Goal: Task Accomplishment & Management: Manage account settings

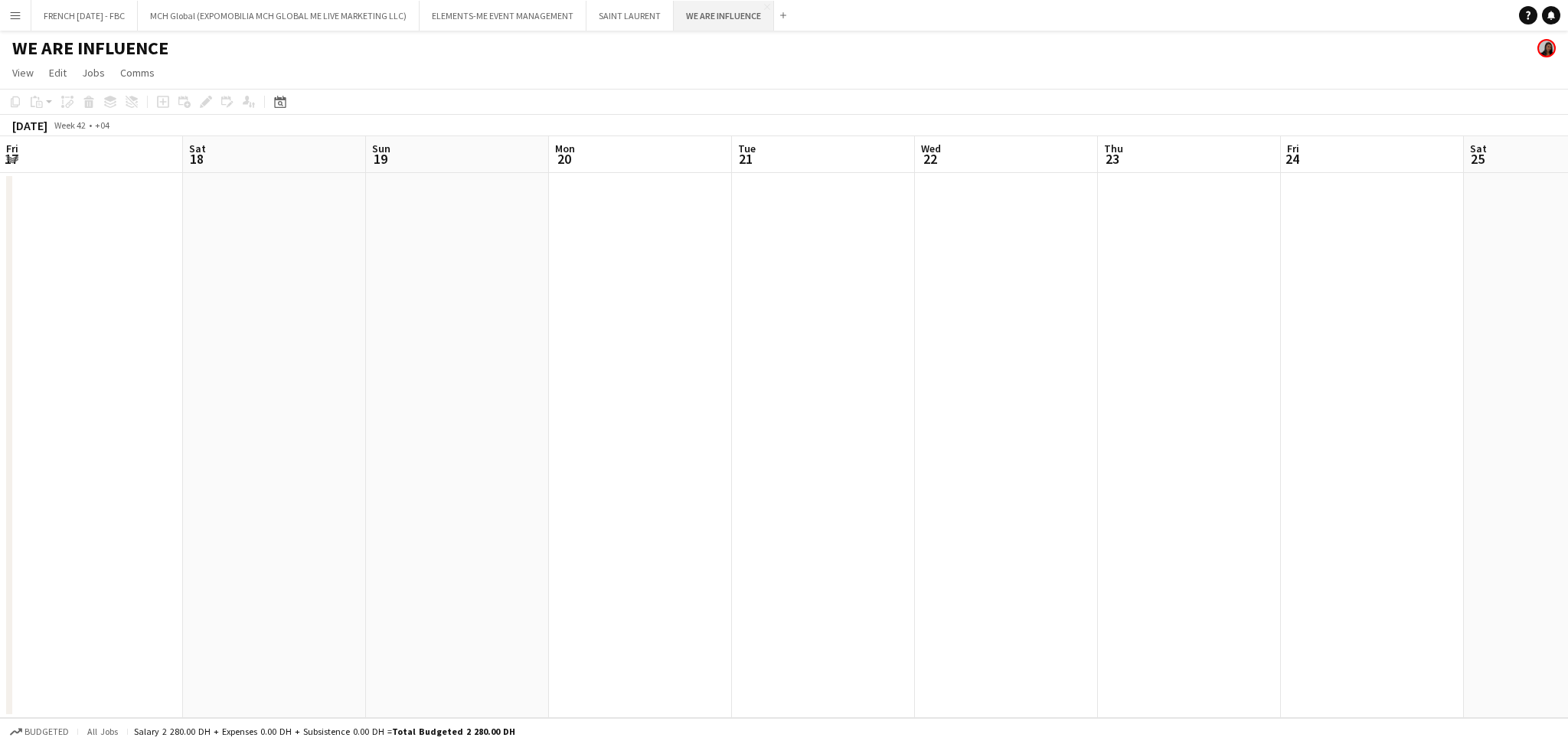
scroll to position [0, 344]
click at [770, 5] on app-icon "Close" at bounding box center [767, 6] width 6 height 6
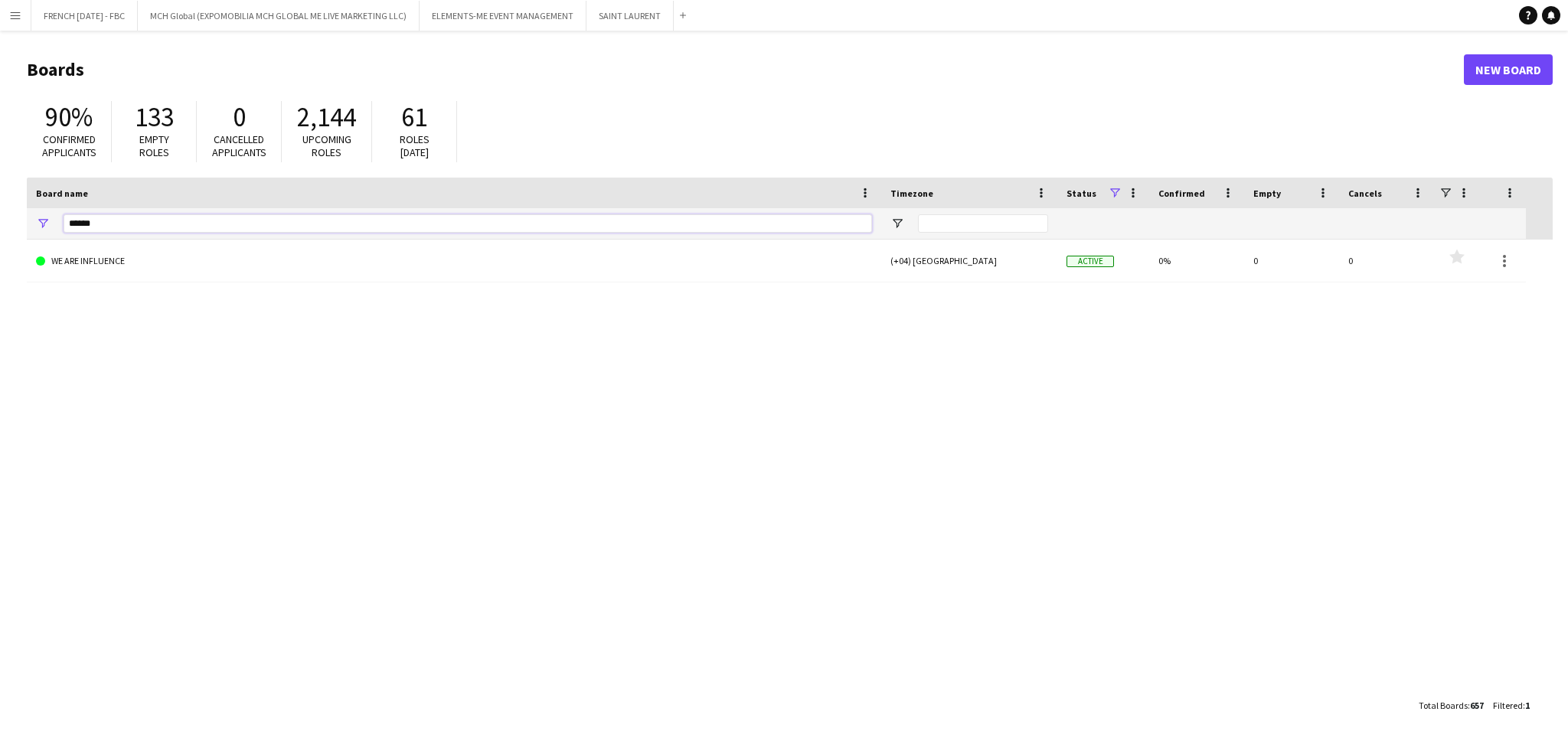
click at [612, 224] on input "******" at bounding box center [467, 224] width 808 height 18
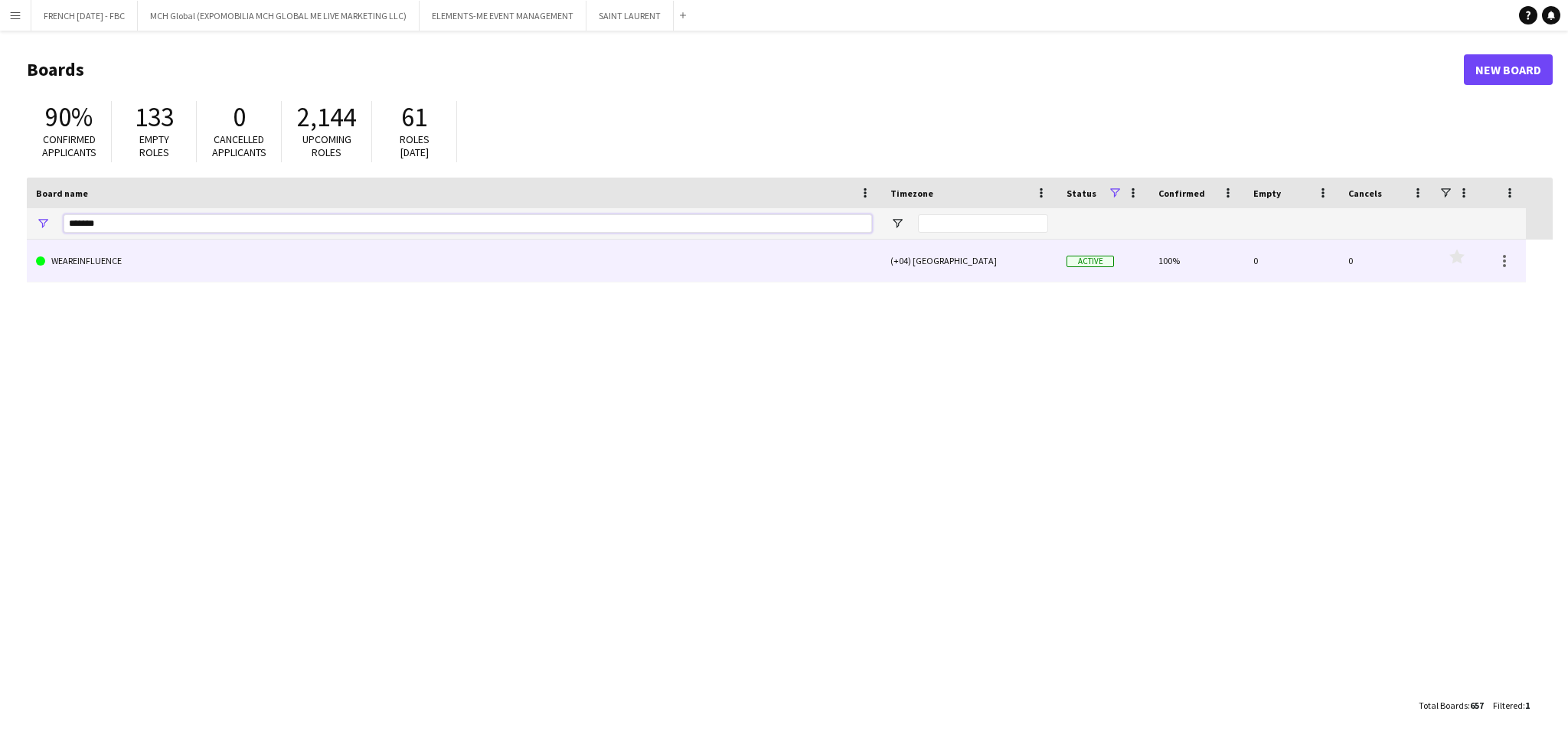
type input "*******"
click at [558, 261] on link "WEAREINFLUENCE" at bounding box center [454, 260] width 836 height 43
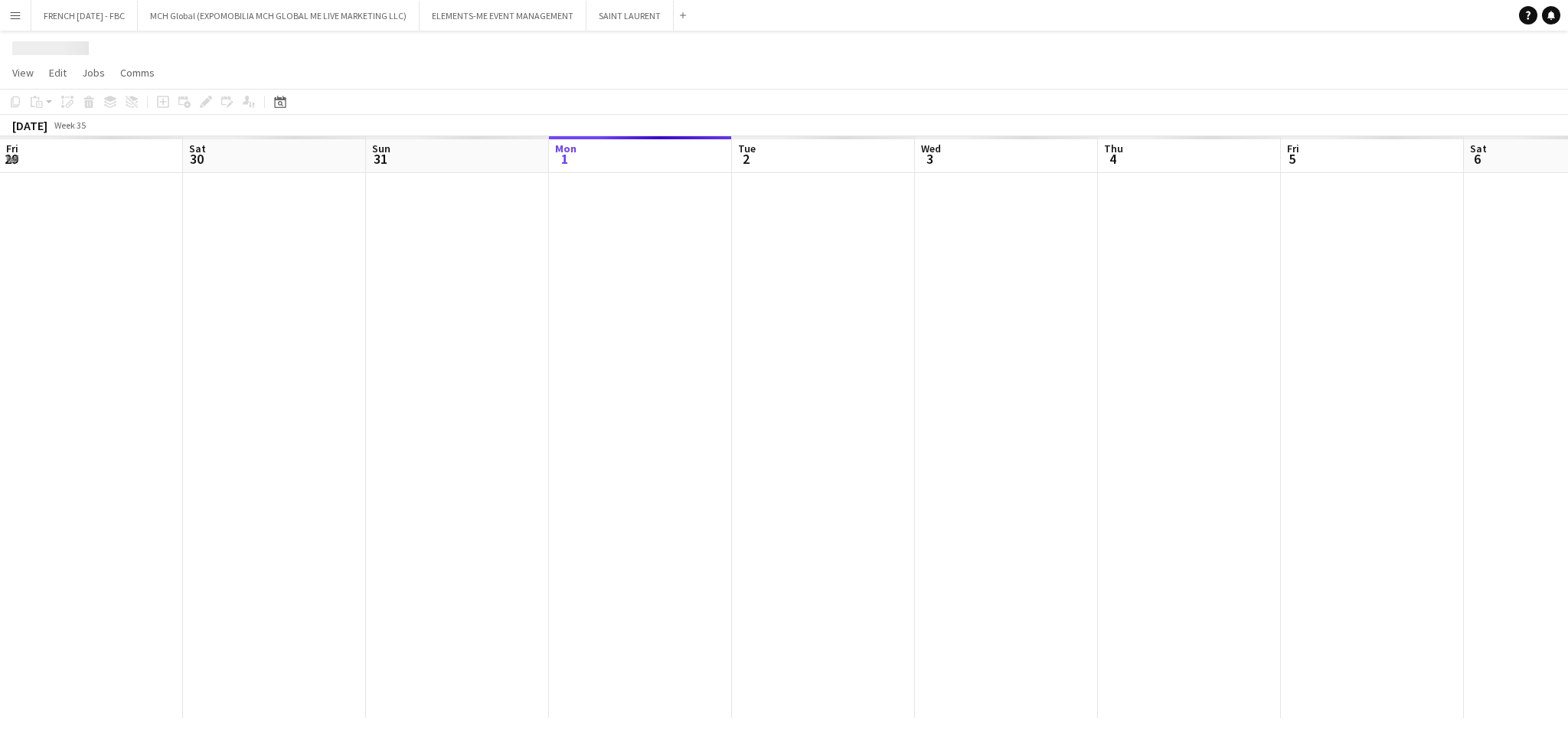
scroll to position [0, 366]
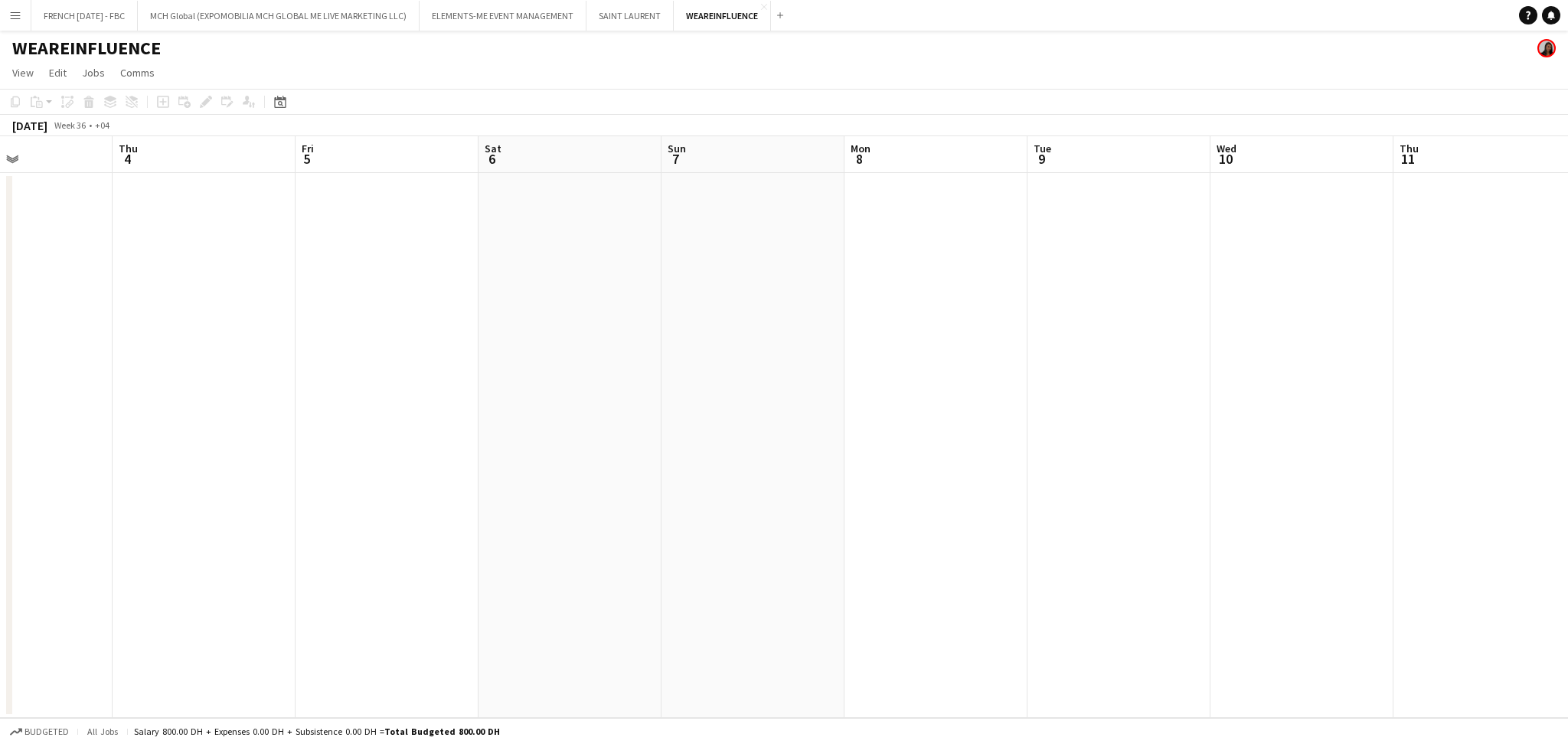
drag, startPoint x: 435, startPoint y: 393, endPoint x: 442, endPoint y: 445, distance: 52.5
click at [2, 461] on app-calendar-viewport "Sun 31 Mon 1 Tue 2 Wed 3 Thu 4 Fri 5 Sat 6 Sun 7 Mon 8 Tue 9 Wed 10 Thu 11 Fri …" at bounding box center [784, 427] width 1568 height 582
drag, startPoint x: 1007, startPoint y: 440, endPoint x: 275, endPoint y: 507, distance: 735.1
click at [239, 507] on app-calendar-viewport "Tue 2 Wed 3 Thu 4 Fri 5 Sat 6 Sun 7 Mon 8 Tue 9 Wed 10 Thu 11 Fri 12 Sat 13 Sun…" at bounding box center [784, 427] width 1568 height 582
drag, startPoint x: 1194, startPoint y: 463, endPoint x: 537, endPoint y: 511, distance: 658.8
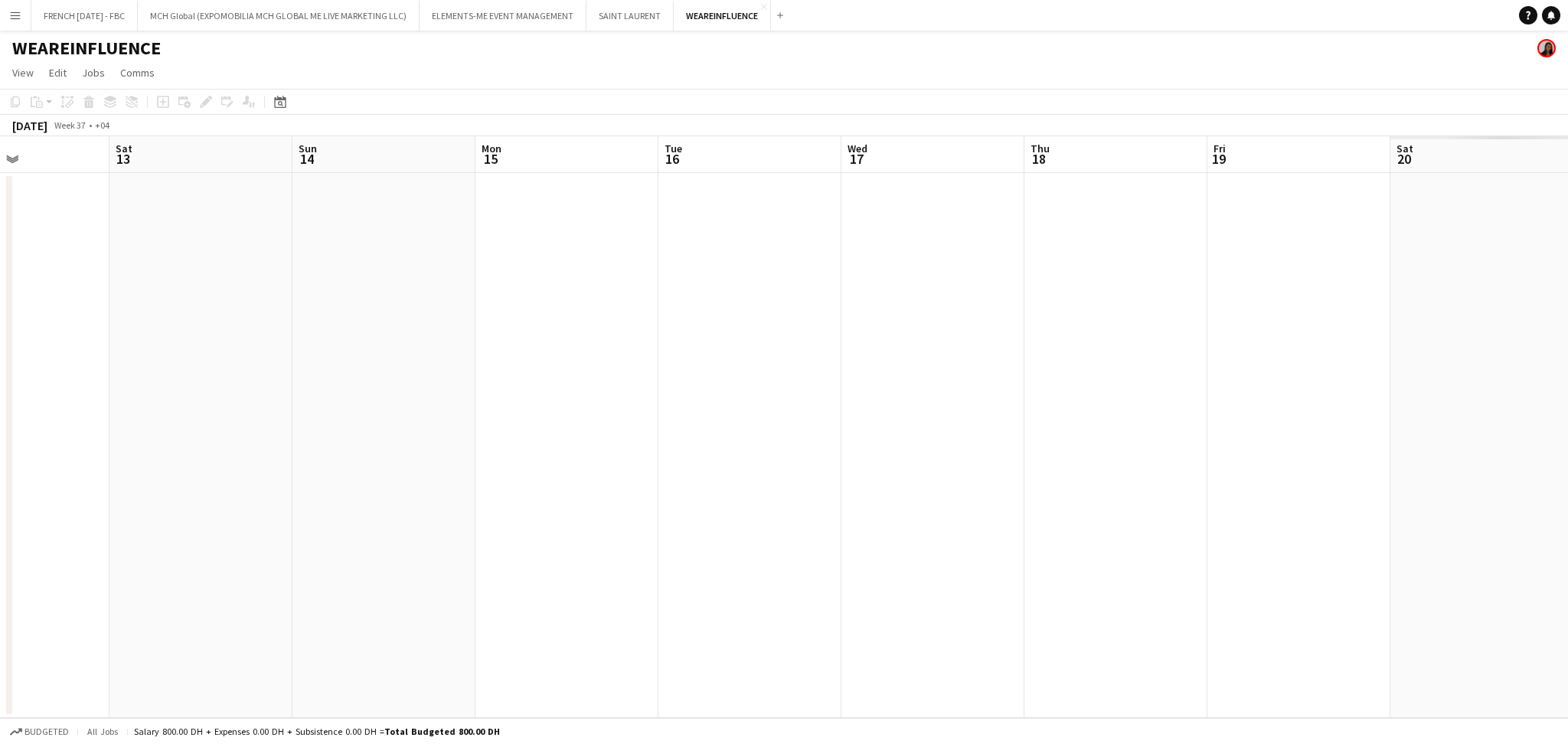
click at [507, 511] on app-calendar-viewport "Wed 10 Thu 11 Fri 12 Sat 13 Sun 14 Mon 15 Tue 16 Wed 17 Thu 18 Fri 19 Sat 20 Su…" at bounding box center [784, 427] width 1568 height 582
drag, startPoint x: 1201, startPoint y: 503, endPoint x: 739, endPoint y: 509, distance: 462.0
click at [621, 509] on app-calendar-viewport "Wed 10 Thu 11 Fri 12 Sat 13 Sun 14 Mon 15 Tue 16 Wed 17 Thu 18 Fri 19 Sat 20 Su…" at bounding box center [784, 427] width 1568 height 582
drag, startPoint x: 1101, startPoint y: 485, endPoint x: 787, endPoint y: 494, distance: 314.1
click at [647, 490] on app-calendar-viewport "Sun 14 Mon 15 Tue 16 Wed 17 Thu 18 Fri 19 Sat 20 Sun 21 Mon 22 Tue 23 Wed 24 Th…" at bounding box center [784, 427] width 1568 height 582
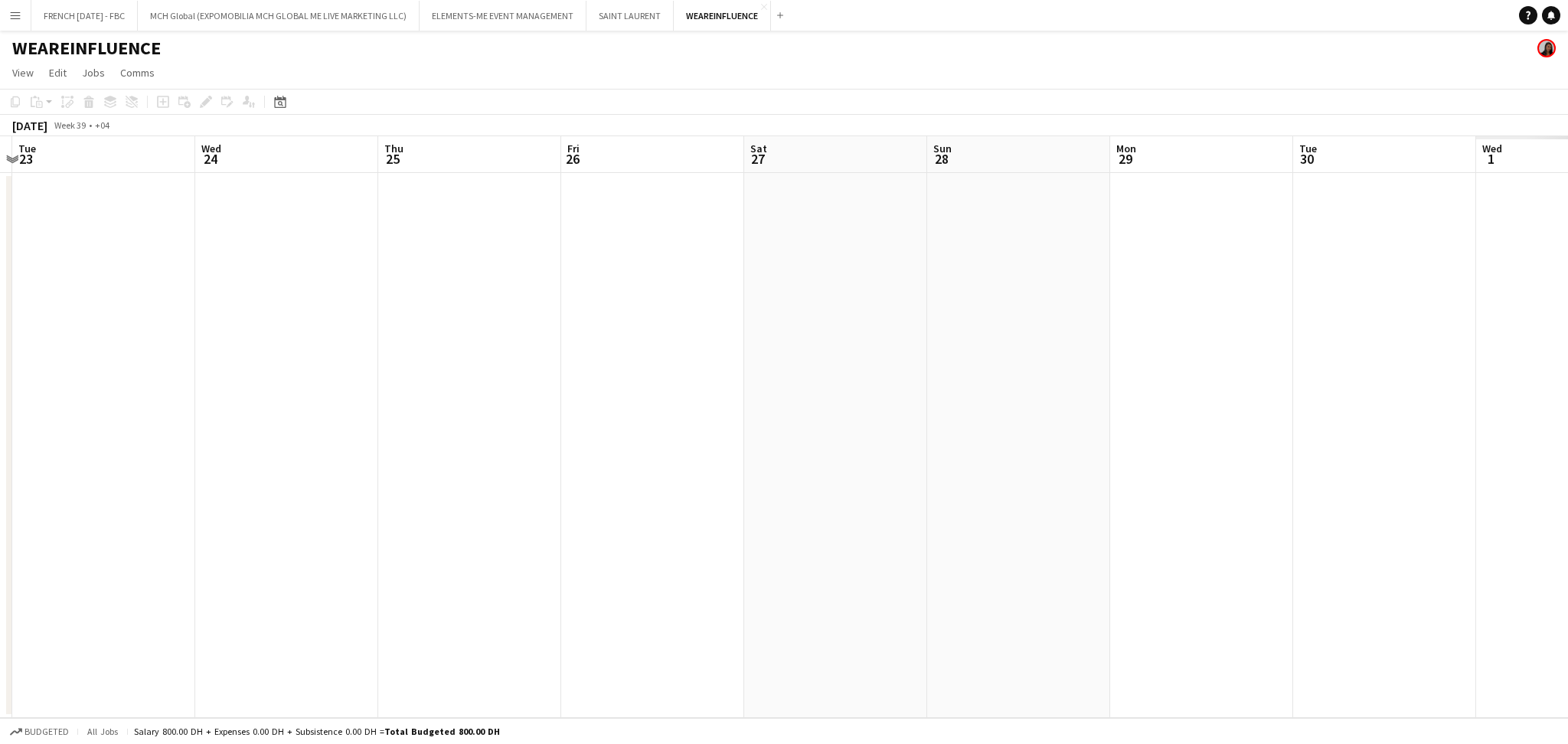
drag, startPoint x: 997, startPoint y: 505, endPoint x: 552, endPoint y: 521, distance: 445.3
click at [552, 521] on app-calendar-viewport "Sat 20 Sun 21 Mon 22 Tue 23 Wed 24 Thu 25 Fri 26 Sat 27 Sun 28 Mon 29 Tue 30 We…" at bounding box center [784, 427] width 1568 height 582
click at [789, 24] on div "Add" at bounding box center [780, 15] width 18 height 30
click at [784, 16] on app-icon "Add" at bounding box center [780, 15] width 6 height 6
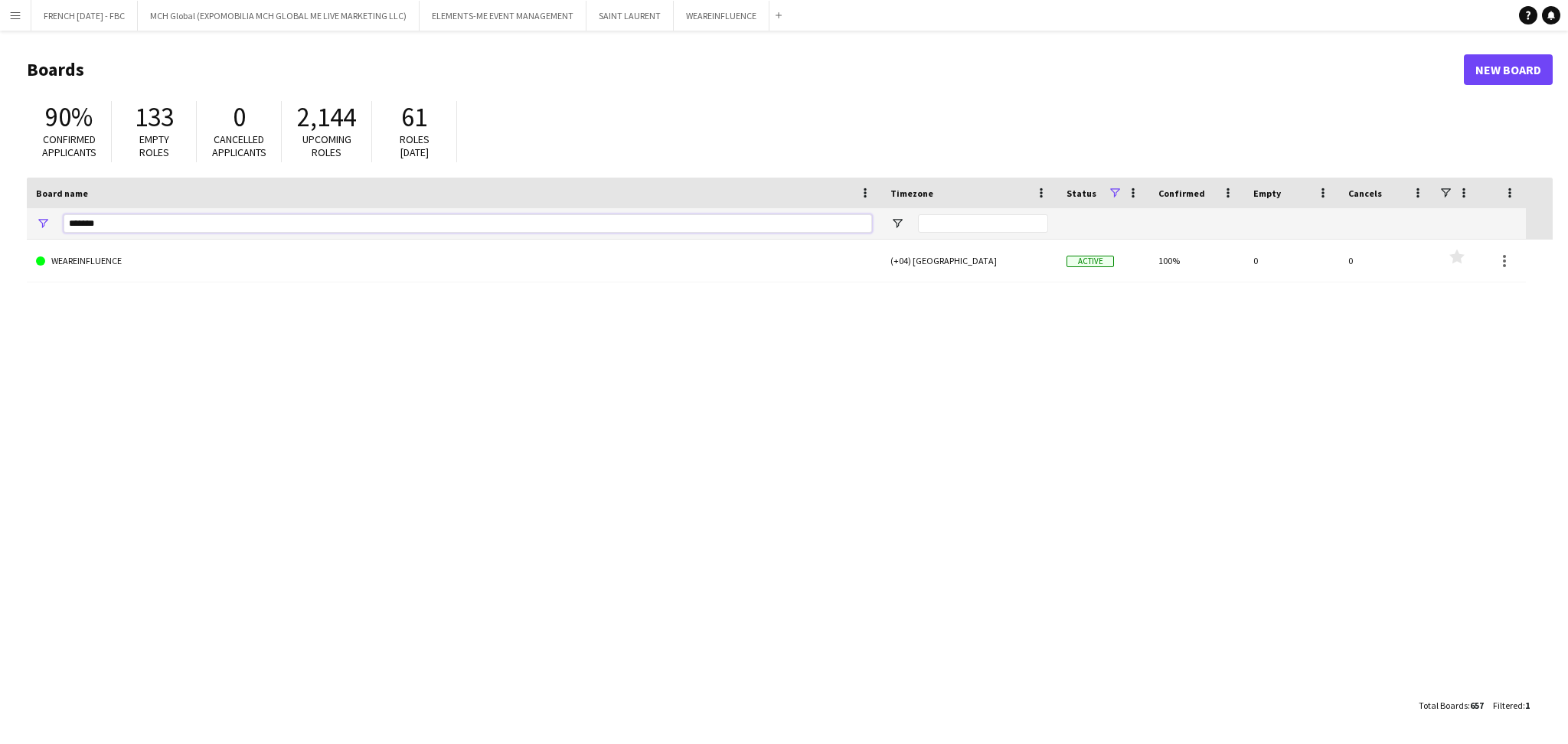
click at [638, 230] on input "*******" at bounding box center [467, 224] width 808 height 18
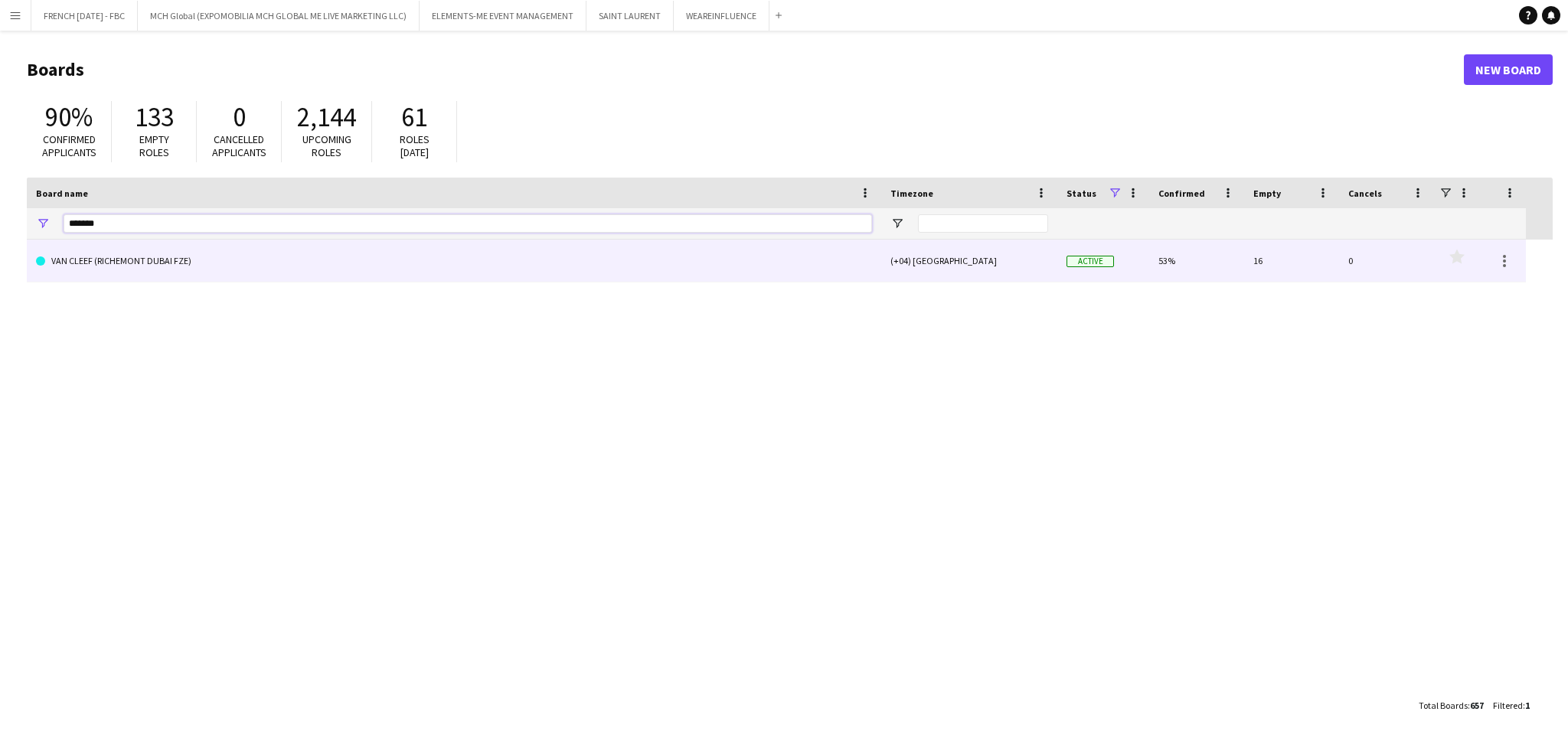
type input "*******"
click at [632, 258] on link "VAN CLEEF (RICHEMONT DUBAI FZE)" at bounding box center [454, 260] width 836 height 43
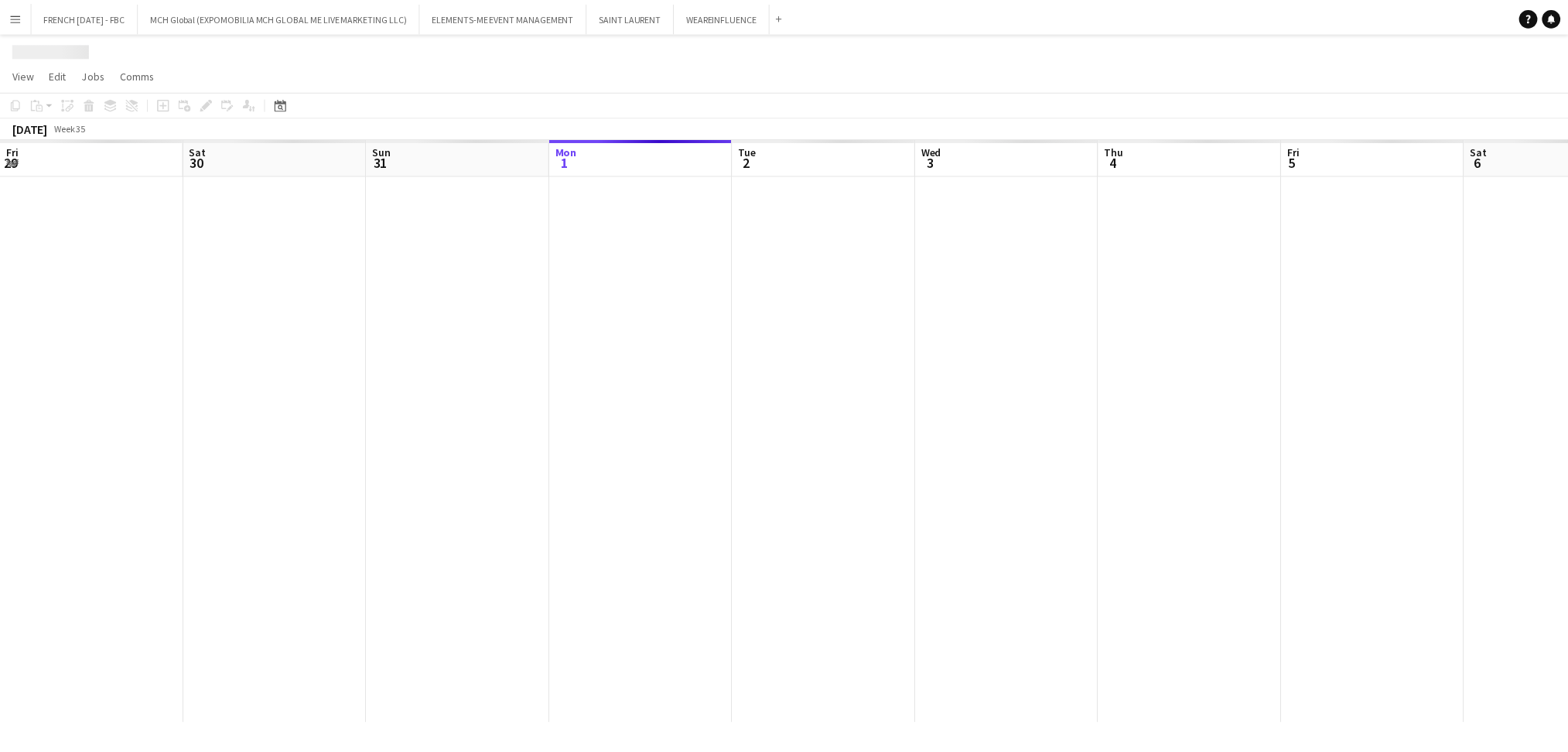
scroll to position [0, 370]
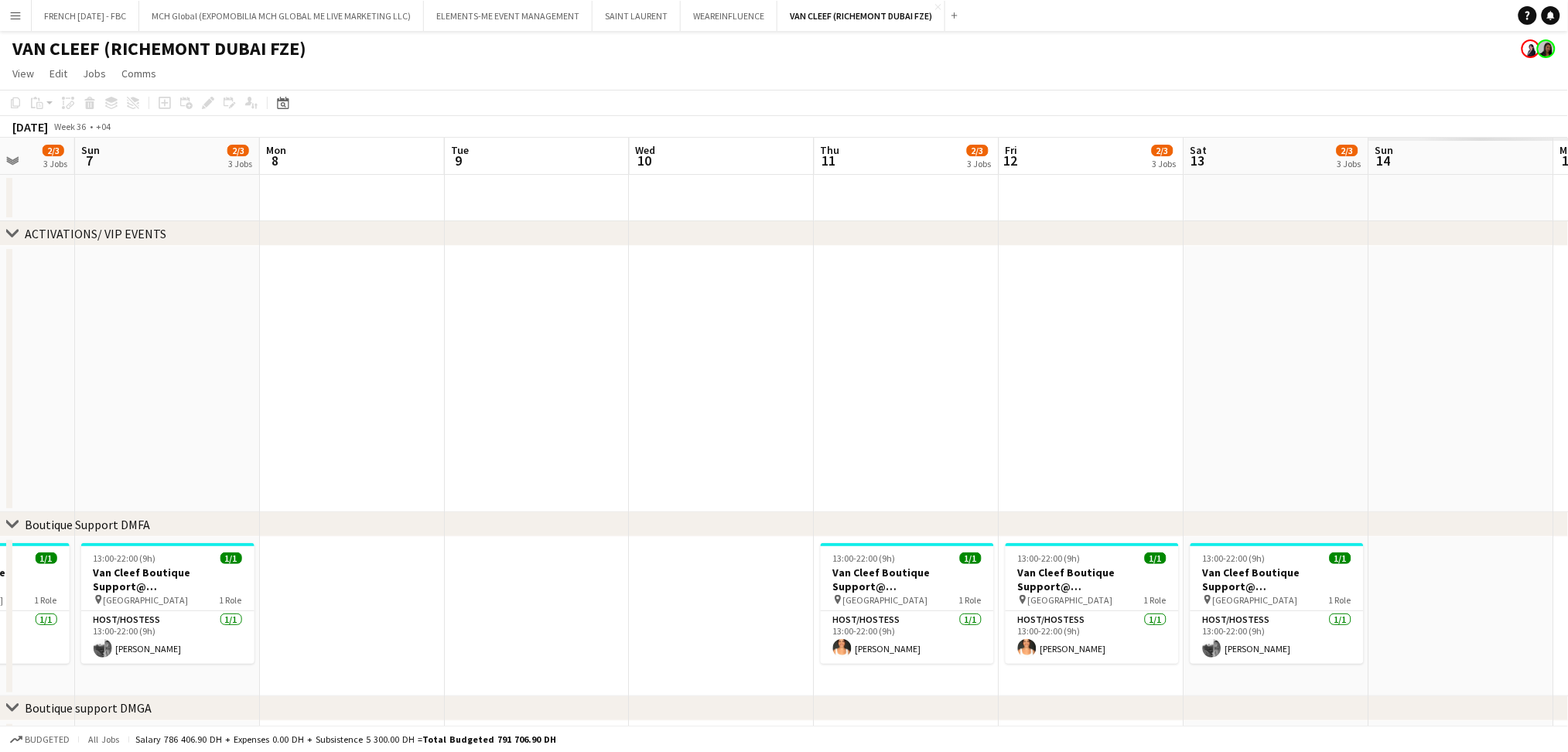
drag, startPoint x: 1096, startPoint y: 414, endPoint x: 1276, endPoint y: 382, distance: 182.8
click at [96, 383] on app-calendar-viewport "Thu 4 15/16 4 Jobs Fri 5 2/3 3 Jobs Sat 6 2/3 3 Jobs Sun 7 2/3 3 Jobs Mon 8 Tue…" at bounding box center [784, 672] width 1568 height 1069
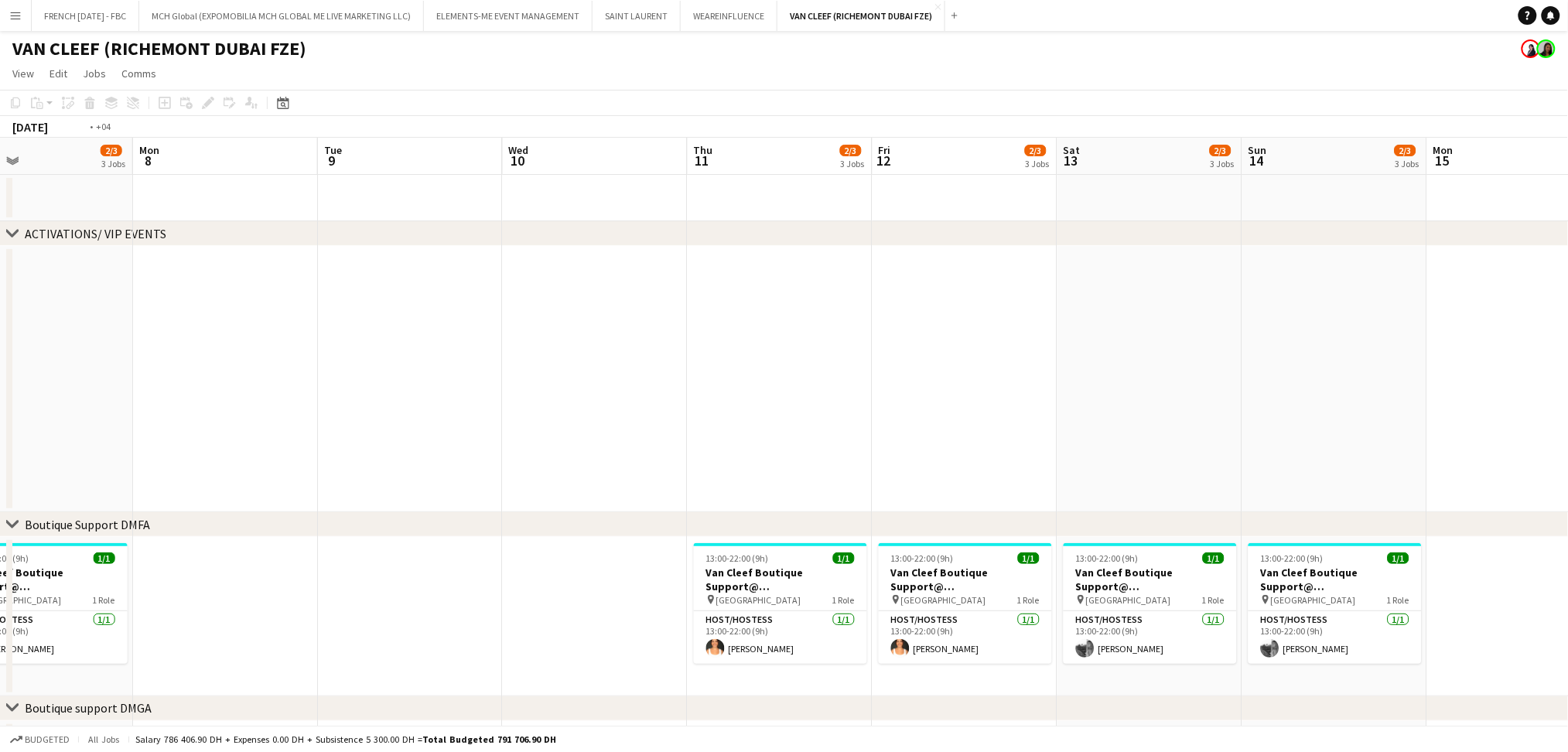
drag, startPoint x: 1264, startPoint y: 382, endPoint x: 937, endPoint y: 374, distance: 327.1
click at [450, 364] on app-calendar-viewport "Thu 4 15/16 4 Jobs Fri 5 2/3 3 Jobs Sat 6 2/3 3 Jobs Sun 7 2/3 3 Jobs Mon 8 Tue…" at bounding box center [784, 672] width 1568 height 1069
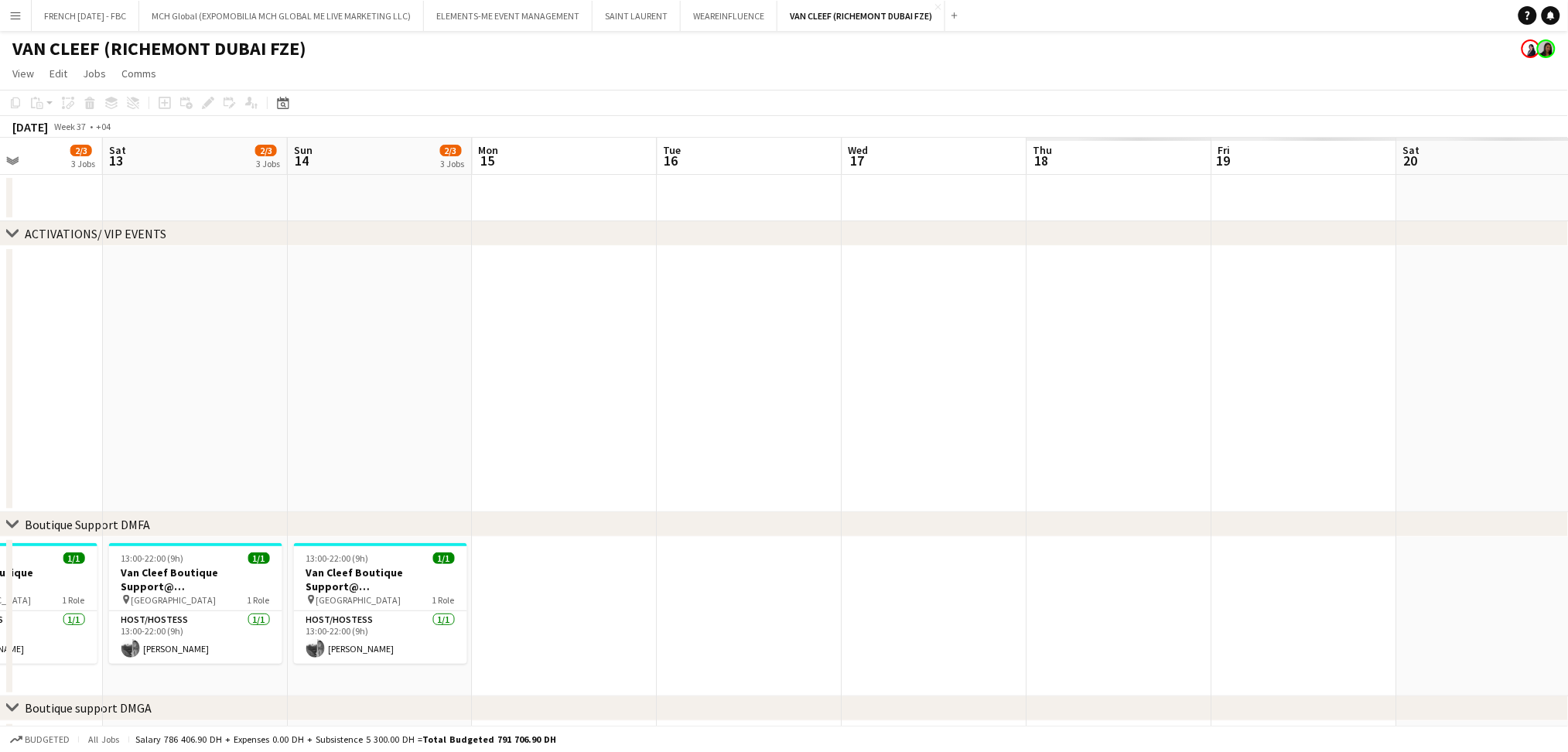
drag, startPoint x: 784, startPoint y: 354, endPoint x: 280, endPoint y: 350, distance: 504.0
click at [272, 350] on app-calendar-viewport "Tue 9 Wed 10 Thu 11 2/3 3 Jobs Fri 12 2/3 3 Jobs Sat 13 2/3 3 Jobs Sun 14 2/3 3…" at bounding box center [784, 672] width 1568 height 1069
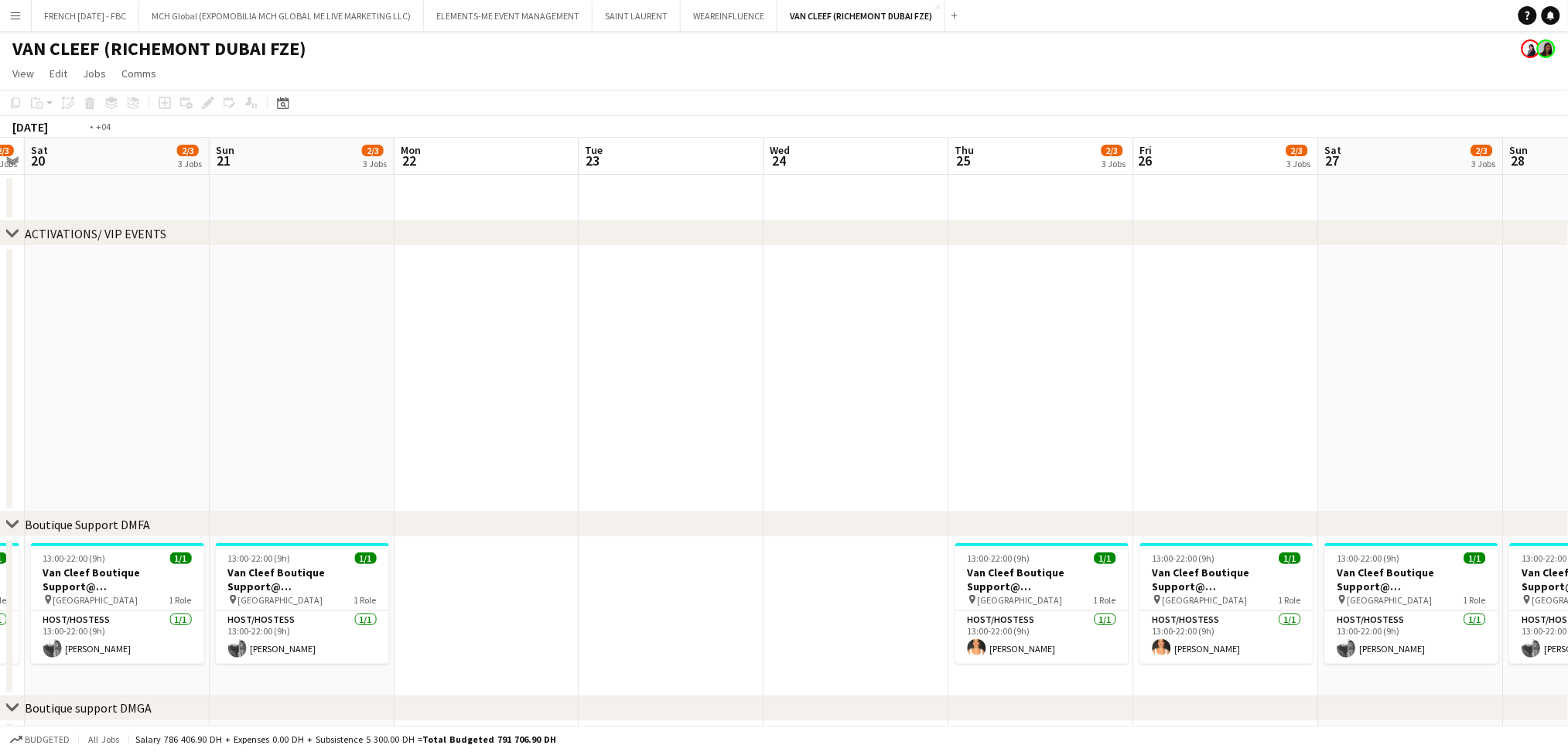
drag, startPoint x: 440, startPoint y: 350, endPoint x: 1041, endPoint y: 357, distance: 601.0
click at [300, 345] on app-calendar-viewport "Wed 17 Thu 18 2/3 3 Jobs Fri 19 2/3 3 Jobs Sat 20 2/3 3 Jobs Sun 21 2/3 3 Jobs …" at bounding box center [784, 672] width 1568 height 1069
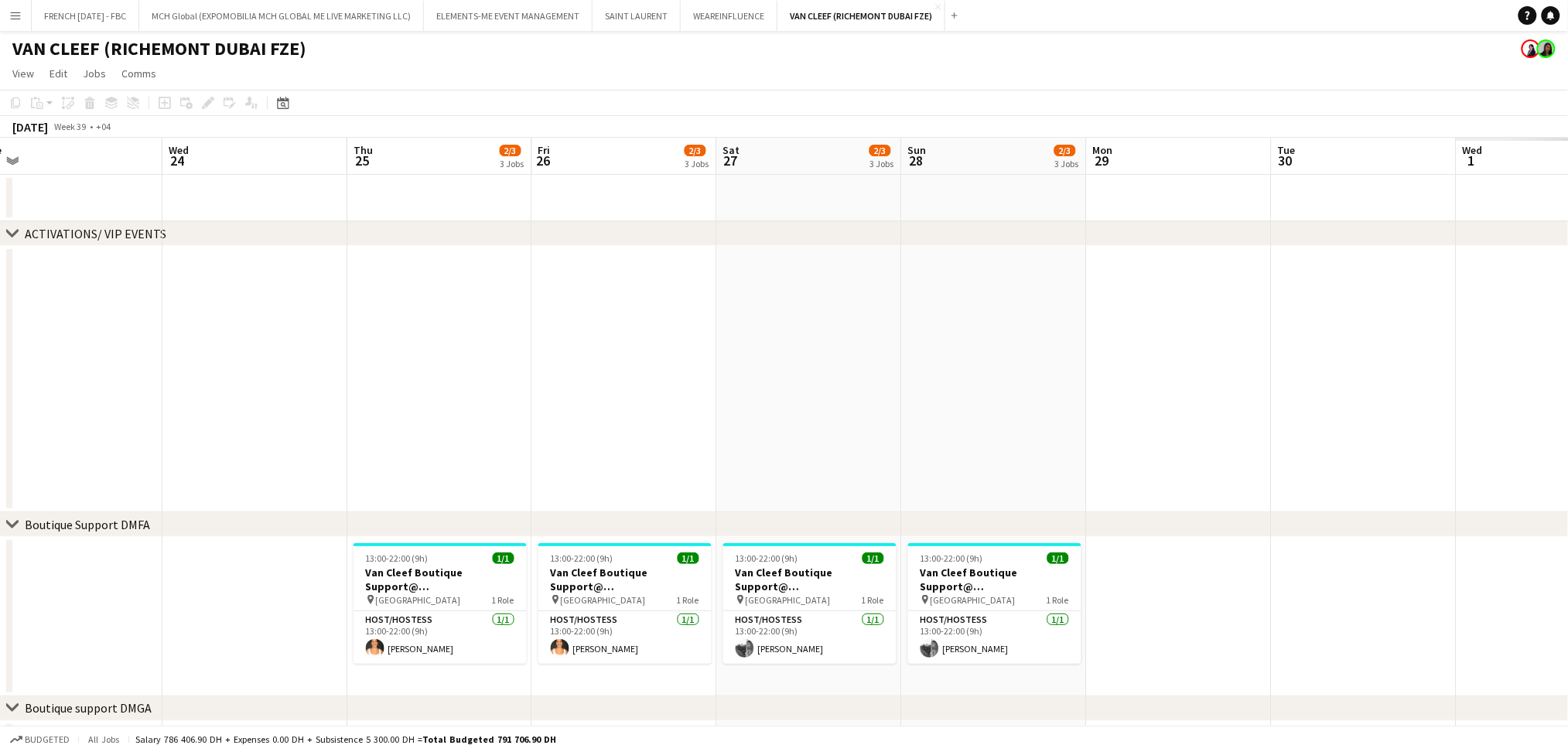
drag, startPoint x: 500, startPoint y: 309, endPoint x: 238, endPoint y: 317, distance: 262.1
click at [180, 307] on app-calendar-viewport "Sat 20 2/3 3 Jobs Sun 21 2/3 3 Jobs Mon 22 Tue 23 Wed 24 Thu 25 2/3 3 Jobs Fri …" at bounding box center [784, 672] width 1568 height 1069
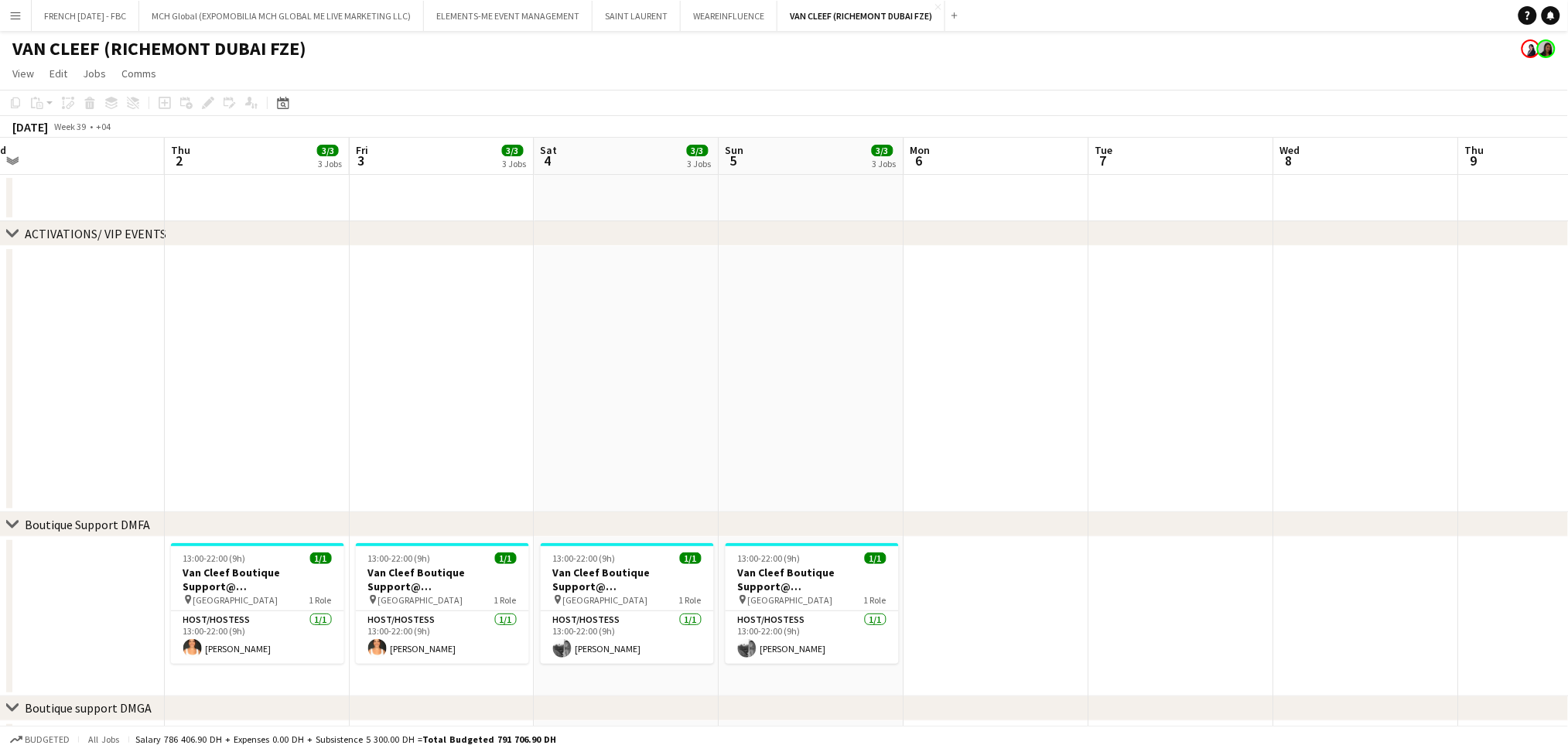
drag, startPoint x: 763, startPoint y: 337, endPoint x: 173, endPoint y: 323, distance: 590.2
click at [147, 322] on app-calendar-viewport "Sun 28 2/3 3 Jobs Mon 29 Tue 30 Wed 1 Thu 2 3/3 3 Jobs Fri 3 3/3 3 Jobs Sat 4 3…" at bounding box center [784, 672] width 1568 height 1069
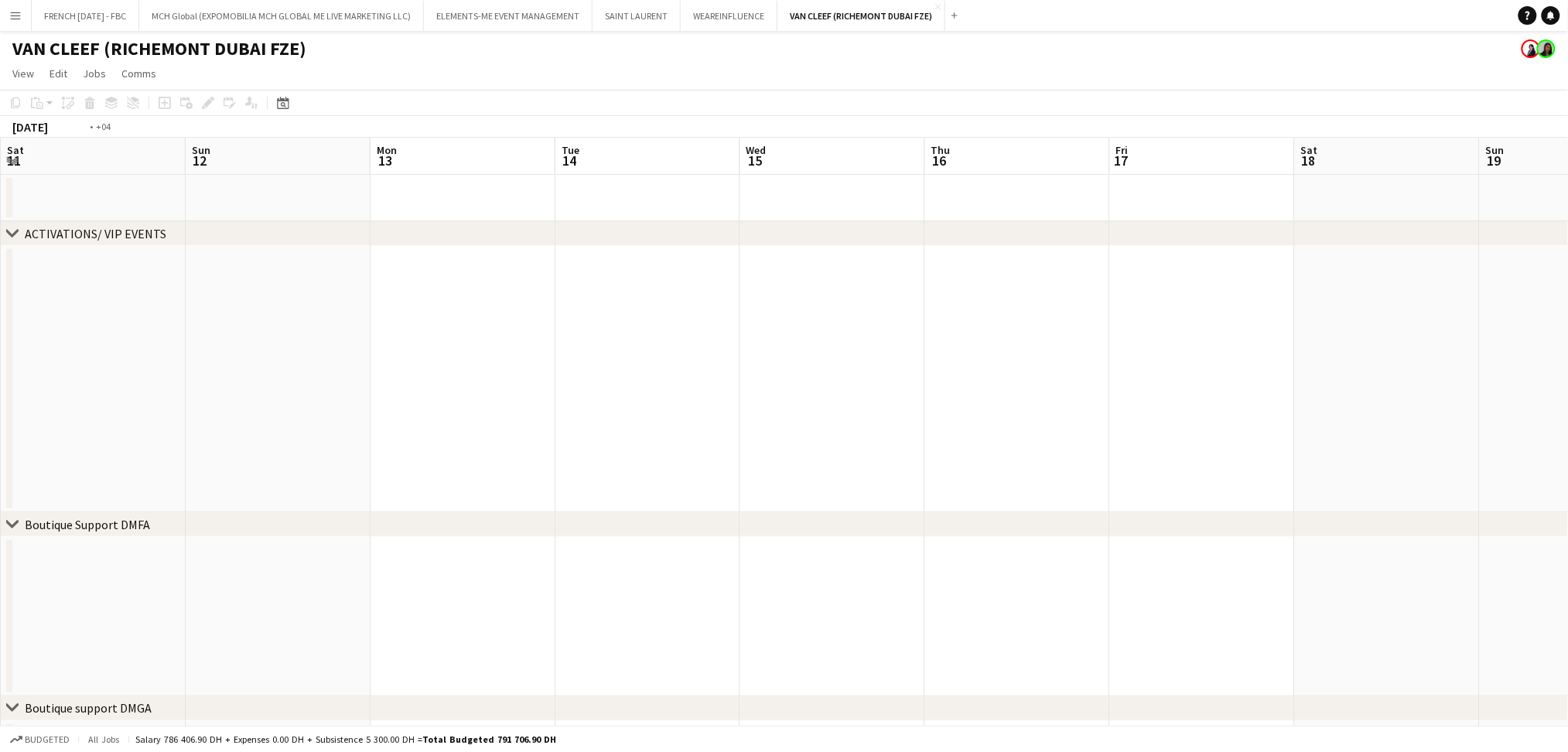
drag, startPoint x: 1426, startPoint y: 350, endPoint x: 1559, endPoint y: 327, distance: 135.0
click at [1568, 329] on html "Menu Boards Boards Boards All jobs Status Workforce Workforce My Workforce Recr…" at bounding box center [784, 616] width 1568 height 1233
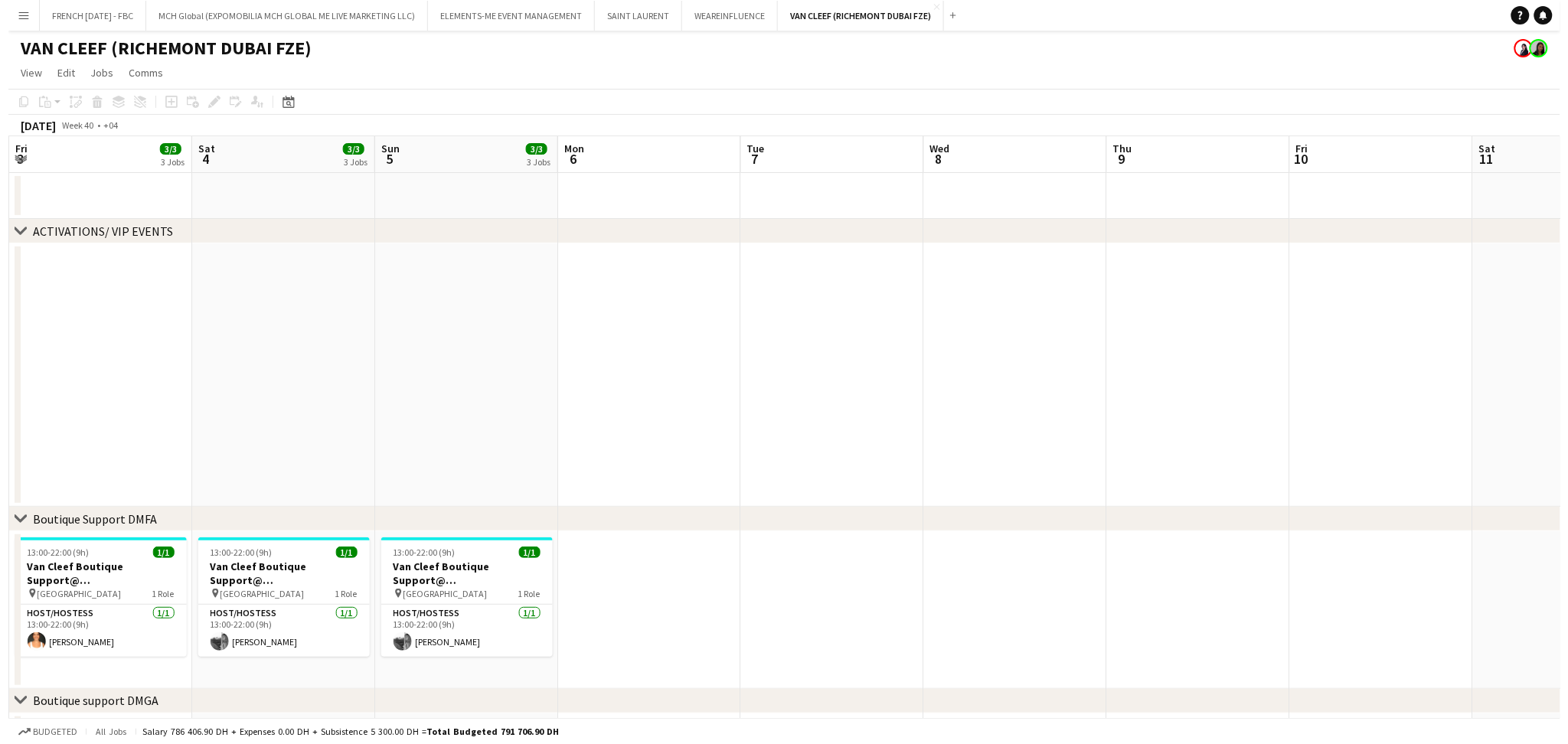
scroll to position [0, 477]
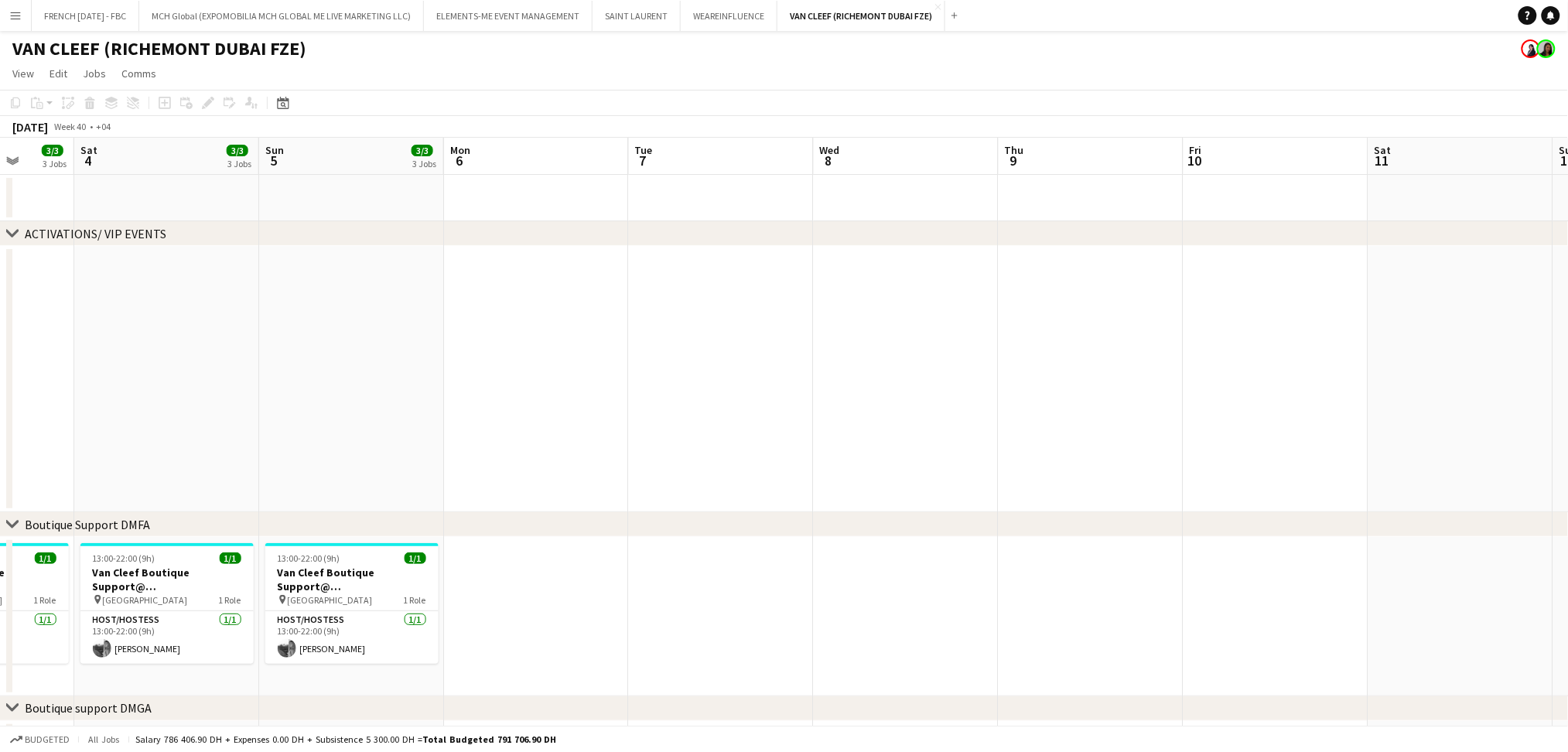
drag, startPoint x: 759, startPoint y: 329, endPoint x: 659, endPoint y: 266, distance: 118.2
click at [1288, 327] on app-calendar-viewport "Wed 1 Thu 2 3/3 3 Jobs Fri 3 3/3 3 Jobs Sat 4 3/3 3 Jobs Sun 5 3/3 3 Jobs Mon 6…" at bounding box center [784, 672] width 1568 height 1069
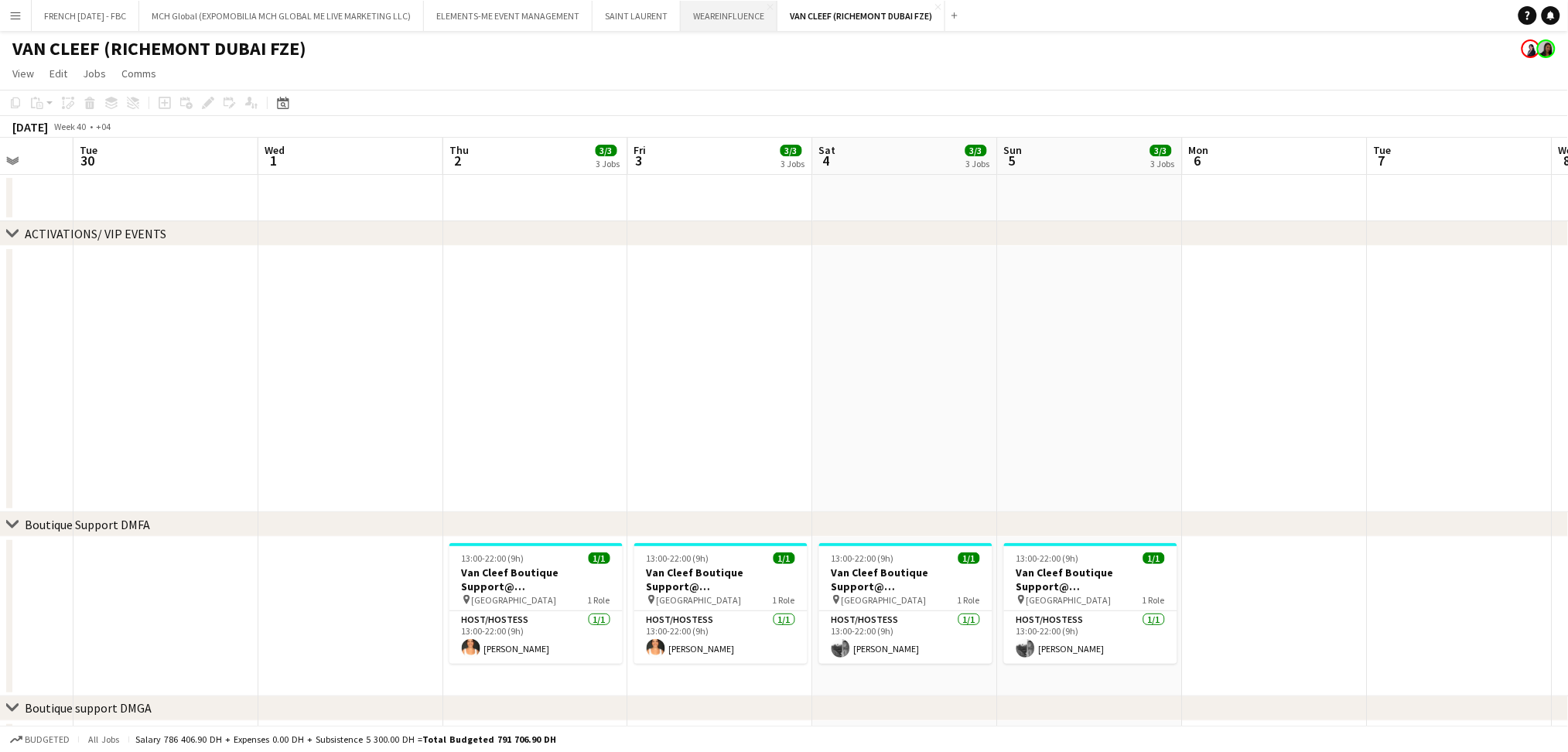
click at [718, 26] on button "WEAREINFLUENCE Close" at bounding box center [729, 16] width 96 height 31
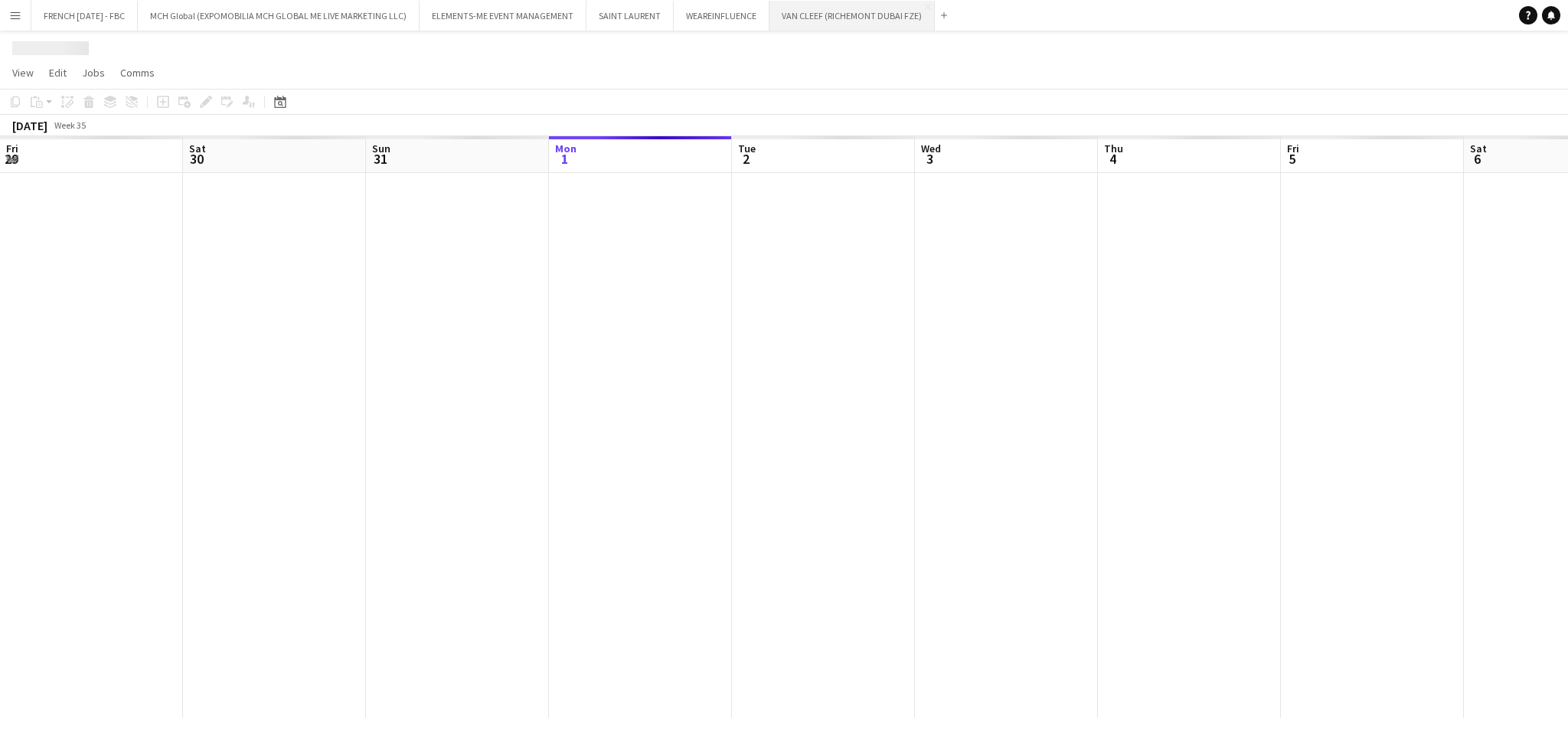
click at [812, 25] on button "VAN CLEEF (RICHEMONT DUBAI FZE) Close" at bounding box center [852, 16] width 165 height 30
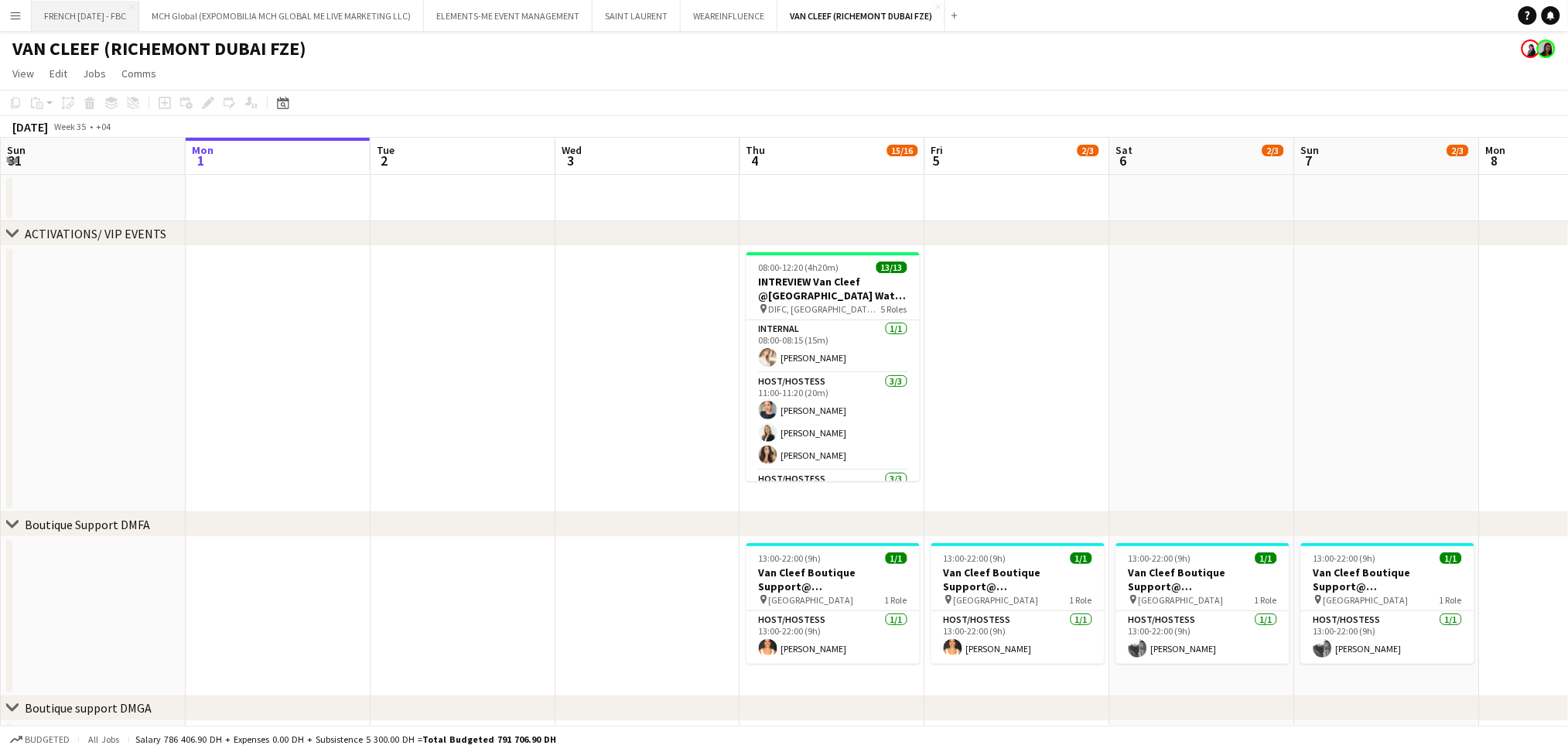
click at [119, 12] on button "FRENCH [DATE] - FBC Close" at bounding box center [85, 16] width 107 height 31
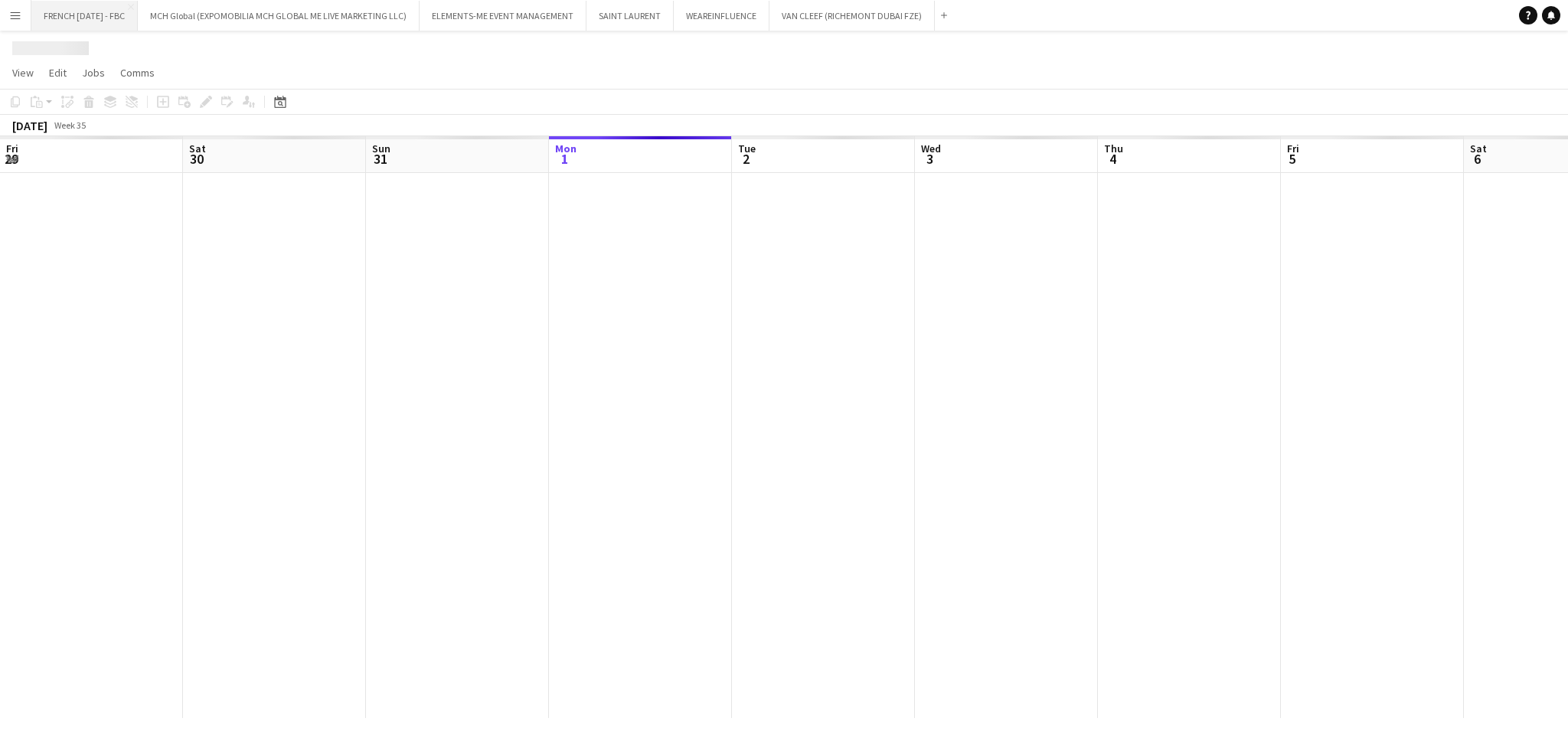
scroll to position [0, 366]
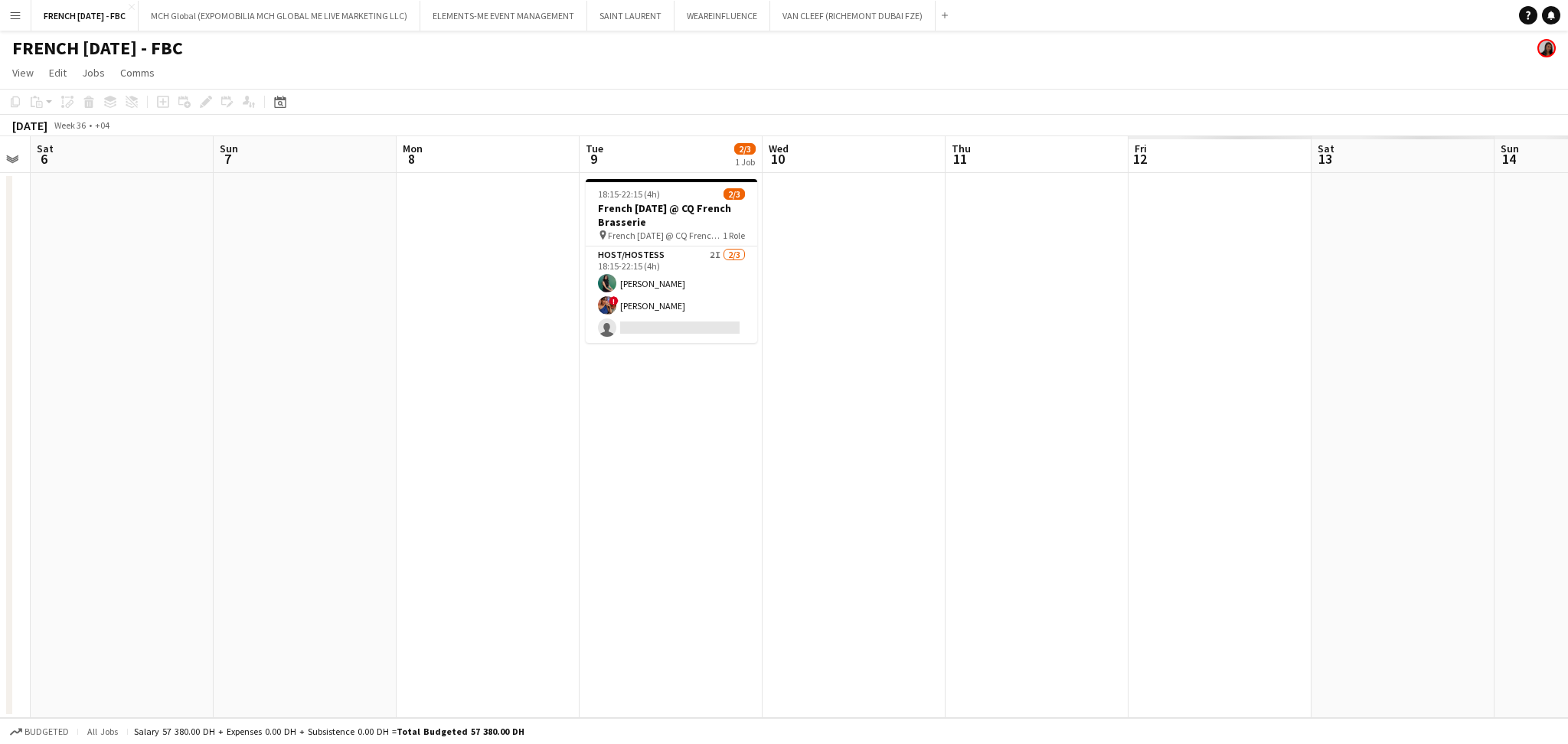
drag, startPoint x: 516, startPoint y: 542, endPoint x: 357, endPoint y: 542, distance: 159.0
click at [357, 542] on app-calendar-viewport "Tue 2 Wed 3 Thu 4 Fri 5 Sat 6 Sun 7 Mon 8 Tue 9 2/3 1 Job Wed 10 Thu 11 Fri 12 …" at bounding box center [784, 427] width 1568 height 582
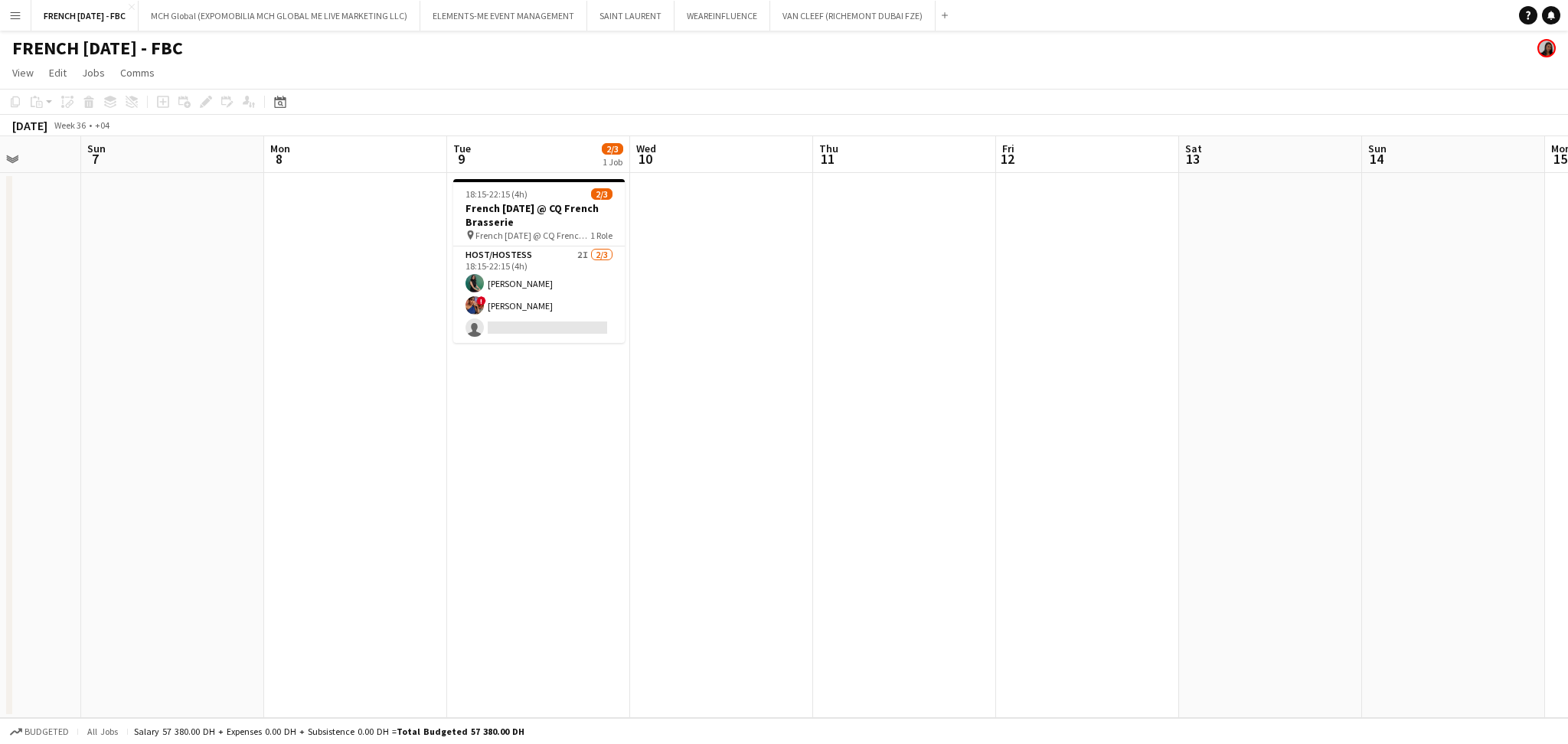
scroll to position [0, 664]
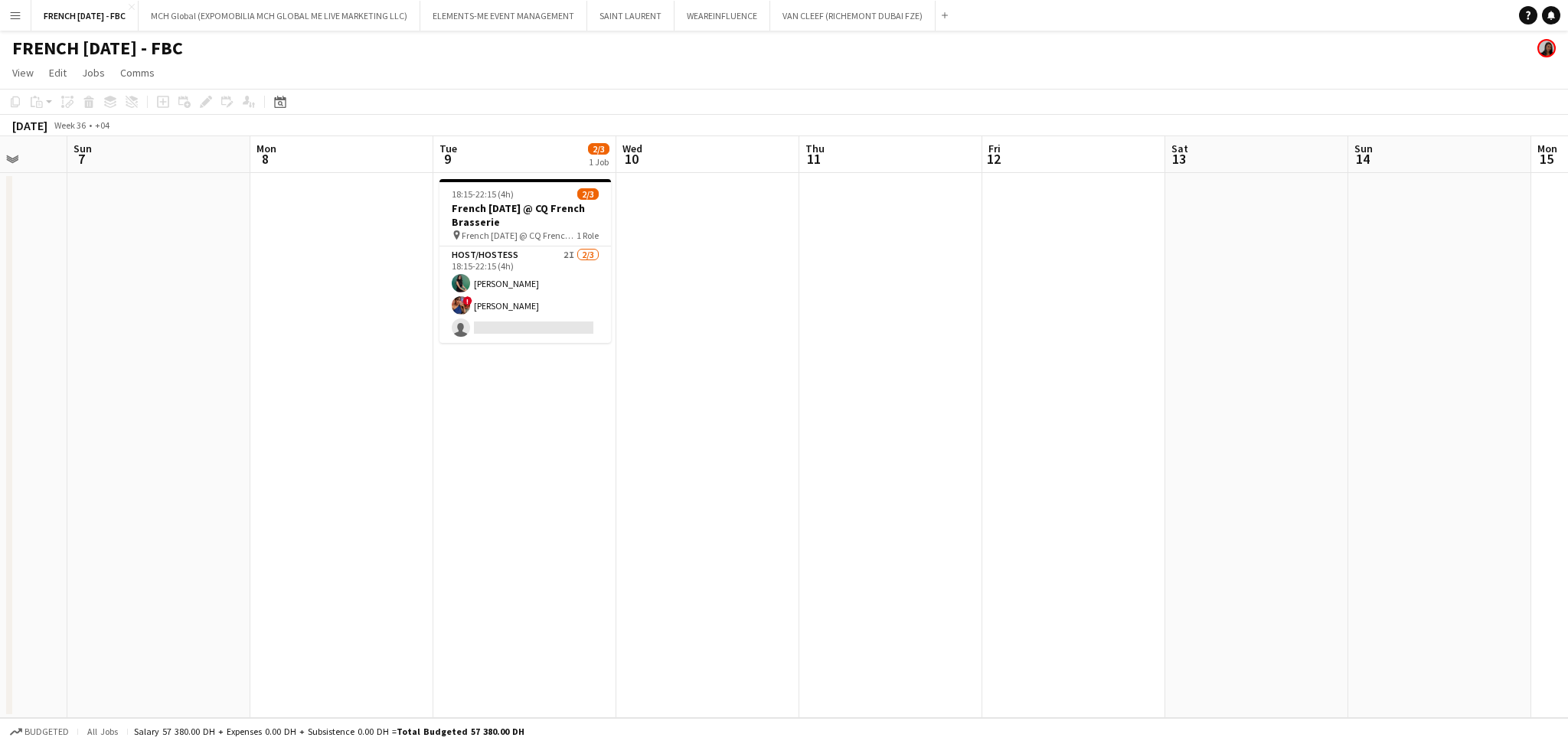
drag, startPoint x: 729, startPoint y: 556, endPoint x: 643, endPoint y: 561, distance: 86.1
click at [643, 561] on app-calendar-viewport "Wed 3 Thu 4 Fri 5 Sat 6 Sun 7 Mon 8 Tue 9 2/3 1 Job Wed 10 Thu 11 Fri 12 Sat 13…" at bounding box center [784, 427] width 1568 height 582
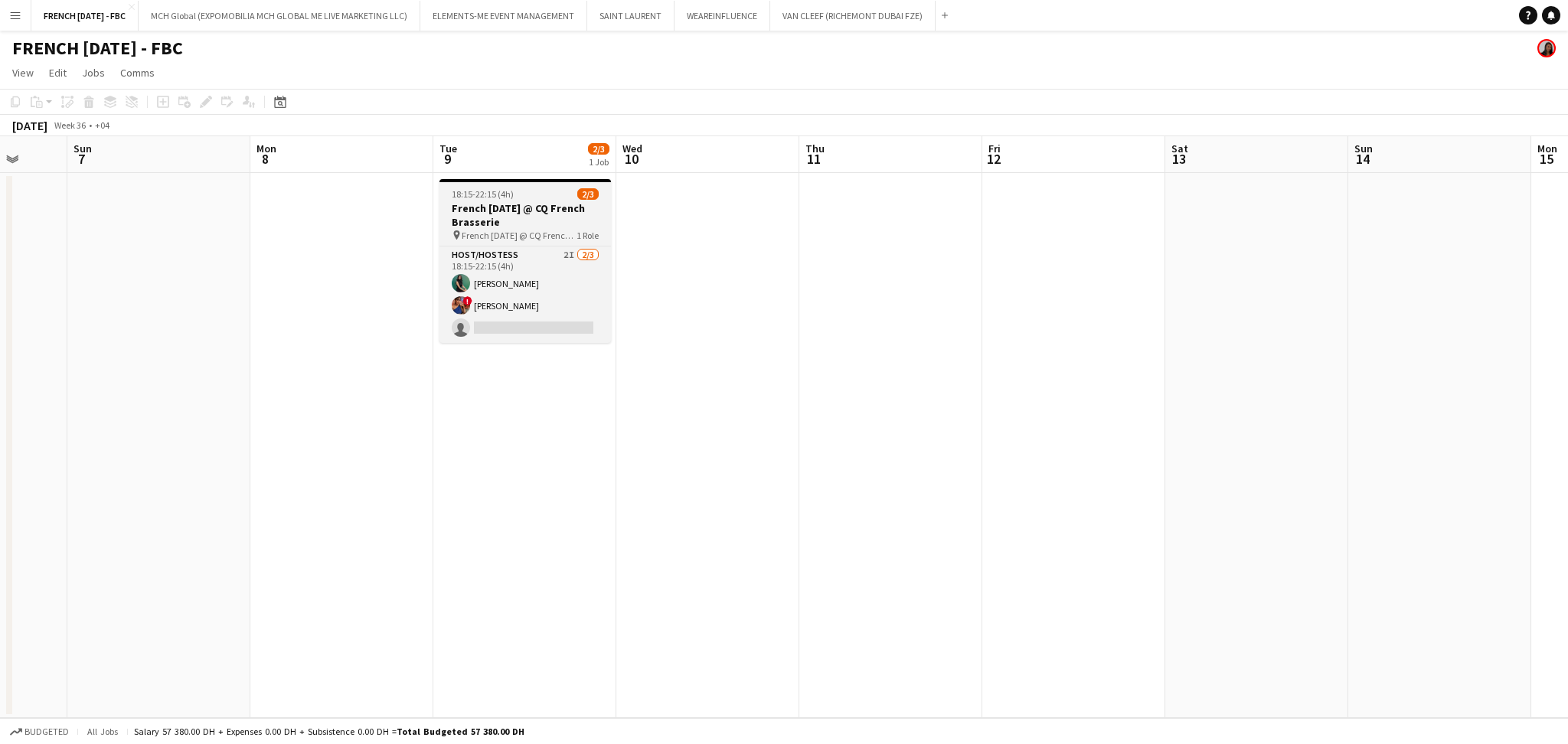
click at [534, 224] on h3 "French [DATE] @ CQ French Brasserie" at bounding box center [525, 215] width 171 height 27
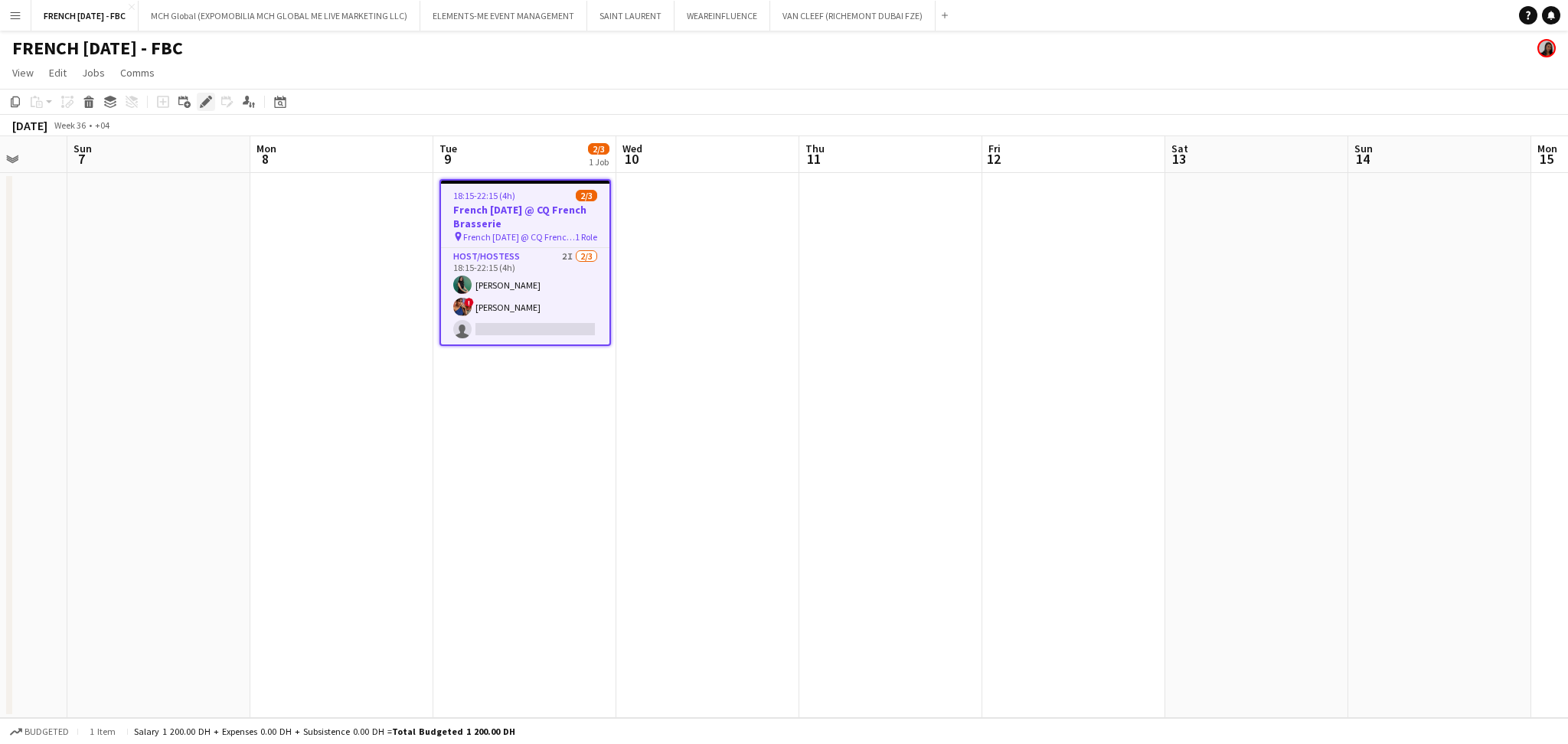
drag, startPoint x: 207, startPoint y: 104, endPoint x: 676, endPoint y: 115, distance: 469.1
click at [208, 104] on icon "Edit" at bounding box center [205, 101] width 12 height 12
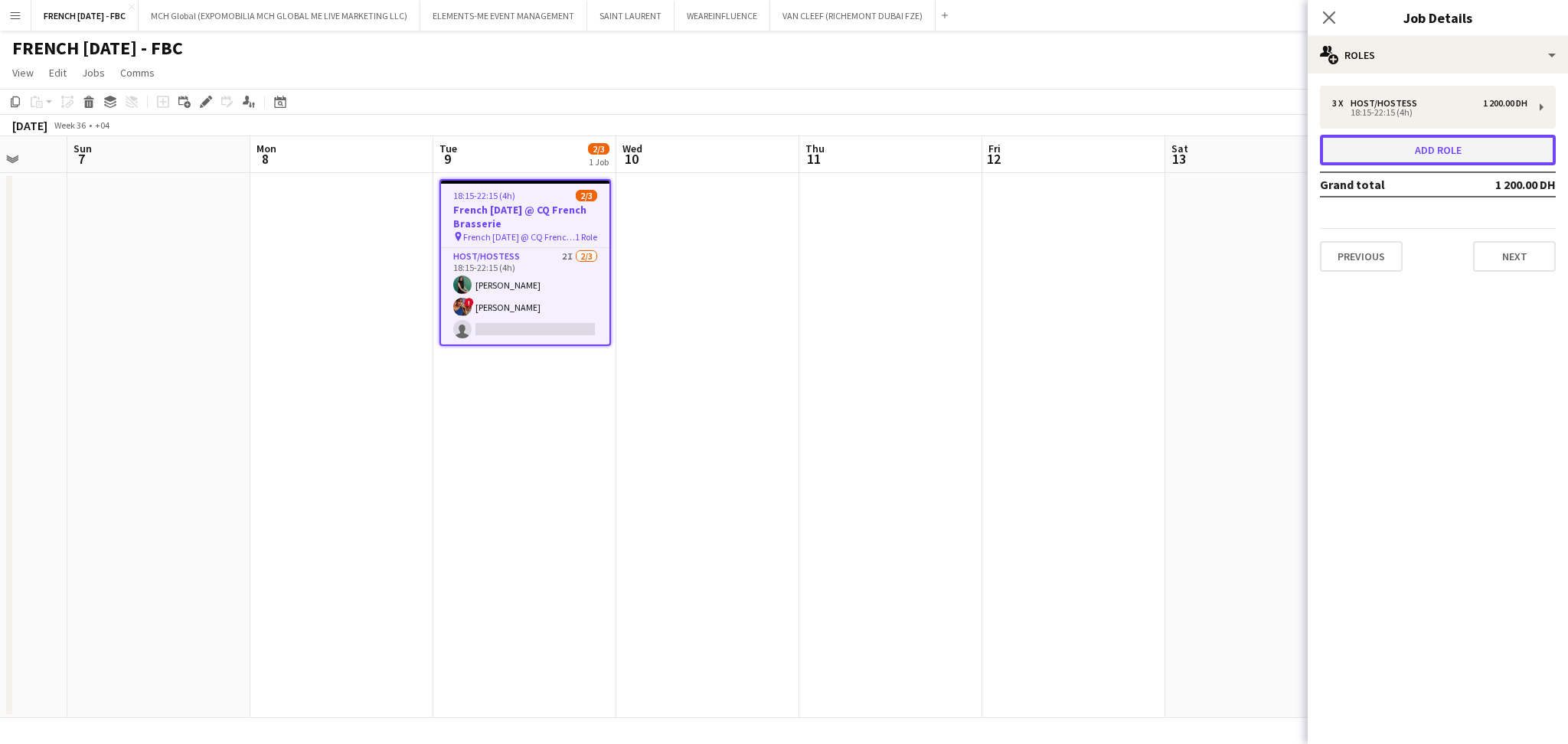
click at [1404, 142] on button "Add role" at bounding box center [1437, 149] width 236 height 30
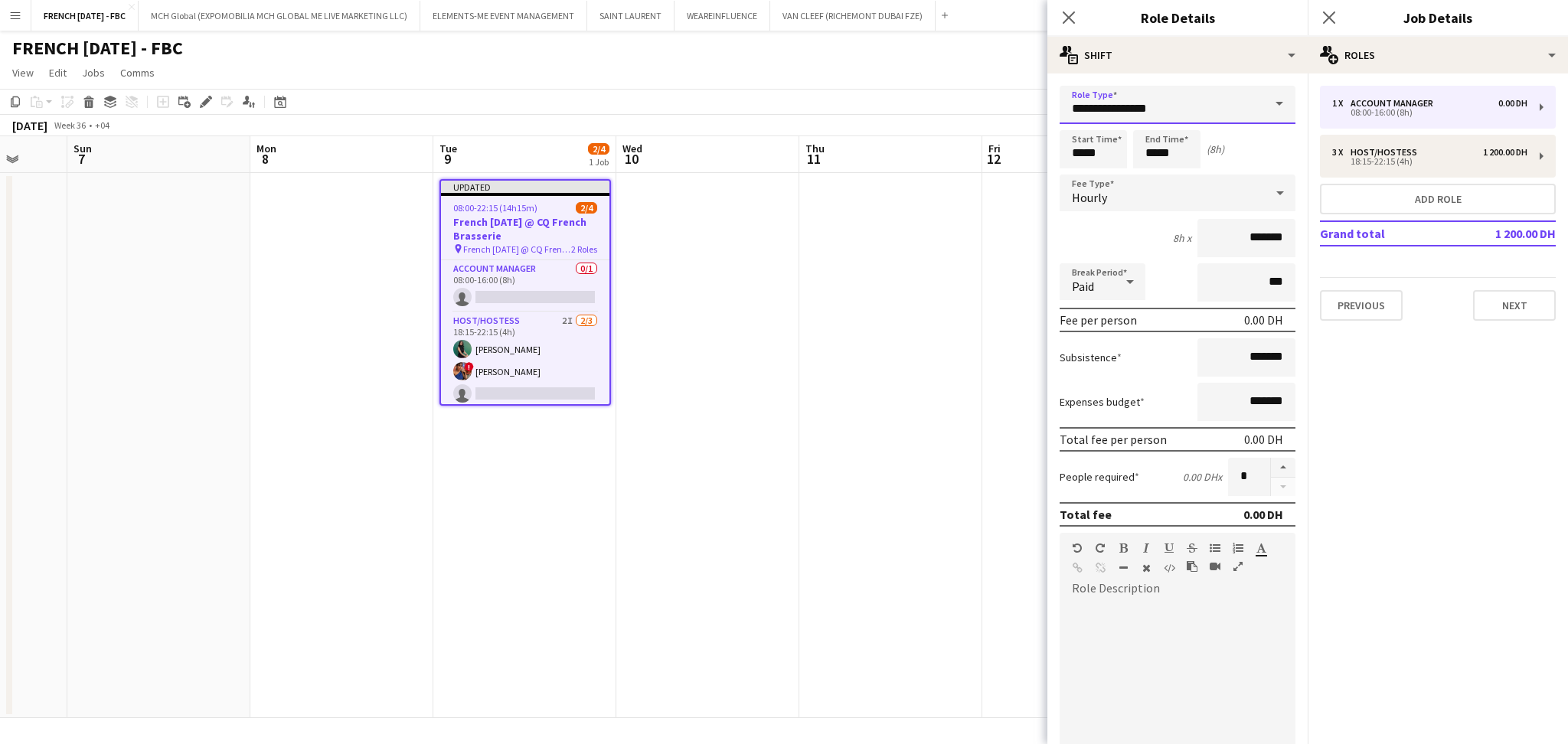
drag, startPoint x: 1184, startPoint y: 100, endPoint x: 933, endPoint y: 96, distance: 251.0
click at [933, 96] on body "Menu Boards Boards Boards All jobs Status Workforce Workforce My Workforce Recr…" at bounding box center [784, 372] width 1568 height 744
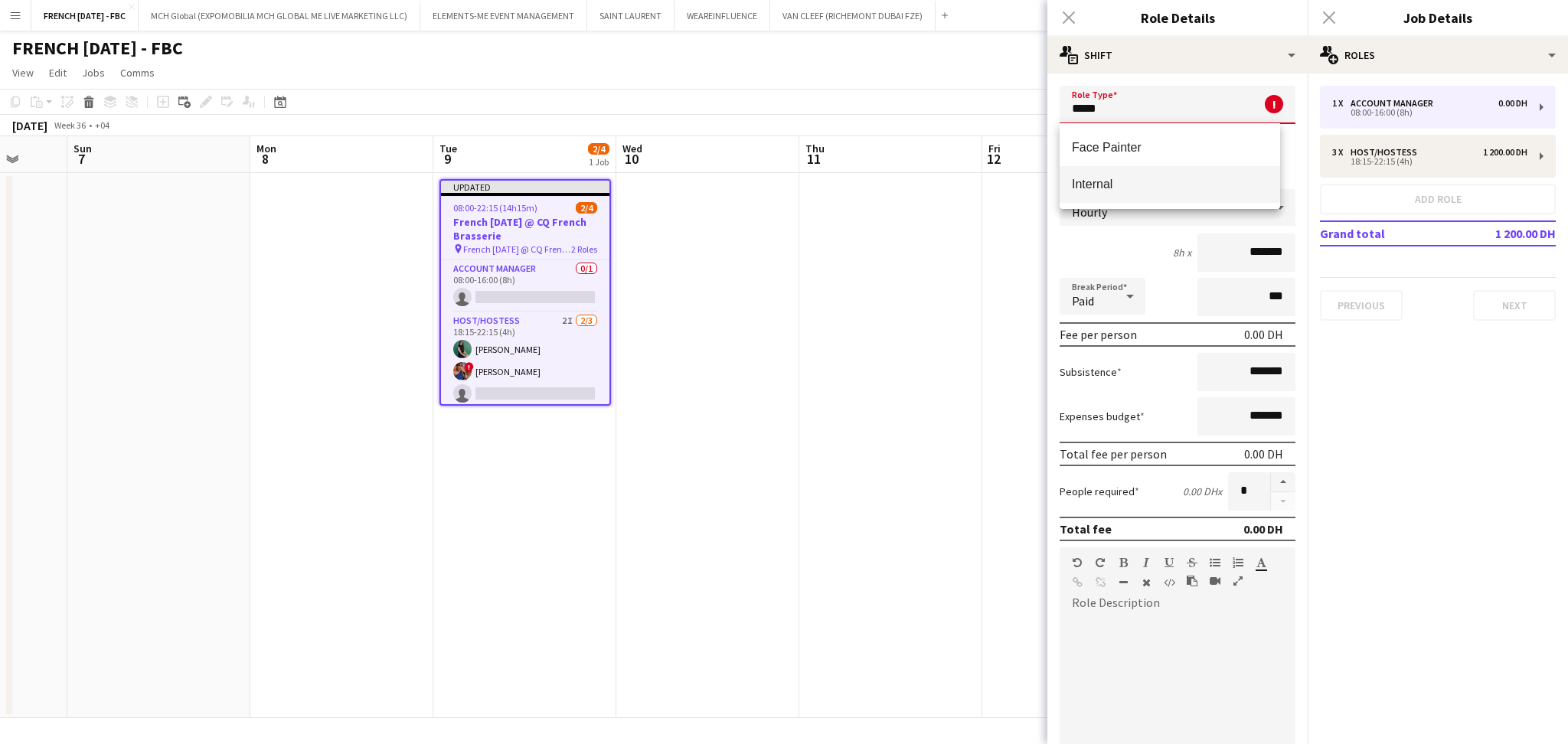
click at [1105, 187] on span "Internal" at bounding box center [1170, 184] width 196 height 15
type input "********"
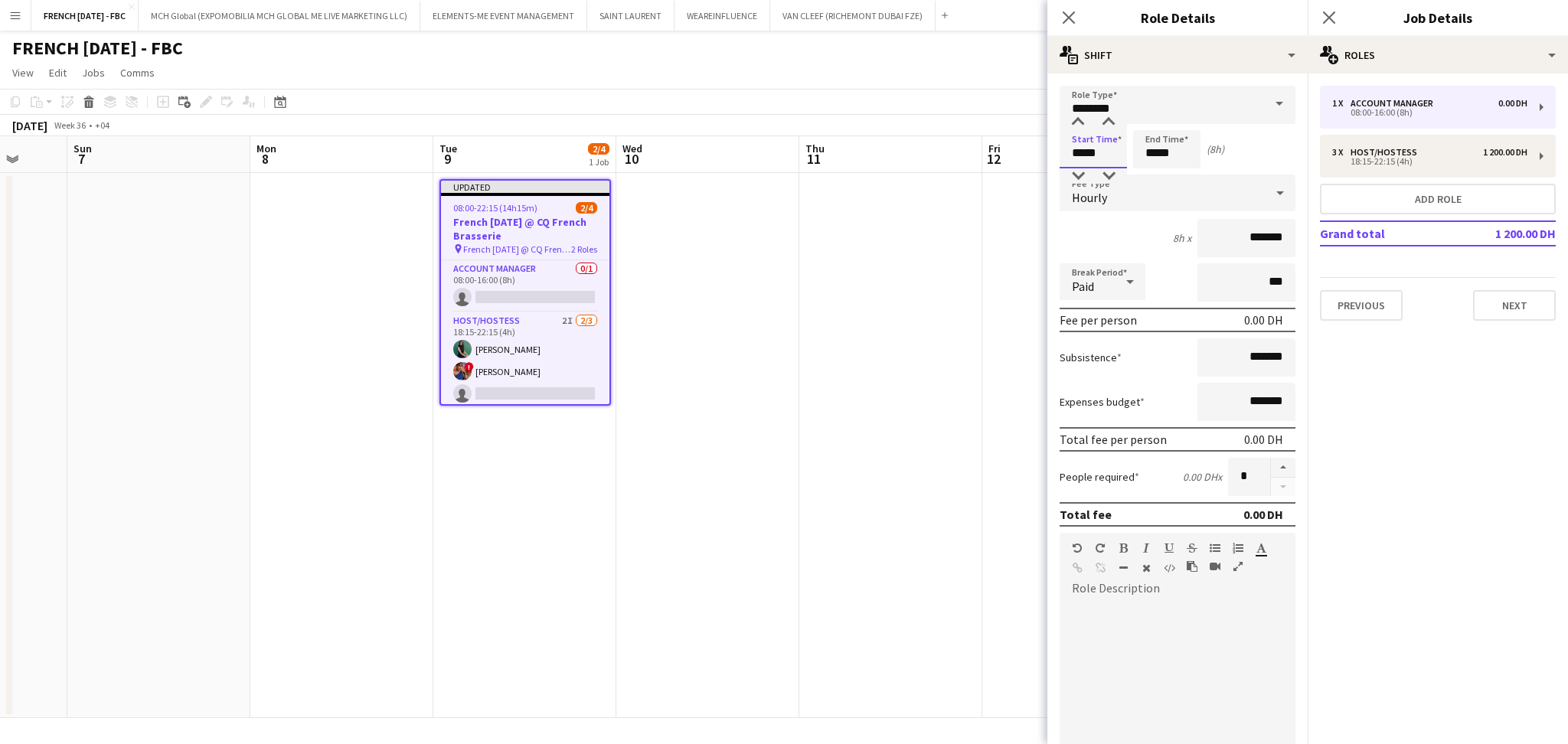
drag, startPoint x: 1124, startPoint y: 151, endPoint x: 1036, endPoint y: 151, distance: 88.0
click at [1036, 151] on body "Menu Boards Boards Boards All jobs Status Workforce Workforce My Workforce Recr…" at bounding box center [784, 372] width 1568 height 744
type input "*****"
click at [1146, 193] on div "Hourly" at bounding box center [1162, 192] width 205 height 37
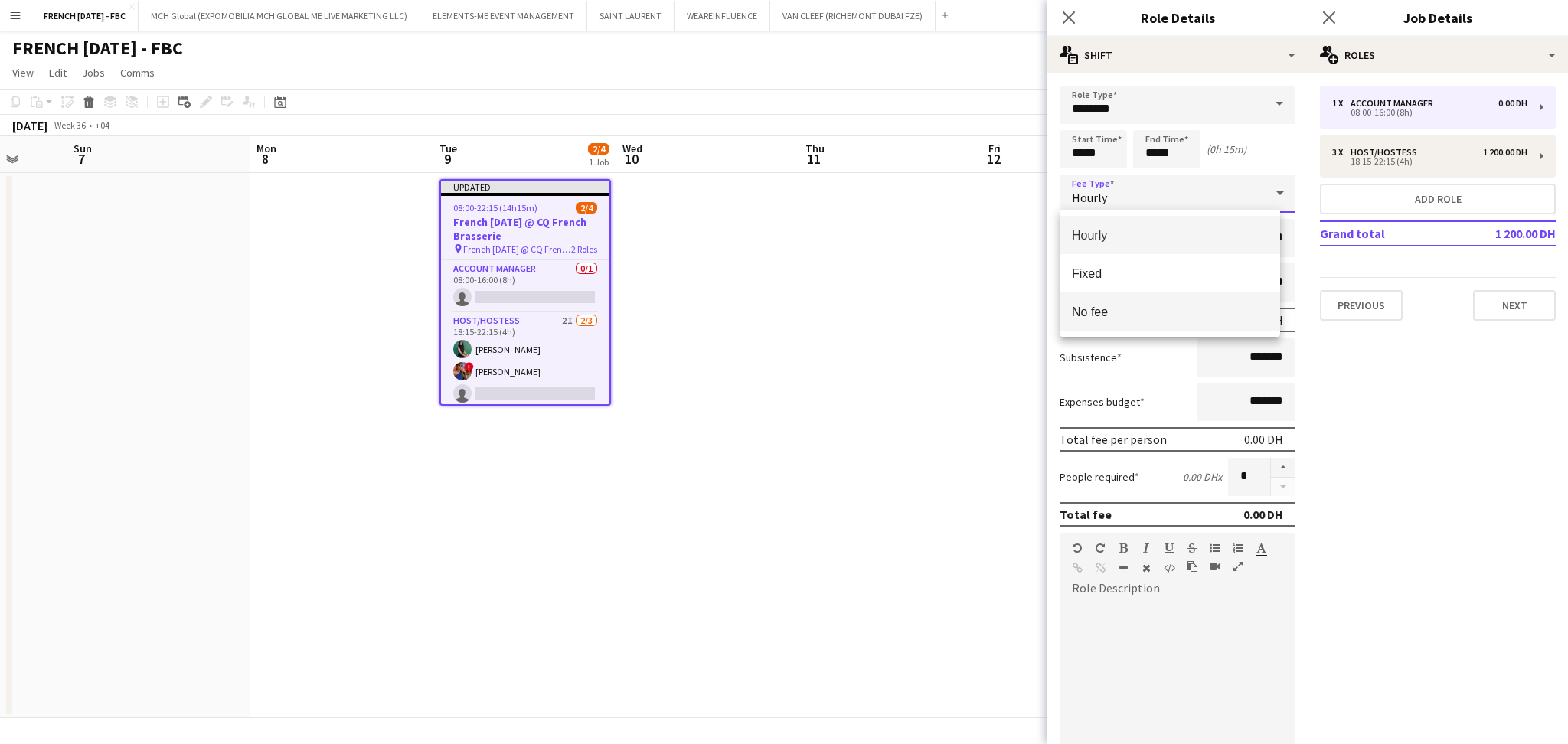
click at [1193, 326] on mat-option "No fee" at bounding box center [1169, 312] width 221 height 38
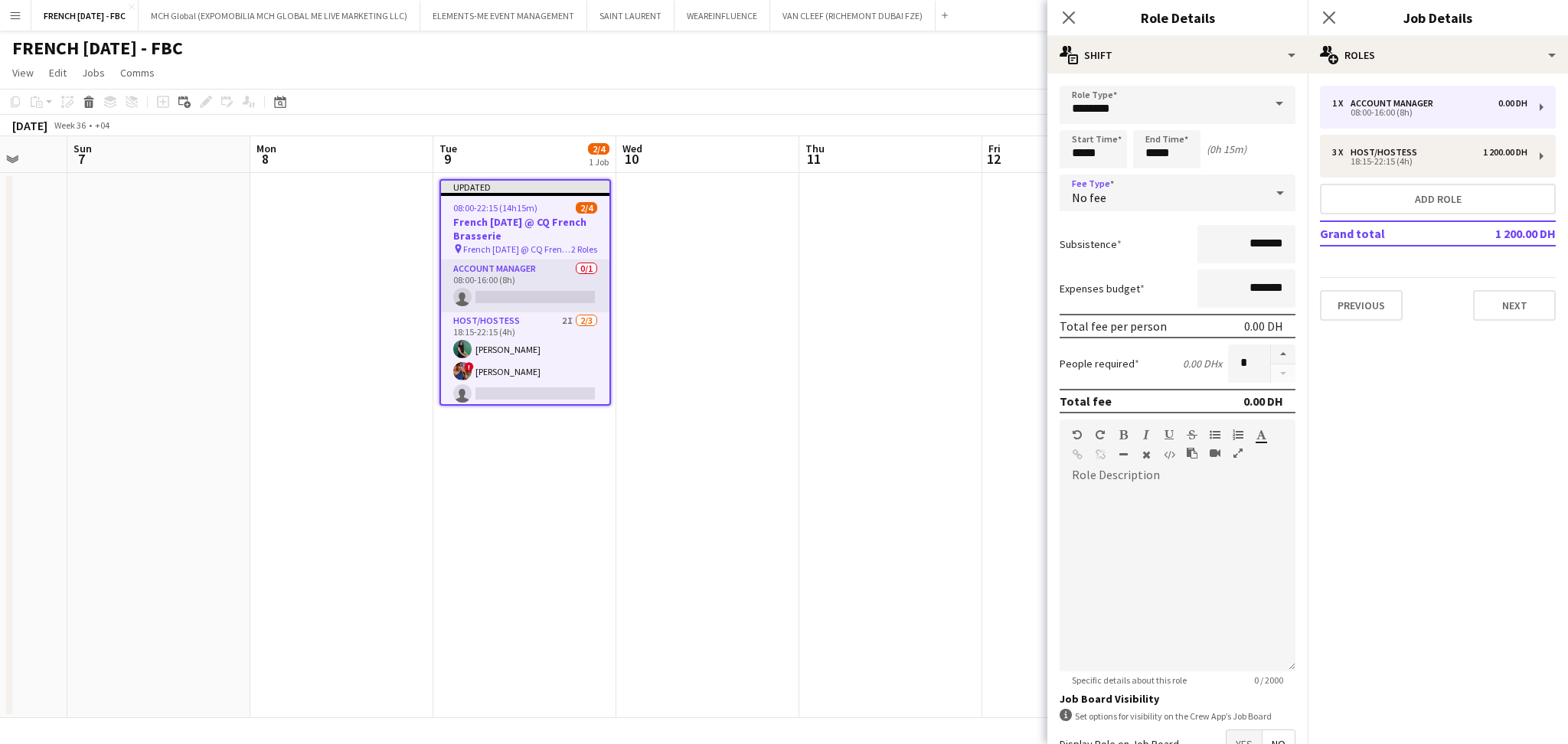
click at [558, 298] on app-card-role "Account Manager 0/1 08:00-16:00 (8h) single-neutral-actions" at bounding box center [525, 286] width 169 height 52
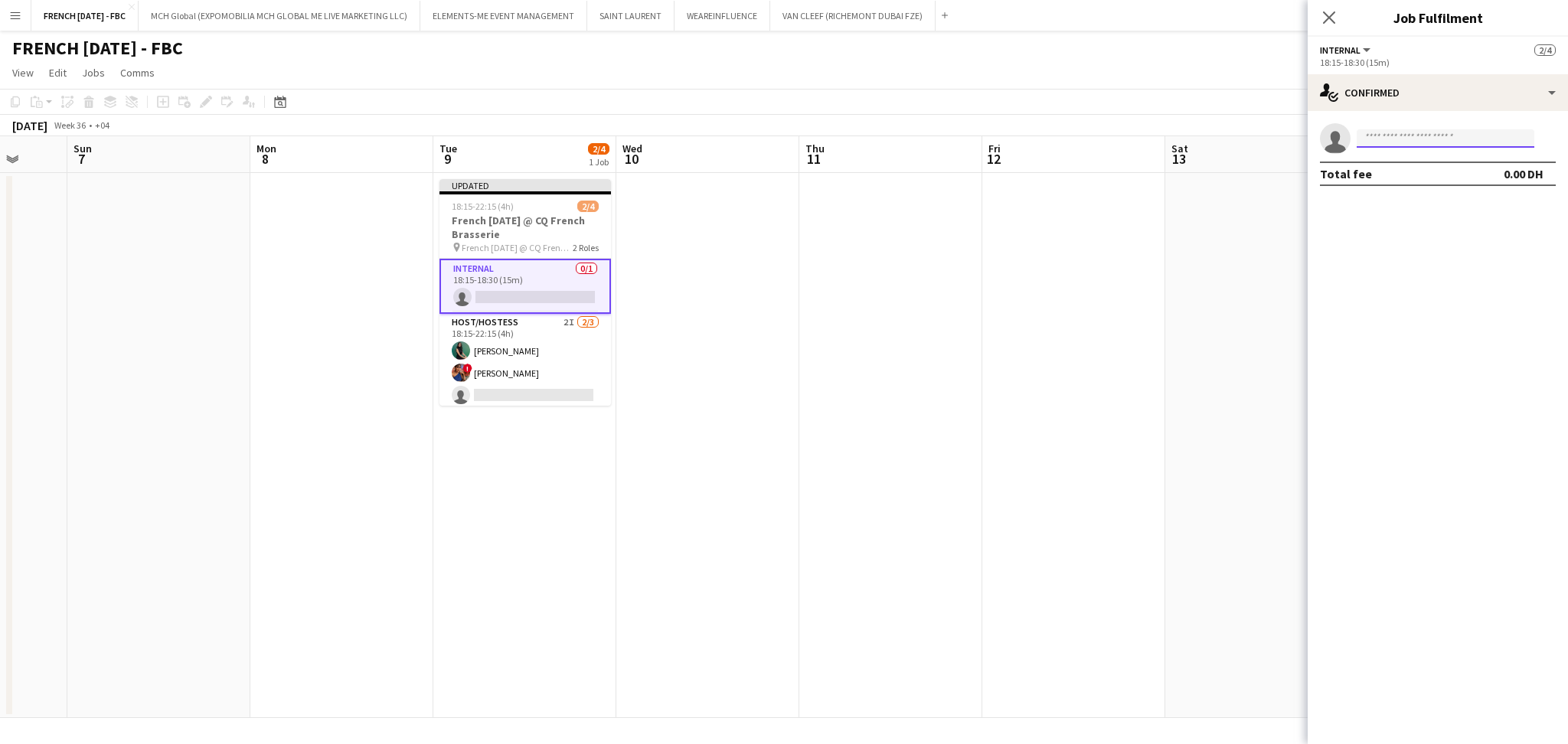
click at [1435, 146] on input at bounding box center [1445, 138] width 178 height 18
type input "*********"
click at [1436, 167] on span "[EMAIL_ADDRESS][PERSON_NAME][DOMAIN_NAME]" at bounding box center [1445, 172] width 153 height 12
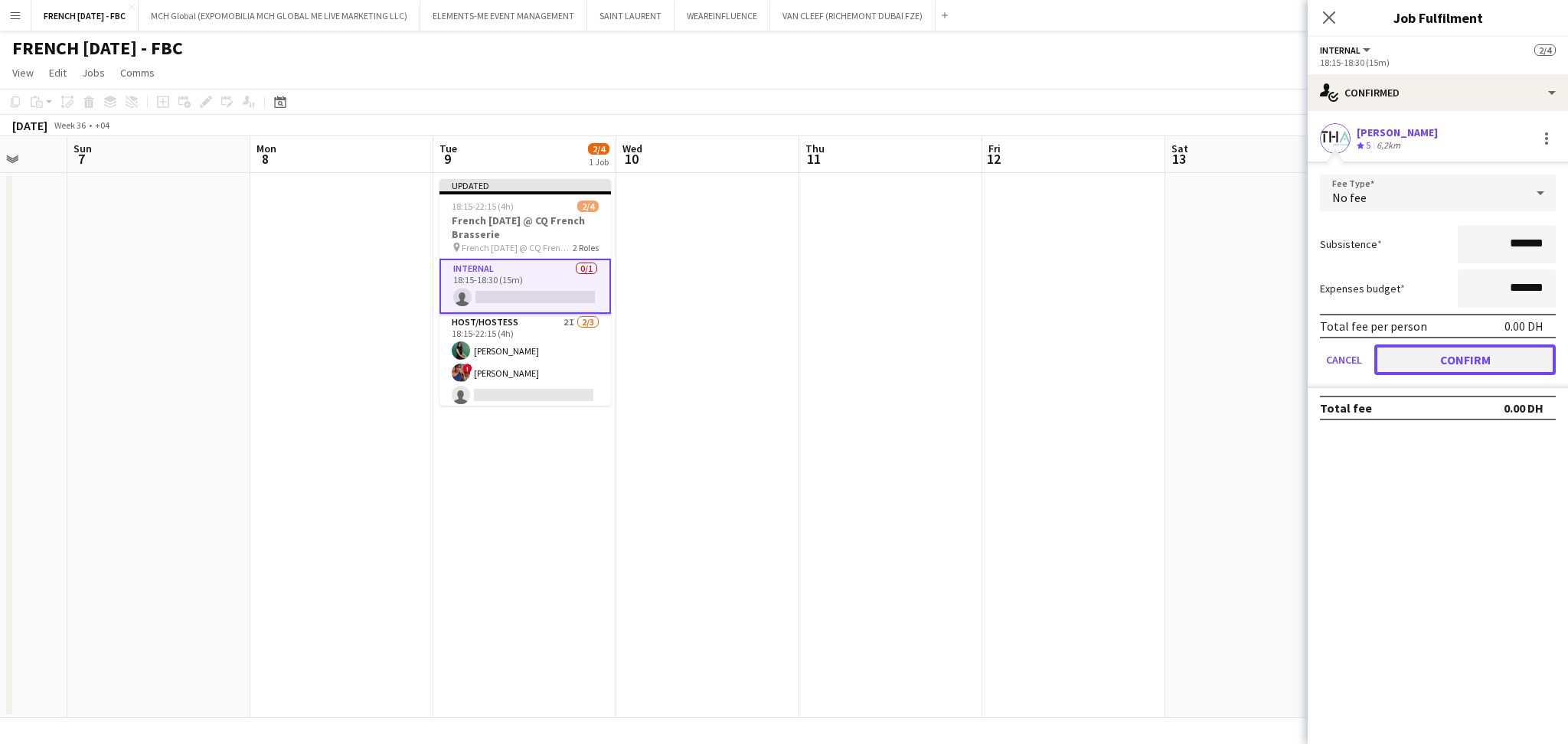
click at [1468, 348] on button "Confirm" at bounding box center [1465, 359] width 181 height 30
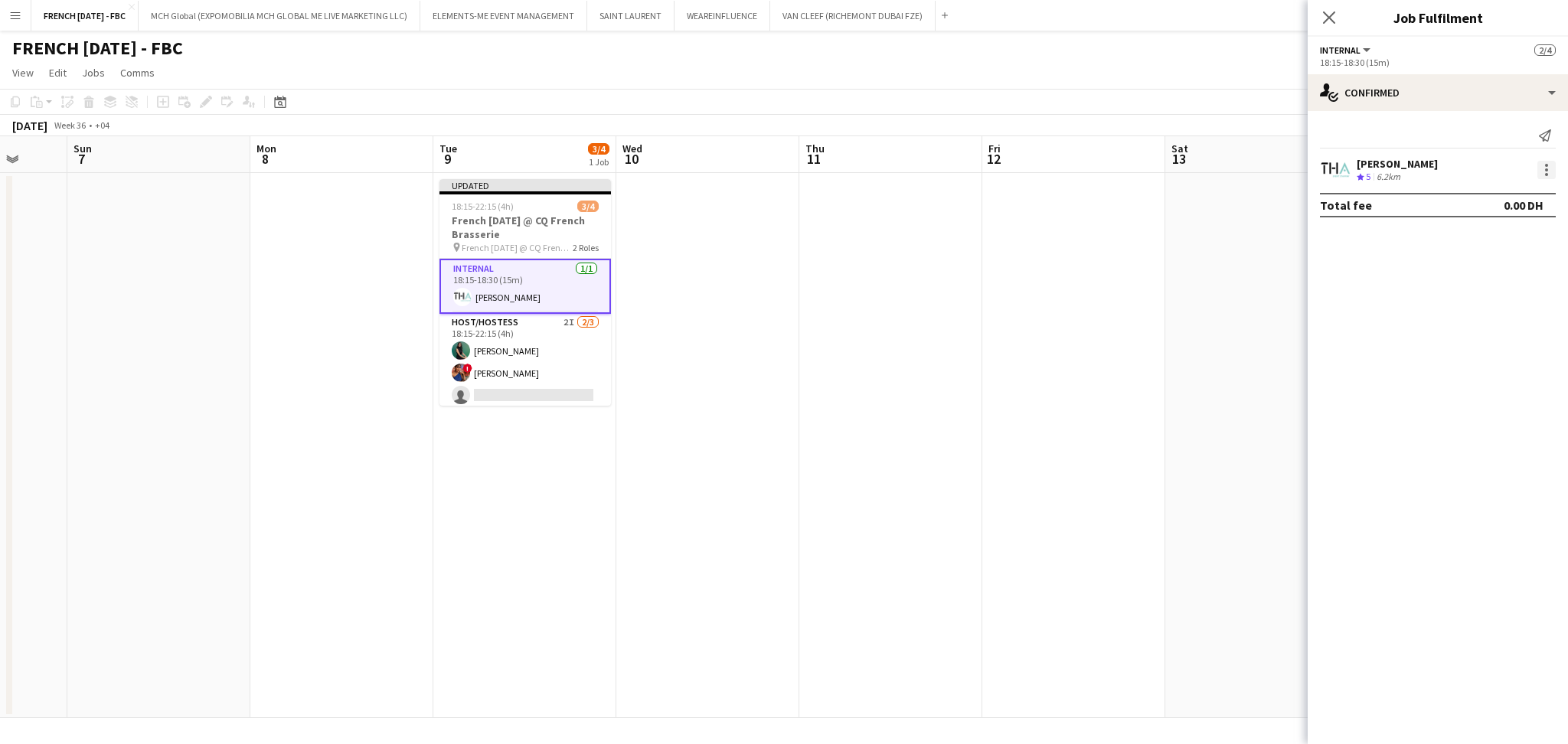
click at [1543, 173] on div at bounding box center [1547, 170] width 18 height 18
click at [1518, 382] on span "Set as supervisor" at bounding box center [1497, 381] width 95 height 13
click at [1189, 316] on app-date-cell at bounding box center [1257, 445] width 183 height 545
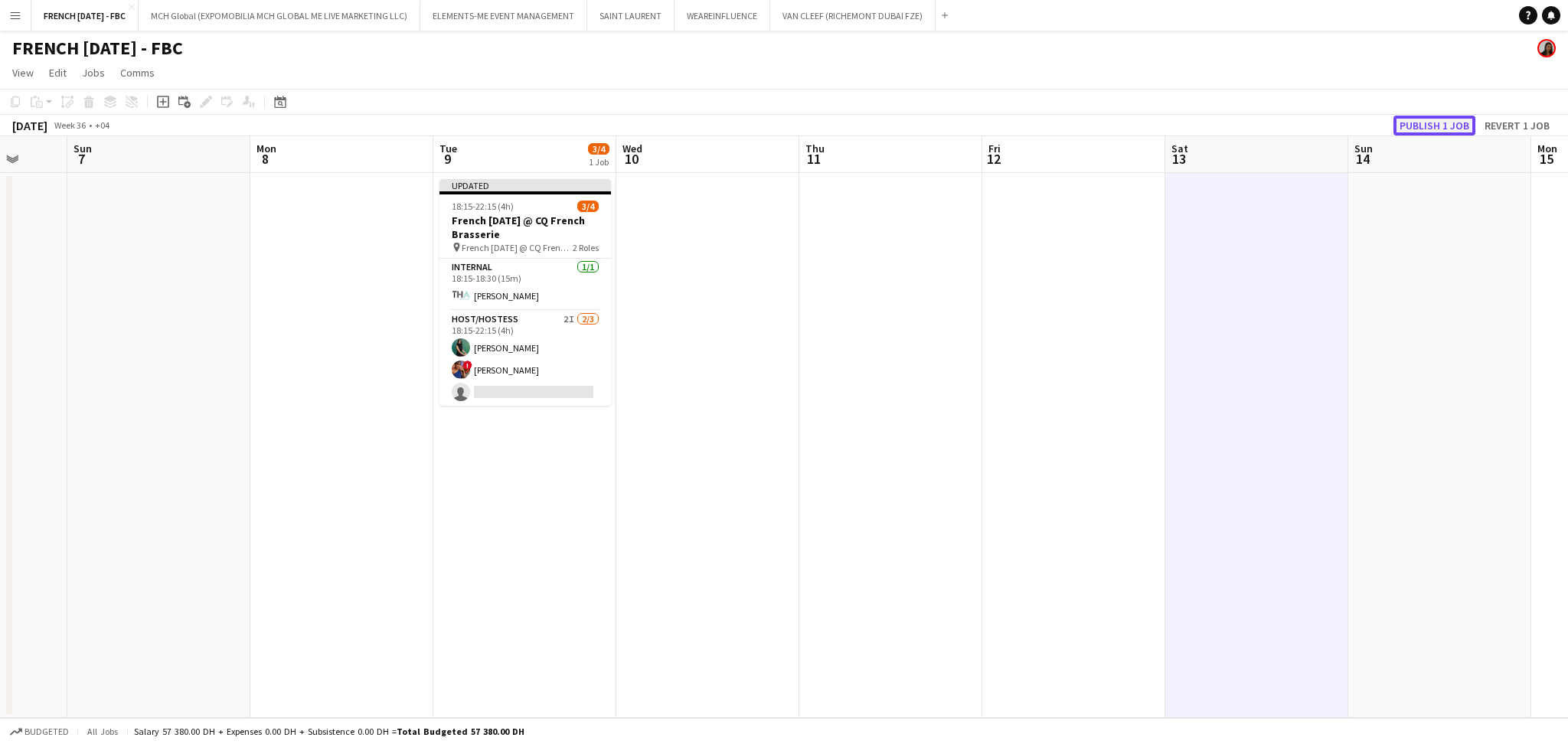
click at [1434, 126] on button "Publish 1 job" at bounding box center [1433, 126] width 82 height 20
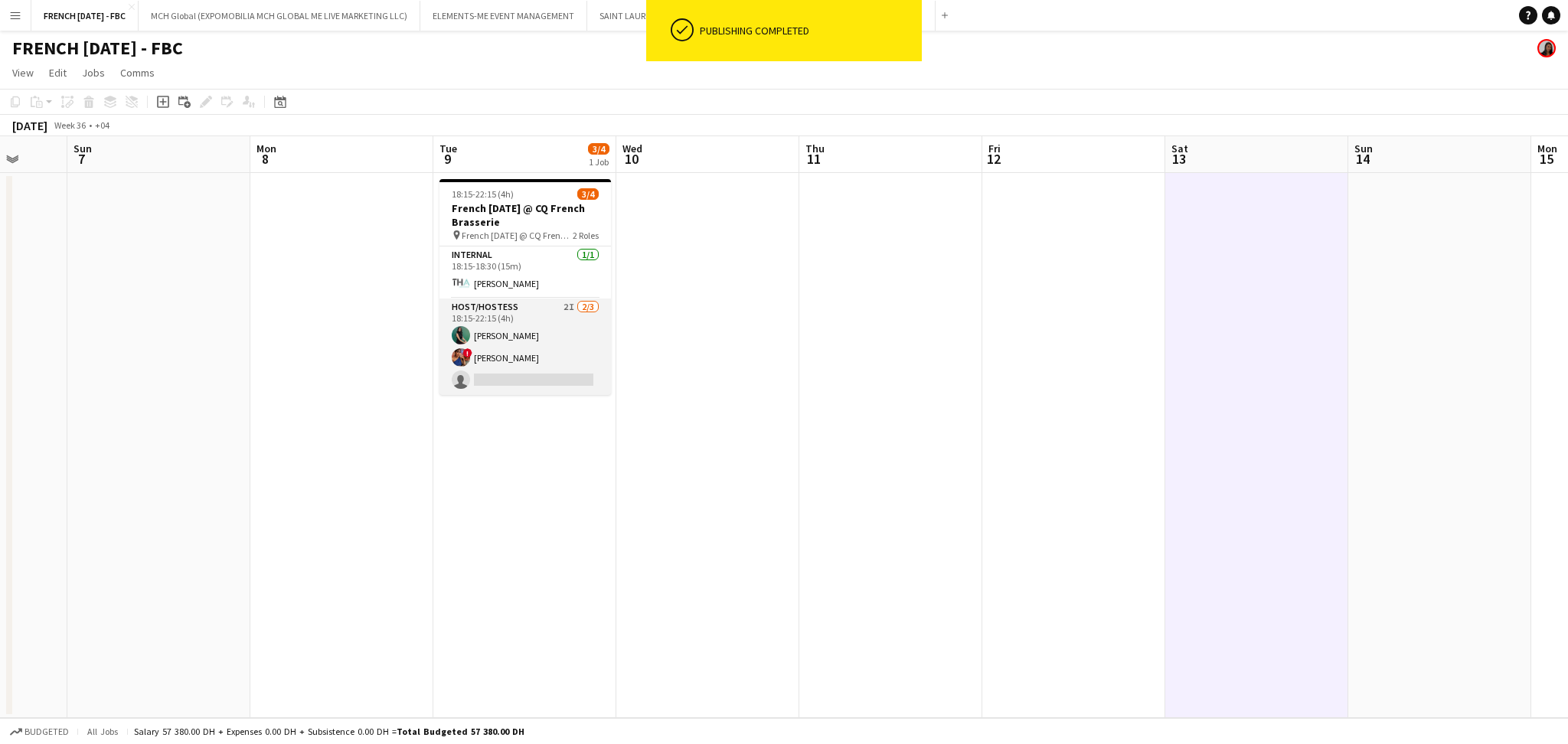
click at [531, 350] on app-card-role "Host/Hostess 2I [DATE] 18:15-22:15 (4h) Zineb Seghier ! [PERSON_NAME] single-ne…" at bounding box center [525, 346] width 171 height 96
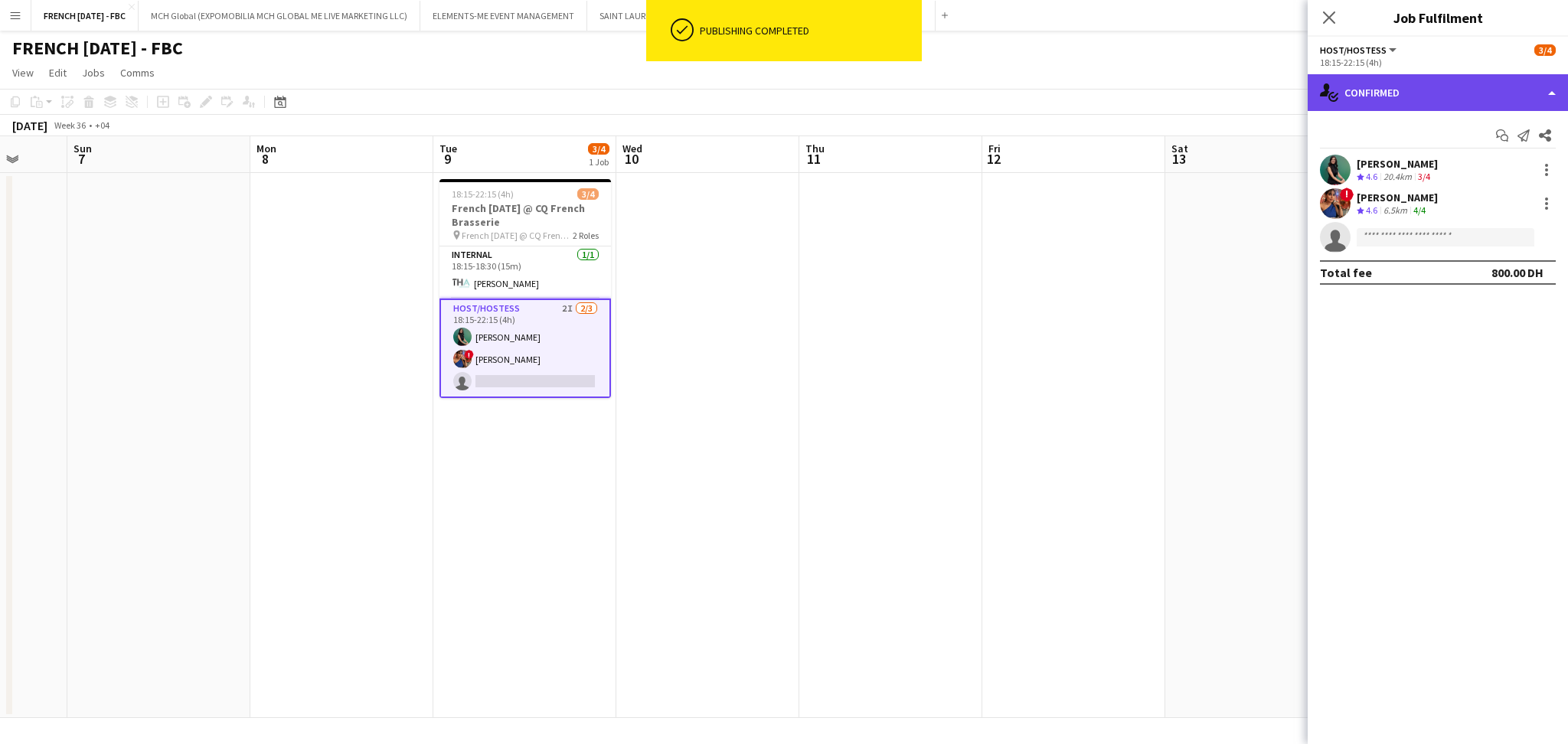
click at [1395, 85] on div "single-neutral-actions-check-2 Confirmed" at bounding box center [1438, 93] width 260 height 37
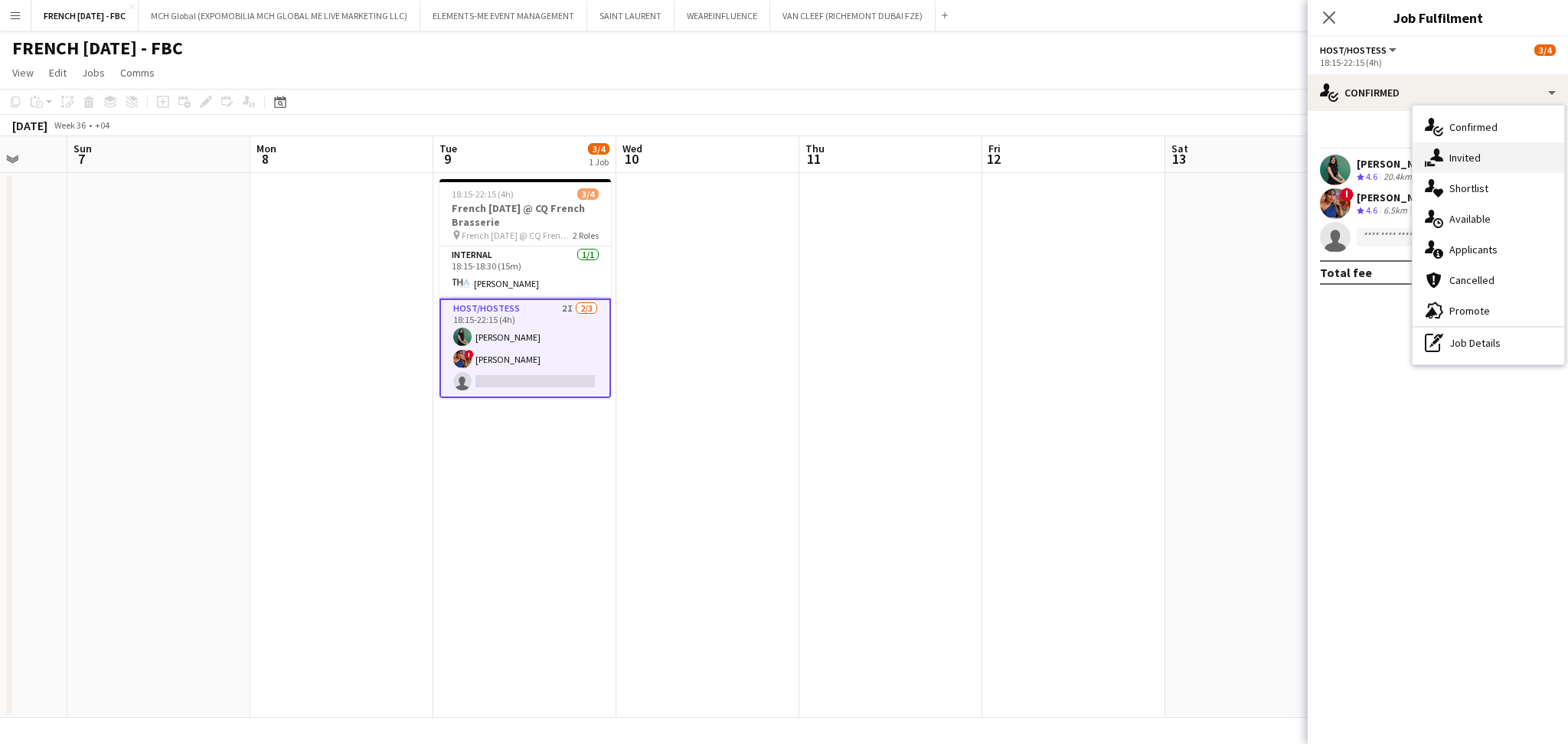
click at [1478, 159] on div "single-neutral-actions-share-1 Invited" at bounding box center [1487, 157] width 151 height 30
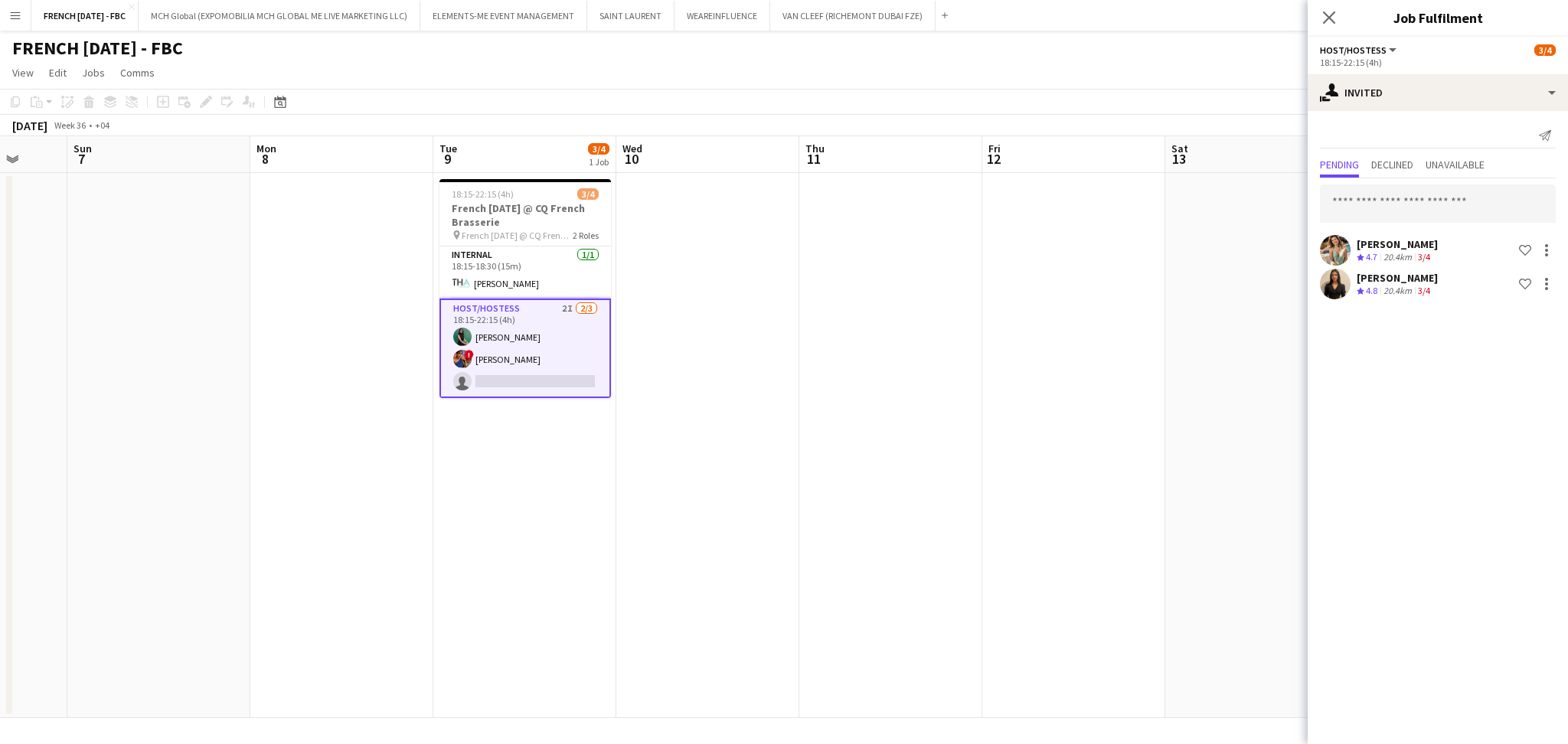
click at [1133, 345] on app-date-cell at bounding box center [1074, 445] width 183 height 545
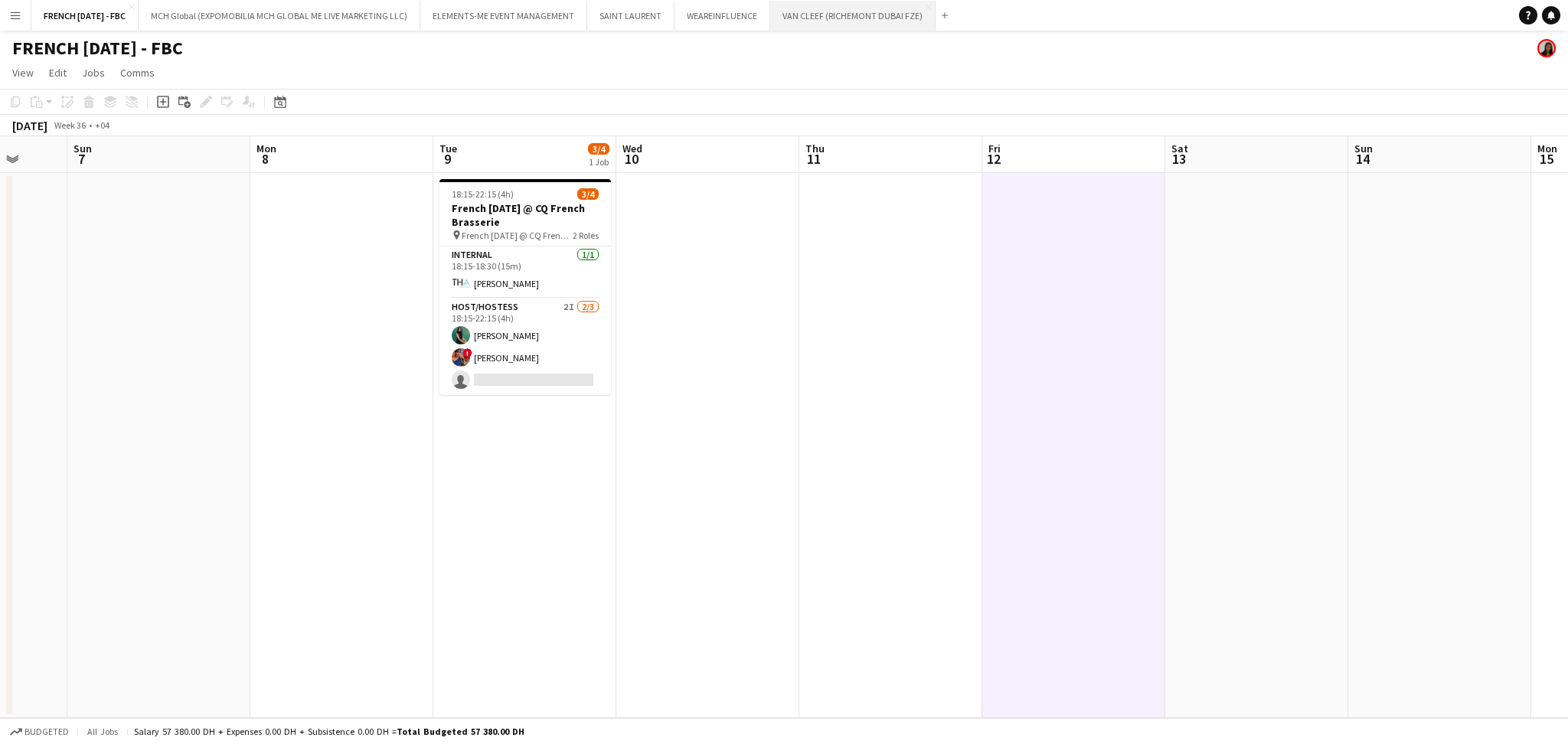
click at [870, 24] on button "VAN CLEEF (RICHEMONT DUBAI FZE) Close" at bounding box center [852, 16] width 165 height 30
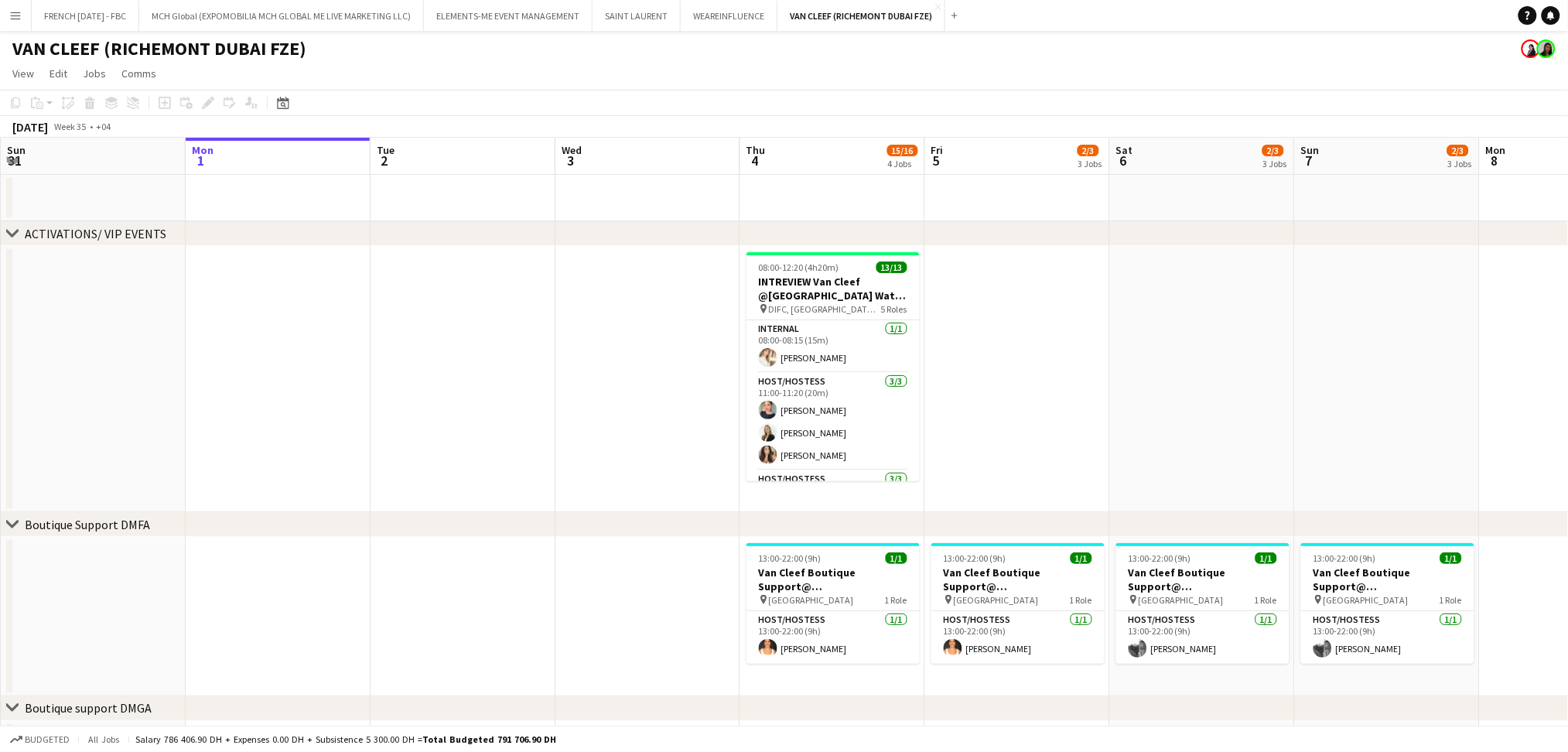
drag, startPoint x: 1020, startPoint y: 374, endPoint x: 859, endPoint y: 354, distance: 162.2
click at [310, 346] on app-calendar-viewport "Fri 29 Sat 30 Sun 31 Mon 1 Tue 2 Wed 3 Thu 4 15/16 4 Jobs Fri 5 2/3 3 Jobs Sat …" at bounding box center [784, 672] width 1568 height 1069
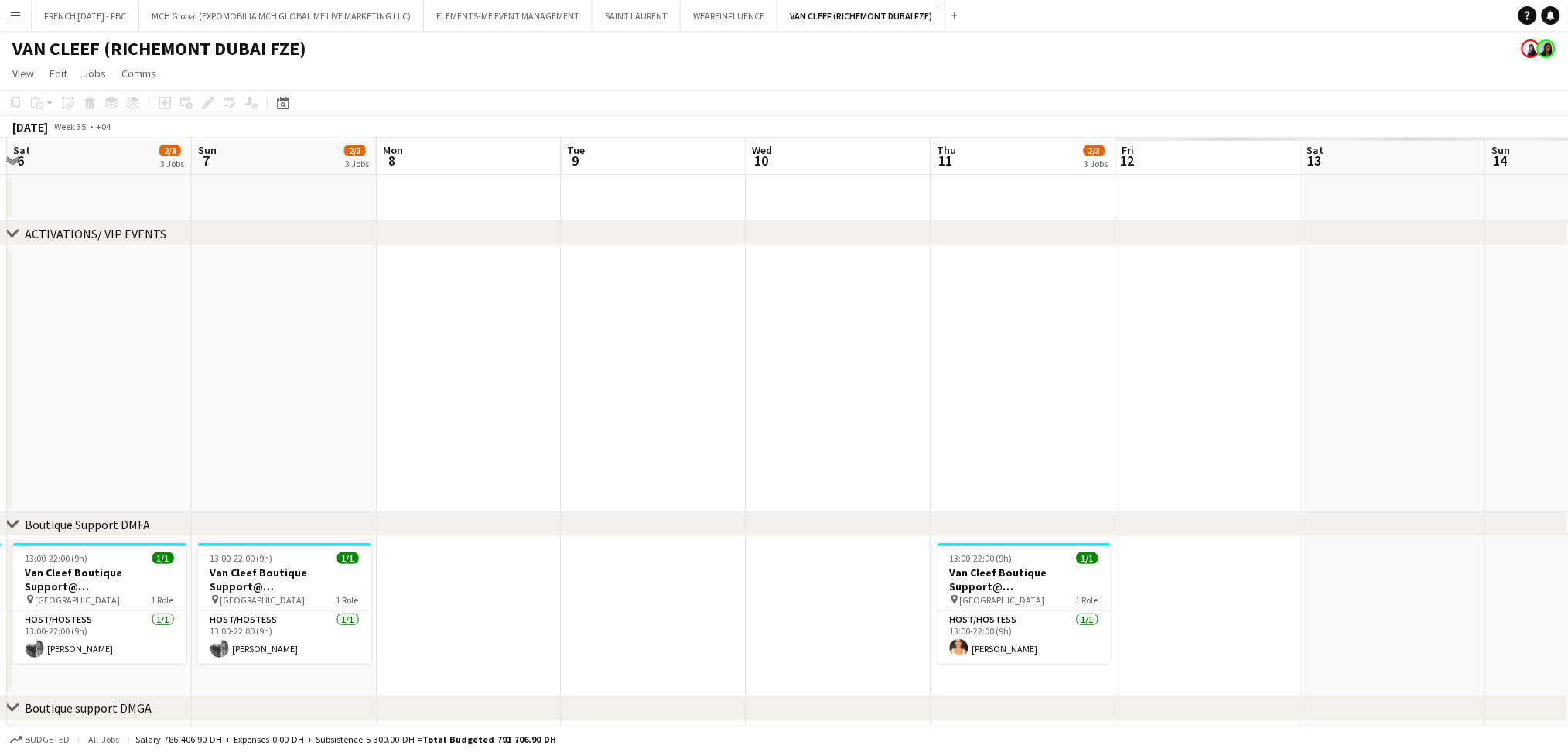
drag, startPoint x: 724, startPoint y: 351, endPoint x: 477, endPoint y: 351, distance: 247.0
click at [444, 351] on app-calendar-viewport "Wed 3 Thu 4 15/16 4 Jobs Fri 5 2/3 3 Jobs Sat 6 2/3 3 Jobs Sun 7 2/3 3 Jobs Mon…" at bounding box center [784, 672] width 1568 height 1069
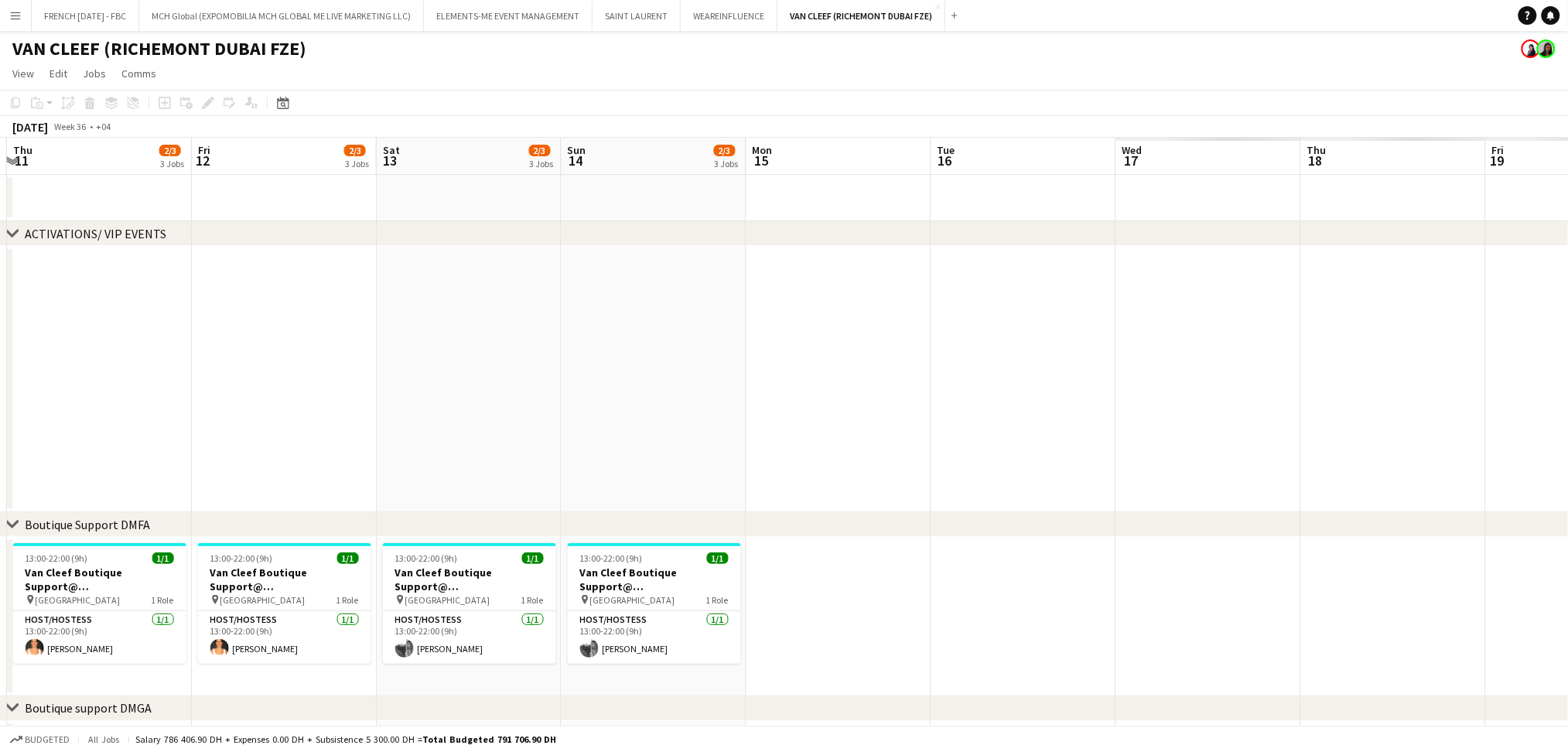
scroll to position [0, 377]
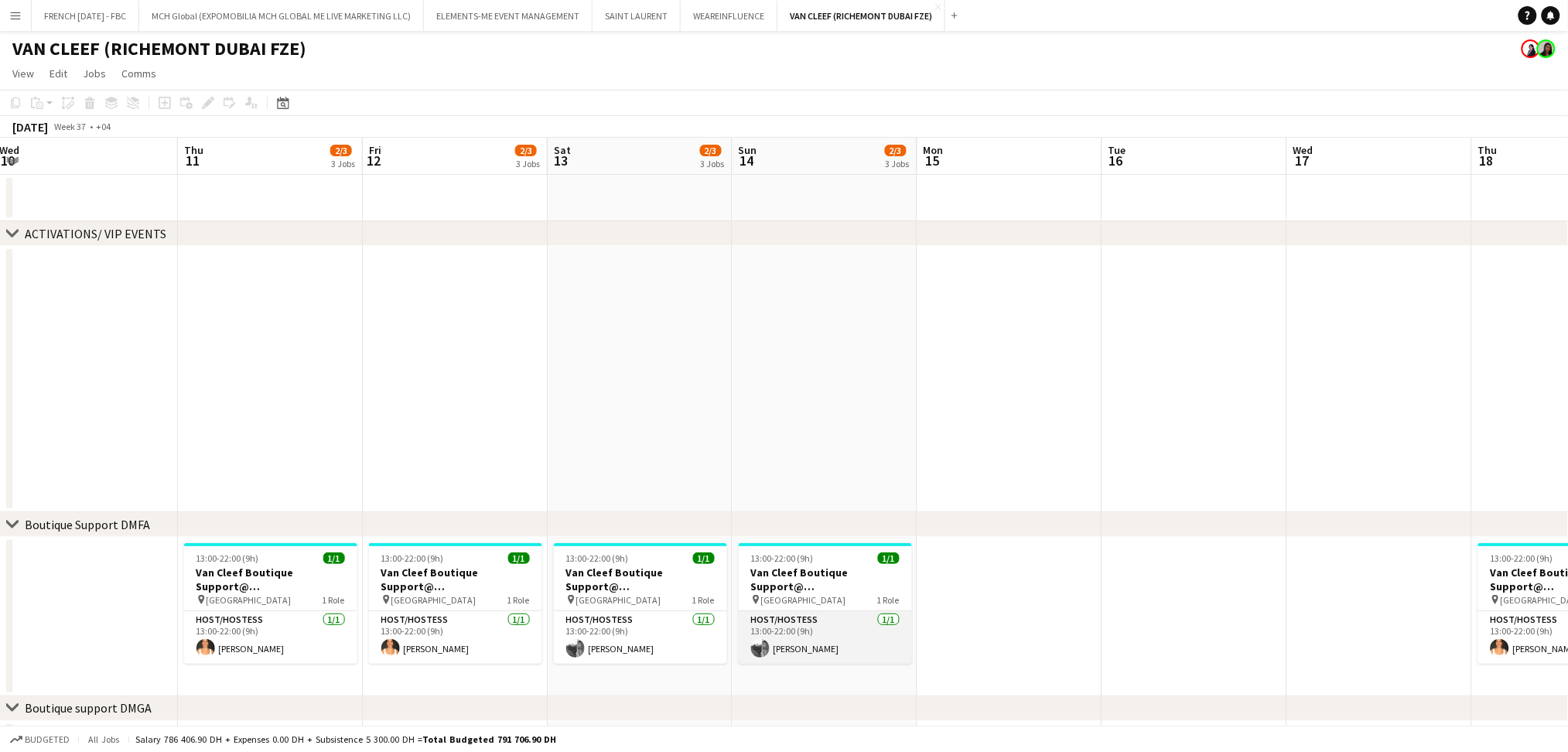
click at [798, 646] on app-card-role "Host/Hostess 1/1 13:00-22:00 (9h) Michelle Wallerion" at bounding box center [825, 637] width 173 height 53
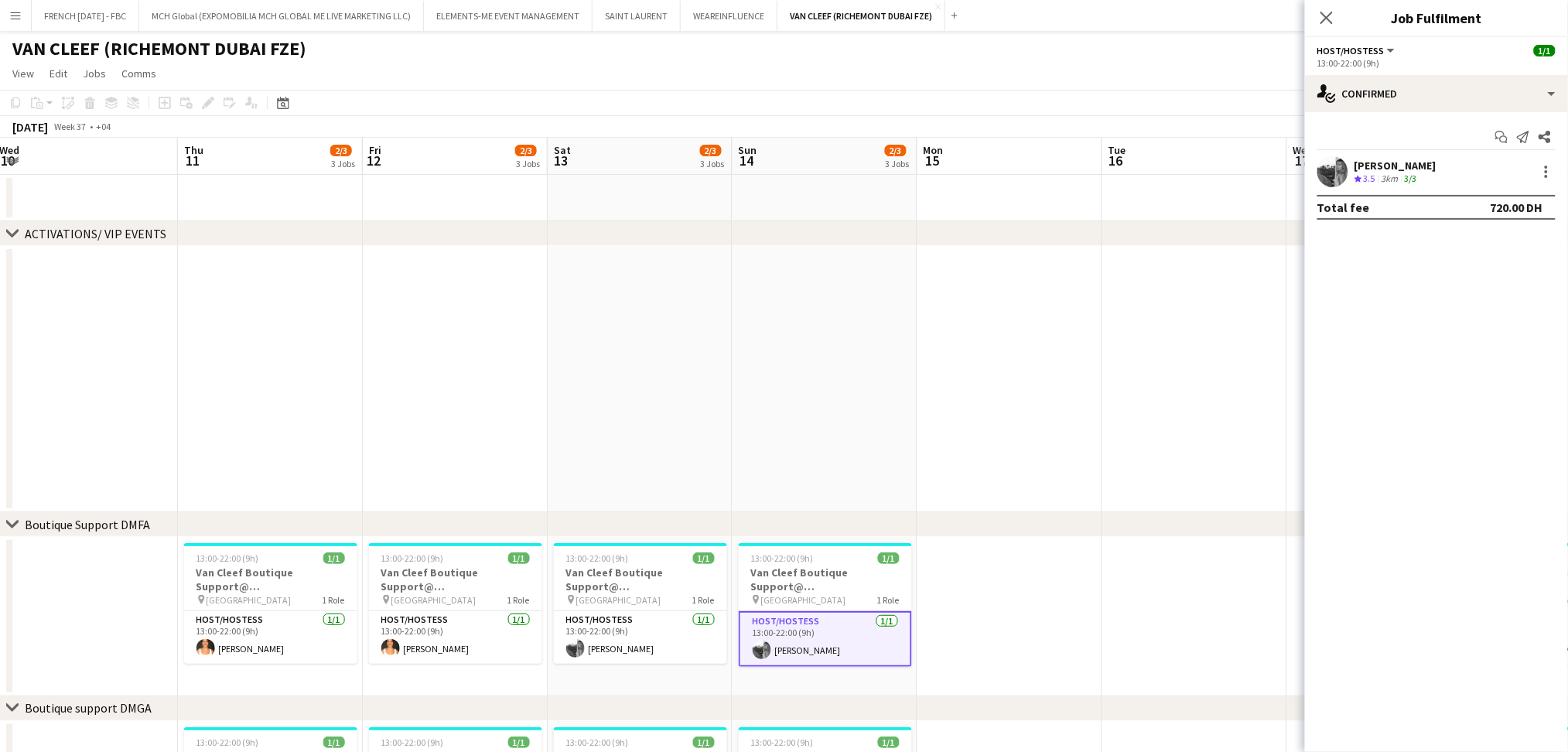
click at [1399, 165] on div "Michelle Wallerion" at bounding box center [1396, 165] width 82 height 14
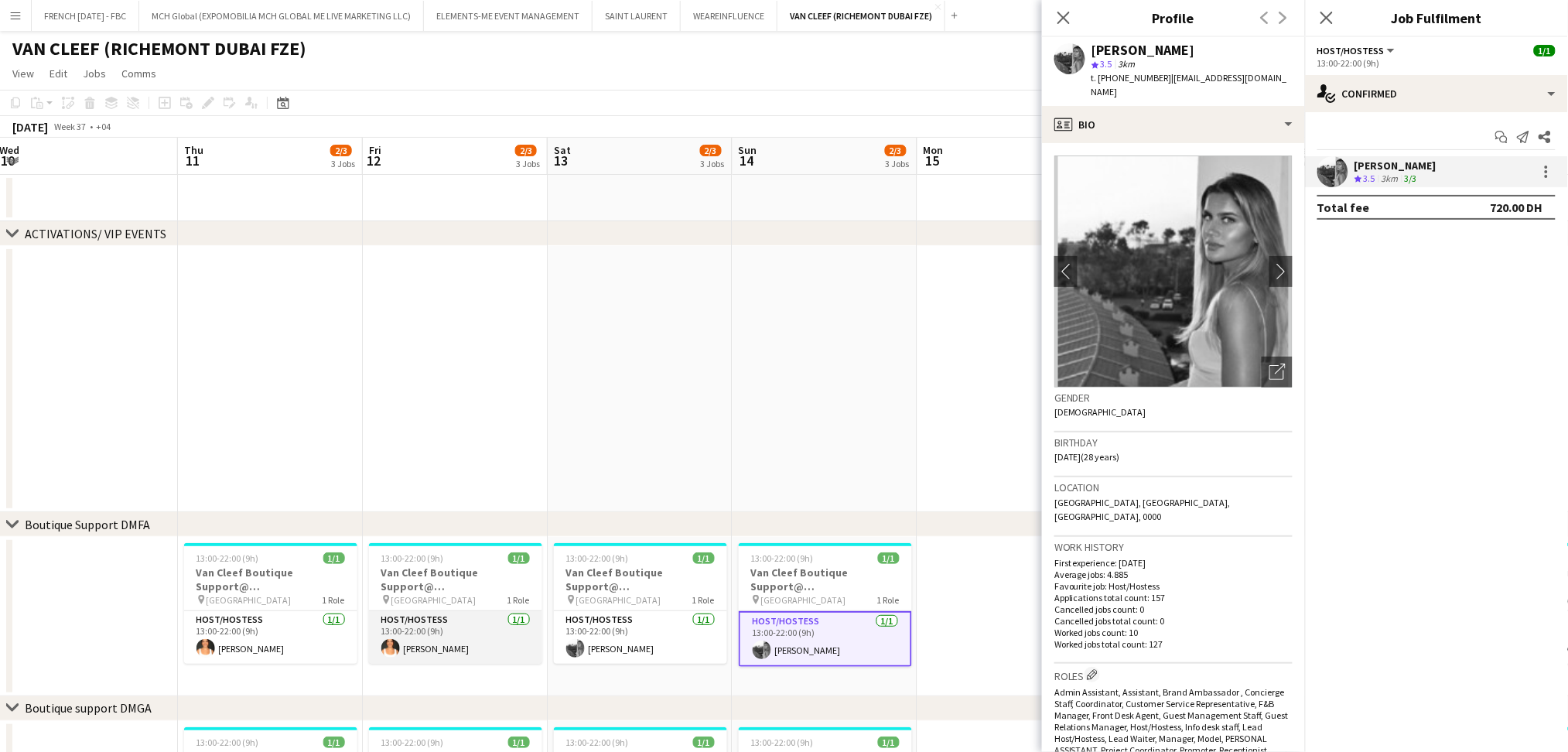
click at [431, 655] on app-card-role "Host/Hostess 1/1 13:00-22:00 (9h) Lurdes De Medeiros" at bounding box center [456, 637] width 173 height 53
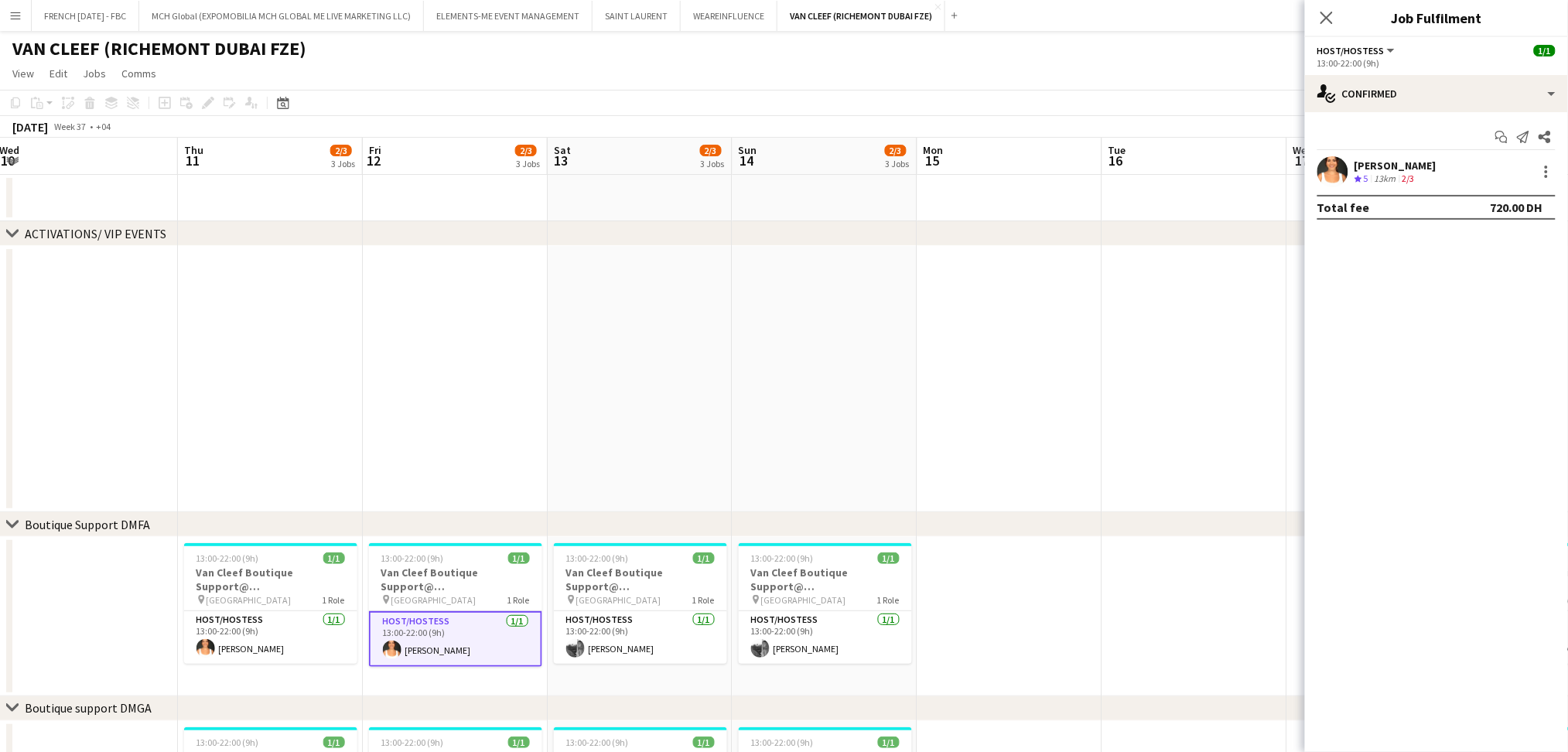
click at [1431, 182] on div "Crew rating 5 13km 2/3" at bounding box center [1396, 179] width 82 height 13
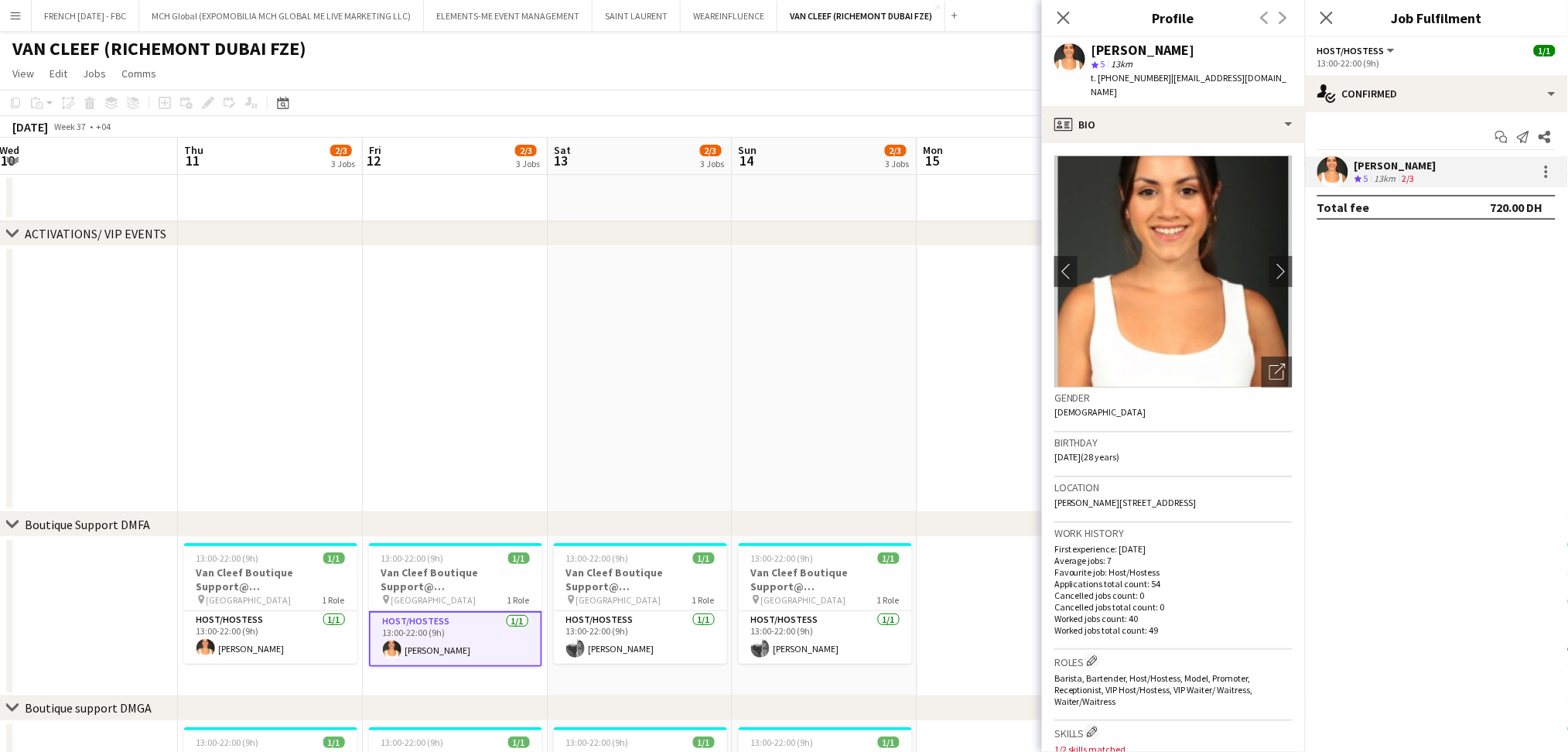
click at [941, 448] on app-date-cell at bounding box center [1010, 379] width 185 height 266
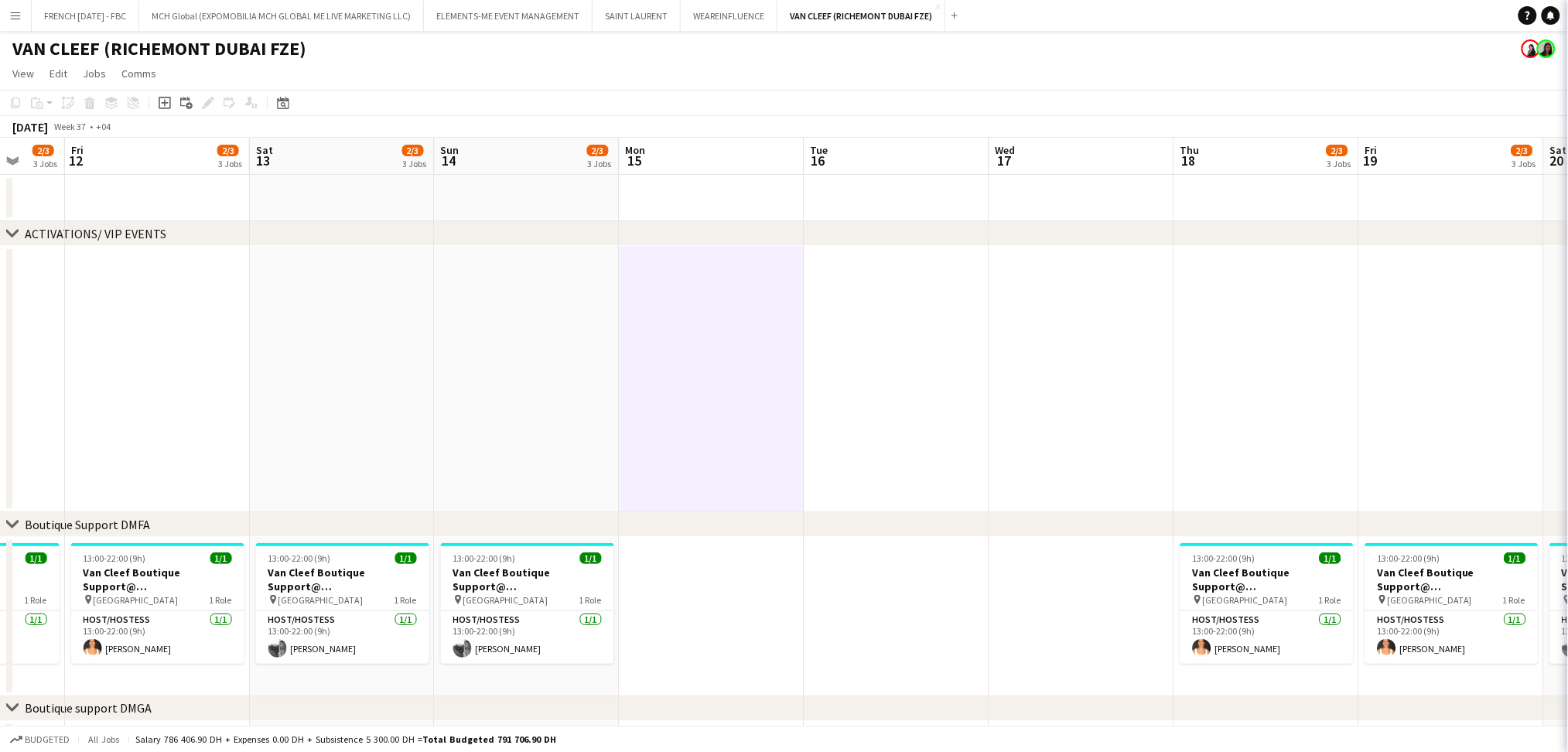
drag, startPoint x: 1383, startPoint y: 447, endPoint x: 298, endPoint y: 449, distance: 1085.0
click at [168, 449] on app-calendar-viewport "Mon 8 Tue 9 Wed 10 Thu 11 2/3 3 Jobs Fri 12 2/3 3 Jobs Sat 13 2/3 3 Jobs Sun 14…" at bounding box center [784, 672] width 1568 height 1069
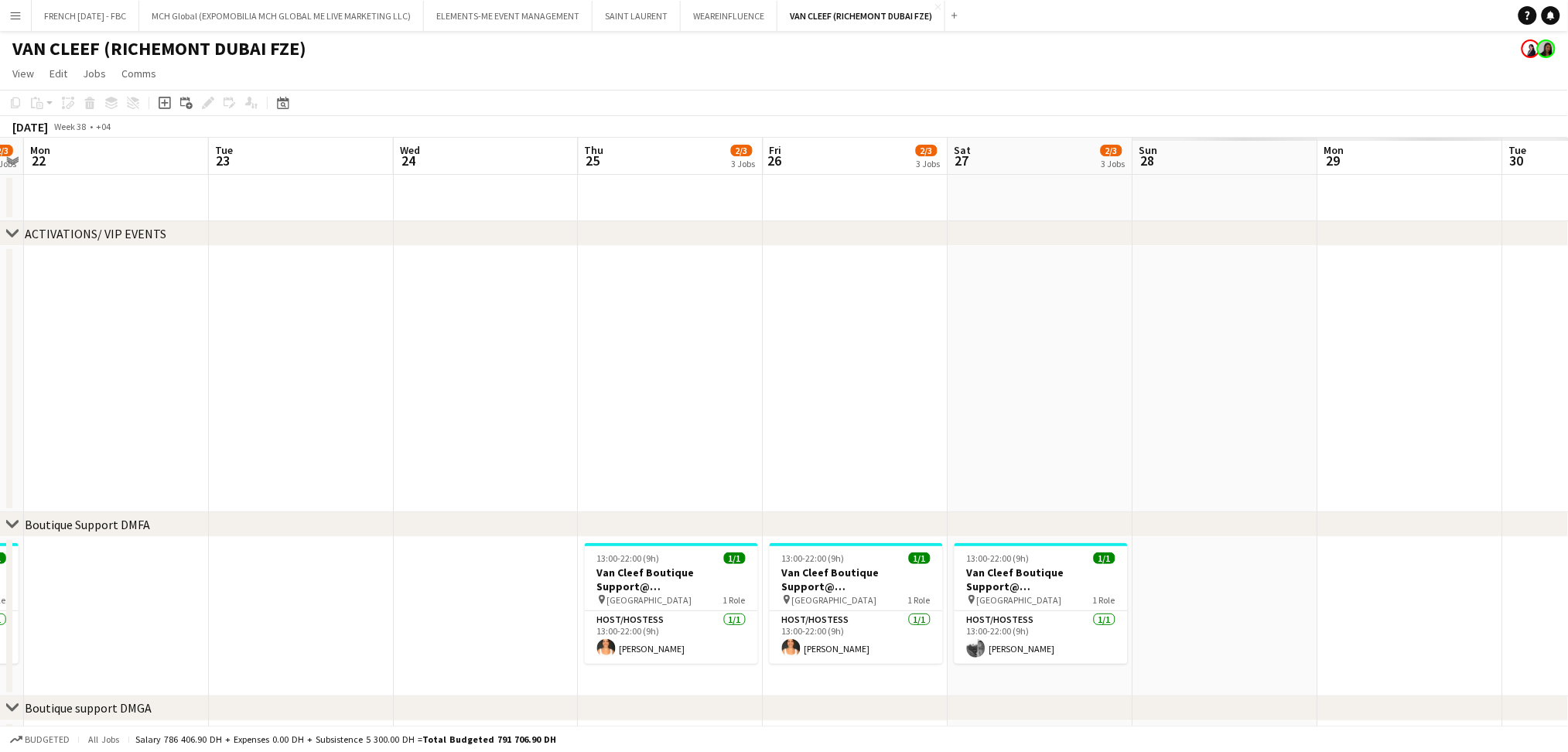
drag, startPoint x: 981, startPoint y: 420, endPoint x: 106, endPoint y: 420, distance: 875.0
click at [85, 420] on app-calendar-viewport "Fri 19 2/3 3 Jobs Sat 20 2/3 3 Jobs Sun 21 2/3 3 Jobs Mon 22 Tue 23 Wed 24 Thu …" at bounding box center [784, 672] width 1568 height 1069
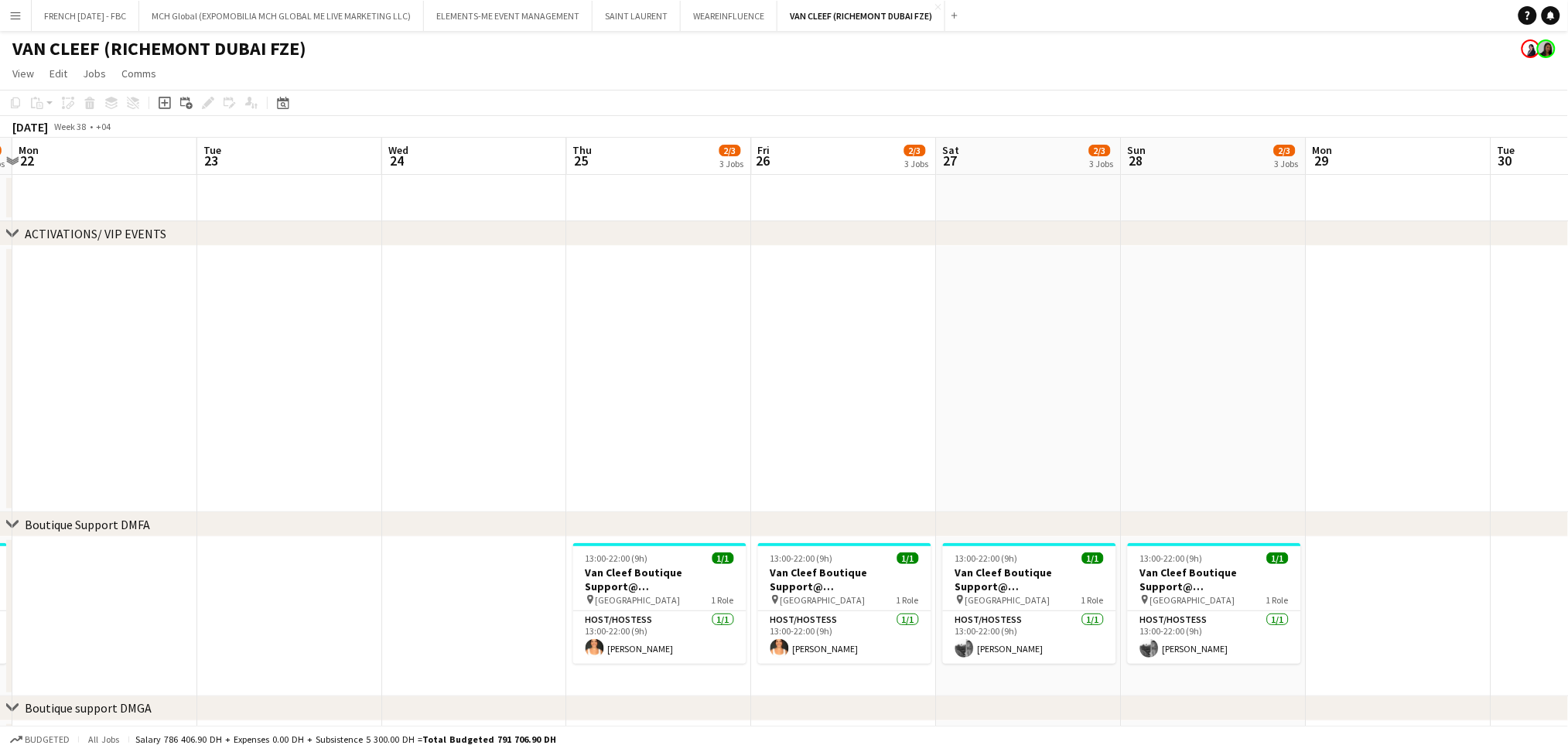
drag, startPoint x: 502, startPoint y: 431, endPoint x: 708, endPoint y: 431, distance: 206.0
click at [384, 431] on app-calendar-viewport "Fri 19 2/3 3 Jobs Sat 20 2/3 3 Jobs Sun 21 2/3 3 Jobs Mon 22 Tue 23 Wed 24 Thu …" at bounding box center [784, 672] width 1568 height 1069
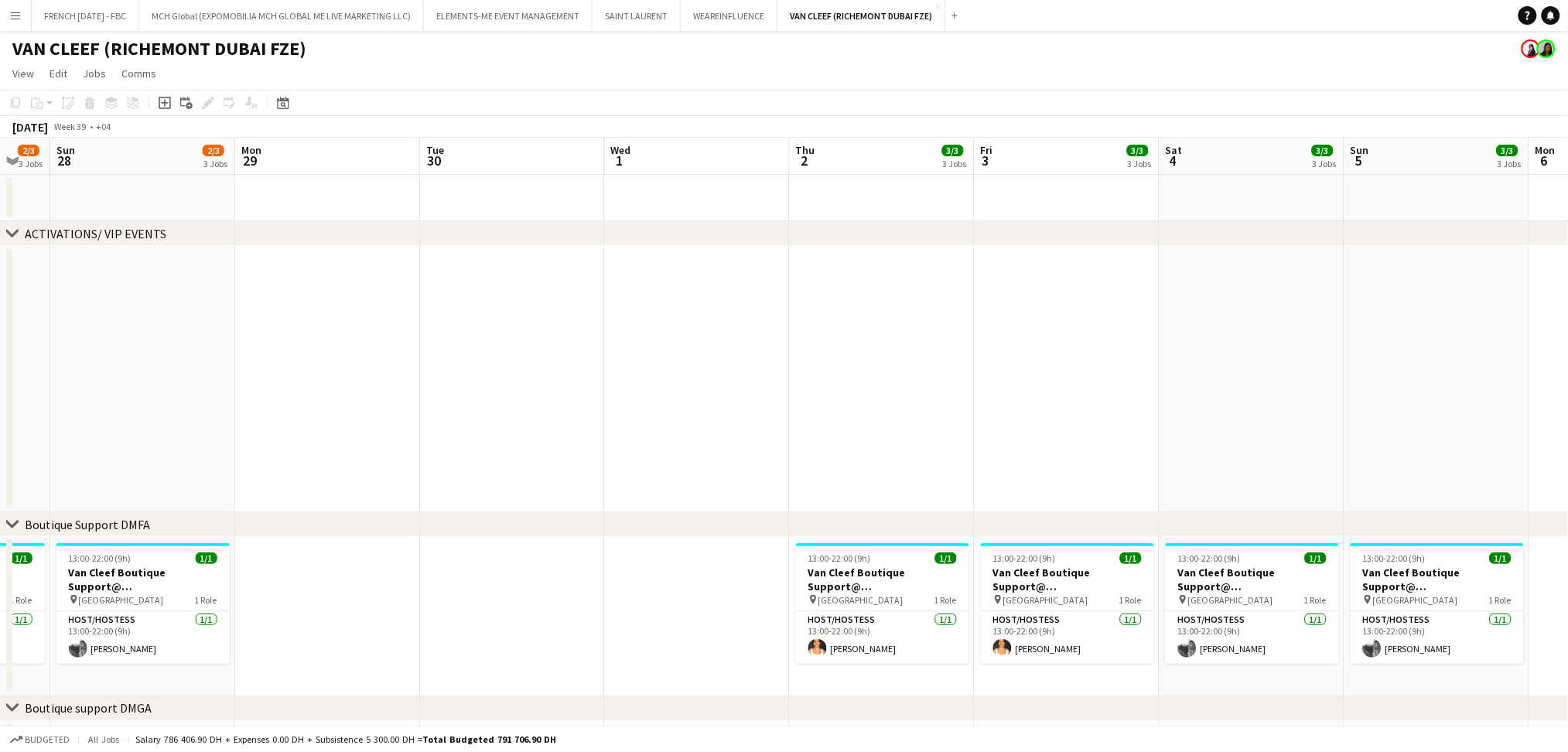
drag, startPoint x: 1170, startPoint y: 425, endPoint x: 534, endPoint y: 419, distance: 636.0
click at [508, 419] on app-calendar-viewport "Thu 25 2/3 3 Jobs Fri 26 2/3 3 Jobs Sat 27 2/3 3 Jobs Sun 28 2/3 3 Jobs Mon 29 …" at bounding box center [784, 672] width 1568 height 1069
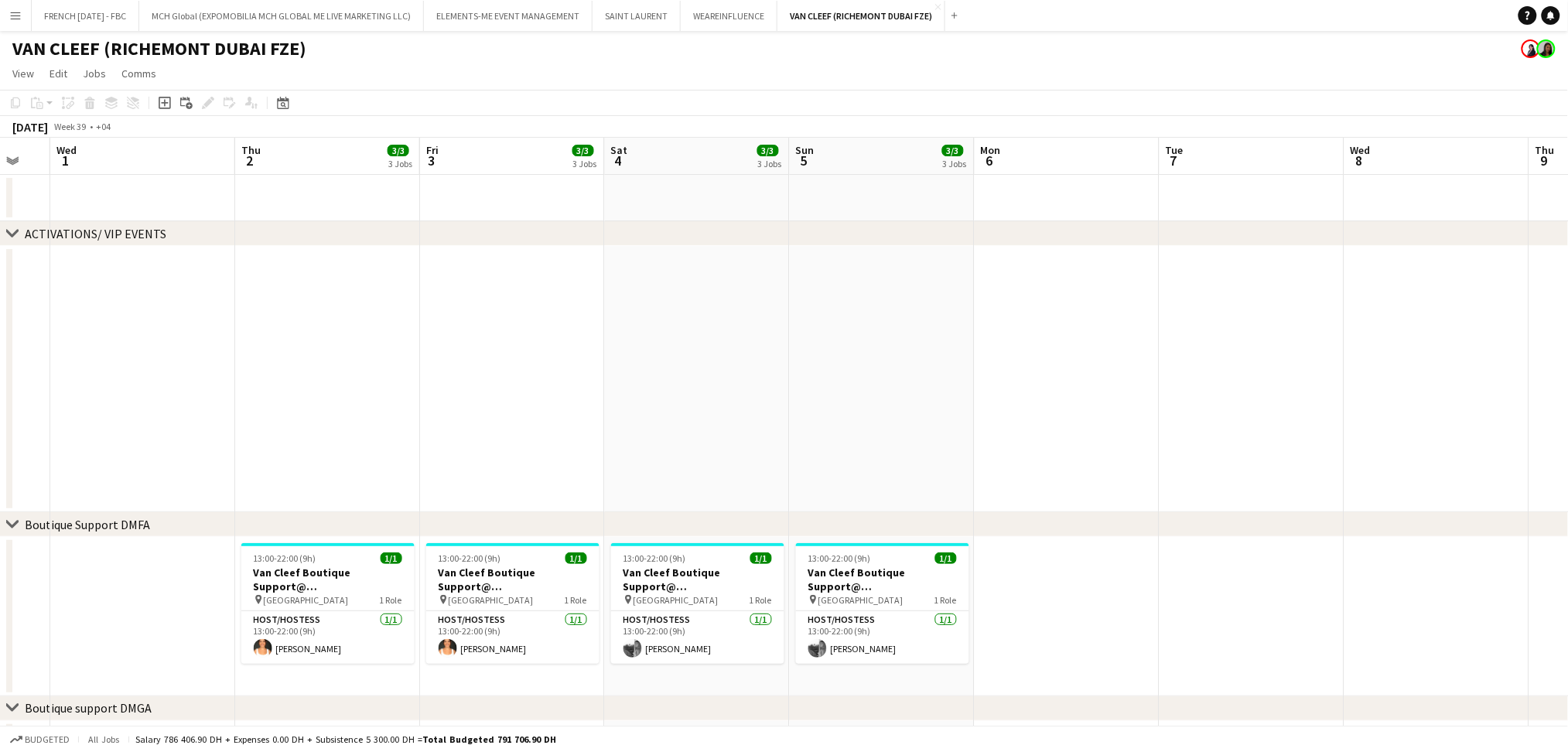
click at [237, 397] on app-calendar-viewport "Sun 28 2/3 3 Jobs Mon 29 Tue 30 Wed 1 Thu 2 3/3 3 Jobs Fri 3 3/3 3 Jobs Sat 4 3…" at bounding box center [784, 672] width 1568 height 1069
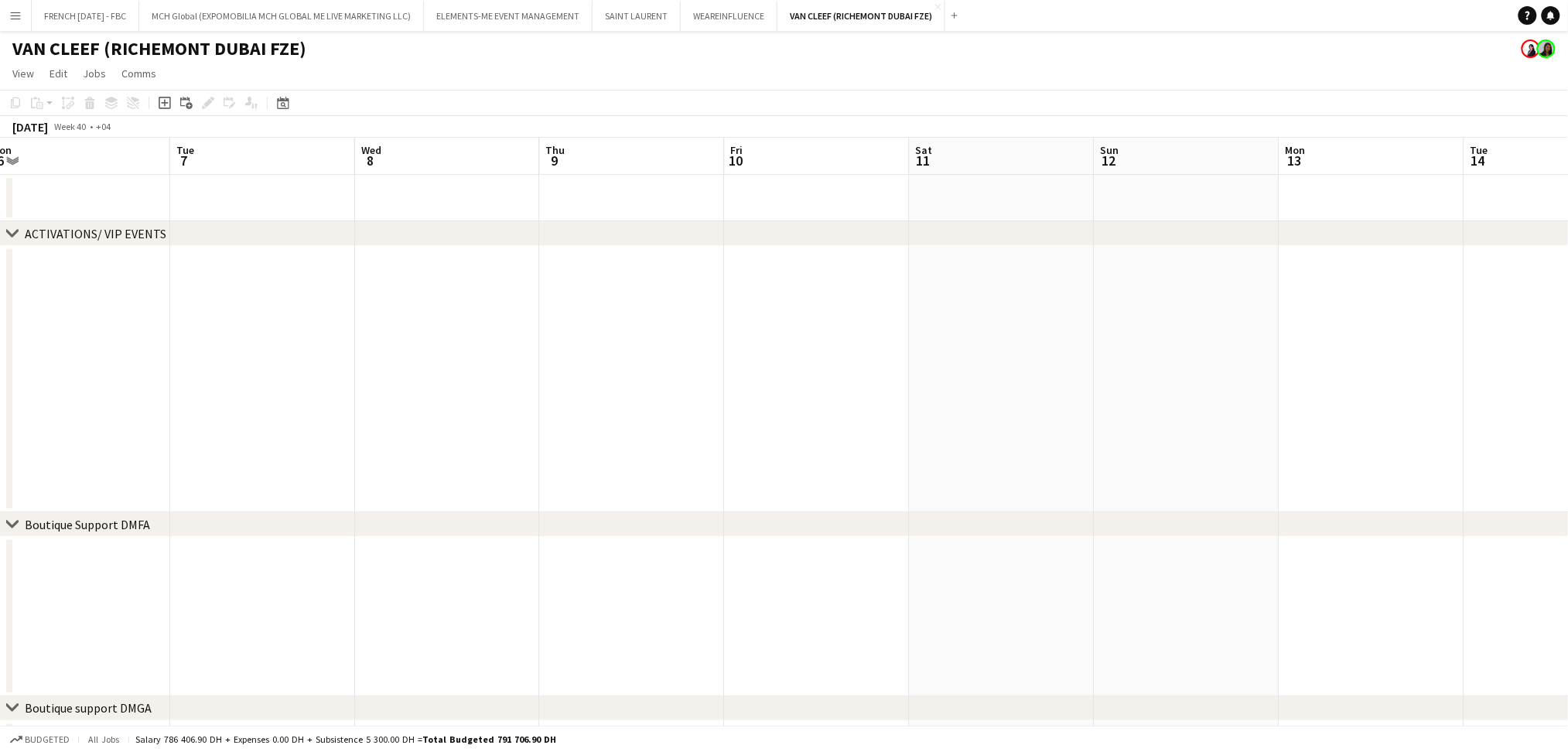
drag, startPoint x: 1185, startPoint y: 397, endPoint x: 858, endPoint y: 390, distance: 327.1
click at [401, 389] on app-calendar-viewport "Fri 3 3/3 3 Jobs Sat 4 3/3 3 Jobs Sun 5 3/3 3 Jobs Mon 6 Tue 7 Wed 8 Thu 9 Fri …" at bounding box center [784, 672] width 1568 height 1069
drag, startPoint x: 1304, startPoint y: 390, endPoint x: 288, endPoint y: 390, distance: 1016.0
click at [236, 390] on app-calendar-viewport "Tue 14 Wed 15 Thu 16 Fri 17 Sat 18 Sun 19 Mon 20 Tue 21 Wed 22 Thu 23 Fri 24 Sa…" at bounding box center [784, 672] width 1568 height 1069
drag, startPoint x: 617, startPoint y: 407, endPoint x: 678, endPoint y: 407, distance: 61.0
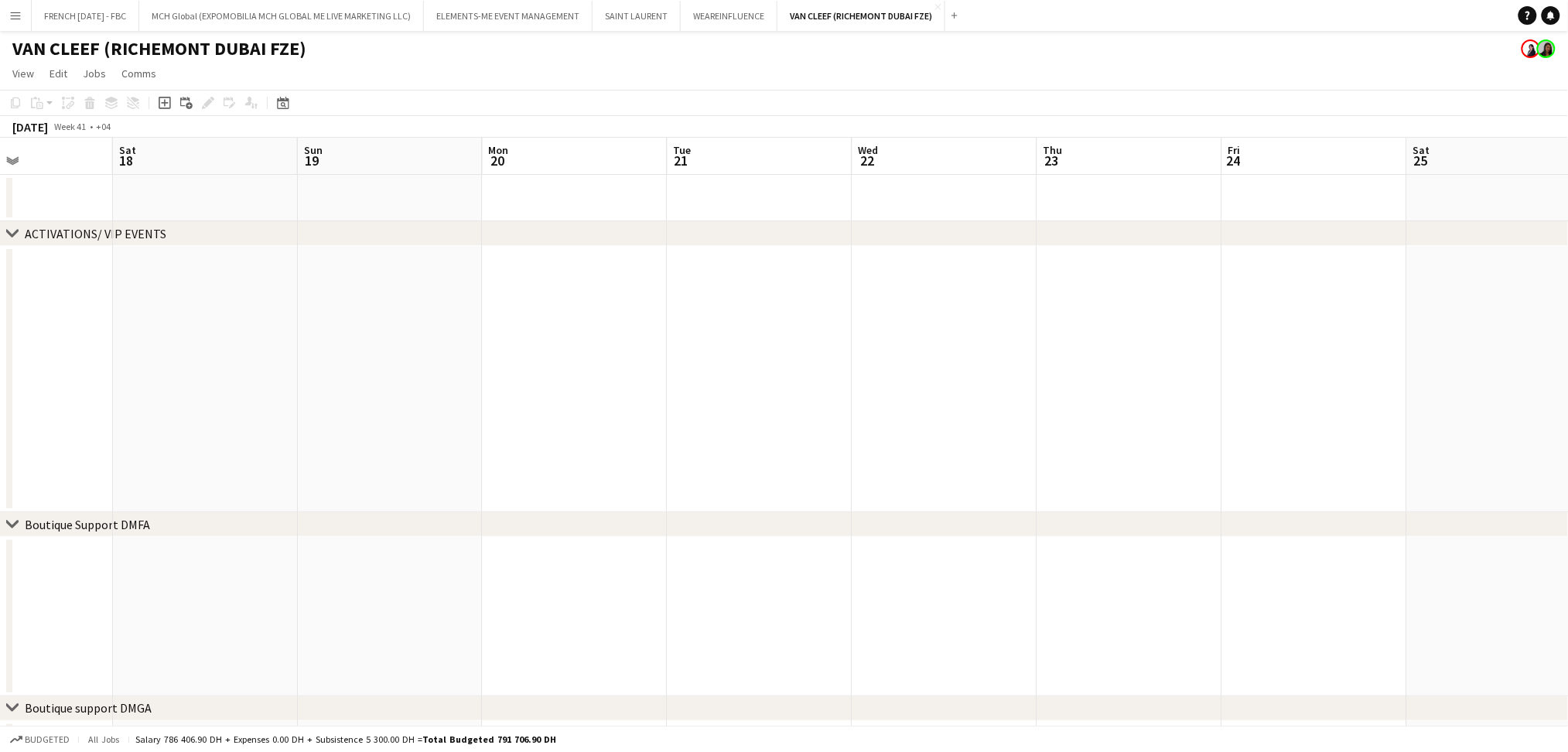
click at [496, 407] on app-calendar-viewport "Tue 14 Wed 15 Thu 16 Fri 17 Sat 18 Sun 19 Mon 20 Tue 21 Wed 22 Thu 23 Fri 24 Sa…" at bounding box center [784, 672] width 1568 height 1069
drag, startPoint x: 1252, startPoint y: 407, endPoint x: 982, endPoint y: 398, distance: 270.1
click at [196, 389] on app-calendar-viewport "Fri 24 Sat 25 Sun 26 Mon 27 Tue 28 Wed 29 Thu 30 Fri 31 Sat 1 Sun 2 Mon 3 Tue 4…" at bounding box center [784, 672] width 1568 height 1069
drag, startPoint x: 917, startPoint y: 397, endPoint x: 352, endPoint y: 404, distance: 565.0
click at [352, 404] on app-calendar-viewport "Fri 31 Sat 1 Sun 2 Mon 3 Tue 4 Wed 5 Thu 6 Fri 7 Sat 8 Sun 9 Mon 10 Tue 11 Wed …" at bounding box center [784, 672] width 1568 height 1069
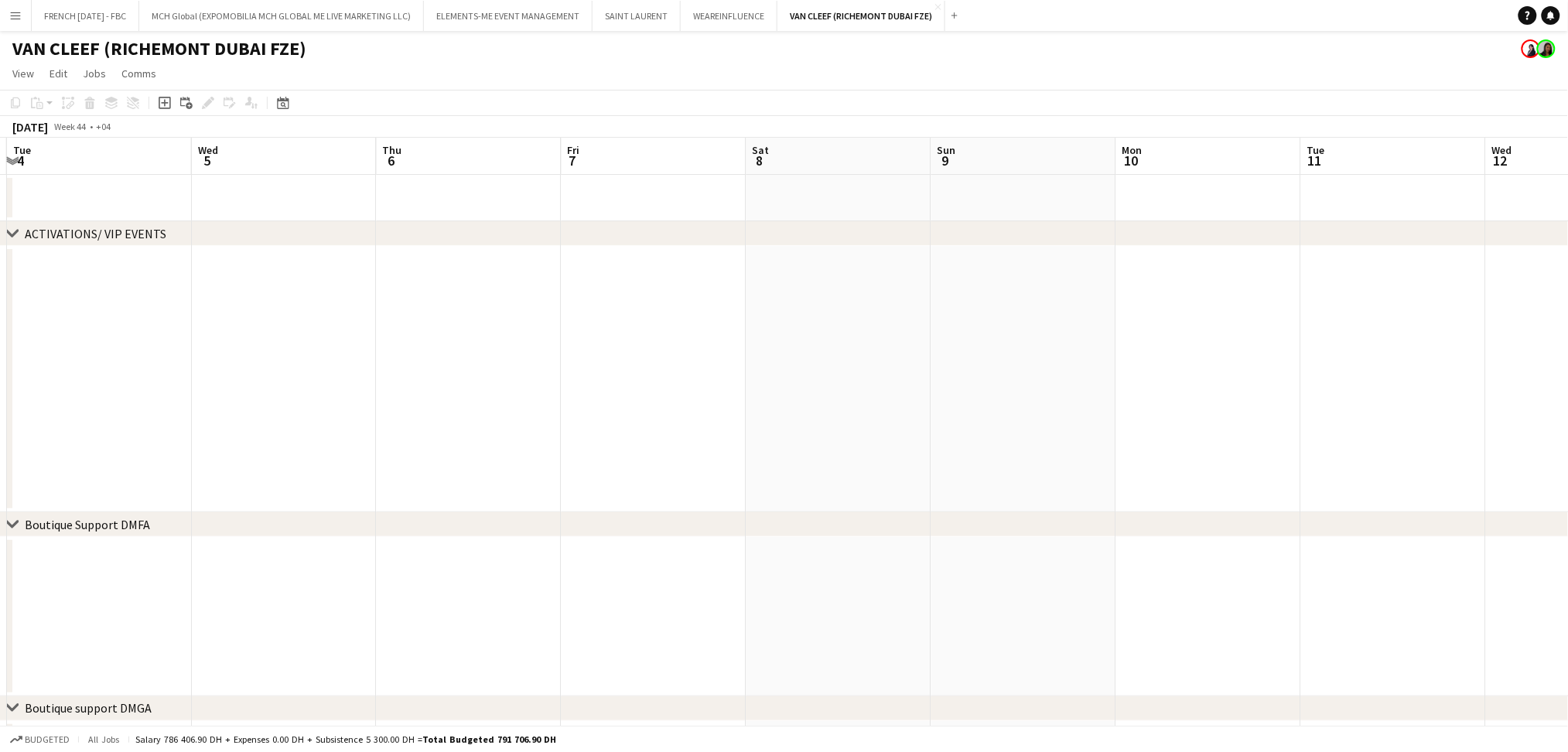
drag, startPoint x: 285, startPoint y: 418, endPoint x: 252, endPoint y: 423, distance: 33.4
click at [221, 418] on app-calendar-viewport "Fri 31 Sat 1 Sun 2 Mon 3 Tue 4 Wed 5 Thu 6 Fri 7 Sat 8 Sun 9 Mon 10 Tue 11 Wed …" at bounding box center [784, 672] width 1568 height 1069
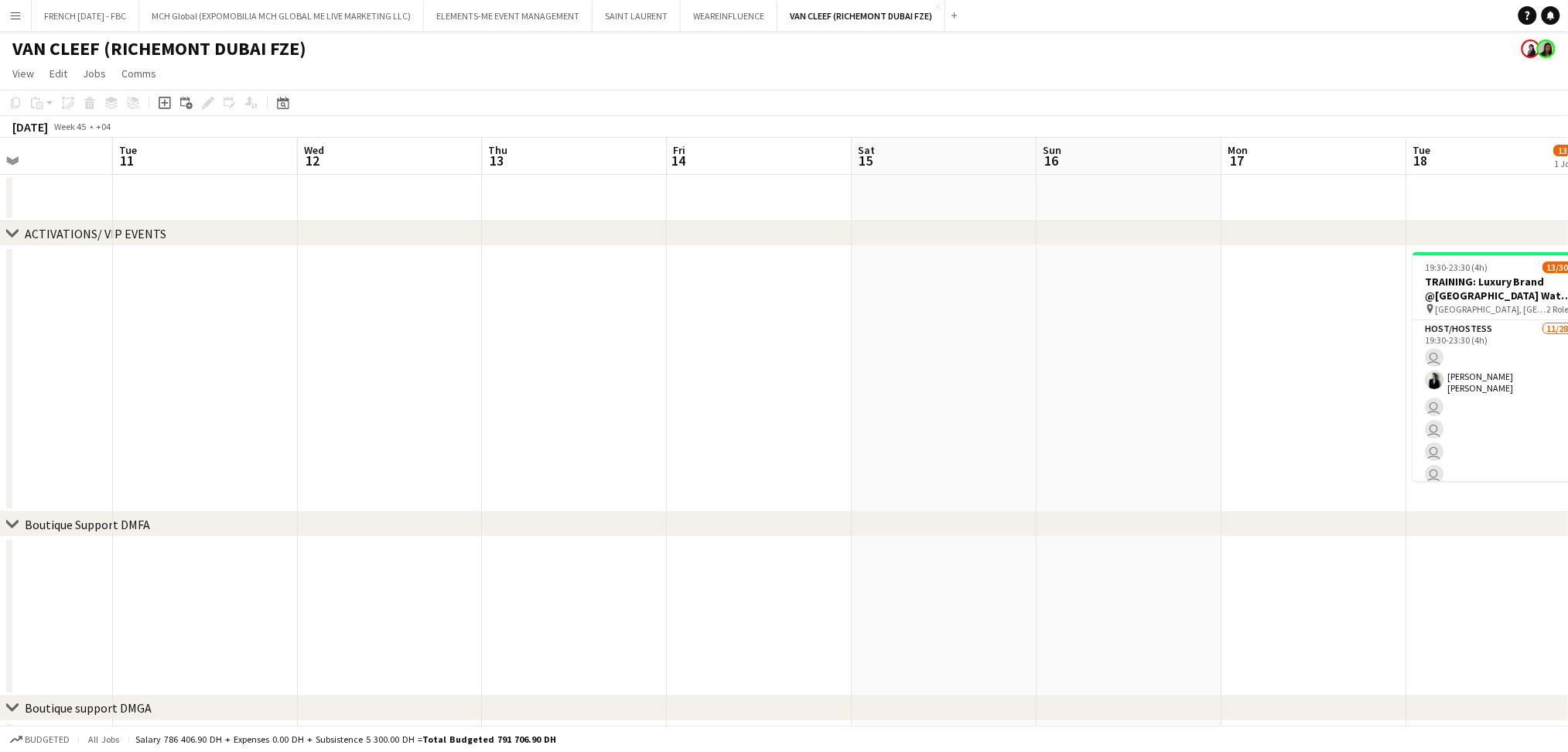
drag, startPoint x: 1289, startPoint y: 441, endPoint x: 523, endPoint y: 456, distance: 766.1
click at [420, 441] on app-calendar-viewport "Fri 7 Sat 8 Sun 9 Mon 10 Tue 11 Wed 12 Thu 13 Fri 14 Sat 15 Sun 16 Mon 17 Tue 1…" at bounding box center [784, 672] width 1568 height 1069
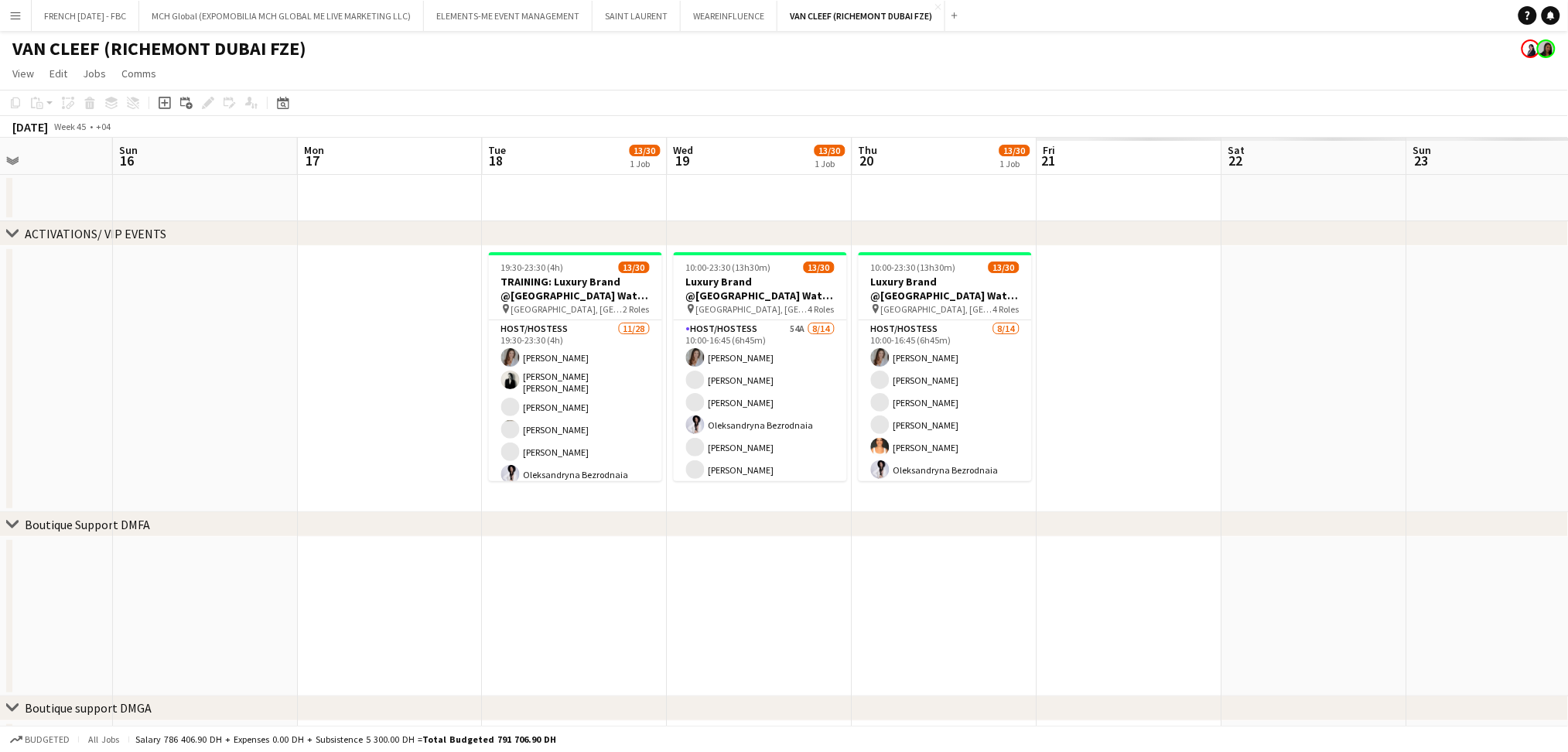
scroll to position [0, 372]
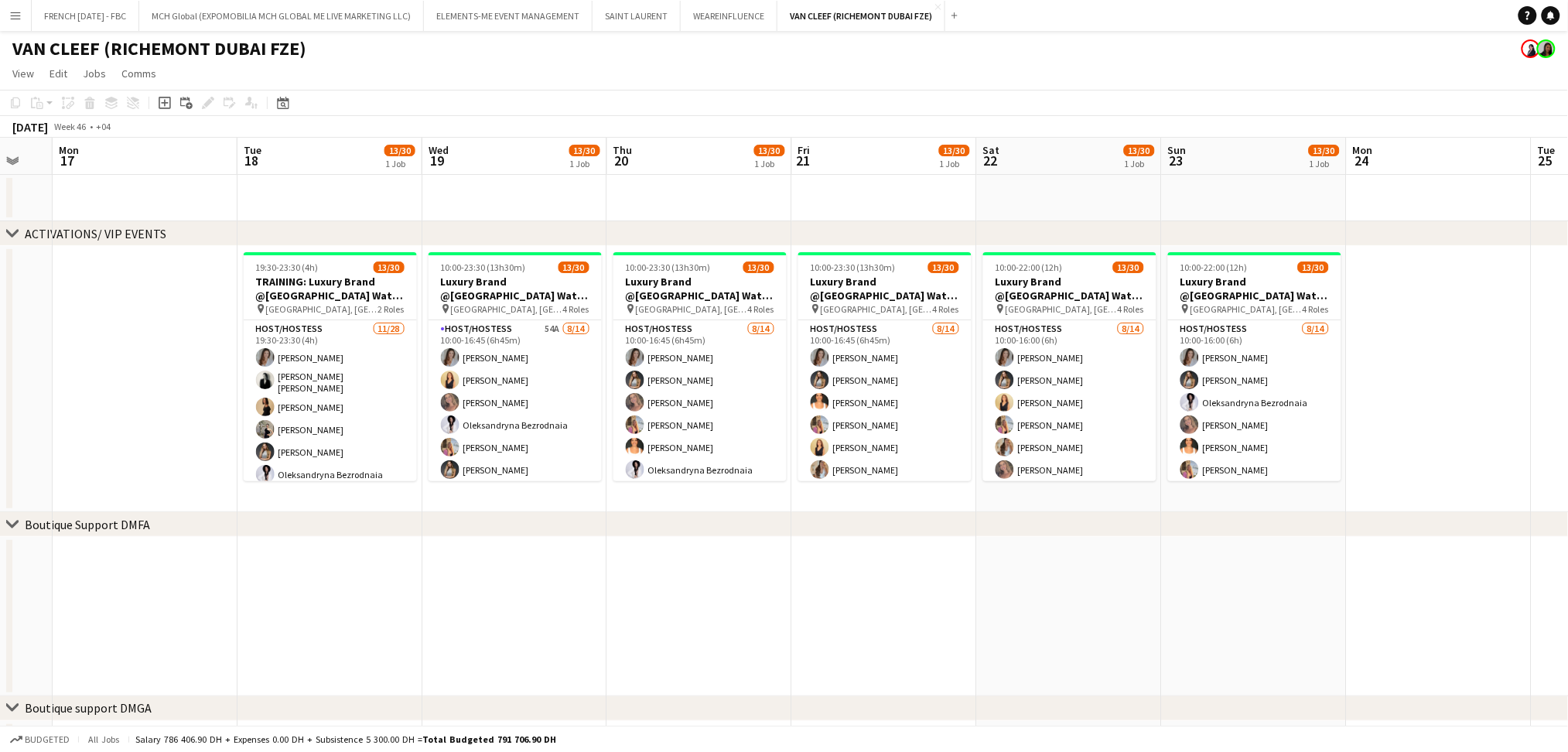
drag, startPoint x: 1185, startPoint y: 587, endPoint x: 883, endPoint y: 595, distance: 302.1
click at [883, 595] on app-calendar-viewport "Fri 14 Sat 15 Sun 16 Mon 17 Tue 18 13/30 1 Job Wed 19 13/30 1 Job Thu 20 13/30 …" at bounding box center [784, 672] width 1568 height 1069
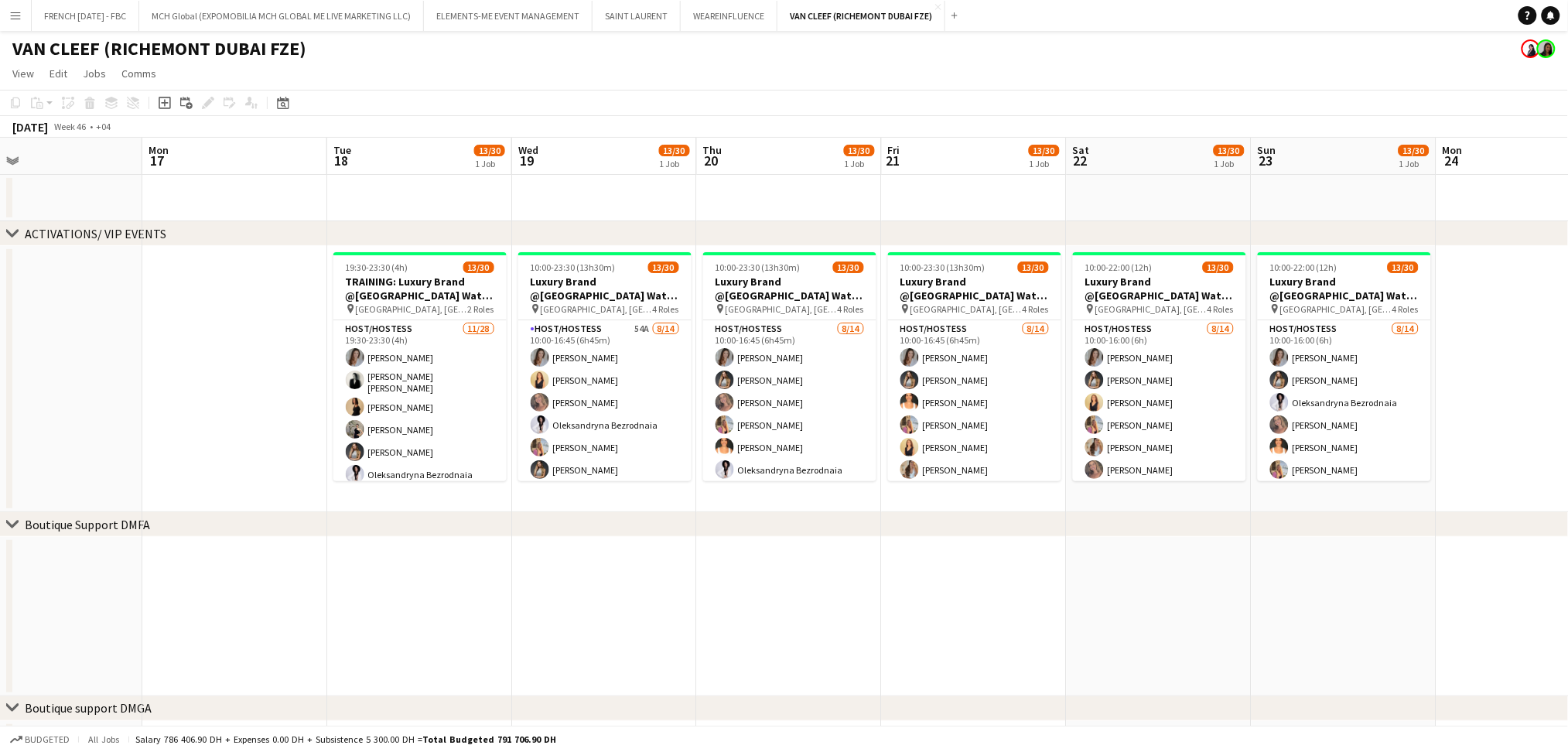
drag, startPoint x: 174, startPoint y: 459, endPoint x: 253, endPoint y: 477, distance: 81.0
click at [253, 477] on app-calendar-viewport "Fri 14 Sat 15 Sun 16 Mon 17 Tue 18 13/30 1 Job Wed 19 13/30 1 Job Thu 20 13/30 …" at bounding box center [784, 672] width 1568 height 1069
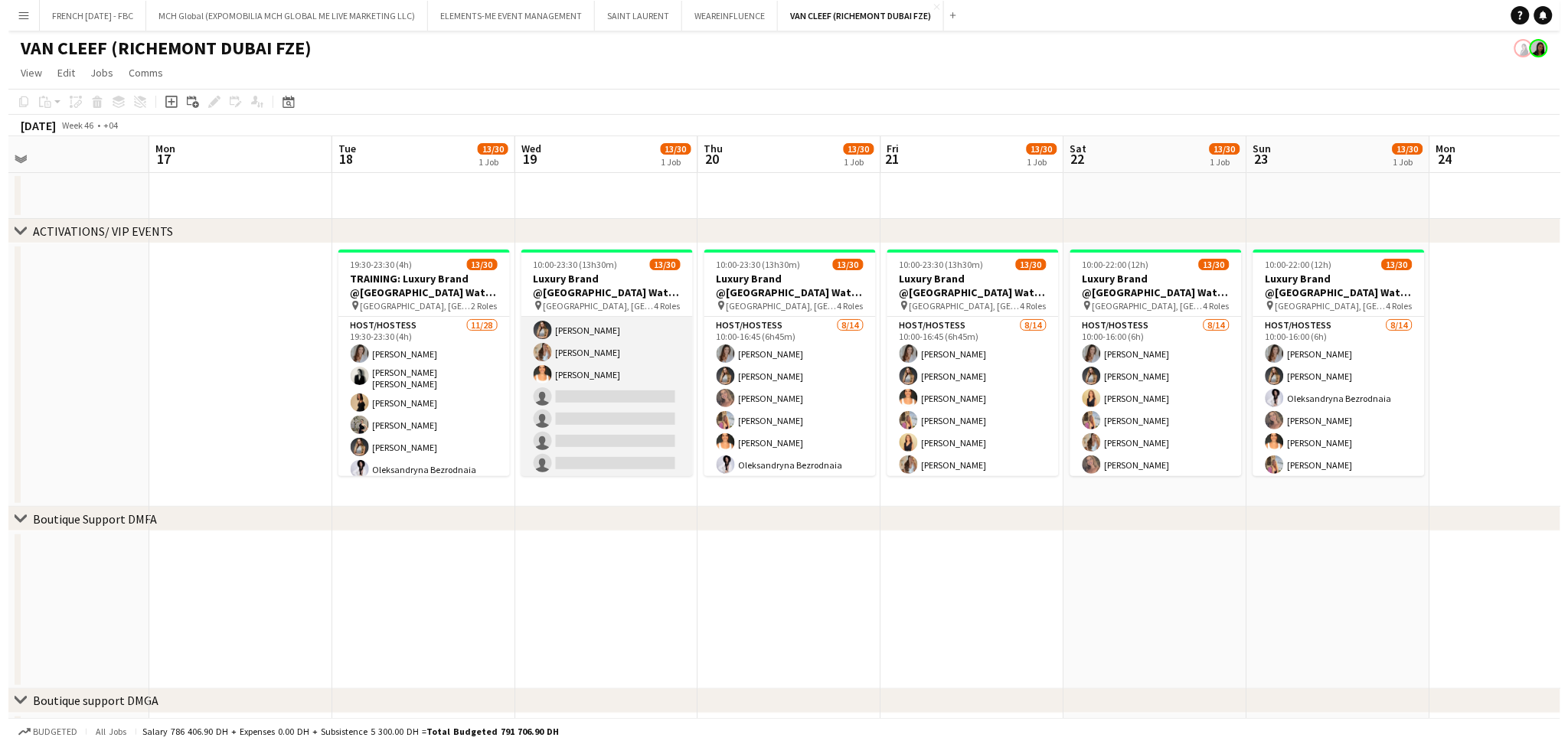
scroll to position [306, 0]
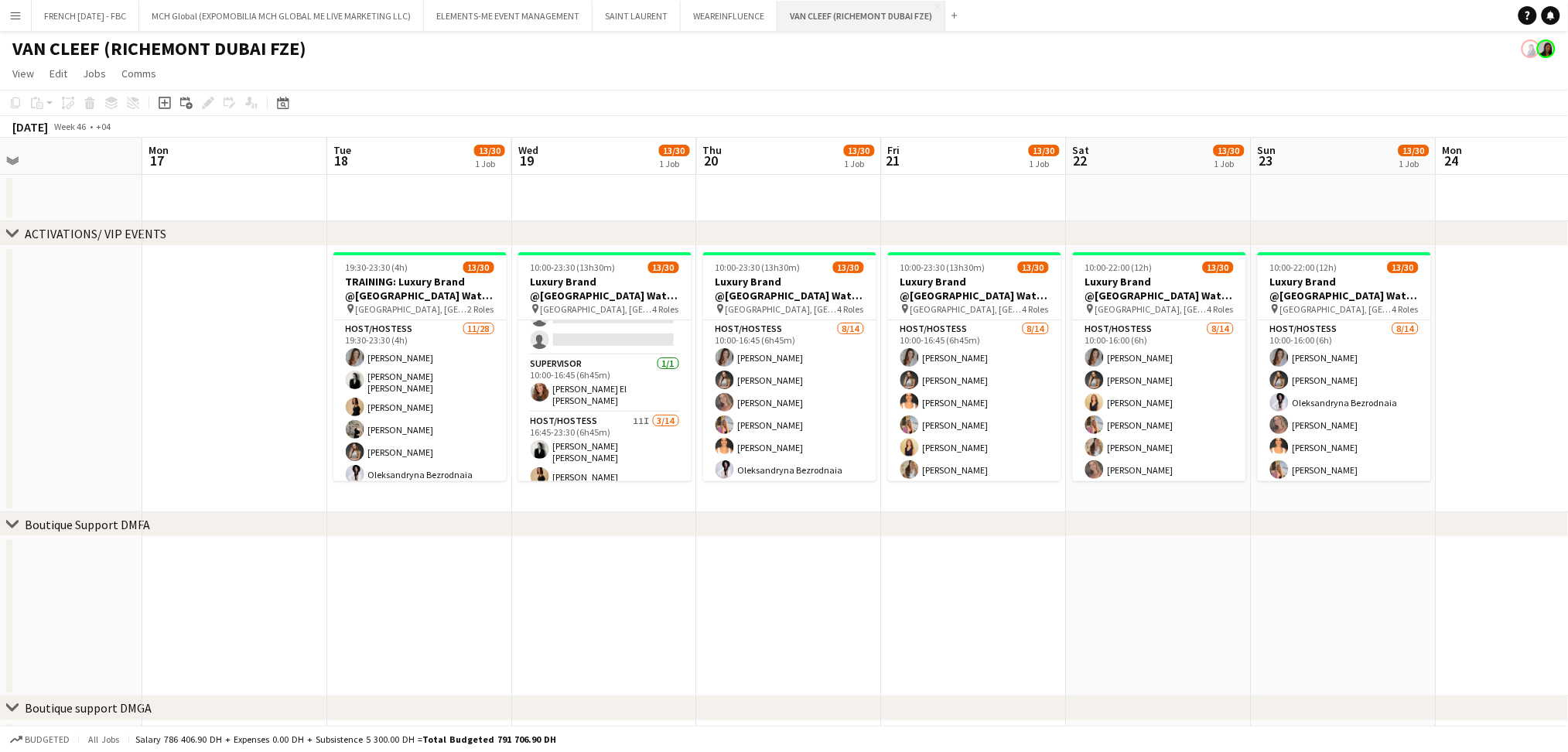
click at [830, 12] on button "VAN CLEEF (RICHEMONT DUBAI FZE) Close" at bounding box center [861, 16] width 168 height 31
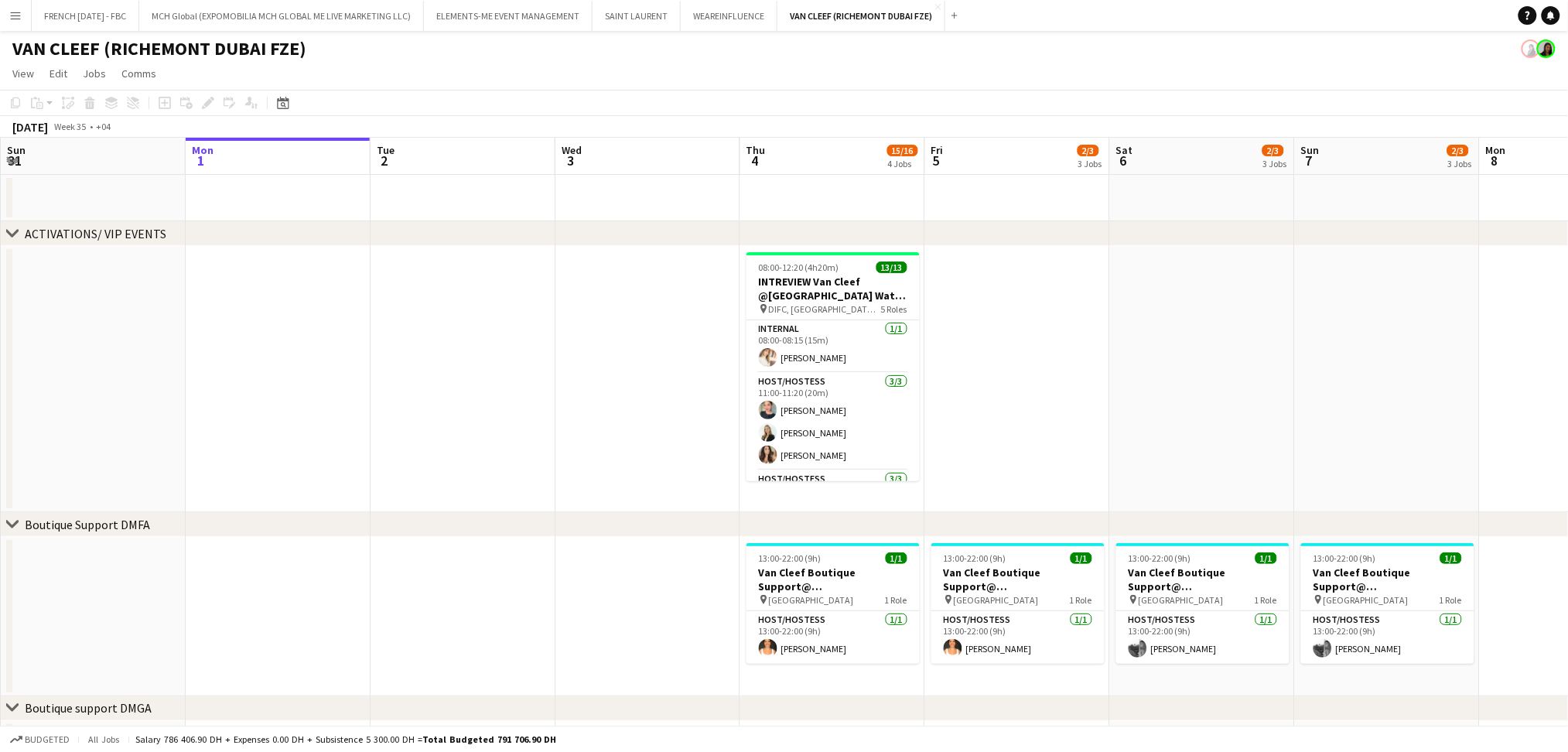
scroll to position [0, 423]
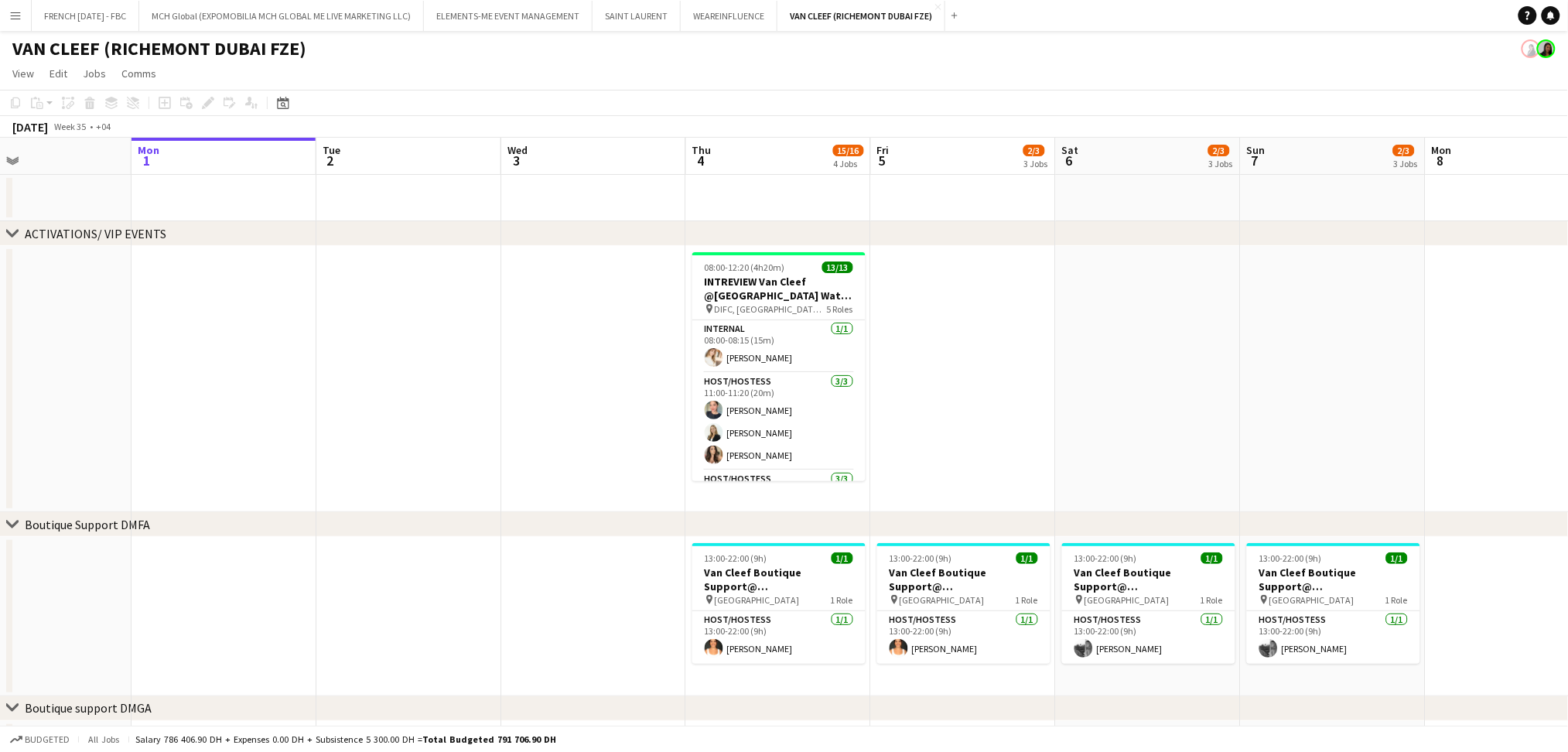
drag, startPoint x: 699, startPoint y: 475, endPoint x: 646, endPoint y: 487, distance: 54.3
click at [646, 487] on app-calendar-viewport "Fri 29 Sat 30 Sun 31 Mon 1 Tue 2 Wed 3 Thu 4 15/16 4 Jobs Fri 5 2/3 3 Jobs Sat …" at bounding box center [784, 672] width 1568 height 1069
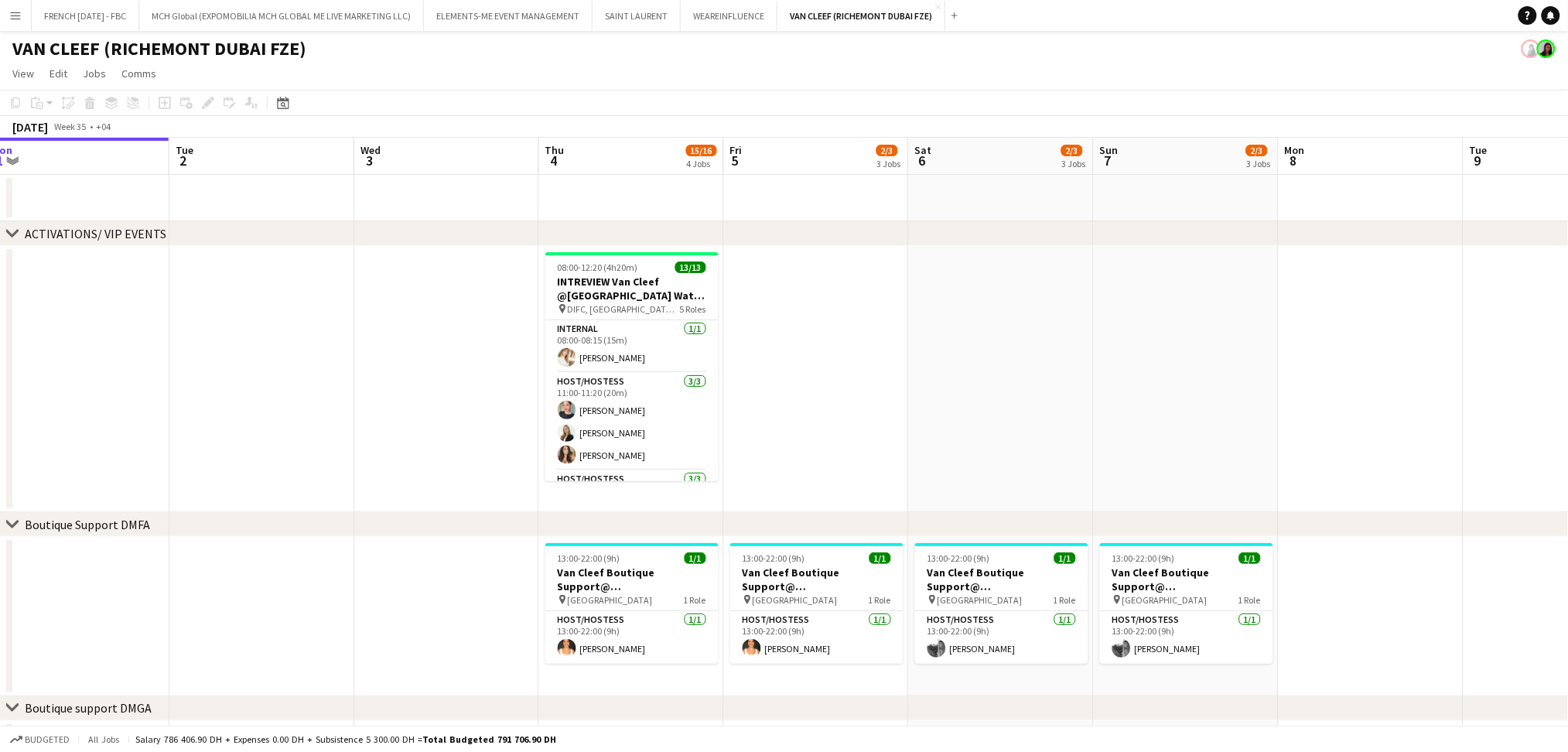
drag, startPoint x: 1071, startPoint y: 374, endPoint x: 924, endPoint y: 374, distance: 147.0
click at [924, 374] on app-calendar-viewport "Fri 29 Sat 30 Sun 31 Mon 1 Tue 2 Wed 3 Thu 4 15/16 4 Jobs Fri 5 2/3 3 Jobs Sat …" at bounding box center [784, 672] width 1568 height 1069
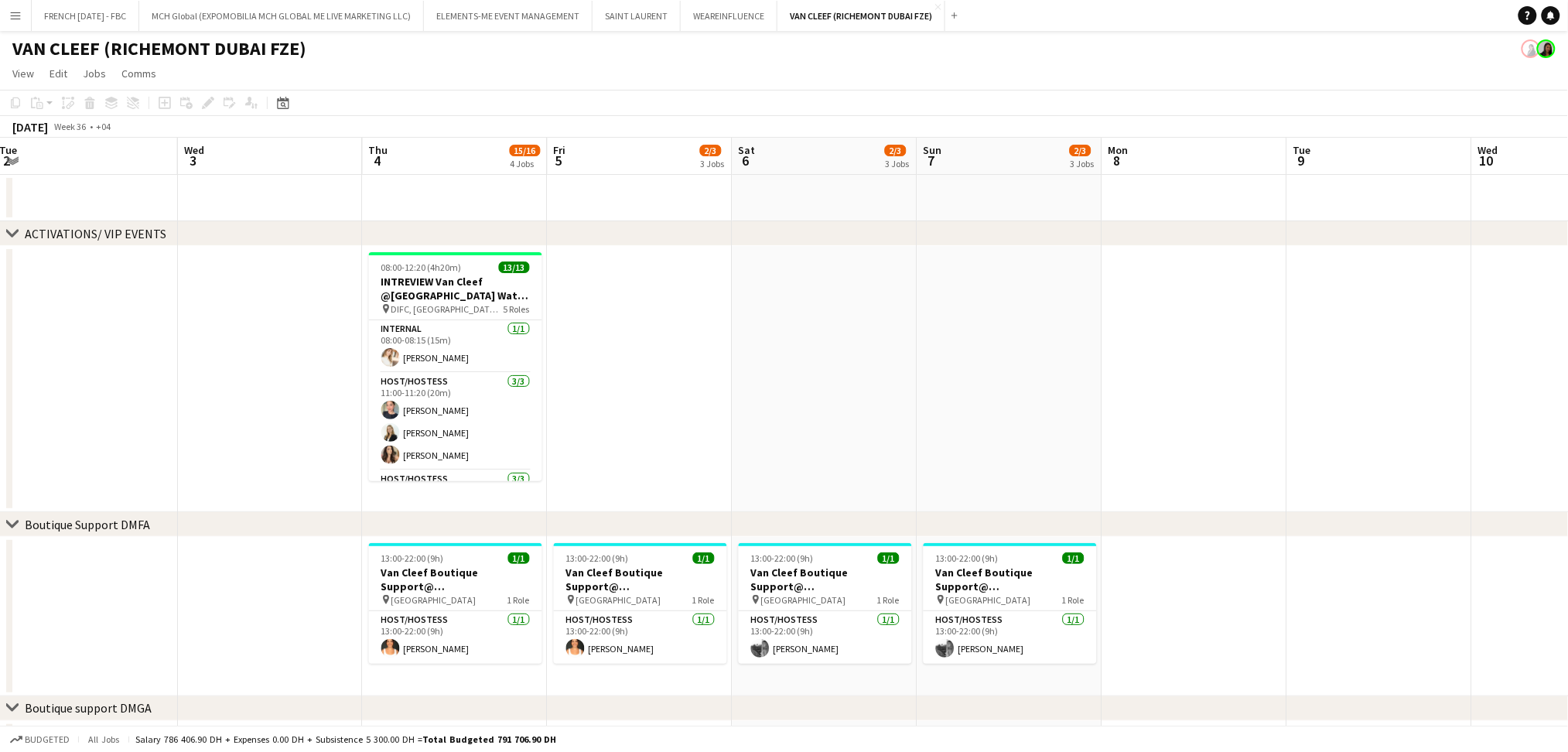
drag, startPoint x: 1304, startPoint y: 377, endPoint x: 778, endPoint y: 375, distance: 526.0
click at [377, 371] on app-calendar-viewport "Fri 29 Sat 30 Sun 31 Mon 1 Tue 2 Wed 3 Thu 4 15/16 4 Jobs Fri 5 2/3 3 Jobs Sat …" at bounding box center [784, 672] width 1568 height 1069
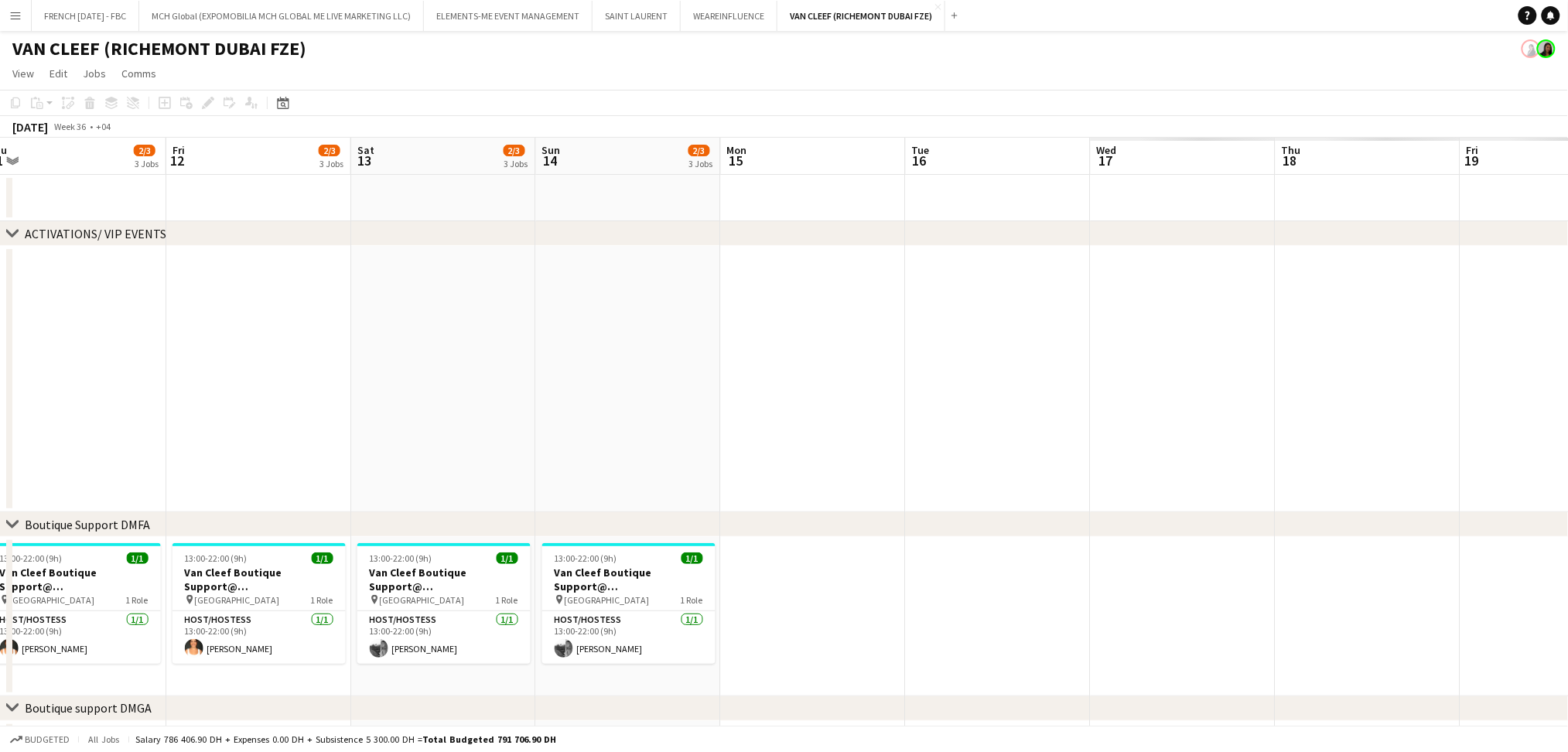
drag, startPoint x: 547, startPoint y: 383, endPoint x: 726, endPoint y: 406, distance: 180.5
click at [158, 382] on app-calendar-viewport "Mon 8 Tue 9 Wed 10 Thu 11 2/3 3 Jobs Fri 12 2/3 3 Jobs Sat 13 2/3 3 Jobs Sun 14…" at bounding box center [784, 672] width 1568 height 1069
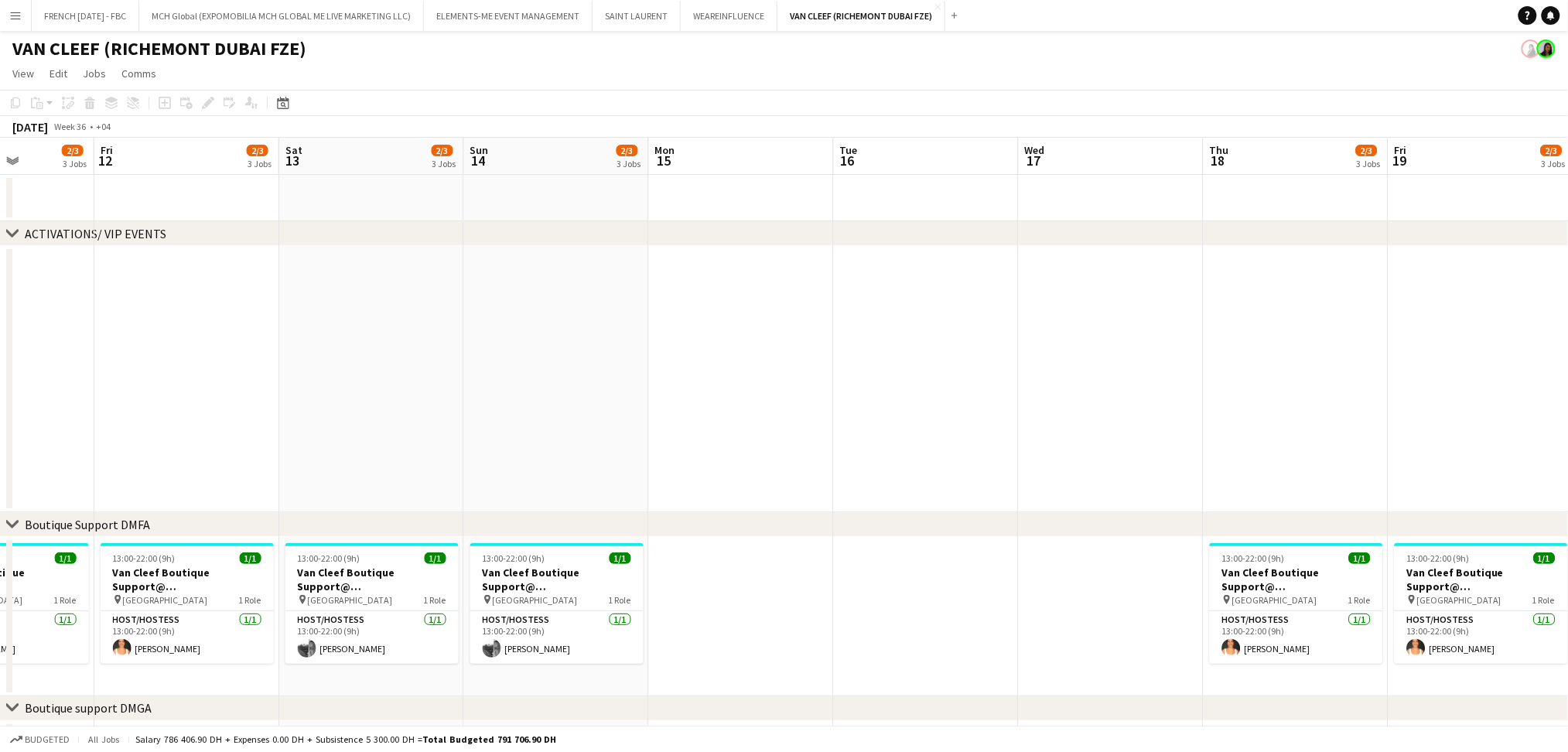
drag, startPoint x: 846, startPoint y: 395, endPoint x: 448, endPoint y: 419, distance: 398.7
click at [105, 374] on app-calendar-viewport "Mon 8 Tue 9 Wed 10 Thu 11 2/3 3 Jobs Fri 12 2/3 3 Jobs Sat 13 2/3 3 Jobs Sun 14…" at bounding box center [784, 672] width 1568 height 1069
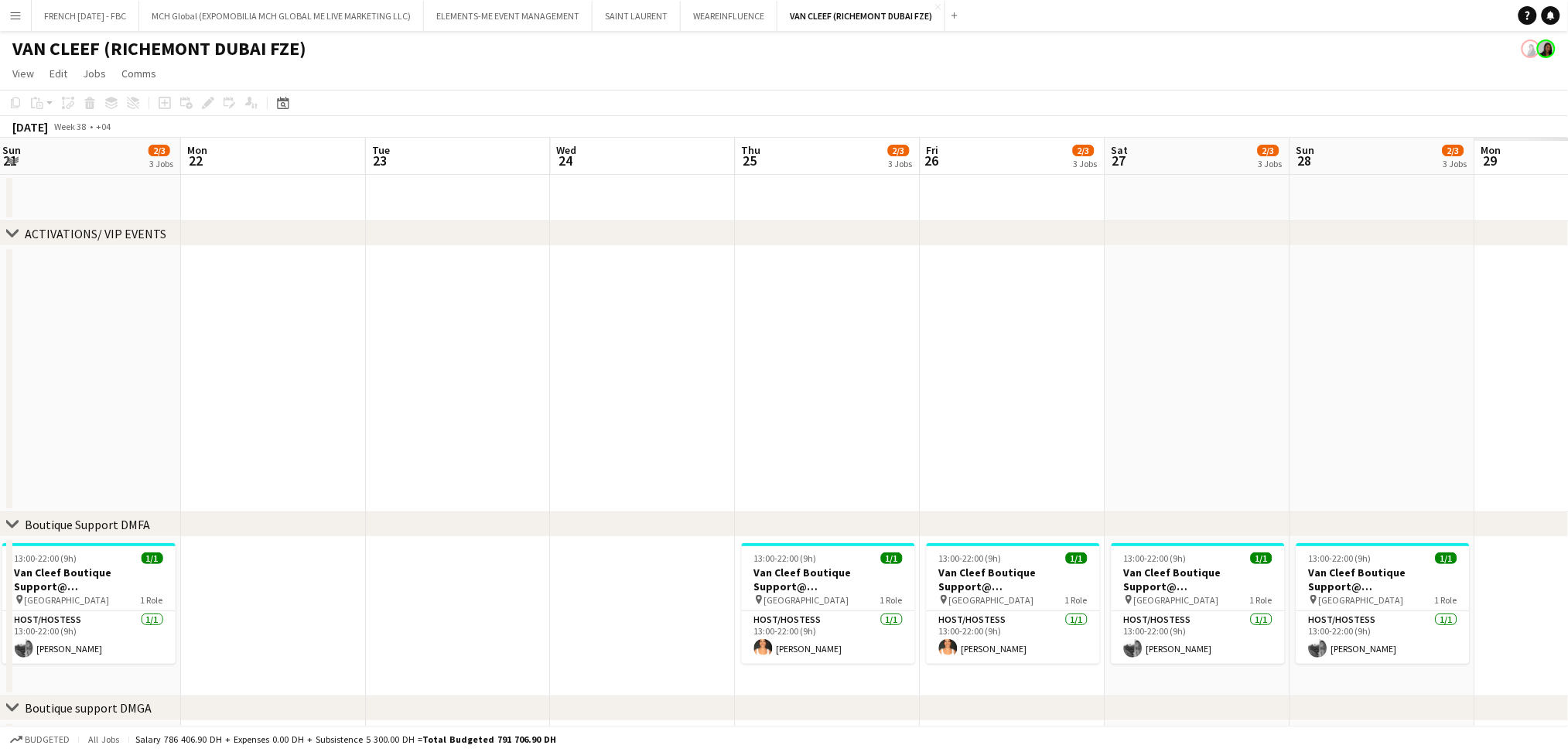
drag, startPoint x: 1192, startPoint y: 426, endPoint x: 323, endPoint y: 398, distance: 869.5
click at [266, 397] on app-calendar-viewport "Thu 18 2/3 3 Jobs Fri 19 2/3 3 Jobs Sat 20 2/3 3 Jobs Sun 21 2/3 3 Jobs Mon 22 …" at bounding box center [784, 672] width 1568 height 1069
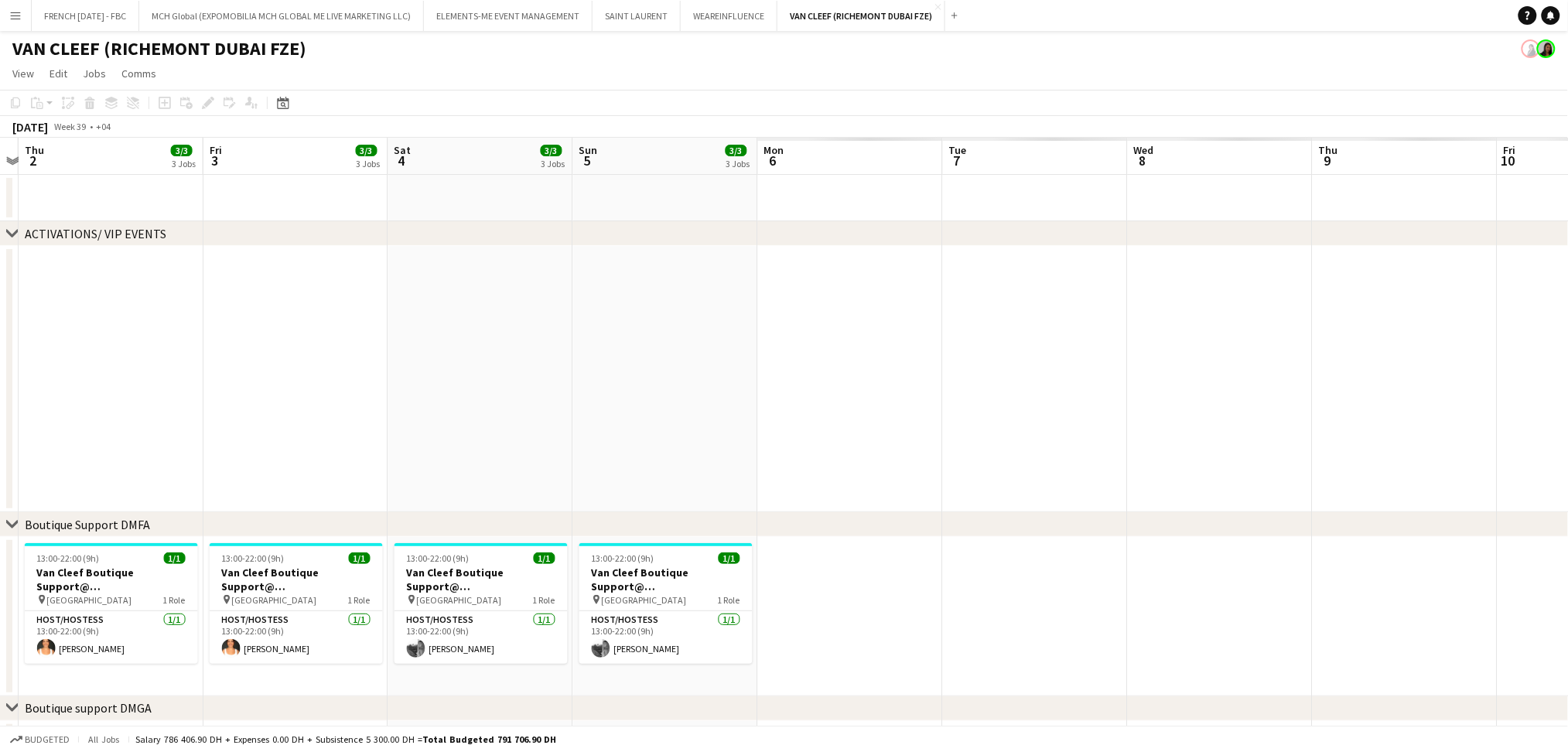
drag, startPoint x: 75, startPoint y: 370, endPoint x: 786, endPoint y: 387, distance: 711.2
click at [16, 370] on app-calendar-viewport "Sun 28 2/3 3 Jobs Mon 29 Tue 30 Wed 1 Thu 2 3/3 3 Jobs Fri 3 3/3 3 Jobs Sat 4 3…" at bounding box center [784, 672] width 1568 height 1069
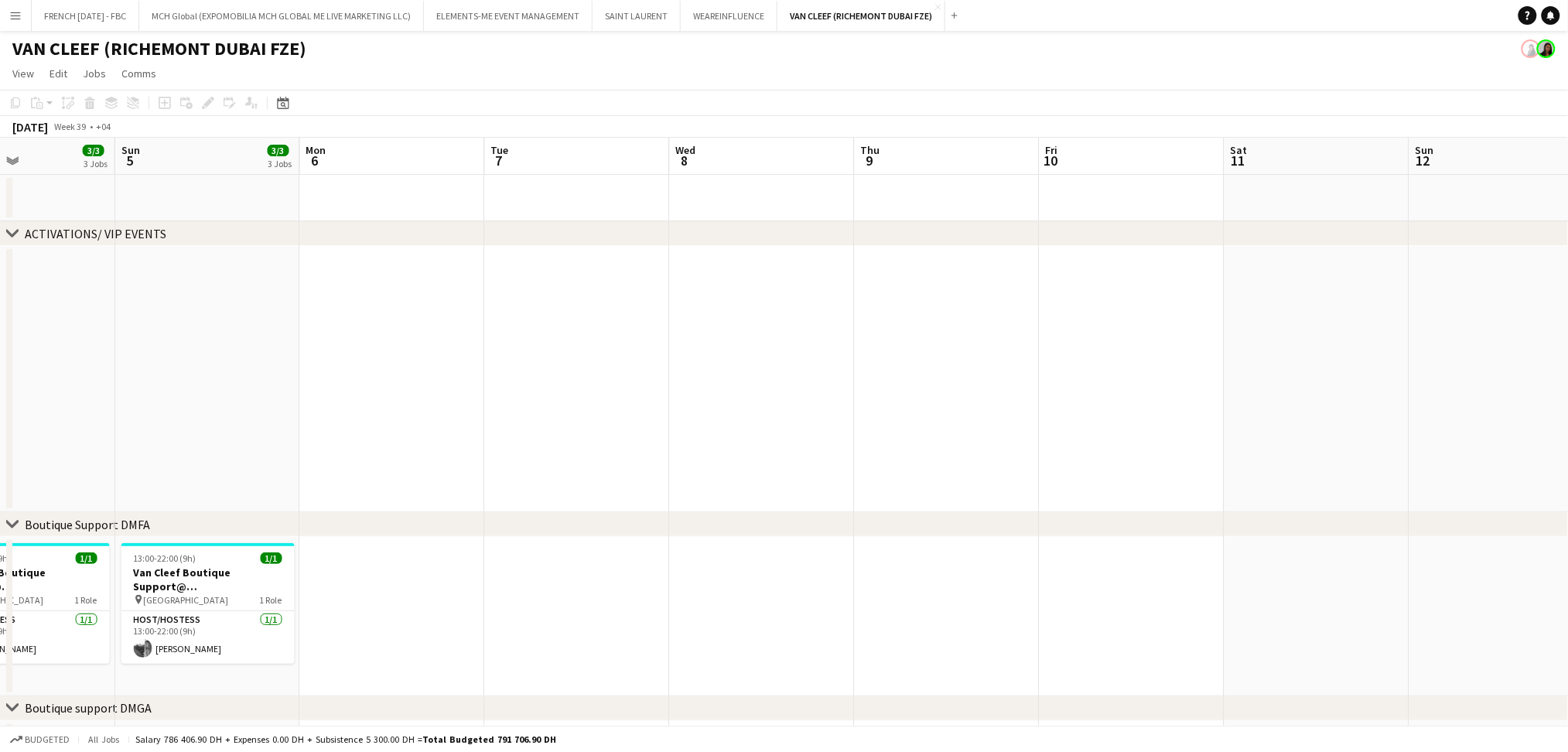
drag, startPoint x: 1261, startPoint y: 389, endPoint x: 276, endPoint y: 373, distance: 985.1
click at [155, 357] on app-calendar-viewport "Tue 30 Wed 1 Thu 2 3/3 3 Jobs Fri 3 3/3 3 Jobs Sat 4 3/3 3 Jobs Sun 5 3/3 3 Job…" at bounding box center [784, 672] width 1568 height 1069
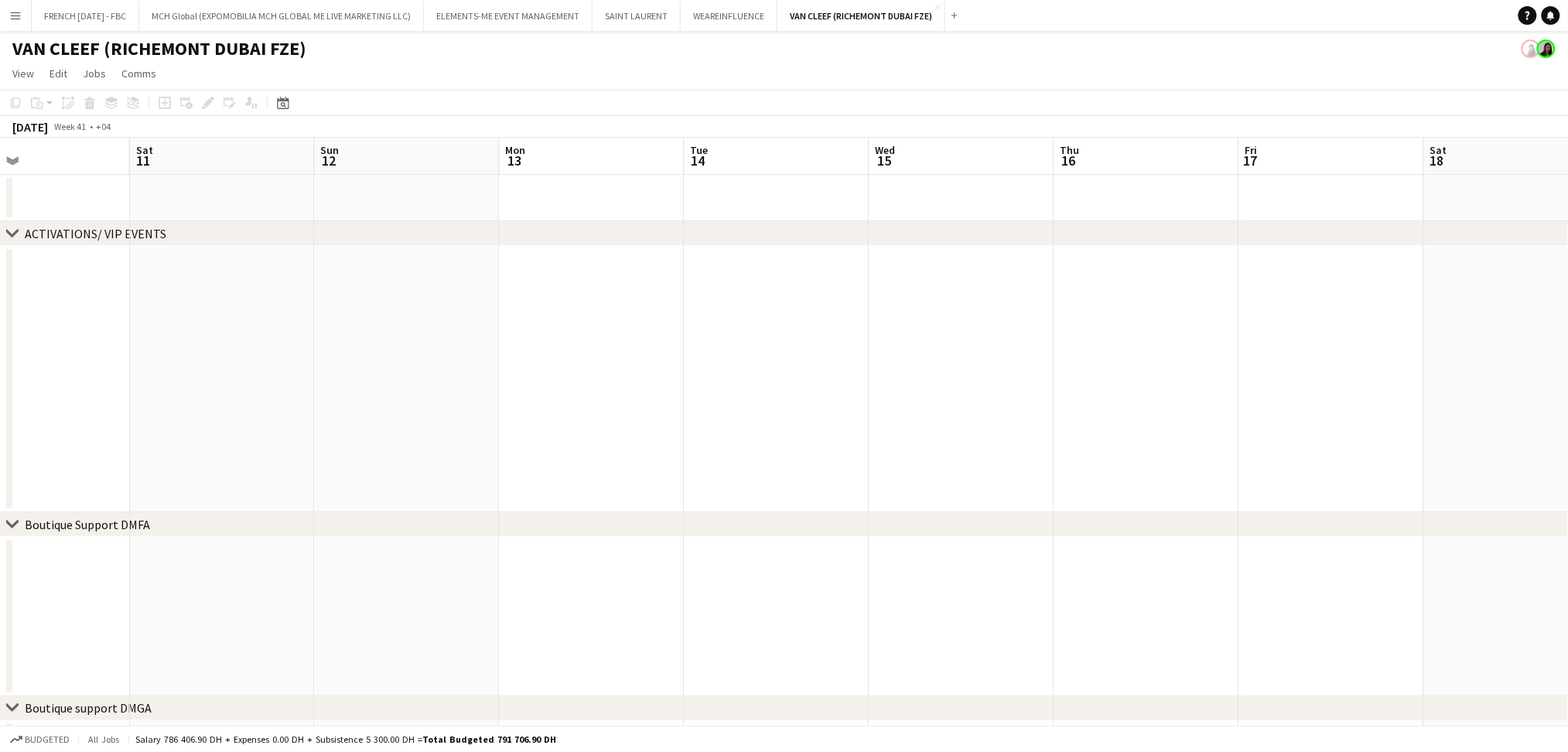
drag, startPoint x: 1056, startPoint y: 403, endPoint x: 627, endPoint y: 397, distance: 429.0
click at [133, 383] on app-calendar-viewport "Mon 6 Tue 7 Wed 8 Thu 9 Fri 10 Sat 11 Sun 12 Mon 13 Tue 14 Wed 15 Thu 16 Fri 17…" at bounding box center [784, 672] width 1568 height 1069
drag, startPoint x: 721, startPoint y: 398, endPoint x: 168, endPoint y: 357, distance: 554.5
click at [109, 355] on app-calendar-viewport "Tue 14 Wed 15 Thu 16 Fri 17 Sat 18 Sun 19 Mon 20 Tue 21 Wed 22 Thu 23 Fri 24 Sa…" at bounding box center [784, 672] width 1568 height 1069
drag, startPoint x: 164, startPoint y: 332, endPoint x: 793, endPoint y: 365, distance: 629.9
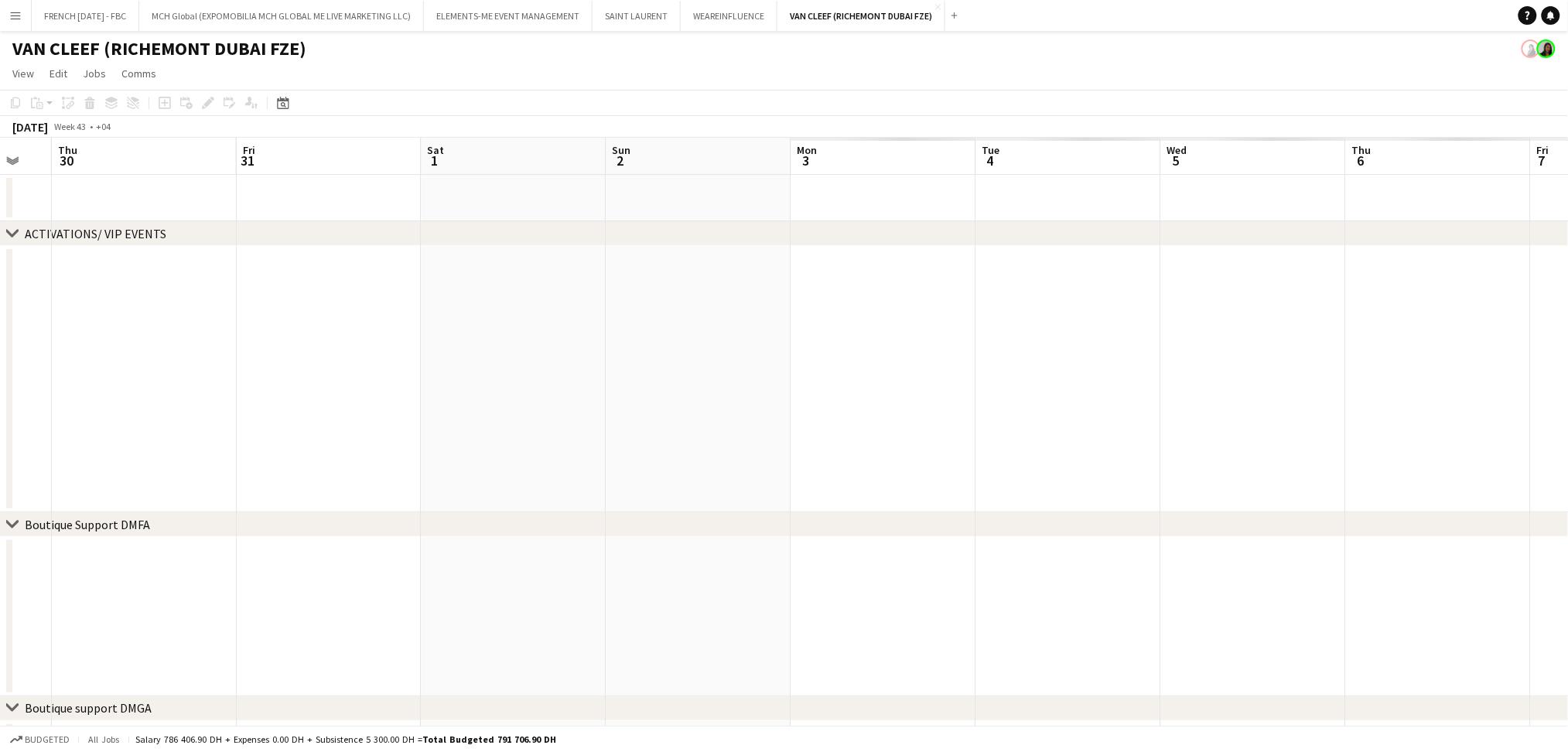
click at [180, 345] on app-calendar-viewport "Sun 26 Mon 27 Tue 28 Wed 29 Thu 30 Fri 31 Sat 1 Sun 2 Mon 3 Tue 4 Wed 5 Thu 6 F…" at bounding box center [784, 672] width 1568 height 1069
drag, startPoint x: 1351, startPoint y: 362, endPoint x: 717, endPoint y: 347, distance: 634.2
click at [349, 323] on app-calendar-viewport "Sun 26 Mon 27 Tue 28 Wed 29 Thu 30 Fri 31 Sat 1 Sun 2 Mon 3 Tue 4 Wed 5 Thu 6 F…" at bounding box center [784, 672] width 1568 height 1069
drag, startPoint x: 907, startPoint y: 344, endPoint x: 108, endPoint y: 341, distance: 799.0
click at [108, 341] on app-calendar-viewport "Wed 5 Thu 6 Fri 7 Sat 8 Sun 9 Mon 10 Tue 11 Wed 12 Thu 13 Fri 14 Sat 15 Sun 16 …" at bounding box center [784, 672] width 1568 height 1069
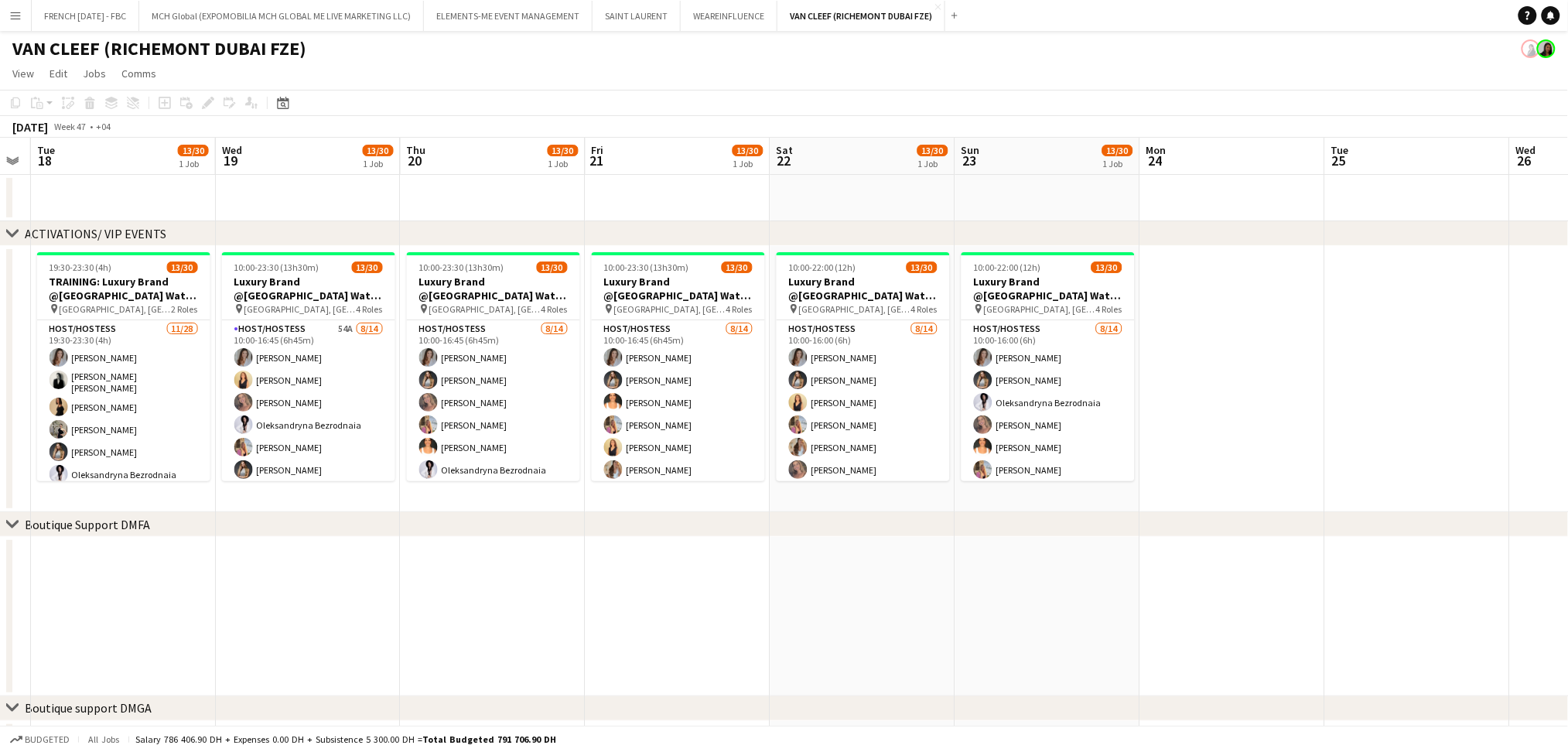
scroll to position [0, 328]
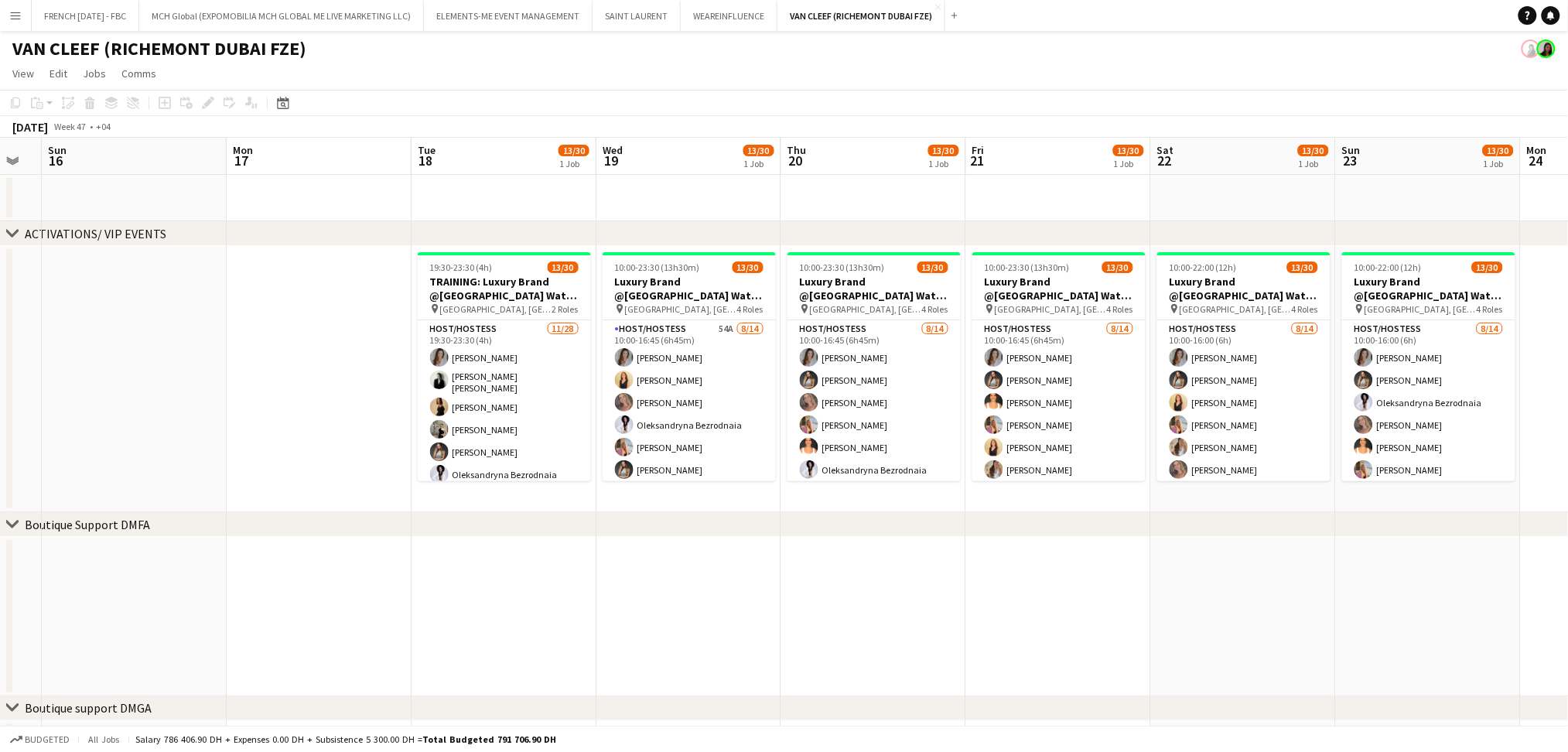
drag, startPoint x: 1013, startPoint y: 359, endPoint x: 491, endPoint y: 360, distance: 522.0
click at [491, 360] on app-calendar-viewport "Fri 14 Sat 15 Sun 16 Mon 17 Tue 18 13/30 1 Job Wed 19 13/30 1 Job Thu 20 13/30 …" at bounding box center [784, 672] width 1568 height 1069
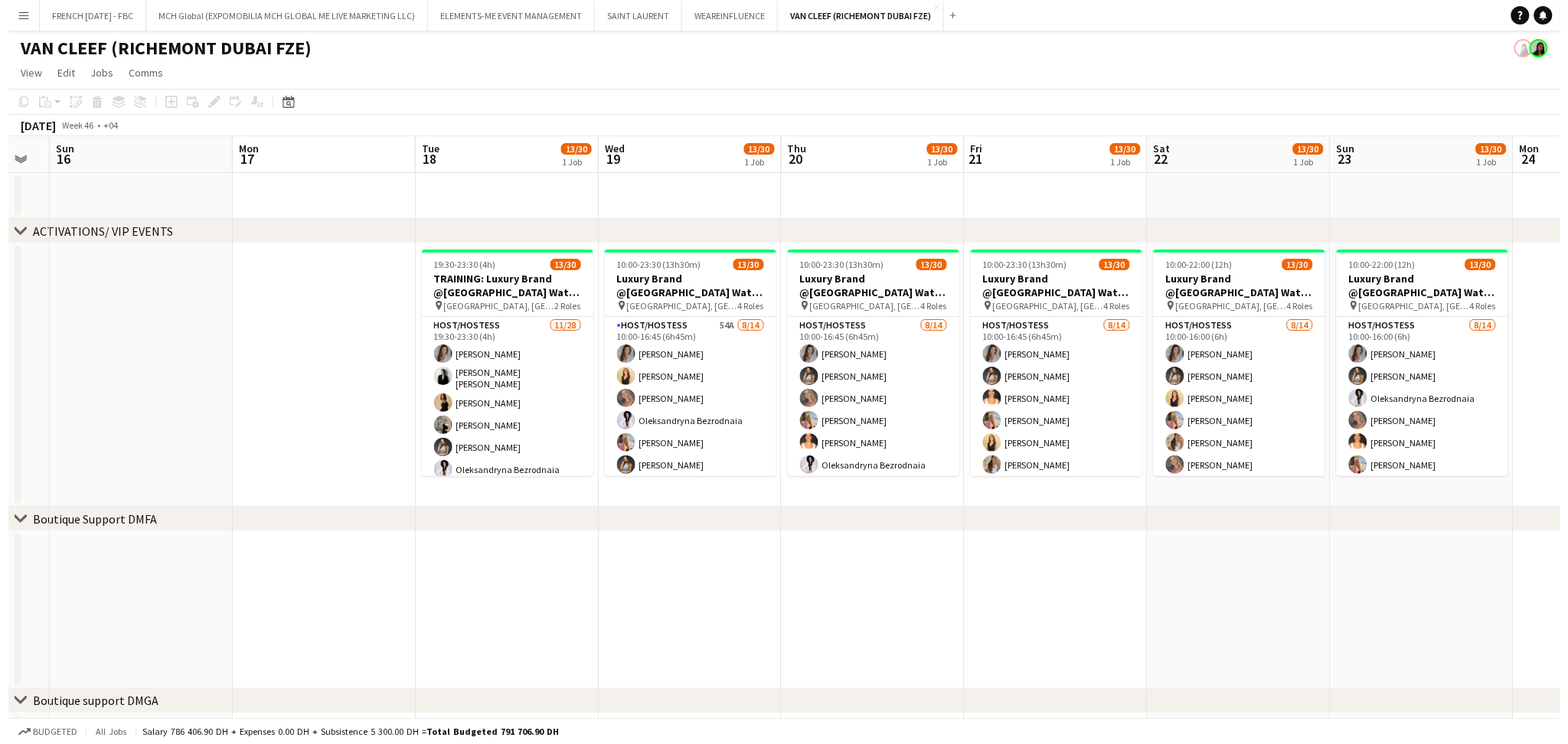
scroll to position [0, 314]
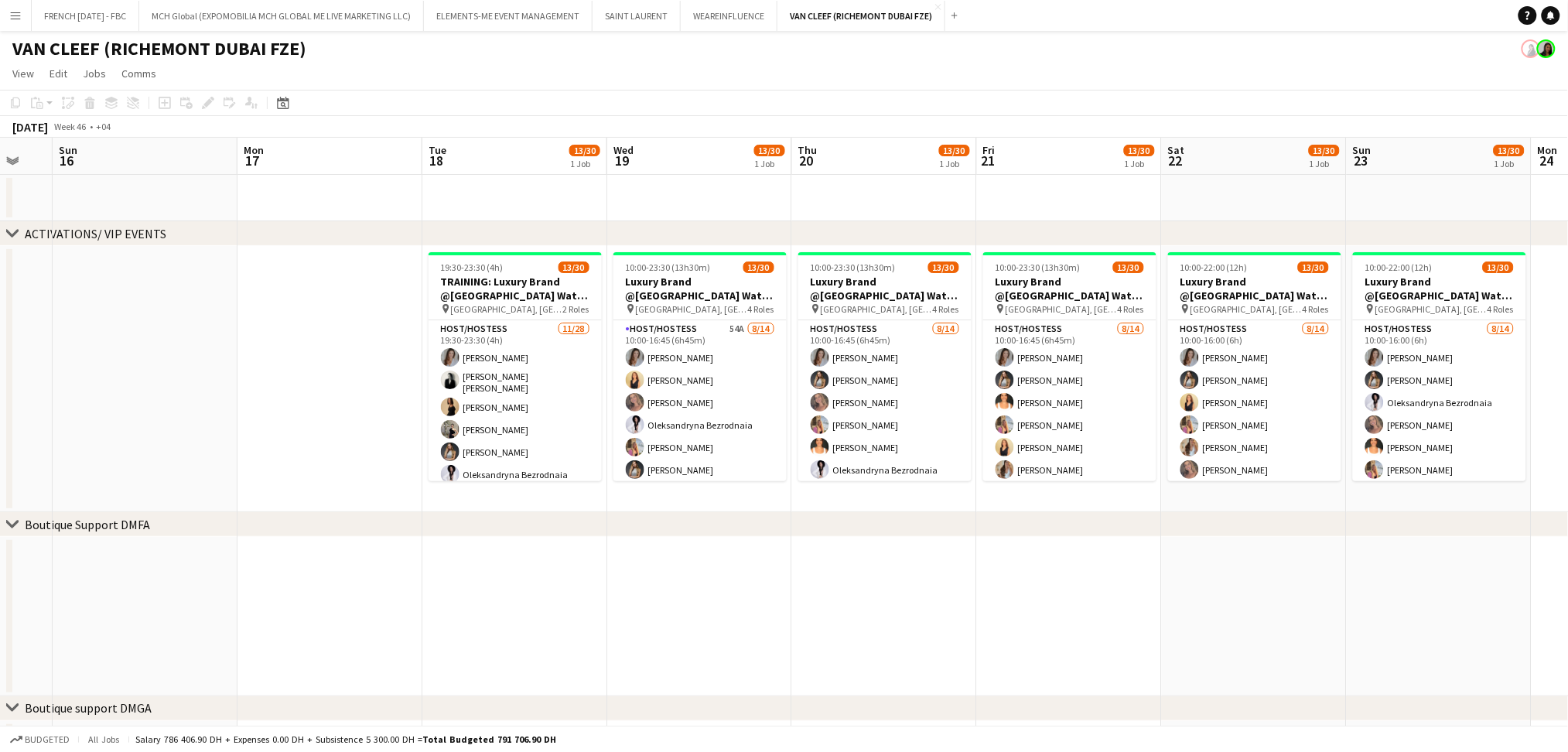
drag, startPoint x: 331, startPoint y: 350, endPoint x: 341, endPoint y: 351, distance: 10.0
click at [341, 351] on app-calendar-viewport "Fri 14 Sat 15 Sun 16 Mon 17 Tue 18 13/30 1 Job Wed 19 13/30 1 Job Thu 20 13/30 …" at bounding box center [784, 672] width 1568 height 1069
click at [953, 17] on button "Add" at bounding box center [954, 15] width 12 height 12
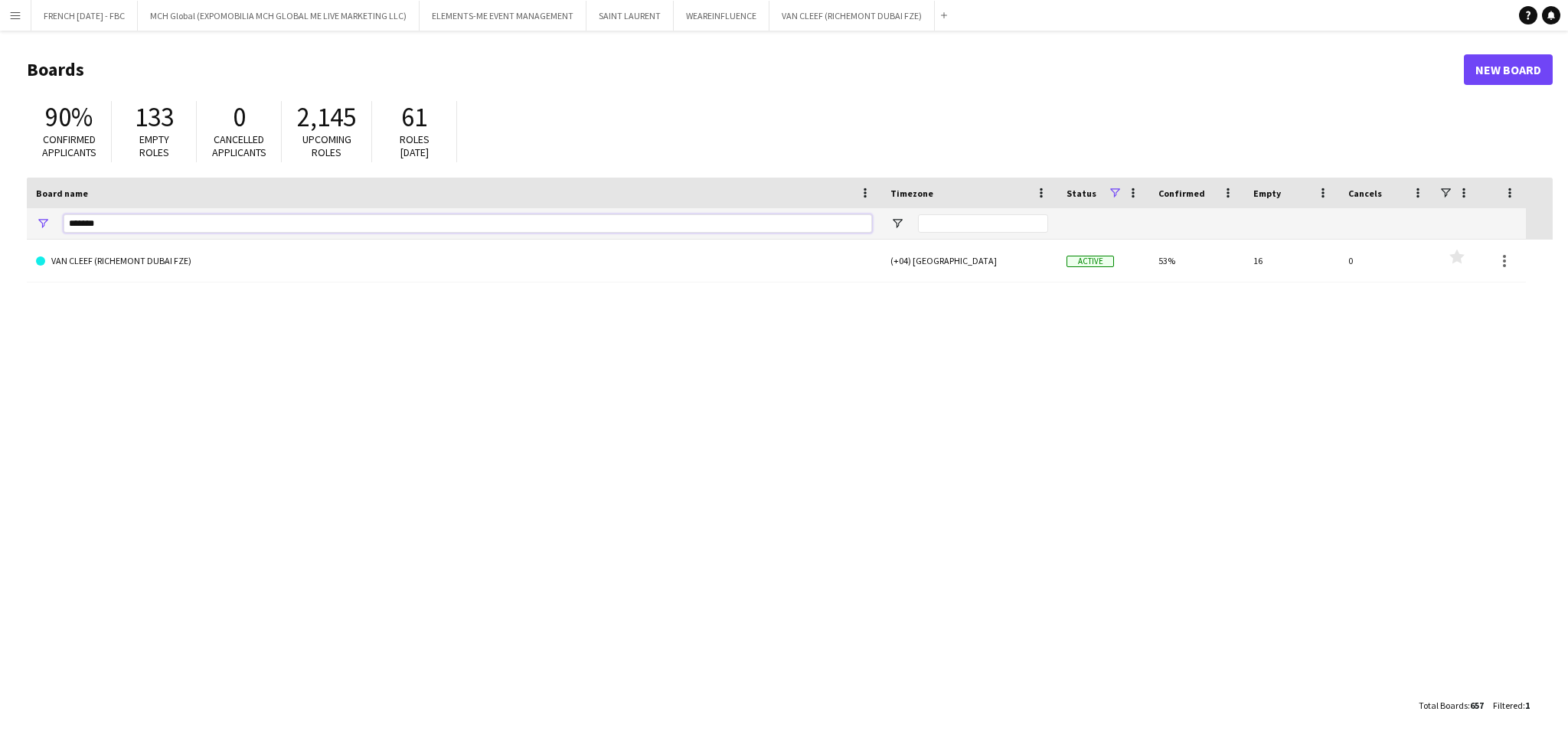
click at [300, 228] on input "*******" at bounding box center [467, 224] width 808 height 18
type input "*"
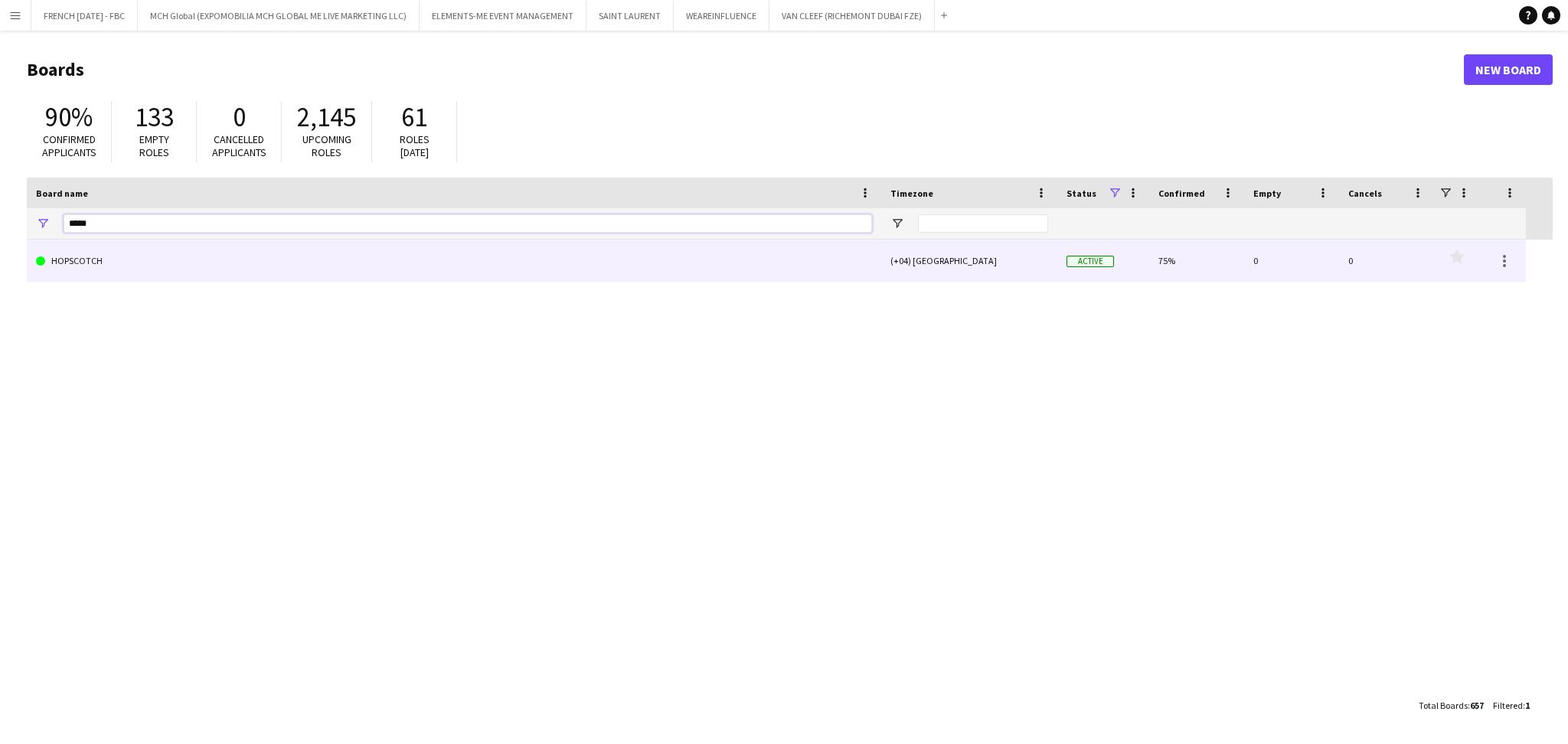
type input "*****"
click at [300, 256] on link "HOPSCOTCH" at bounding box center [454, 260] width 836 height 43
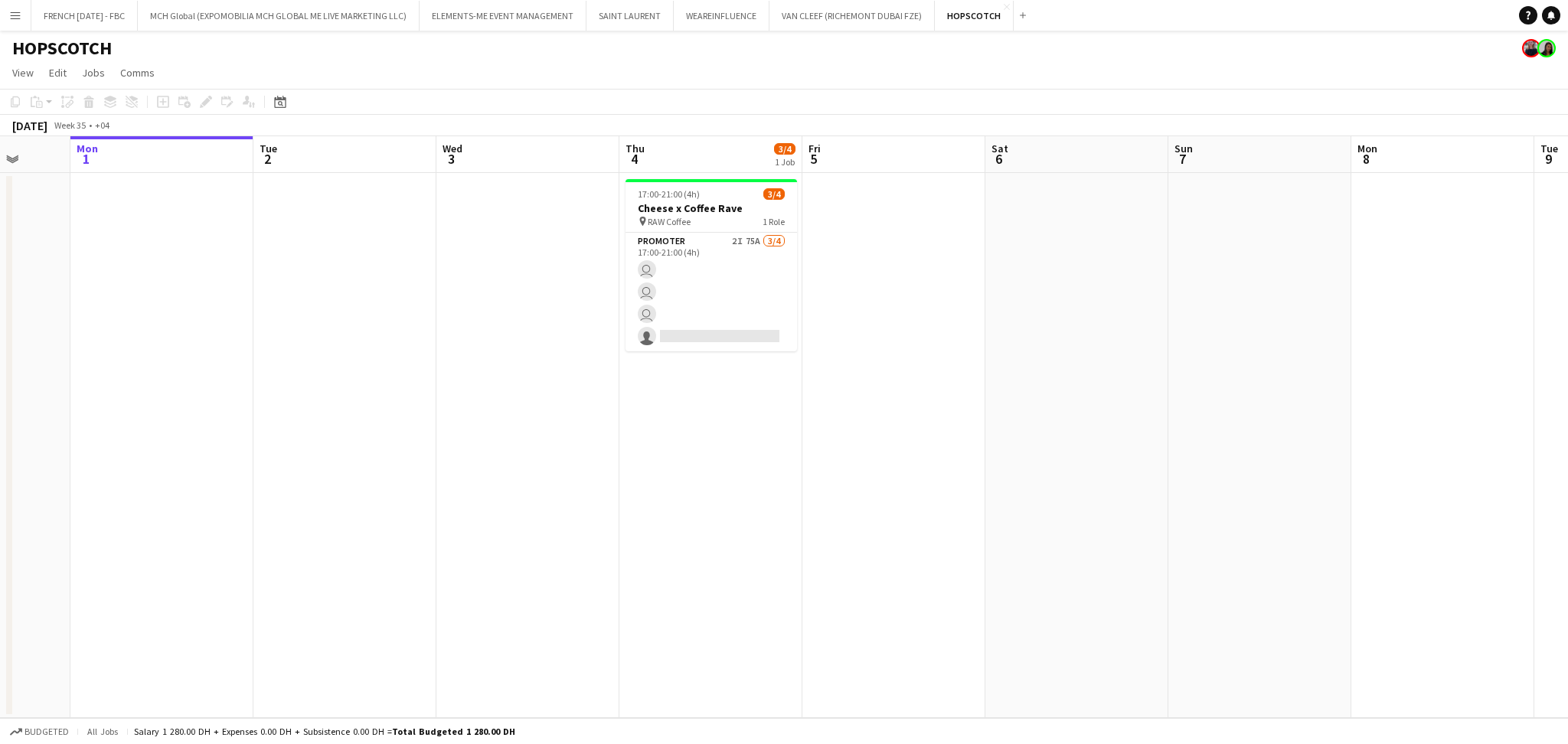
scroll to position [0, 580]
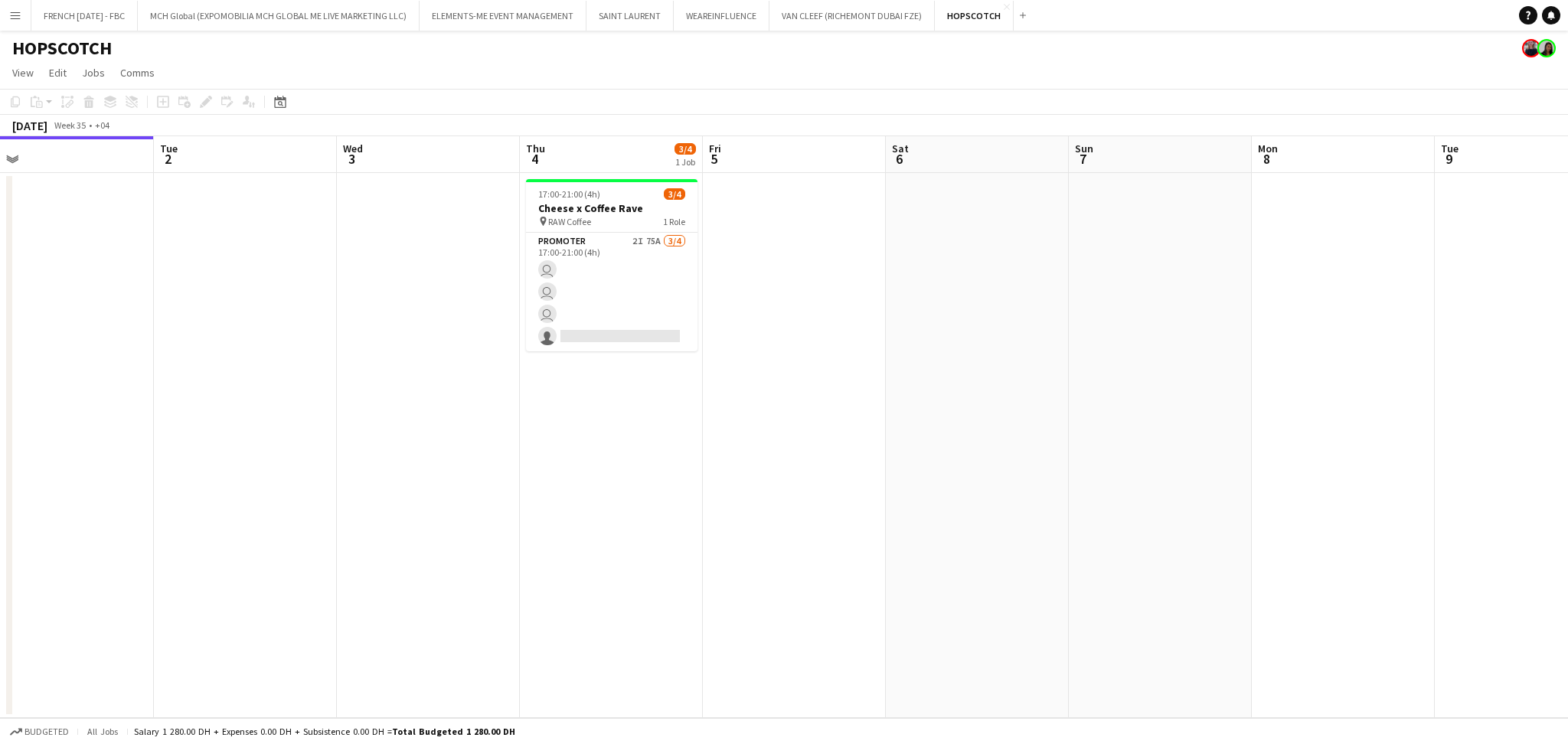
drag, startPoint x: 1091, startPoint y: 486, endPoint x: 879, endPoint y: 495, distance: 212.2
click at [886, 495] on app-calendar-viewport "Fri 29 Sat 30 Sun 31 Mon 1 Tue 2 Wed 3 Thu 4 3/4 1 Job Fri 5 Sat 6 Sun 7 Mon 8 …" at bounding box center [784, 427] width 1568 height 582
click at [612, 290] on app-card-role "Promoter 2I 75A 3/4 17:00-21:00 (4h) Ahmed Mostafa ! aly fayed Patricia Sampaio…" at bounding box center [609, 291] width 171 height 118
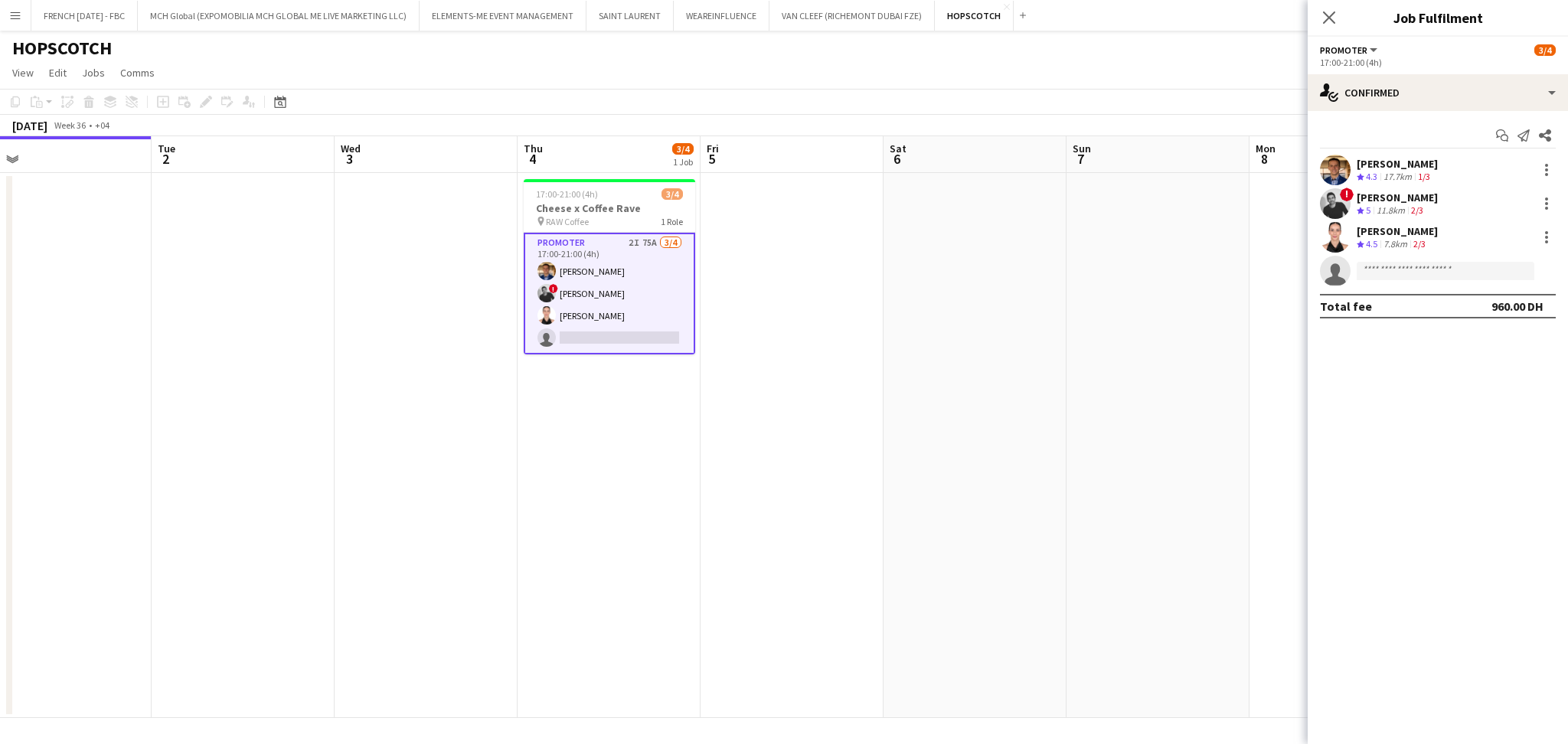
click at [1451, 172] on div "Ahmed Mostafa Crew rating 4.3 17.7km 1/3" at bounding box center [1438, 170] width 260 height 30
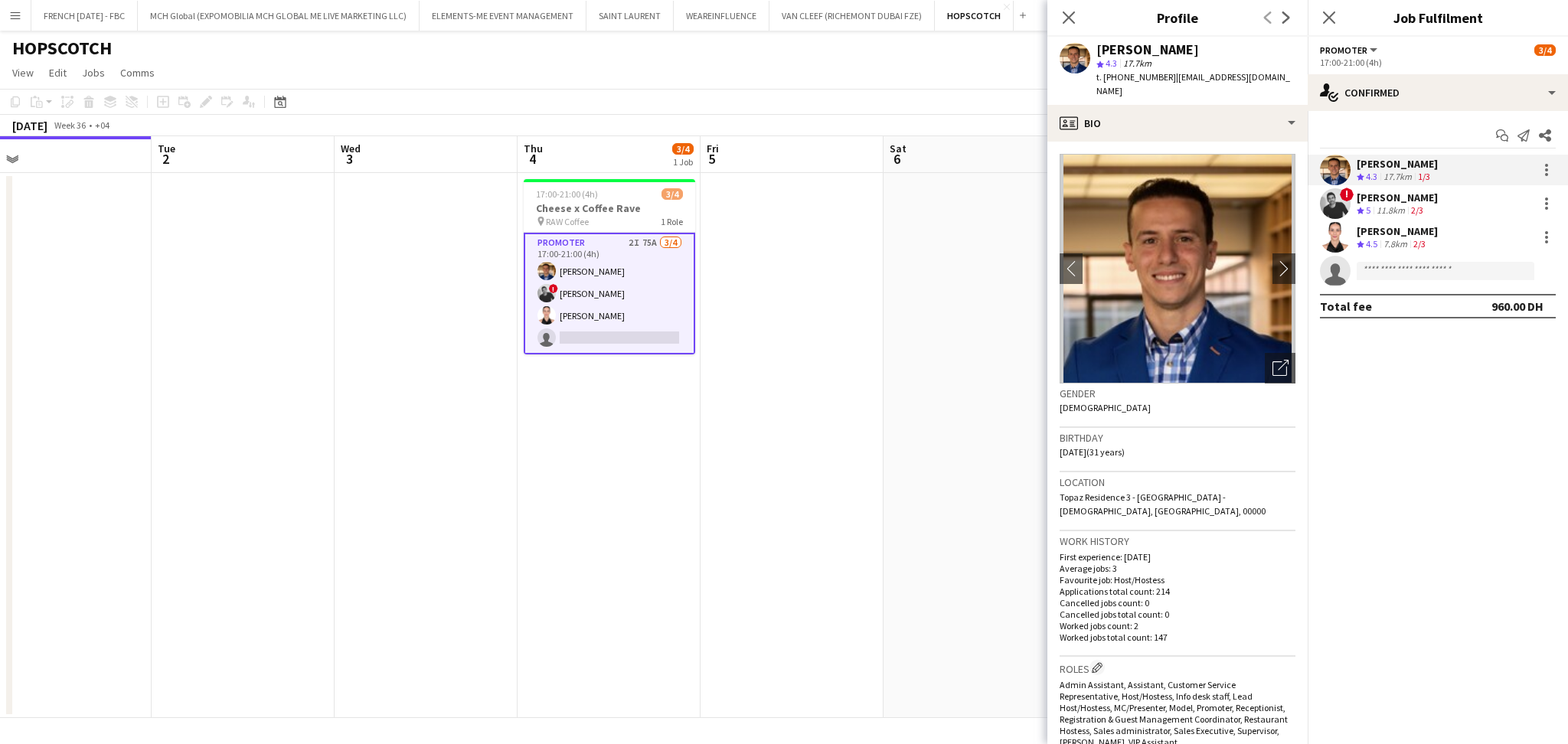
click at [1426, 204] on div "2/3" at bounding box center [1417, 211] width 18 height 13
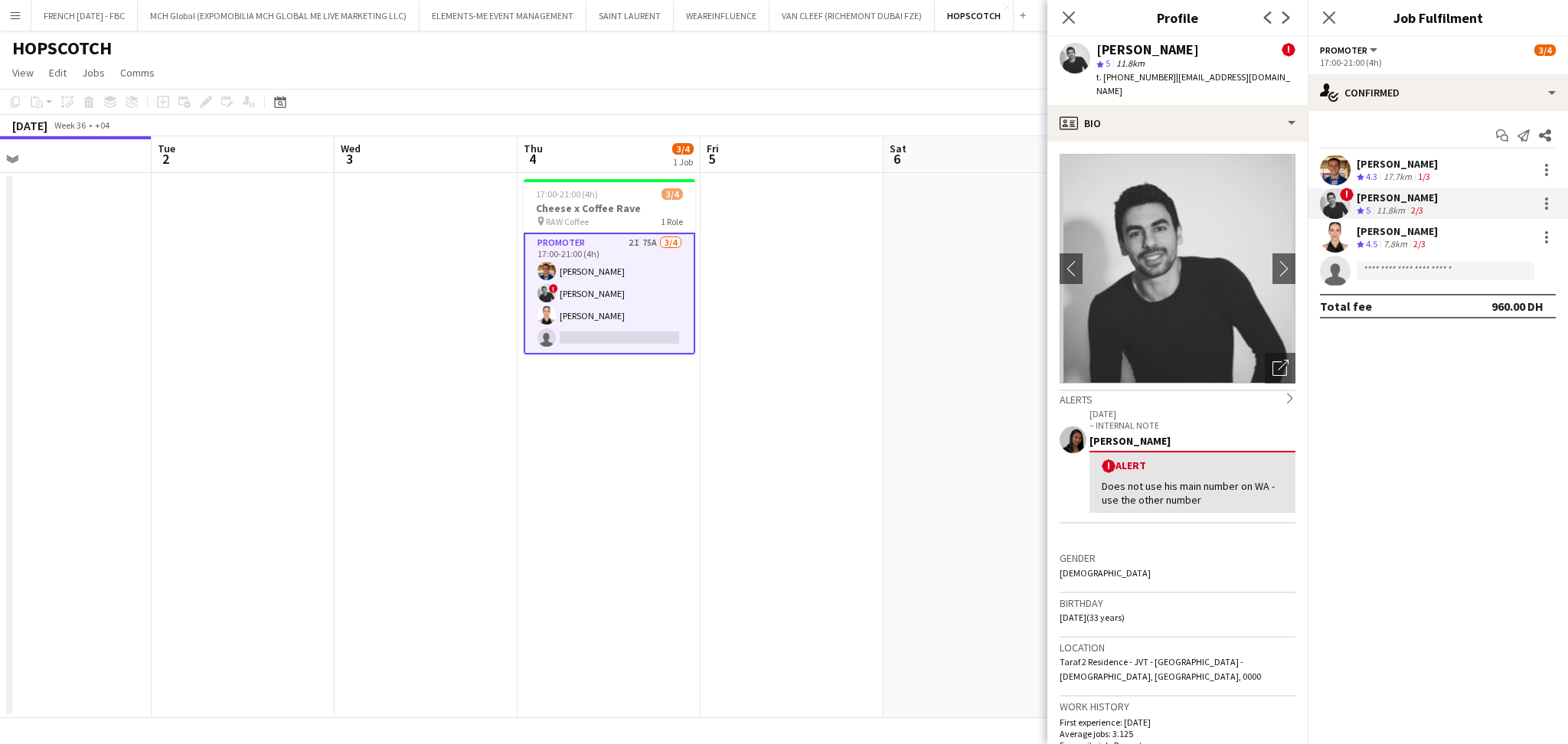
click at [1400, 242] on div "7.8km" at bounding box center [1395, 245] width 30 height 13
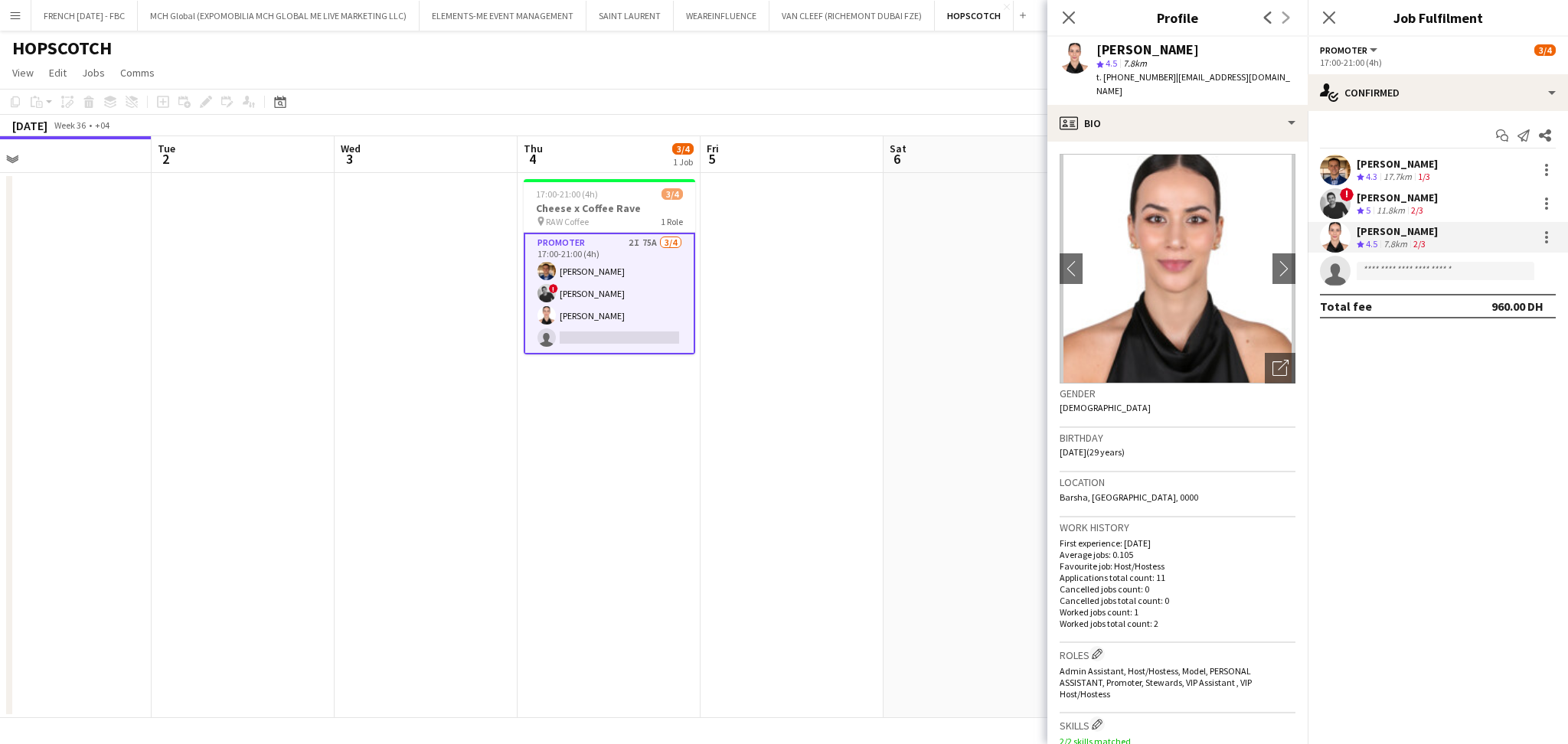
click at [821, 337] on app-date-cell at bounding box center [792, 445] width 183 height 545
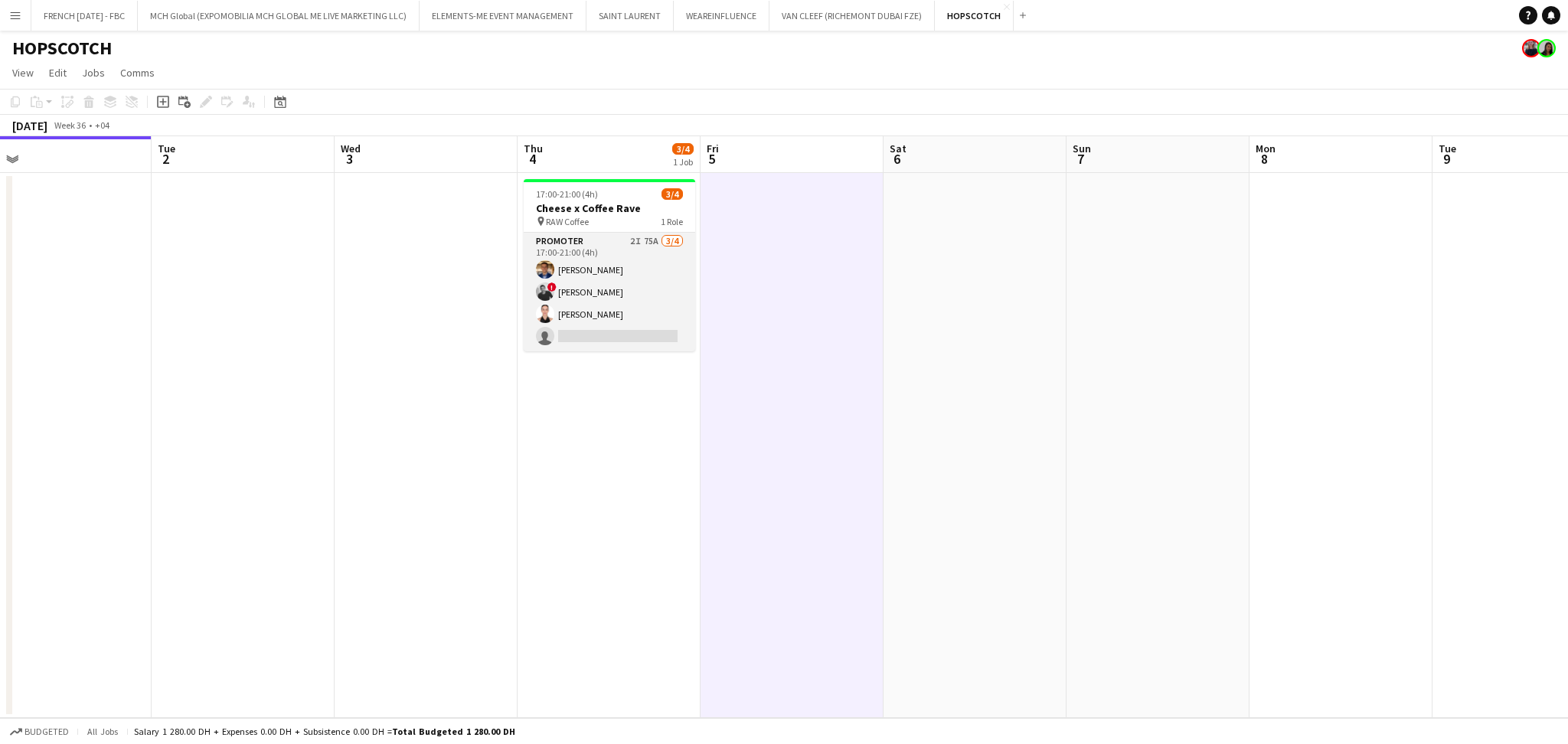
click at [630, 286] on app-card-role "Promoter 2I 75A 3/4 17:00-21:00 (4h) Ahmed Mostafa ! aly fayed Patricia Sampaio…" at bounding box center [609, 291] width 171 height 118
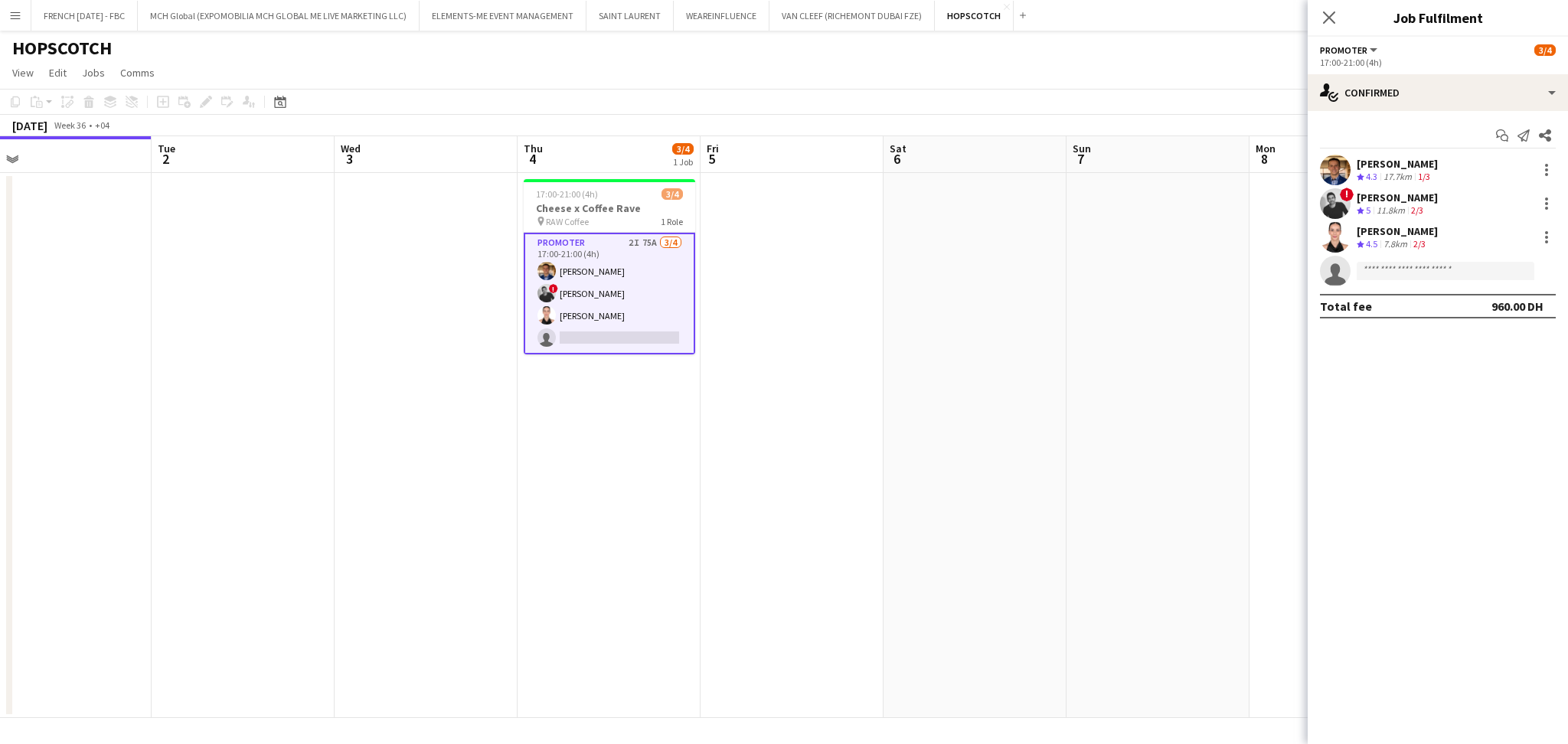
click at [1398, 254] on div "Ahmed Mostafa Crew rating 4.3 17.7km 1/3 ! aly fayed Crew rating 5 11.8km 2/3 P…" at bounding box center [1438, 221] width 260 height 132
click at [1398, 253] on div "Ahmed Mostafa Crew rating 4.3 17.7km 1/3 ! aly fayed Crew rating 5 11.8km 2/3 P…" at bounding box center [1438, 221] width 260 height 132
click at [1398, 239] on div "7.8km" at bounding box center [1395, 245] width 30 height 13
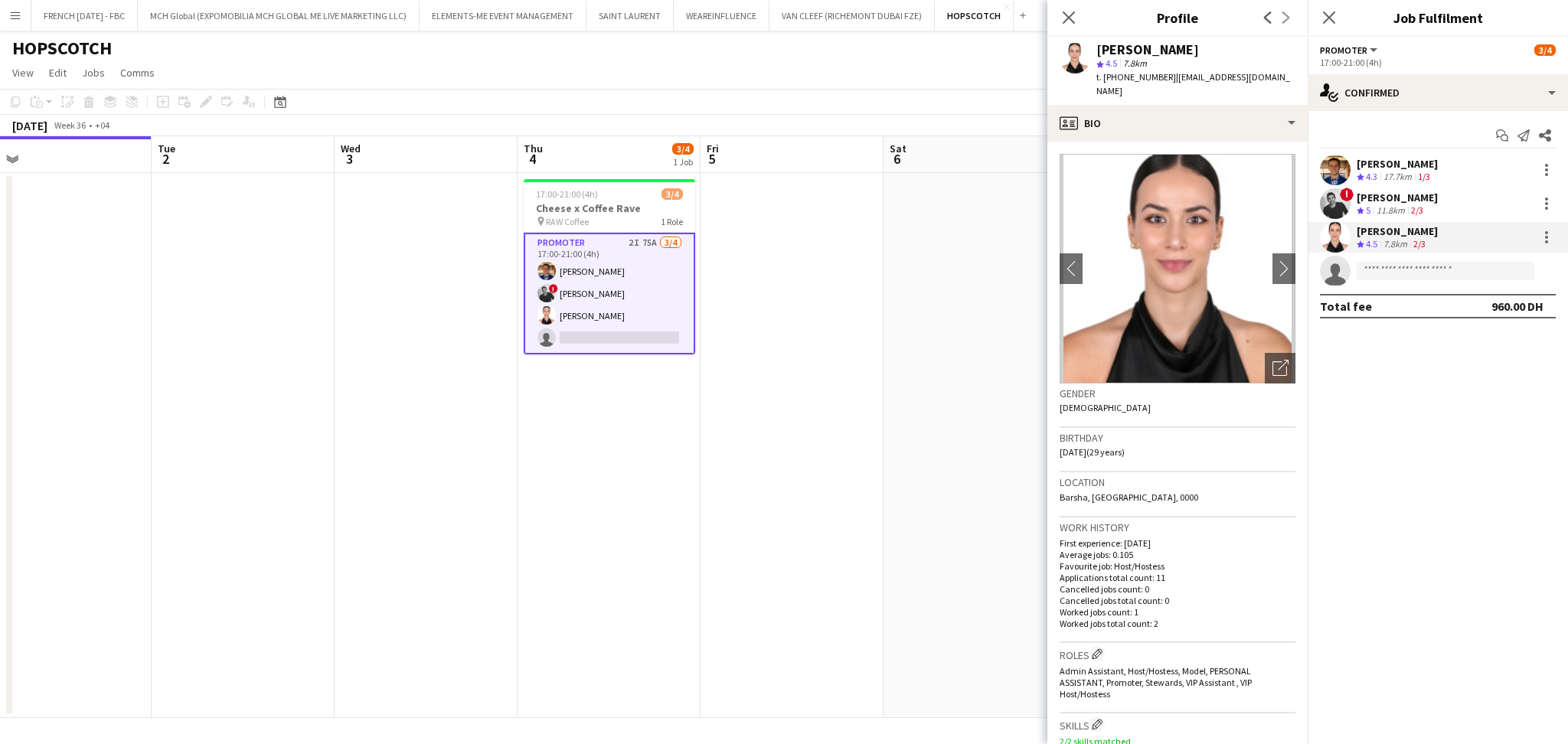
drag, startPoint x: 1098, startPoint y: 47, endPoint x: 1161, endPoint y: 75, distance: 68.9
click at [1161, 75] on div "Patricia Sampaio star 4.5 7.8km t. +971521475161 | patriciadanielavs@gmail.com" at bounding box center [1195, 71] width 199 height 56
copy div "Patricia Sampaio star 4.5 7.8km t. +971521475161"
click at [601, 251] on app-card-role "Promoter 2I 75A 3/4 17:00-21:00 (4h) Ahmed Mostafa ! aly fayed Patricia Sampaio…" at bounding box center [609, 293] width 171 height 122
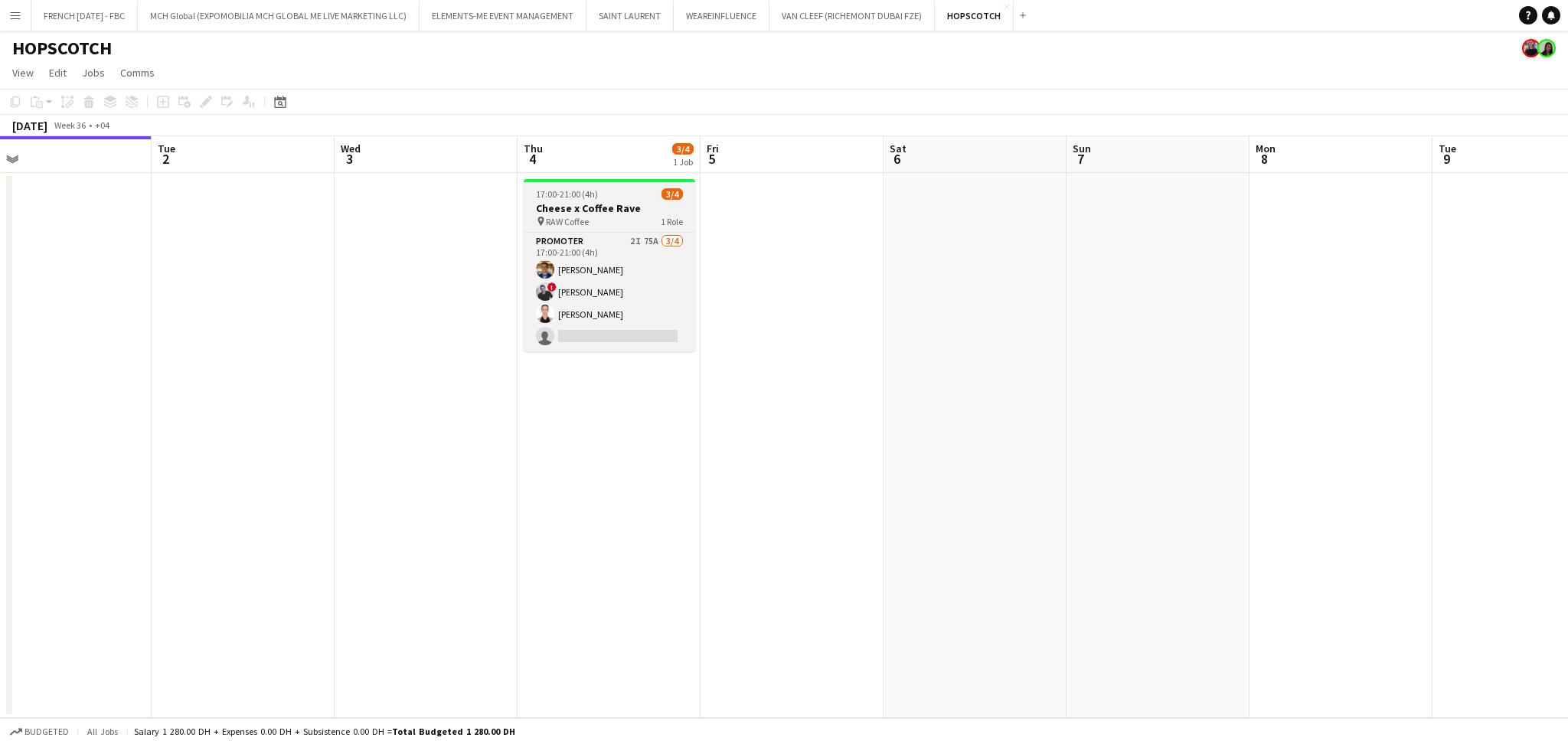
click at [588, 197] on span "17:00-21:00 (4h)" at bounding box center [567, 194] width 62 height 12
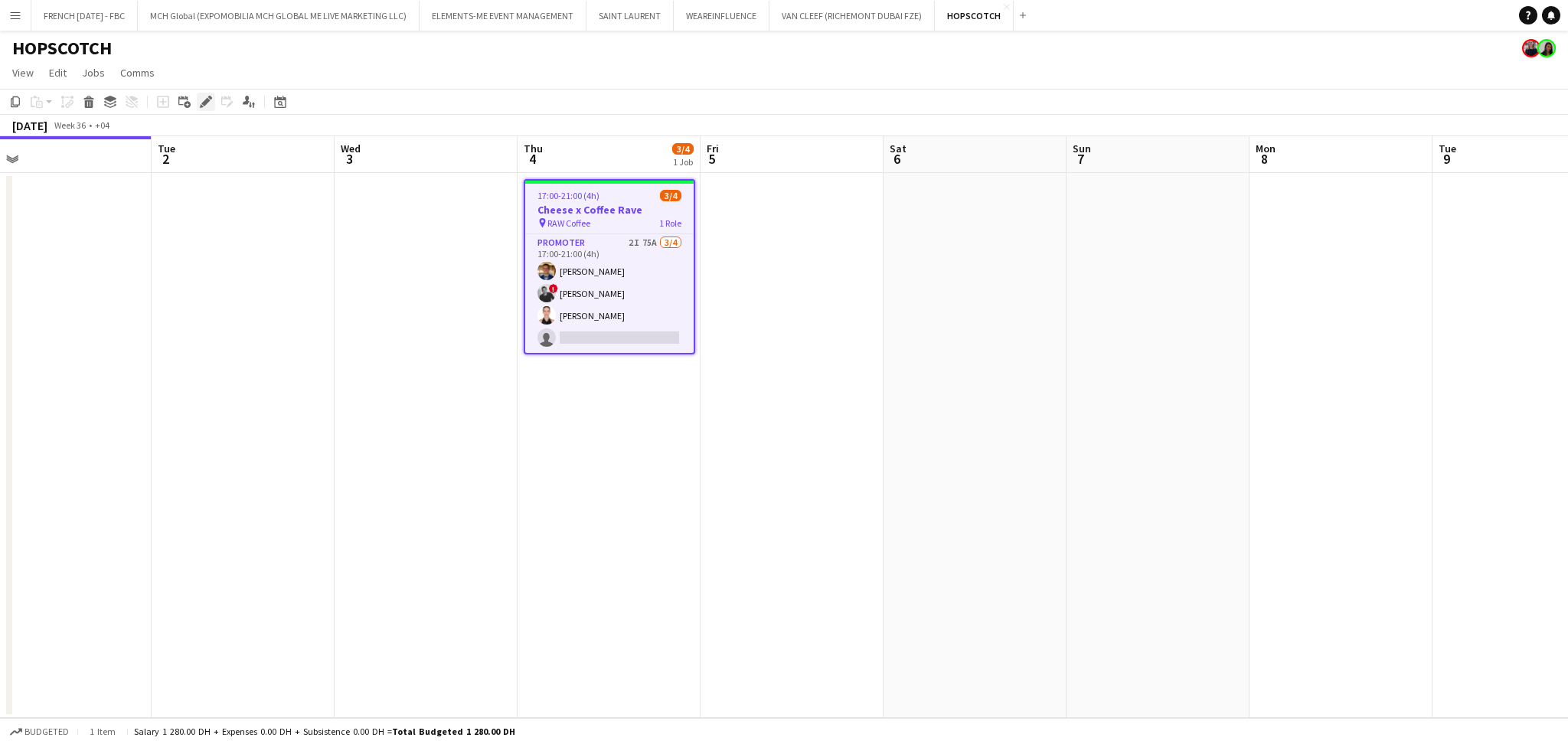
click at [203, 97] on icon "Edit" at bounding box center [205, 101] width 12 height 12
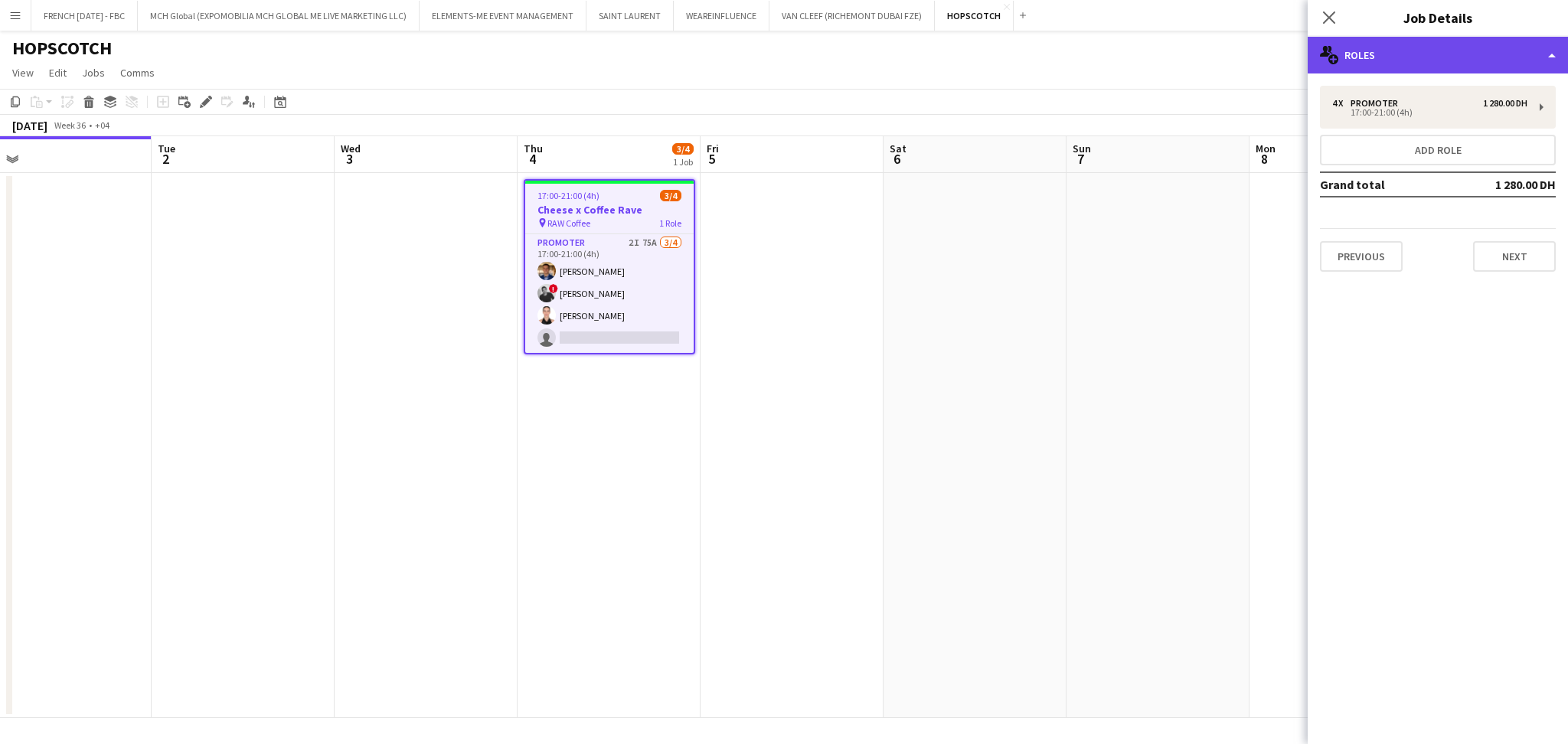
click at [1453, 60] on div "multiple-users-add Roles" at bounding box center [1438, 55] width 260 height 37
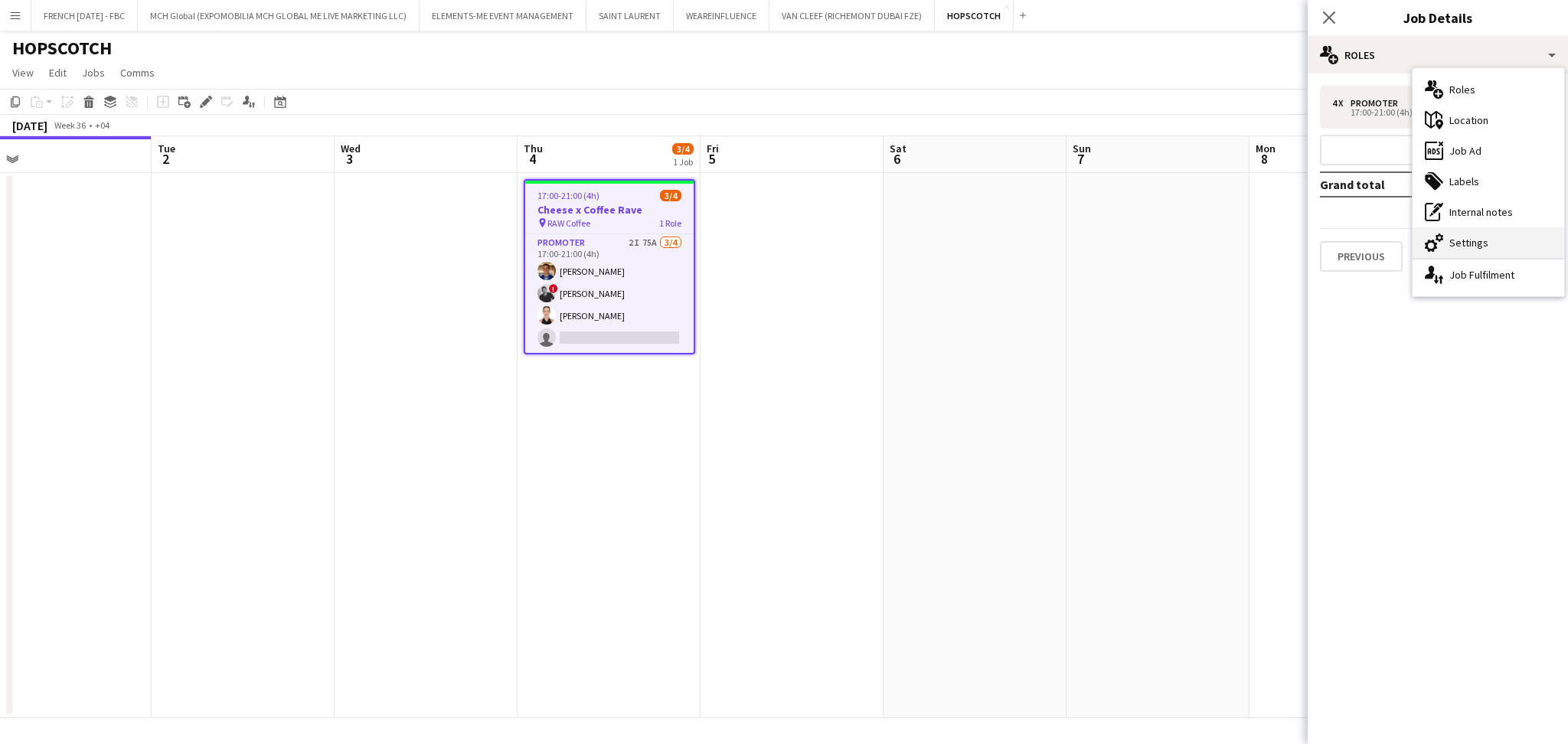
click at [1497, 239] on div "cog-double-3 Settings" at bounding box center [1487, 242] width 151 height 30
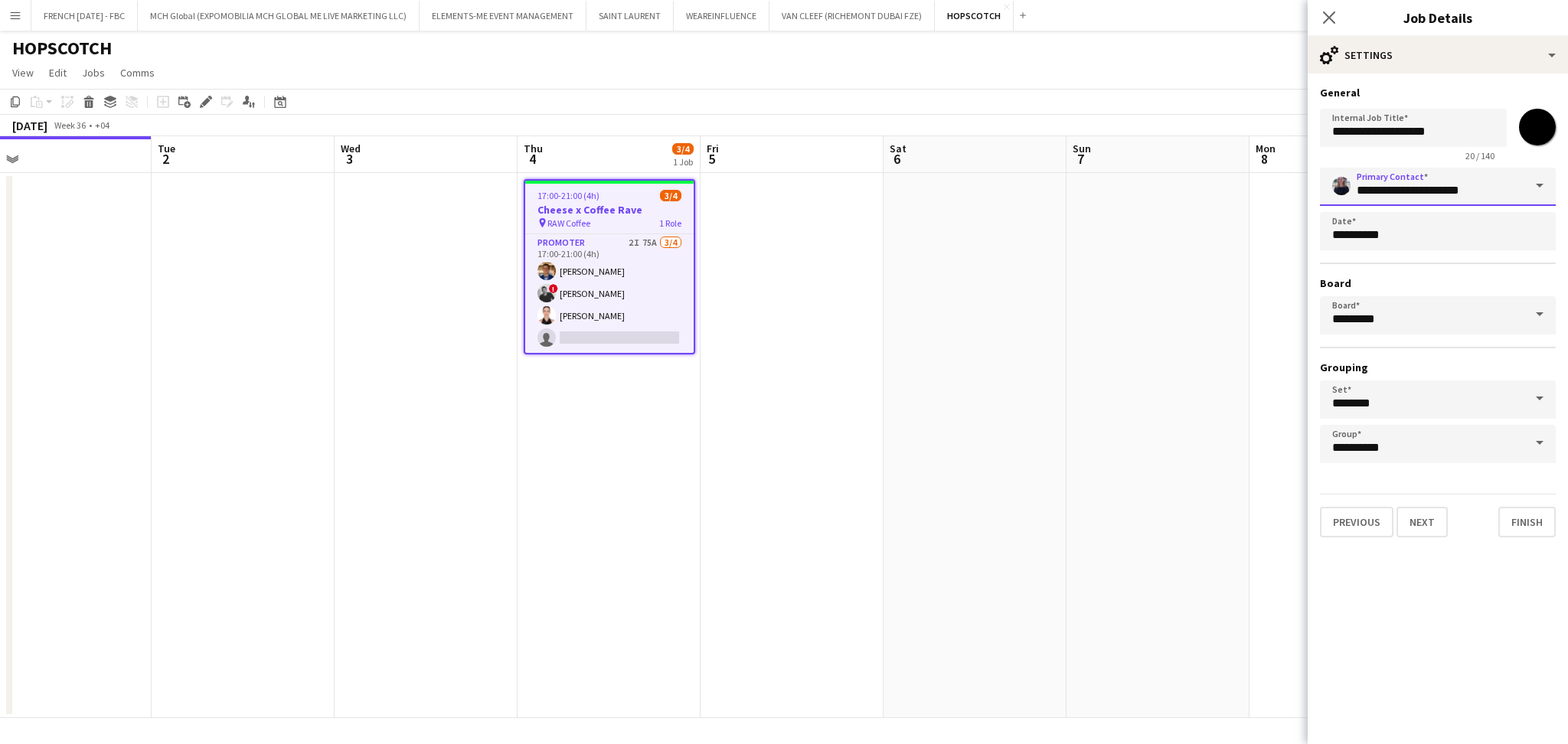
click at [1442, 185] on input "**********" at bounding box center [1437, 187] width 236 height 38
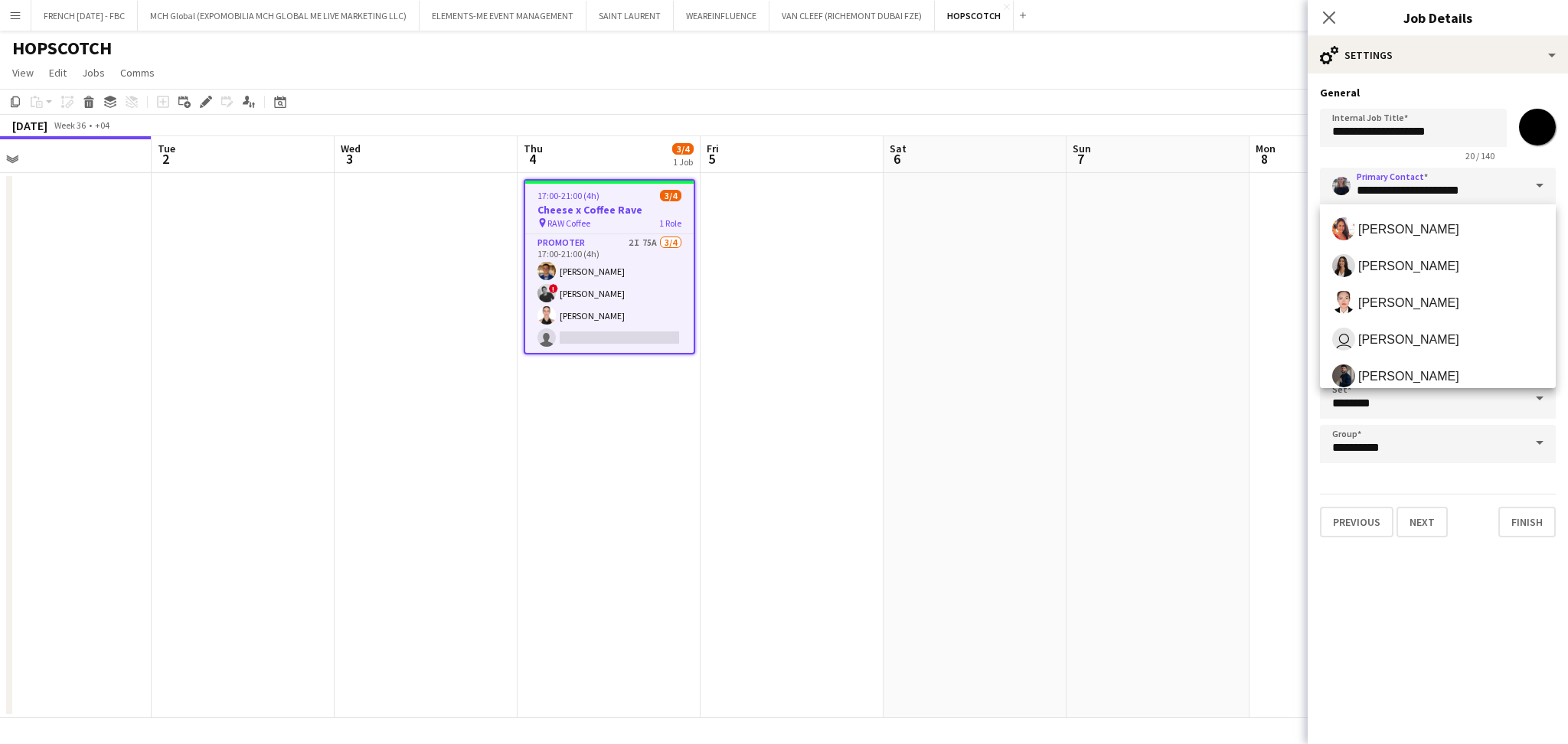
drag, startPoint x: 1487, startPoint y: 195, endPoint x: 1190, endPoint y: 184, distance: 297.2
click at [1190, 184] on body "Menu Boards Boards Boards All jobs Status Workforce Workforce My Workforce Recr…" at bounding box center [784, 372] width 1568 height 744
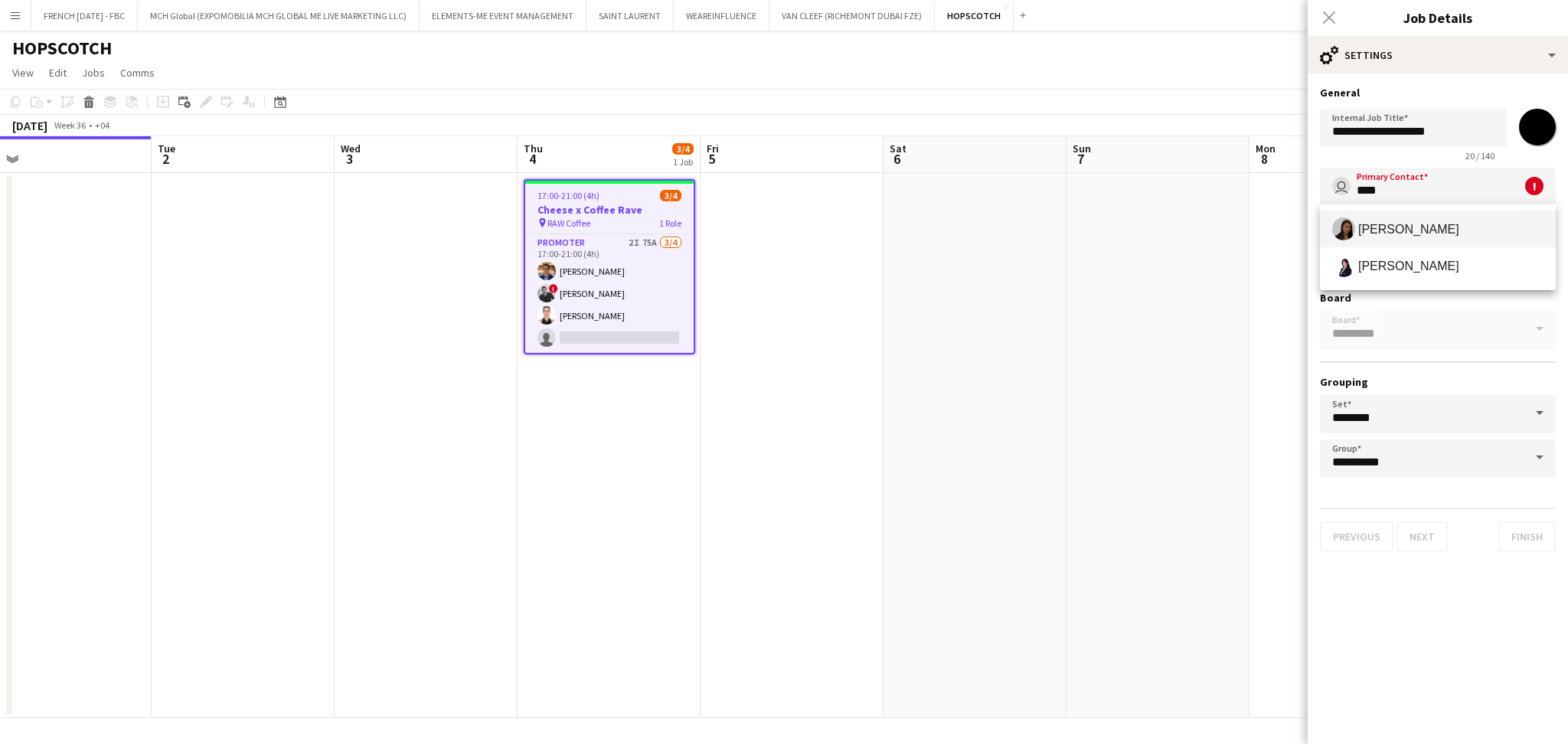
click at [1426, 224] on span "[PERSON_NAME]" at bounding box center [1409, 229] width 101 height 15
type input "**********"
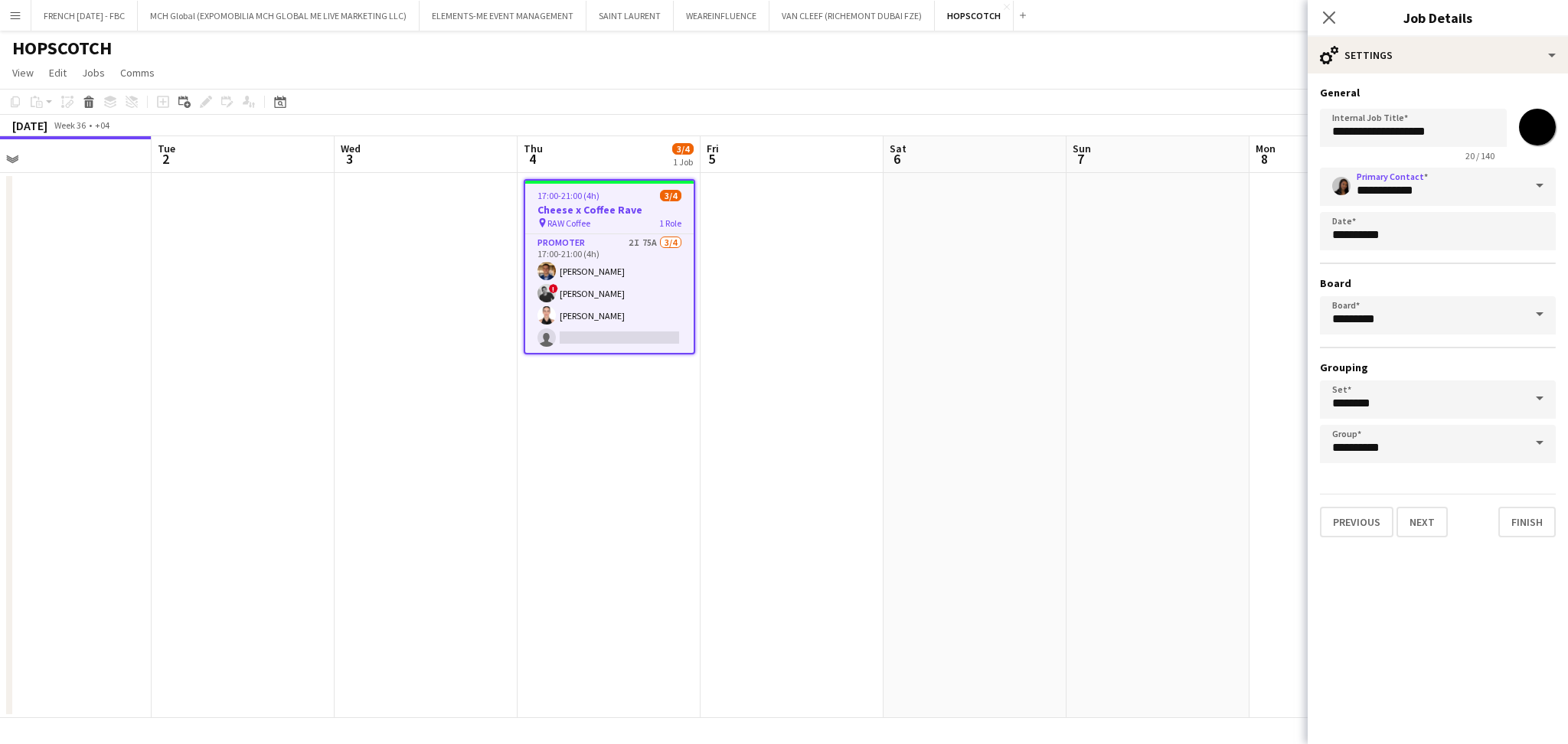
click at [1540, 128] on input "*******" at bounding box center [1537, 127] width 55 height 55
type input "*******"
click at [1376, 39] on div "cog-double-3 Settings" at bounding box center [1438, 55] width 260 height 37
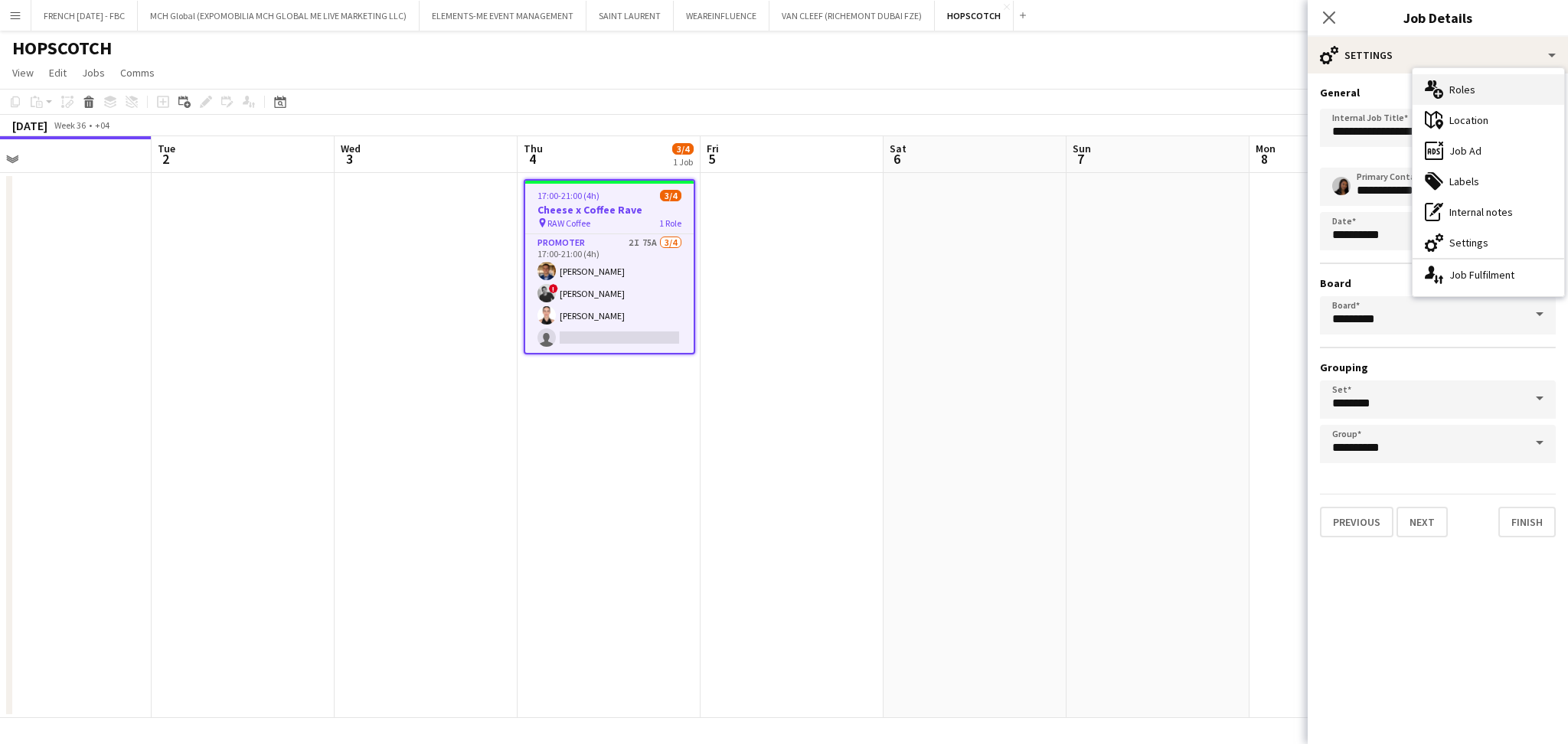
click at [1471, 90] on div "multiple-users-add Roles" at bounding box center [1487, 89] width 151 height 30
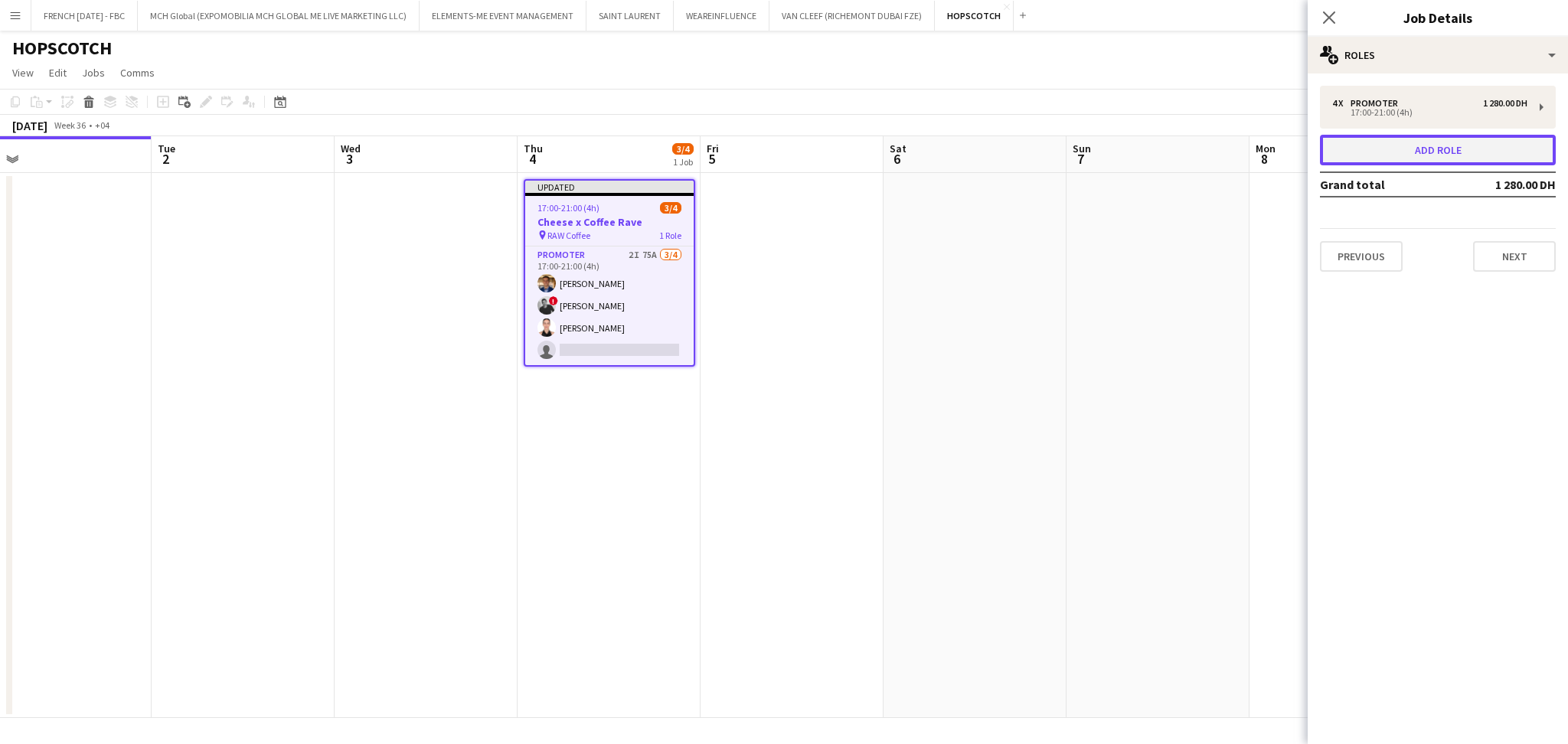
click at [1443, 148] on button "Add role" at bounding box center [1437, 149] width 236 height 30
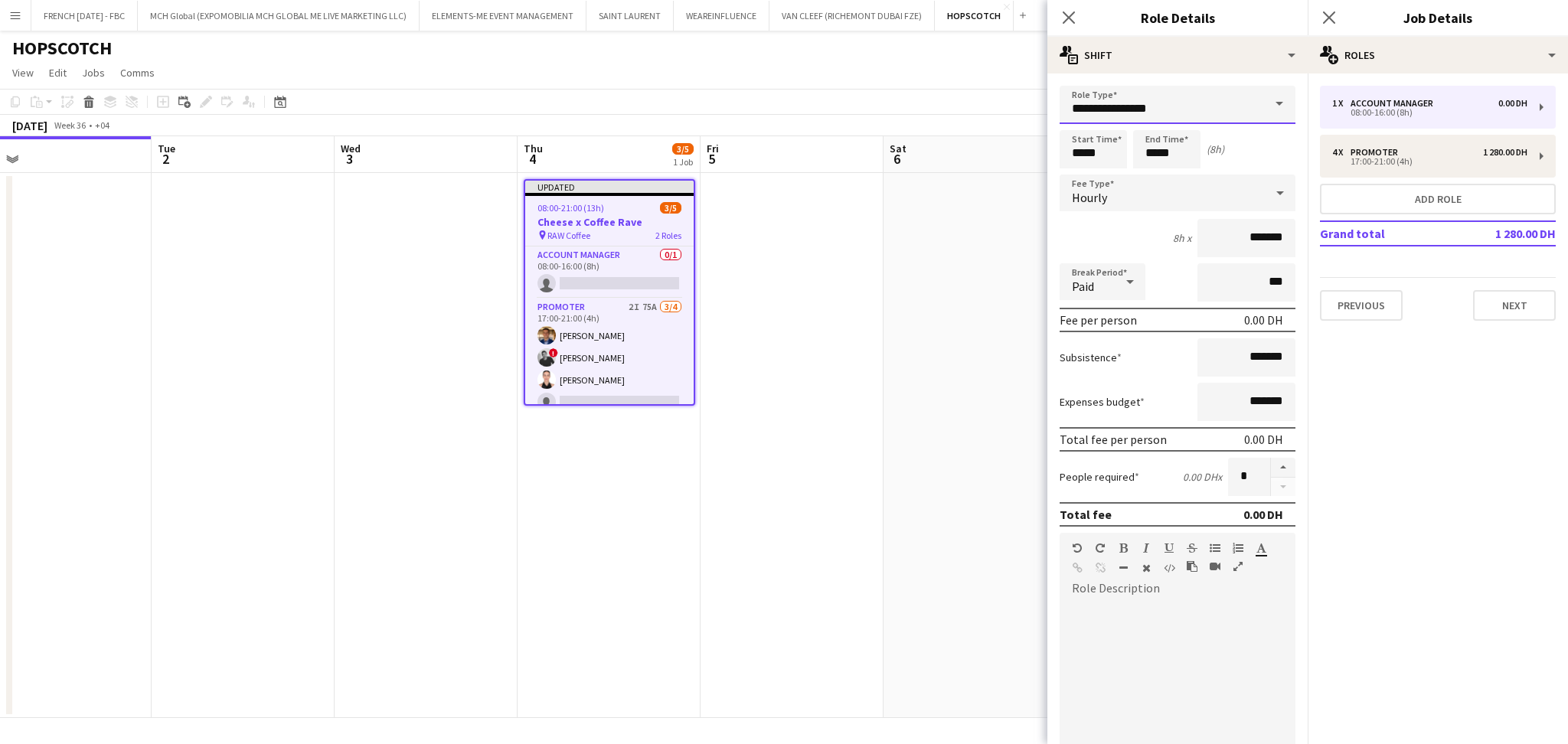
drag, startPoint x: 1187, startPoint y: 104, endPoint x: 1058, endPoint y: 100, distance: 129.1
click at [1058, 100] on form "**********" at bounding box center [1178, 522] width 260 height 872
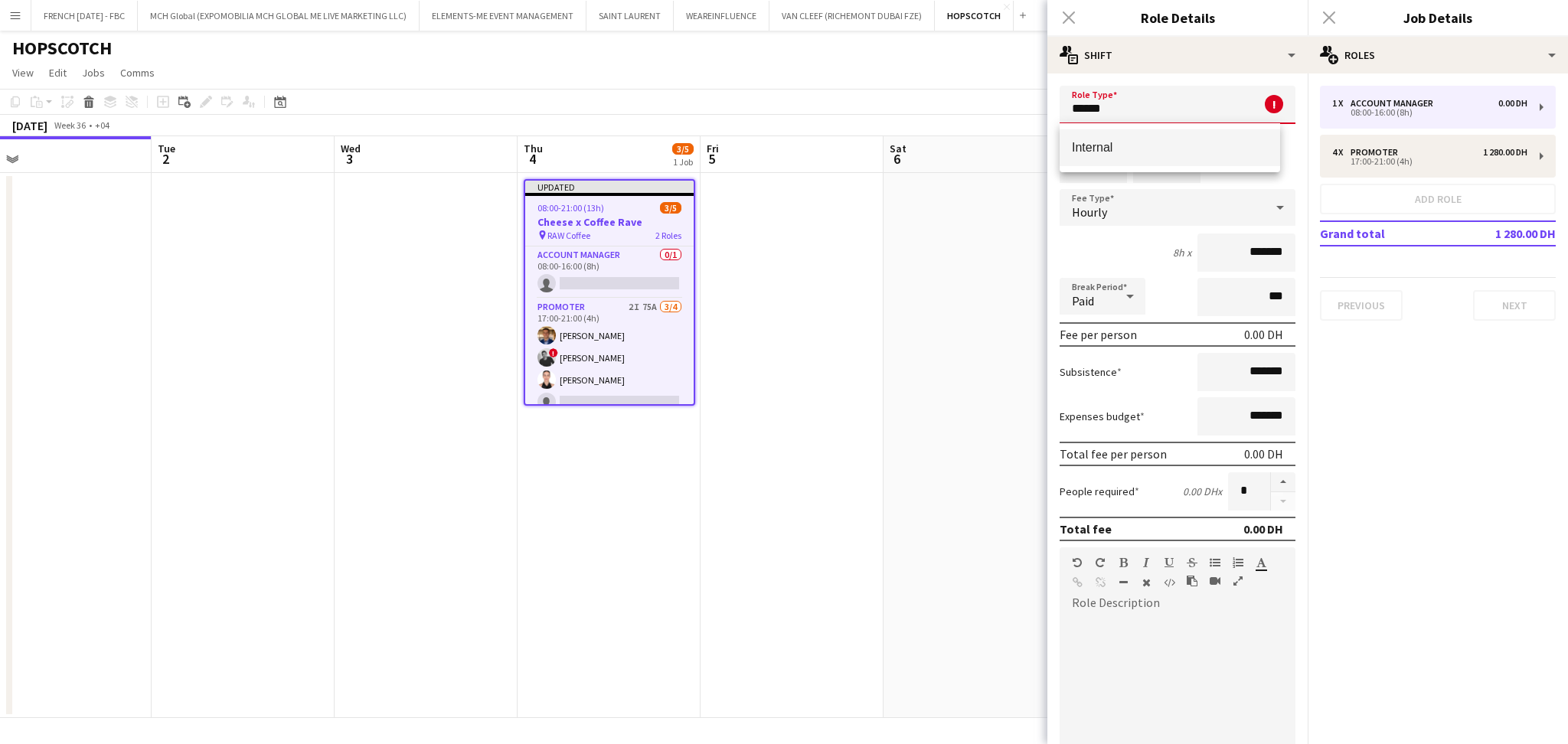
click at [1114, 160] on mat-option "Internal" at bounding box center [1169, 148] width 221 height 37
type input "********"
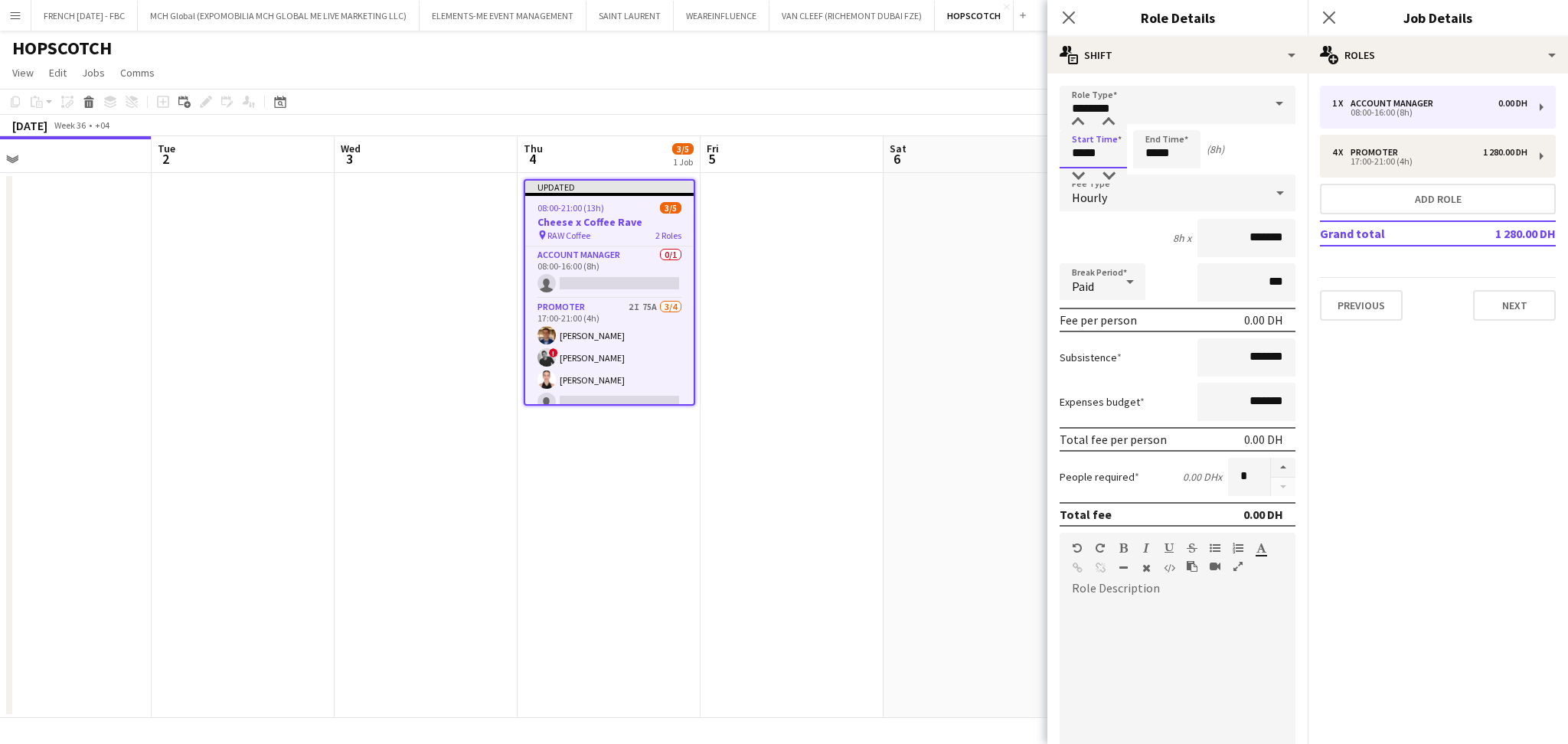
drag, startPoint x: 1111, startPoint y: 154, endPoint x: 1060, endPoint y: 154, distance: 51.0
click at [1060, 154] on input "*****" at bounding box center [1093, 149] width 68 height 38
type input "*****"
click at [1193, 189] on div "Hourly" at bounding box center [1162, 192] width 205 height 37
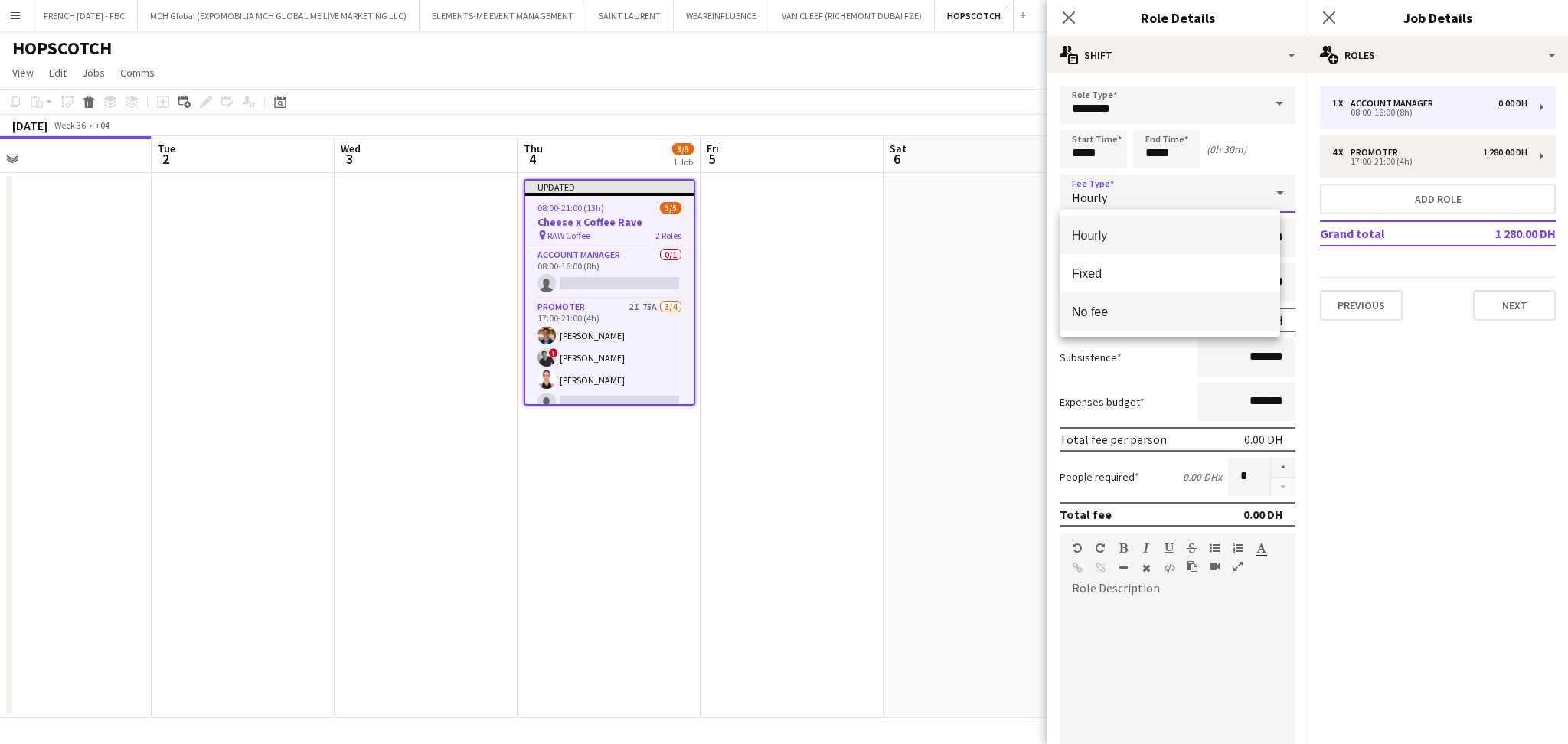
click at [1209, 319] on span "No fee" at bounding box center [1170, 312] width 196 height 15
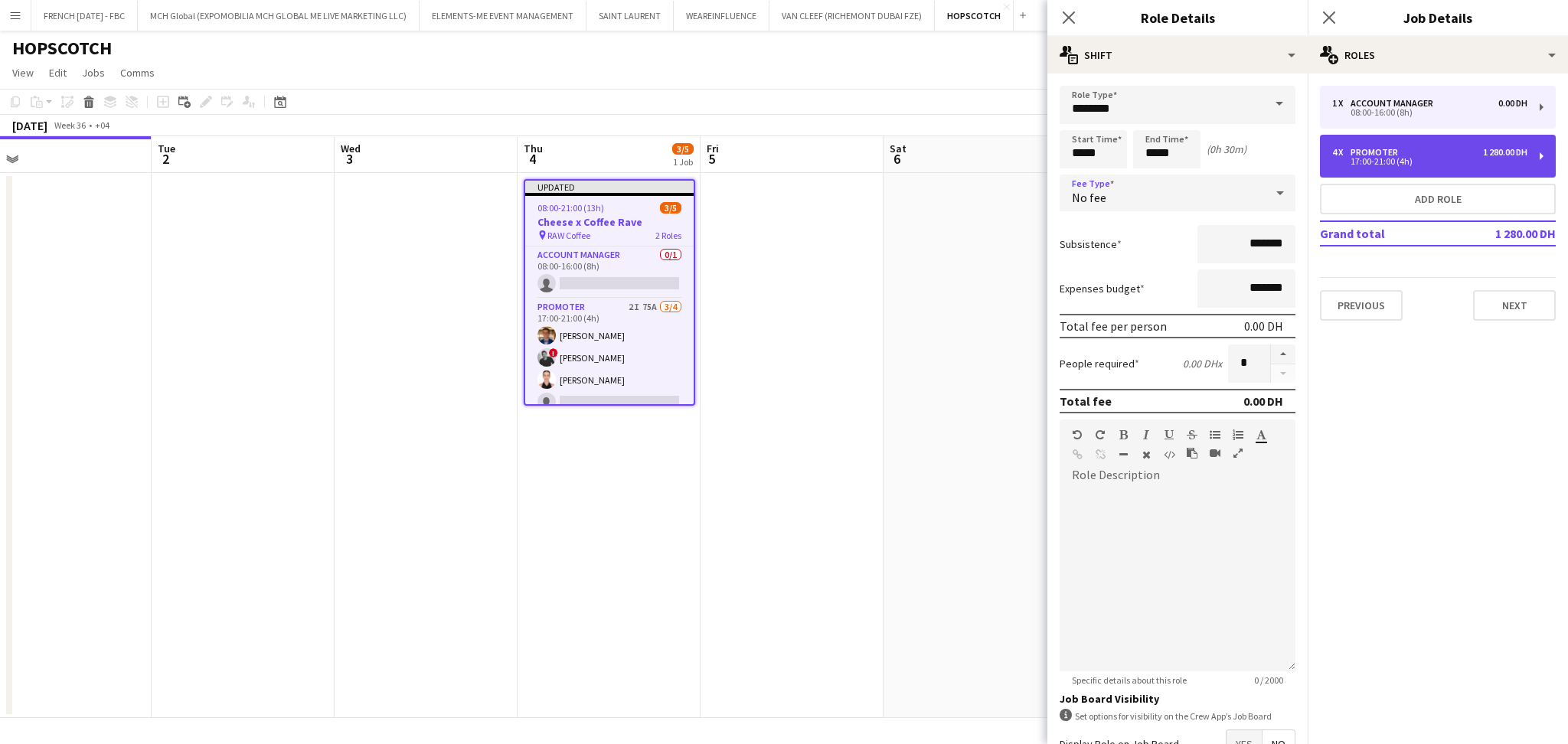
click at [1453, 156] on div "4 x Promoter 1 280.00 DH" at bounding box center [1430, 152] width 195 height 11
type input "********"
type input "*****"
type input "*"
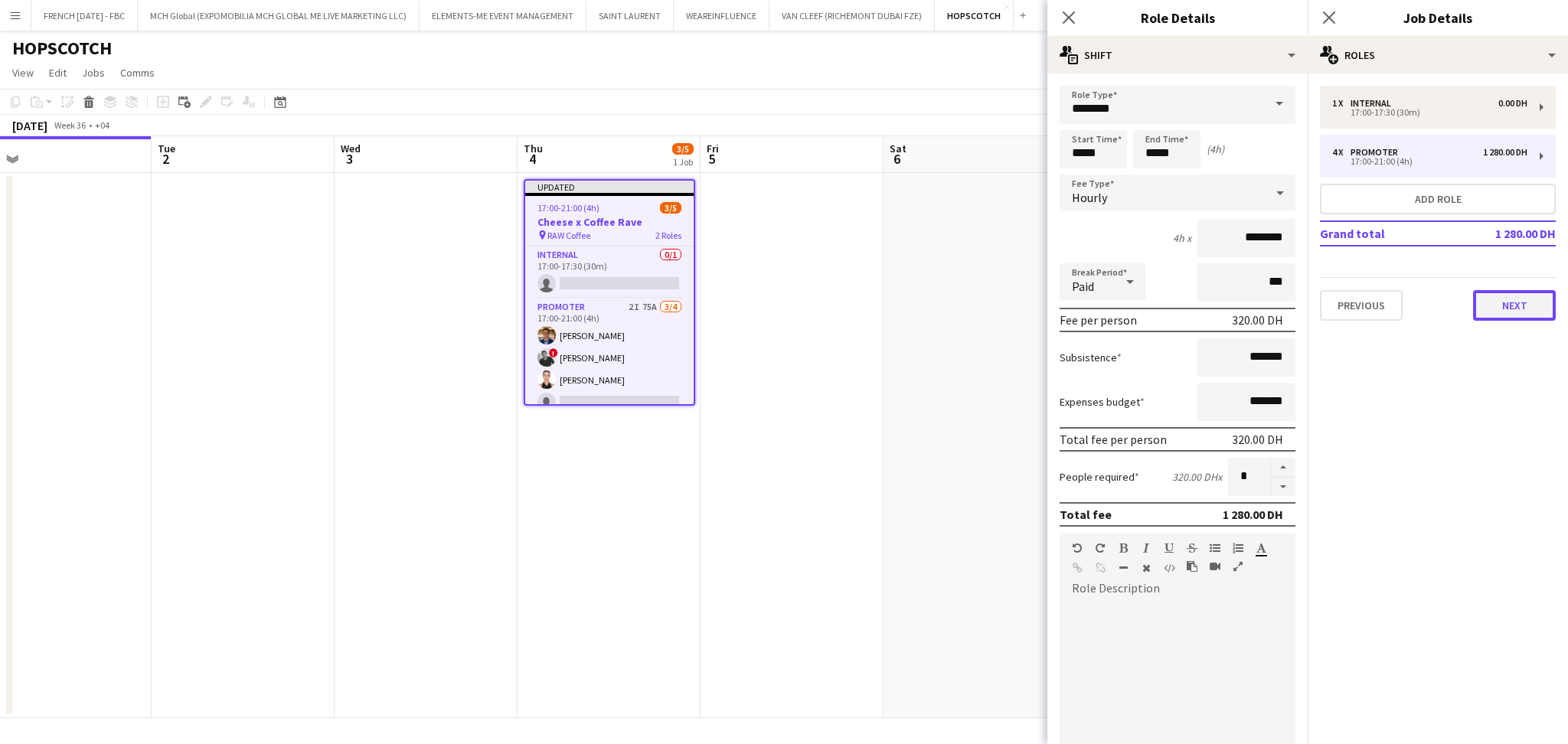
click at [1525, 305] on button "Next" at bounding box center [1514, 305] width 82 height 30
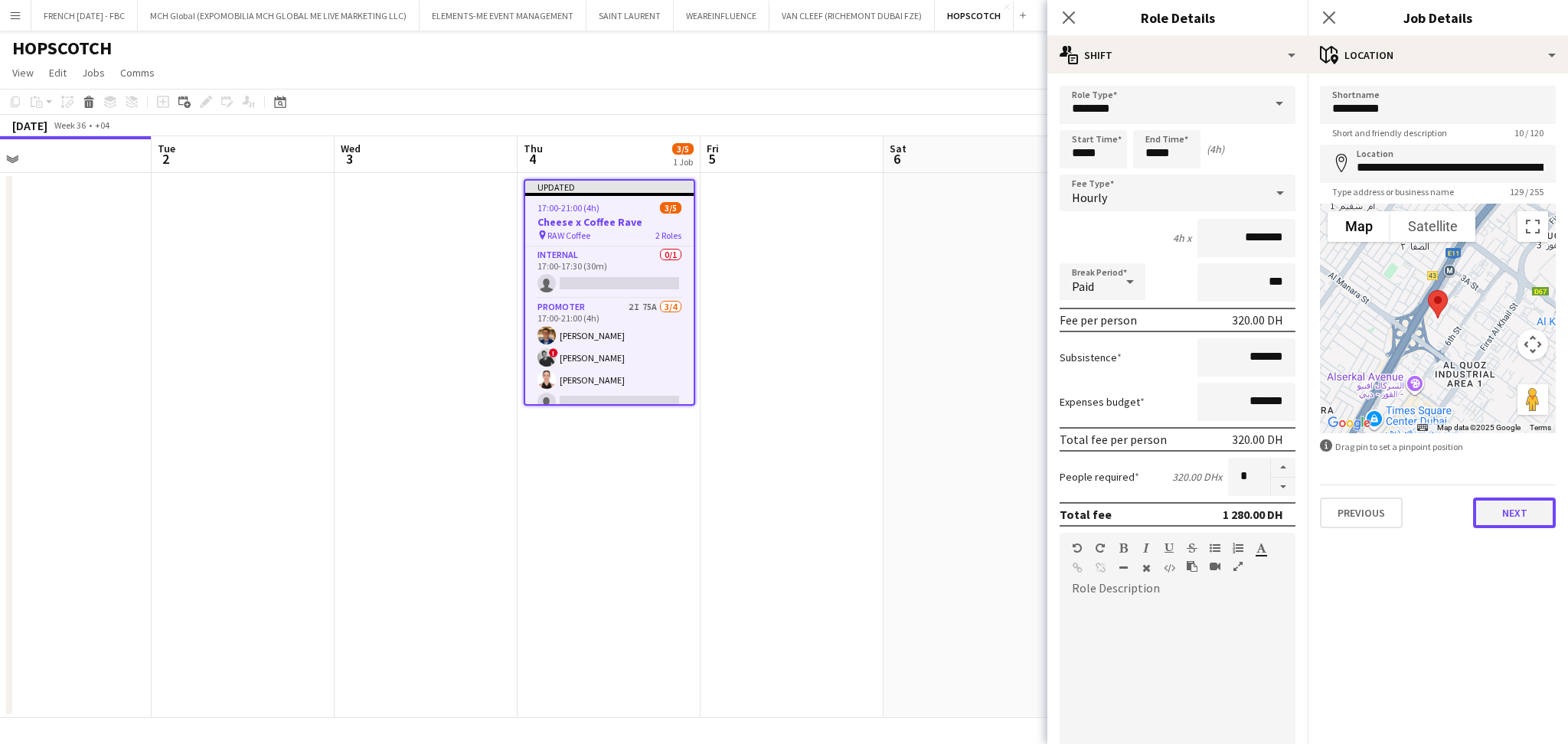
click at [1516, 520] on button "Next" at bounding box center [1514, 512] width 82 height 30
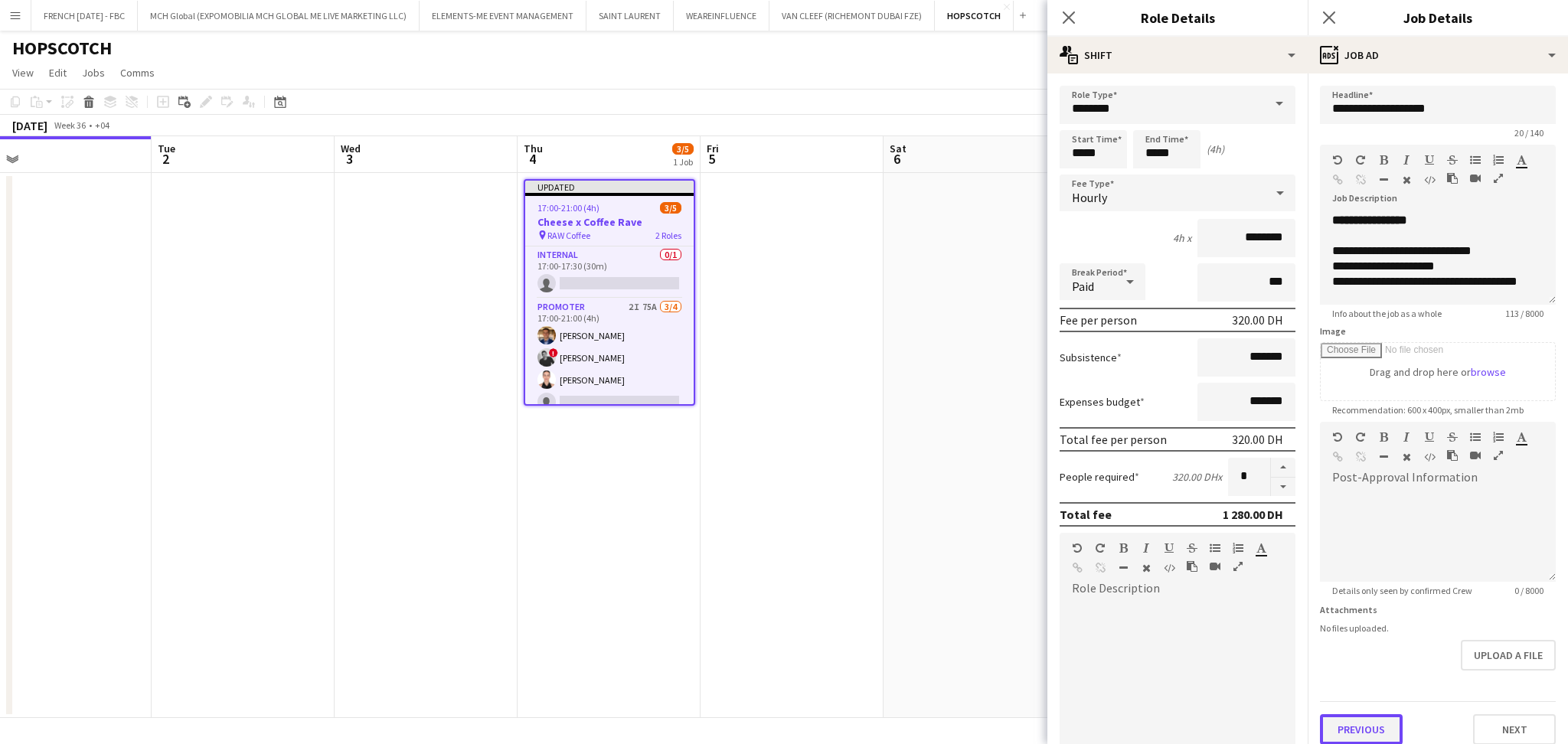
scroll to position [0, 0]
click at [1381, 718] on button "Previous" at bounding box center [1361, 728] width 82 height 30
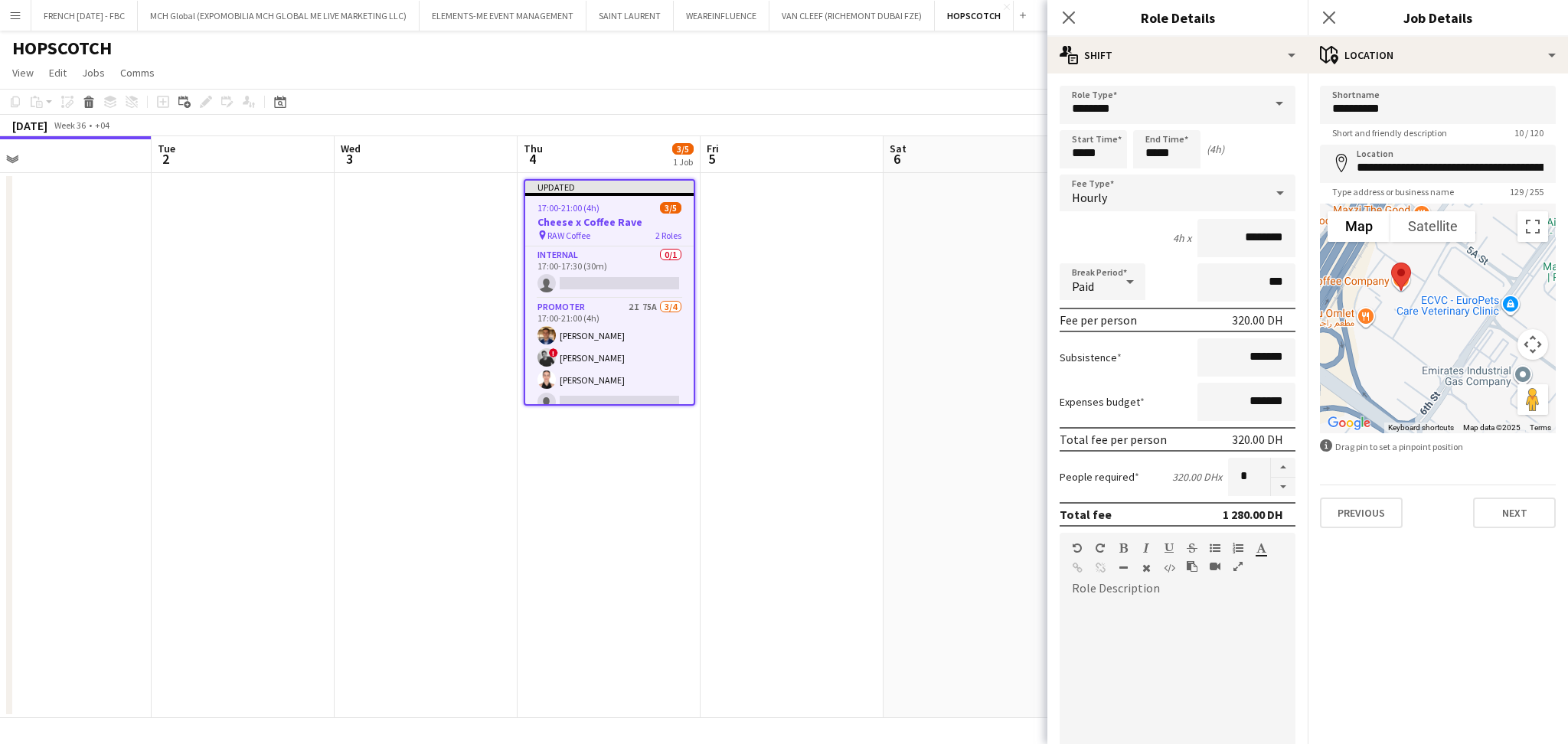
drag, startPoint x: 1440, startPoint y: 315, endPoint x: 1464, endPoint y: 336, distance: 31.9
click at [1464, 336] on div at bounding box center [1437, 318] width 236 height 230
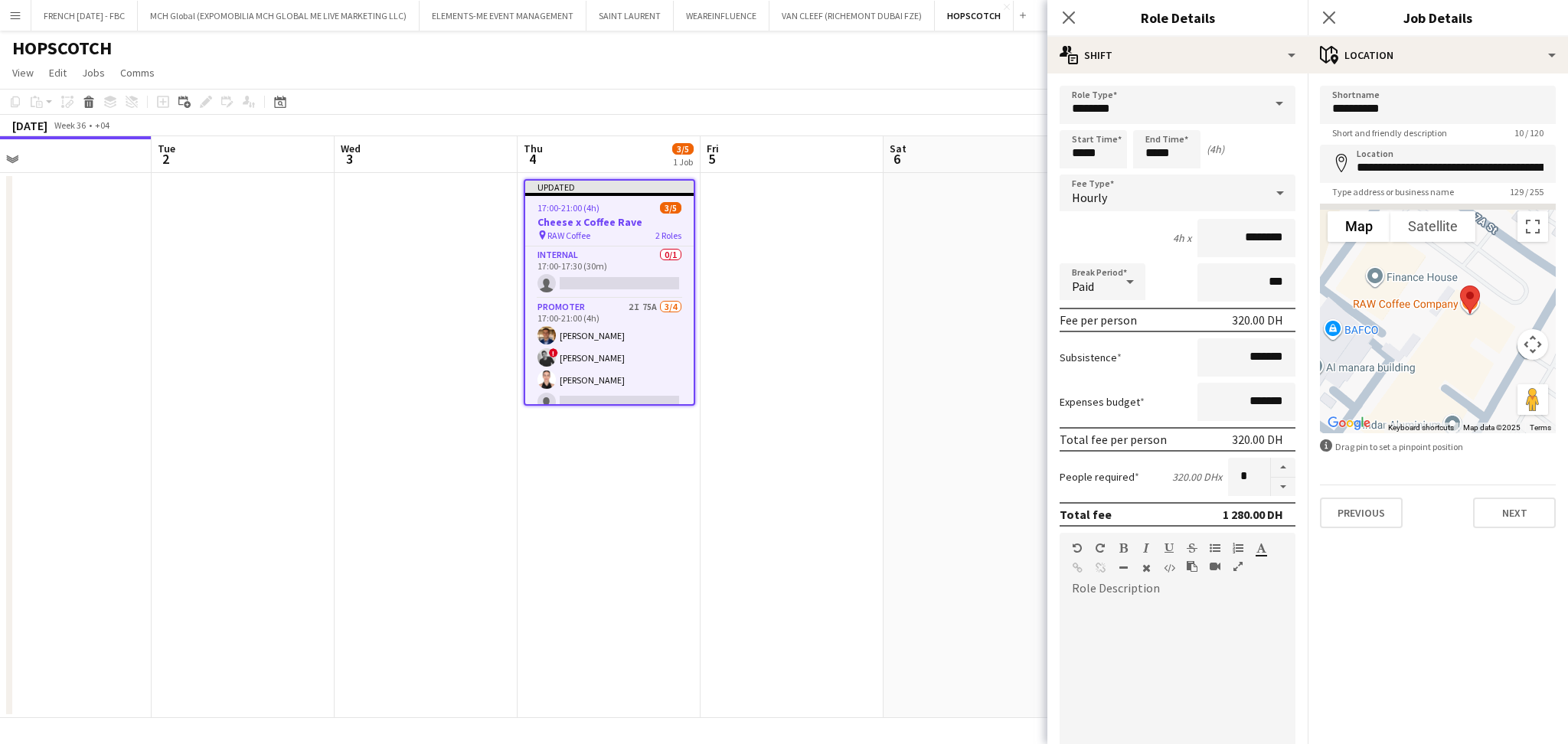
drag, startPoint x: 1409, startPoint y: 331, endPoint x: 1411, endPoint y: 352, distance: 21.1
click at [1411, 352] on div at bounding box center [1437, 318] width 236 height 230
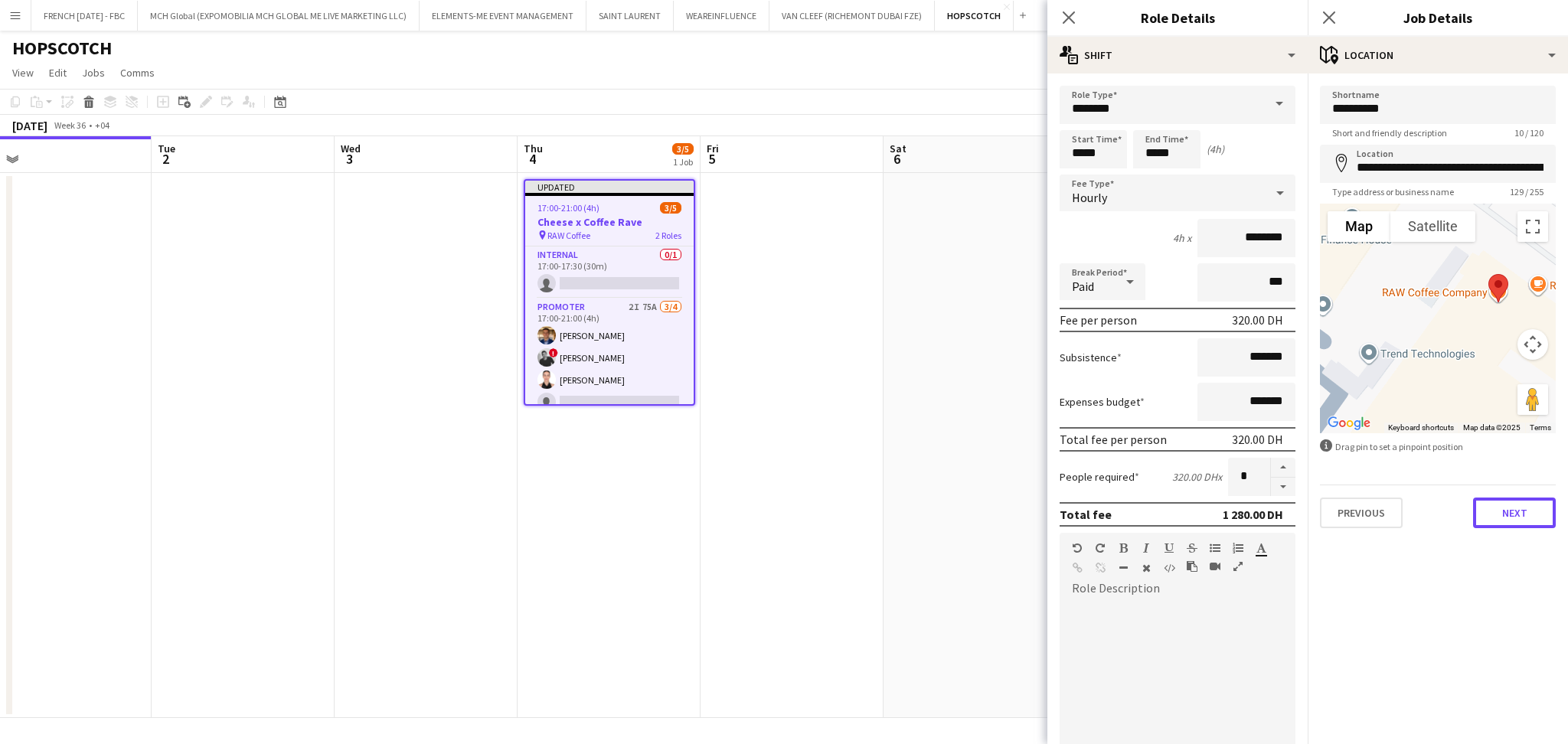
click at [1505, 519] on button "Next" at bounding box center [1514, 512] width 82 height 30
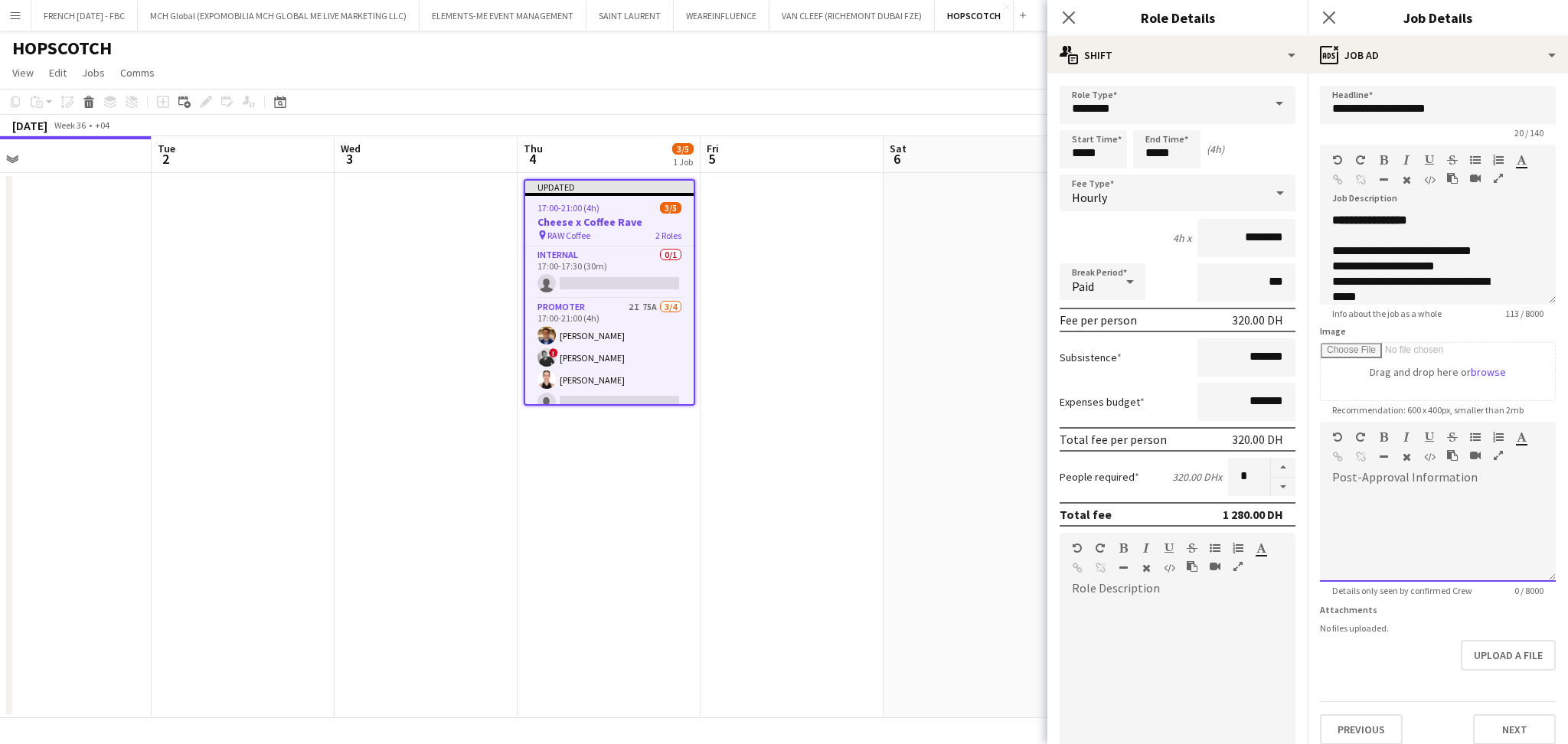
click at [1423, 507] on div at bounding box center [1437, 536] width 236 height 92
paste div
click at [1438, 487] on div "**********" at bounding box center [1437, 531] width 236 height 103
click at [1439, 497] on p "*******" at bounding box center [1431, 498] width 196 height 16
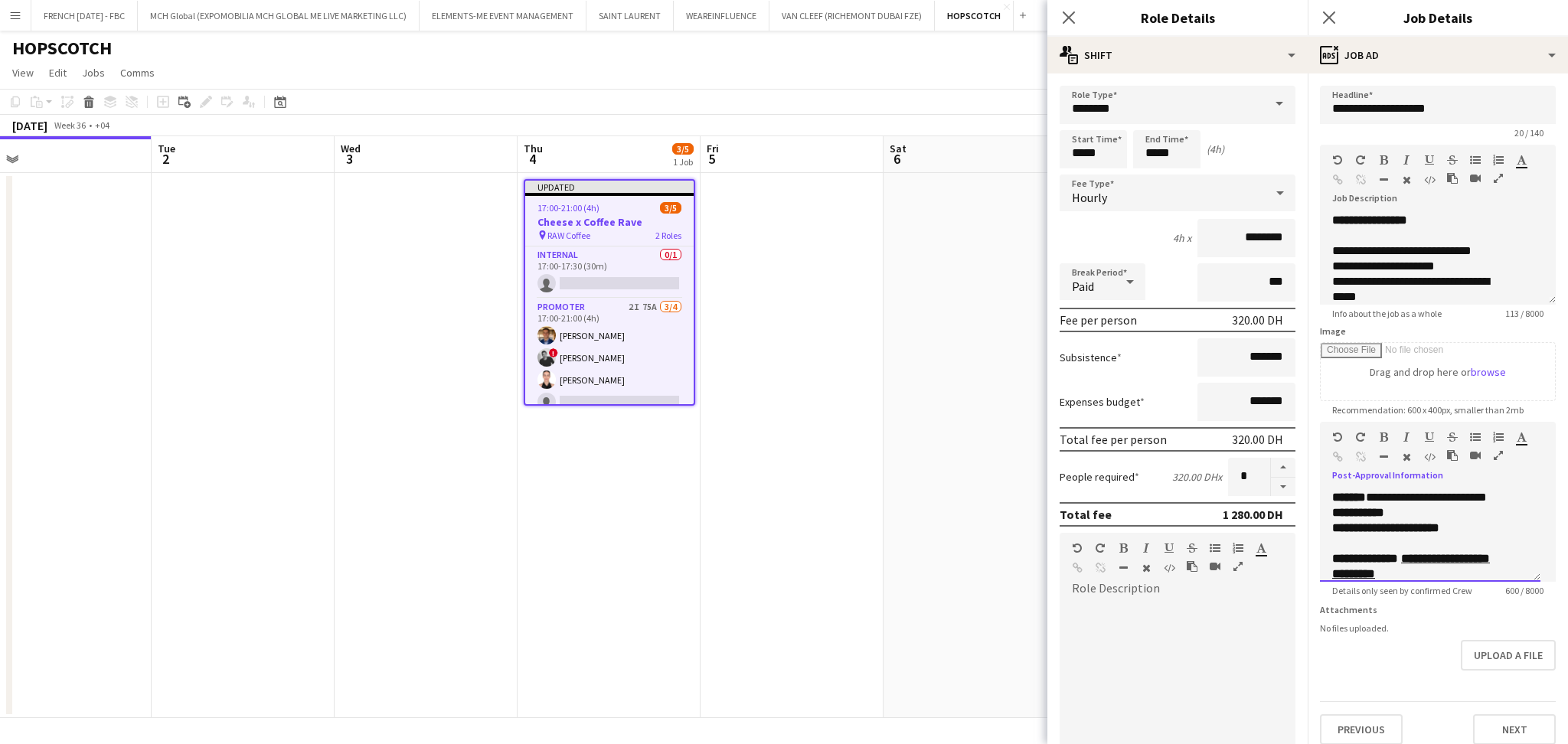
click at [1419, 520] on p "**********" at bounding box center [1422, 512] width 180 height 16
click at [1458, 519] on b "**********" at bounding box center [1395, 512] width 126 height 12
click at [1385, 438] on icon "button" at bounding box center [1383, 437] width 8 height 11
click at [1399, 536] on p at bounding box center [1431, 528] width 196 height 16
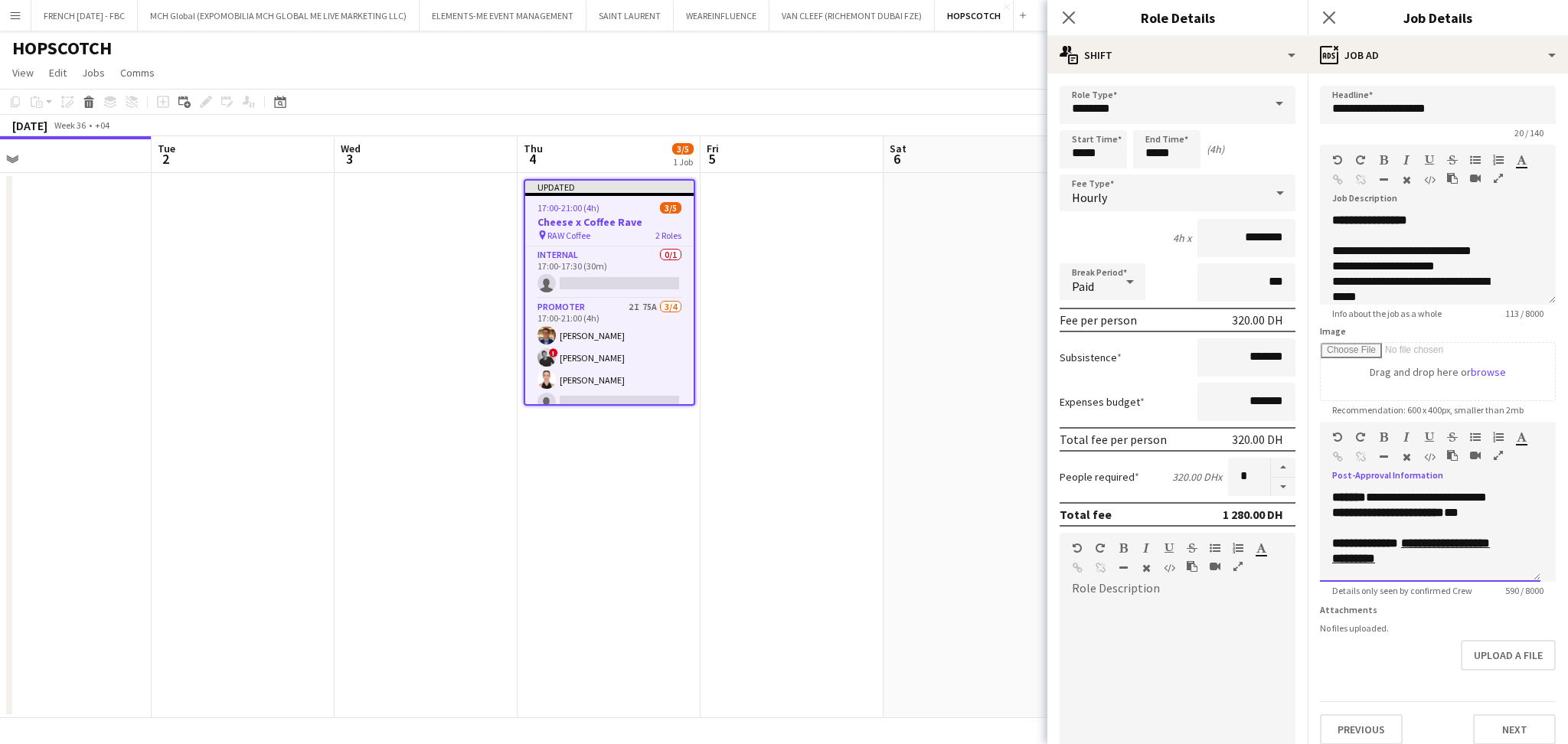
click at [1440, 563] on u "**********" at bounding box center [1411, 550] width 158 height 27
drag, startPoint x: 1458, startPoint y: 532, endPoint x: 1411, endPoint y: 518, distance: 49.0
click at [1411, 518] on p "**********" at bounding box center [1422, 519] width 180 height 46
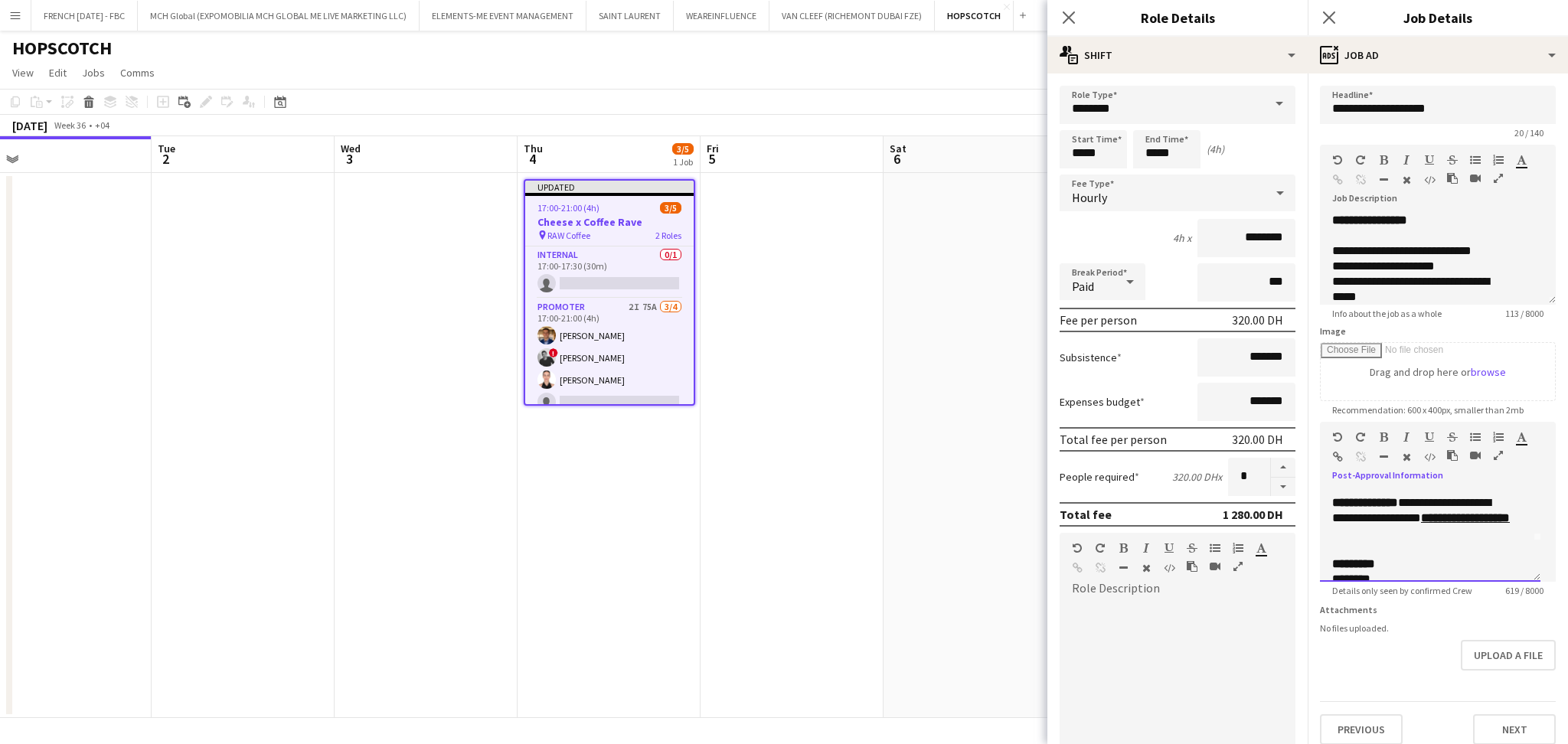
click at [1480, 556] on p at bounding box center [1431, 549] width 196 height 16
drag, startPoint x: 1454, startPoint y: 532, endPoint x: 1416, endPoint y: 520, distance: 39.8
click at [1416, 520] on p "**********" at bounding box center [1422, 519] width 180 height 46
click at [1387, 438] on icon "button" at bounding box center [1383, 437] width 8 height 11
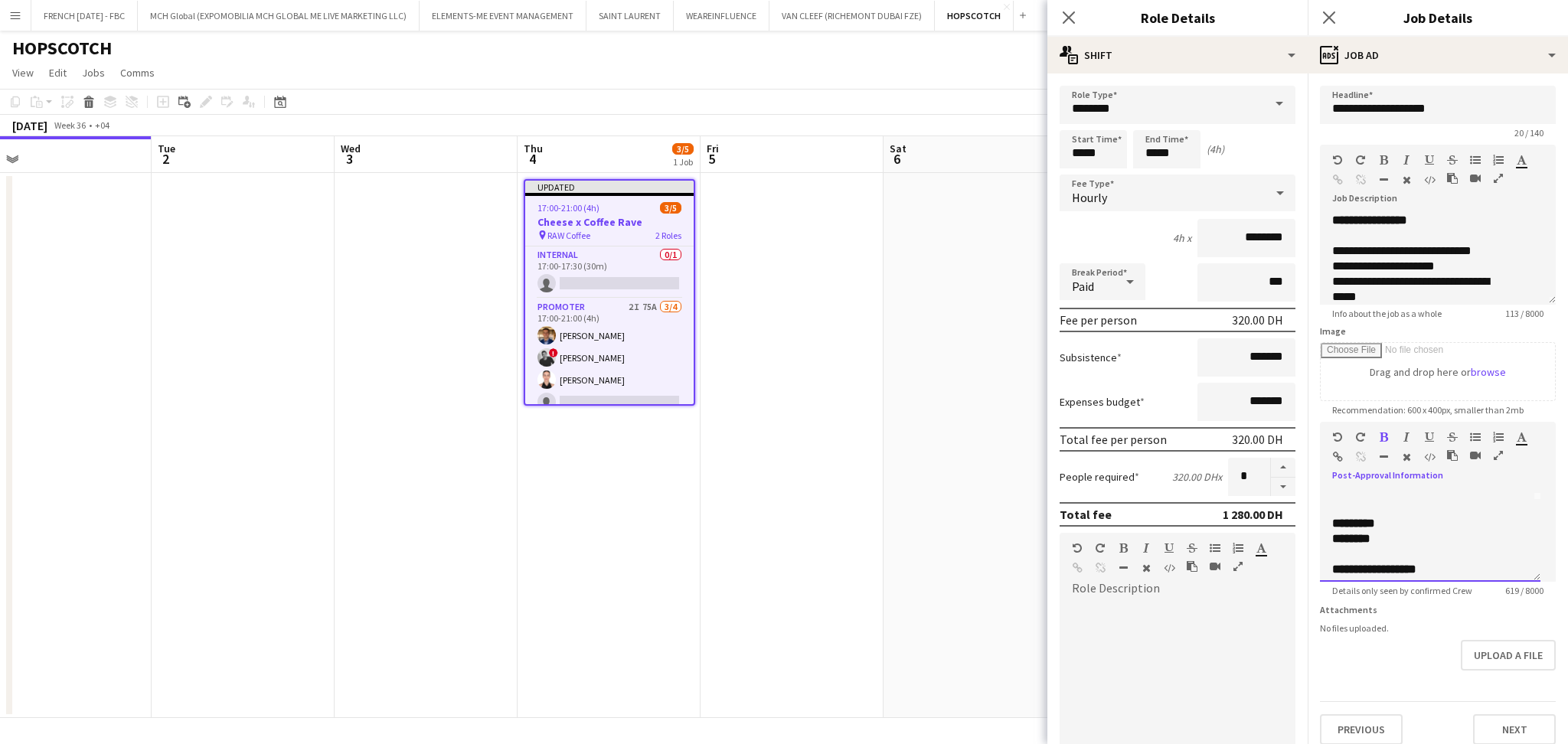
click at [1417, 516] on p at bounding box center [1431, 508] width 196 height 16
click at [1398, 531] on p "*********" at bounding box center [1431, 523] width 196 height 16
drag, startPoint x: 1468, startPoint y: 549, endPoint x: 1383, endPoint y: 536, distance: 86.0
click at [1383, 536] on p "**********" at bounding box center [1431, 531] width 196 height 30
click at [1453, 544] on span "**********" at bounding box center [1422, 531] width 180 height 27
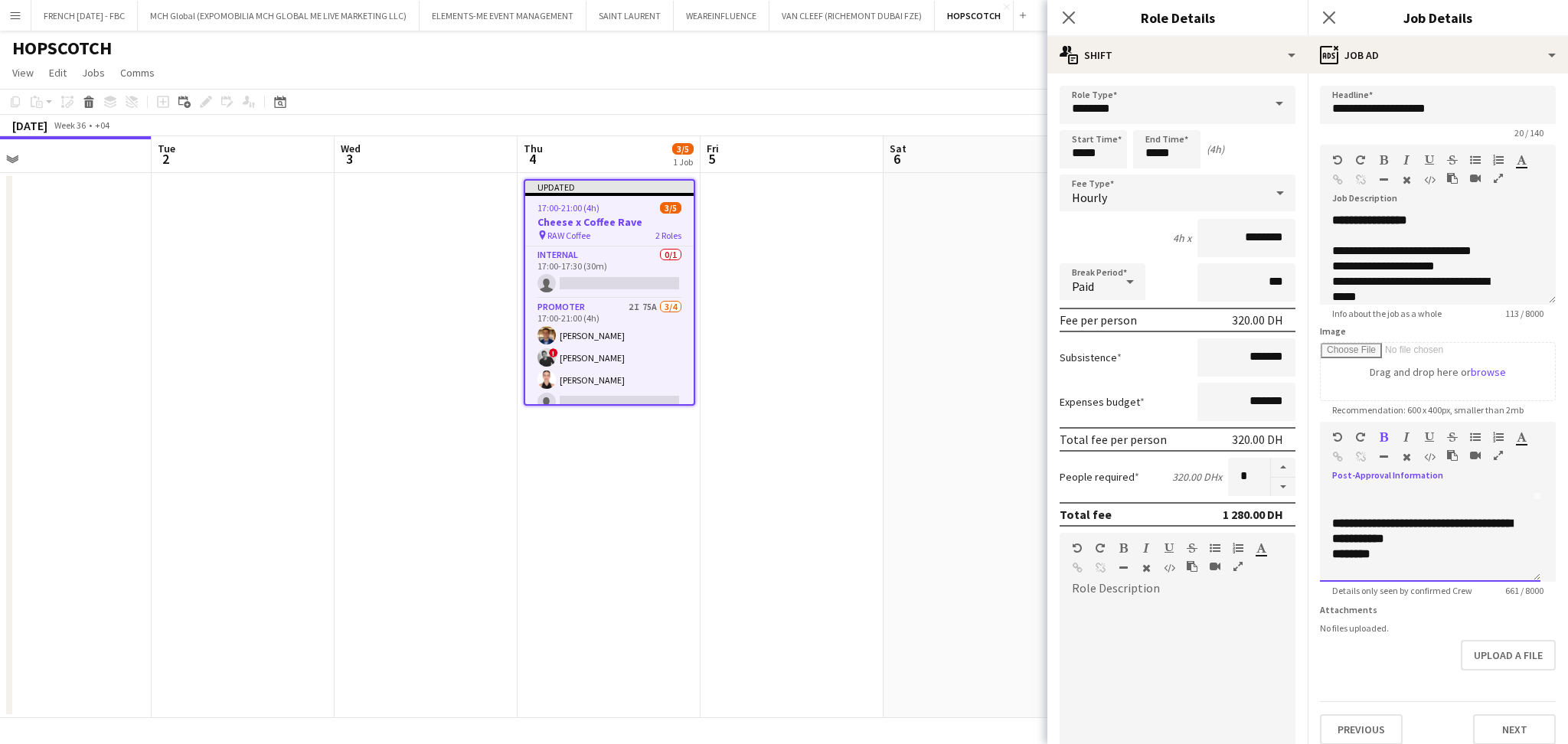
drag, startPoint x: 1460, startPoint y: 554, endPoint x: 1387, endPoint y: 532, distance: 76.2
click at [1386, 532] on p "**********" at bounding box center [1431, 531] width 196 height 30
click at [1340, 455] on icon "button" at bounding box center [1337, 457] width 10 height 11
click at [1491, 536] on p at bounding box center [1431, 528] width 196 height 16
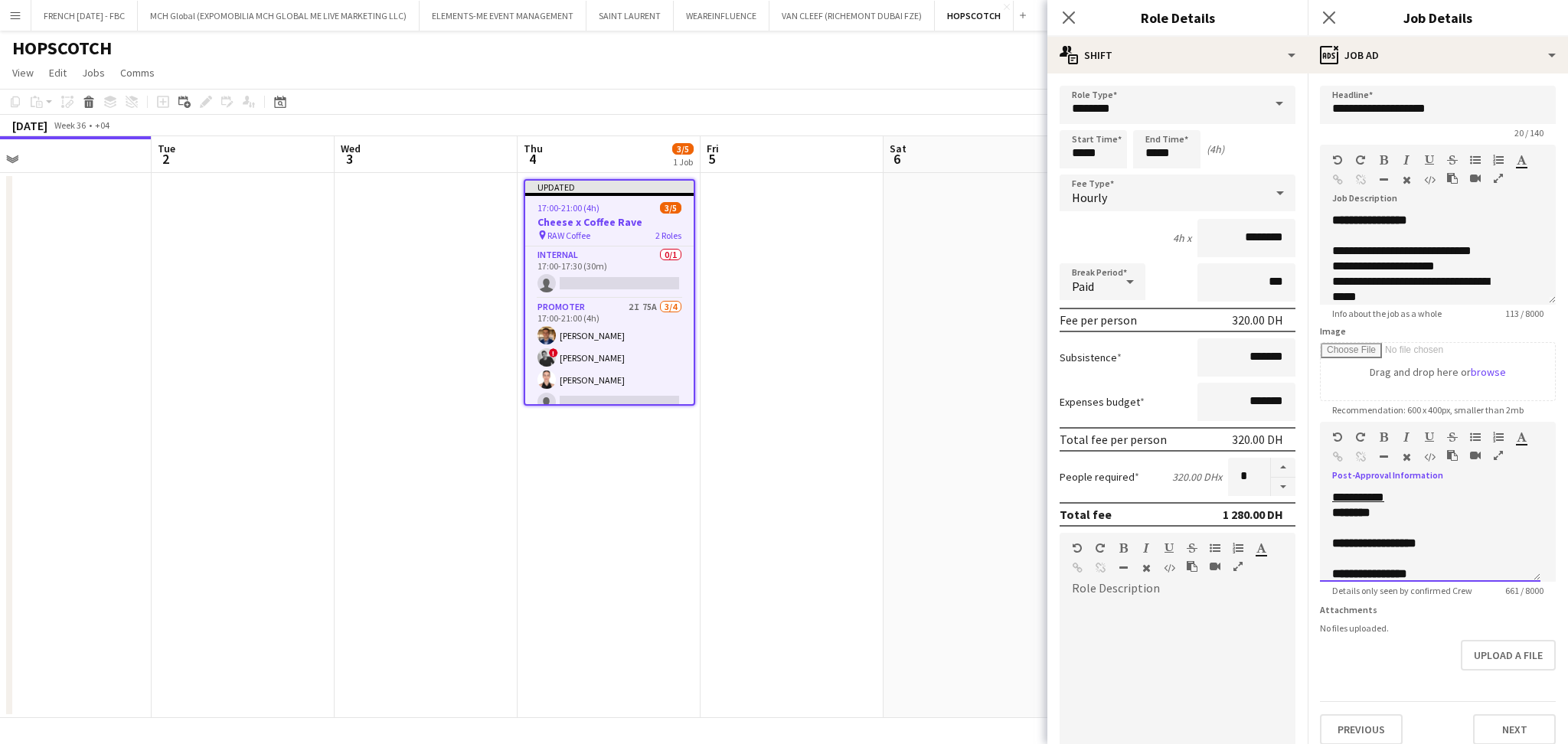
click at [1486, 520] on p "********" at bounding box center [1422, 512] width 180 height 16
drag, startPoint x: 1431, startPoint y: 529, endPoint x: 1332, endPoint y: 509, distance: 101.0
click at [1332, 509] on div "**********" at bounding box center [1430, 536] width 221 height 92
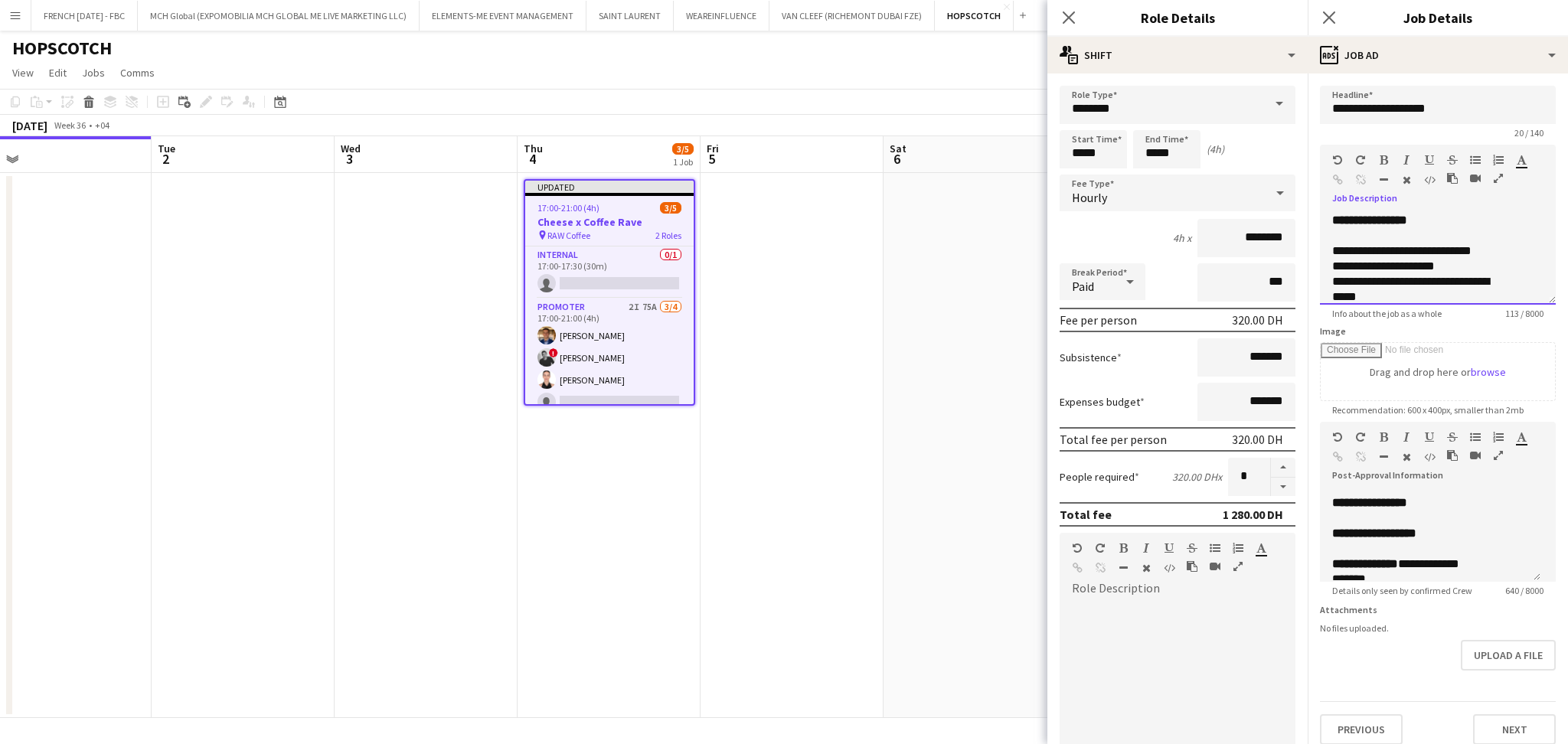
scroll to position [11, 0]
drag, startPoint x: 1328, startPoint y: 248, endPoint x: 1388, endPoint y: 292, distance: 74.4
click at [1388, 292] on div "**********" at bounding box center [1430, 258] width 221 height 92
copy div "**********"
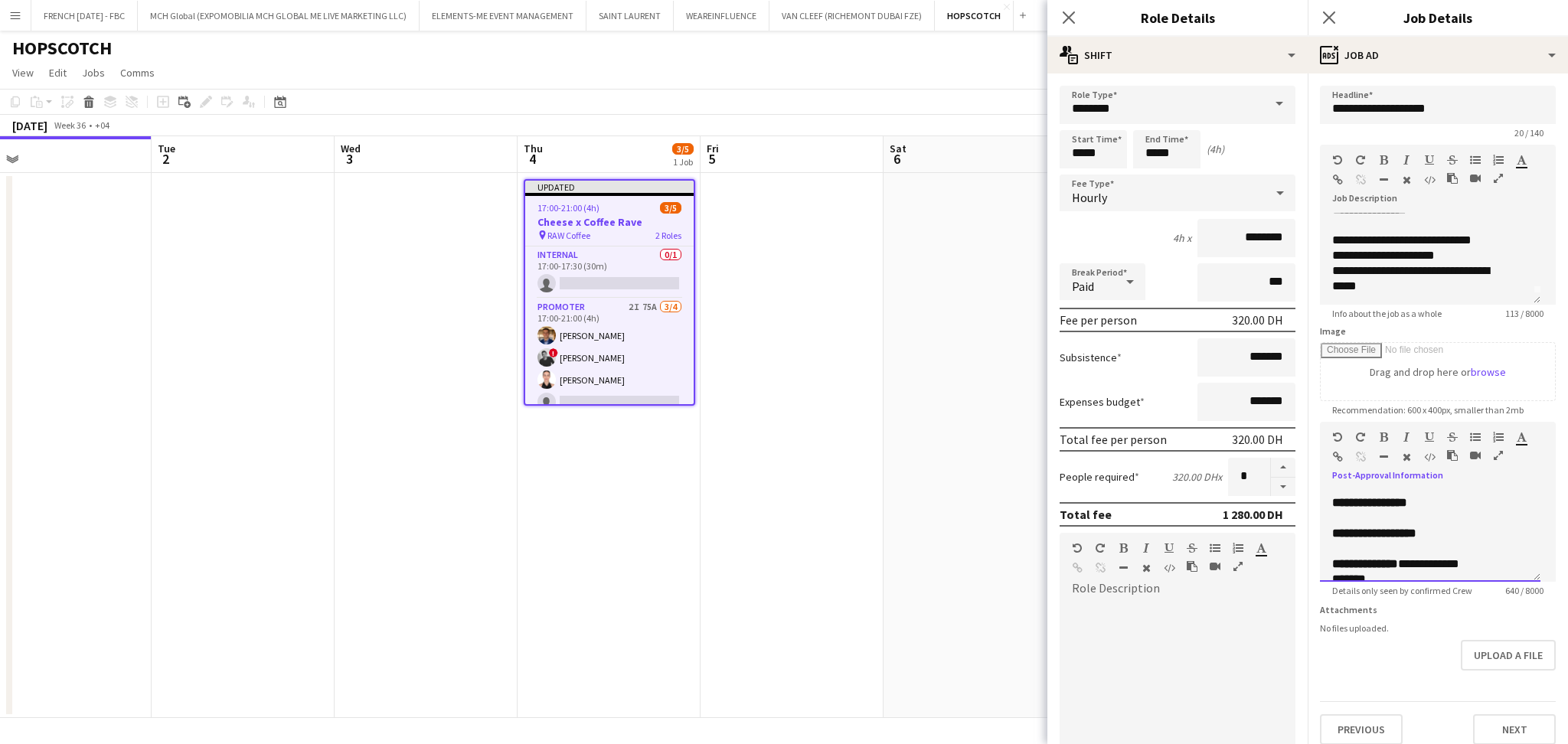
click at [1431, 526] on p at bounding box center [1431, 518] width 196 height 16
click at [1505, 505] on div "**********" at bounding box center [1422, 497] width 180 height 16
click at [1489, 520] on div "**********" at bounding box center [1422, 512] width 180 height 16
click at [1412, 551] on div "**********" at bounding box center [1422, 534] width 180 height 30
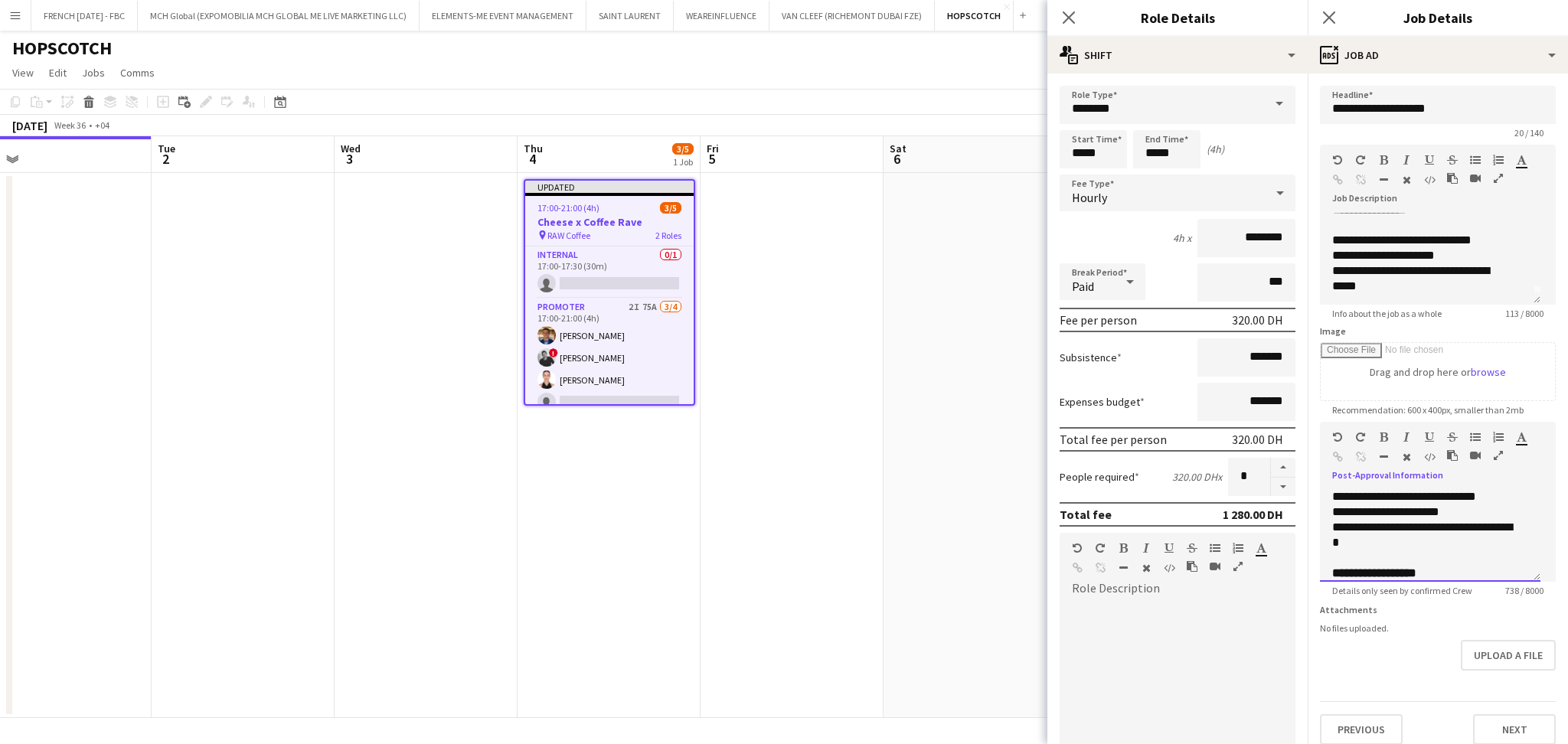
scroll to position [225, 0]
click at [1453, 541] on p "**********" at bounding box center [1422, 532] width 180 height 16
click at [1447, 546] on p "*******" at bounding box center [1422, 538] width 180 height 16
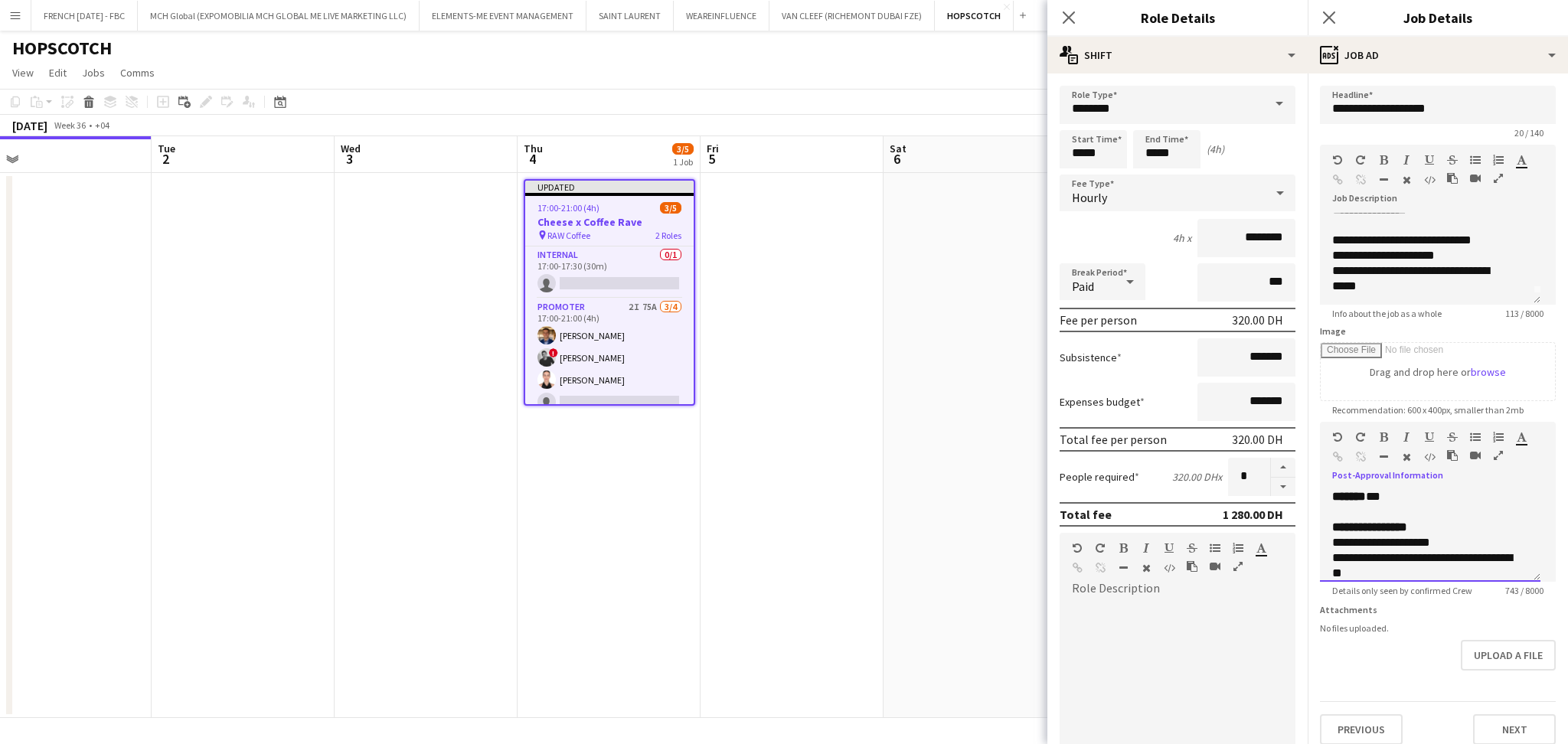
click at [1444, 520] on p at bounding box center [1431, 512] width 196 height 16
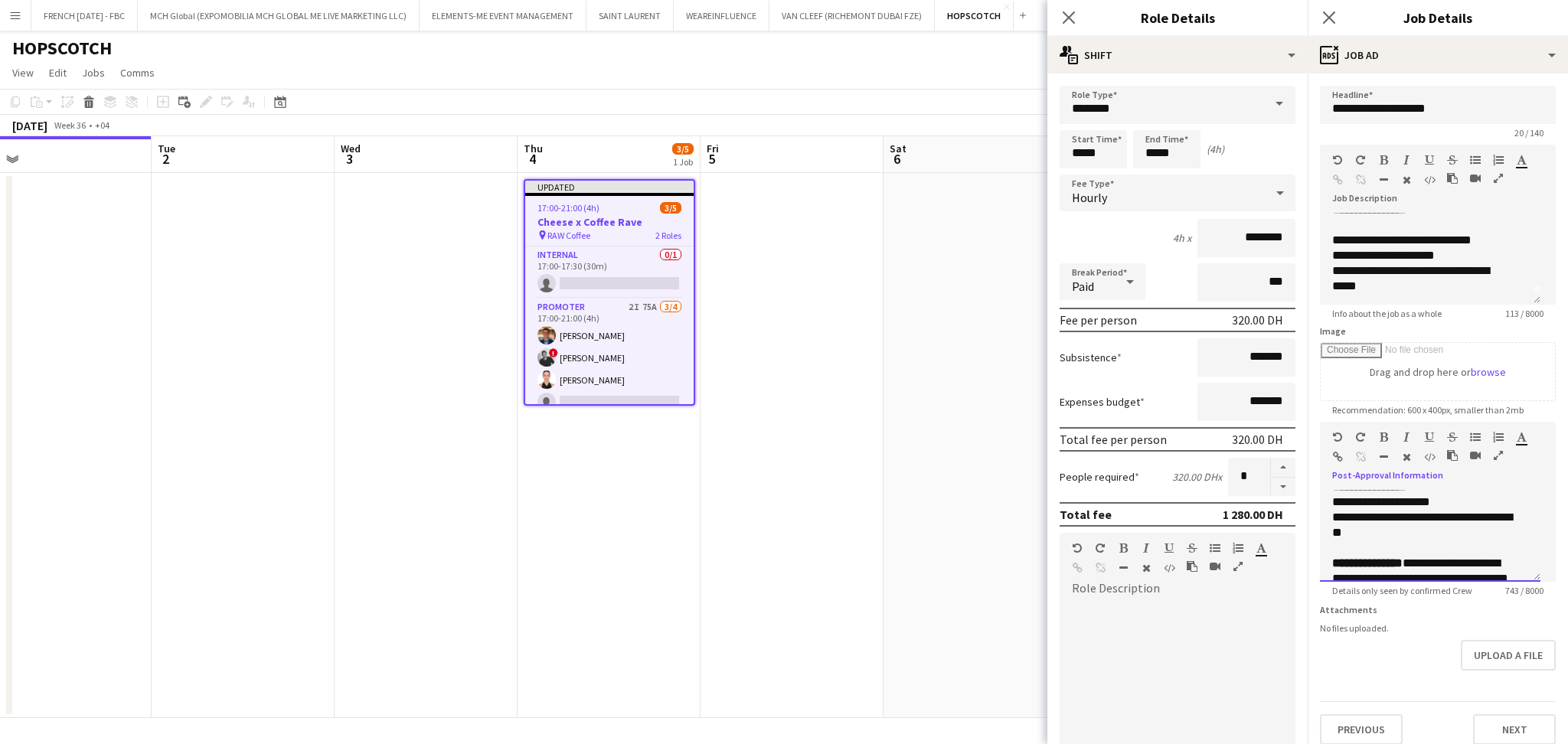
drag, startPoint x: 1410, startPoint y: 547, endPoint x: 1323, endPoint y: 516, distance: 92.4
click at [1323, 516] on div "**********" at bounding box center [1430, 536] width 221 height 92
click at [1377, 538] on b "**********" at bounding box center [1367, 532] width 71 height 12
click at [1377, 525] on p at bounding box center [1431, 517] width 196 height 16
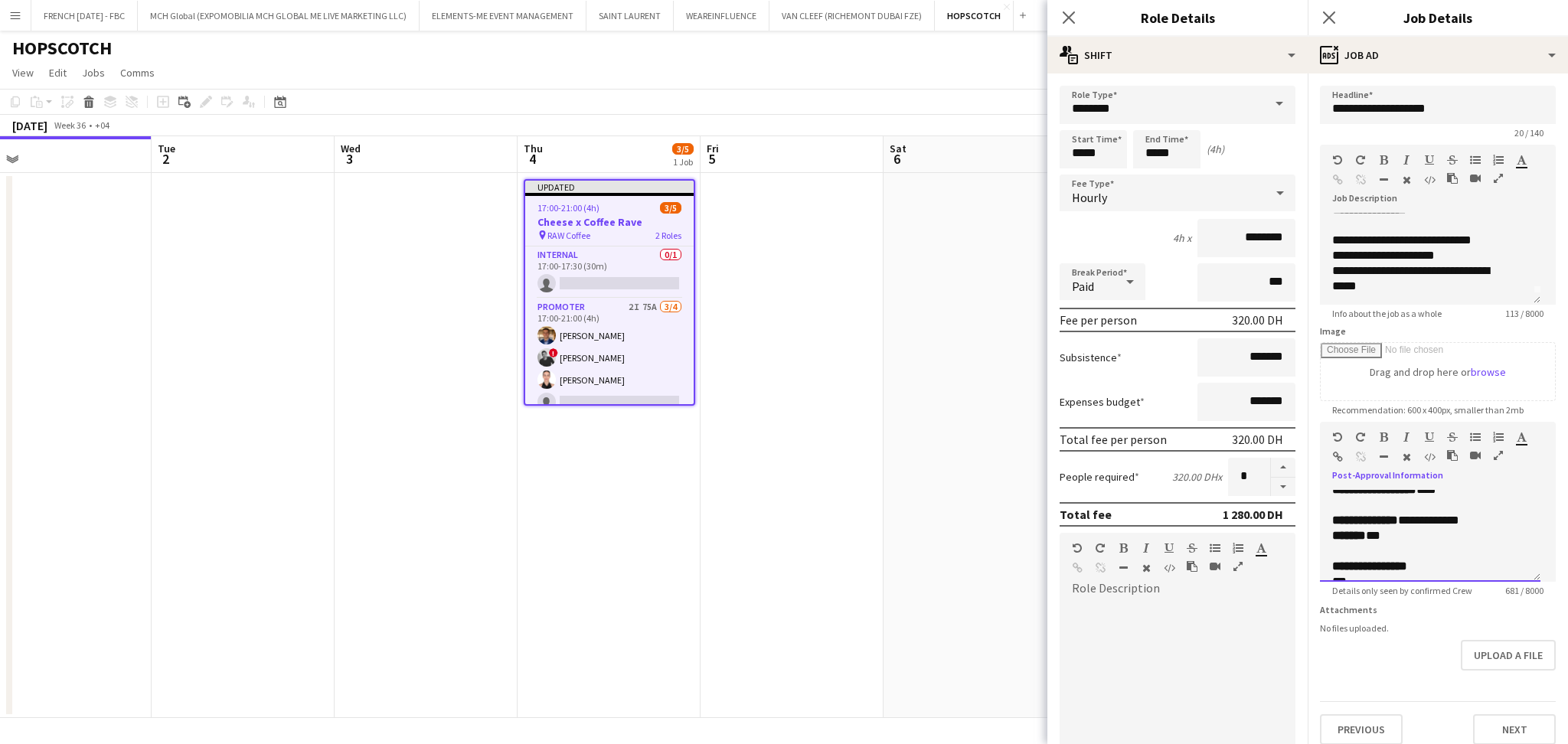
drag, startPoint x: 1412, startPoint y: 506, endPoint x: 1344, endPoint y: 500, distance: 68.3
click at [1344, 500] on div "**********" at bounding box center [1430, 536] width 221 height 92
click at [1477, 520] on p at bounding box center [1431, 513] width 196 height 16
click at [1453, 518] on p at bounding box center [1431, 509] width 196 height 16
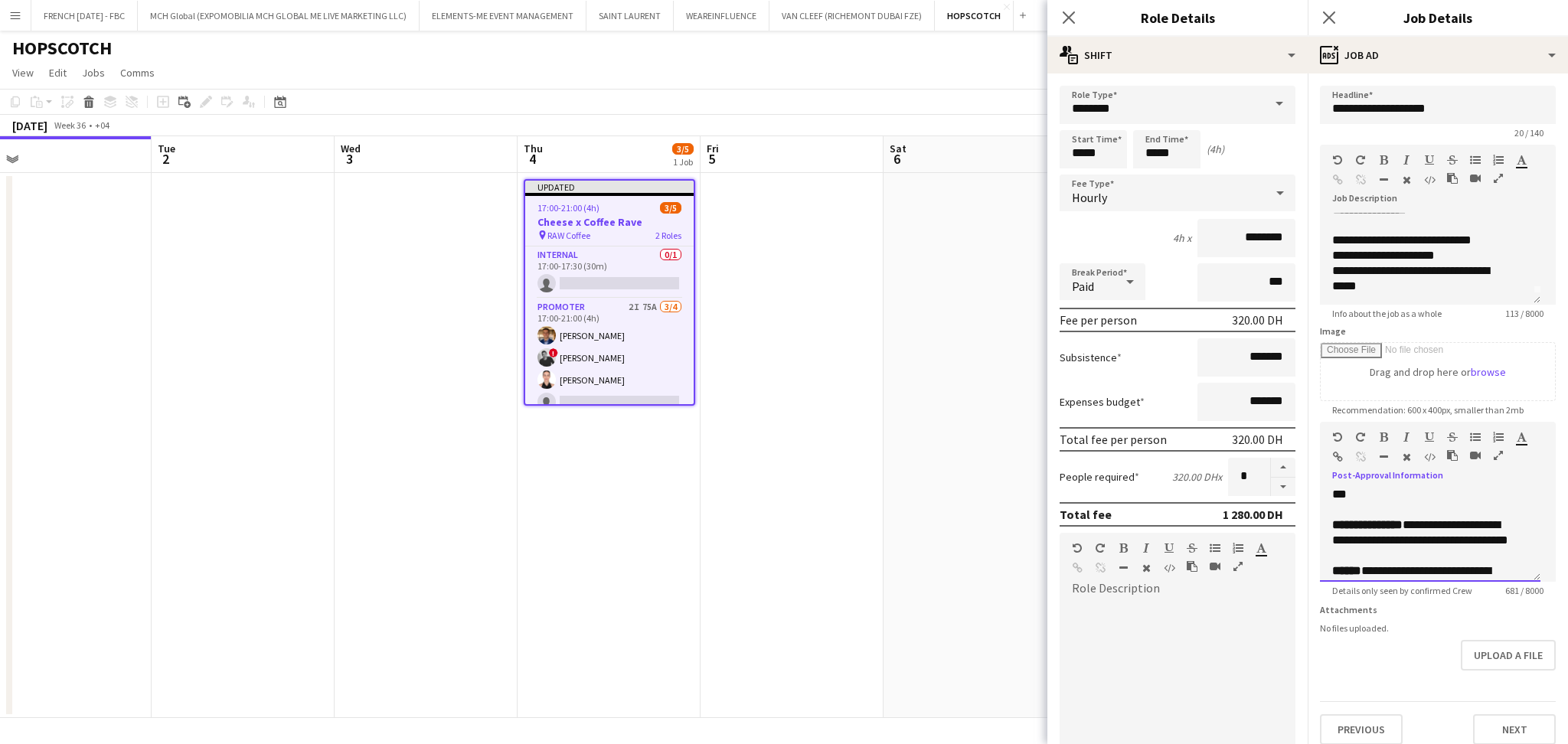
drag, startPoint x: 1410, startPoint y: 538, endPoint x: 1326, endPoint y: 547, distance: 84.5
click at [1326, 547] on div "**********" at bounding box center [1430, 536] width 221 height 92
click at [1394, 500] on p "**********" at bounding box center [1422, 499] width 180 height 46
click at [1377, 516] on p "**********" at bounding box center [1422, 507] width 180 height 30
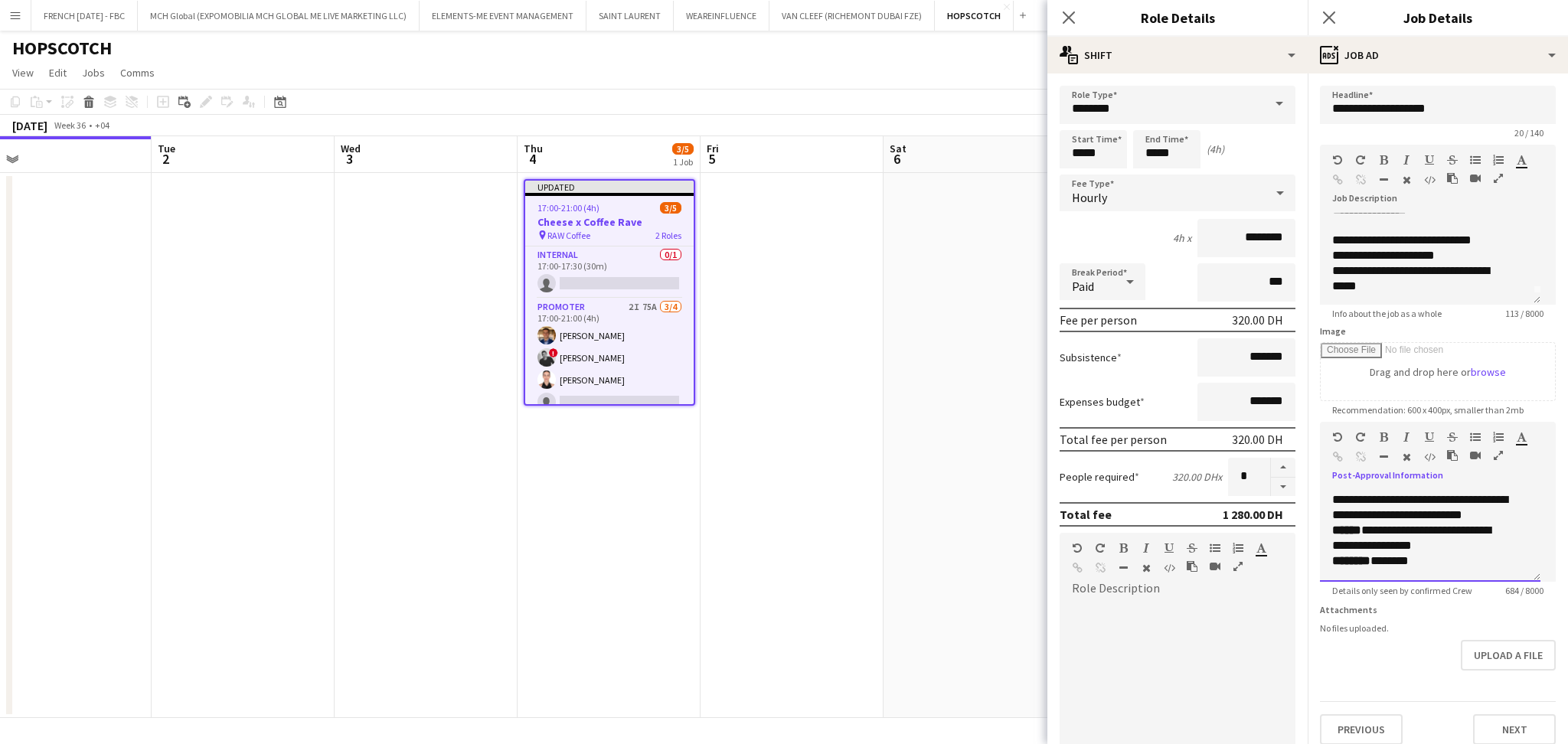
click at [1412, 514] on p "**********" at bounding box center [1422, 507] width 180 height 30
click at [1505, 523] on p "**********" at bounding box center [1422, 507] width 180 height 30
drag, startPoint x: 1366, startPoint y: 511, endPoint x: 1323, endPoint y: 514, distance: 43.1
click at [1323, 514] on div "**********" at bounding box center [1430, 536] width 221 height 92
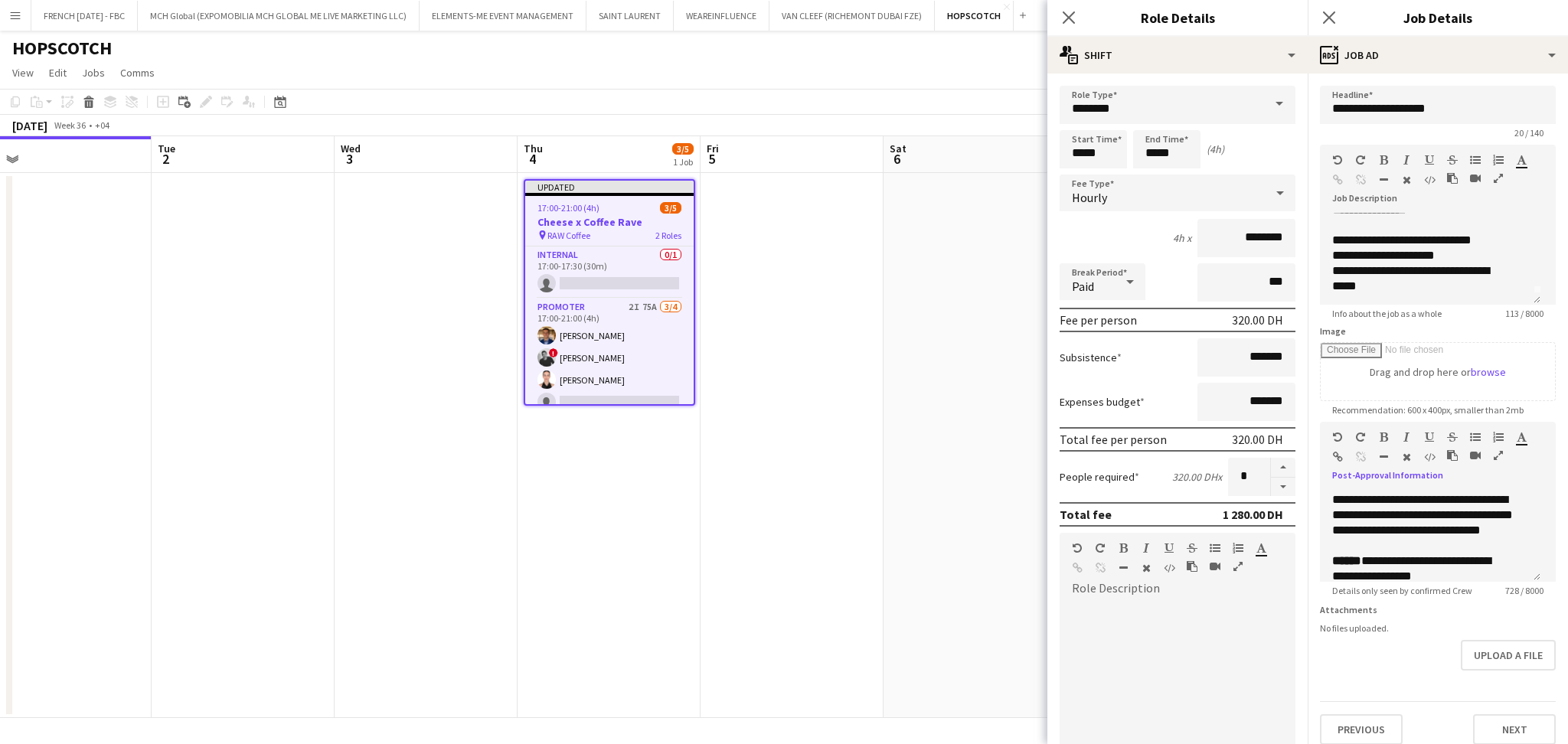
click at [1429, 435] on icon "button" at bounding box center [1430, 437] width 9 height 11
drag, startPoint x: 1492, startPoint y: 561, endPoint x: 1319, endPoint y: 543, distance: 173.9
click at [1320, 543] on div "**********" at bounding box center [1430, 536] width 221 height 92
click at [1519, 435] on icon "button" at bounding box center [1521, 437] width 10 height 11
type input "*******"
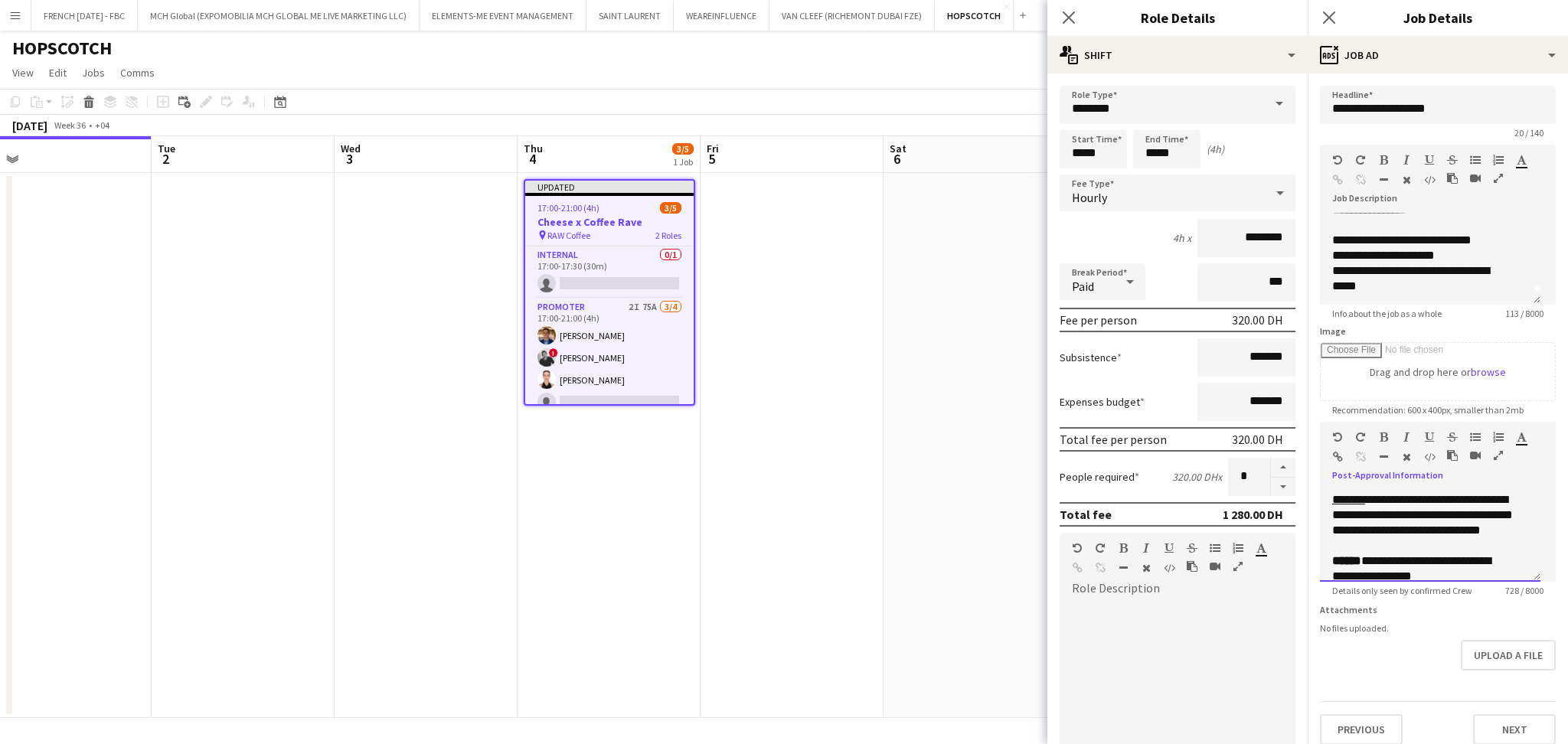
click at [1521, 463] on div "Paragraph Heading 1 Heading 2 Heading 3 Heading 4 Heading 5 Heading 6 Heading 7…" at bounding box center [1437, 450] width 236 height 58
click at [1428, 439] on icon "button" at bounding box center [1430, 437] width 9 height 11
click at [1479, 536] on u "**********" at bounding box center [1421, 522] width 178 height 27
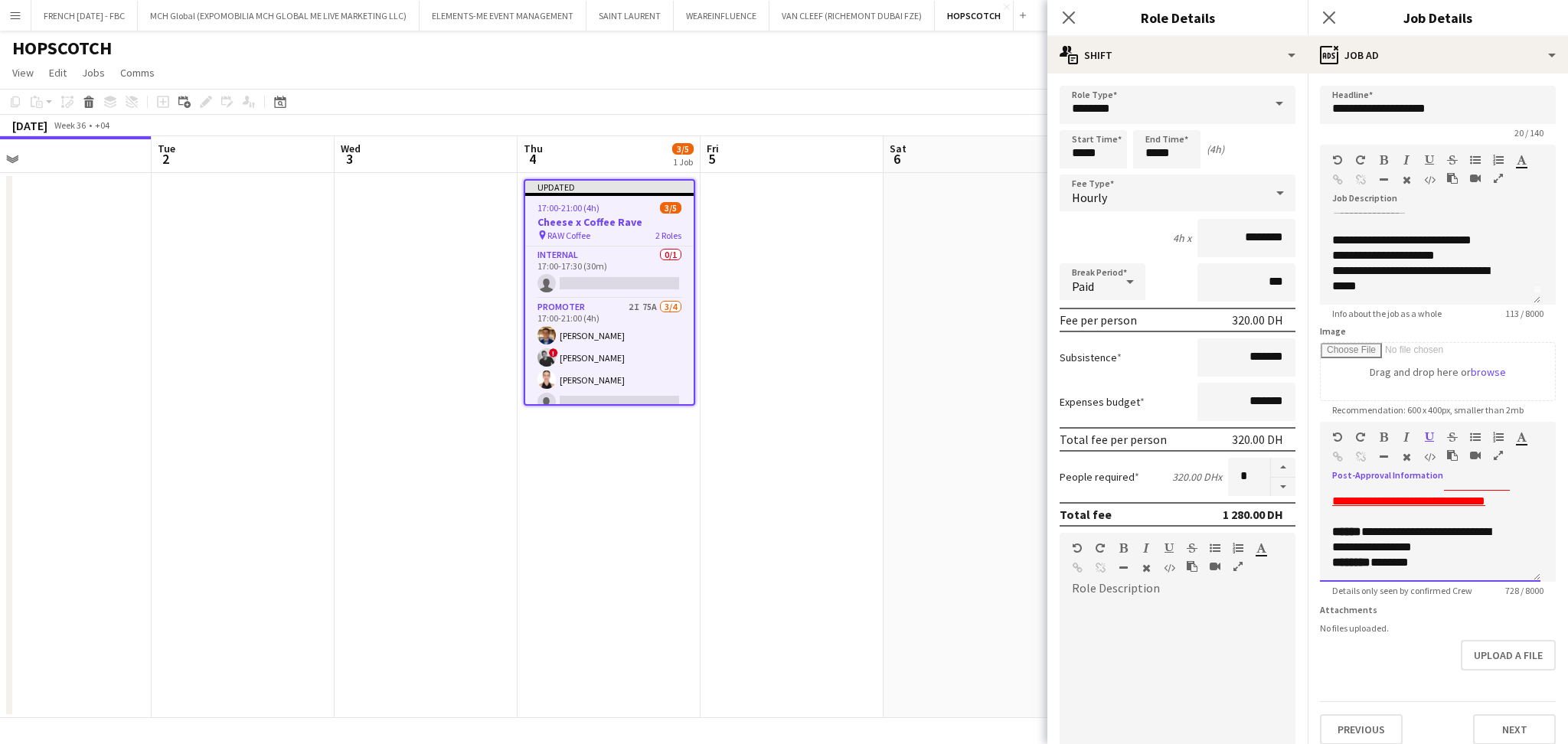
scroll to position [436, 0]
click at [1332, 526] on b "******" at bounding box center [1347, 520] width 29 height 12
click at [1452, 542] on p "**********" at bounding box center [1422, 542] width 180 height 30
click at [1376, 528] on p at bounding box center [1431, 520] width 196 height 16
click at [1382, 435] on icon "button" at bounding box center [1383, 437] width 8 height 11
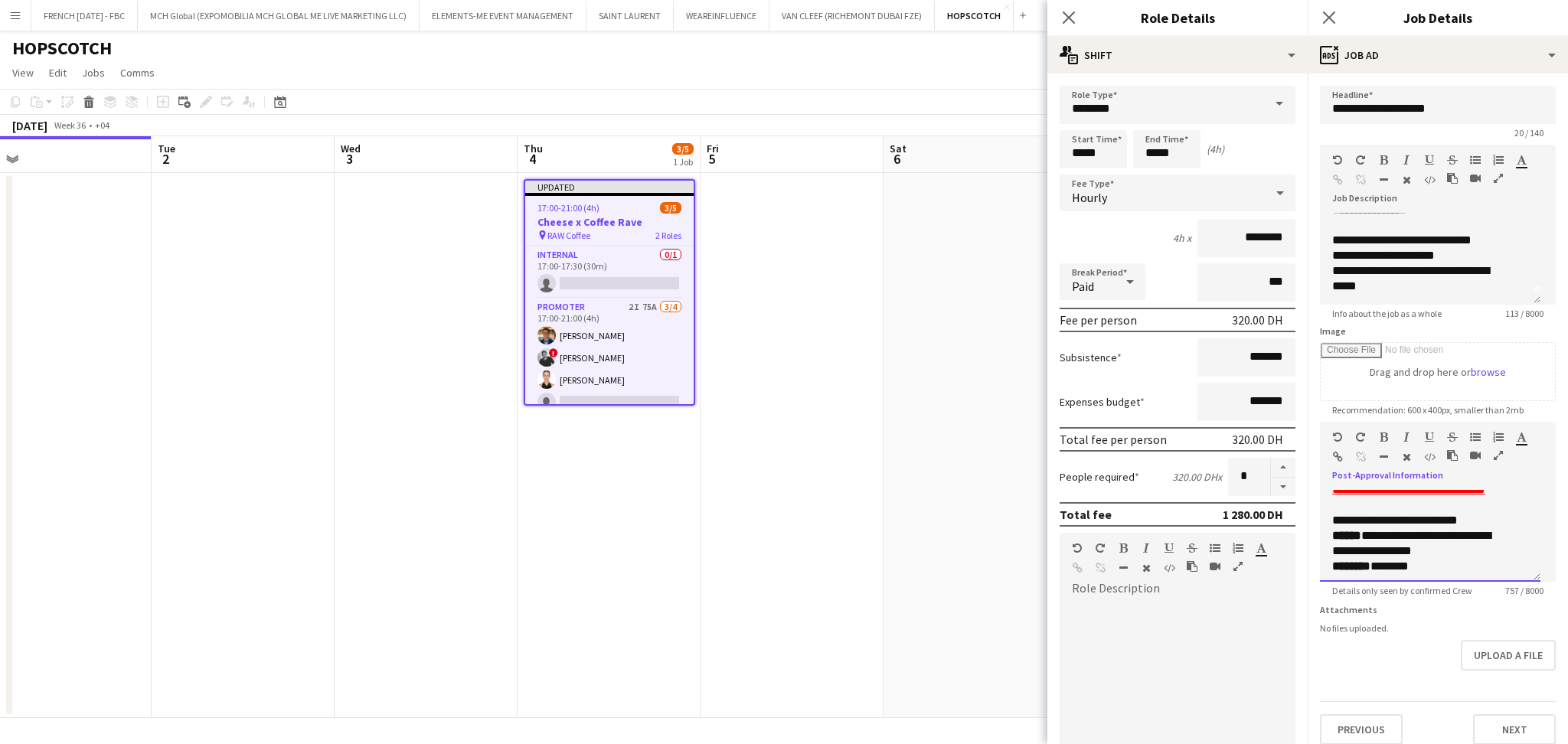
drag, startPoint x: 1365, startPoint y: 538, endPoint x: 1324, endPoint y: 537, distance: 41.0
click at [1324, 537] on div "**********" at bounding box center [1430, 536] width 221 height 92
click at [1429, 435] on icon "button" at bounding box center [1430, 437] width 9 height 11
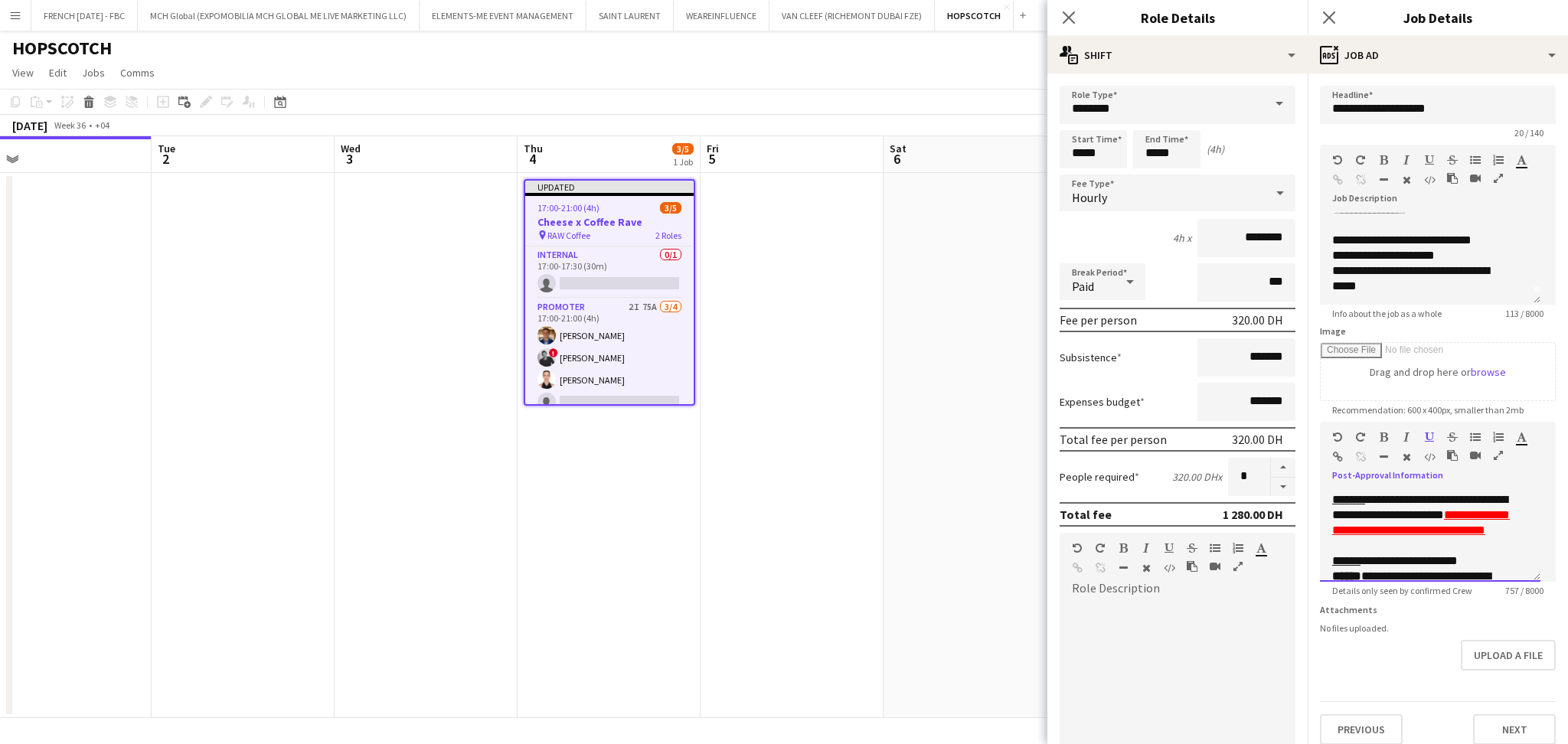
click at [1515, 529] on div "**********" at bounding box center [1430, 536] width 221 height 92
click at [1505, 542] on u "**********" at bounding box center [1421, 537] width 178 height 27
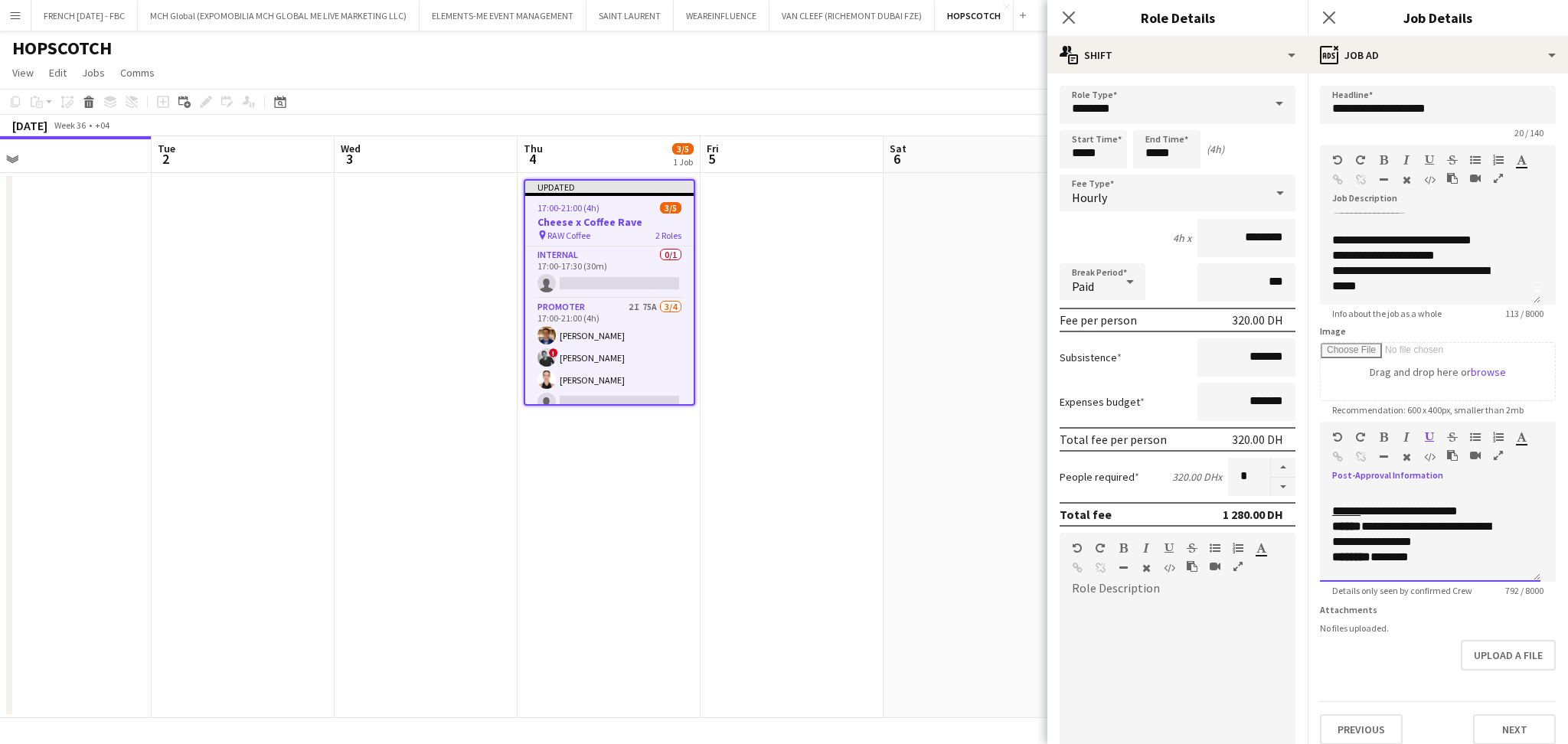
scroll to position [477, 0]
drag, startPoint x: 1468, startPoint y: 545, endPoint x: 1328, endPoint y: 528, distance: 141.0
click at [1328, 528] on div "**********" at bounding box center [1430, 536] width 221 height 92
click at [1488, 502] on p "**********" at bounding box center [1422, 494] width 180 height 16
click at [1476, 532] on p at bounding box center [1422, 525] width 180 height 16
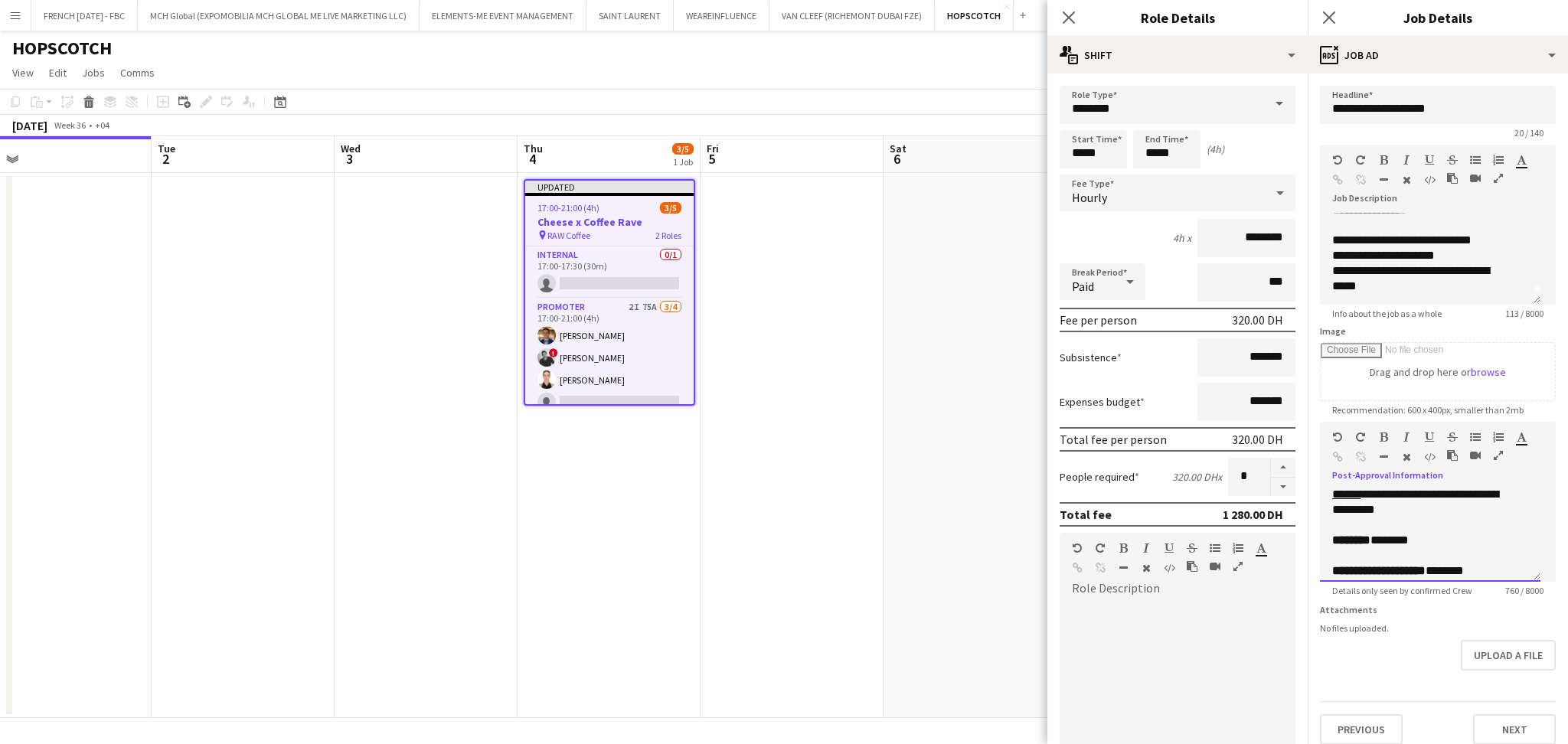
scroll to position [519, 0]
click at [1429, 523] on p at bounding box center [1431, 515] width 196 height 16
click at [1416, 553] on p at bounding box center [1431, 545] width 196 height 16
click at [1483, 550] on p at bounding box center [1431, 546] width 196 height 16
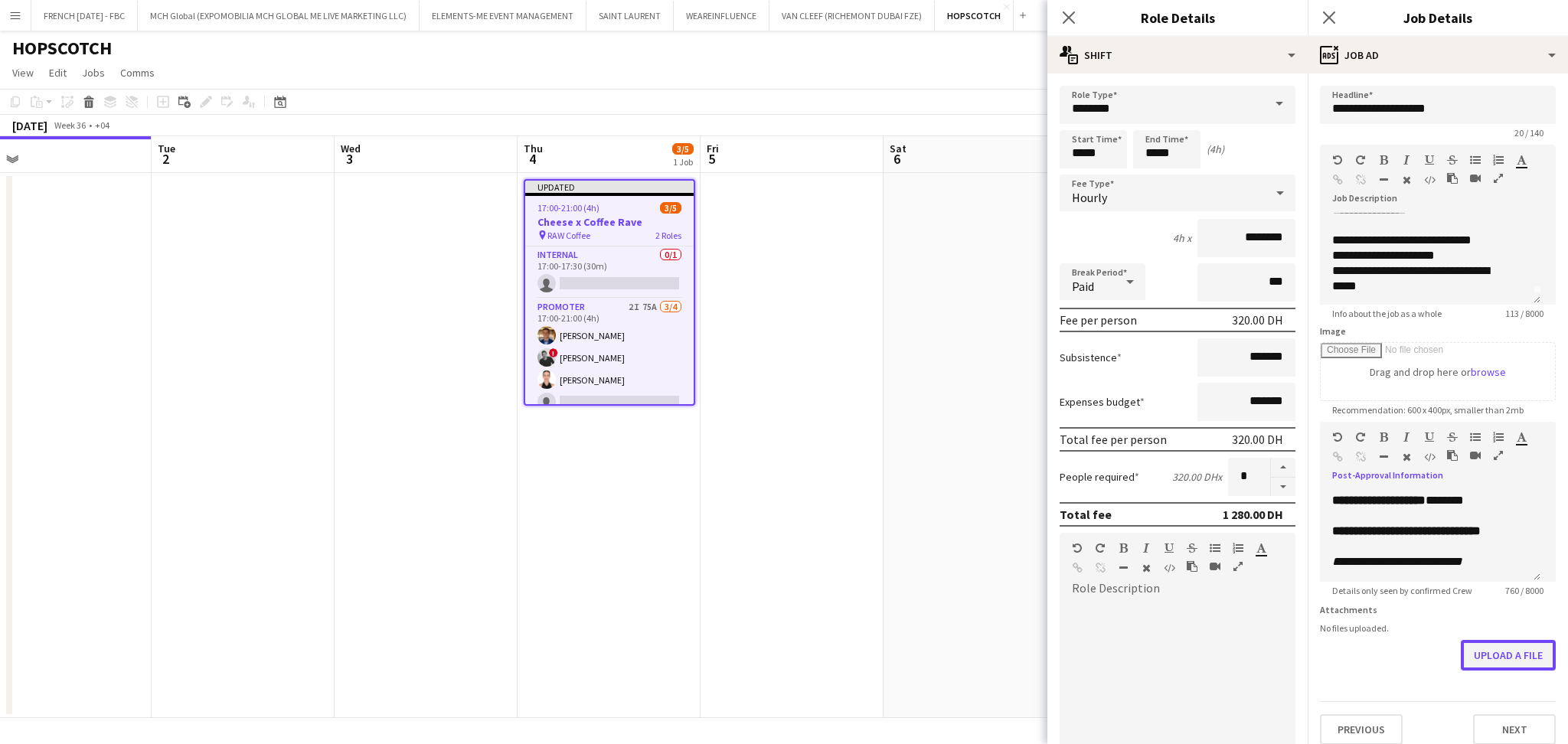
click at [1477, 668] on button "Upload a file" at bounding box center [1508, 654] width 95 height 30
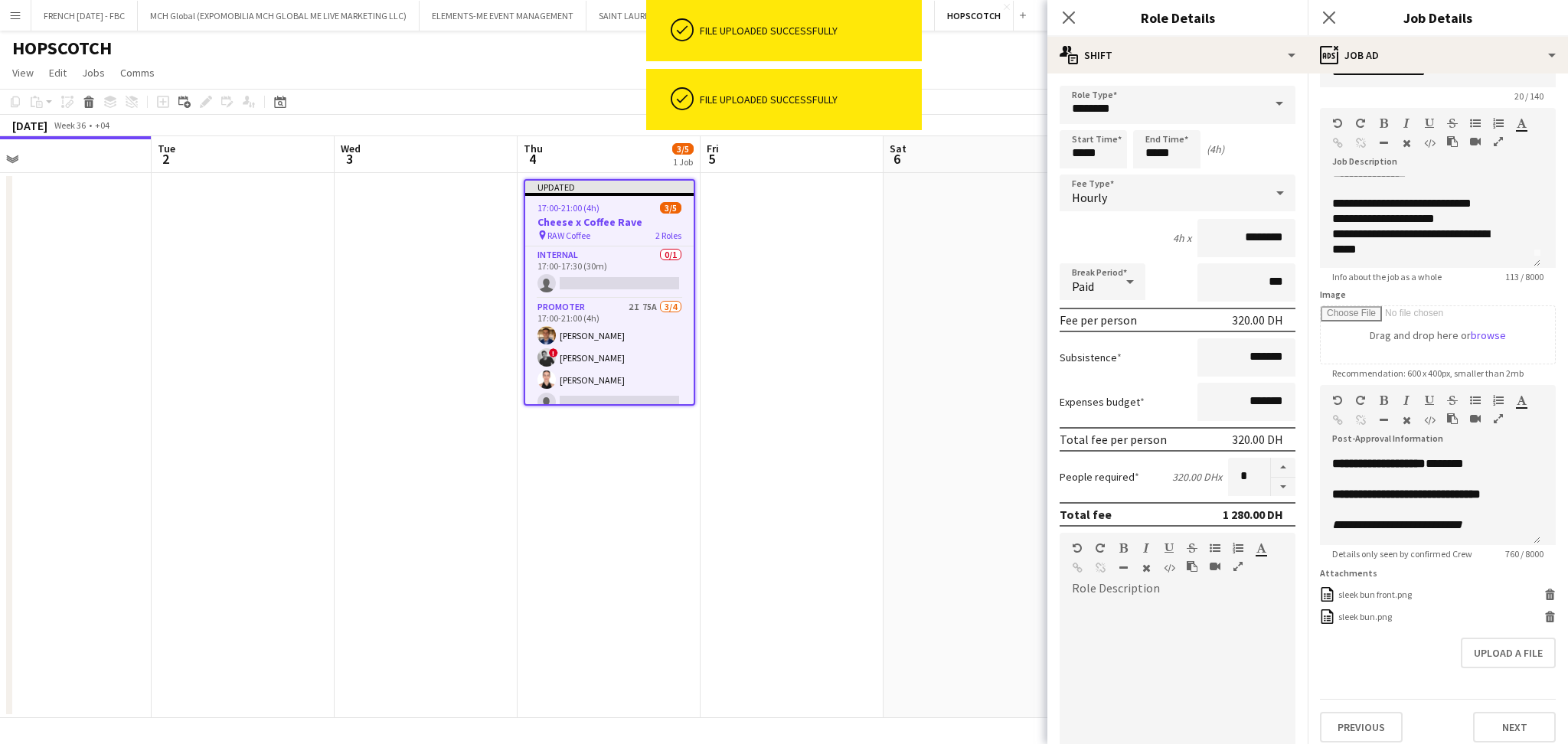
scroll to position [55, 0]
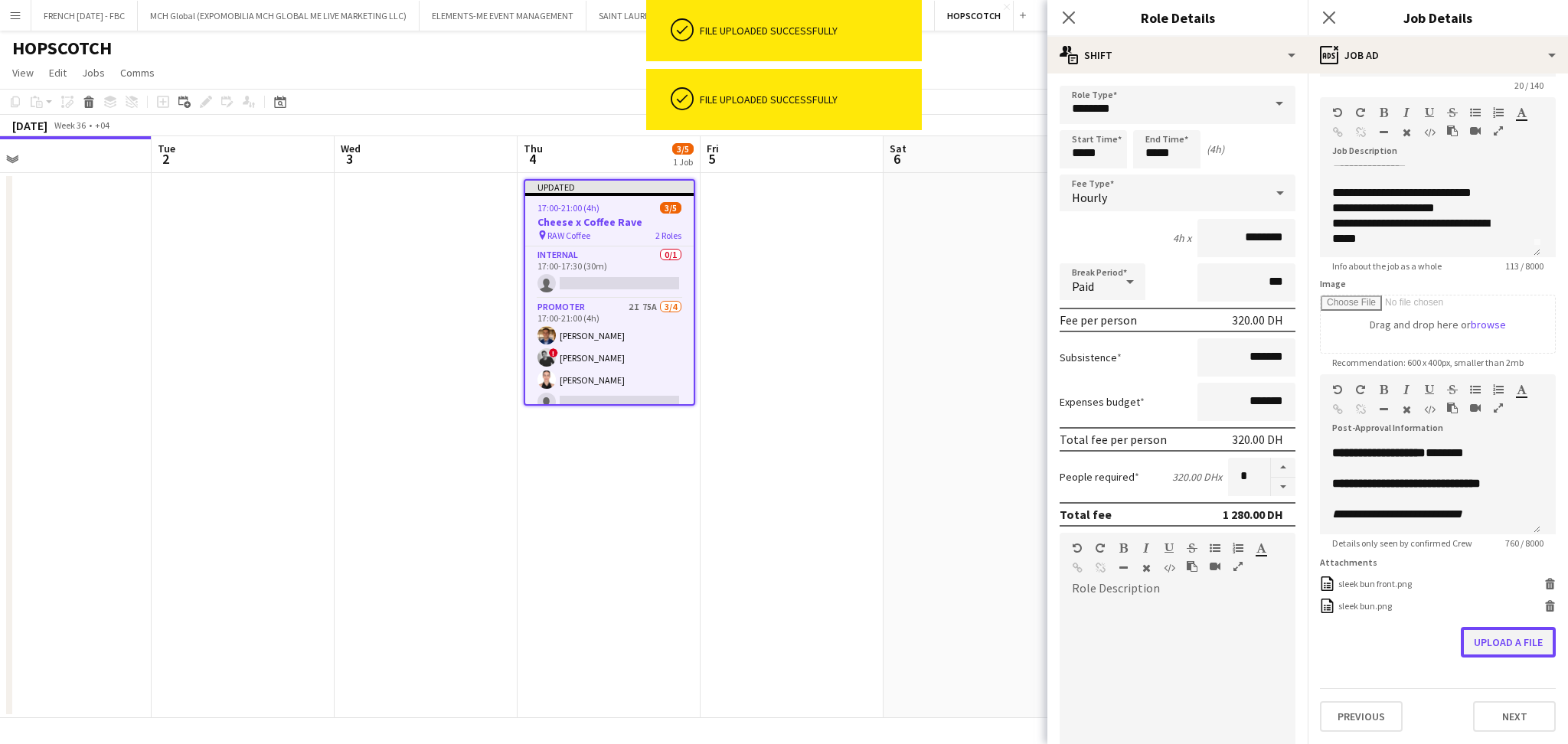
click at [1507, 657] on button "Upload a file" at bounding box center [1508, 641] width 95 height 30
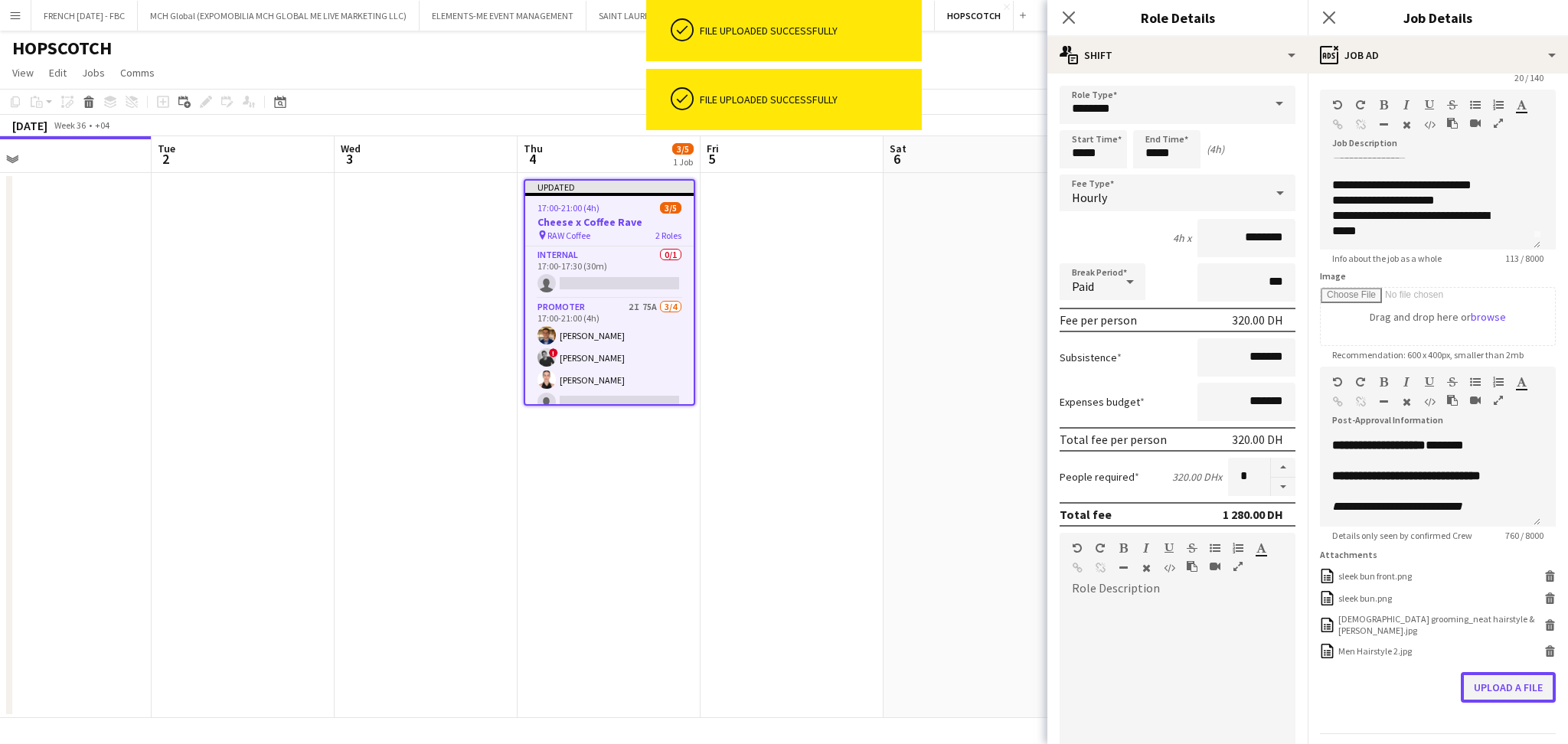
click at [1486, 692] on button "Upload a file" at bounding box center [1508, 687] width 95 height 30
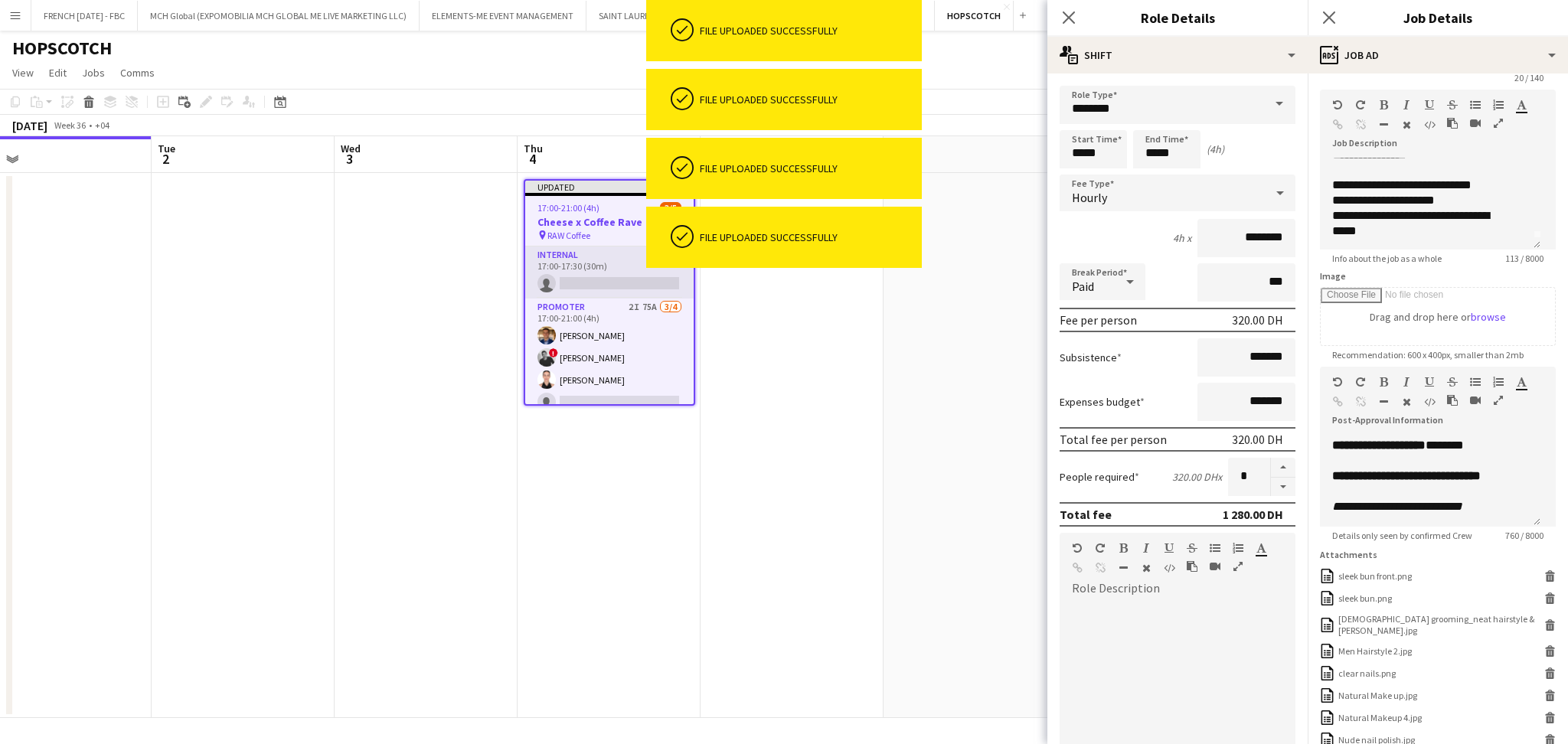
click at [626, 281] on app-card-role "Internal 0/1 17:00-17:30 (30m) single-neutral-actions" at bounding box center [609, 272] width 169 height 52
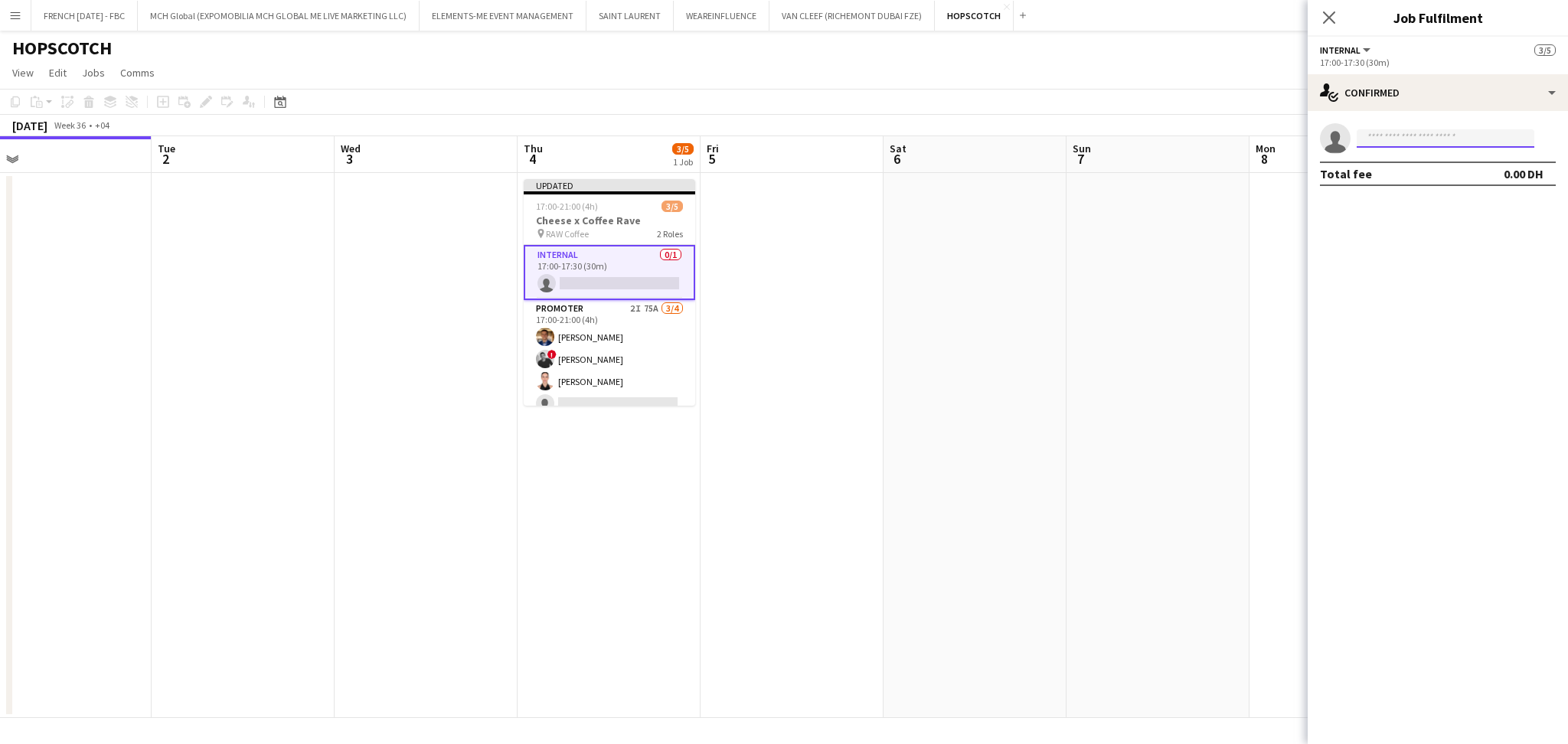
click at [1404, 146] on input at bounding box center [1445, 138] width 178 height 18
type input "*********"
click at [1405, 159] on span "[PERSON_NAME]" at bounding box center [1413, 160] width 88 height 13
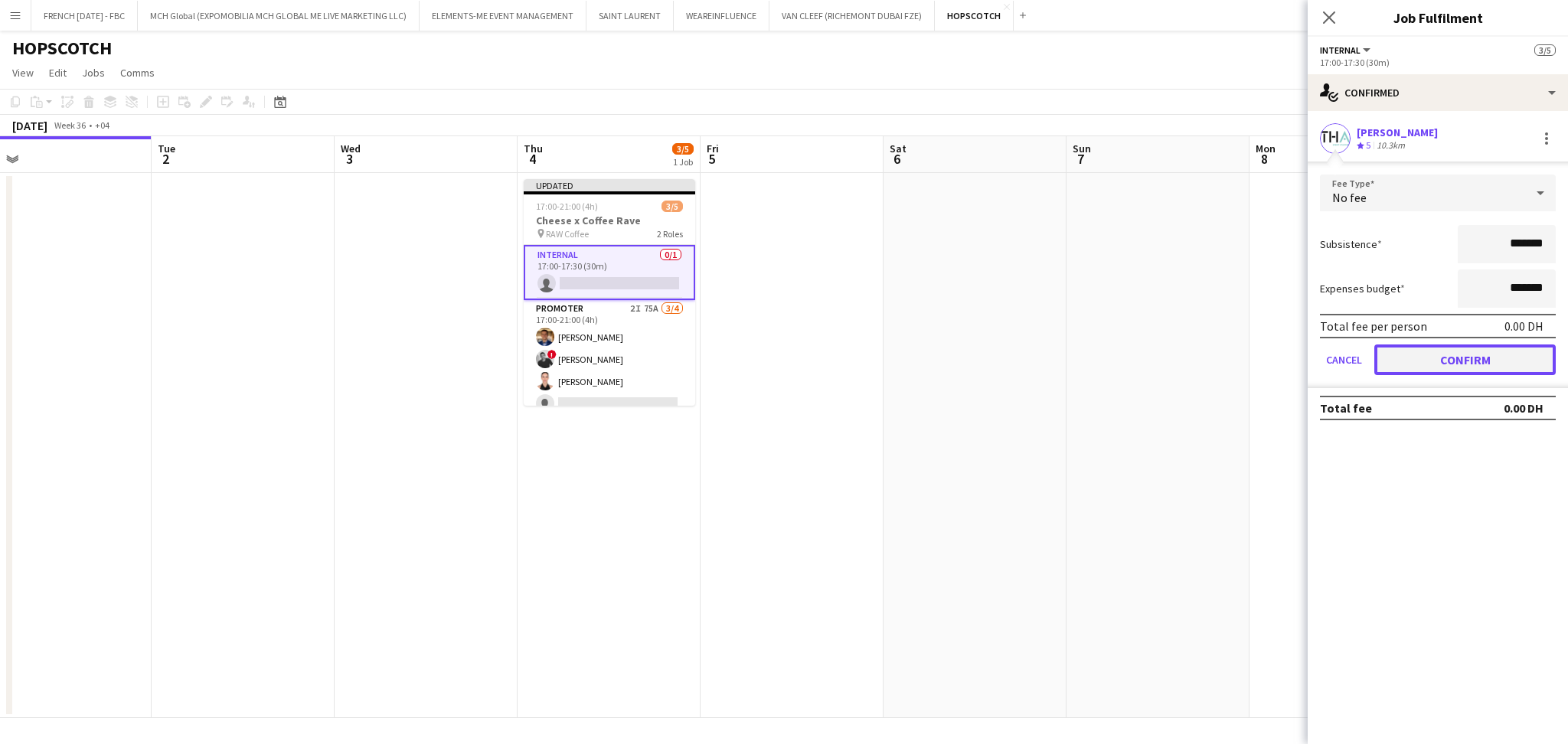
click at [1470, 356] on button "Confirm" at bounding box center [1465, 359] width 181 height 30
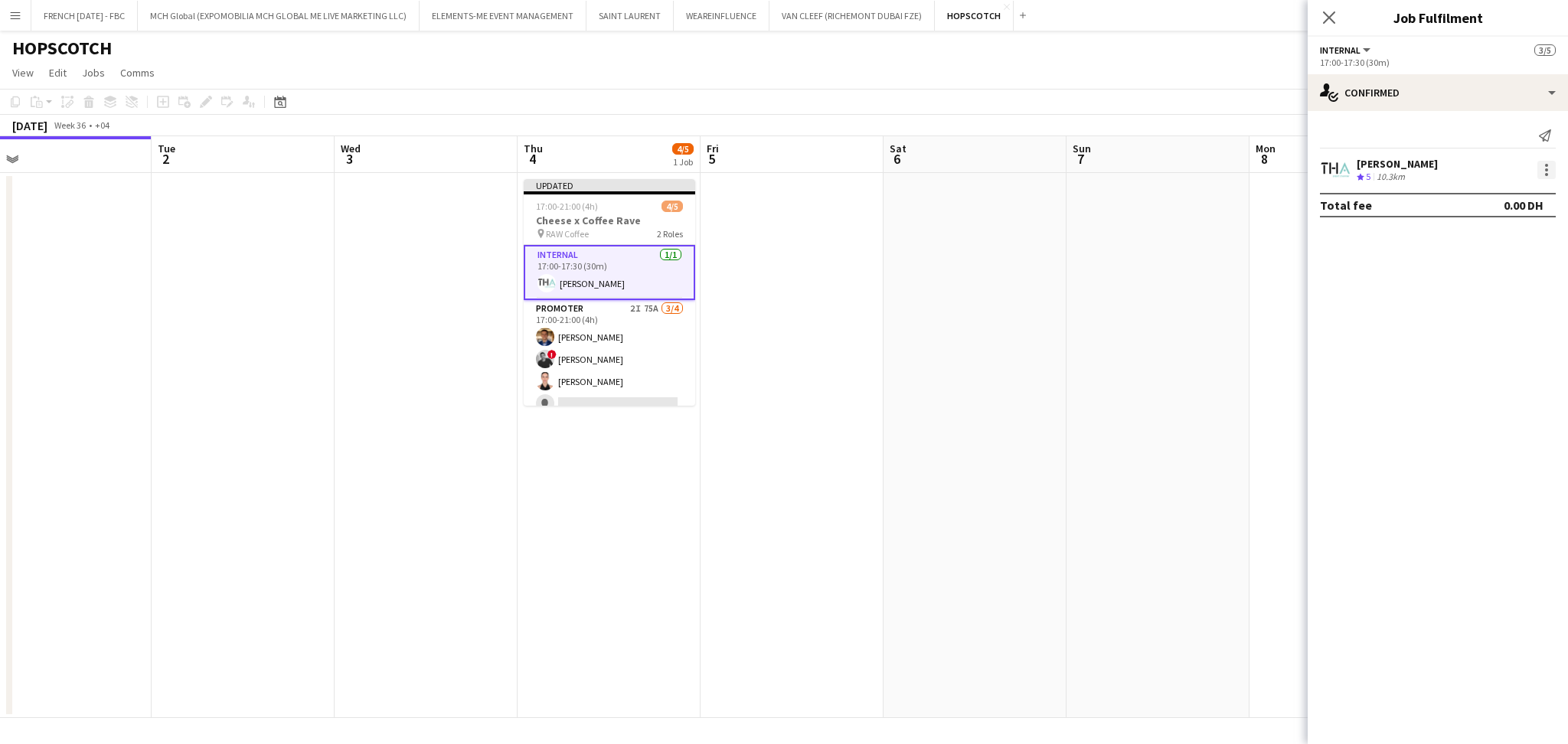
click at [1551, 165] on div at bounding box center [1547, 170] width 18 height 18
click at [1543, 379] on button "Set as supervisor" at bounding box center [1496, 382] width 119 height 37
click at [835, 309] on app-date-cell at bounding box center [792, 445] width 183 height 545
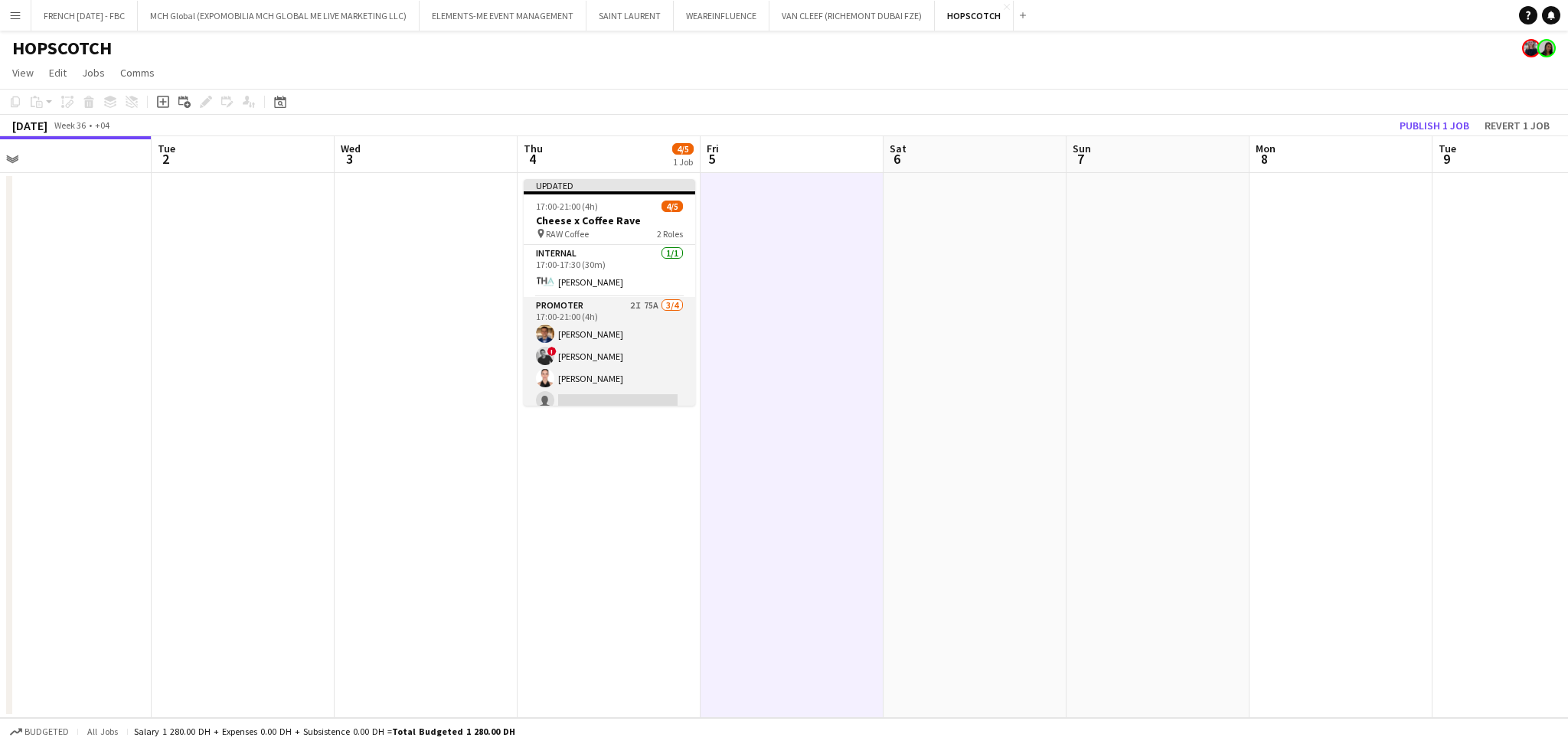
click at [626, 356] on app-card-role "Promoter 2I 75A 3/4 17:00-21:00 (4h) Ahmed Mostafa ! aly fayed Patricia Sampaio…" at bounding box center [609, 356] width 171 height 118
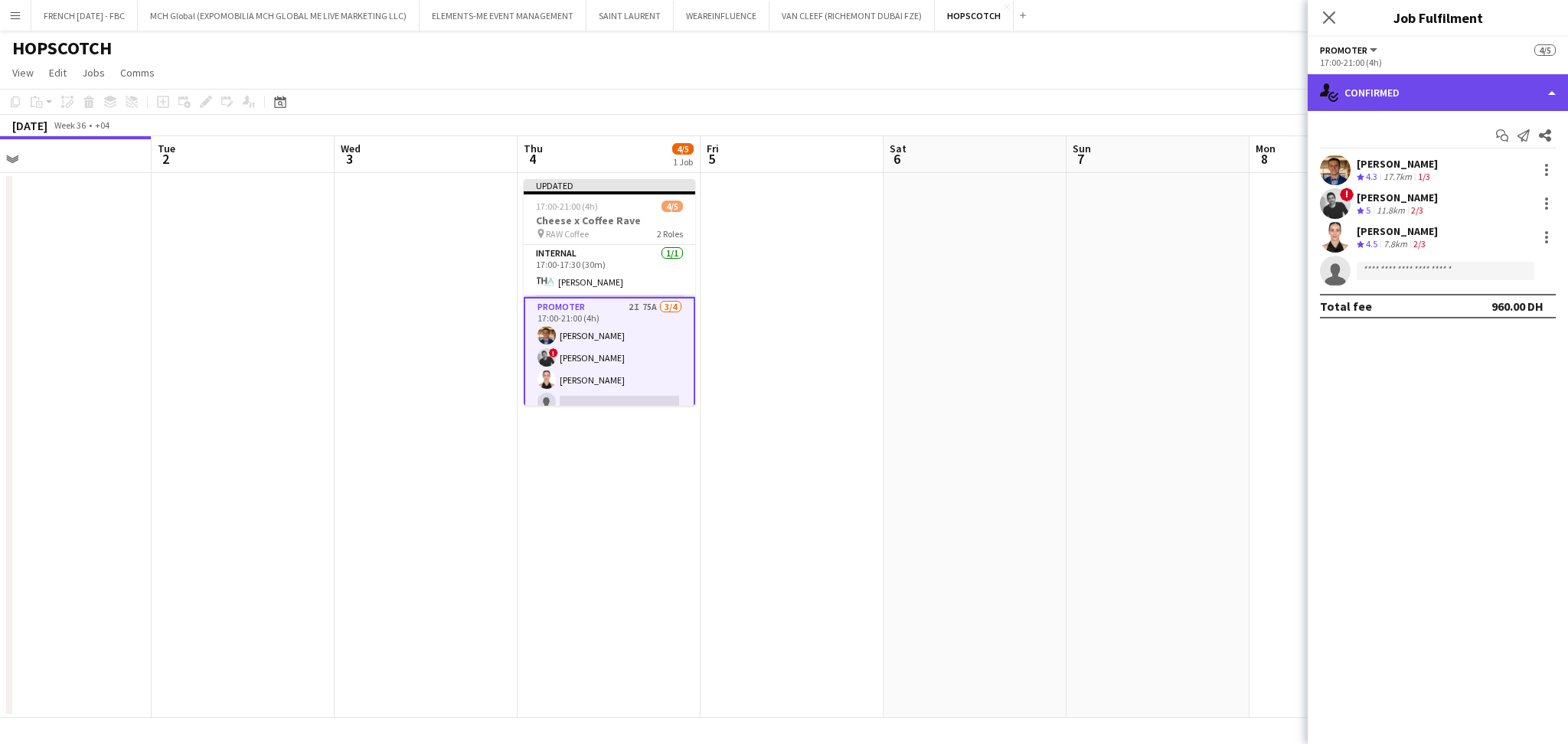
click at [1416, 98] on div "single-neutral-actions-check-2 Confirmed" at bounding box center [1438, 93] width 260 height 37
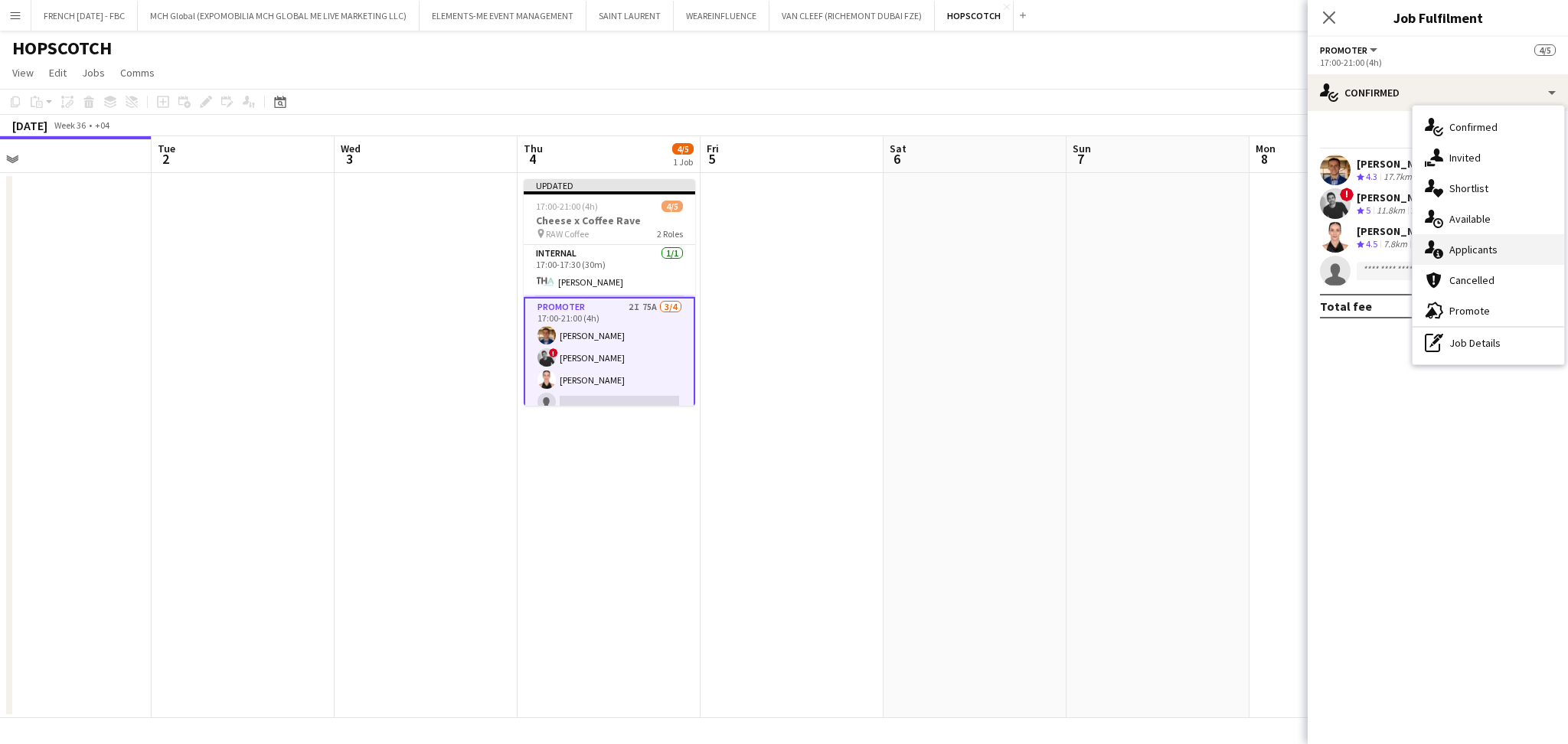
click at [1455, 237] on div "single-neutral-actions-information Applicants" at bounding box center [1487, 249] width 151 height 30
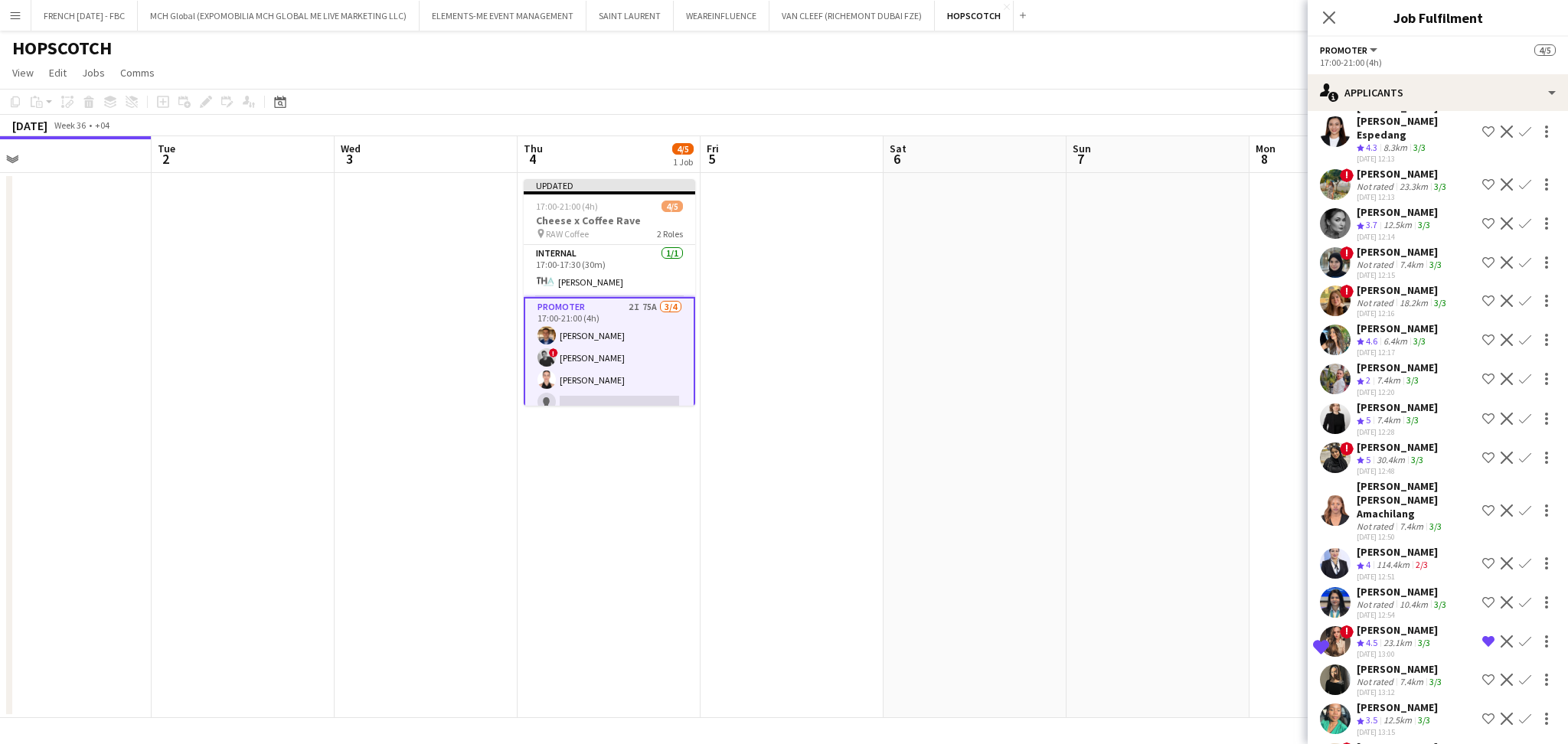
scroll to position [2422, 0]
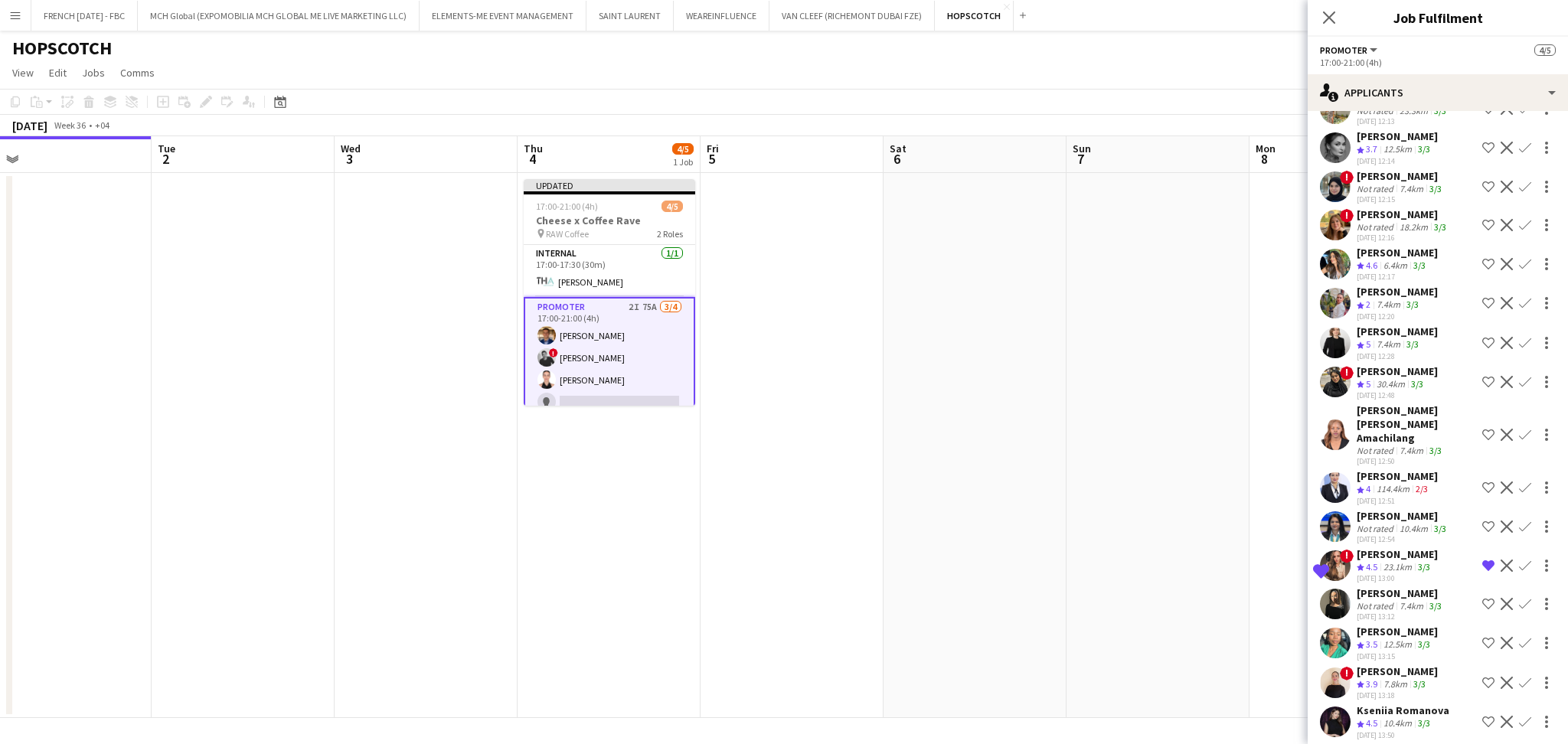
click at [1482, 677] on app-icon "Shortlist crew" at bounding box center [1487, 683] width 12 height 12
click at [1425, 612] on div "[DATE] 13:12" at bounding box center [1400, 617] width 88 height 10
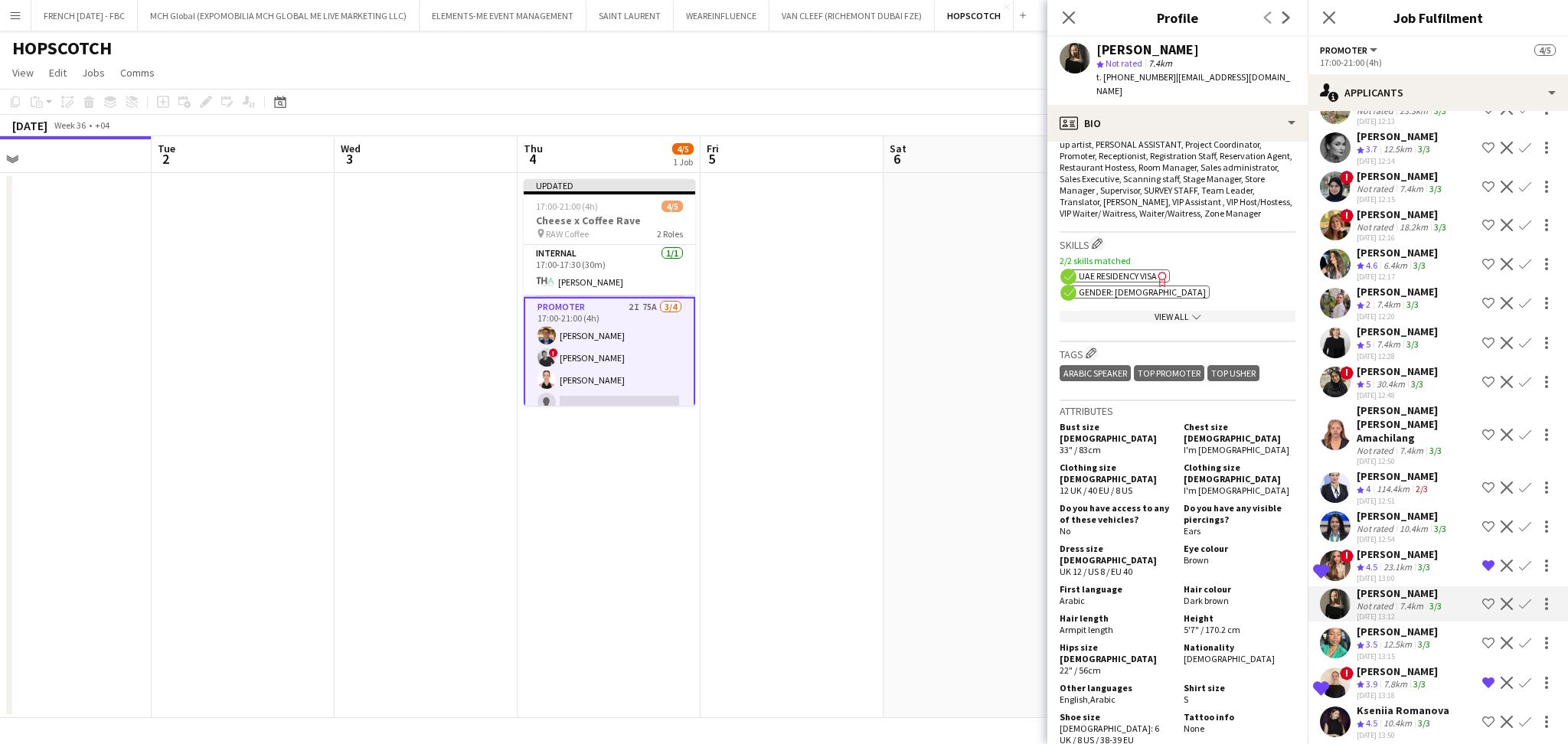
scroll to position [612, 0]
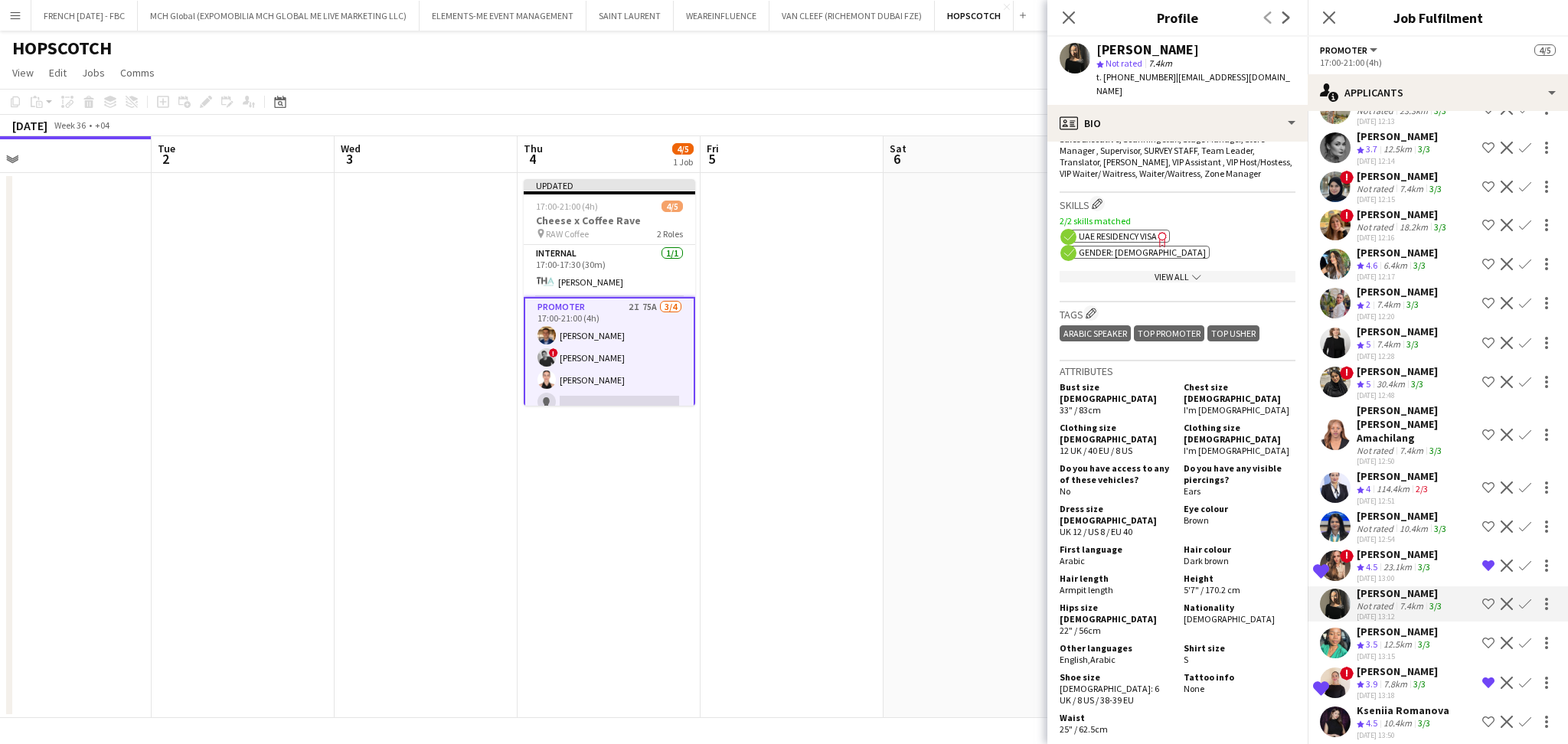
click at [1370, 691] on div "[DATE] 13:18" at bounding box center [1397, 695] width 82 height 10
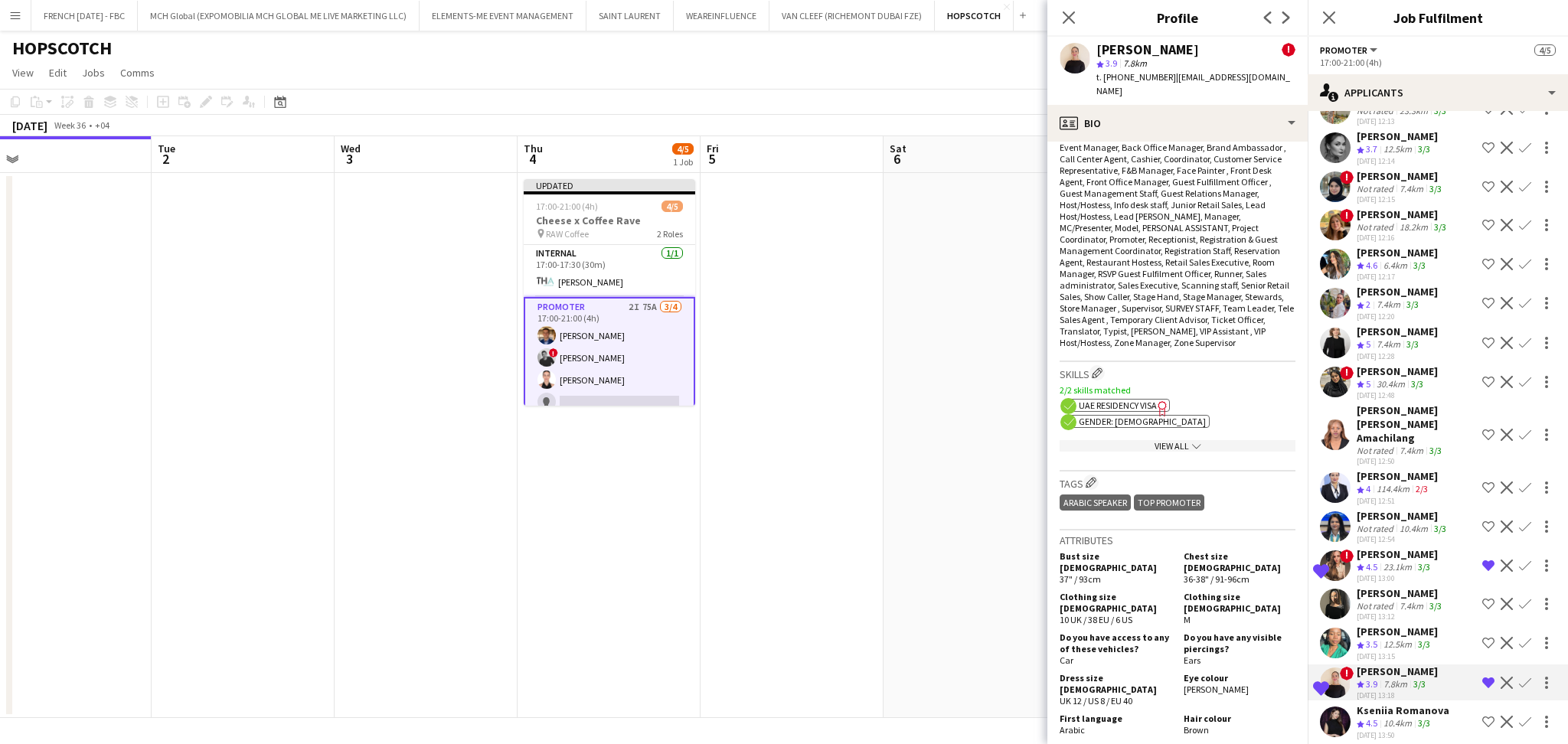
scroll to position [816, 0]
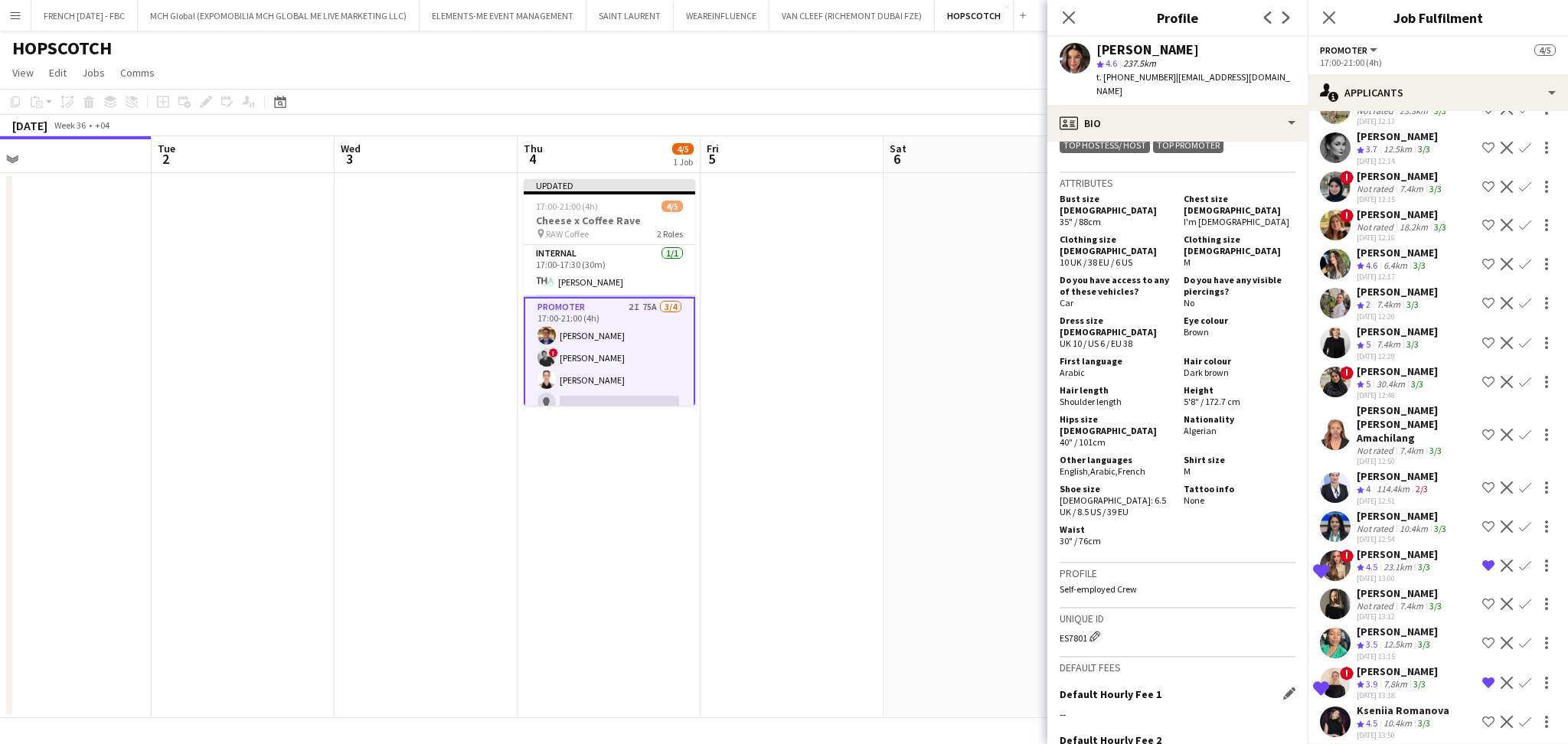
scroll to position [806, 0]
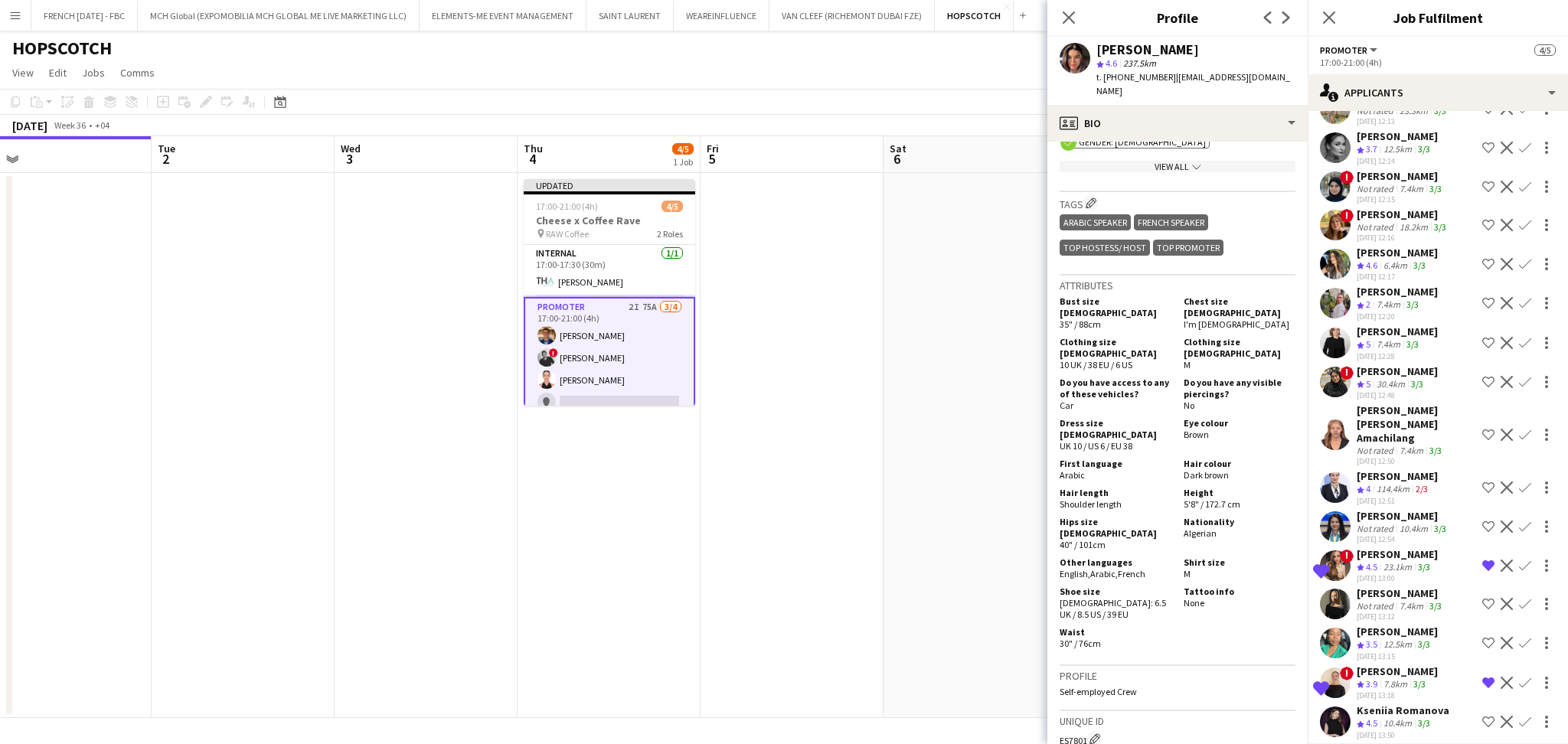
click at [957, 416] on app-date-cell at bounding box center [975, 445] width 183 height 545
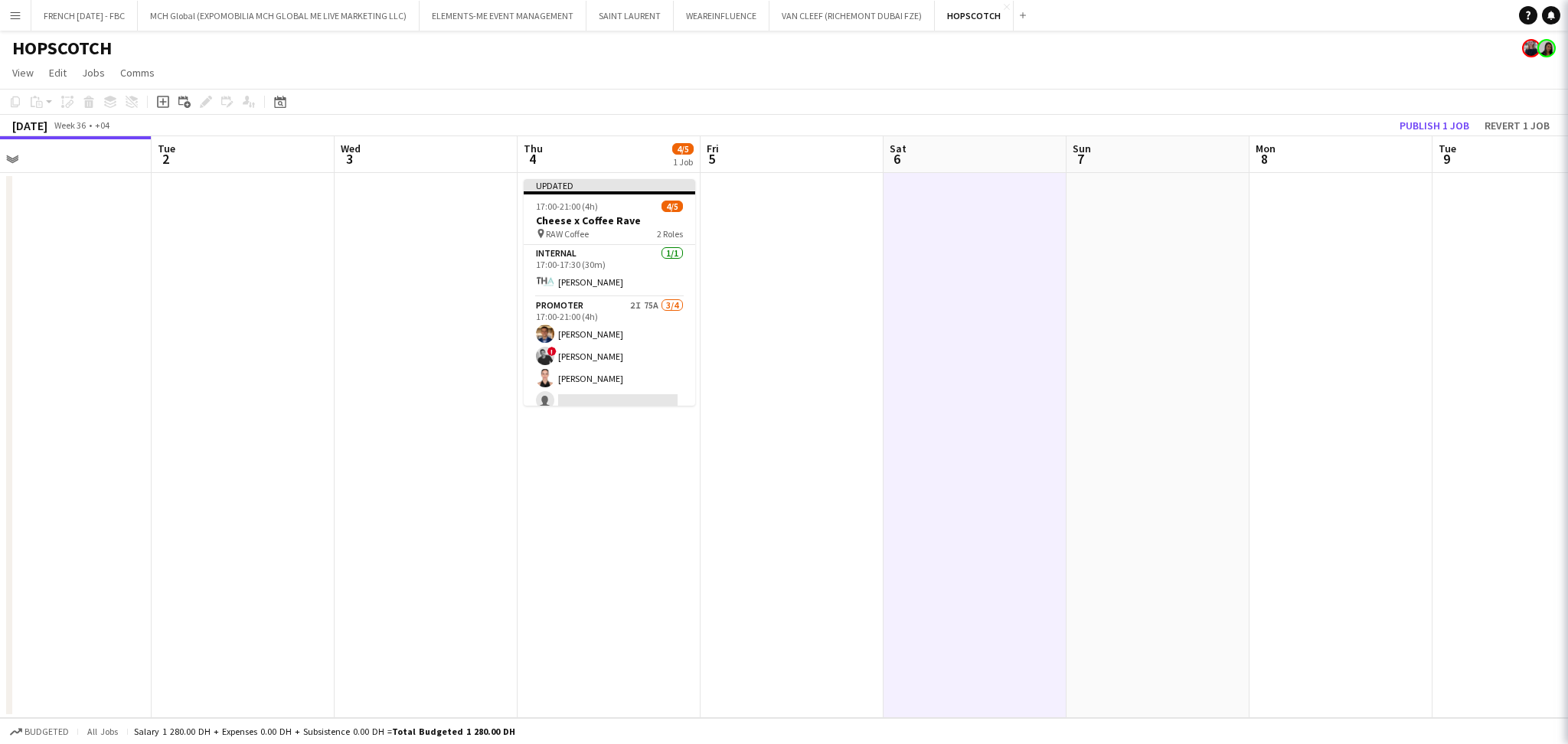
scroll to position [0, 0]
click at [1430, 118] on button "Publish 1 job" at bounding box center [1433, 126] width 82 height 20
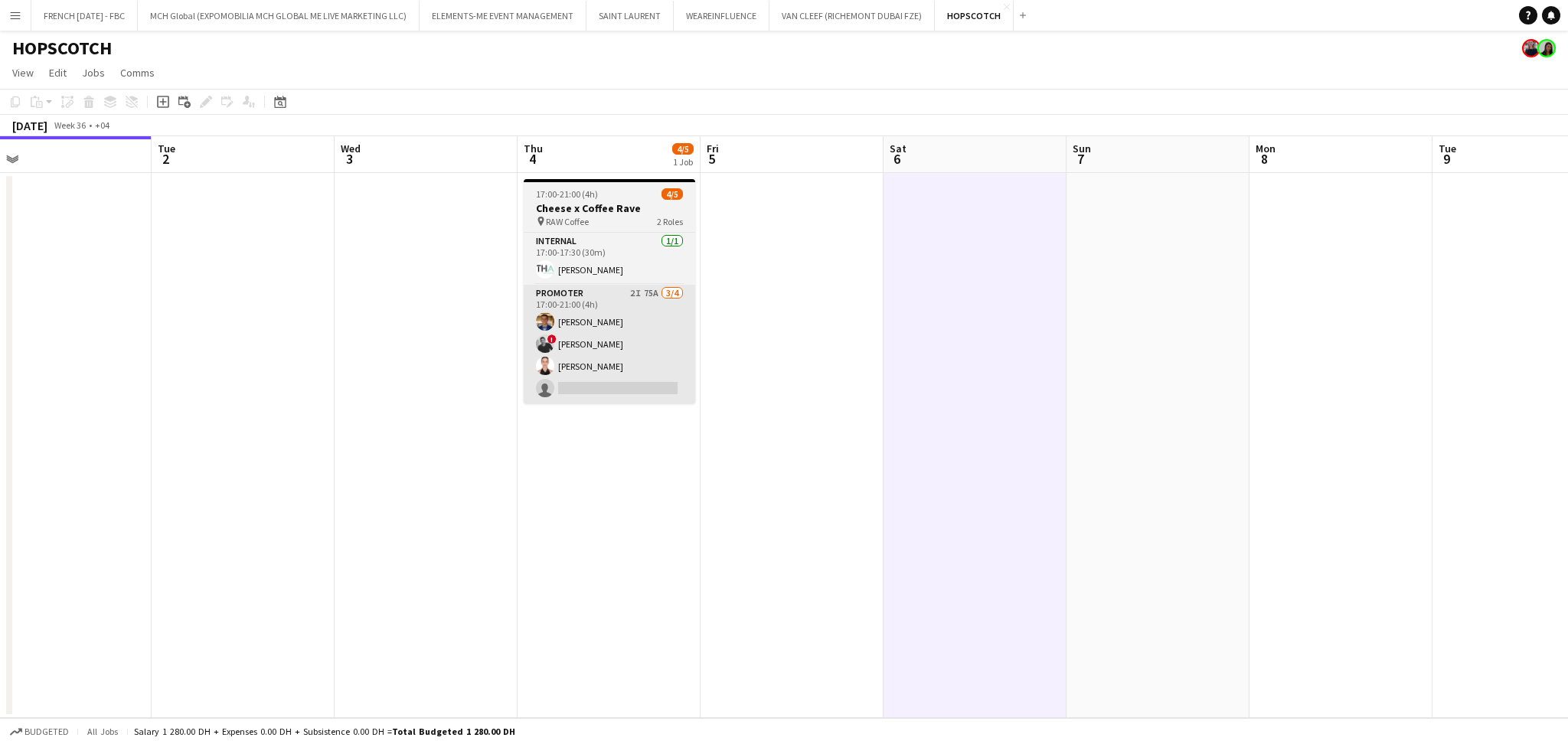
click at [664, 355] on app-card-role "Promoter 2I 75A 3/4 17:00-21:00 (4h) Ahmed Mostafa ! aly fayed Patricia Sampaio…" at bounding box center [609, 344] width 171 height 118
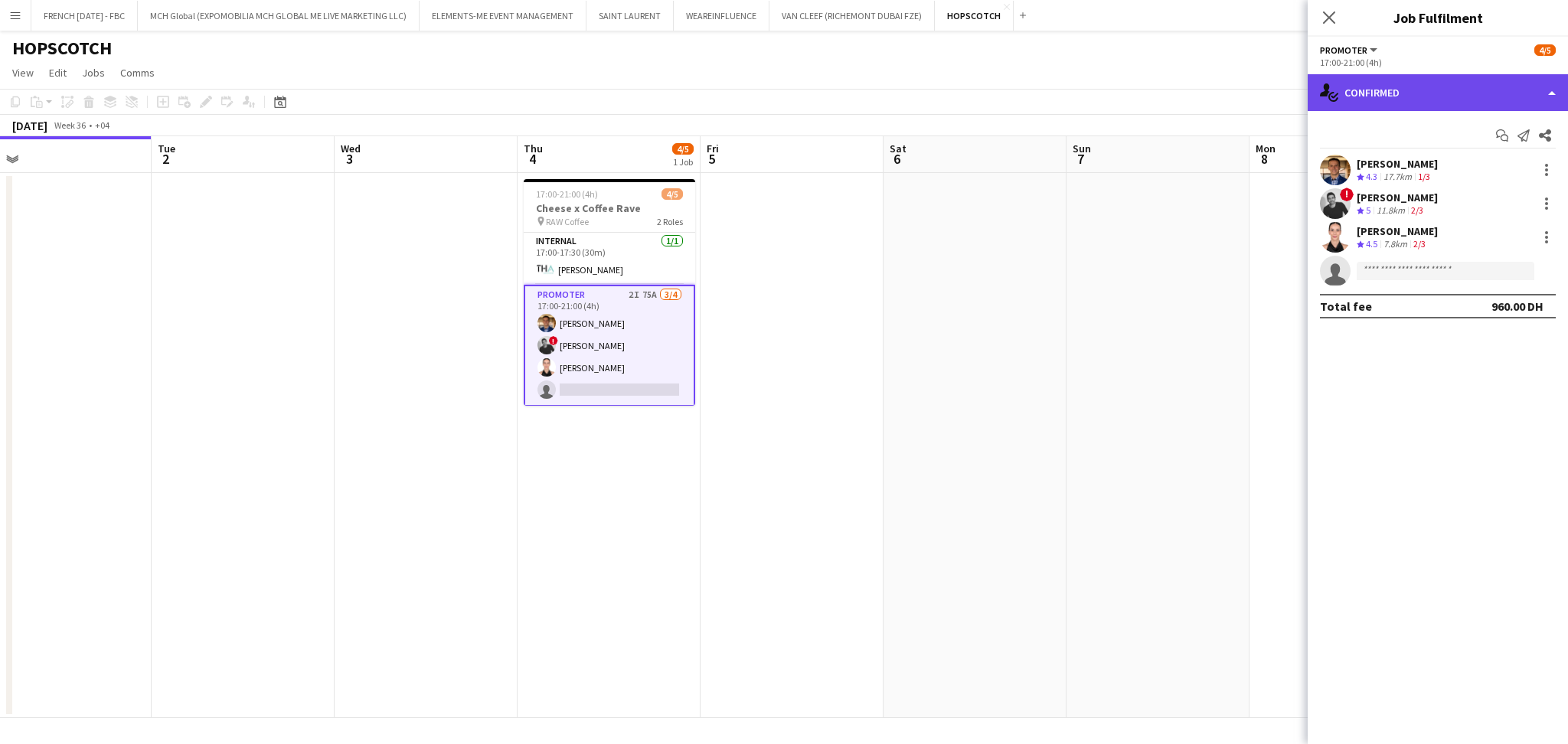
click at [1474, 95] on div "single-neutral-actions-check-2 Confirmed" at bounding box center [1438, 93] width 260 height 37
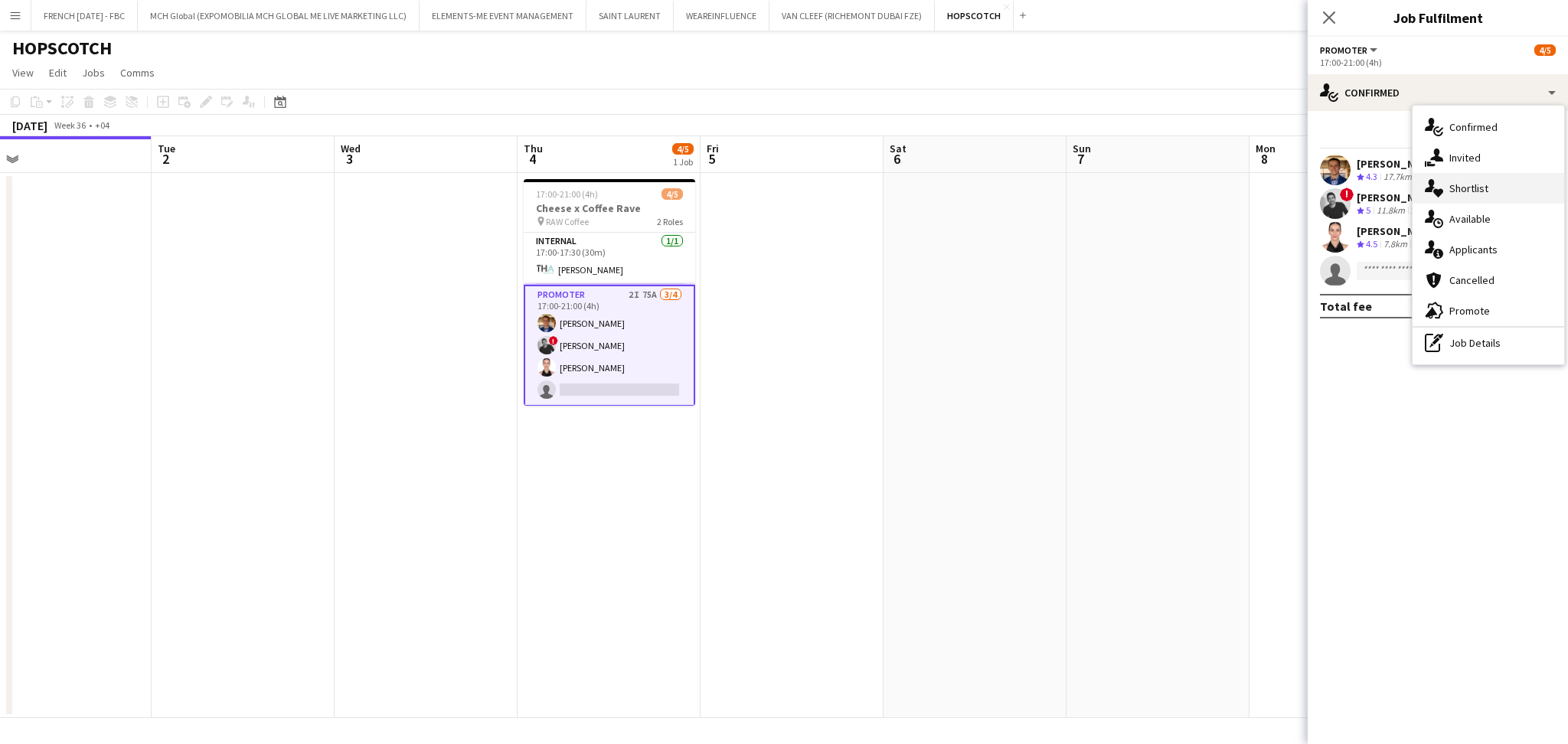
click at [1490, 195] on div "single-neutral-actions-heart Shortlist" at bounding box center [1487, 188] width 151 height 30
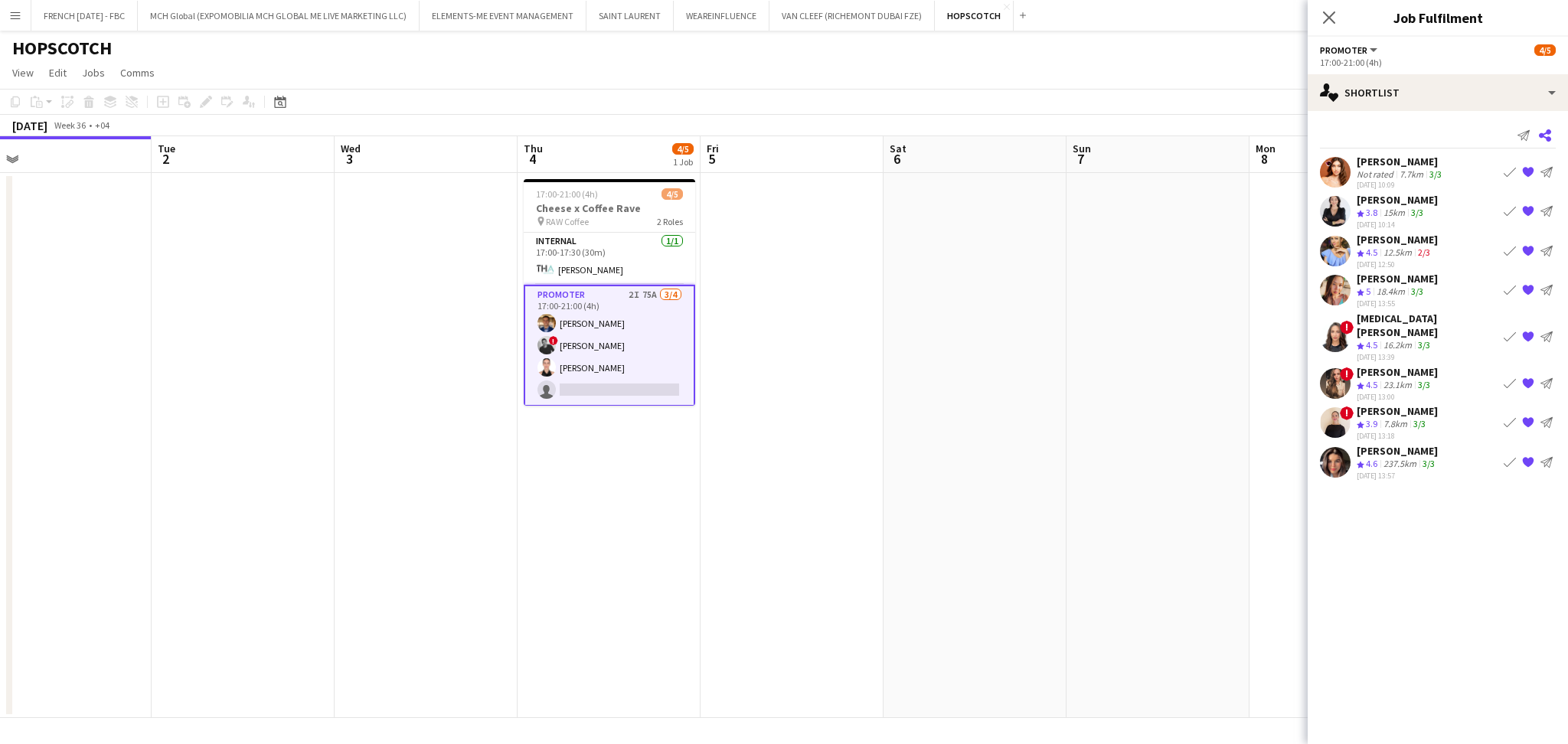
click at [1554, 132] on app-icon "Share" at bounding box center [1544, 135] width 21 height 21
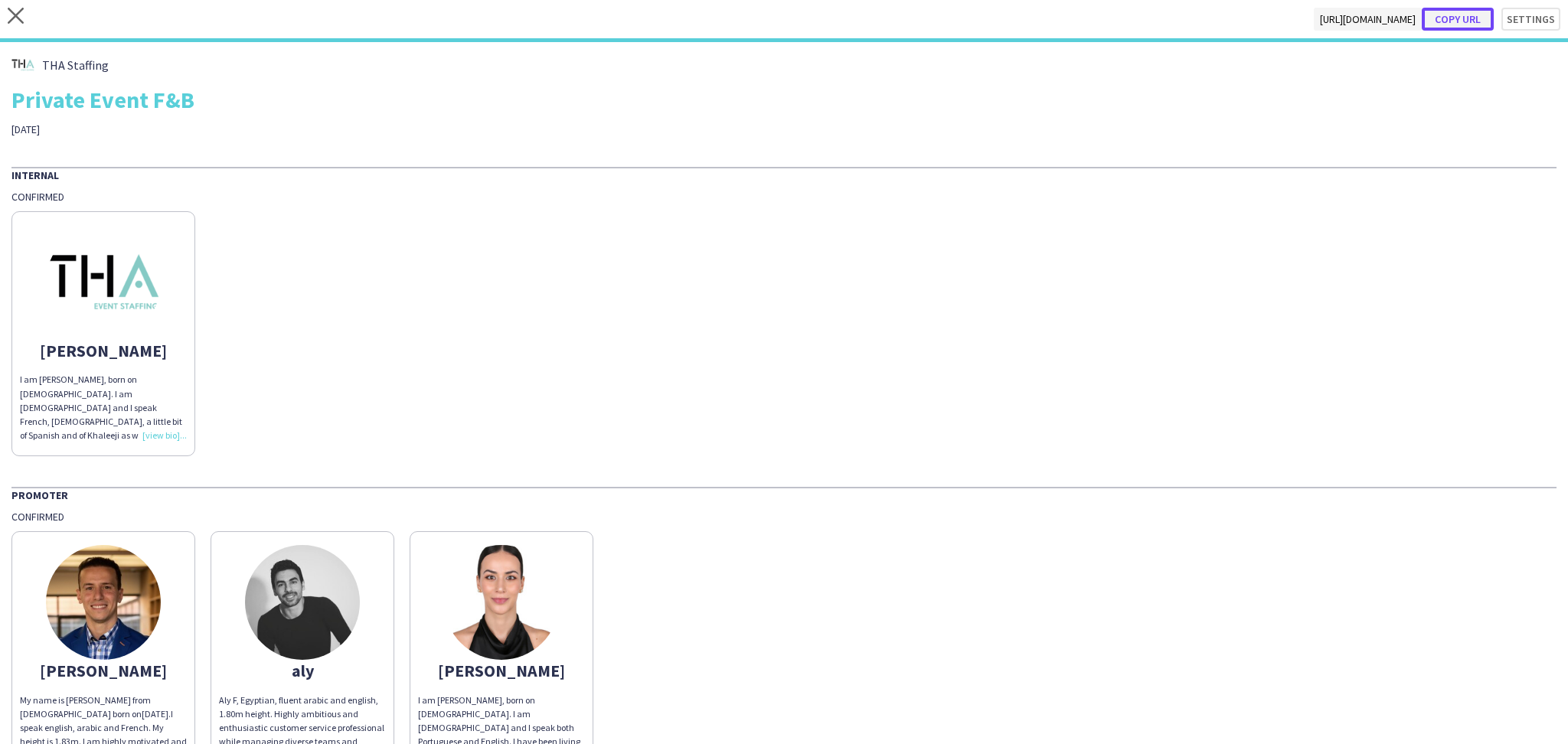
click at [1453, 26] on button "Copy url" at bounding box center [1457, 18] width 72 height 23
click at [7, 12] on icon "close" at bounding box center [16, 16] width 16 height 16
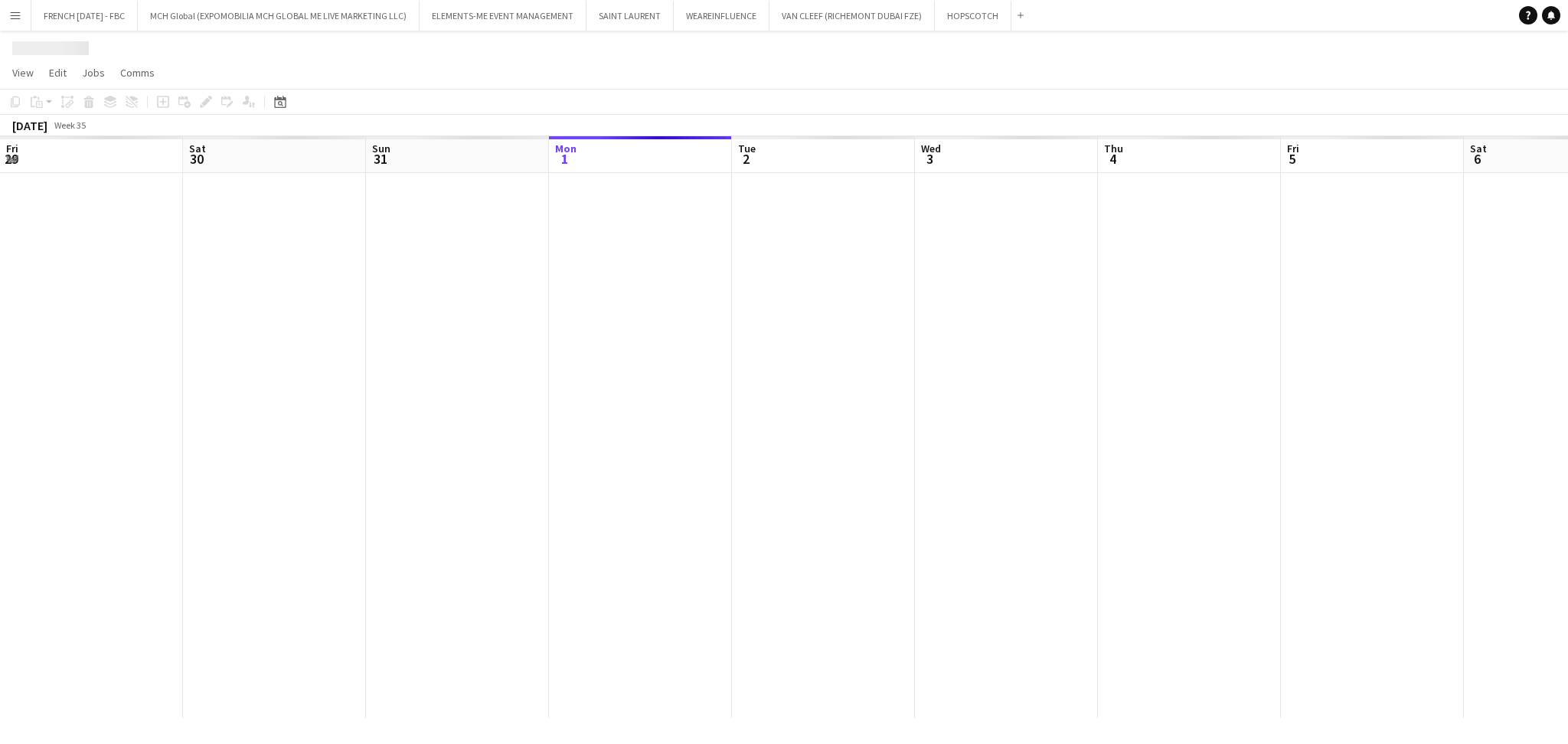
scroll to position [0, 366]
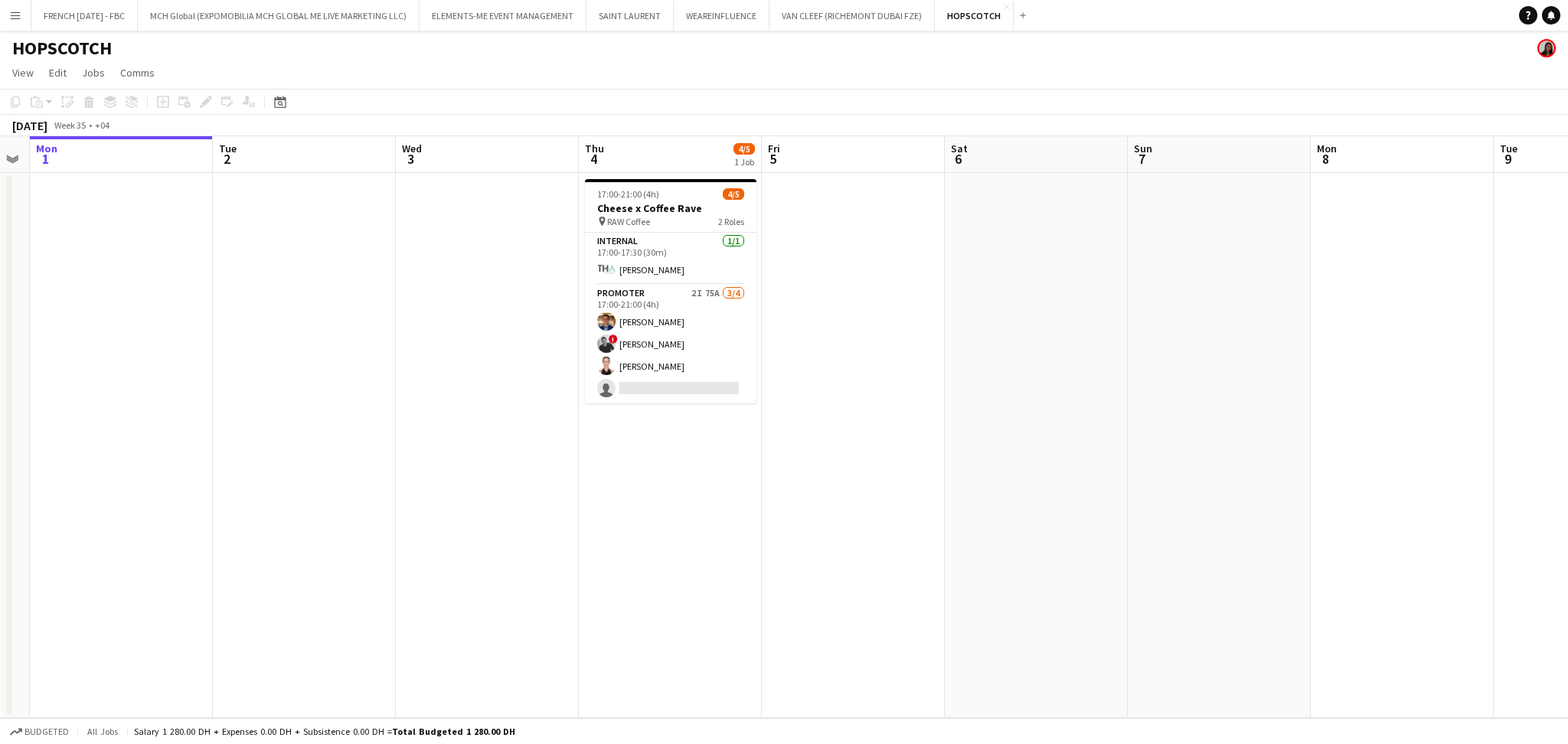
drag, startPoint x: 1041, startPoint y: 407, endPoint x: 867, endPoint y: 408, distance: 174.0
click at [867, 408] on app-calendar-viewport "Fri 29 Sat 30 Sun 31 Mon 1 Tue 2 Wed 3 Thu 4 4/5 1 Job Fri 5 Sat 6 Sun 7 Mon 8 …" at bounding box center [784, 427] width 1568 height 582
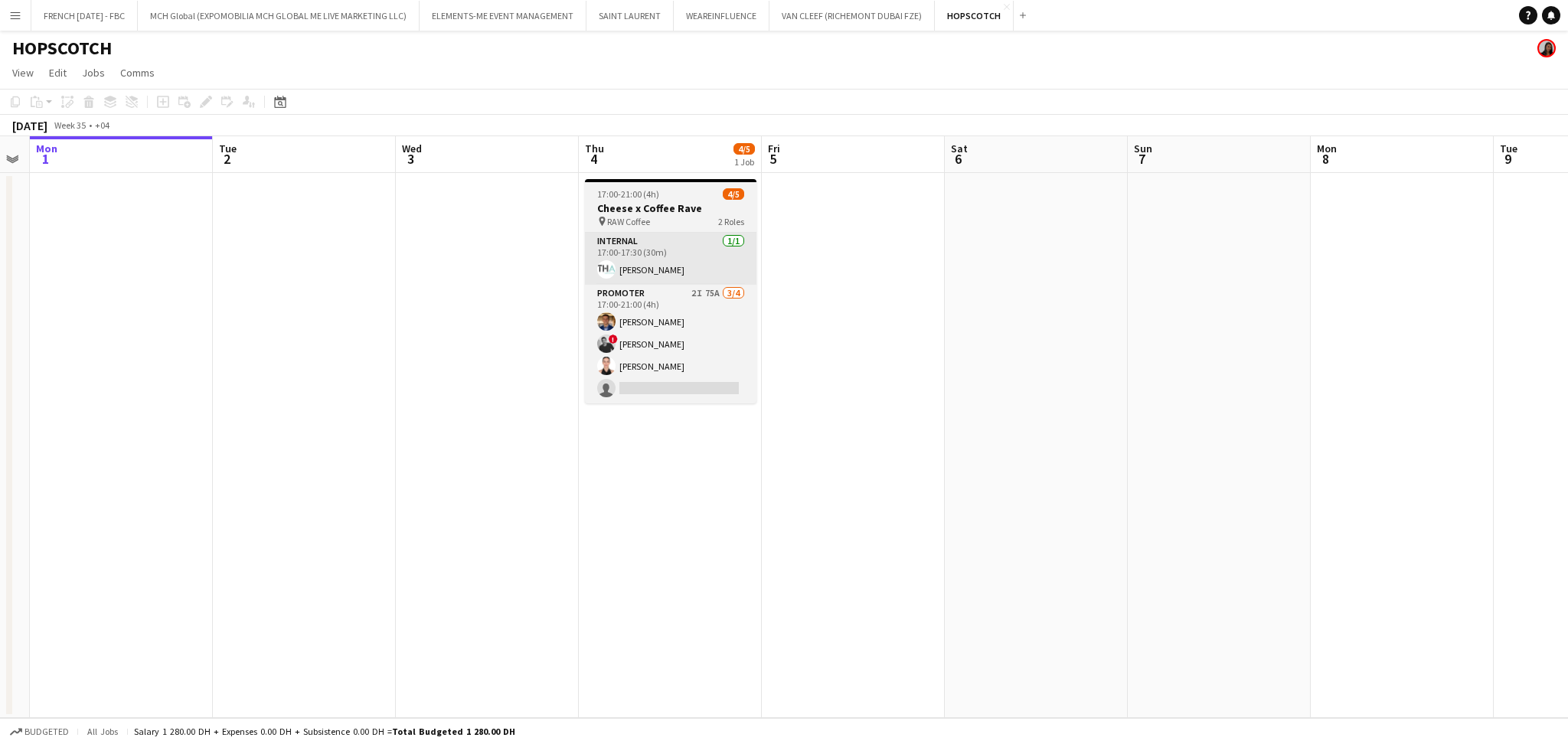
scroll to position [0, 542]
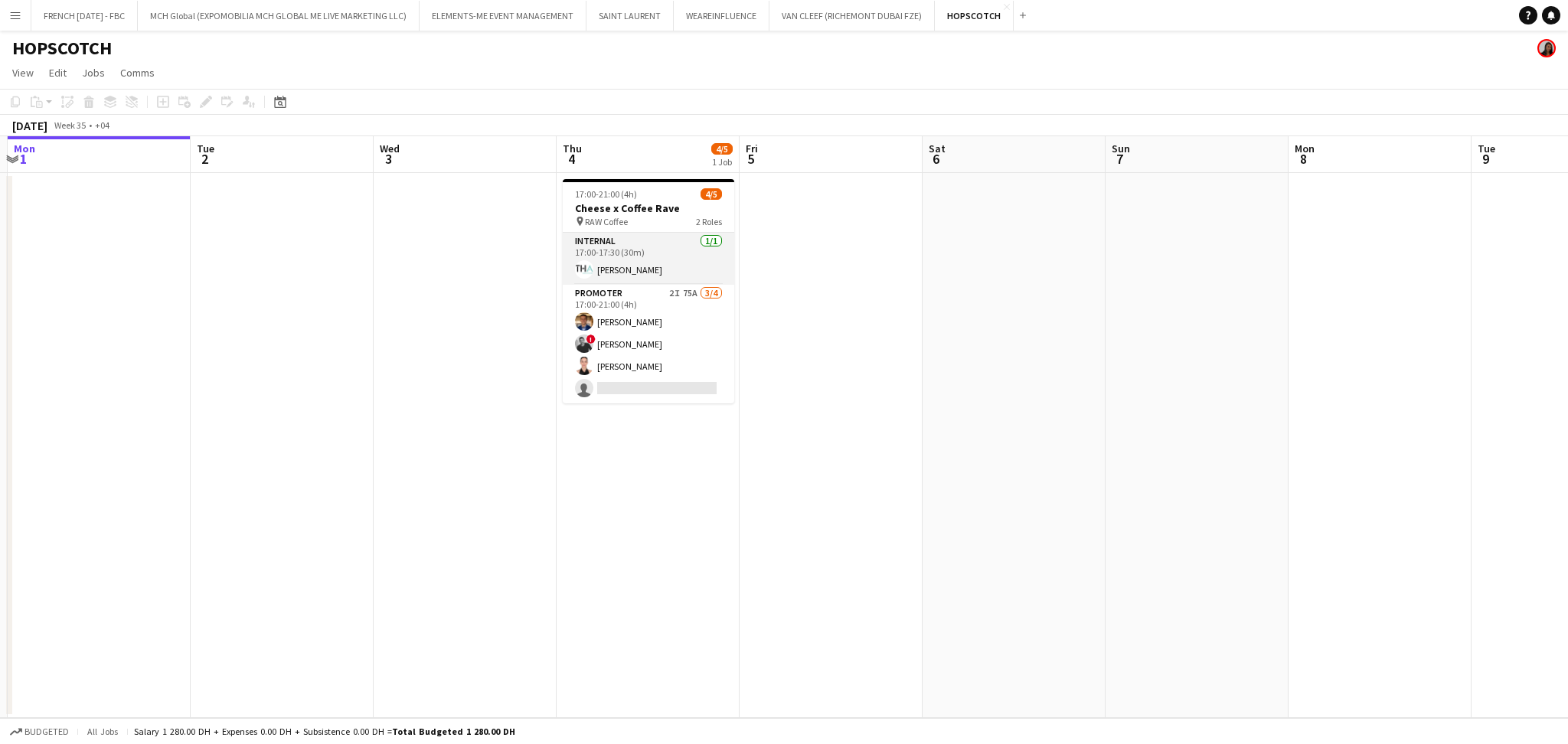
click at [664, 265] on app-card-role "Internal 1/1 17:00-17:30 (30m) Sara STAFF" at bounding box center [648, 258] width 171 height 52
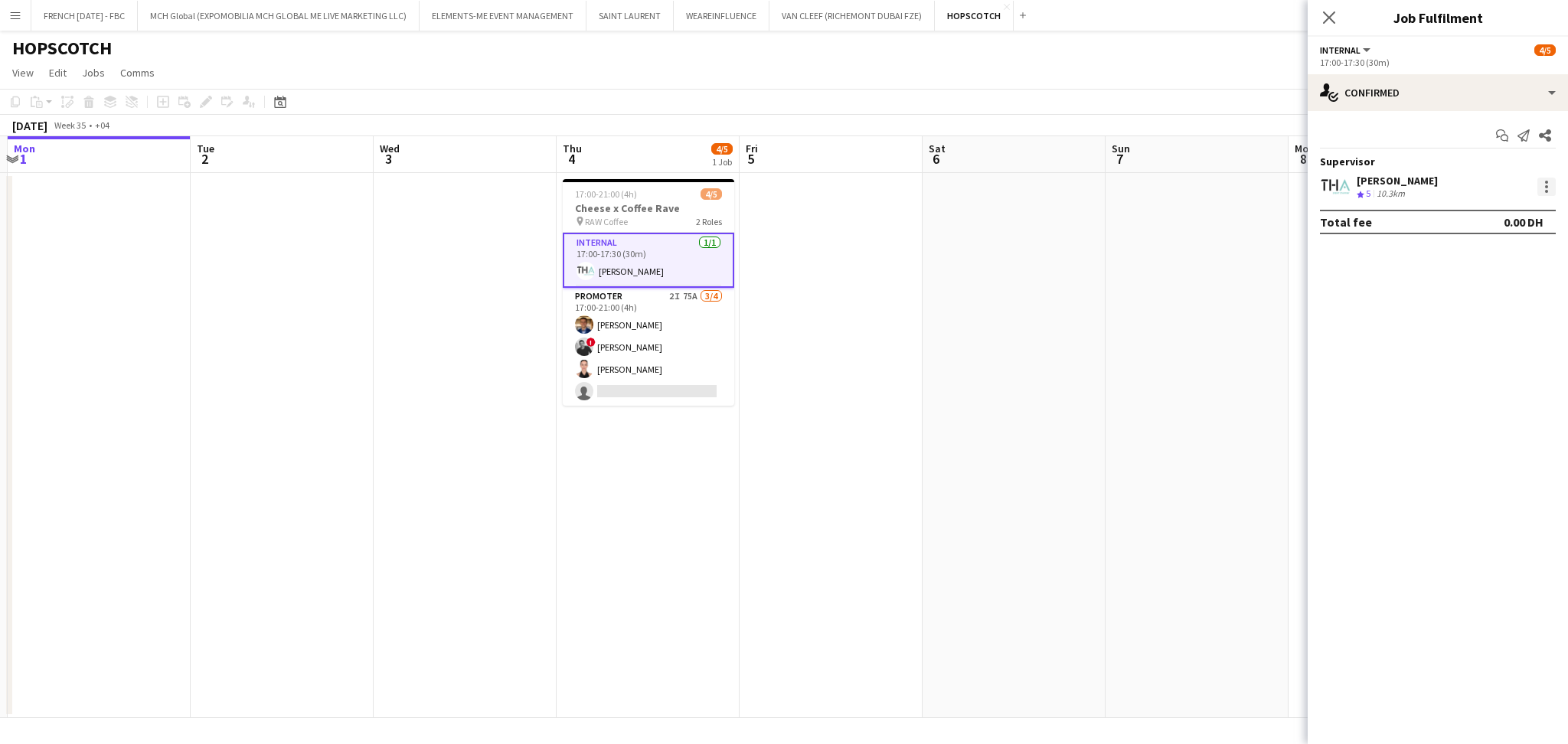
click at [1547, 181] on div at bounding box center [1546, 181] width 3 height 3
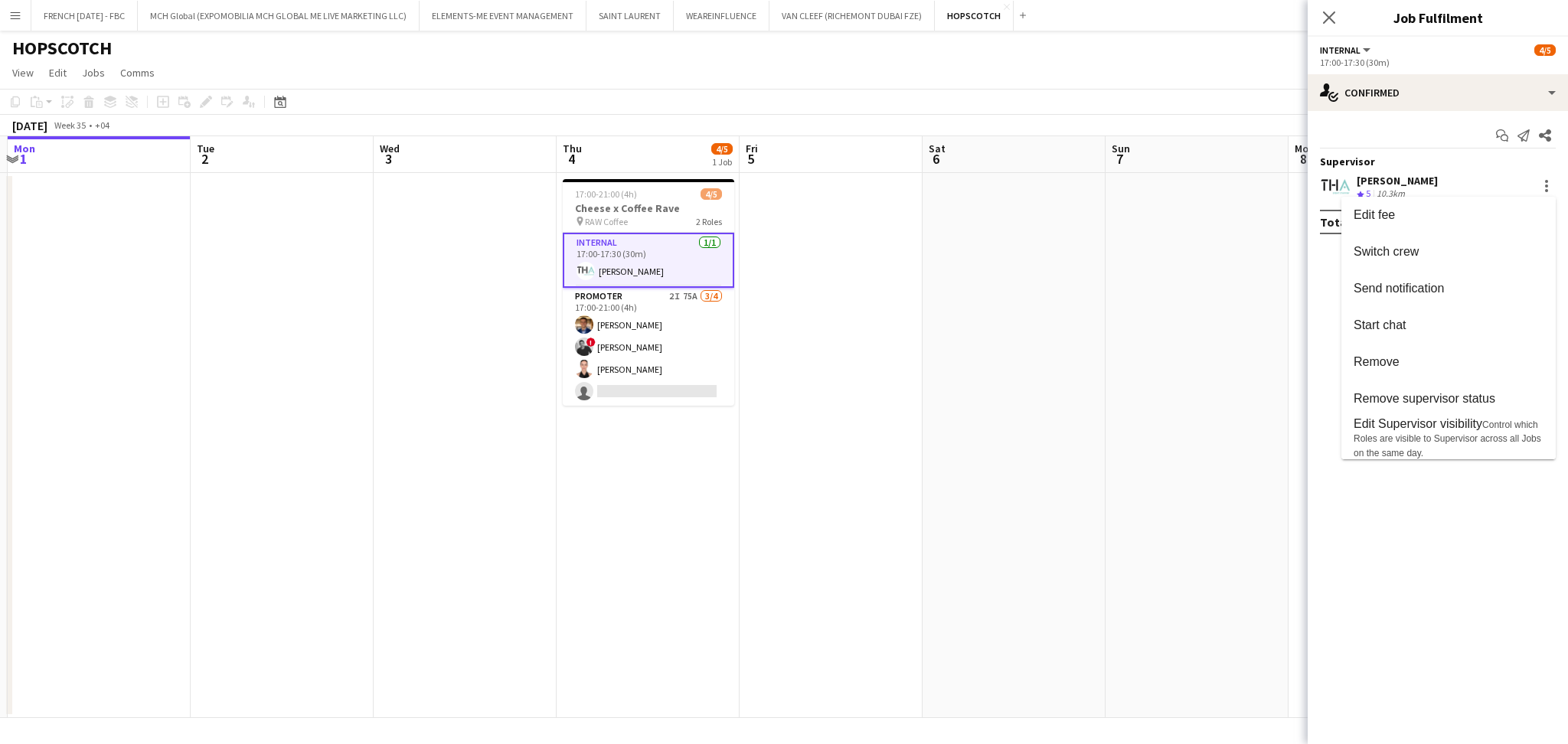
click at [1026, 312] on div at bounding box center [784, 372] width 1568 height 744
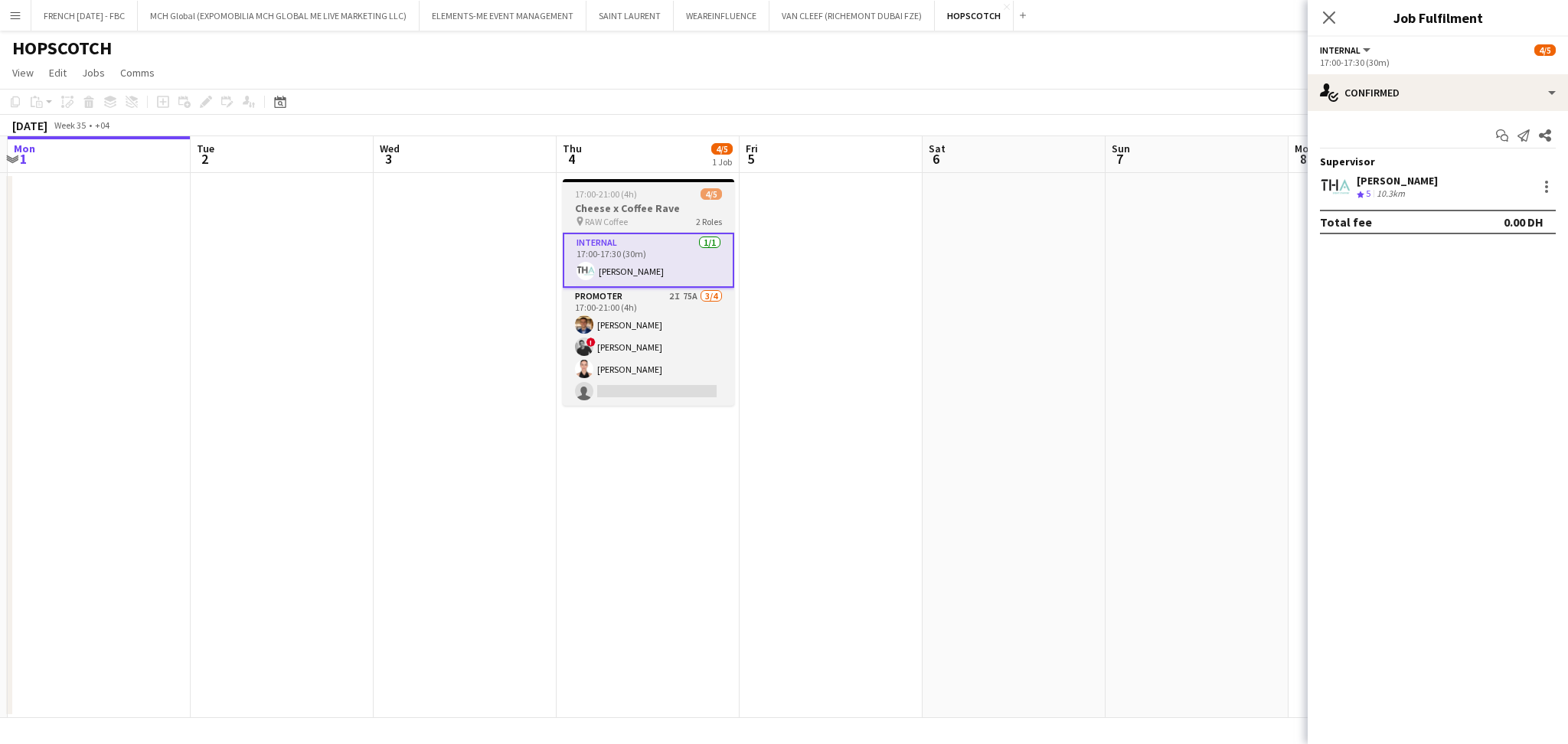
click at [626, 210] on h3 "Cheese x Coffee Rave" at bounding box center [648, 208] width 171 height 14
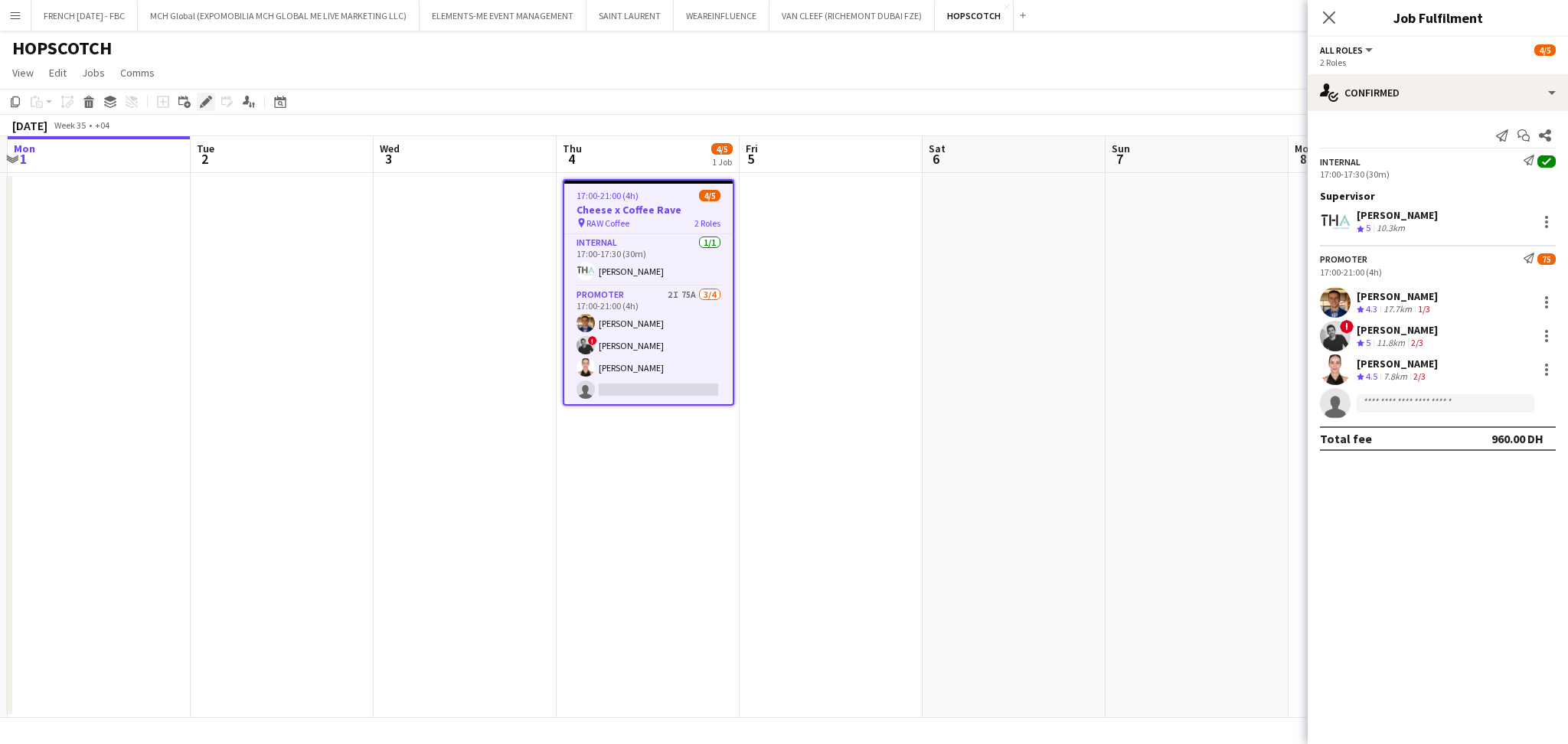
click at [203, 105] on icon "Edit" at bounding box center [205, 101] width 12 height 12
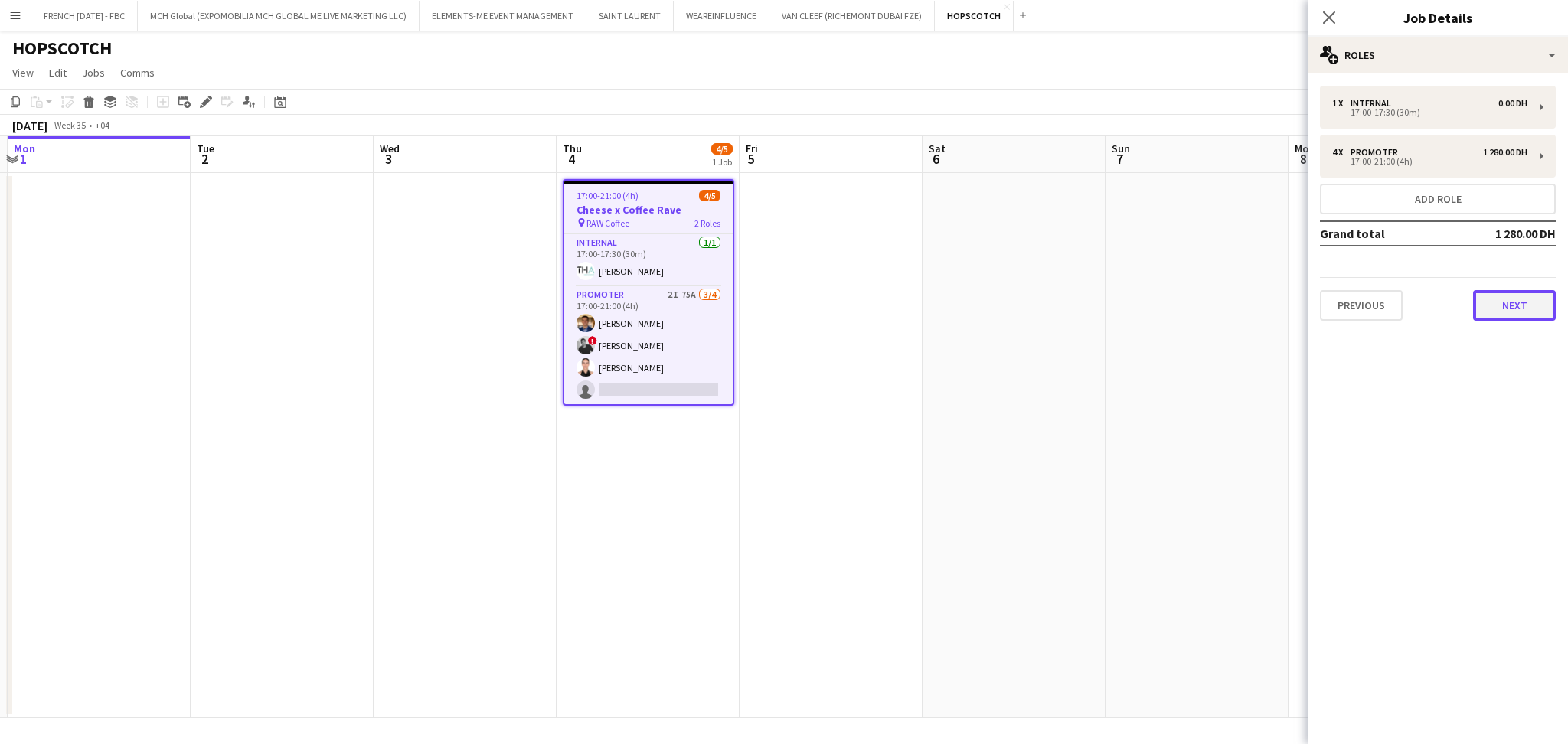
click at [1504, 312] on button "Next" at bounding box center [1514, 305] width 82 height 30
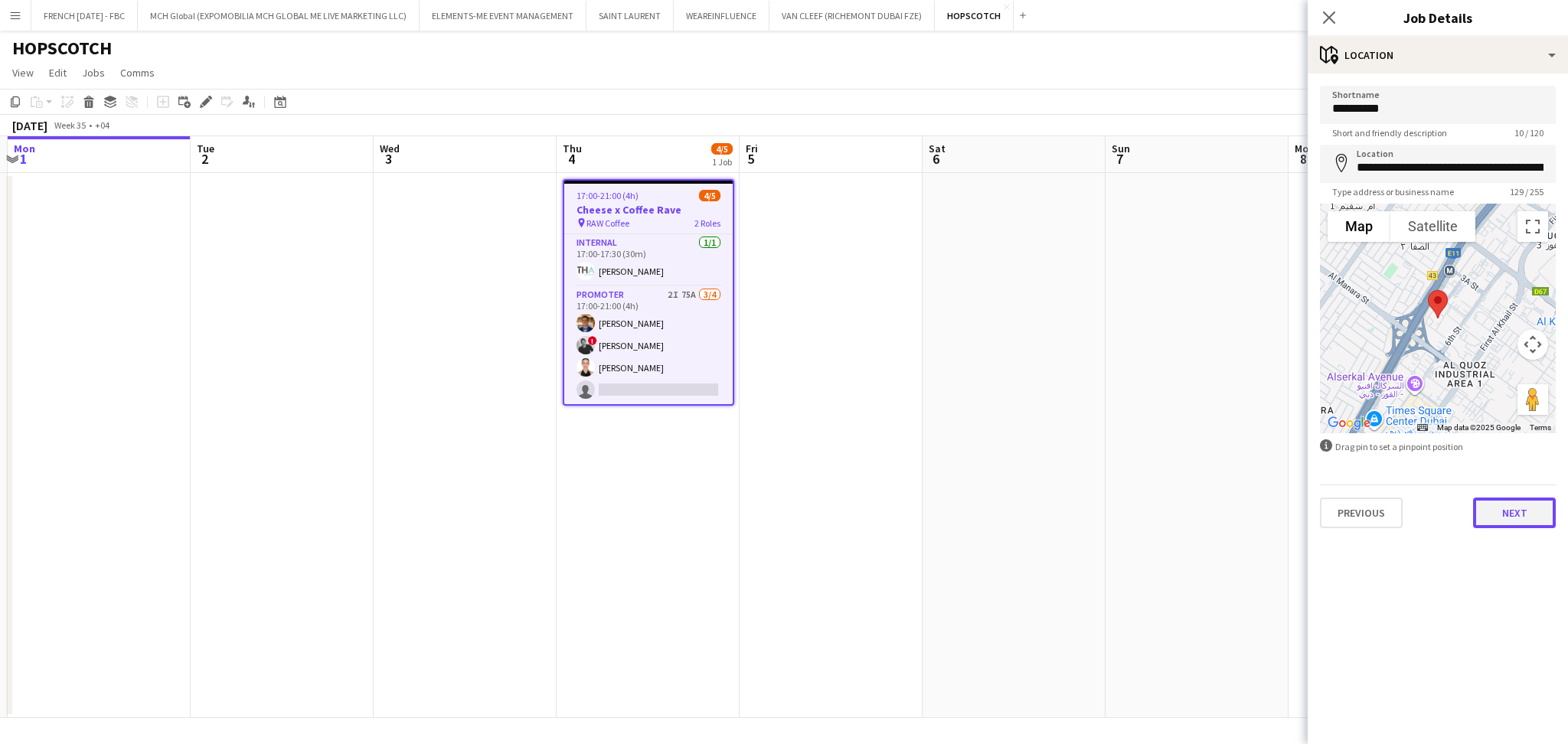
click at [1524, 519] on button "Next" at bounding box center [1514, 512] width 82 height 30
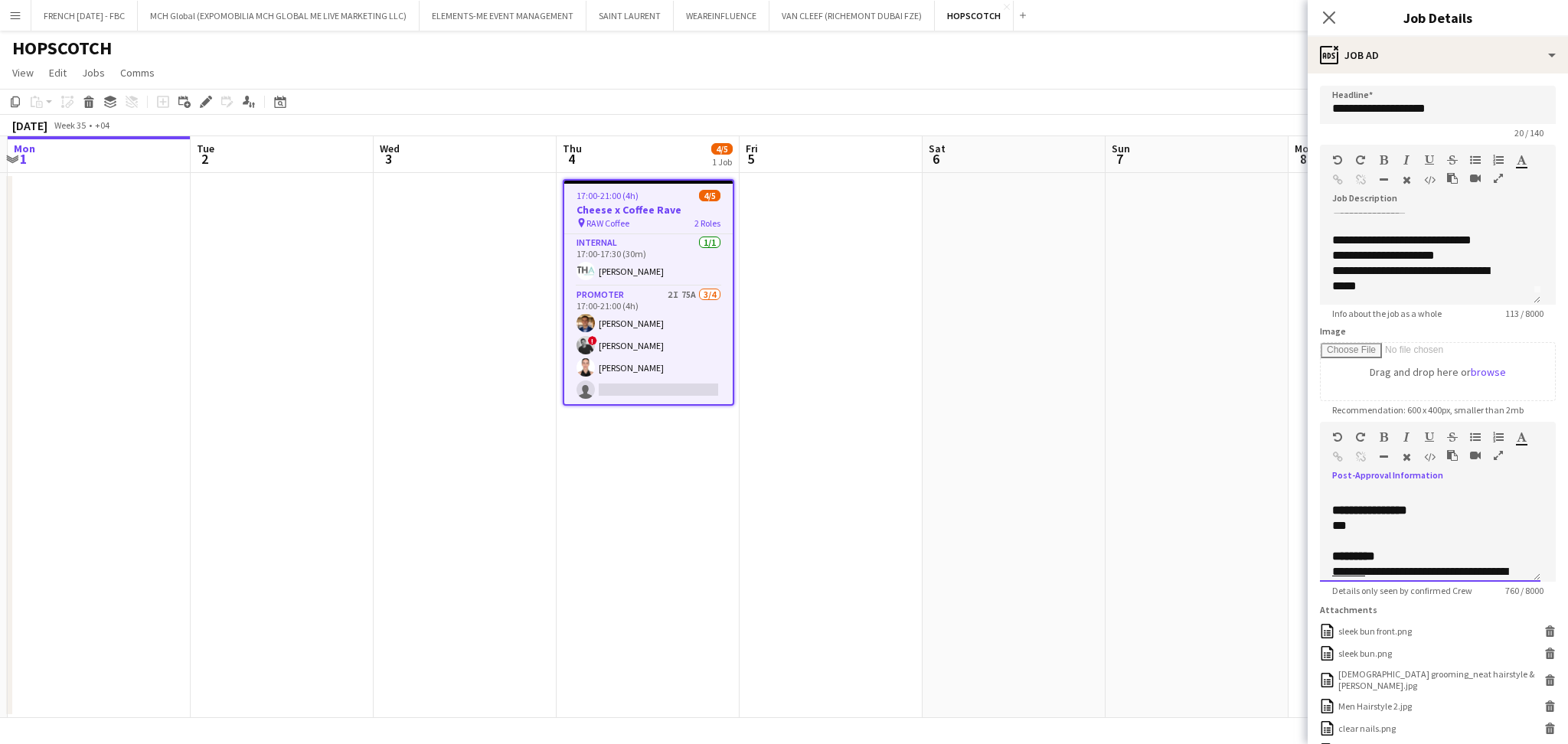
scroll to position [326, 0]
click at [1213, 447] on app-date-cell at bounding box center [1197, 445] width 183 height 545
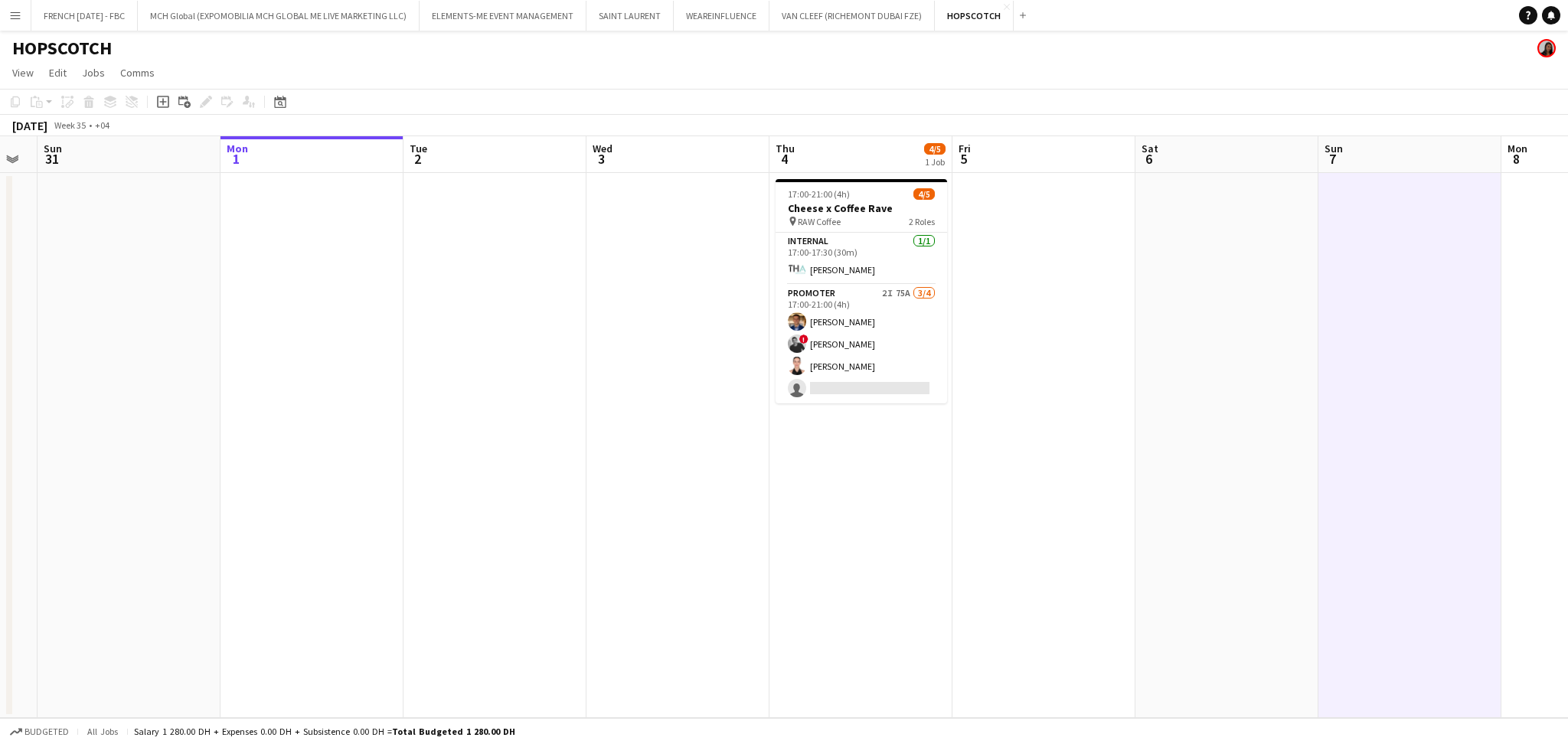
drag, startPoint x: 418, startPoint y: 497, endPoint x: 555, endPoint y: 508, distance: 137.4
click at [1264, 499] on app-calendar-viewport "Thu 28 Fri 29 Sat 30 Sun 31 Mon 1 Tue 2 Wed 3 Thu 4 4/5 1 Job Fri 5 Sat 6 Sun 7…" at bounding box center [784, 427] width 1568 height 582
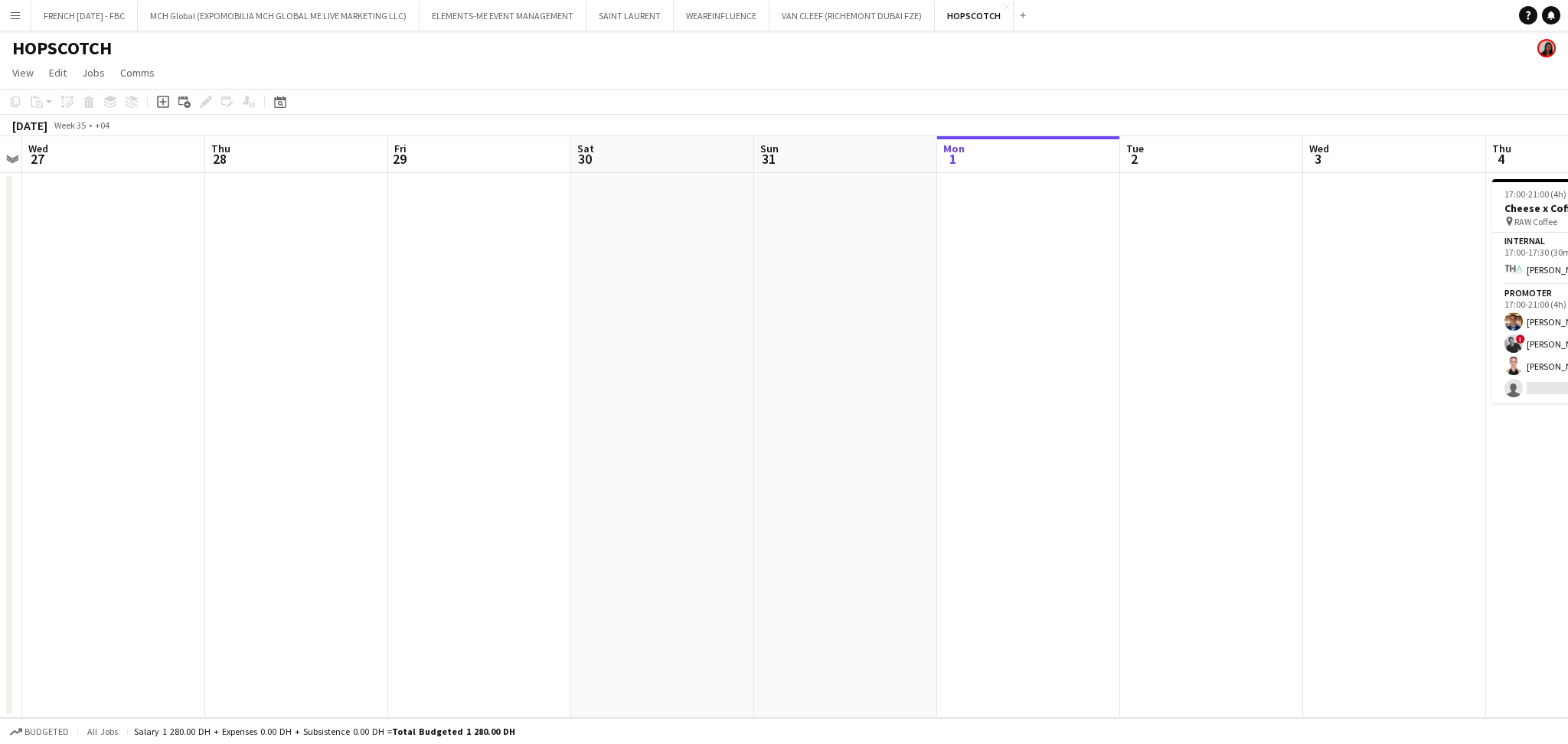
drag, startPoint x: 956, startPoint y: 489, endPoint x: 995, endPoint y: 503, distance: 41.4
click at [1150, 495] on app-calendar-viewport "Mon 25 Tue 26 Wed 27 Thu 28 Fri 29 Sat 30 Sun 31 Mon 1 Tue 2 Wed 3 Thu 4 4/5 1 …" at bounding box center [784, 427] width 1568 height 582
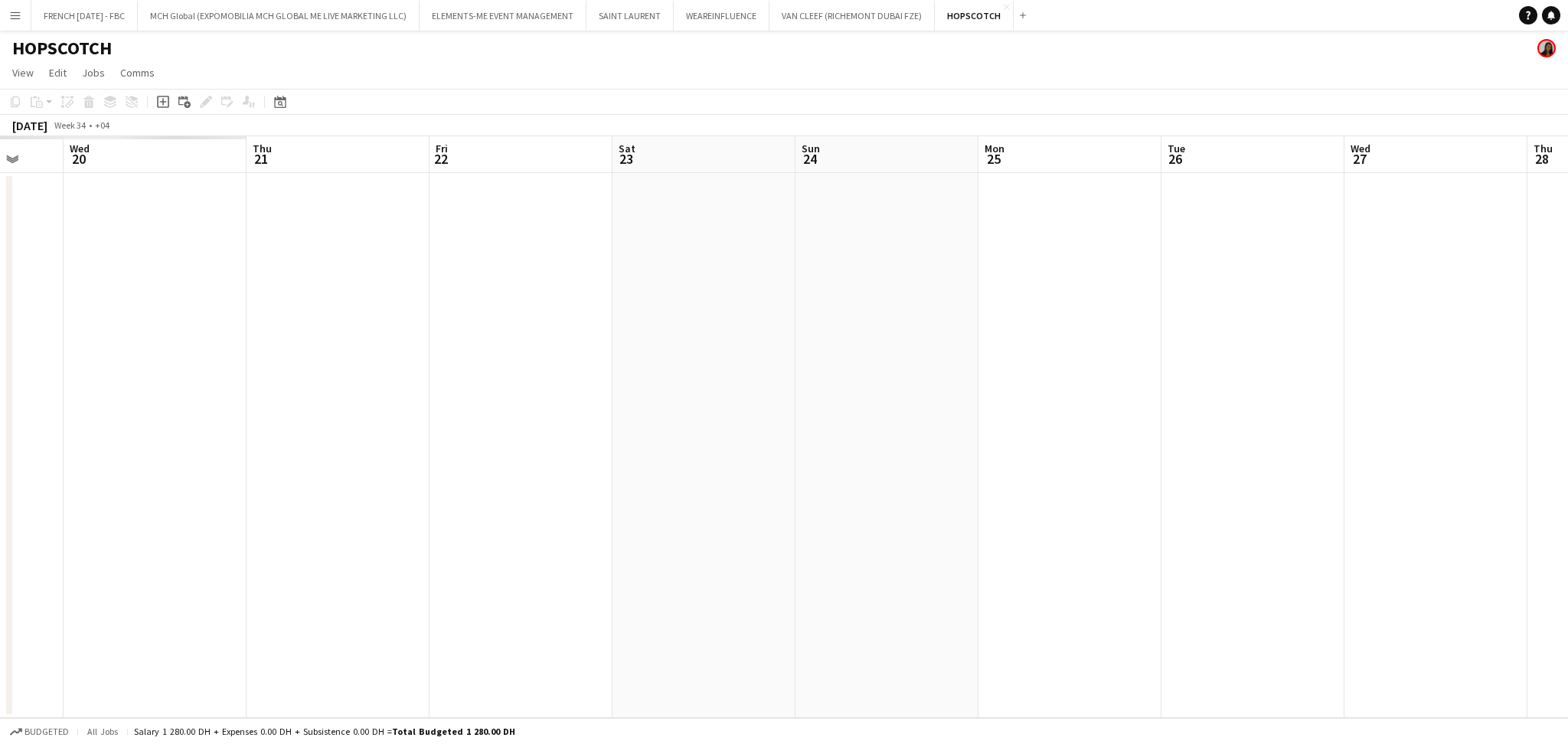
drag, startPoint x: 993, startPoint y: 500, endPoint x: 522, endPoint y: 496, distance: 471.0
click at [1086, 500] on app-calendar-viewport "Sun 17 Mon 18 Tue 19 Wed 20 Thu 21 Fri 22 Sat 23 Sun 24 Mon 25 Tue 26 Wed 27 Th…" at bounding box center [784, 427] width 1568 height 582
drag, startPoint x: 372, startPoint y: 471, endPoint x: 892, endPoint y: 476, distance: 520.0
click at [1089, 476] on app-calendar-viewport "Sun 17 Mon 18 Tue 19 Wed 20 Thu 21 Fri 22 Sat 23 Sun 24 Mon 25 Tue 26 Wed 27 Th…" at bounding box center [784, 427] width 1568 height 582
drag, startPoint x: 283, startPoint y: 472, endPoint x: 1062, endPoint y: 475, distance: 779.0
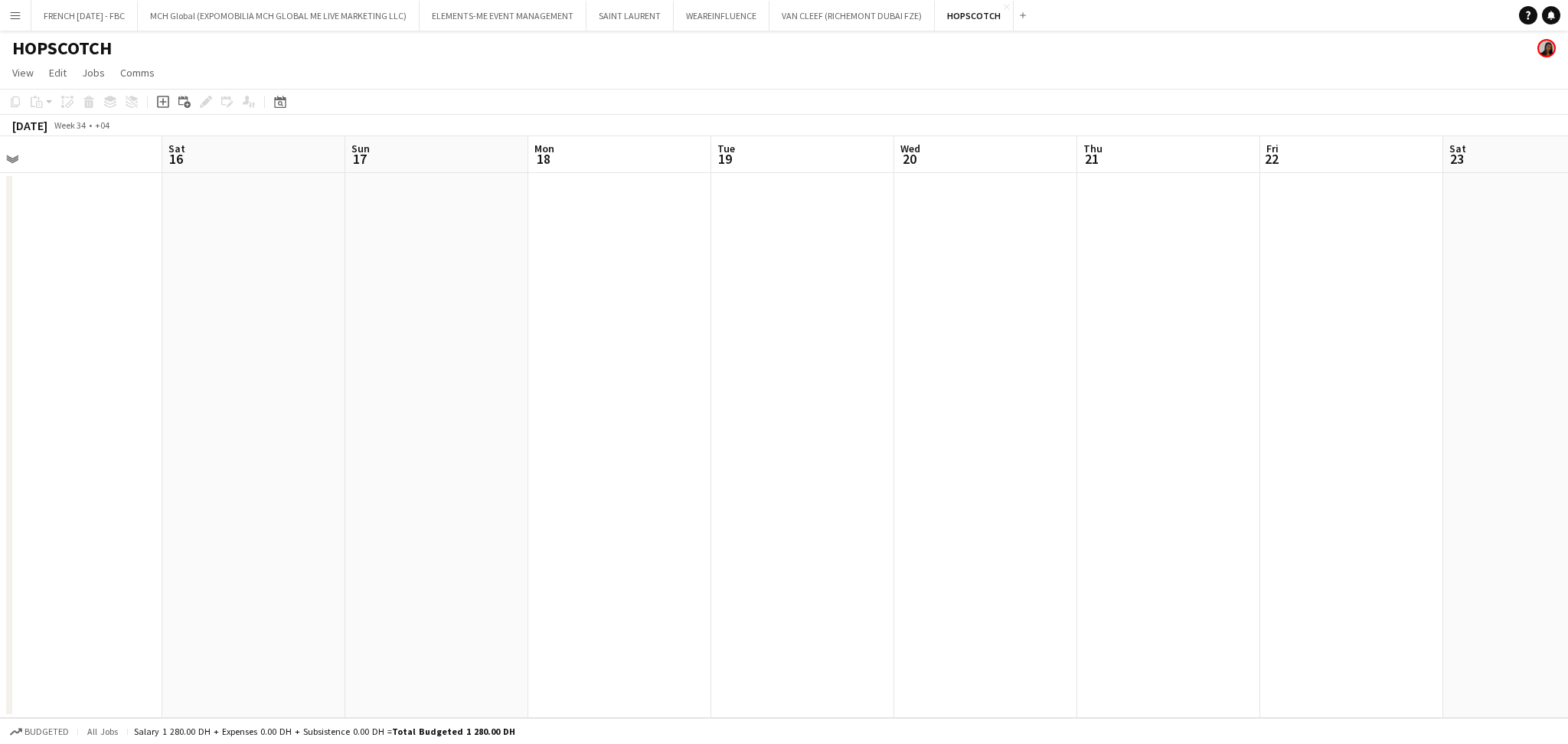
click at [1062, 475] on app-calendar-viewport "Wed 13 Thu 14 Fri 15 Sat 16 Sun 17 Mon 18 Tue 19 Wed 20 Thu 21 Fri 22 Sat 23 Su…" at bounding box center [784, 427] width 1568 height 582
drag, startPoint x: 276, startPoint y: 476, endPoint x: 323, endPoint y: 476, distance: 47.0
click at [1139, 472] on app-calendar-viewport "Wed 6 Thu 7 Fri 8 Sat 9 Sun 10 Mon 11 Tue 12 Wed 13 Thu 14 Fri 15 Sat 16 Sun 17…" at bounding box center [784, 427] width 1568 height 582
drag, startPoint x: 1146, startPoint y: 458, endPoint x: 970, endPoint y: 458, distance: 176.0
click at [1179, 458] on app-calendar-viewport "Sun 3 Mon 4 Tue 5 Wed 6 Thu 7 Fri 8 Sat 9 Sun 10 Mon 11 Tue 12 Wed 13 Thu 14 Fr…" at bounding box center [784, 427] width 1568 height 582
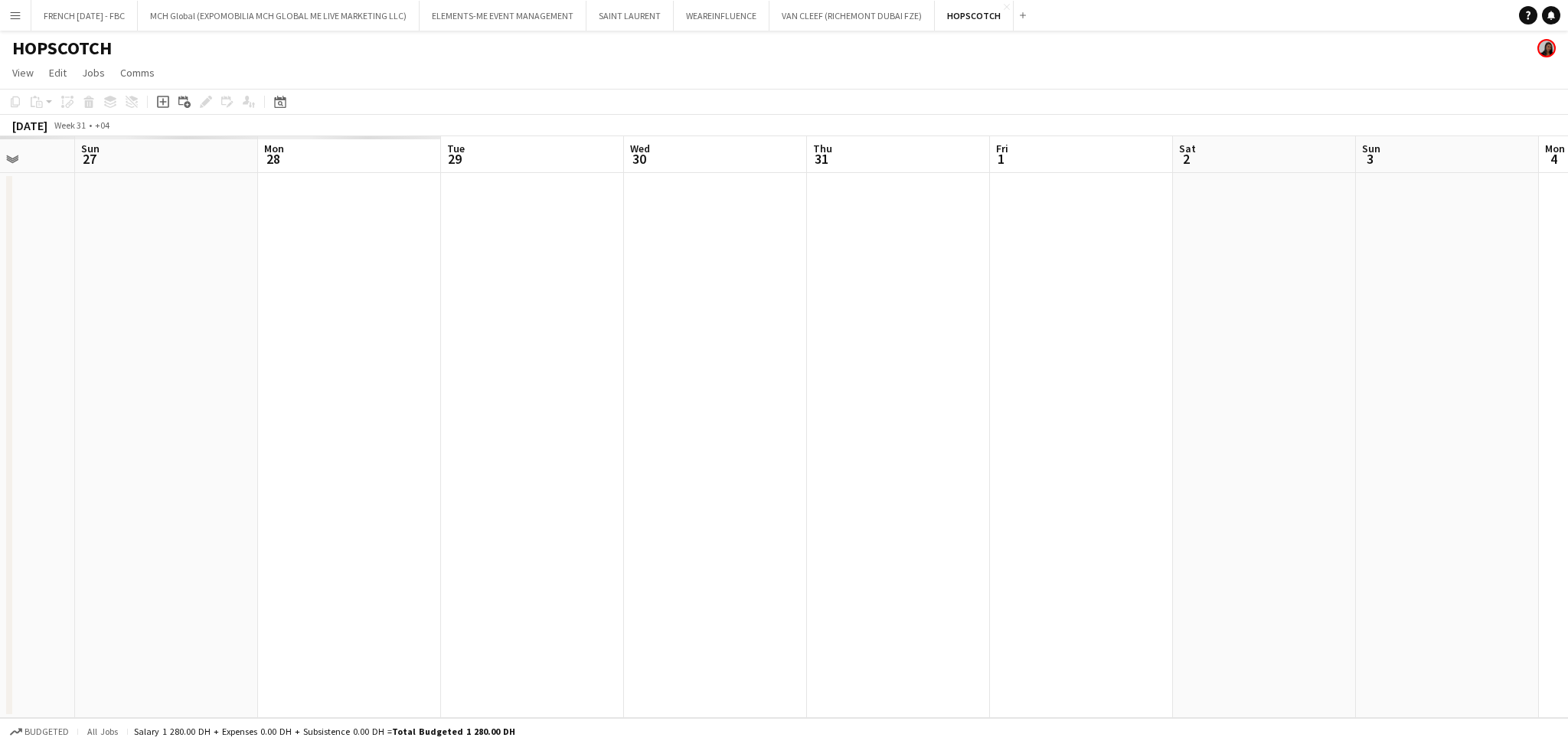
drag, startPoint x: 937, startPoint y: 435, endPoint x: 361, endPoint y: 448, distance: 576.1
click at [1021, 442] on app-calendar-viewport "Thu 24 Fri 25 Sat 26 Sun 27 Mon 28 Tue 29 Wed 30 Thu 31 Fri 1 Sat 2 Sun 3 Mon 4…" at bounding box center [784, 427] width 1568 height 582
drag, startPoint x: 384, startPoint y: 446, endPoint x: 530, endPoint y: 446, distance: 146.0
click at [1240, 458] on app-calendar-viewport "Wed 23 Thu 24 Fri 25 Sat 26 Sun 27 Mon 28 Tue 29 Wed 30 Thu 31 Fri 1 Sat 2 Sun …" at bounding box center [784, 427] width 1568 height 582
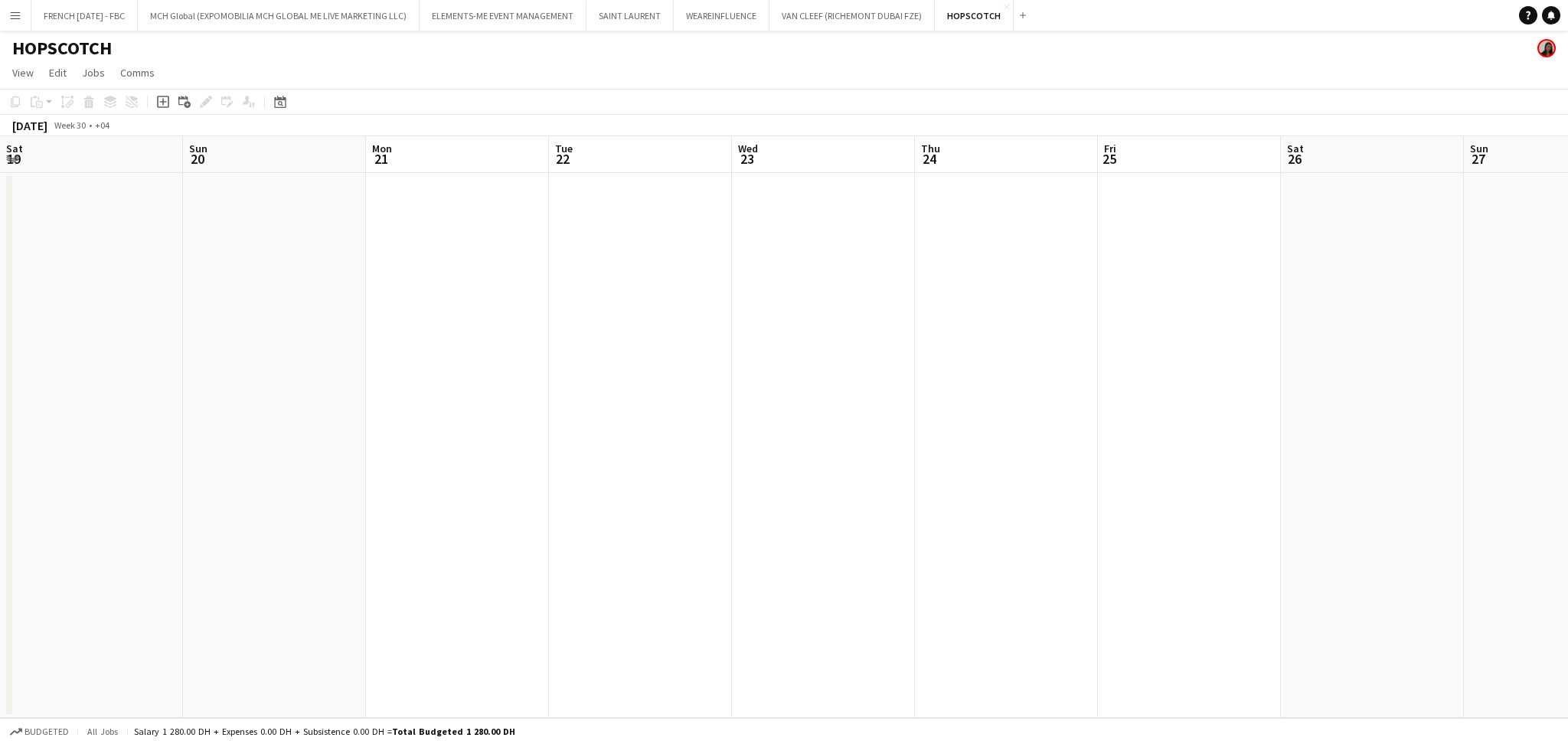
drag, startPoint x: 992, startPoint y: 421, endPoint x: 1143, endPoint y: 426, distance: 151.1
click at [1147, 426] on app-calendar-viewport "Sat 19 Sun 20 Mon 21 Tue 22 Wed 23 Thu 24 Fri 25 Sat 26 Sun 27 Mon 28 Tue 29 We…" at bounding box center [784, 427] width 1568 height 582
drag, startPoint x: 523, startPoint y: 363, endPoint x: 870, endPoint y: 372, distance: 347.1
click at [938, 367] on app-calendar-viewport "Fri 11 Sat 12 Sun 13 Mon 14 Tue 15 Wed 16 Thu 17 Fri 18 Sat 19 Sun 20 Mon 21 Tu…" at bounding box center [784, 427] width 1568 height 582
drag, startPoint x: 148, startPoint y: 370, endPoint x: 1059, endPoint y: 382, distance: 911.1
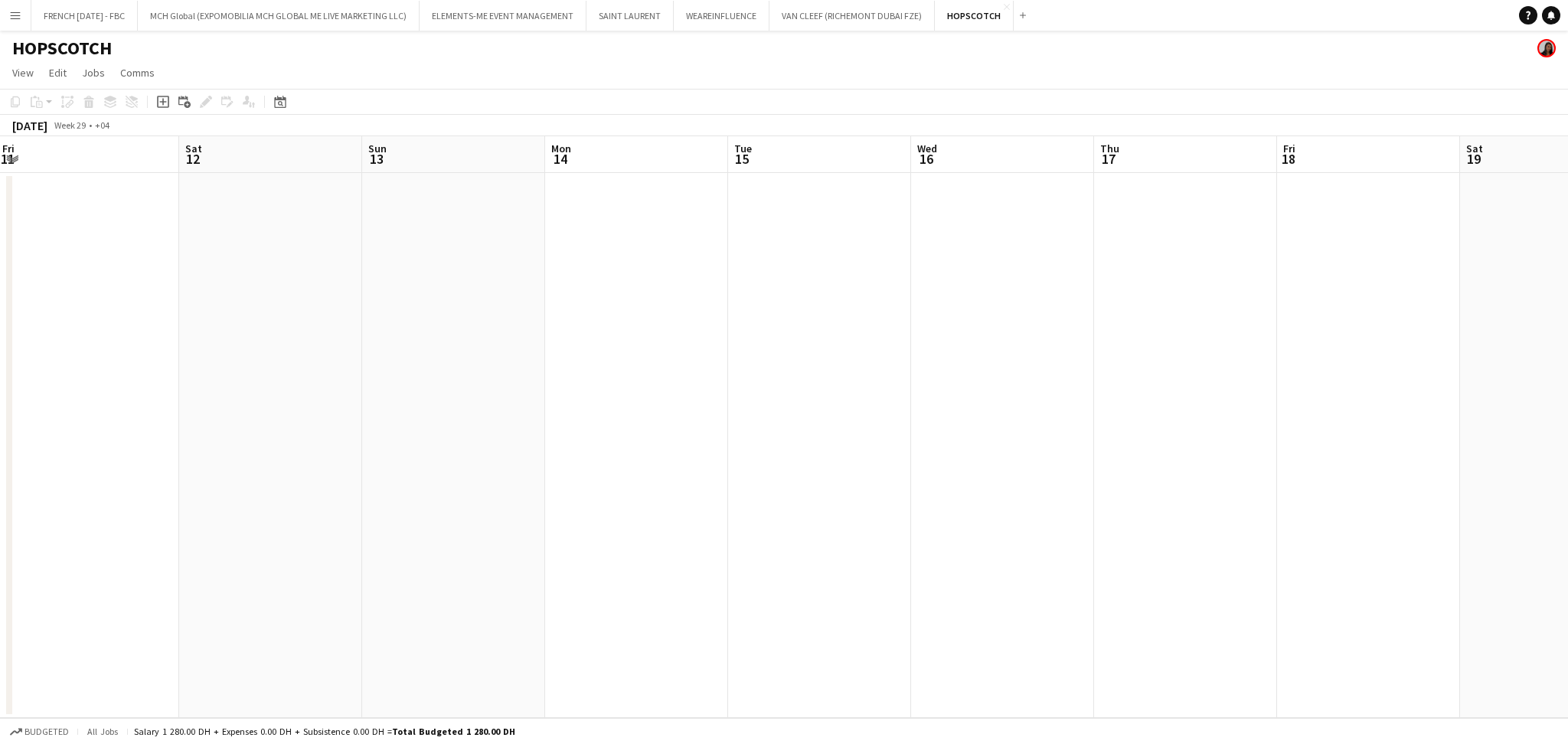
click at [1062, 381] on div "Wed 9 Thu 10 Fri 11 Sat 12 Sun 13 Mon 14 Tue 15 Wed 16 Thu 17 Fri 18 Sat 19 Sun…" at bounding box center [784, 427] width 1568 height 582
drag, startPoint x: 82, startPoint y: 384, endPoint x: 285, endPoint y: 375, distance: 203.2
click at [983, 379] on app-calendar-viewport "Fri 4 Sat 5 Sun 6 Mon 7 Tue 8 Wed 9 Thu 10 Fri 11 Sat 12 Sun 13 Mon 14 Tue 15 W…" at bounding box center [784, 427] width 1568 height 582
drag, startPoint x: 0, startPoint y: 375, endPoint x: 1152, endPoint y: 306, distance: 1154.1
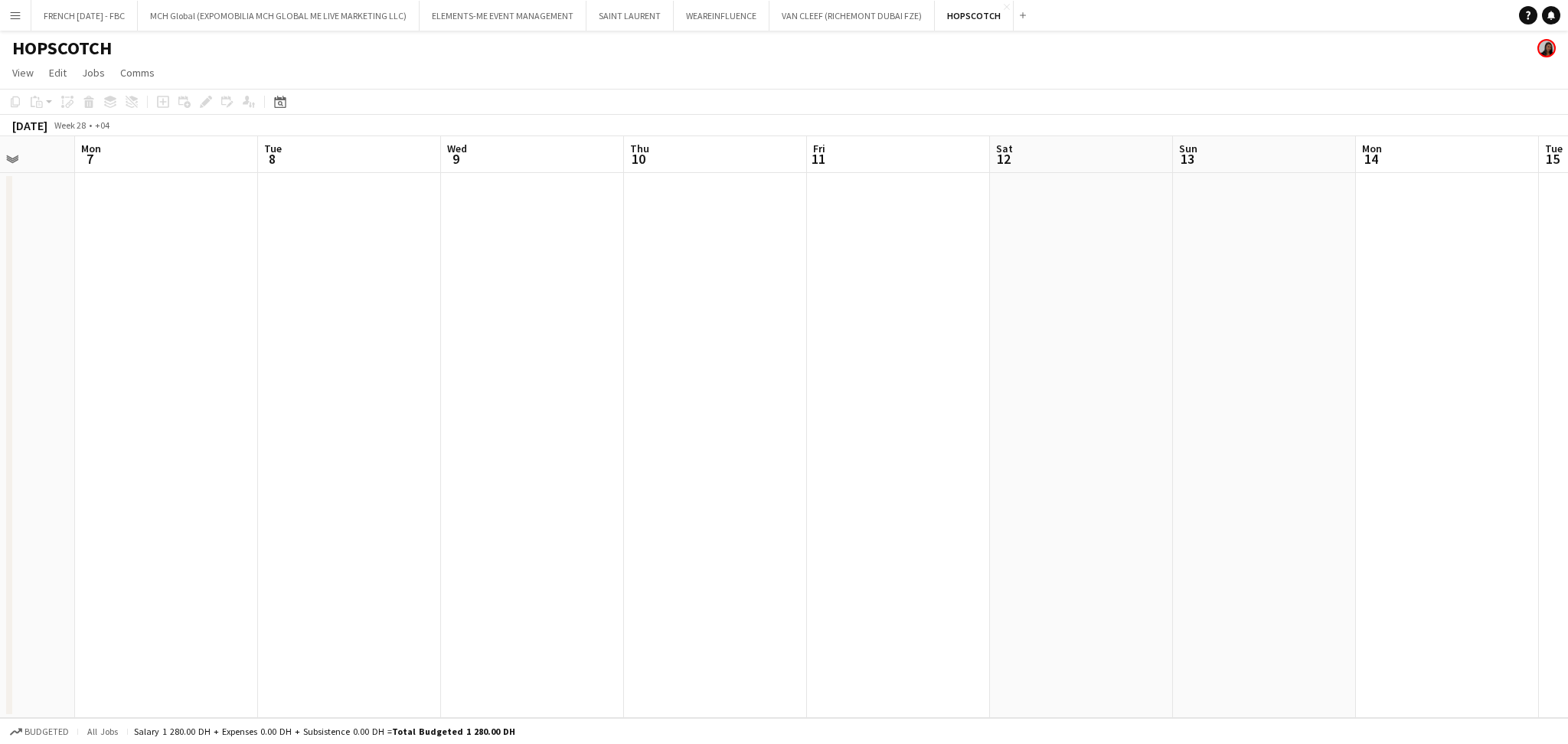
click at [1166, 330] on app-calendar-viewport "Fri 4 Sat 5 Sun 6 Mon 7 Tue 8 Wed 9 Thu 10 Fri 11 Sat 12 Sun 13 Mon 14 Tue 15 W…" at bounding box center [784, 427] width 1568 height 582
click at [1022, 21] on div "Add" at bounding box center [1023, 15] width 18 height 30
click at [1022, 12] on app-icon "Add" at bounding box center [1023, 15] width 6 height 6
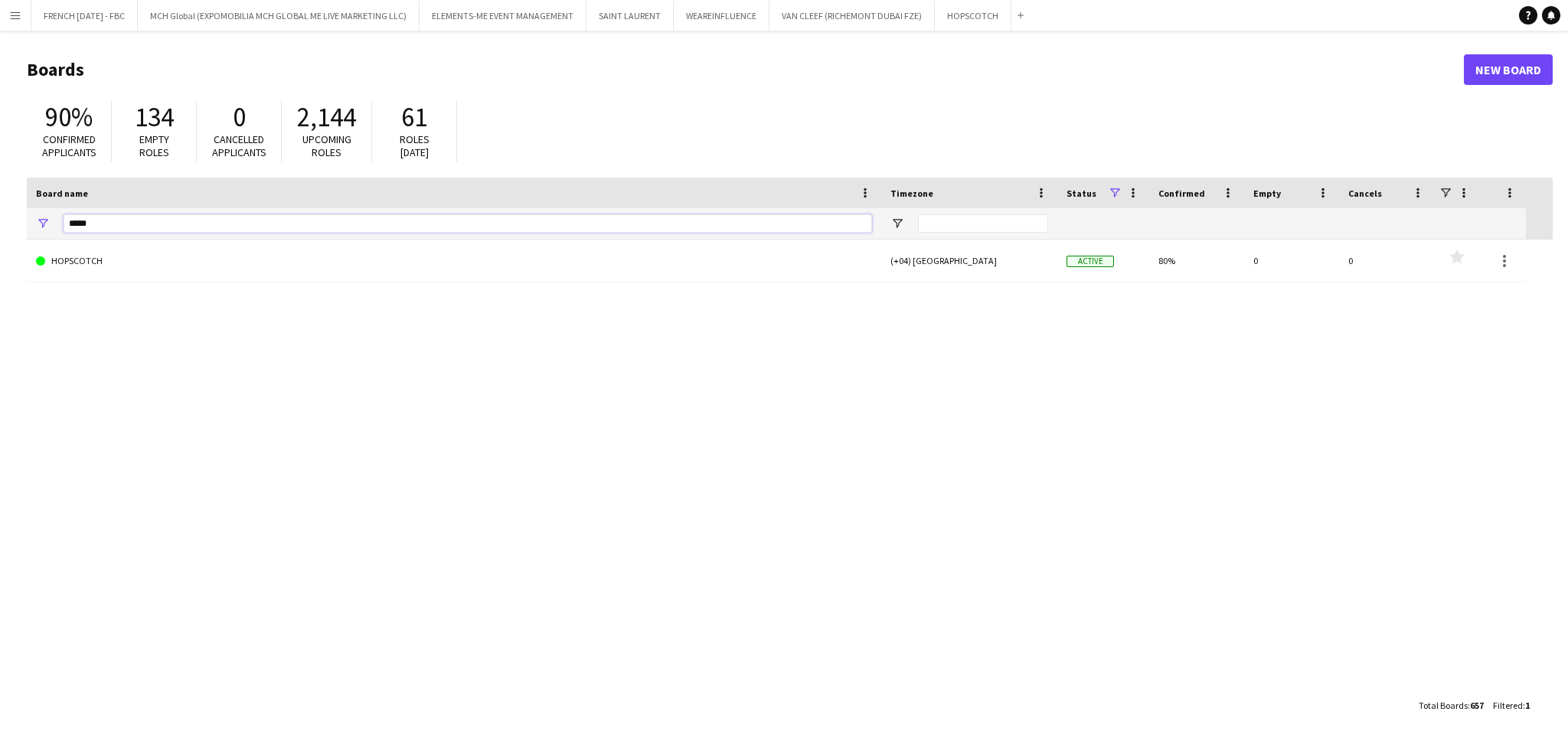
click at [463, 227] on input "*****" at bounding box center [467, 224] width 808 height 18
type input "*"
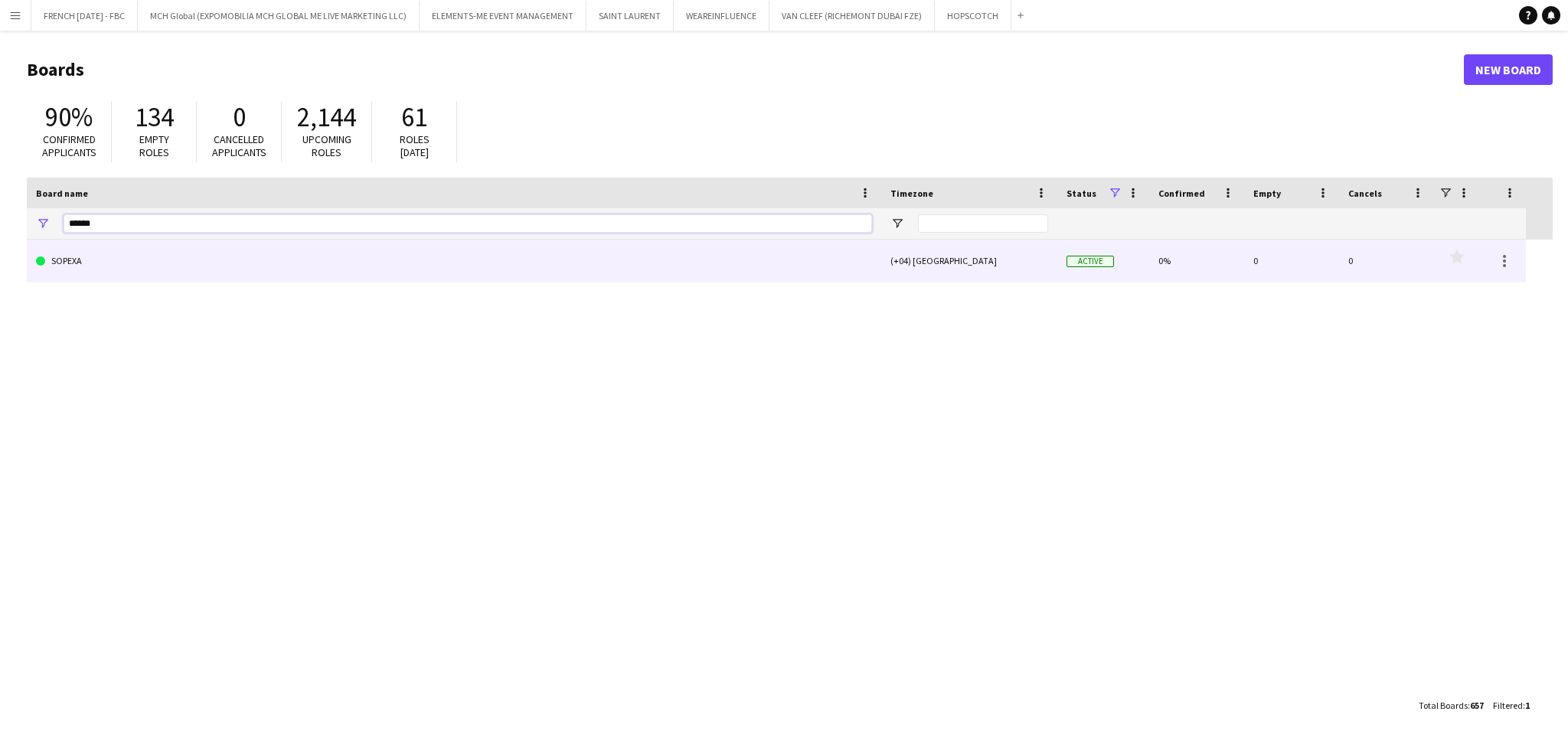
type input "******"
click at [441, 249] on link "SOPEXA" at bounding box center [454, 260] width 836 height 43
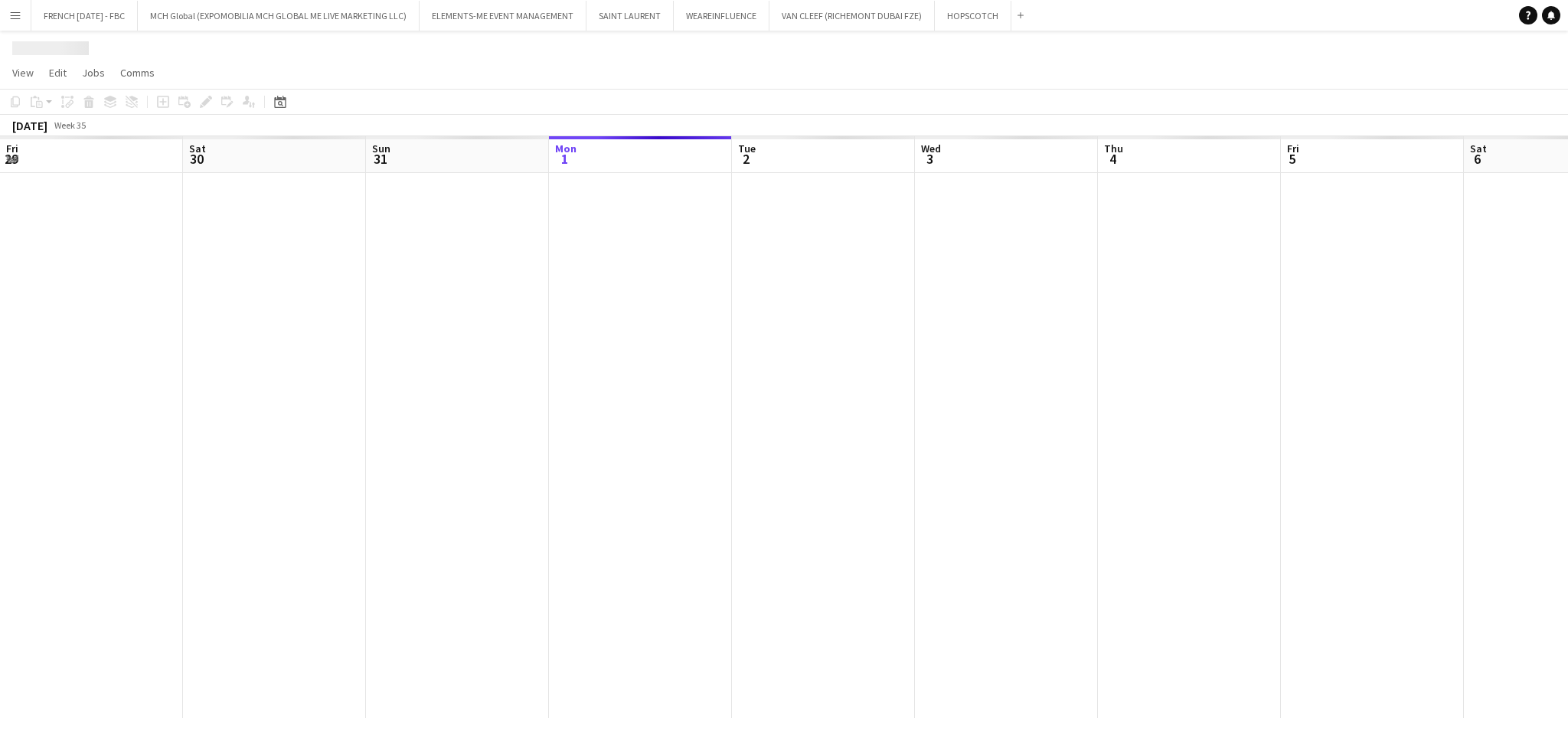
scroll to position [0, 366]
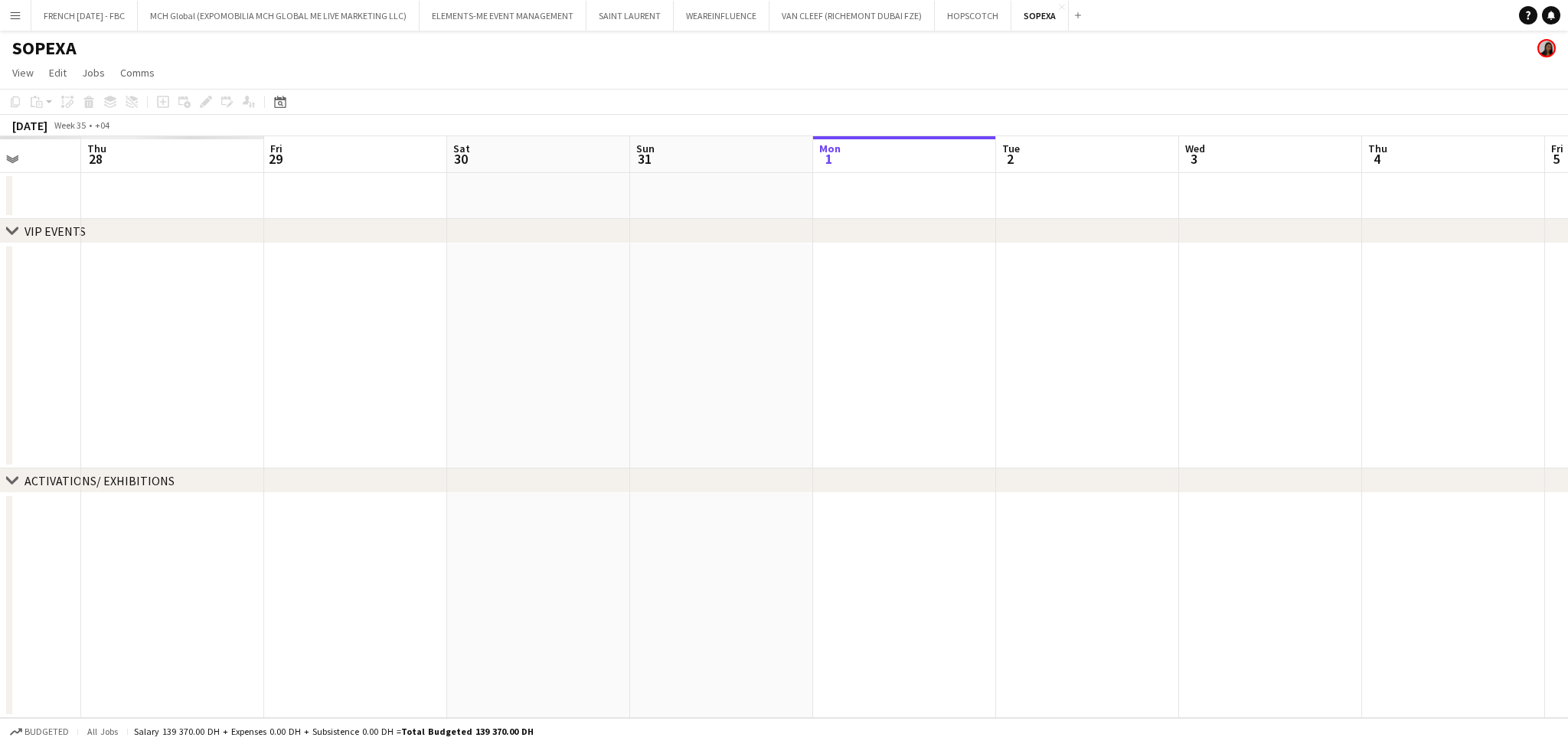
drag, startPoint x: 711, startPoint y: 282, endPoint x: 1495, endPoint y: 298, distance: 784.2
click at [1495, 298] on app-calendar-viewport "Tue 26 Wed 27 Thu 28 Fri 29 Sat 30 Sun 31 Mon 1 Tue 2 Wed 3 Thu 4 Fri 5 Sat 6 S…" at bounding box center [784, 427] width 1568 height 582
drag, startPoint x: 1291, startPoint y: 334, endPoint x: 1475, endPoint y: 351, distance: 184.8
click at [1484, 347] on app-calendar-viewport "Sun 24 Mon 25 Tue 26 Wed 27 Thu 28 Fri 29 Sat 30 Sun 31 Mon 1 Tue 2 Wed 3 Thu 4…" at bounding box center [784, 427] width 1568 height 582
drag, startPoint x: 631, startPoint y: 395, endPoint x: 910, endPoint y: 424, distance: 280.5
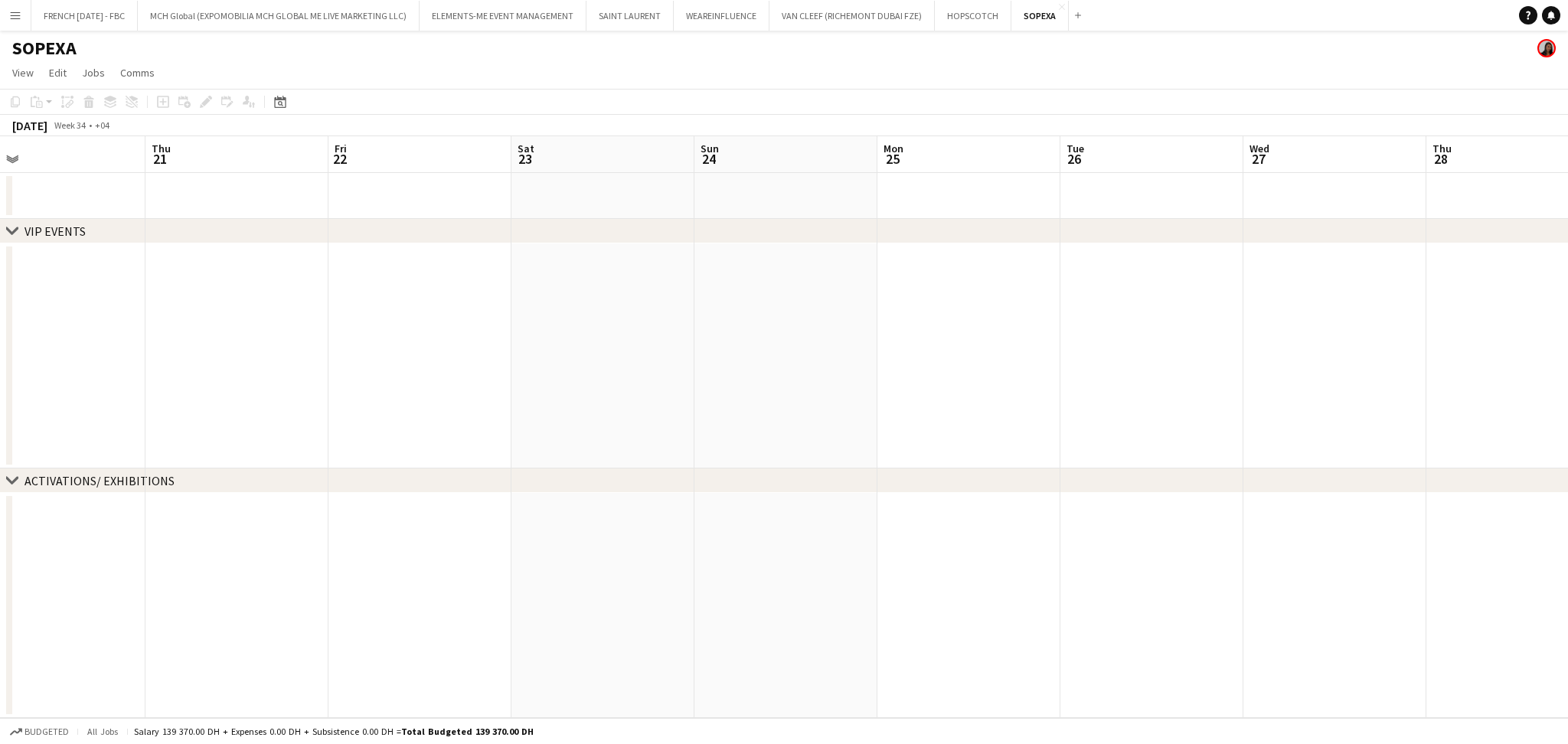
click at [1184, 431] on app-calendar-viewport "Mon 18 Tue 19 Wed 20 Thu 21 Fri 22 Sat 23 Sun 24 Mon 25 Tue 26 Wed 27 Thu 28 Fr…" at bounding box center [784, 427] width 1568 height 582
drag, startPoint x: 270, startPoint y: 331, endPoint x: 1388, endPoint y: 395, distance: 1119.8
click at [1412, 393] on app-calendar-viewport "Fri 15 Sat 16 Sun 17 Mon 18 Tue 19 Wed 20 Thu 21 Fri 22 Sat 23 Sun 24 Mon 25 Tu…" at bounding box center [784, 427] width 1568 height 582
drag, startPoint x: 529, startPoint y: 368, endPoint x: 1132, endPoint y: 380, distance: 603.1
click at [1161, 380] on app-calendar-viewport "Tue 5 Wed 6 Thu 7 Fri 8 Sat 9 Sun 10 Mon 11 Tue 12 Wed 13 Thu 14 Fri 15 Sat 16 …" at bounding box center [784, 427] width 1568 height 582
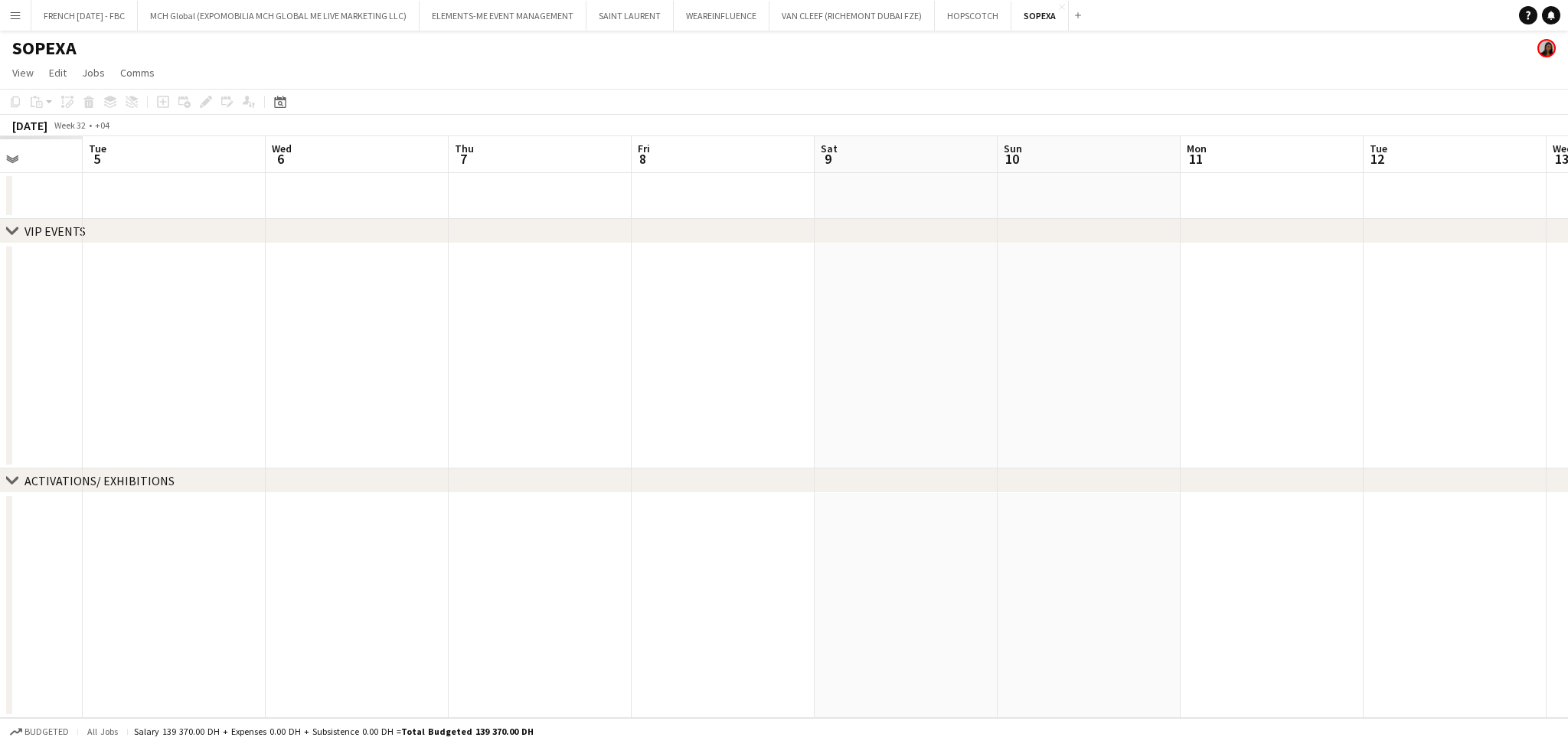
drag, startPoint x: 362, startPoint y: 331, endPoint x: 1178, endPoint y: 347, distance: 816.2
click at [1178, 347] on app-calendar-viewport "Sat 2 Sun 3 Mon 4 Tue 5 Wed 6 Thu 7 Fri 8 Sat 9 Sun 10 Mon 11 Tue 12 Wed 13 Thu…" at bounding box center [784, 427] width 1568 height 582
drag, startPoint x: 362, startPoint y: 341, endPoint x: 1113, endPoint y: 378, distance: 751.9
click at [1127, 378] on app-calendar-viewport "Thu 31 Fri 1 Sat 2 Sun 3 Mon 4 Tue 5 Wed 6 Thu 7 Fri 8 Sat 9 Sun 10 Mon 11 Tue …" at bounding box center [784, 427] width 1568 height 582
drag, startPoint x: 317, startPoint y: 370, endPoint x: 1179, endPoint y: 398, distance: 862.5
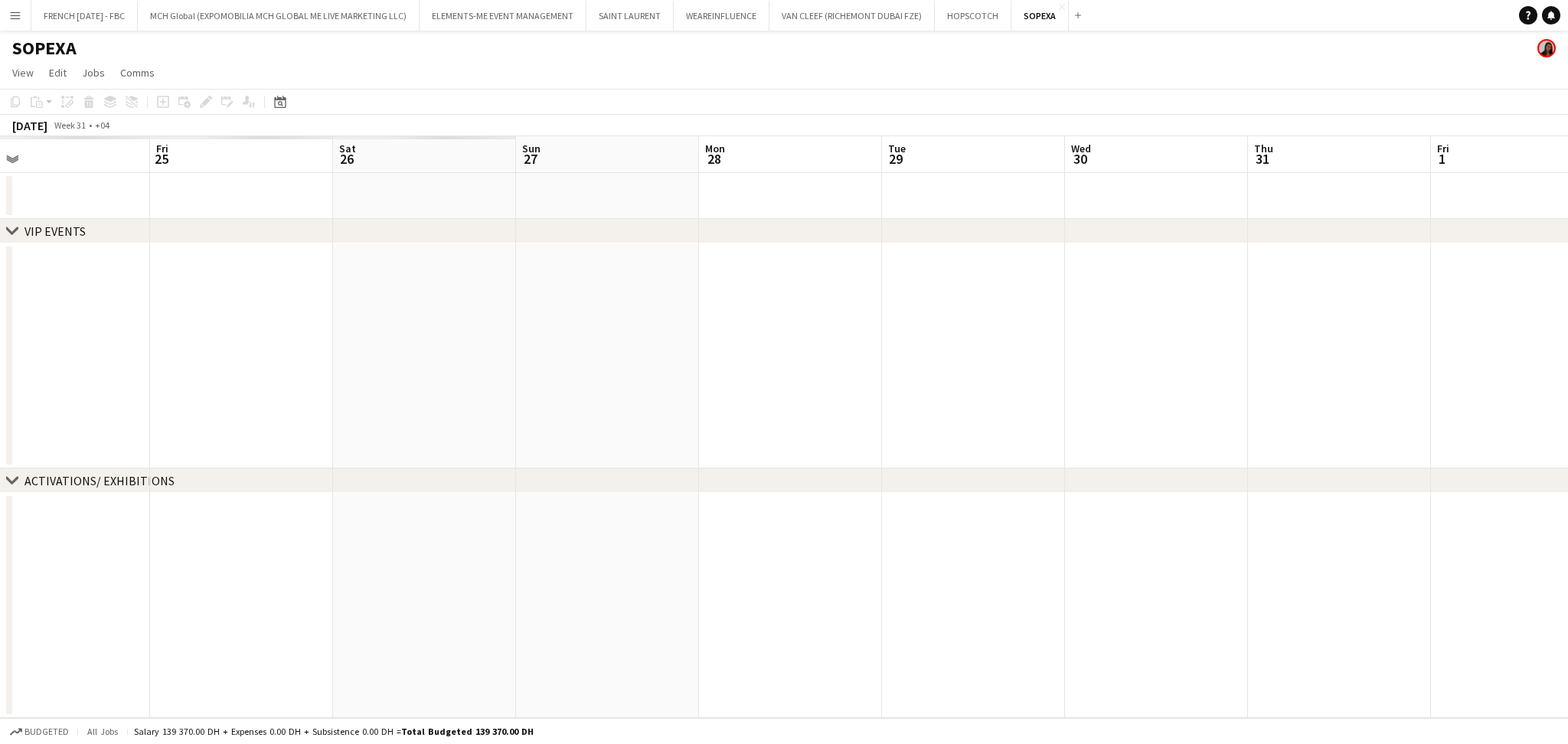
click at [1179, 398] on app-calendar-viewport "Tue 22 Wed 23 Thu 24 Fri 25 Sat 26 Sun 27 Mon 28 Tue 29 Wed 30 Thu 31 Fri 1 Sat…" at bounding box center [784, 427] width 1568 height 582
drag, startPoint x: 960, startPoint y: 402, endPoint x: 682, endPoint y: 413, distance: 278.2
click at [1162, 427] on app-calendar-viewport "Tue 22 Wed 23 Thu 24 Fri 25 Sat 26 Sun 27 Mon 28 Tue 29 Wed 30 Thu 31 Fri 1 Sat…" at bounding box center [784, 427] width 1568 height 582
drag, startPoint x: 434, startPoint y: 413, endPoint x: 1068, endPoint y: 424, distance: 634.1
click at [1099, 423] on app-calendar-viewport "Sun 13 Mon 14 Tue 15 Wed 16 Thu 17 Fri 18 Sat 19 Sun 20 Mon 21 Tue 22 Wed 23 Th…" at bounding box center [784, 427] width 1568 height 582
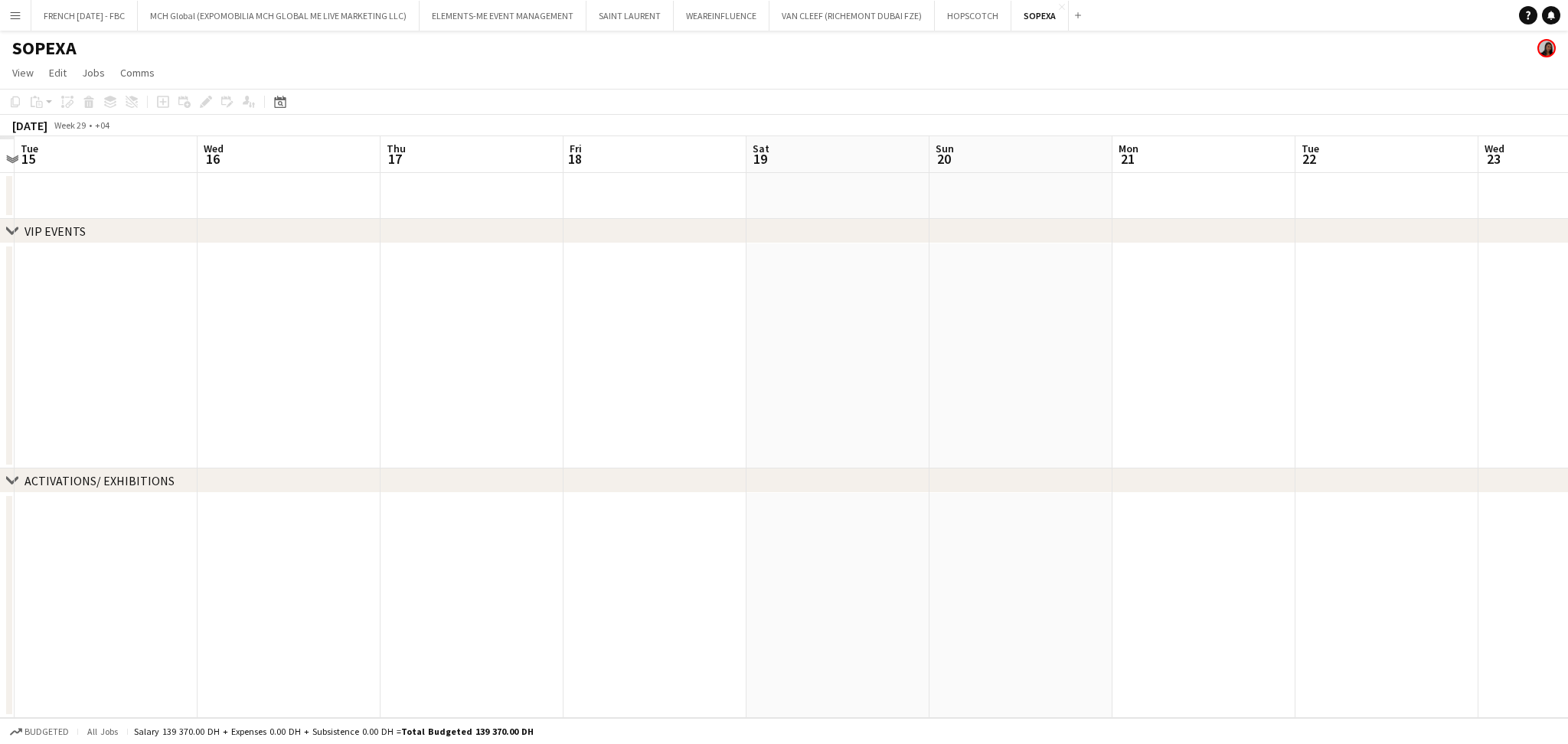
drag, startPoint x: 1117, startPoint y: 384, endPoint x: 1096, endPoint y: 385, distance: 21.0
click at [1121, 385] on app-calendar-viewport "Sat 12 Sun 13 Mon 14 Tue 15 Wed 16 Thu 17 Fri 18 Sat 19 Sun 20 Mon 21 Tue 22 We…" at bounding box center [784, 427] width 1568 height 582
drag, startPoint x: 225, startPoint y: 360, endPoint x: 275, endPoint y: 377, distance: 52.8
click at [755, 379] on app-calendar-viewport "Mon 7 Tue 8 Wed 9 Thu 10 Fri 11 Sat 12 Sun 13 Mon 14 Tue 15 Wed 16 Thu 17 Fri 1…" at bounding box center [784, 427] width 1568 height 582
drag, startPoint x: 723, startPoint y: 368, endPoint x: 850, endPoint y: 393, distance: 129.4
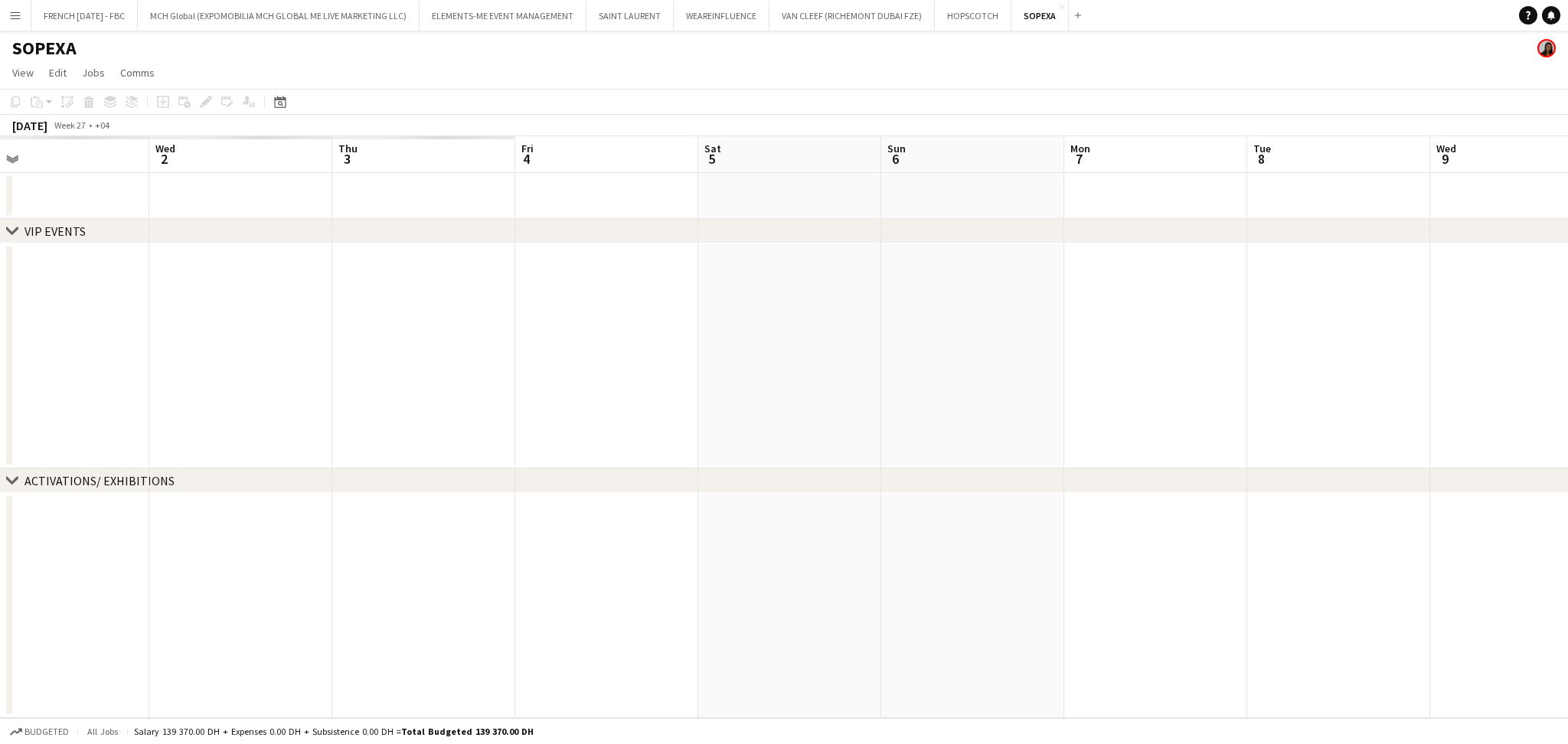
click at [960, 379] on app-calendar-viewport "Sun 29 Mon 30 Tue 1 Wed 2 Thu 3 Fri 4 Sat 5 Sun 6 Mon 7 Tue 8 Wed 9 Thu 10 Fri …" at bounding box center [784, 427] width 1568 height 582
drag, startPoint x: 700, startPoint y: 388, endPoint x: 976, endPoint y: 388, distance: 276.0
click at [977, 388] on app-calendar-viewport "Tue 24 Wed 25 Thu 26 Fri 27 Sat 28 Sun 29 Mon 30 Tue 1 Wed 2 Thu 3 Fri 4 Sat 5 …" at bounding box center [784, 427] width 1568 height 582
drag, startPoint x: 400, startPoint y: 392, endPoint x: 1086, endPoint y: 449, distance: 688.4
click at [1501, 446] on app-calendar-viewport "Tue 17 Wed 18 Thu 19 Fri 20 Sat 21 Sun 22 Mon 23 Tue 24 Wed 25 Thu 26 Fri 27 Sa…" at bounding box center [784, 427] width 1568 height 582
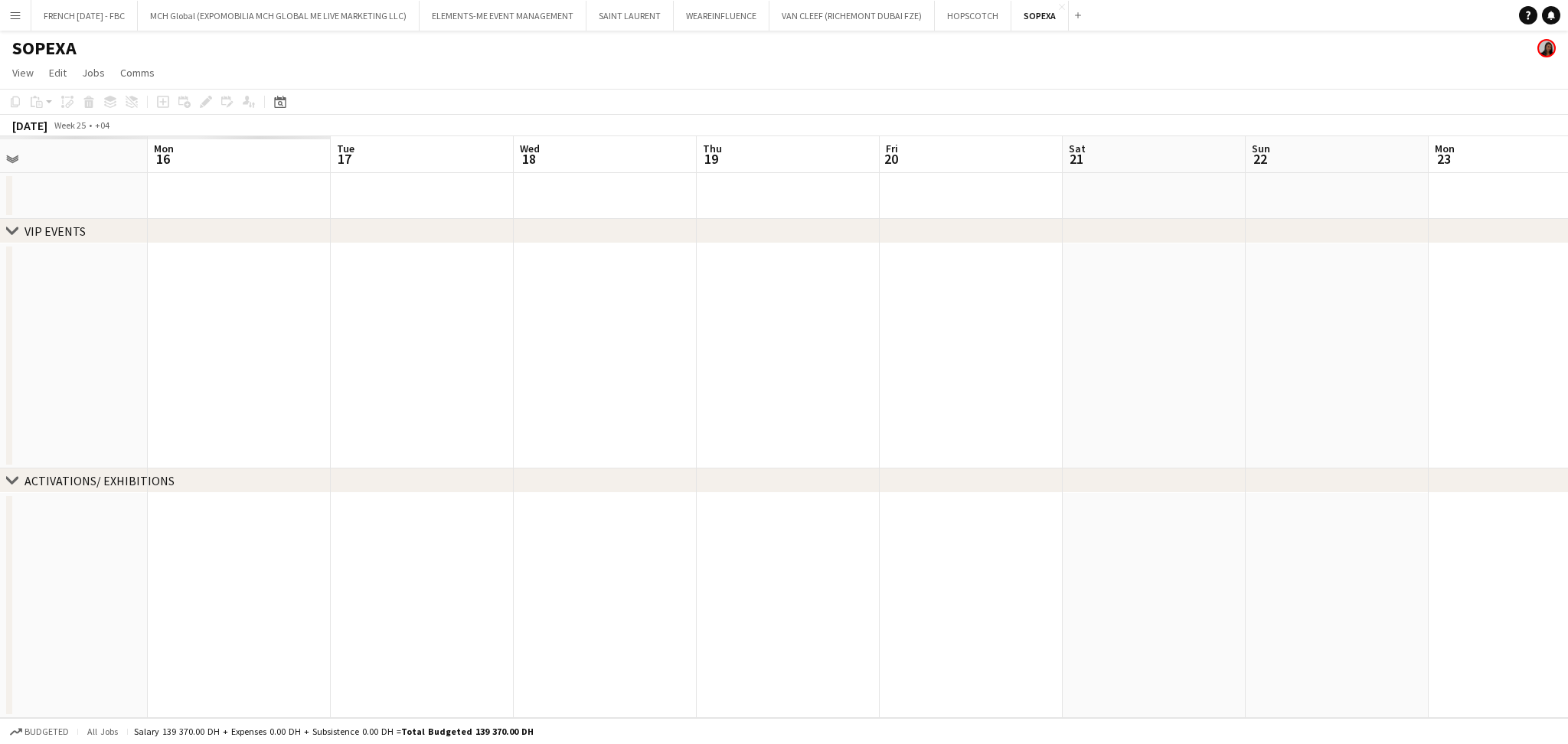
drag
click at [1415, 432] on app-calendar-viewport "Fri 13 Sat 14 Sun 15 Mon 16 Tue 17 Wed 18 Thu 19 Fri 20 Sat 21 Sun 22 Mon 23 Tu…" at bounding box center [784, 427] width 1568 height 582
click at [1552, 346] on app-calendar-viewport "Sat 7 Sun 8 Mon 9 Tue 10 Wed 11 Thu 12 Fri 13 Sat 14 Sun 15 Mon 16 Tue 17 Wed 1…" at bounding box center [784, 427] width 1568 height 582
click at [1386, 367] on app-calendar-viewport "Tue 3 Wed 4 Thu 5 Fri 6 Sat 7 Sun 8 Mon 9 Tue 10 Wed 11 Thu 12 Fri 13 Sat 14 Su…" at bounding box center [784, 427] width 1568 height 582
click at [1559, 353] on app-calendar-viewport "Wed 28 Thu 29 Fri 30 Sat 31 Sun 1 Mon 2 Tue 3 Wed 4 Thu 5 Fri 6 Sat 7 Sun 8 Mon…" at bounding box center [784, 427] width 1568 height 582
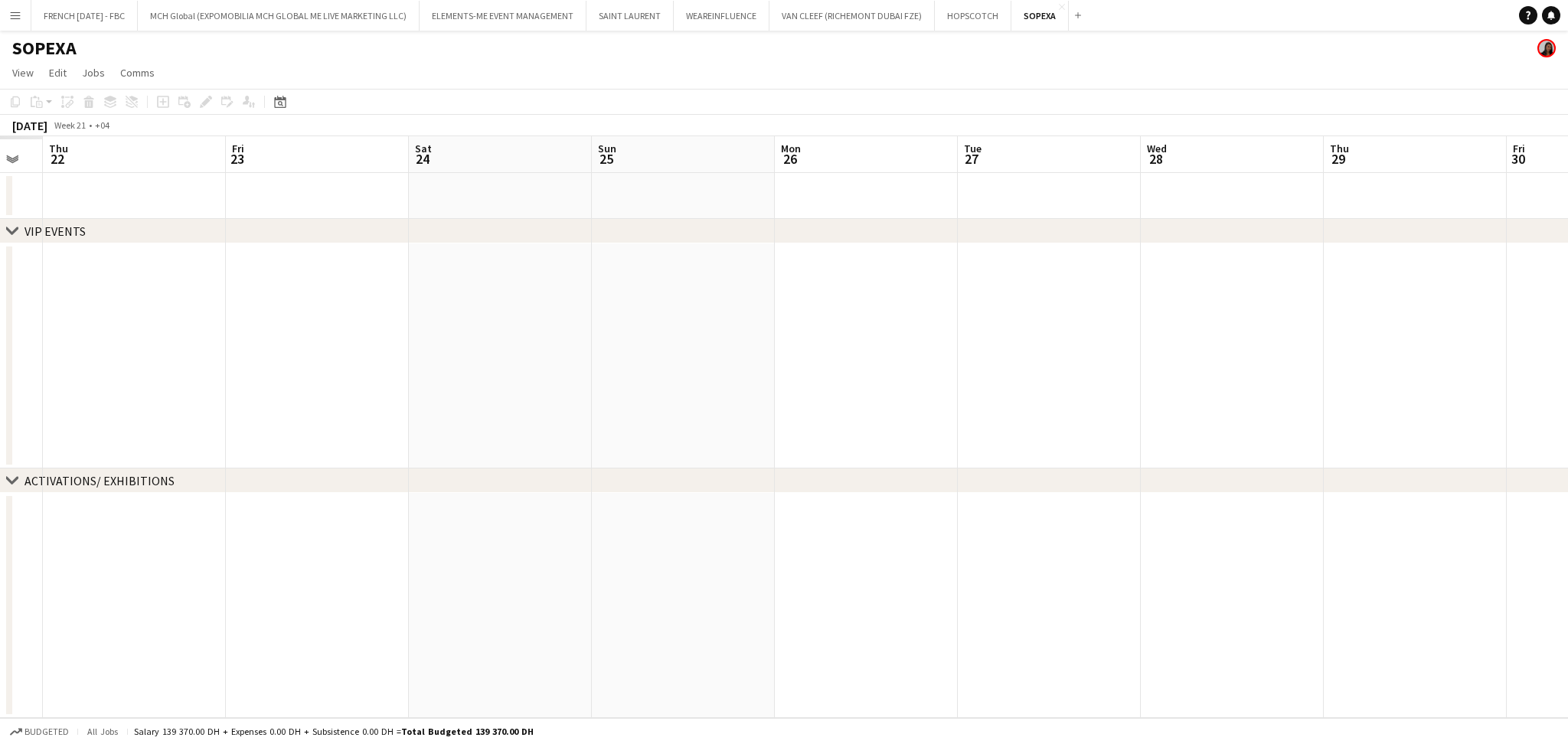
click at [1431, 309] on app-calendar-viewport "Tue 20 Wed 21 Thu 22 Fri 23 Sat 24 Sun 25 Mon 26 Tue 27 Wed 28 Thu 29 Fri 30 Sa…" at bounding box center [784, 427] width 1568 height 582
click at [1561, 337] on app-calendar-viewport "Wed 14 Thu 15 Fri 16 Sat 17 Sun 18 Mon 19 Tue 20 Wed 21 Thu 22 Fri 23 Sat 24 Su…" at bounding box center [784, 427] width 1568 height 582
click at [1566, 314] on app-calendar-viewport "Tue 29 Wed 30 Thu 1 Fri 2 Sat 3 Sun 4 Mon 5 Tue 6 Wed 7 Thu 8 Fri 9 Sat 10 Sun …" at bounding box center [784, 427] width 1568 height 582
click at [1566, 312] on app-calendar-viewport "Mon 21 Tue 22 Wed 23 Thu 24 Fri 25 Sat 26 Sun 27 Mon 28 Tue 29 Wed 30 Thu 1 Fri…" at bounding box center [784, 427] width 1568 height 582
click at [1291, 357] on app-calendar-viewport "Mon 14 Tue 15 Wed 16 Thu 17 Fri 18 Sat 19 Sun 20 Mon 21 Tue 22 Wed 23 Thu 24 Fr…" at bounding box center [784, 427] width 1568 height 582
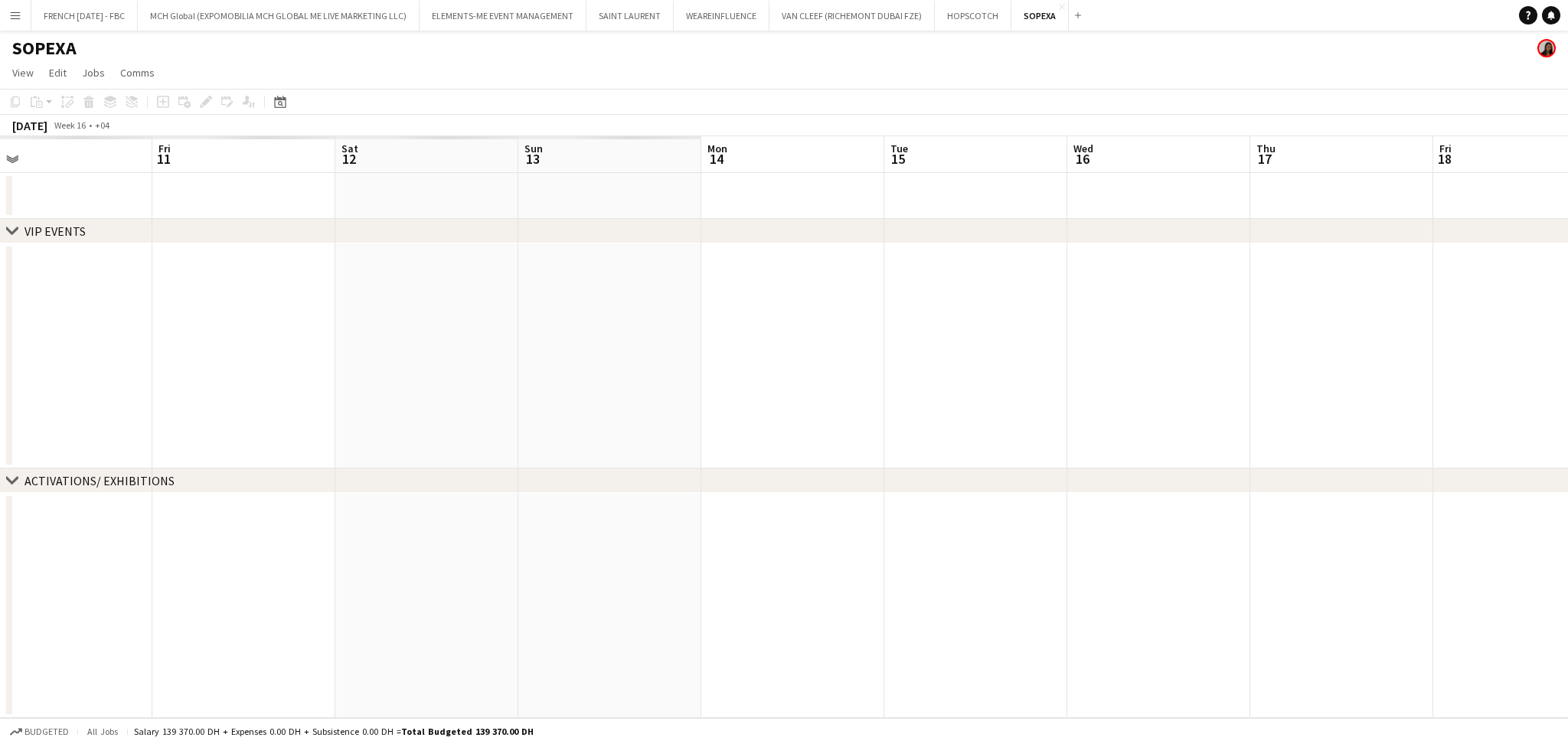
click at [1566, 350] on app-calendar-viewport "Tue 8 Wed 9 Thu 10 Fri 11 Sat 12 Sun 13 Mon 14 Tue 15 Wed 16 Thu 17 Fri 18 Sat …" at bounding box center [784, 427] width 1568 height 582
click at [1566, 363] on app-calendar-viewport "Sat 5 Sun 6 Mon 7 Tue 8 Wed 9 Thu 10 Fri 11 Sat 12 Sun 13 Mon 14 Tue 15 Wed 16 …" at bounding box center [784, 427] width 1568 height 582
click at [1438, 354] on app-calendar-viewport "Sat 22 Sun 23 Mon 24 Tue 25 Wed 26 Thu 27 Fri 28 Sat 29 Sun 30 Mon 31 Tue 1 Wed…" at bounding box center [784, 427] width 1568 height 582
click at [1554, 323] on app-calendar-viewport "Sat 15 Sun 16 Mon 17 Tue 18 Wed 19 Thu 20 Fri 21 Sat 22 Sun 23 Mon 24 Tue 25 We…" at bounding box center [784, 427] width 1568 height 582
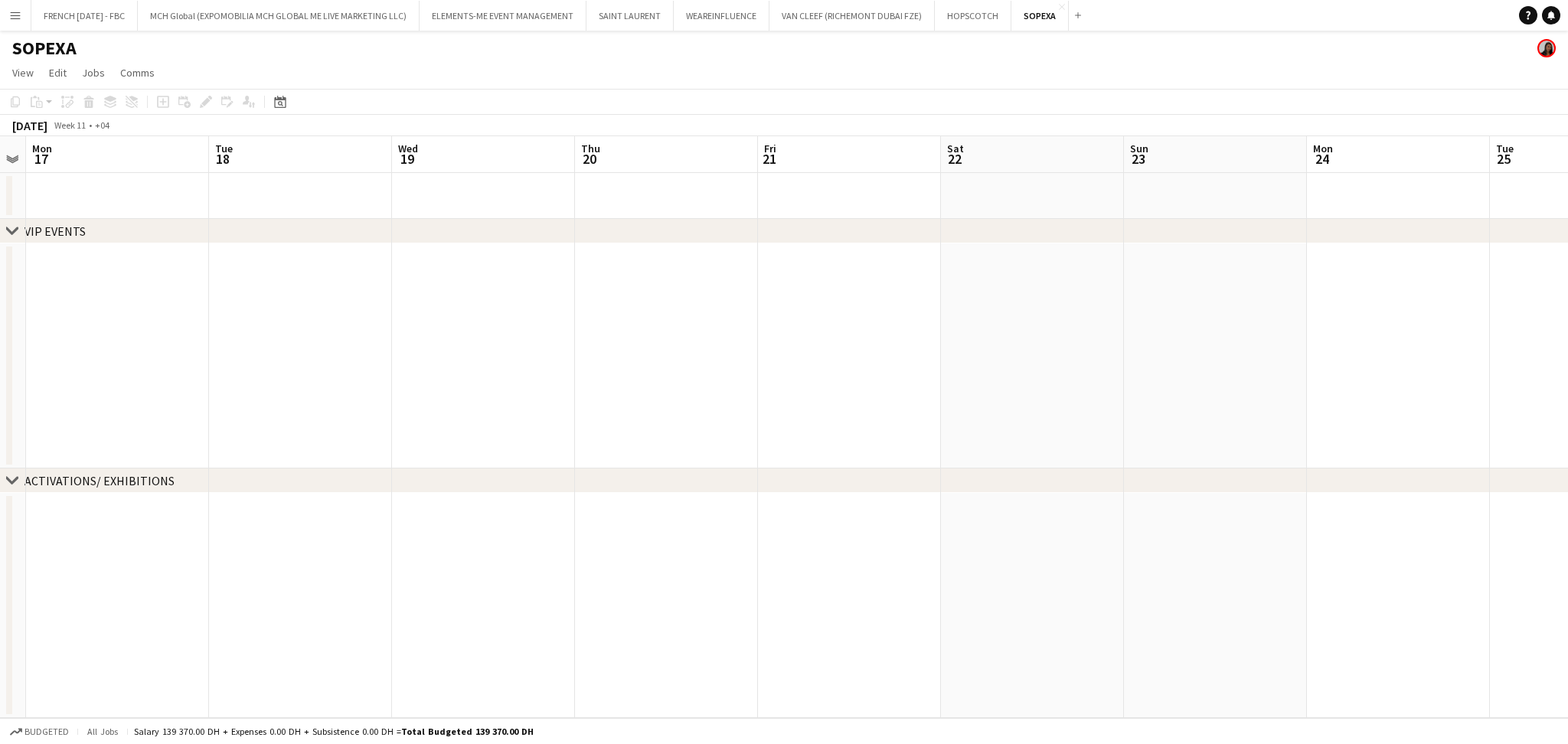
click at [1487, 312] on div "chevron-right VIP EVENTS chevron-right ACTIVATIONS/ EXHIBITIONS Sat 15 Sun 16 M…" at bounding box center [784, 427] width 1568 height 582
click at [1561, 325] on app-calendar-viewport "Wed 12 Thu 13 Fri 14 Sat 15 Sun 16 Mon 17 Tue 18 Wed 19 Thu 20 Fri 21 Sat 22 Su…" at bounding box center [784, 427] width 1568 height 582
click at [1563, 342] on app-calendar-viewport "Thu 27 Fri 28 Sat 1 Sun 2 Mon 3 Tue 4 Wed 5 Thu 6 Fri 7 Sat 8 Sun 9 Mon 10 Tue …" at bounding box center [784, 427] width 1568 height 582
click at [1556, 359] on app-calendar-viewport "Thu 20 Fri 21 Sat 22 Sun 23 Mon 24 Tue 25 Wed 26 Thu 27 Fri 28 Sat 1 Sun 2 Mon …" at bounding box center [784, 427] width 1568 height 582
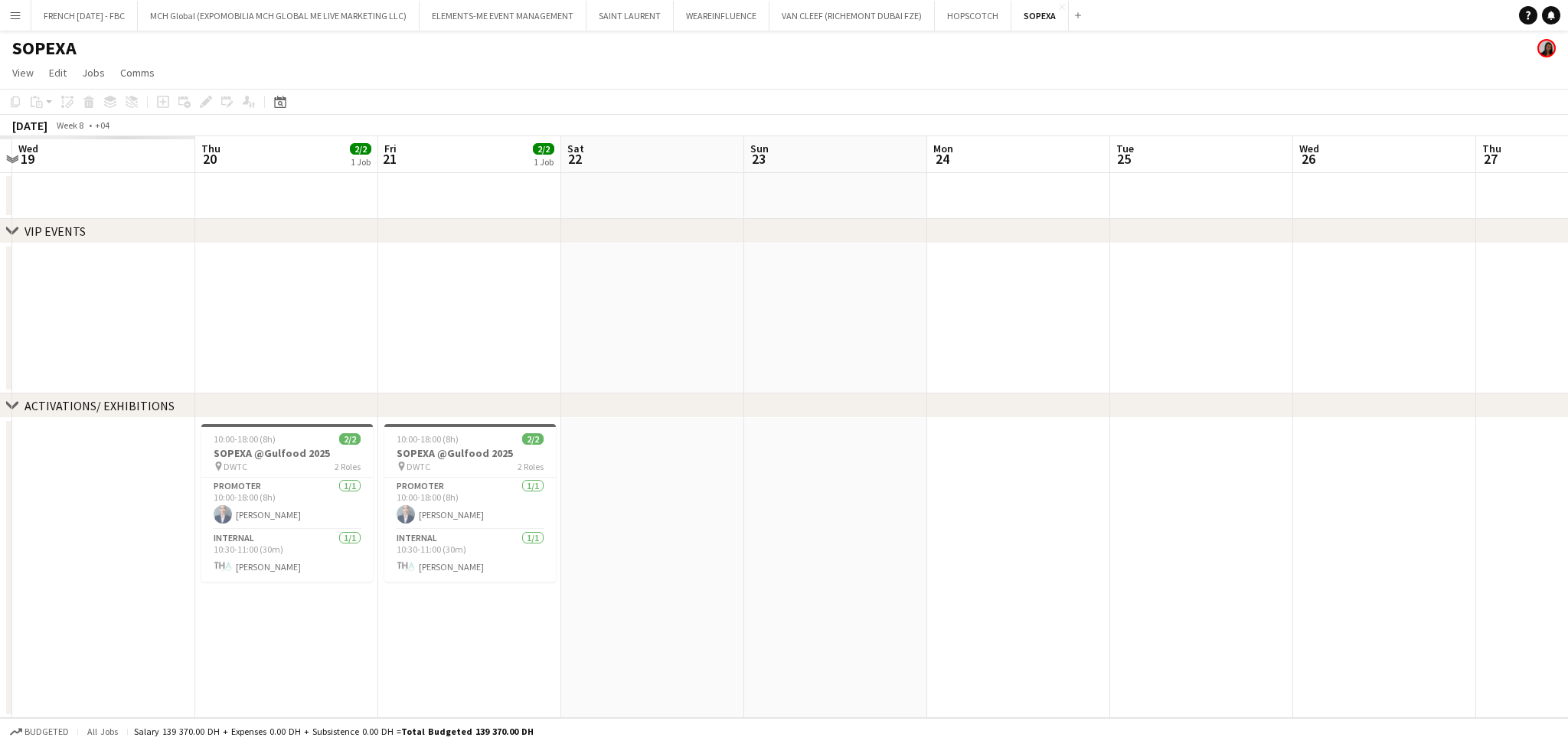
click at [568, 340] on app-calendar-viewport "Mon 17 Tue 18 Wed 19 Thu 20 2/2 1 Job Fri 21 2/2 1 Job Sat 22 Sun 23 Mon 24 Tue…" at bounding box center [784, 427] width 1568 height 582
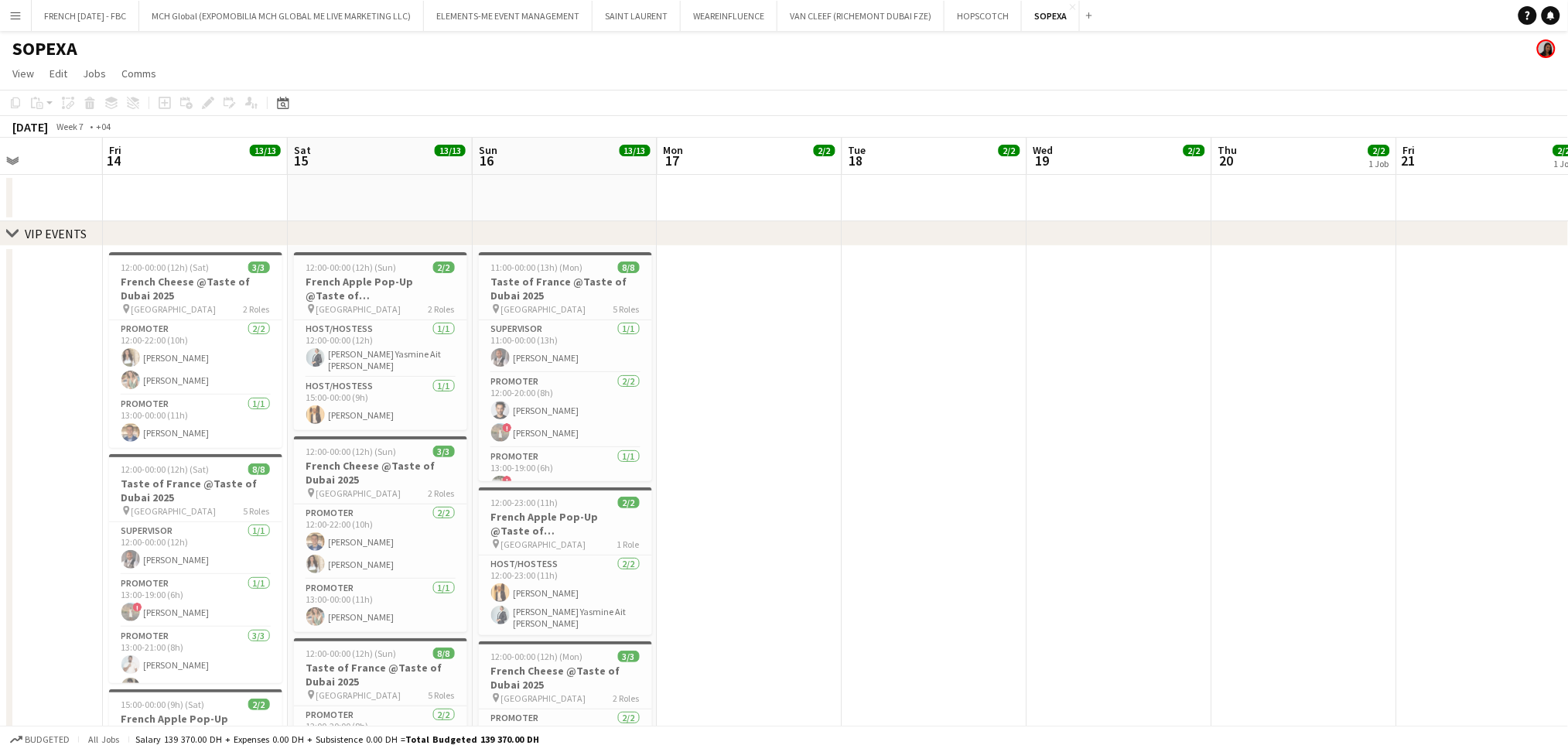
click at [1161, 337] on app-calendar-viewport "Tue 11 9/9 2 Jobs Wed 12 3/3 1 Job Thu 13 Fri 14 13/13 3 Jobs Sat 15 13/13 3 Jo…" at bounding box center [784, 628] width 1568 height 981
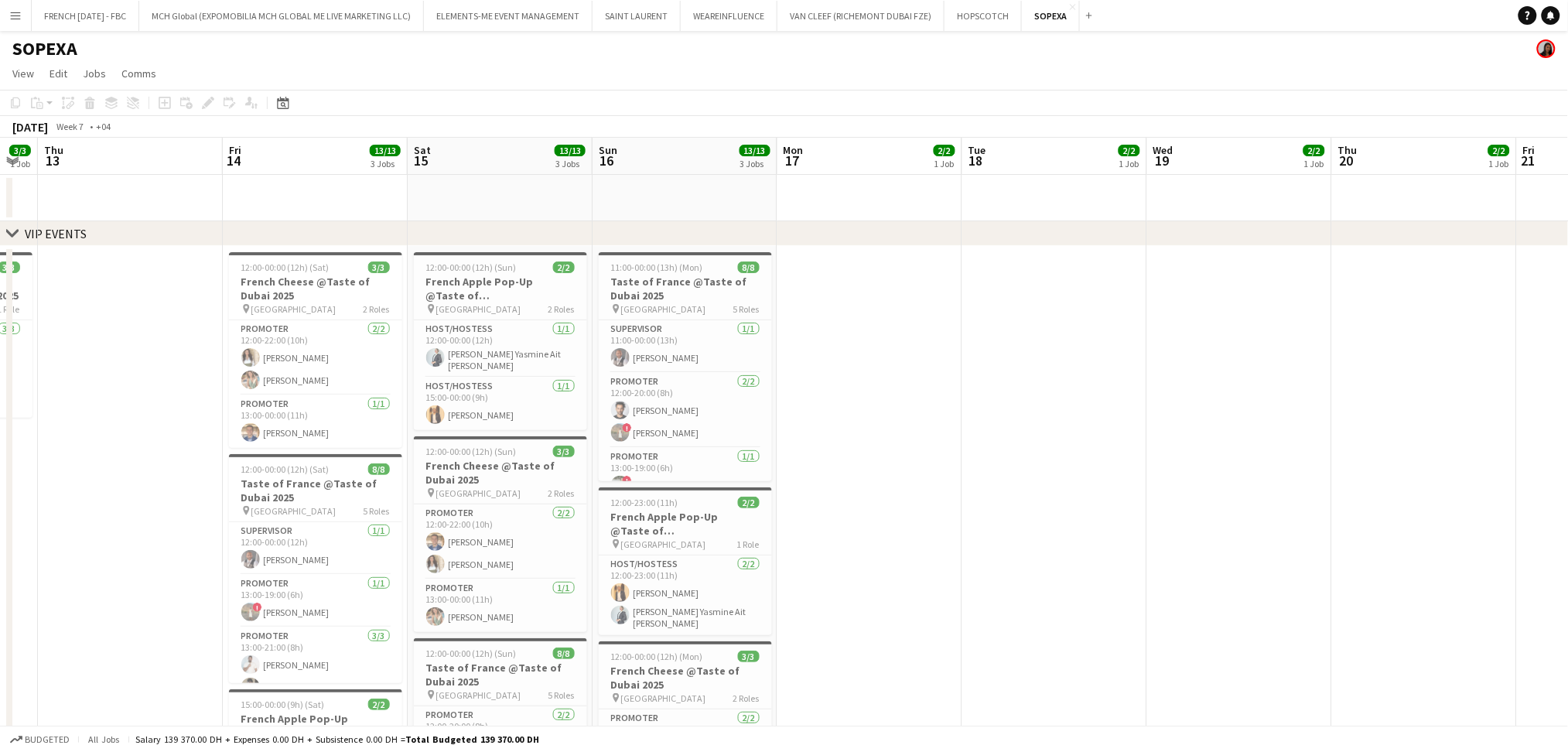
click at [1170, 349] on app-calendar-viewport "Tue 11 9/9 2 Jobs Wed 12 3/3 1 Job Thu 13 Fri 14 13/13 3 Jobs Sat 15 13/13 3 Jo…" at bounding box center [784, 628] width 1568 height 981
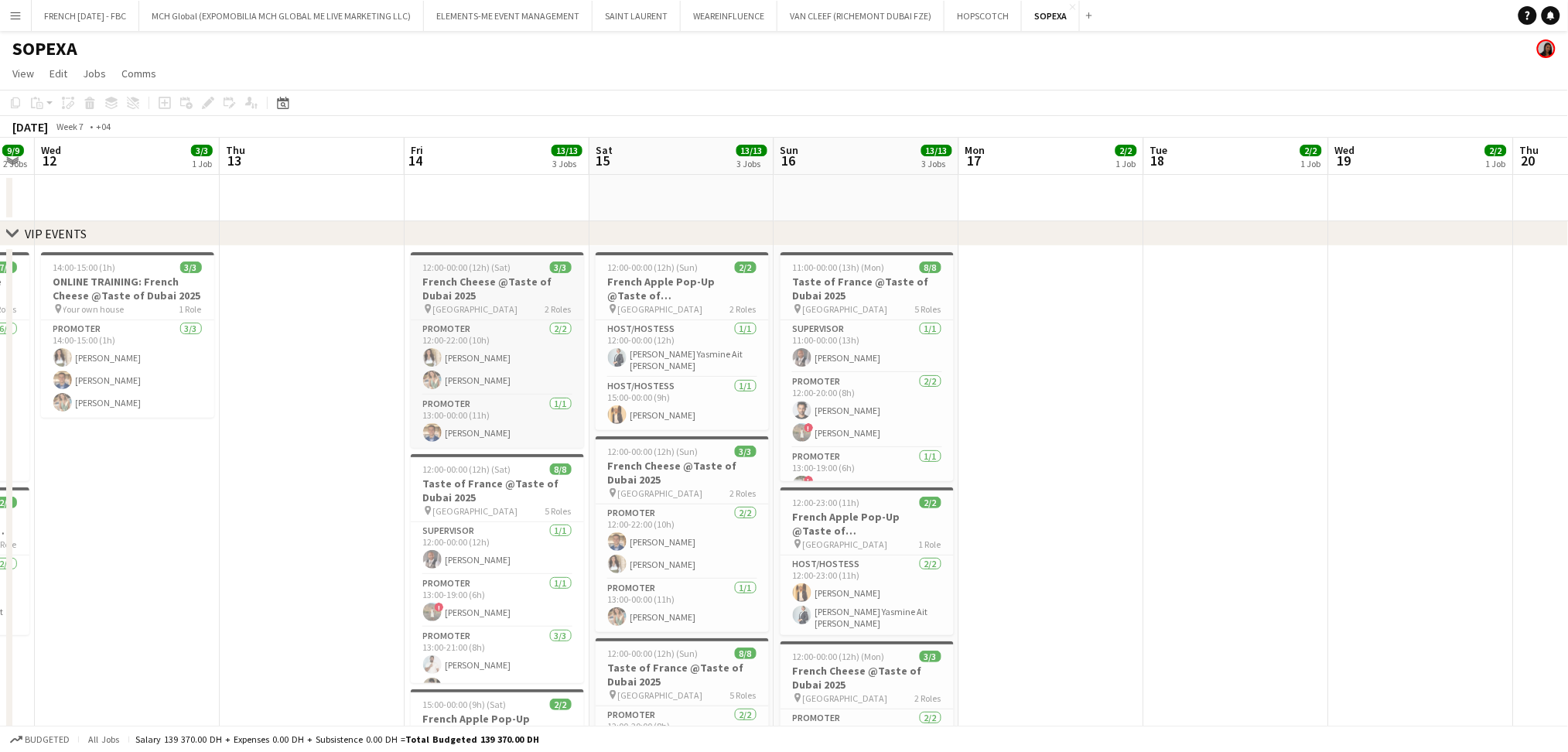
click at [486, 285] on h3 "French Cheese @Taste of Dubai 2025" at bounding box center [497, 289] width 173 height 28
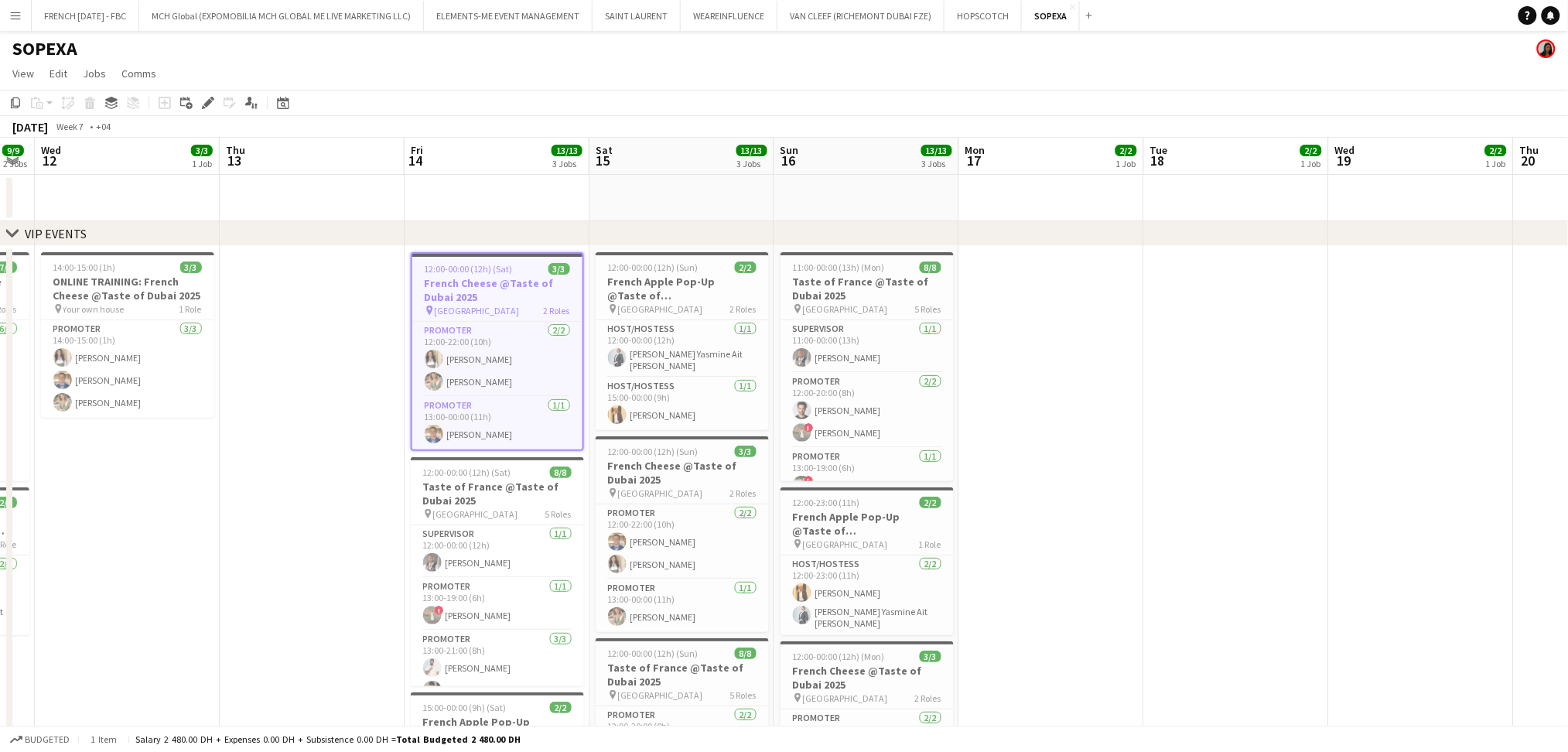
click at [211, 113] on app-toolbar "Copy Paste Paste Ctrl+V Paste with crew Ctrl+Shift+V Paste linked Job Delete Gr…" at bounding box center [784, 103] width 1568 height 26
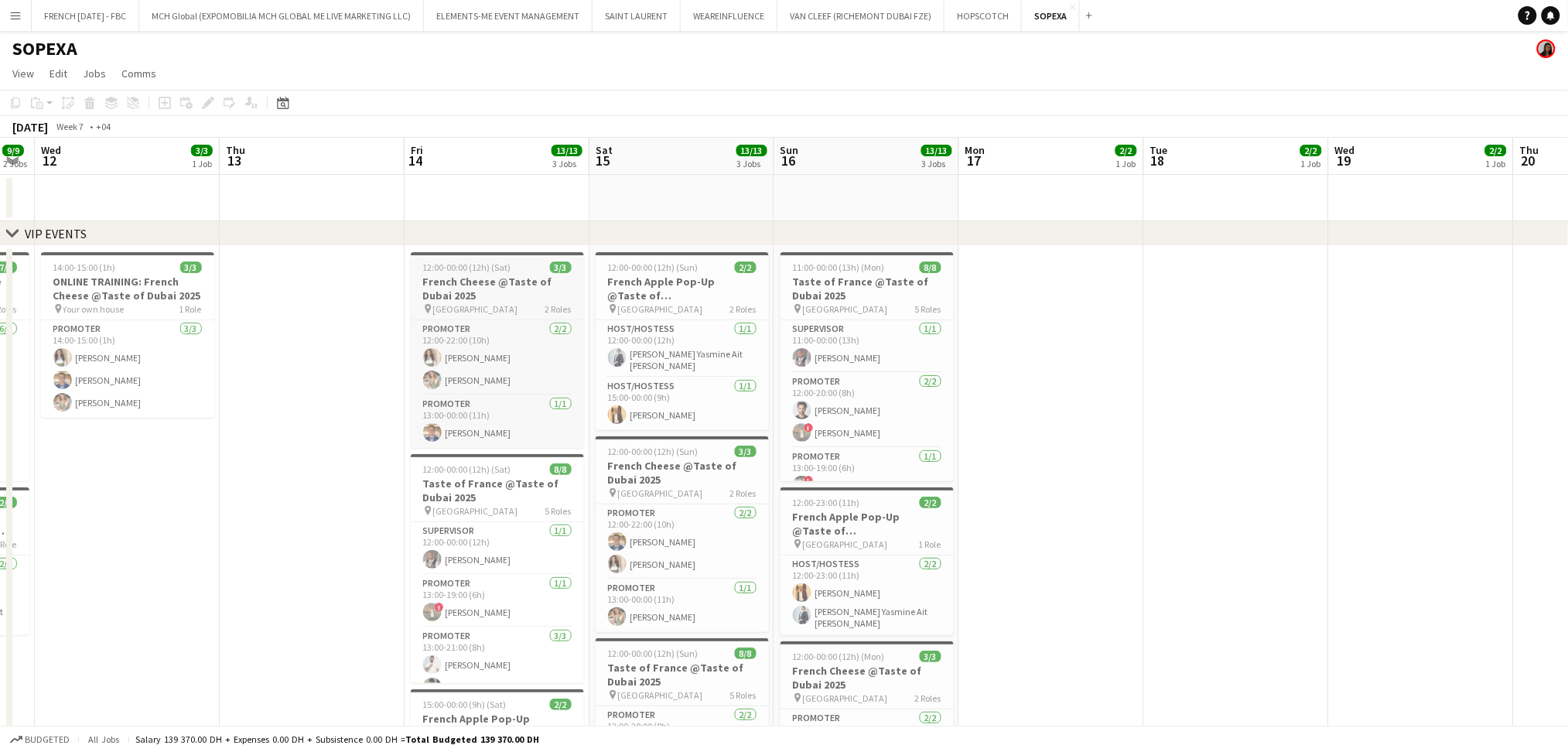
click at [498, 300] on h3 "French Cheese @Taste of Dubai 2025" at bounding box center [497, 289] width 173 height 28
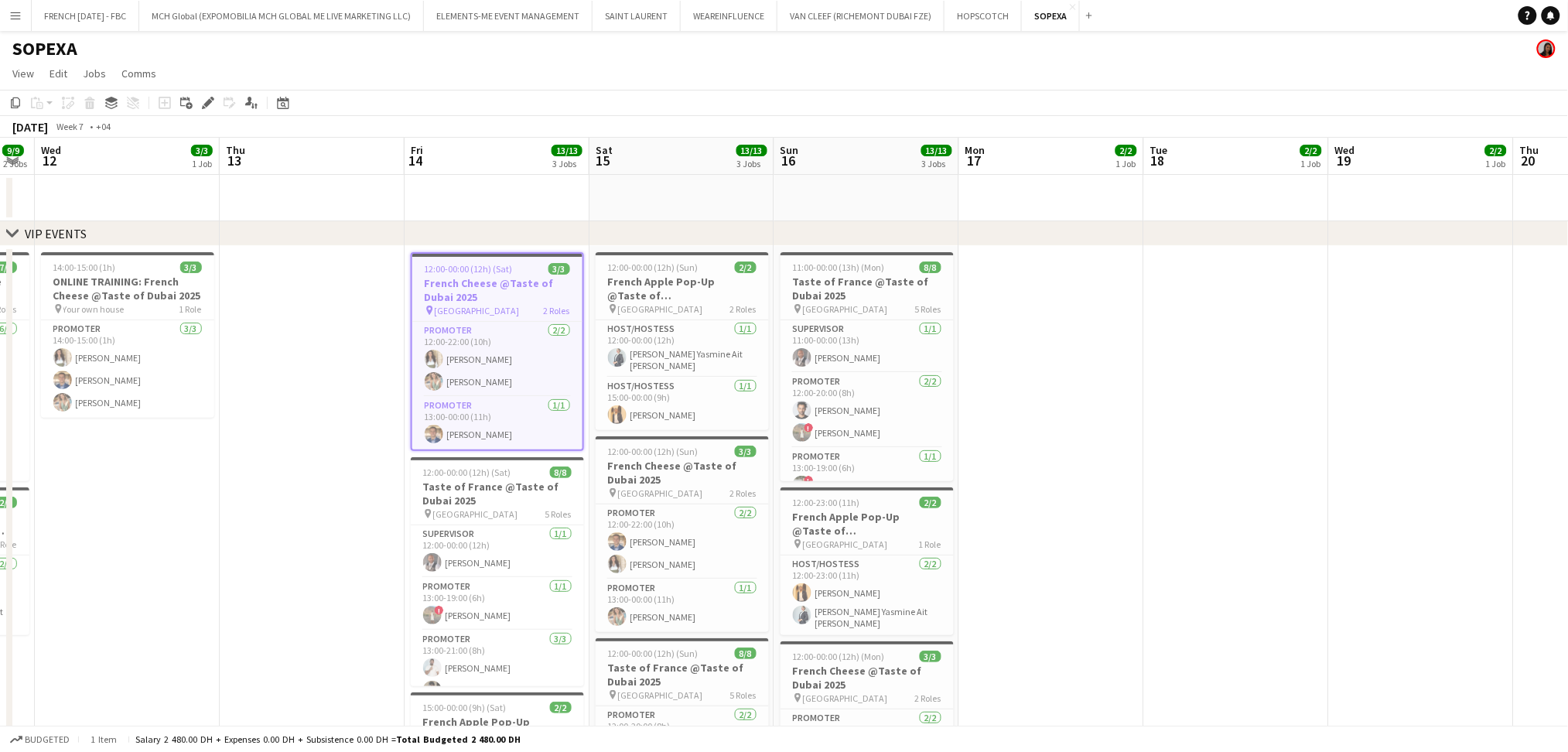
click at [207, 100] on icon at bounding box center [207, 103] width 8 height 8
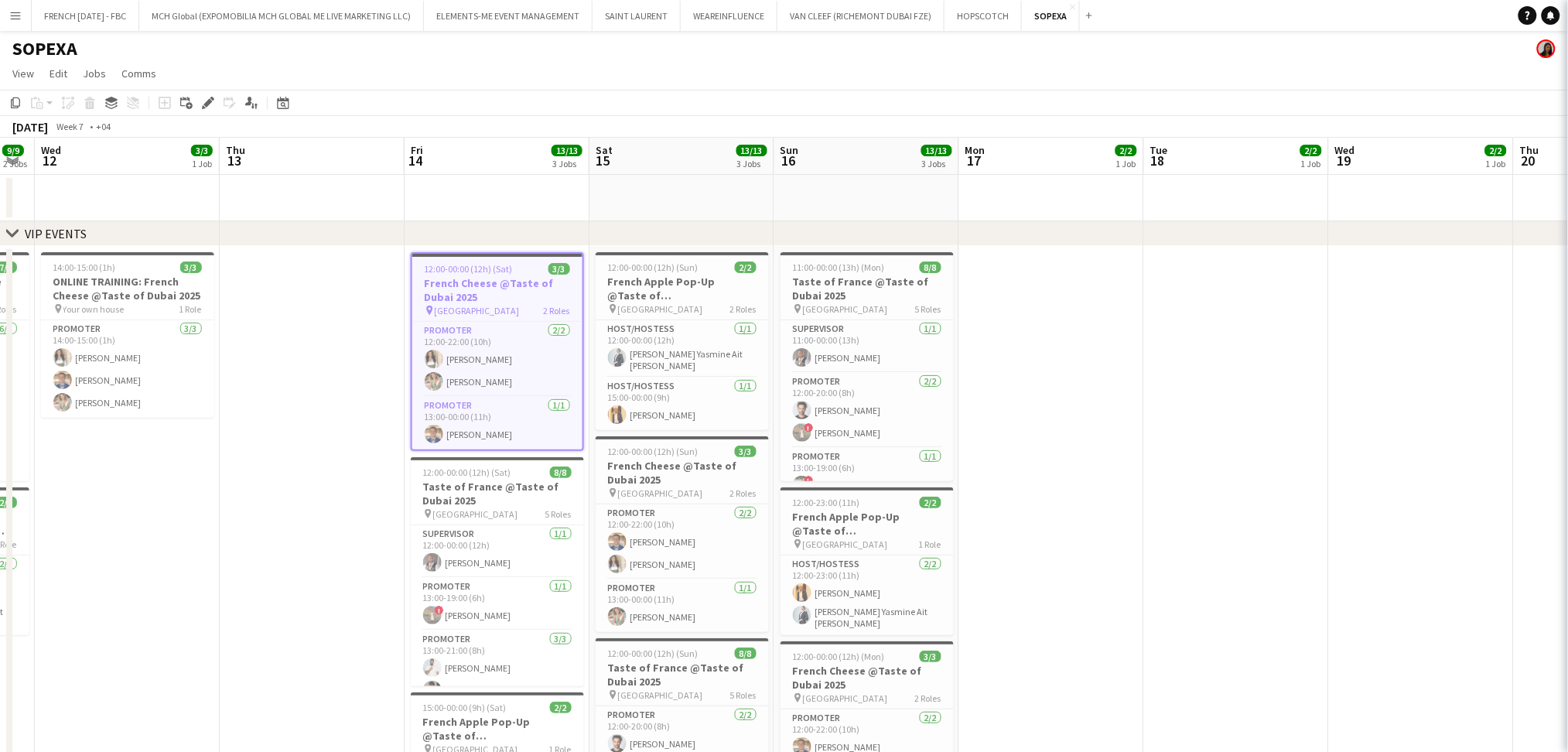
type input "**********"
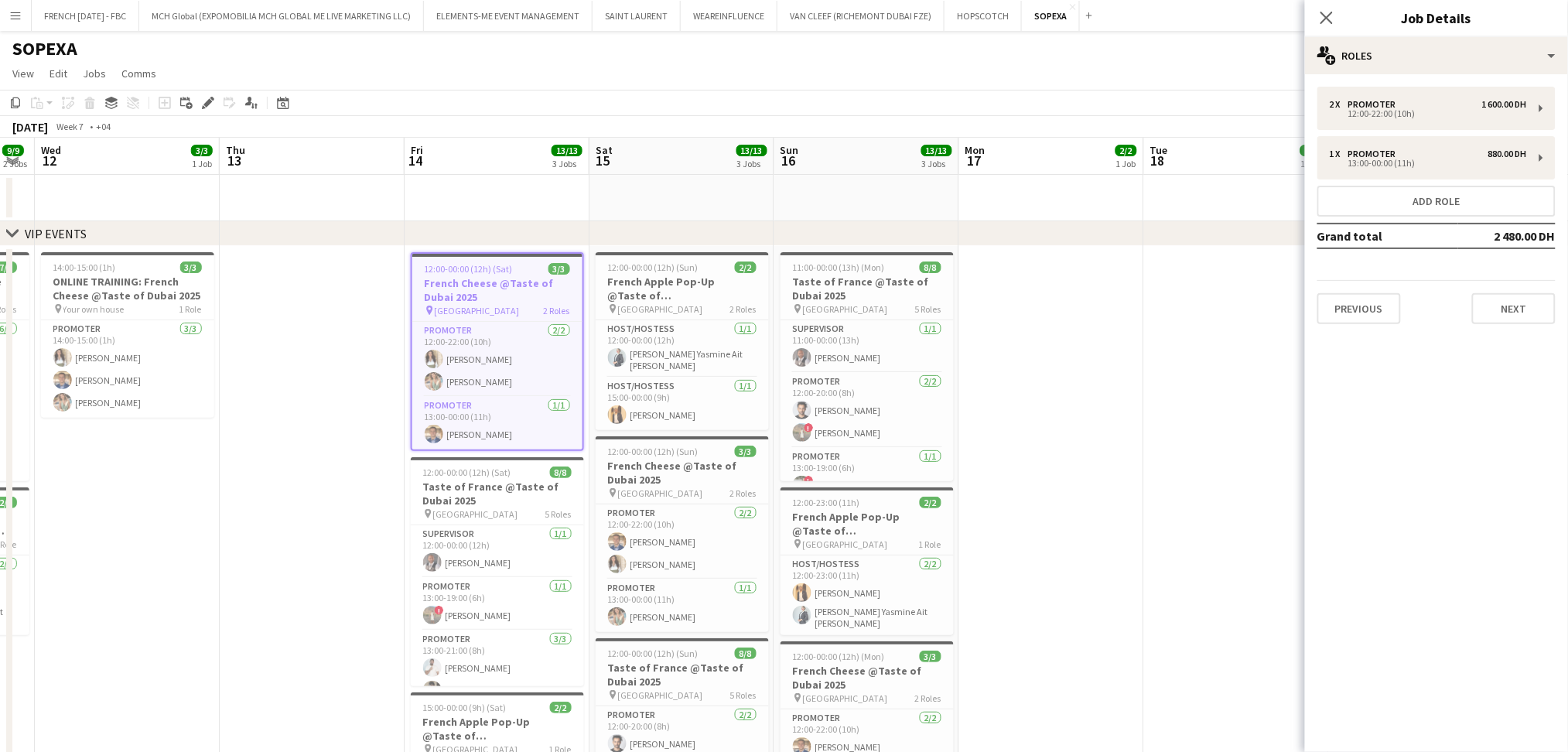
click at [1486, 286] on div "Previous Next" at bounding box center [1436, 302] width 238 height 44
click at [1506, 313] on button "Next" at bounding box center [1514, 308] width 83 height 31
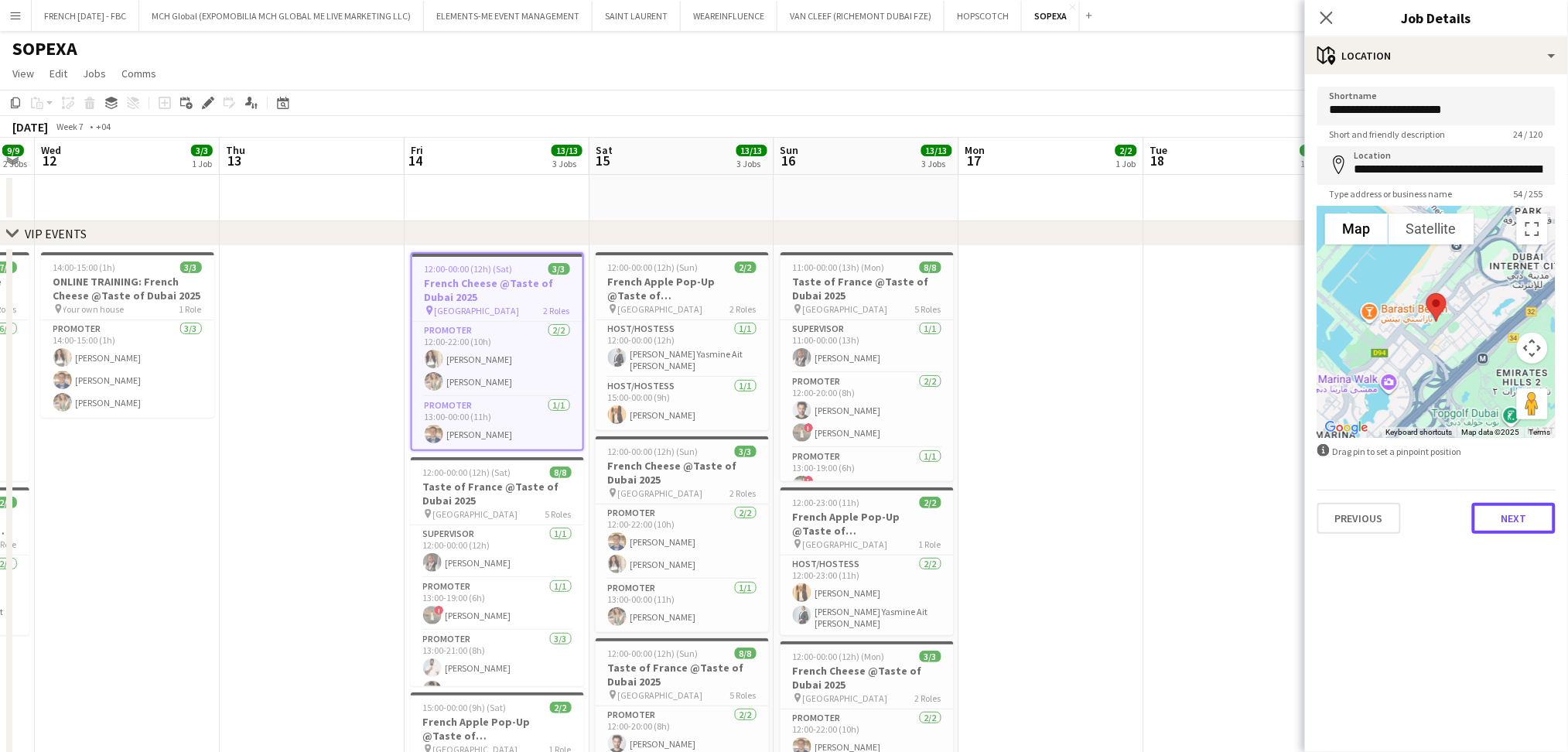
click at [1499, 524] on button "Next" at bounding box center [1514, 518] width 83 height 31
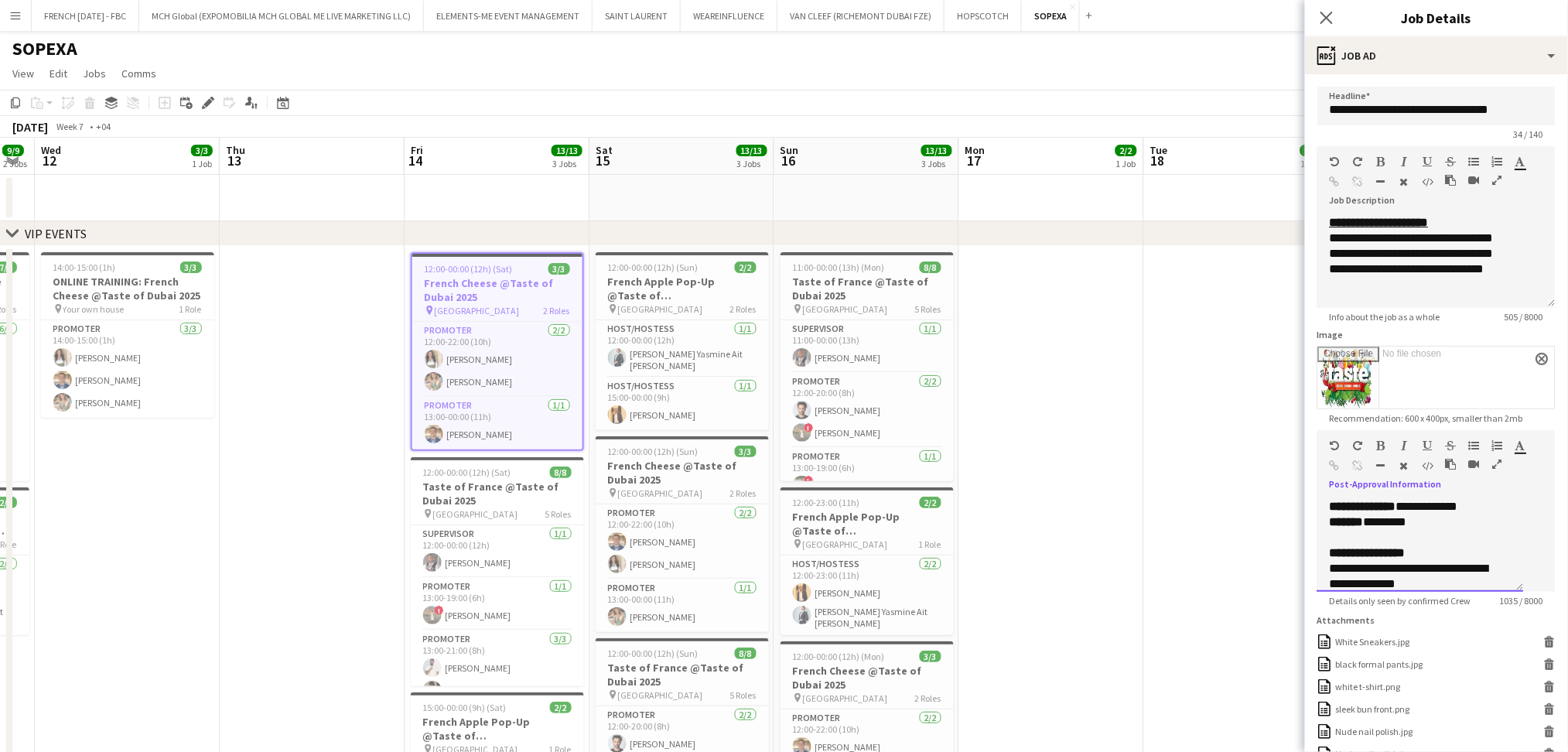
scroll to position [412, 0]
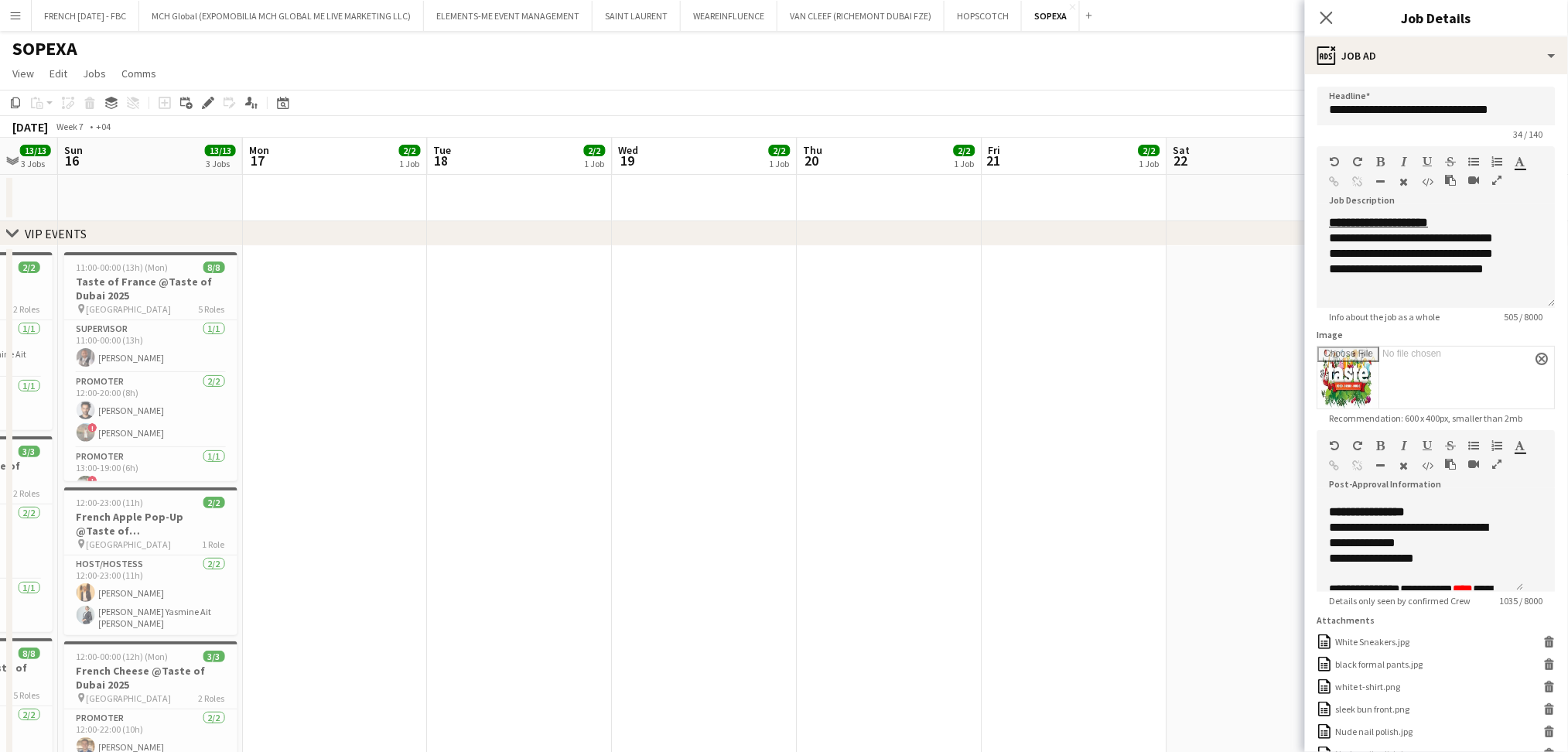
click at [590, 469] on app-calendar-viewport "Wed 12 3/3 1 Job Thu 13 Fri 14 13/13 3 Jobs Sat 15 13/13 3 Jobs Sun 16 13/13 3 …" at bounding box center [784, 628] width 1568 height 981
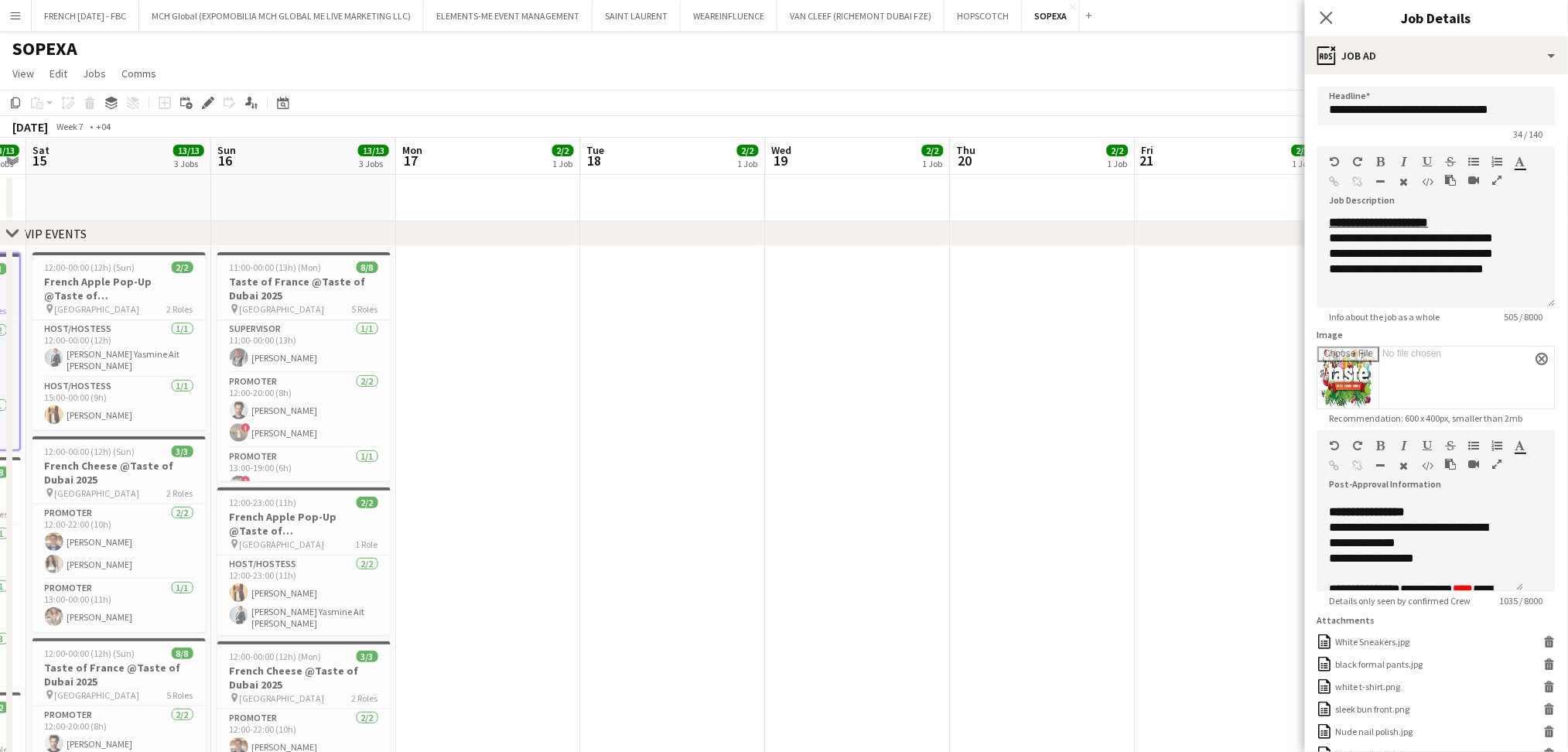
click at [327, 406] on app-calendar-viewport "Wed 12 3/3 1 Job Thu 13 Fri 14 13/13 3 Jobs Sat 15 13/13 3 Jobs Sun 16 13/13 3 …" at bounding box center [784, 628] width 1568 height 981
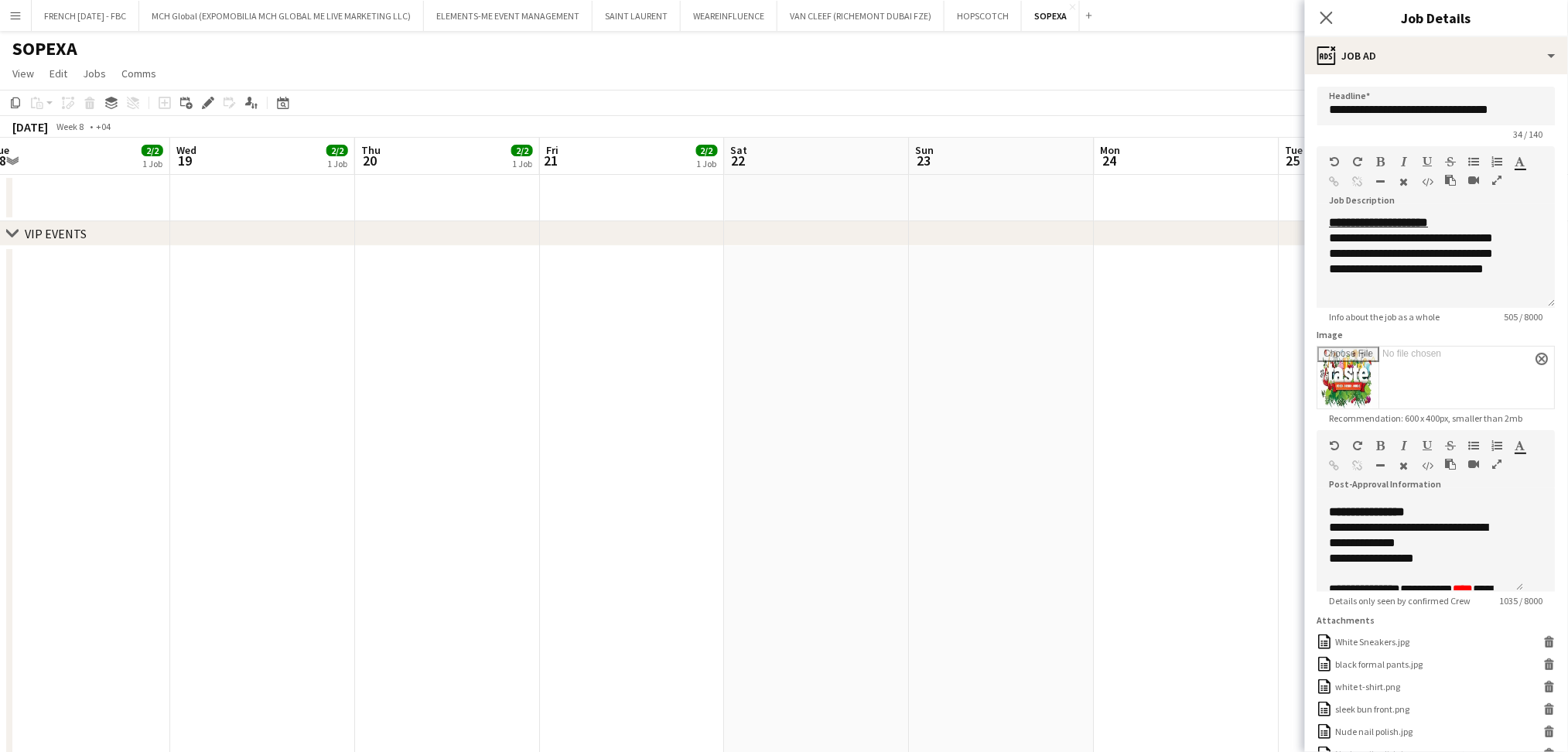
click at [0, 388] on app-calendar-viewport "Sun 16 13/13 3 Jobs Mon 17 2/2 1 Job Tue 18 2/2 1 Job Wed 19 2/2 1 Job Thu 20 2…" at bounding box center [784, 628] width 1568 height 981
click at [295, 375] on app-calendar-viewport "Sat 22 Sun 23 Mon 24 Tue 25 Wed 26 Thu 27 Fri 28 Sat 1 Sun 2 Mon 3 Tue 4 Wed 5 …" at bounding box center [784, 628] width 1568 height 981
click at [107, 341] on app-calendar-viewport "Sun 23 Mon 24 Tue 25 Wed 26 Thu 27 Fri 28 Sat 1 Sun 2 Mon 3 Tue 4 Wed 5 Thu 6 F…" at bounding box center [784, 628] width 1568 height 981
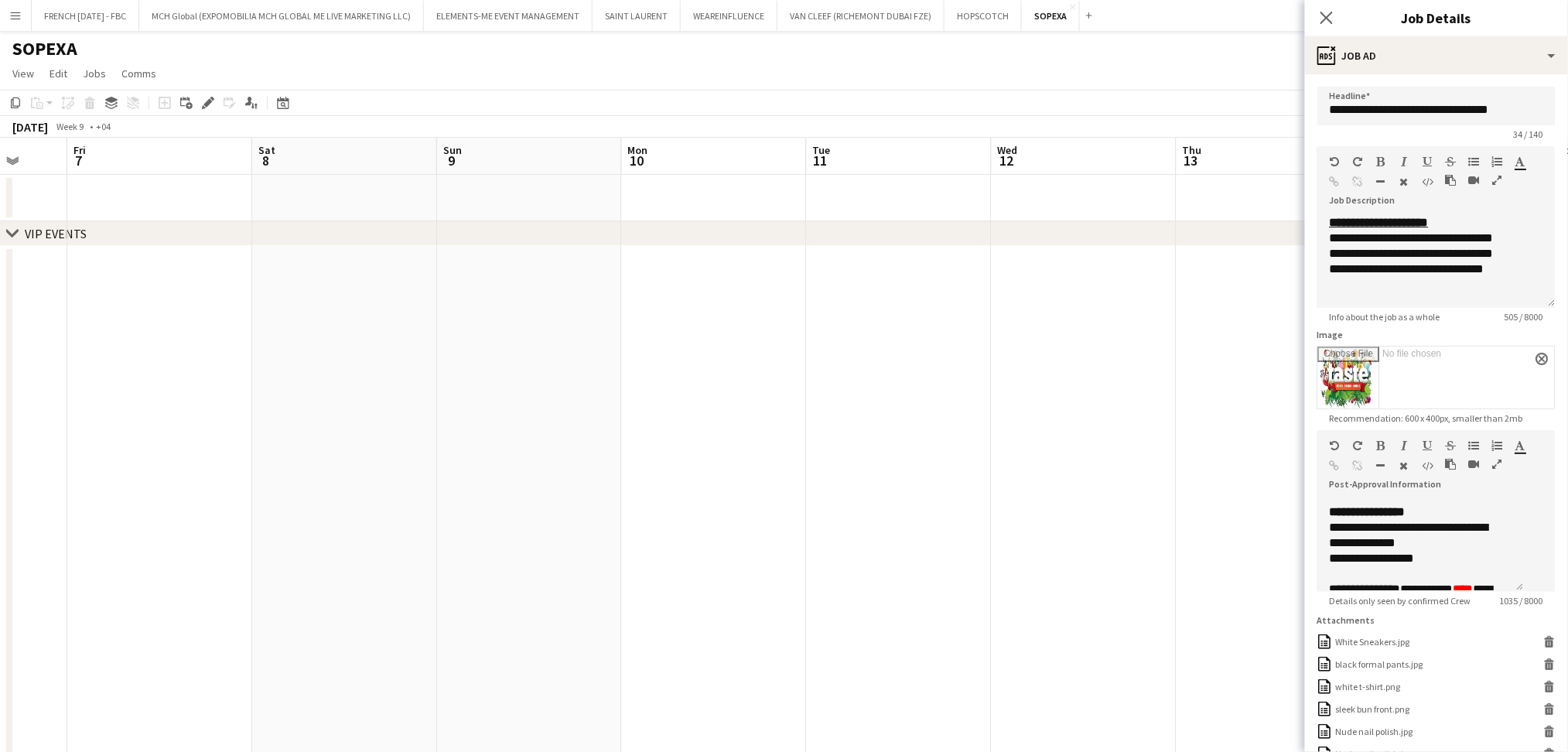
click at [0, 326] on app-calendar-viewport "Tue 4 Wed 5 Thu 6 Fri 7 Sat 8 Sun 9 Mon 10 Tue 11 Wed 12 Thu 13 Fri 14 Sat 15 S…" at bounding box center [784, 628] width 1568 height 981
click at [32, 300] on app-calendar-viewport "Tue 4 Wed 5 Thu 6 Fri 7 Sat 8 Sun 9 Mon 10 Tue 11 Wed 12 Thu 13 Fri 14 Sat 15 S…" at bounding box center [784, 628] width 1568 height 981
click at [194, 313] on app-calendar-viewport "Mon 10 Tue 11 Wed 12 Thu 13 Fri 14 Sat 15 Sun 16 Mon 17 Tue 18 Wed 19 Thu 20 Fr…" at bounding box center [784, 628] width 1568 height 981
click at [44, 264] on app-calendar-viewport "Wed 12 Thu 13 Fri 14 Sat 15 Sun 16 Mon 17 Tue 18 Wed 19 Thu 20 Fri 21 Sat 22 Su…" at bounding box center [784, 628] width 1568 height 981
click at [1298, 330] on app-calendar-viewport "Tue 18 Wed 19 Thu 20 Fri 21 Sat 22 Sun 23 Mon 24 Tue 25 Wed 26 Thu 27 Fri 28 Sa…" at bounding box center [784, 628] width 1568 height 981
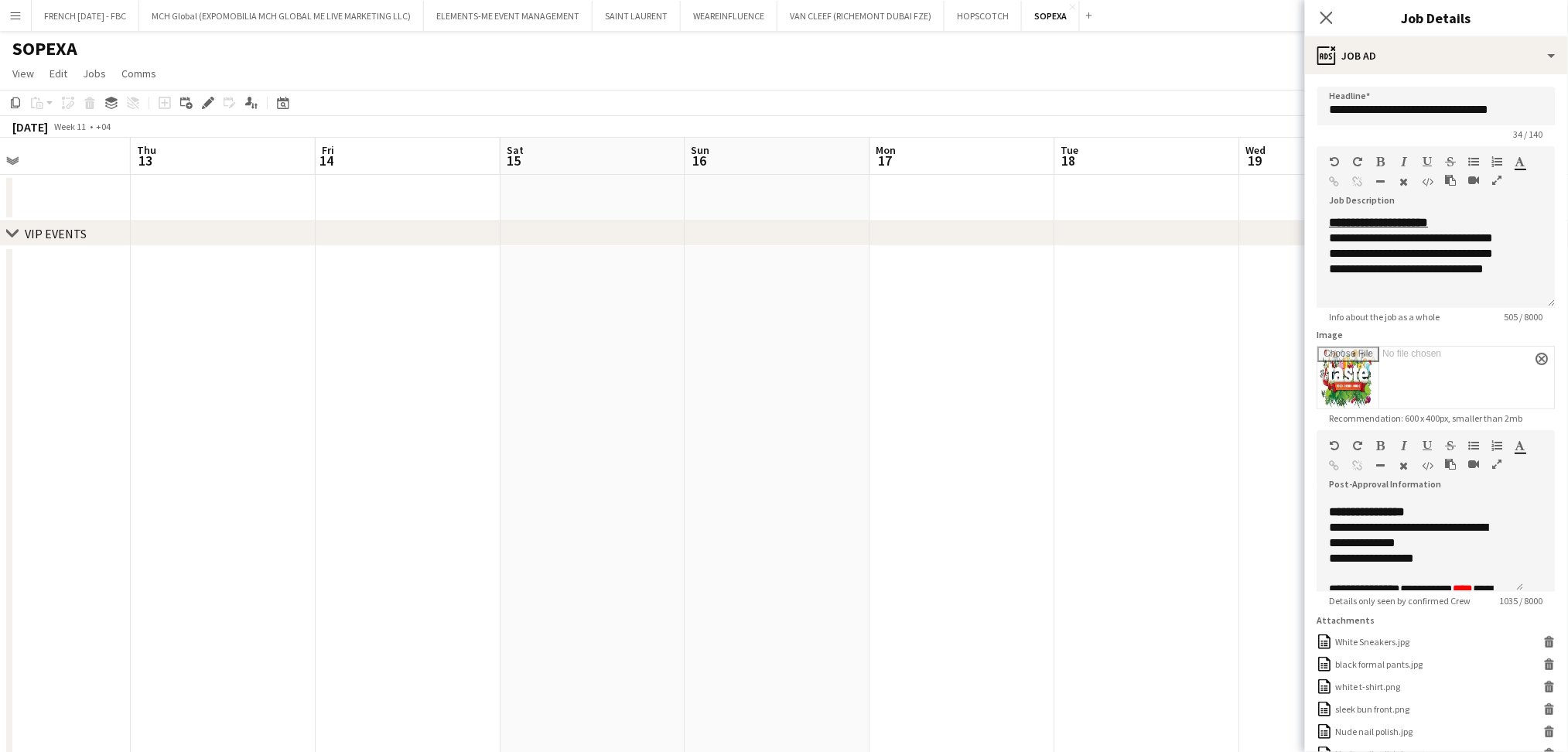
click at [1294, 345] on app-calendar-viewport "Mon 10 Tue 11 Wed 12 Thu 13 Fri 14 Sat 15 Sun 16 Mon 17 Tue 18 Wed 19 Thu 20 Fr…" at bounding box center [784, 628] width 1568 height 981
click at [1275, 350] on app-date-cell at bounding box center [1333, 571] width 185 height 650
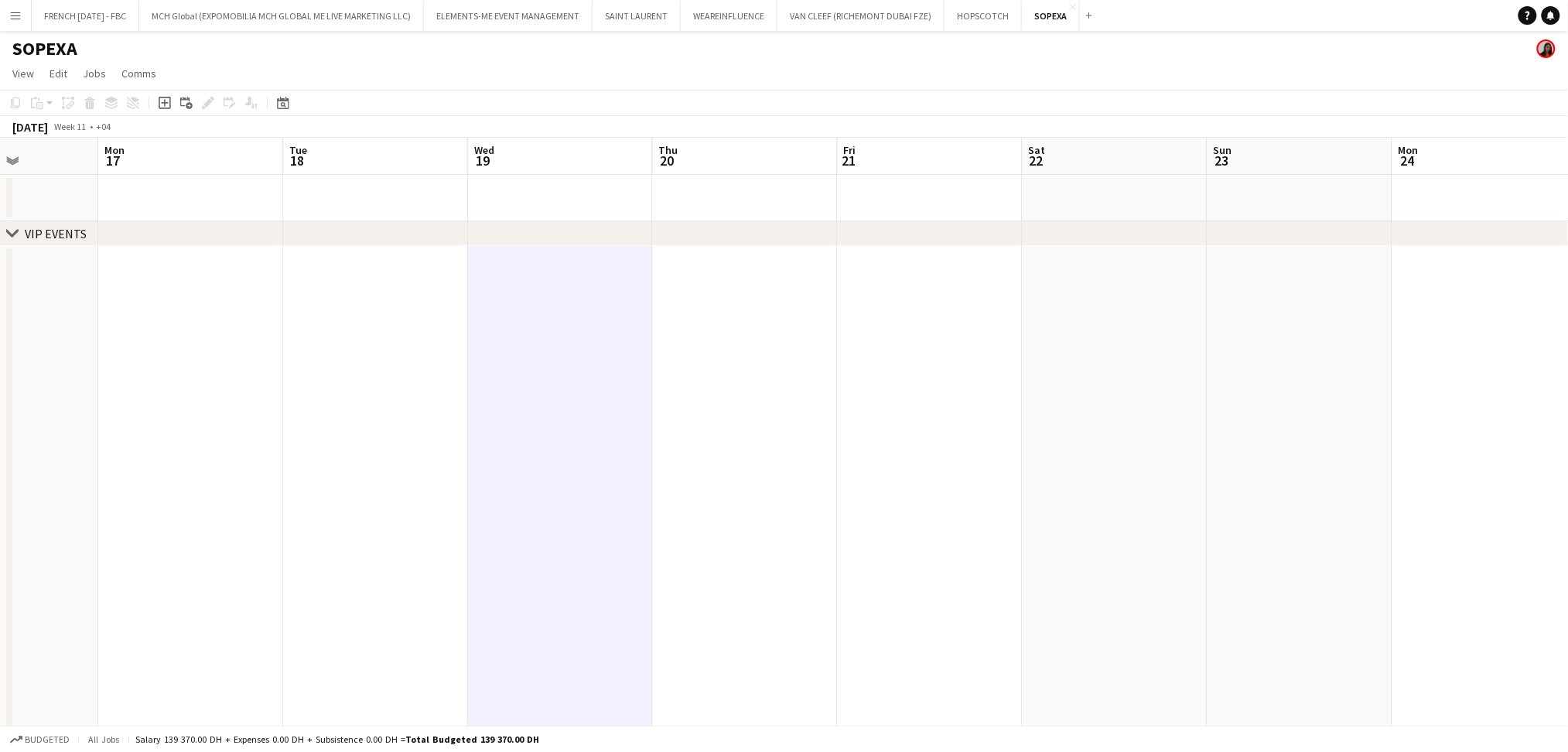
click at [153, 374] on app-calendar-viewport "Fri 14 Sat 15 Sun 16 Mon 17 Tue 18 Wed 19 Thu 20 Fri 21 Sat 22 Sun 23 Mon 24 Tu…" at bounding box center [784, 628] width 1568 height 981
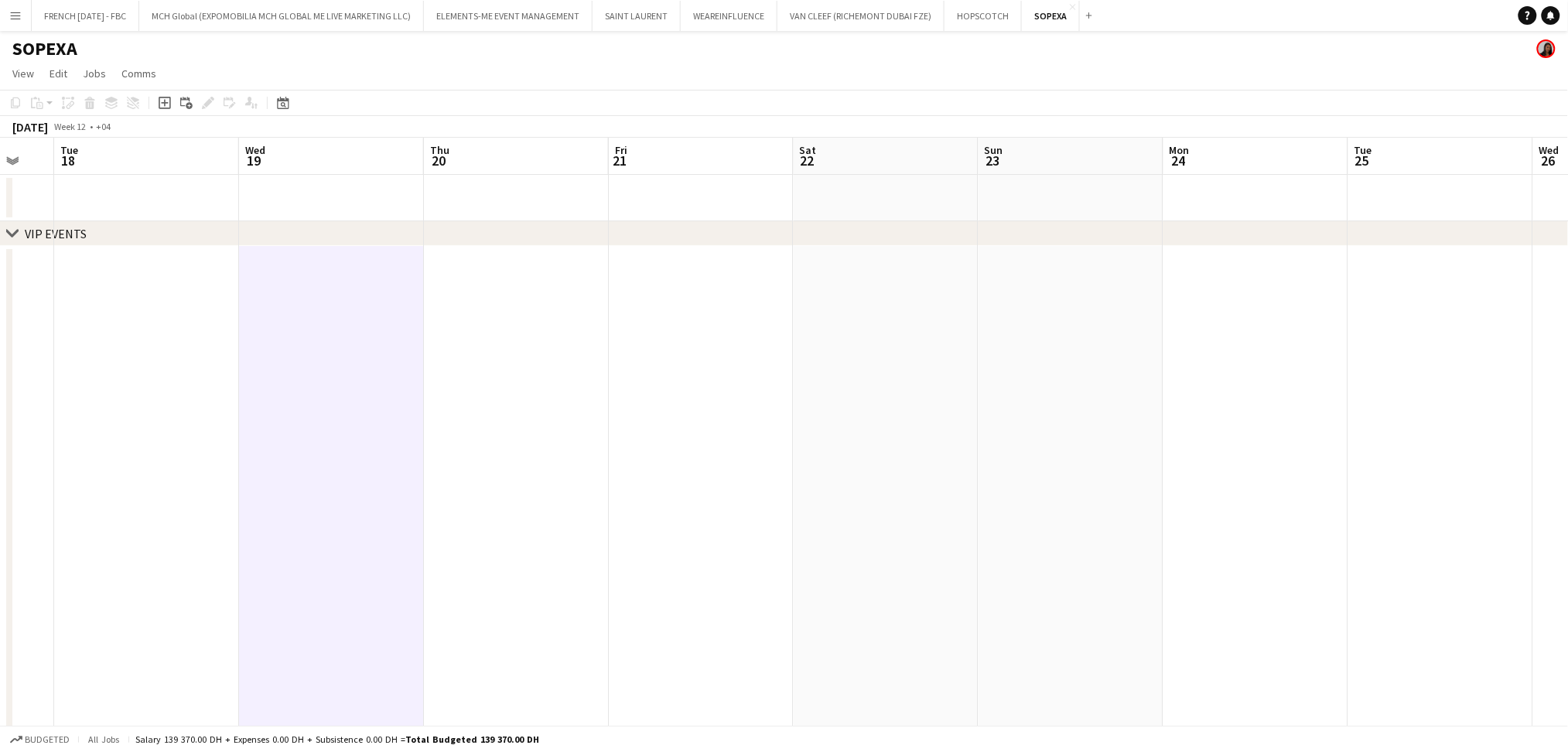
click at [1437, 390] on app-calendar-viewport "Sun 16 Mon 17 Tue 18 Wed 19 Thu 20 Fri 21 Sat 22 Sun 23 Mon 24 Tue 25 Wed 26 Th…" at bounding box center [784, 628] width 1568 height 981
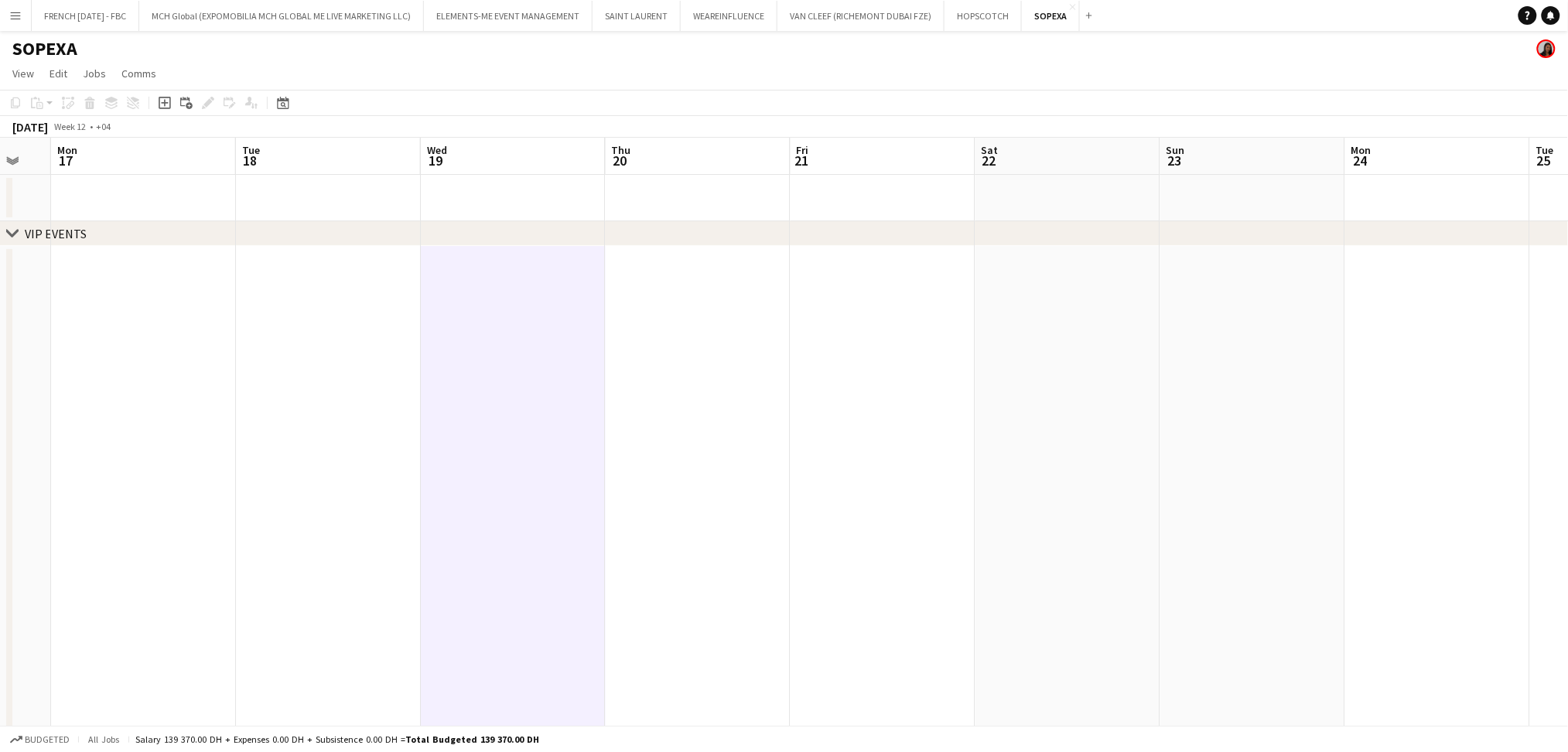
click at [1223, 396] on app-calendar-viewport "Fri 14 Sat 15 Sun 16 Mon 17 Tue 18 Wed 19 Thu 20 Fri 21 Sat 22 Sun 23 Mon 24 Tu…" at bounding box center [784, 628] width 1568 height 981
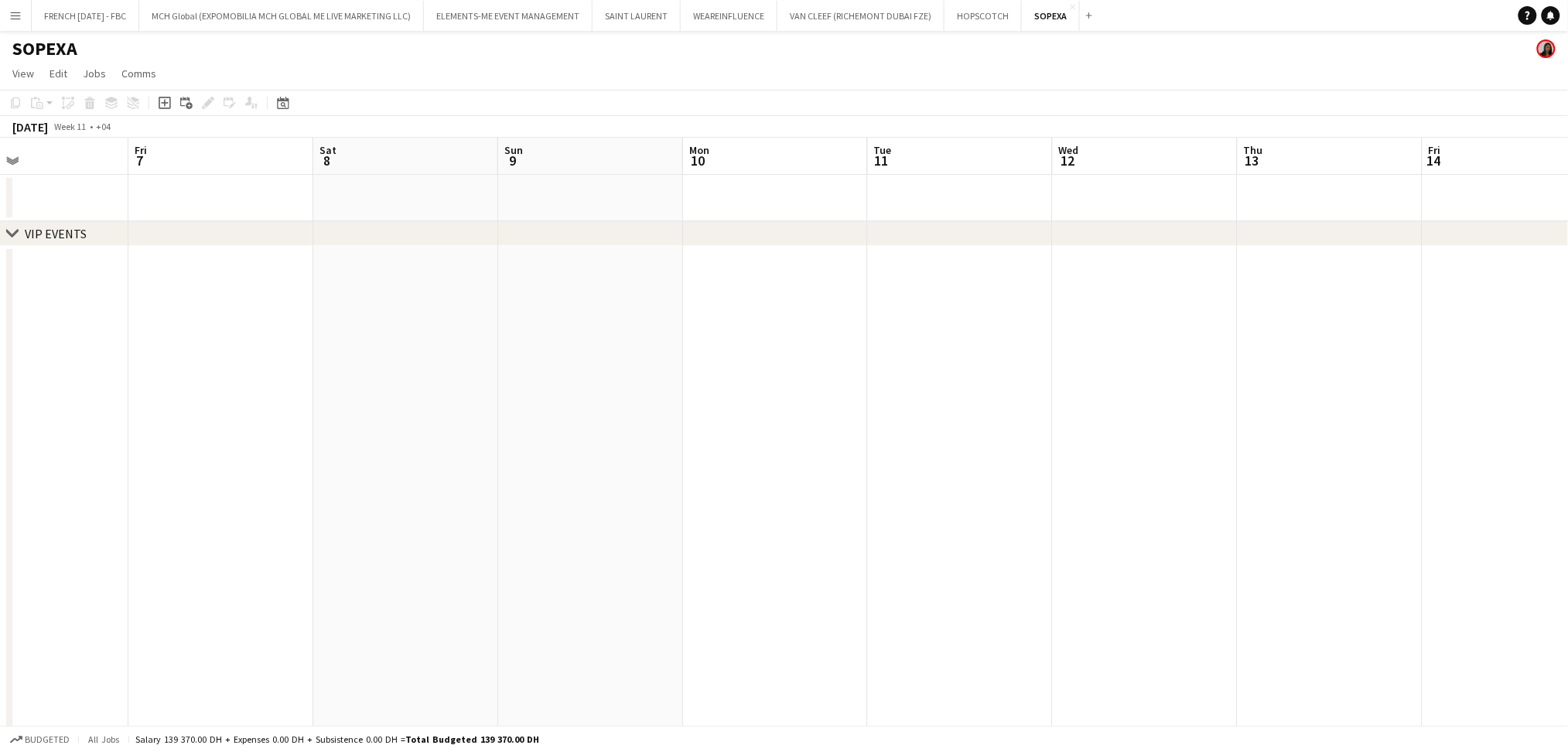
click at [1097, 401] on app-calendar-viewport "Wed 5 Thu 6 Fri 7 Sat 8 Sun 9 Mon 10 Tue 11 Wed 12 Thu 13 Fri 14 Sat 15 Sun 16 …" at bounding box center [784, 628] width 1568 height 981
click at [1091, 459] on app-calendar-viewport "Wed 5 Thu 6 Fri 7 Sat 8 Sun 9 Mon 10 Tue 11 Wed 12 Thu 13 Fri 14 Sat 15 Sun 16 …" at bounding box center [784, 628] width 1568 height 981
click at [976, 449] on app-calendar-viewport "Sun 2 Mon 3 Tue 4 Wed 5 Thu 6 Fri 7 Sat 8 Sun 9 Mon 10 Tue 11 Wed 12 Thu 13 Fri…" at bounding box center [784, 628] width 1568 height 981
click at [1071, 445] on app-calendar-viewport "Fri 21 2/2 1 Job Sat 22 Sun 23 Mon 24 Tue 25 Wed 26 Thu 27 Fri 28 Sat 1 Sun 2 M…" at bounding box center [784, 628] width 1568 height 981
click at [929, 446] on app-calendar-viewport "Fri 21 2/2 1 Job Sat 22 Sun 23 Mon 24 Tue 25 Wed 26 Thu 27 Fri 28 Sat 1 Sun 2 M…" at bounding box center [784, 628] width 1568 height 981
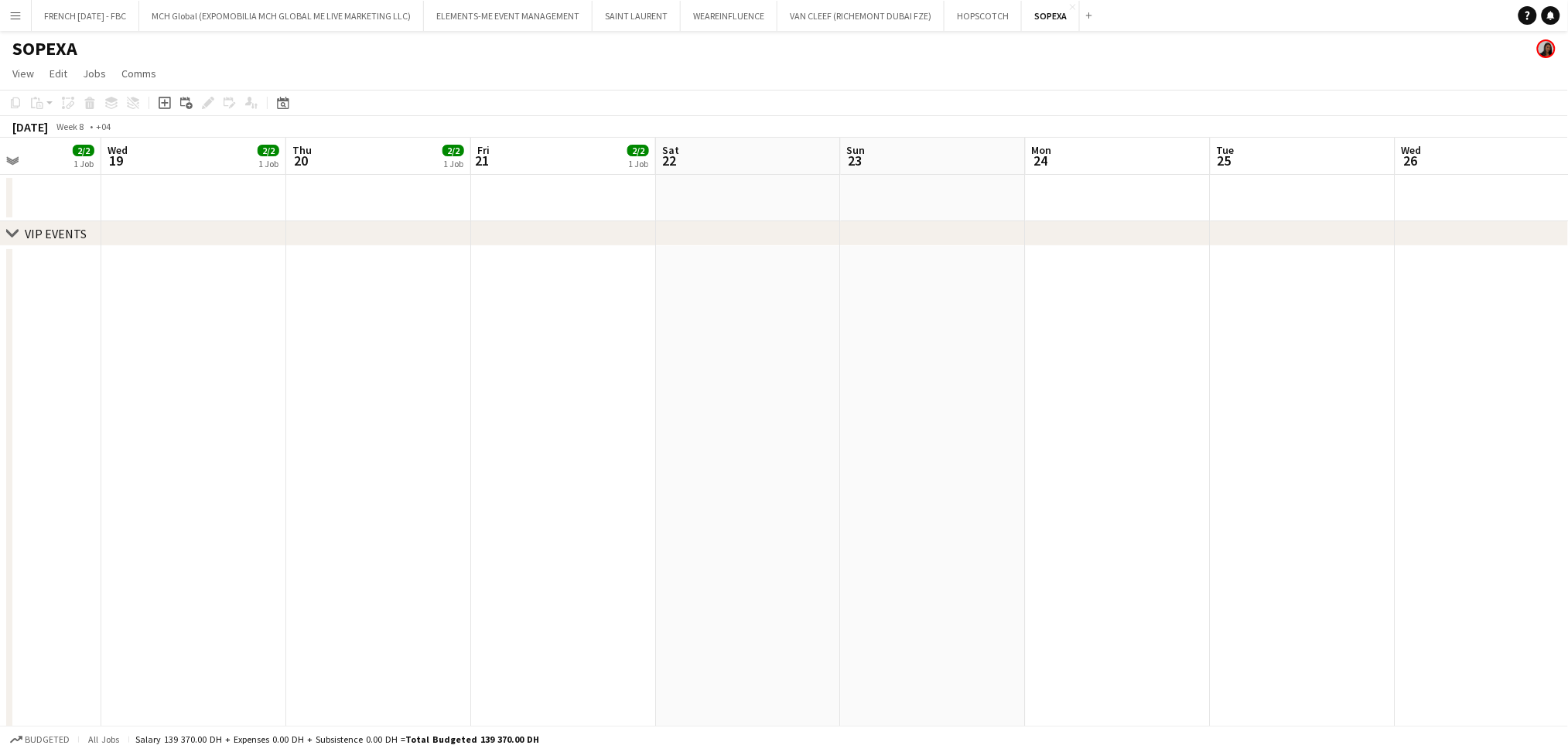
click at [993, 475] on app-calendar-viewport "Mon 17 2/2 1 Job Tue 18 2/2 1 Job Wed 19 2/2 1 Job Thu 20 2/2 1 Job Fri 21 2/2 …" at bounding box center [784, 628] width 1568 height 981
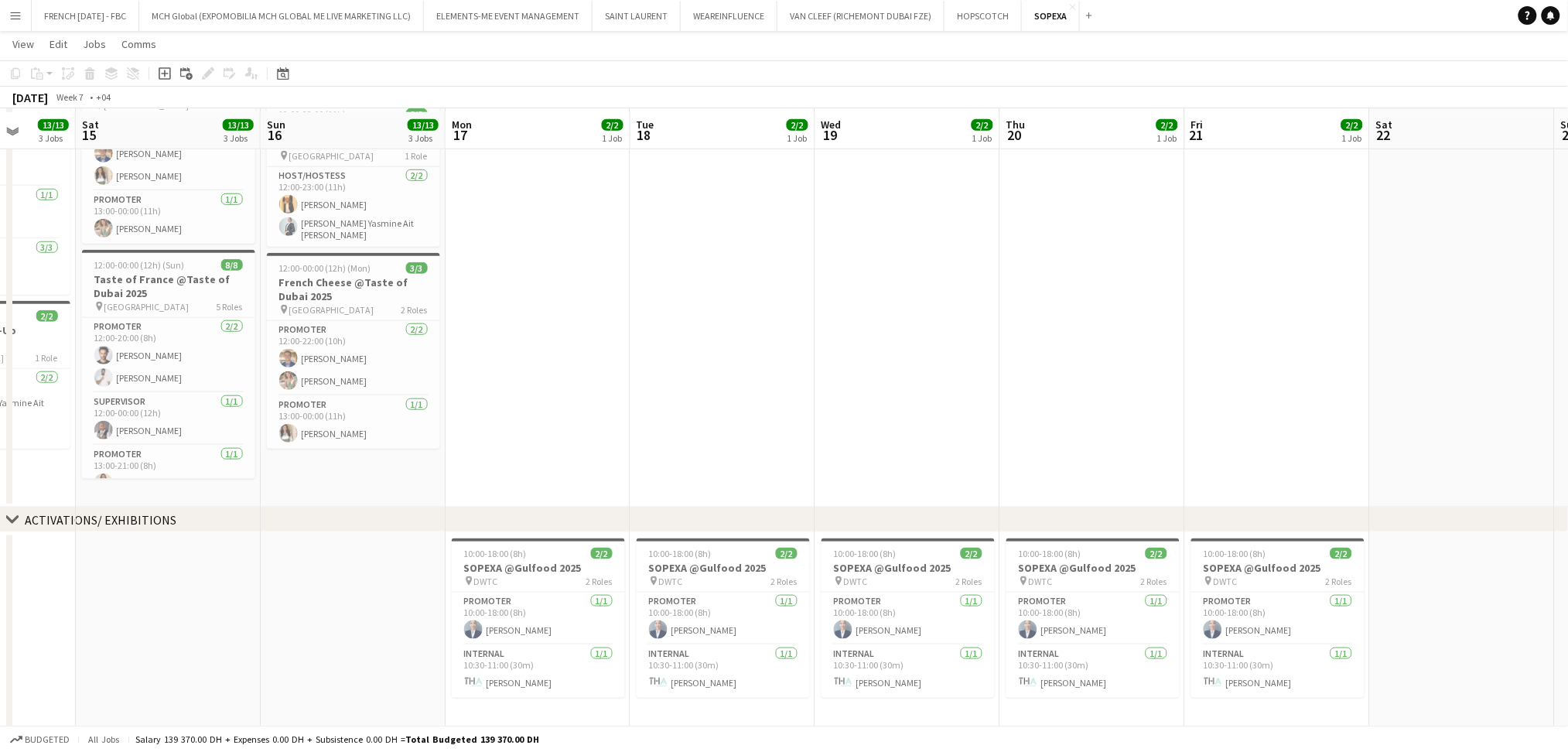
scroll to position [390, 0]
click at [515, 548] on span "10:00-18:00 (8h)" at bounding box center [495, 550] width 63 height 12
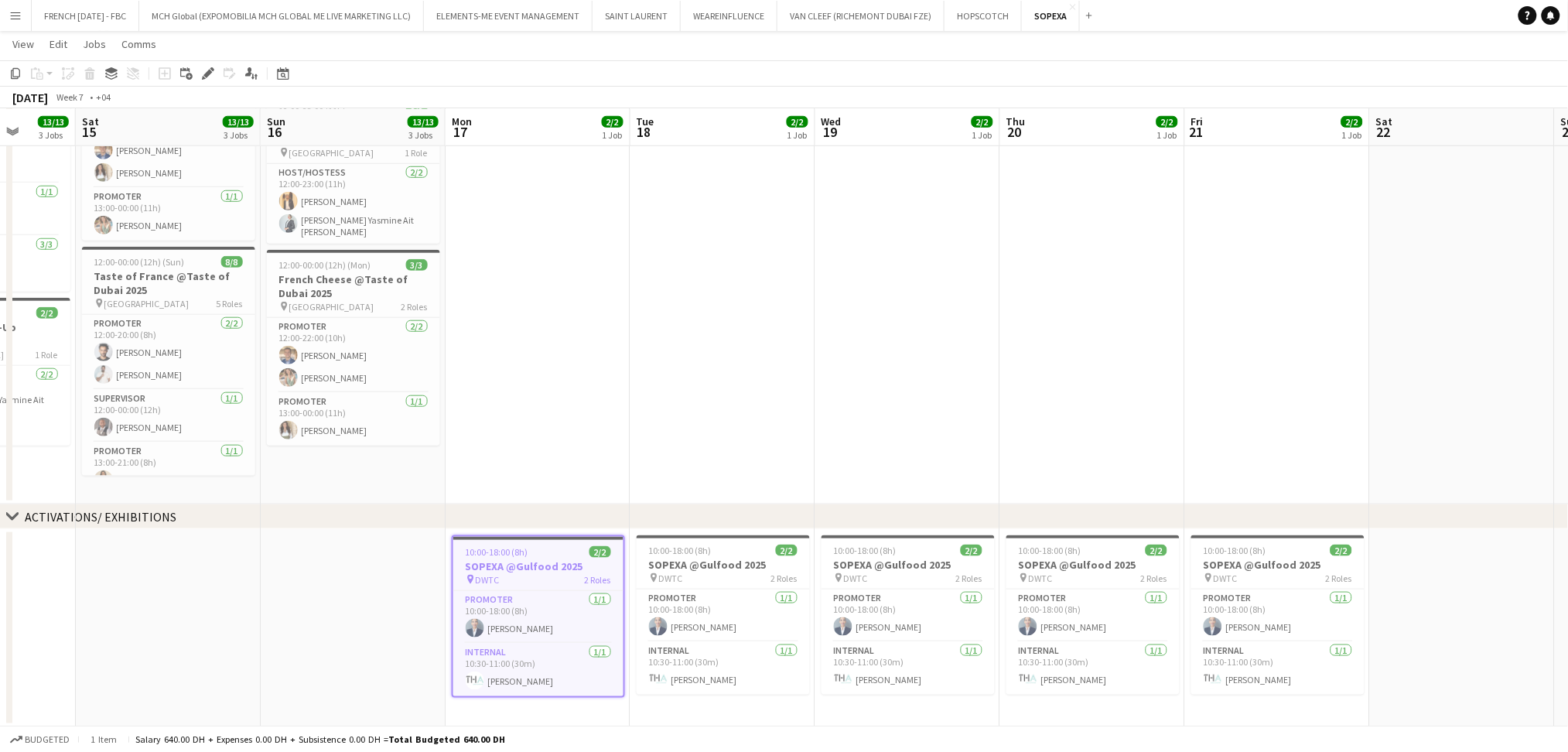
click at [205, 78] on icon "Edit" at bounding box center [207, 73] width 12 height 12
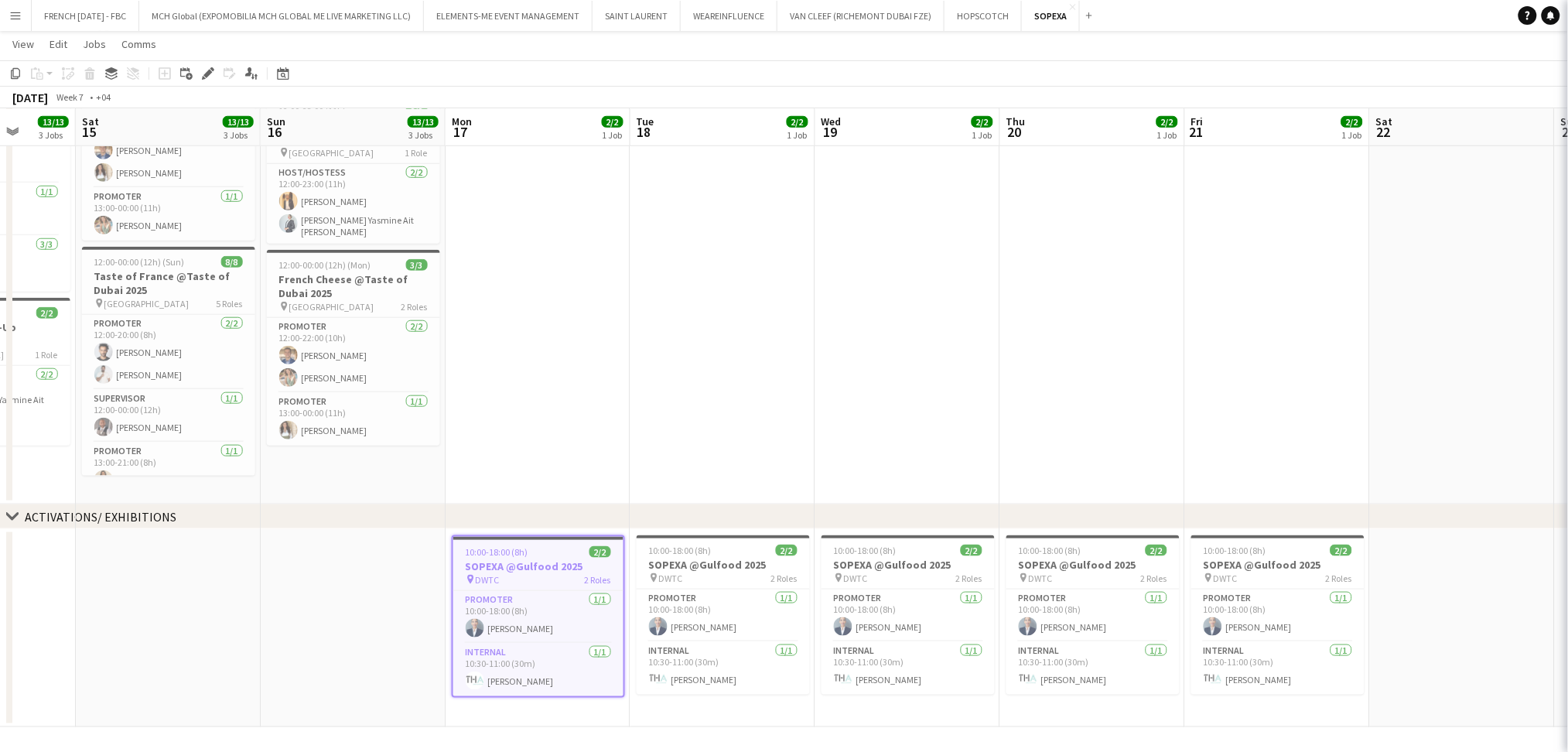
type input "**********"
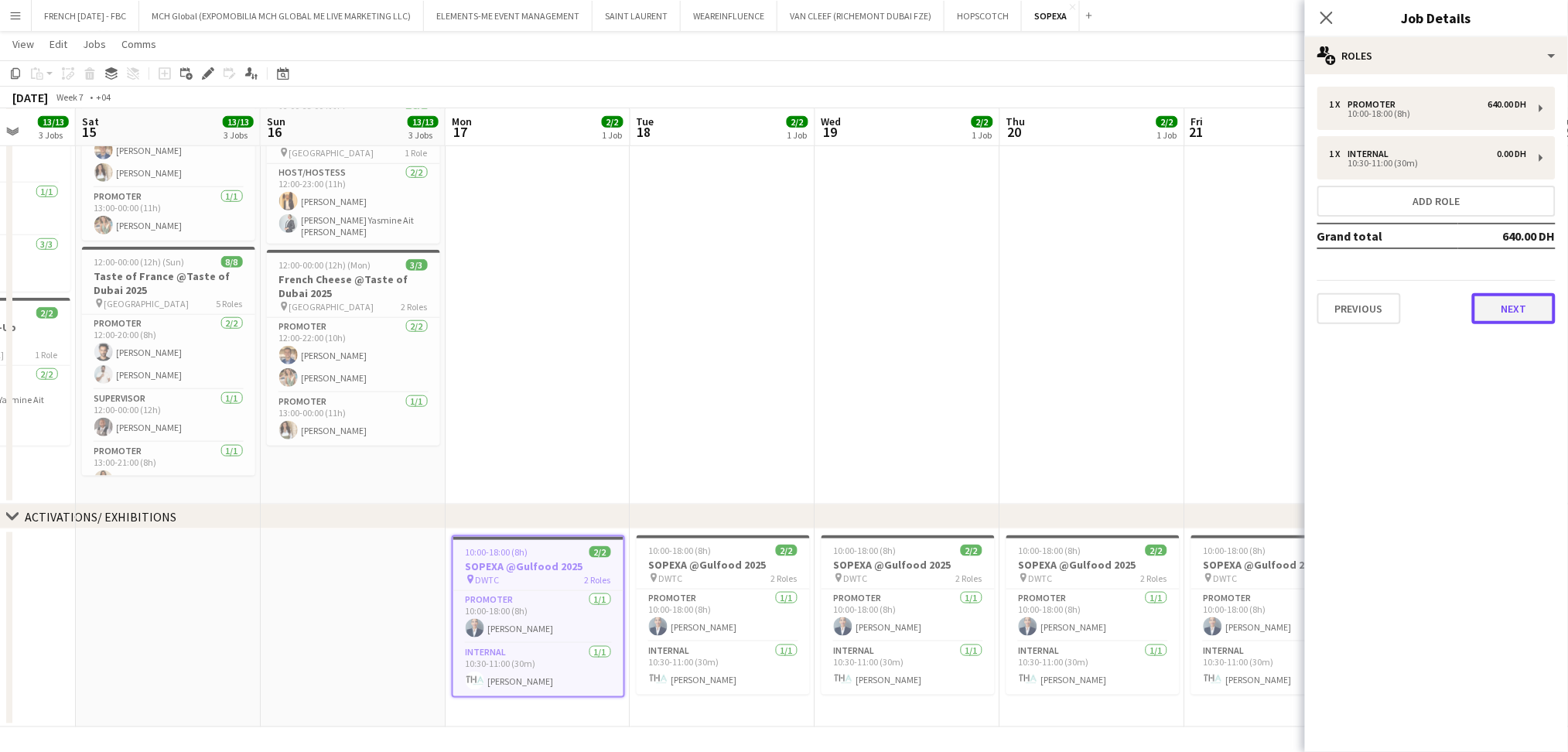
click at [1491, 295] on button "Next" at bounding box center [1514, 308] width 83 height 31
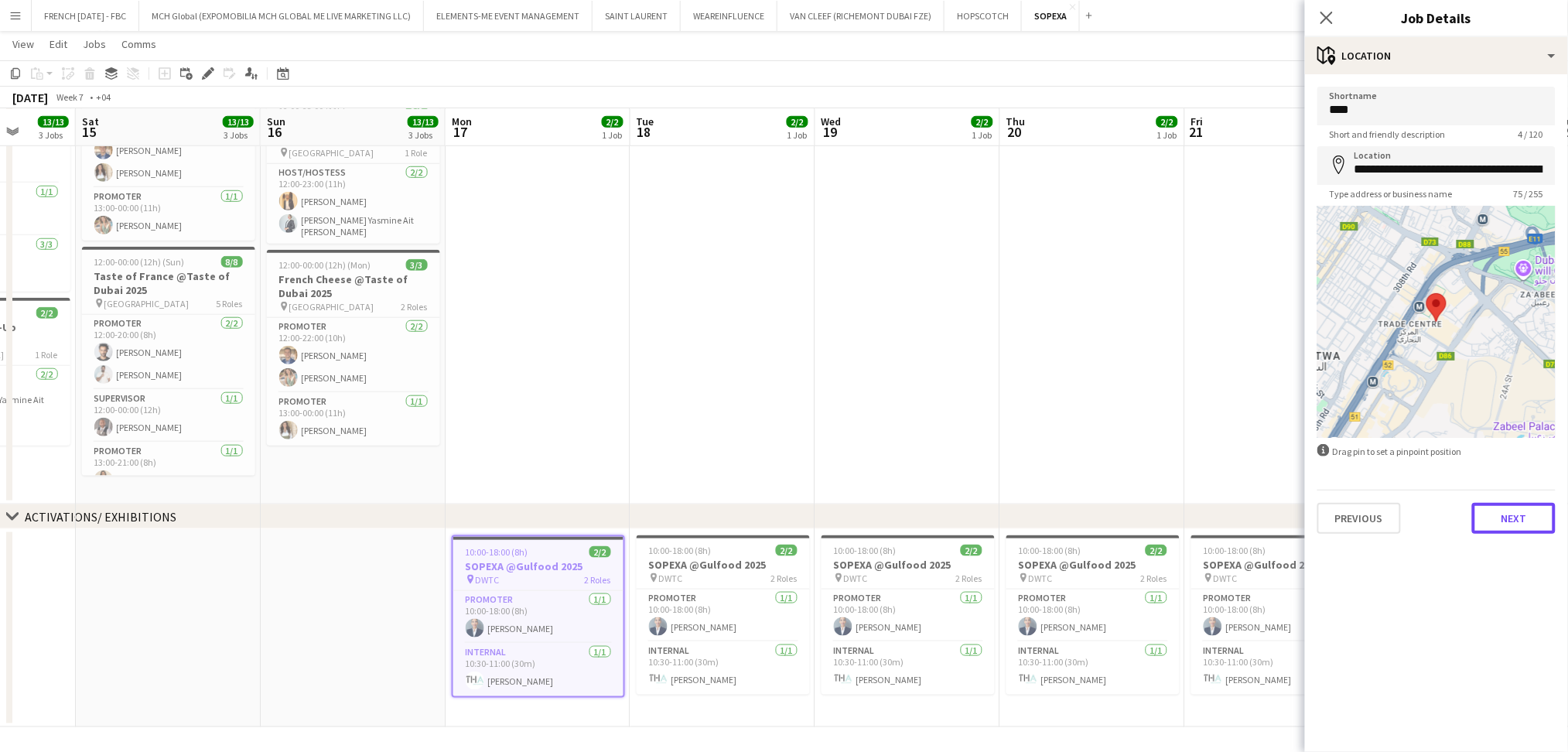
click at [1526, 524] on button "Next" at bounding box center [1514, 518] width 83 height 31
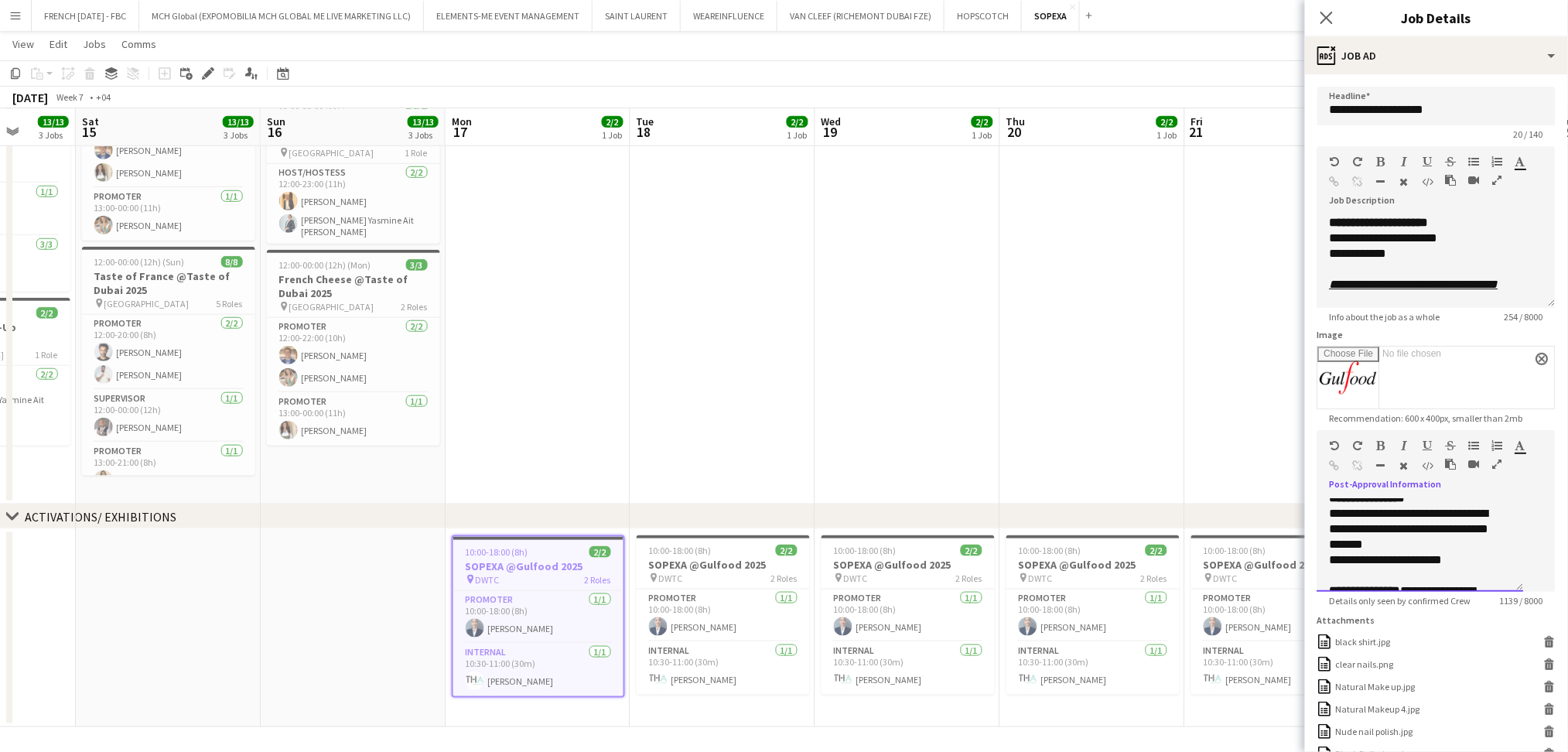
scroll to position [515, 0]
click at [859, 374] on app-date-cell at bounding box center [909, 180] width 185 height 650
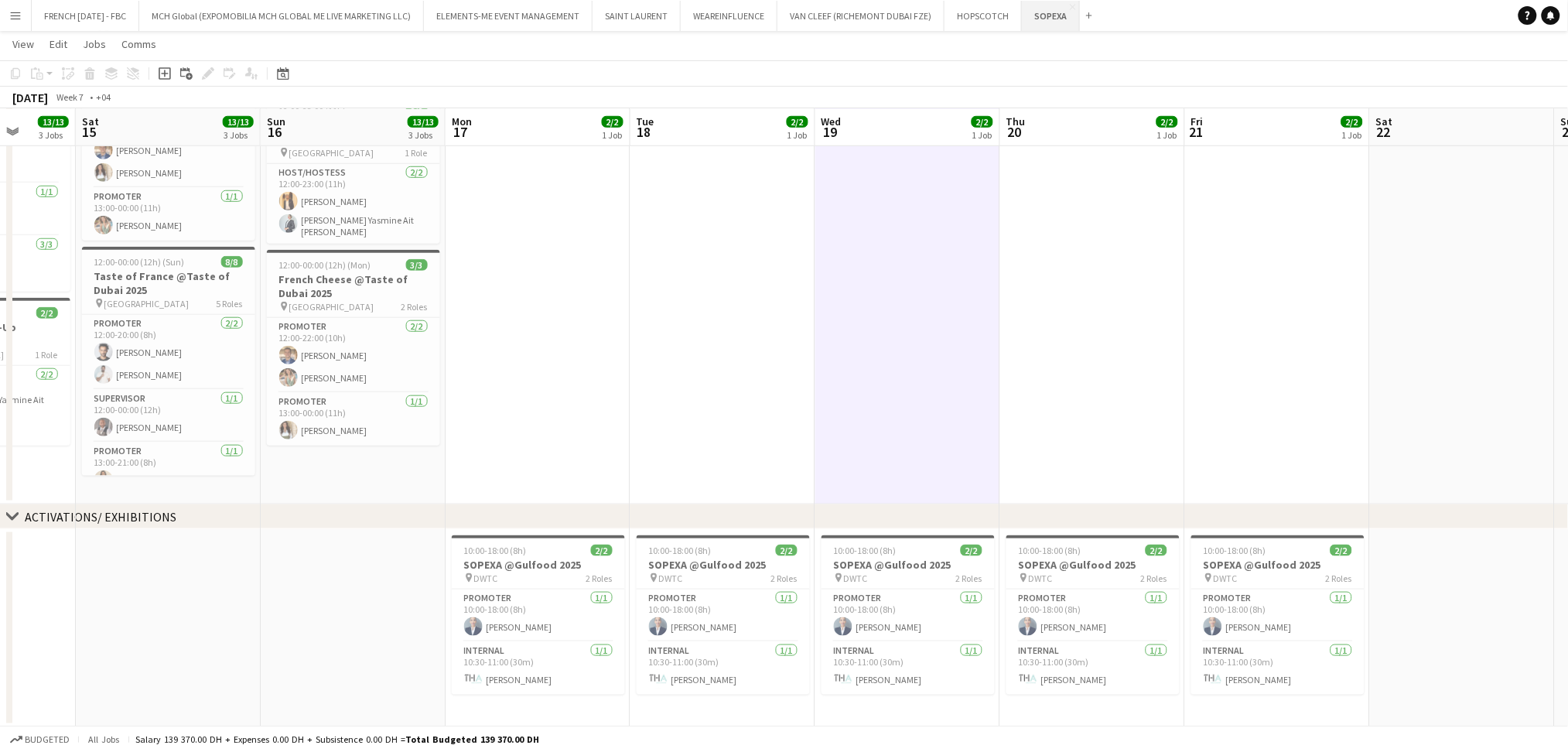
click at [1070, 9] on app-icon "Close" at bounding box center [1073, 6] width 6 height 6
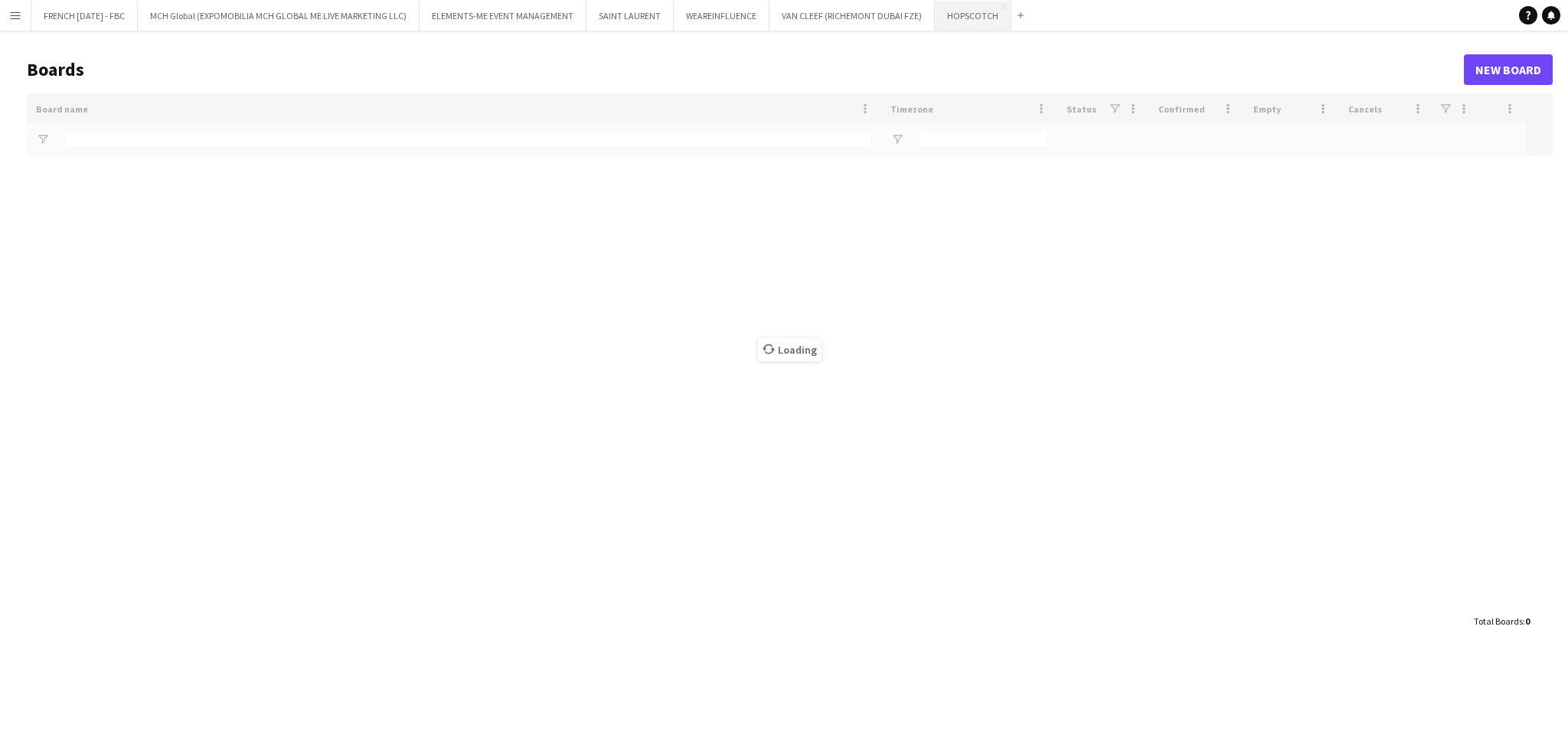
click at [966, 16] on button "HOPSCOTCH Close" at bounding box center [973, 16] width 77 height 30
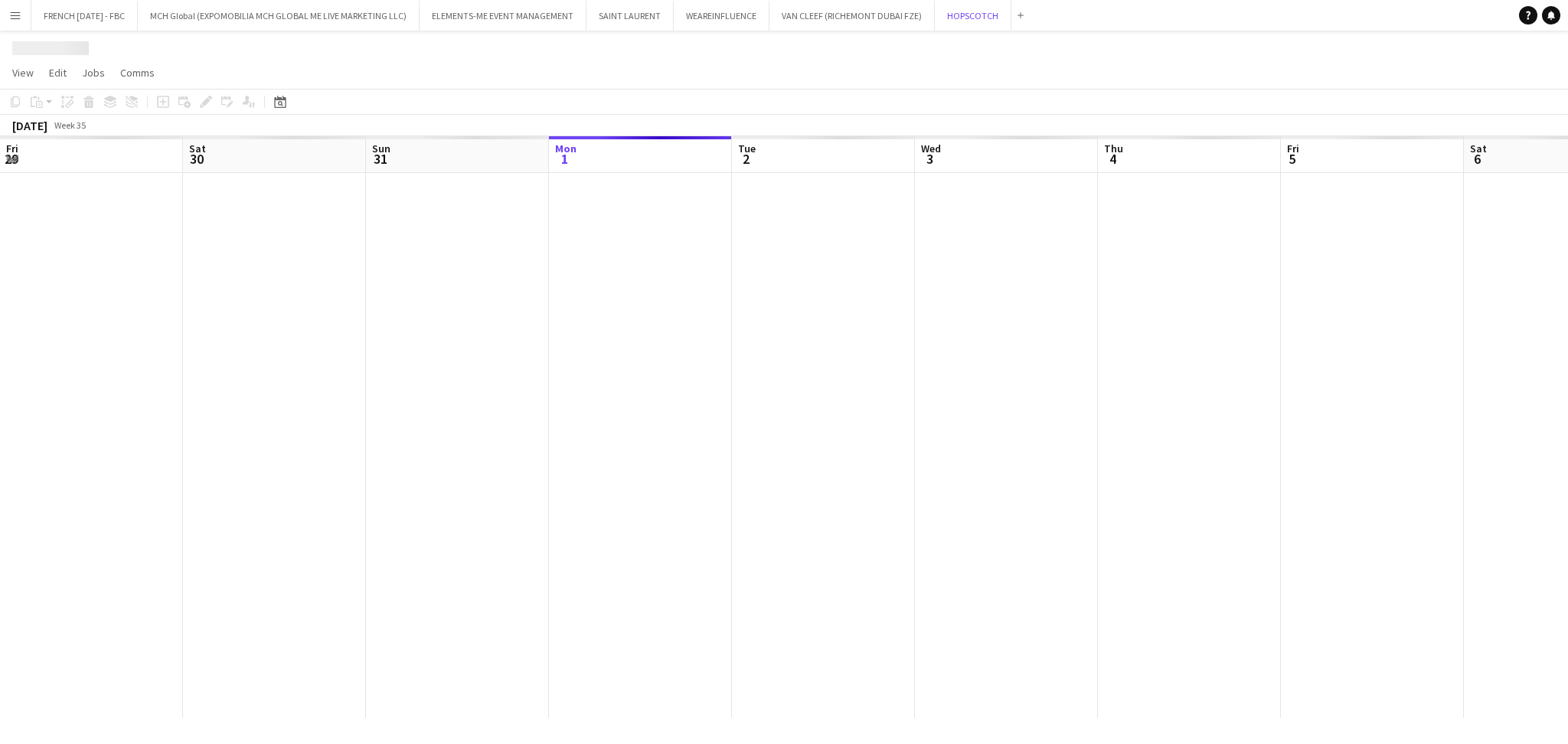
scroll to position [0, 366]
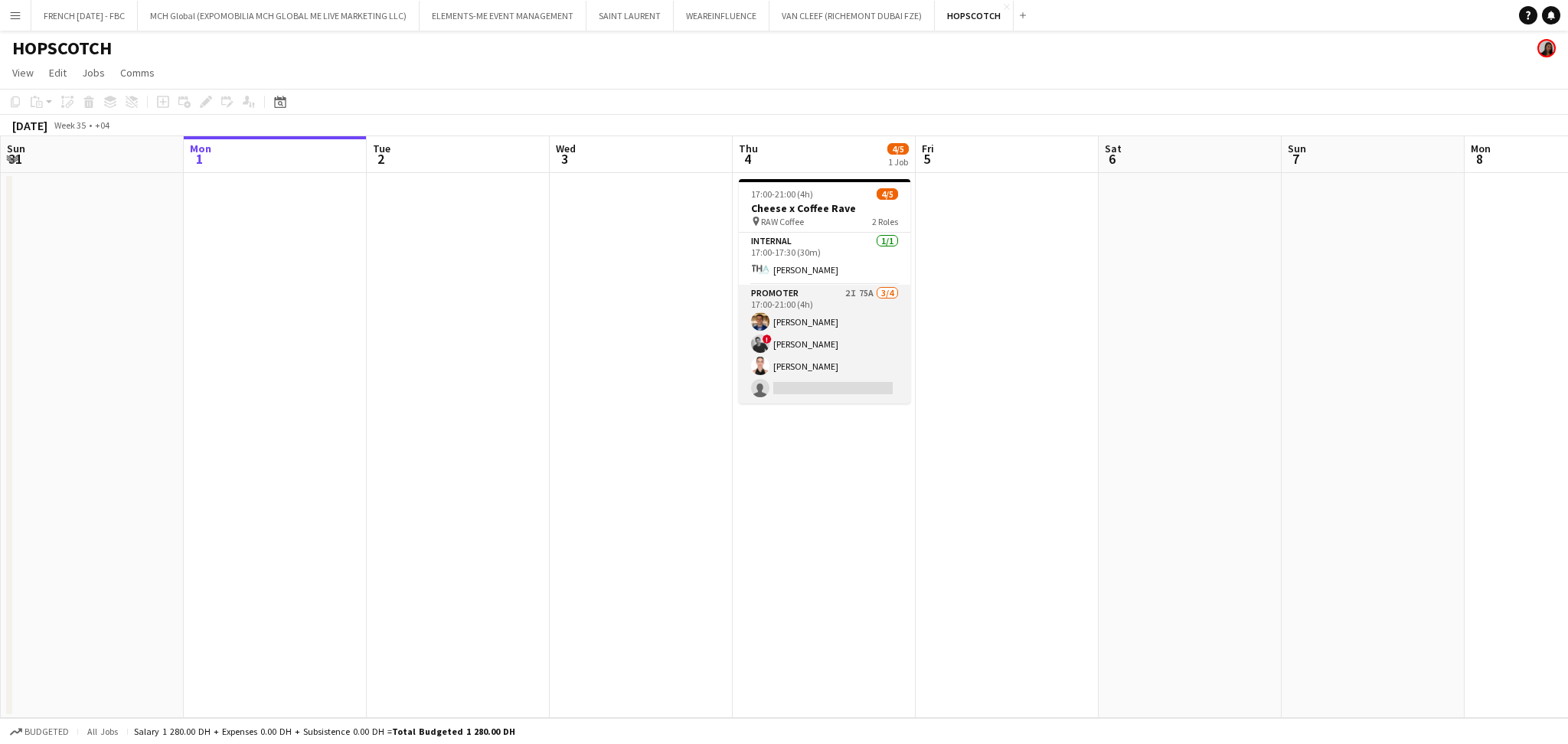
click at [852, 328] on app-card-role "Promoter 2I 75A 3/4 17:00-21:00 (4h) Ahmed Mostafa ! aly fayed Patricia Sampaio…" at bounding box center [824, 344] width 171 height 118
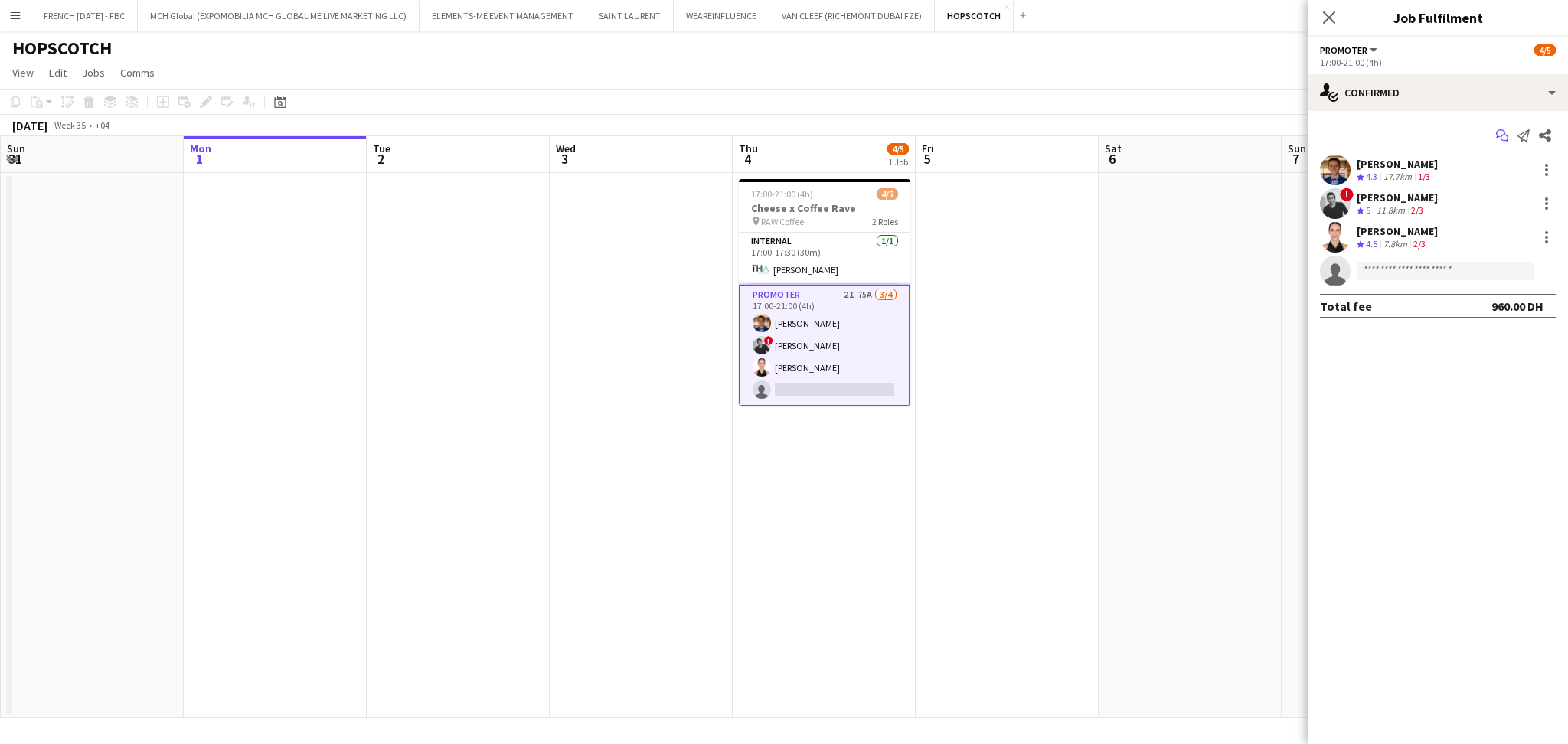
click at [1503, 141] on icon "Start chat" at bounding box center [1501, 135] width 12 height 12
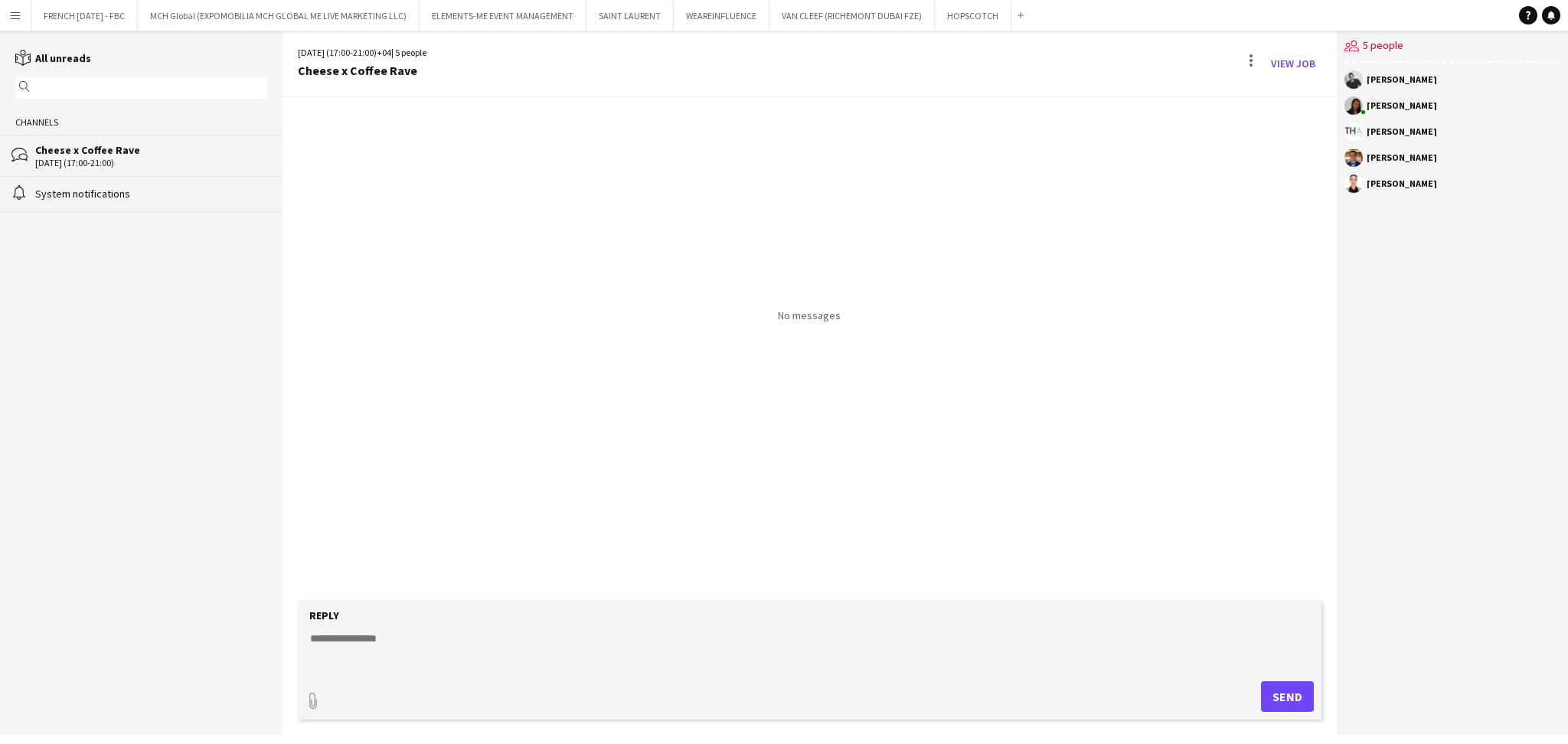
click at [655, 646] on textarea at bounding box center [813, 650] width 1008 height 39
paste textarea "**********"
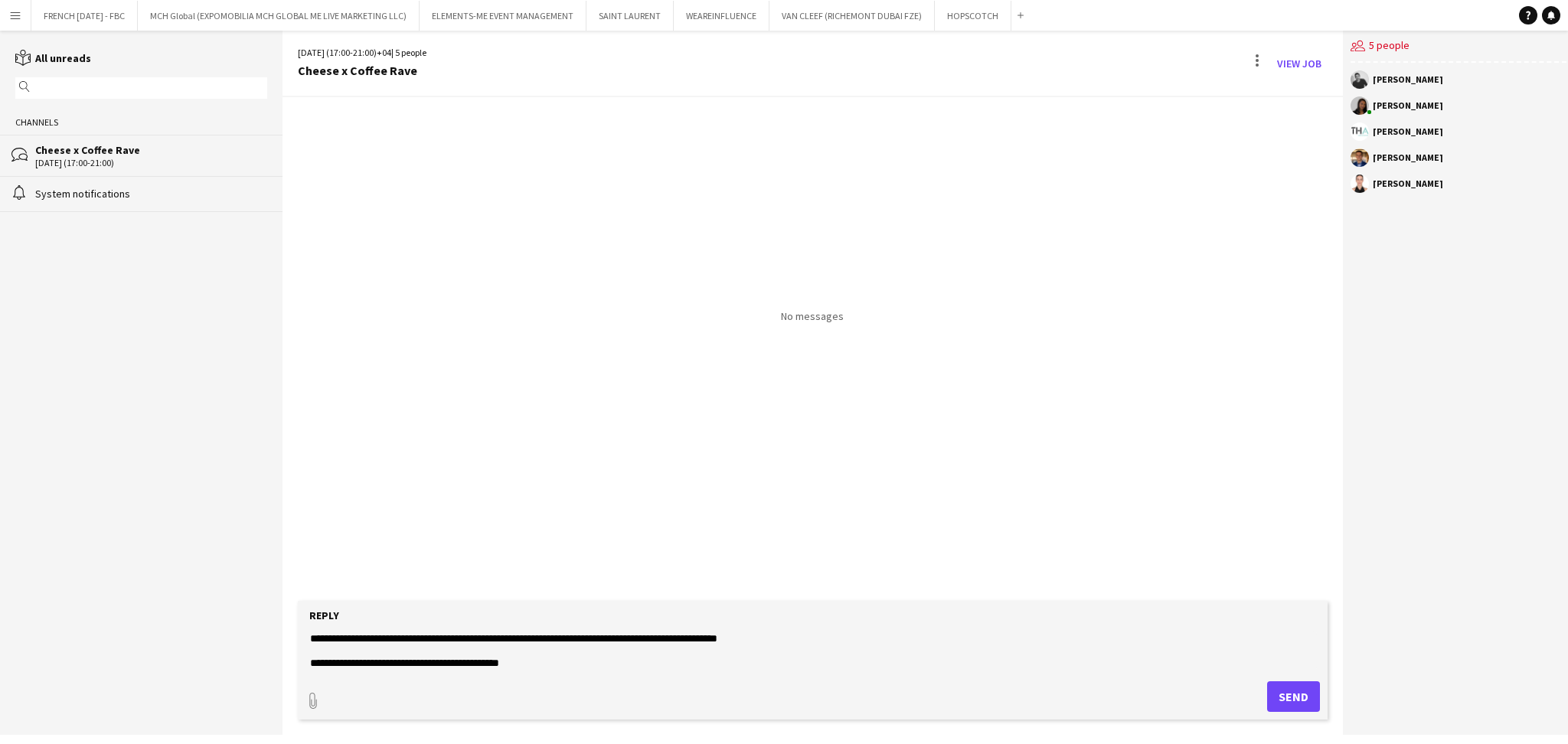
type textarea "**********"
click at [1282, 700] on button "Send" at bounding box center [1294, 696] width 53 height 30
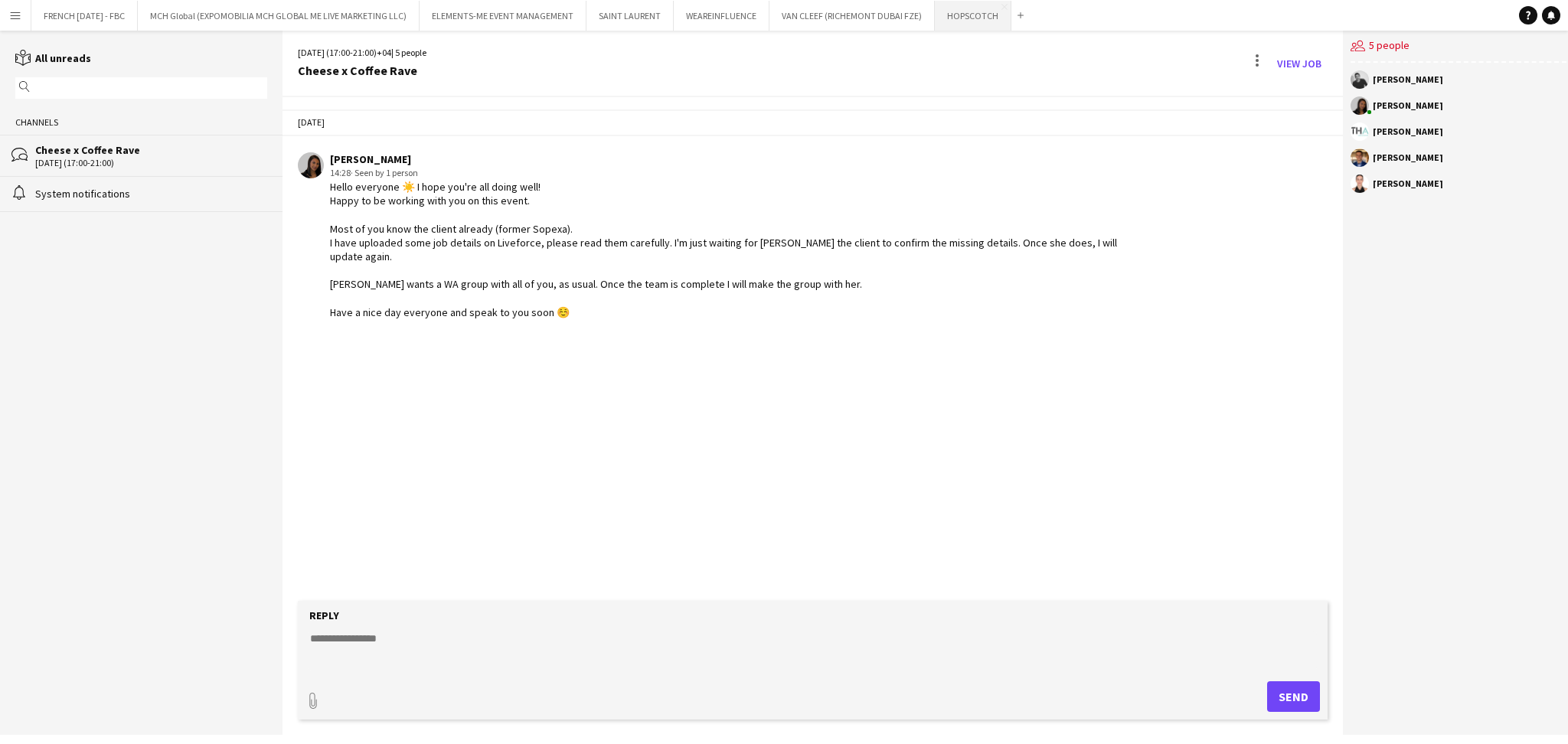
click at [948, 12] on button "HOPSCOTCH Close" at bounding box center [973, 16] width 77 height 30
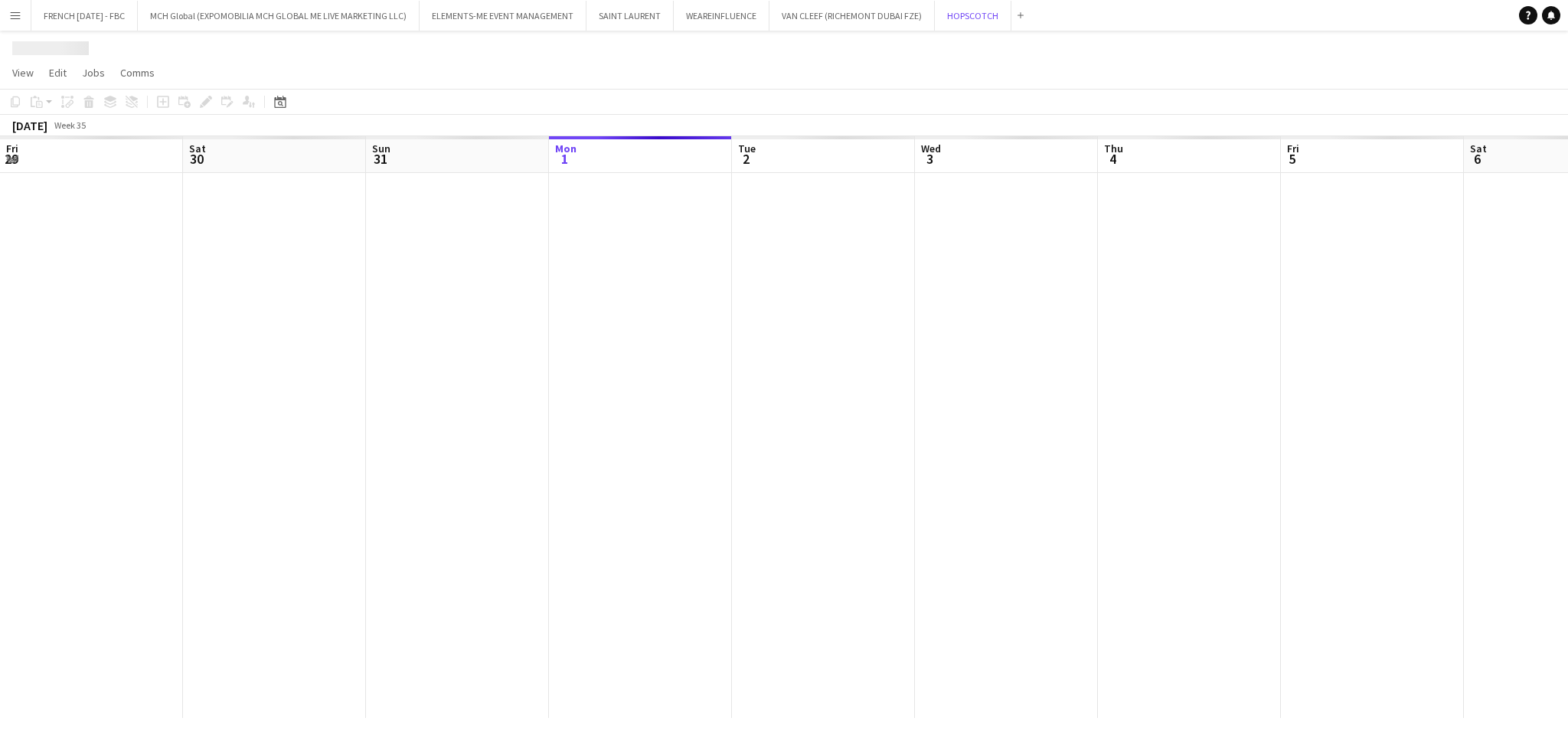
scroll to position [0, 366]
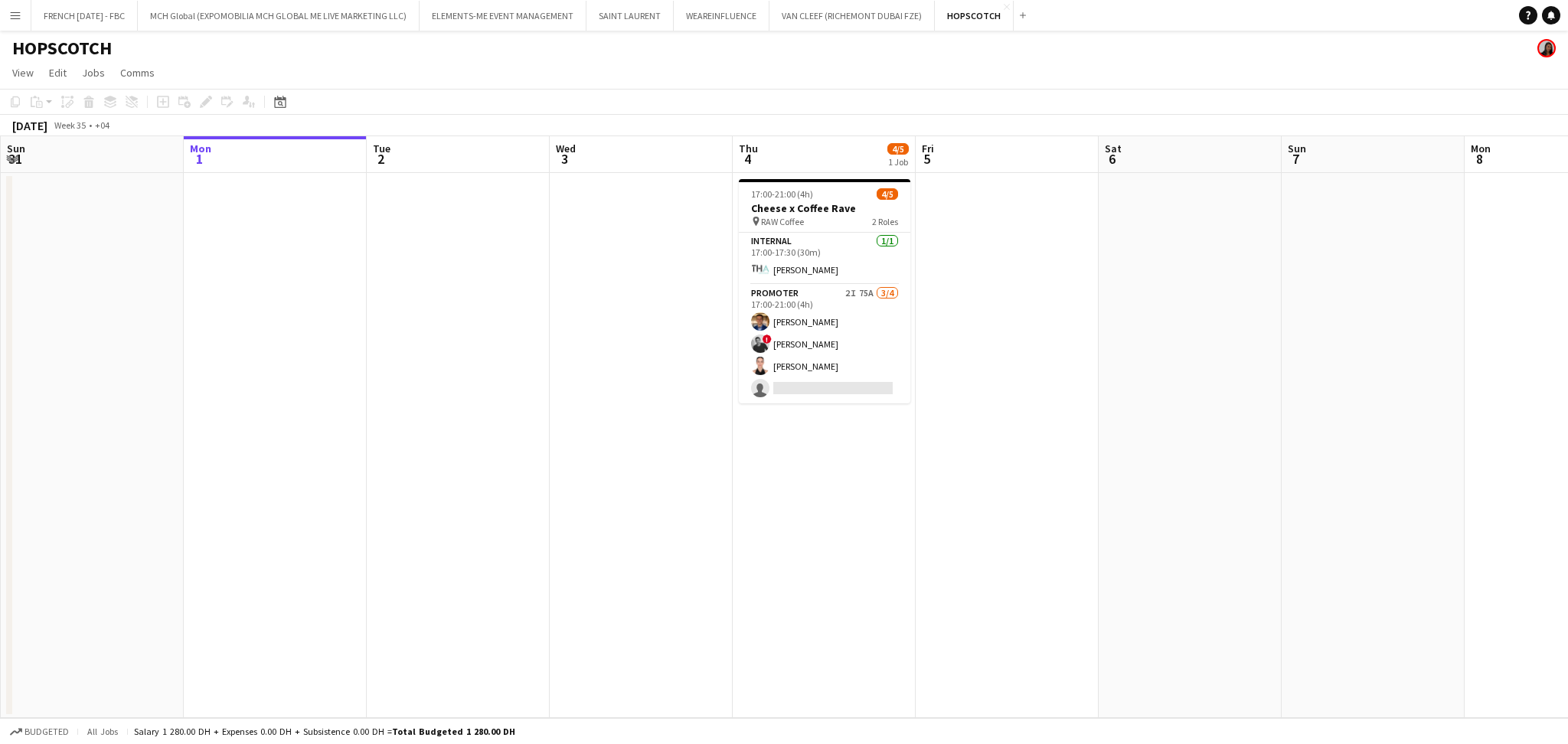
click at [1235, 413] on app-date-cell at bounding box center [1190, 445] width 183 height 545
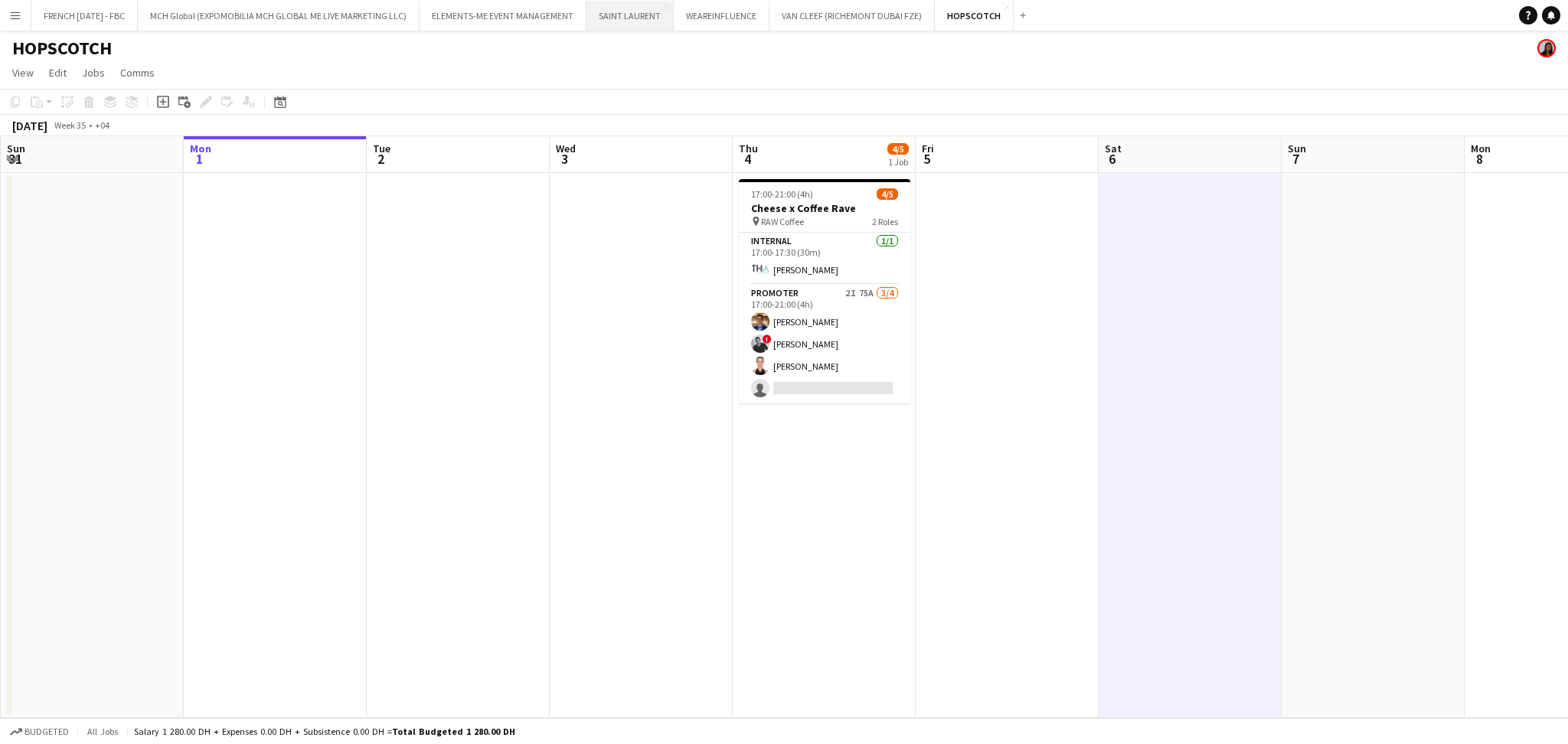
click at [625, 27] on button "[GEOGRAPHIC_DATA]" at bounding box center [630, 16] width 87 height 30
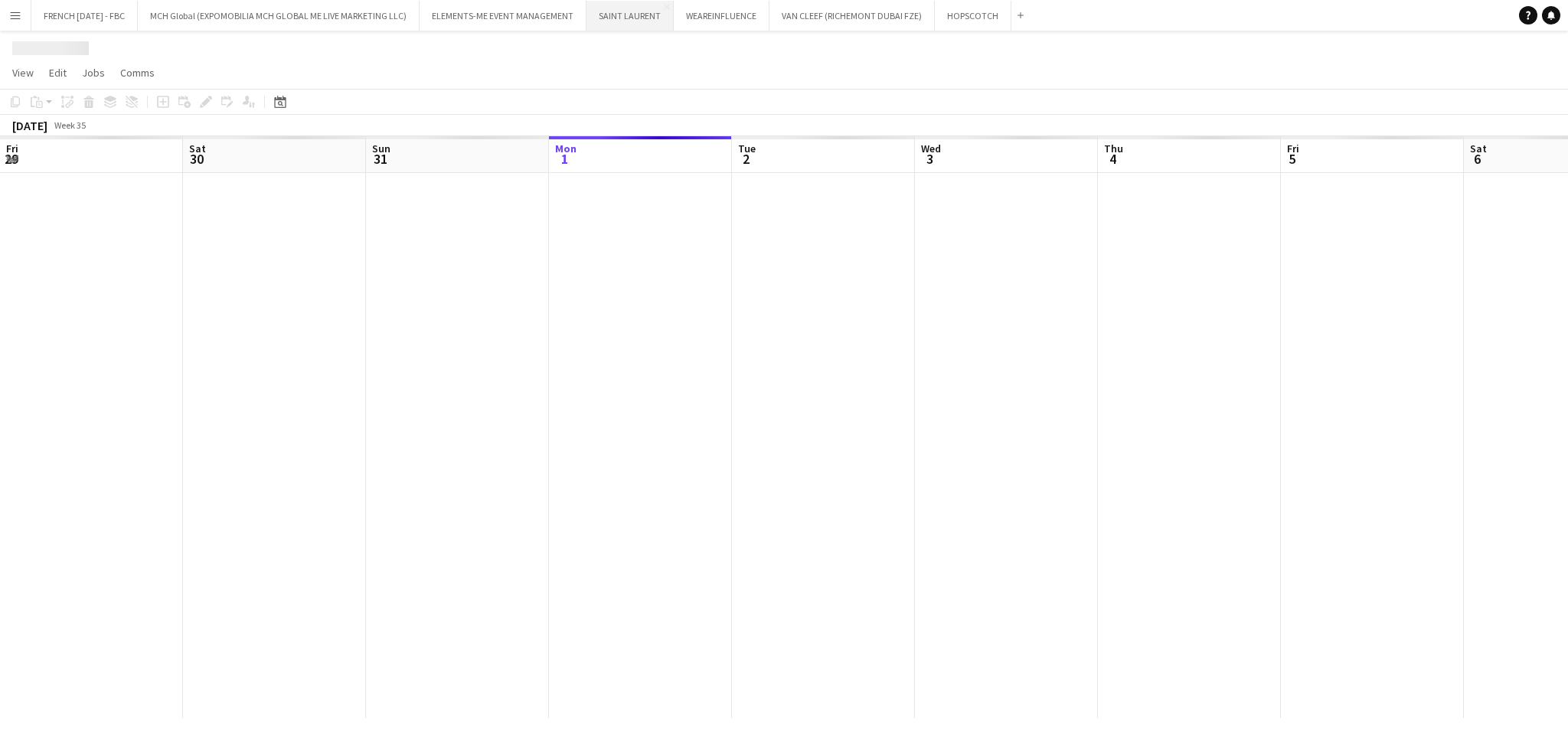
scroll to position [0, 366]
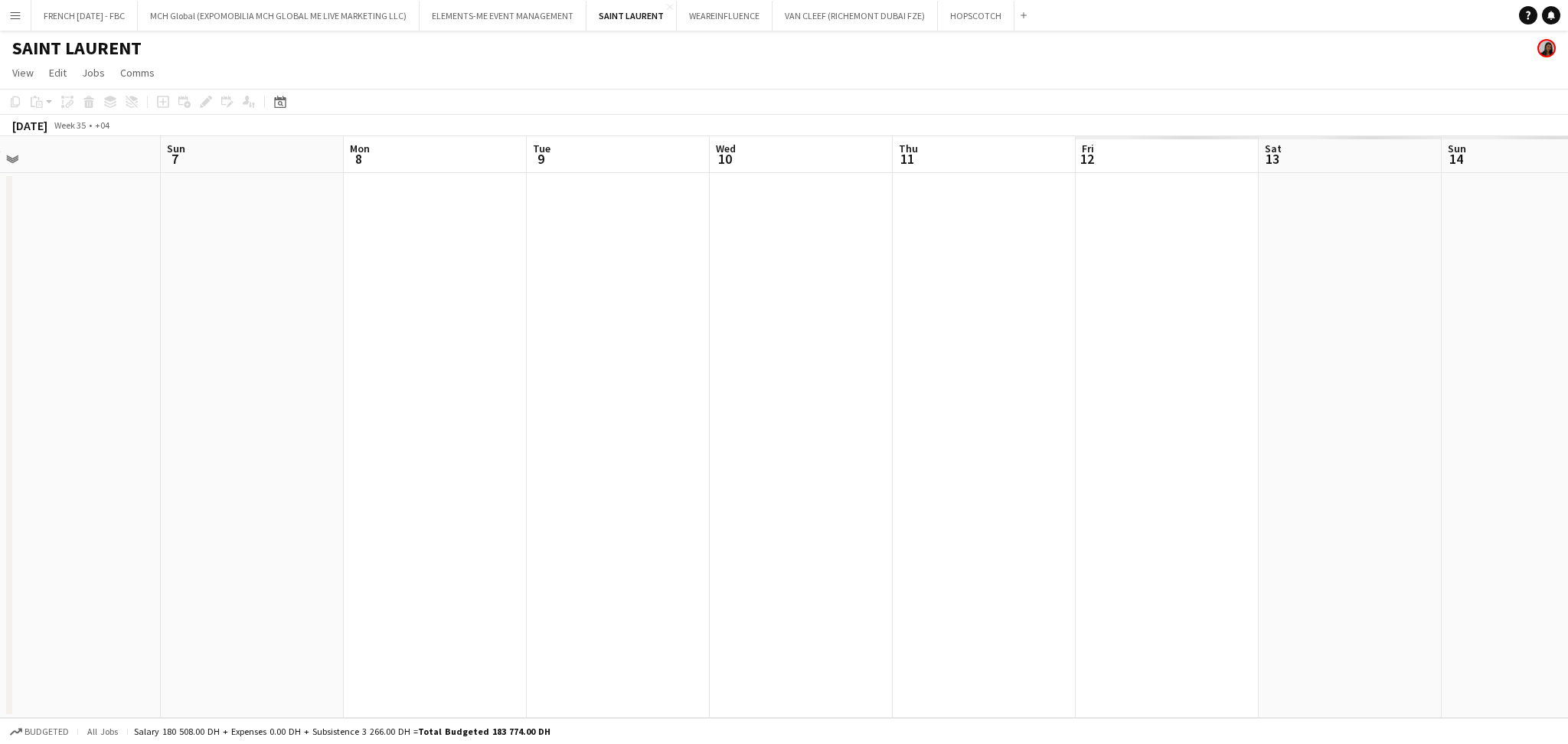
drag, startPoint x: 1411, startPoint y: 438, endPoint x: 510, endPoint y: 426, distance: 901.1
click at [1, 421] on app-calendar-viewport "Thu 4 Fri 5 Sat 6 Sun 7 Mon 8 Tue 9 Wed 10 Thu 11 Fri 12 Sat 13 Sun 14 Mon 15 T…" at bounding box center [784, 427] width 1568 height 582
drag, startPoint x: 1210, startPoint y: 461, endPoint x: 141, endPoint y: 439, distance: 1069.2
click at [106, 439] on app-calendar-viewport "Thu 4 Fri 5 Sat 6 Sun 7 Mon 8 Tue 9 Wed 10 Thu 11 Fri 12 Sat 13 Sun 14 Mon 15 T…" at bounding box center [784, 427] width 1568 height 582
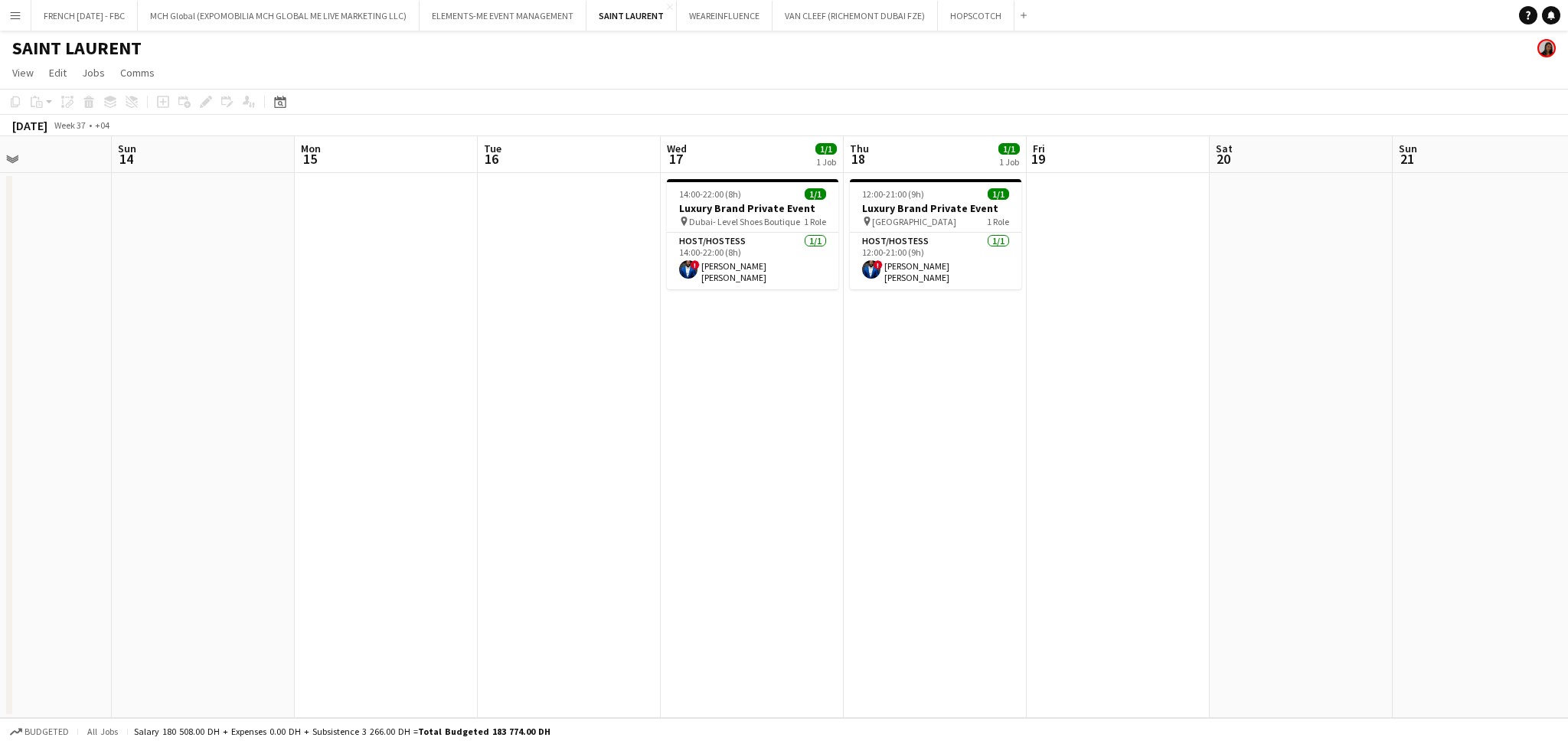
scroll to position [0, 404]
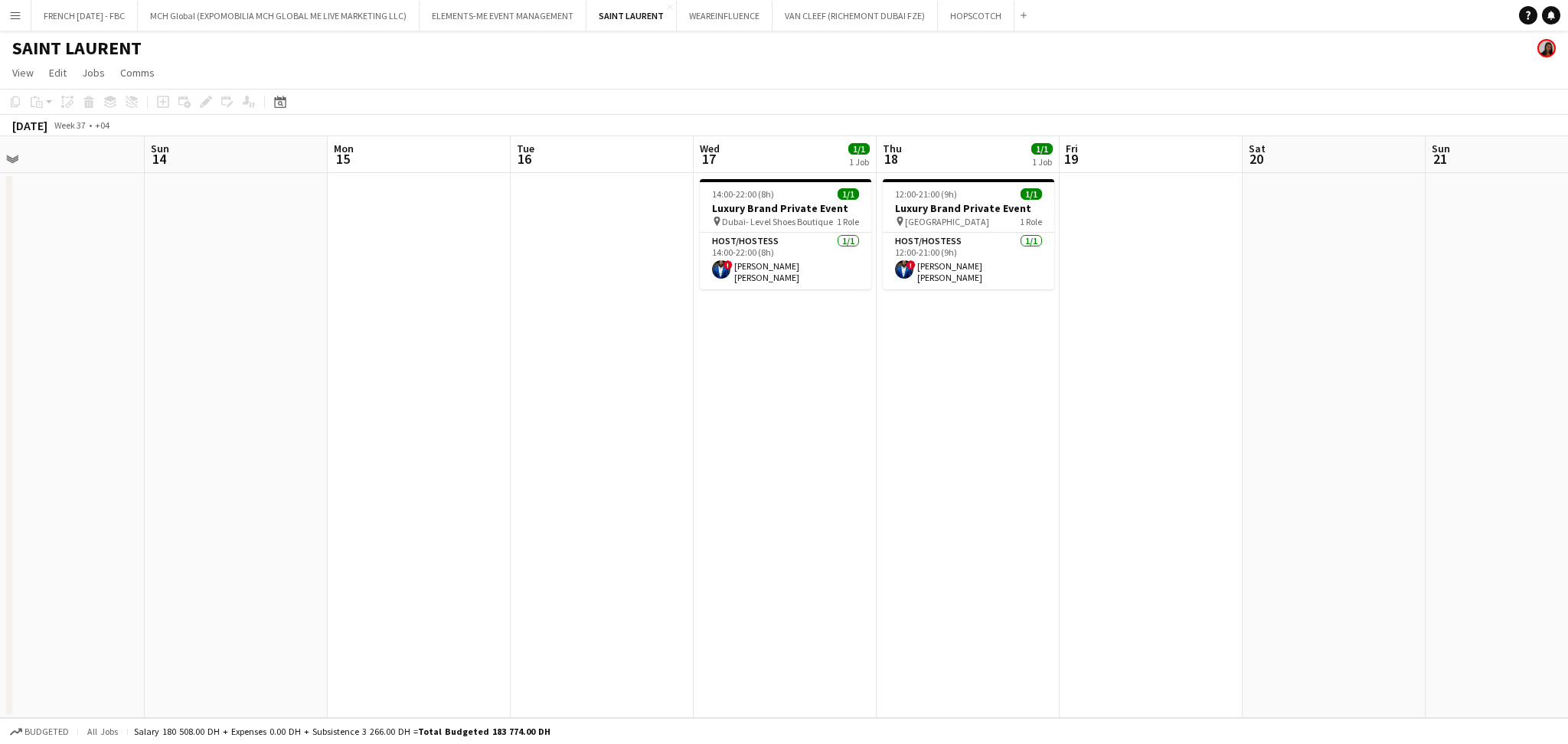
drag, startPoint x: 866, startPoint y: 419, endPoint x: 963, endPoint y: 435, distance: 98.3
click at [963, 435] on app-calendar-viewport "Thu 11 Fri 12 Sat 13 Sun 14 Mon 15 Tue 16 Wed 17 1/1 1 Job Thu 18 1/1 1 Job Fri…" at bounding box center [784, 427] width 1568 height 582
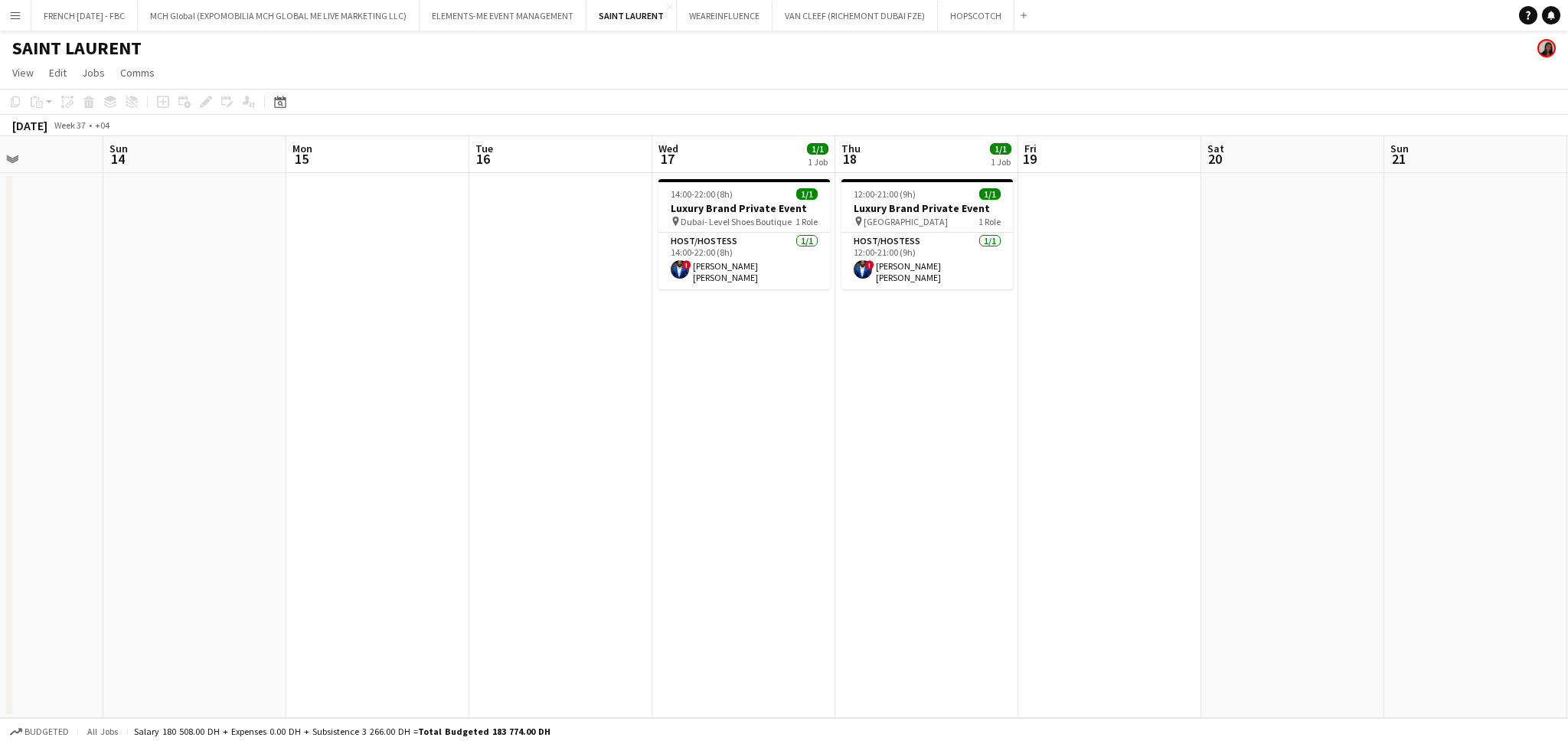
scroll to position [0, 481]
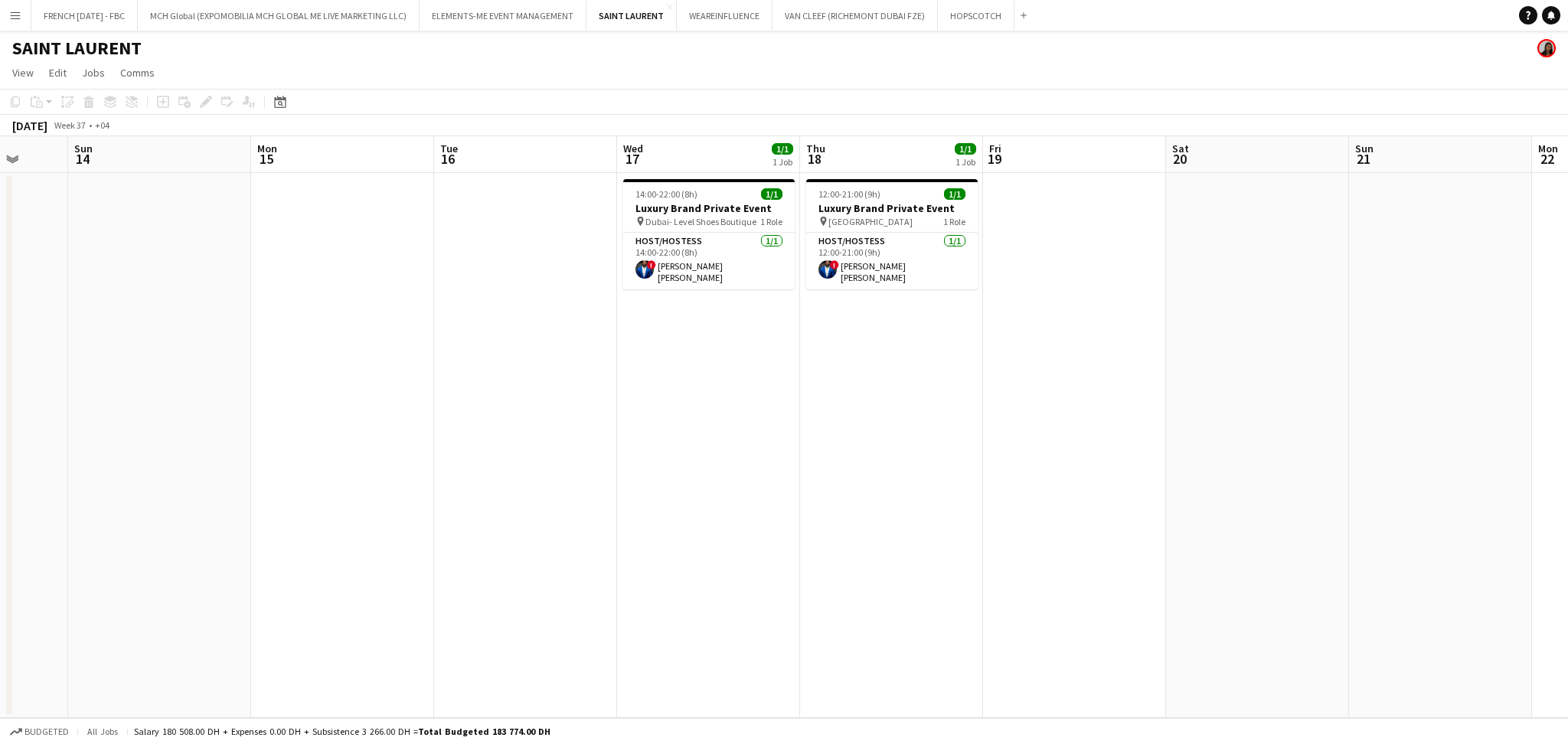
drag, startPoint x: 1011, startPoint y: 407, endPoint x: 934, endPoint y: 417, distance: 77.6
click at [934, 417] on app-calendar-viewport "Thu 11 Fri 12 Sat 13 Sun 14 Mon 15 Tue 16 Wed 17 1/1 1 Job Thu 18 1/1 1 Job Fri…" at bounding box center [784, 427] width 1568 height 582
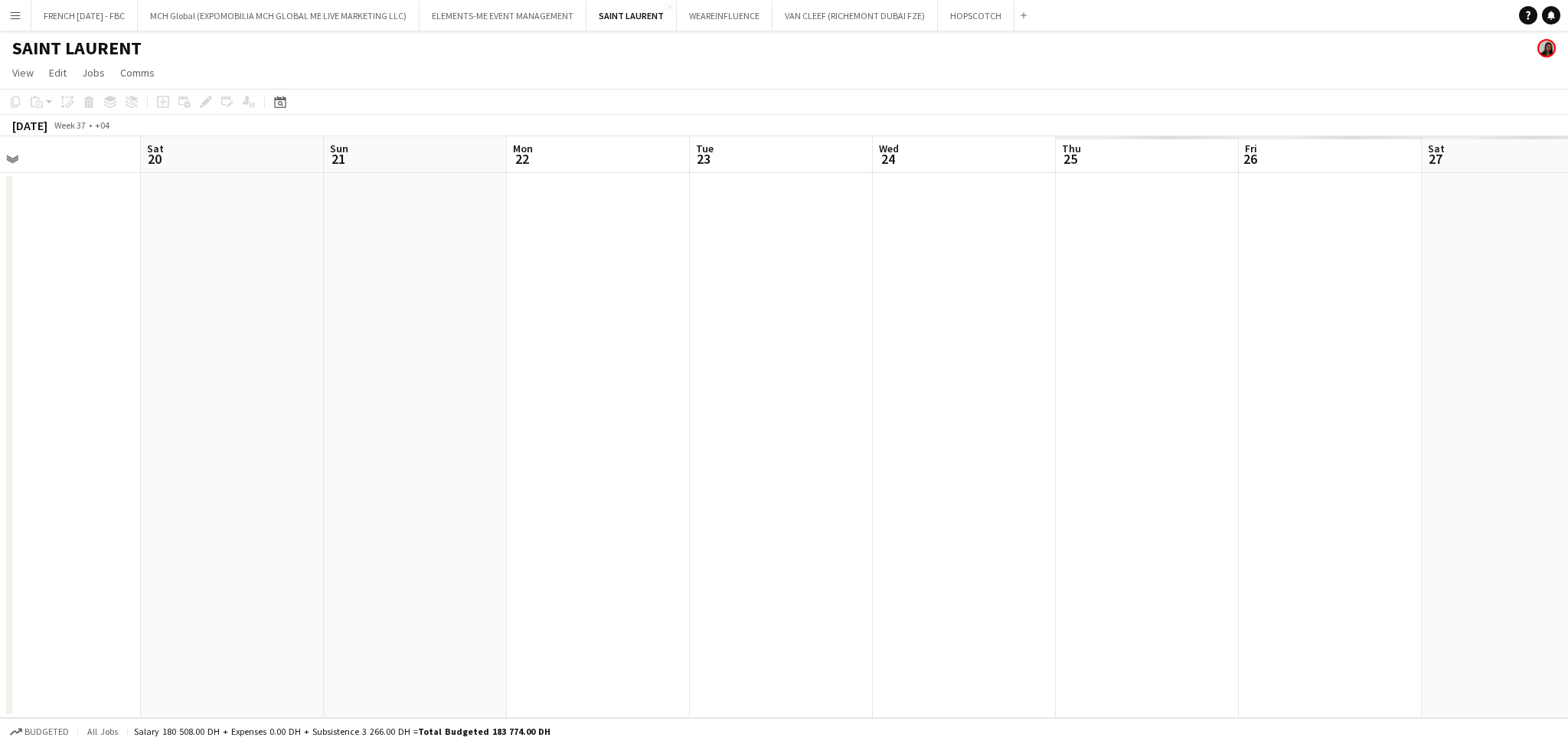
drag, startPoint x: 1049, startPoint y: 449, endPoint x: 389, endPoint y: 457, distance: 660.0
click at [307, 448] on app-calendar-viewport "Tue 16 Wed 17 1/1 1 Job Thu 18 1/1 1 Job Fri 19 Sat 20 Sun 21 Mon 22 Tue 23 Wed…" at bounding box center [784, 427] width 1568 height 582
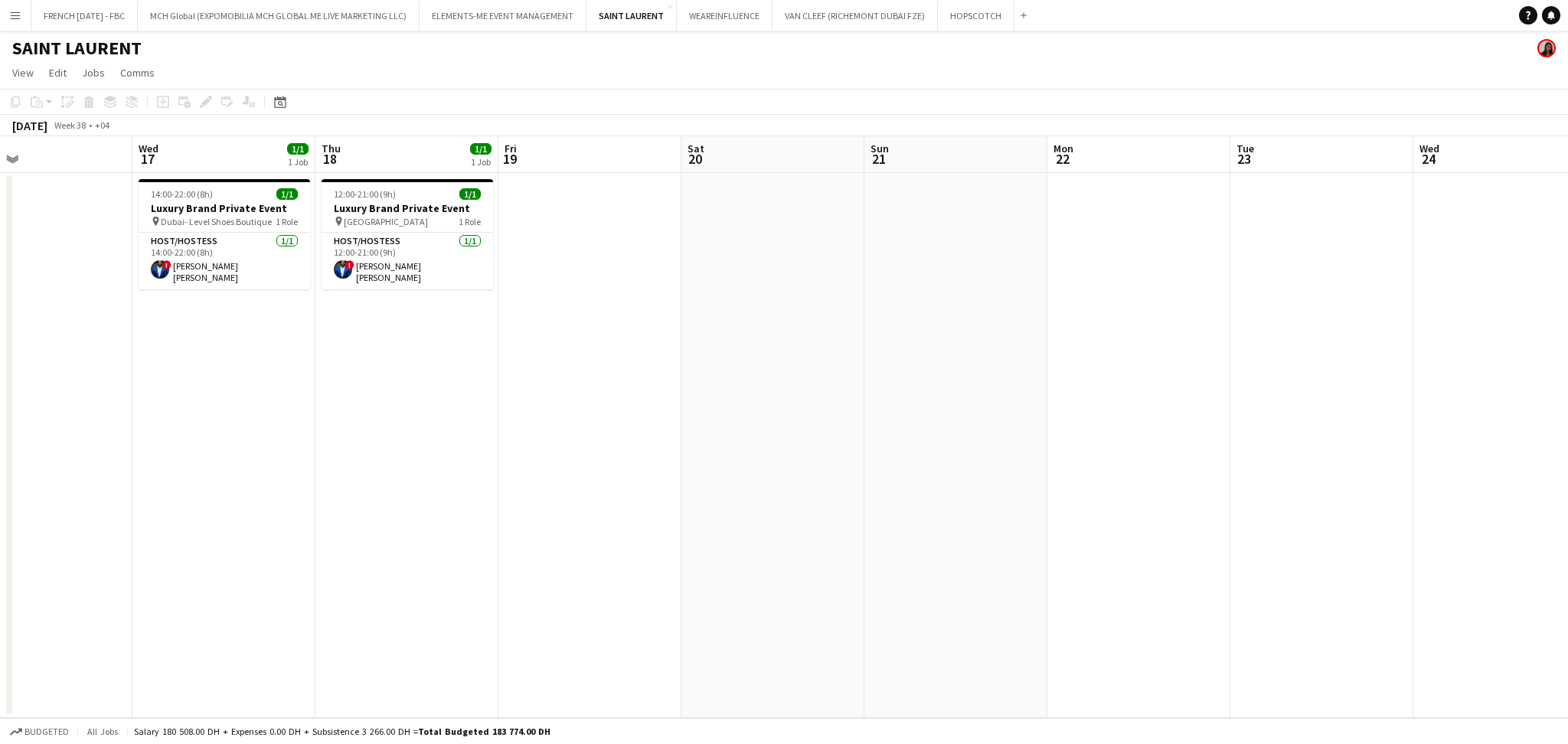
scroll to position [0, 379]
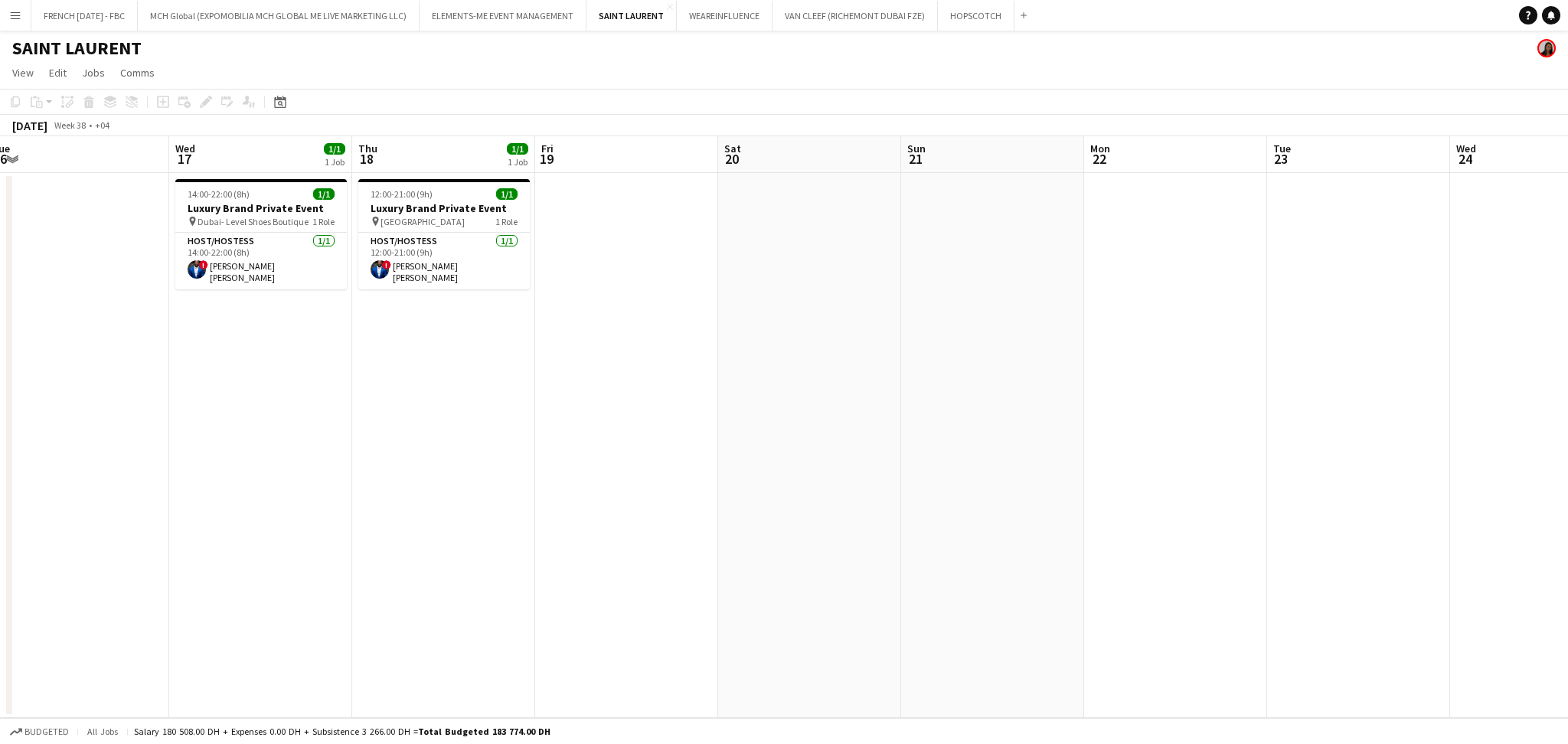
drag, startPoint x: 554, startPoint y: 472, endPoint x: 1155, endPoint y: 472, distance: 601.0
click at [1155, 472] on app-calendar-viewport "Sun 14 Mon 15 Tue 16 Wed 17 1/1 1 Job Thu 18 1/1 1 Job Fri 19 Sat 20 Sun 21 Mon…" at bounding box center [784, 427] width 1568 height 582
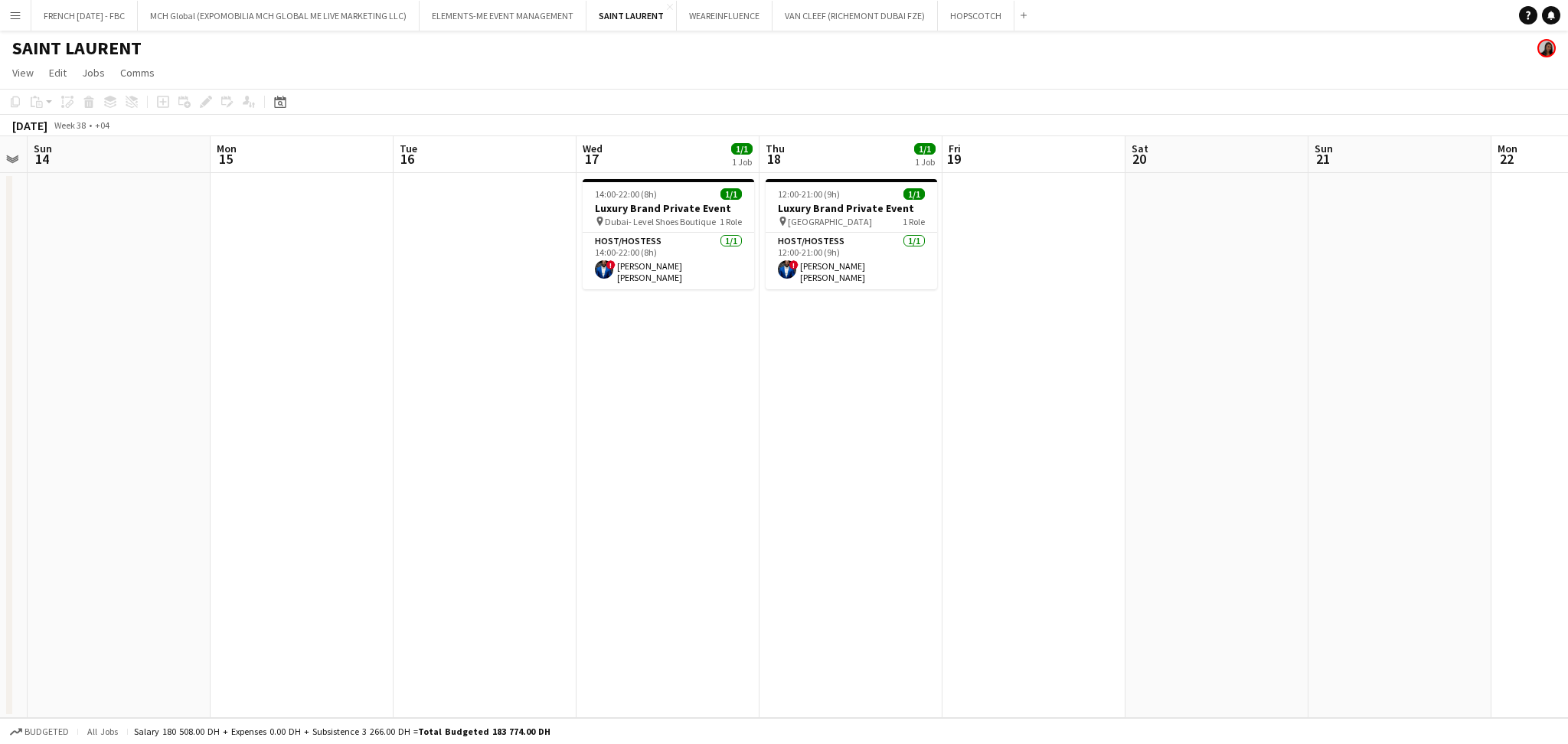
scroll to position [0, 405]
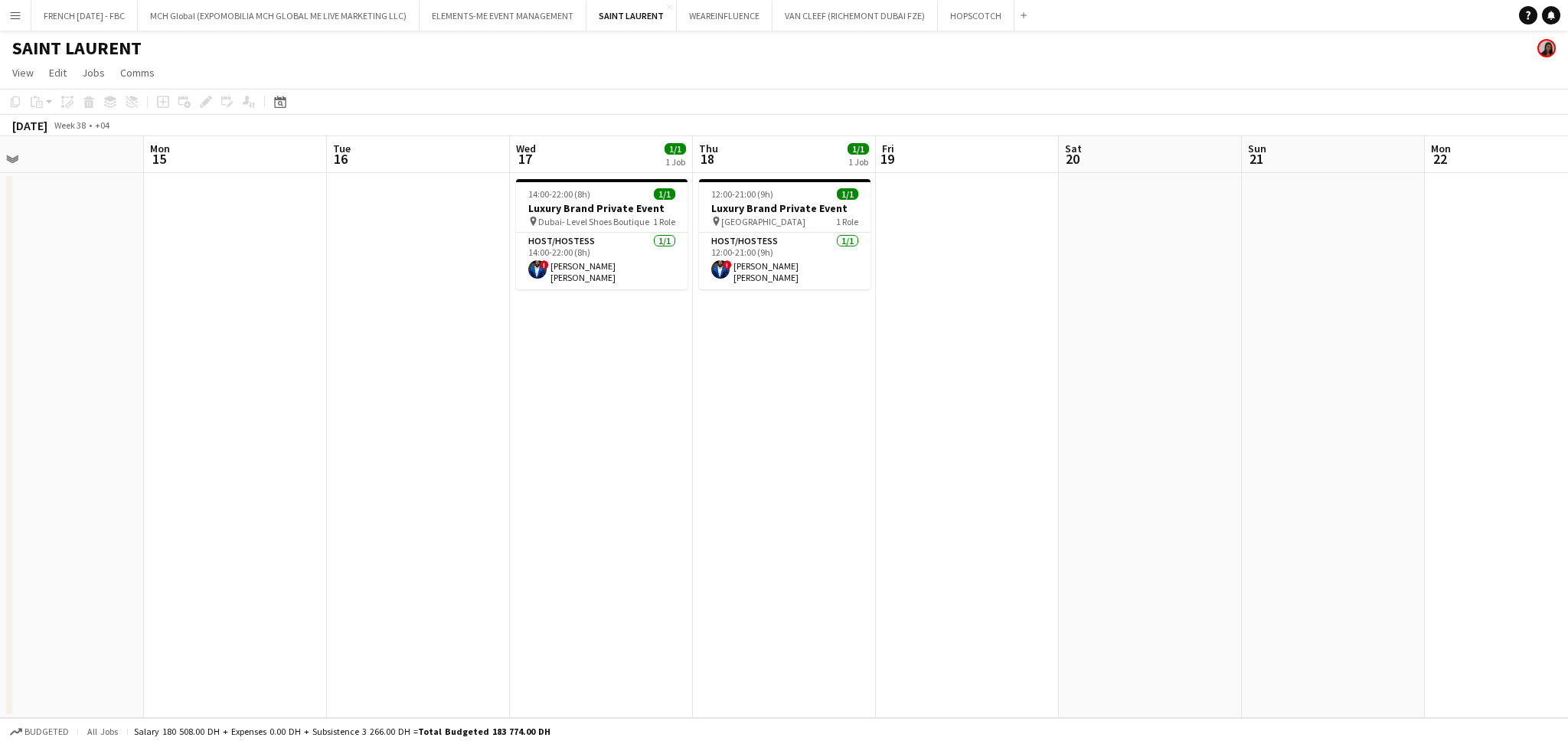
drag, startPoint x: 608, startPoint y: 489, endPoint x: 791, endPoint y: 479, distance: 183.3
click at [791, 479] on app-calendar-viewport "Fri 12 Sat 13 Sun 14 Mon 15 Tue 16 Wed 17 1/1 1 Job Thu 18 1/1 1 Job Fri 19 Sat…" at bounding box center [784, 427] width 1568 height 582
click at [577, 216] on span "Dubai- Level Shoes Boutique" at bounding box center [593, 222] width 111 height 12
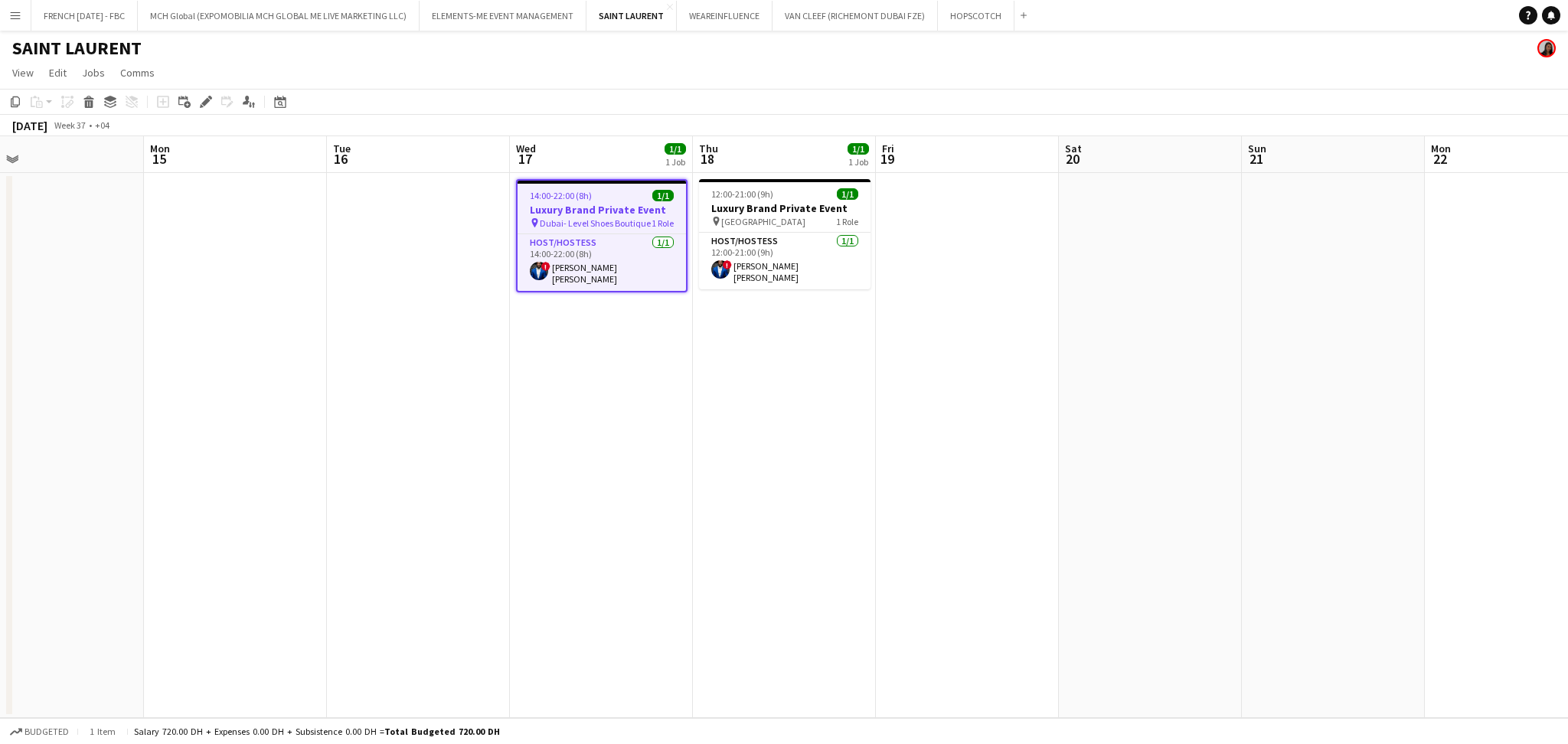
drag, startPoint x: 767, startPoint y: 212, endPoint x: 640, endPoint y: 212, distance: 127.0
click at [768, 212] on h3 "Luxury Brand Private Event" at bounding box center [784, 208] width 171 height 14
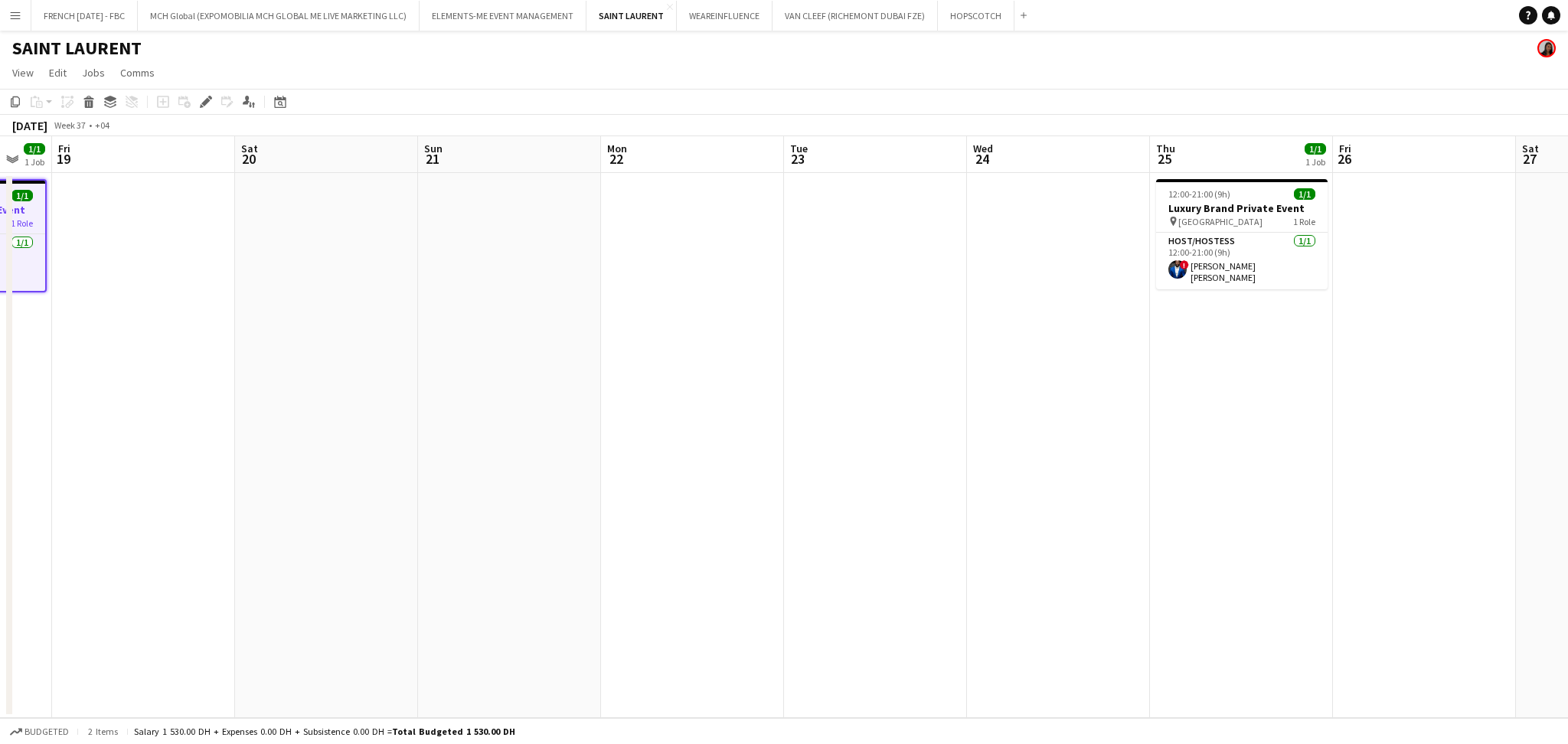
scroll to position [0, 521]
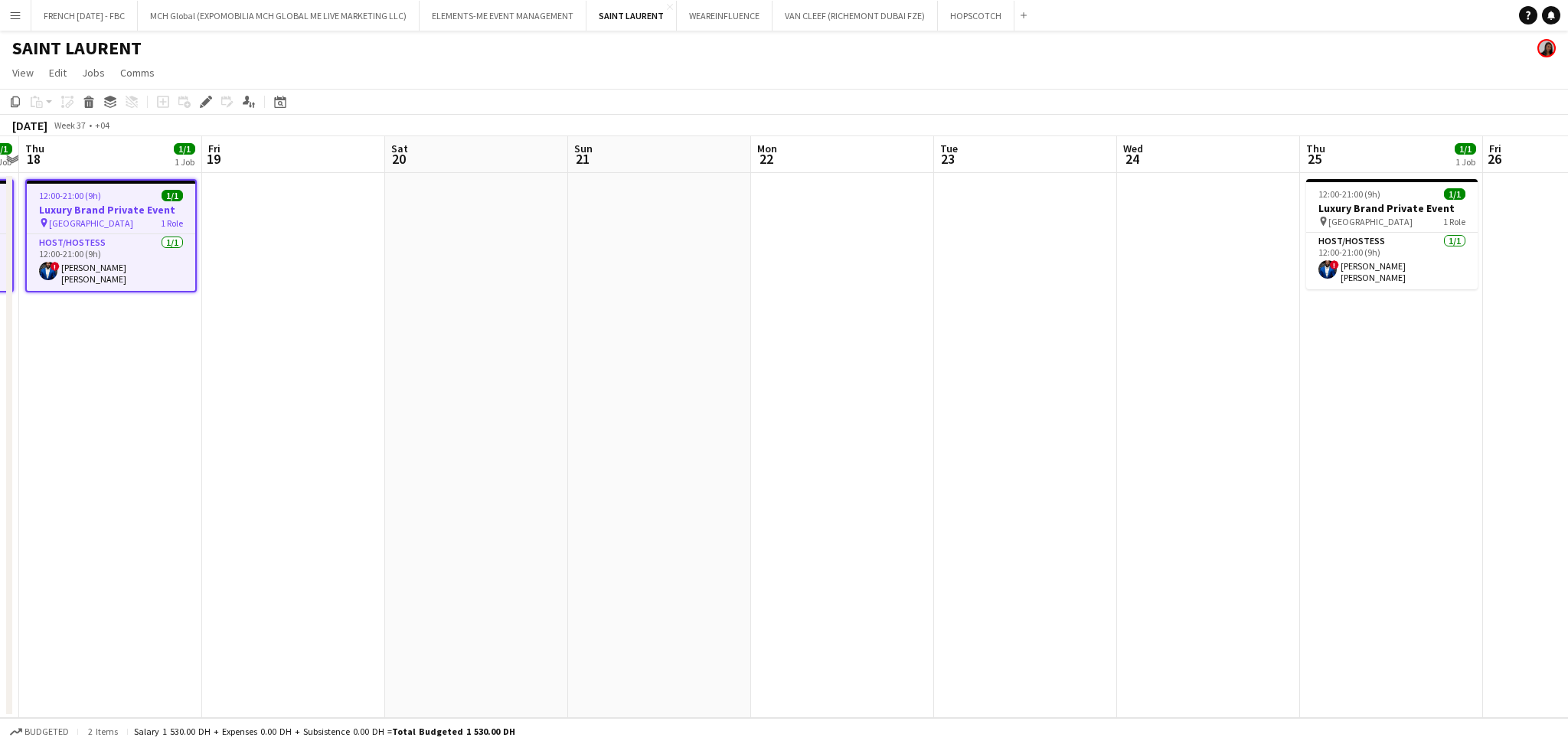
drag, startPoint x: 1346, startPoint y: 322, endPoint x: 1180, endPoint y: 274, distance: 172.8
click at [679, 379] on app-calendar-viewport "Mon 15 Tue 16 Wed 17 1/1 1 Job Thu 18 1/1 1 Job Fri 19 Sat 20 Sun 21 Mon 22 Tue…" at bounding box center [784, 427] width 1568 height 582
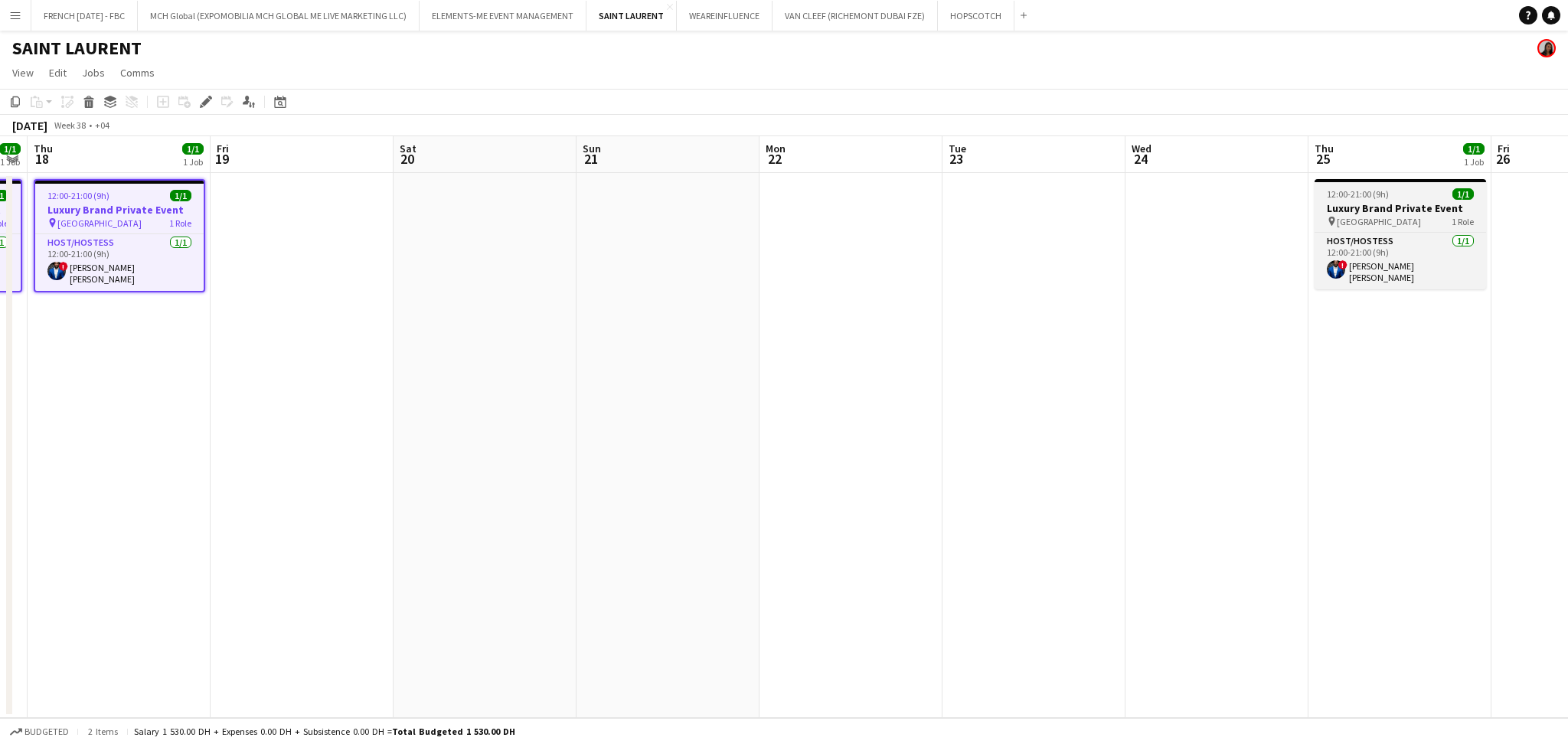
click at [1397, 189] on div "12:00-21:00 (9h) 1/1" at bounding box center [1399, 194] width 171 height 12
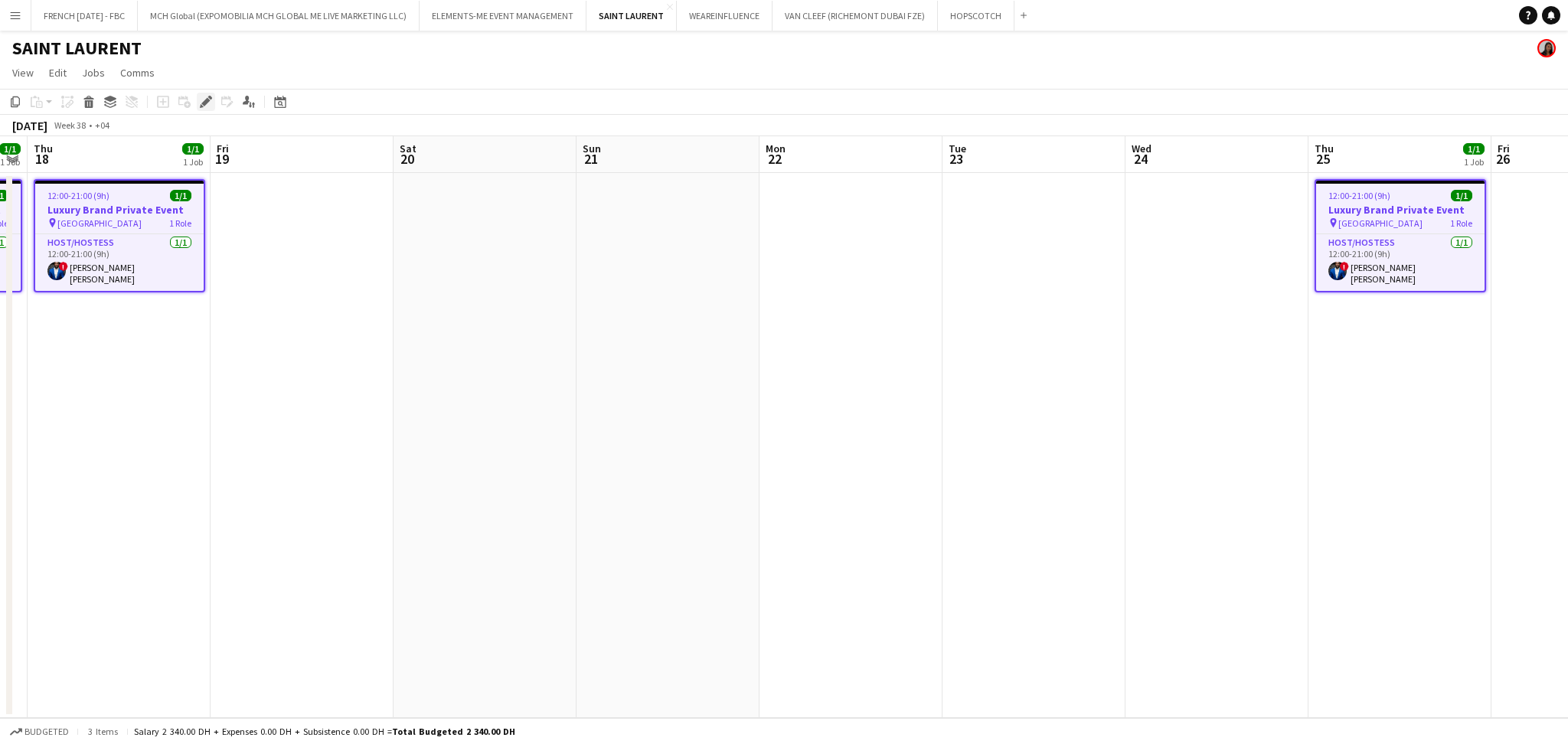
click at [198, 107] on div "Edit" at bounding box center [206, 102] width 18 height 18
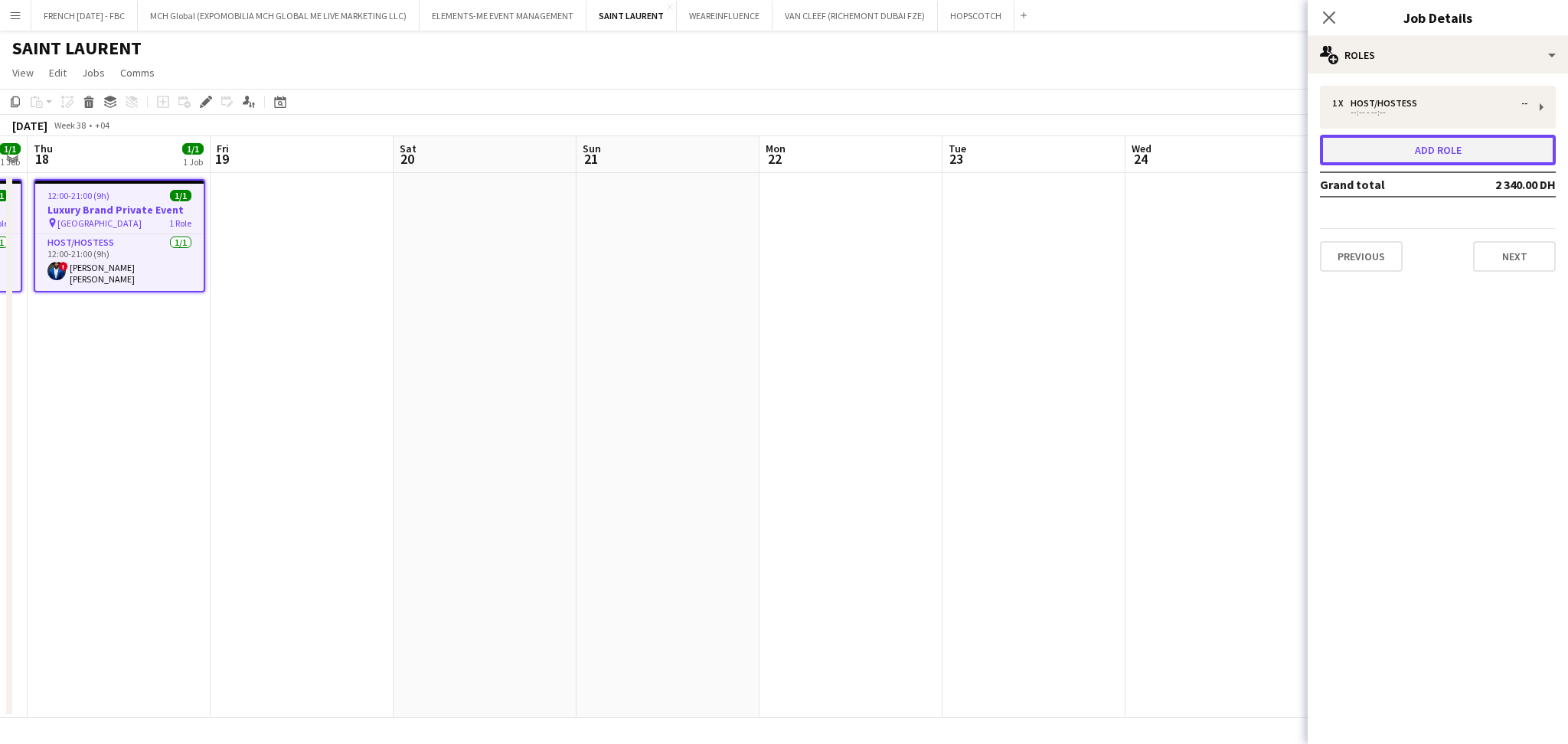
click at [1458, 141] on button "Add role" at bounding box center [1437, 149] width 236 height 30
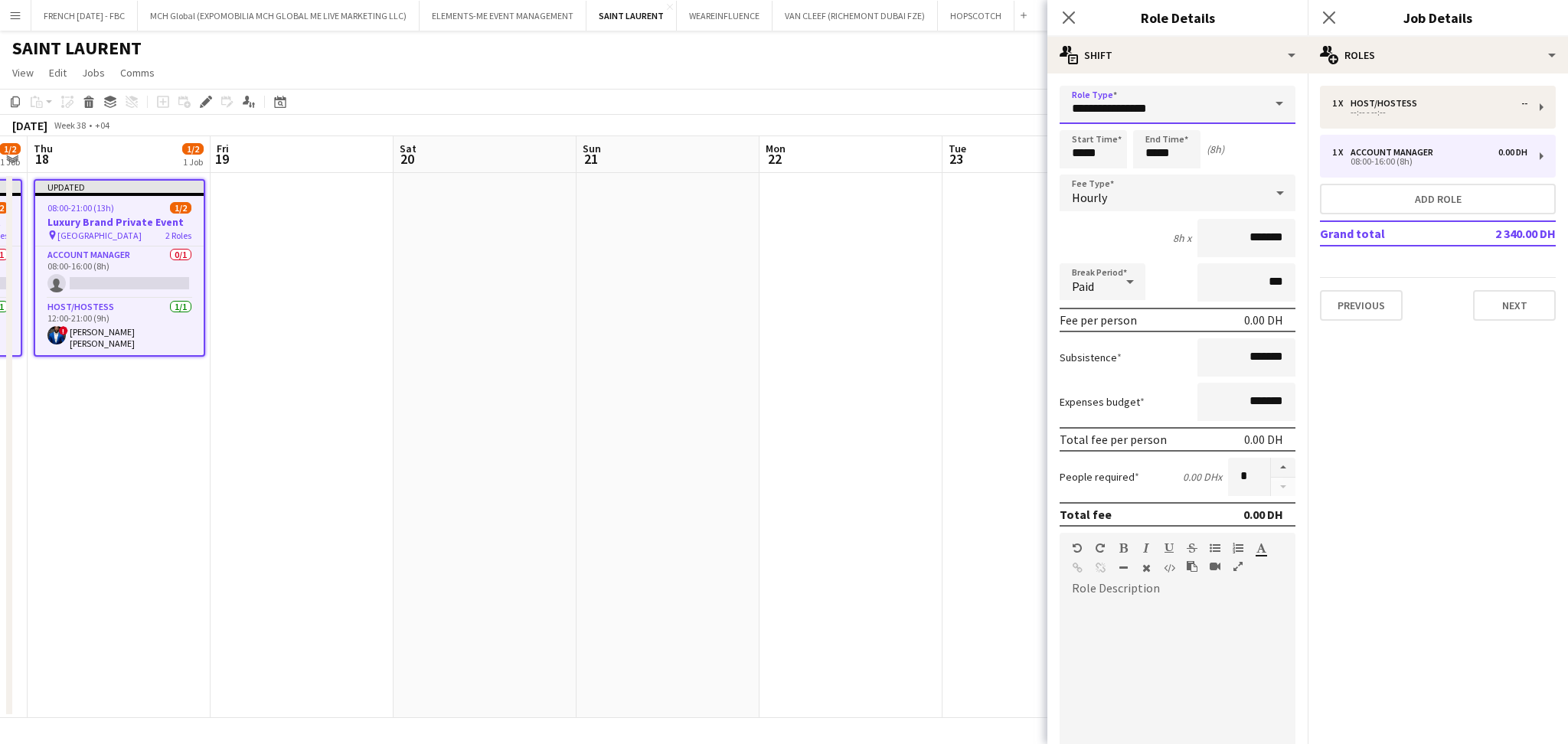
drag, startPoint x: 1181, startPoint y: 104, endPoint x: 989, endPoint y: 107, distance: 192.0
click at [989, 107] on body "Menu Boards Boards Boards All jobs Status Workforce Workforce My Workforce Recr…" at bounding box center [784, 372] width 1568 height 744
type input "*"
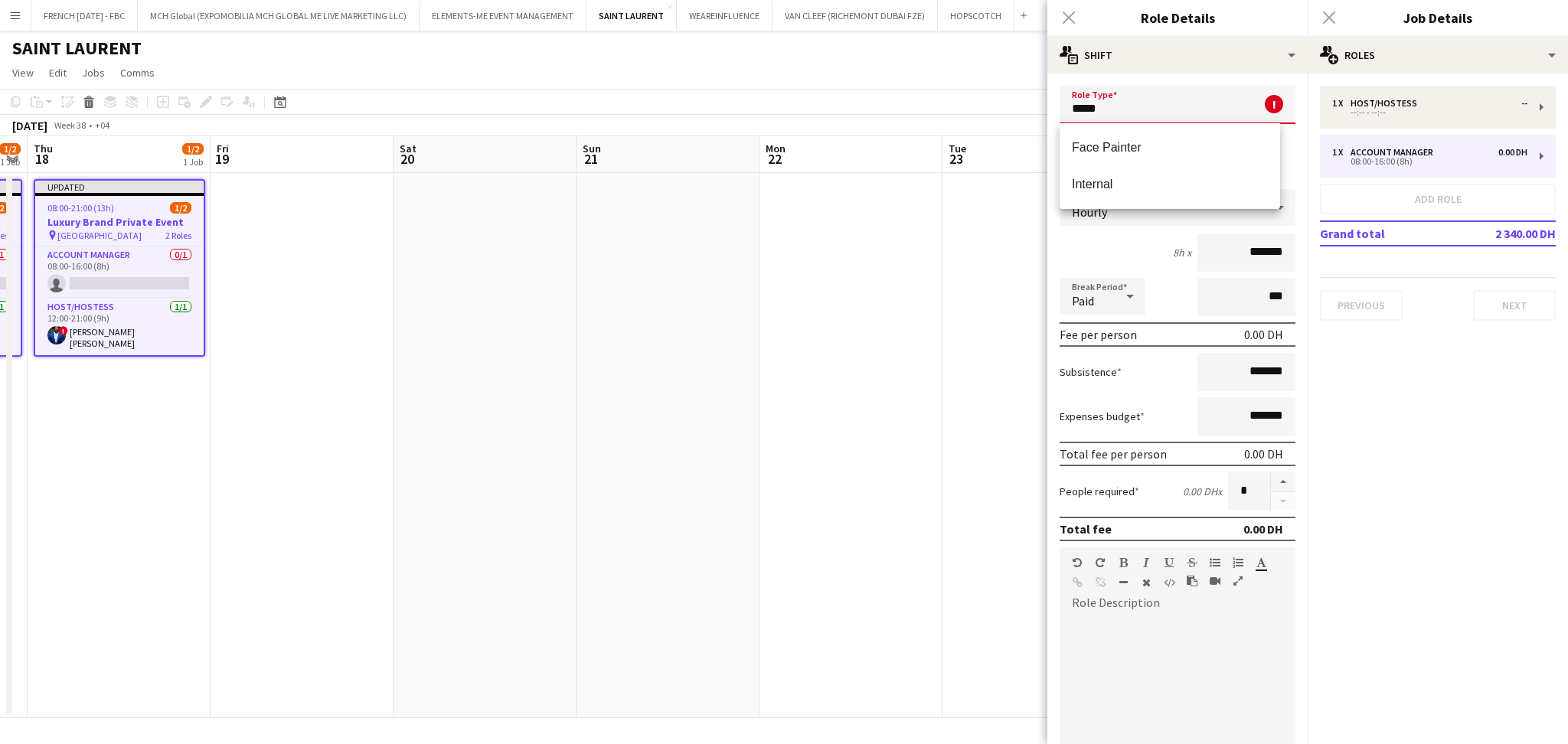
type input "******"
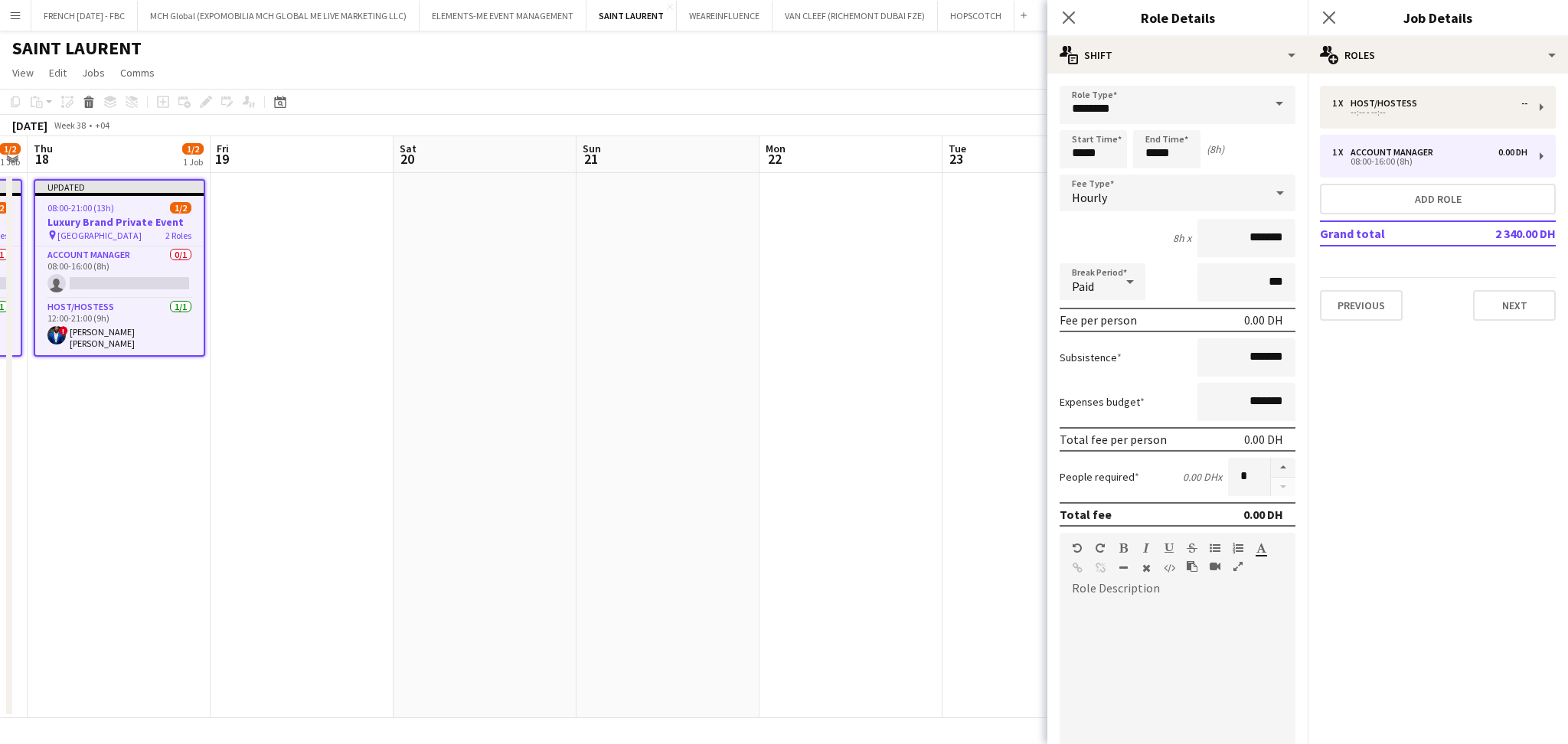
scroll to position [0, 421]
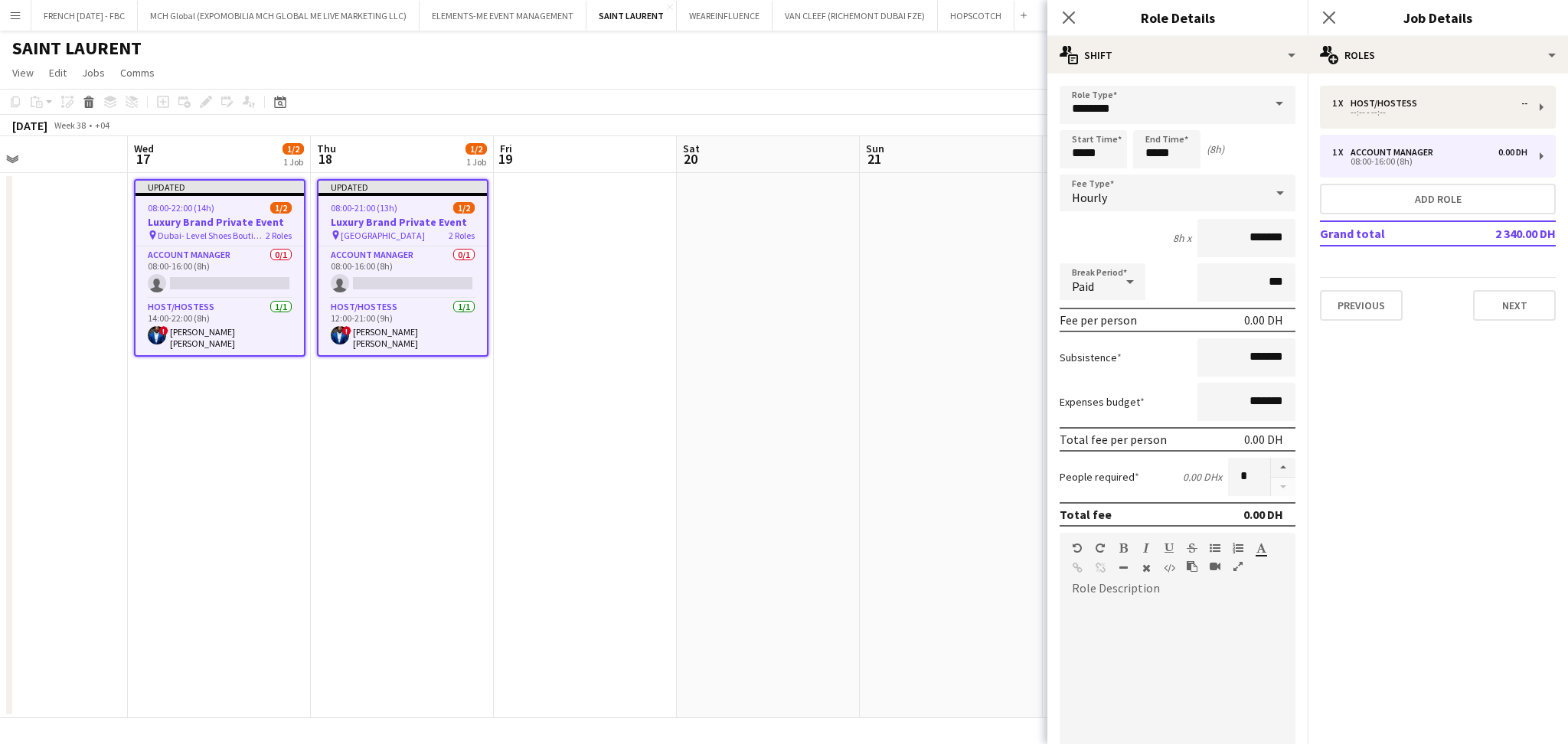
drag, startPoint x: 566, startPoint y: 460, endPoint x: 799, endPoint y: 446, distance: 233.4
click at [799, 446] on app-calendar-viewport "Sun 14 Mon 15 Tue 16 Wed 17 1/2 1 Job Thu 18 1/2 1 Job Fri 19 Sat 20 Sun 21 Mon…" at bounding box center [784, 427] width 1568 height 582
click at [188, 236] on span "Dubai- Level Shoes Boutique" at bounding box center [212, 235] width 108 height 12
type input "********"
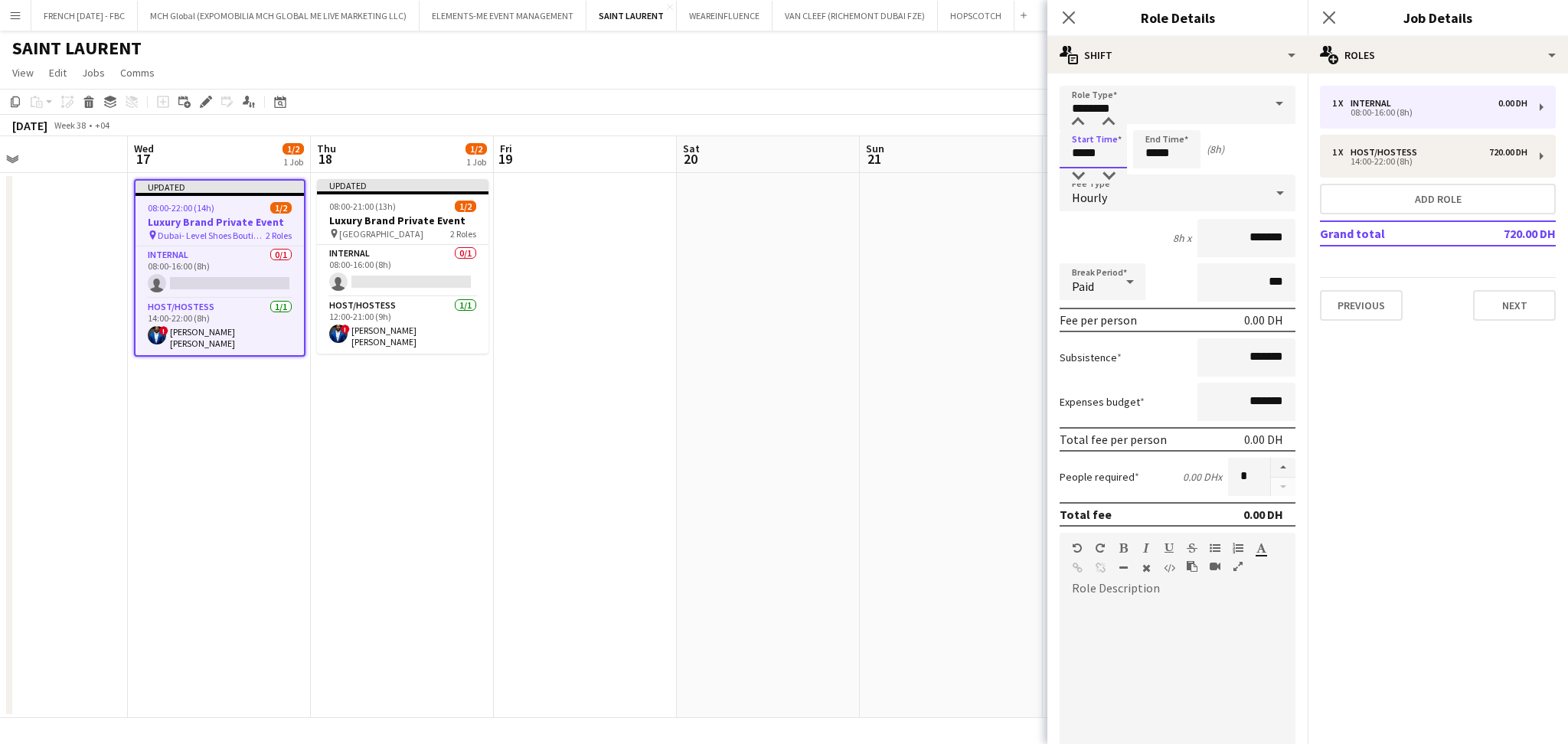
drag, startPoint x: 1107, startPoint y: 149, endPoint x: 1002, endPoint y: 160, distance: 105.6
click at [1001, 154] on body "Menu Boards Boards Boards All jobs Status Workforce Workforce My Workforce Recr…" at bounding box center [784, 372] width 1568 height 744
type input "*****"
click at [1166, 197] on div "Hourly" at bounding box center [1162, 192] width 205 height 37
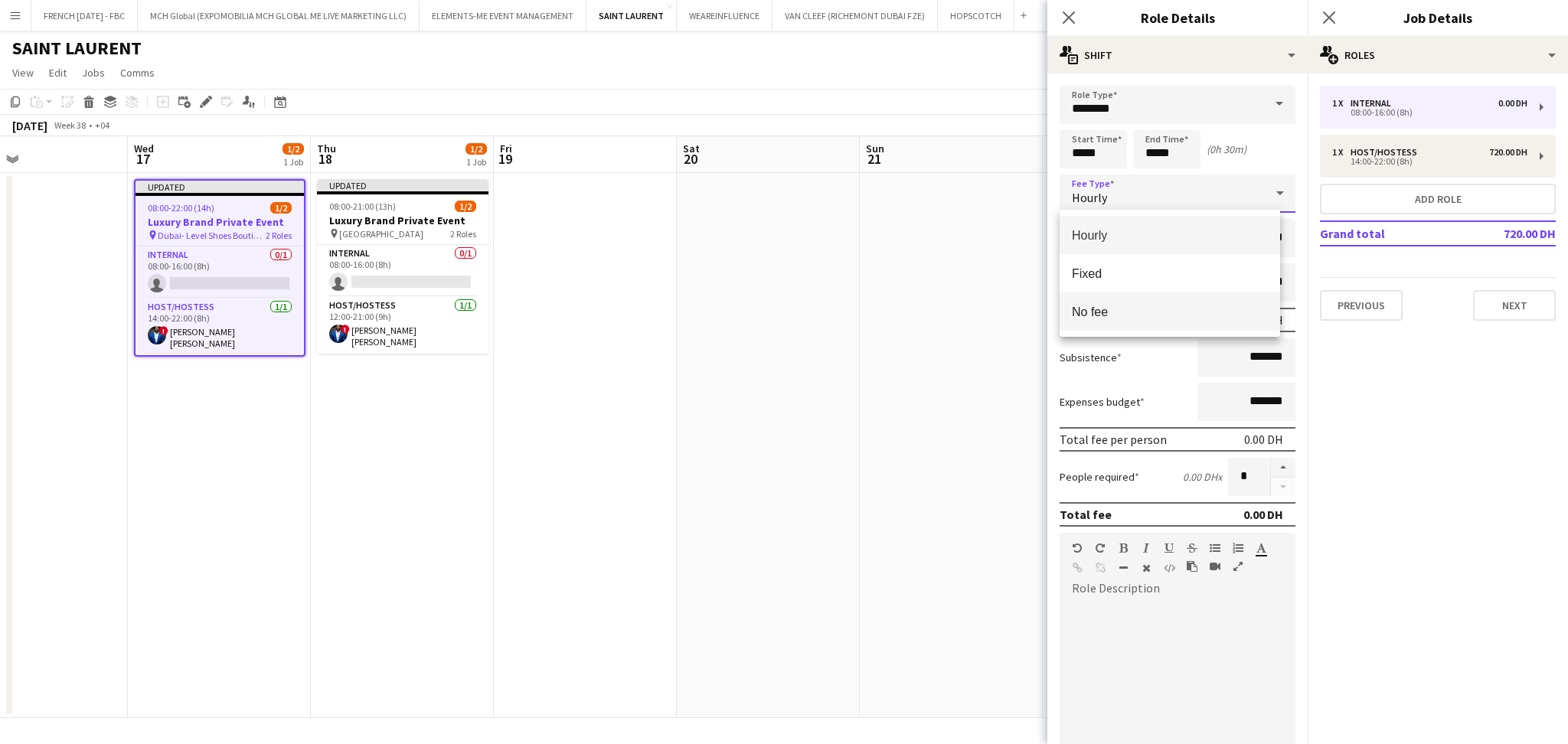
click at [1202, 323] on mat-option "No fee" at bounding box center [1169, 312] width 221 height 38
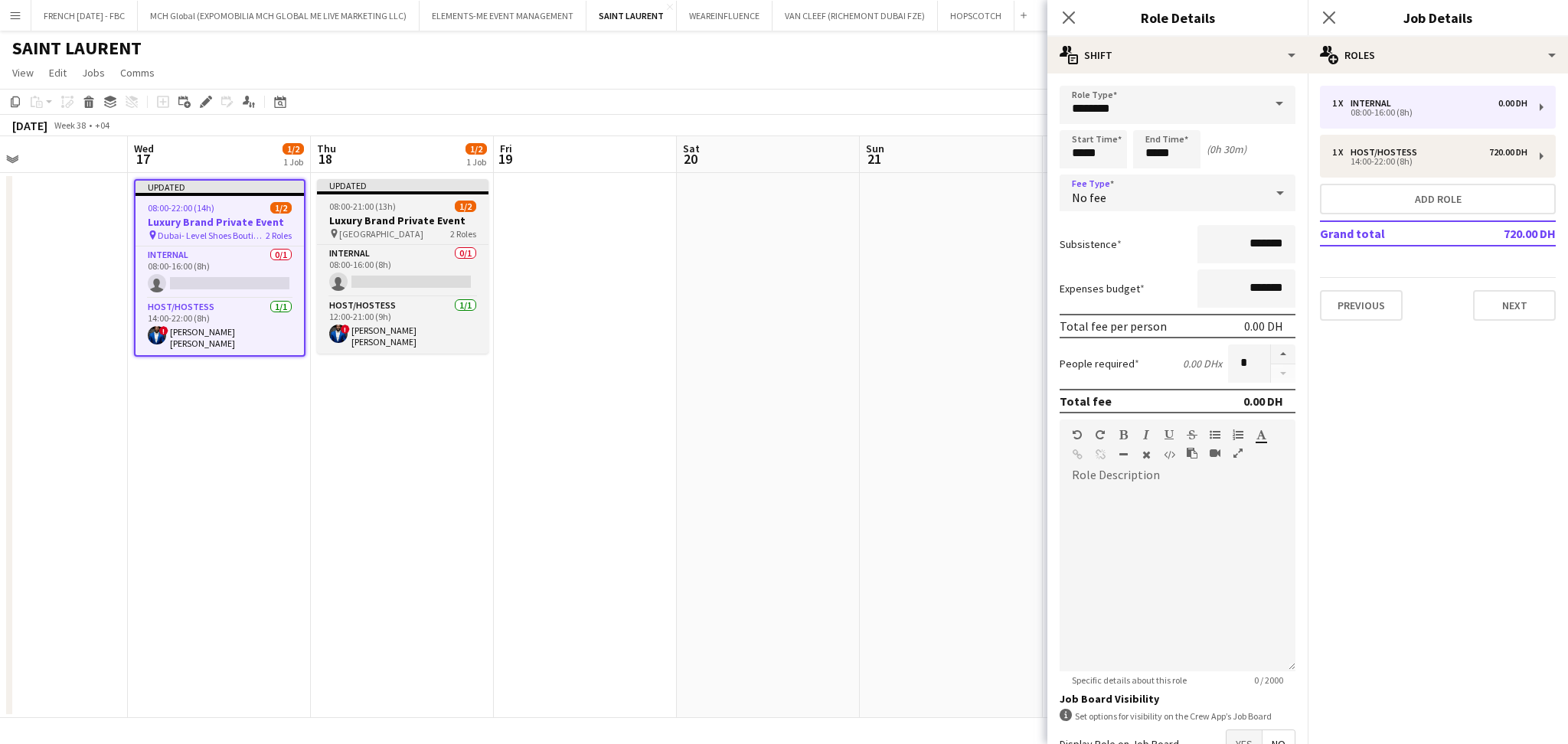
click at [356, 214] on h3 "Luxury Brand Private Event" at bounding box center [402, 220] width 171 height 14
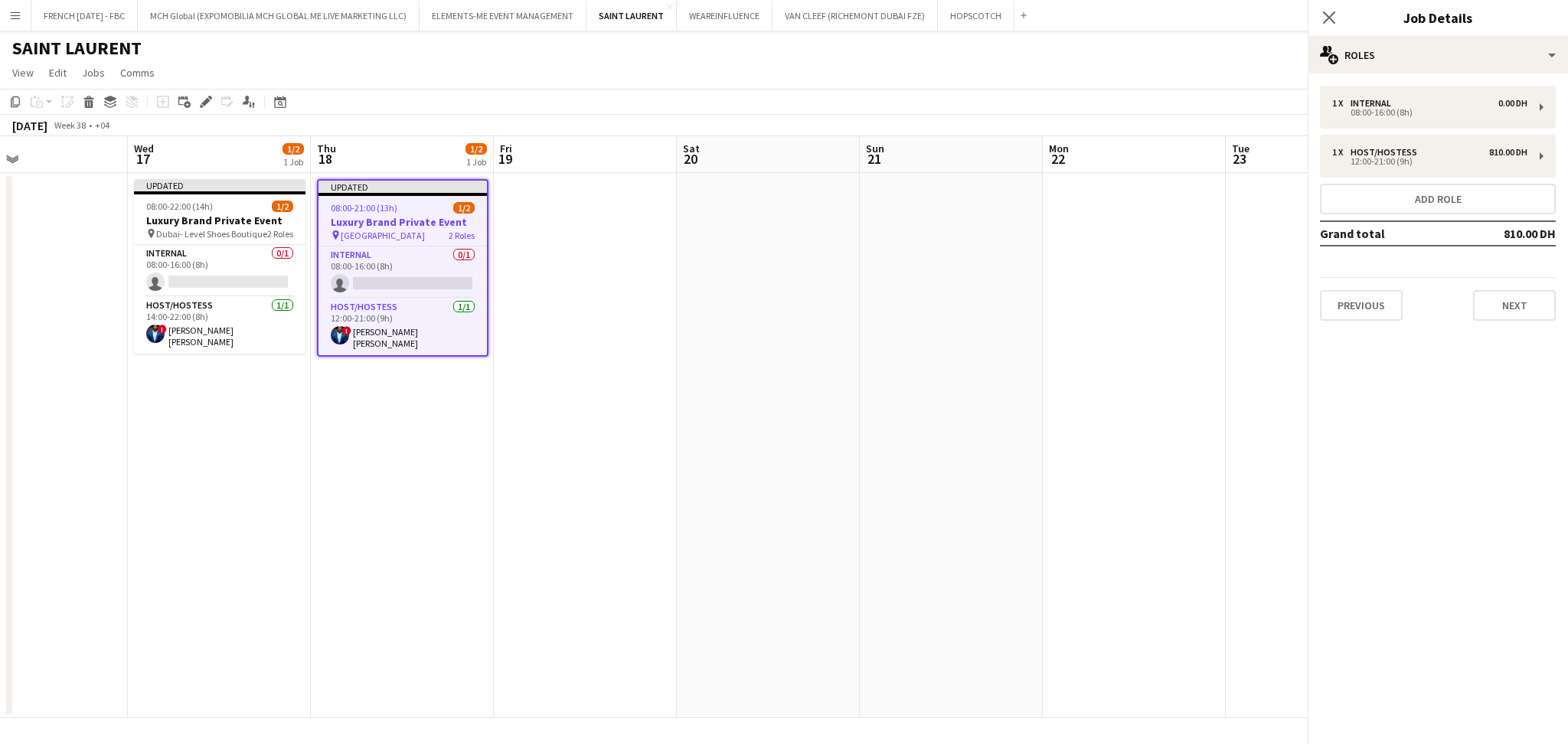
scroll to position [0, 421]
click at [1421, 104] on div "1 x Internal 0.00 DH" at bounding box center [1430, 104] width 195 height 11
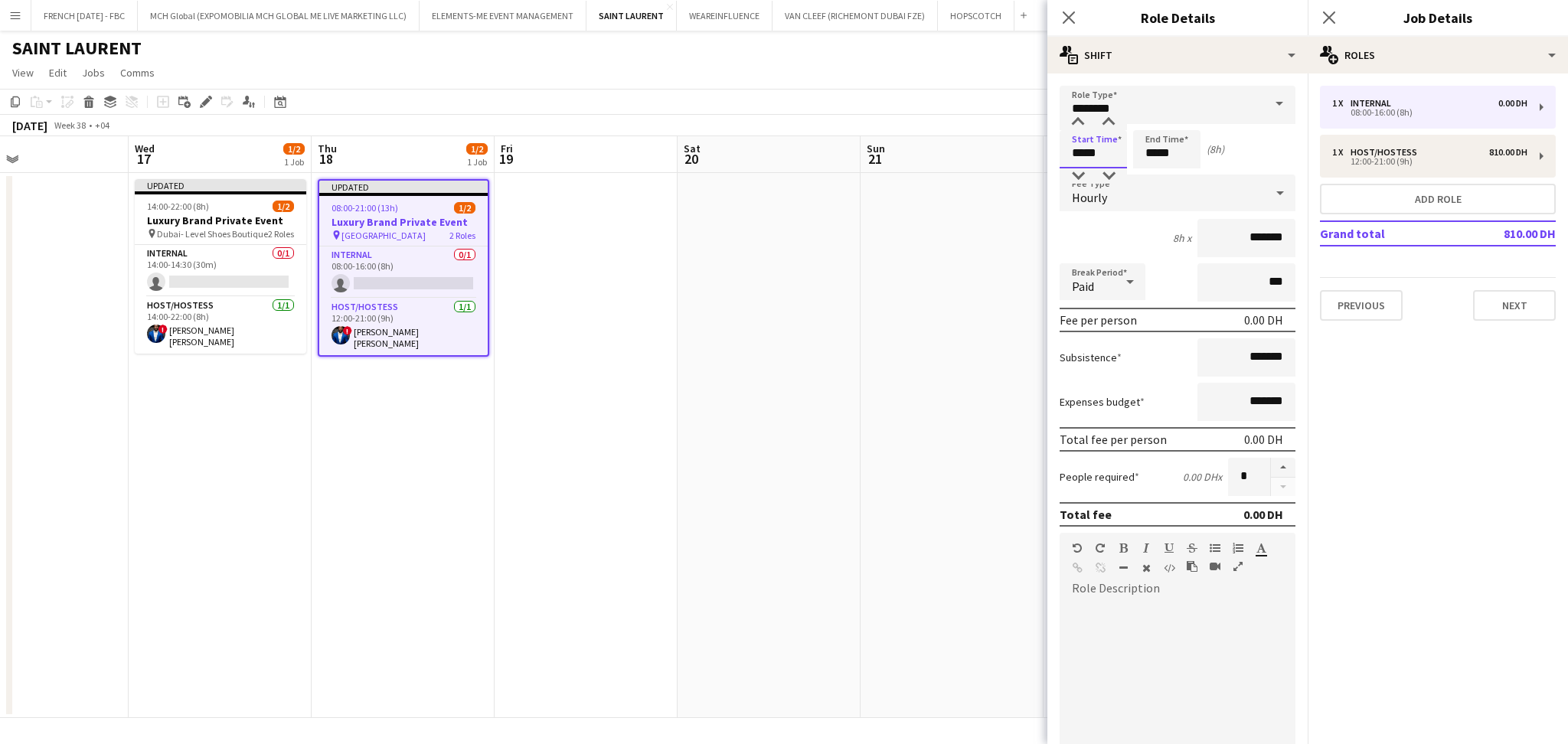
drag, startPoint x: 1112, startPoint y: 148, endPoint x: 1031, endPoint y: 155, distance: 81.3
click at [1031, 155] on body "Menu Boards Boards Boards All jobs Status Workforce Workforce My Workforce Recr…" at bounding box center [784, 372] width 1568 height 744
type input "*****"
click at [1265, 202] on div at bounding box center [1279, 192] width 30 height 30
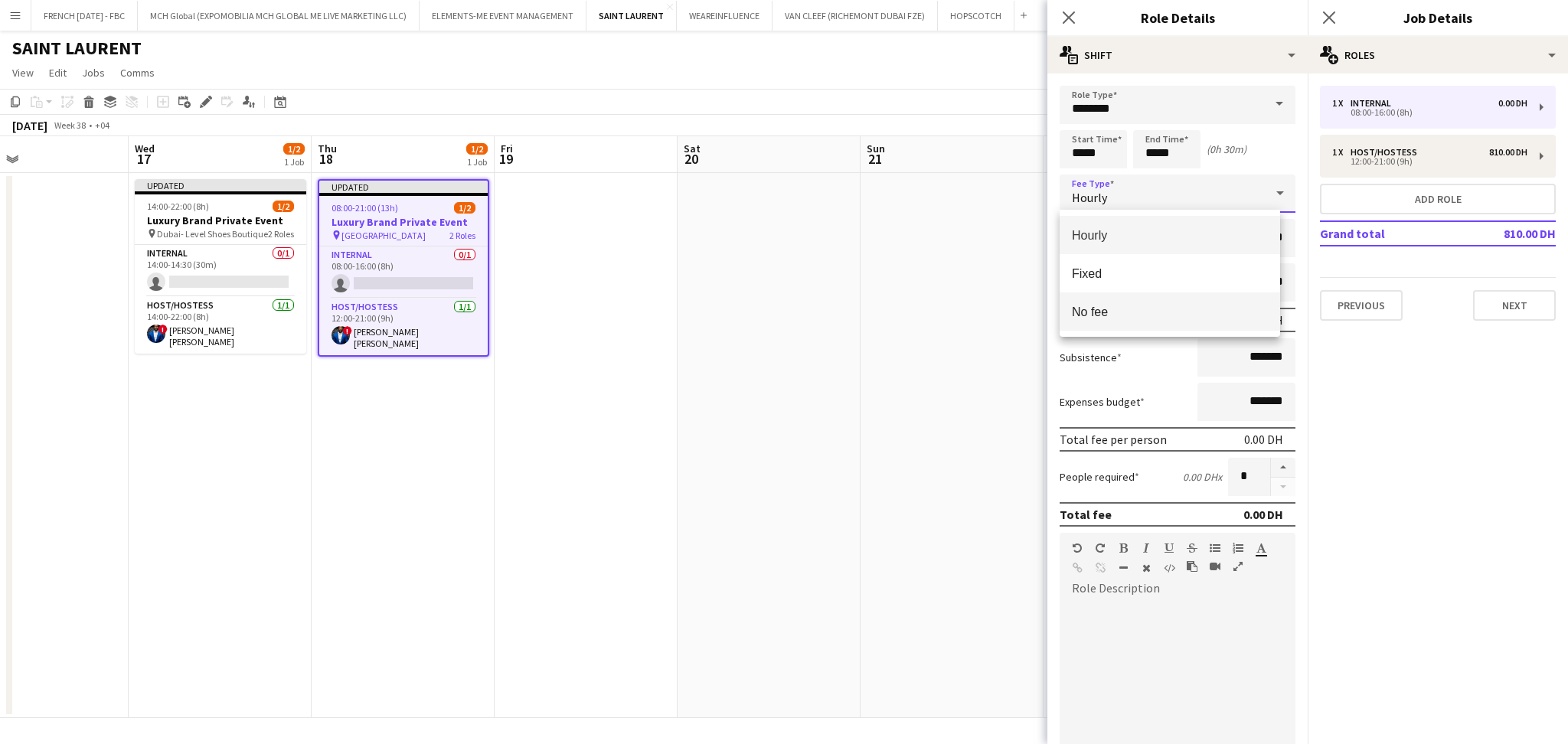
click at [1235, 316] on span "No fee" at bounding box center [1170, 312] width 196 height 15
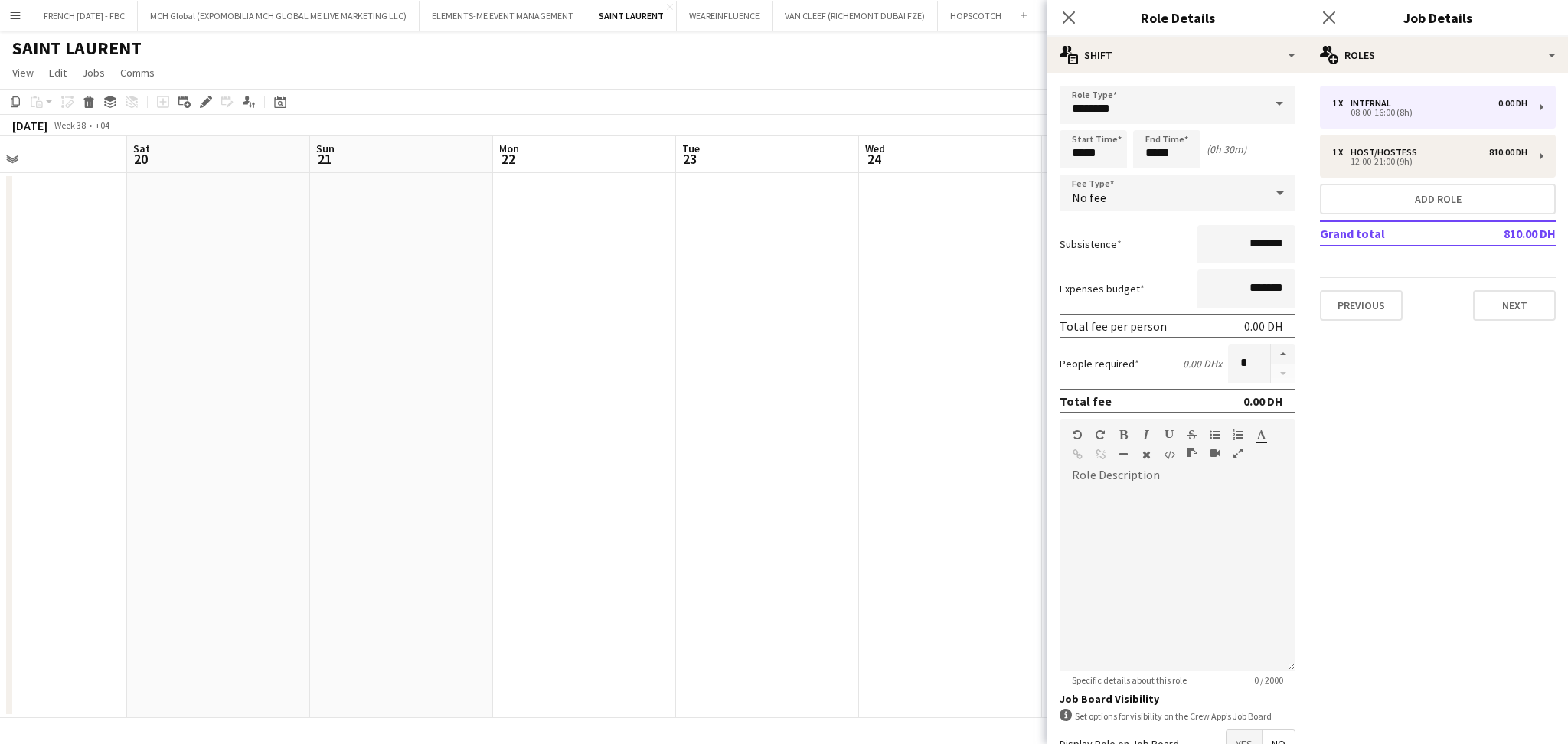
drag, startPoint x: 924, startPoint y: 382, endPoint x: 784, endPoint y: 361, distance: 141.6
click at [426, 356] on app-calendar-viewport "Tue 16 Wed 17 1/2 1 Job Thu 18 1/2 1 Job Fri 19 Sat 20 Sun 21 Mon 22 Tue 23 Wed…" at bounding box center [784, 427] width 1568 height 582
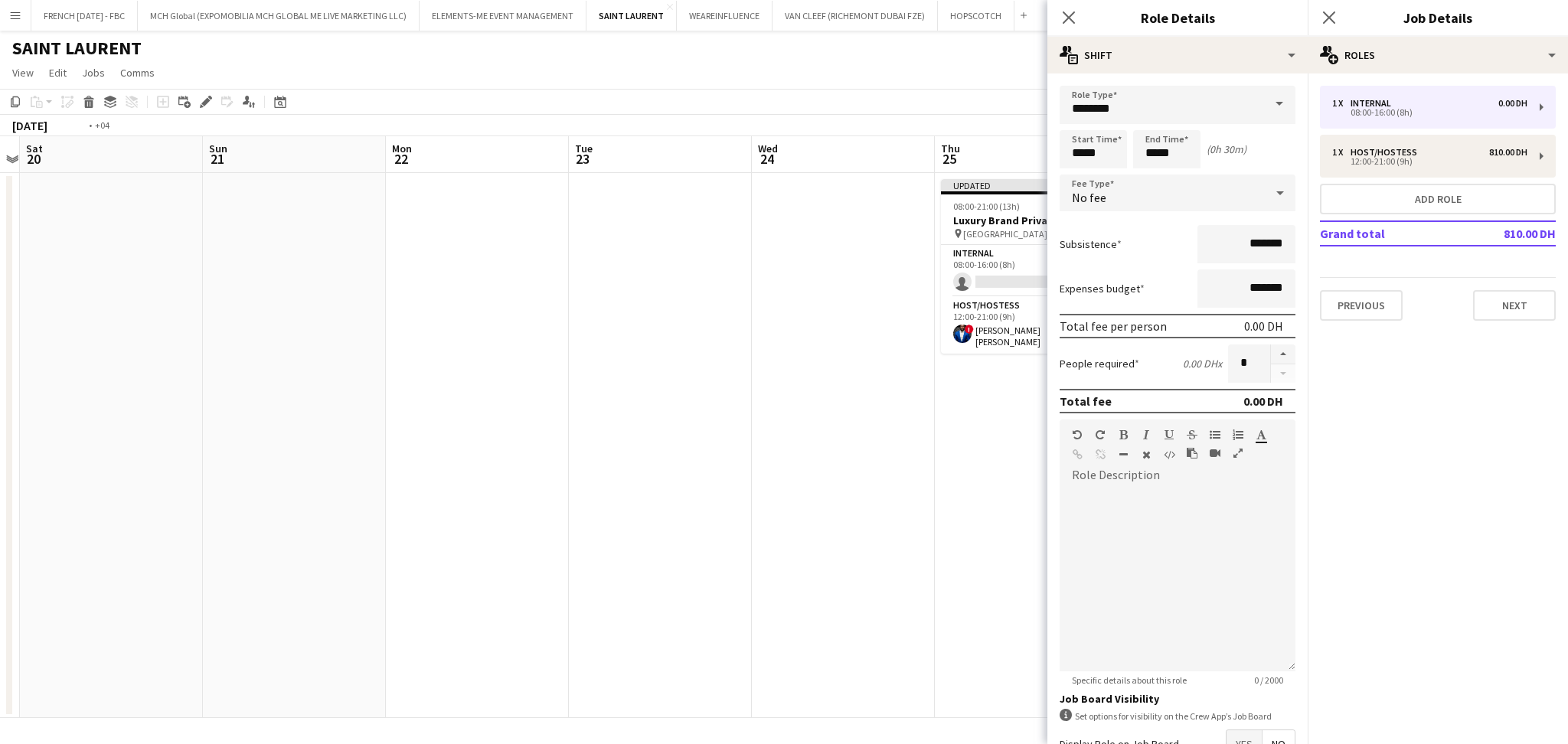
drag, startPoint x: 1003, startPoint y: 399, endPoint x: 328, endPoint y: 310, distance: 680.8
click at [276, 301] on app-calendar-viewport "Tue 16 Wed 17 1/2 1 Job Thu 18 1/2 1 Job Fri 19 Sat 20 Sun 21 Mon 22 Tue 23 Wed…" at bounding box center [784, 427] width 1568 height 582
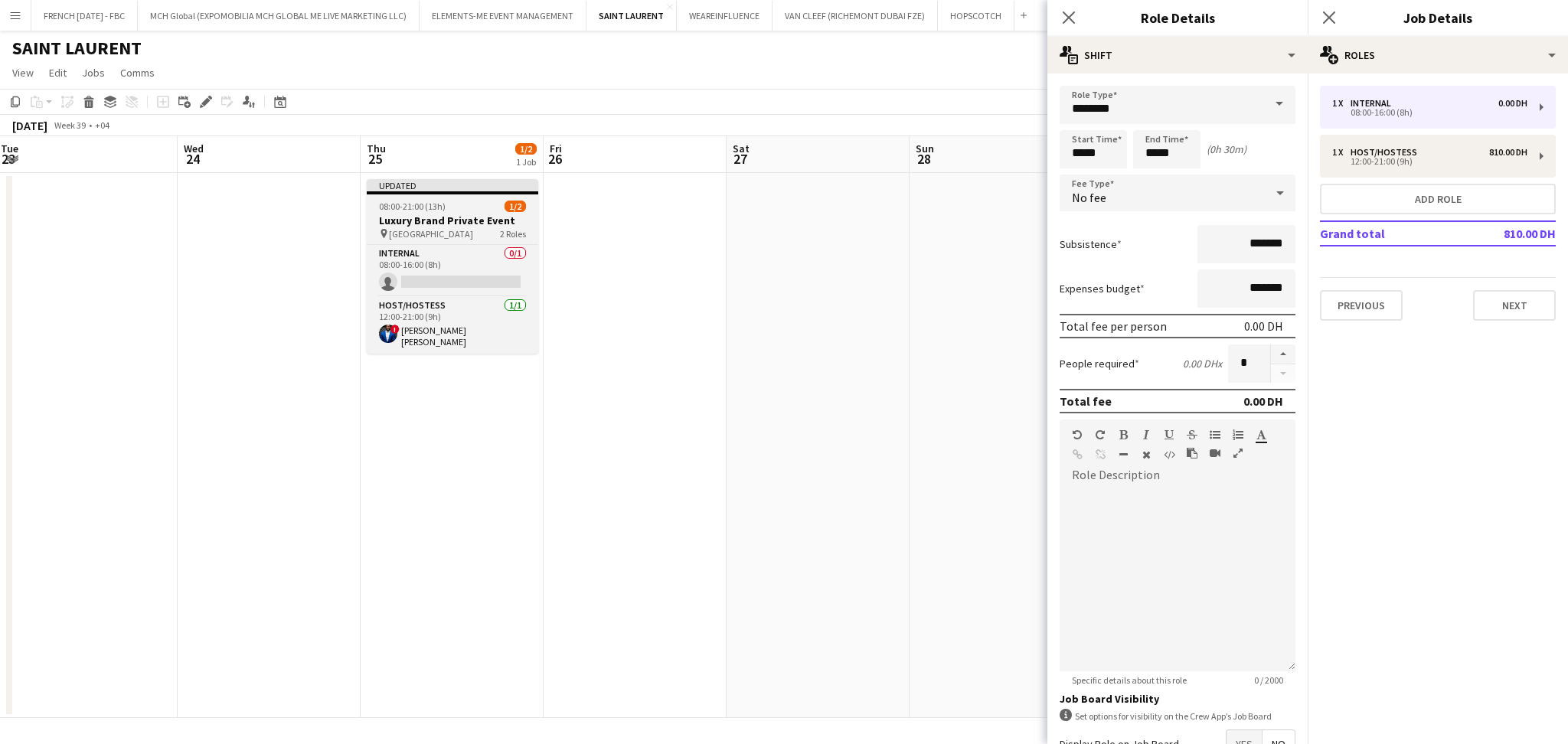
click at [498, 212] on app-job-card "Updated 08:00-21:00 (13h) 1/2 Luxury Brand Private Event pin Mall of Emirates 2…" at bounding box center [452, 266] width 171 height 174
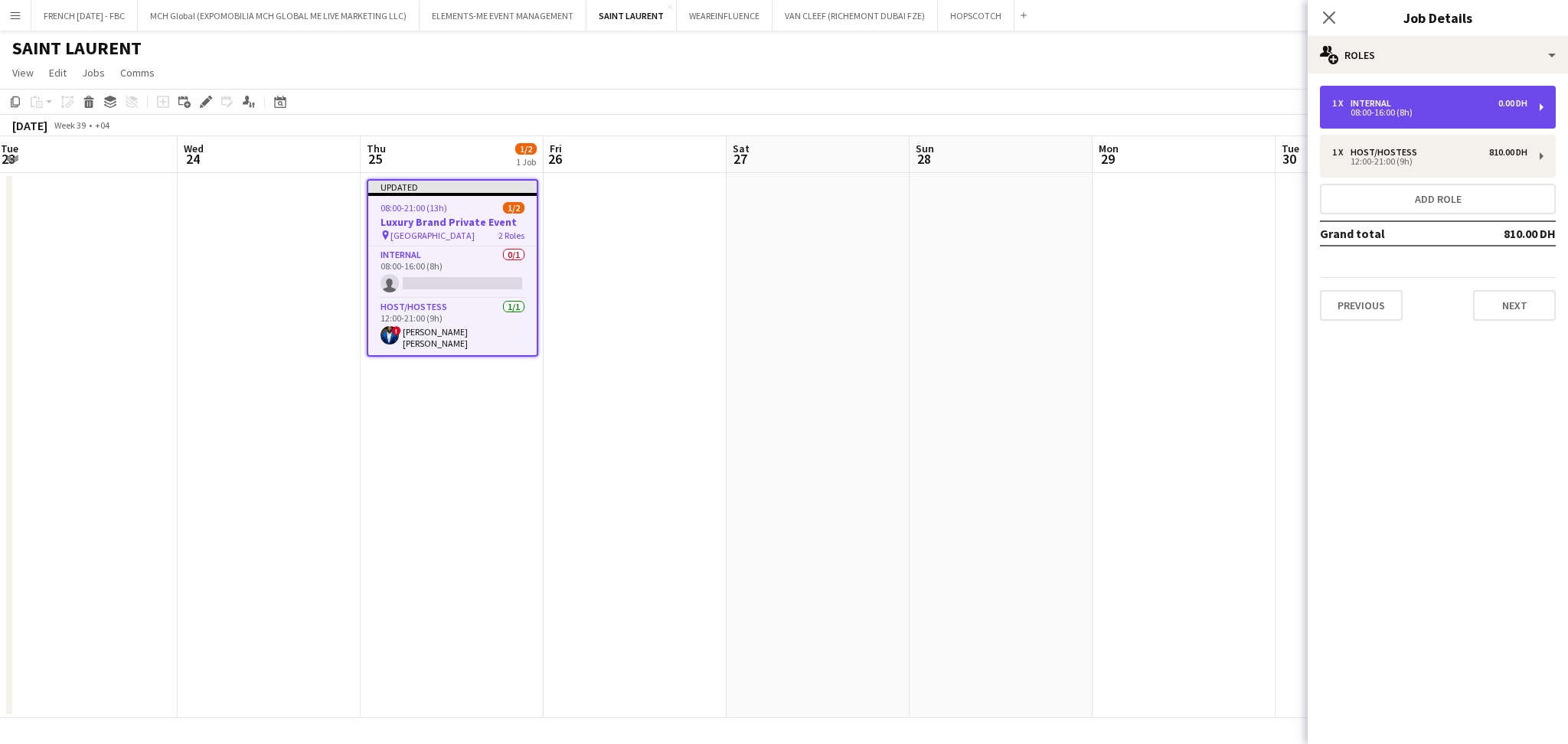
click at [1444, 95] on div "1 x Internal 0.00 DH 08:00-16:00 (8h)" at bounding box center [1437, 107] width 236 height 43
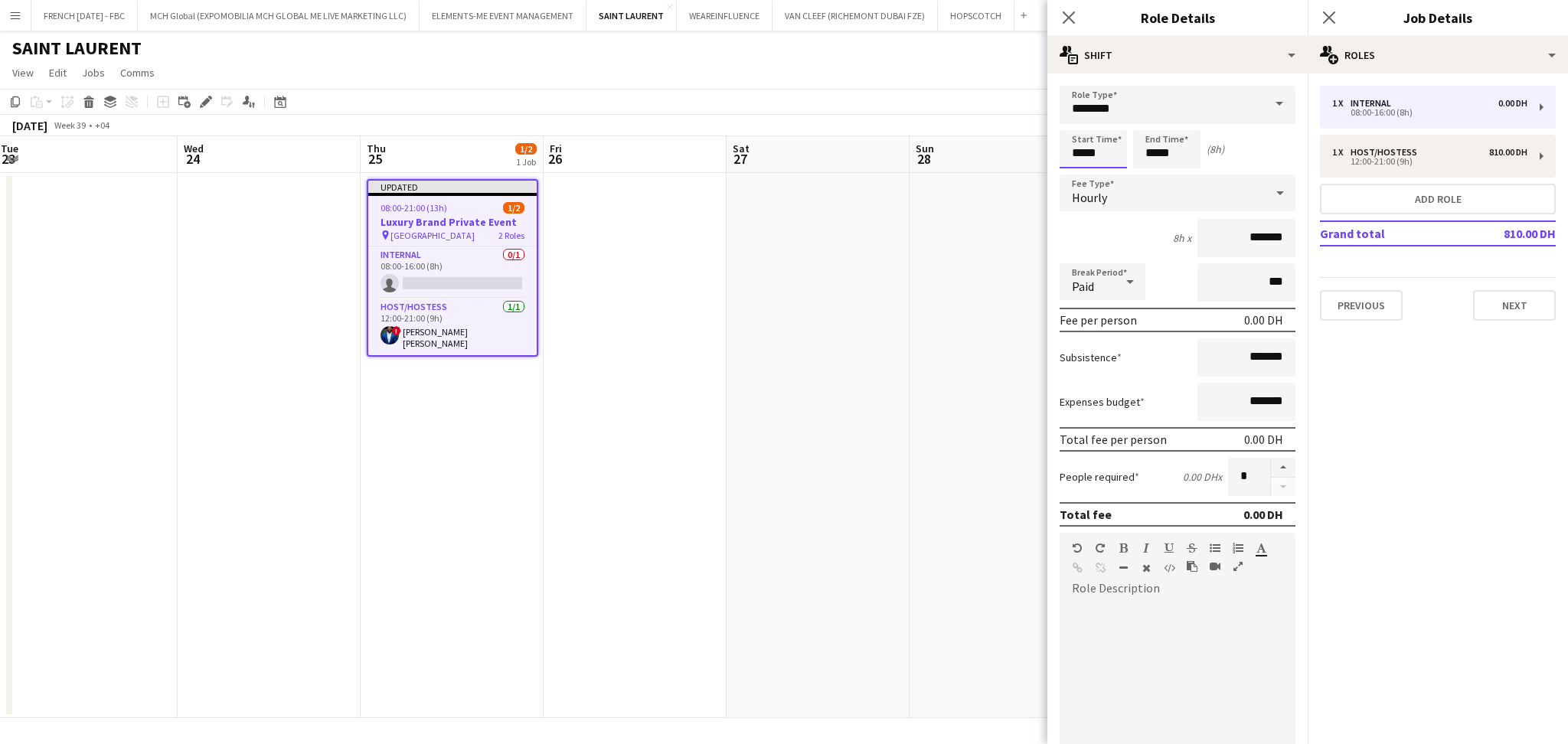
click at [1105, 150] on input "*****" at bounding box center [1093, 149] width 68 height 38
click at [1072, 119] on div at bounding box center [1078, 122] width 30 height 16
type input "*****"
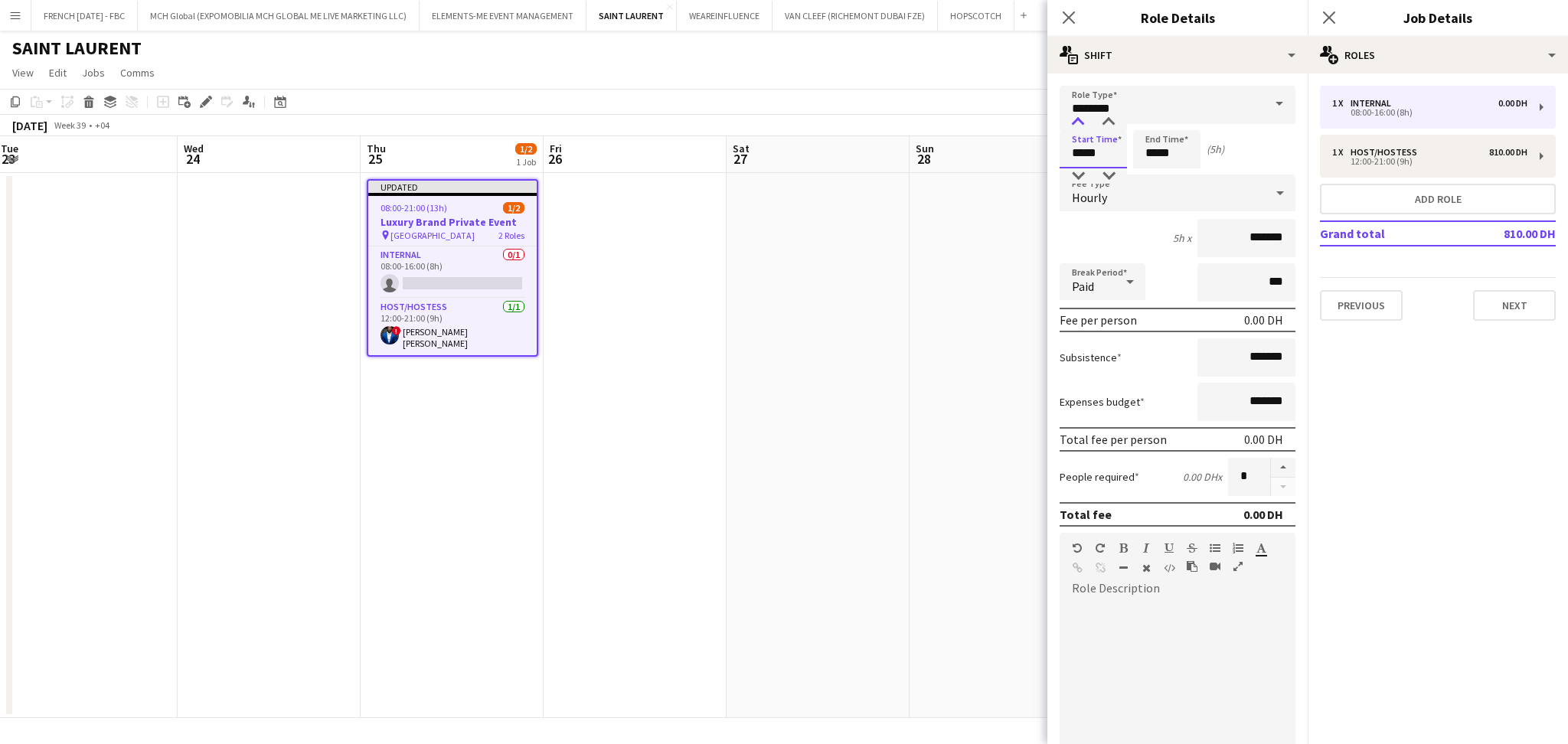
click at [1072, 119] on div at bounding box center [1078, 122] width 30 height 16
drag, startPoint x: 1176, startPoint y: 153, endPoint x: 1077, endPoint y: 152, distance: 99.0
click at [1081, 154] on div "Start Time ***** End Time ***** (4h)" at bounding box center [1177, 149] width 236 height 38
type input "*****"
click at [1172, 193] on div "Hourly" at bounding box center [1162, 192] width 205 height 37
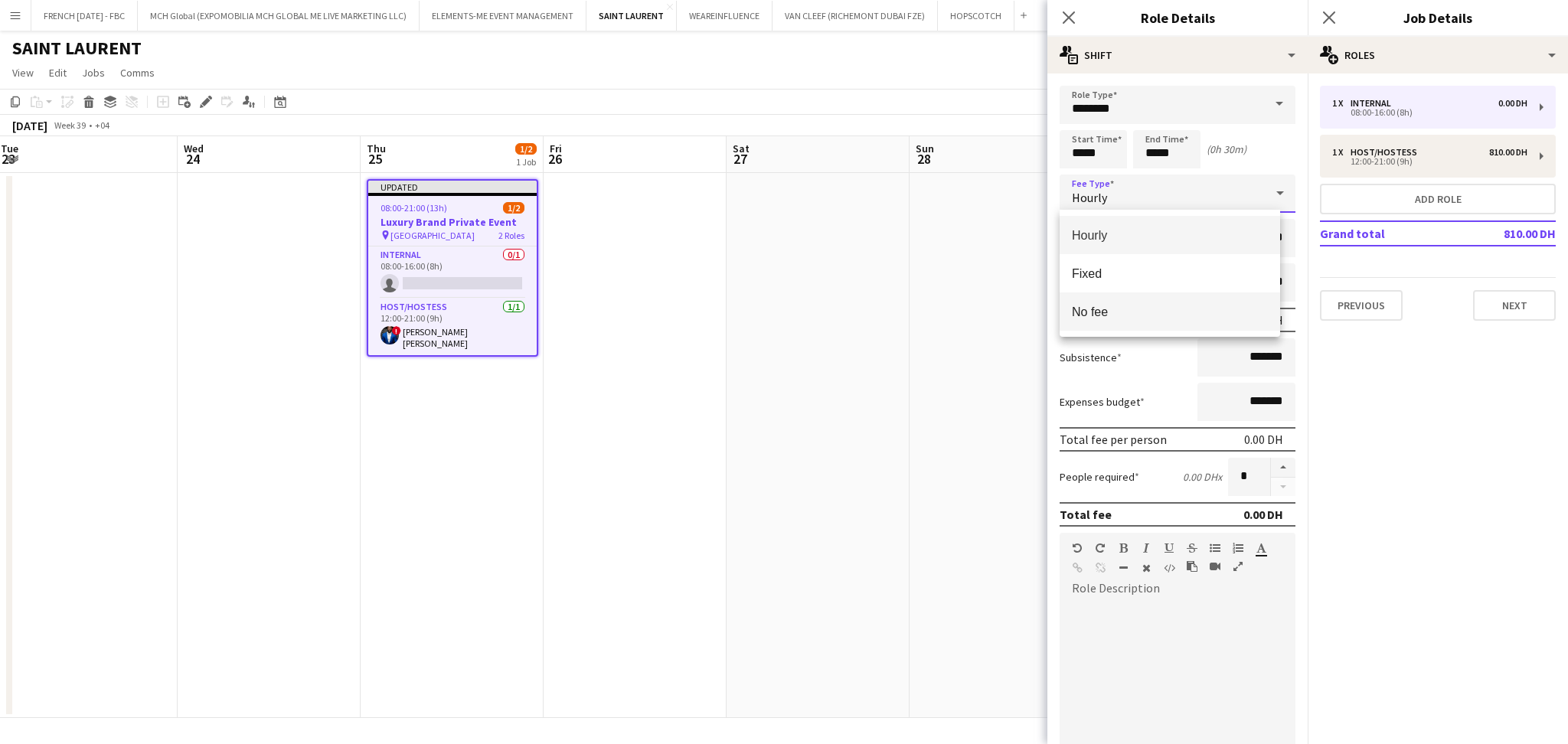
click at [1153, 313] on span "No fee" at bounding box center [1170, 312] width 196 height 15
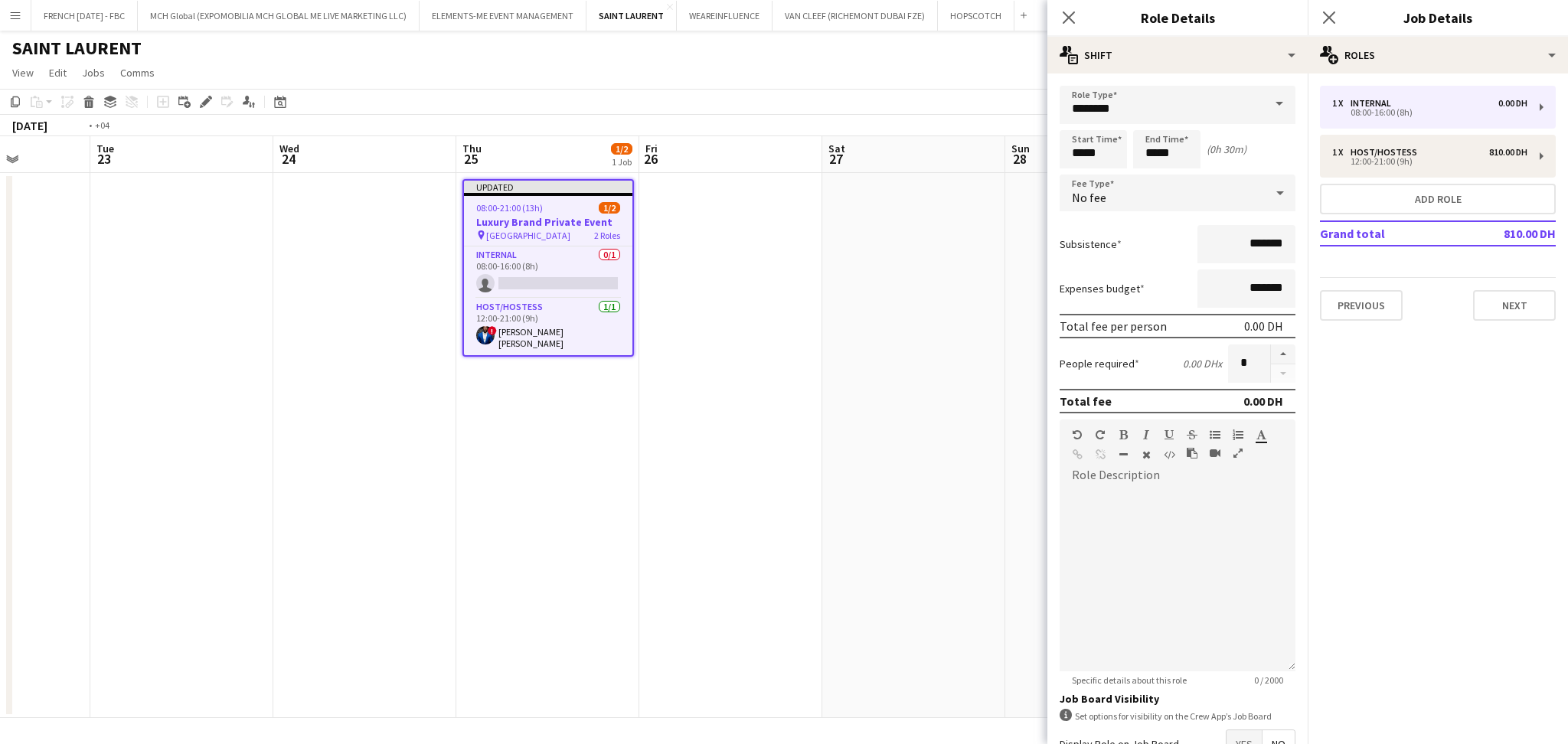
drag, startPoint x: 594, startPoint y: 295, endPoint x: 1093, endPoint y: 306, distance: 499.1
click at [1093, 306] on body "Menu Boards Boards Boards All jobs Status Workforce Workforce My Workforce Recr…" at bounding box center [784, 372] width 1568 height 744
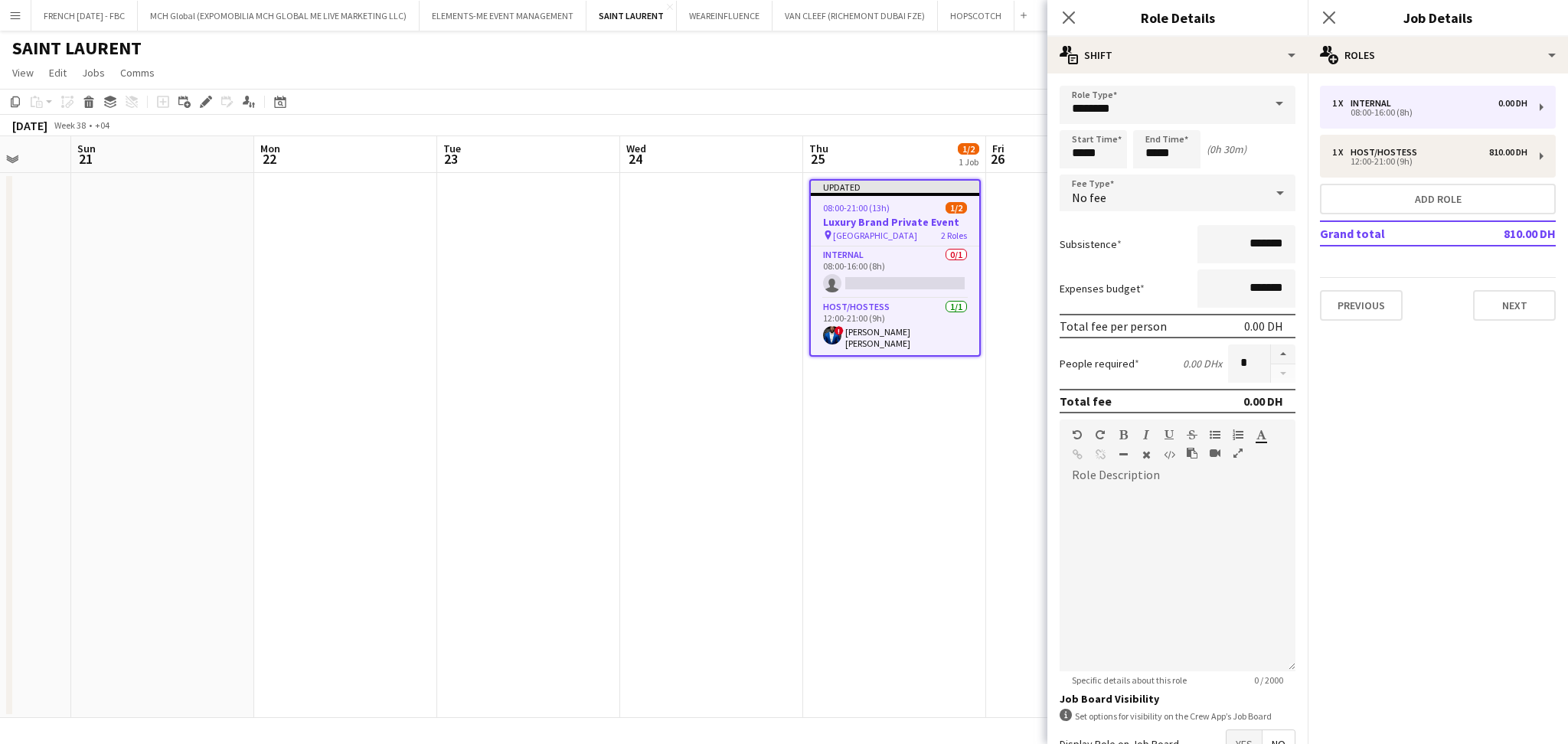
click at [900, 279] on app-card-role "Internal 0/1 08:00-16:00 (8h) single-neutral-actions" at bounding box center [895, 272] width 169 height 52
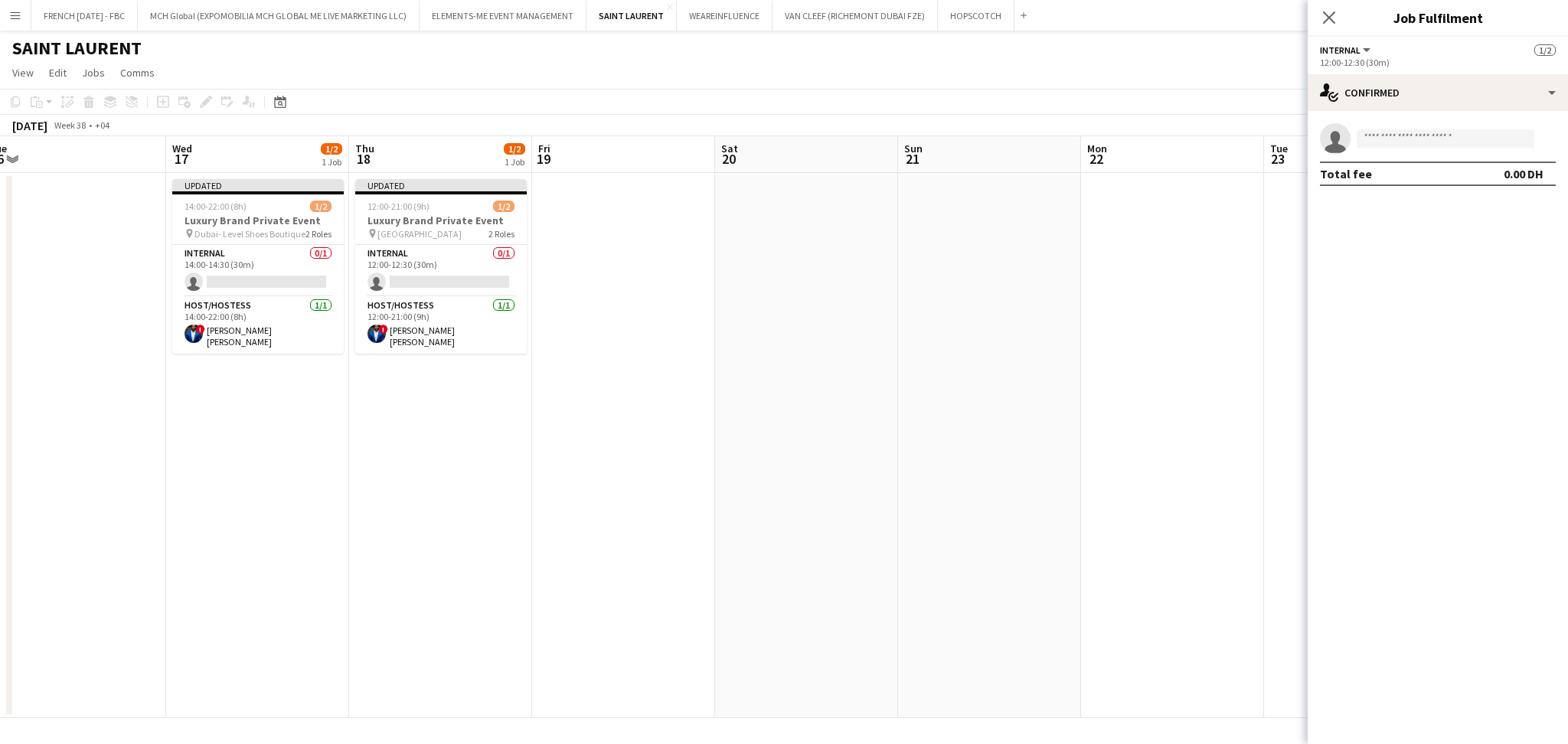
drag, startPoint x: 521, startPoint y: 377, endPoint x: 1161, endPoint y: 356, distance: 640.3
click at [1212, 356] on app-calendar-viewport "Sun 14 Mon 15 Tue 16 Wed 17 1/2 1 Job Thu 18 1/2 1 Job Fri 19 Sat 20 Sun 21 Mon…" at bounding box center [784, 427] width 1568 height 582
click at [384, 258] on app-card-role "Internal 0/1 12:00-12:30 (30m) single-neutral-actions" at bounding box center [442, 270] width 171 height 52
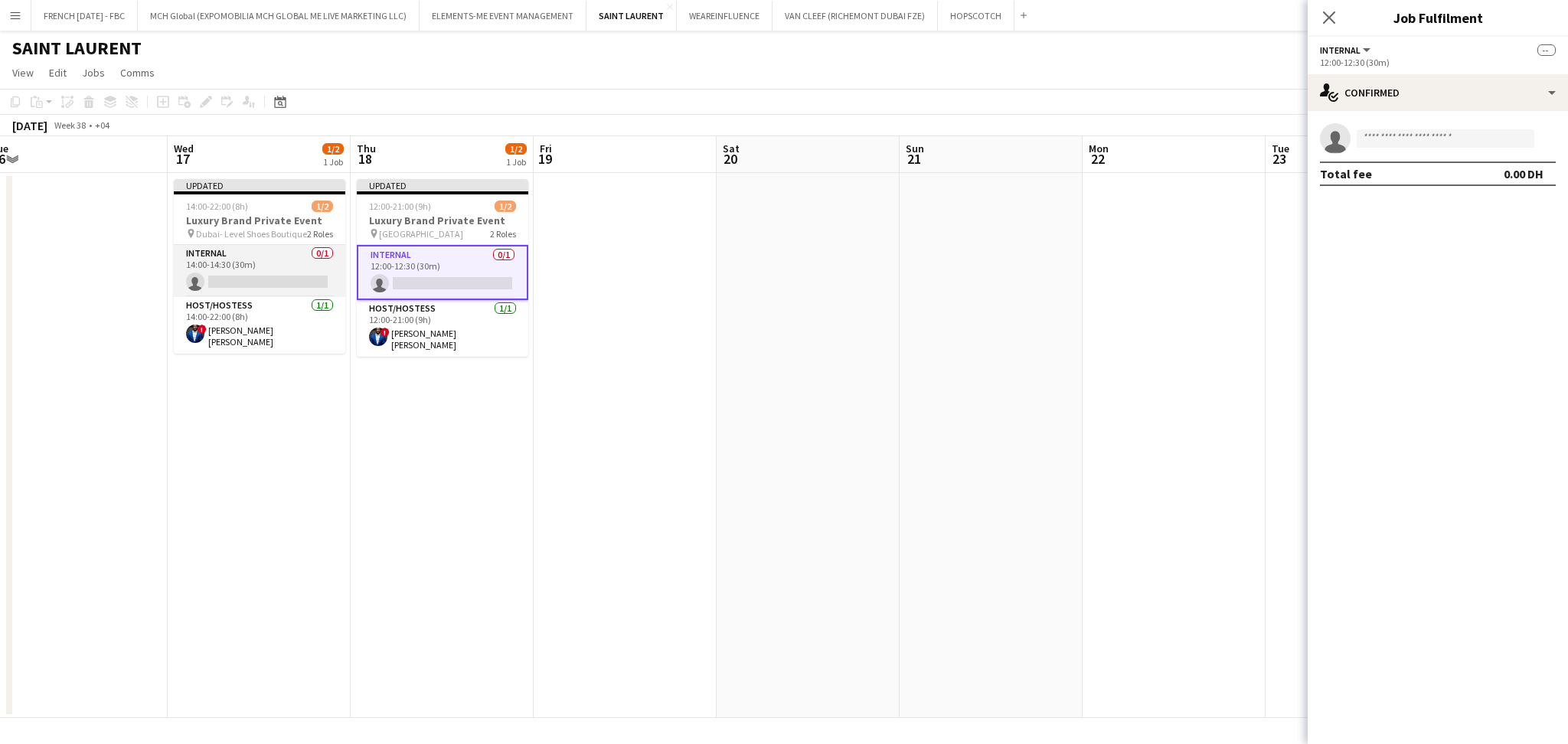
click at [255, 281] on app-card-role "Internal 0/1 14:00-14:30 (30m) single-neutral-actions" at bounding box center [259, 270] width 171 height 52
click at [1414, 145] on input at bounding box center [1445, 138] width 178 height 18
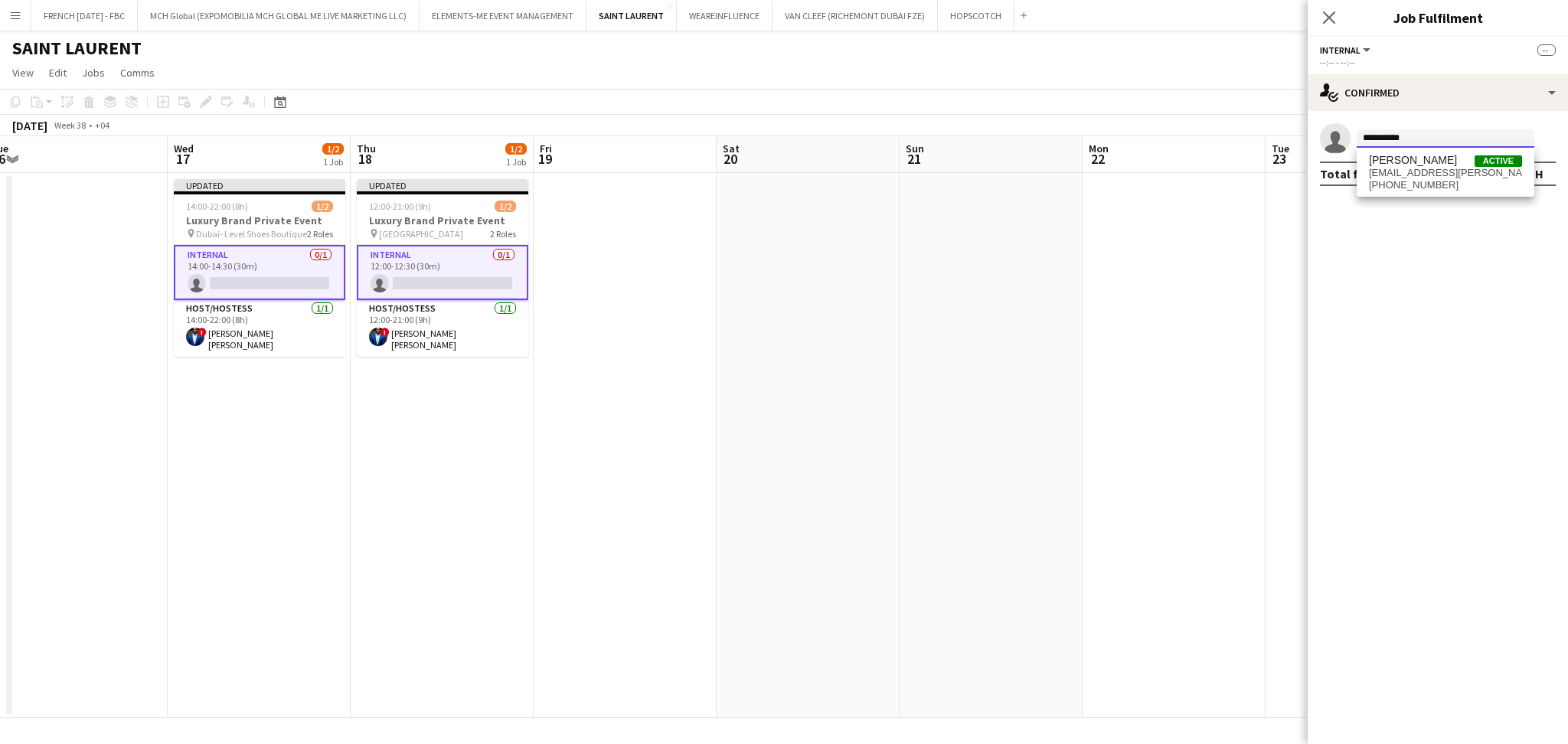
type input "**********"
click at [1417, 170] on span "[EMAIL_ADDRESS][PERSON_NAME][DOMAIN_NAME]" at bounding box center [1445, 172] width 153 height 12
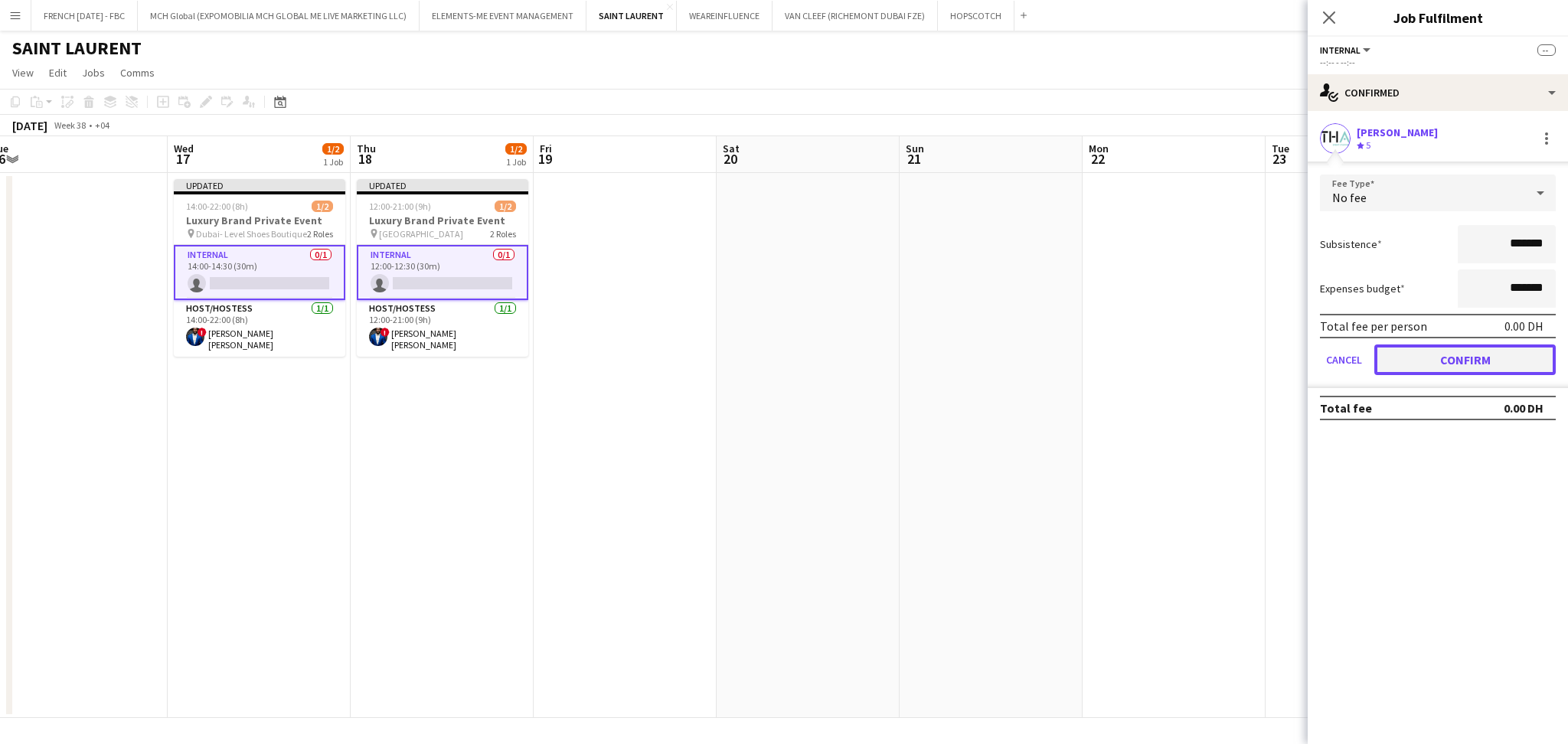
click at [1465, 354] on button "Confirm" at bounding box center [1465, 359] width 181 height 30
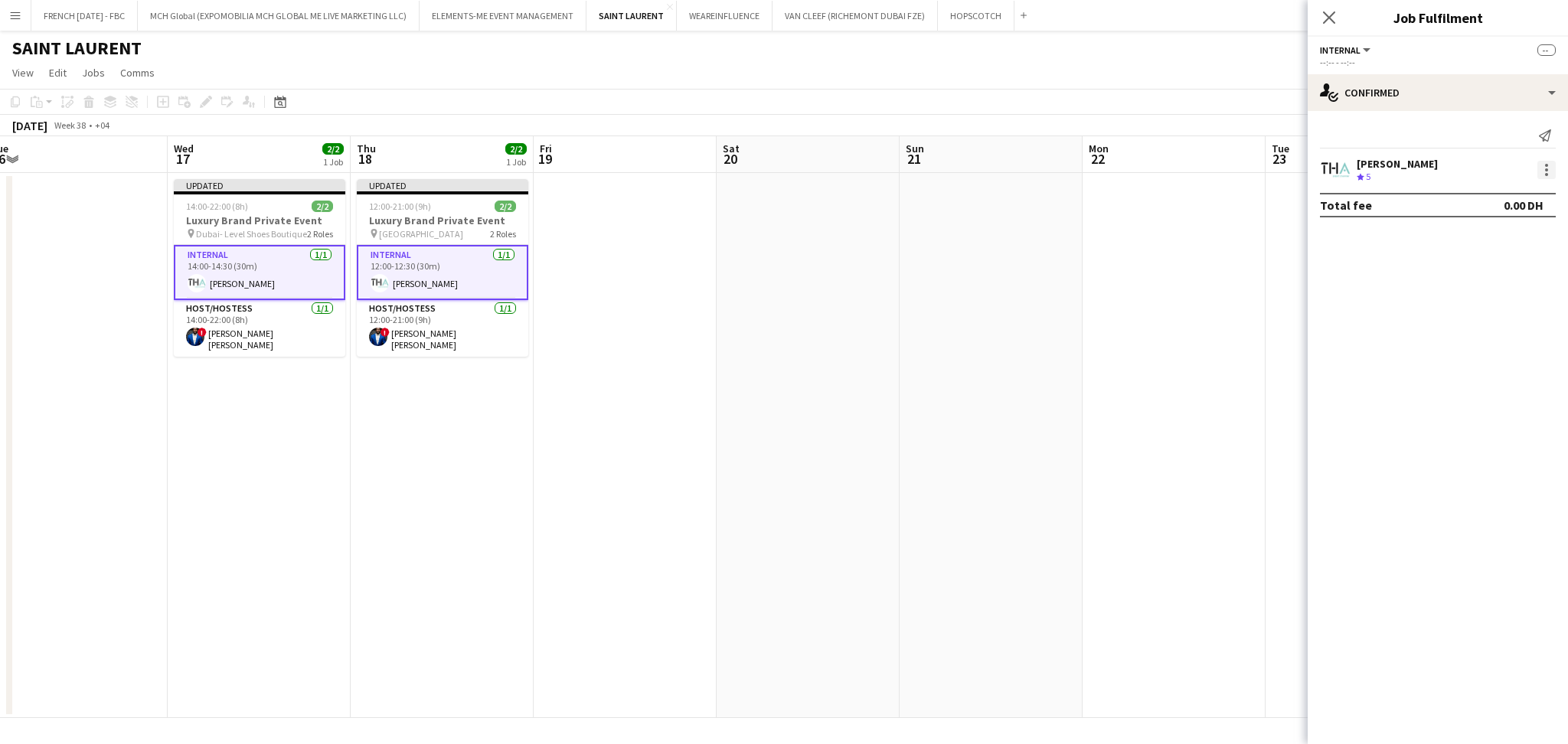
click at [1548, 175] on div at bounding box center [1547, 170] width 18 height 18
click at [1515, 358] on button "Set as supervisor" at bounding box center [1496, 345] width 119 height 37
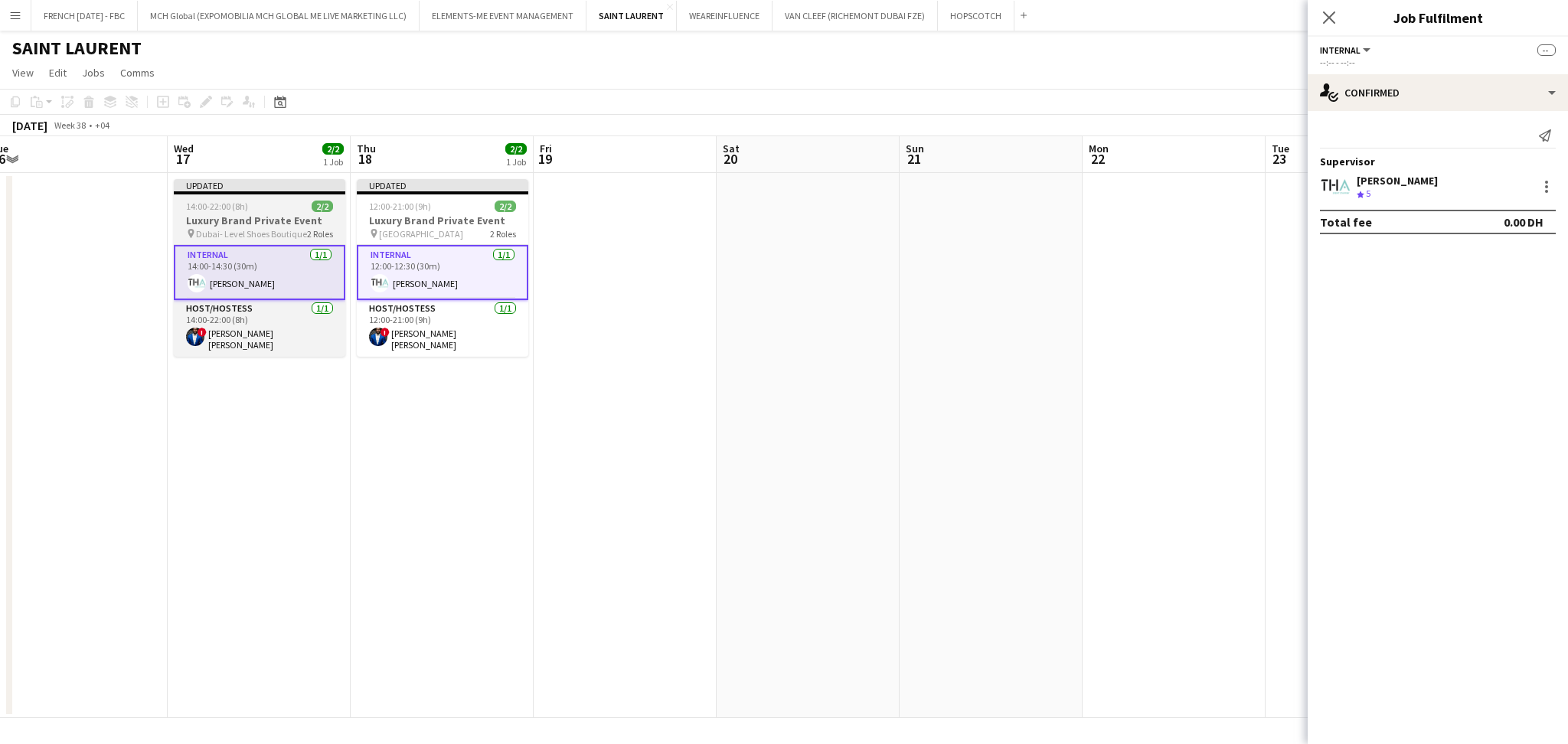
click at [253, 201] on div "14:00-22:00 (8h) 2/2" at bounding box center [259, 206] width 171 height 12
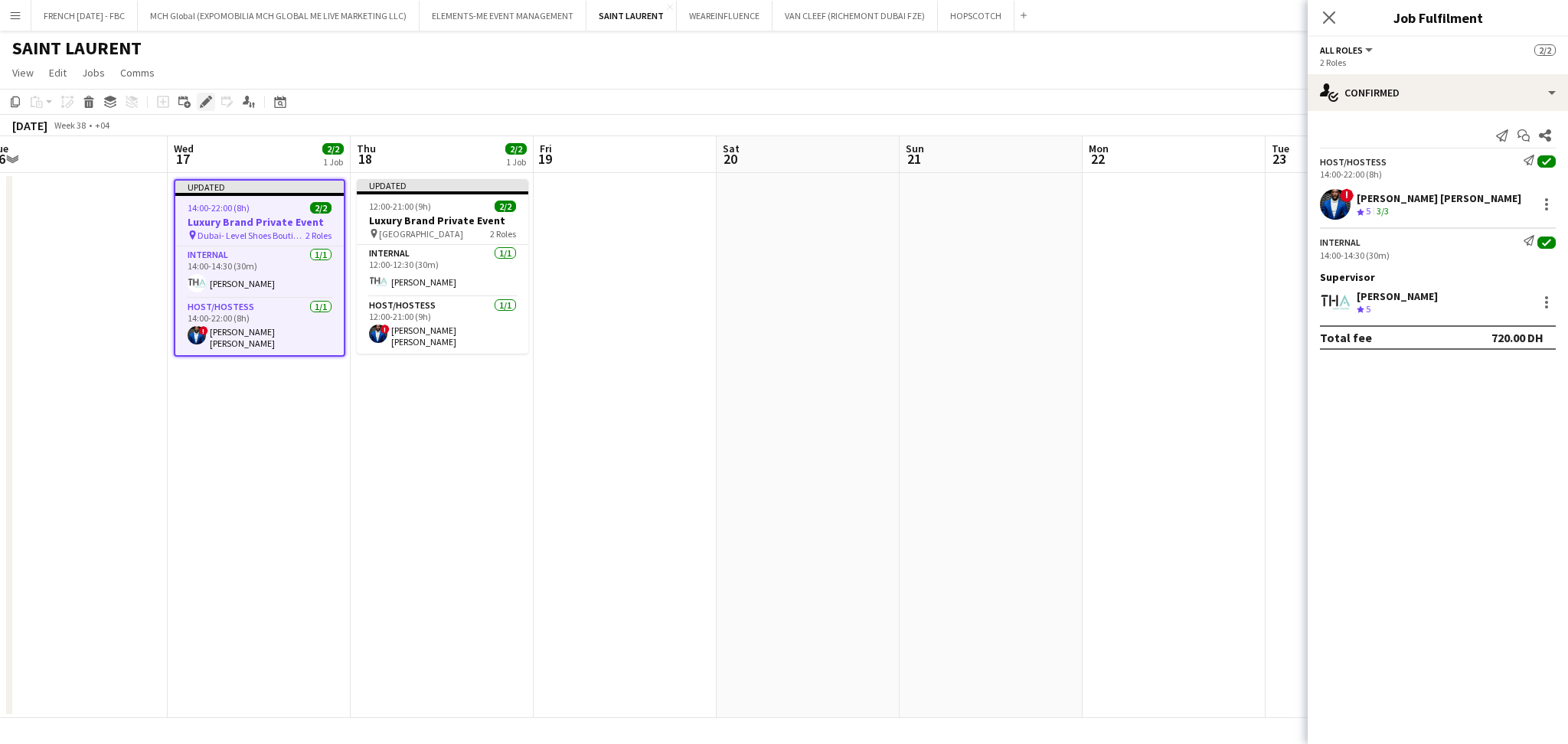
click at [207, 93] on div "Edit" at bounding box center [206, 102] width 18 height 18
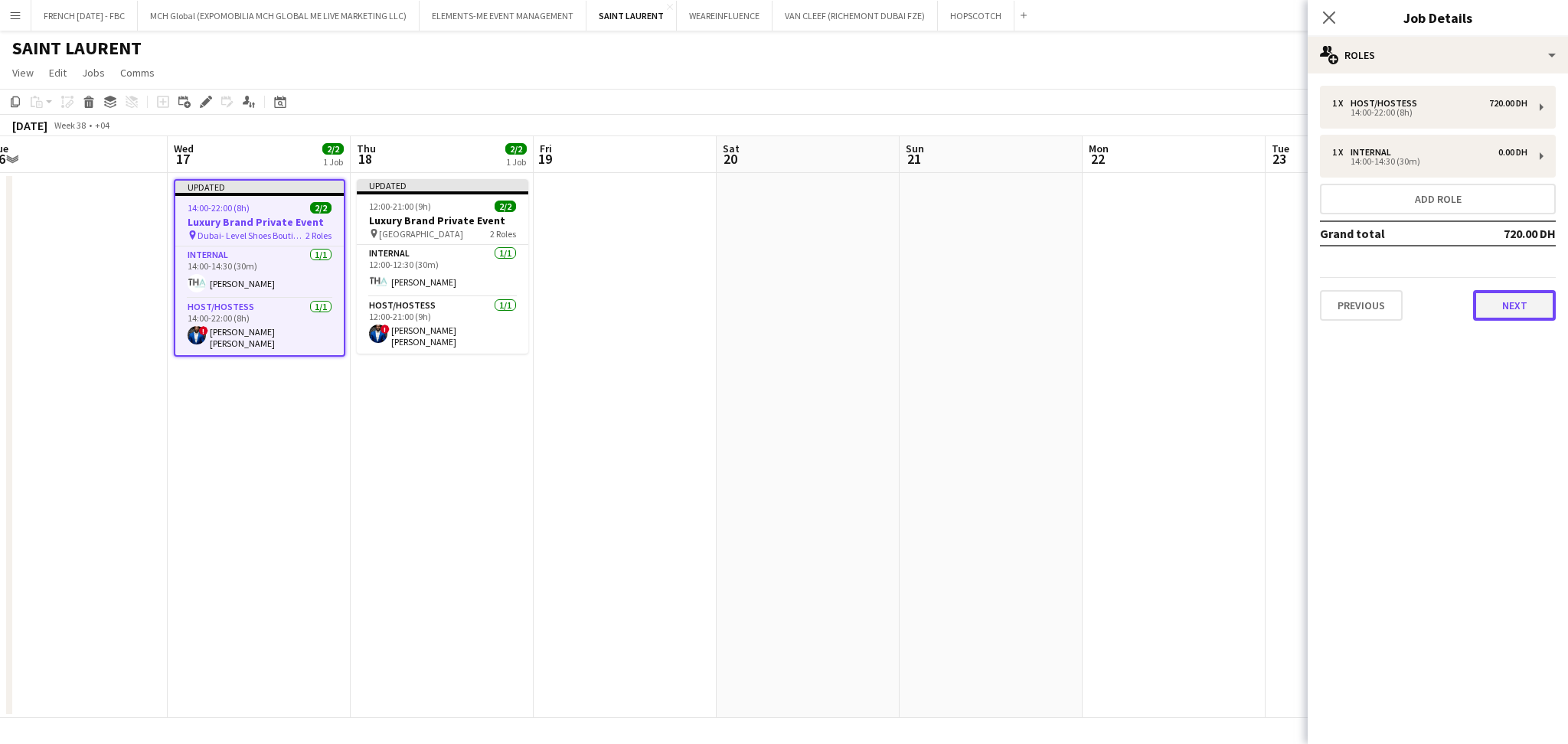
click at [1510, 303] on button "Next" at bounding box center [1514, 305] width 82 height 30
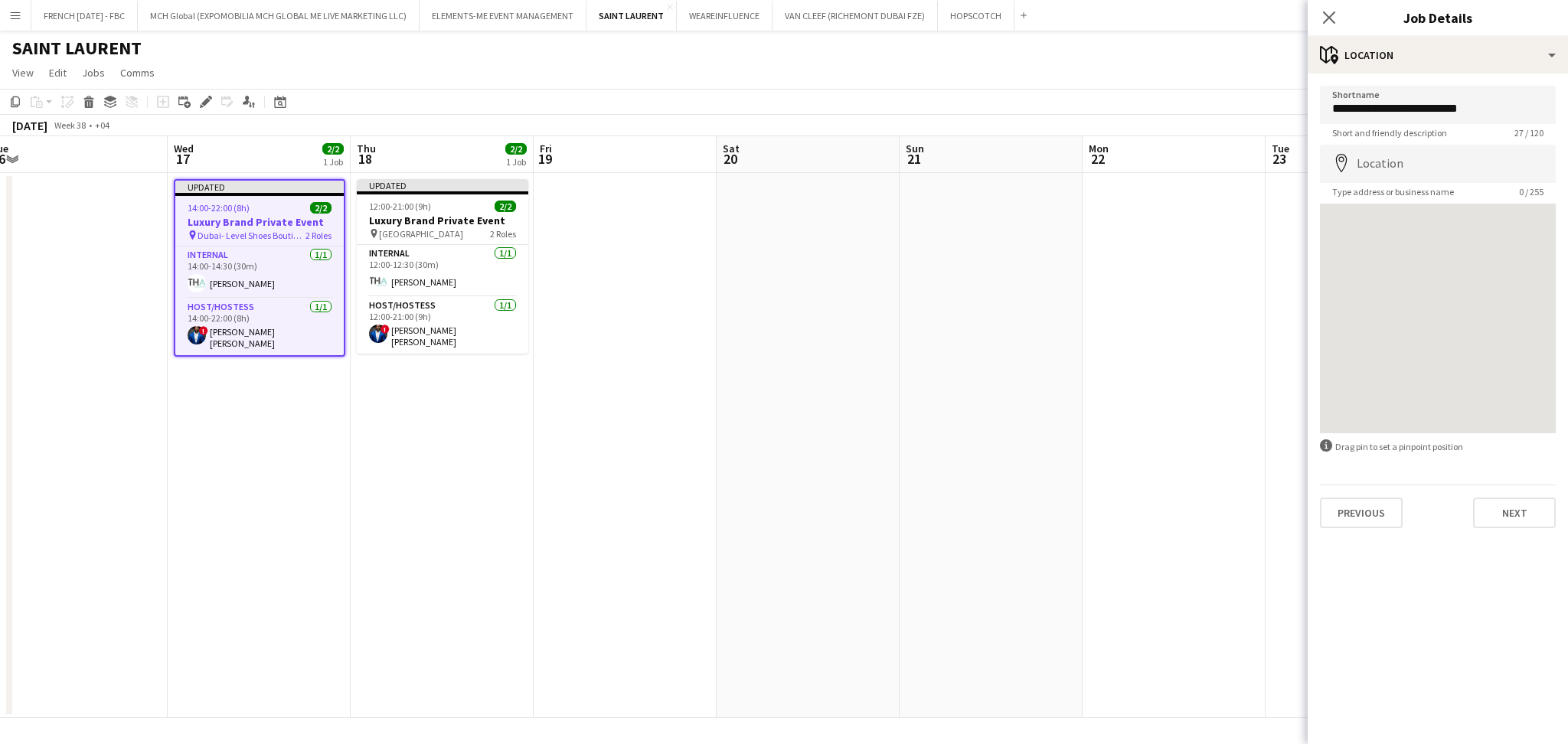
click at [692, 235] on app-date-cell at bounding box center [625, 445] width 183 height 545
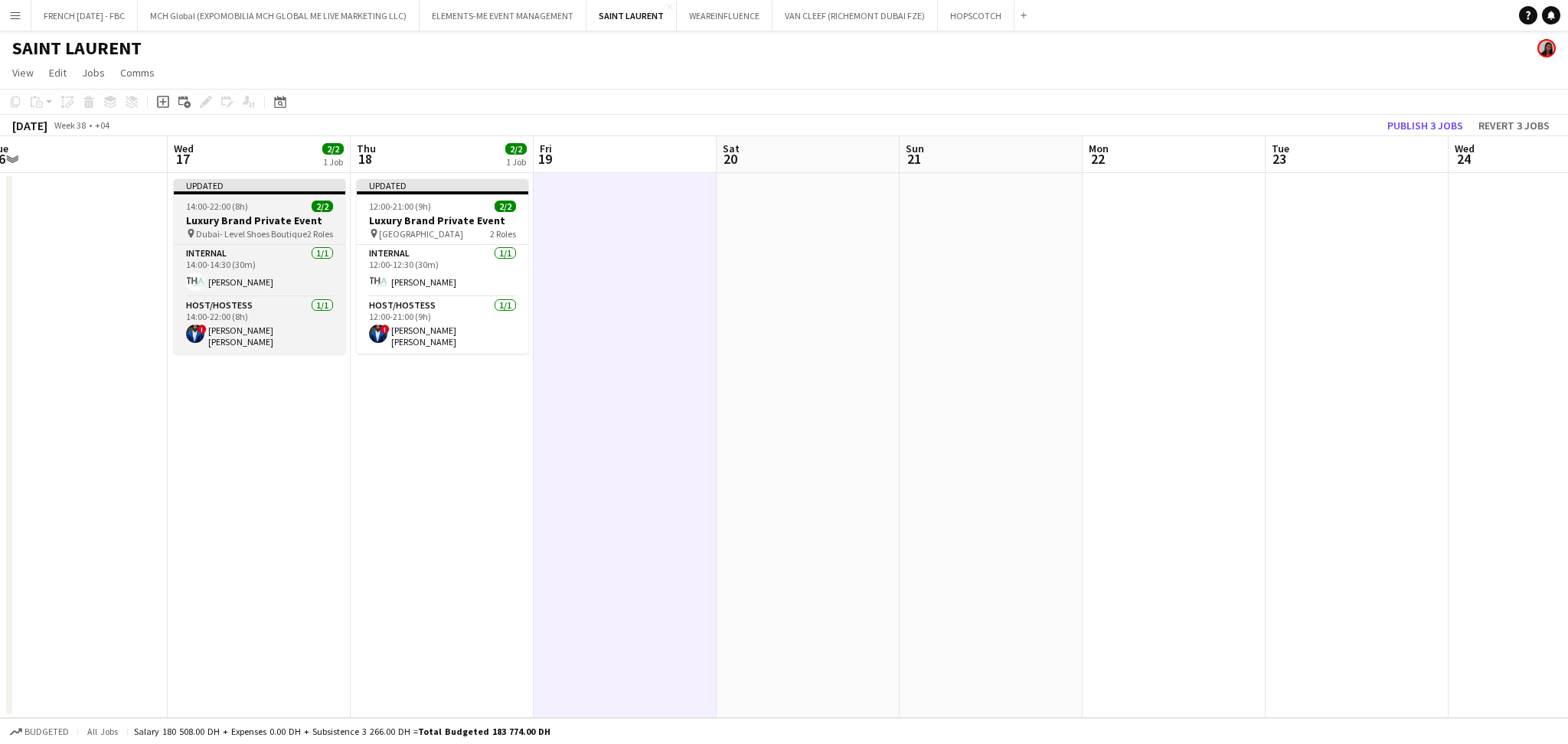
click at [281, 220] on h3 "Luxury Brand Private Event" at bounding box center [259, 220] width 171 height 14
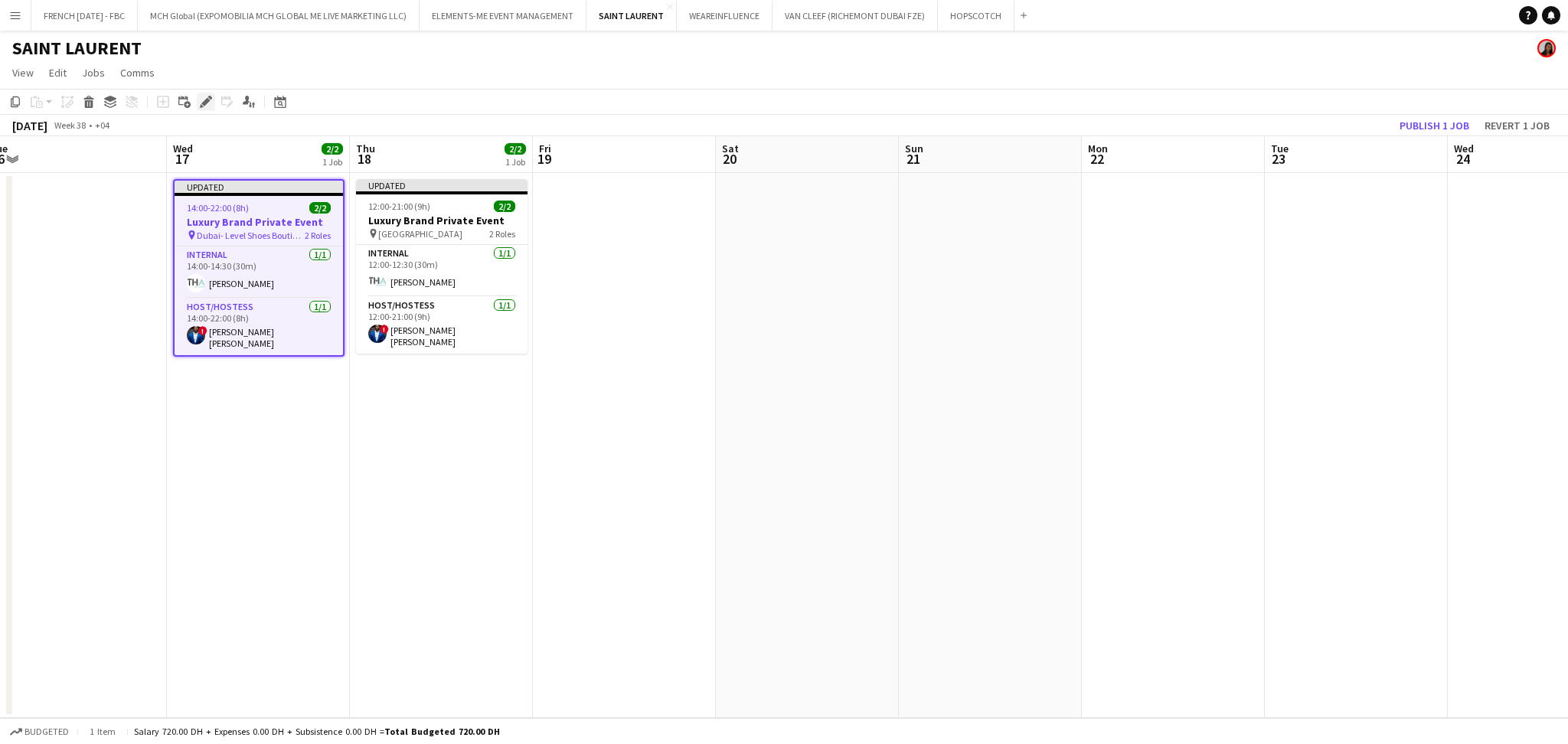
click at [201, 97] on icon "Edit" at bounding box center [205, 101] width 12 height 12
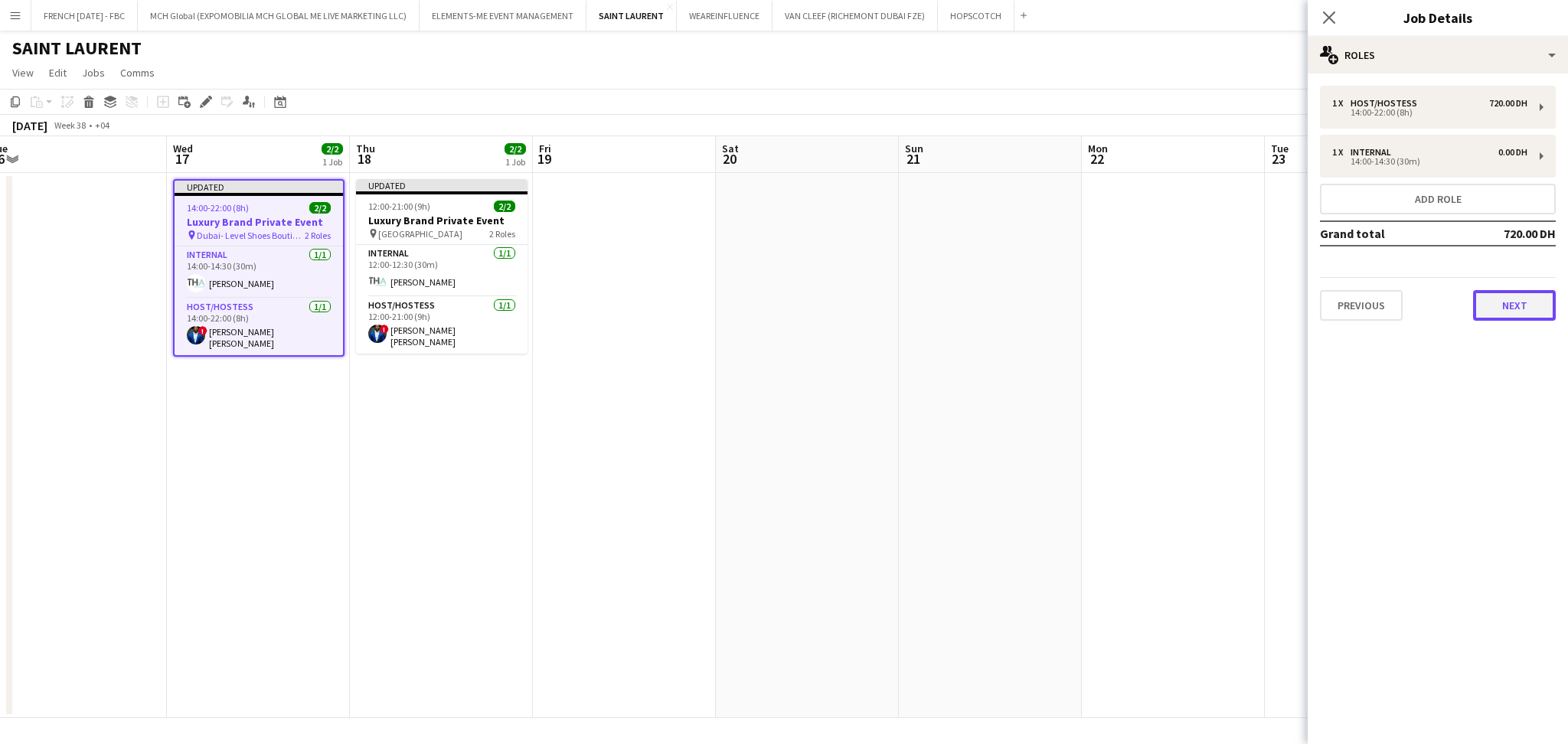
click at [1517, 306] on button "Next" at bounding box center [1514, 305] width 82 height 30
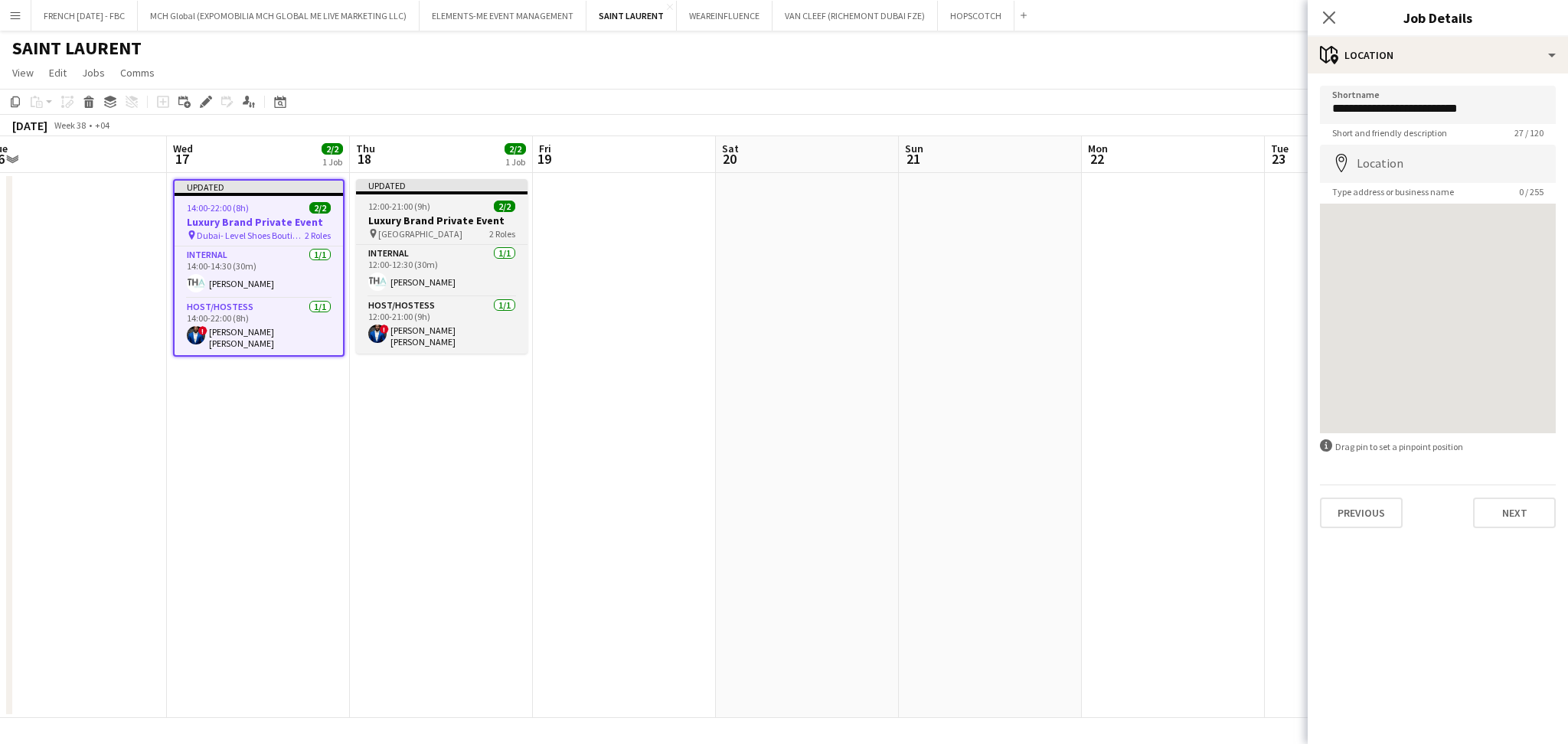
click at [423, 217] on h3 "Luxury Brand Private Event" at bounding box center [441, 220] width 171 height 14
type input "**********"
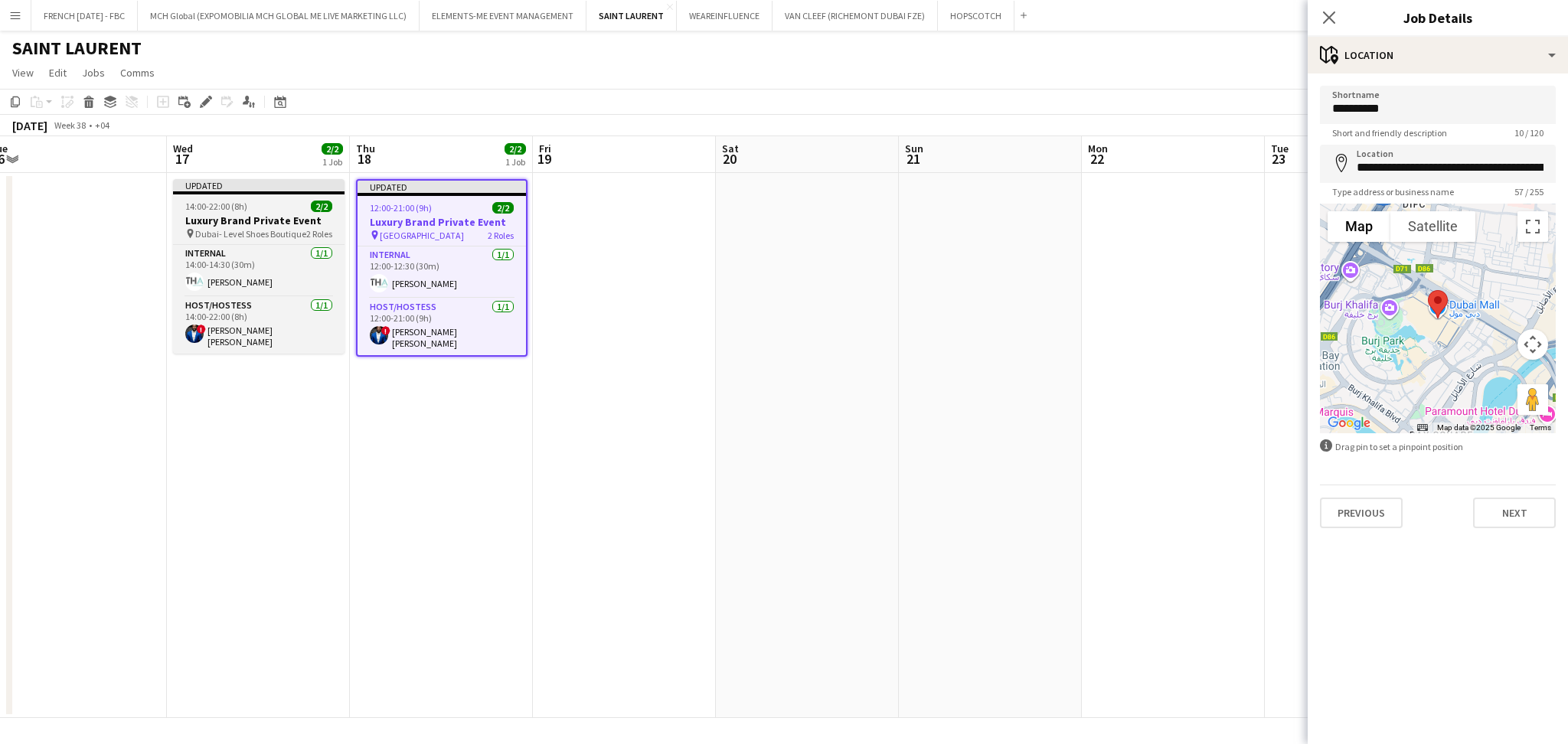
click at [274, 220] on h3 "Luxury Brand Private Event" at bounding box center [258, 220] width 171 height 14
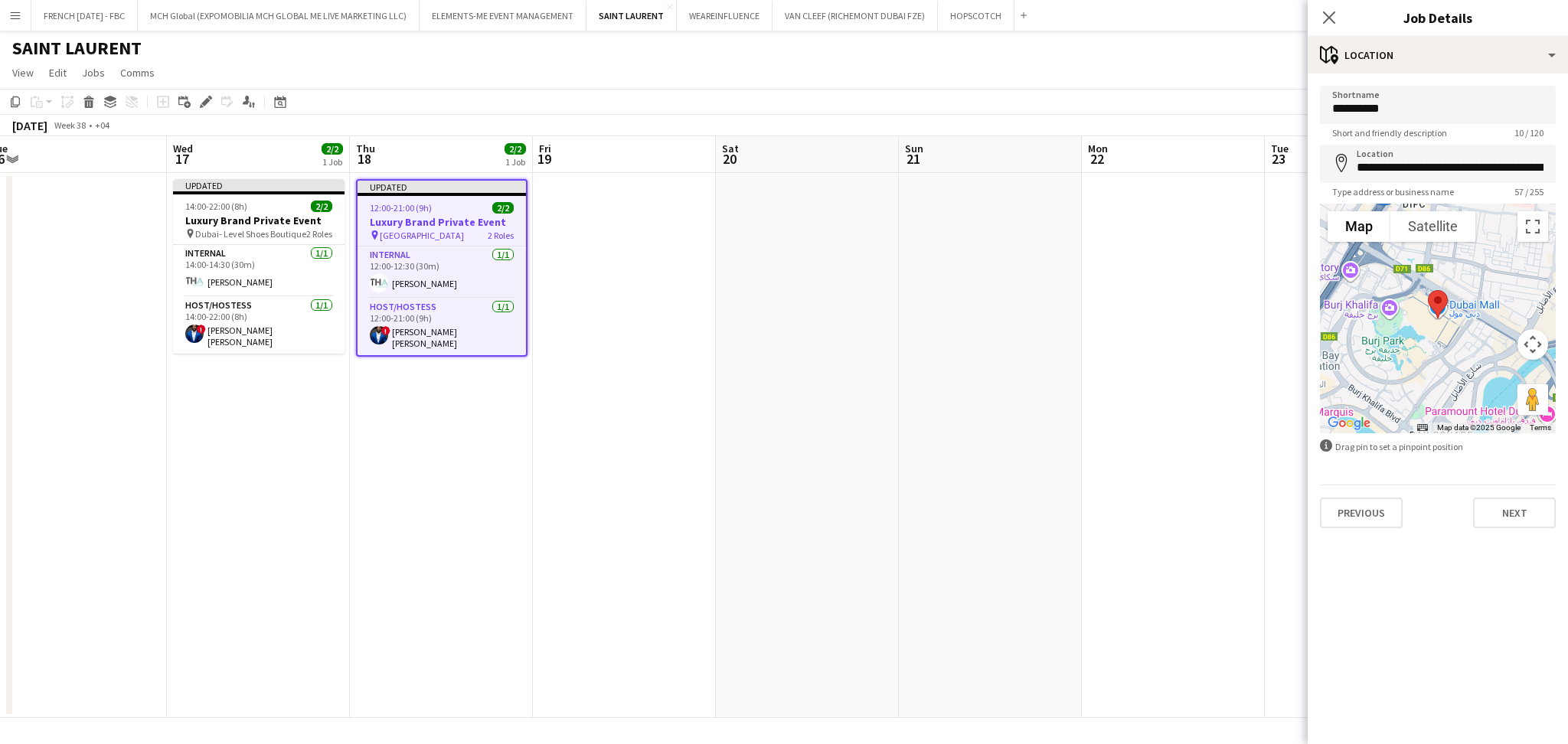
type input "**********"
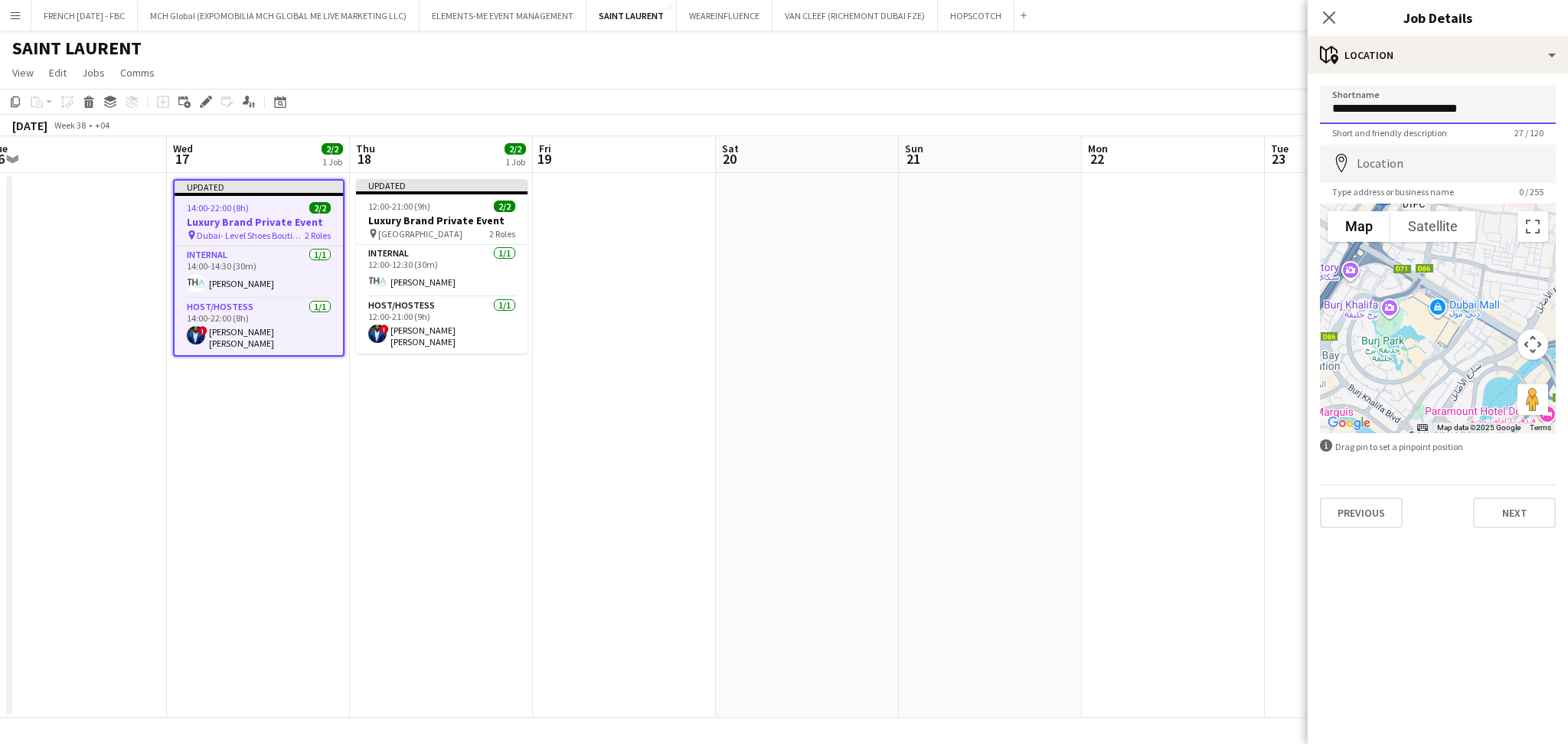
click at [1358, 109] on input "**********" at bounding box center [1437, 105] width 236 height 38
type input "**********"
click at [1412, 161] on input "Location" at bounding box center [1437, 164] width 236 height 38
type input "**********"
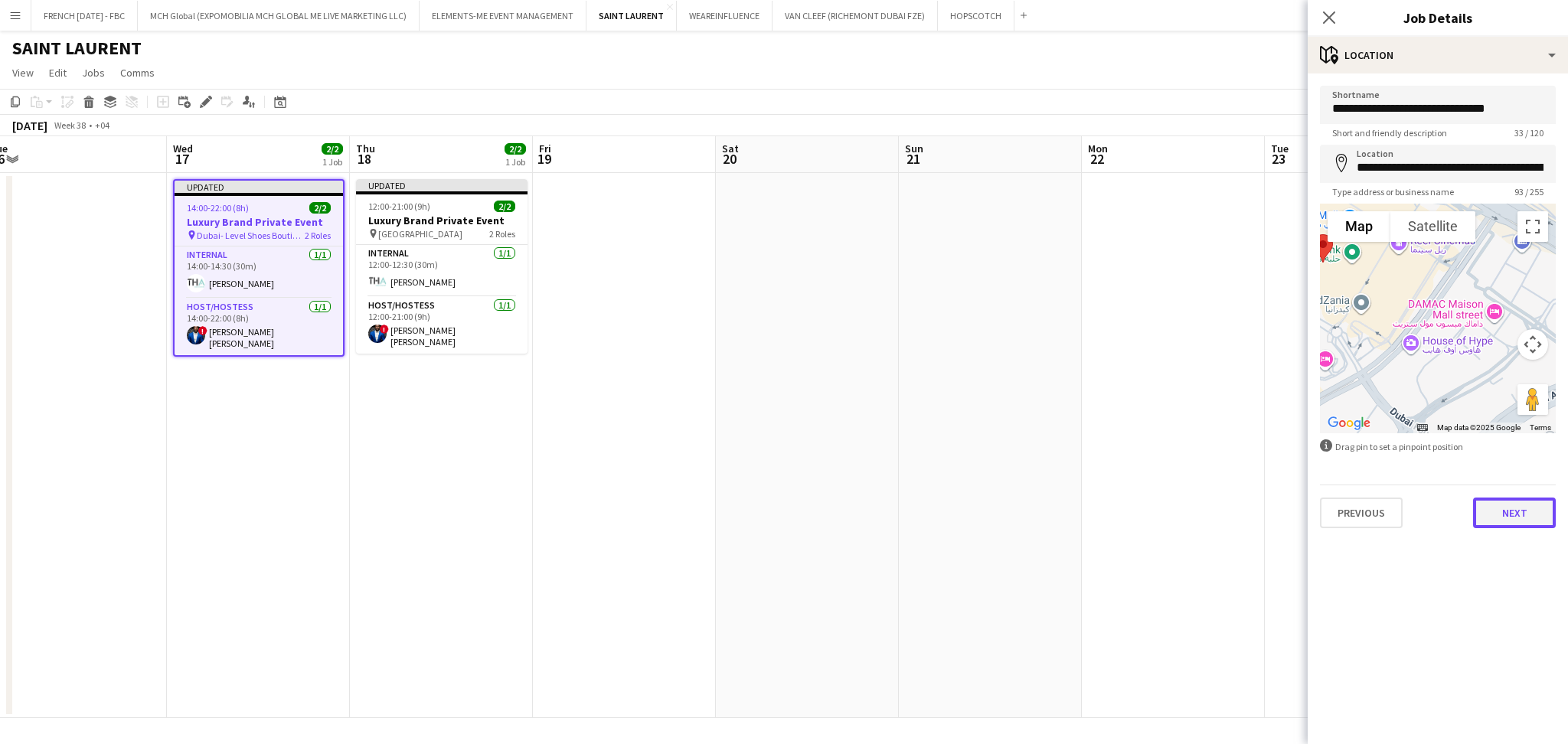
click at [1501, 513] on button "Next" at bounding box center [1514, 512] width 82 height 30
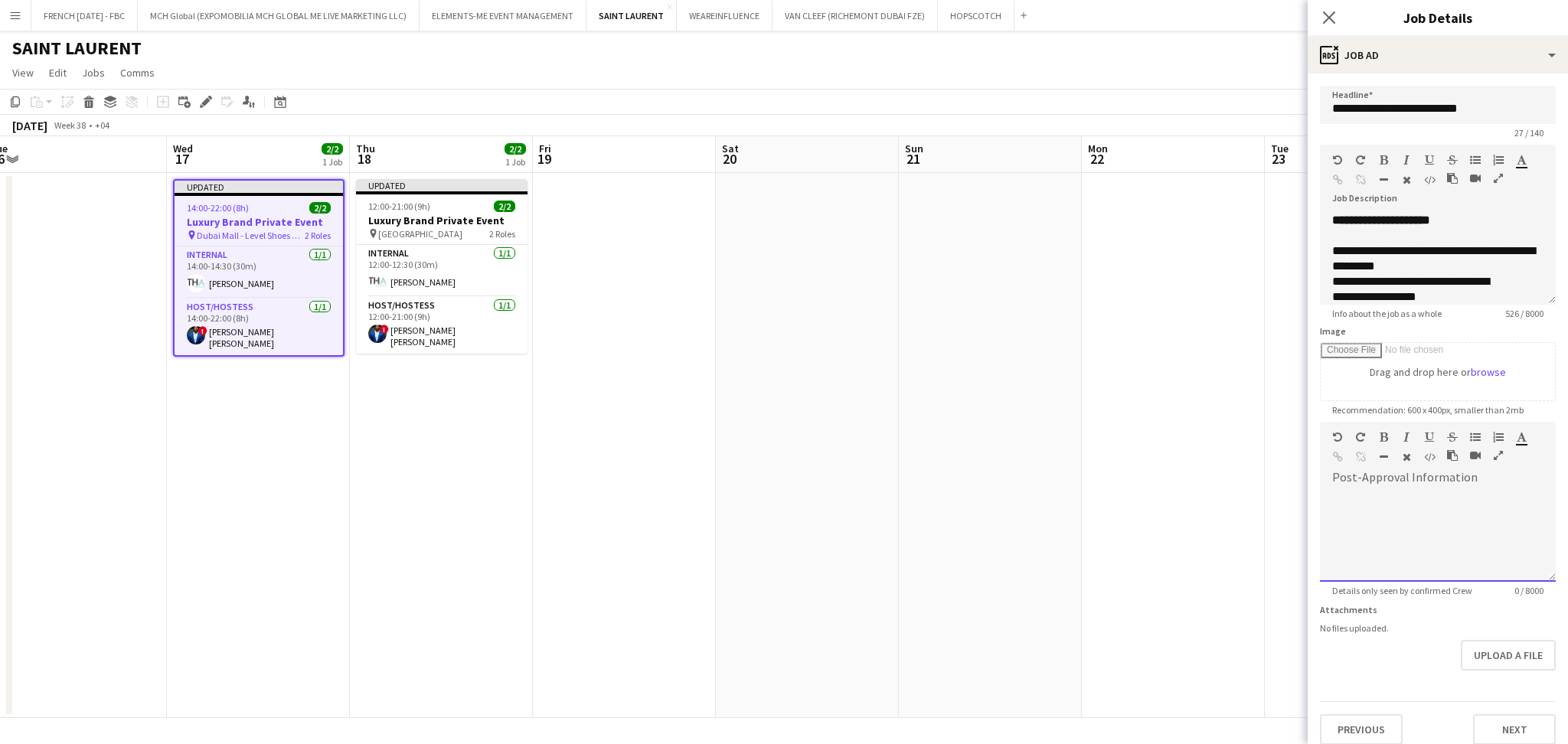
click at [1441, 479] on div "default Heading 1 Heading 2 Heading 3 Heading 4 Heading 5 Heading 6 Heading 7 P…" at bounding box center [1437, 450] width 236 height 58
paste div
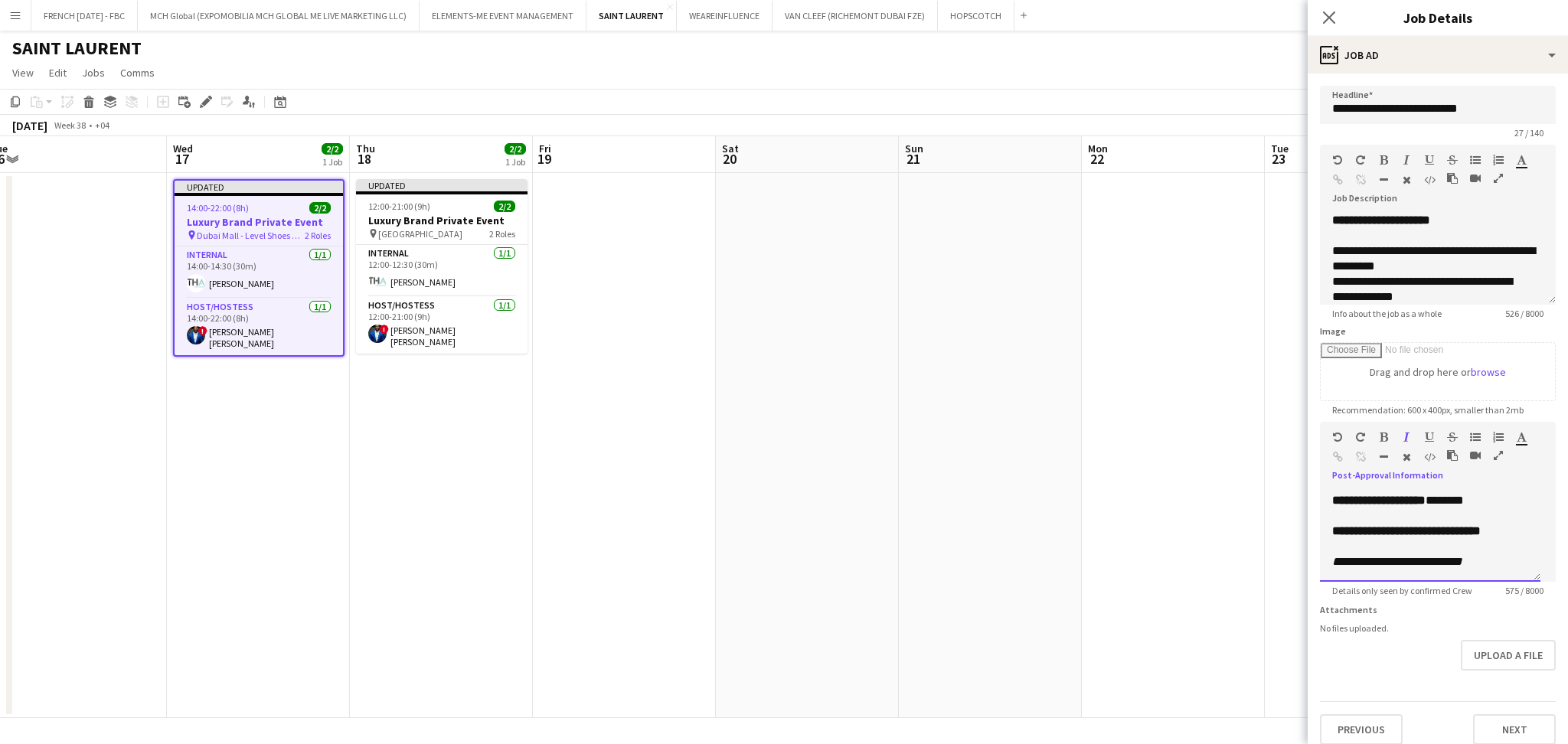
scroll to position [0, 0]
click at [1448, 508] on p "**********" at bounding box center [1422, 512] width 180 height 16
click at [1354, 498] on b "*******" at bounding box center [1349, 497] width 34 height 12
drag, startPoint x: 1459, startPoint y: 495, endPoint x: 1368, endPoint y: 501, distance: 91.2
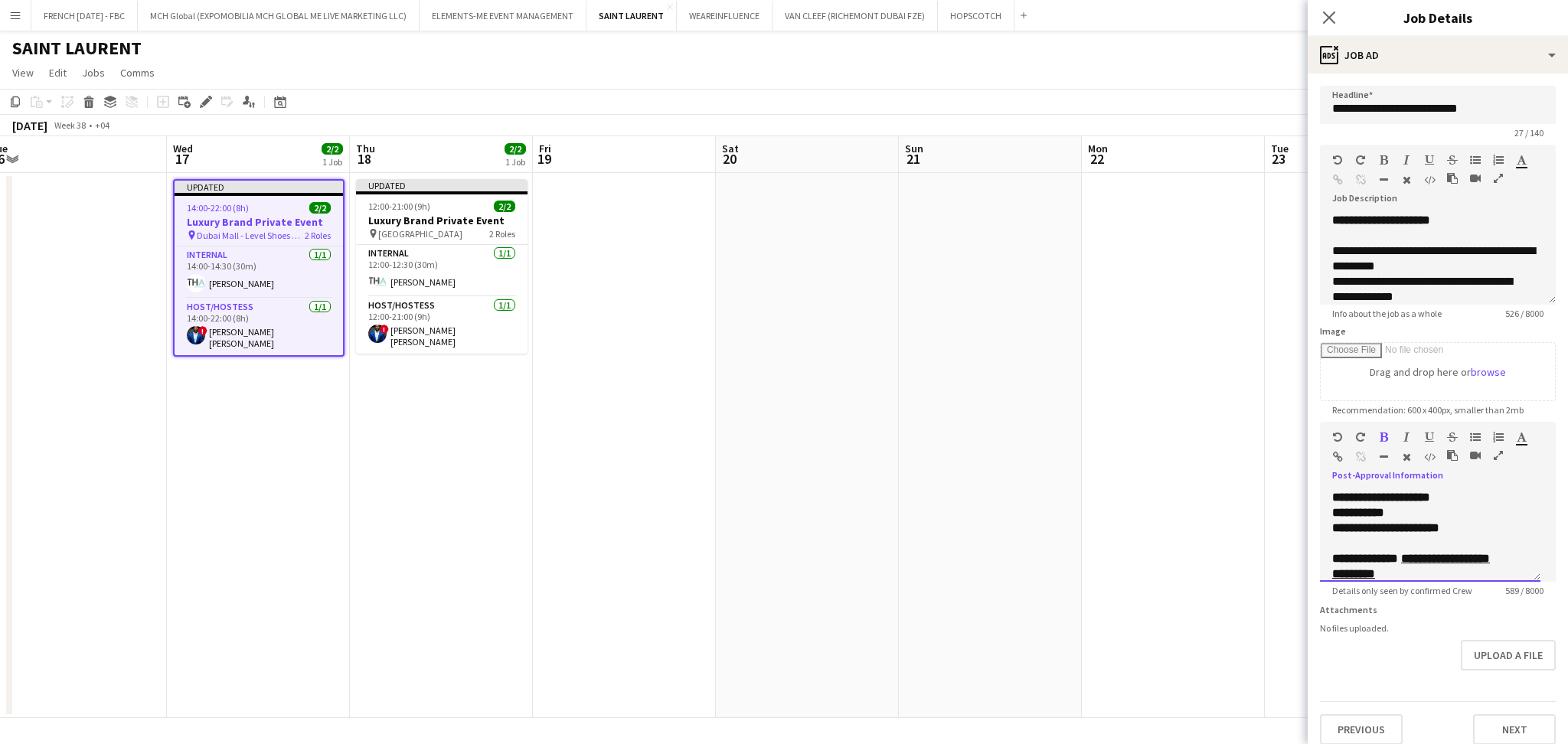
click at [1368, 501] on p "**********" at bounding box center [1431, 498] width 196 height 16
click at [1456, 505] on p "**********" at bounding box center [1422, 512] width 180 height 16
drag, startPoint x: 1454, startPoint y: 497, endPoint x: 1370, endPoint y: 489, distance: 84.4
click at [1370, 490] on p "**********" at bounding box center [1431, 498] width 196 height 16
click at [1380, 436] on icon "button" at bounding box center [1383, 437] width 8 height 11
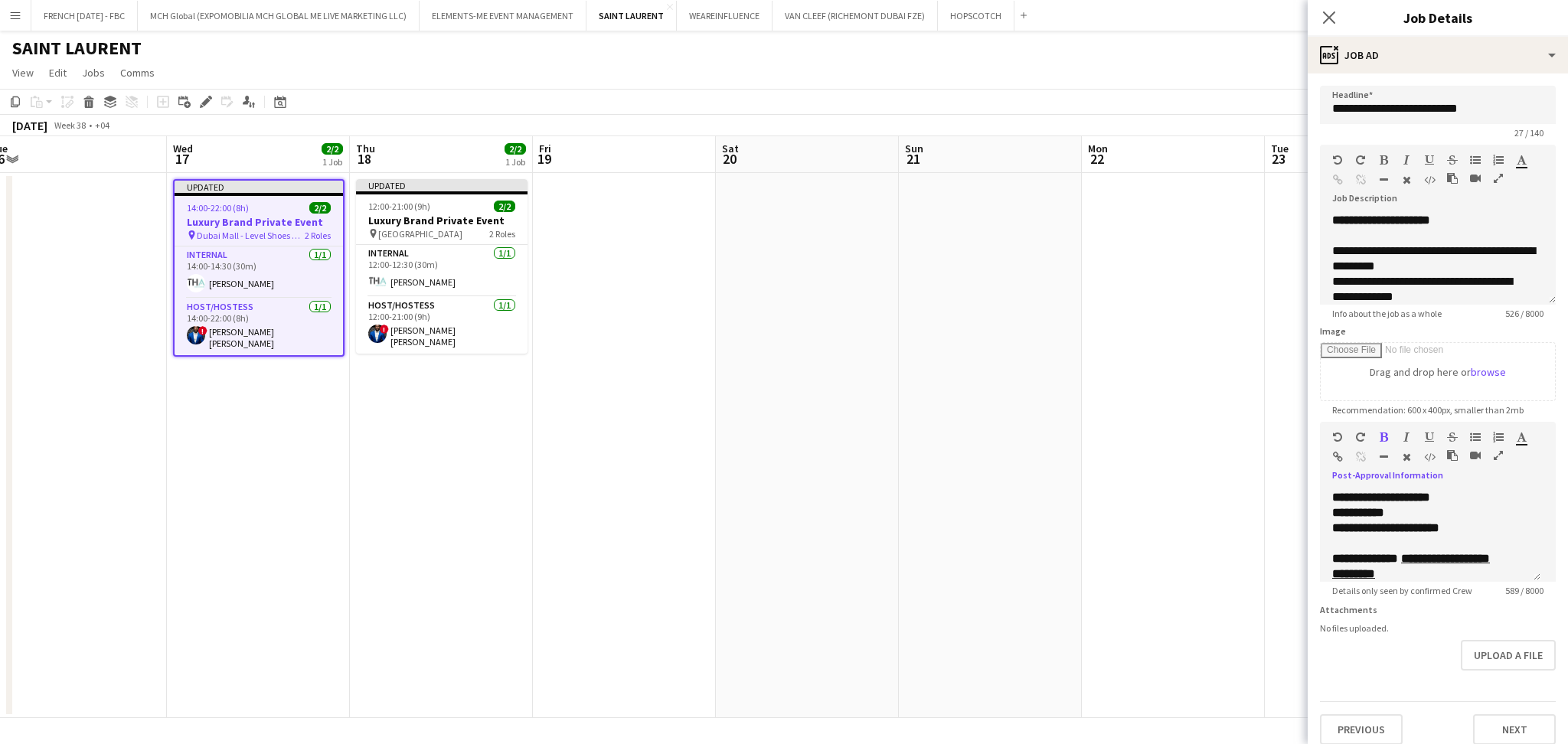
click at [1385, 436] on icon "button" at bounding box center [1383, 437] width 8 height 11
drag, startPoint x: 1414, startPoint y: 514, endPoint x: 1314, endPoint y: 514, distance: 100.0
click at [1314, 514] on form "**********" at bounding box center [1438, 415] width 260 height 659
drag, startPoint x: 1476, startPoint y: 508, endPoint x: 1476, endPoint y: 519, distance: 11.0
click at [1476, 519] on p "**********" at bounding box center [1431, 512] width 196 height 16
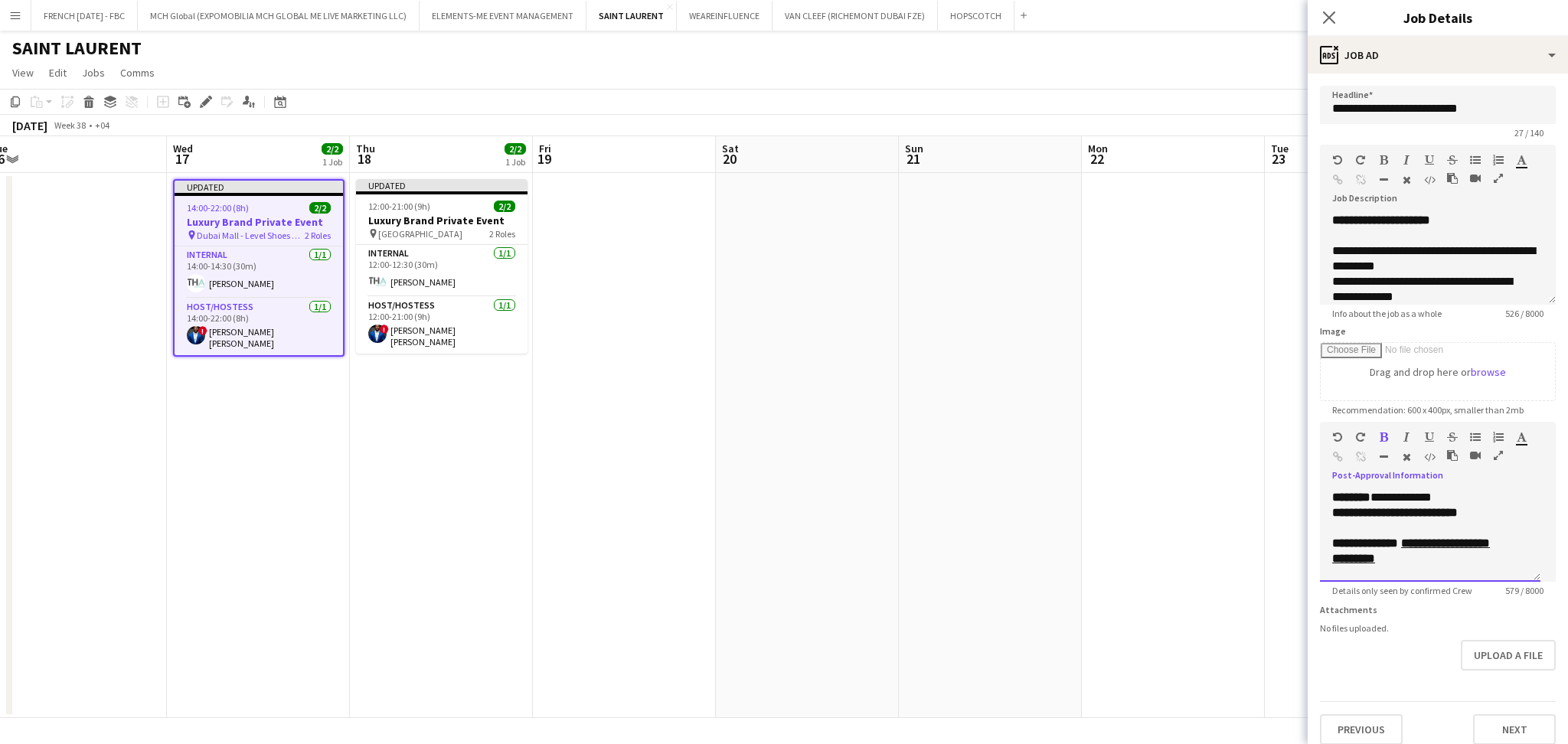
click at [1458, 516] on b "**********" at bounding box center [1395, 512] width 126 height 12
click at [1387, 439] on button "button" at bounding box center [1384, 436] width 11 height 12
click at [1398, 537] on b "**********" at bounding box center [1365, 542] width 66 height 12
click at [1398, 528] on p at bounding box center [1431, 528] width 196 height 16
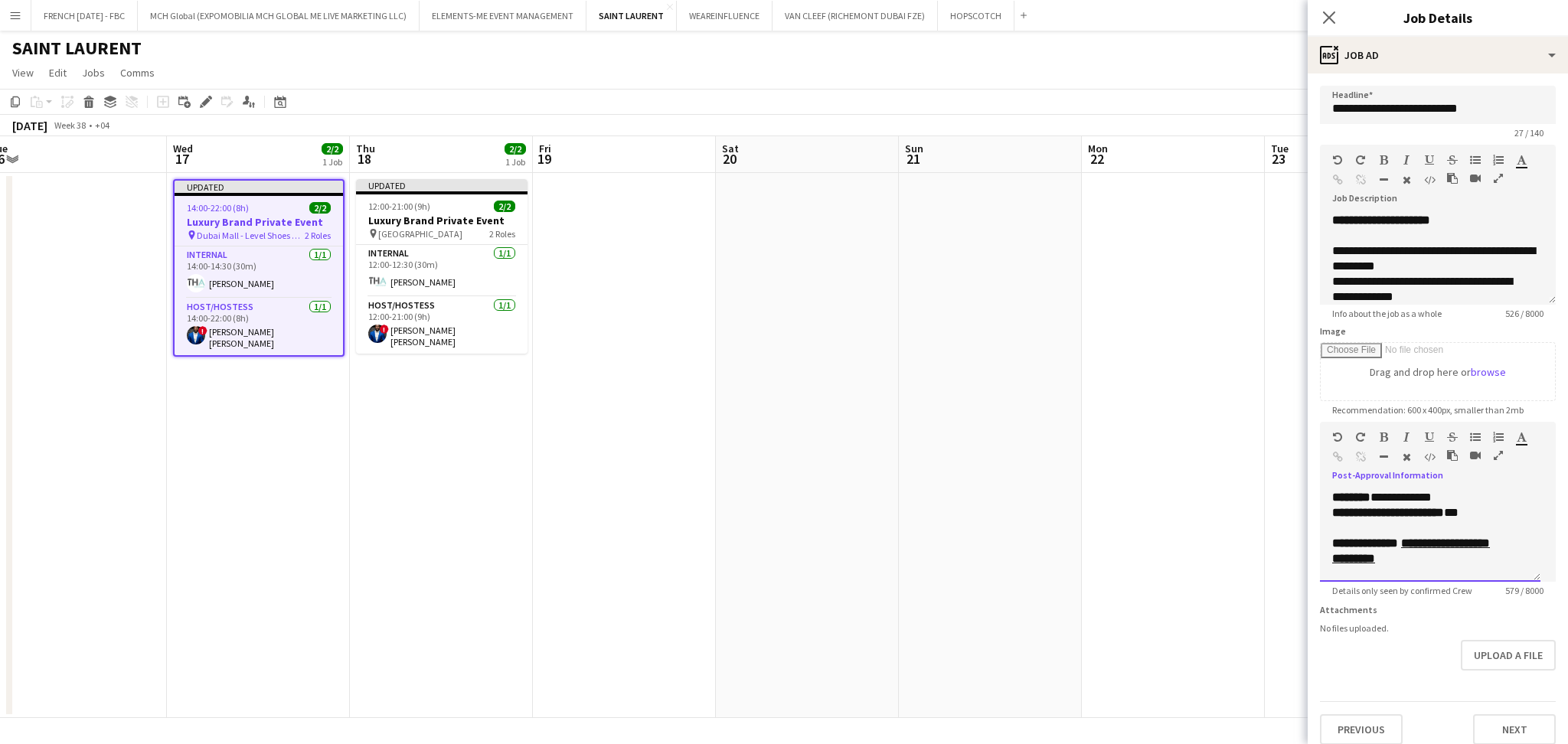
click at [1431, 547] on u "**********" at bounding box center [1411, 550] width 158 height 27
click at [1439, 554] on p at bounding box center [1431, 549] width 196 height 16
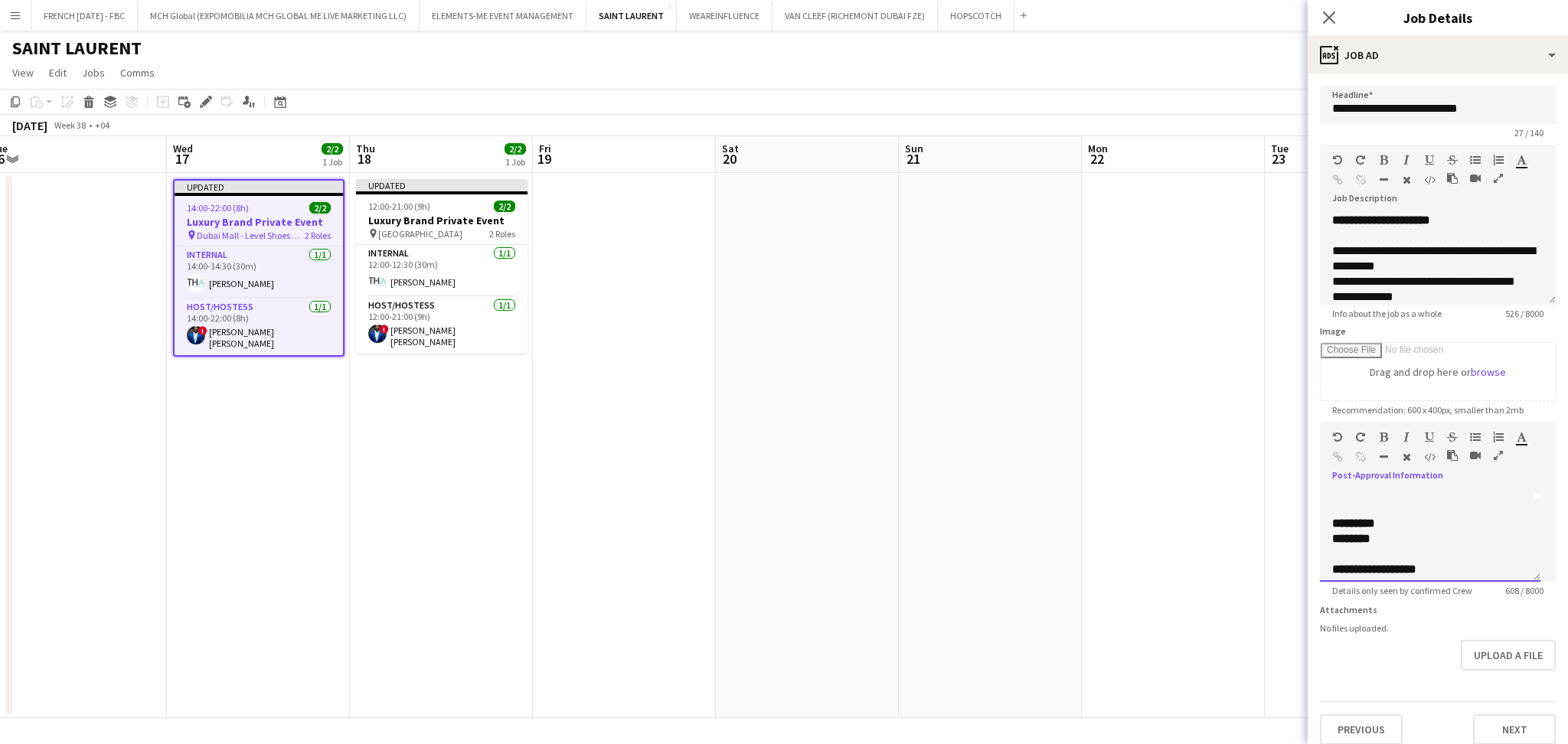
click at [1465, 523] on p "*********" at bounding box center [1431, 523] width 196 height 16
drag, startPoint x: 1481, startPoint y: 542, endPoint x: 1387, endPoint y: 522, distance: 96.1
click at [1387, 522] on p "**********" at bounding box center [1431, 531] width 196 height 30
click at [1332, 454] on icon "button" at bounding box center [1337, 457] width 10 height 11
click at [1417, 557] on p "********" at bounding box center [1422, 554] width 180 height 16
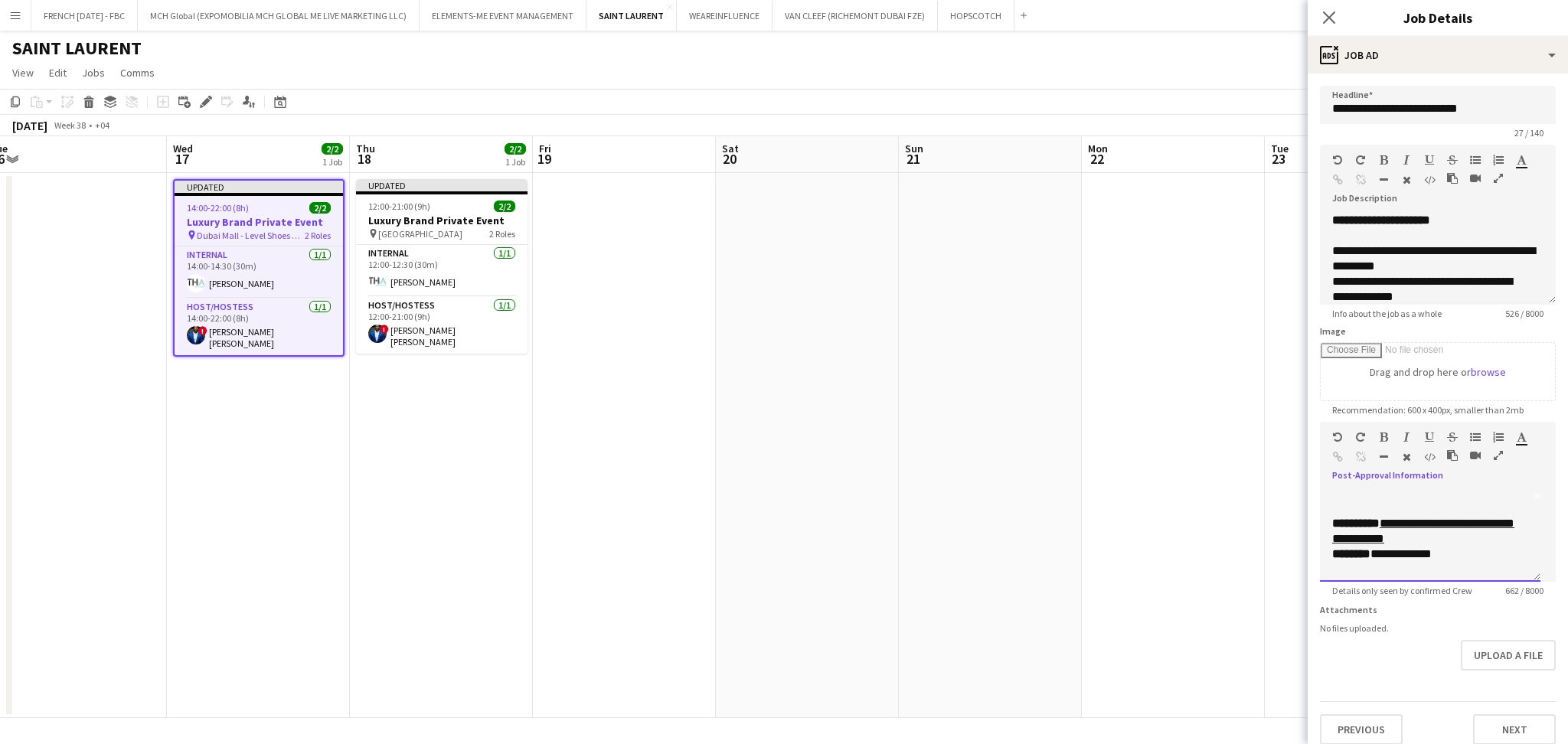
click at [1418, 562] on p at bounding box center [1431, 569] width 196 height 16
drag, startPoint x: 1442, startPoint y: 561, endPoint x: 1323, endPoint y: 525, distance: 124.3
click at [1323, 525] on div "**********" at bounding box center [1430, 536] width 221 height 92
click at [1406, 553] on p at bounding box center [1431, 559] width 196 height 16
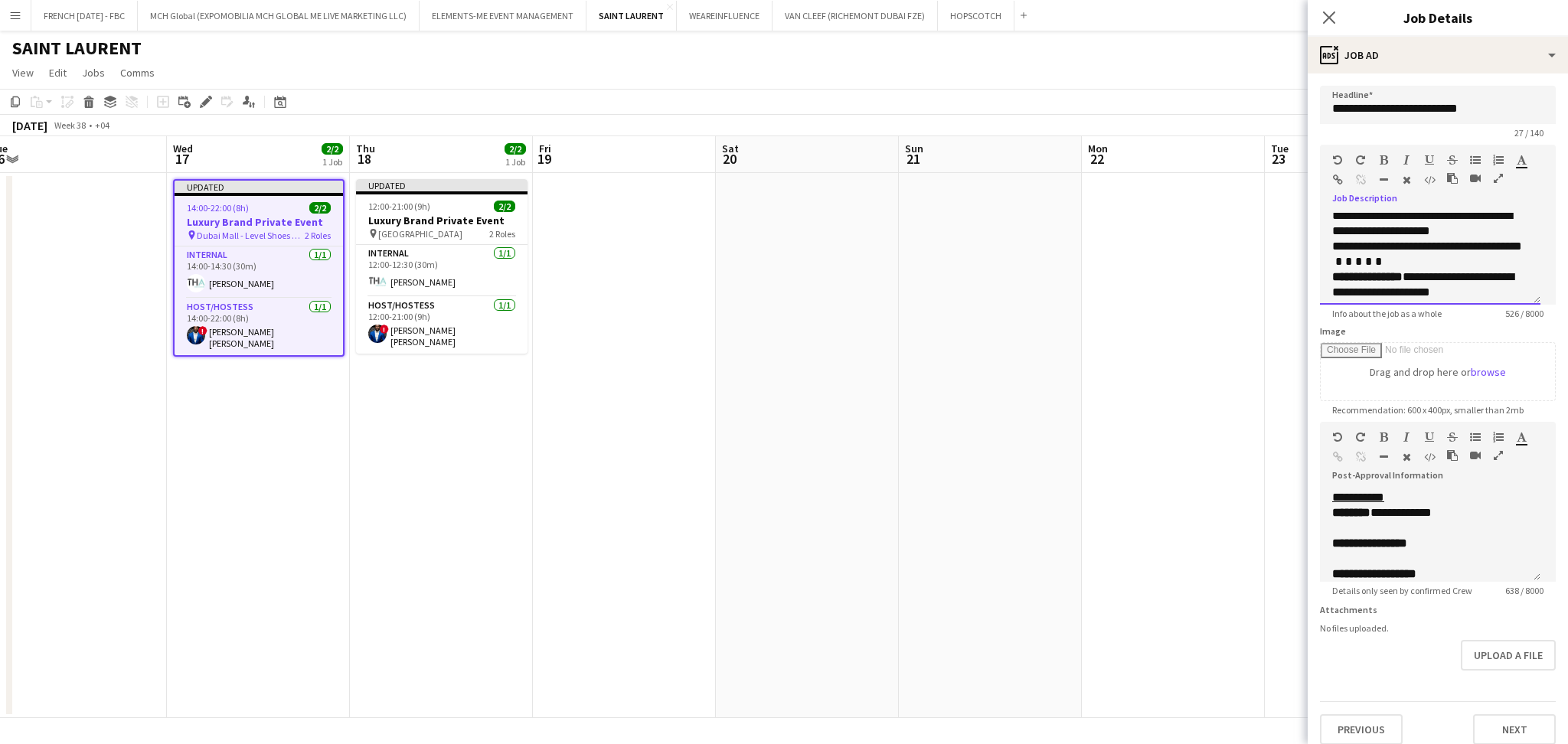
scroll to position [268, 0]
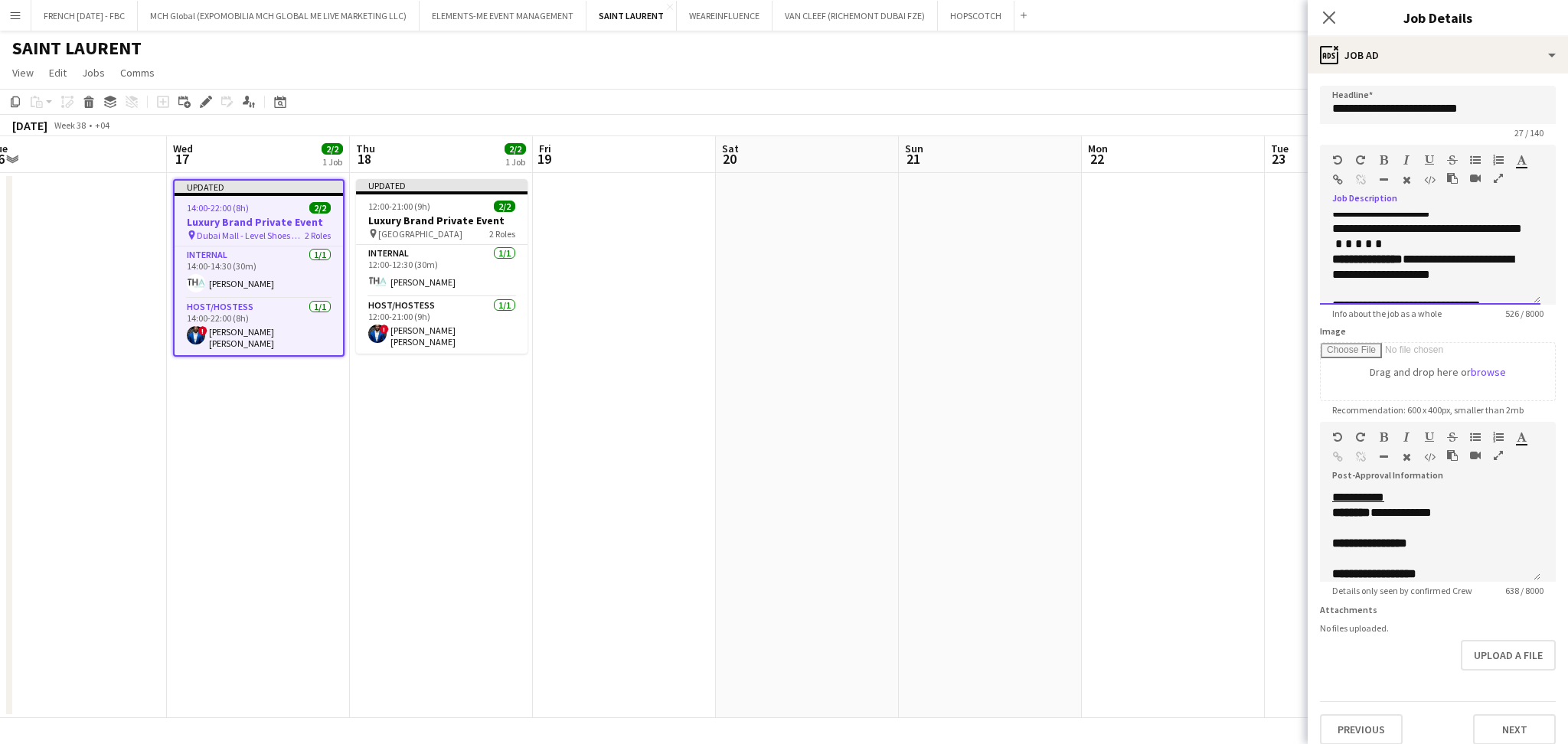
drag, startPoint x: 1326, startPoint y: 240, endPoint x: 1373, endPoint y: 253, distance: 48.8
click at [1373, 253] on div "**********" at bounding box center [1430, 258] width 221 height 92
copy div "**********"
click at [1402, 558] on p at bounding box center [1431, 559] width 196 height 16
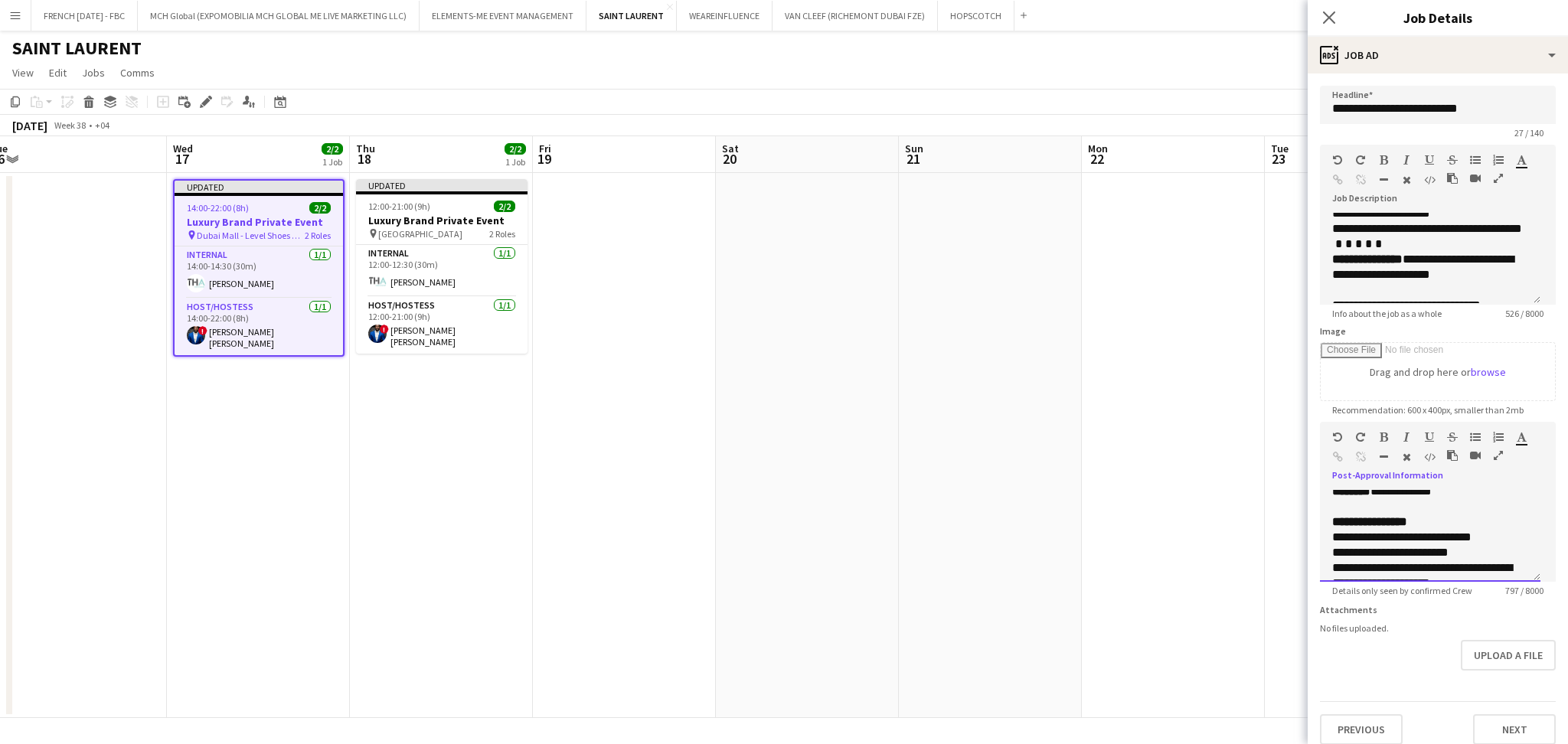
scroll to position [143, 0]
click at [1510, 532] on div "**********" at bounding box center [1422, 538] width 180 height 16
click at [1491, 546] on div "**********" at bounding box center [1422, 553] width 180 height 16
click at [1486, 539] on div "**********" at bounding box center [1431, 534] width 196 height 30
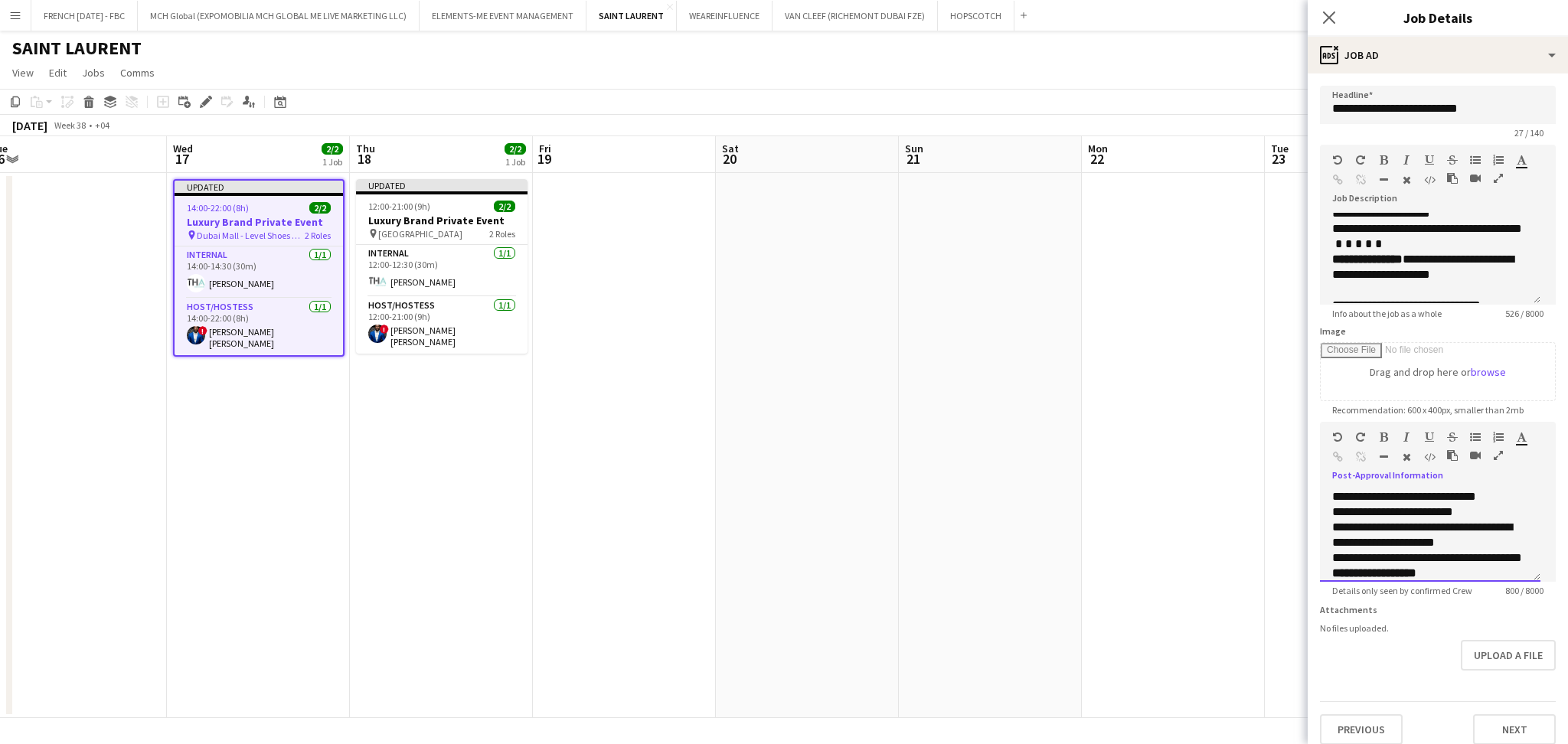
scroll to position [225, 0]
click at [1452, 525] on div "**********" at bounding box center [1431, 517] width 196 height 16
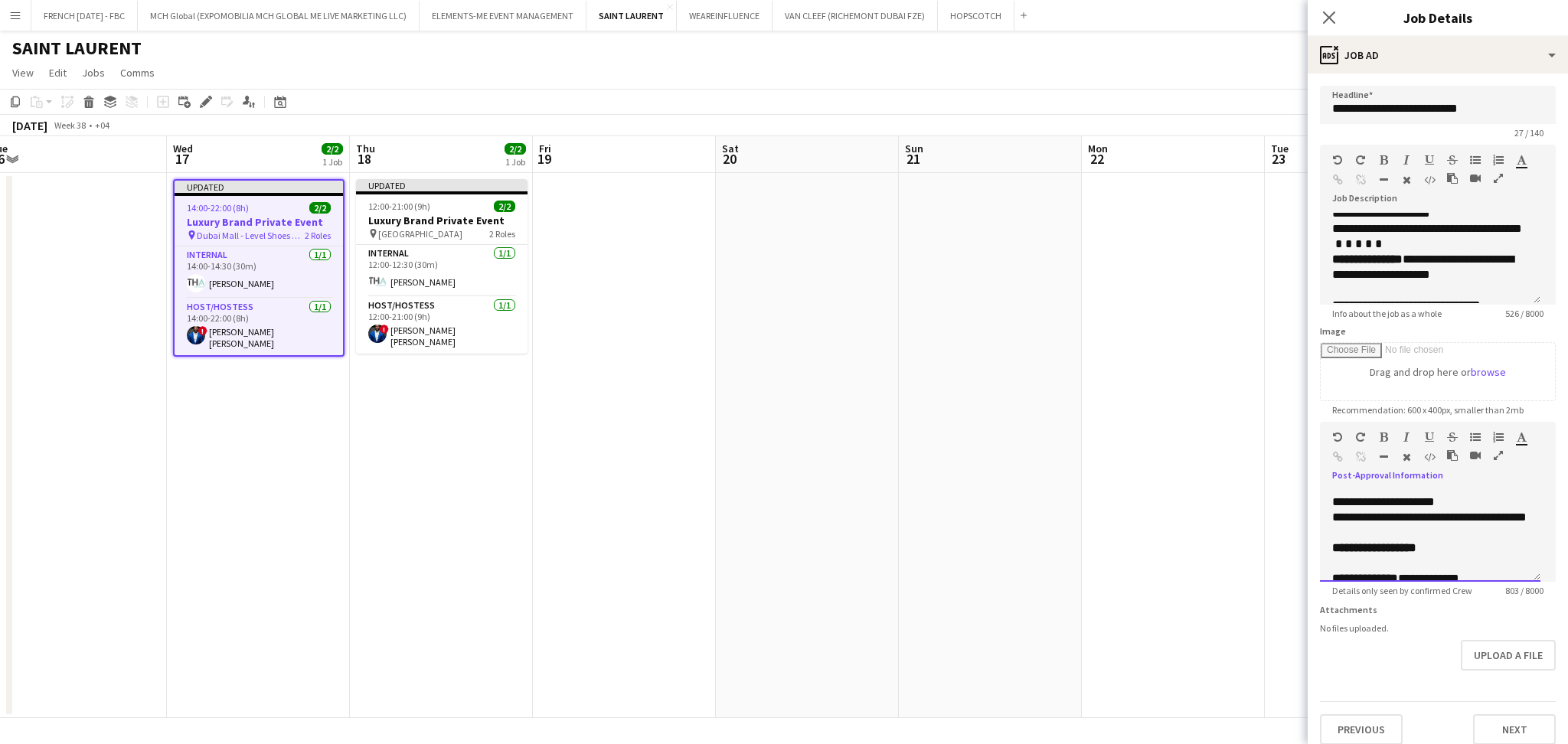
scroll to position [266, 0]
click at [1471, 530] on p at bounding box center [1431, 522] width 196 height 16
drag, startPoint x: 1474, startPoint y: 532, endPoint x: 1422, endPoint y: 516, distance: 54.4
click at [1422, 516] on p "**********" at bounding box center [1422, 510] width 180 height 30
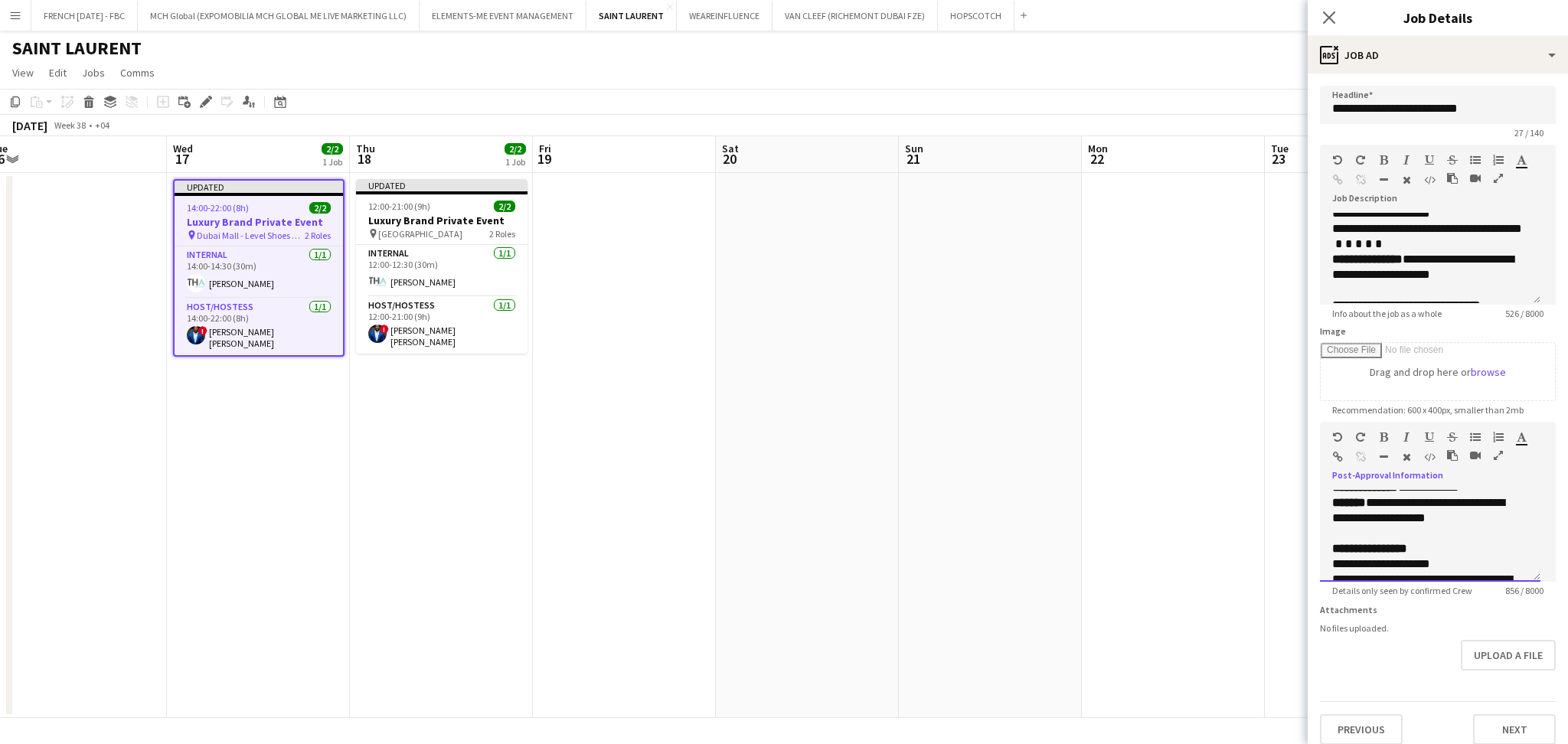
click at [1523, 443] on div "******* *******" at bounding box center [1527, 440] width 23 height 18
click at [1522, 436] on icon "button" at bounding box center [1521, 437] width 10 height 11
click at [1523, 458] on div "Paragraph Heading 1 Heading 2 Heading 3 Heading 4 Heading 5 Heading 6 Heading 7…" at bounding box center [1437, 450] width 236 height 58
click at [1426, 435] on icon "button" at bounding box center [1430, 437] width 9 height 11
click at [1464, 542] on p at bounding box center [1431, 533] width 196 height 16
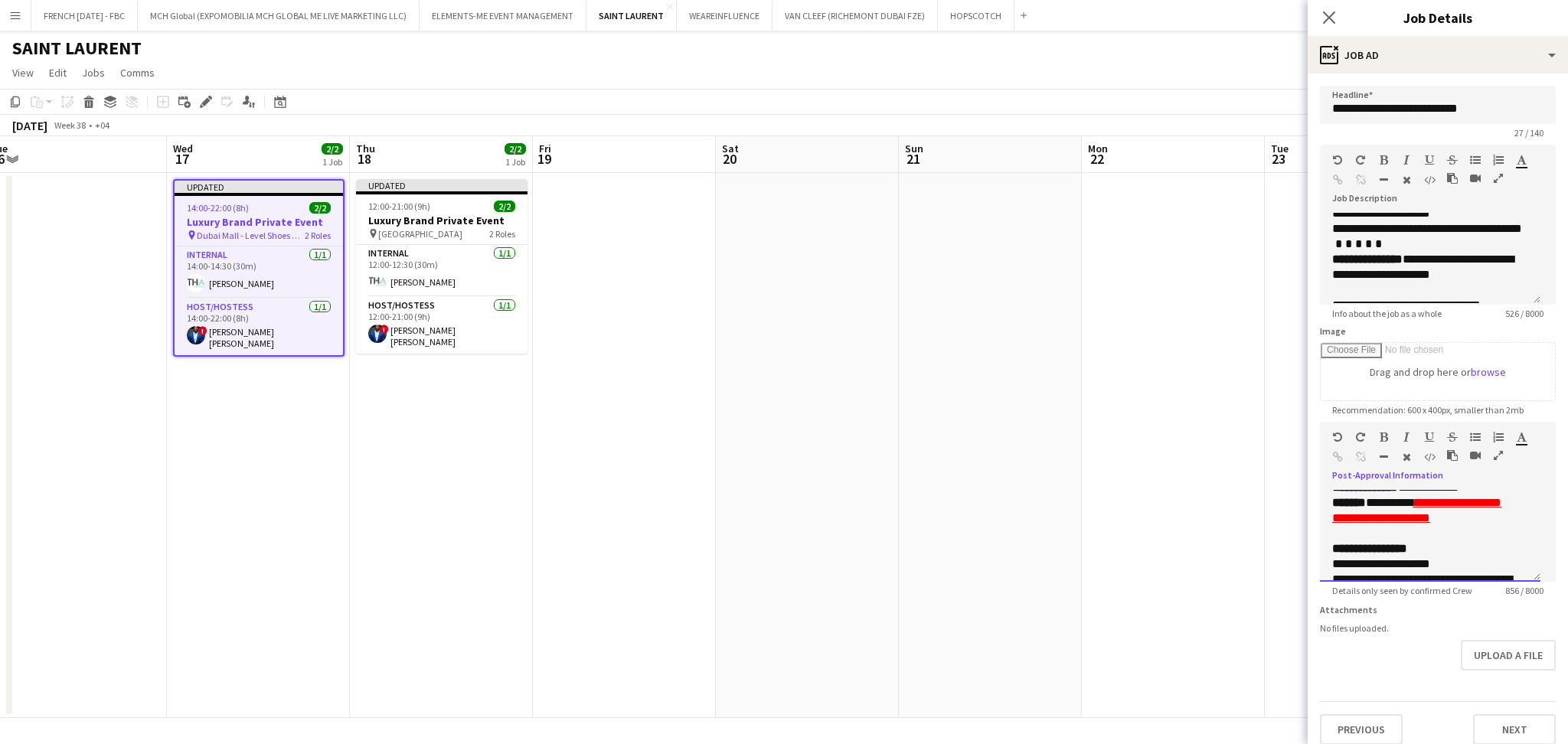
scroll to position [357, 0]
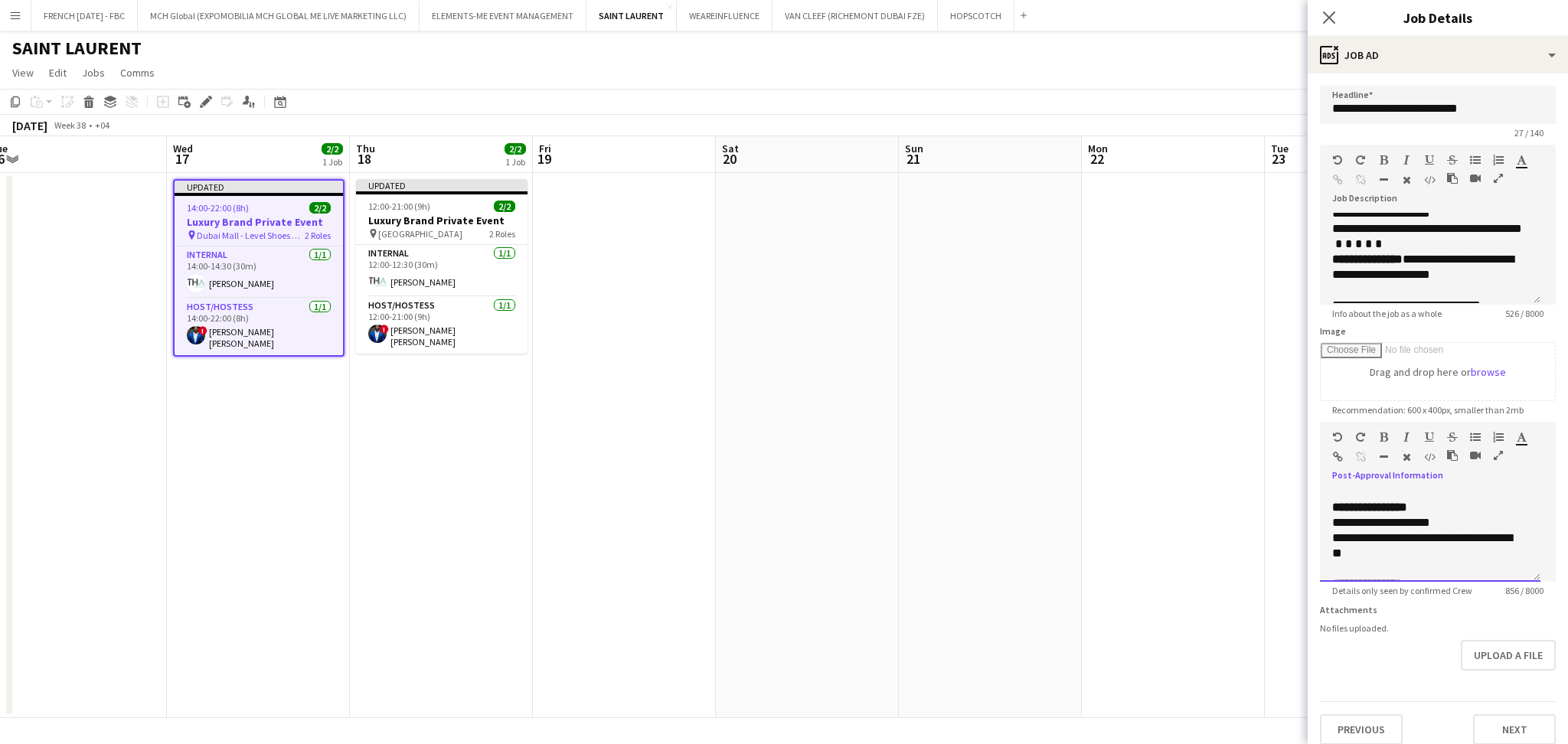
drag, startPoint x: 1403, startPoint y: 568, endPoint x: 1313, endPoint y: 542, distance: 93.7
click at [1313, 542] on form "**********" at bounding box center [1438, 415] width 260 height 659
click at [1448, 546] on p at bounding box center [1431, 538] width 196 height 16
click at [1476, 531] on p "**********" at bounding box center [1422, 522] width 180 height 16
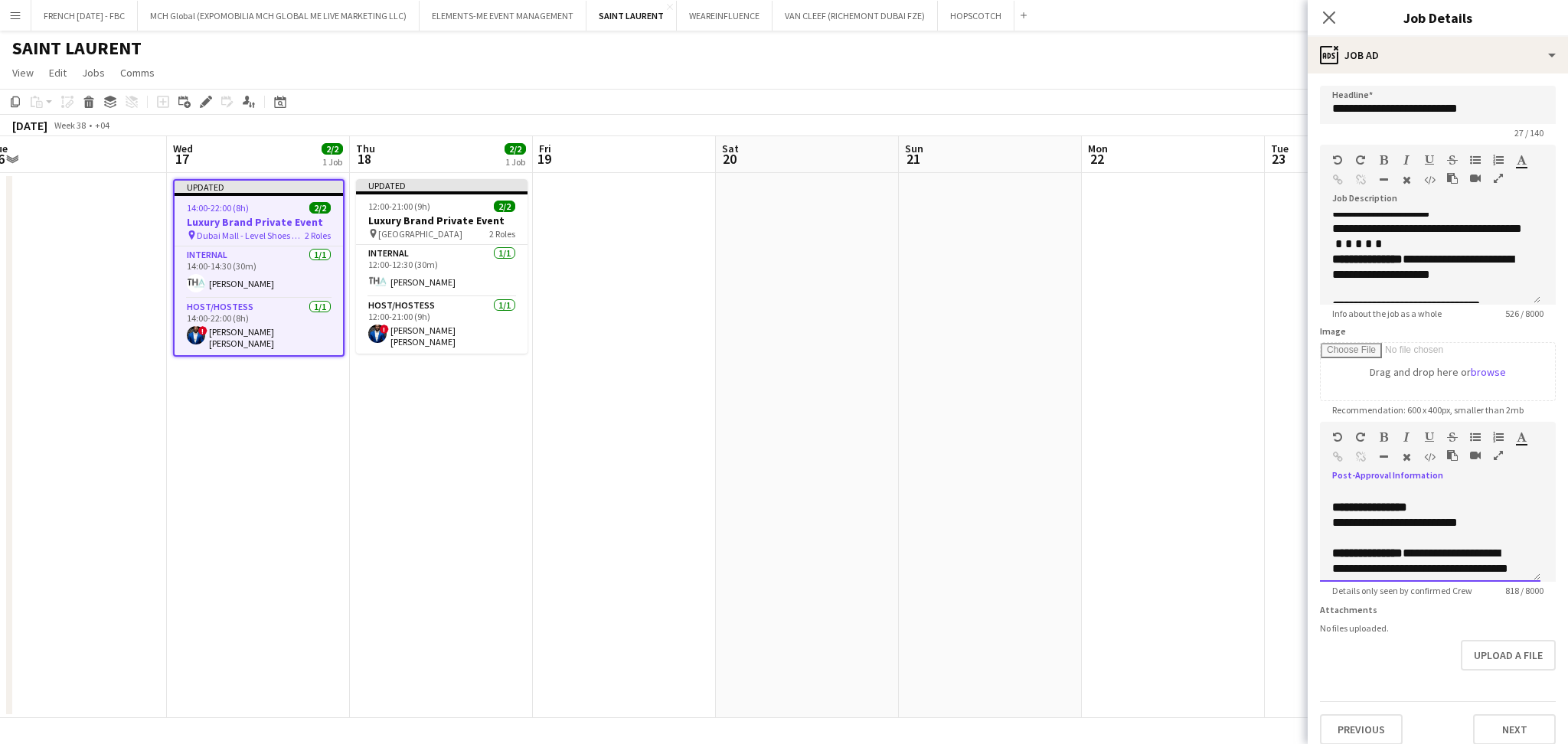
click at [1460, 531] on p "**********" at bounding box center [1422, 522] width 180 height 16
drag, startPoint x: 1413, startPoint y: 527, endPoint x: 1329, endPoint y: 525, distance: 84.0
click at [1324, 529] on div "**********" at bounding box center [1430, 536] width 221 height 92
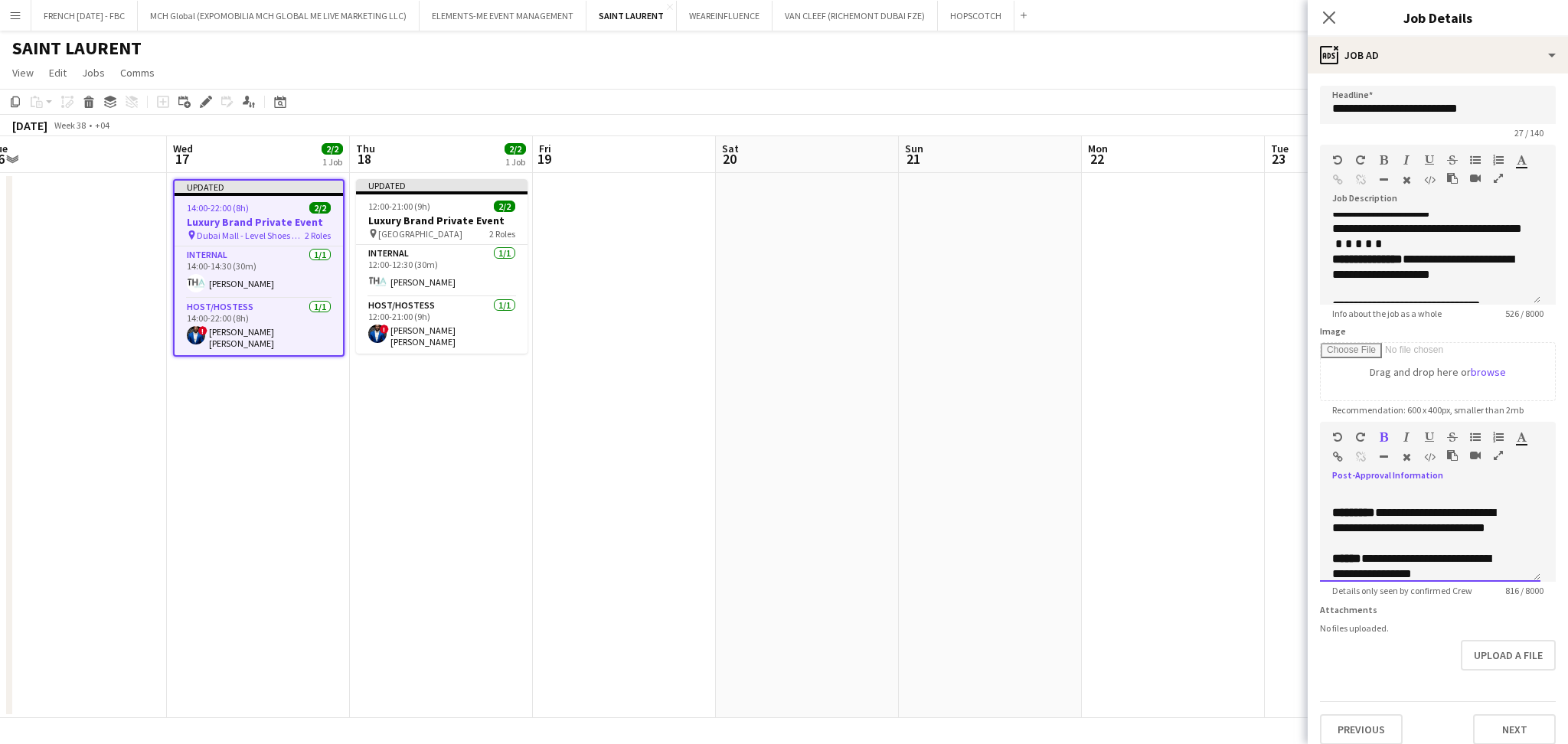
drag, startPoint x: 1394, startPoint y: 553, endPoint x: 1393, endPoint y: 530, distance: 23.0
click at [1393, 530] on p "**********" at bounding box center [1422, 528] width 180 height 46
drag, startPoint x: 1464, startPoint y: 546, endPoint x: 1381, endPoint y: 546, distance: 83.0
click at [1323, 531] on div "**********" at bounding box center [1430, 536] width 221 height 92
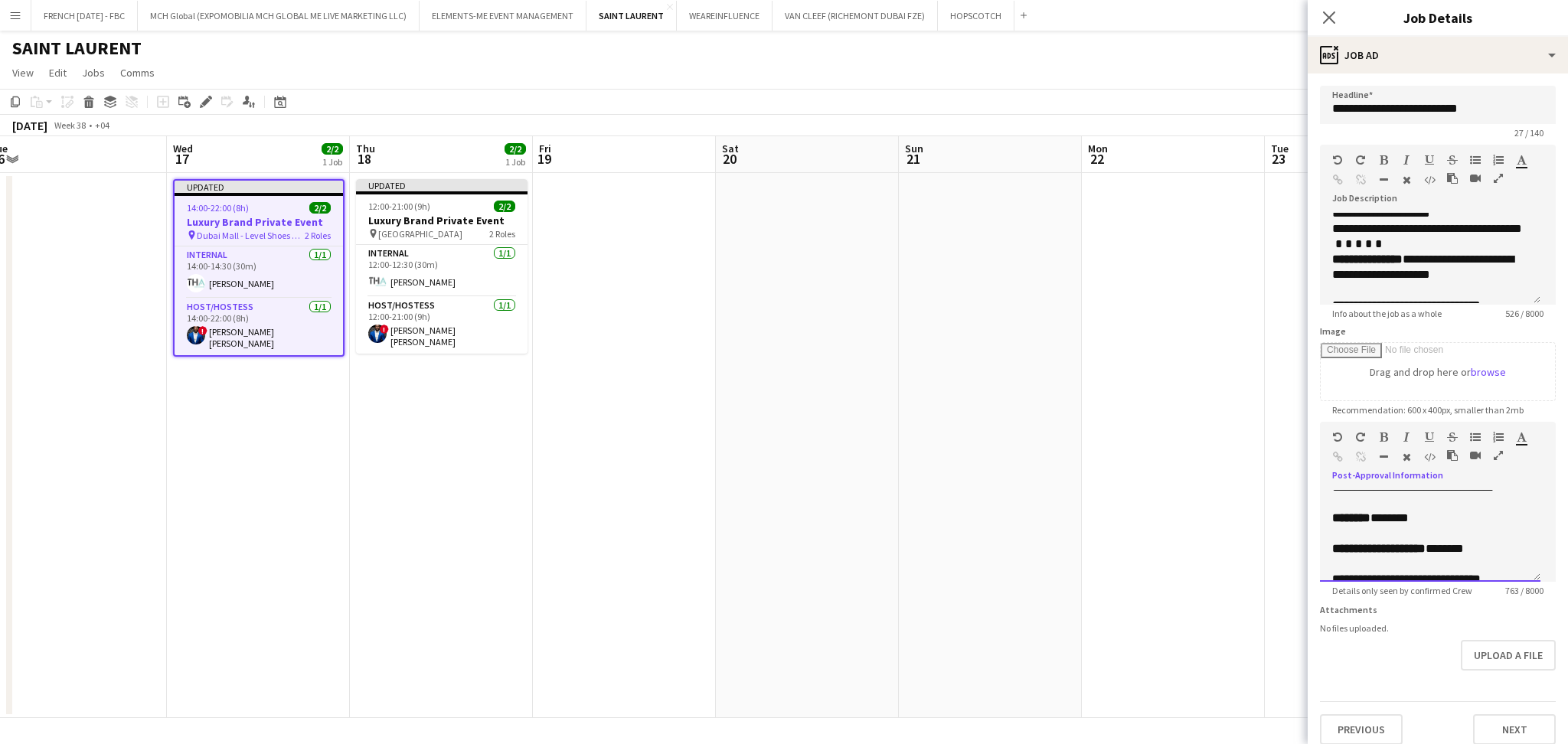
click at [1404, 526] on p "******** *******" at bounding box center [1422, 518] width 180 height 16
click at [1409, 510] on p "**********" at bounding box center [1422, 487] width 180 height 46
drag, startPoint x: 1455, startPoint y: 540, endPoint x: 1383, endPoint y: 531, distance: 72.6
click at [1383, 531] on p "**********" at bounding box center [1422, 525] width 180 height 30
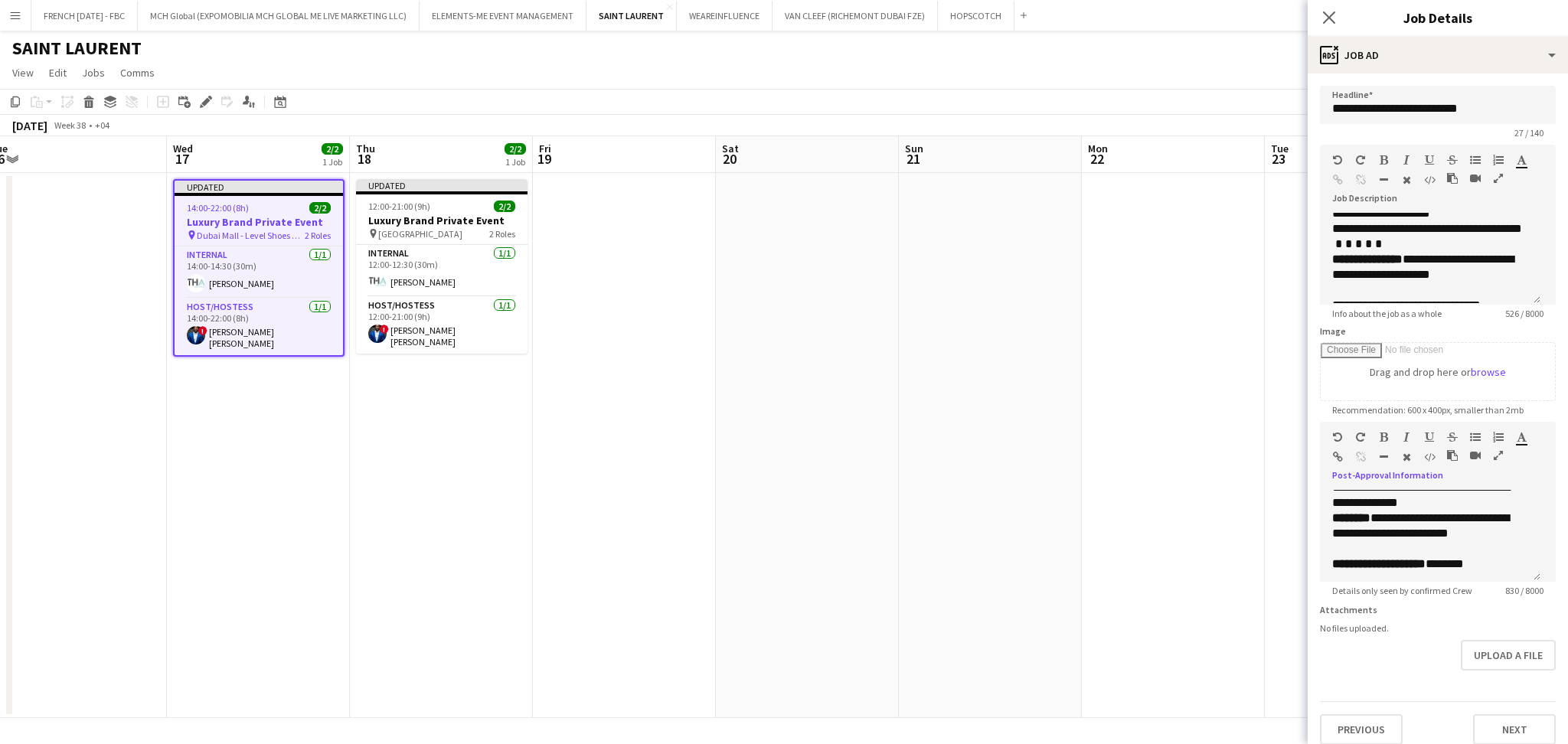
click at [1522, 435] on icon "button" at bounding box center [1521, 437] width 10 height 11
click at [1522, 531] on div "**********" at bounding box center [1430, 536] width 221 height 92
drag, startPoint x: 1500, startPoint y: 549, endPoint x: 1385, endPoint y: 529, distance: 116.7
click at [1385, 529] on p "**********" at bounding box center [1422, 525] width 180 height 30
click at [1519, 442] on icon "button" at bounding box center [1521, 437] width 10 height 11
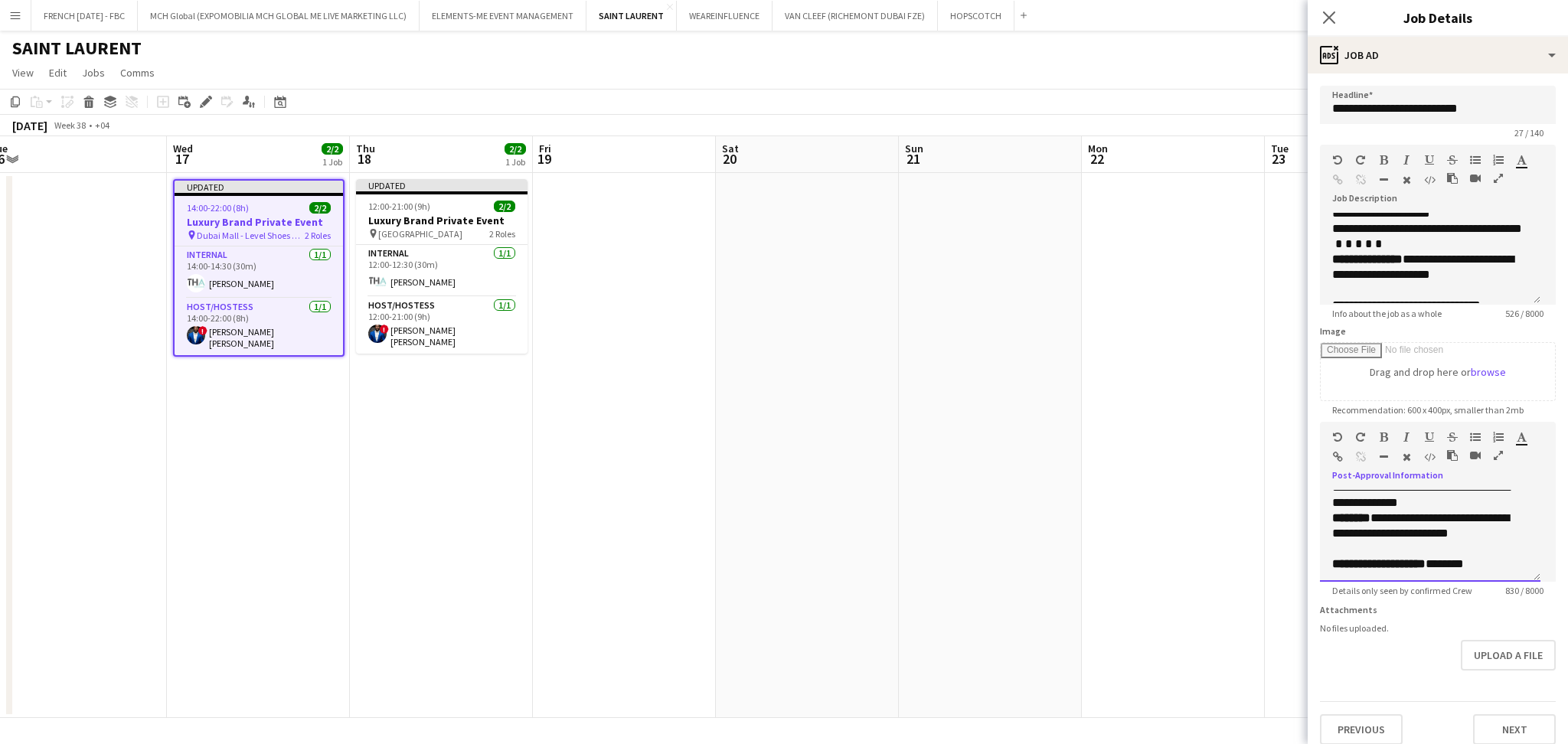
click at [1524, 482] on div "**********" at bounding box center [1437, 531] width 236 height 103
click at [1386, 434] on icon "button" at bounding box center [1383, 437] width 8 height 11
click at [1486, 523] on b "**********" at bounding box center [1420, 525] width 175 height 27
drag, startPoint x: 1505, startPoint y: 550, endPoint x: 1466, endPoint y: 541, distance: 40.0
click at [1466, 539] on b "**********" at bounding box center [1420, 525] width 175 height 27
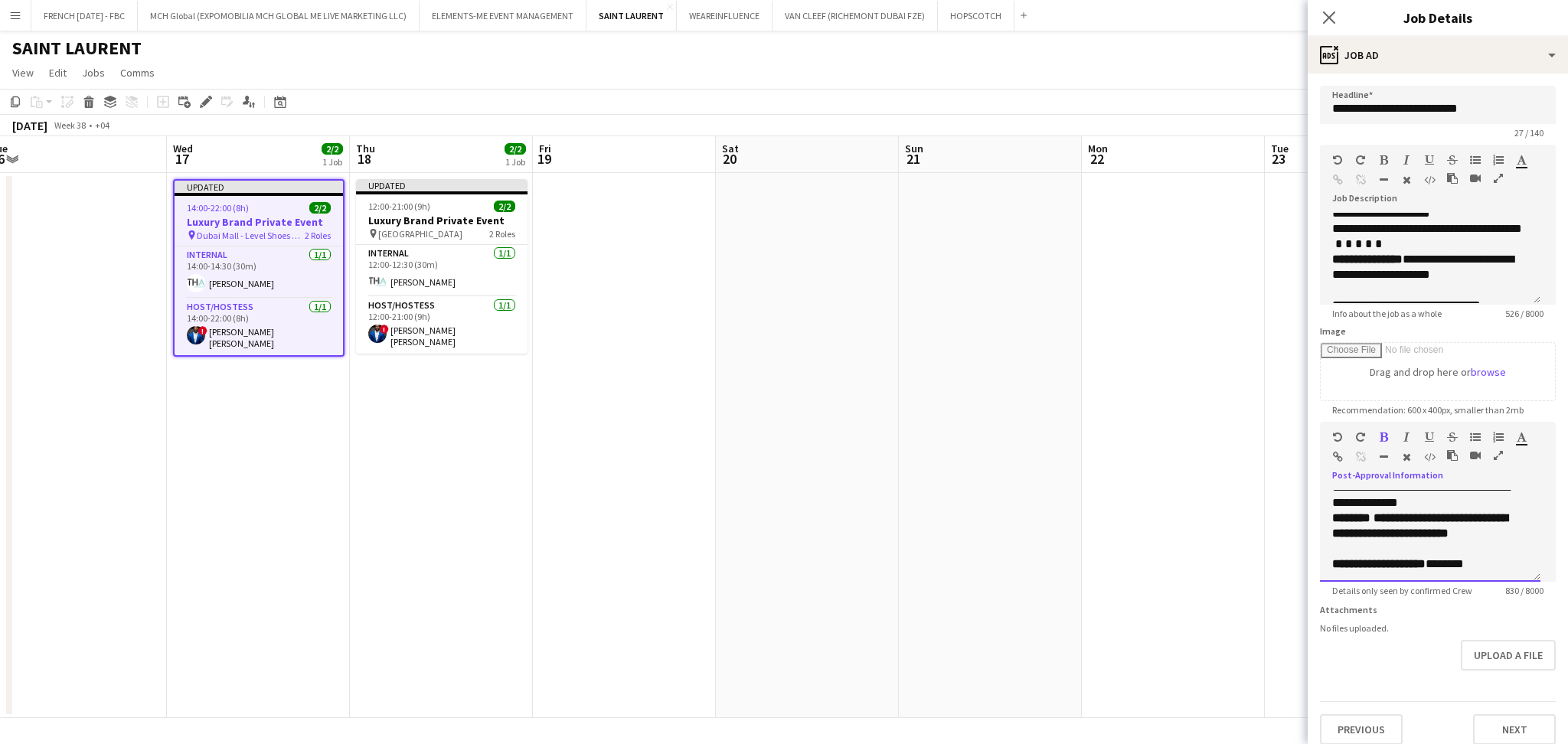
click at [1519, 545] on div "**********" at bounding box center [1430, 536] width 221 height 92
drag, startPoint x: 1514, startPoint y: 550, endPoint x: 1382, endPoint y: 529, distance: 133.7
click at [1382, 529] on div "**********" at bounding box center [1430, 536] width 221 height 92
click at [1519, 442] on icon "button" at bounding box center [1521, 437] width 10 height 11
type input "*******"
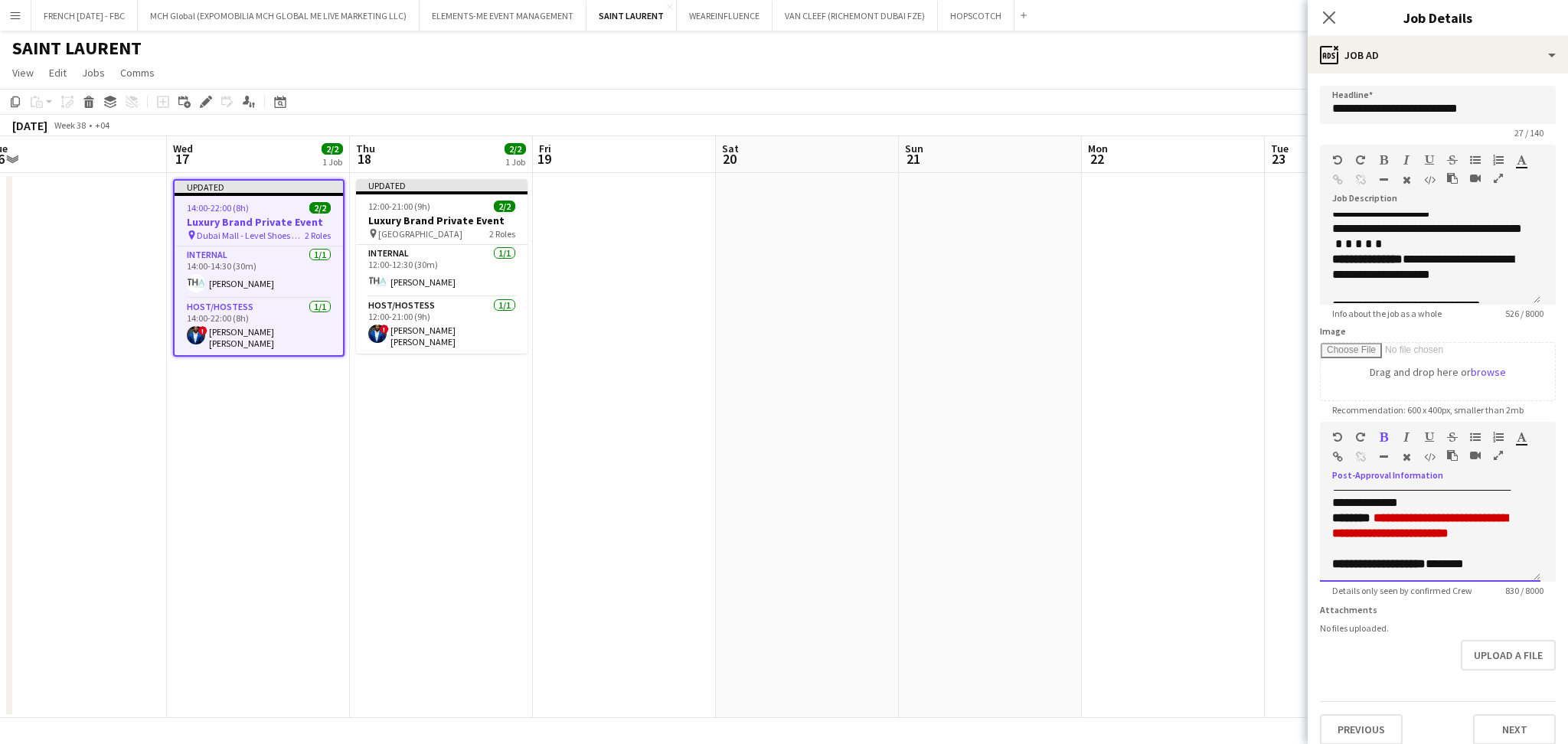
click at [1520, 537] on div "**********" at bounding box center [1430, 536] width 221 height 92
click at [1496, 556] on p at bounding box center [1431, 549] width 196 height 16
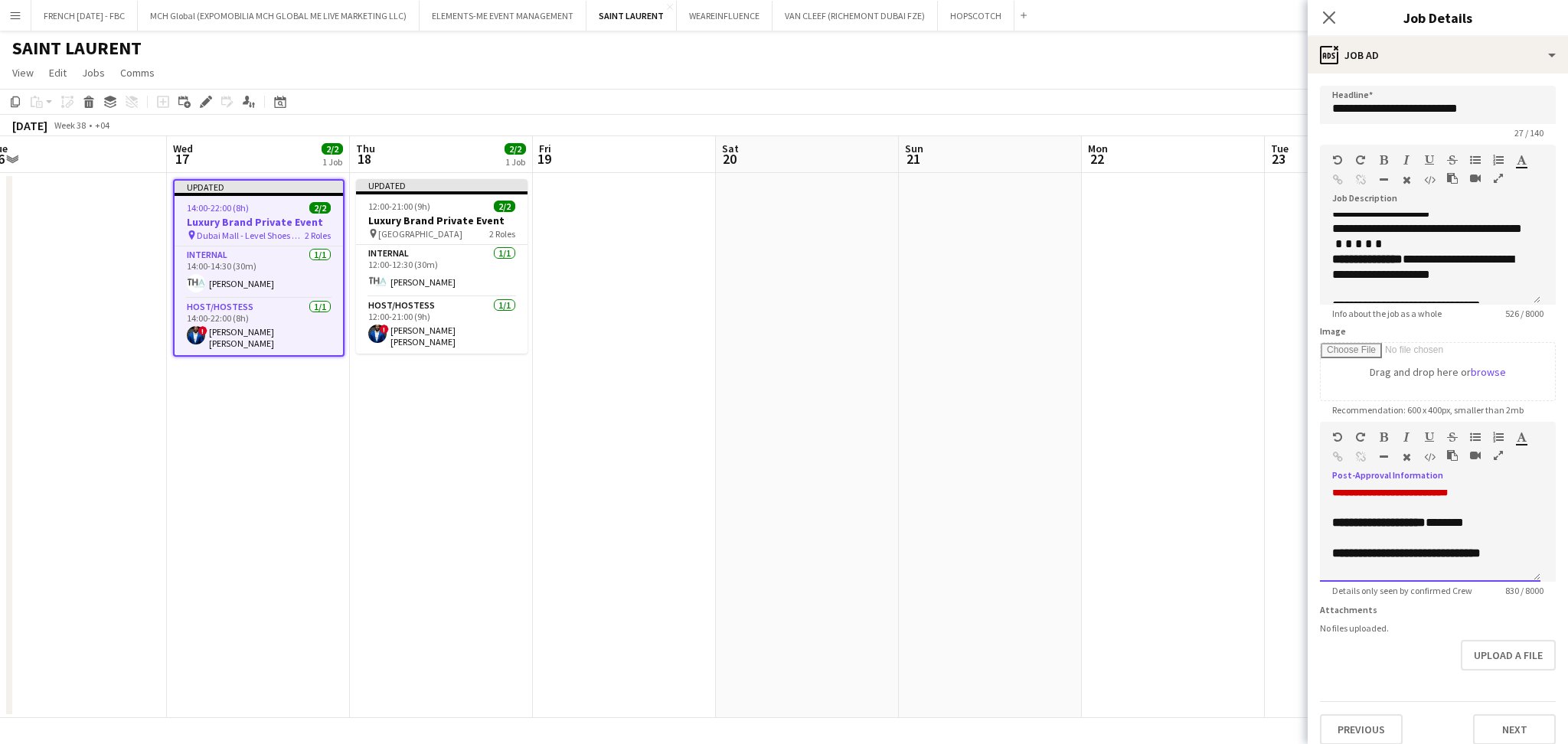
click at [1482, 546] on p at bounding box center [1431, 538] width 196 height 16
click at [1446, 554] on p at bounding box center [1431, 546] width 196 height 16
click at [1511, 662] on button "Upload a file" at bounding box center [1508, 654] width 95 height 30
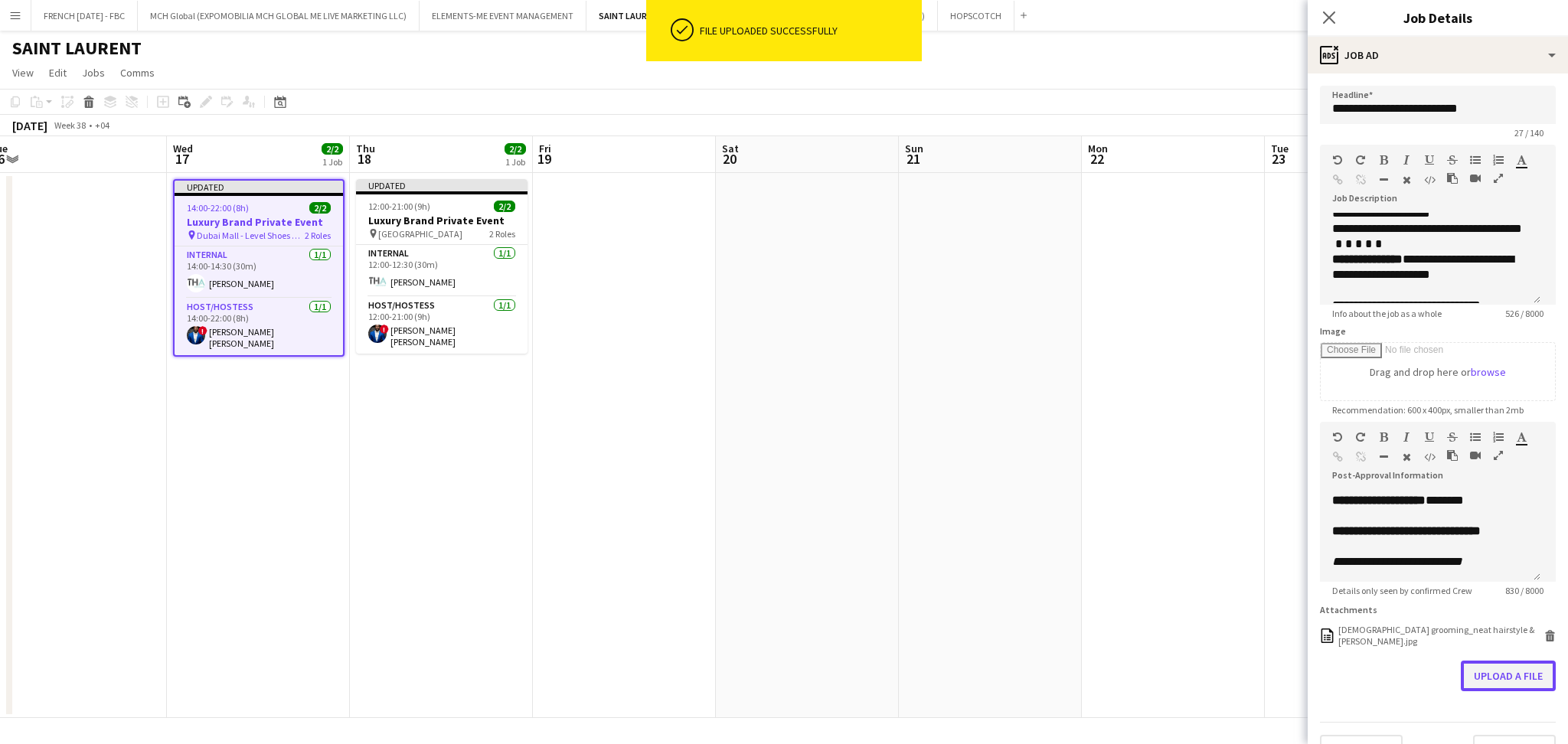
click at [1477, 673] on button "Upload a file" at bounding box center [1508, 675] width 95 height 30
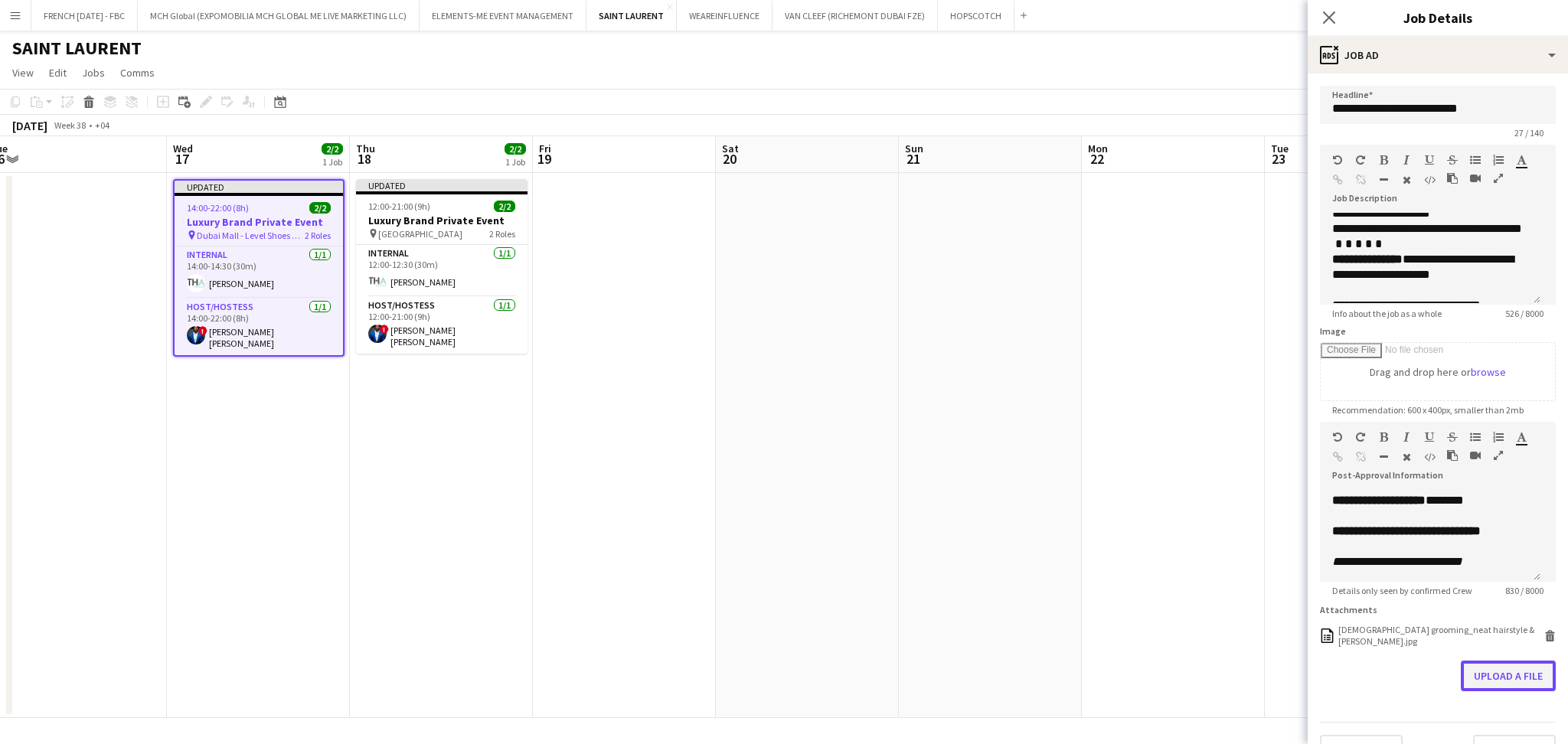
click at [1493, 684] on button "Upload a file" at bounding box center [1508, 675] width 95 height 30
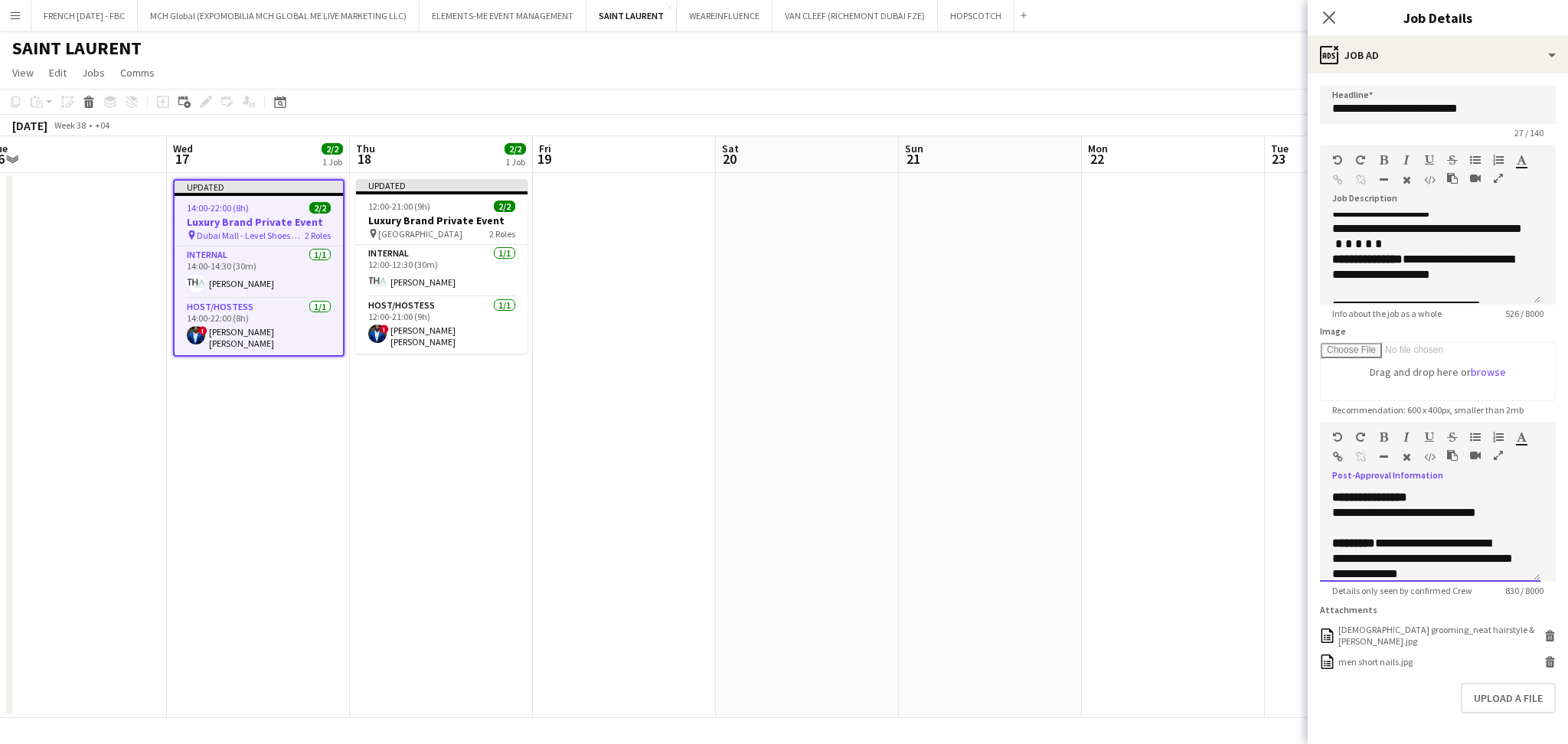
scroll to position [0, 0]
drag, startPoint x: 1504, startPoint y: 556, endPoint x: 1231, endPoint y: 430, distance: 300.7
click at [1231, 430] on body "Menu Boards Boards Boards All jobs Status Workforce Workforce My Workforce Recr…" at bounding box center [784, 372] width 1568 height 744
copy div "**********"
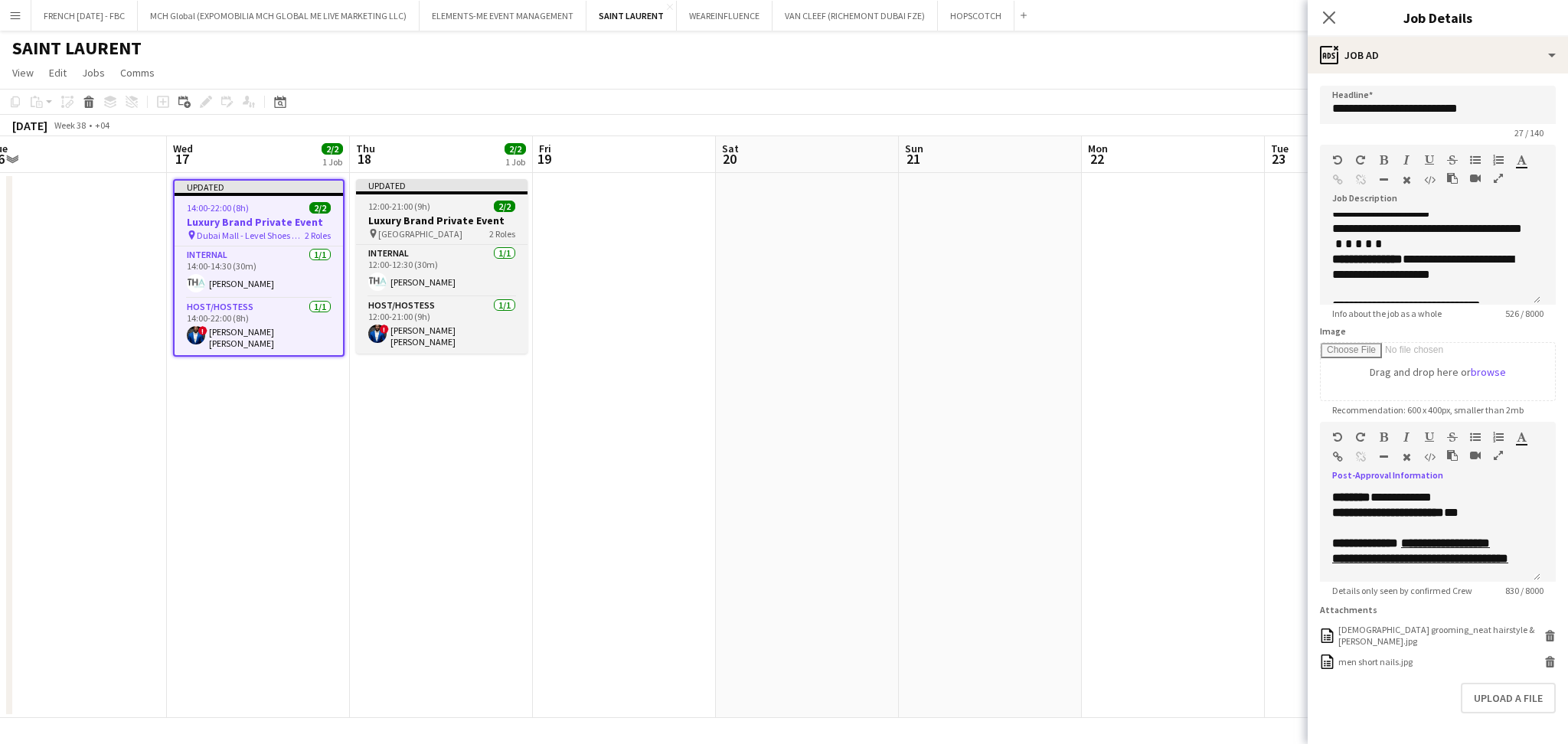
click at [444, 210] on div "12:00-21:00 (9h) 2/2" at bounding box center [441, 206] width 171 height 12
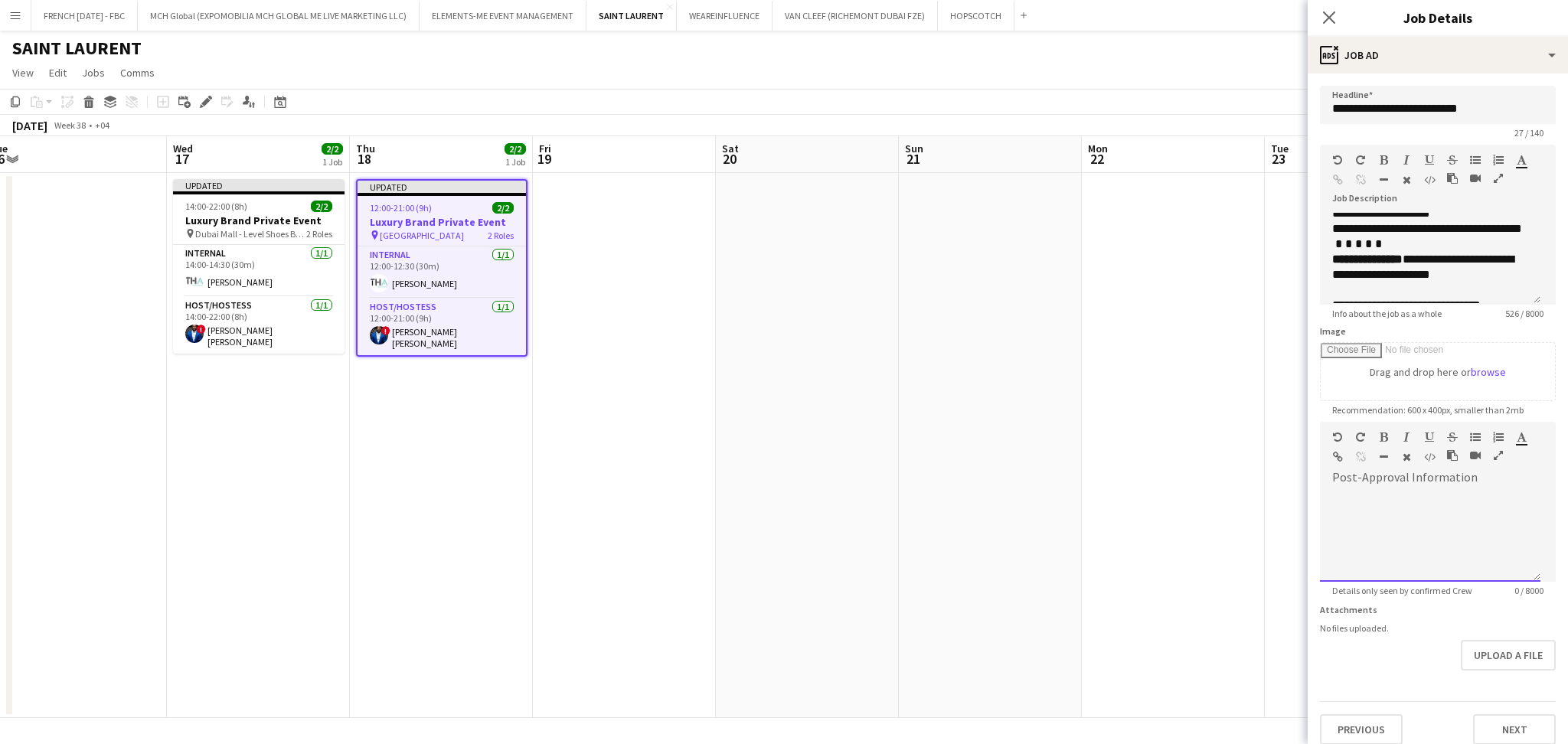
click at [1440, 500] on div at bounding box center [1430, 536] width 221 height 92
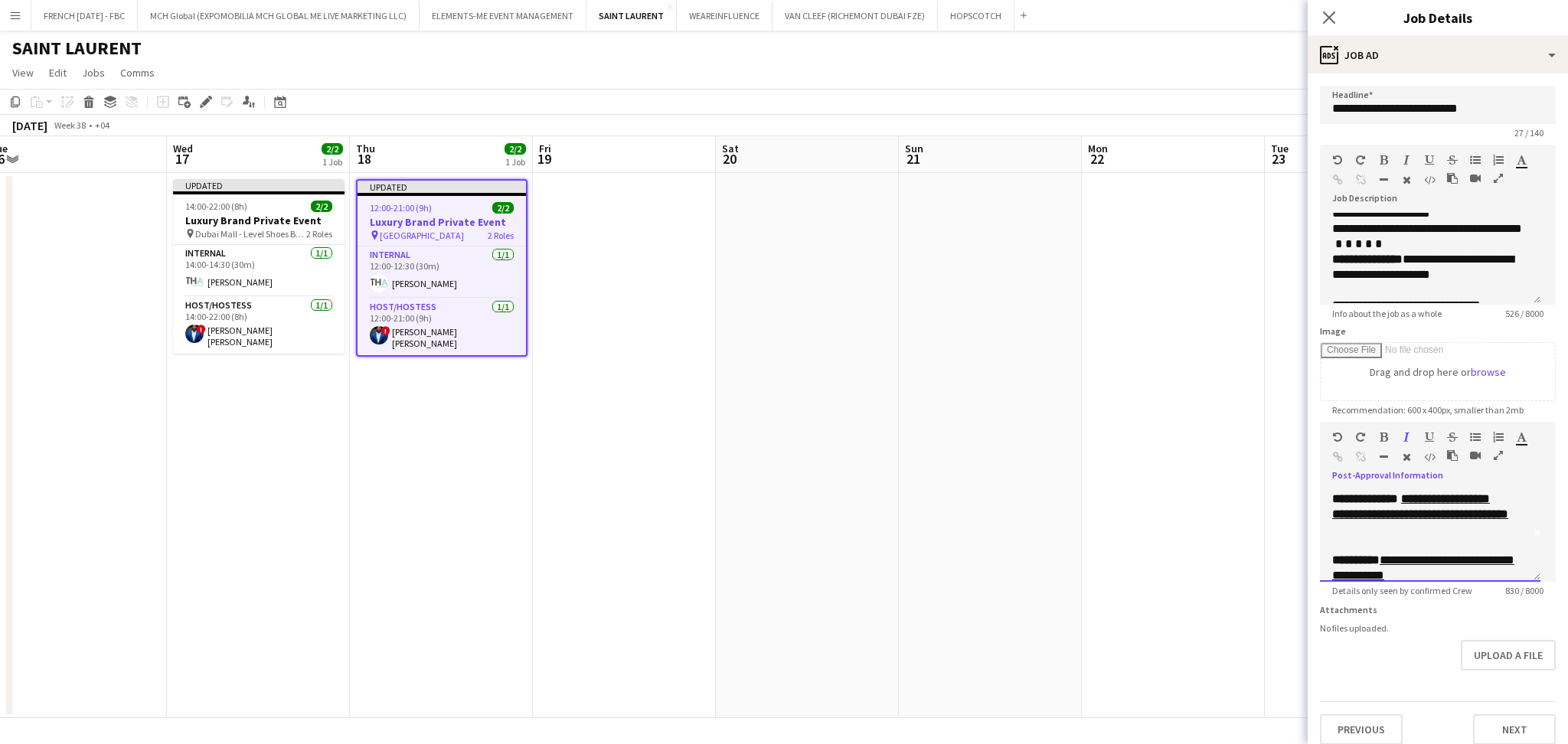
scroll to position [10, 0]
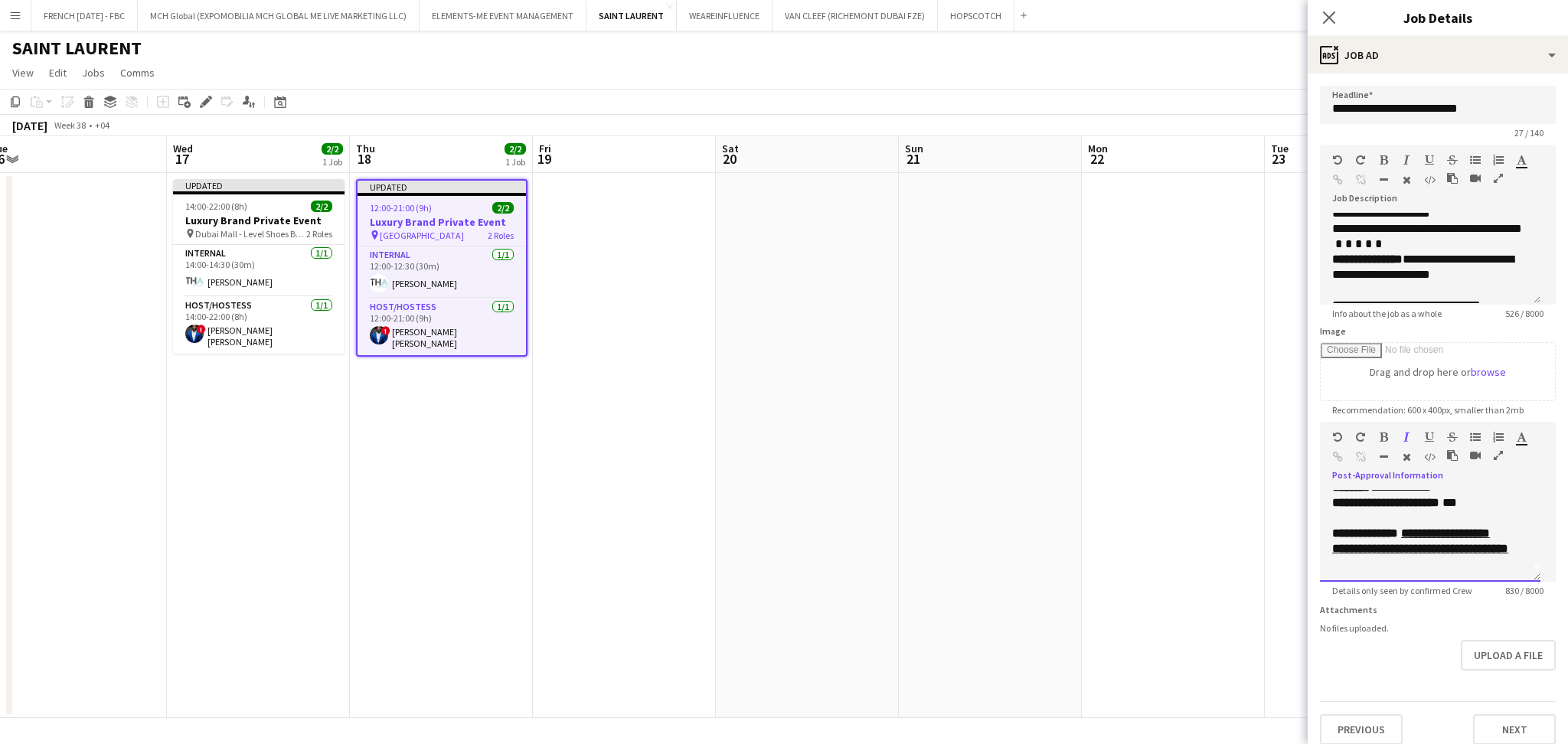
click at [1377, 547] on u "**********" at bounding box center [1420, 541] width 176 height 27
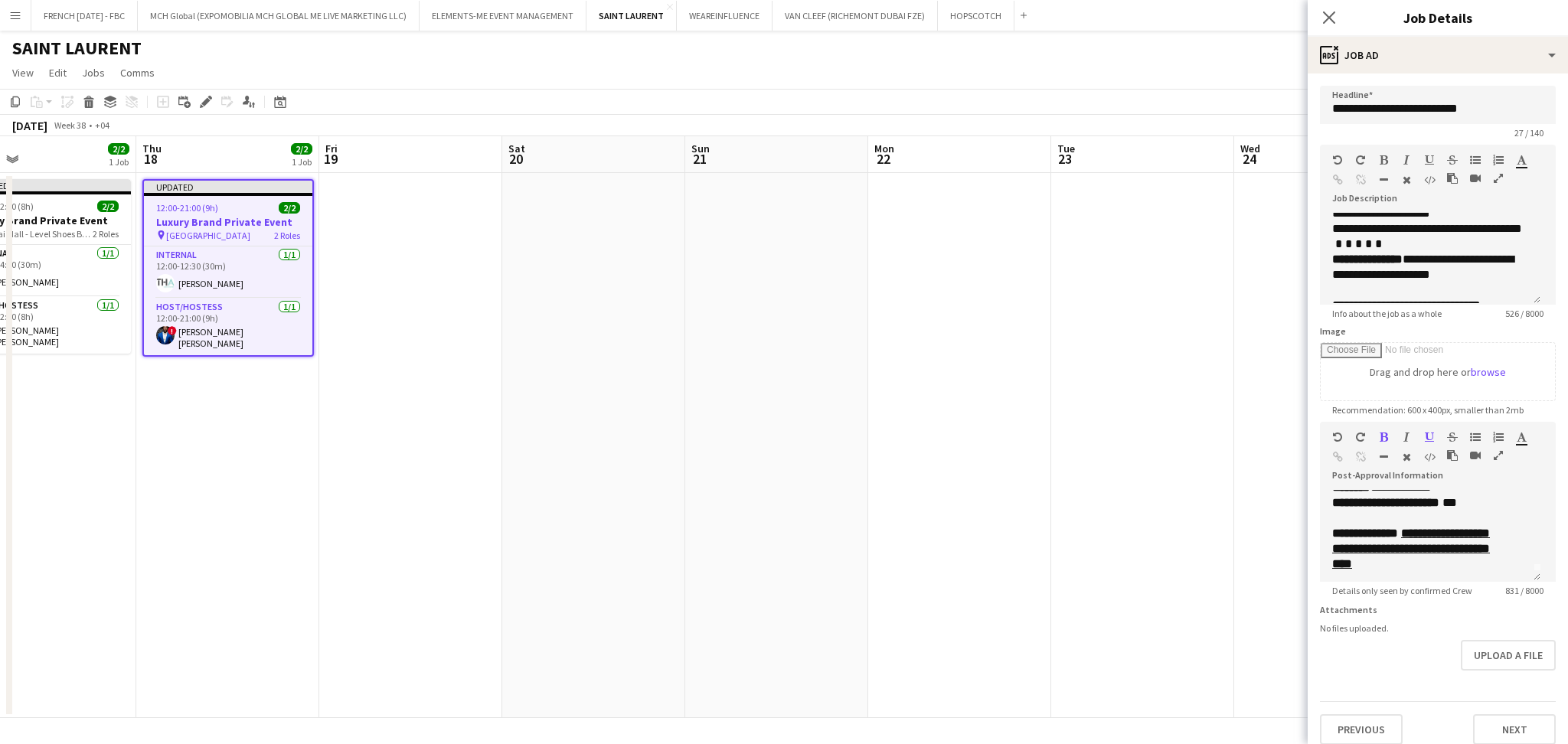
drag, startPoint x: 1228, startPoint y: 429, endPoint x: 429, endPoint y: 407, distance: 799.3
click at [429, 407] on app-calendar-viewport "Sun 14 Mon 15 Tue 16 Wed 17 2/2 1 Job Thu 18 2/2 1 Job Fri 19 Sat 20 Sun 21 Mon…" at bounding box center [784, 427] width 1568 height 582
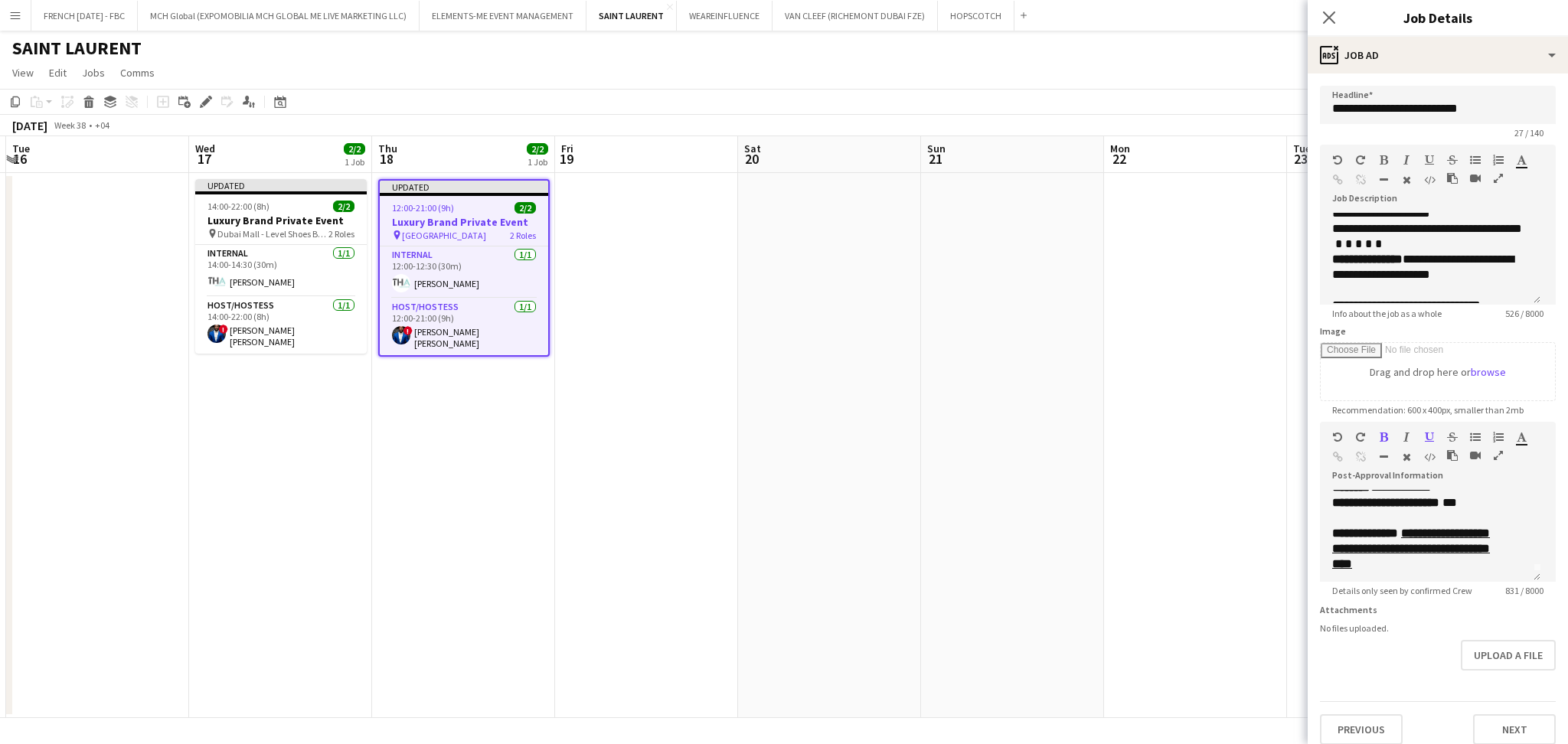
drag, startPoint x: 769, startPoint y: 419, endPoint x: 1062, endPoint y: 429, distance: 293.2
click at [1062, 429] on app-calendar-viewport "Sun 14 Mon 15 Tue 16 Wed 17 2/2 1 Job Thu 18 2/2 1 Job Fri 19 Sat 20 Sun 21 Mon…" at bounding box center [784, 427] width 1568 height 582
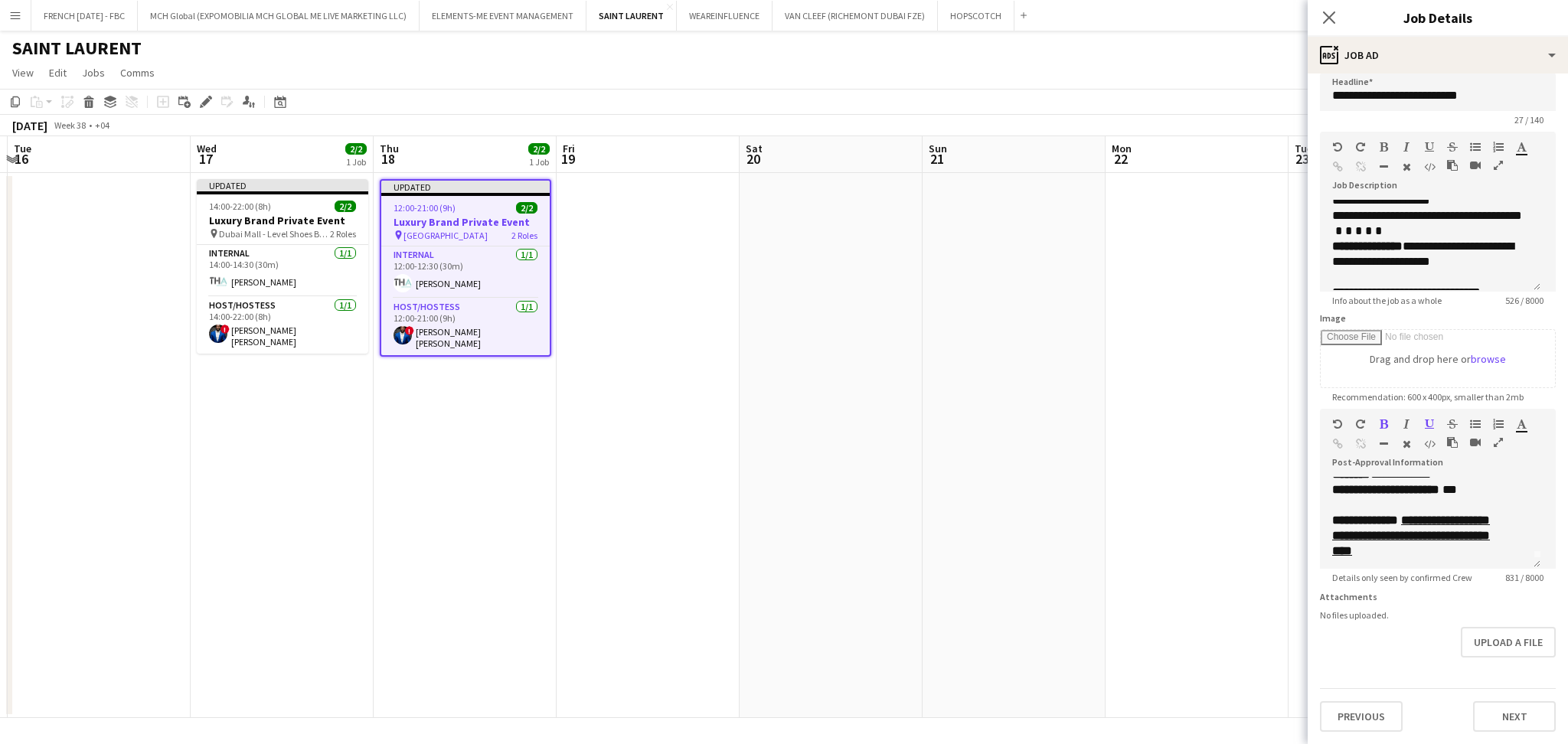
scroll to position [21, 0]
click at [1365, 714] on button "Previous" at bounding box center [1361, 716] width 82 height 30
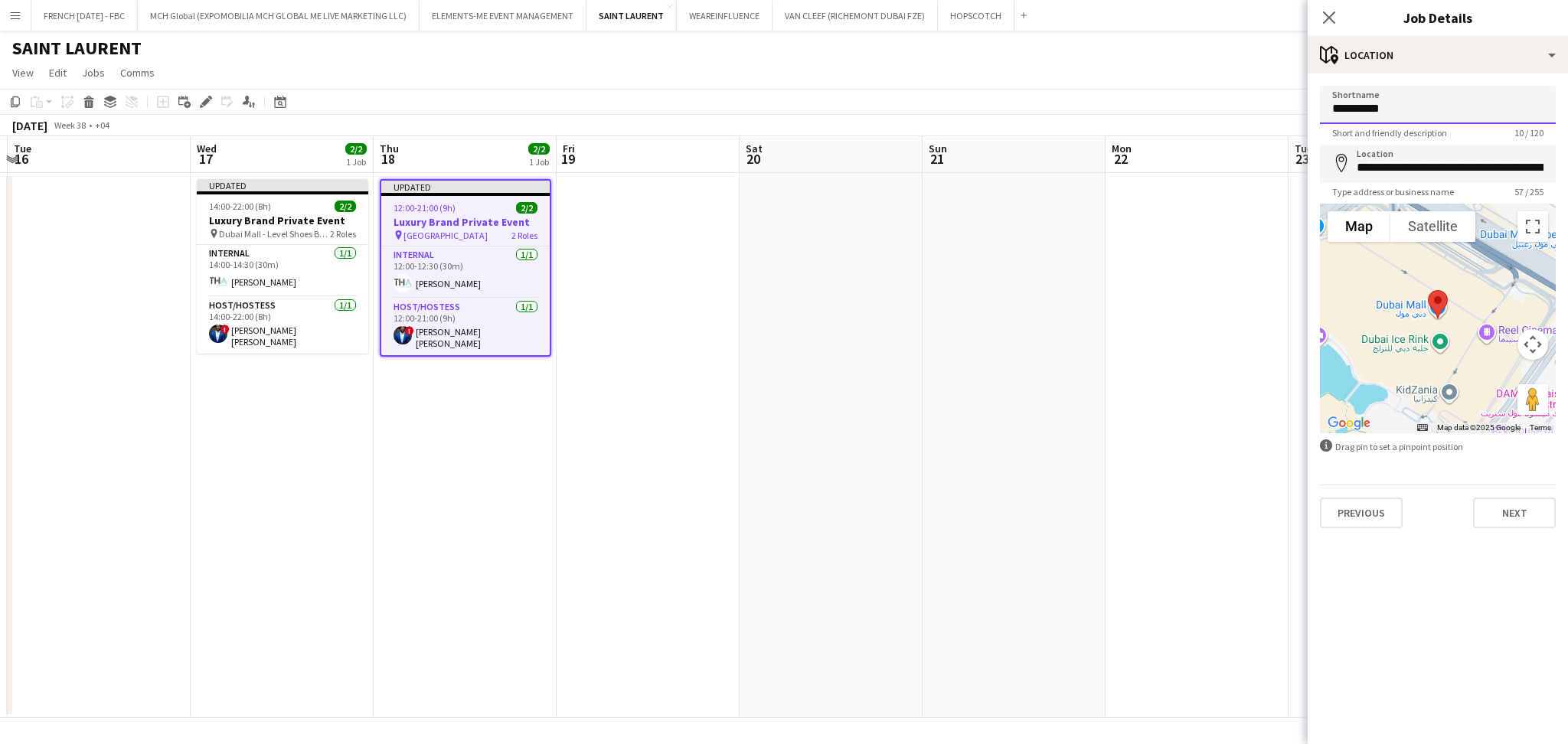
click at [1414, 108] on input "**********" at bounding box center [1437, 105] width 236 height 38
type input "**********"
click at [1498, 514] on button "Next" at bounding box center [1514, 512] width 82 height 30
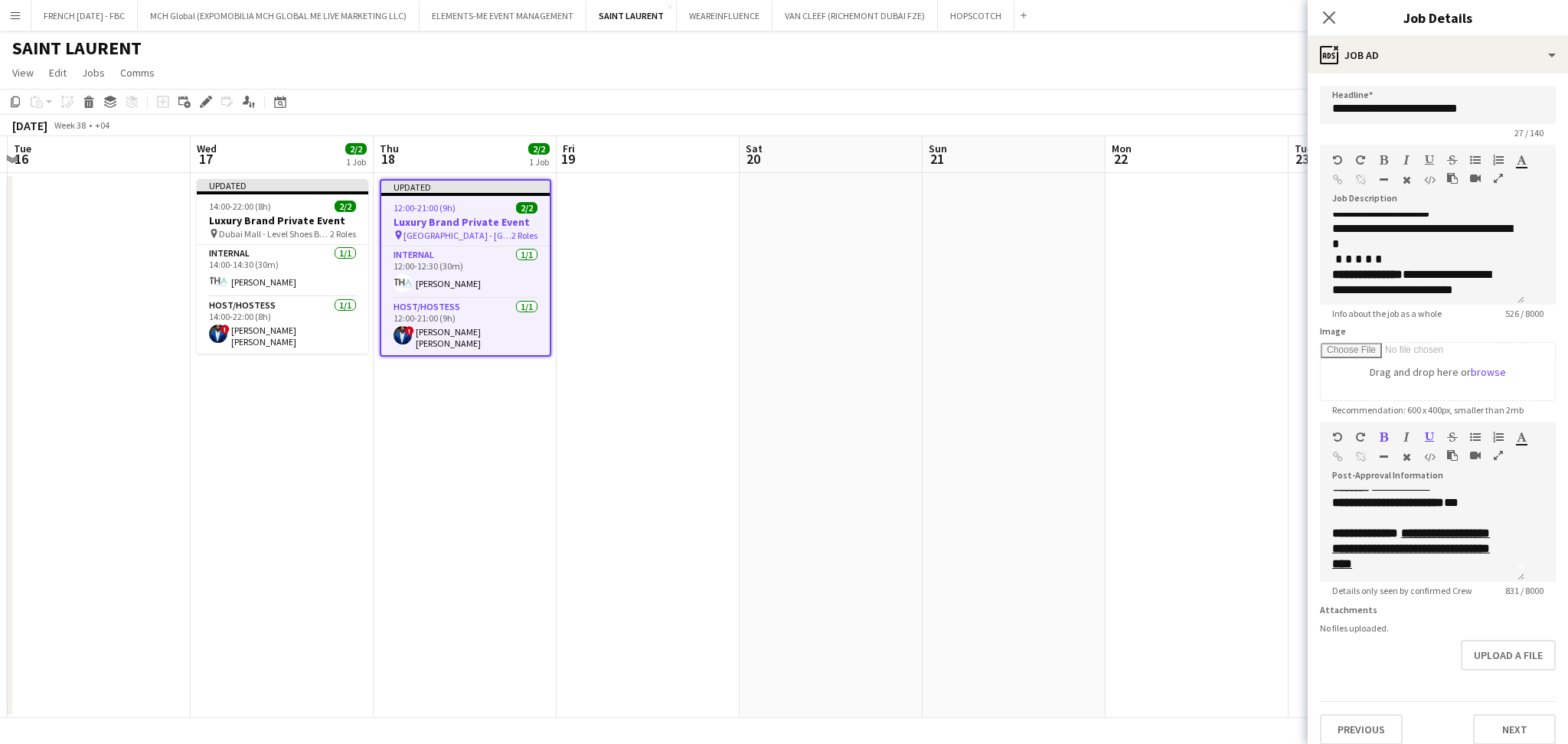
scroll to position [268, 0]
click at [1360, 550] on u "**********" at bounding box center [1411, 549] width 158 height 42
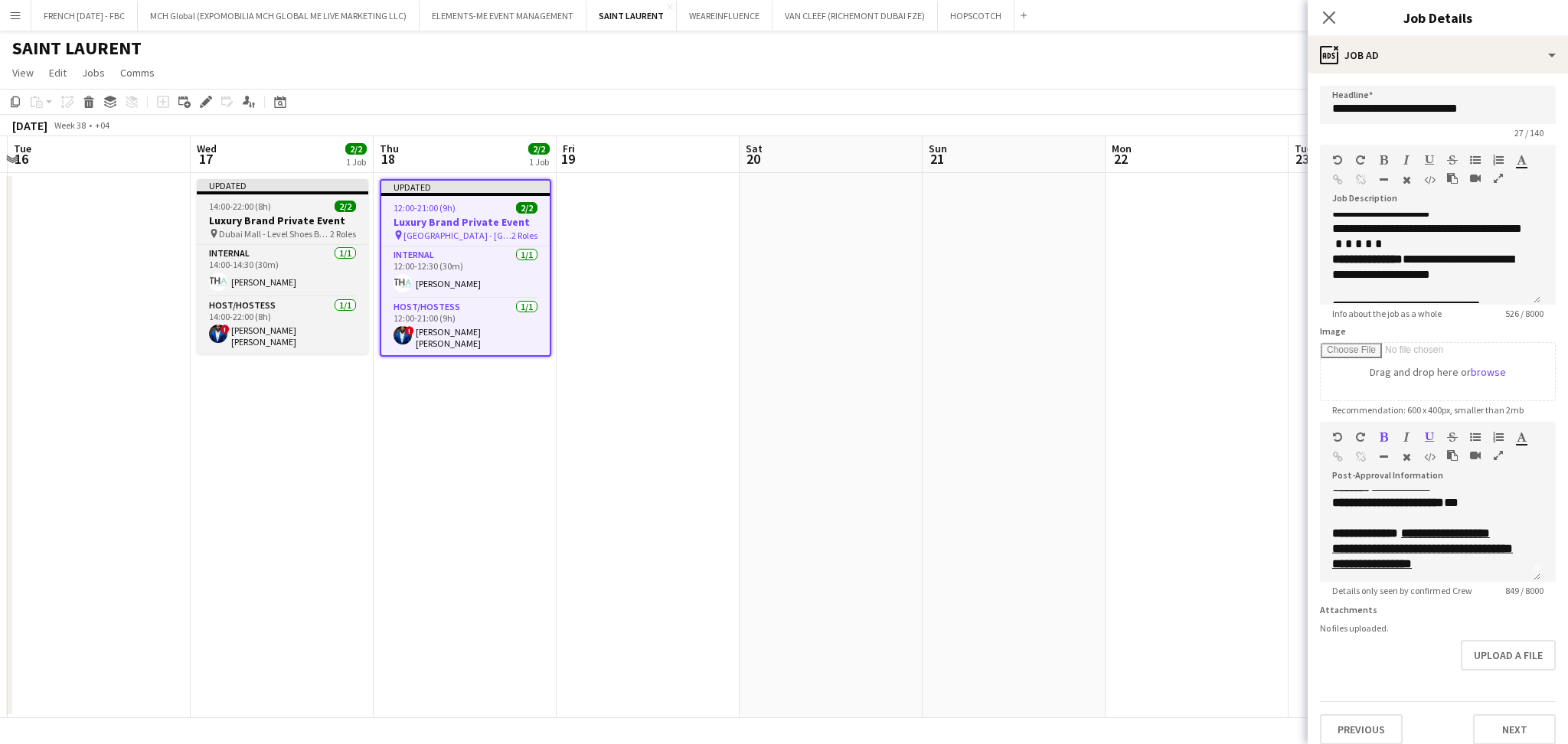
click at [230, 212] on span "14:00-22:00 (8h)" at bounding box center [240, 206] width 62 height 12
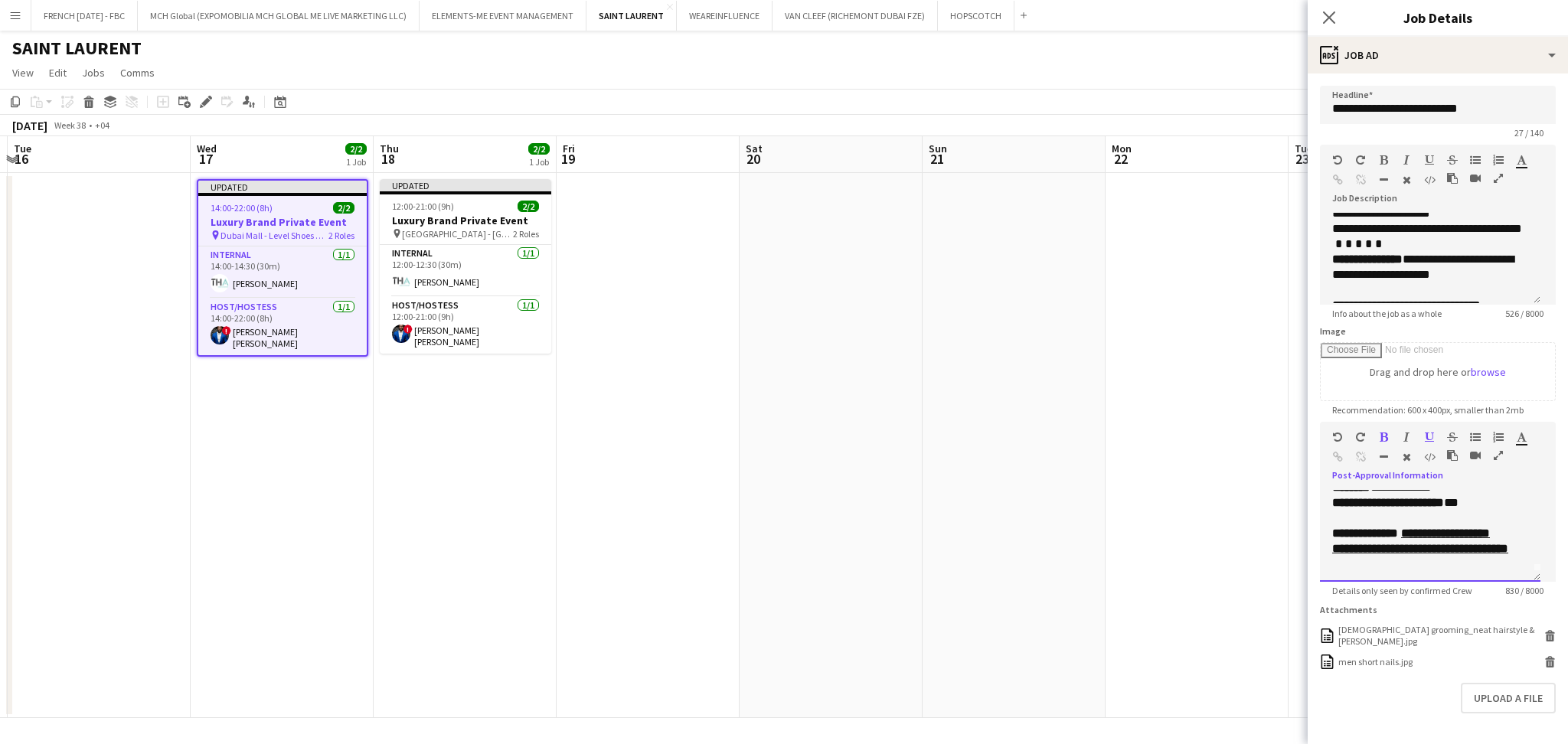
click at [1361, 554] on u "**********" at bounding box center [1420, 541] width 176 height 27
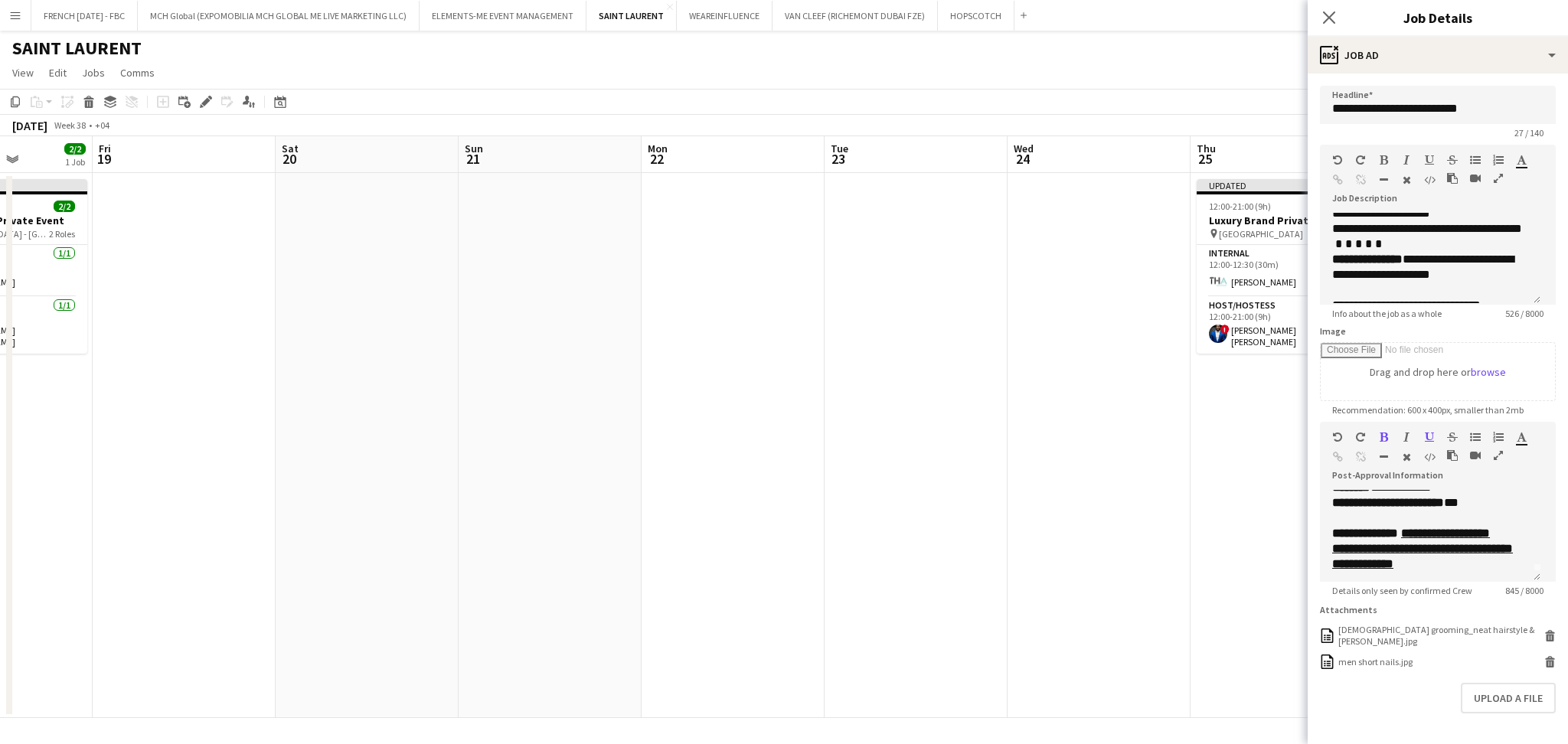
drag, startPoint x: 1135, startPoint y: 375, endPoint x: 880, endPoint y: 384, distance: 255.2
click at [725, 398] on app-calendar-viewport "Mon 15 Tue 16 Wed 17 2/2 1 Job Thu 18 2/2 1 Job Fri 19 Sat 20 Sun 21 Mon 22 Tue…" at bounding box center [784, 427] width 1568 height 582
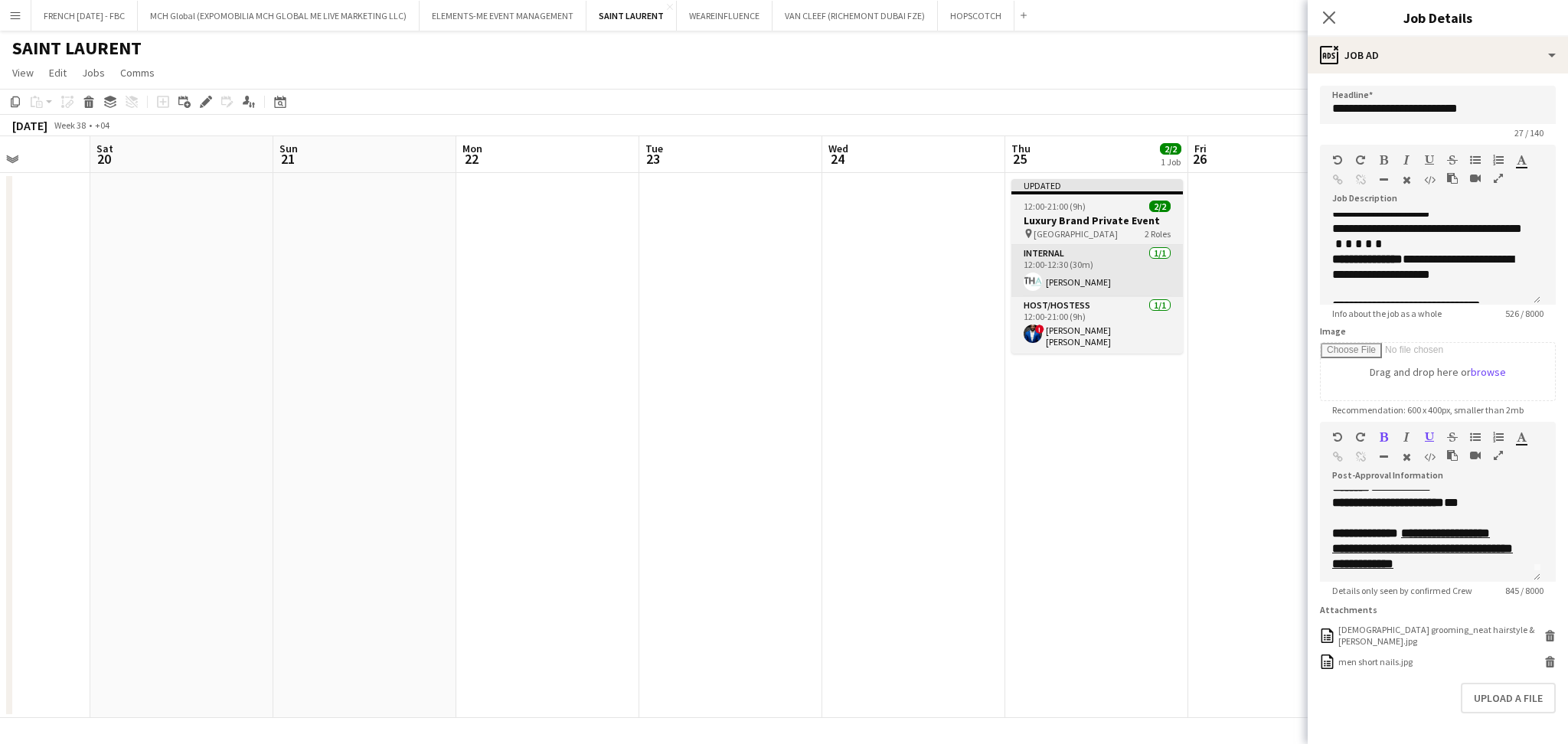
drag, startPoint x: 1019, startPoint y: 384, endPoint x: 1064, endPoint y: 258, distance: 133.8
click at [833, 380] on app-calendar-viewport "Wed 17 2/2 1 Job Thu 18 2/2 1 Job Fri 19 Sat 20 Sun 21 Mon 22 Tue 23 Wed 24 Thu…" at bounding box center [784, 427] width 1568 height 582
click at [1105, 222] on h3 "Luxury Brand Private Event" at bounding box center [1095, 220] width 171 height 14
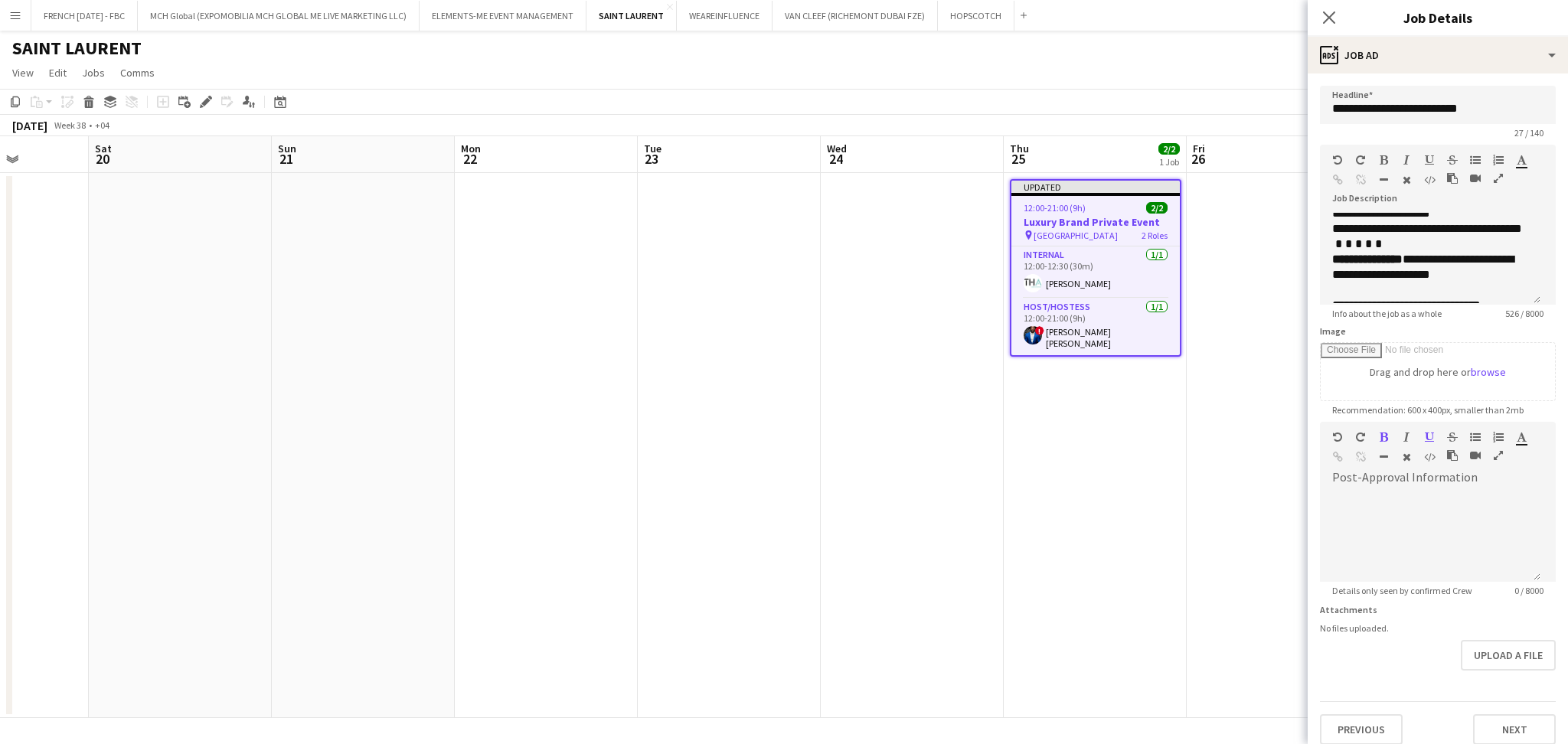
scroll to position [0, 0]
click at [1417, 500] on div at bounding box center [1430, 536] width 221 height 92
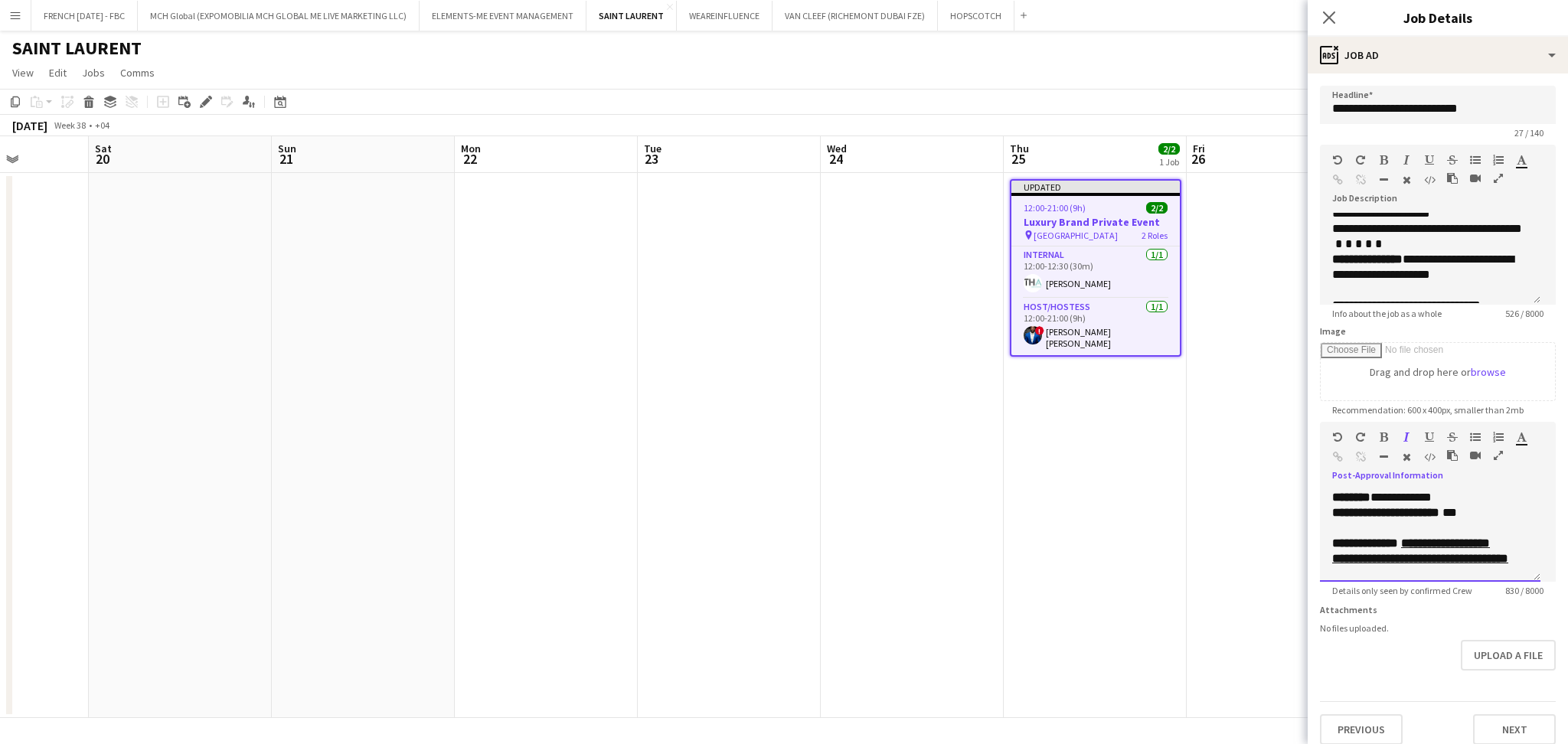
click at [1382, 553] on u "**********" at bounding box center [1420, 550] width 176 height 27
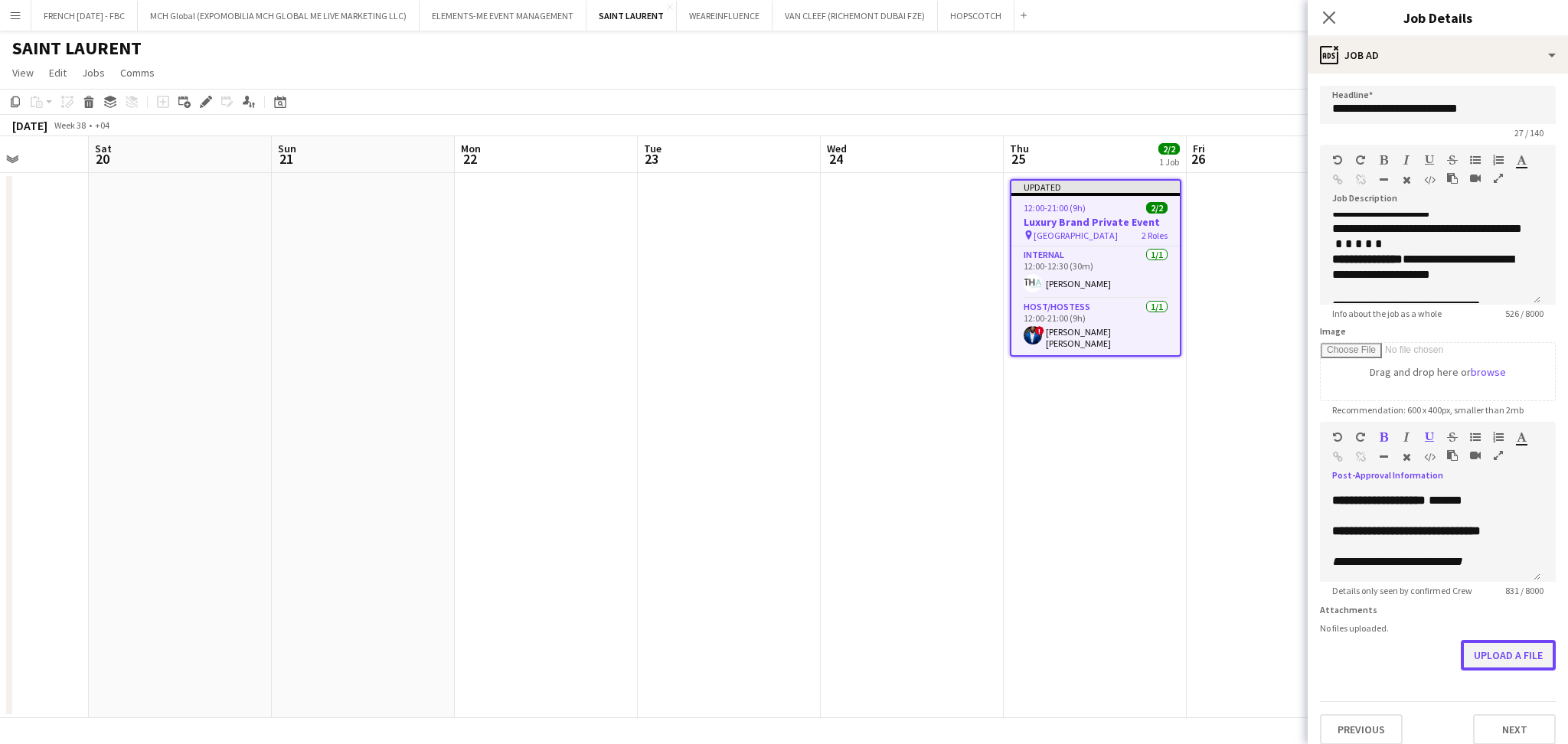
click at [1496, 671] on button "Upload a file" at bounding box center [1508, 654] width 95 height 30
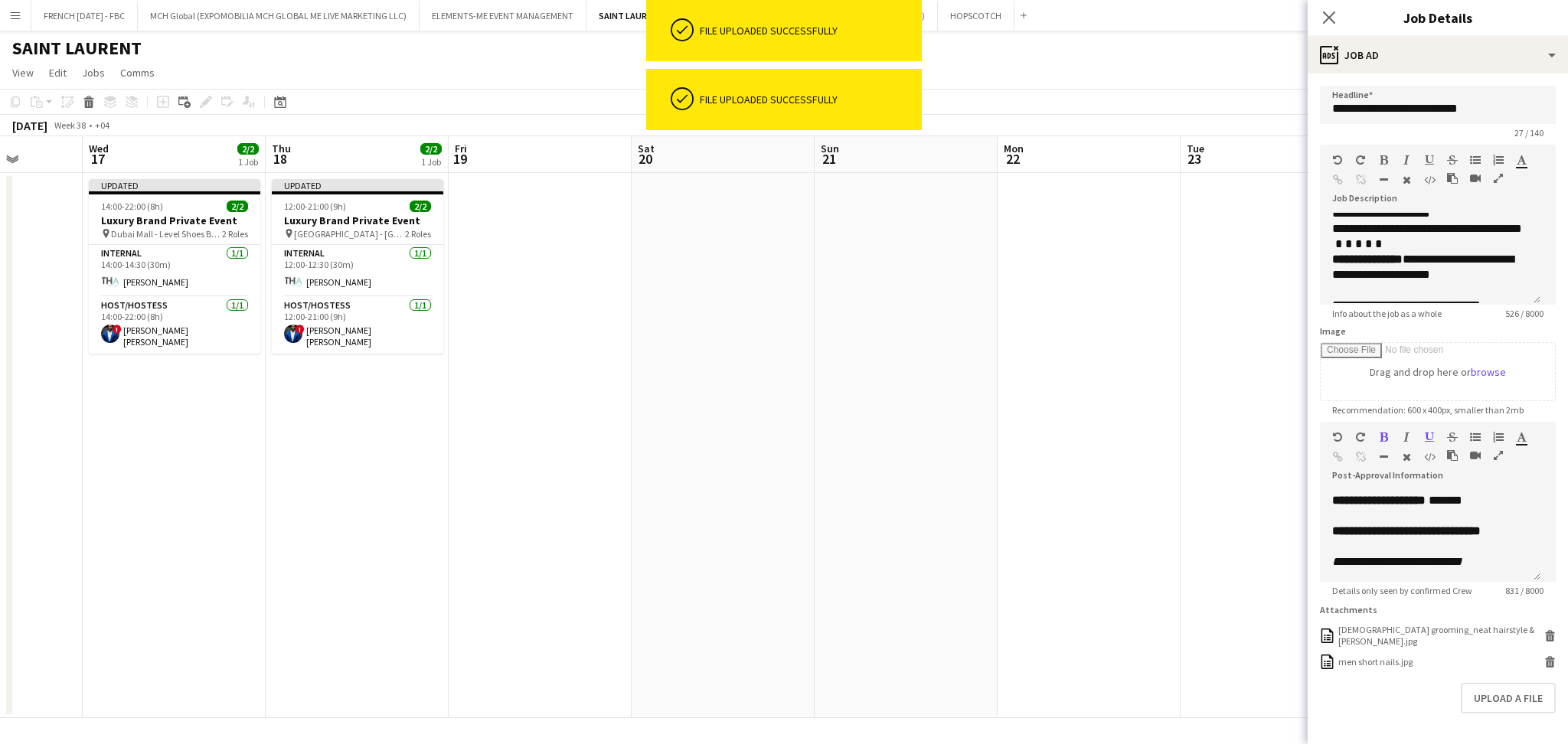
drag, startPoint x: 584, startPoint y: 374, endPoint x: 879, endPoint y: 356, distance: 295.5
click at [879, 356] on app-calendar-viewport "Mon 15 Tue 16 Wed 17 2/2 1 Job Thu 18 2/2 1 Job Fri 19 Sat 20 Sun 21 Mon 22 Tue…" at bounding box center [784, 427] width 1568 height 582
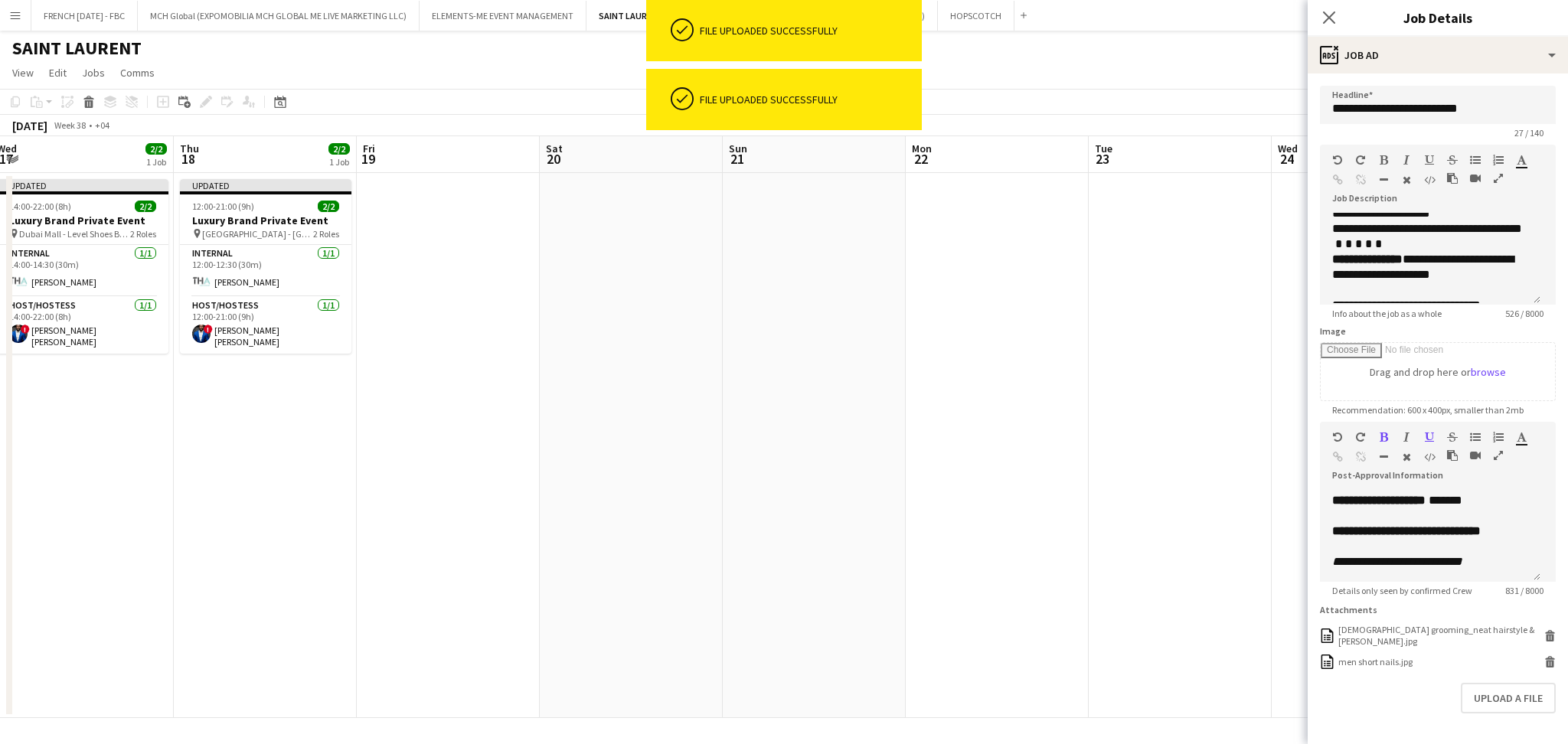
drag, startPoint x: 444, startPoint y: 345, endPoint x: 601, endPoint y: 306, distance: 161.8
click at [679, 330] on app-calendar-viewport "Mon 15 Tue 16 Wed 17 2/2 1 Job Thu 18 2/2 1 Job Fri 19 Sat 20 Sun 21 Mon 22 Tue…" at bounding box center [784, 427] width 1568 height 582
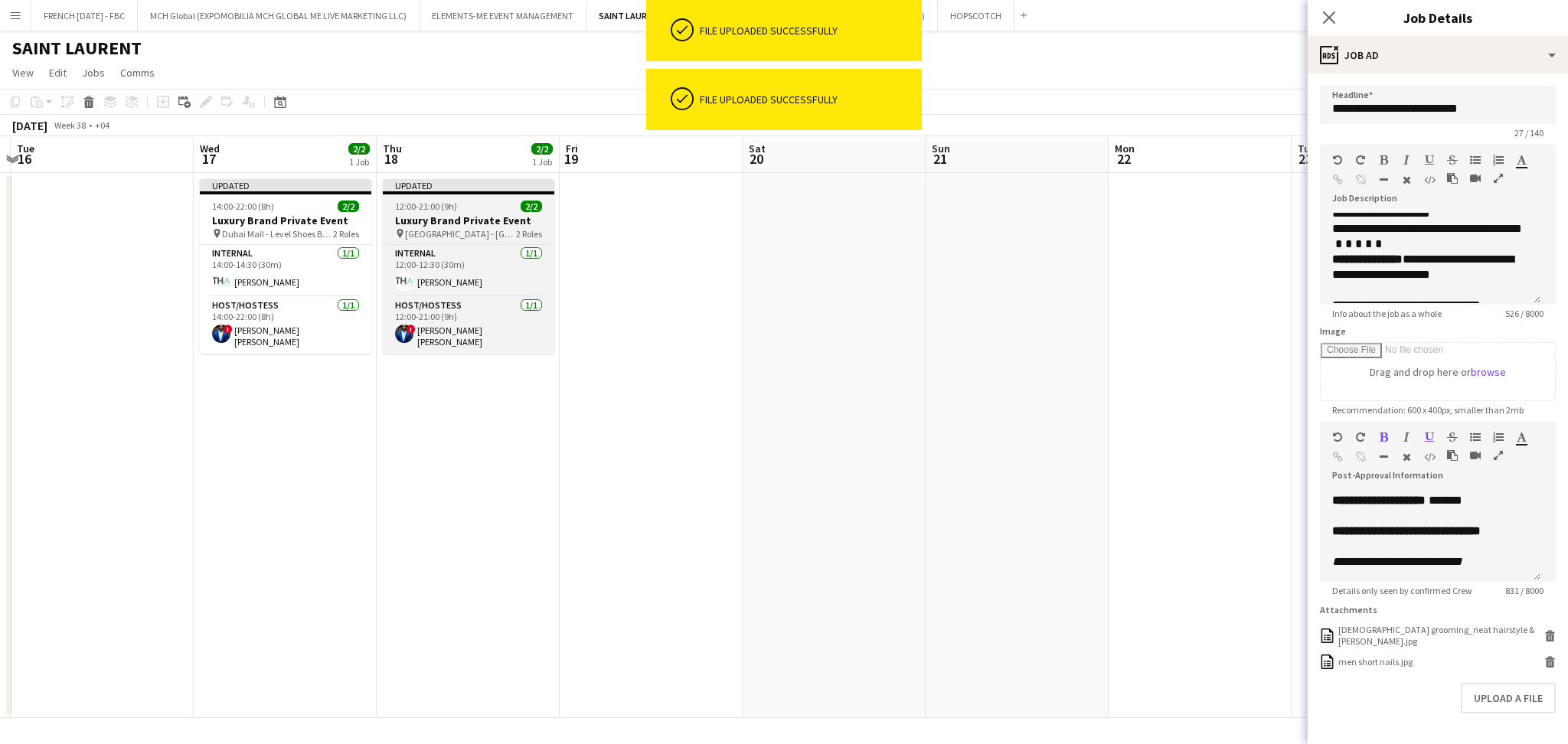
click at [490, 222] on h3 "Luxury Brand Private Event" at bounding box center [468, 220] width 171 height 14
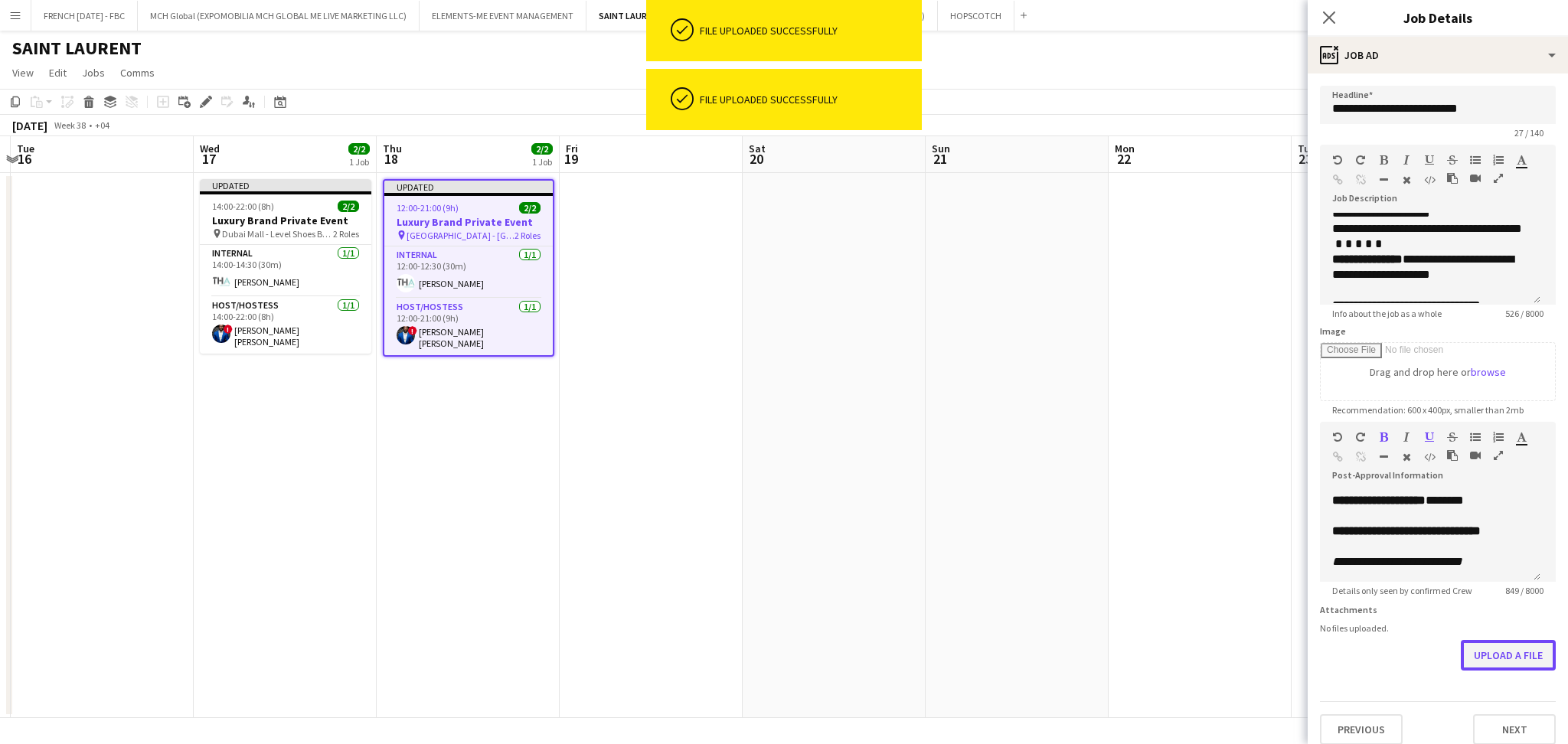
click at [1491, 668] on button "Upload a file" at bounding box center [1508, 654] width 95 height 30
click at [1168, 360] on app-date-cell at bounding box center [1201, 445] width 183 height 545
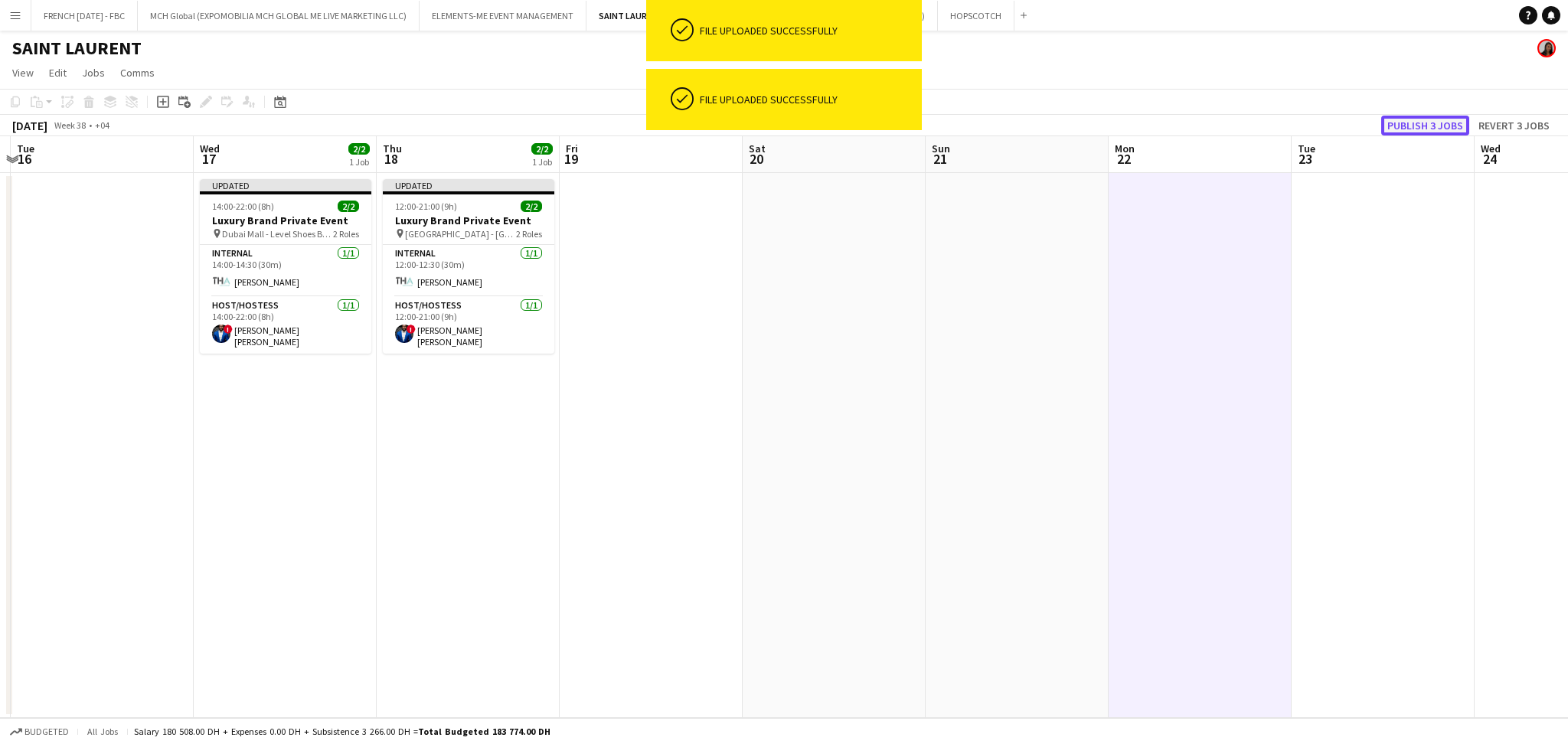
click at [1426, 129] on button "Publish 3 jobs" at bounding box center [1425, 126] width 88 height 20
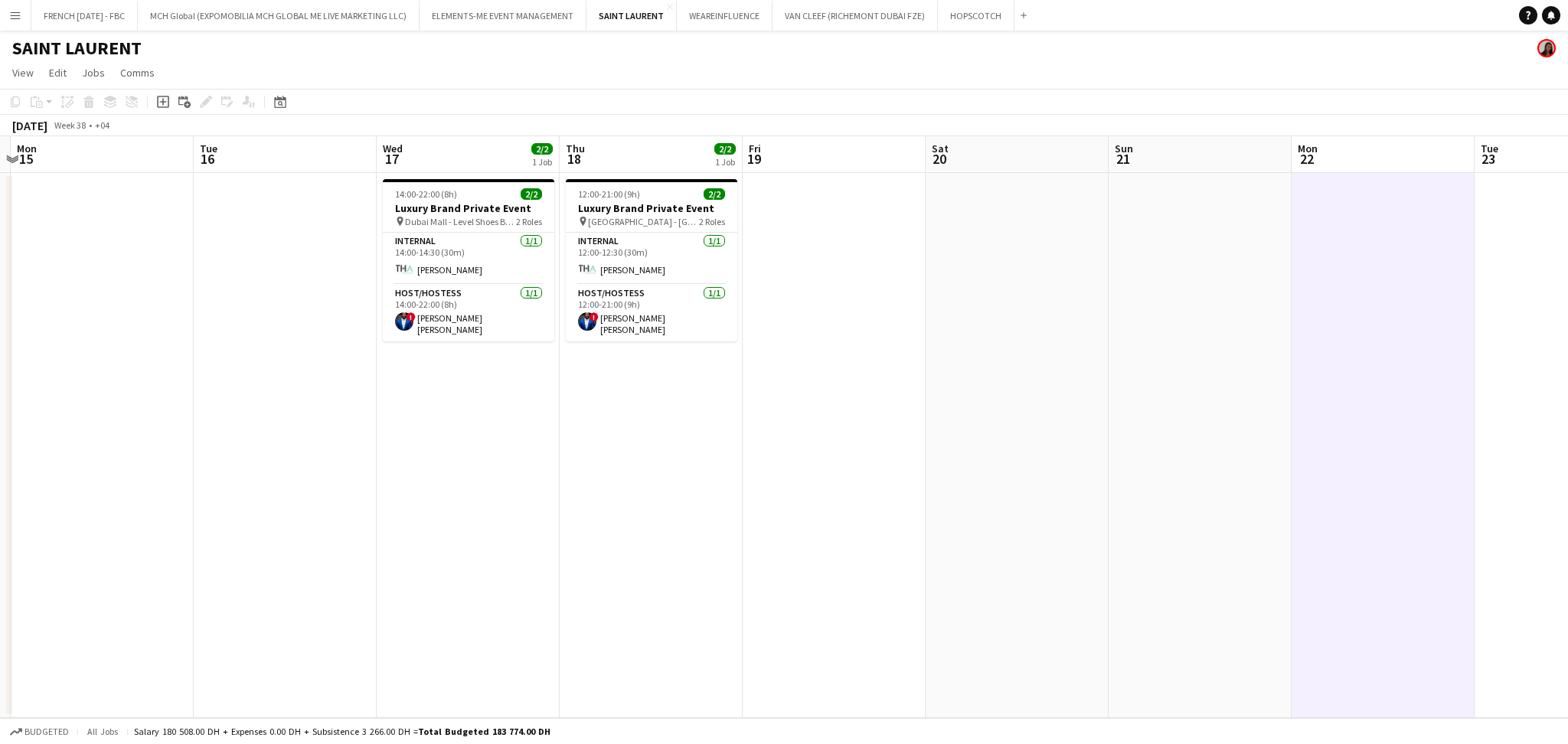
scroll to position [0, 407]
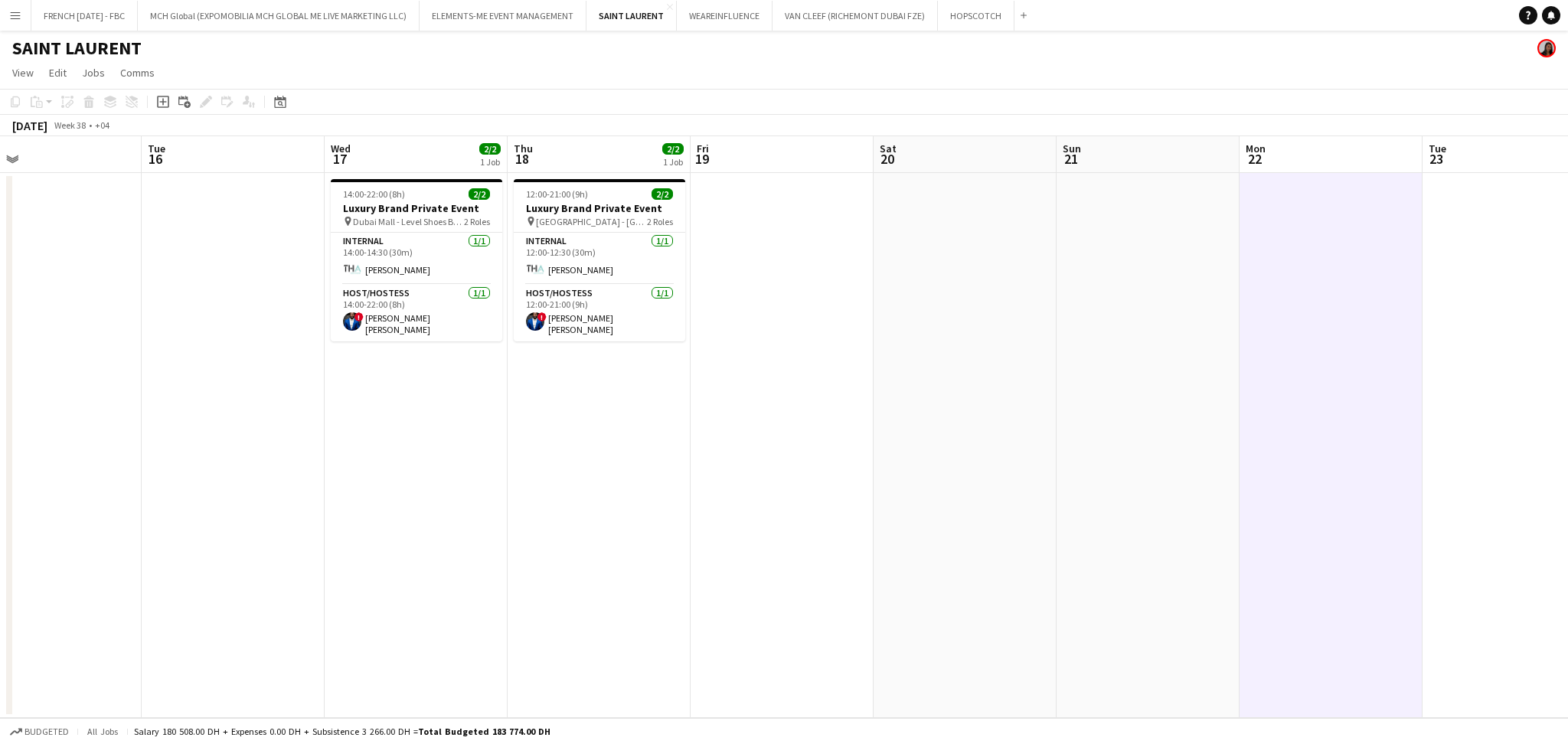
drag, startPoint x: 831, startPoint y: 388, endPoint x: 928, endPoint y: 388, distance: 97.0
click at [928, 388] on app-calendar-viewport "Sat 13 Sun 14 Mon 15 Tue 16 Wed 17 2/2 1 Job Thu 18 2/2 1 Job Fri 19 Sat 20 Sun…" at bounding box center [784, 427] width 1568 height 582
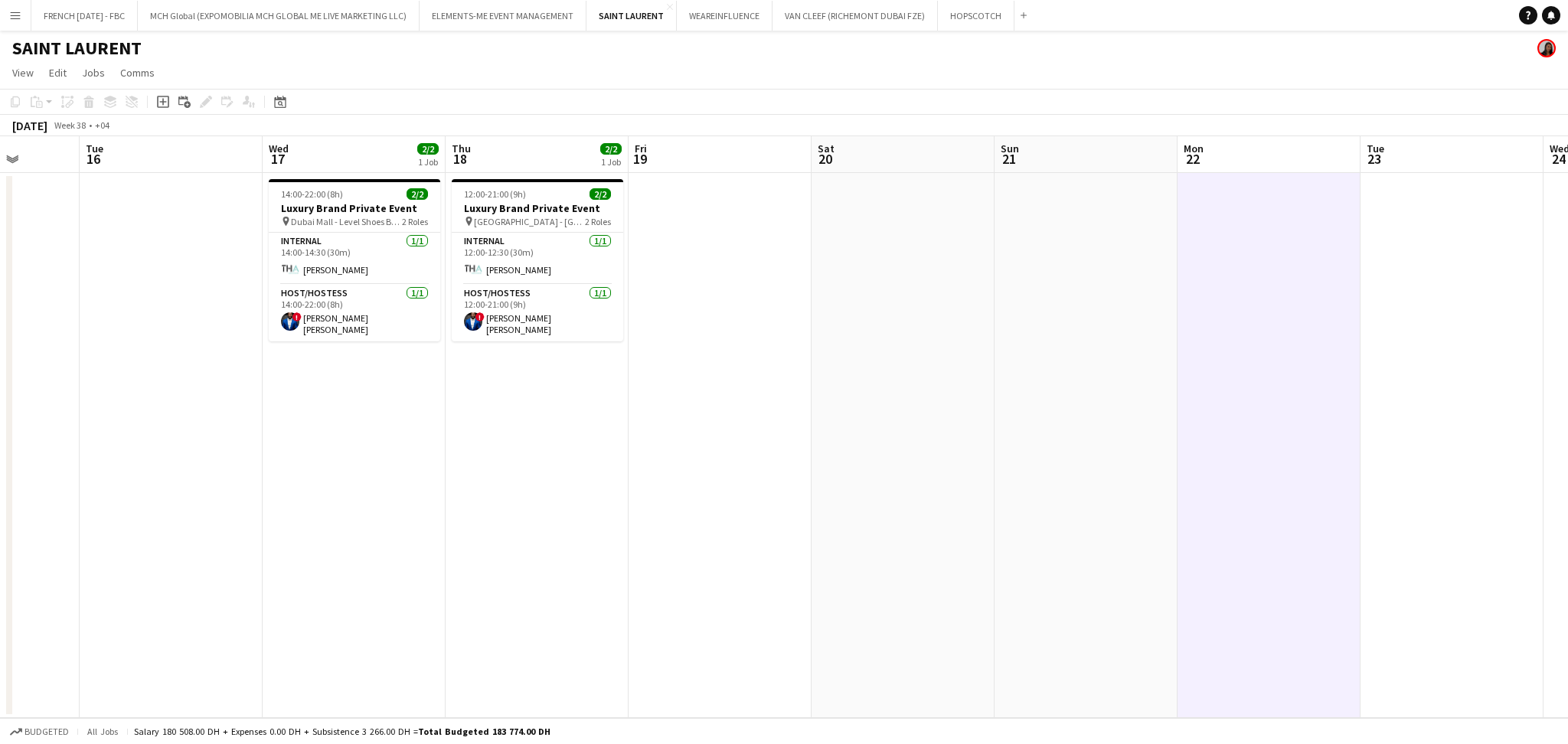
drag, startPoint x: 1108, startPoint y: 430, endPoint x: 628, endPoint y: 436, distance: 480.0
click at [291, 434] on app-calendar-viewport "Sat 13 Sun 14 Mon 15 Tue 16 Wed 17 2/2 1 Job Thu 18 2/2 1 Job Fri 19 Sat 20 Sun…" at bounding box center [784, 427] width 1568 height 582
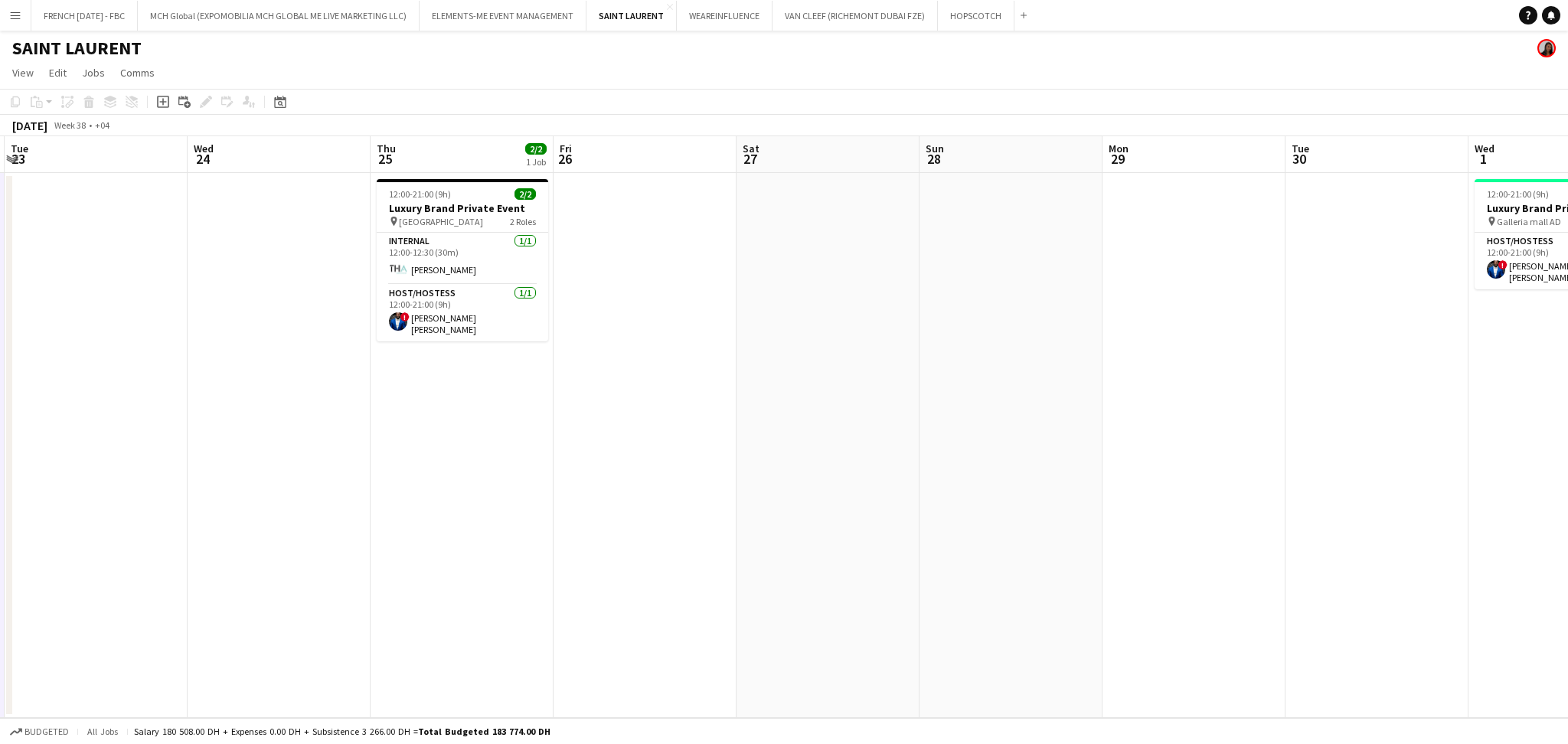
drag, startPoint x: 1046, startPoint y: 480, endPoint x: 260, endPoint y: 459, distance: 786.3
click at [260, 459] on app-calendar-viewport "Sat 20 Sun 21 Mon 22 Tue 23 Wed 24 Thu 25 2/2 1 Job Fri 26 Sat 27 Sun 28 Mon 29…" at bounding box center [784, 427] width 1568 height 582
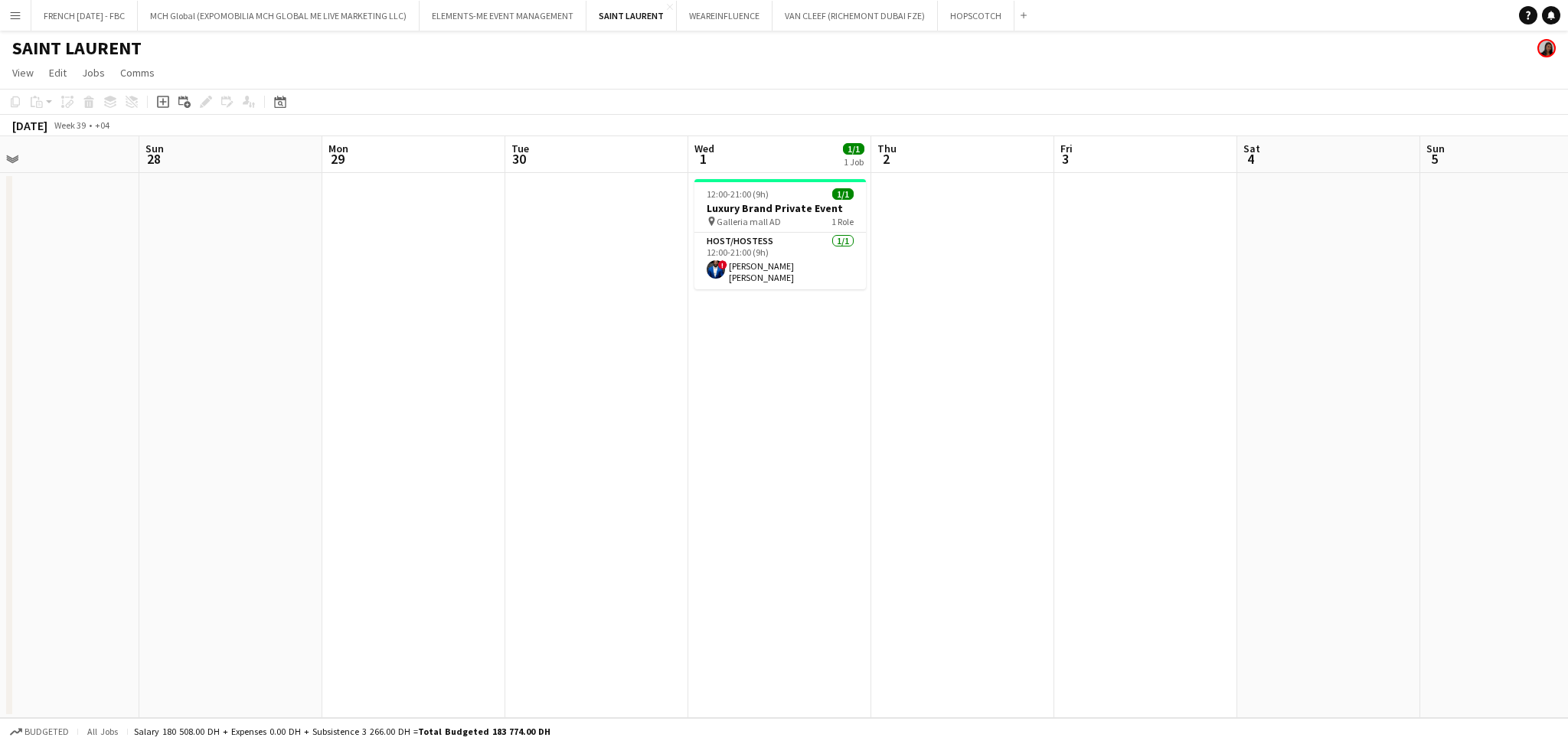
drag, startPoint x: 1074, startPoint y: 475, endPoint x: 662, endPoint y: 475, distance: 412.0
click at [662, 475] on app-calendar-viewport "Wed 24 Thu 25 2/2 1 Job Fri 26 Sat 27 Sun 28 Mon 29 Tue 30 Wed 1 1/1 1 Job Thu …" at bounding box center [784, 427] width 1568 height 582
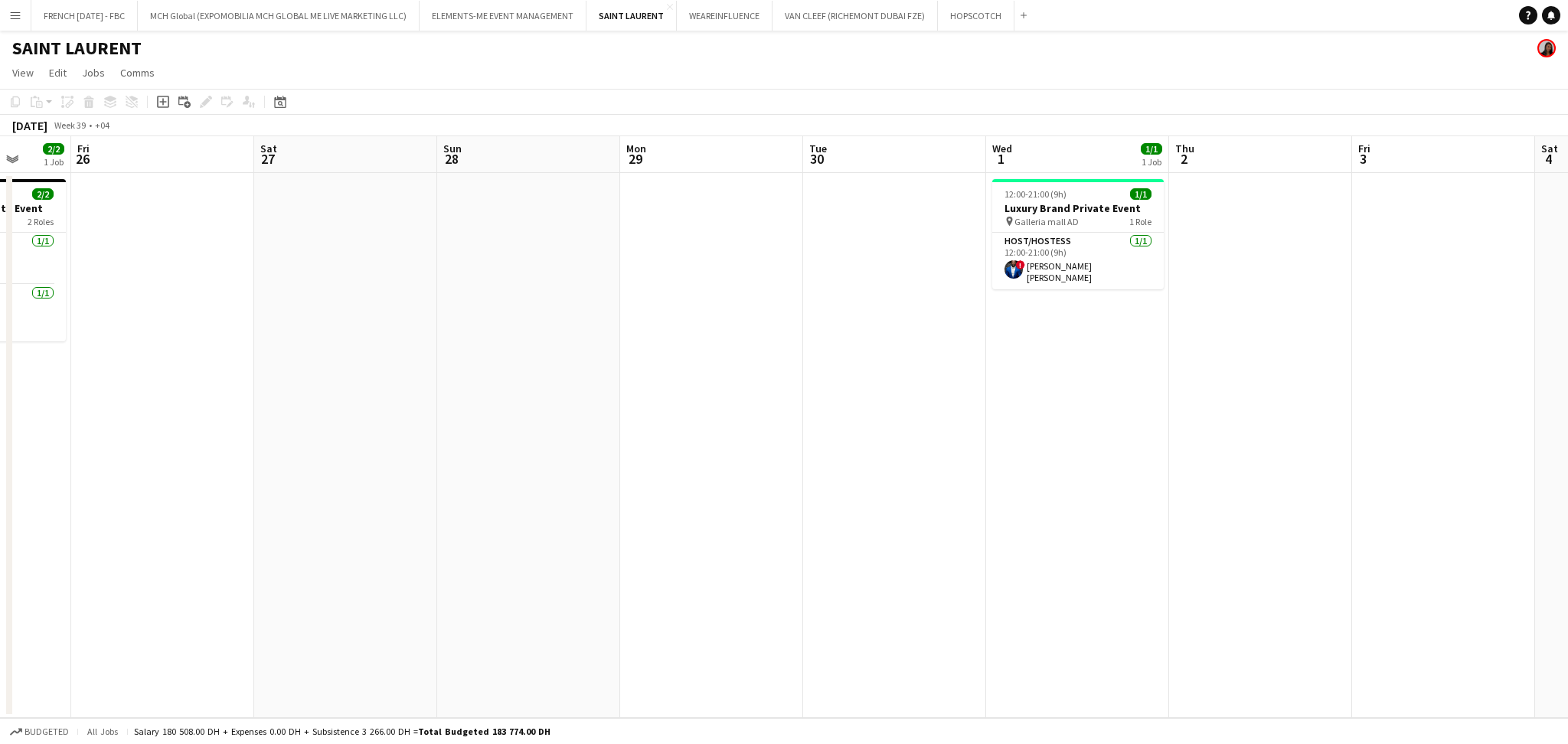
scroll to position [0, 412]
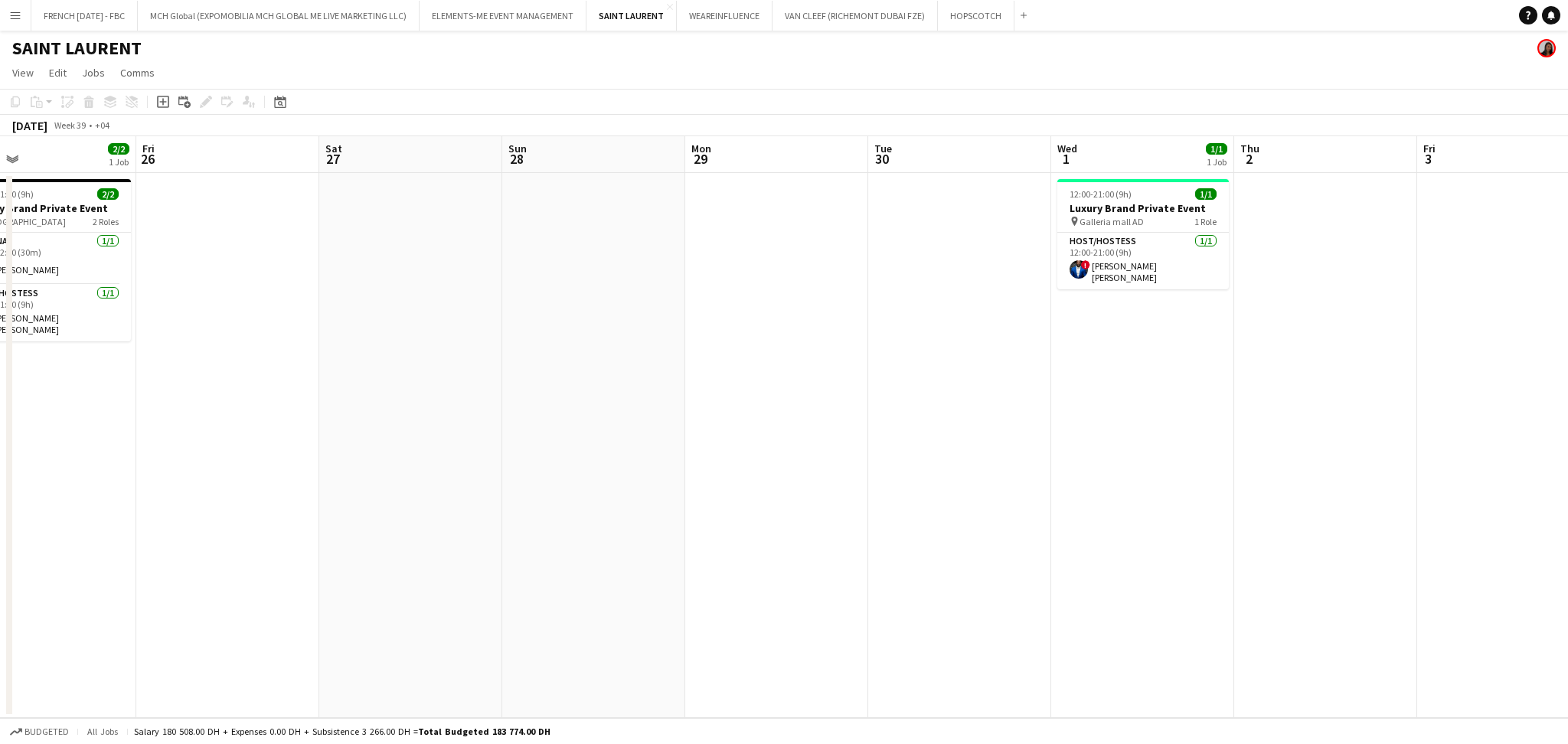
drag, startPoint x: 745, startPoint y: 385, endPoint x: 893, endPoint y: 382, distance: 148.0
click at [893, 382] on app-calendar-viewport "Tue 23 Wed 24 Thu 25 2/2 1 Job Fri 26 Sat 27 Sun 28 Mon 29 Tue 30 Wed 1 1/1 1 J…" at bounding box center [784, 427] width 1568 height 582
click at [71, 209] on h3 "Luxury Brand Private Event" at bounding box center [45, 208] width 171 height 14
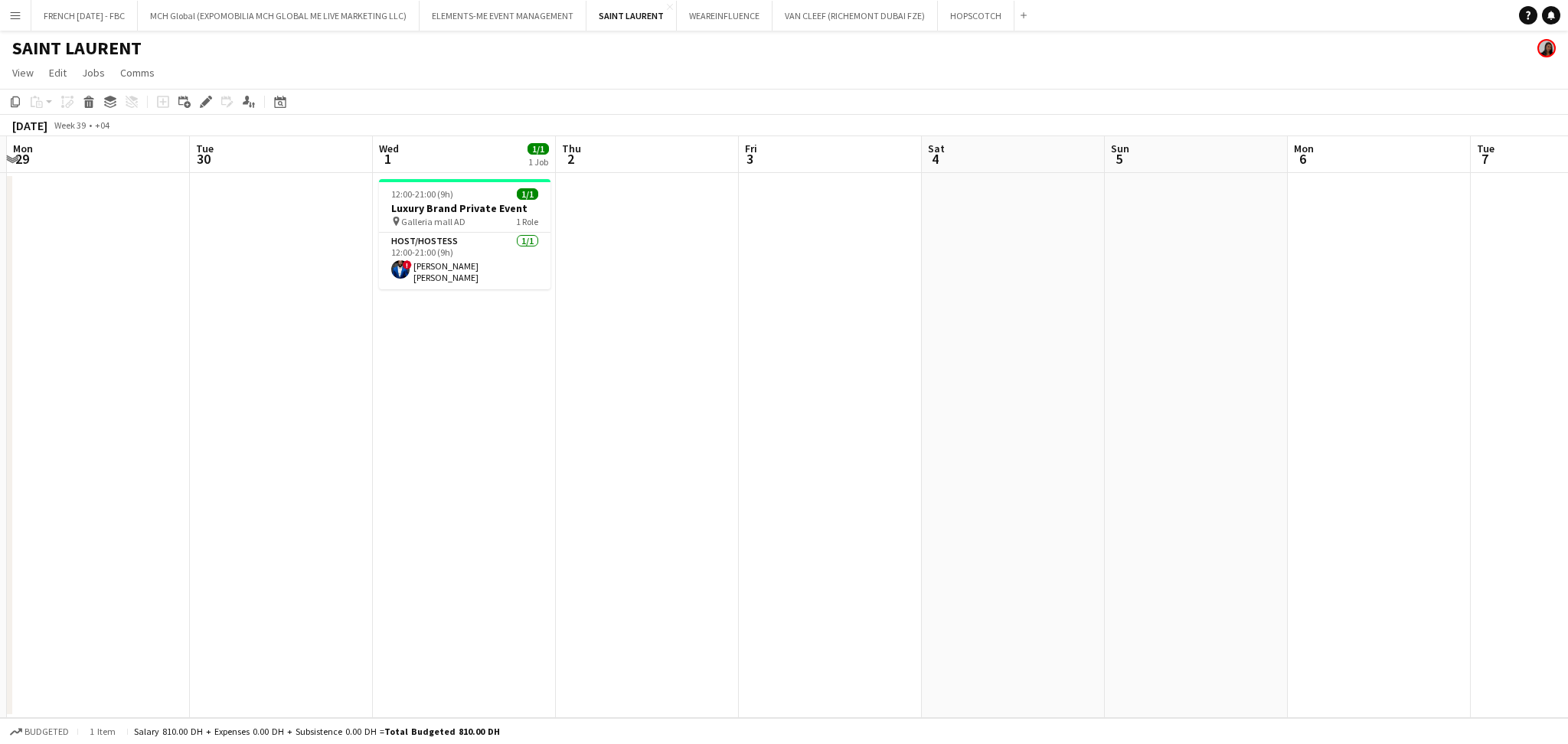
drag, startPoint x: 1104, startPoint y: 501, endPoint x: 413, endPoint y: 459, distance: 692.3
click at [414, 477] on app-calendar-viewport "Fri 26 Sat 27 Sun 28 Mon 29 Tue 30 Wed 1 1/1 1 Job Thu 2 Fri 3 Sat 4 Sun 5 Mon …" at bounding box center [784, 427] width 1568 height 582
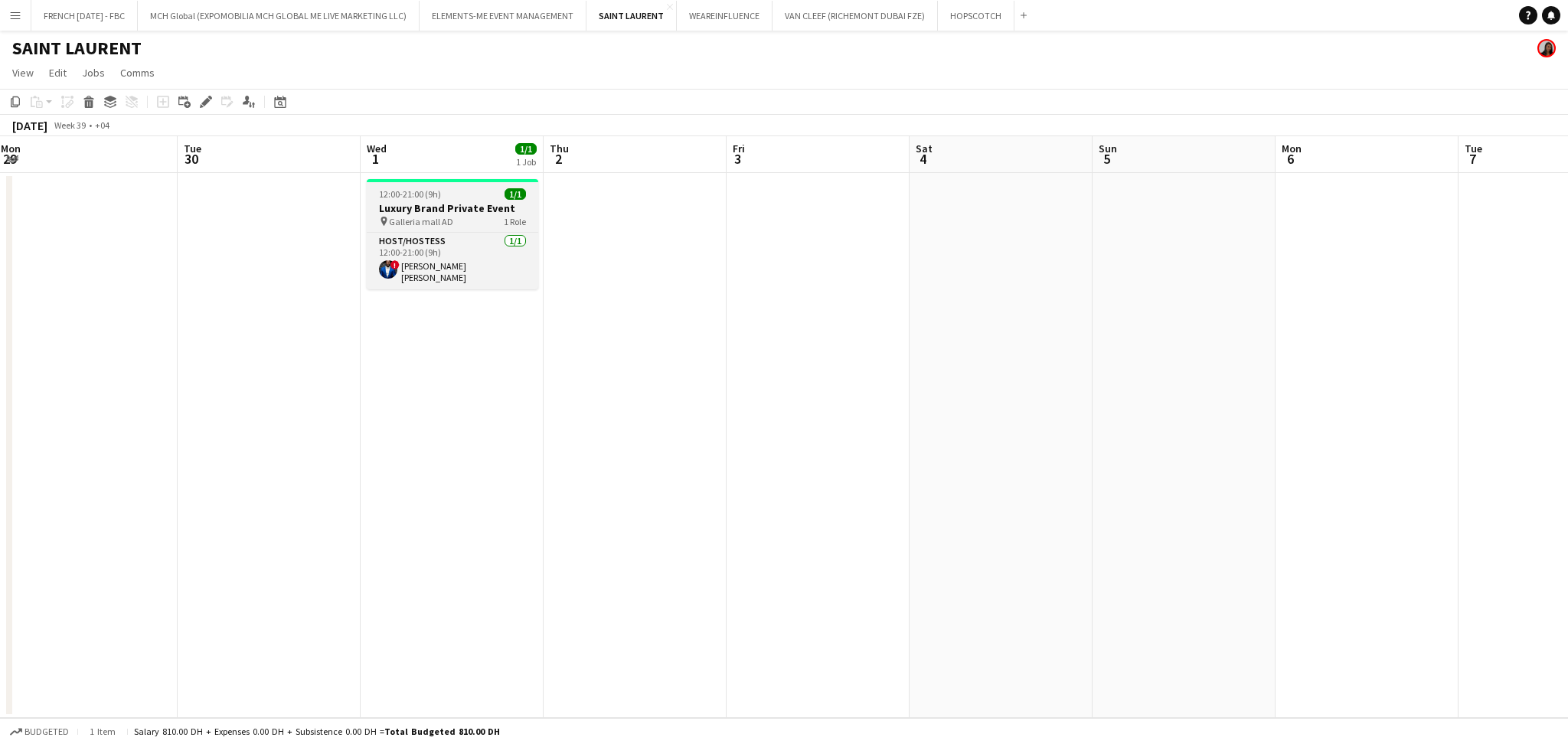
click at [444, 194] on div "12:00-21:00 (9h) 1/1" at bounding box center [452, 194] width 171 height 12
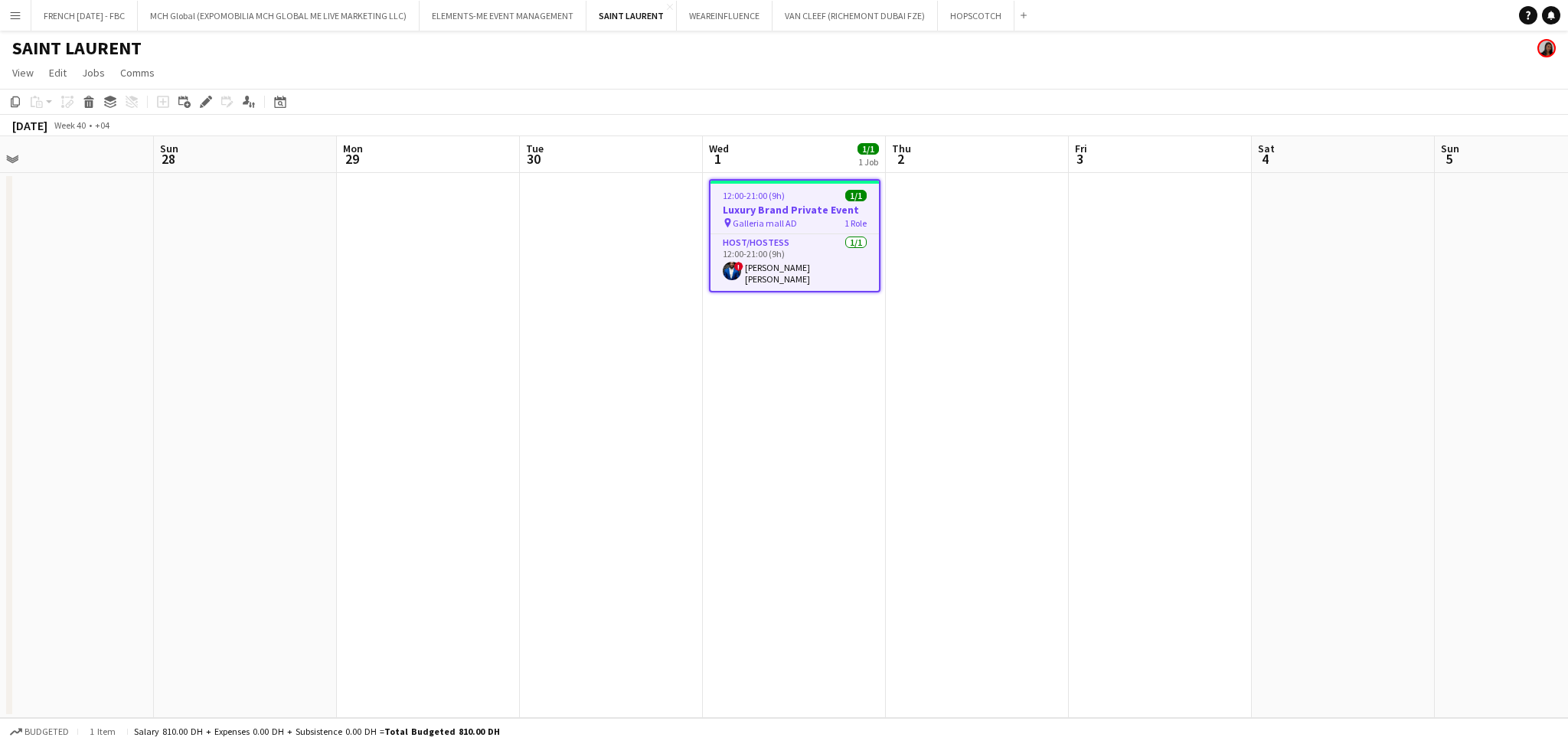
scroll to position [0, 389]
drag, startPoint x: 350, startPoint y: 441, endPoint x: 691, endPoint y: 444, distance: 341.0
click at [691, 444] on app-calendar-viewport "Thu 25 2/2 1 Job Fri 26 Sat 27 Sun 28 Mon 29 Tue 30 Wed 1 1/1 1 Job Thu 2 Fri 3…" at bounding box center [784, 427] width 1568 height 582
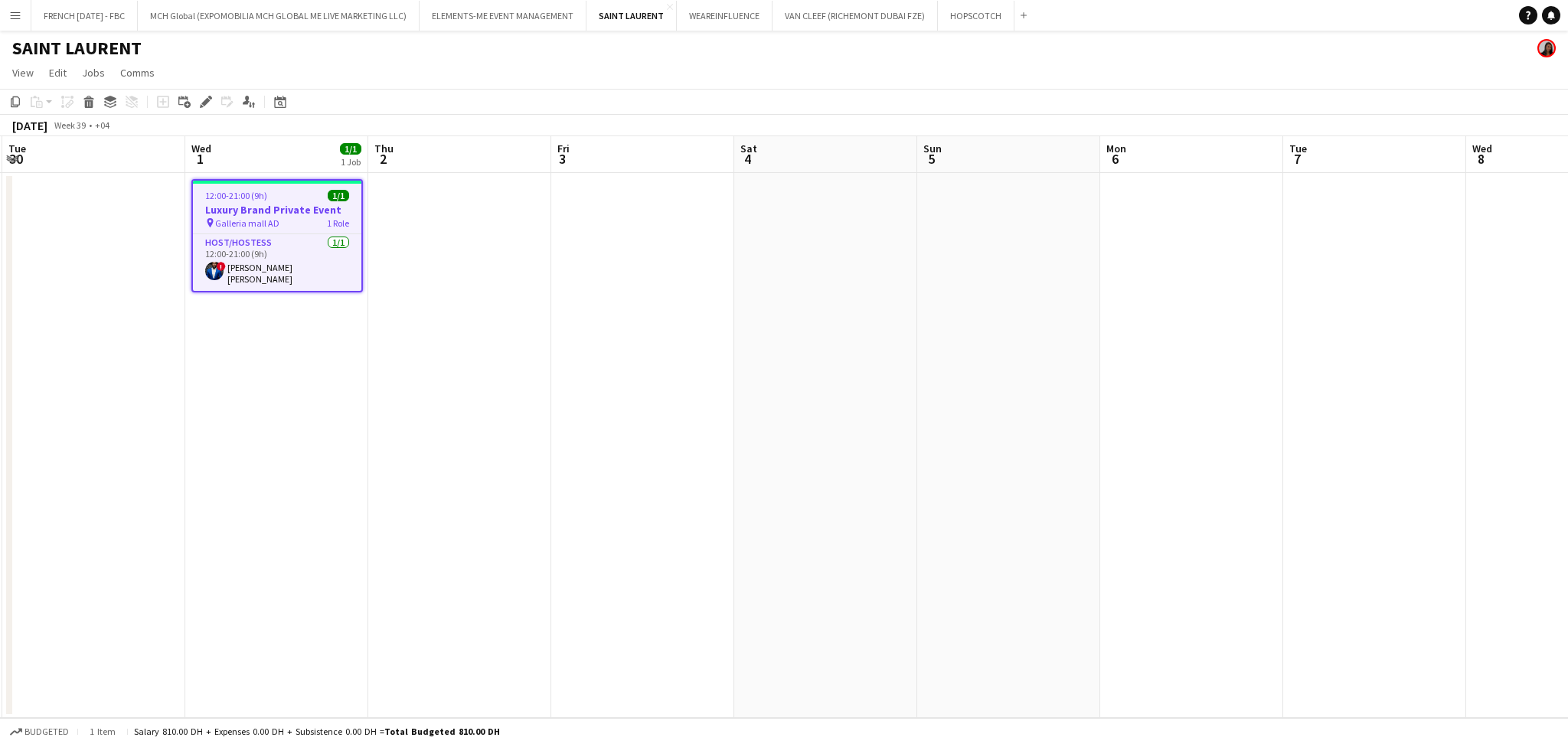
scroll to position [0, 550]
drag, startPoint x: 738, startPoint y: 397, endPoint x: 619, endPoint y: 396, distance: 119.0
click at [619, 396] on app-calendar-viewport "Sat 27 Sun 28 Mon 29 Tue 30 Wed 1 1/1 1 Job Thu 2 Fri 3 Sat 4 Sun 5 Mon 6 Tue 7…" at bounding box center [784, 427] width 1568 height 582
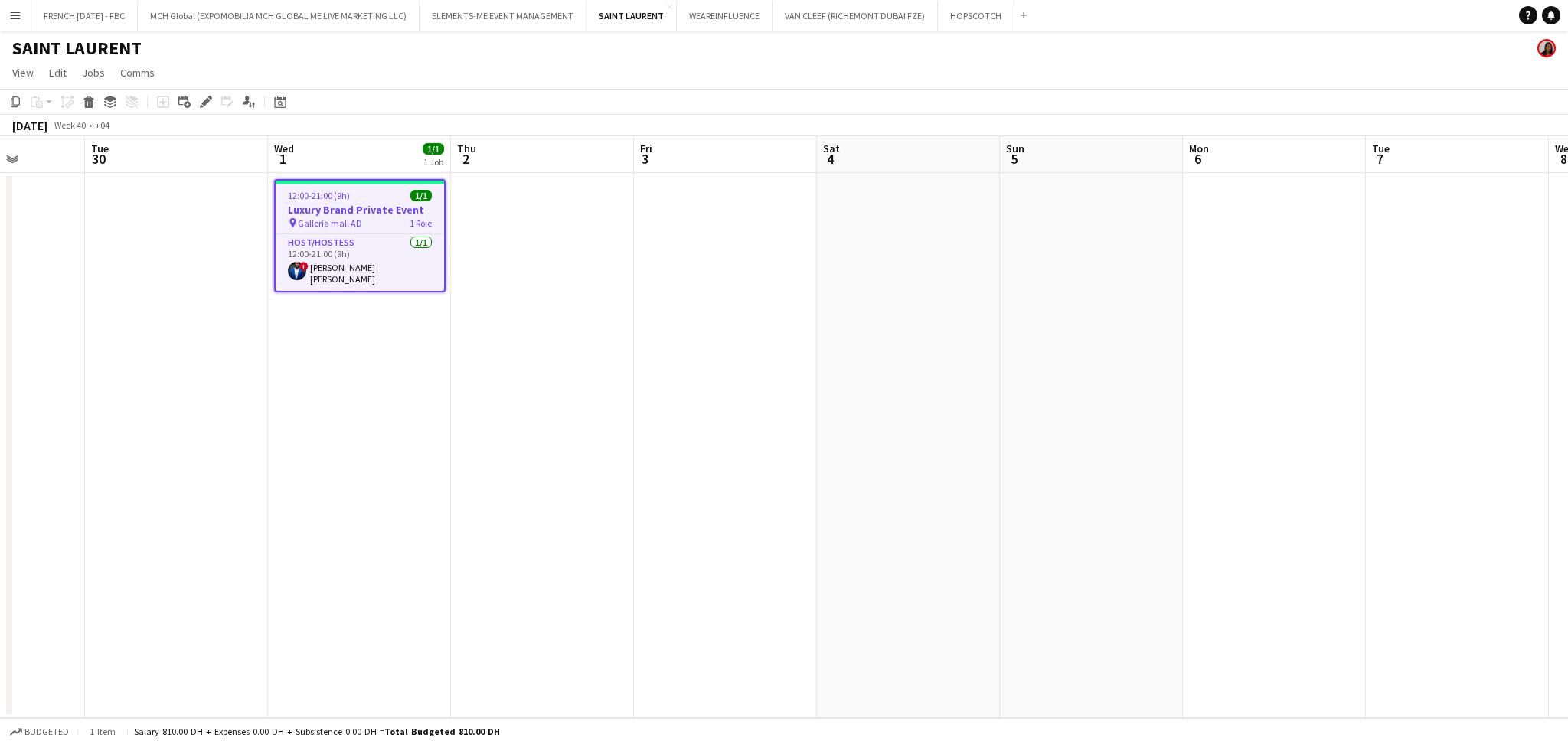
drag, startPoint x: 1096, startPoint y: 490, endPoint x: 1117, endPoint y: 487, distance: 21.2
click at [1119, 489] on app-calendar-viewport "Sat 27 Sun 28 Mon 29 Tue 30 Wed 1 1/1 1 Job Thu 2 Fri 3 Sat 4 Sun 5 Mon 6 Tue 7…" at bounding box center [784, 427] width 1568 height 582
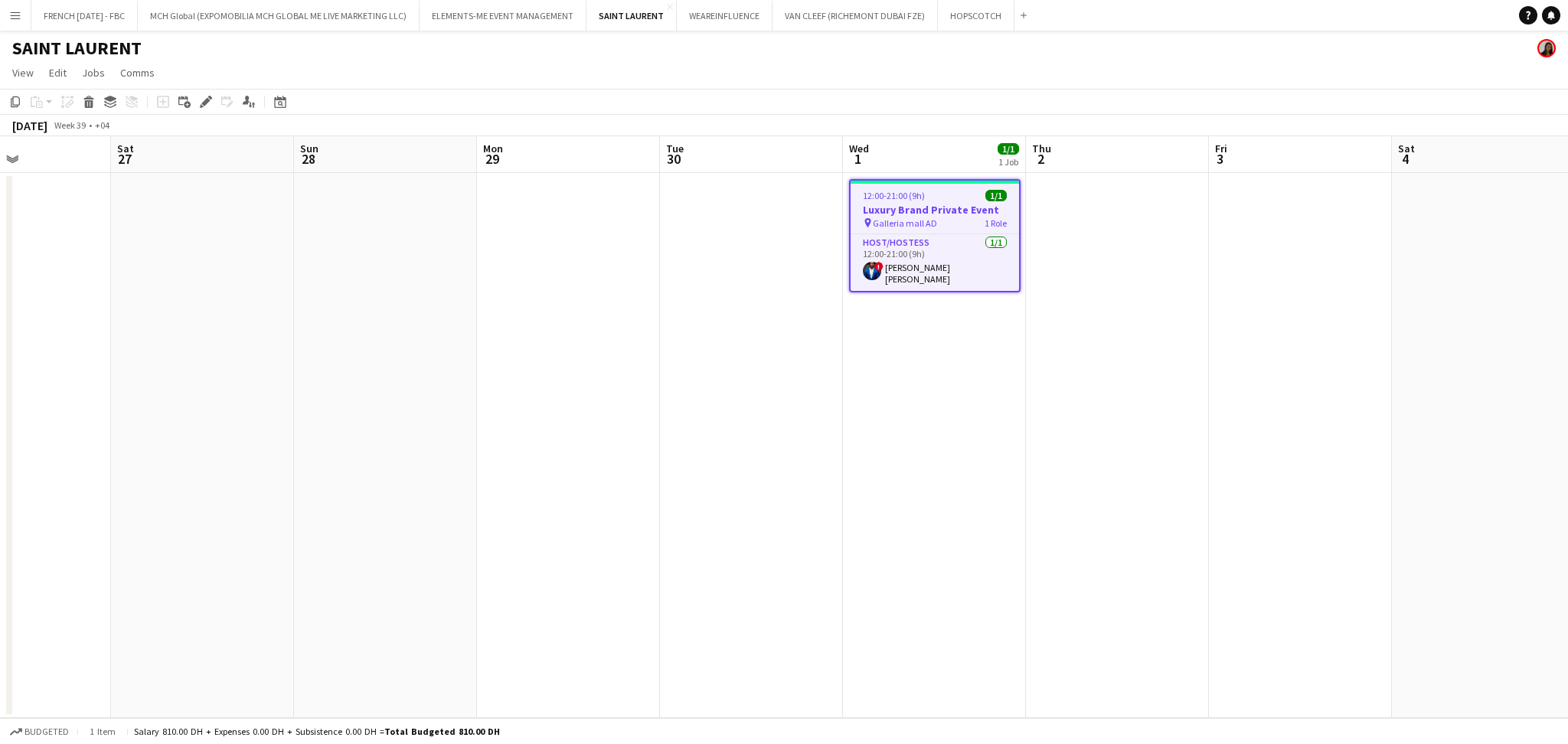
drag, startPoint x: 289, startPoint y: 300, endPoint x: 524, endPoint y: 298, distance: 235.0
click at [528, 299] on app-calendar-viewport "Wed 24 Thu 25 2/2 1 Job Fri 26 Sat 27 Sun 28 Mon 29 Tue 30 Wed 1 1/1 1 Job Thu …" at bounding box center [784, 427] width 1568 height 582
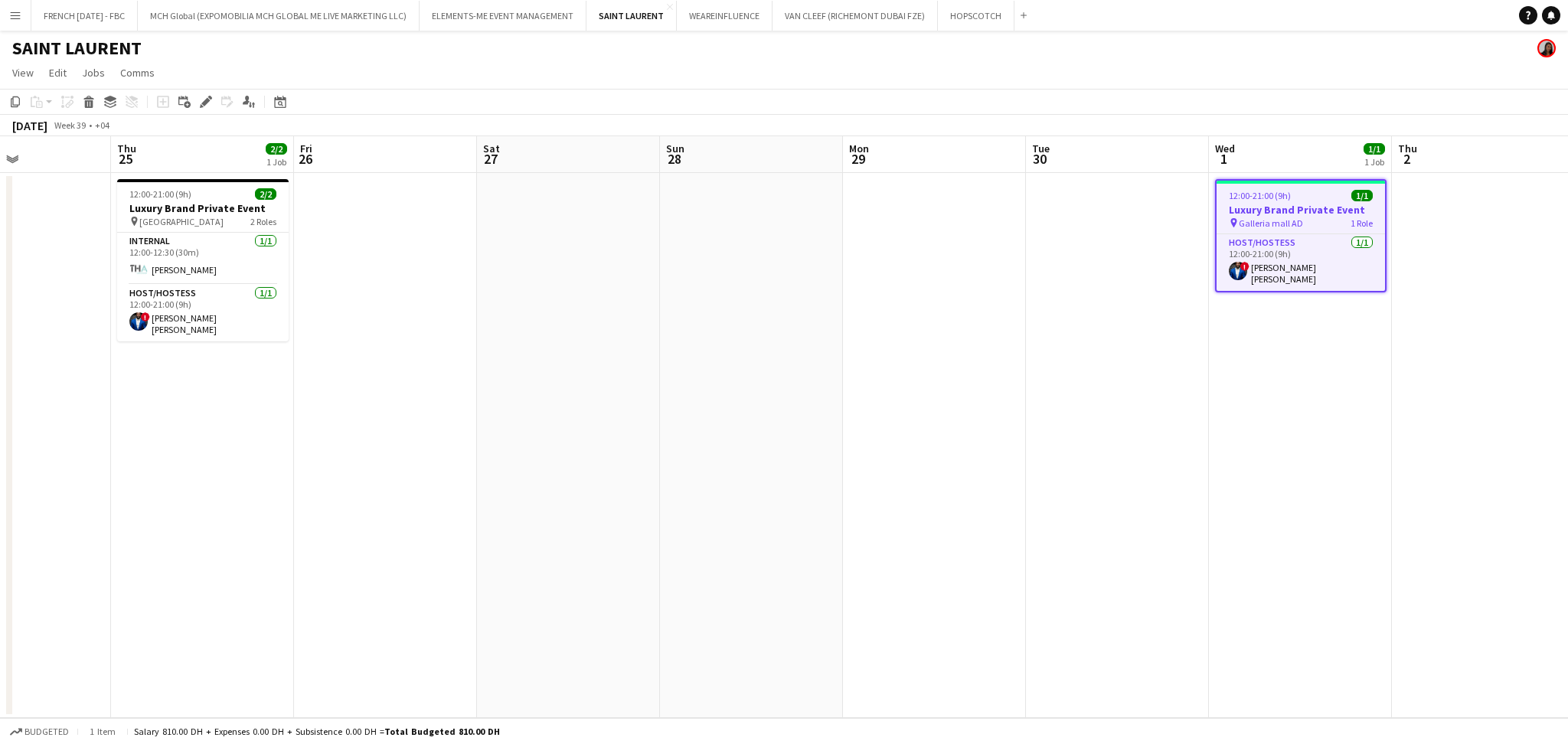
scroll to position [0, 432]
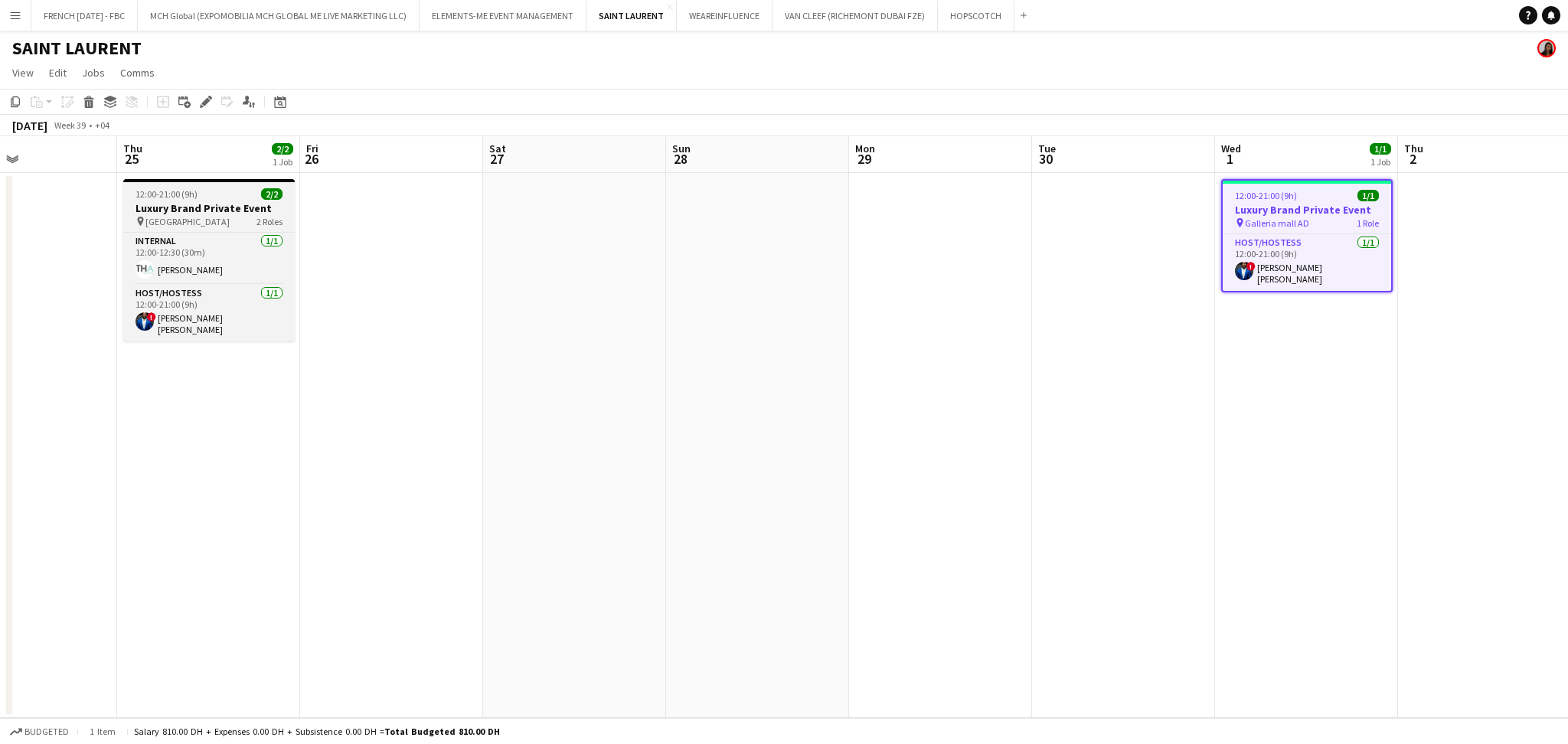
click at [193, 202] on h3 "Luxury Brand Private Event" at bounding box center [209, 208] width 171 height 14
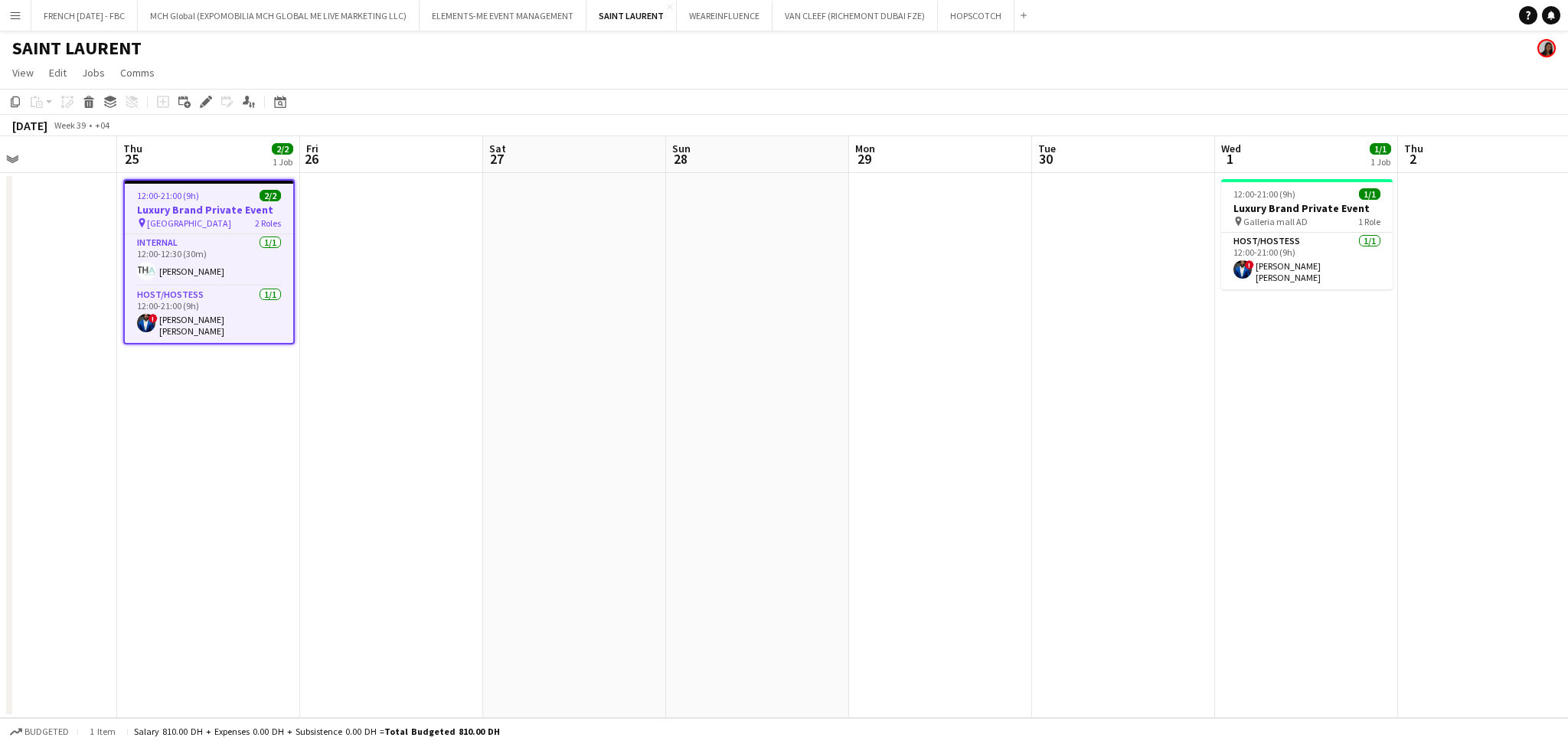
drag, startPoint x: 205, startPoint y: 103, endPoint x: 565, endPoint y: 151, distance: 363.2
click at [206, 103] on icon "Edit" at bounding box center [205, 101] width 12 height 12
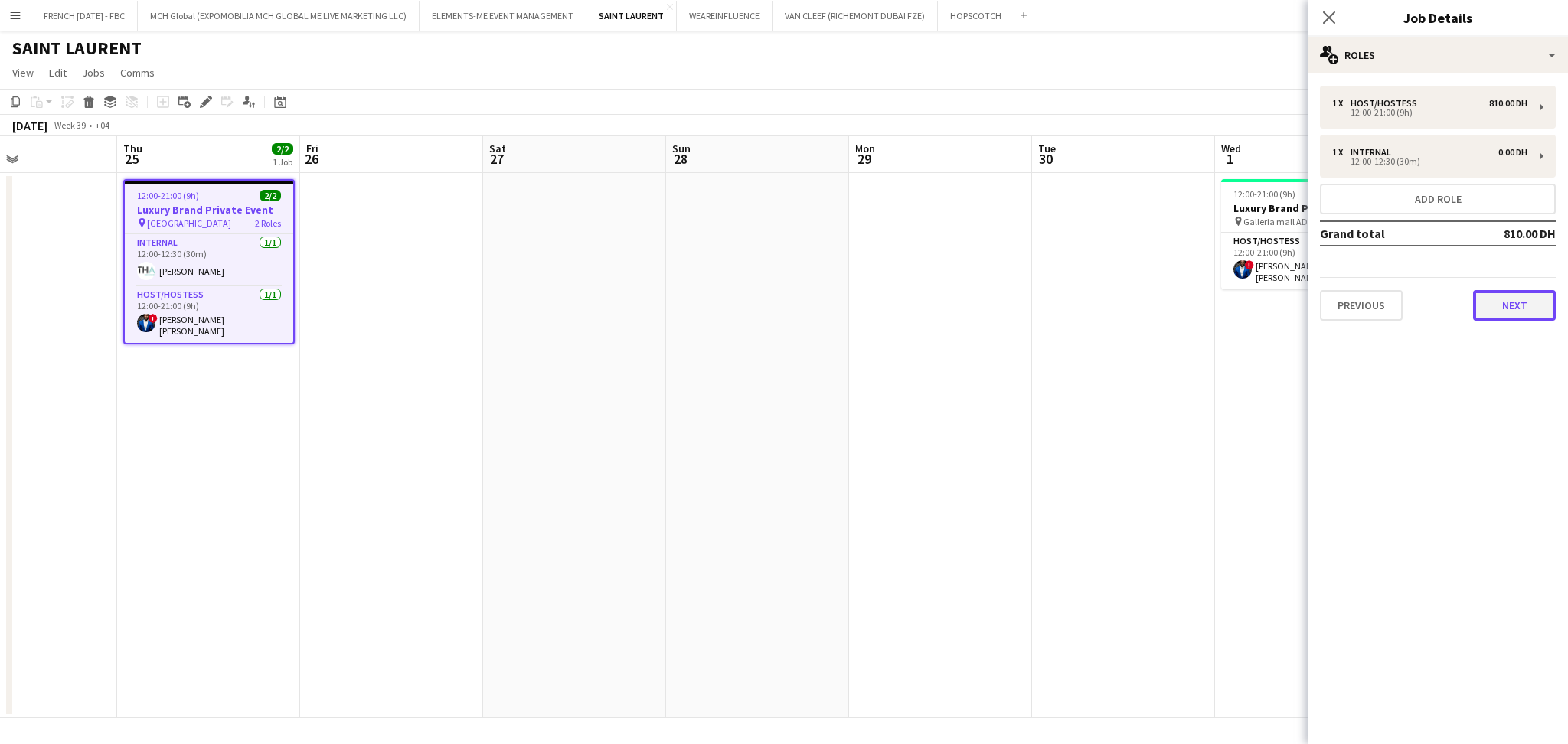
click at [1533, 311] on button "Next" at bounding box center [1514, 305] width 82 height 30
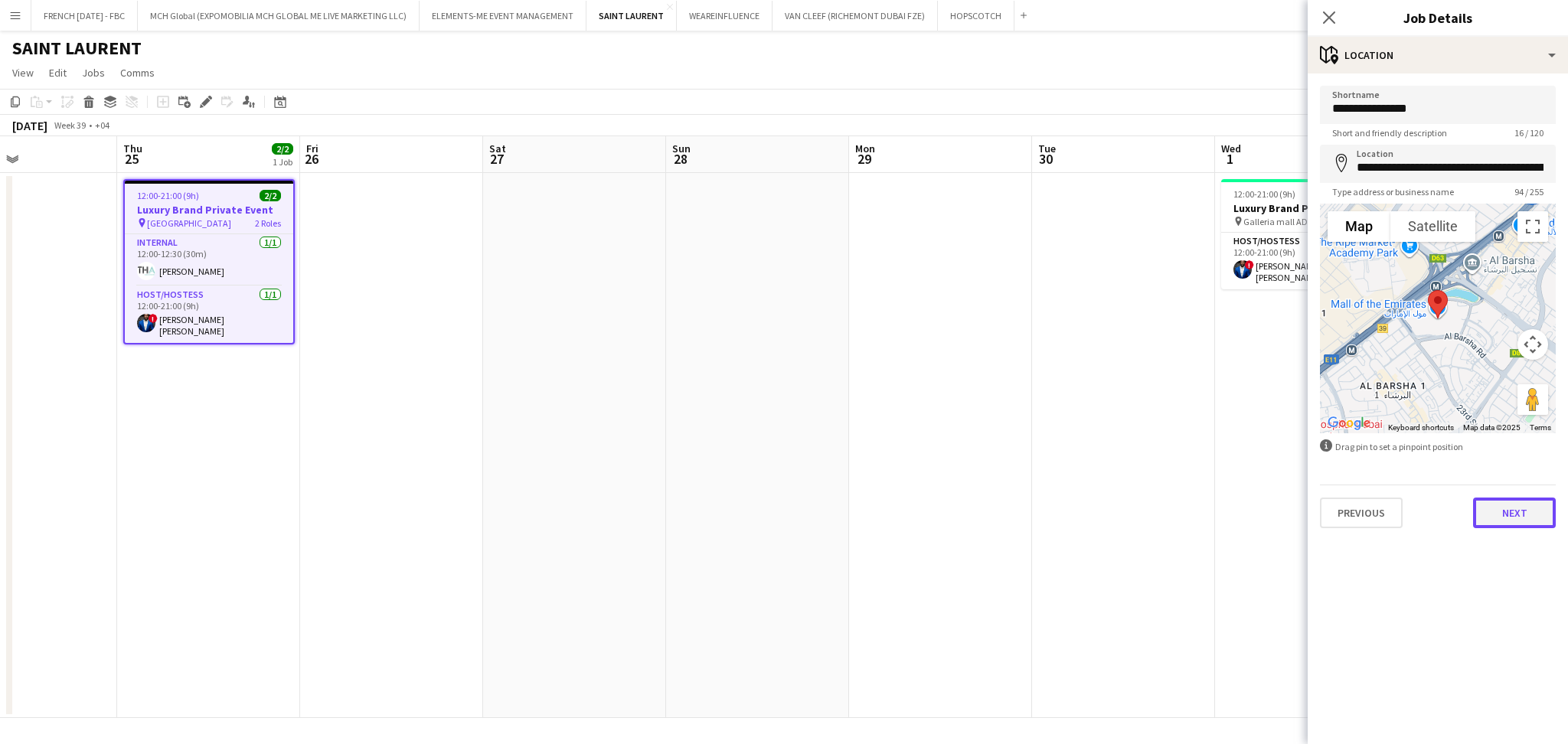
click at [1500, 516] on button "Next" at bounding box center [1514, 512] width 82 height 30
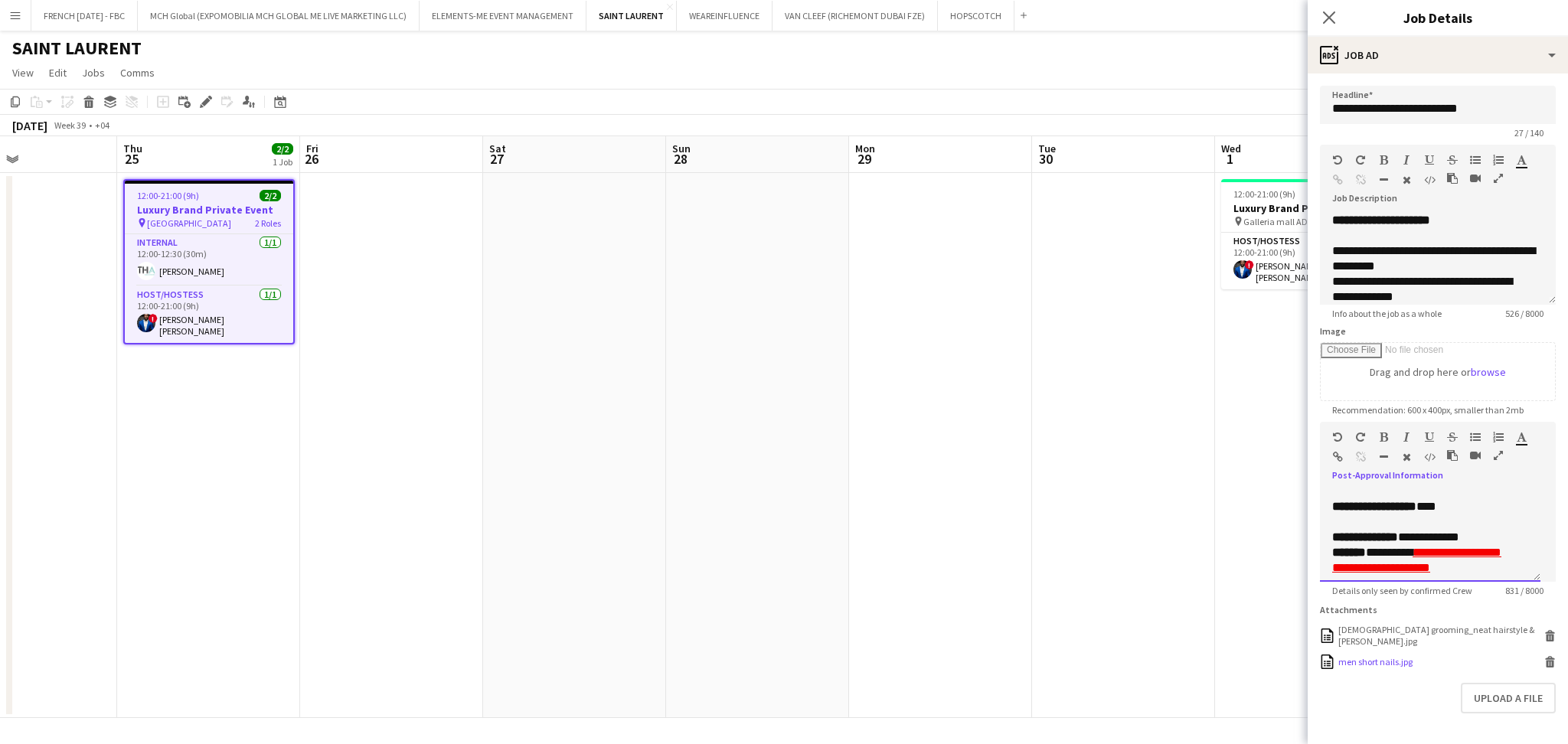
scroll to position [531, 0]
drag, startPoint x: 1321, startPoint y: 496, endPoint x: 1523, endPoint y: 671, distance: 267.3
click at [1523, 671] on form "**********" at bounding box center [1438, 437] width 260 height 702
copy div "**********"
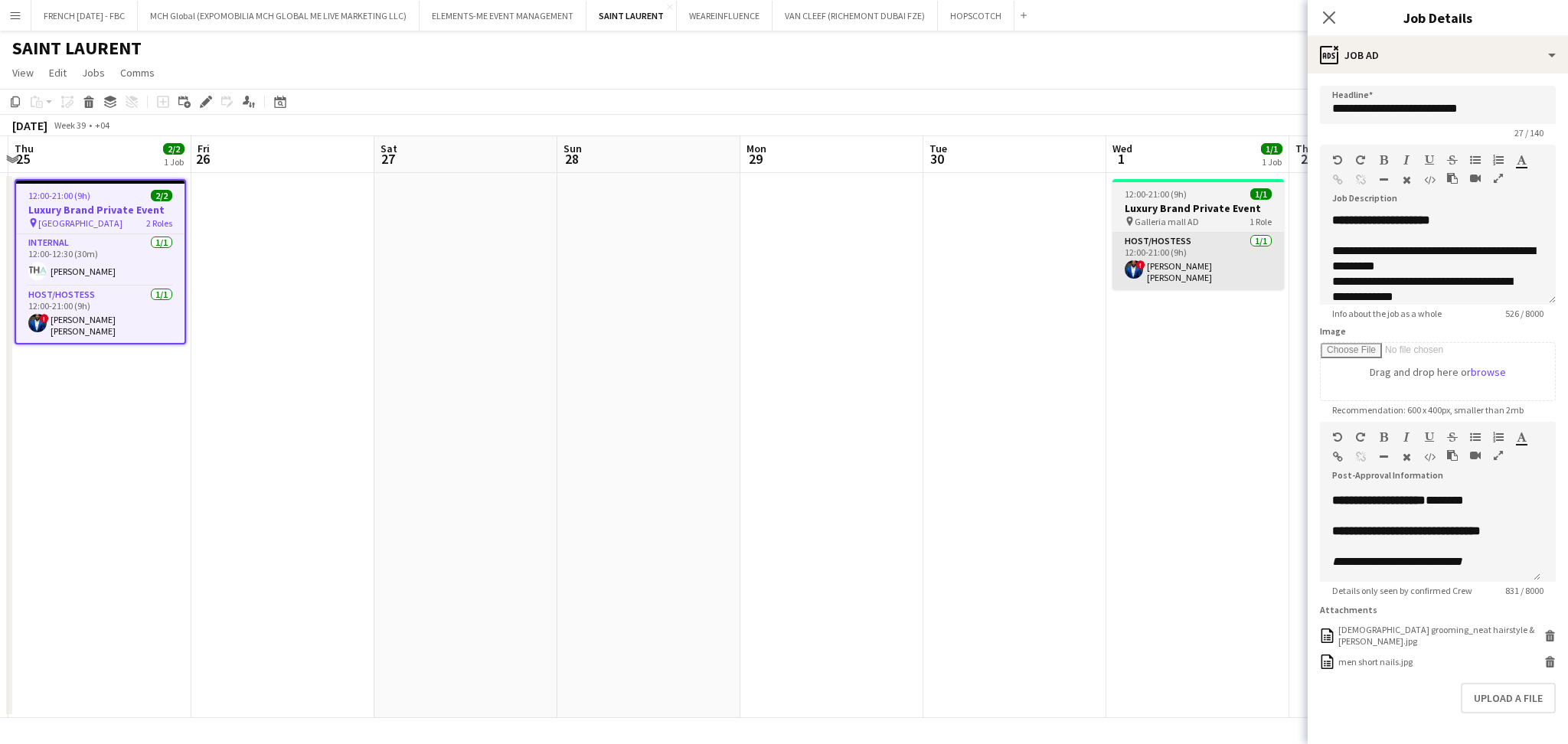
drag, startPoint x: 1094, startPoint y: 406, endPoint x: 888, endPoint y: 263, distance: 250.8
click at [729, 367] on app-calendar-viewport "Mon 22 Tue 23 Wed 24 Thu 25 2/2 1 Job Fri 26 Sat 27 Sun 28 Mon 29 Tue 30 Wed 1 …" at bounding box center [784, 427] width 1568 height 582
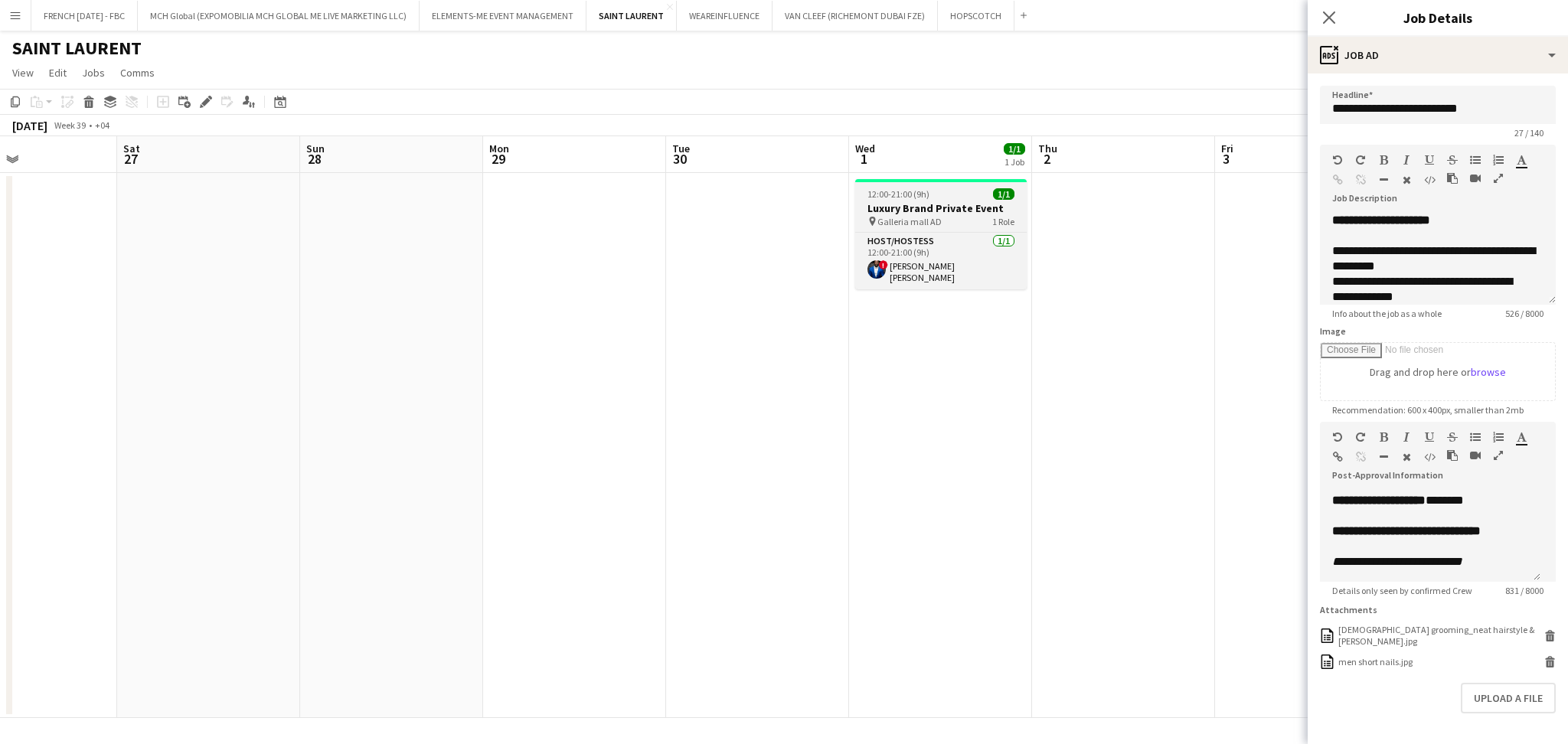
click at [993, 179] on div at bounding box center [940, 180] width 171 height 3
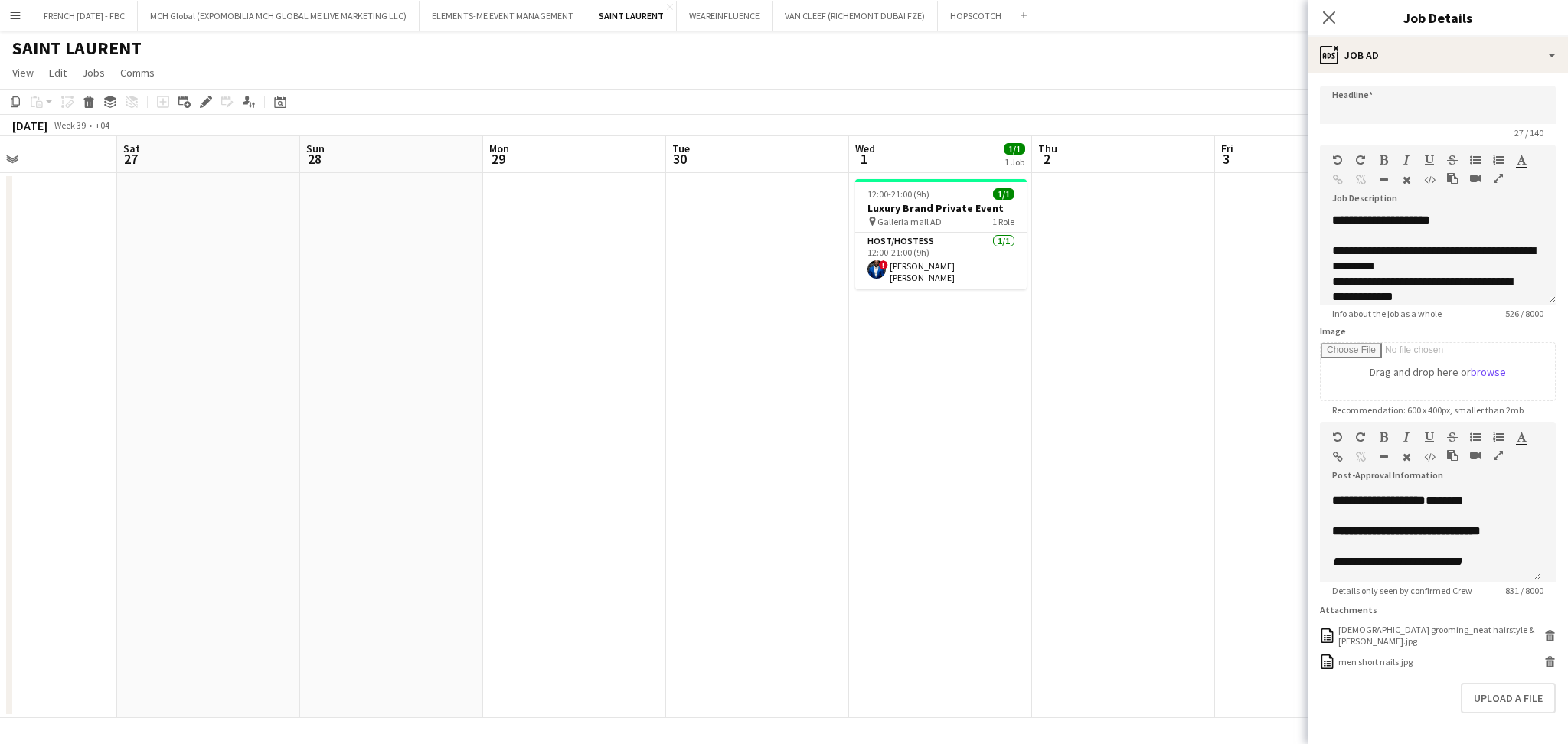
scroll to position [0, 0]
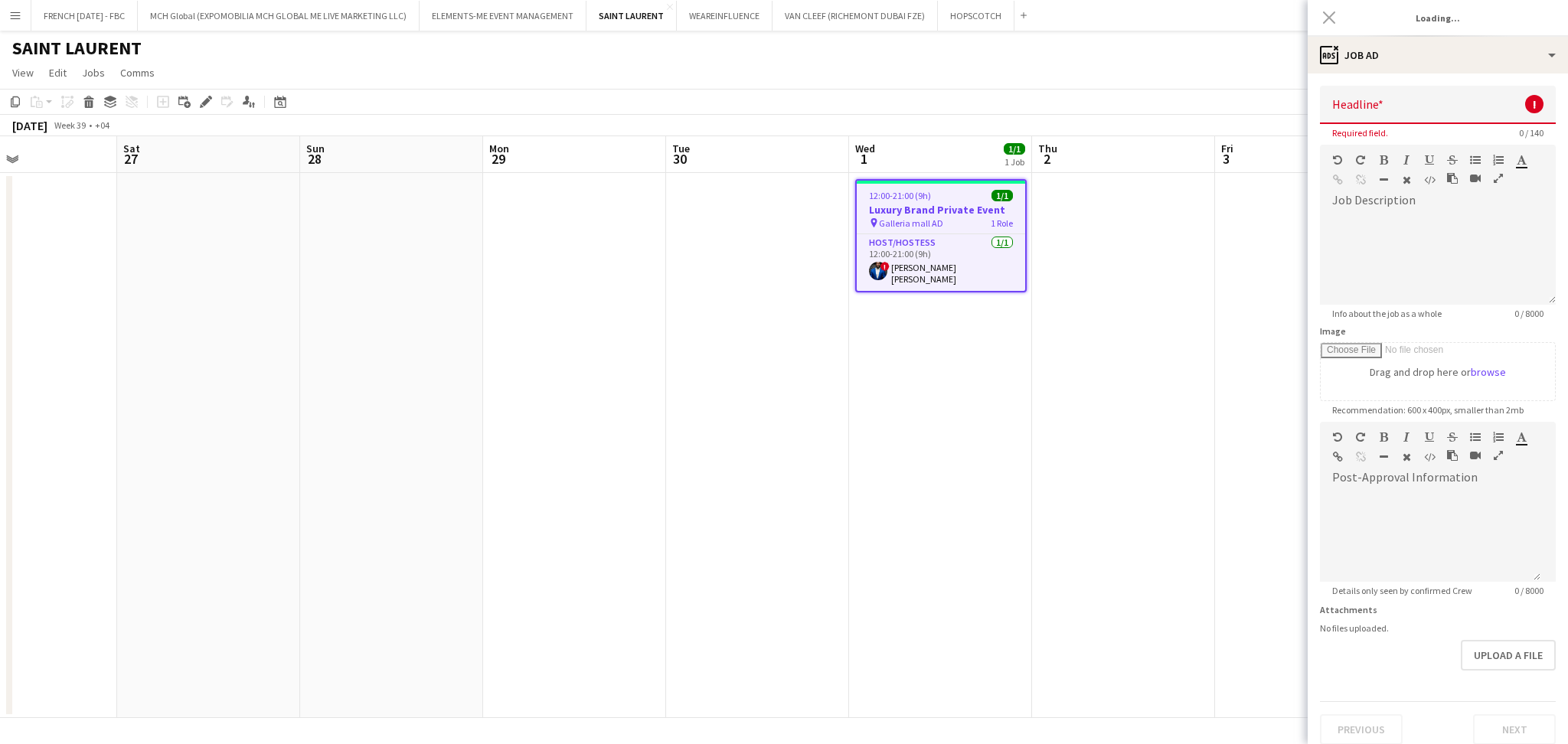
type input "**********"
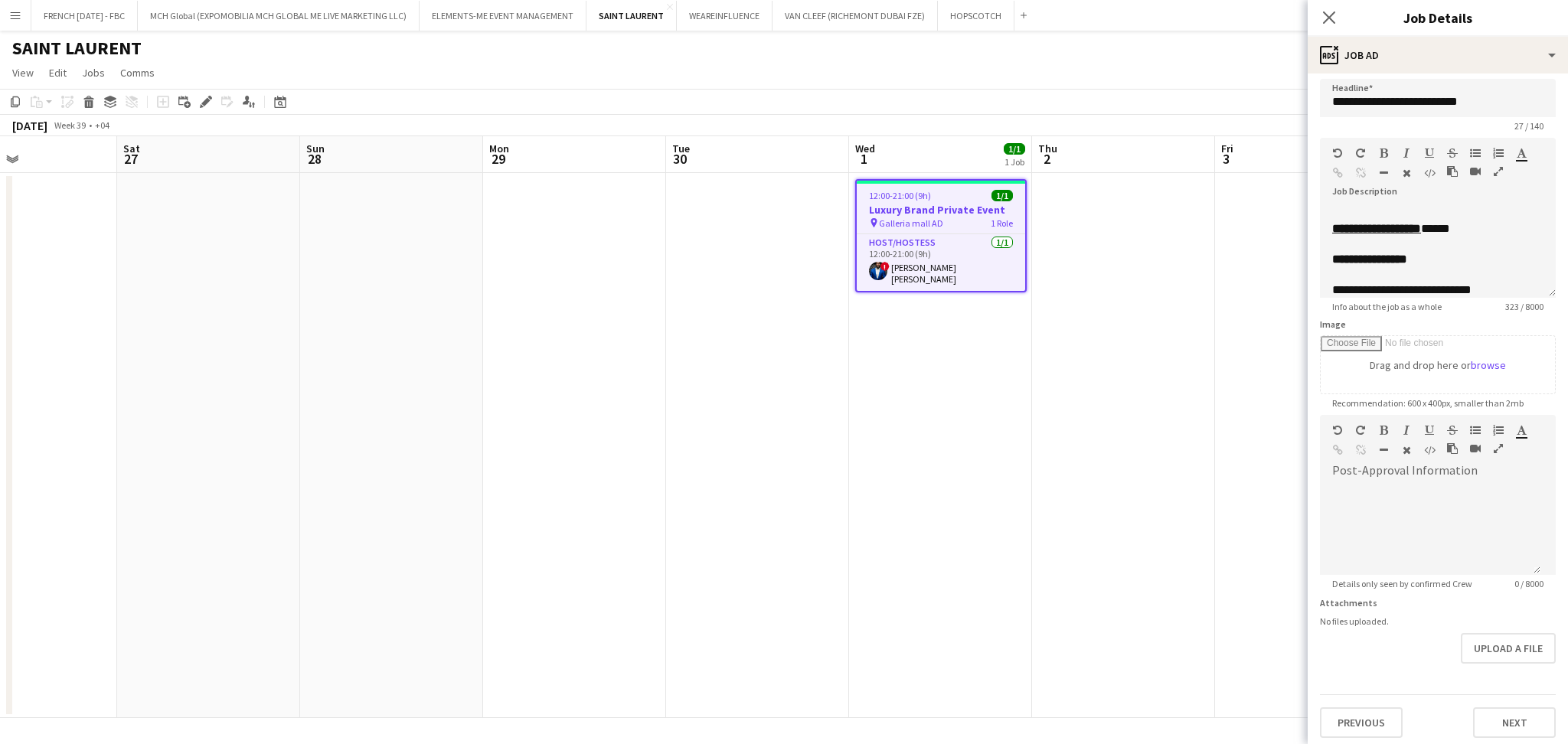
scroll to position [9, 0]
click at [1372, 700] on div "Previous Next" at bounding box center [1437, 714] width 236 height 44
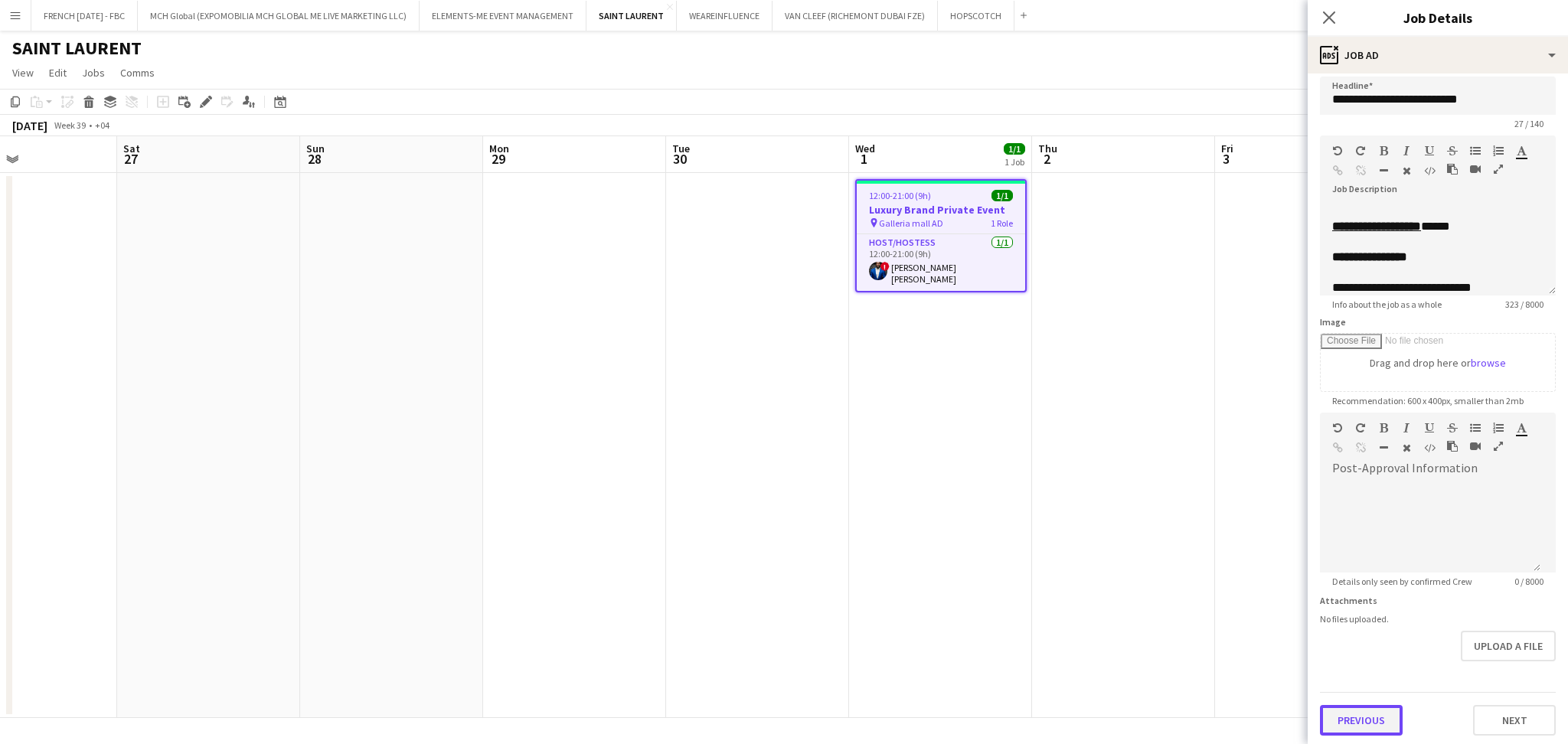
click at [1367, 717] on button "Previous" at bounding box center [1361, 719] width 82 height 30
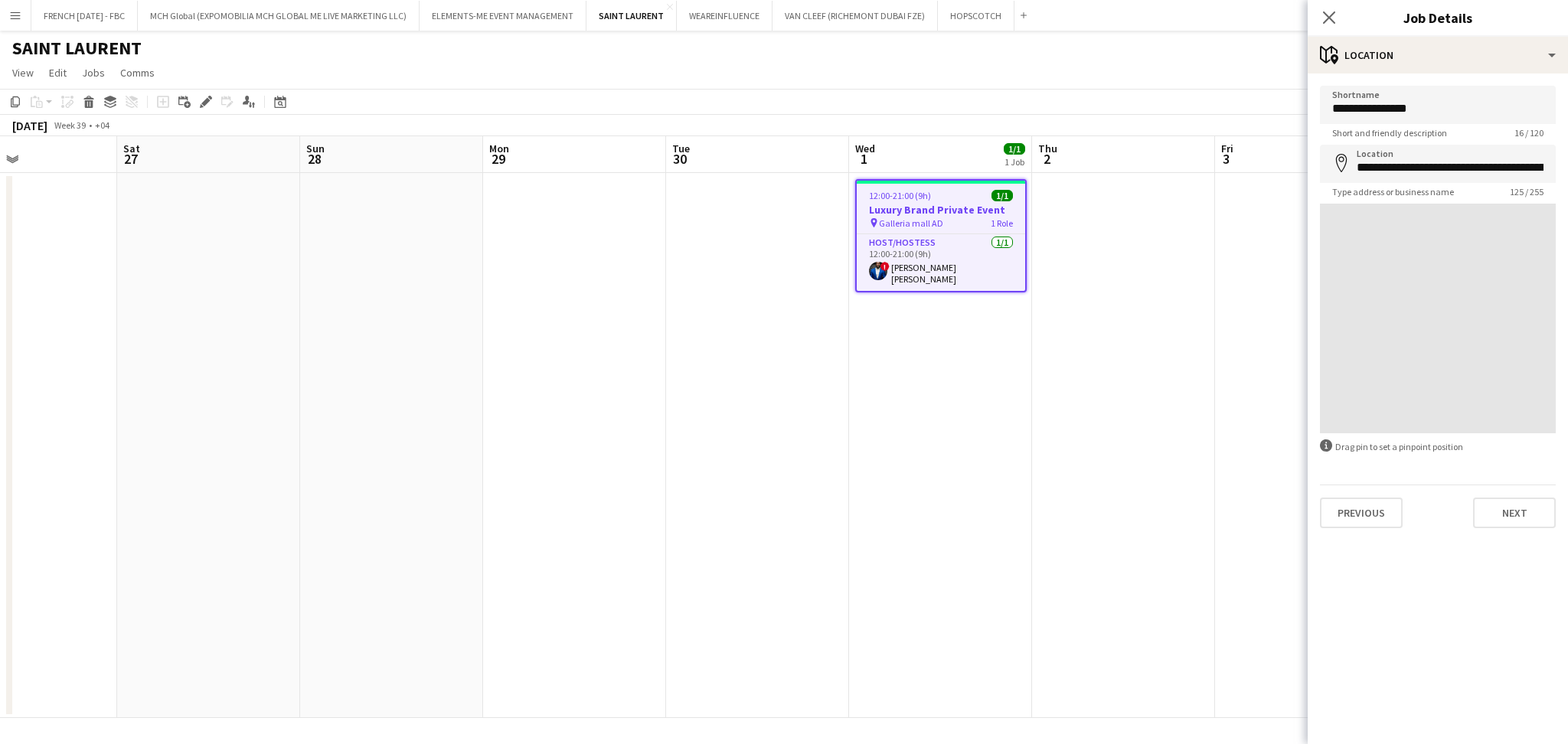
scroll to position [0, 0]
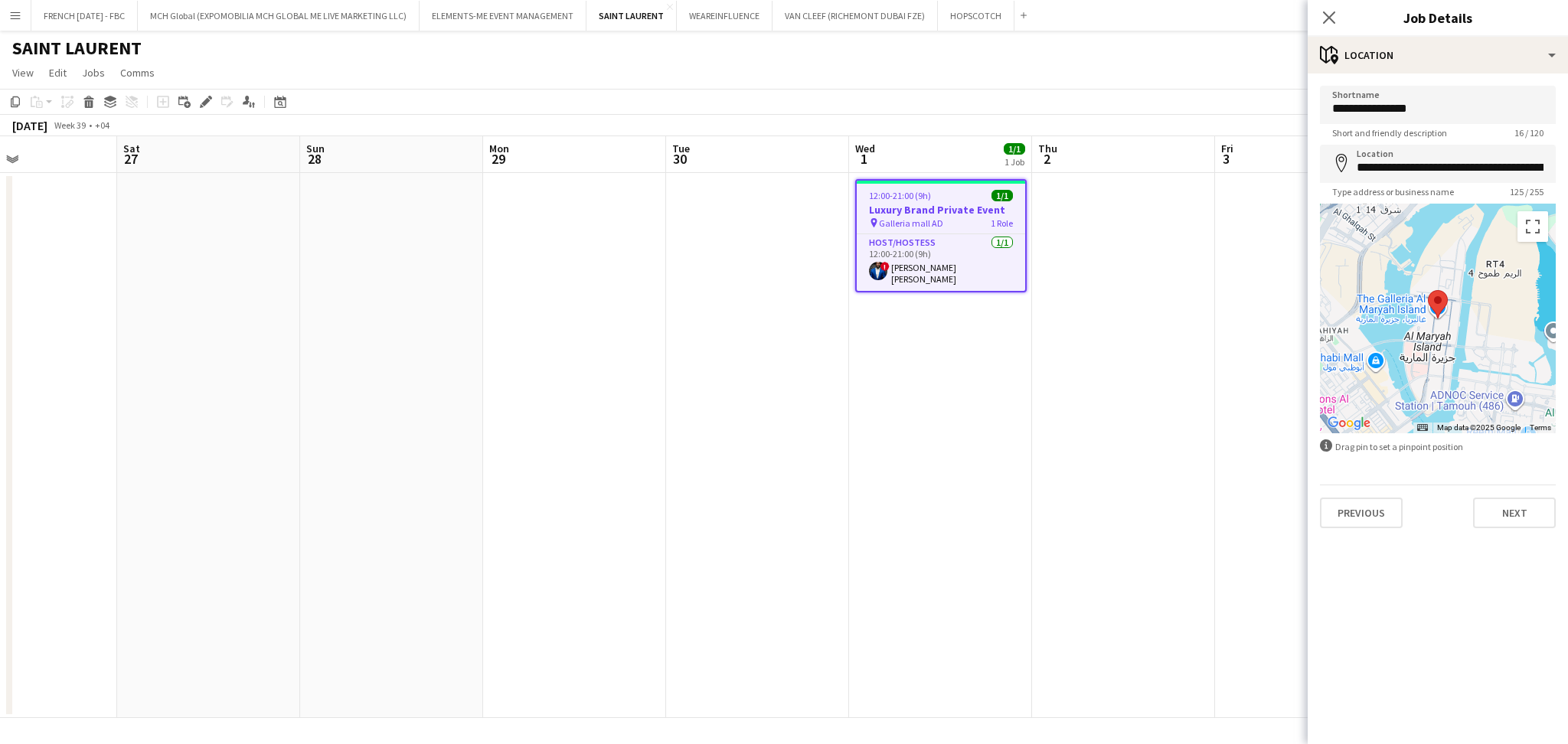
click at [1367, 717] on mat-expansion-panel "**********" at bounding box center [1438, 409] width 260 height 671
click at [1354, 509] on button "Previous" at bounding box center [1361, 512] width 82 height 30
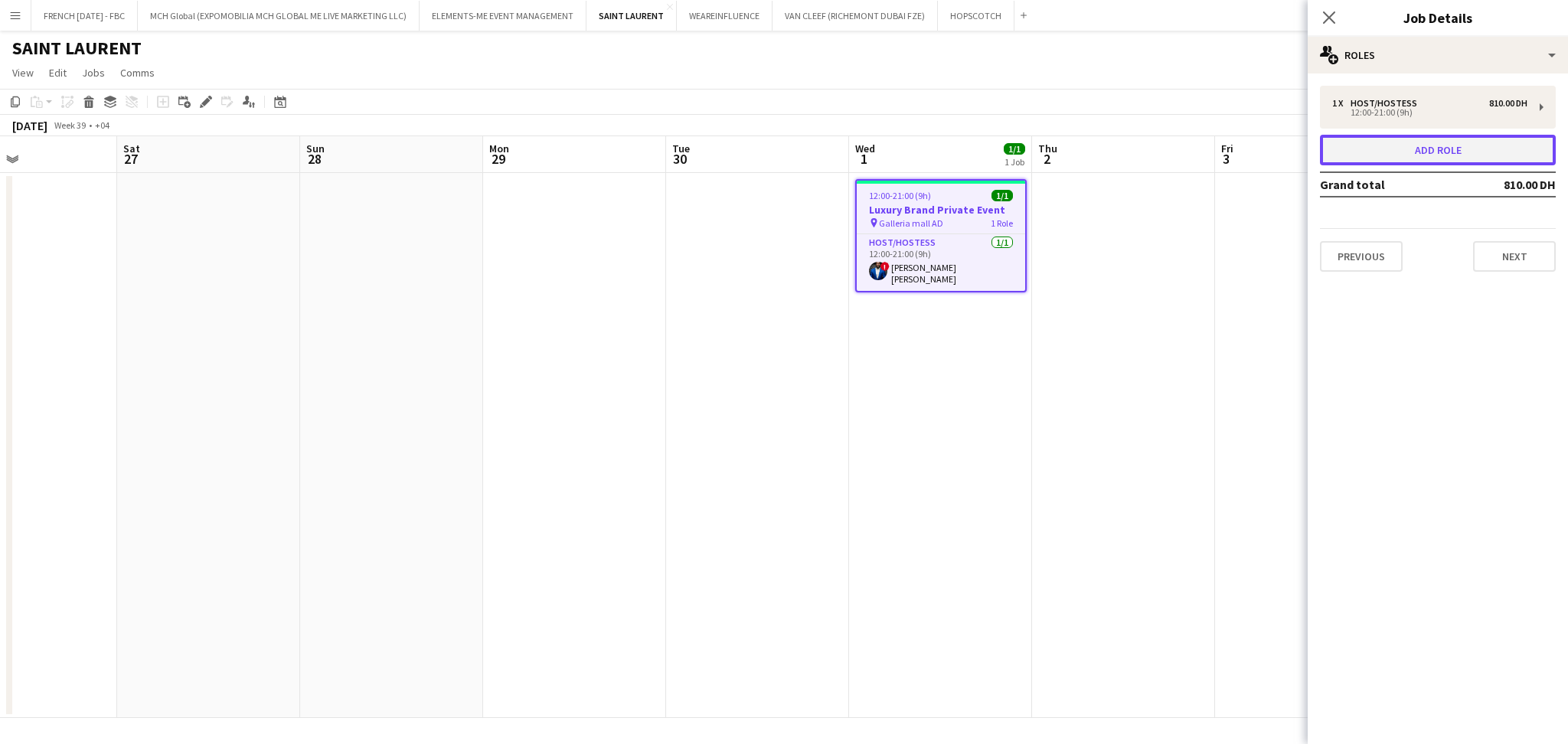
click at [1442, 140] on button "Add role" at bounding box center [1437, 149] width 236 height 30
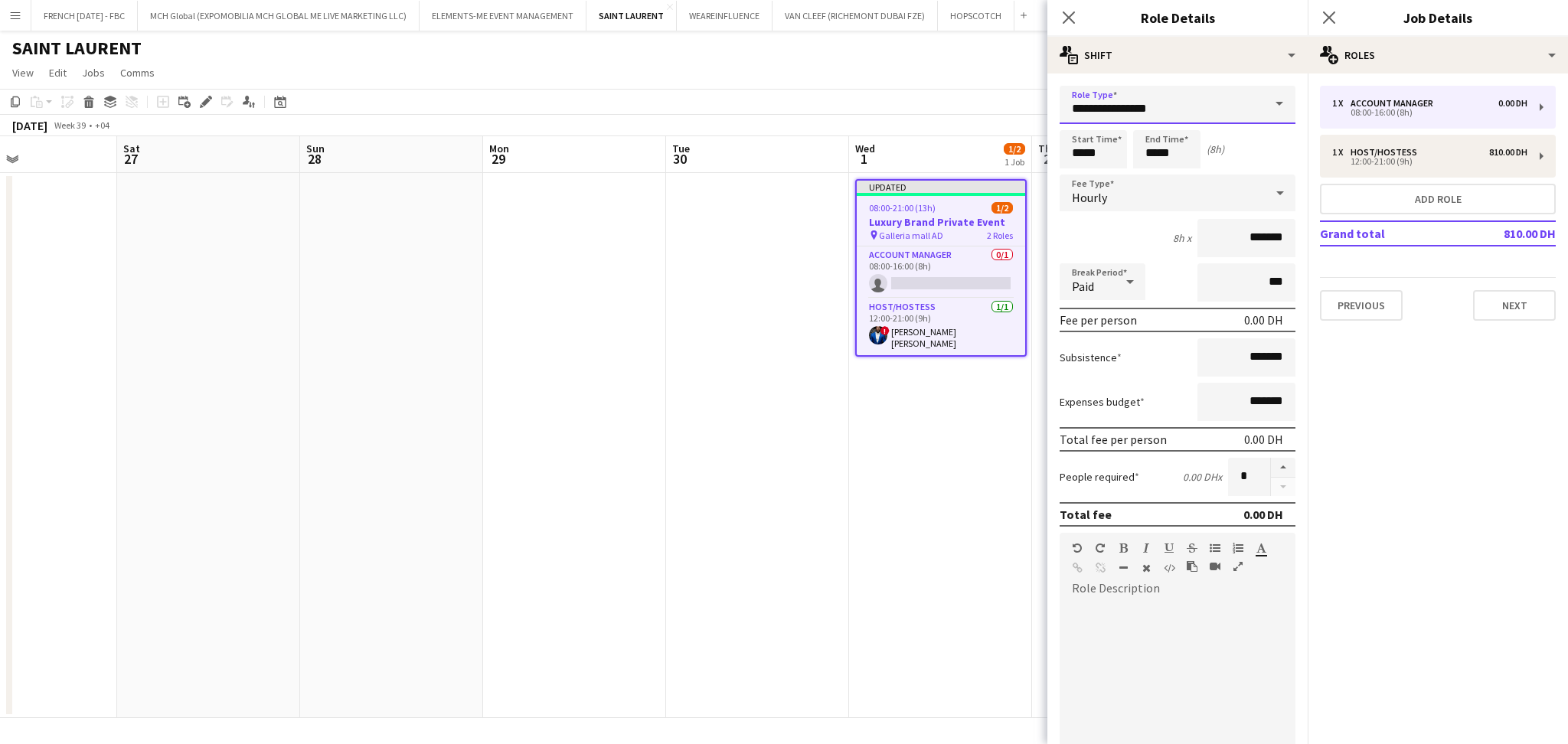
drag, startPoint x: 1205, startPoint y: 105, endPoint x: 1036, endPoint y: 104, distance: 169.0
click at [1036, 104] on body "Menu Boards Boards Boards All jobs Status Workforce Workforce My Workforce Recr…" at bounding box center [784, 372] width 1568 height 744
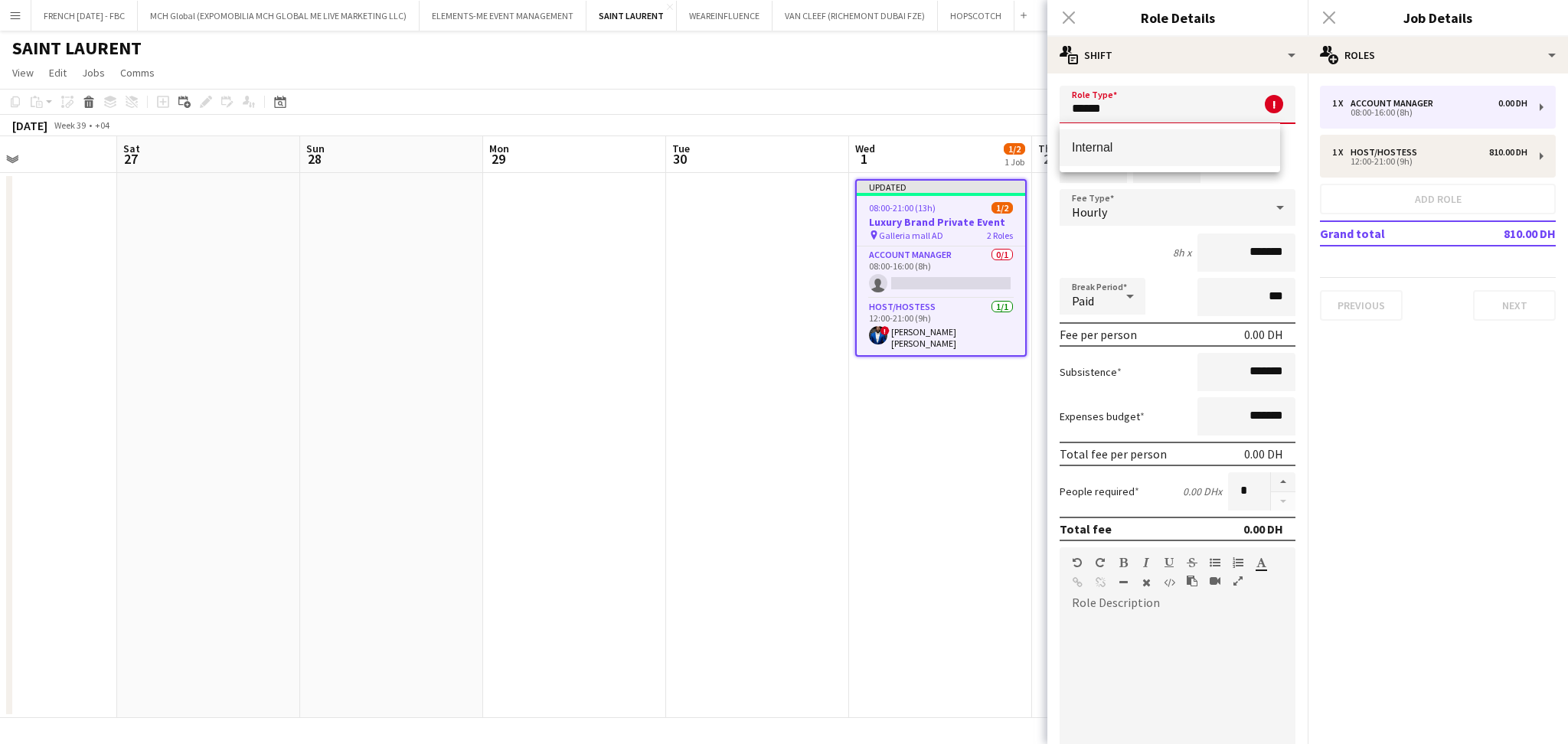
click at [1115, 140] on span "Internal" at bounding box center [1170, 148] width 196 height 15
type input "********"
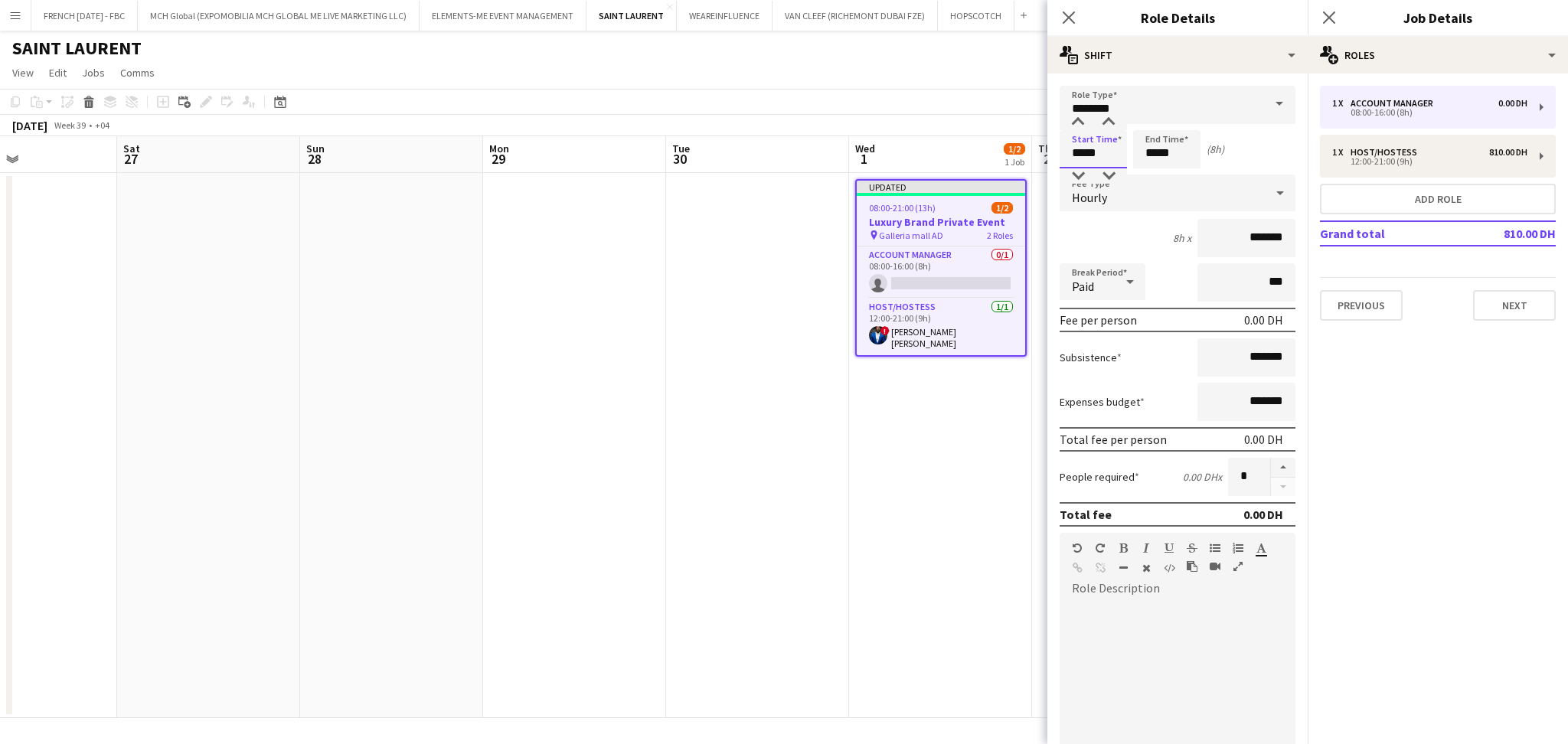
click at [1118, 150] on input "*****" at bounding box center [1093, 149] width 68 height 38
drag, startPoint x: 1118, startPoint y: 150, endPoint x: 943, endPoint y: 150, distance: 175.0
click at [943, 150] on body "Menu Boards Boards Boards All jobs Status Workforce Workforce My Workforce Recr…" at bounding box center [784, 372] width 1568 height 744
click at [1095, 147] on input "*****" at bounding box center [1093, 149] width 68 height 38
type input "*****"
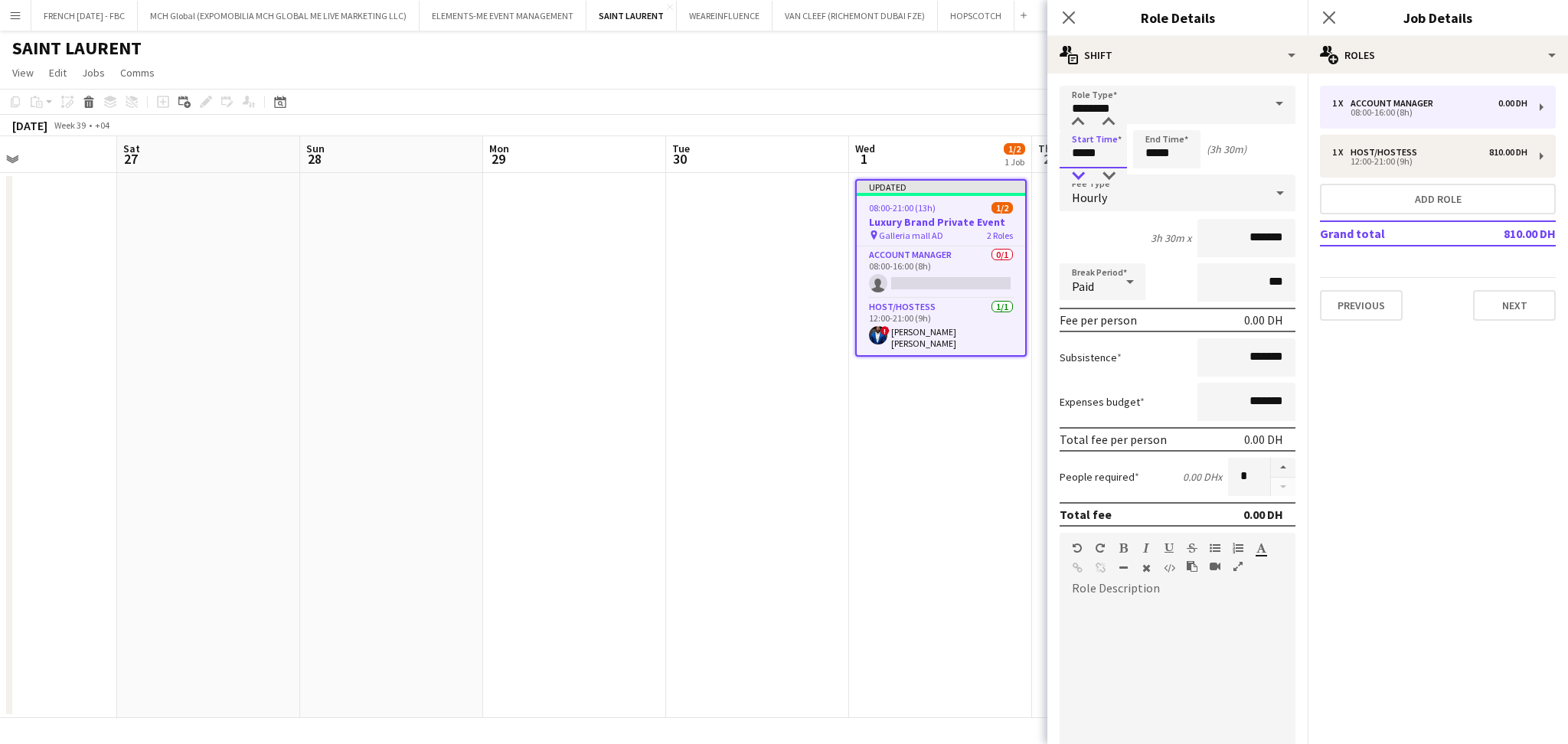
click at [1079, 173] on div at bounding box center [1078, 176] width 30 height 16
drag, startPoint x: 1180, startPoint y: 158, endPoint x: 1062, endPoint y: 141, distance: 119.2
click at [1062, 141] on div "Start Time ***** End Time ***** (4h 30m)" at bounding box center [1177, 149] width 236 height 38
type input "*****"
click at [1146, 185] on div "Hourly" at bounding box center [1162, 192] width 205 height 37
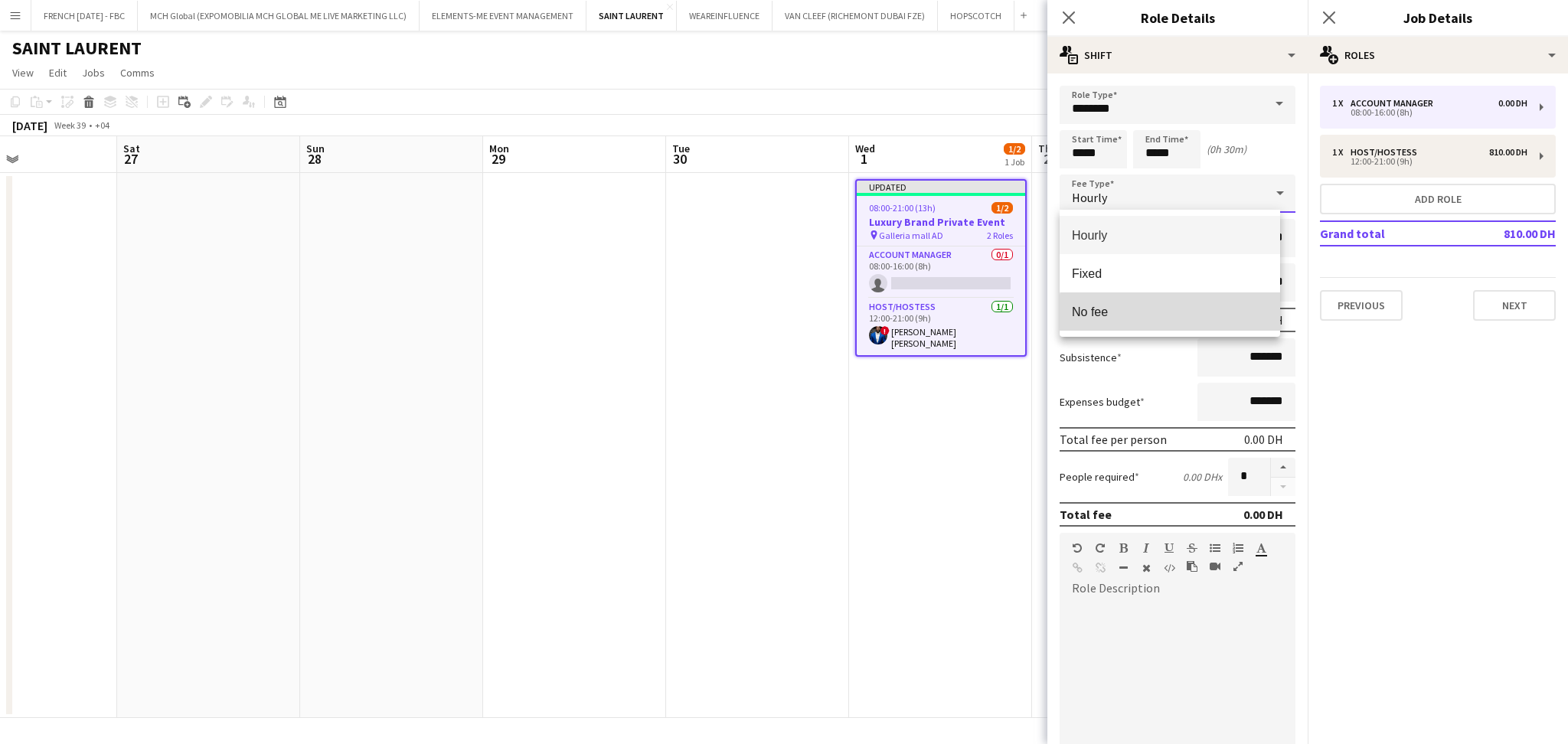
click at [1189, 314] on span "No fee" at bounding box center [1170, 312] width 196 height 15
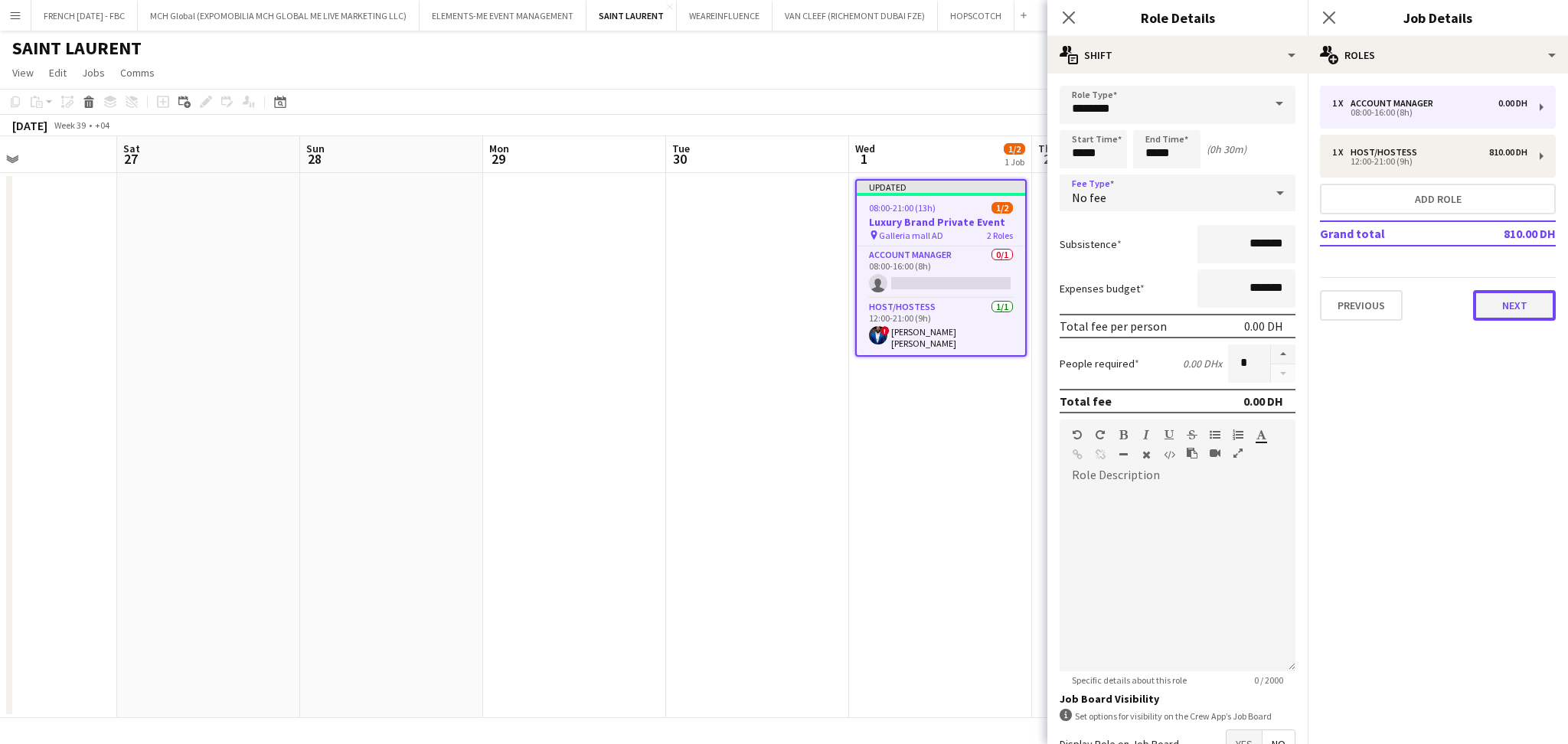
click at [1547, 300] on button "Next" at bounding box center [1514, 305] width 82 height 30
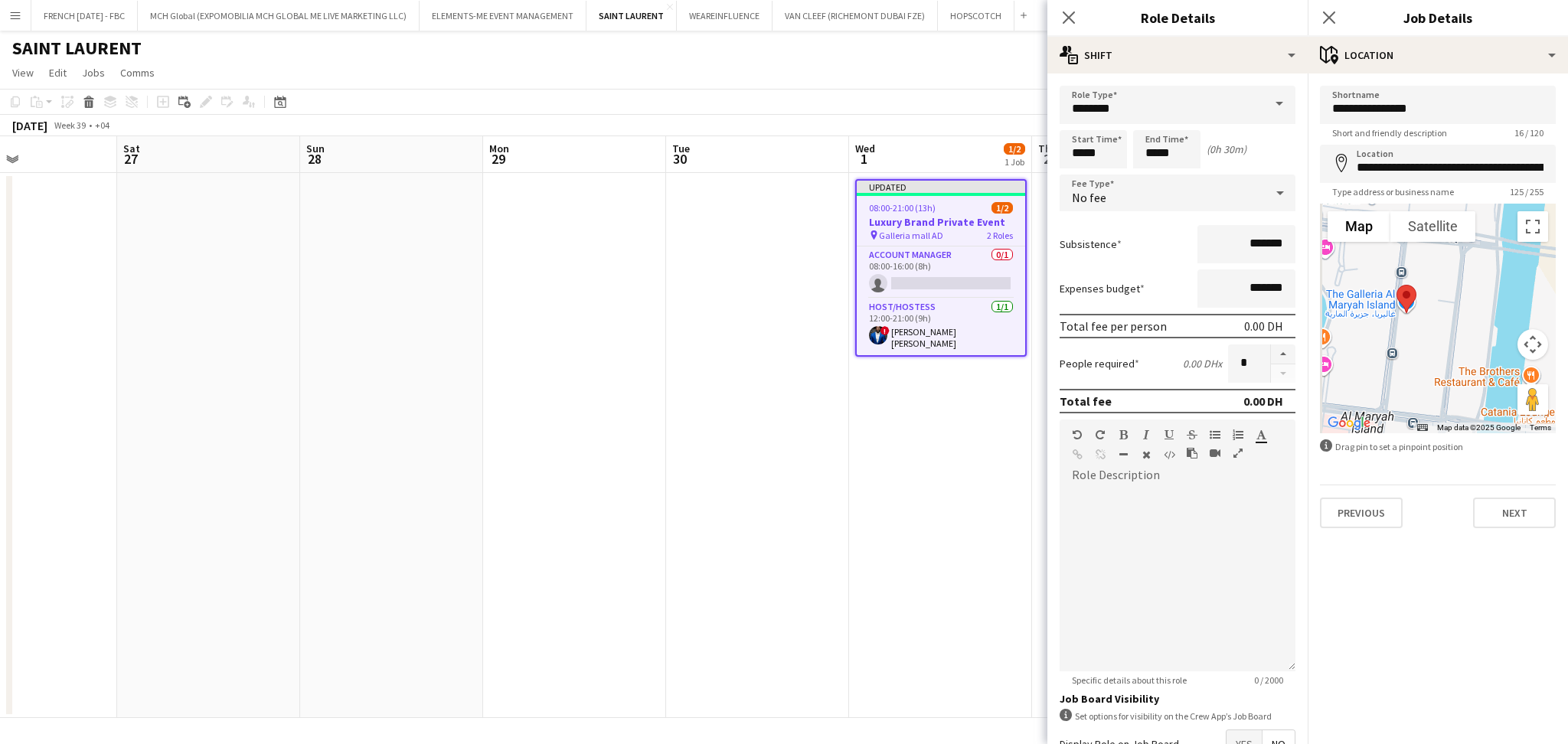
drag, startPoint x: 1436, startPoint y: 348, endPoint x: 1491, endPoint y: 348, distance: 55.0
click at [1491, 348] on div at bounding box center [1437, 318] width 236 height 230
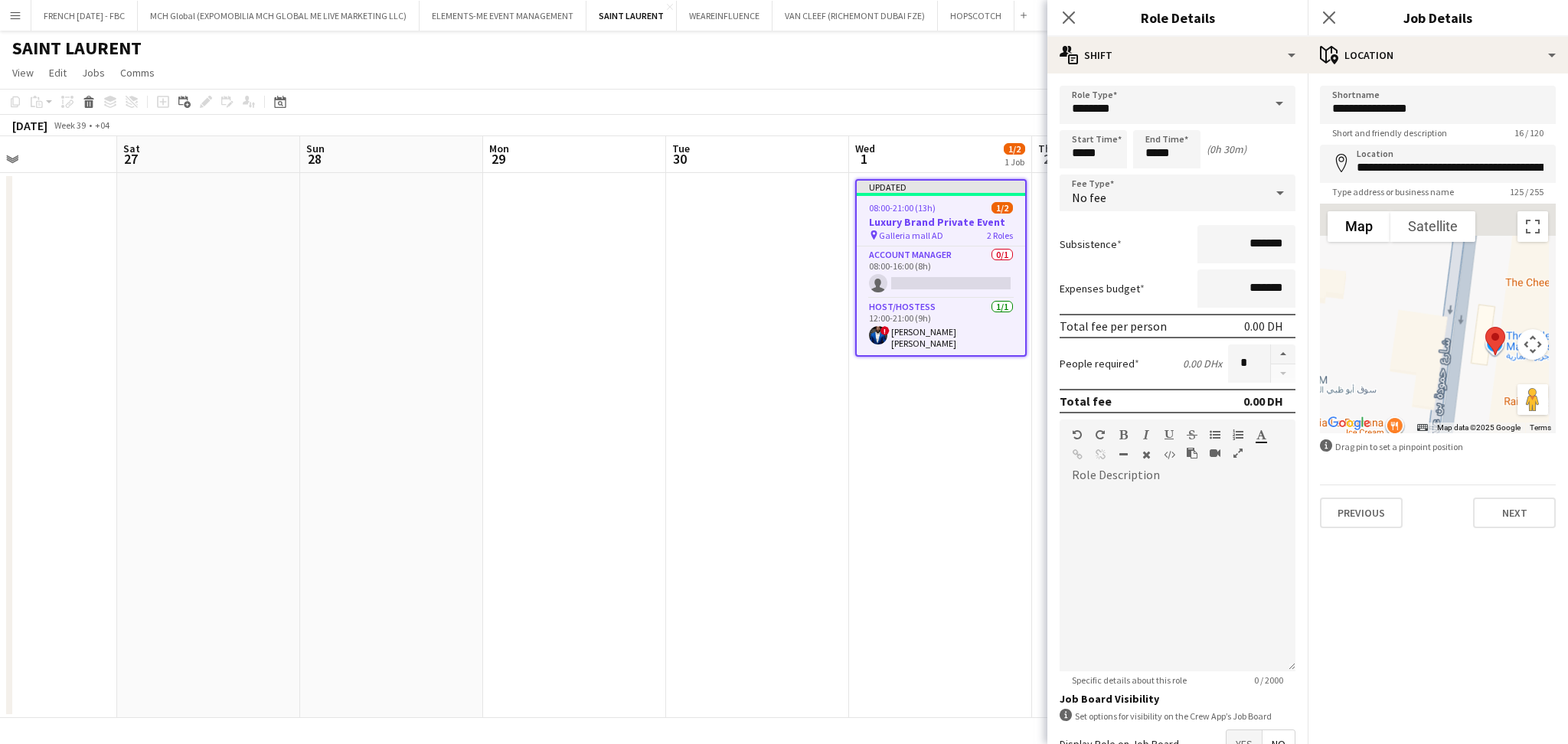
drag, startPoint x: 1480, startPoint y: 330, endPoint x: 1258, endPoint y: 428, distance: 242.7
click at [1258, 428] on body "Menu Boards Boards Boards All jobs Status Workforce Workforce My Workforce Recr…" at bounding box center [784, 372] width 1568 height 744
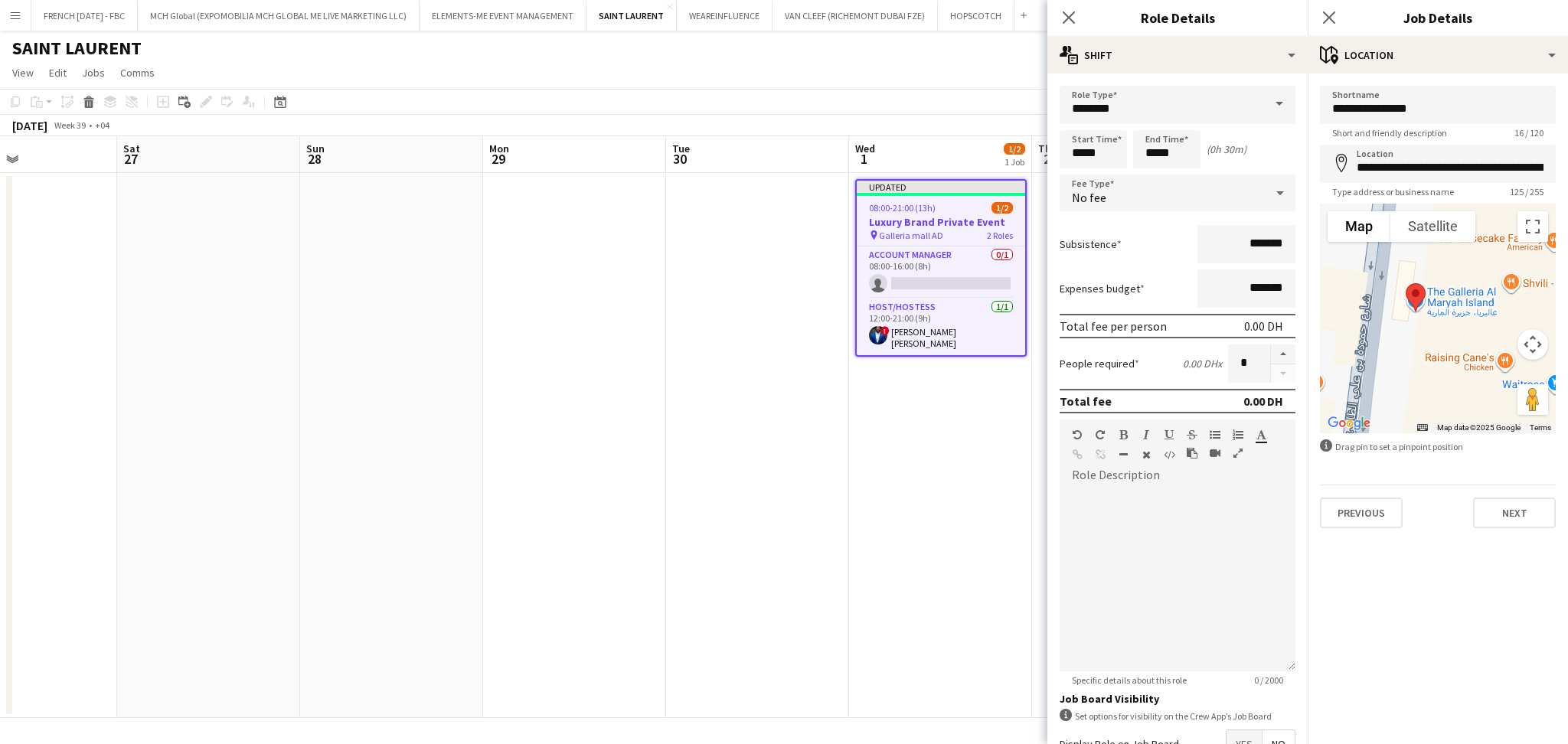
drag, startPoint x: 1372, startPoint y: 340, endPoint x: 1354, endPoint y: 322, distance: 25.5
click at [1354, 322] on div at bounding box center [1437, 318] width 236 height 230
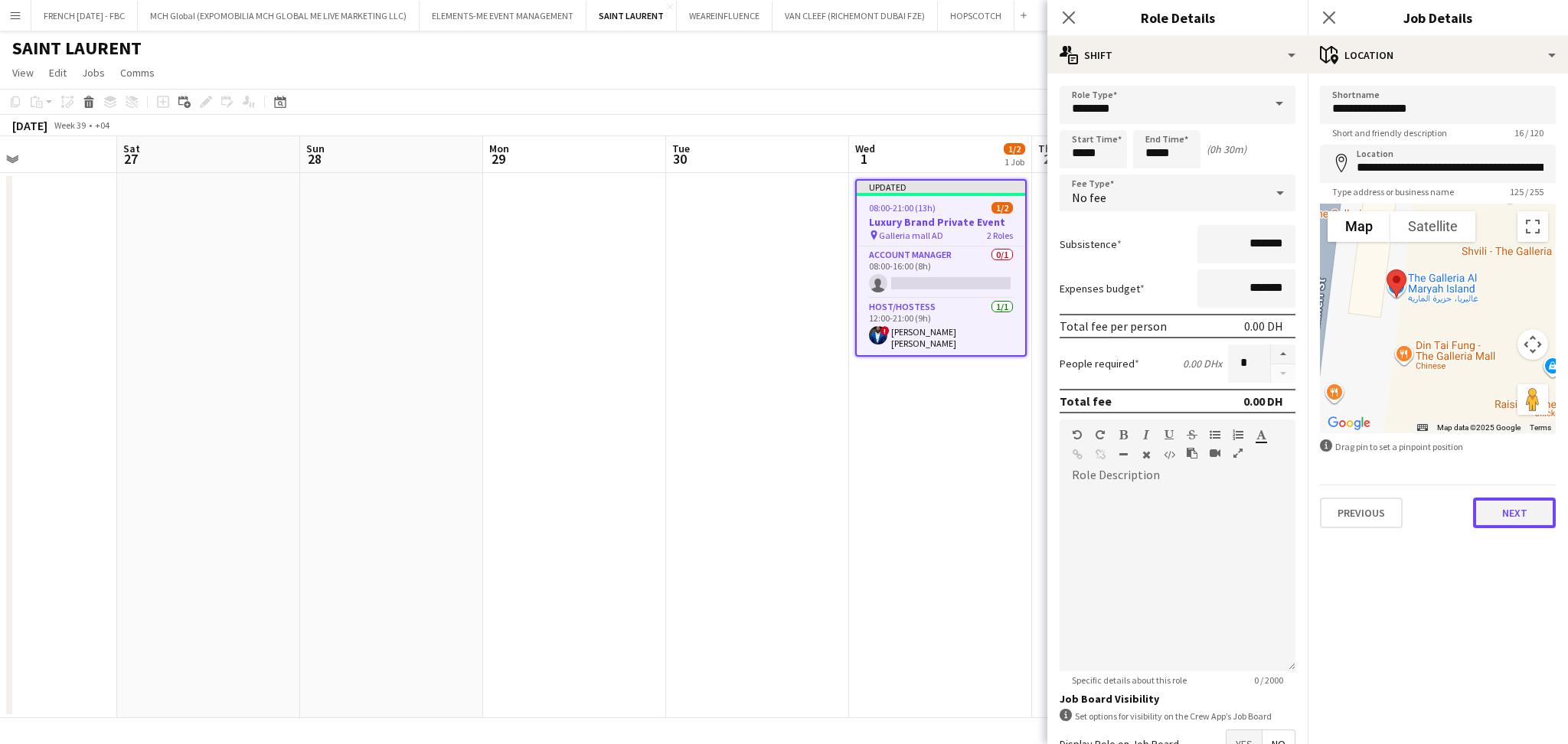
click at [1507, 503] on button "Next" at bounding box center [1514, 512] width 82 height 30
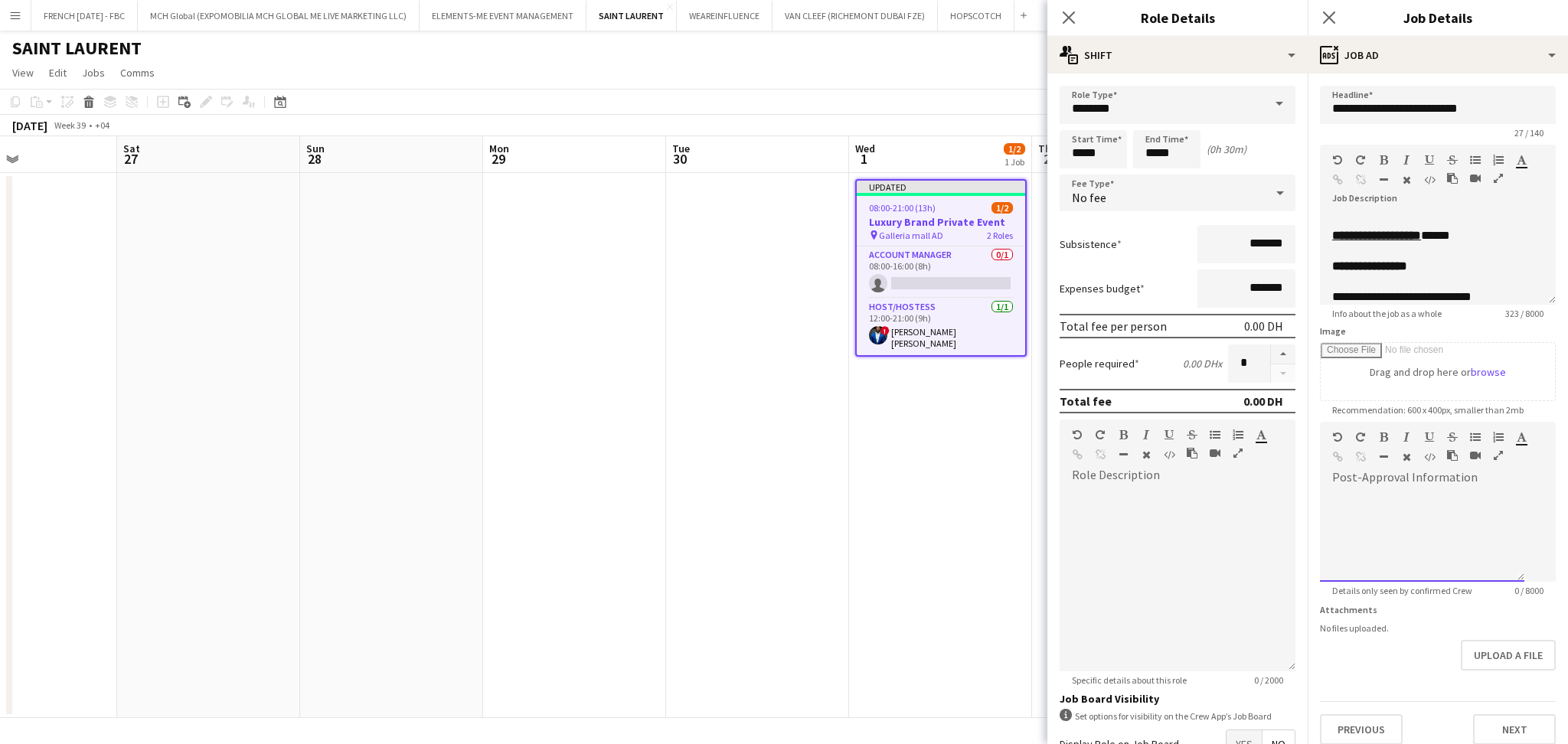
click at [1428, 479] on div "Paragraph Heading 1 Heading 2 Heading 3 Heading 4 Heading 5 Heading 6 Heading 7…" at bounding box center [1437, 450] width 236 height 58
paste div
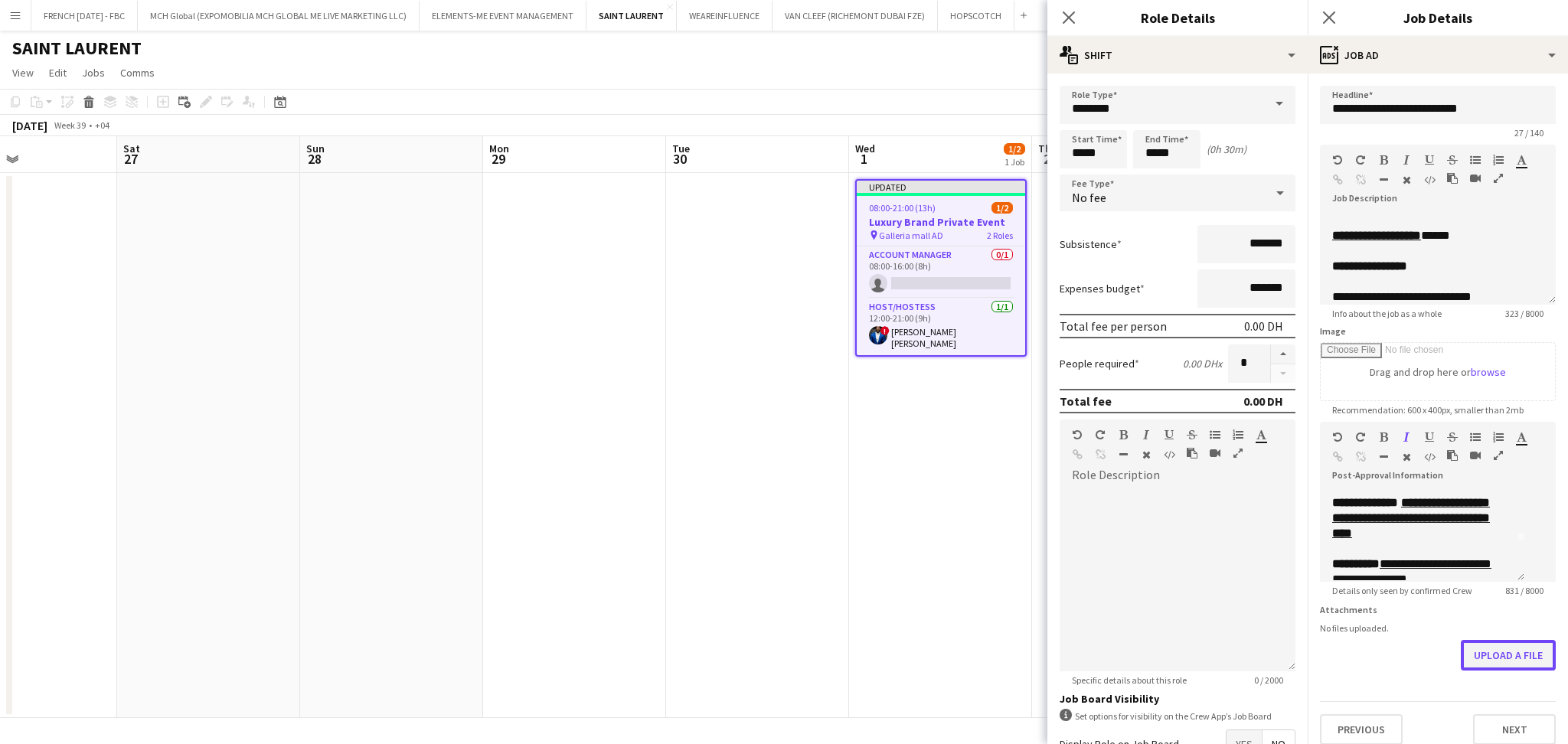
click at [1499, 665] on button "Upload a file" at bounding box center [1508, 654] width 95 height 30
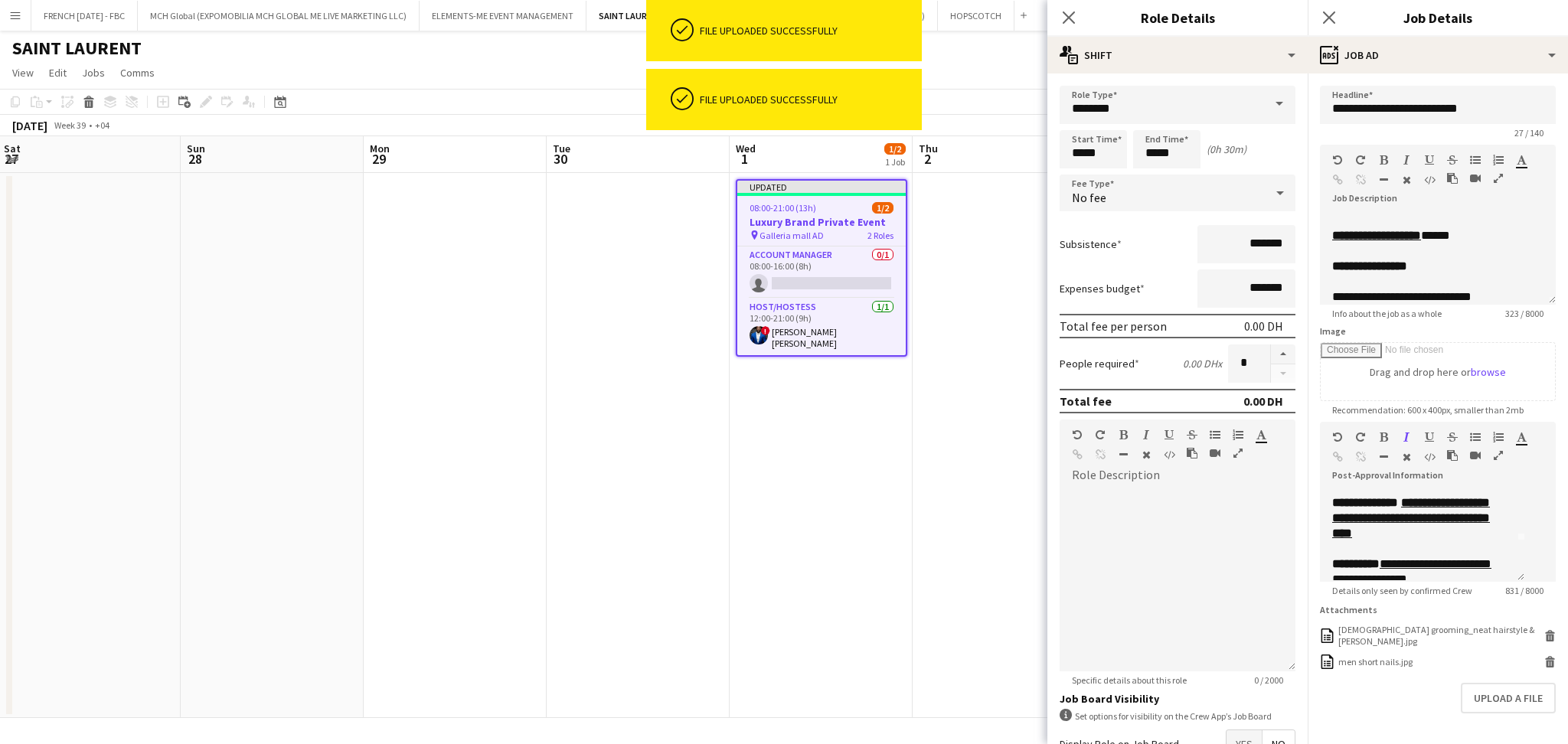
scroll to position [0, 564]
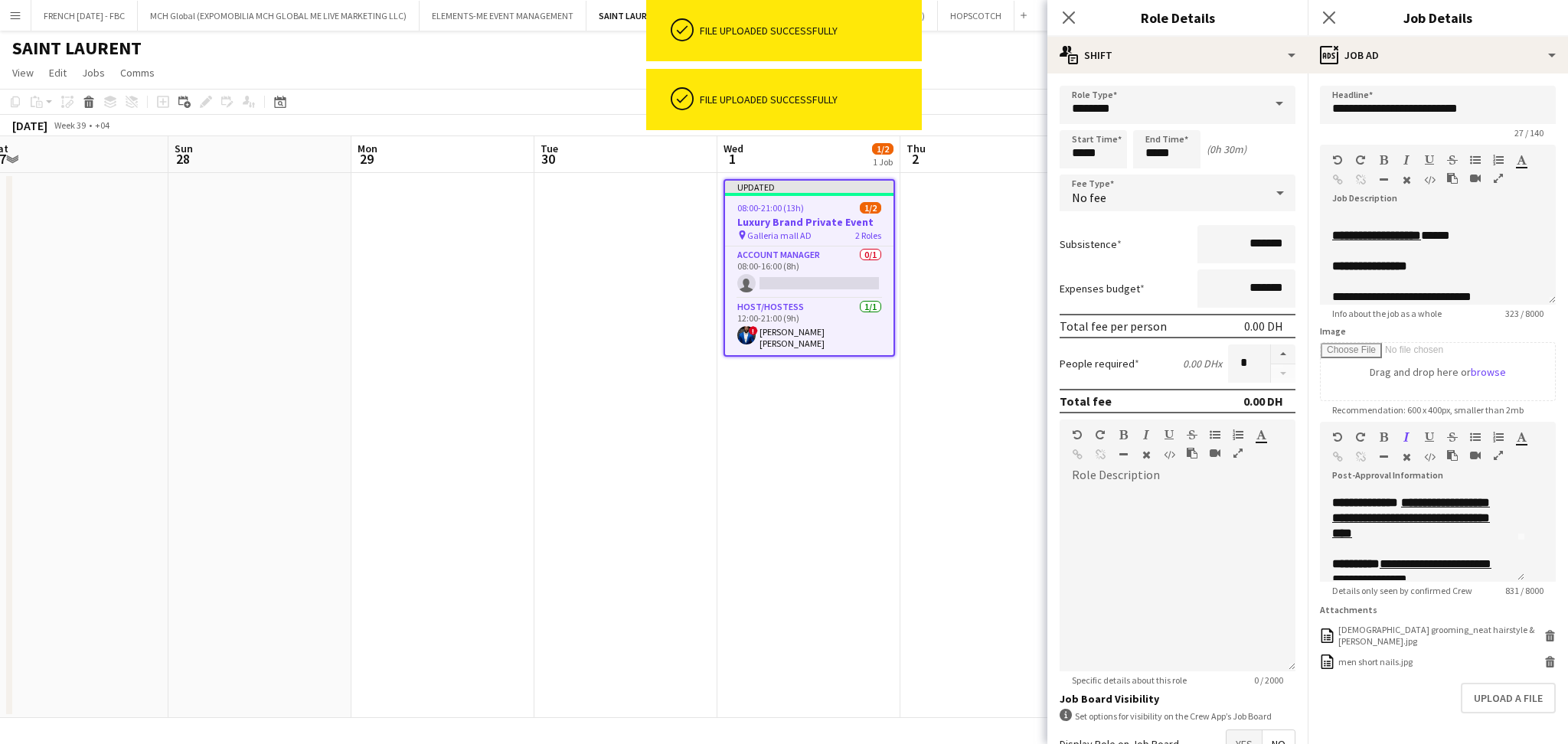
click at [836, 475] on app-calendar-viewport "Wed 24 Thu 25 2/2 1 Job Fri 26 Sat 27 Sun 28 Mon 29 Tue 30 Wed 1 1/2 1 Job Thu …" at bounding box center [784, 427] width 1568 height 582
click at [812, 284] on app-card-role "Account Manager 0/1 08:00-16:00 (8h) single-neutral-actions" at bounding box center [809, 272] width 169 height 52
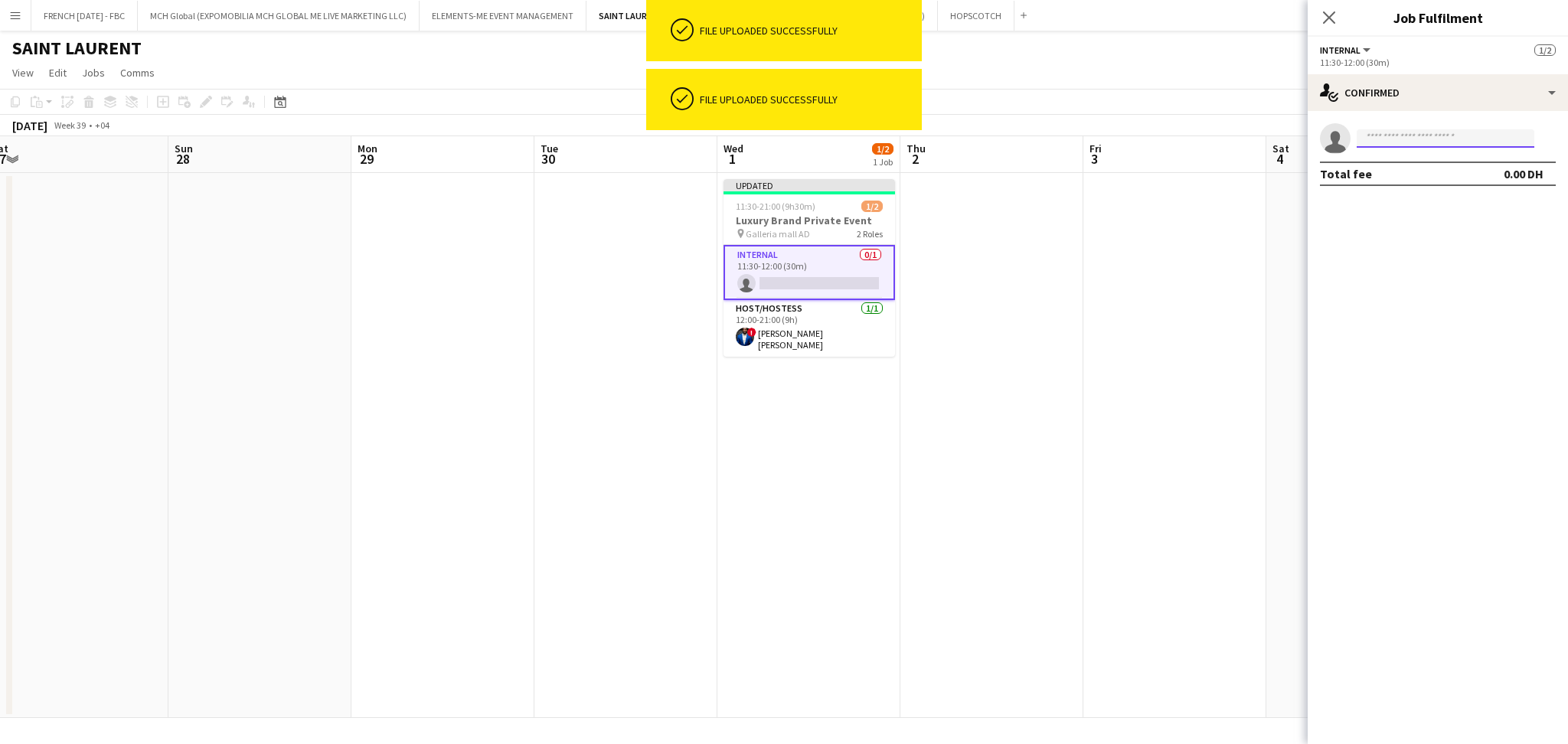
click at [1473, 142] on input at bounding box center [1445, 138] width 178 height 18
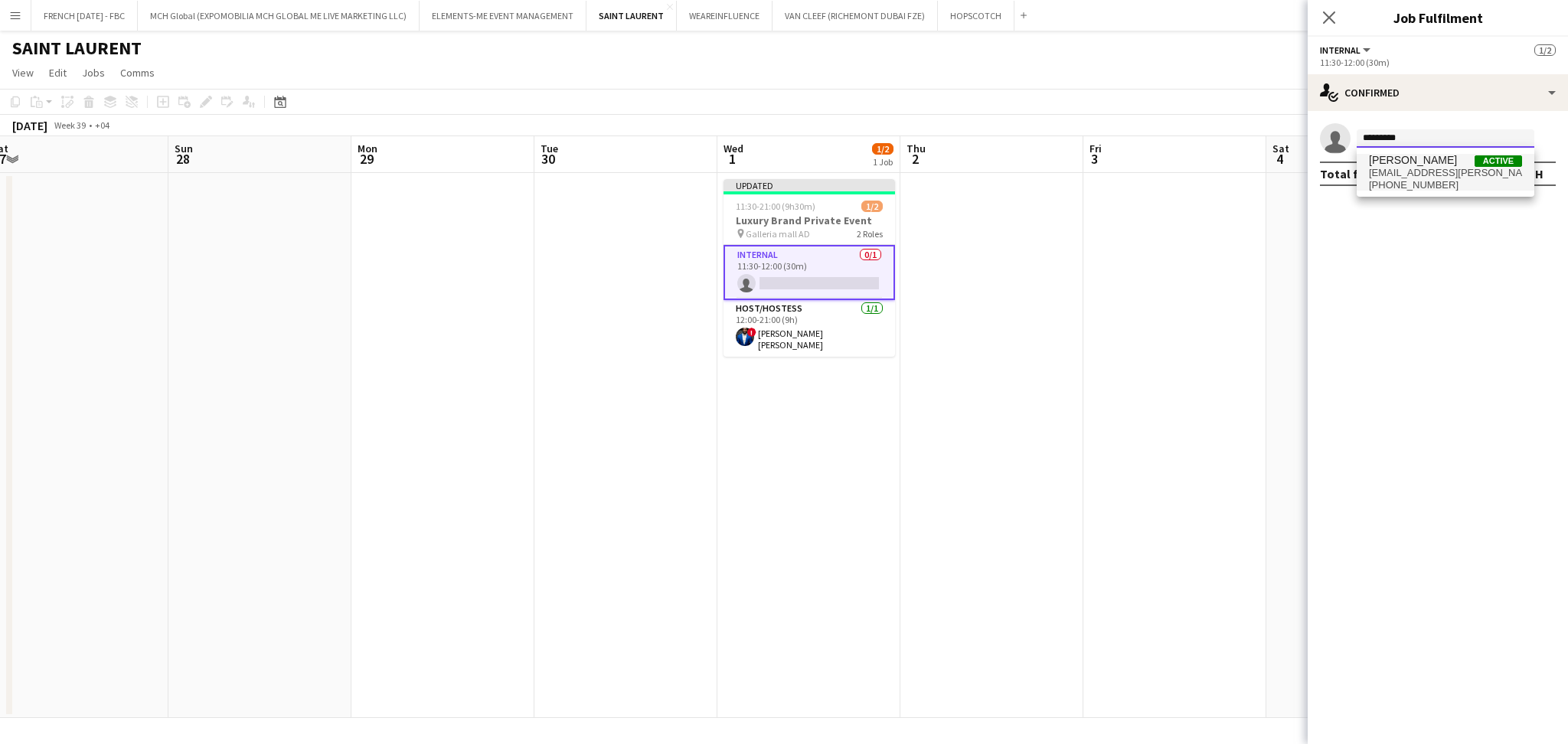
type input "*********"
click at [1424, 159] on span "[PERSON_NAME]" at bounding box center [1413, 160] width 88 height 13
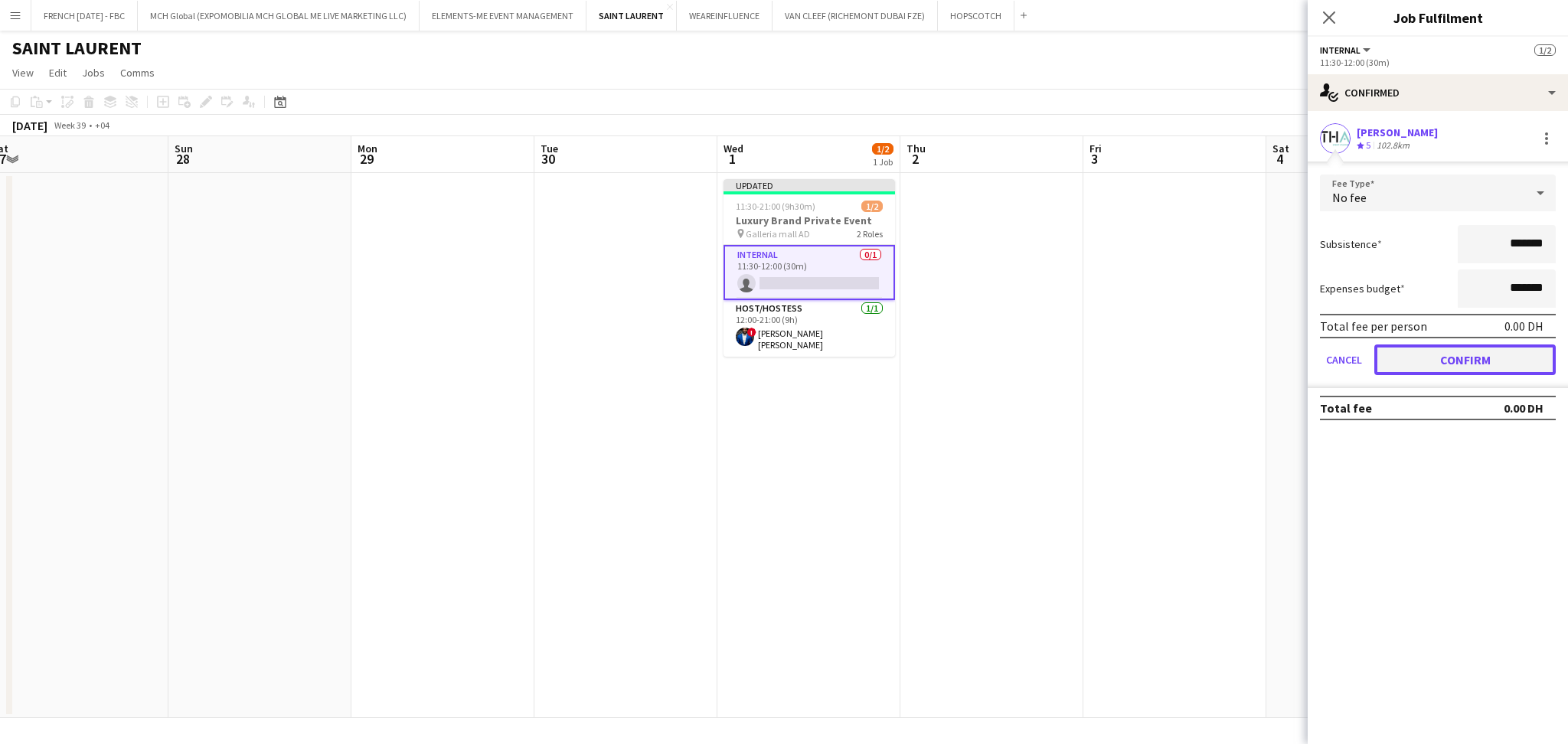
click at [1475, 356] on button "Confirm" at bounding box center [1465, 359] width 181 height 30
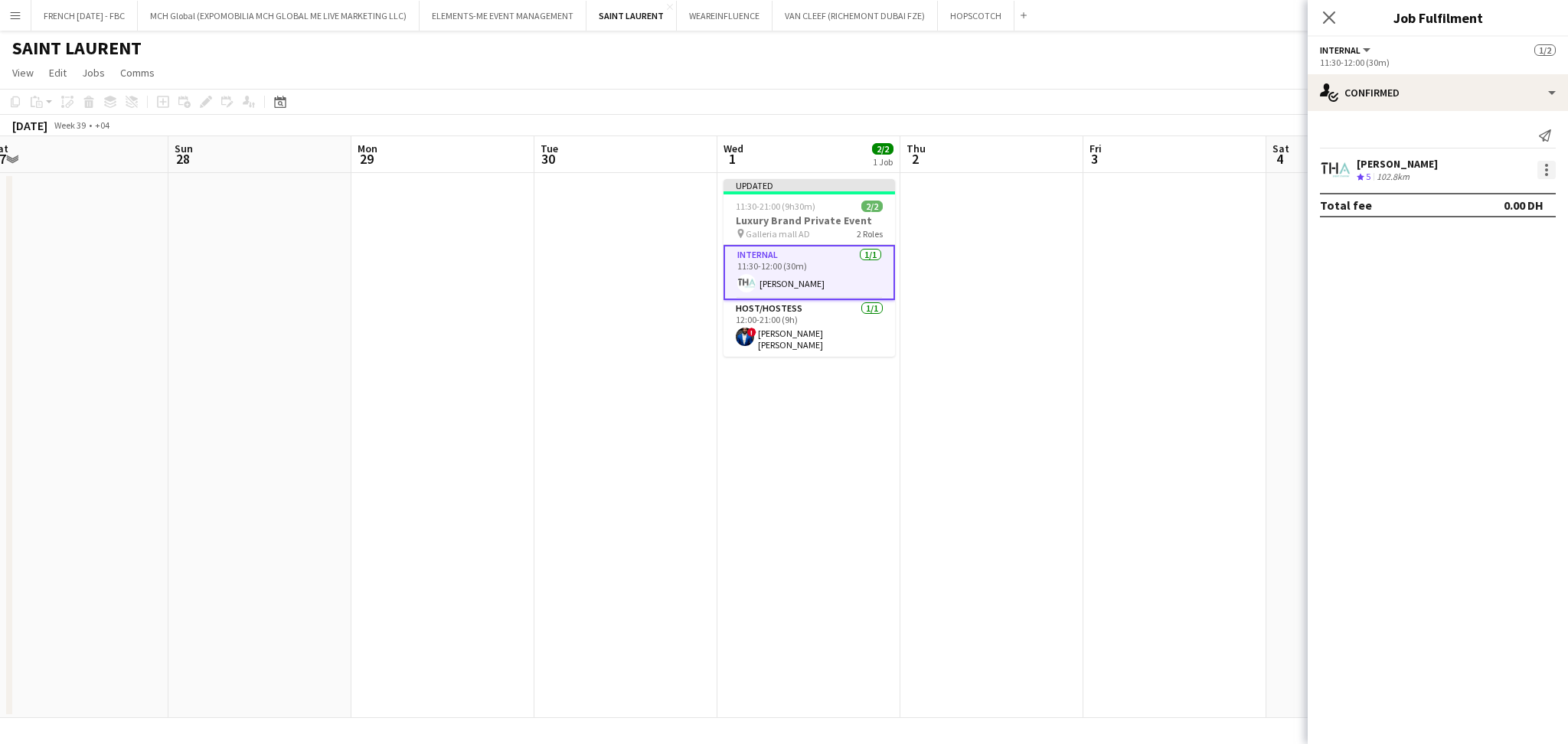
click at [1552, 167] on div at bounding box center [1547, 170] width 18 height 18
click at [1498, 379] on span "Set as supervisor" at bounding box center [1497, 381] width 95 height 13
click at [1195, 332] on app-date-cell at bounding box center [1175, 445] width 183 height 545
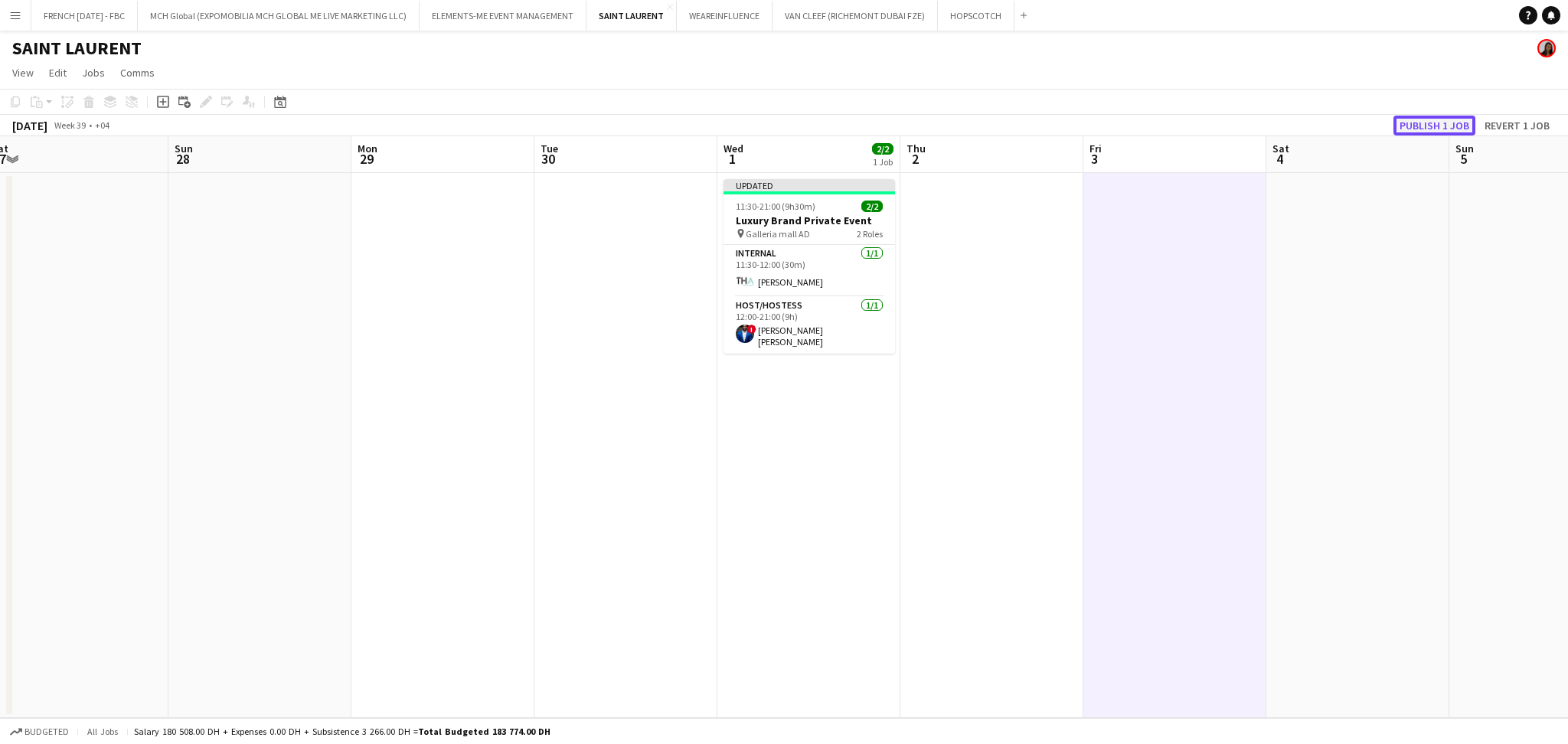
click at [1435, 123] on button "Publish 1 job" at bounding box center [1433, 126] width 82 height 20
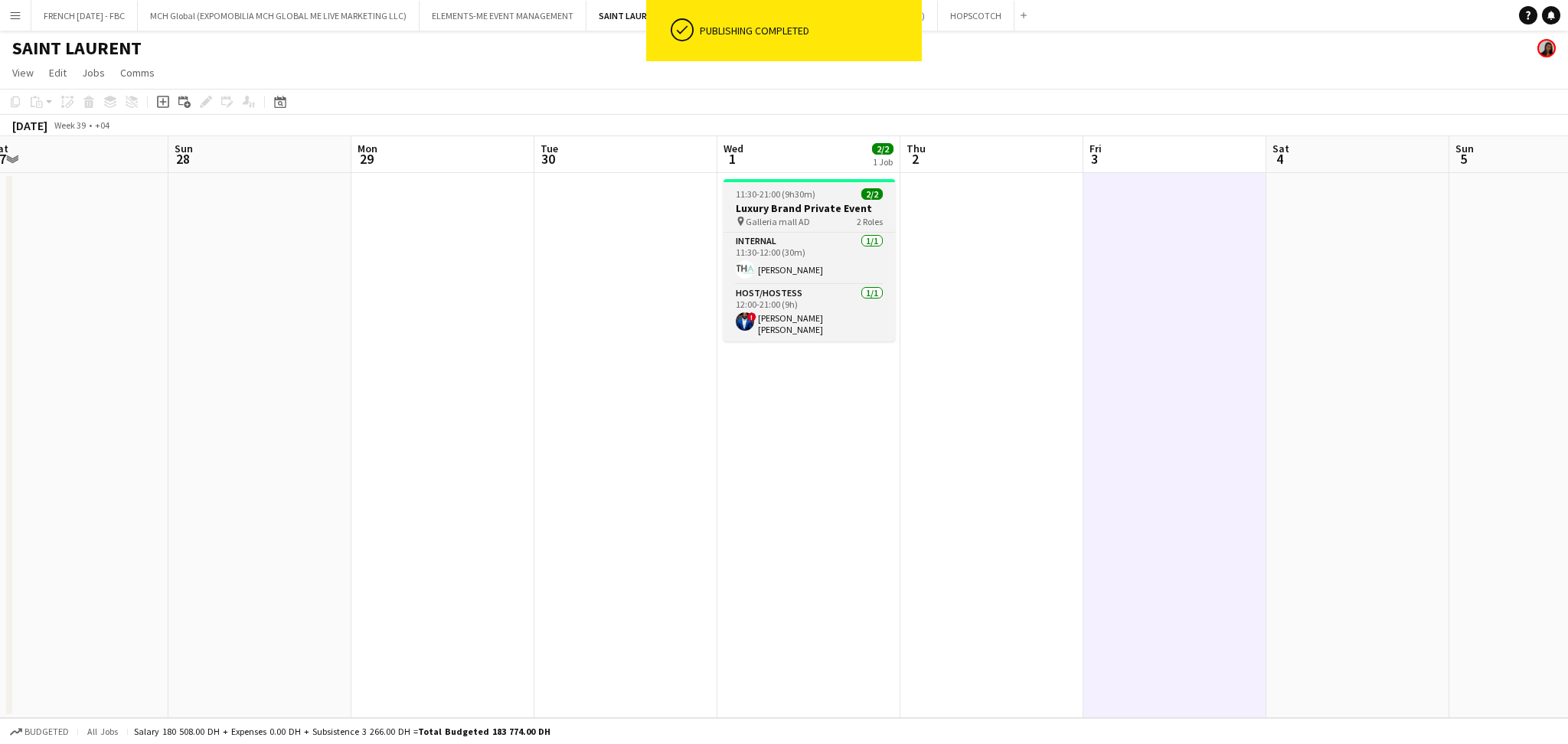
click at [788, 198] on span "11:30-21:00 (9h30m)" at bounding box center [775, 194] width 80 height 12
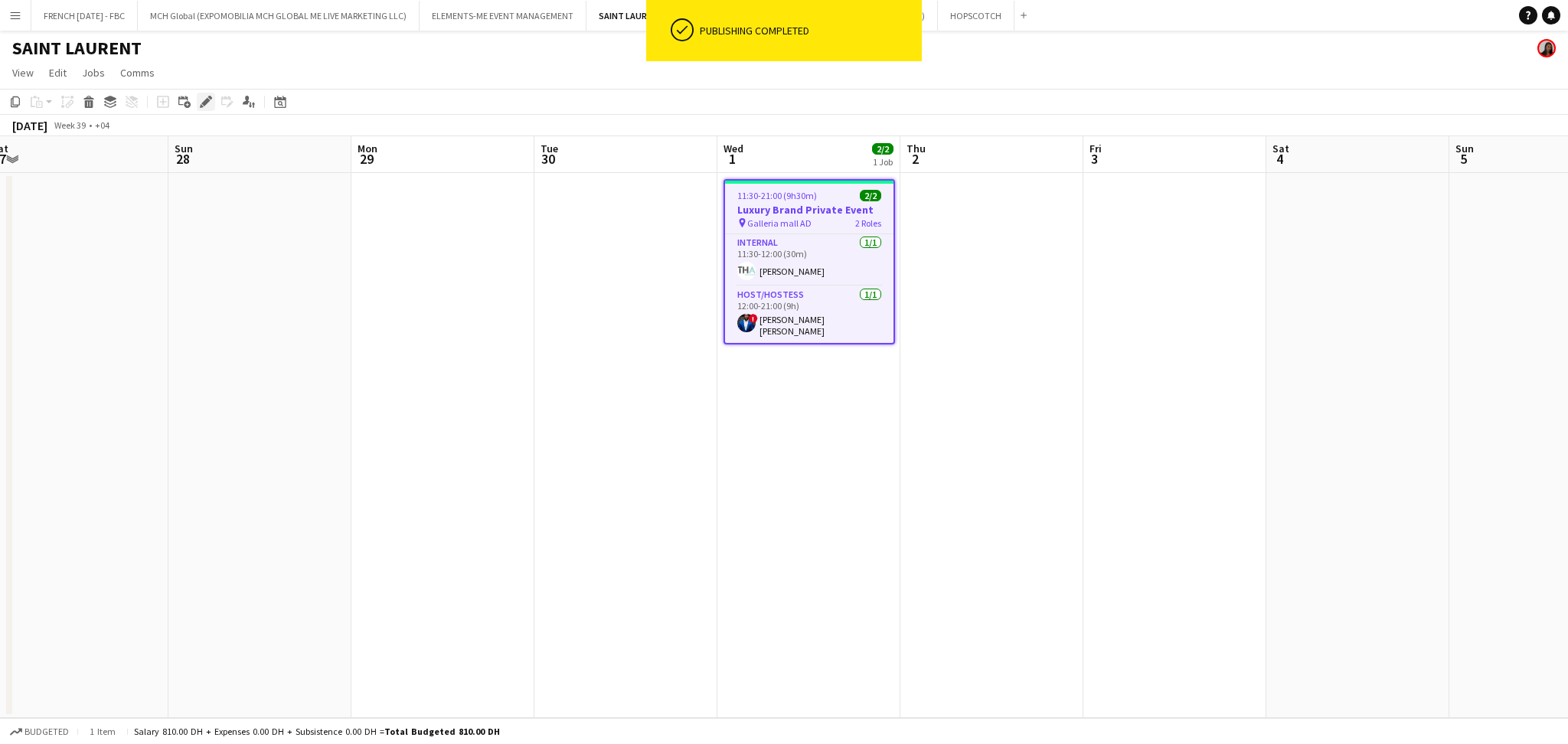
click at [202, 109] on div "Edit" at bounding box center [206, 102] width 18 height 18
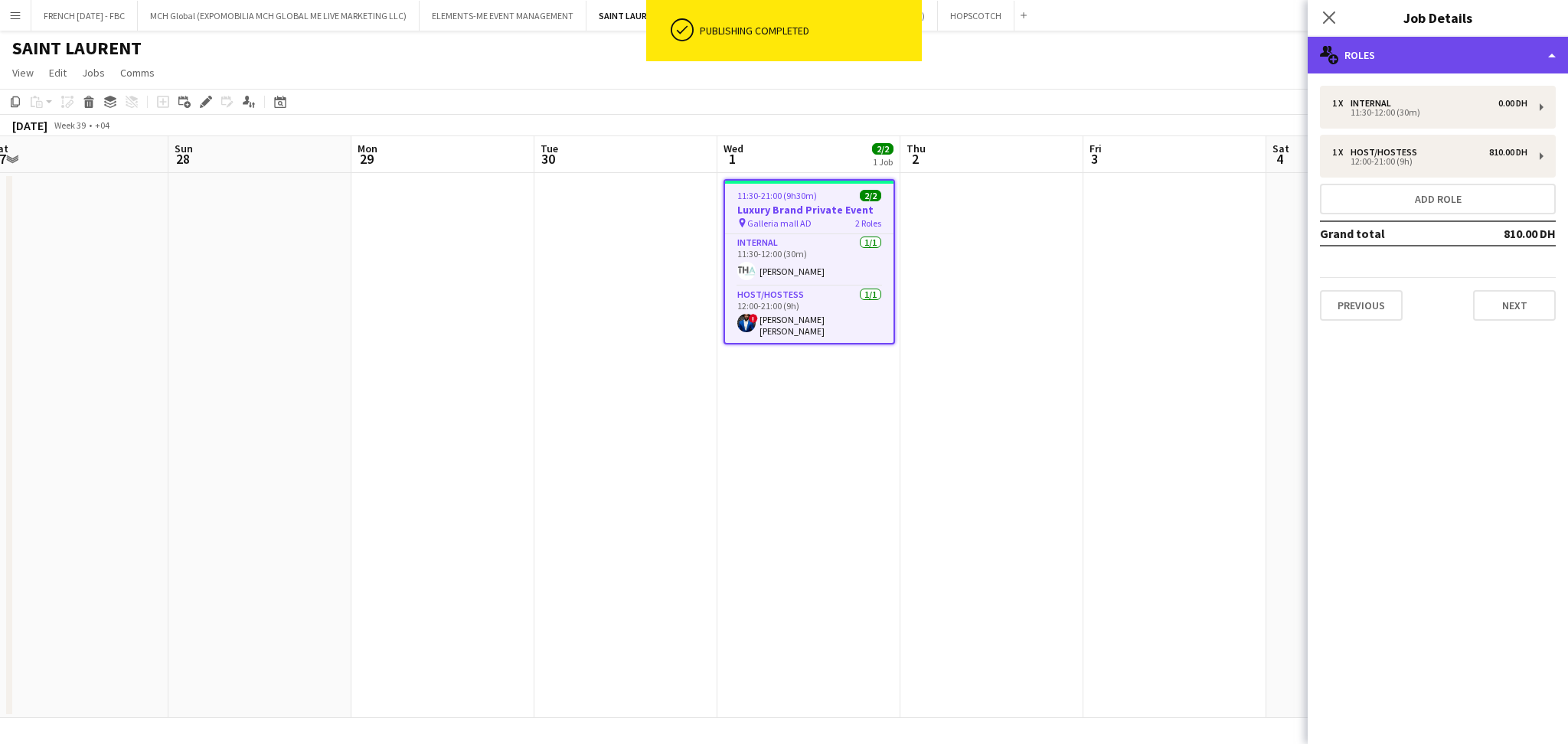
click at [1377, 63] on div "multiple-users-add Roles" at bounding box center [1438, 55] width 260 height 37
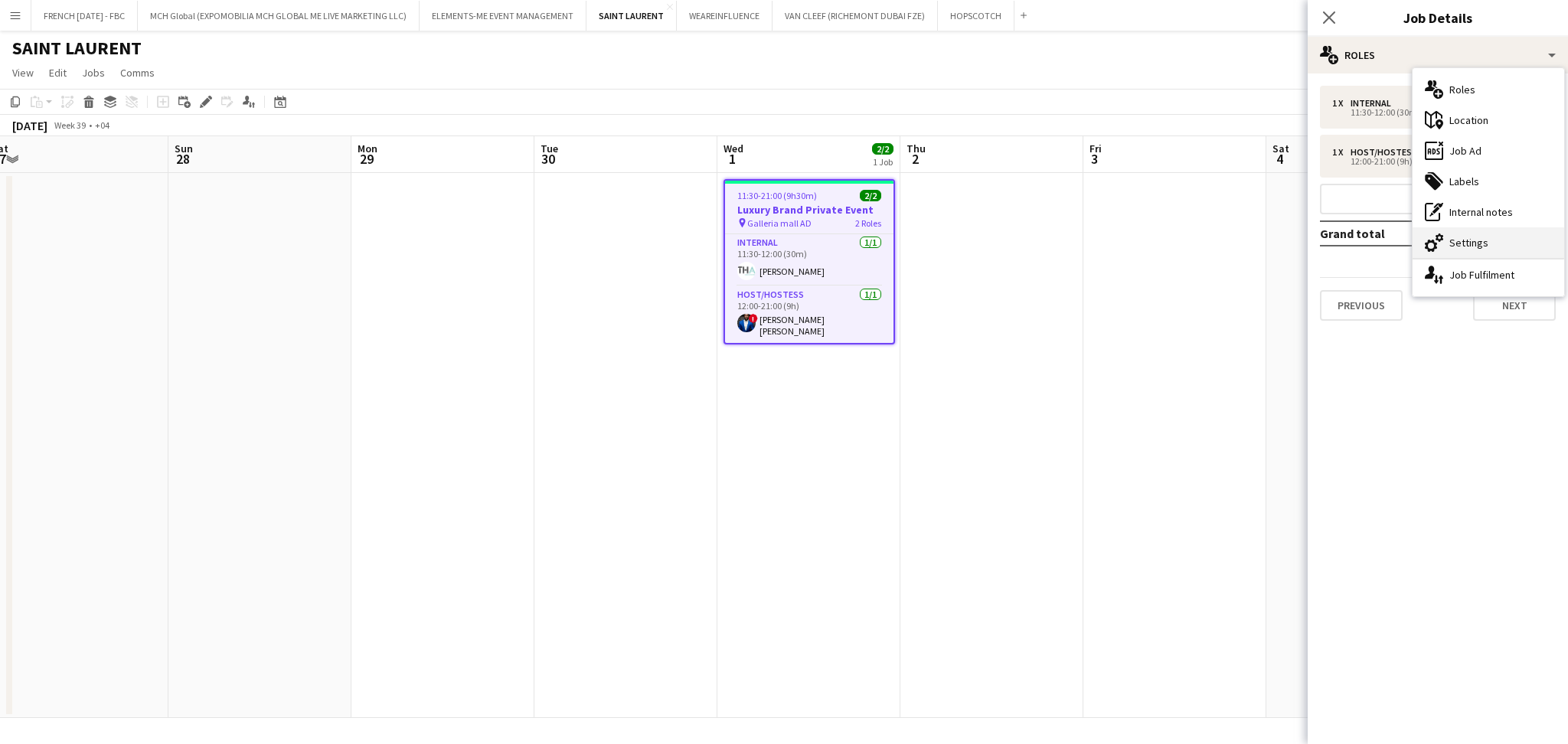
click at [1464, 244] on div "cog-double-3 Settings" at bounding box center [1487, 242] width 151 height 30
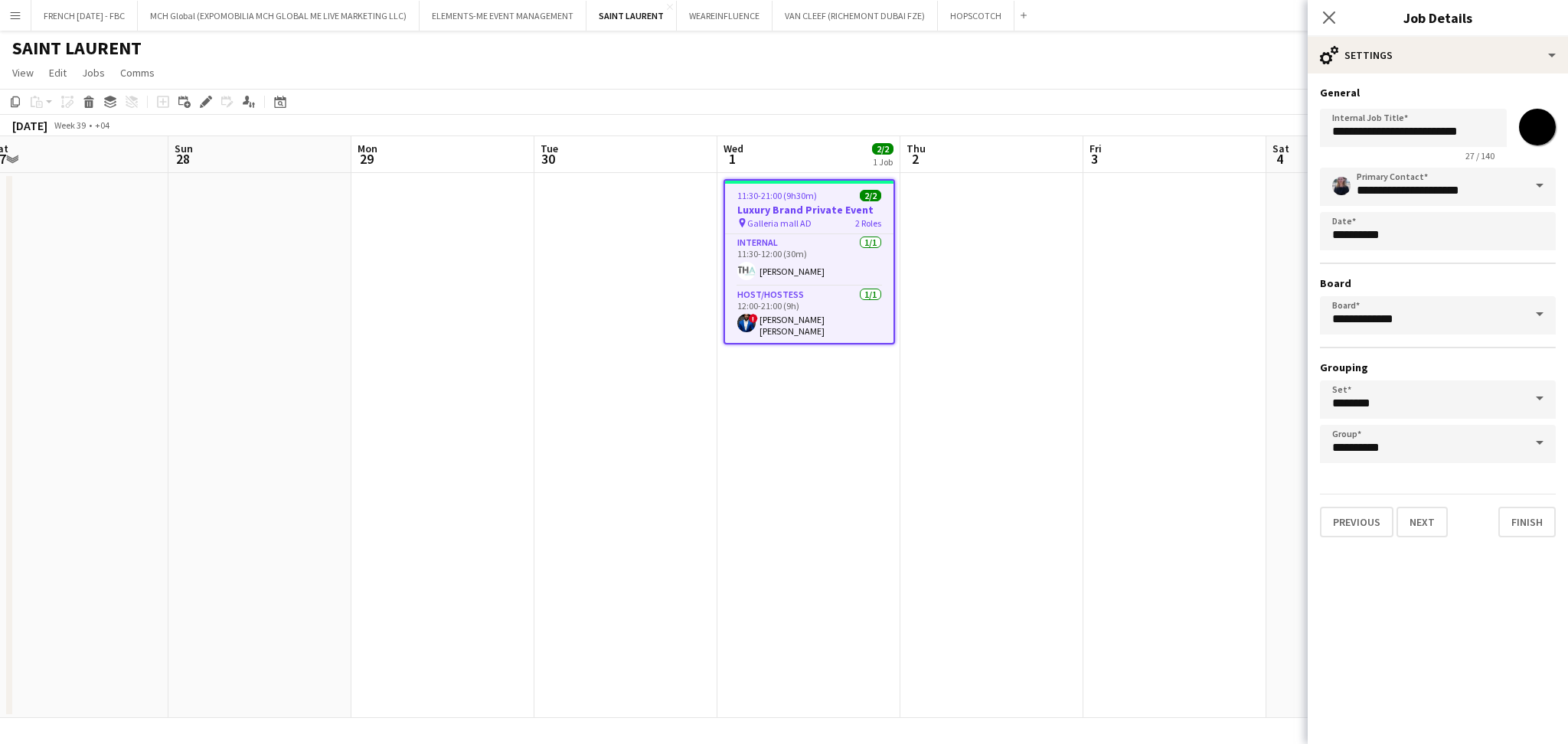
click at [1524, 126] on input "*******" at bounding box center [1537, 127] width 55 height 55
type input "*******"
click at [1161, 447] on app-date-cell at bounding box center [1175, 445] width 183 height 545
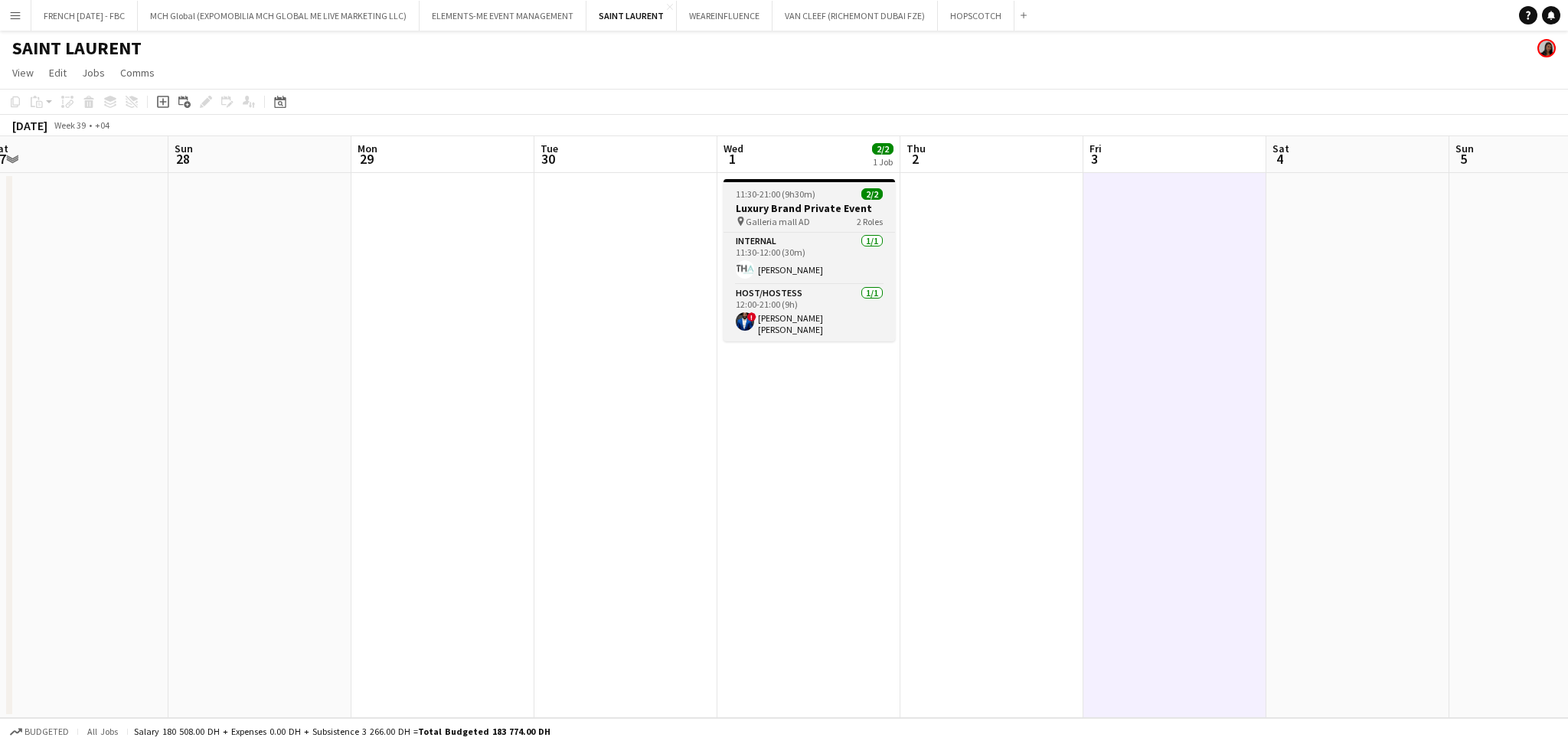
click at [810, 215] on div "pin Galleria mall AD 2 Roles" at bounding box center [808, 221] width 171 height 12
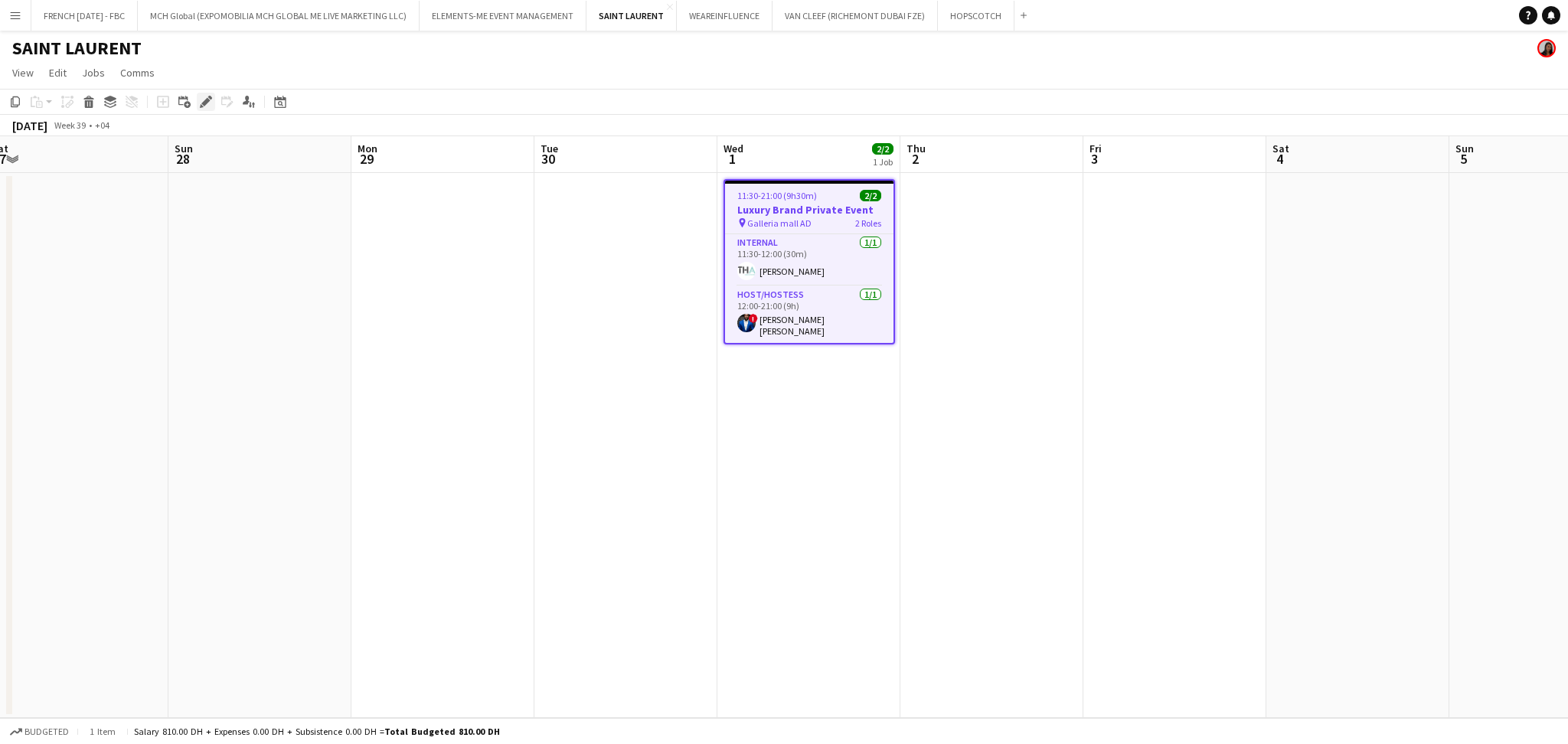
click at [200, 105] on icon at bounding box center [202, 106] width 4 height 4
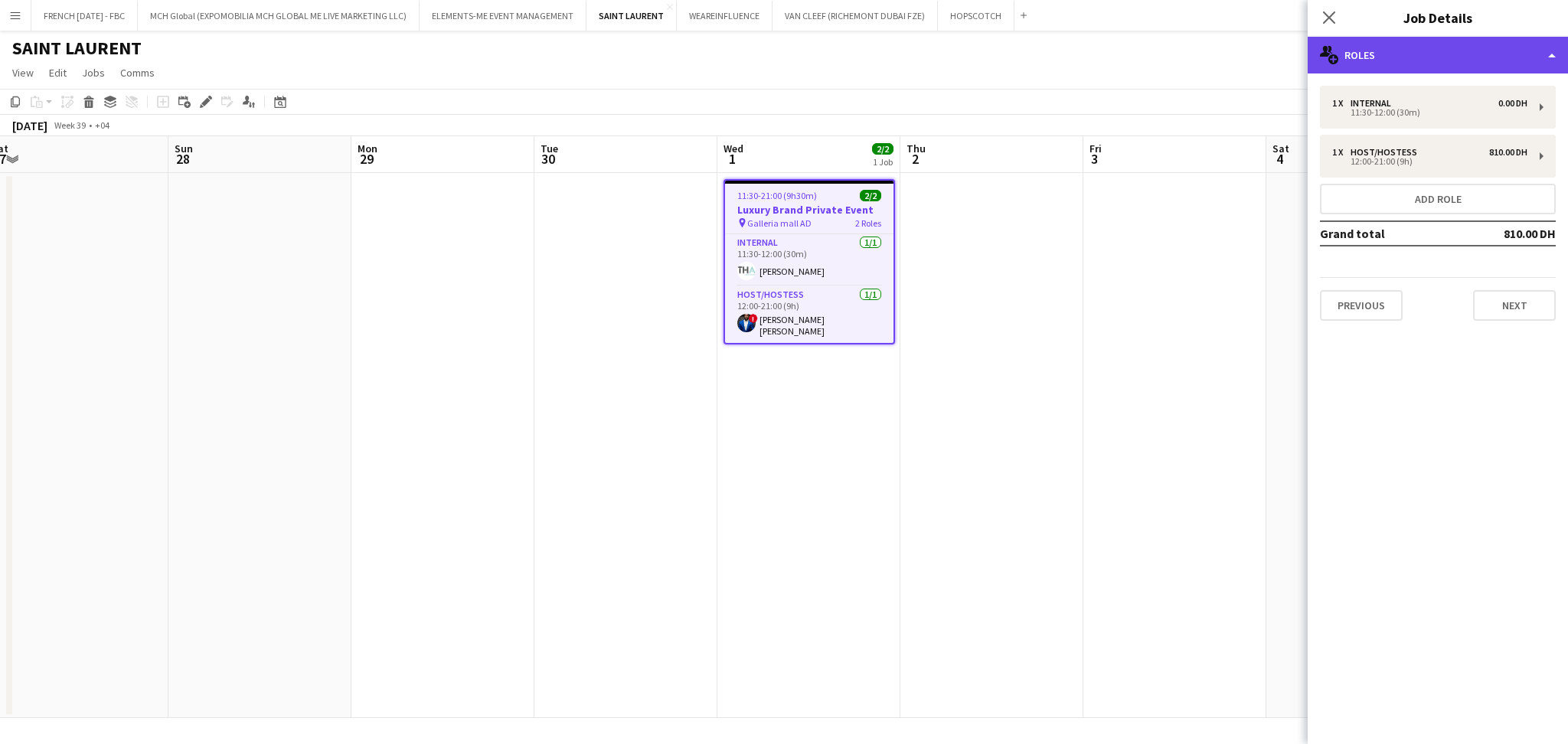
click at [1461, 49] on div "multiple-users-add Roles" at bounding box center [1438, 55] width 260 height 37
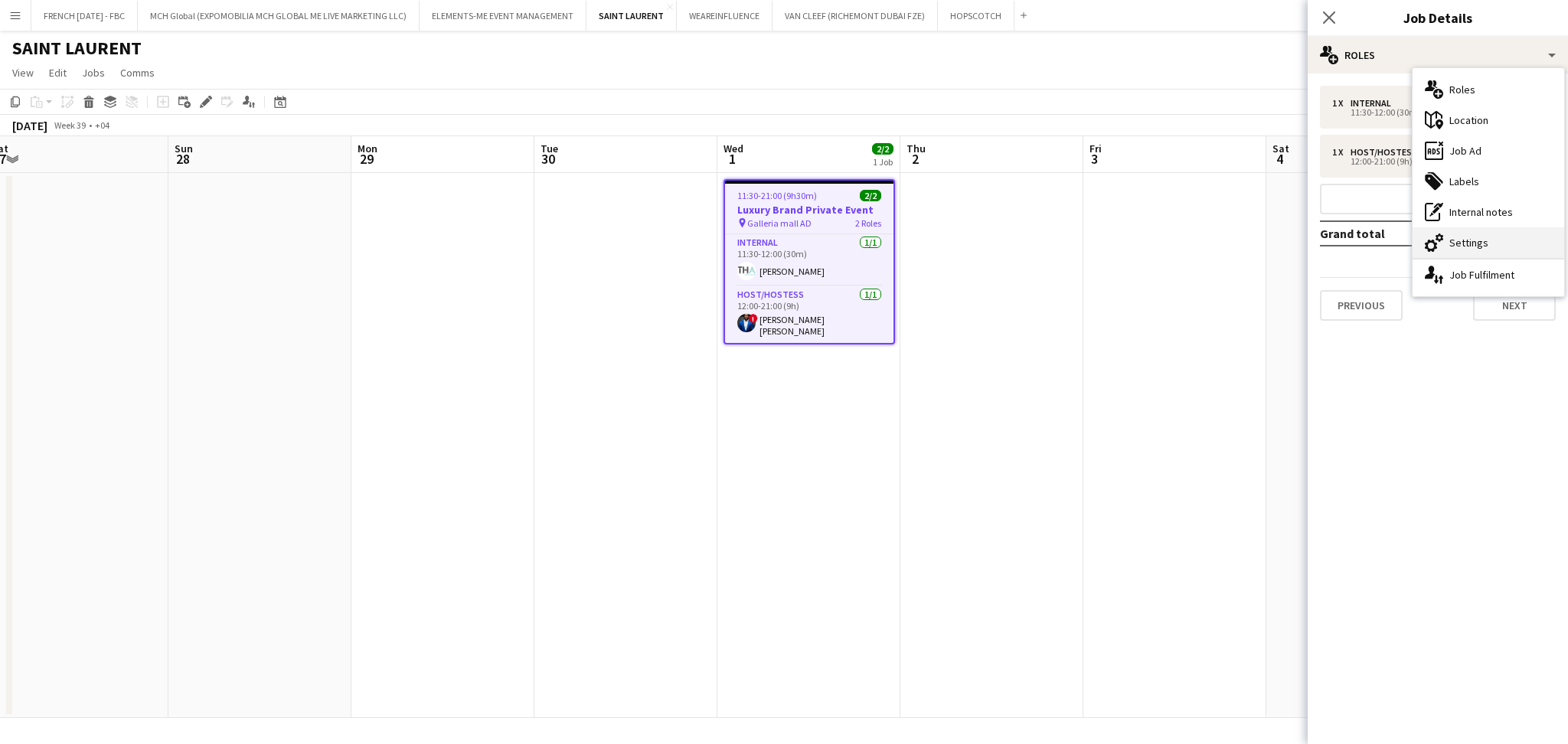
click at [1500, 246] on div "cog-double-3 Settings" at bounding box center [1487, 242] width 151 height 30
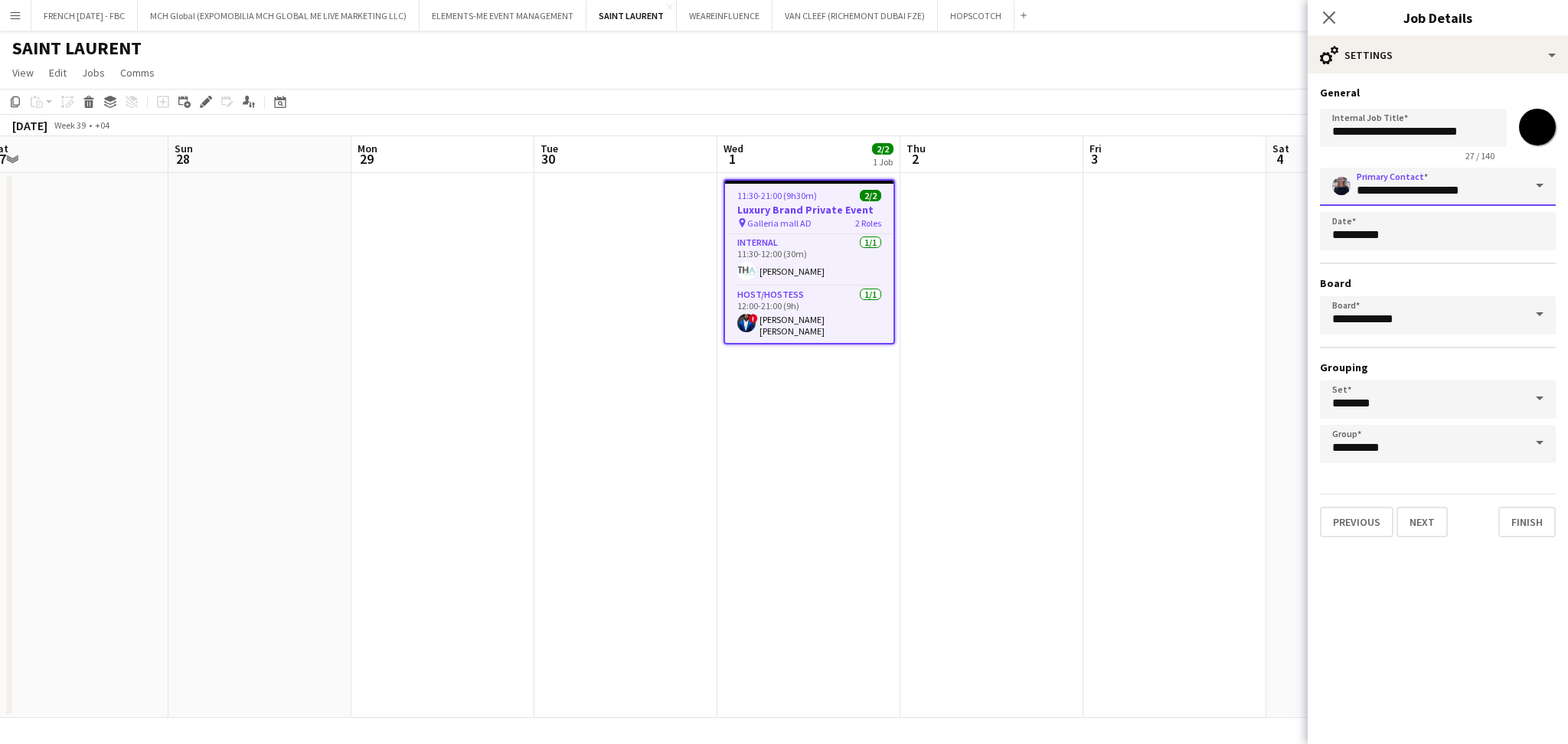
drag, startPoint x: 1480, startPoint y: 193, endPoint x: 1223, endPoint y: 203, distance: 257.2
click at [1223, 203] on body "Menu Boards Boards Boards All jobs Status Workforce Workforce My Workforce Recr…" at bounding box center [784, 372] width 1568 height 744
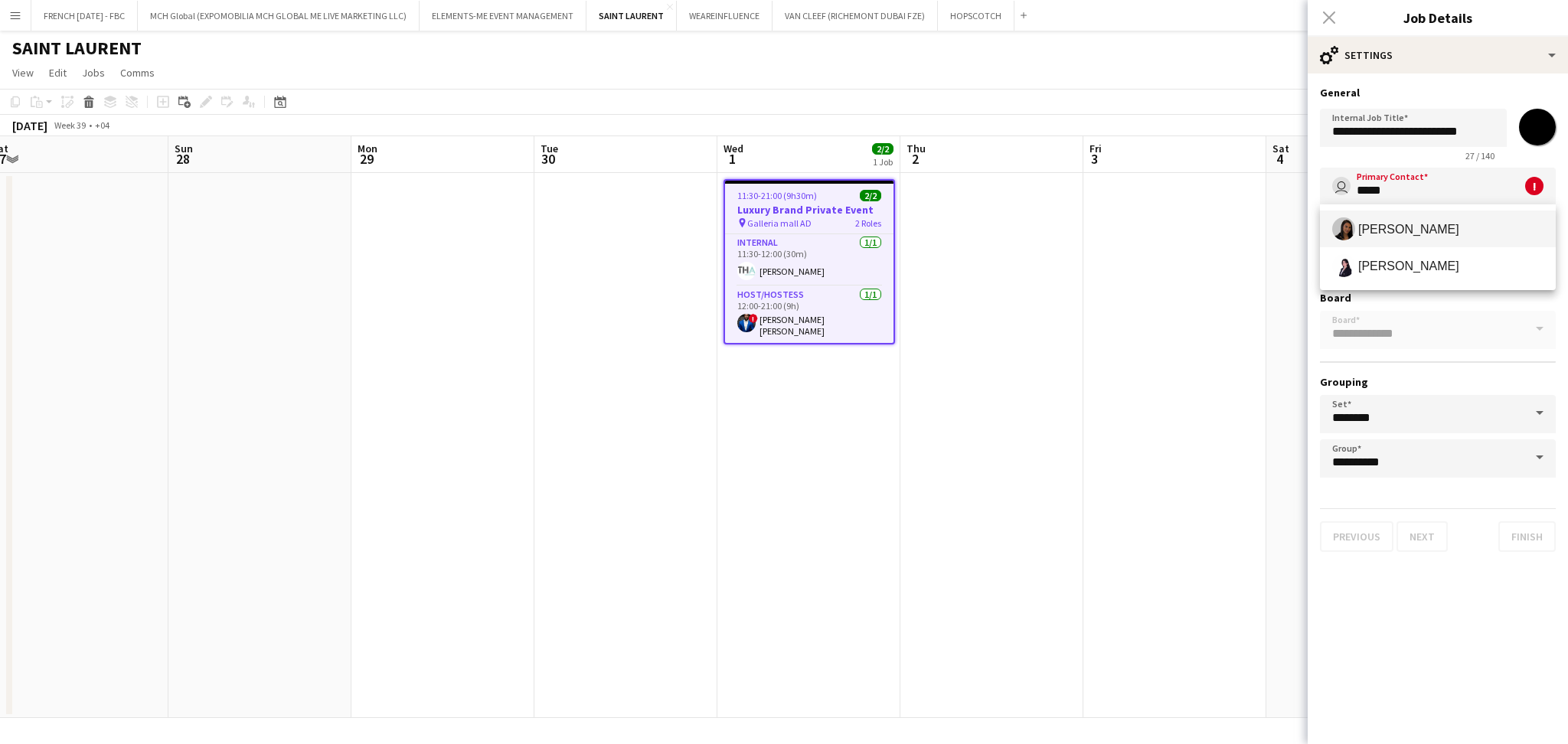
click at [1380, 219] on span "[PERSON_NAME]" at bounding box center [1438, 228] width 212 height 23
type input "**********"
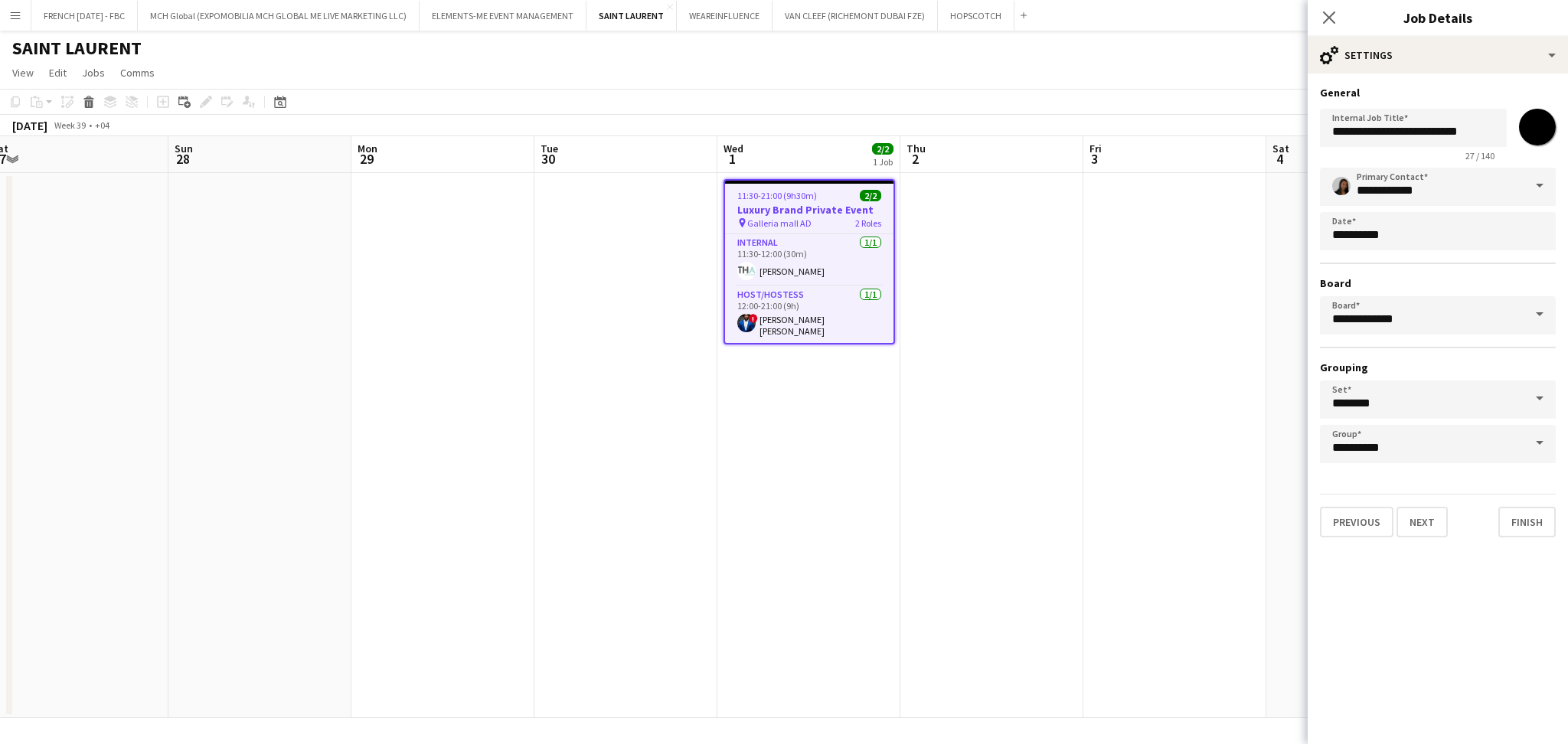
click at [1186, 251] on app-date-cell at bounding box center [1175, 445] width 183 height 545
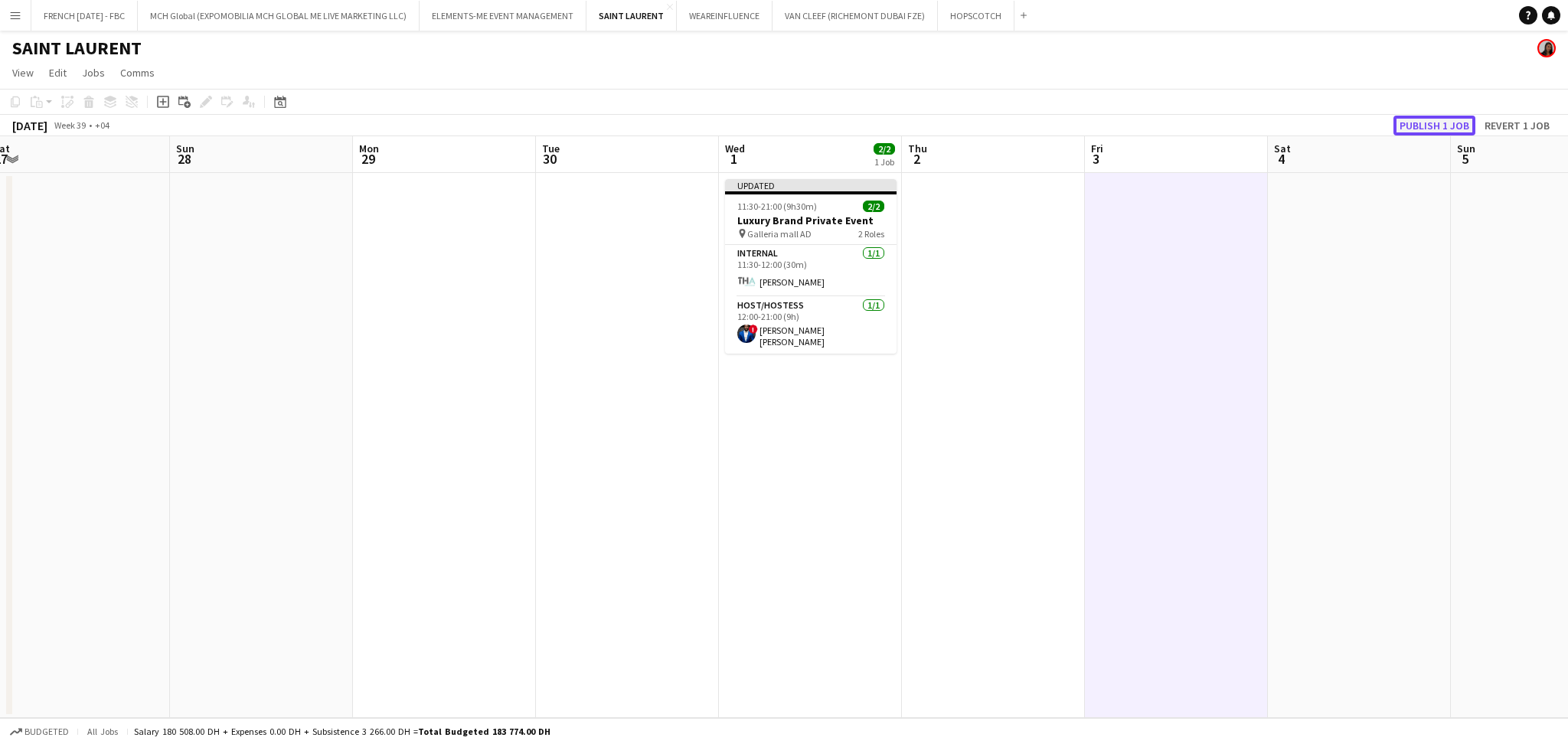
click at [1421, 125] on button "Publish 1 job" at bounding box center [1433, 126] width 82 height 20
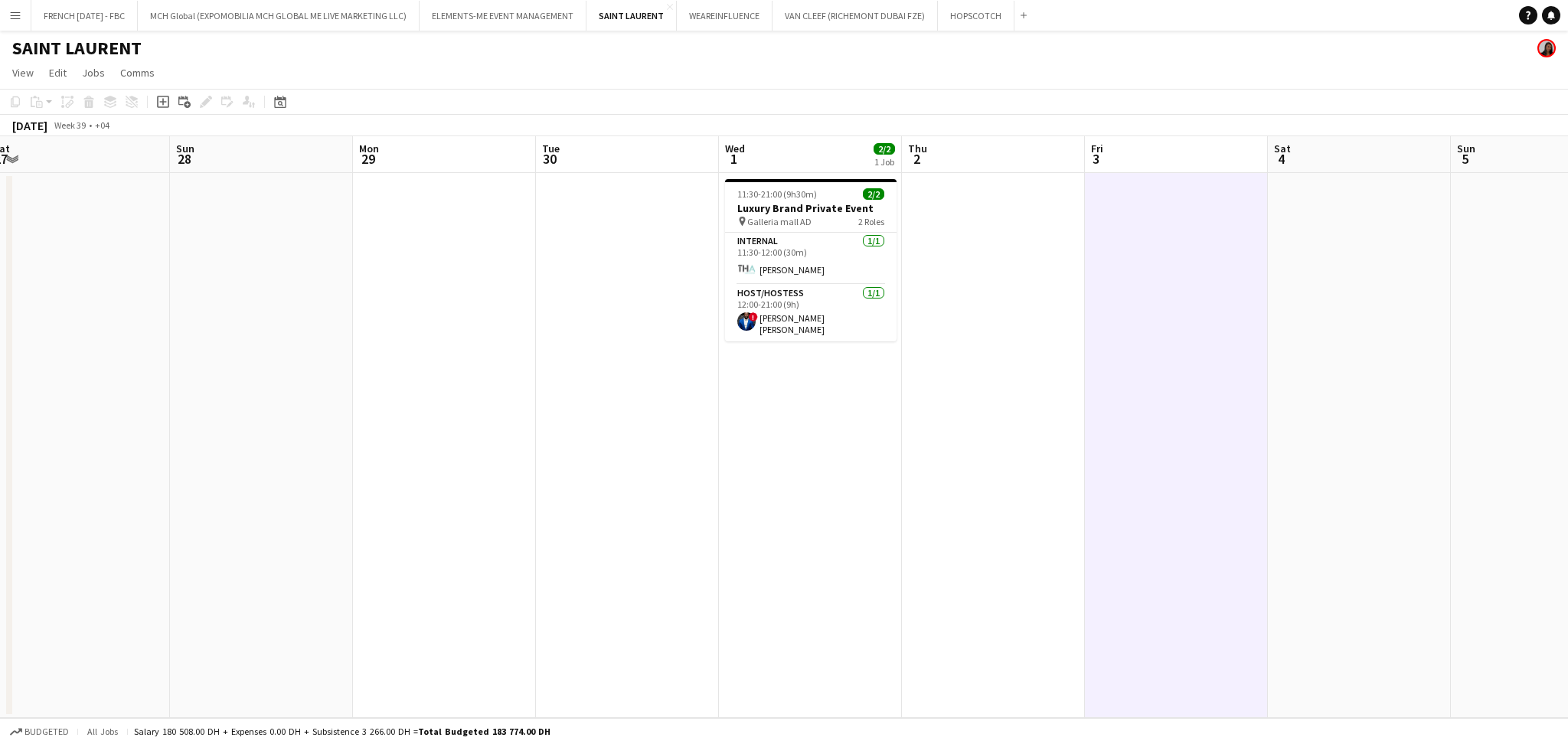
scroll to position [0, 556]
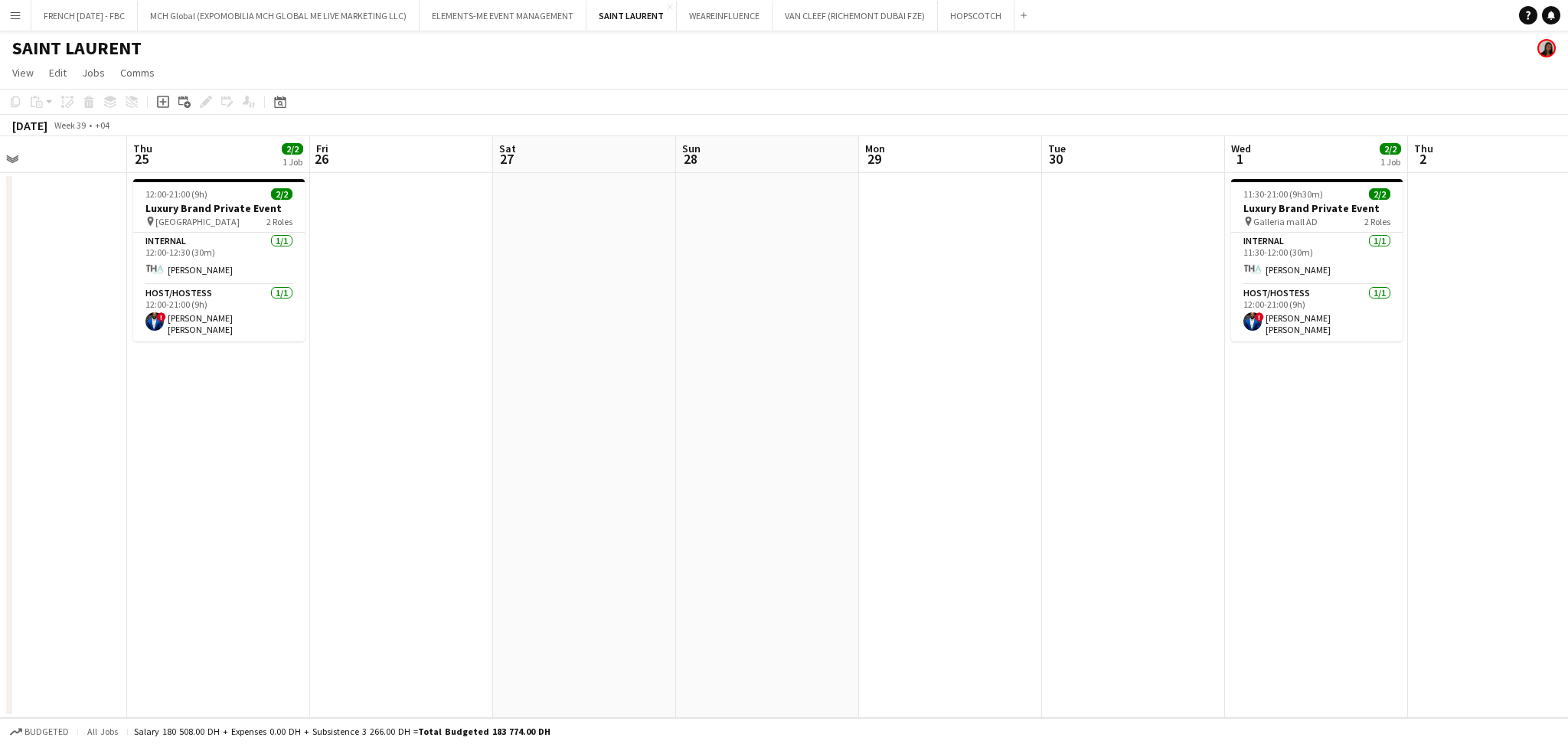
drag, startPoint x: 814, startPoint y: 441, endPoint x: 1317, endPoint y: 442, distance: 503.0
click at [1317, 442] on app-calendar-viewport "Mon 22 Tue 23 Wed 24 Thu 25 2/2 1 Job Fri 26 Sat 27 Sun 28 Mon 29 Tue 30 Wed 1 …" at bounding box center [784, 427] width 1568 height 582
drag, startPoint x: 752, startPoint y: 456, endPoint x: 1064, endPoint y: 463, distance: 312.1
click at [1064, 463] on app-calendar-viewport "Mon 22 Tue 23 Wed 24 Thu 25 2/2 1 Job Fri 26 Sat 27 Sun 28 Mon 29 Tue 30 Wed 1 …" at bounding box center [784, 427] width 1568 height 582
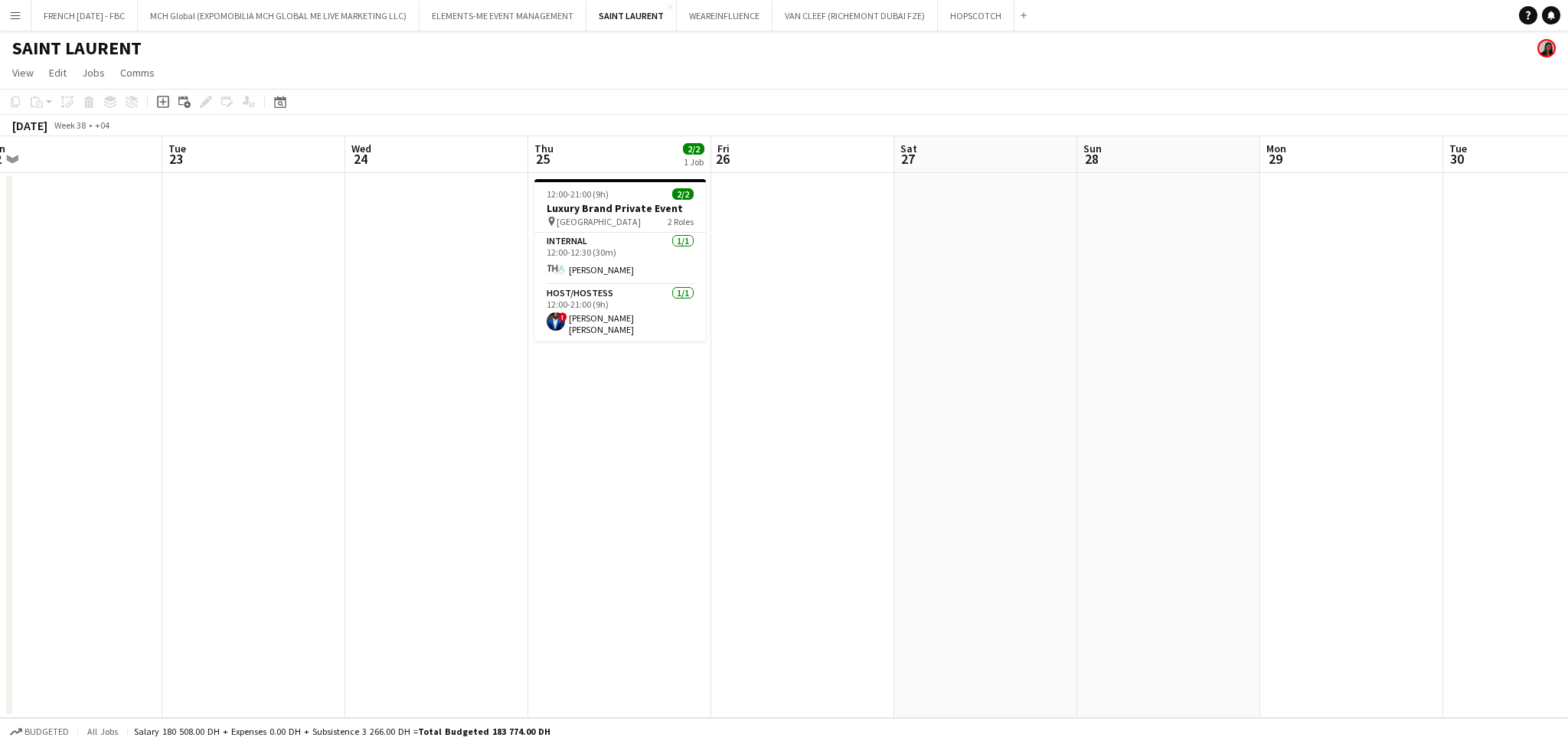
drag, startPoint x: 743, startPoint y: 351, endPoint x: 608, endPoint y: 390, distance: 140.5
click at [608, 390] on app-calendar-viewport "Fri 19 Sat 20 Sun 21 Mon 22 Tue 23 Wed 24 Thu 25 2/2 1 Job Fri 26 Sat 27 Sun 28…" at bounding box center [784, 427] width 1568 height 582
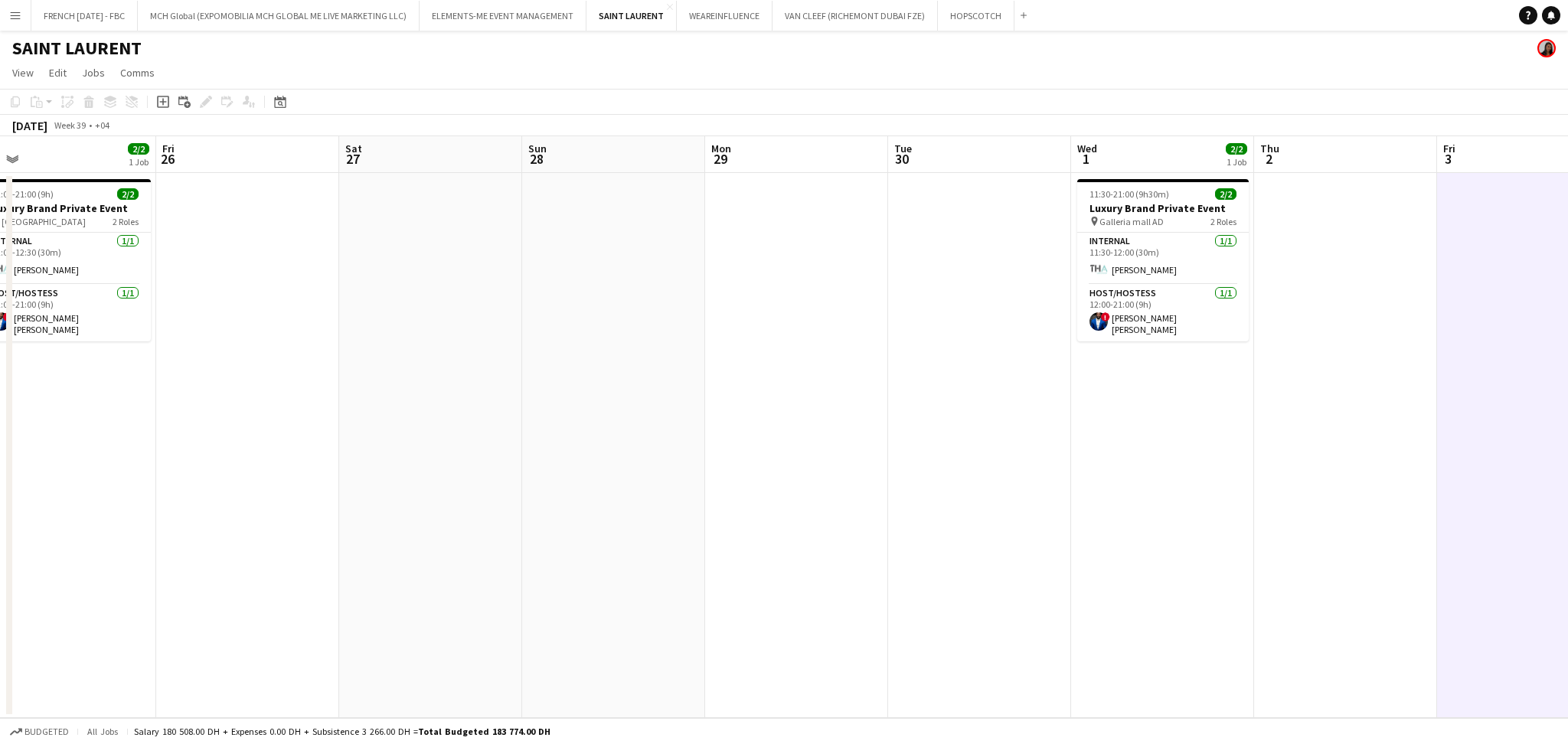
drag, startPoint x: 1235, startPoint y: 399, endPoint x: 960, endPoint y: 360, distance: 277.8
click at [706, 384] on app-calendar-viewport "Mon 22 Tue 23 Wed 24 Thu 25 2/2 1 Job Fri 26 Sat 27 Sun 28 Mon 29 Tue 30 Wed 1 …" at bounding box center [784, 427] width 1568 height 582
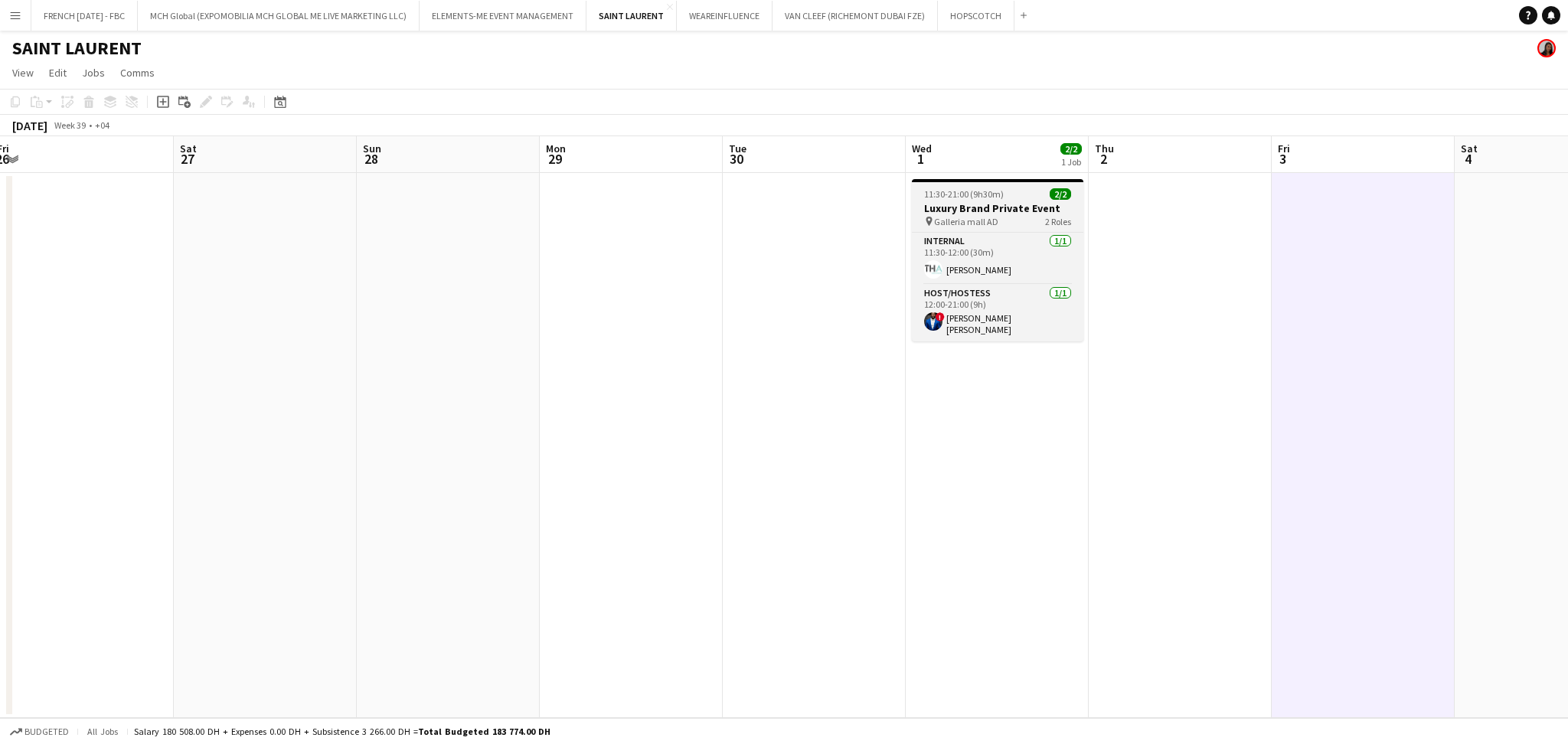
click at [999, 196] on span "11:30-21:00 (9h30m)" at bounding box center [963, 194] width 80 height 12
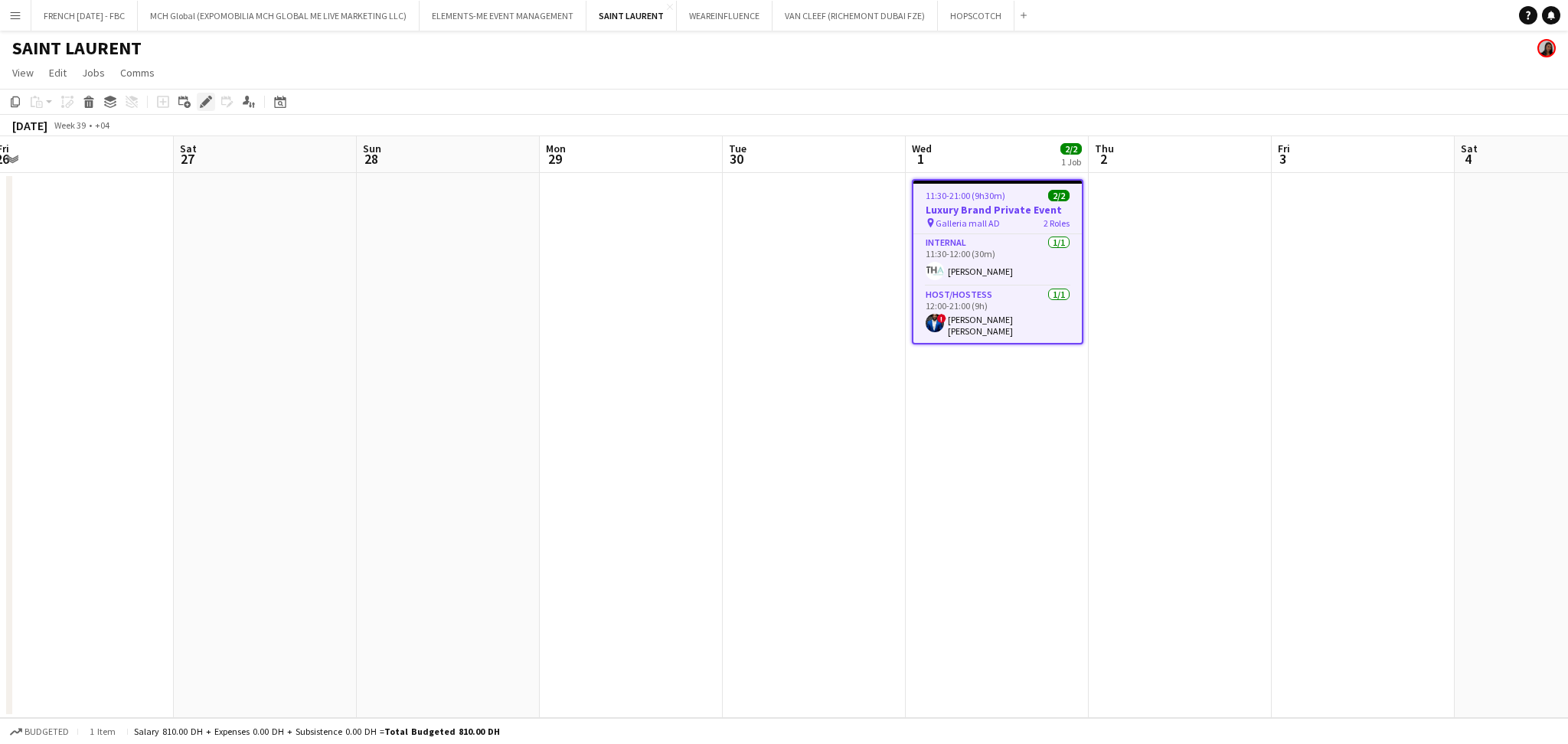
drag, startPoint x: 210, startPoint y: 103, endPoint x: 469, endPoint y: 138, distance: 261.4
click at [212, 104] on div "Edit" at bounding box center [206, 102] width 18 height 18
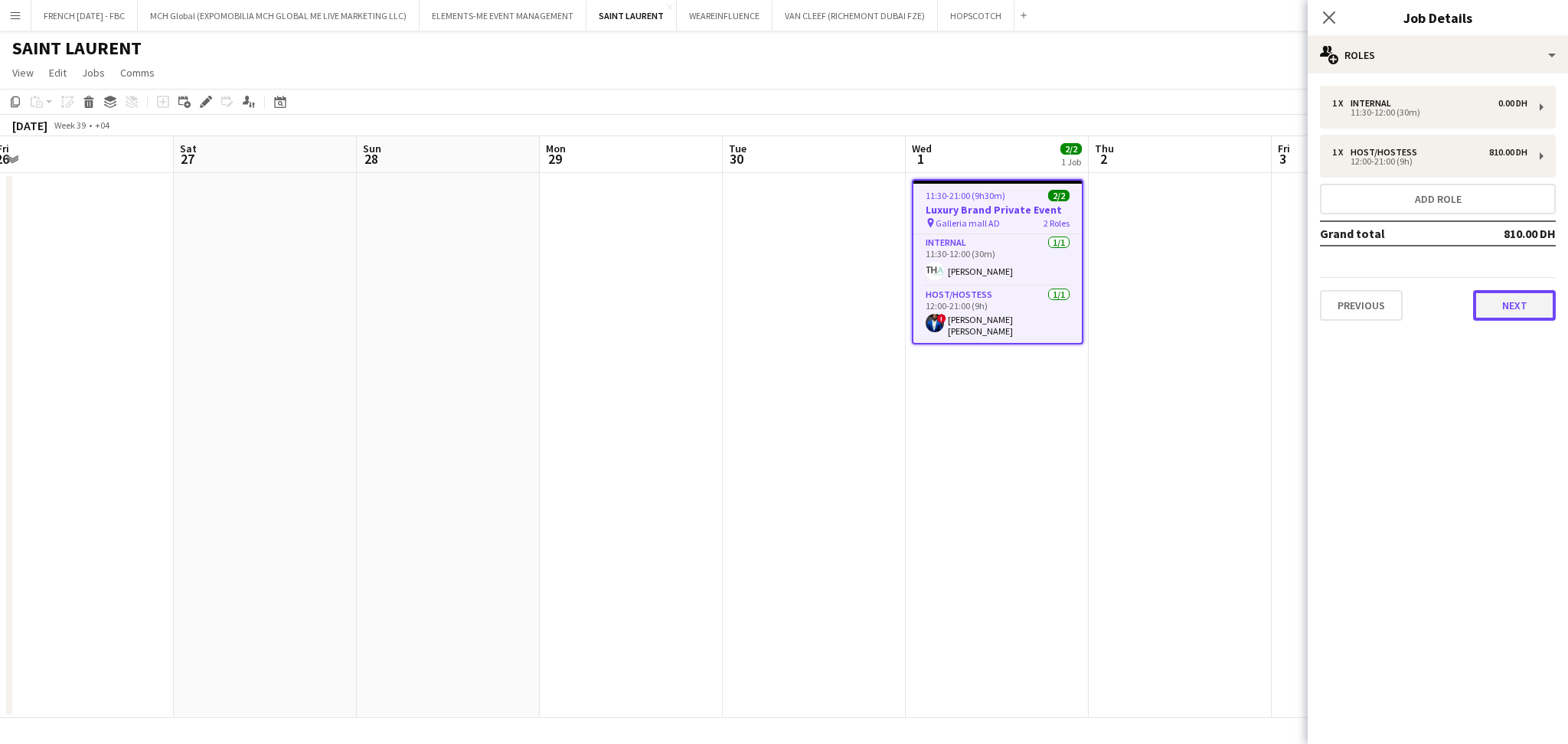
click at [1537, 308] on button "Next" at bounding box center [1514, 305] width 82 height 30
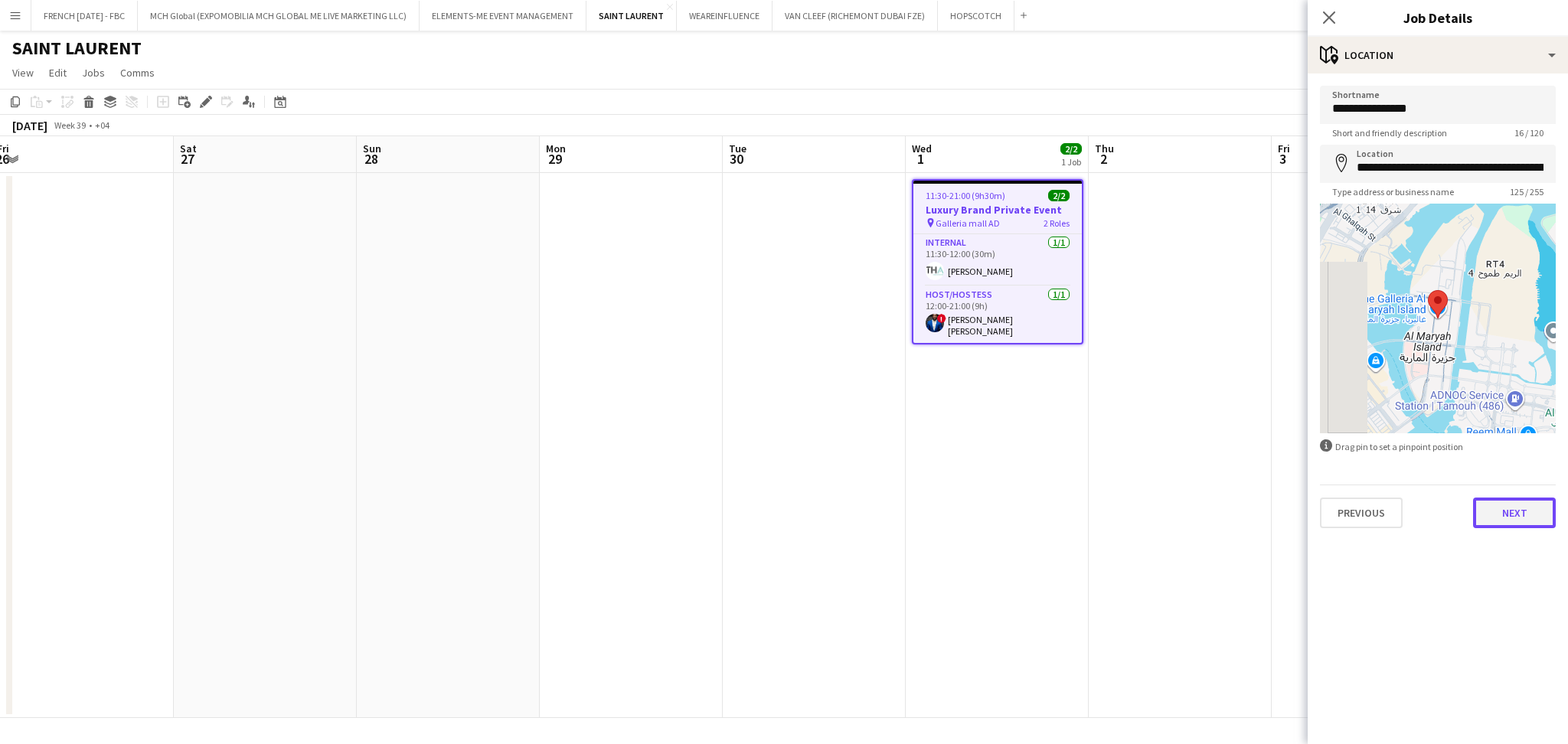
click at [1532, 501] on button "Next" at bounding box center [1514, 512] width 82 height 30
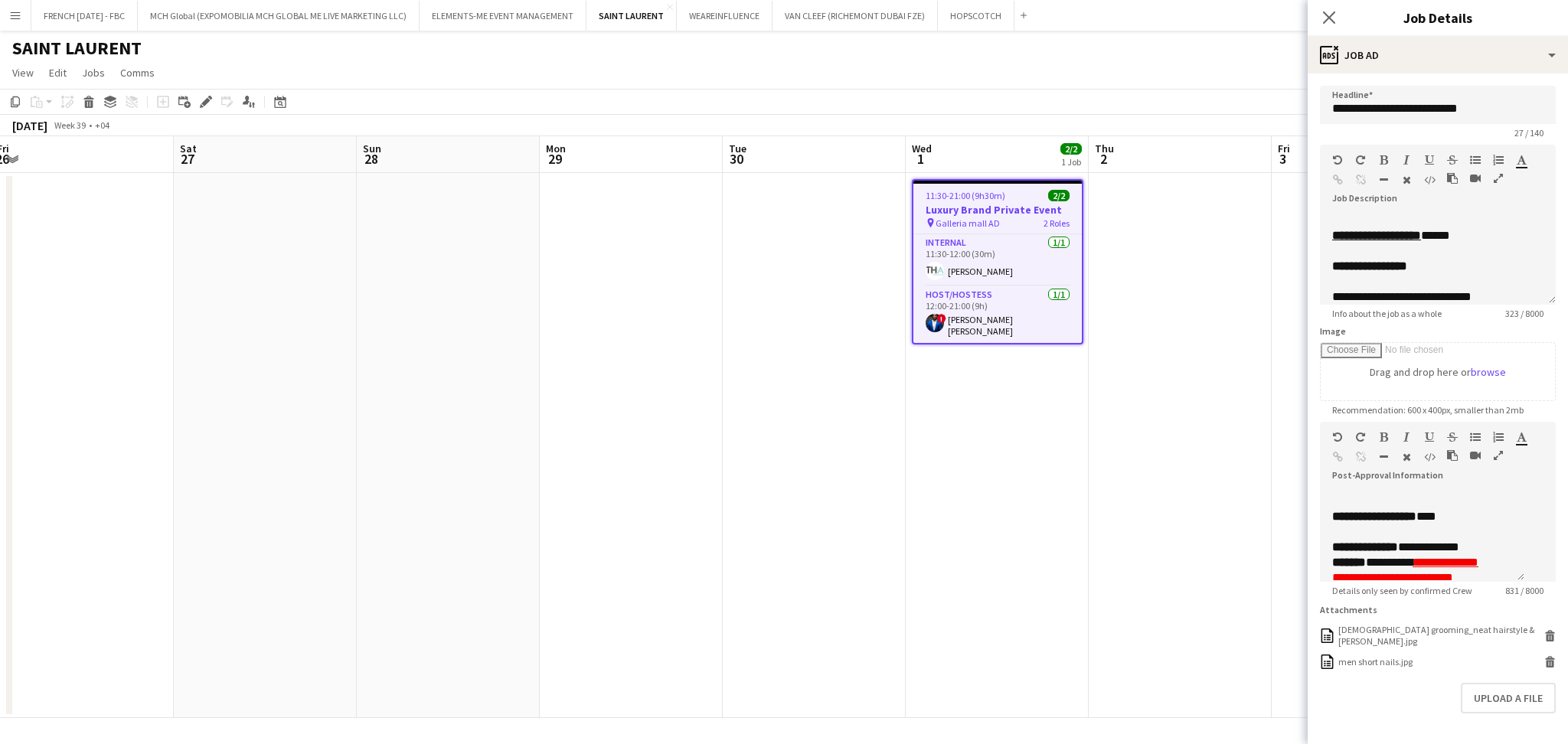
scroll to position [306, 0]
click at [1395, 552] on p "**********" at bounding box center [1415, 535] width 165 height 30
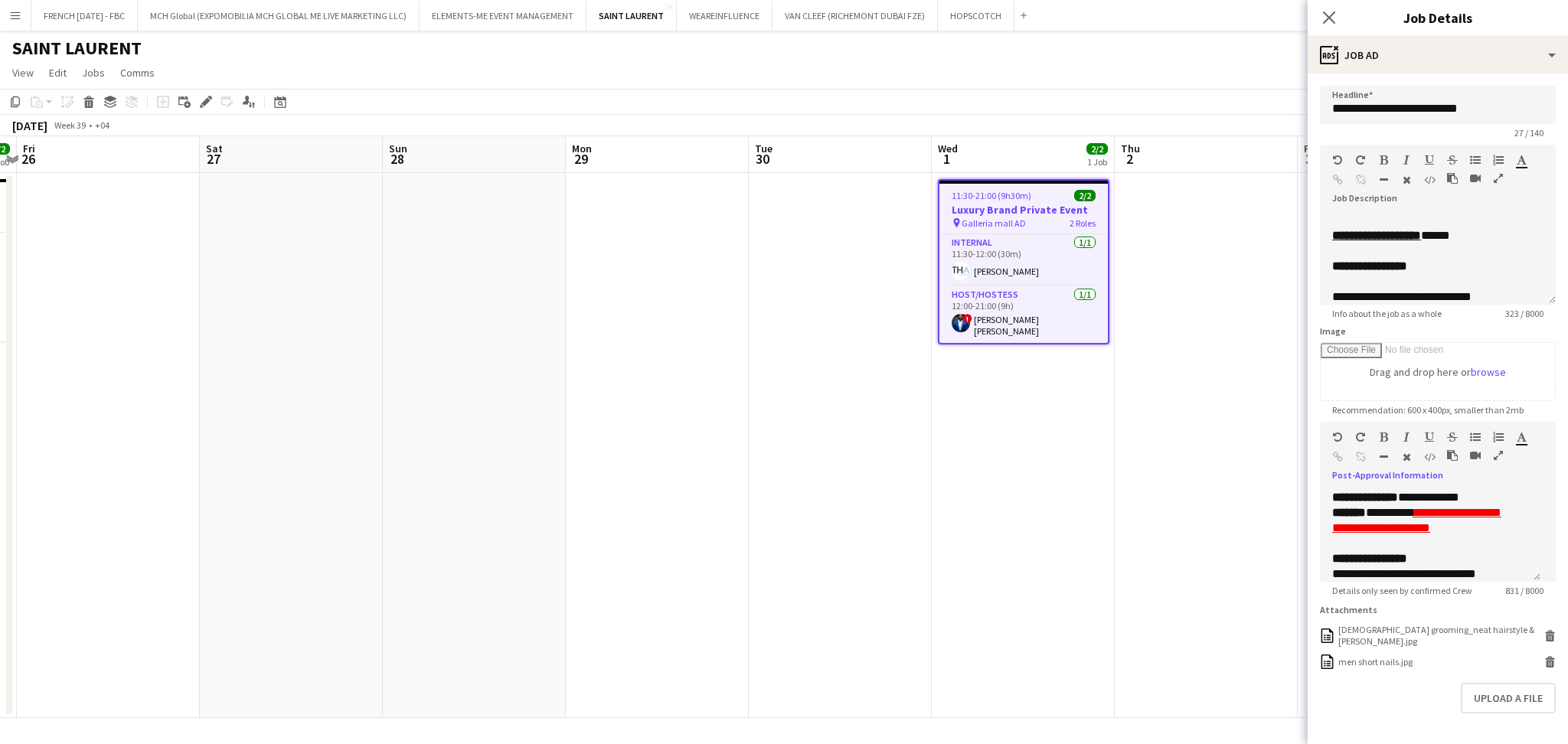
drag, startPoint x: 699, startPoint y: 446, endPoint x: 1145, endPoint y: 444, distance: 446.0
click at [1223, 444] on app-calendar-viewport "Tue 23 Wed 24 Thu 25 2/2 1 Job Fri 26 Sat 27 Sun 28 Mon 29 Tue 30 Wed 1 2/2 1 J…" at bounding box center [784, 427] width 1568 height 582
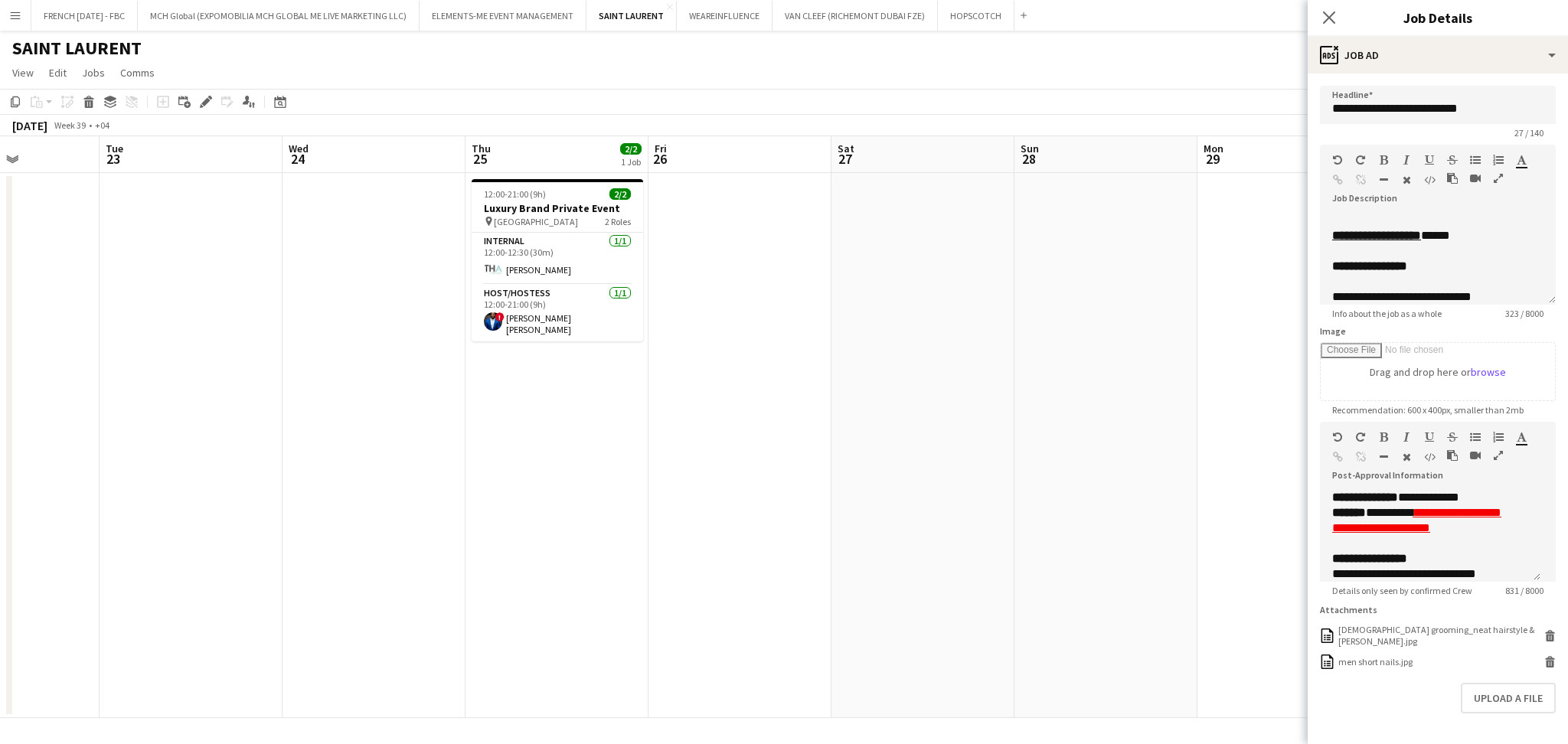
drag, startPoint x: 645, startPoint y: 472, endPoint x: 656, endPoint y: 472, distance: 11.0
click at [655, 472] on app-calendar-viewport "Sat 20 Sun 21 Mon 22 Tue 23 Wed 24 Thu 25 2/2 1 Job Fri 26 Sat 27 Sun 28 Mon 29…" at bounding box center [784, 427] width 1568 height 582
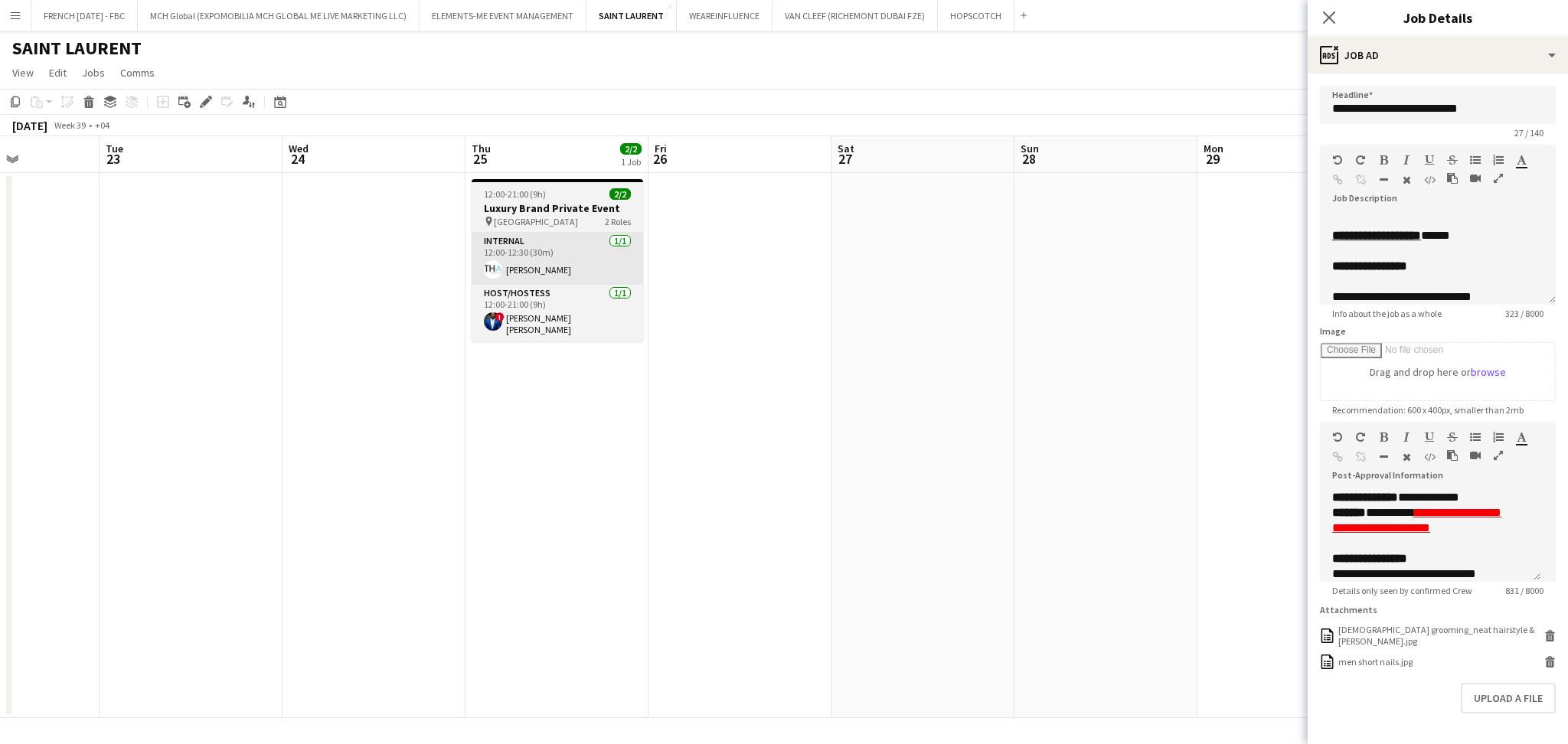
scroll to position [0, 420]
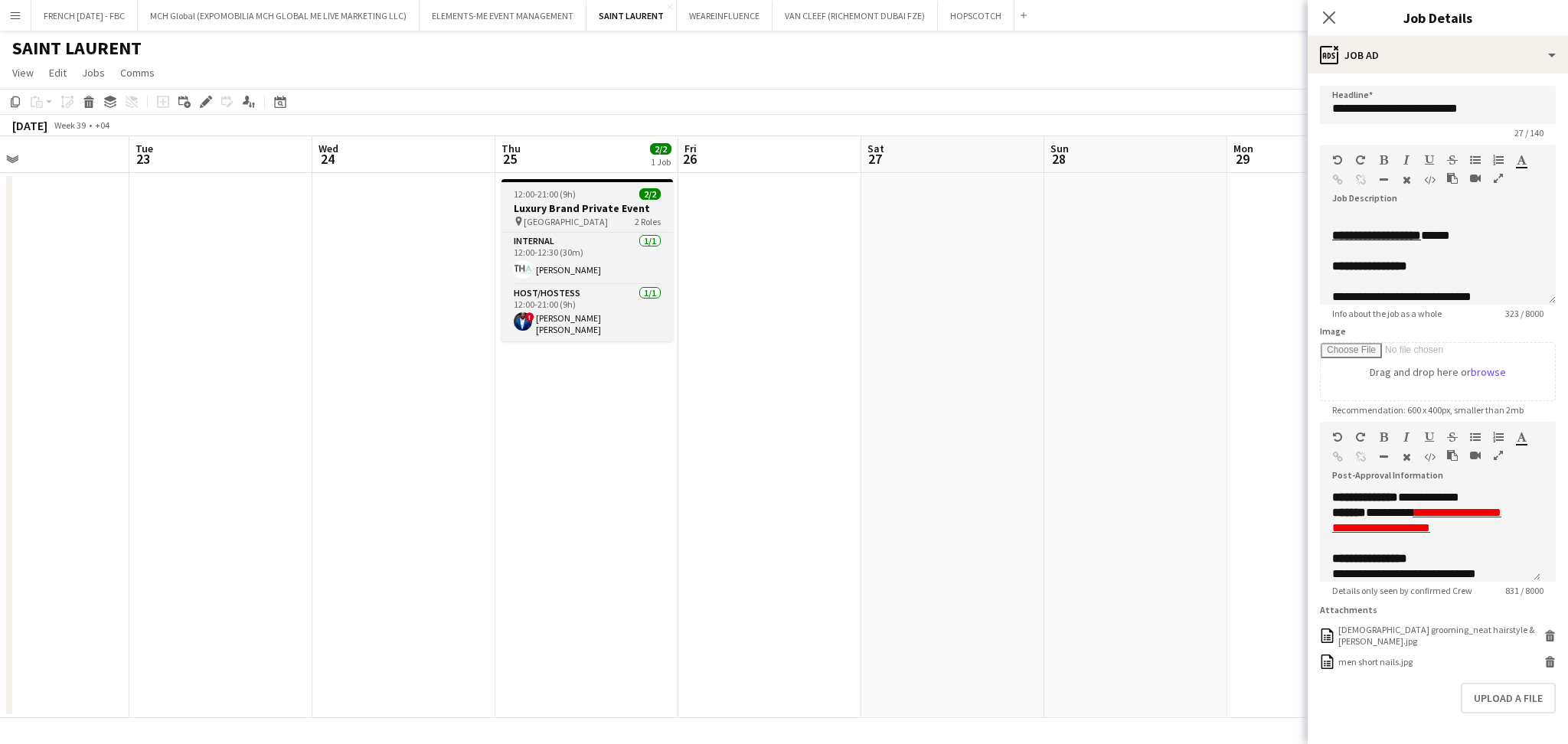
click at [588, 207] on h3 "Luxury Brand Private Event" at bounding box center [587, 208] width 171 height 14
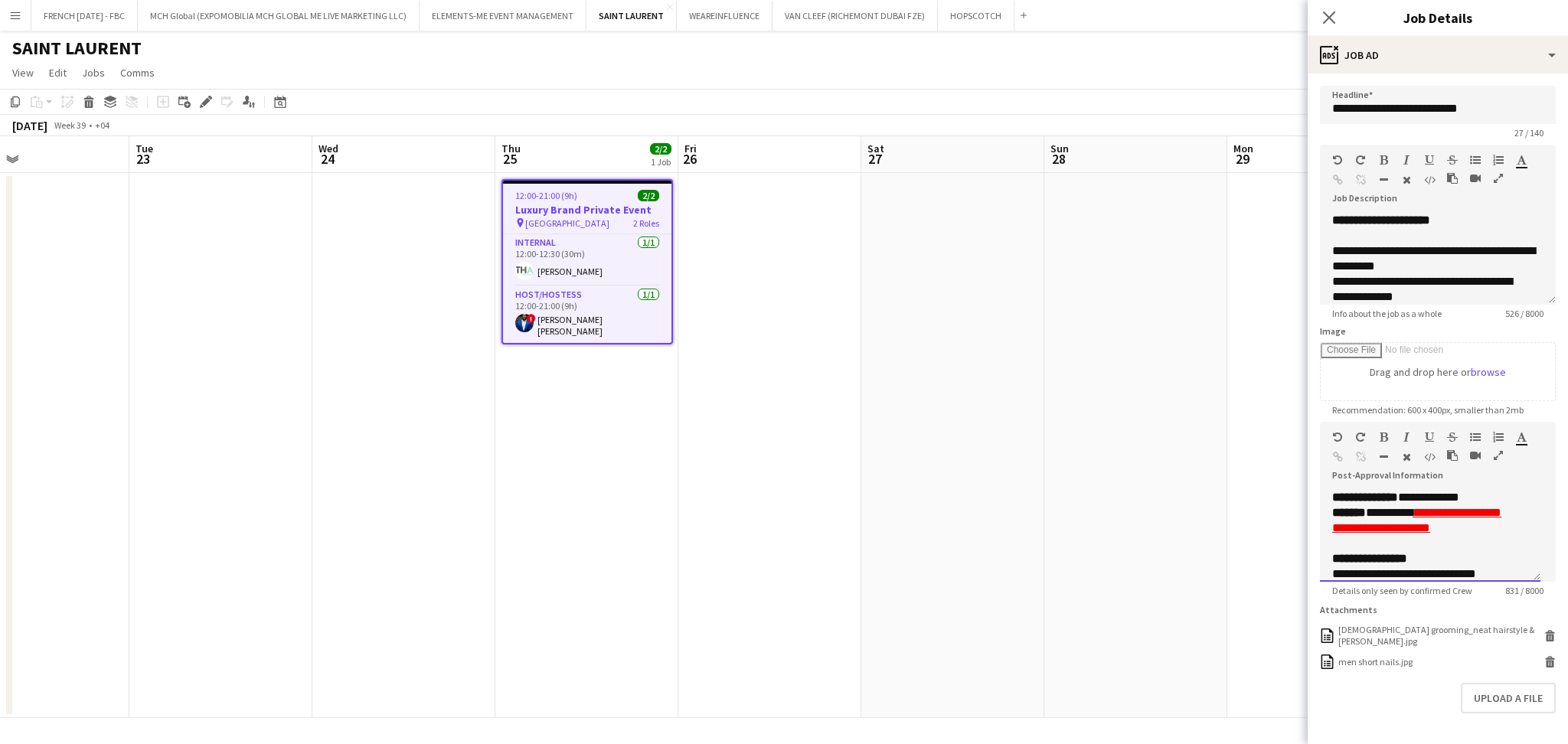
click at [1388, 530] on p "**********" at bounding box center [1422, 520] width 180 height 30
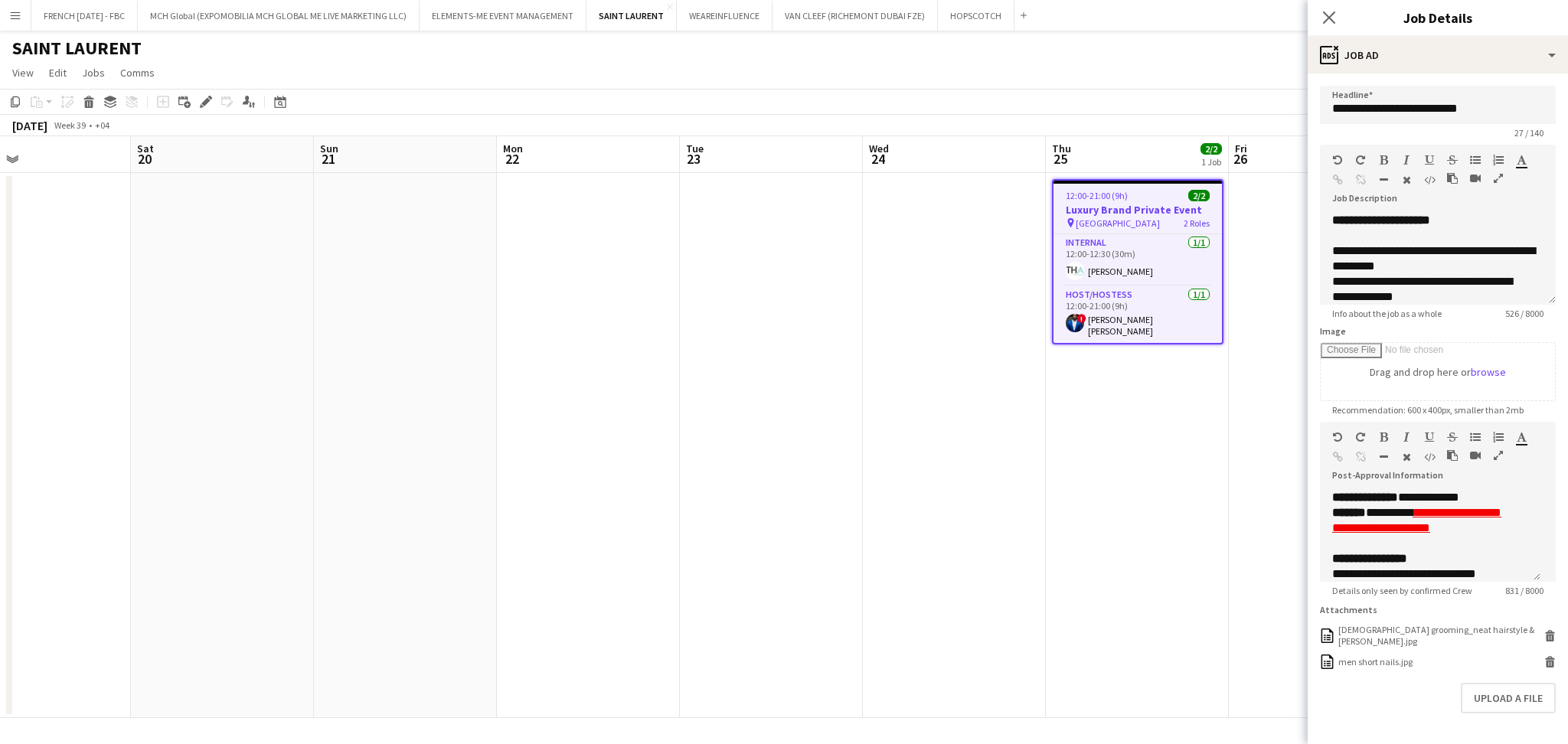
drag, startPoint x: 1171, startPoint y: 491, endPoint x: 750, endPoint y: 488, distance: 421.0
click at [1240, 488] on app-calendar-viewport "Wed 17 2/2 1 Job Thu 18 2/2 1 Job Fri 19 Sat 20 Sun 21 Mon 22 Tue 23 Wed 24 Thu…" at bounding box center [784, 427] width 1568 height 582
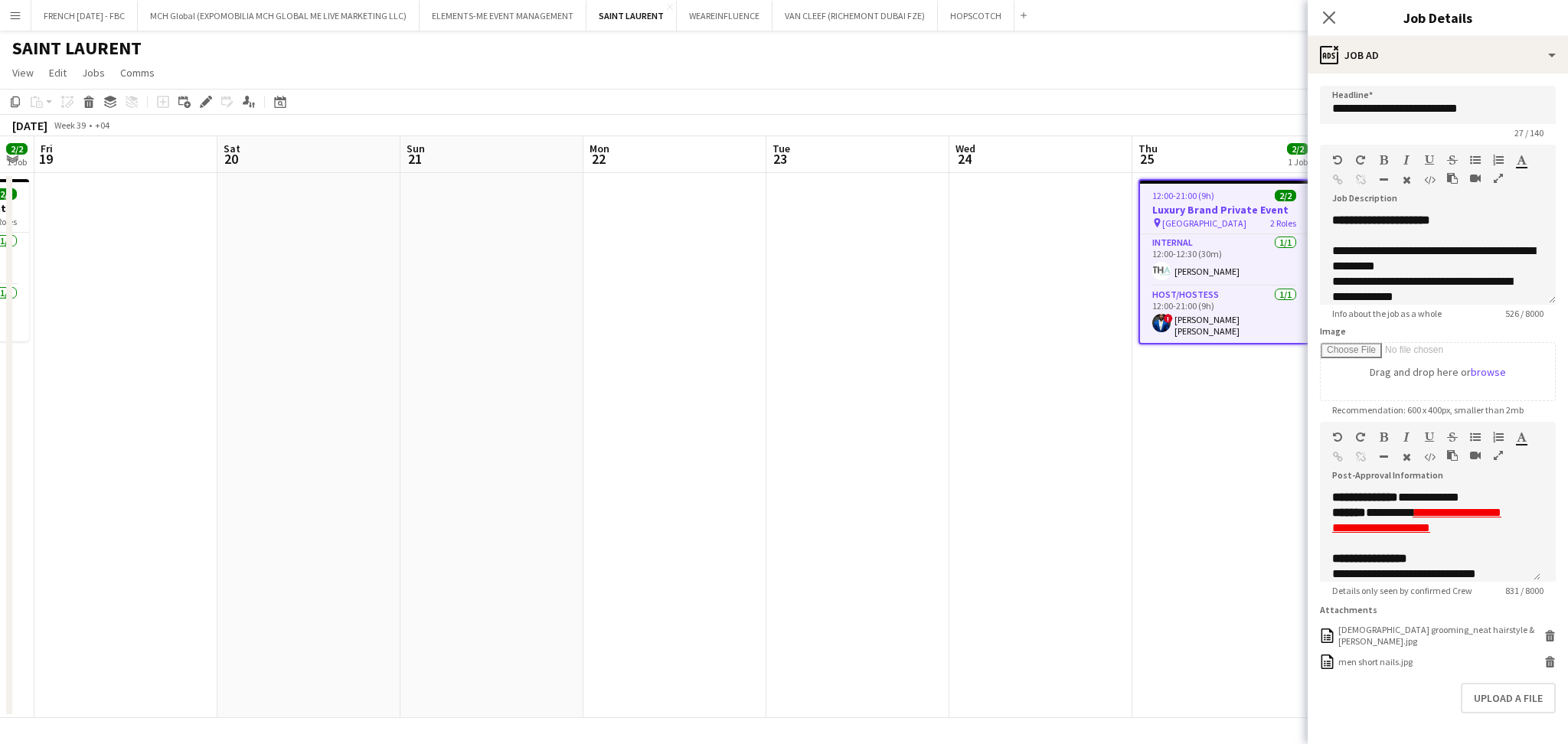
drag, startPoint x: 521, startPoint y: 495, endPoint x: 901, endPoint y: 487, distance: 380.1
click at [1197, 486] on app-calendar-viewport "Wed 17 2/2 1 Job Thu 18 2/2 1 Job Fri 19 Sat 20 Sun 21 Mon 22 Tue 23 Wed 24 Thu…" at bounding box center [784, 427] width 1568 height 582
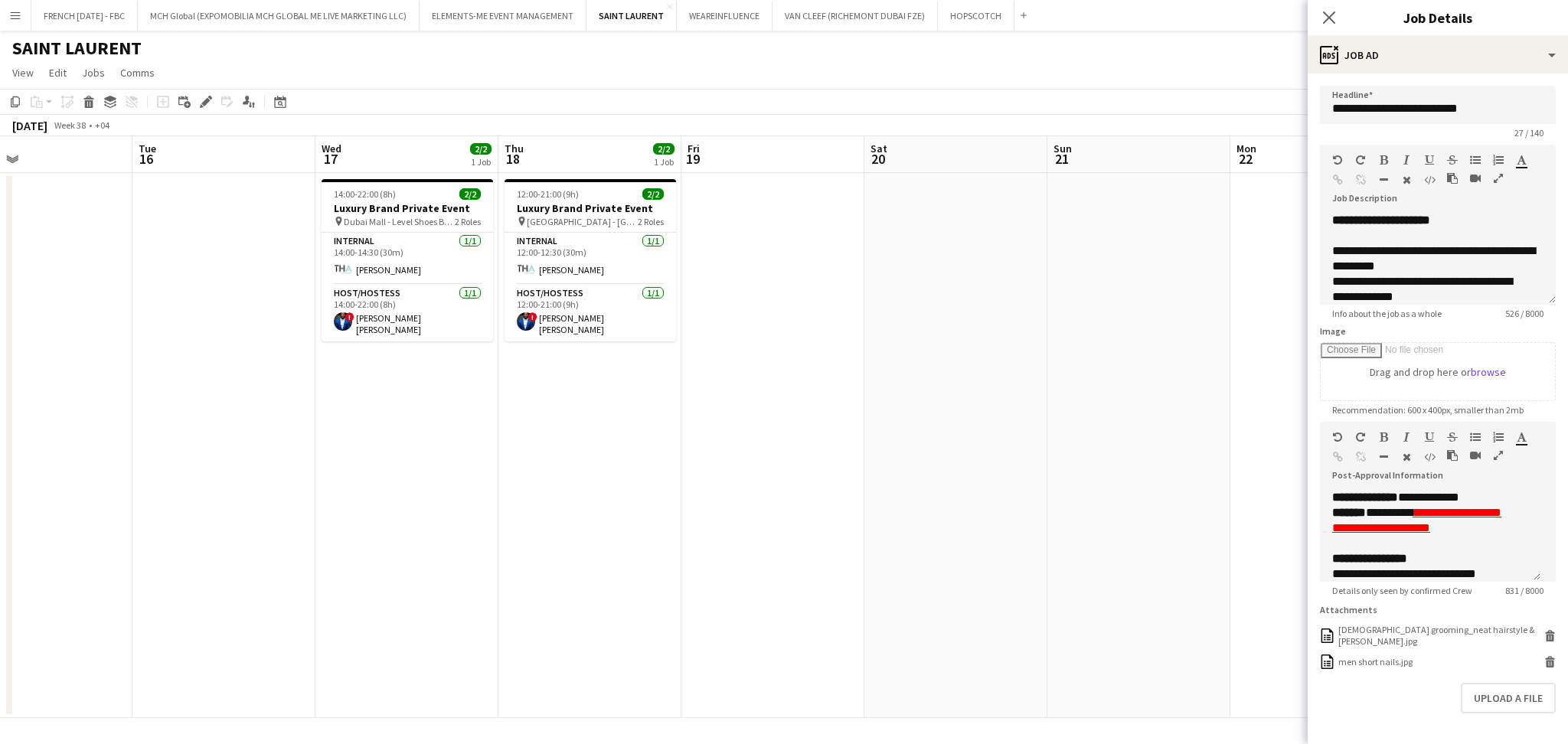
drag, startPoint x: 606, startPoint y: 509, endPoint x: 685, endPoint y: 508, distance: 79.0
click at [685, 509] on app-calendar-viewport "Sat 13 Sun 14 Mon 15 Tue 16 Wed 17 2/2 1 Job Thu 18 2/2 1 Job Fri 19 Sat 20 Sun…" at bounding box center [784, 427] width 1568 height 582
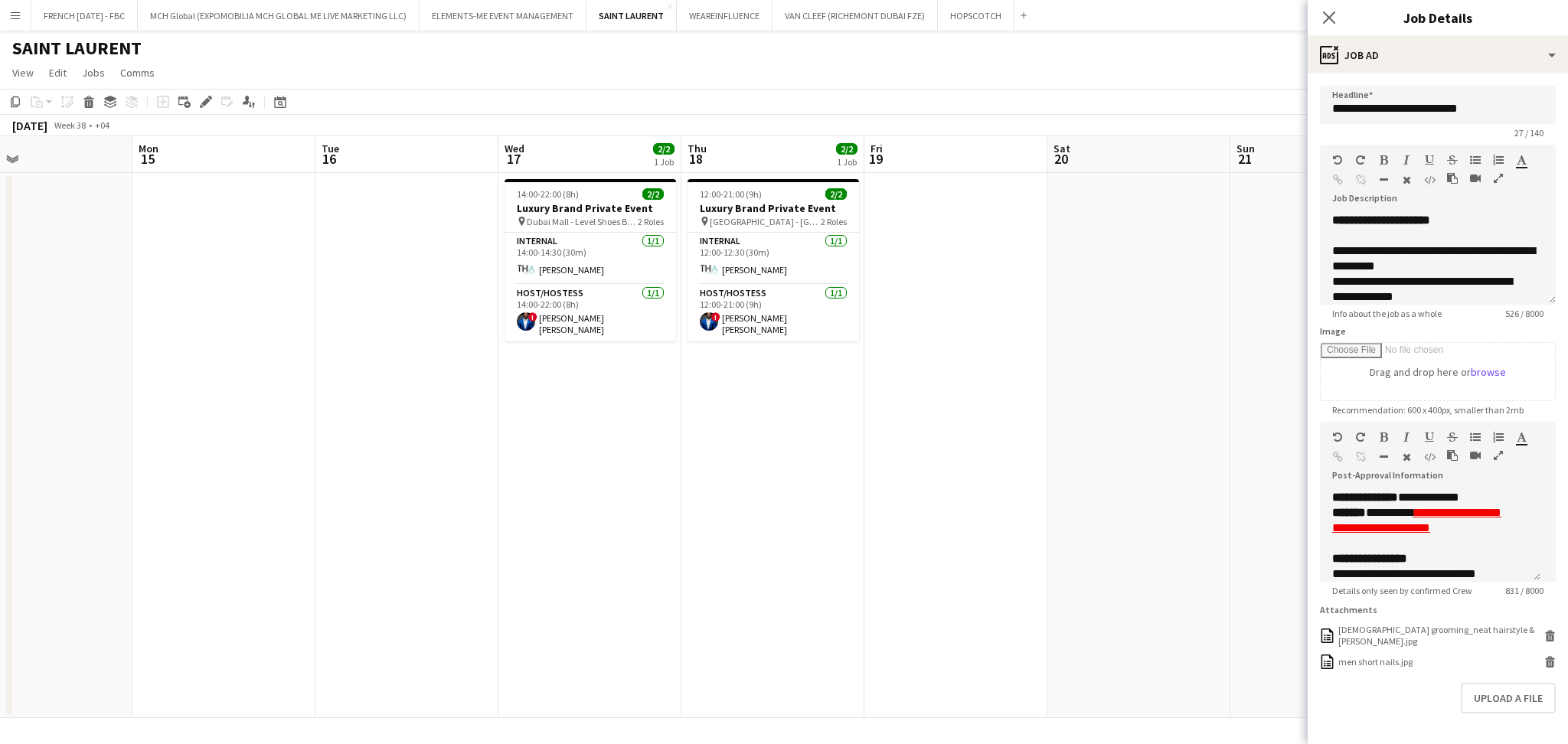
scroll to position [0, 415]
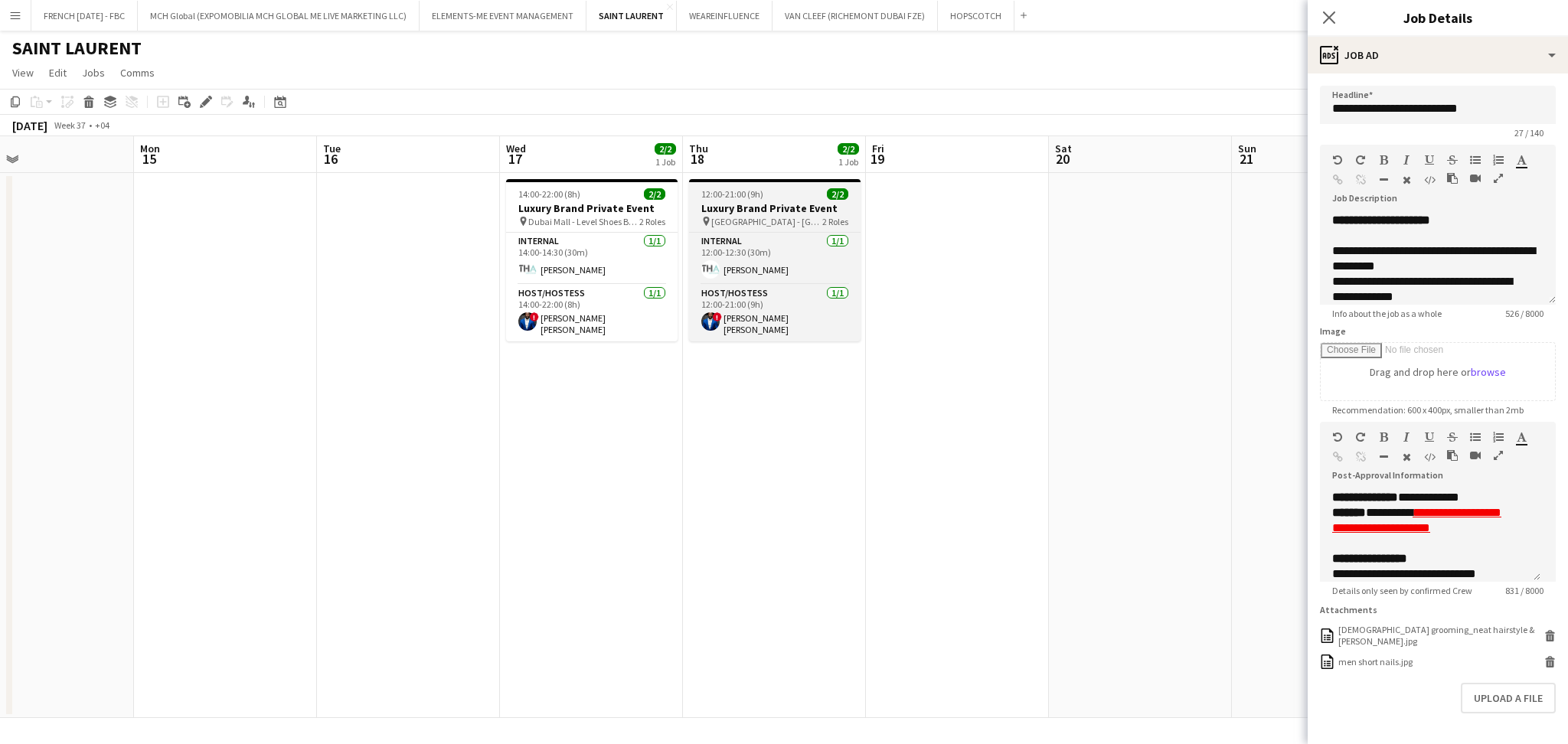
click at [756, 200] on app-job-card "12:00-21:00 (9h) 2/2 Luxury Brand Private Event pin [GEOGRAPHIC_DATA] - [GEOGRA…" at bounding box center [774, 259] width 171 height 162
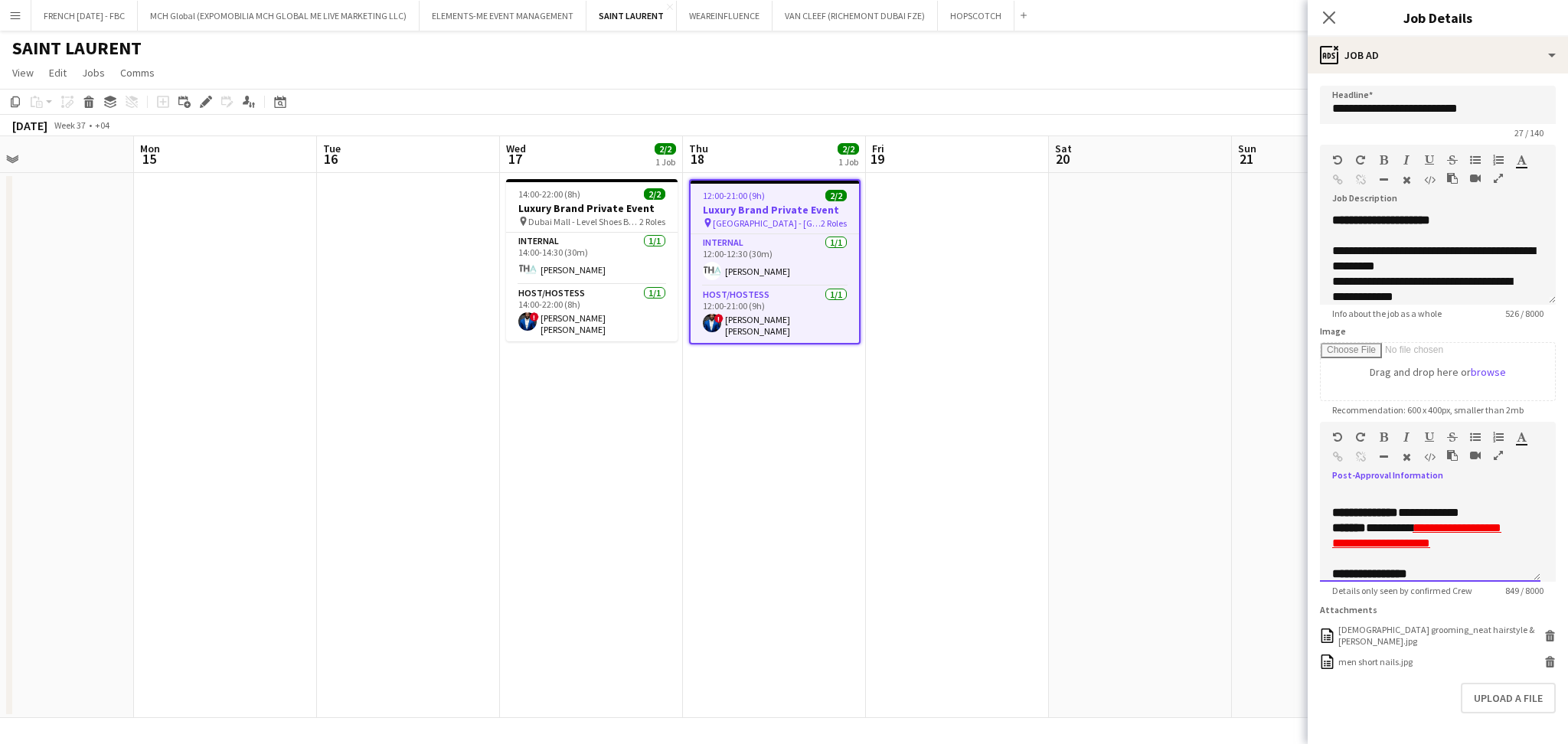
click at [1374, 540] on p "**********" at bounding box center [1422, 535] width 180 height 30
click at [1401, 542] on p "**********" at bounding box center [1422, 535] width 180 height 30
drag, startPoint x: 1172, startPoint y: 388, endPoint x: 1250, endPoint y: 361, distance: 82.5
click at [1176, 388] on app-date-cell at bounding box center [1141, 445] width 183 height 545
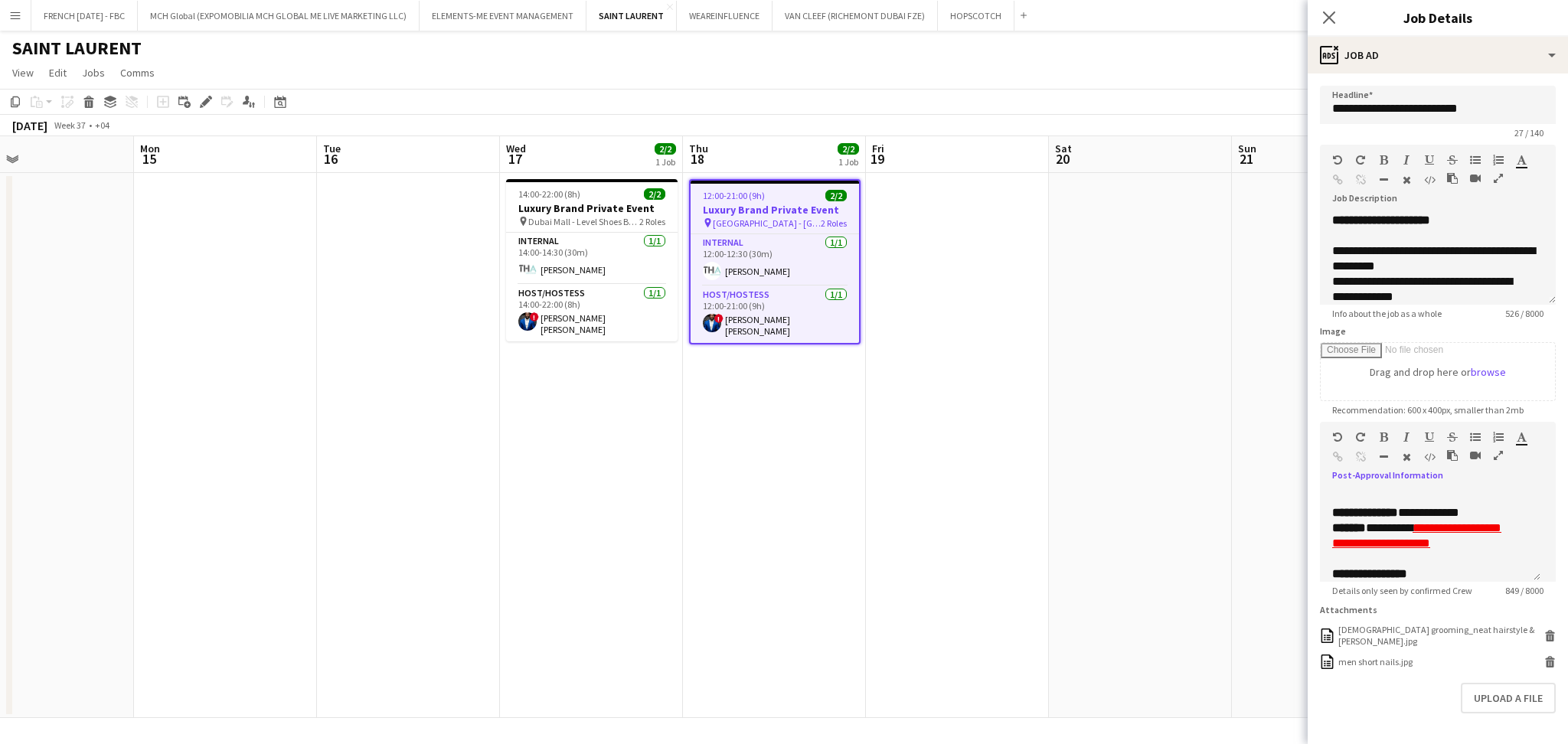
scroll to position [0, 411]
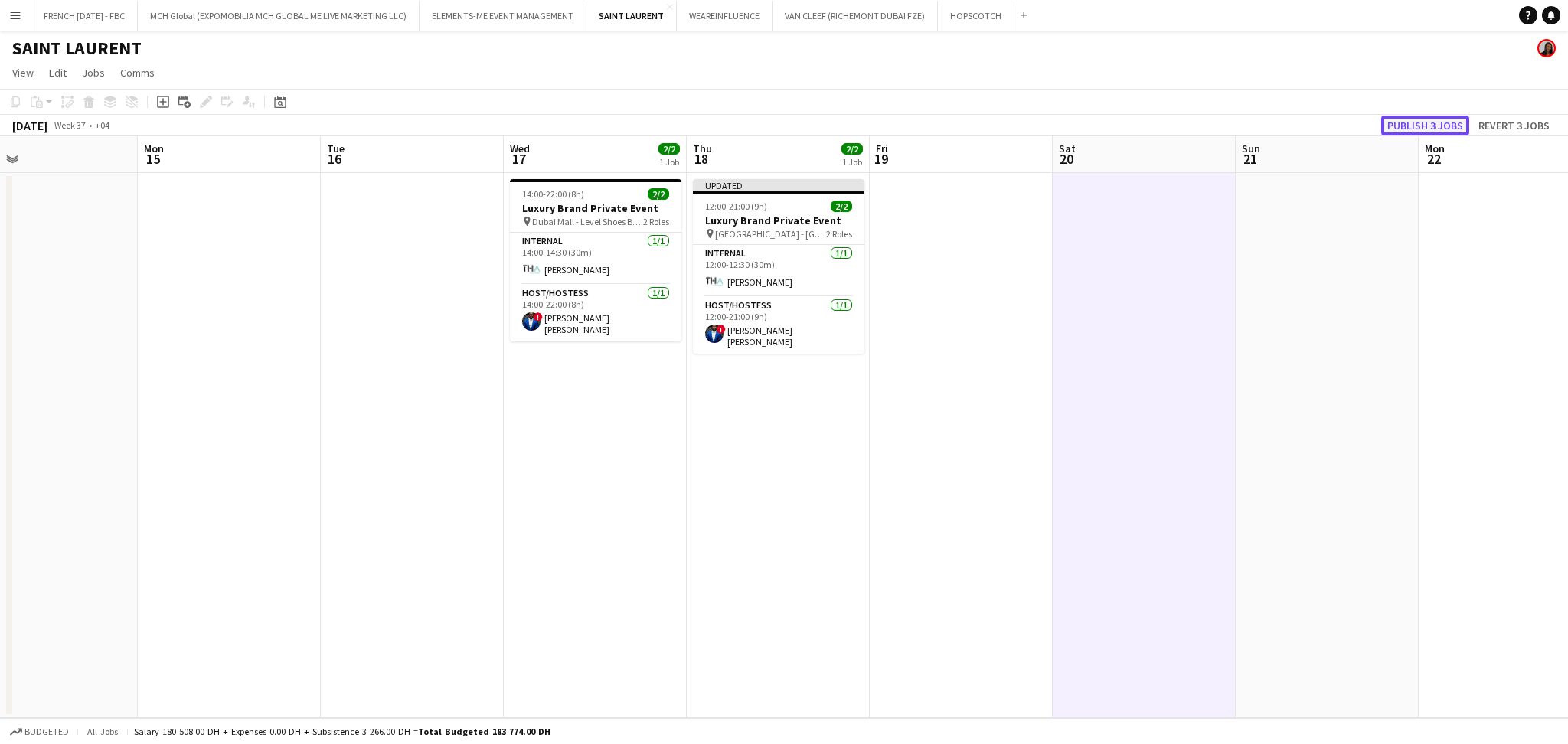
click at [1427, 116] on button "Publish 3 jobs" at bounding box center [1425, 126] width 88 height 20
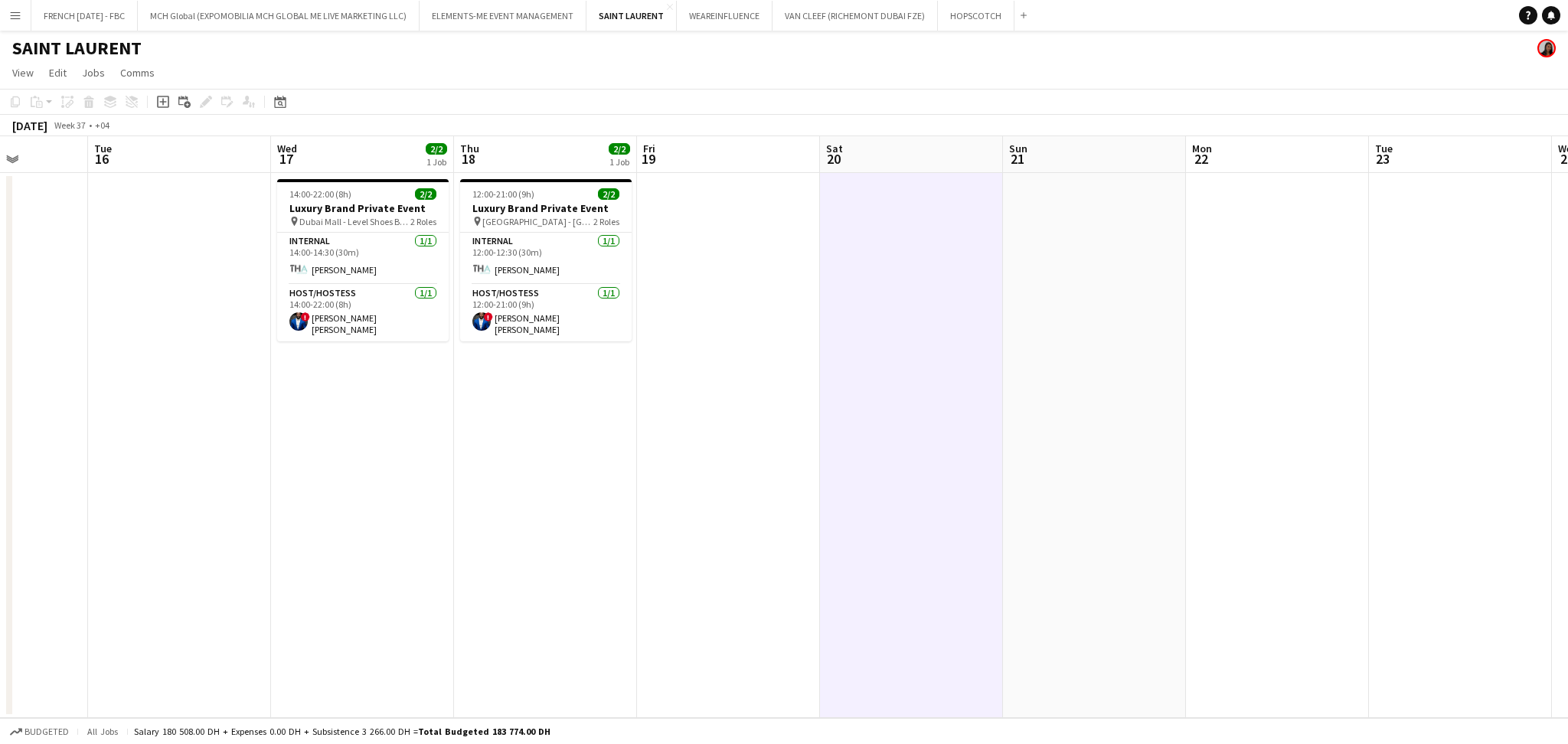
drag, startPoint x: 1258, startPoint y: 530, endPoint x: 410, endPoint y: 528, distance: 848.0
click at [291, 527] on app-calendar-viewport "Fri 12 Sat 13 Sun 14 Mon 15 Tue 16 Wed 17 2/2 1 Job Thu 18 2/2 1 Job Fri 19 Sat…" at bounding box center [784, 427] width 1568 height 582
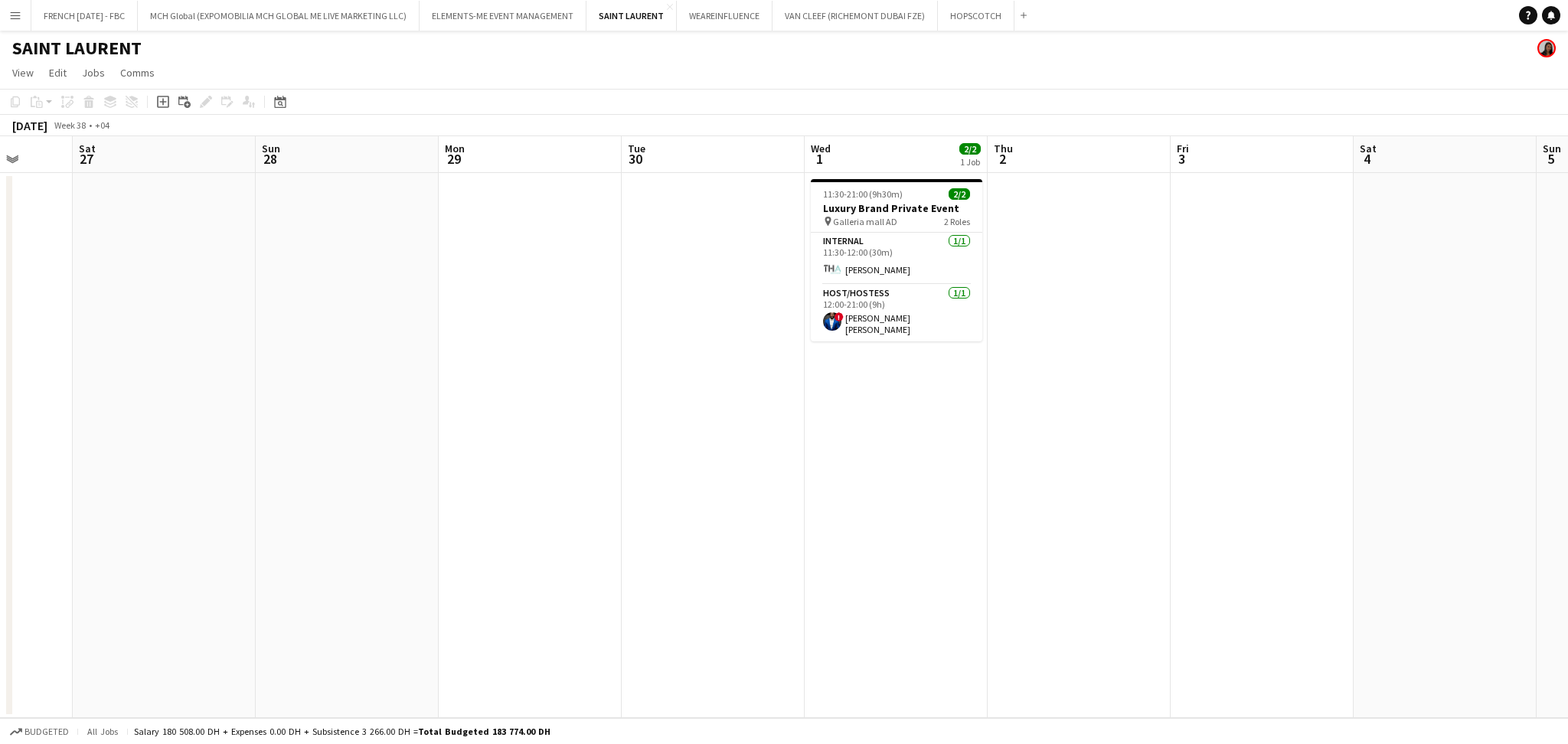
drag, startPoint x: 1195, startPoint y: 530, endPoint x: 302, endPoint y: 523, distance: 893.0
click at [281, 521] on app-calendar-viewport "Tue 23 Wed 24 Thu 25 2/2 1 Job Fri 26 Sat 27 Sun 28 Mon 29 Tue 30 Wed 1 2/2 1 J…" at bounding box center [784, 427] width 1568 height 582
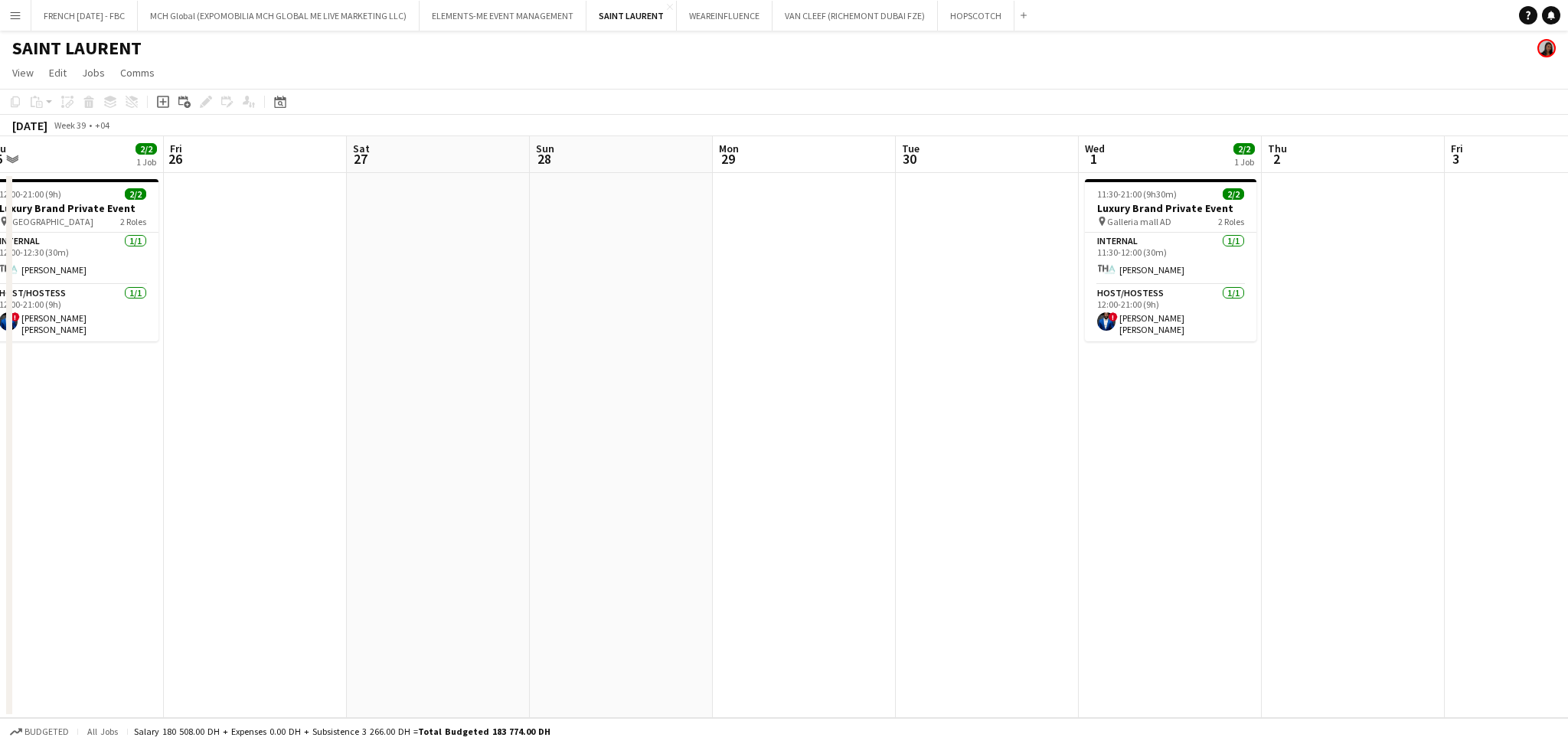
scroll to position [0, 592]
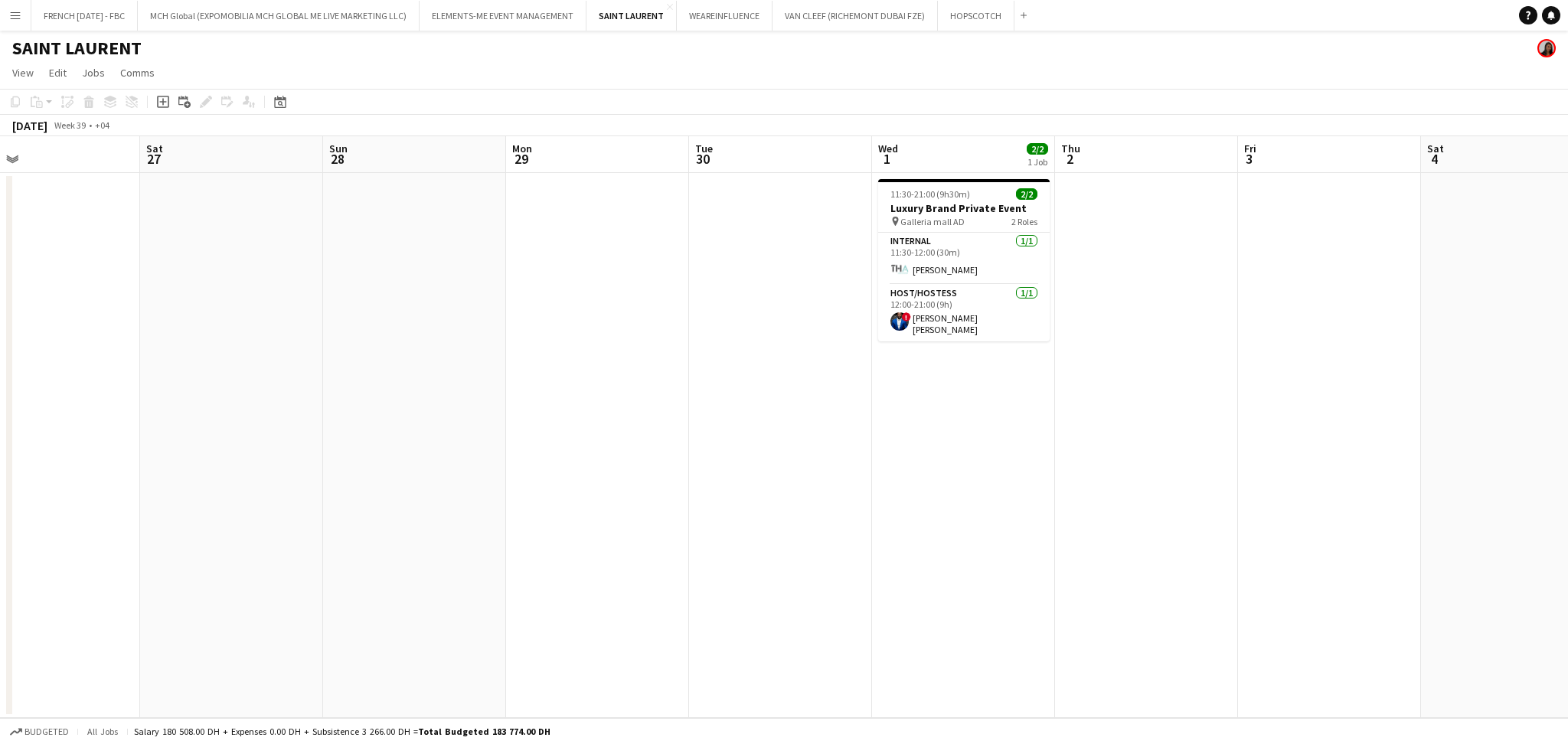
drag, startPoint x: 1199, startPoint y: 542, endPoint x: 1183, endPoint y: 542, distance: 16.0
click at [1183, 542] on app-calendar-viewport "Tue 23 Wed 24 Thu 25 2/2 1 Job Fri 26 Sat 27 Sun 28 Mon 29 Tue 30 Wed 1 2/2 1 J…" at bounding box center [784, 427] width 1568 height 582
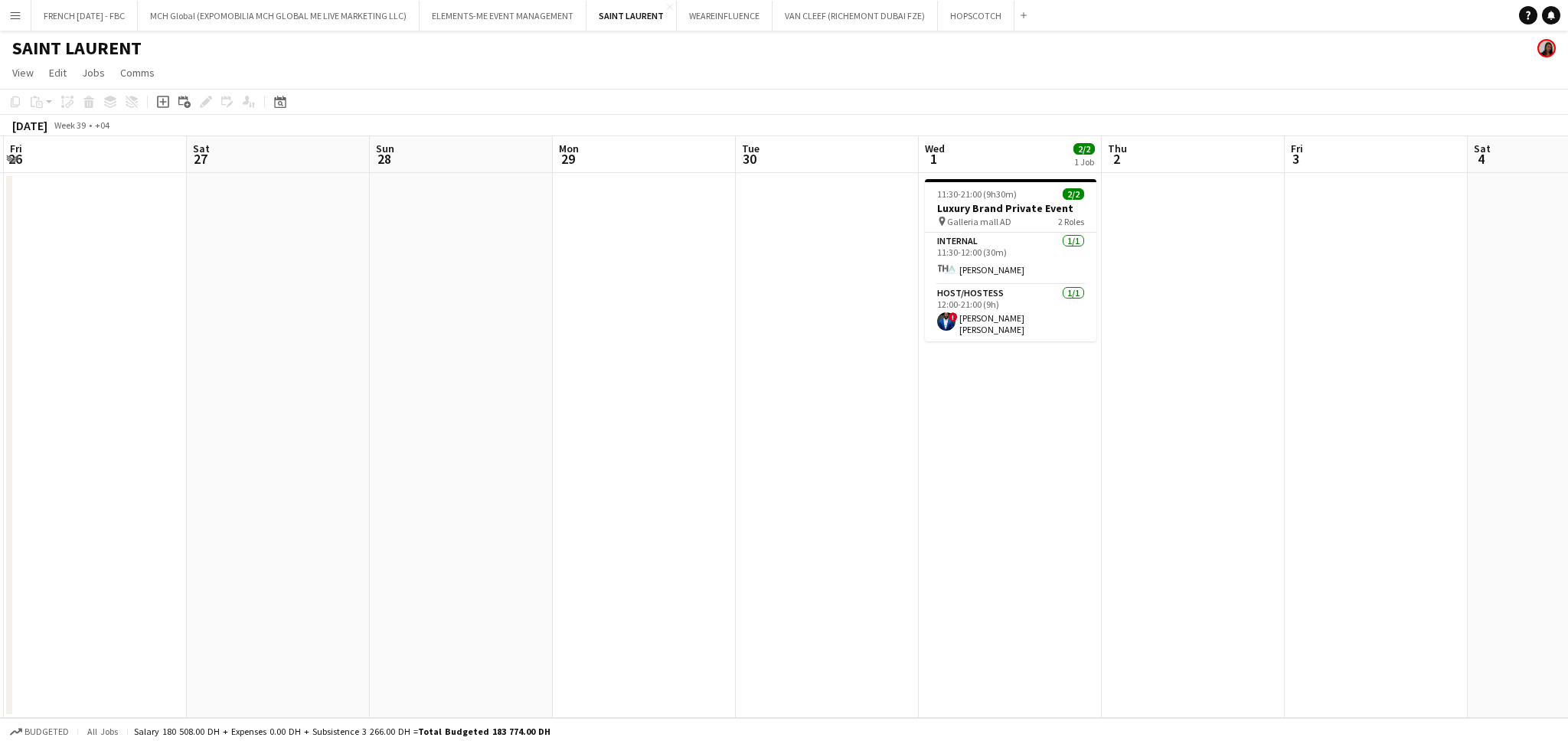
drag, startPoint x: 969, startPoint y: 463, endPoint x: 1461, endPoint y: 445, distance: 492.3
click at [1478, 449] on app-calendar-viewport "Tue 23 Wed 24 Thu 25 2/2 1 Job Fri 26 Sat 27 Sun 28 Mon 29 Tue 30 Wed 1 2/2 1 J…" at bounding box center [784, 427] width 1568 height 582
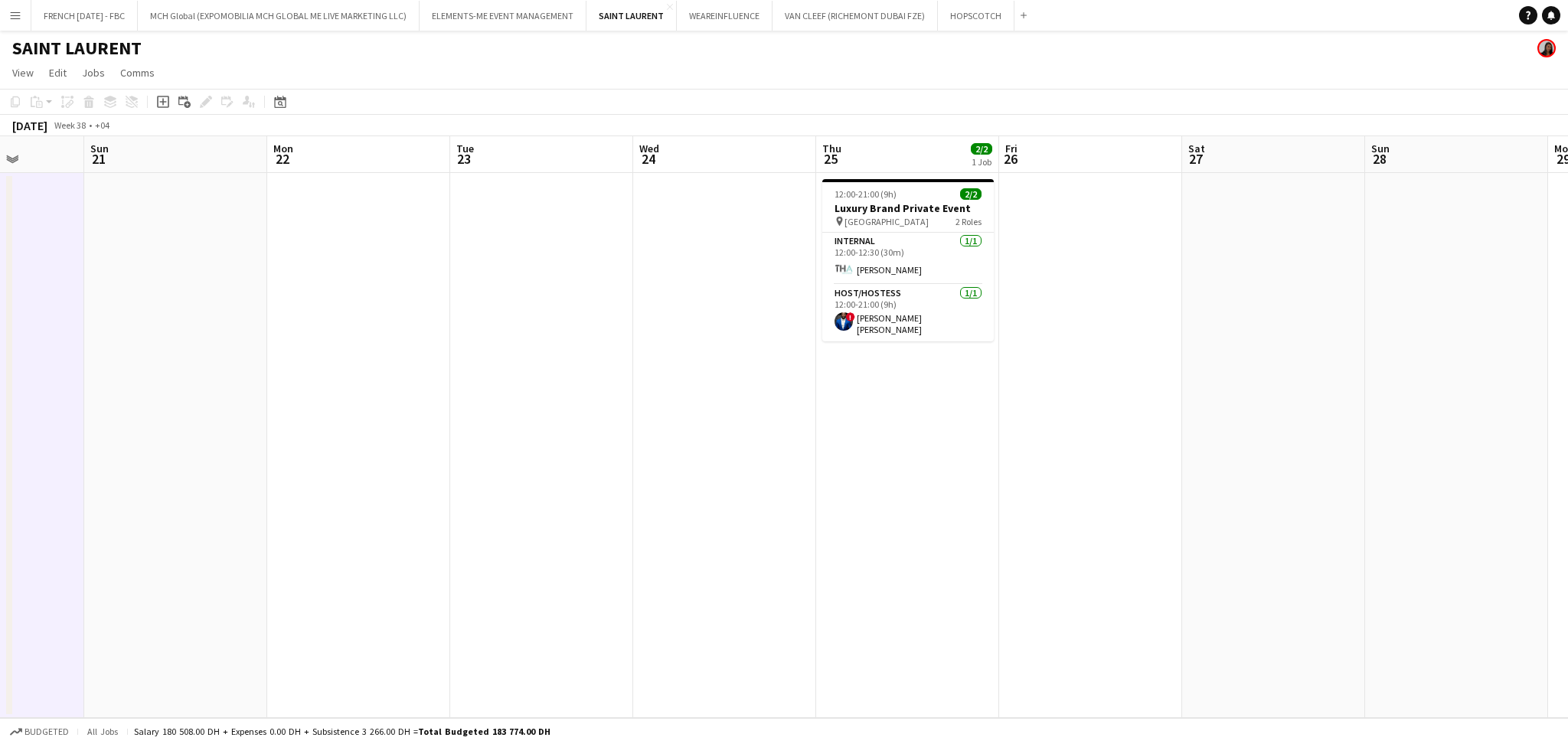
drag, startPoint x: 568, startPoint y: 443, endPoint x: 1092, endPoint y: 447, distance: 524.0
click at [1101, 447] on app-calendar-viewport "Thu 18 2/2 1 Job Fri 19 Sat 20 Sun 21 Mon 22 Tue 23 Wed 24 Thu 25 2/2 1 Job Fri…" at bounding box center [784, 427] width 1568 height 582
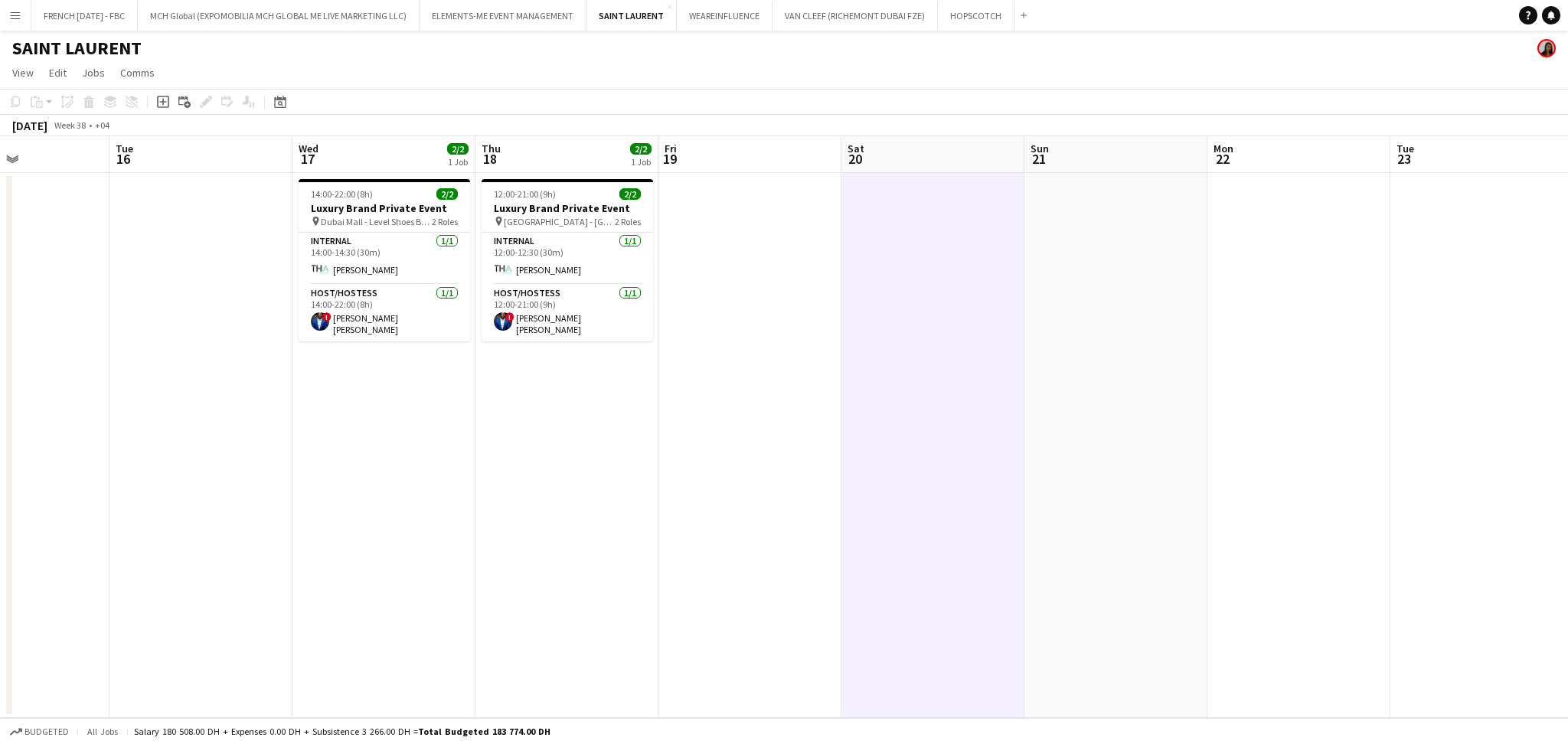
drag, startPoint x: 707, startPoint y: 505, endPoint x: 1140, endPoint y: 505, distance: 433.0
click at [1140, 505] on app-calendar-viewport "Sat 13 Sun 14 Mon 15 Tue 16 Wed 17 2/2 1 Job Thu 18 2/2 1 Job Fri 19 Sat 20 Sun…" at bounding box center [784, 427] width 1568 height 582
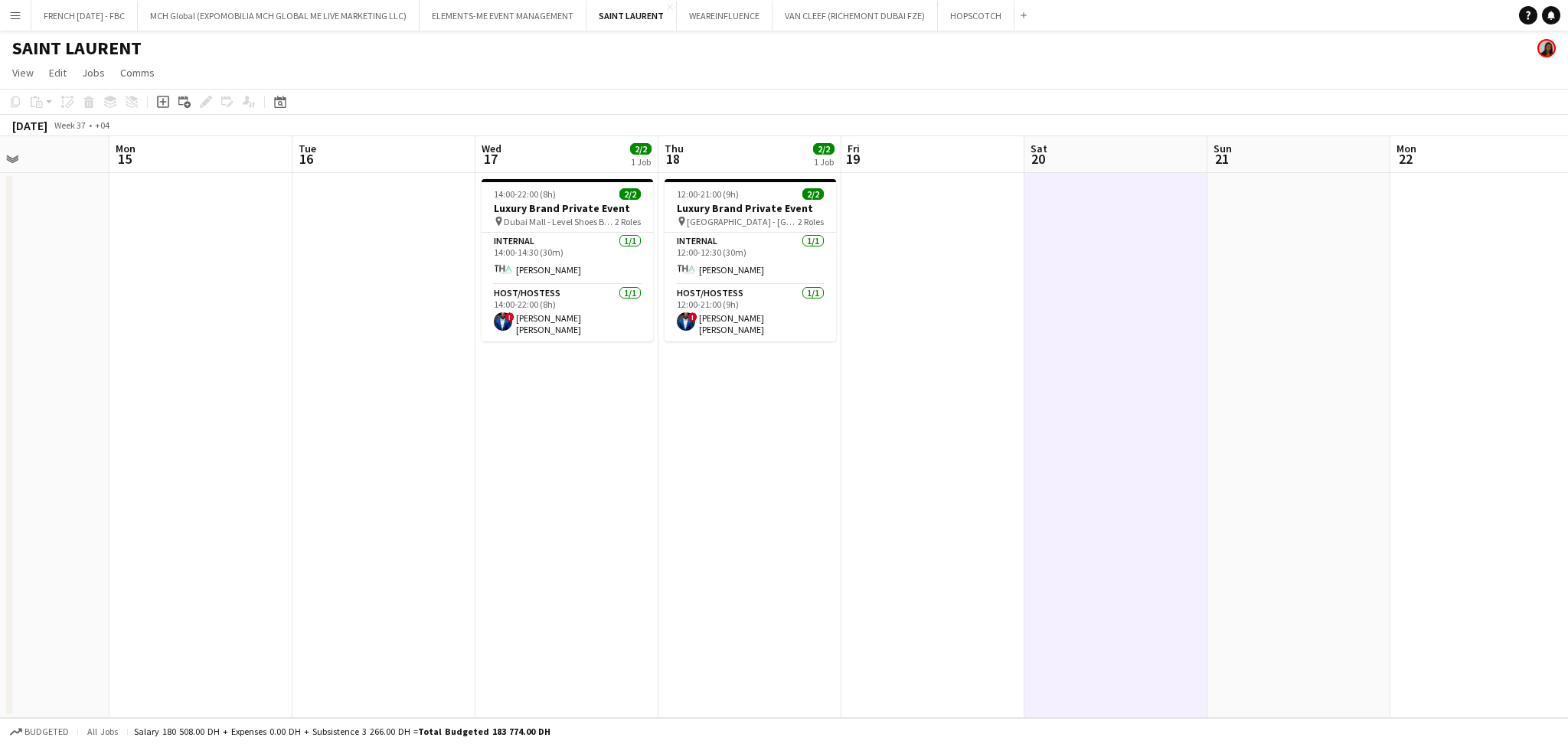
scroll to position [0, 383]
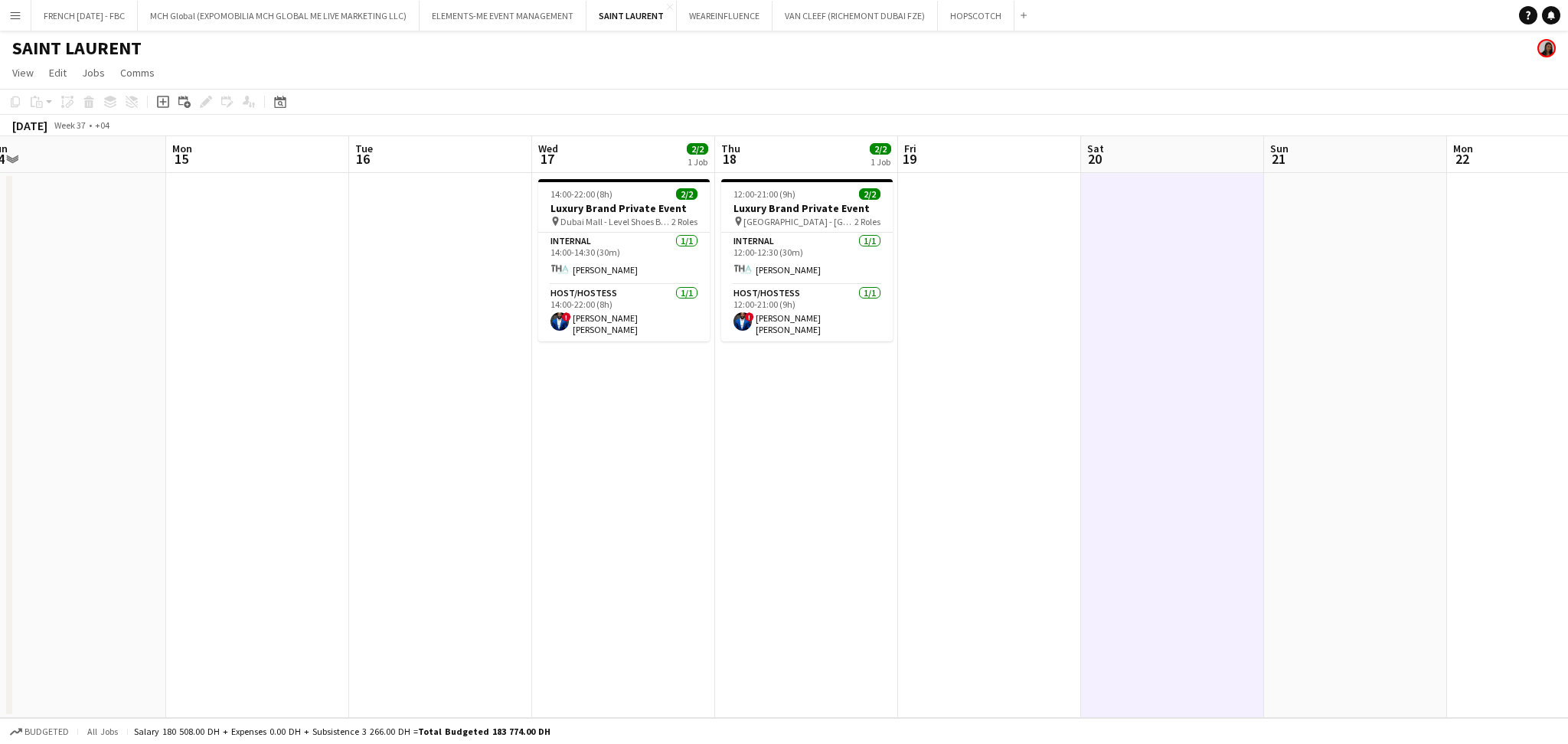
drag, startPoint x: 609, startPoint y: 476, endPoint x: 667, endPoint y: 483, distance: 58.4
click at [667, 483] on app-calendar-viewport "Fri 12 Sat 13 Sun 14 Mon 15 Tue 16 Wed 17 2/2 1 Job Thu 18 2/2 1 Job Fri 19 Sat…" at bounding box center [784, 427] width 1568 height 582
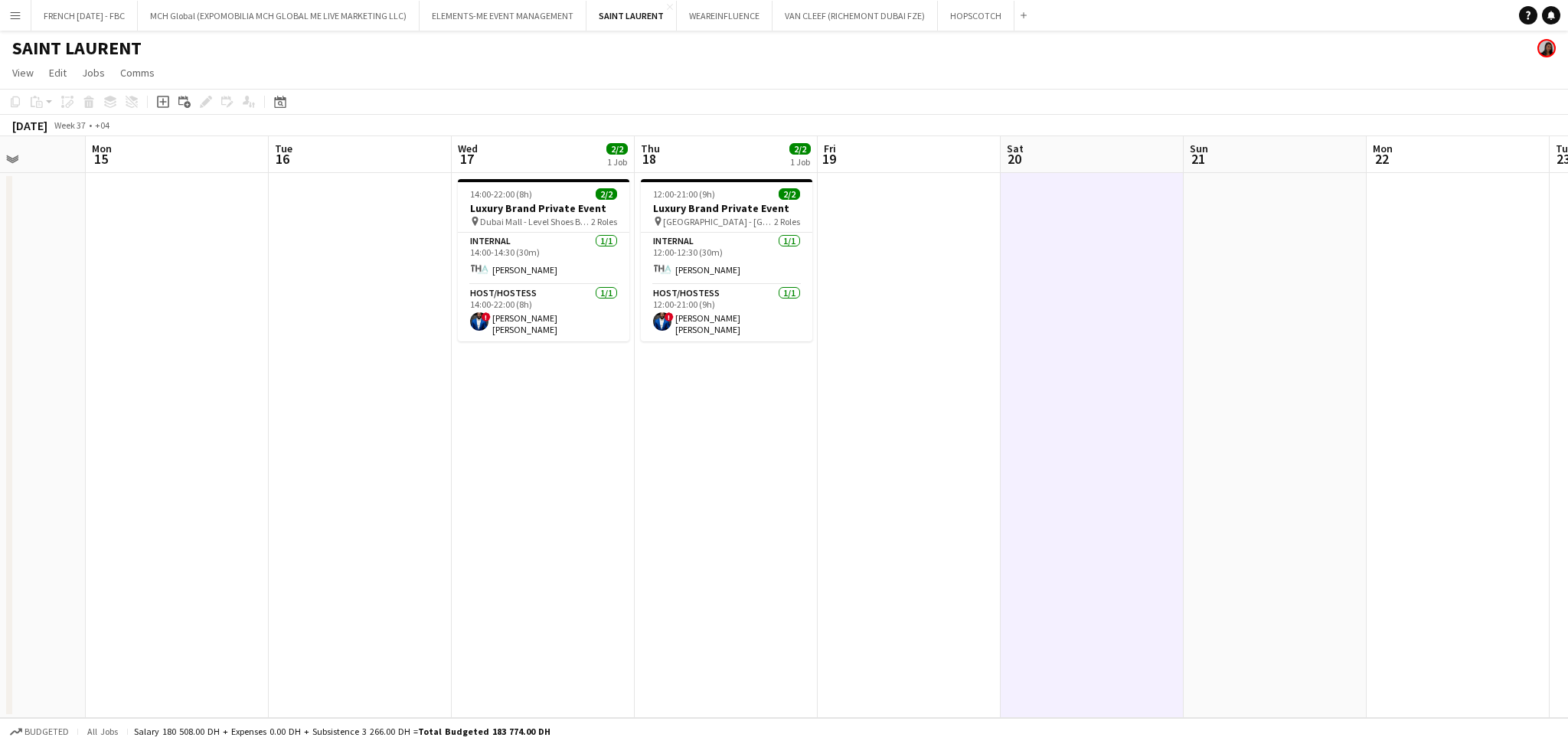
drag, startPoint x: 1333, startPoint y: 564, endPoint x: 322, endPoint y: 550, distance: 1011.1
click at [157, 550] on app-calendar-viewport "Fri 12 Sat 13 Sun 14 Mon 15 Tue 16 Wed 17 2/2 1 Job Thu 18 2/2 1 Job Fri 19 Sat…" at bounding box center [784, 427] width 1568 height 582
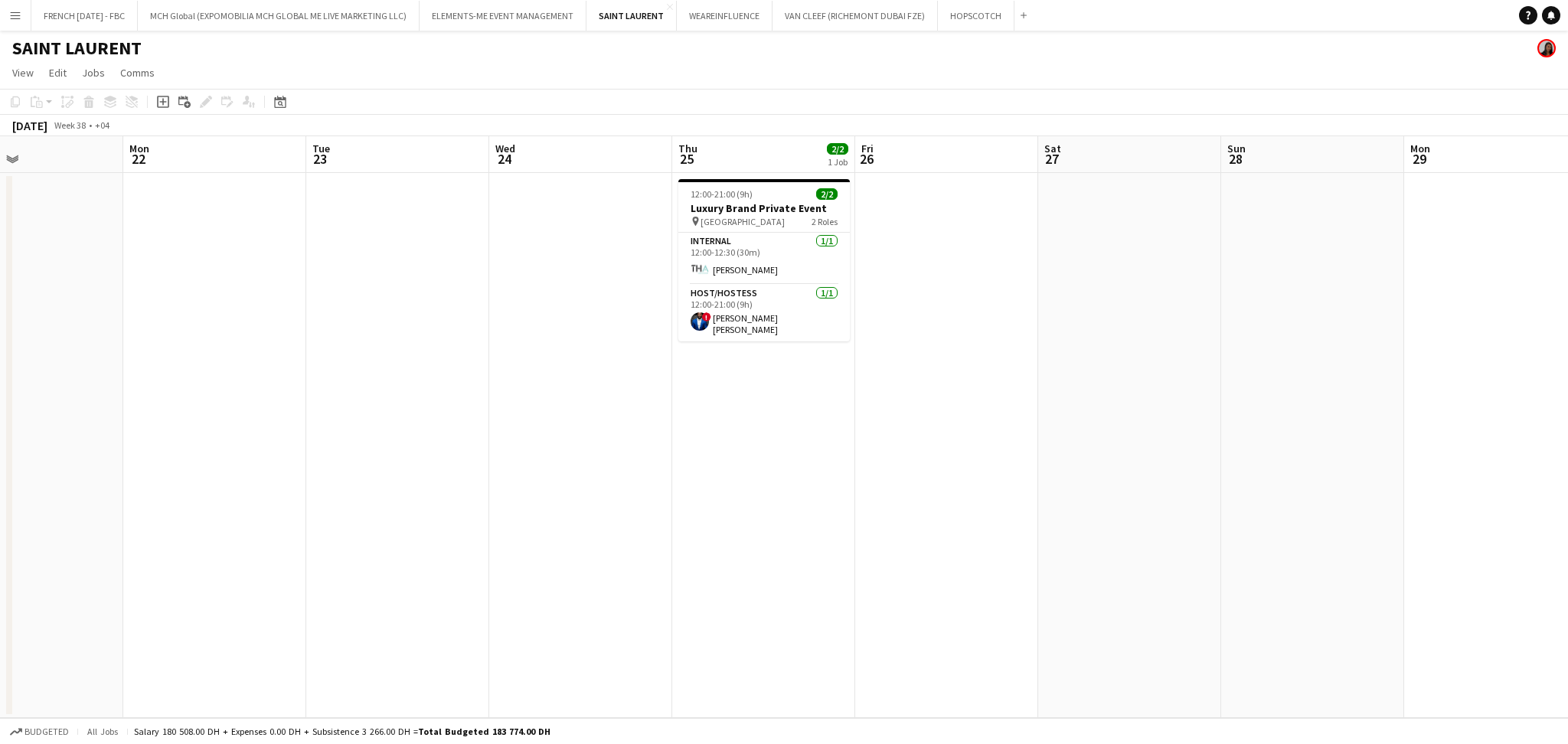
drag, startPoint x: 947, startPoint y: 542, endPoint x: 798, endPoint y: 550, distance: 149.2
click at [798, 550] on app-calendar-viewport "Thu 18 2/2 1 Job Fri 19 Sat 20 Sun 21 Mon 22 Tue 23 Wed 24 Thu 25 2/2 1 Job Fri…" at bounding box center [784, 427] width 1568 height 582
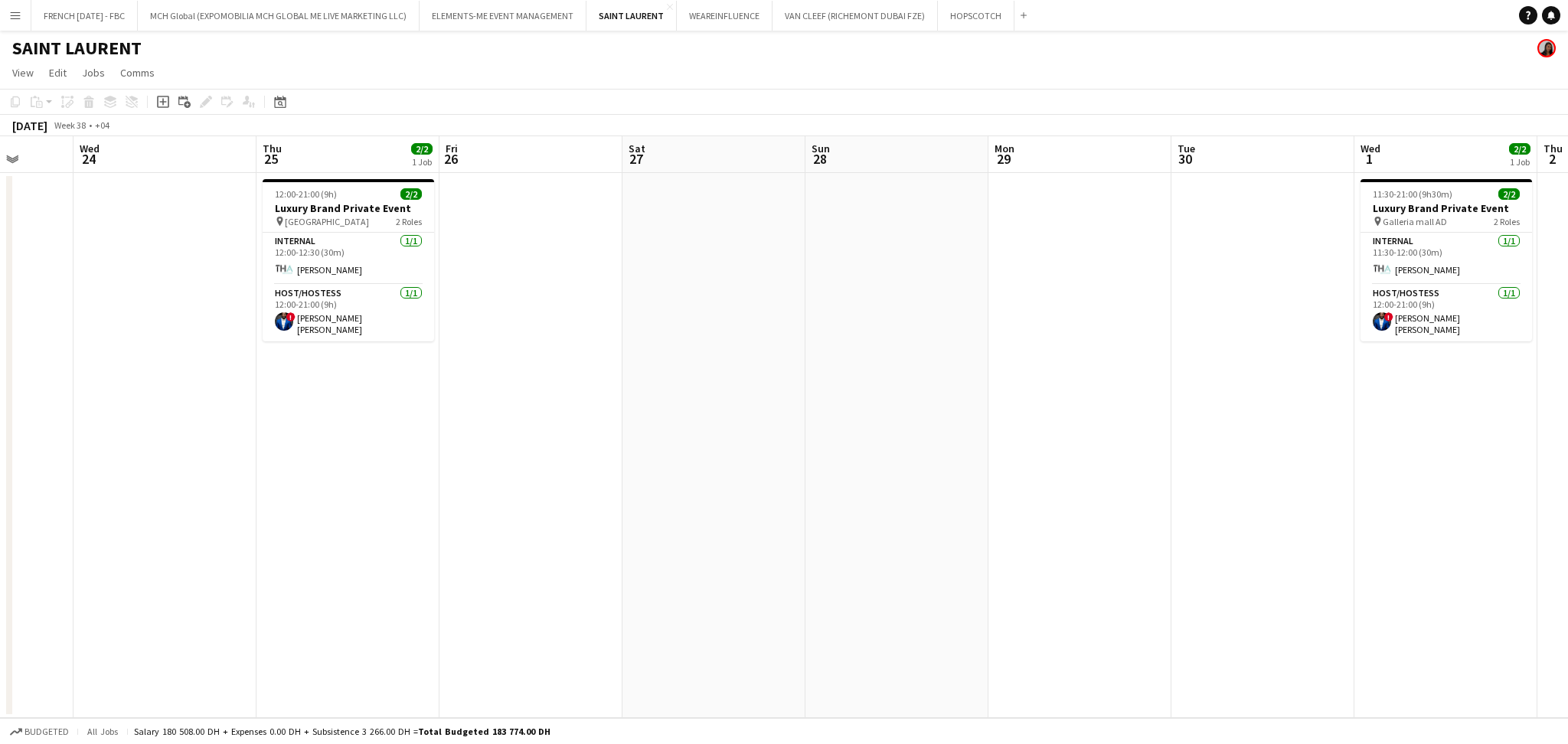
drag, startPoint x: 1234, startPoint y: 541, endPoint x: 761, endPoint y: 513, distance: 473.8
click at [339, 501] on app-calendar-viewport "Sun 21 Mon 22 Tue 23 Wed 24 Thu 25 2/2 1 Job Fri 26 Sat 27 Sun 28 Mon 29 Tue 30…" at bounding box center [784, 427] width 1568 height 582
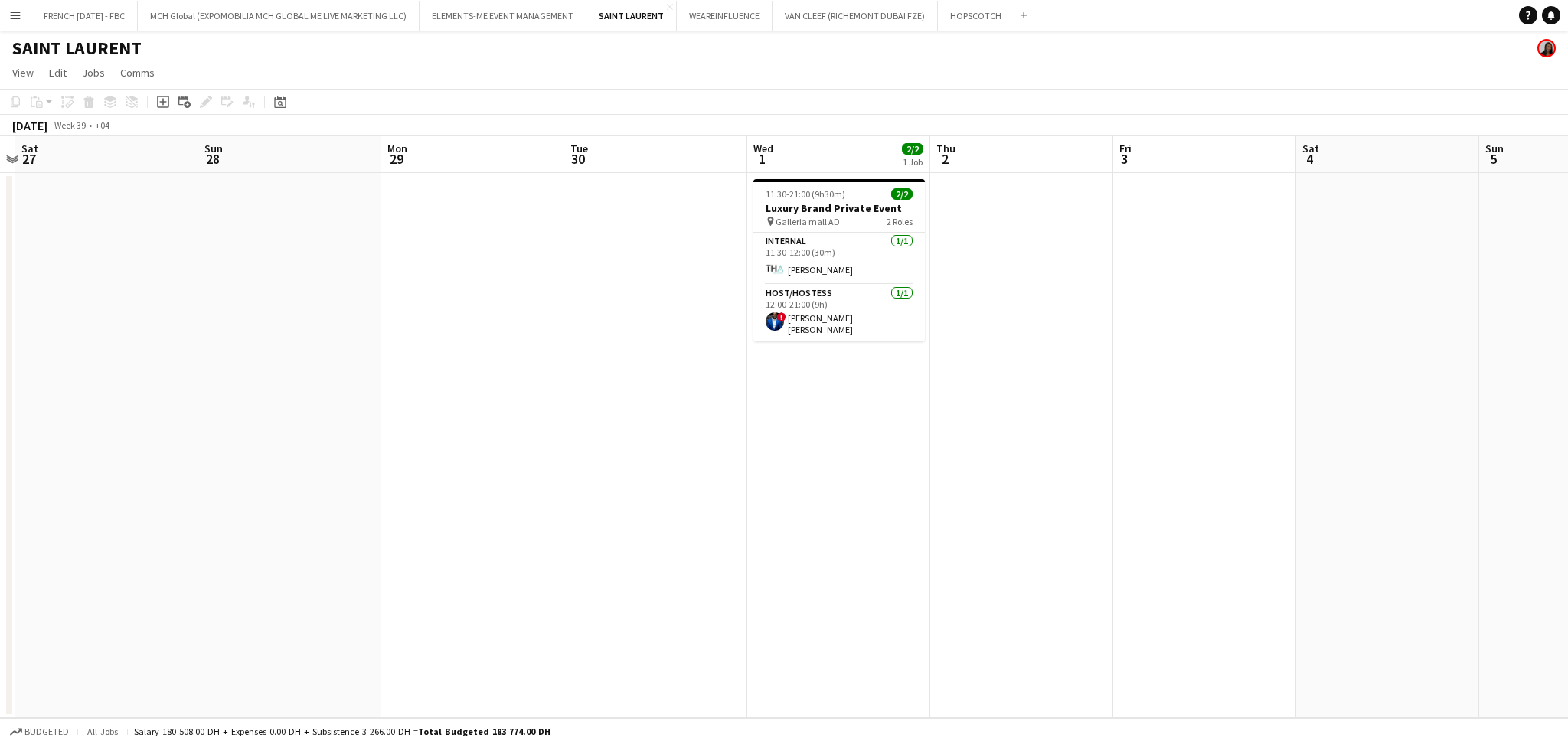
click at [957, 539] on app-calendar-viewport "Wed 24 Thu 25 2/2 1 Job Fri 26 Sat 27 Sun 28 Mon 29 Tue 30 Wed 1 2/2 1 Job Thu …" at bounding box center [784, 427] width 1568 height 582
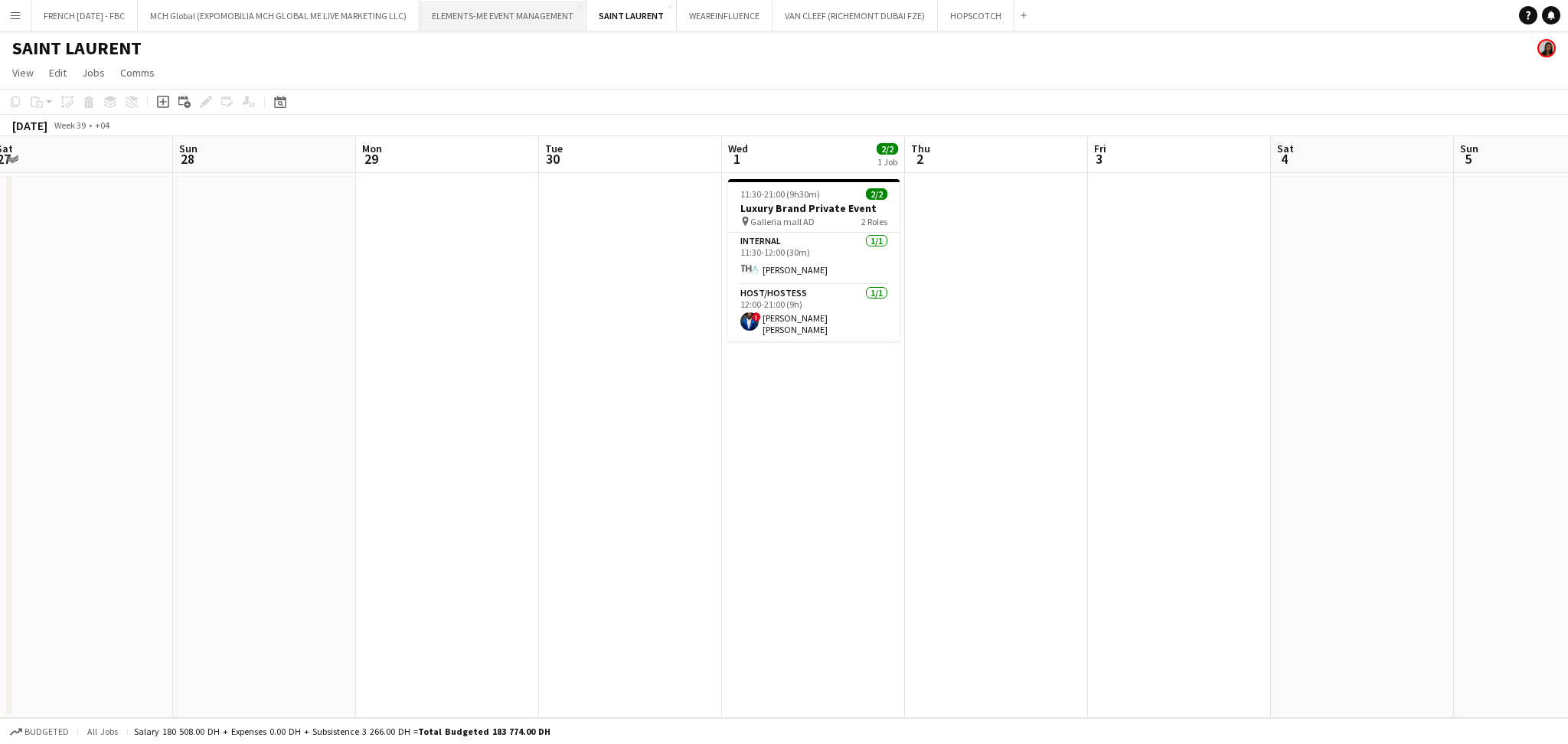
click at [537, 12] on button "ELEMENTS-ME EVENT MANAGEMENT Close" at bounding box center [503, 16] width 167 height 30
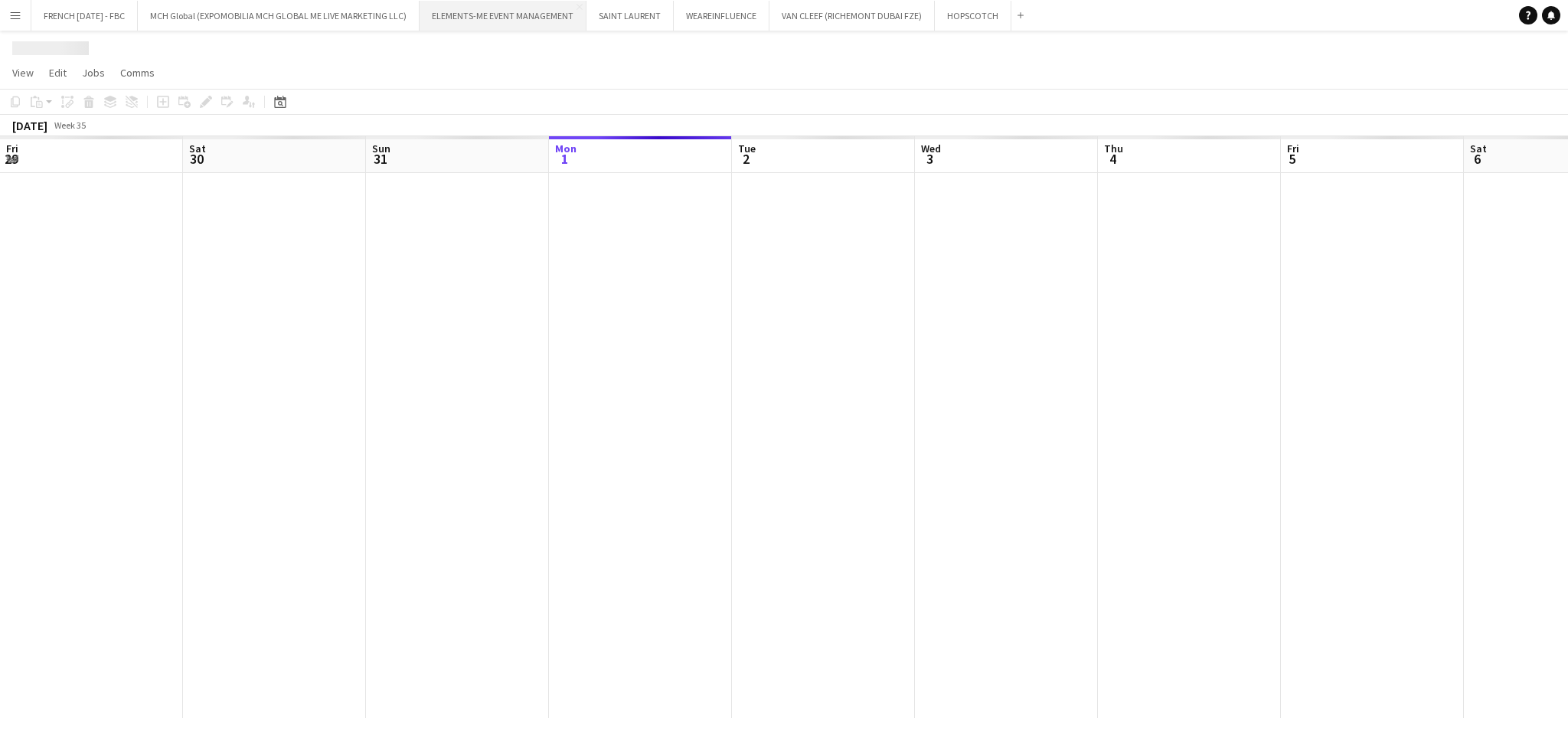
scroll to position [0, 366]
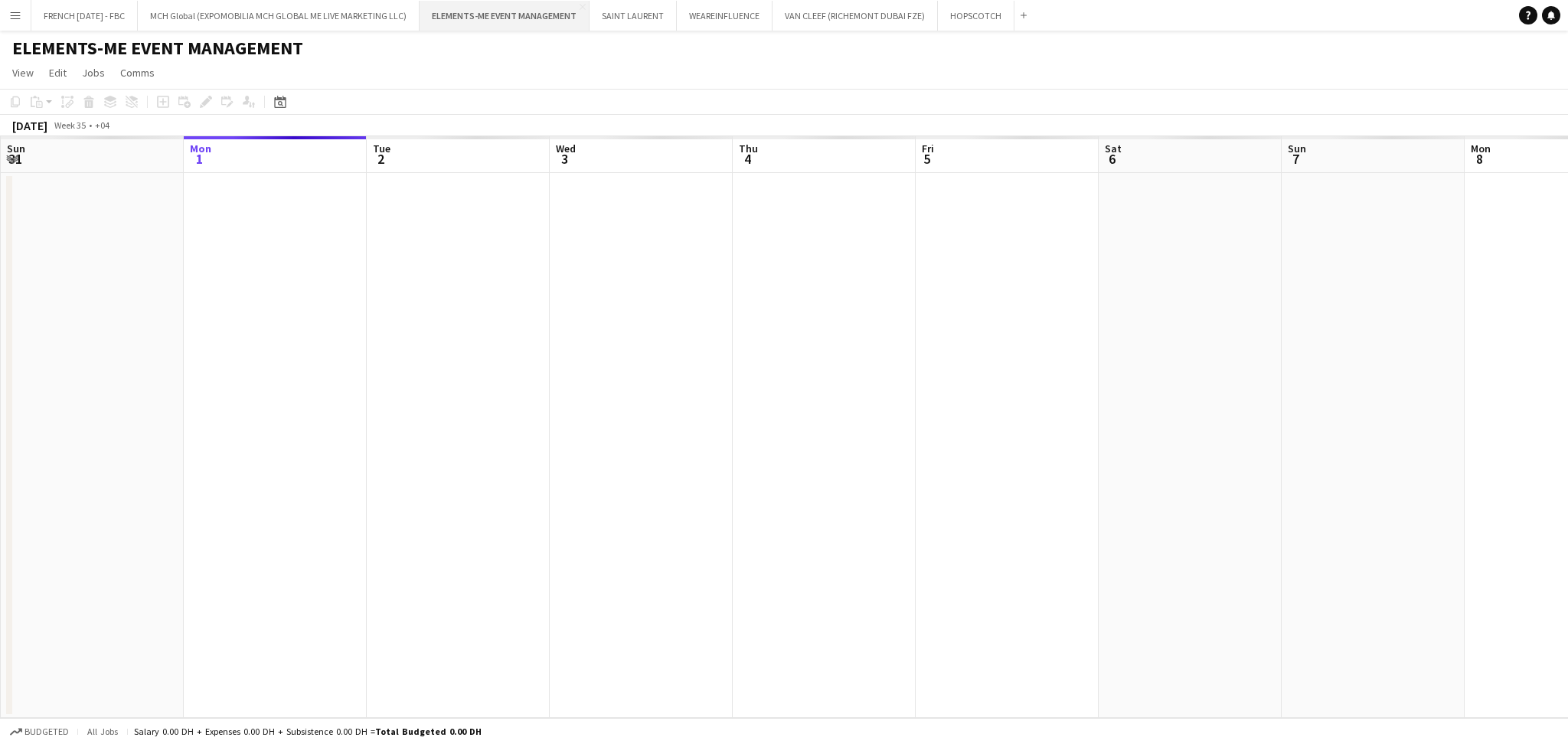
click at [582, 4] on button "ELEMENTS-ME EVENT MANAGEMENT Close" at bounding box center [504, 16] width 170 height 30
click at [585, 4] on app-icon "Close" at bounding box center [582, 6] width 6 height 6
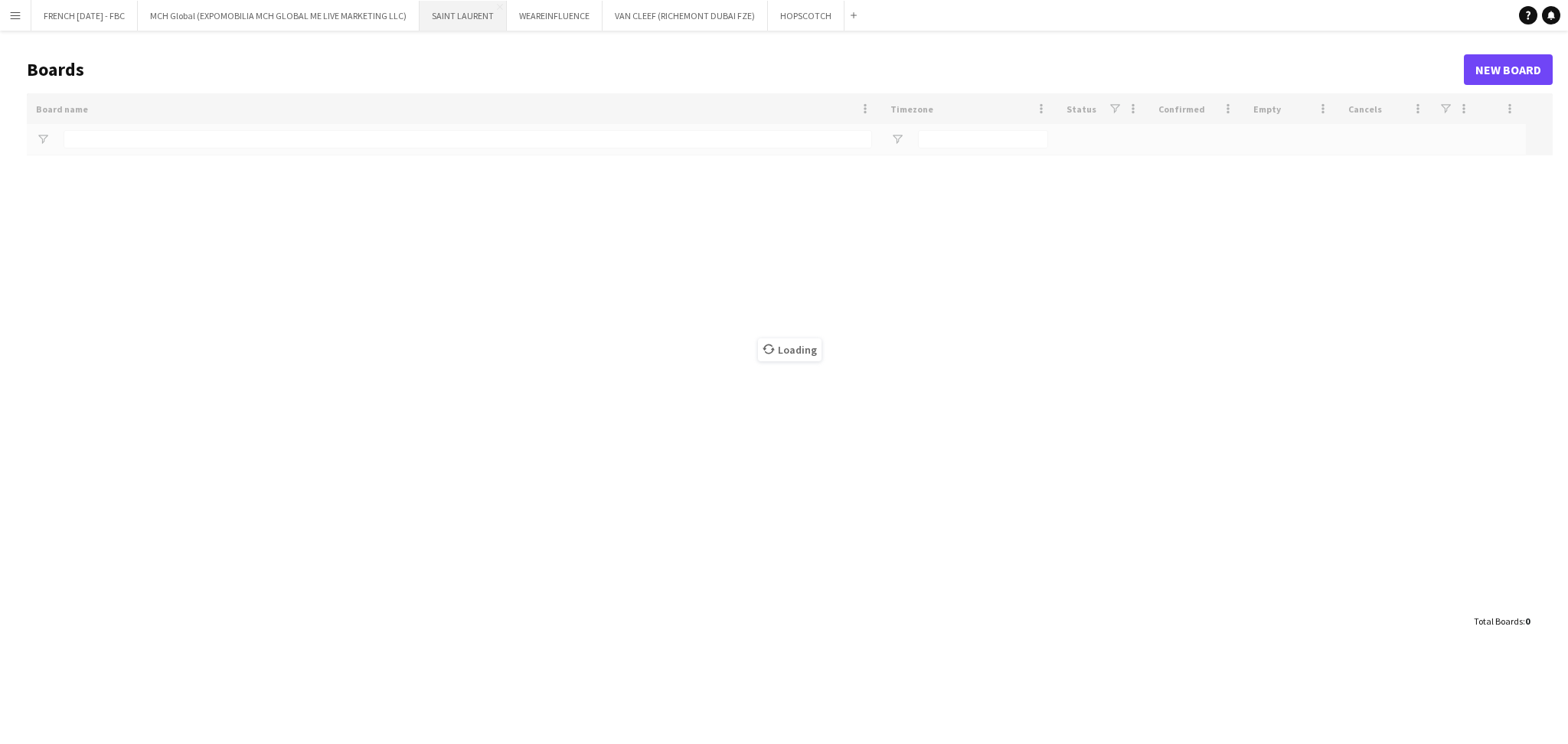
click at [472, 23] on button "[GEOGRAPHIC_DATA]" at bounding box center [463, 16] width 87 height 30
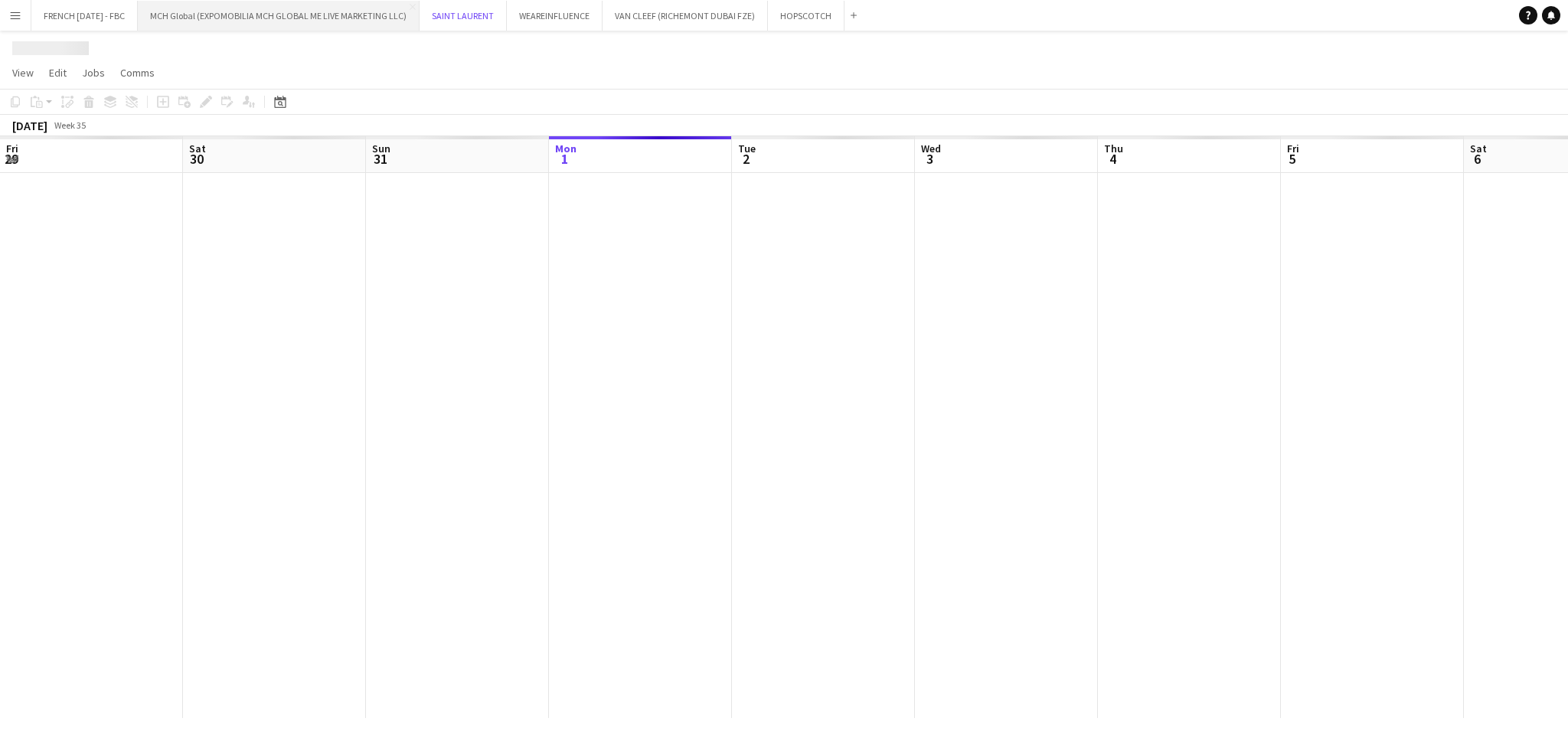
scroll to position [0, 366]
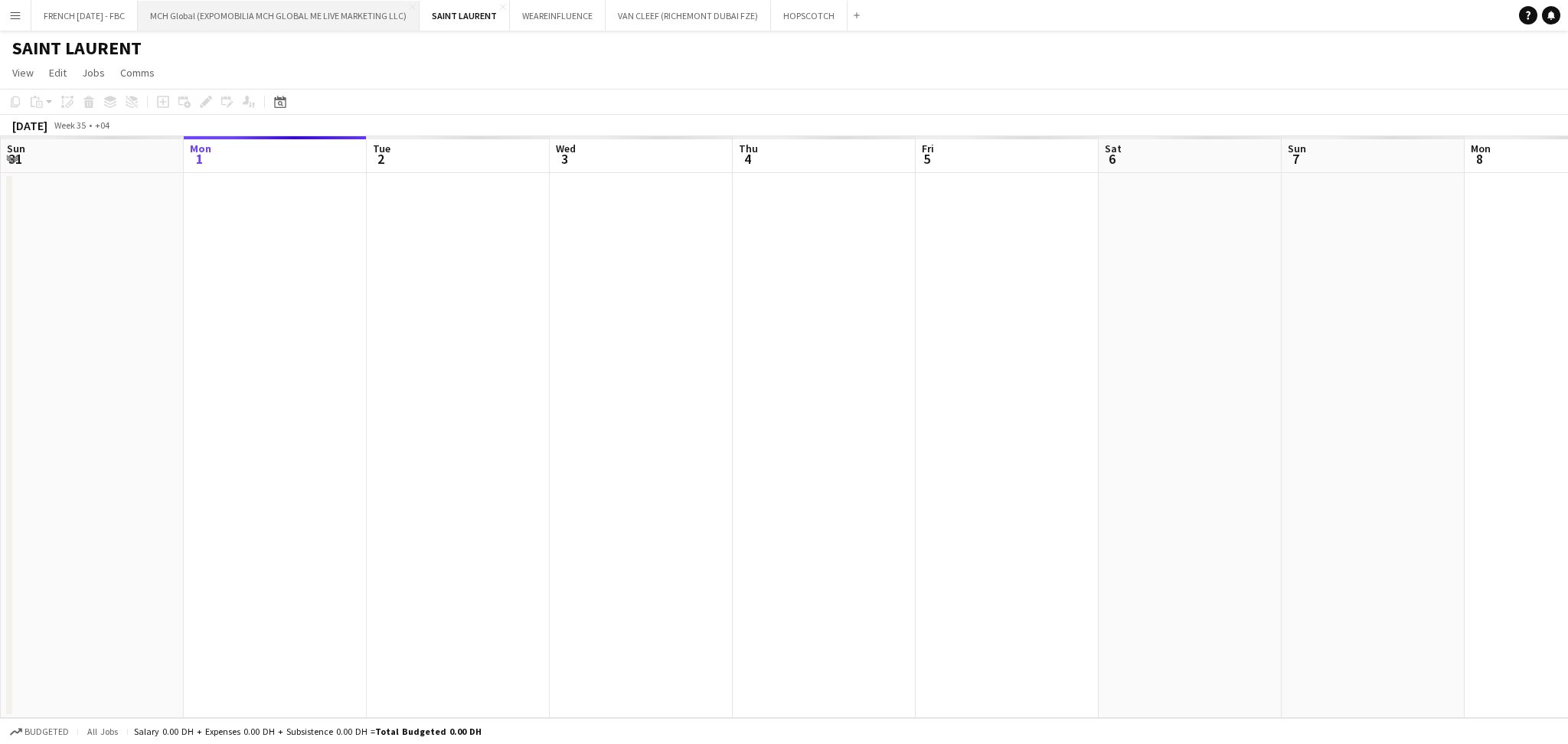
click at [314, 15] on button "MCH Global (EXPOMOBILIA MCH GLOBAL ME LIVE MARKETING LLC) Close" at bounding box center [278, 16] width 281 height 30
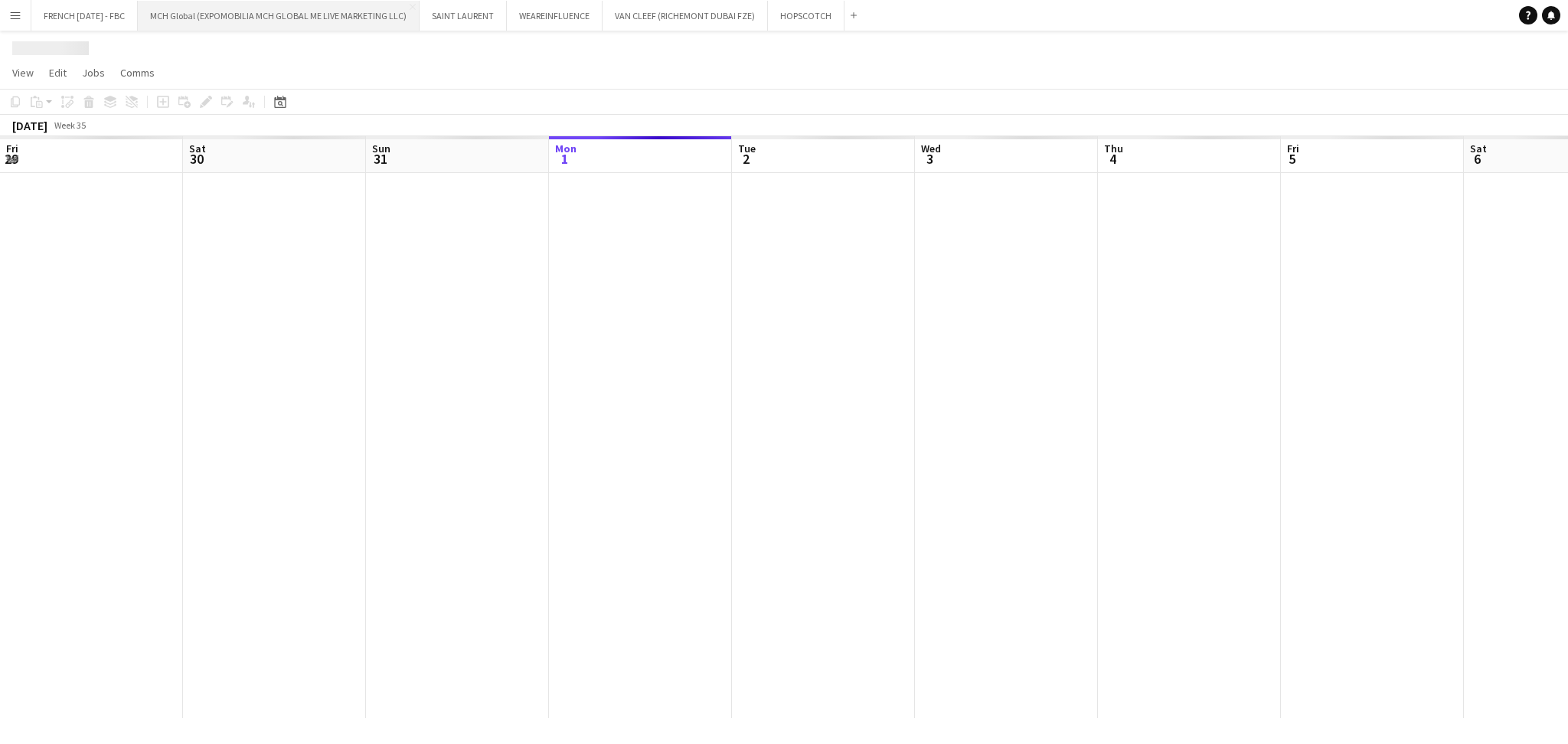
scroll to position [0, 366]
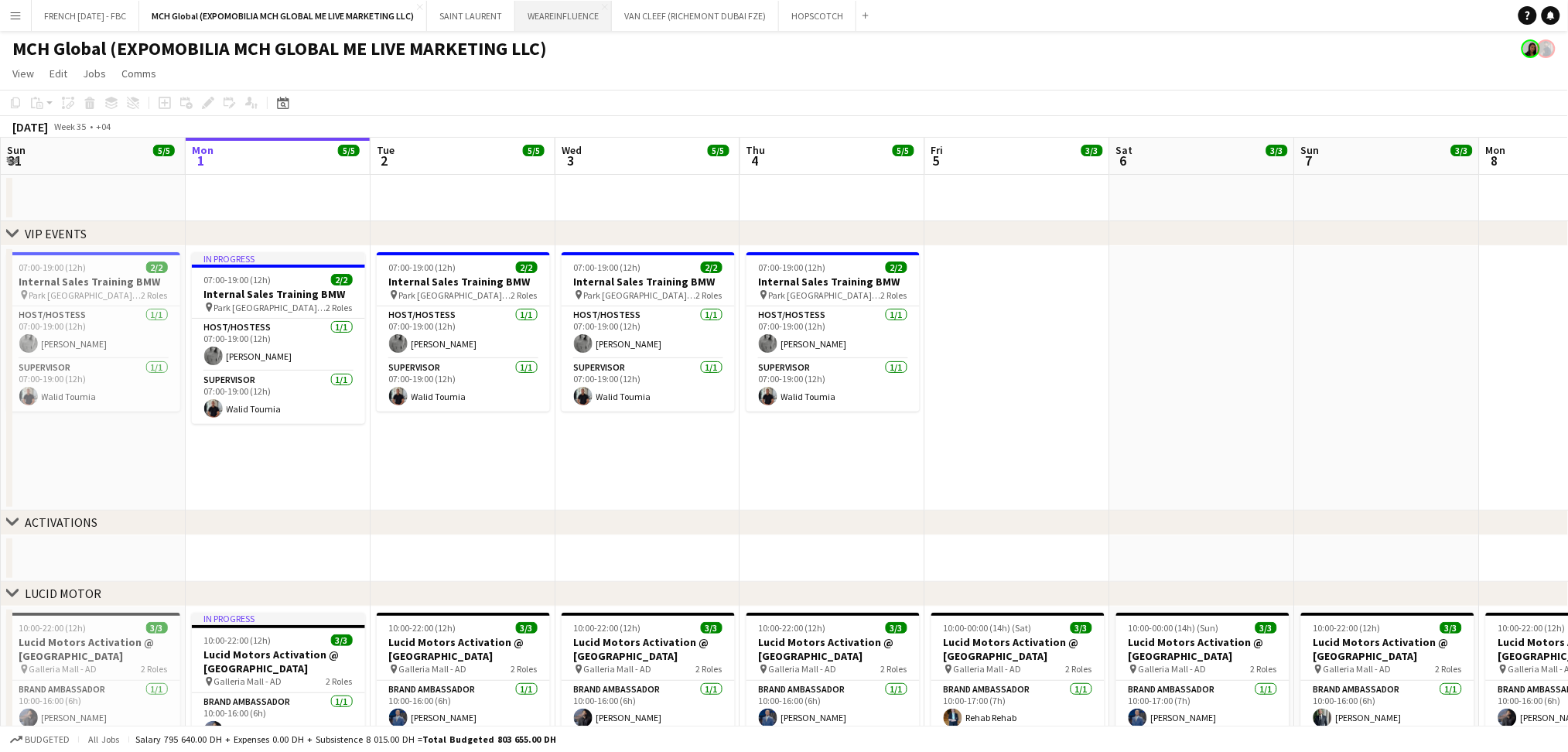
click at [585, 21] on button "WEAREINFLUENCE Close" at bounding box center [563, 16] width 96 height 31
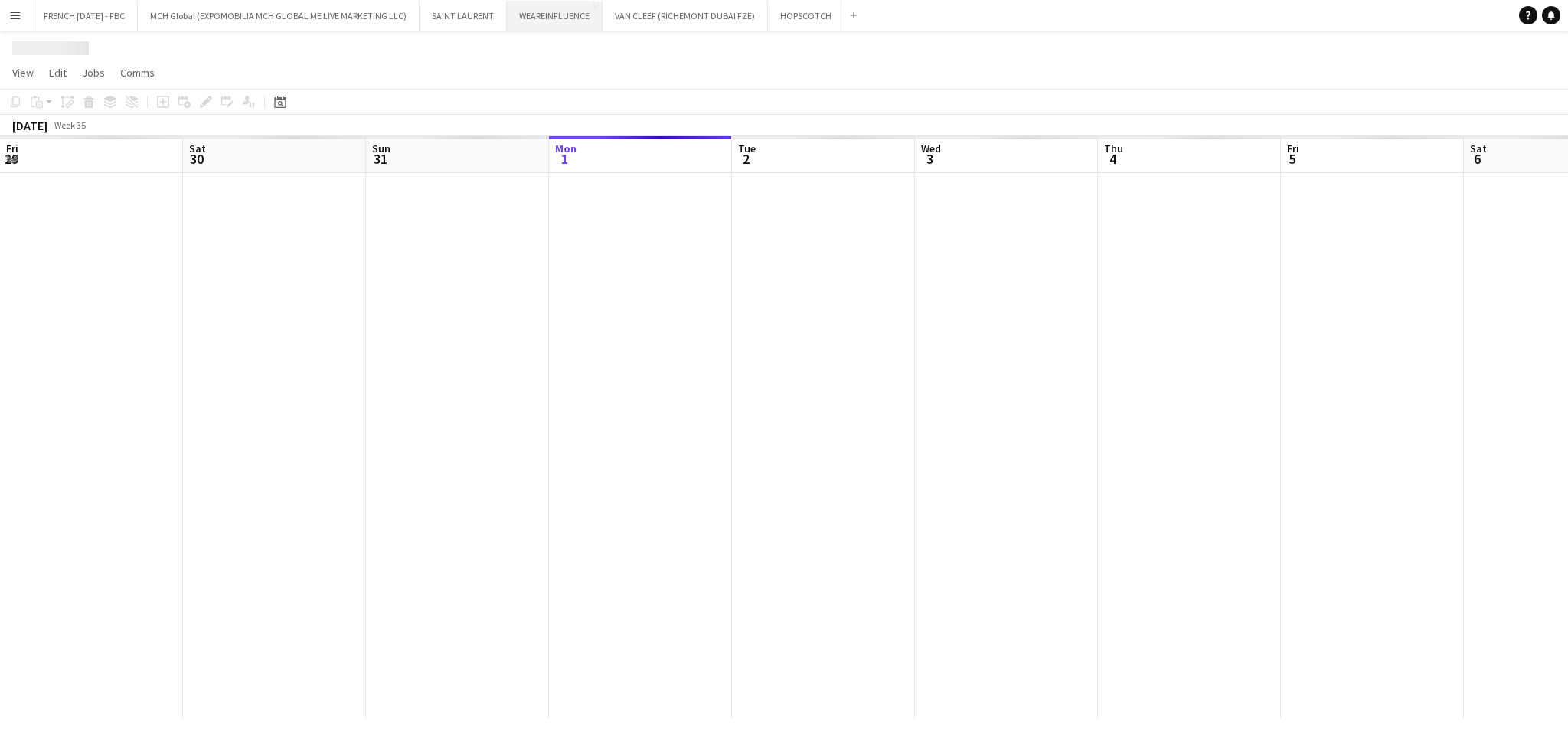
scroll to position [0, 366]
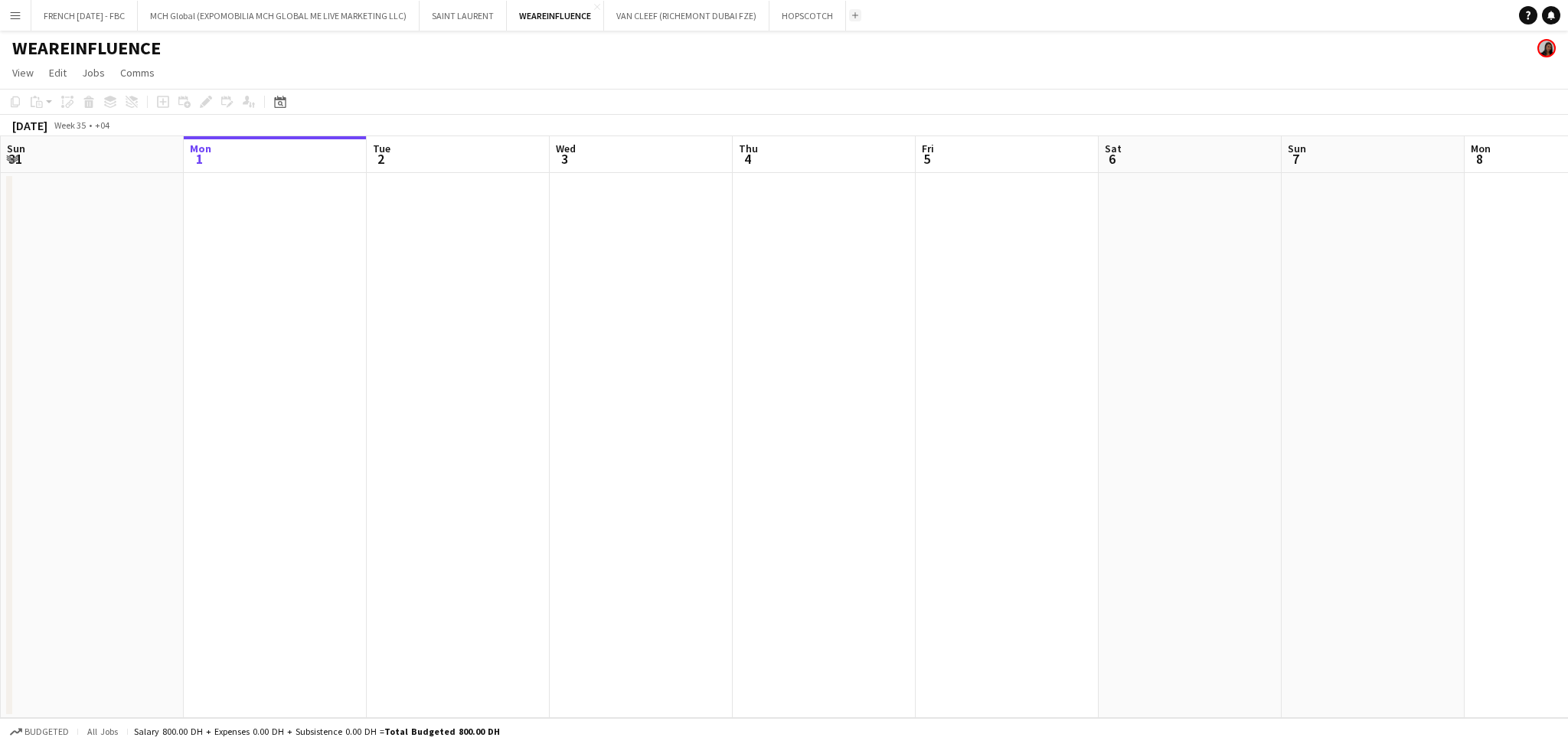
click at [854, 16] on app-icon "Add" at bounding box center [855, 15] width 6 height 6
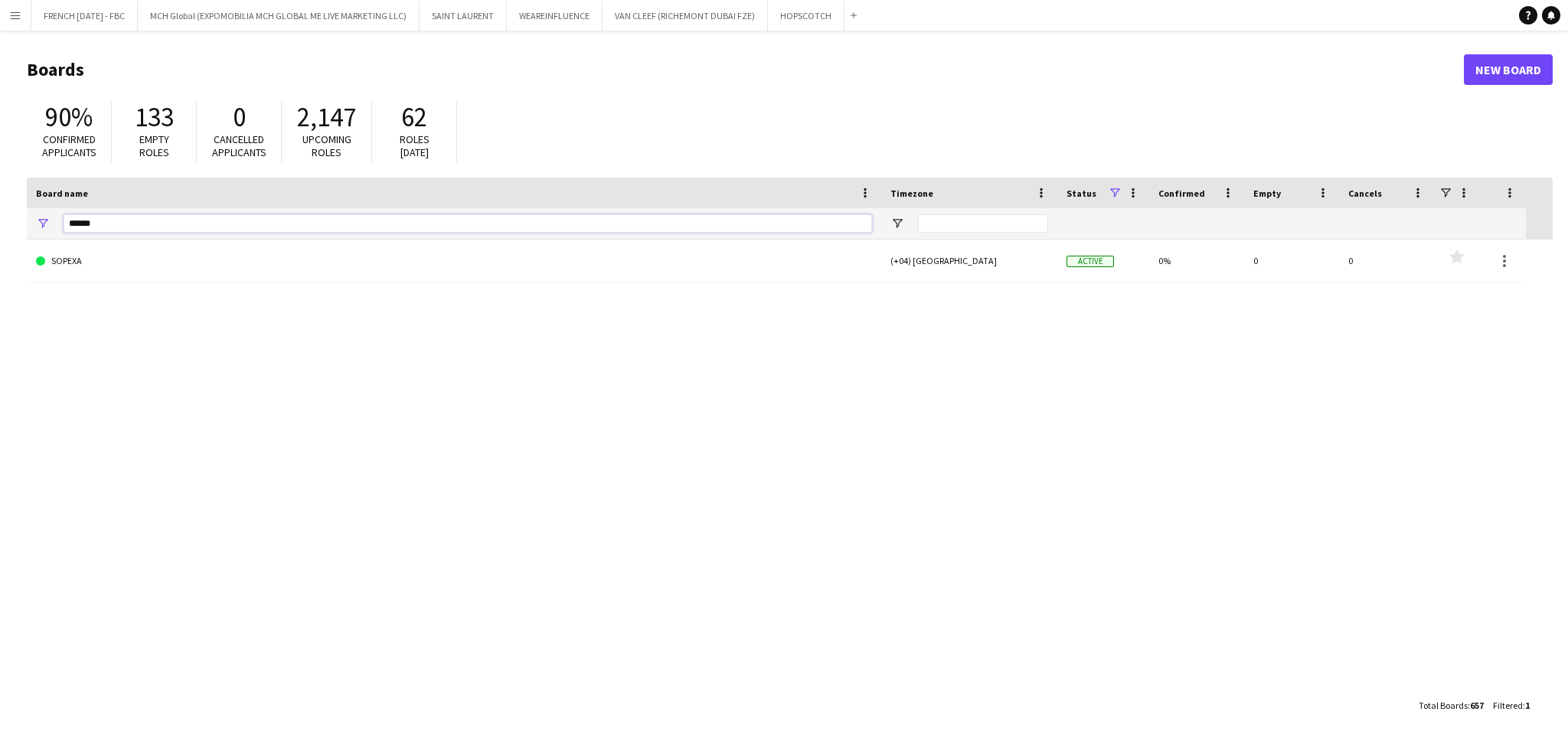
click at [508, 224] on input "******" at bounding box center [467, 224] width 808 height 18
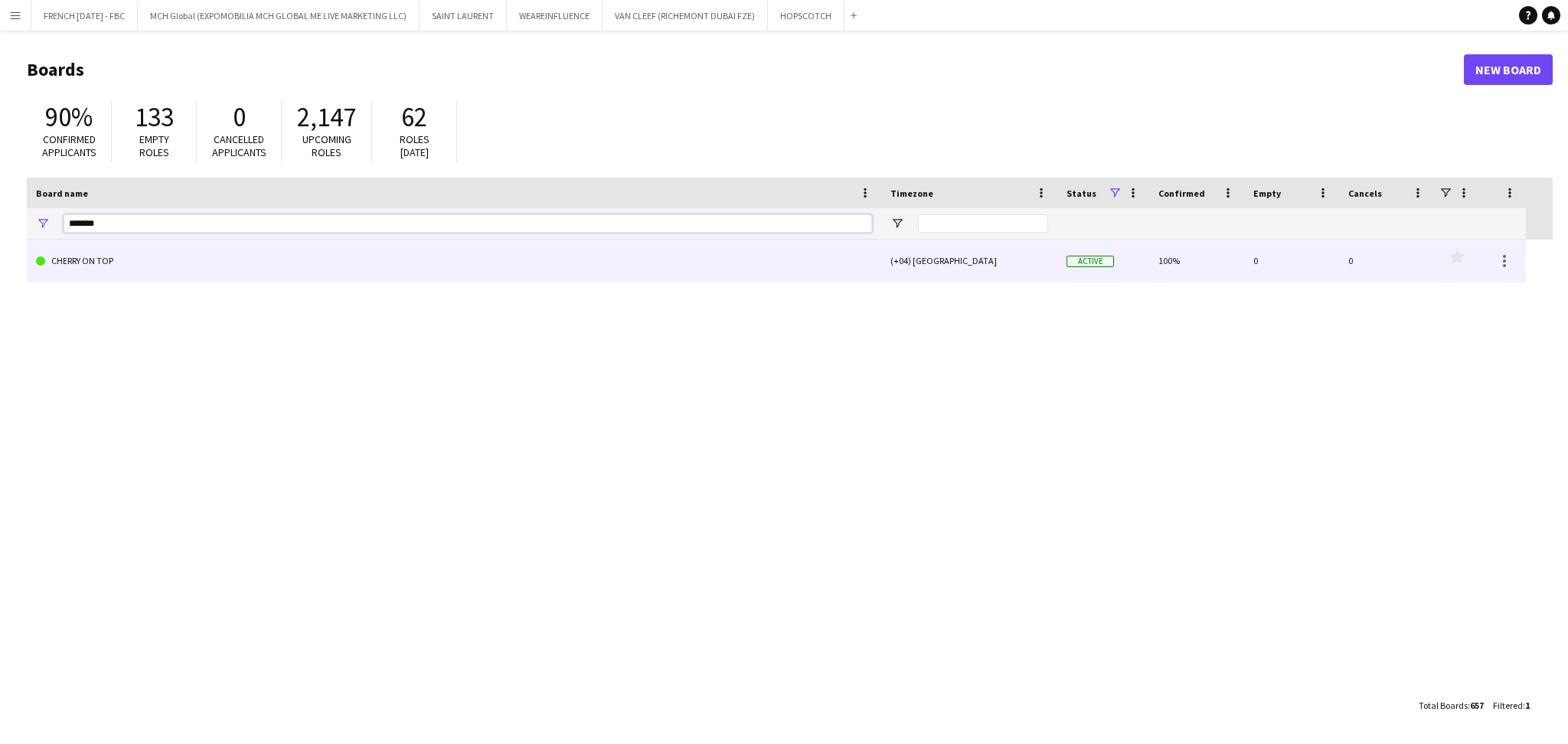
type input "******"
click at [510, 252] on link "CHERRY ON TOP" at bounding box center [454, 260] width 836 height 43
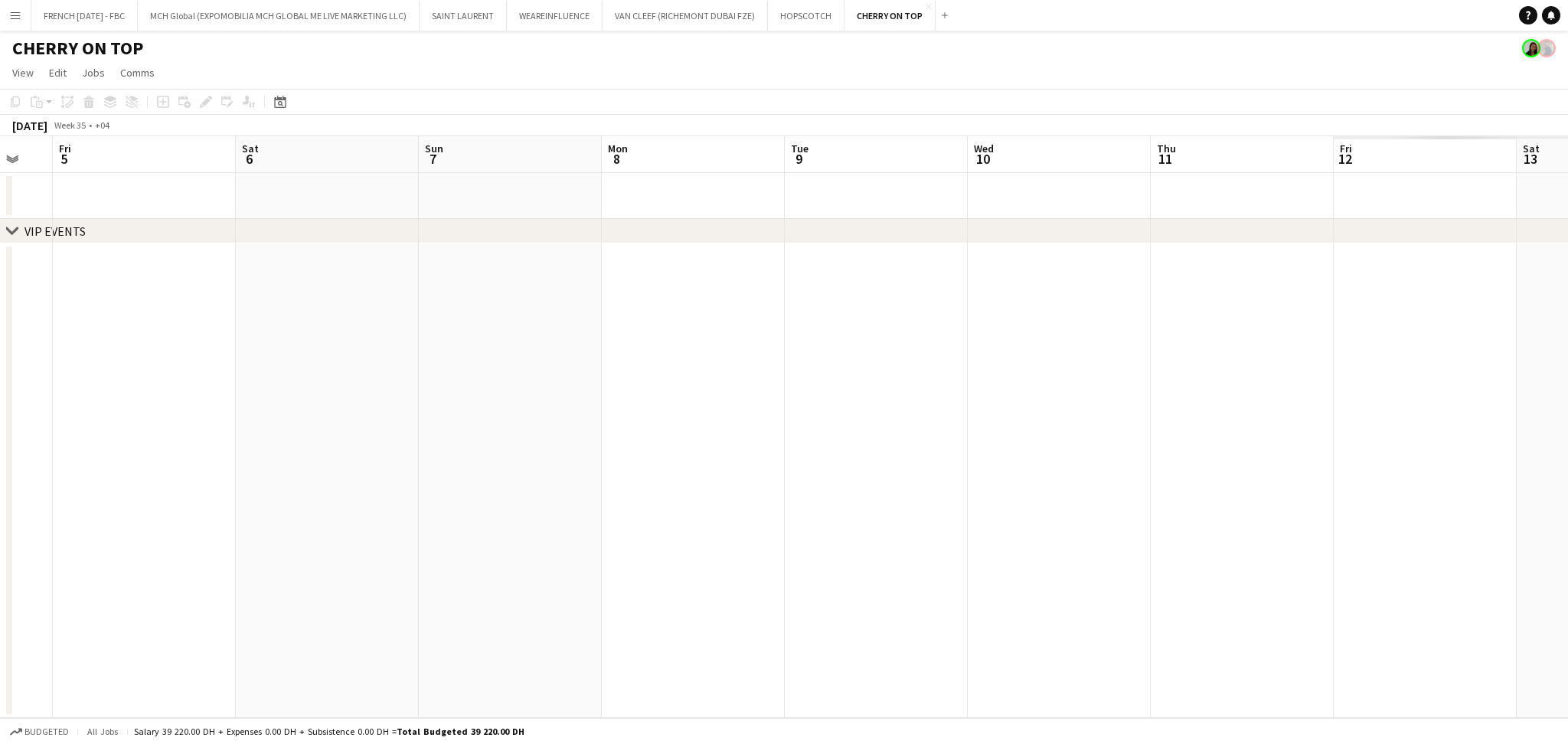
drag, startPoint x: 649, startPoint y: 361, endPoint x: 564, endPoint y: 368, distance: 85.3
click at [552, 367] on app-calendar-viewport "Tue 2 Wed 3 Thu 4 Fri 5 Sat 6 Sun 7 Mon 8 Tue 9 Wed 10 Thu 11 Fri 12 Sat 13 Sun…" at bounding box center [784, 427] width 1568 height 582
drag, startPoint x: 1385, startPoint y: 530, endPoint x: 358, endPoint y: 556, distance: 1027.3
click at [358, 556] on app-calendar-viewport "Tue 2 Wed 3 Thu 4 Fri 5 Sat 6 Sun 7 Mon 8 Tue 9 Wed 10 Thu 11 Fri 12 Sat 13 Sun…" at bounding box center [784, 427] width 1568 height 582
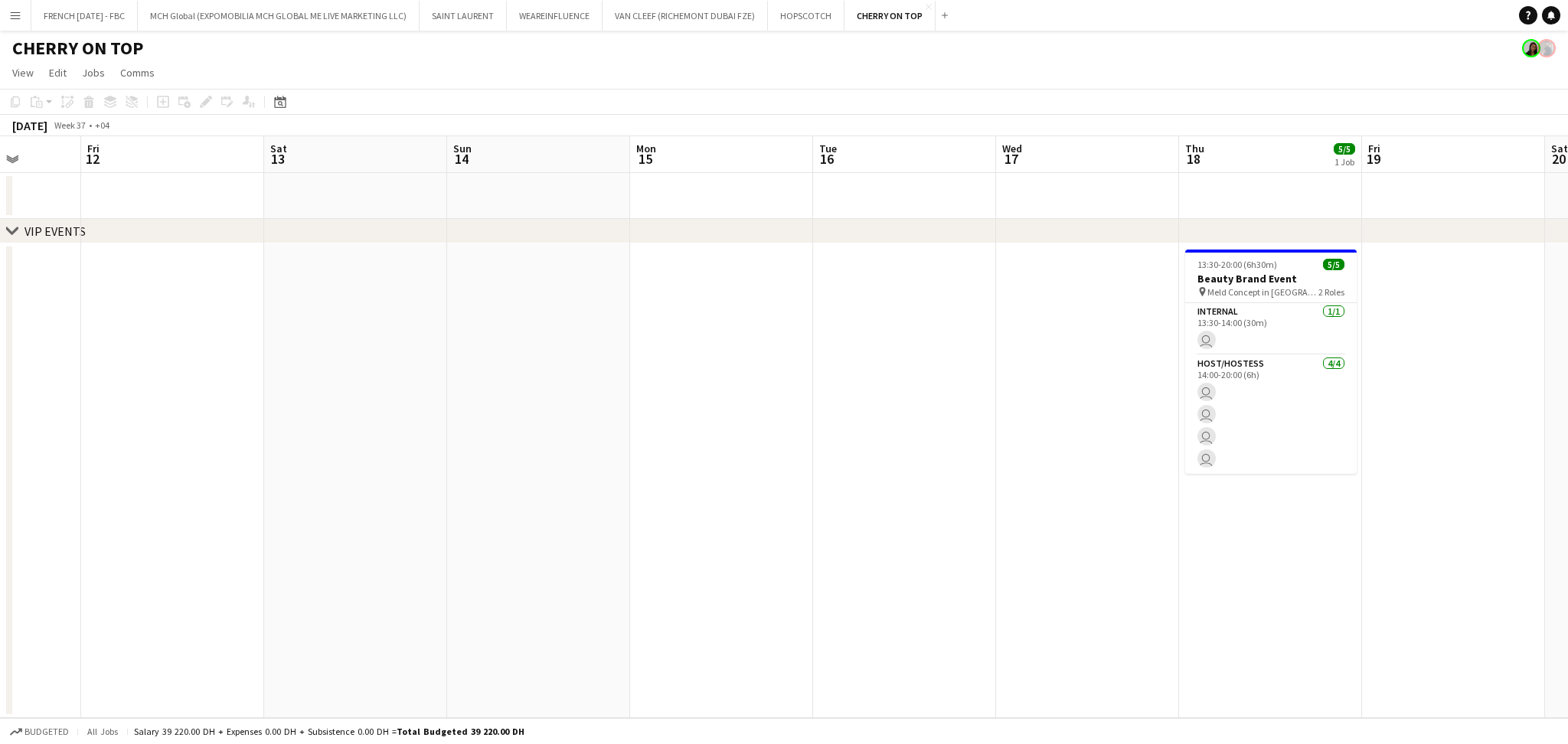
scroll to position [0, 433]
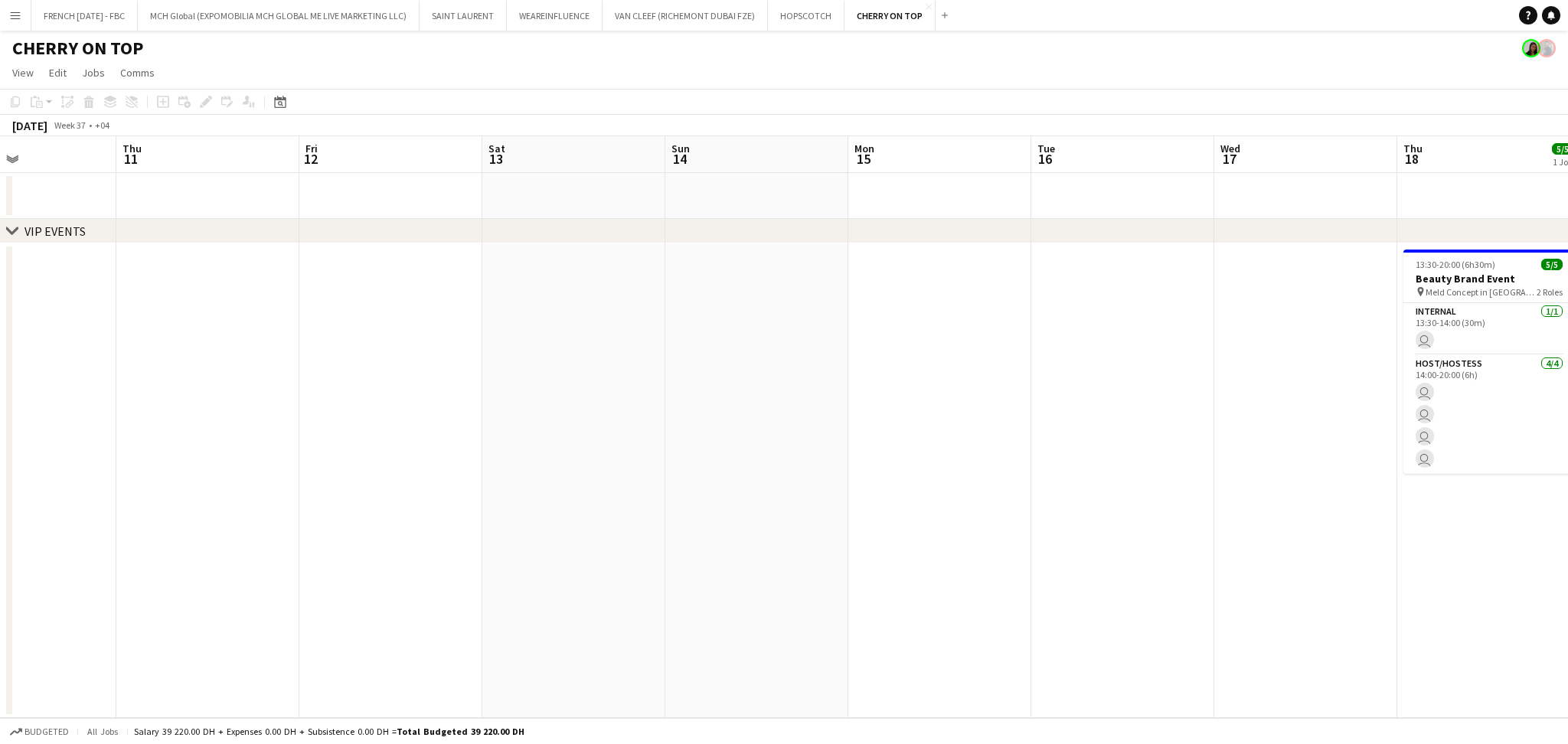
drag, startPoint x: 743, startPoint y: 540, endPoint x: 323, endPoint y: 539, distance: 420.0
click at [323, 539] on app-calendar-viewport "Mon 8 Tue 9 Wed 10 Thu 11 Fri 12 Sat 13 Sun 14 Mon 15 Tue 16 Wed 17 Thu 18 5/5 …" at bounding box center [784, 427] width 1568 height 582
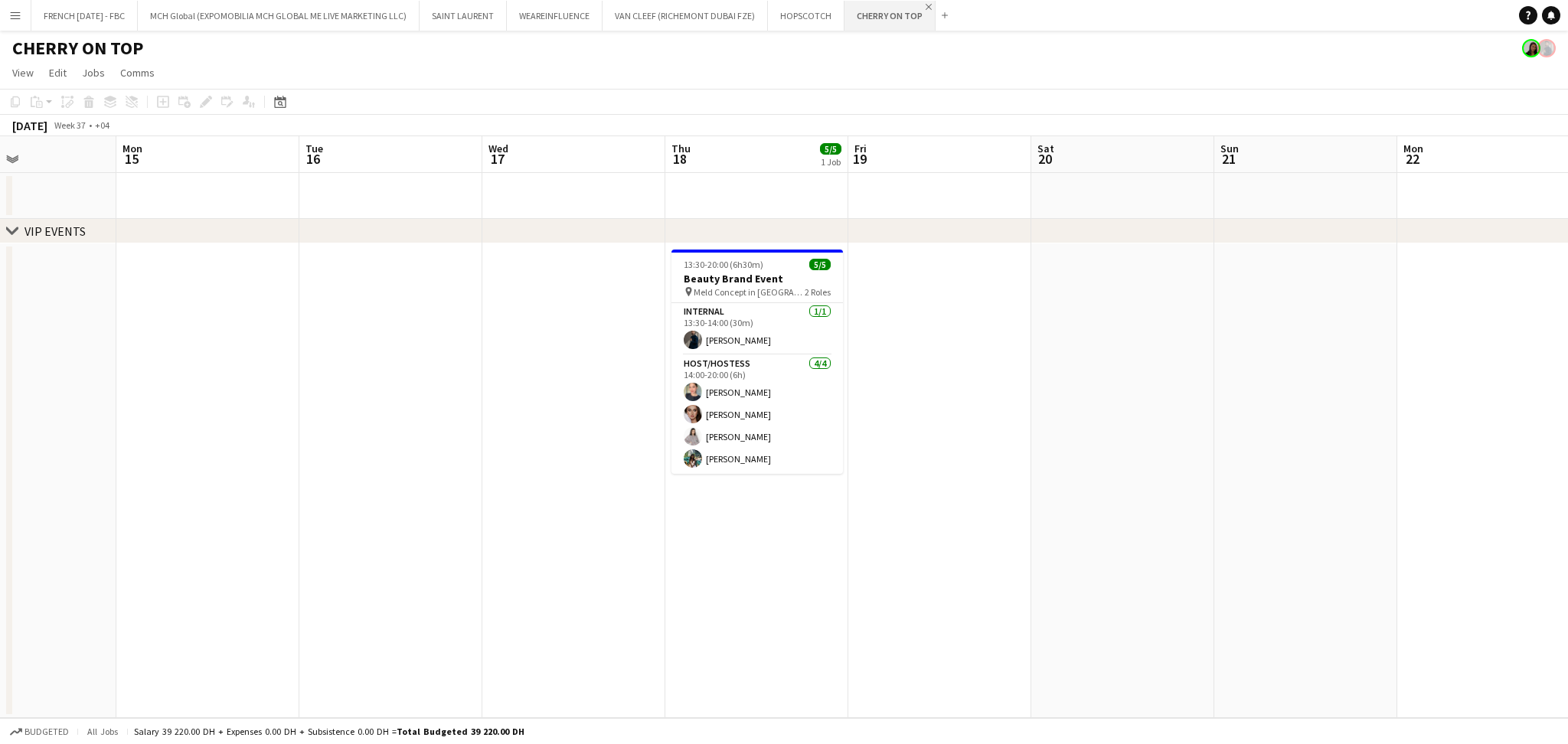
click at [928, 5] on app-icon "Close" at bounding box center [928, 6] width 6 height 6
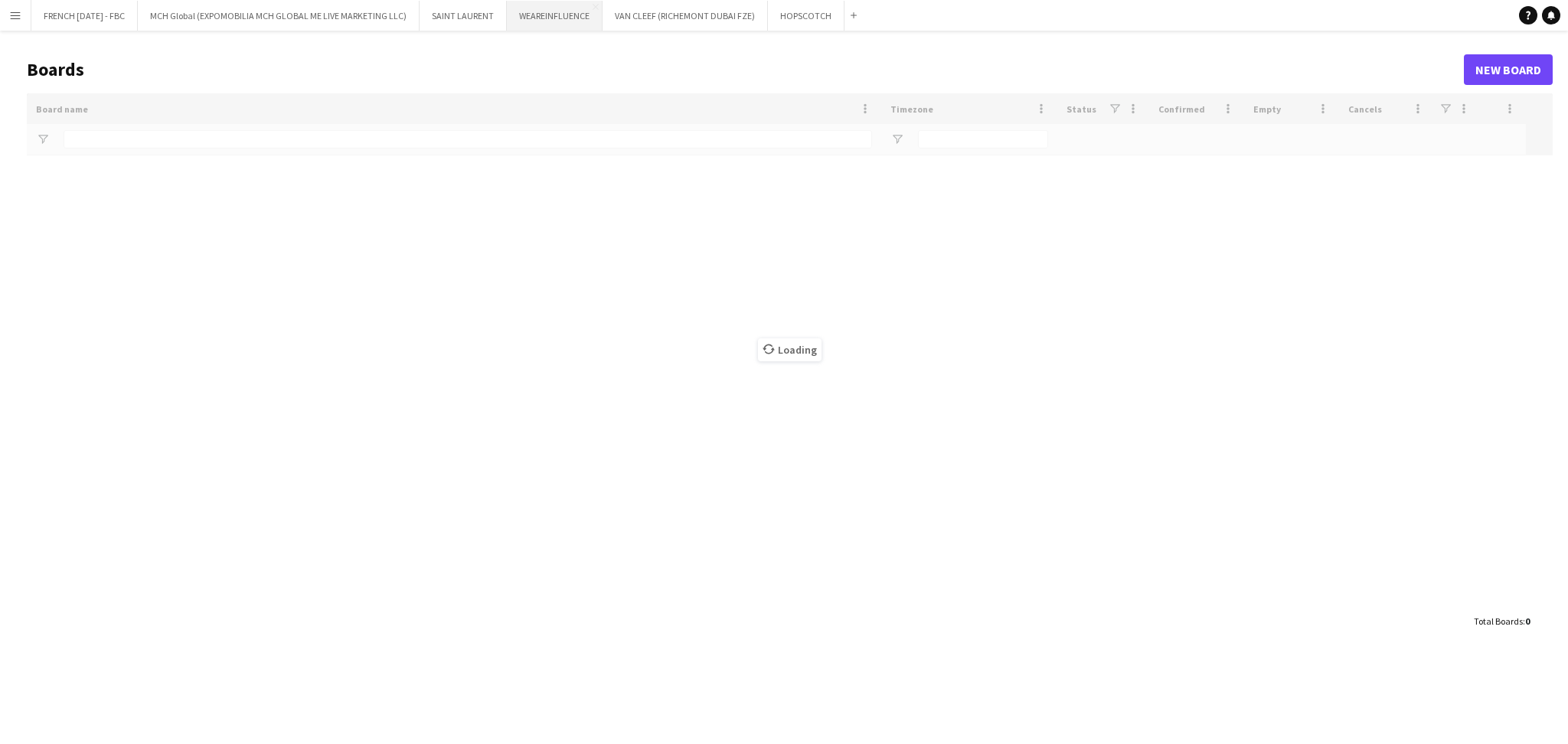
click at [542, 16] on button "WEAREINFLUENCE Close" at bounding box center [554, 16] width 95 height 30
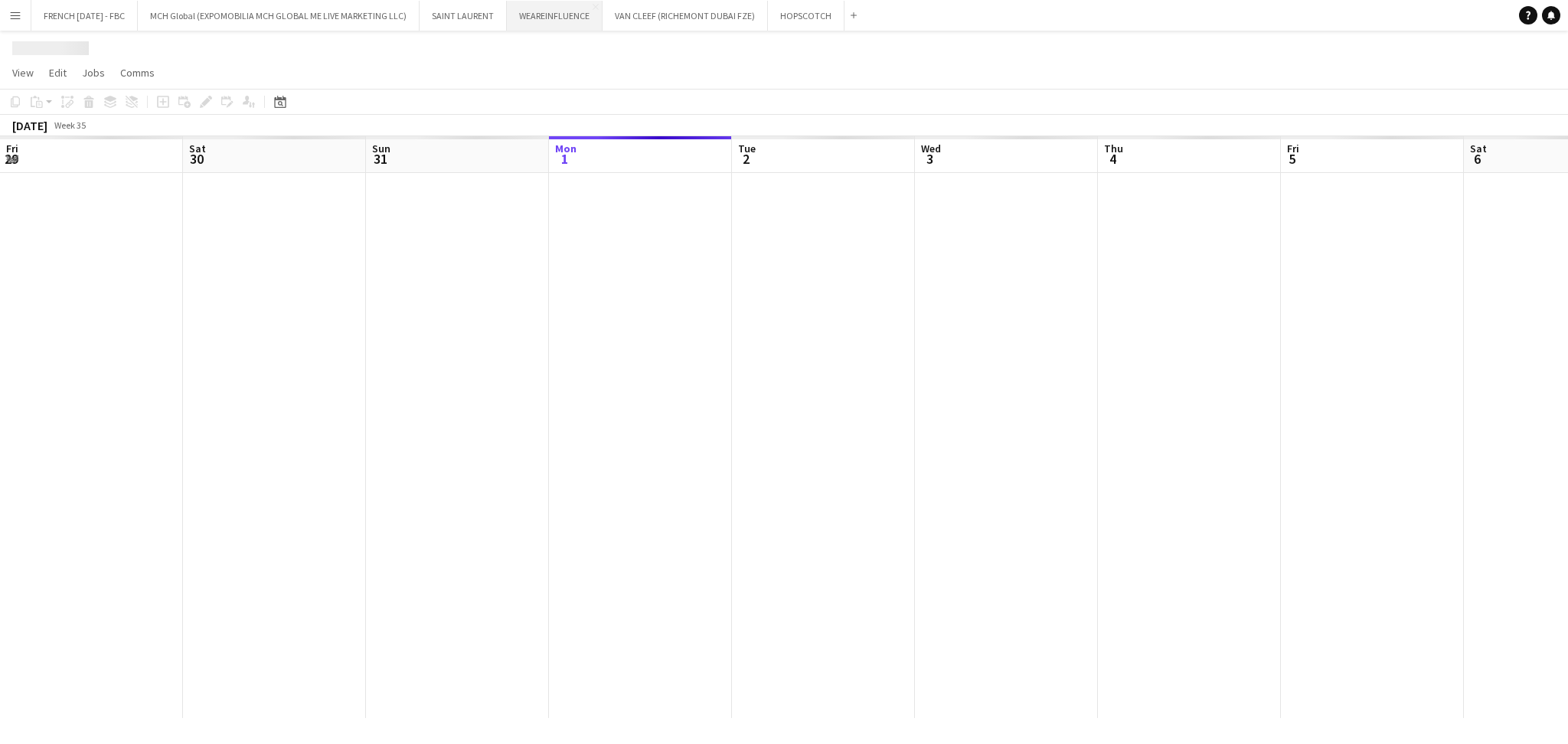
scroll to position [0, 366]
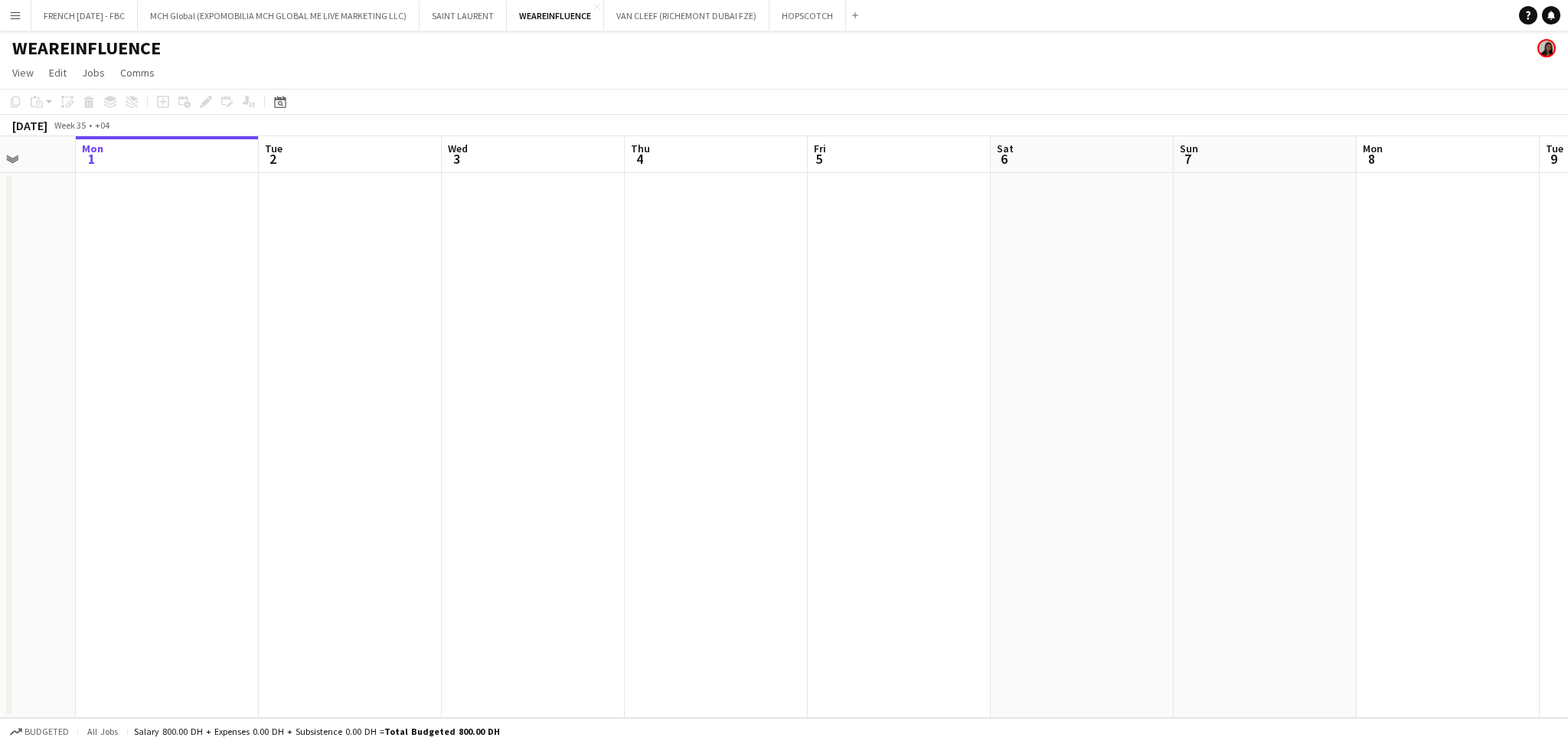
drag, startPoint x: 1335, startPoint y: 441, endPoint x: 545, endPoint y: 497, distance: 792.0
click at [545, 497] on app-calendar-viewport "Fri 29 Sat 30 Sun 31 Mon 1 Tue 2 Wed 3 Thu 4 Fri 5 Sat 6 Sun 7 Mon 8 Tue 9 Wed …" at bounding box center [784, 427] width 1568 height 582
drag, startPoint x: 1189, startPoint y: 505, endPoint x: 1079, endPoint y: 516, distance: 110.5
click at [285, 513] on app-calendar-viewport "Sat 6 Sun 7 Mon 8 Tue 9 Wed 10 Thu 11 Fri 12 Sat 13 Sun 14 Mon 15 Tue 16 Wed 17…" at bounding box center [784, 427] width 1568 height 582
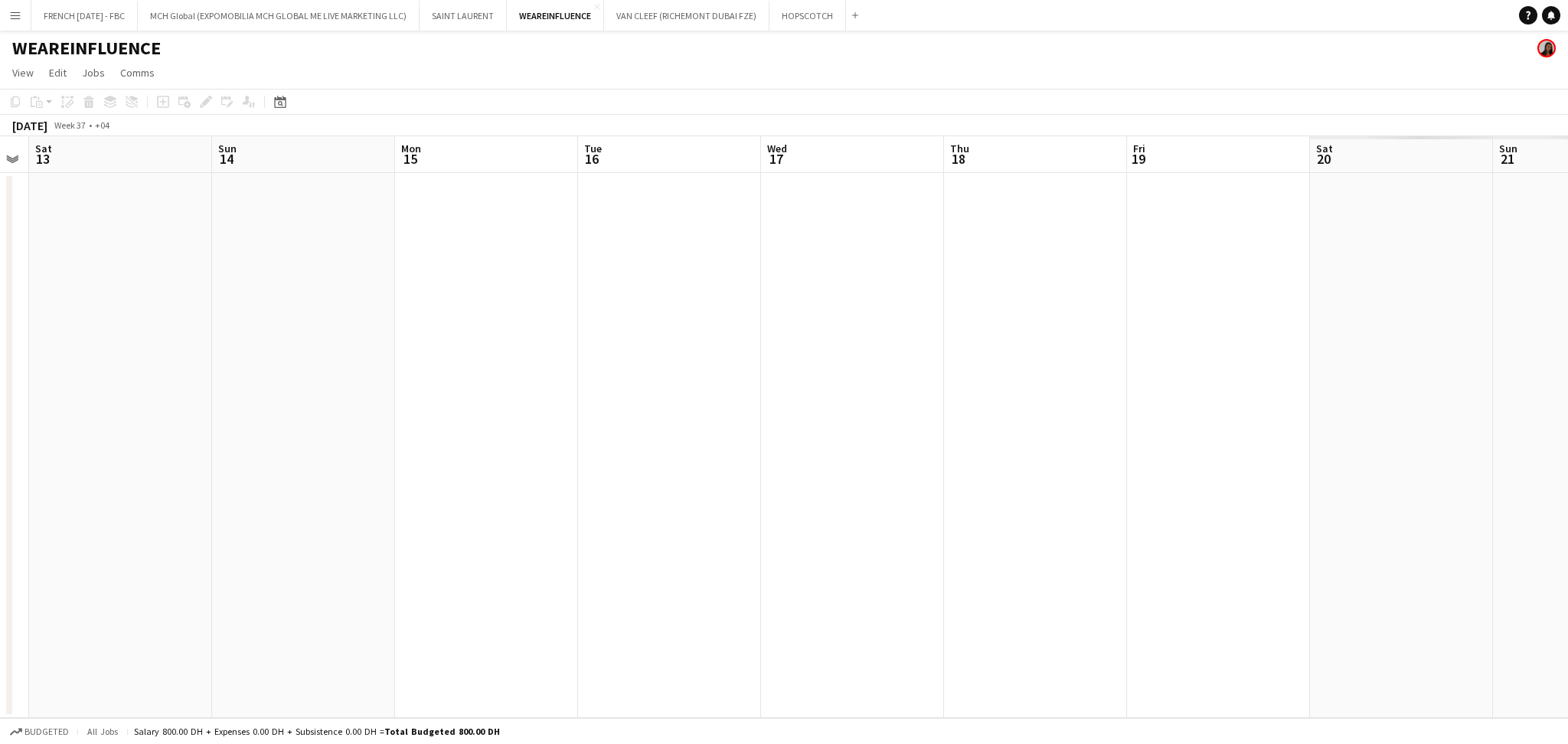
drag, startPoint x: 1305, startPoint y: 516, endPoint x: 502, endPoint y: 519, distance: 803.0
click at [502, 519] on app-calendar-viewport "Wed 10 Thu 11 Fri 12 Sat 13 Sun 14 Mon 15 Tue 16 Wed 17 Thu 18 Fri 19 Sat 20 Su…" at bounding box center [784, 427] width 1568 height 582
drag, startPoint x: 1250, startPoint y: 498, endPoint x: 583, endPoint y: 517, distance: 667.3
click at [583, 517] on app-calendar-viewport "Sun 14 Mon 15 Tue 16 Wed 17 Thu 18 Fri 19 Sat 20 Sun 21 Mon 22 Tue 23 Wed 24 Th…" at bounding box center [784, 427] width 1568 height 582
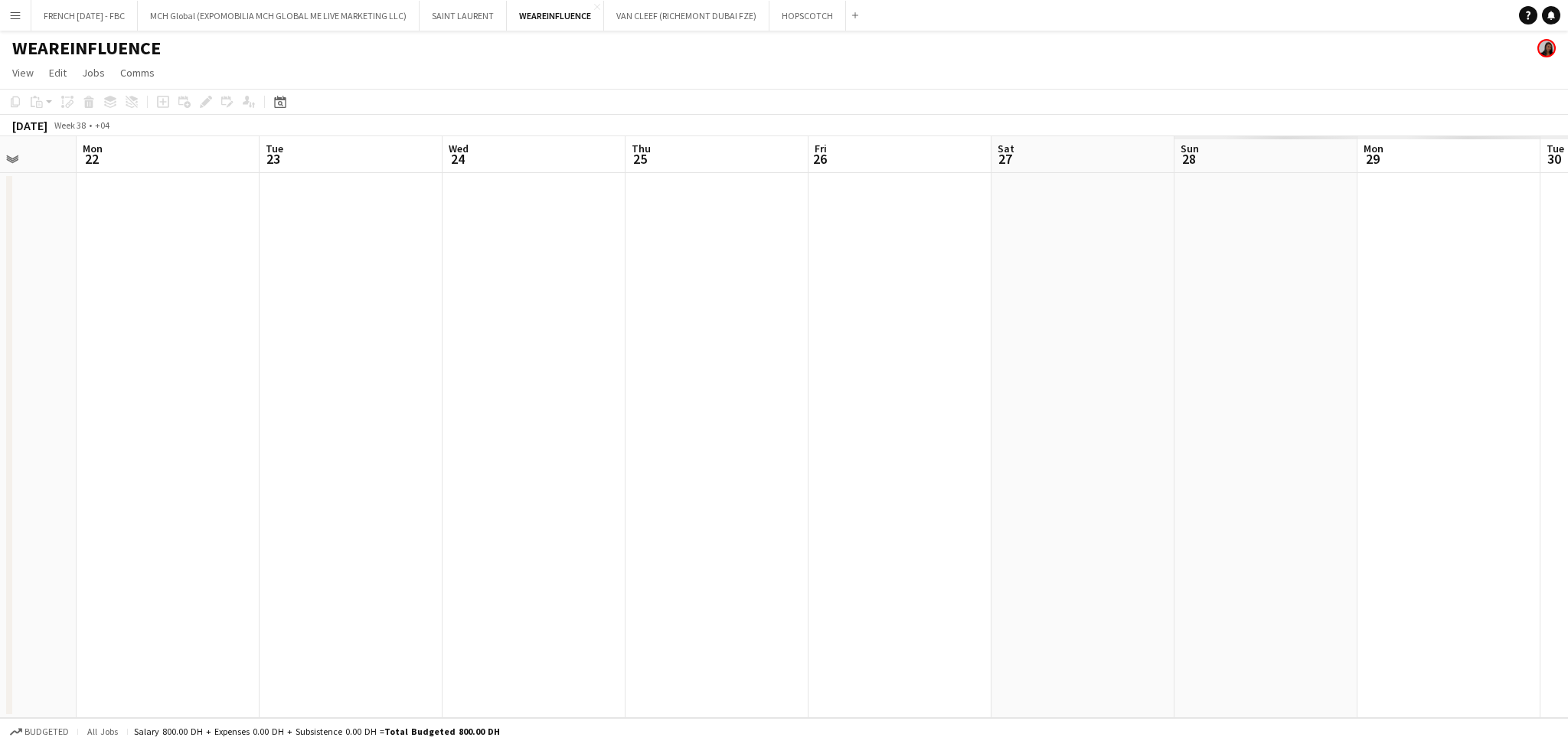
drag, startPoint x: 890, startPoint y: 362, endPoint x: 482, endPoint y: 357, distance: 408.0
click at [323, 323] on app-calendar-viewport "Thu 18 Fri 19 Sat 20 Sun 21 Mon 22 Tue 23 Wed 24 Thu 25 Fri 26 Sat 27 Sun 28 Mo…" at bounding box center [784, 427] width 1568 height 582
drag, startPoint x: 1256, startPoint y: 449, endPoint x: 576, endPoint y: 454, distance: 680.0
click at [281, 445] on app-calendar-viewport "Thu 25 Fri 26 Sat 27 Sun 28 Mon 29 Tue 30 Wed 1 Thu 2 Fri 3 Sat 4 Sun 5 Mon 6 T…" at bounding box center [784, 427] width 1568 height 582
drag, startPoint x: 1243, startPoint y: 513, endPoint x: 185, endPoint y: 450, distance: 1059.9
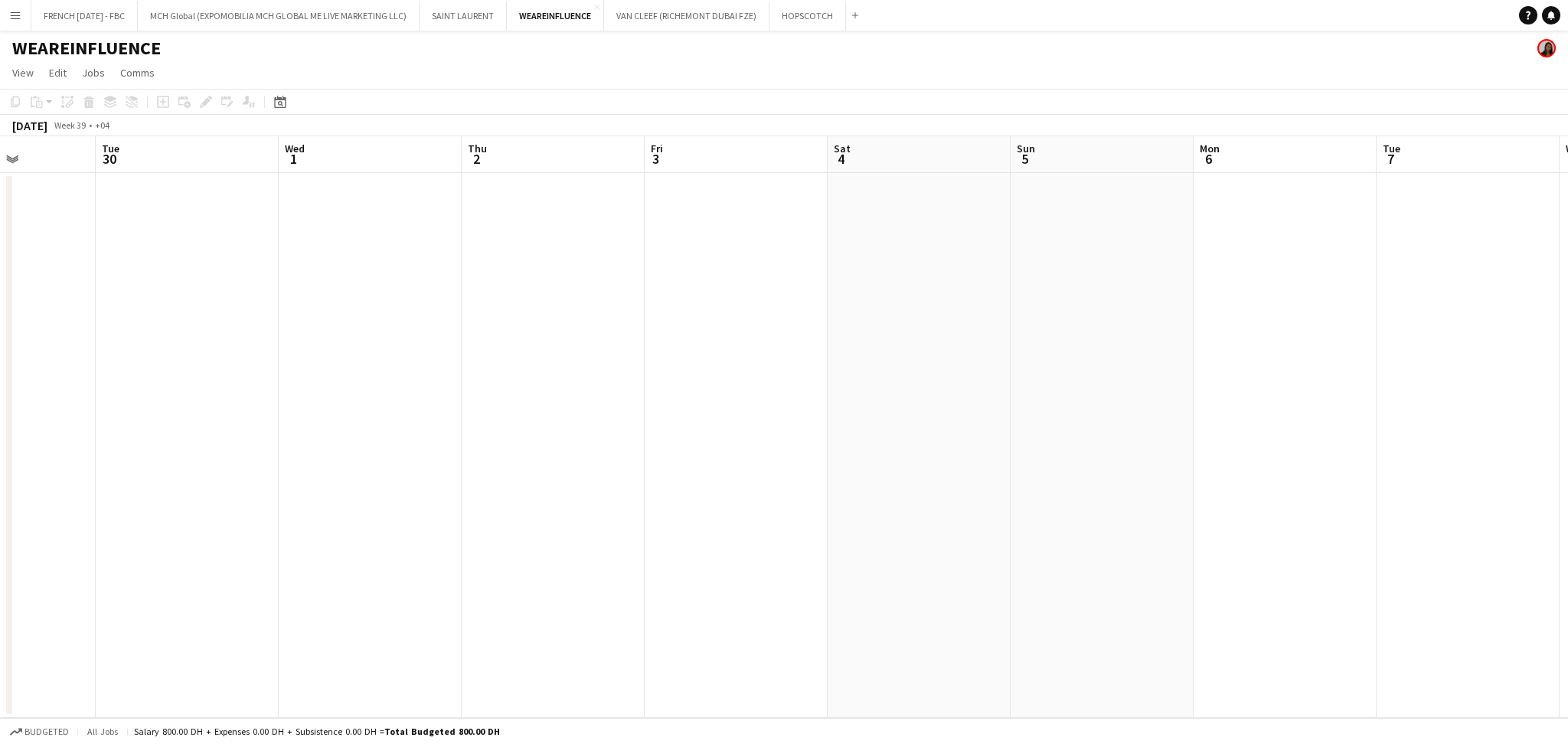
click at [170, 445] on app-calendar-viewport "Sat 27 Sun 28 Mon 29 Tue 30 Wed 1 Thu 2 Fri 3 Sat 4 Sun 5 Mon 6 Tue 7 Wed 8 Thu…" at bounding box center [784, 427] width 1568 height 582
drag, startPoint x: 1208, startPoint y: 533, endPoint x: 651, endPoint y: 524, distance: 557.1
click at [496, 520] on app-calendar-viewport "Sat 4 Sun 5 Mon 6 Tue 7 Wed 8 Thu 9 Fri 10 Sat 11 Sun 12 Mon 13 Tue 14 Wed 15 T…" at bounding box center [784, 427] width 1568 height 582
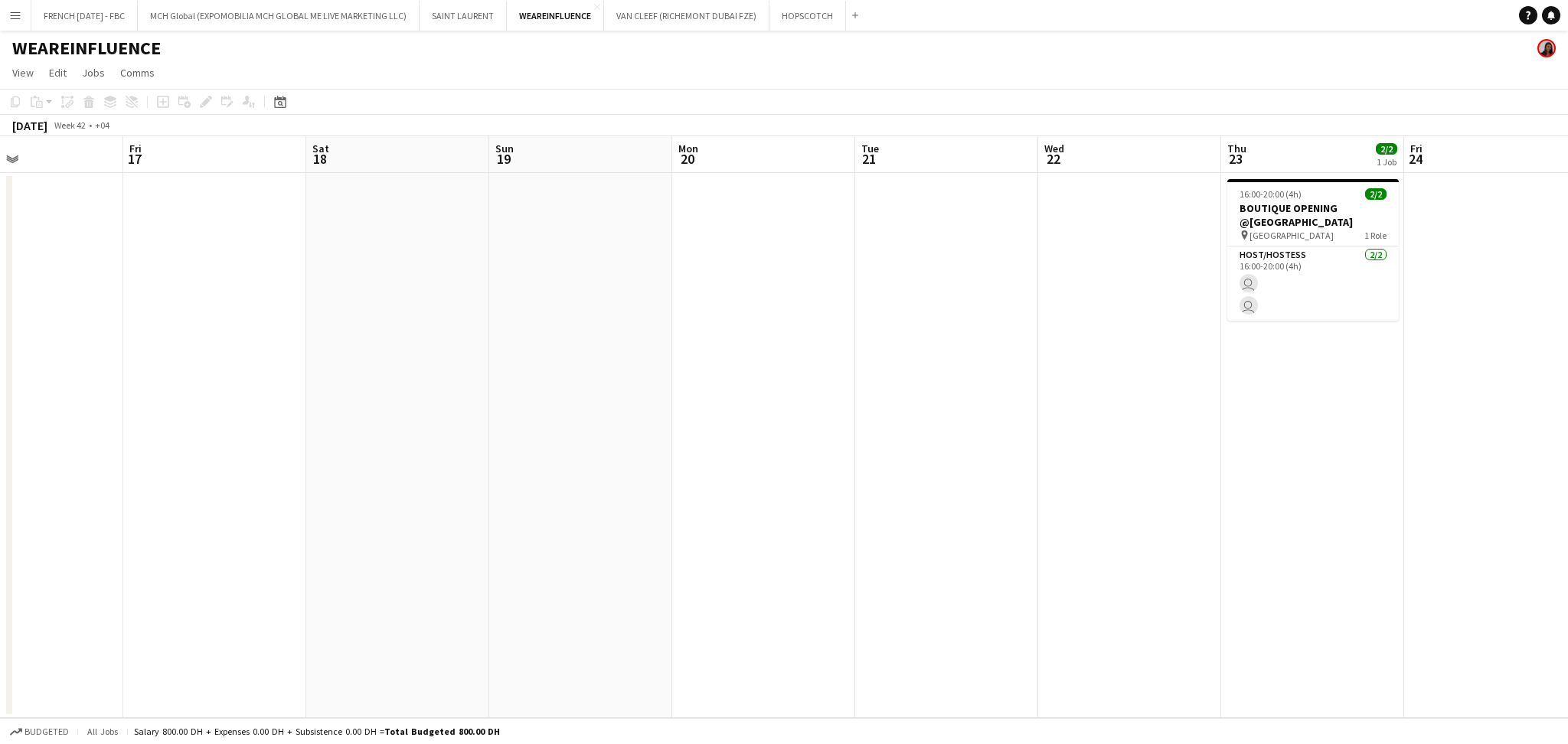
drag, startPoint x: 1300, startPoint y: 541, endPoint x: 263, endPoint y: 438, distance: 1042.1
click at [263, 438] on app-calendar-viewport "Tue 14 Wed 15 Thu 16 Fri 17 Sat 18 Sun 19 Mon 20 Tue 21 Wed 22 Thu 23 2/2 1 Job…" at bounding box center [784, 427] width 1568 height 582
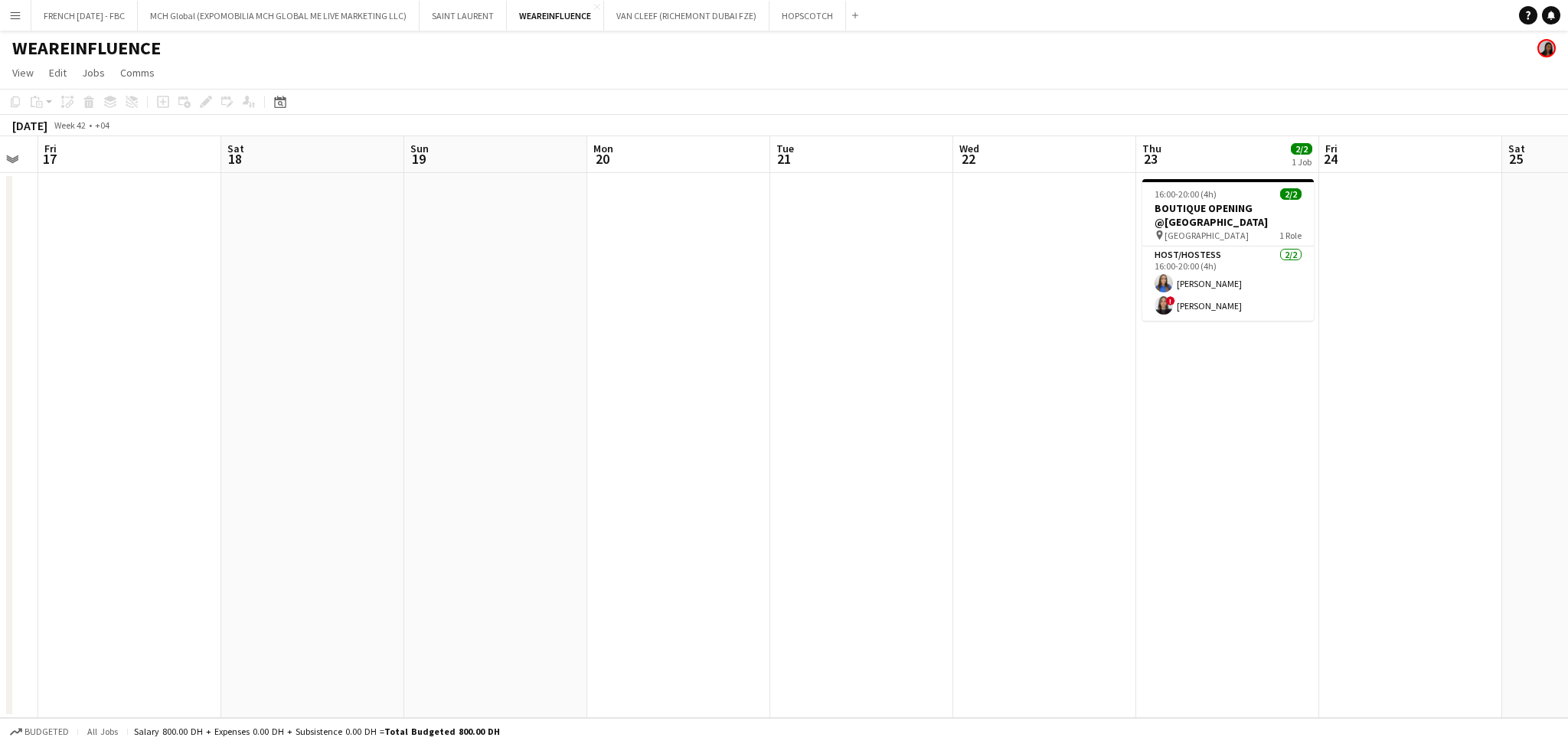
drag, startPoint x: 76, startPoint y: 444, endPoint x: 0, endPoint y: 421, distance: 79.4
click at [0, 421] on app-calendar-viewport "Tue 14 Wed 15 Thu 16 Fri 17 Sat 18 Sun 19 Mon 20 Tue 21 Wed 22 Thu 23 2/2 1 Job…" at bounding box center [784, 427] width 1568 height 582
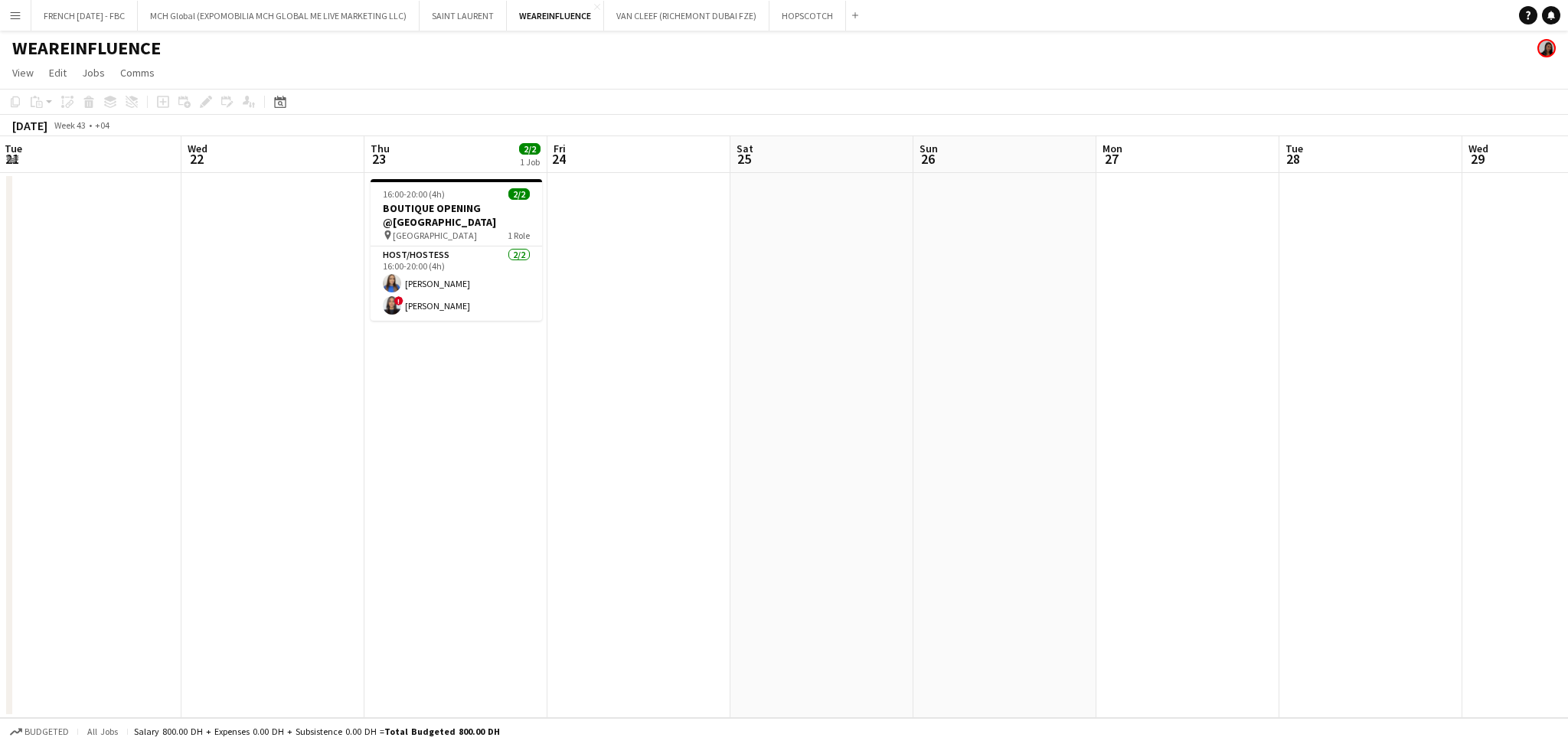
scroll to position [0, 337]
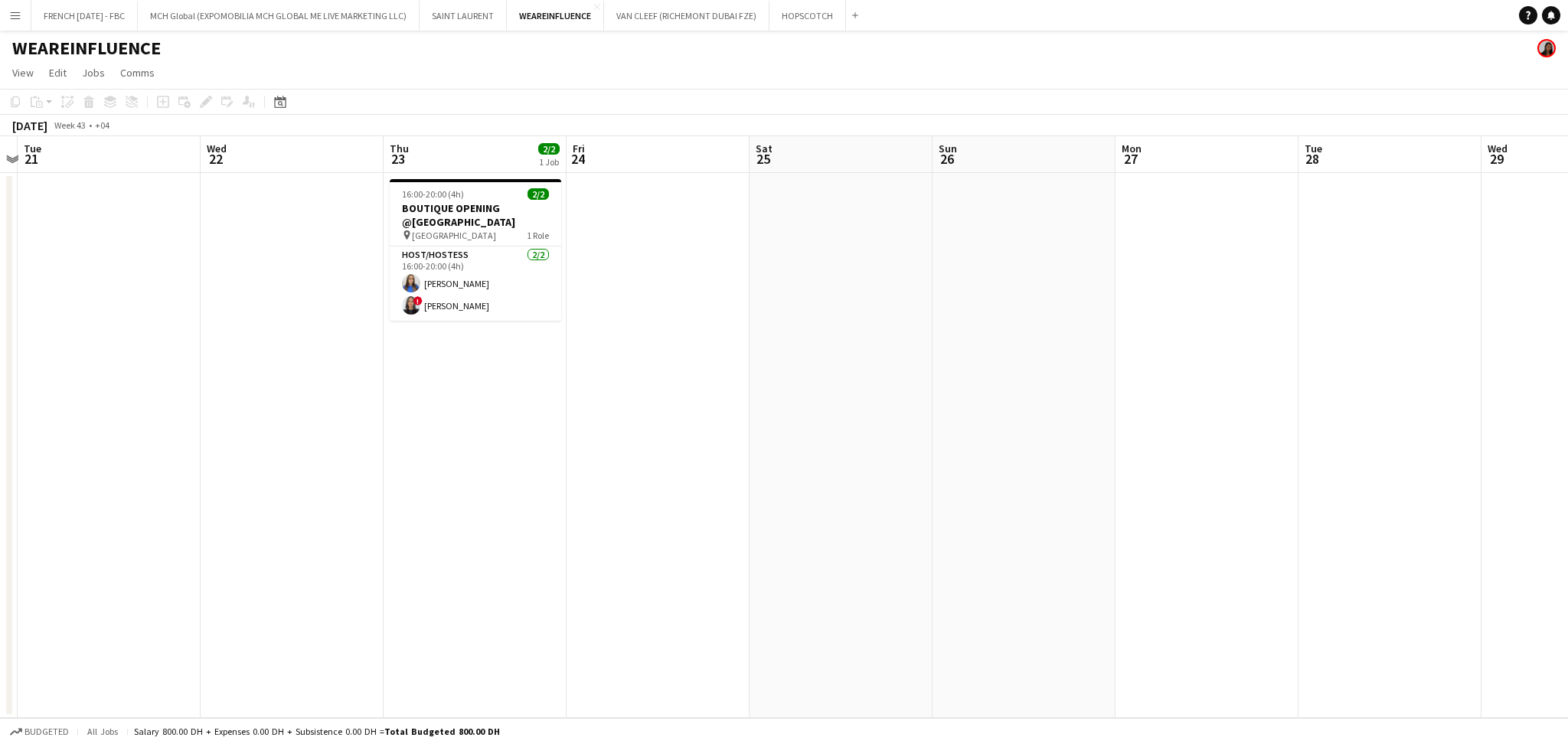
drag, startPoint x: 407, startPoint y: 476, endPoint x: 528, endPoint y: 430, distance: 129.4
click at [537, 470] on app-calendar-viewport "Sun 19 Mon 20 Tue 21 Wed 22 Thu 23 2/2 1 Job Fri 24 Sat 25 Sun 26 Mon 27 Tue 28…" at bounding box center [784, 427] width 1568 height 582
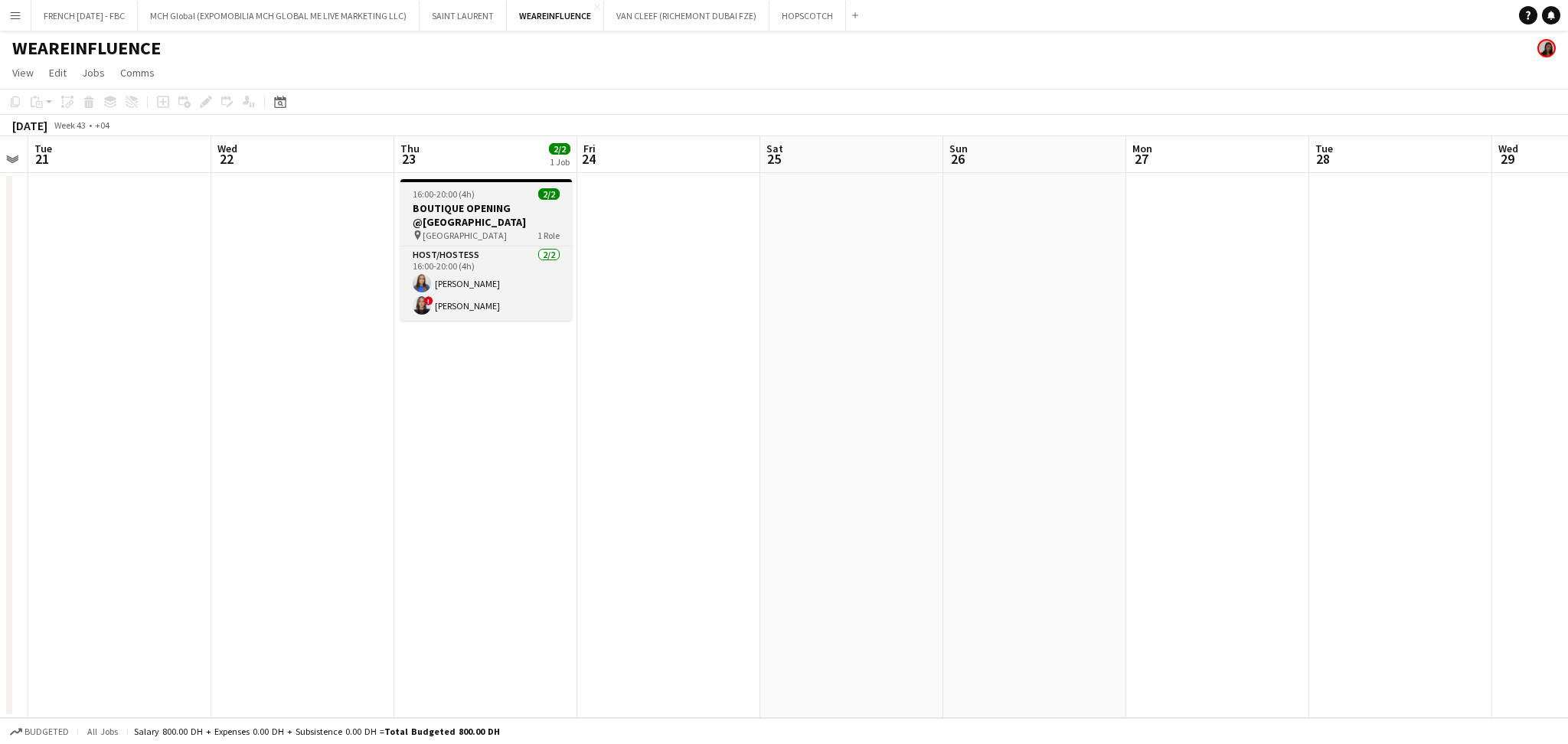
click at [486, 230] on div "pin [GEOGRAPHIC_DATA] 1 Role" at bounding box center [486, 235] width 171 height 12
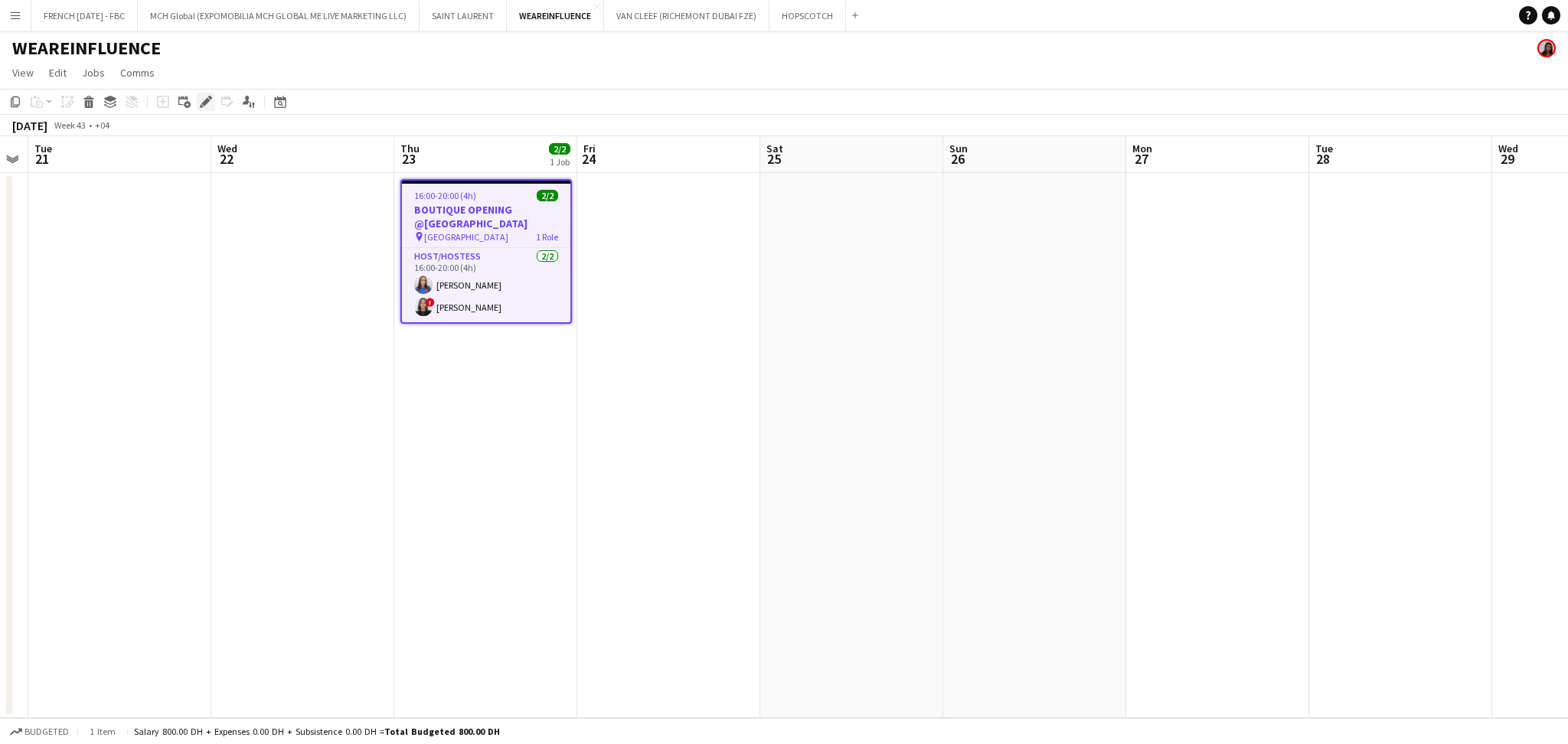
click at [201, 101] on icon "Edit" at bounding box center [205, 101] width 12 height 12
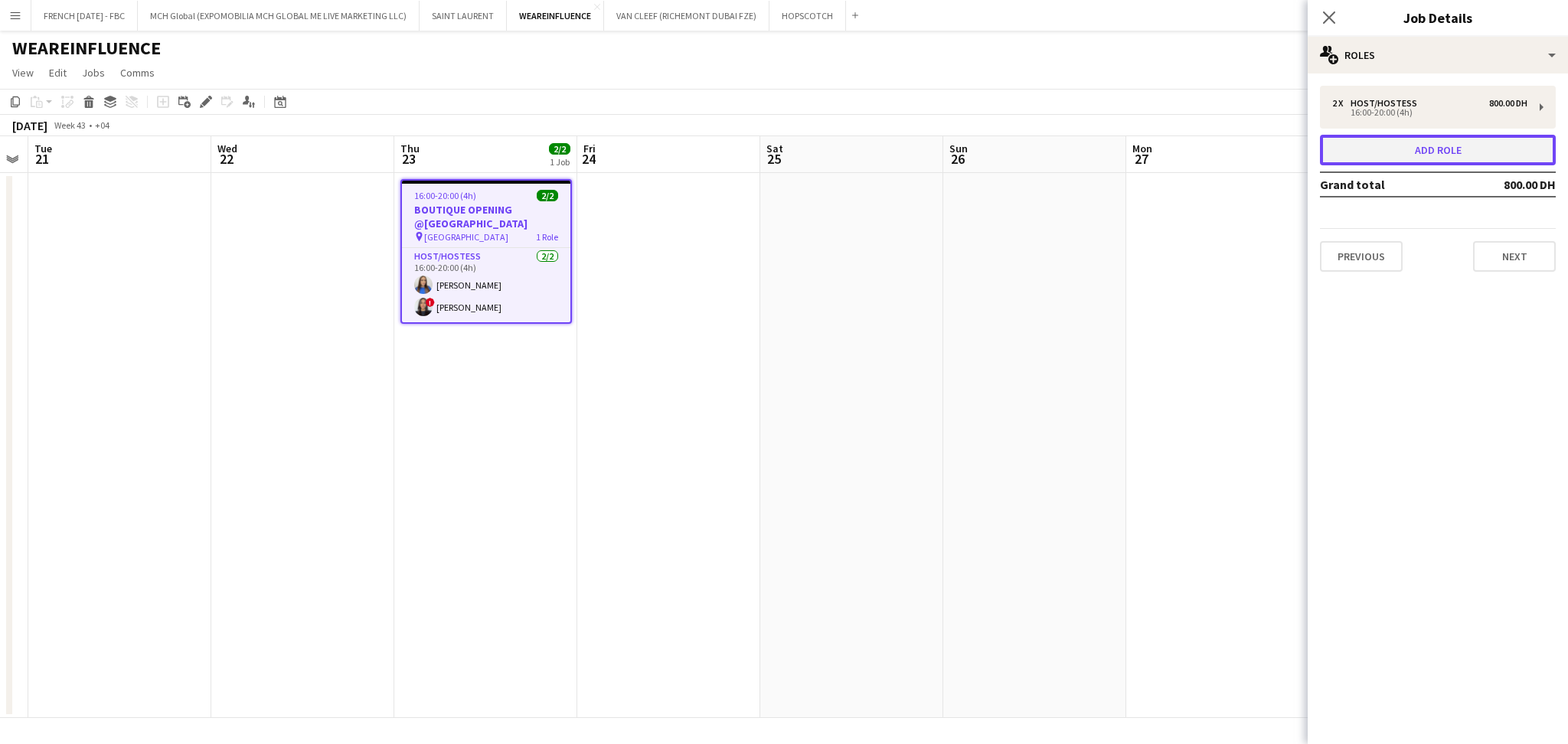
click at [1455, 157] on button "Add role" at bounding box center [1437, 149] width 236 height 30
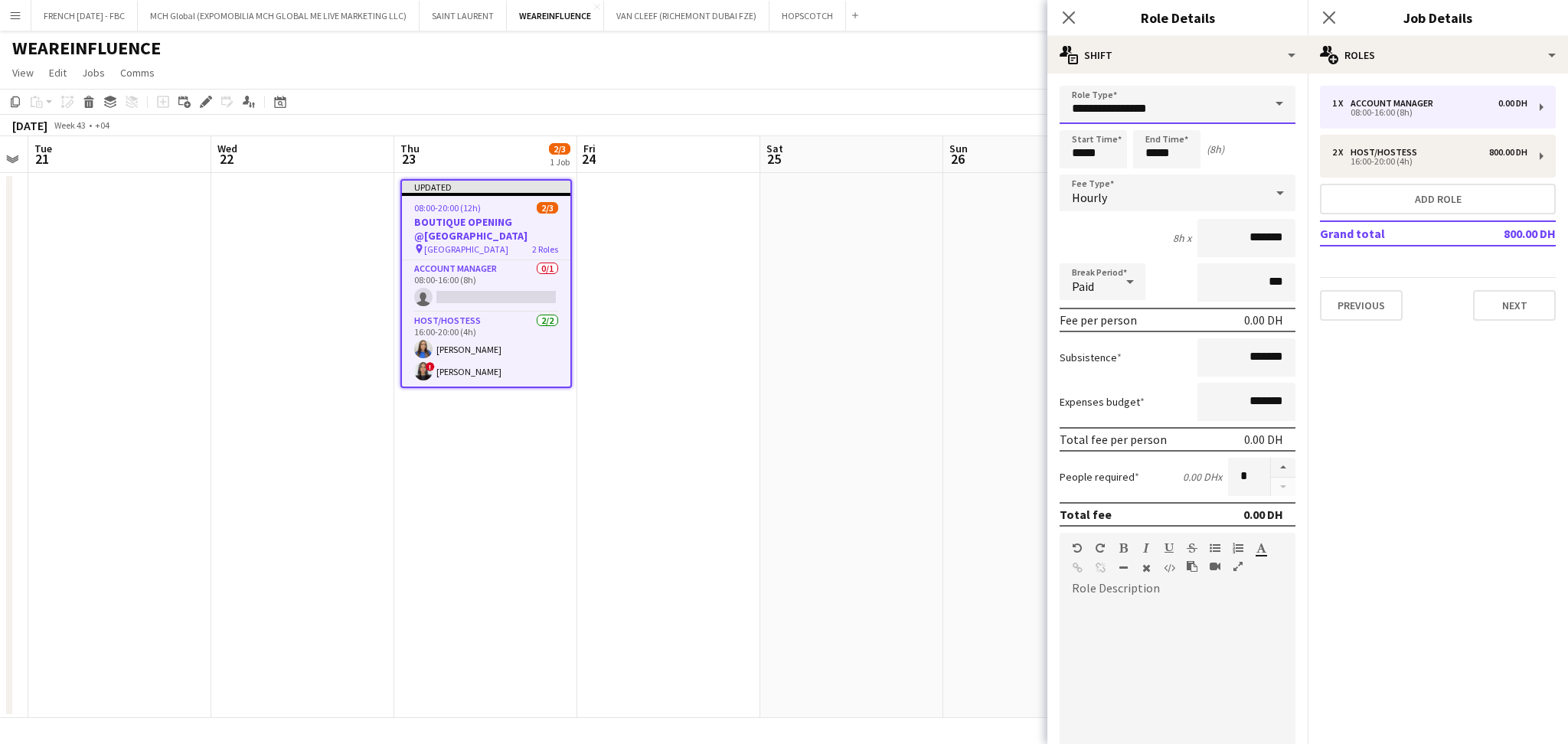
drag, startPoint x: 1201, startPoint y: 113, endPoint x: 896, endPoint y: 86, distance: 306.2
click at [896, 86] on body "Menu Boards Boards Boards All jobs Status Workforce Workforce My Workforce Recr…" at bounding box center [784, 372] width 1568 height 744
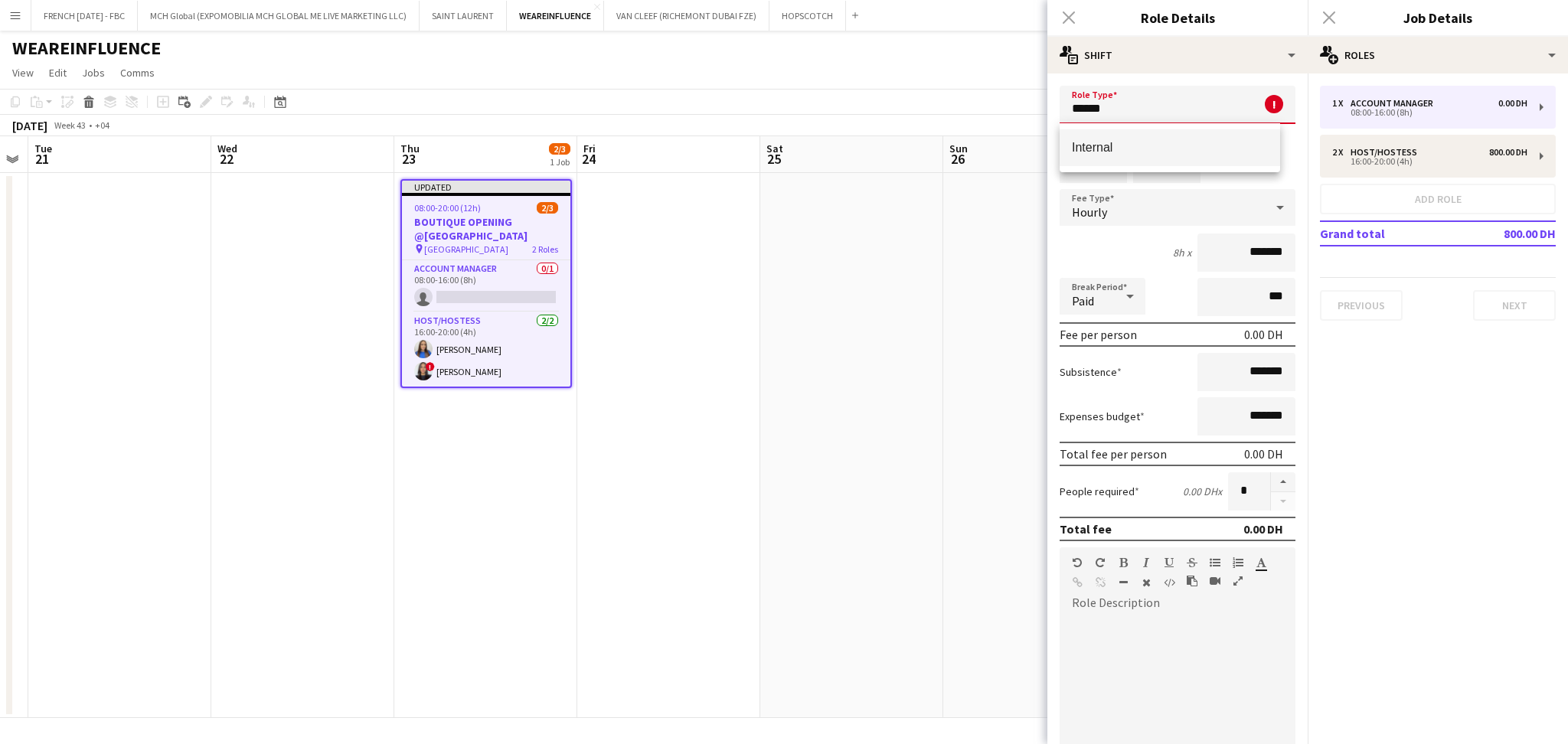
click at [1102, 148] on span "Internal" at bounding box center [1170, 148] width 196 height 15
type input "********"
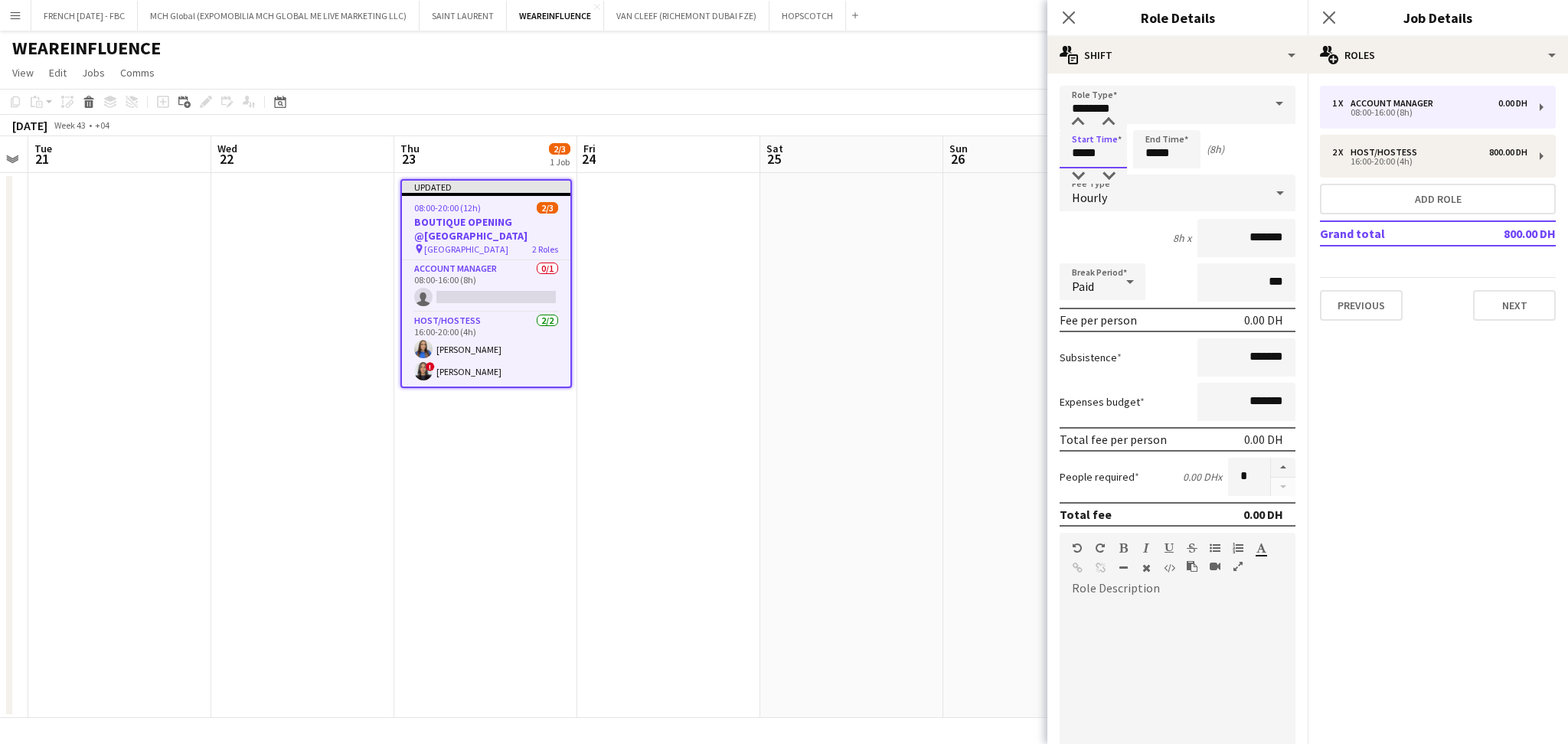
drag, startPoint x: 1109, startPoint y: 150, endPoint x: 1032, endPoint y: 153, distance: 77.1
click at [1038, 151] on body "Menu Boards Boards Boards All jobs Status Workforce Workforce My Workforce Recr…" at bounding box center [784, 372] width 1568 height 744
type input "*****"
click at [1179, 224] on div "0h 30m x *******" at bounding box center [1177, 238] width 236 height 38
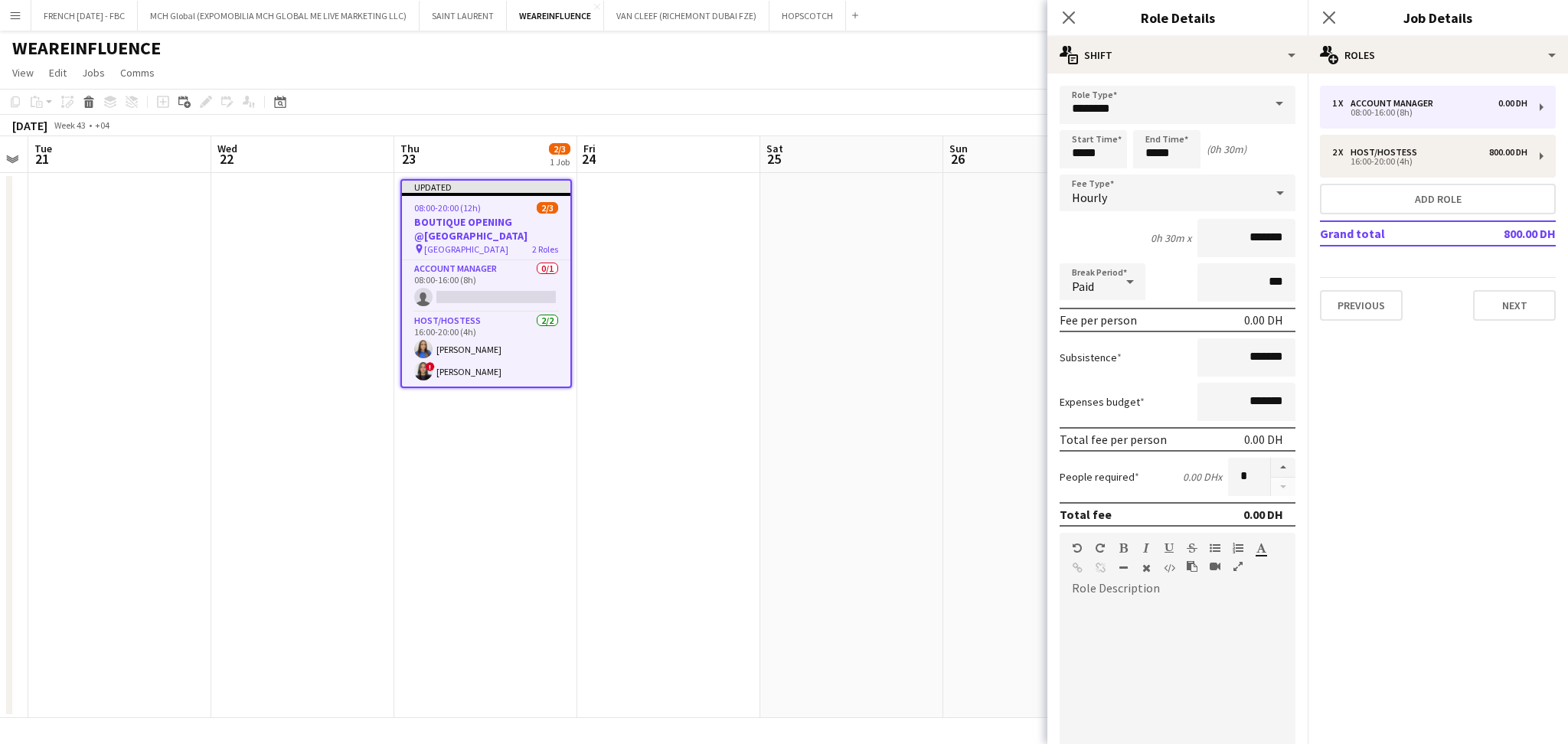
click at [1179, 196] on div "Hourly" at bounding box center [1162, 192] width 205 height 37
click at [1166, 312] on span "No fee" at bounding box center [1170, 312] width 196 height 15
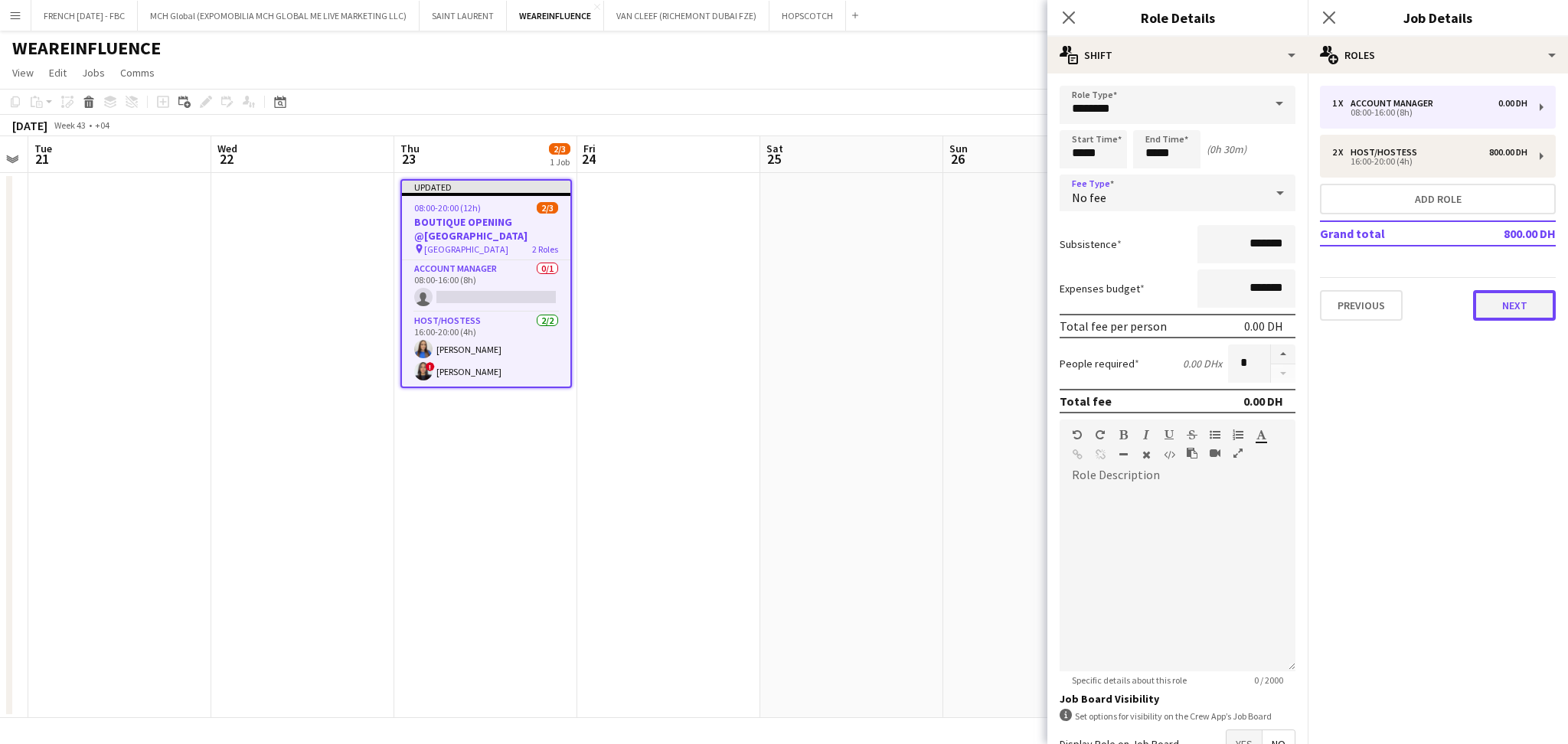
click at [1533, 295] on button "Next" at bounding box center [1514, 305] width 82 height 30
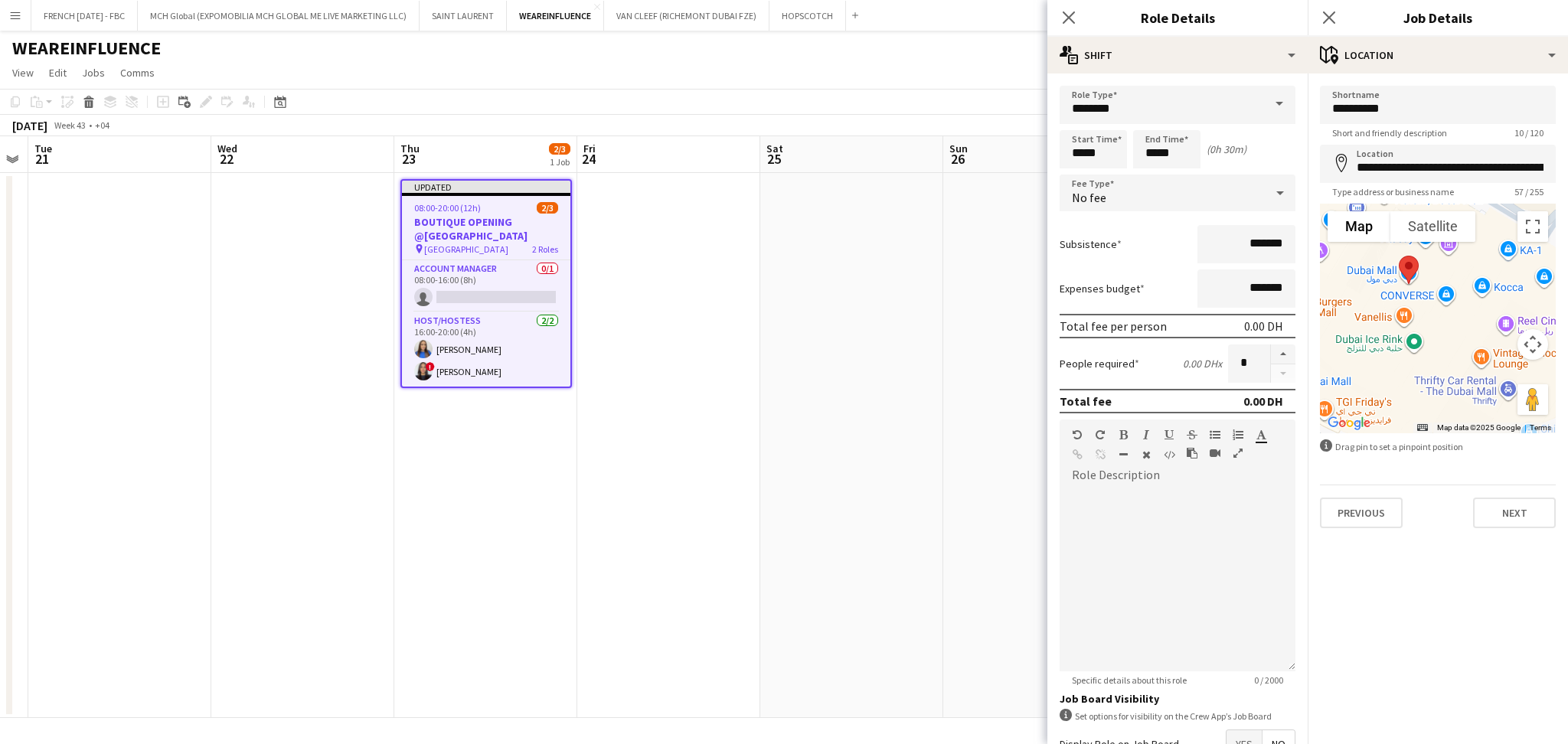
drag, startPoint x: 1444, startPoint y: 323, endPoint x: 1479, endPoint y: 356, distance: 48.1
click at [1479, 356] on div at bounding box center [1437, 318] width 236 height 230
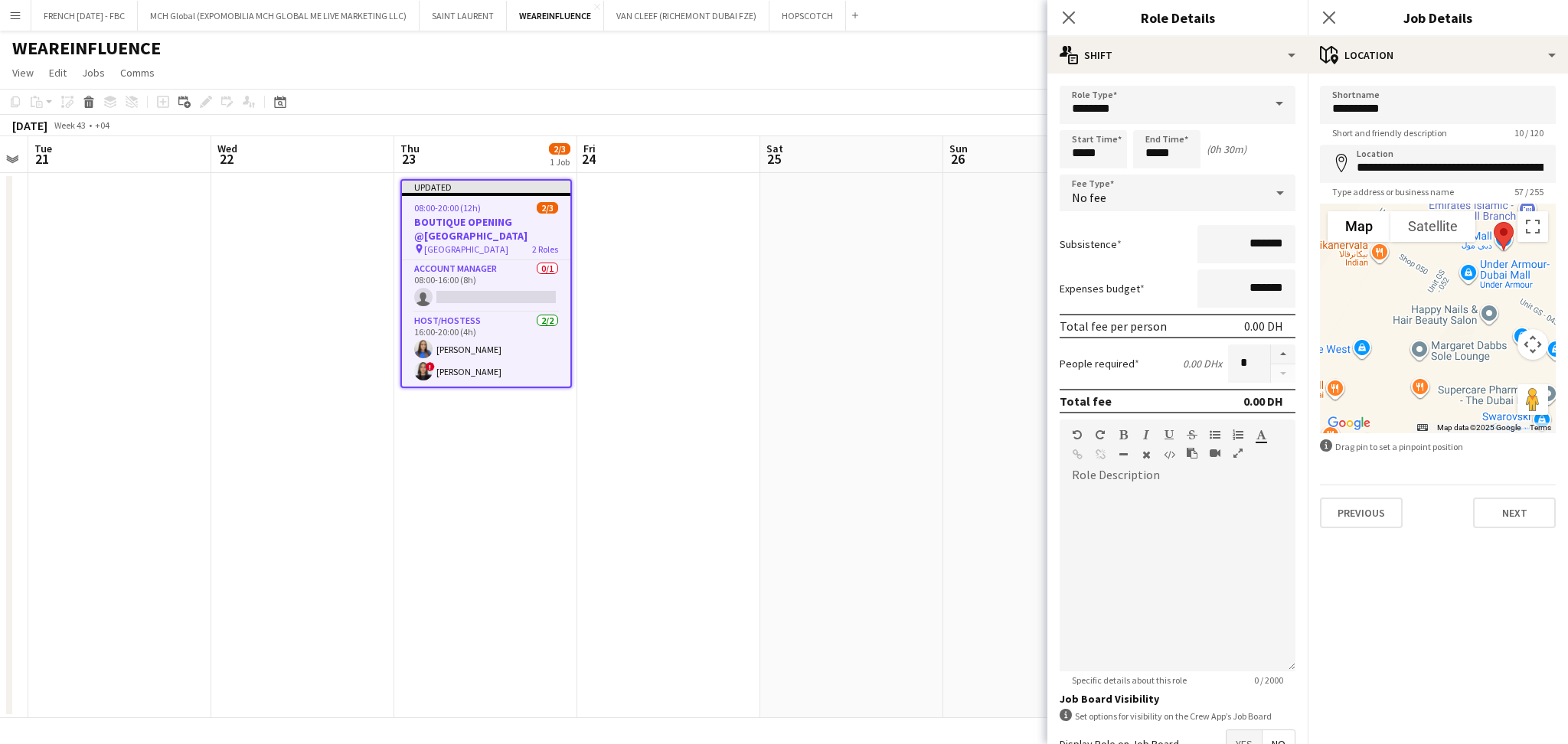
drag, startPoint x: 1504, startPoint y: 335, endPoint x: 1421, endPoint y: 398, distance: 104.2
click at [1421, 398] on div at bounding box center [1437, 318] width 236 height 230
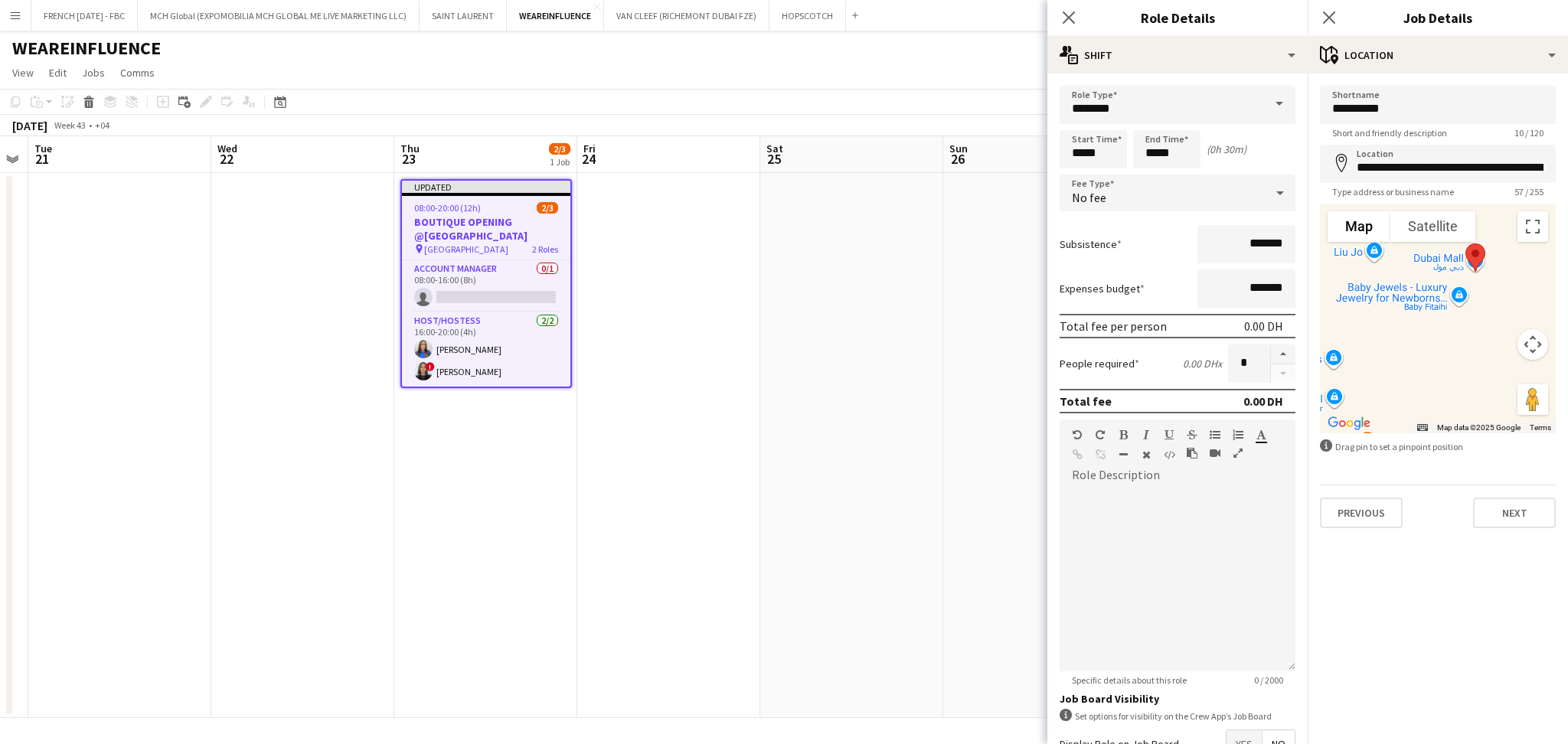
drag, startPoint x: 1462, startPoint y: 305, endPoint x: 1409, endPoint y: 440, distance: 145.0
click at [1409, 440] on form "**********" at bounding box center [1438, 307] width 260 height 443
drag, startPoint x: 1470, startPoint y: 317, endPoint x: 1454, endPoint y: 404, distance: 88.5
click at [1454, 404] on div at bounding box center [1437, 318] width 236 height 230
click at [1502, 491] on div "Previous Next" at bounding box center [1437, 507] width 236 height 44
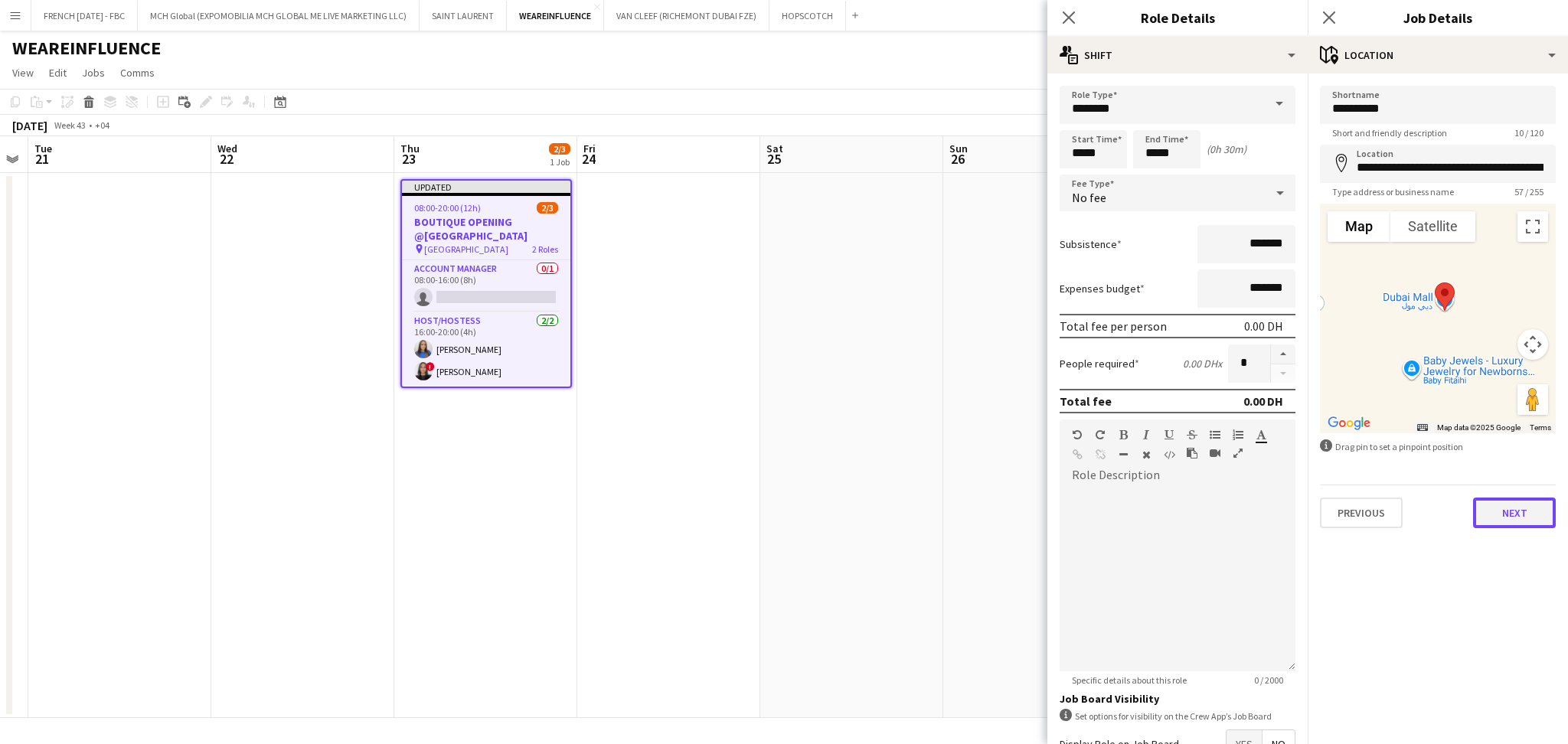
click at [1505, 509] on button "Next" at bounding box center [1514, 512] width 82 height 30
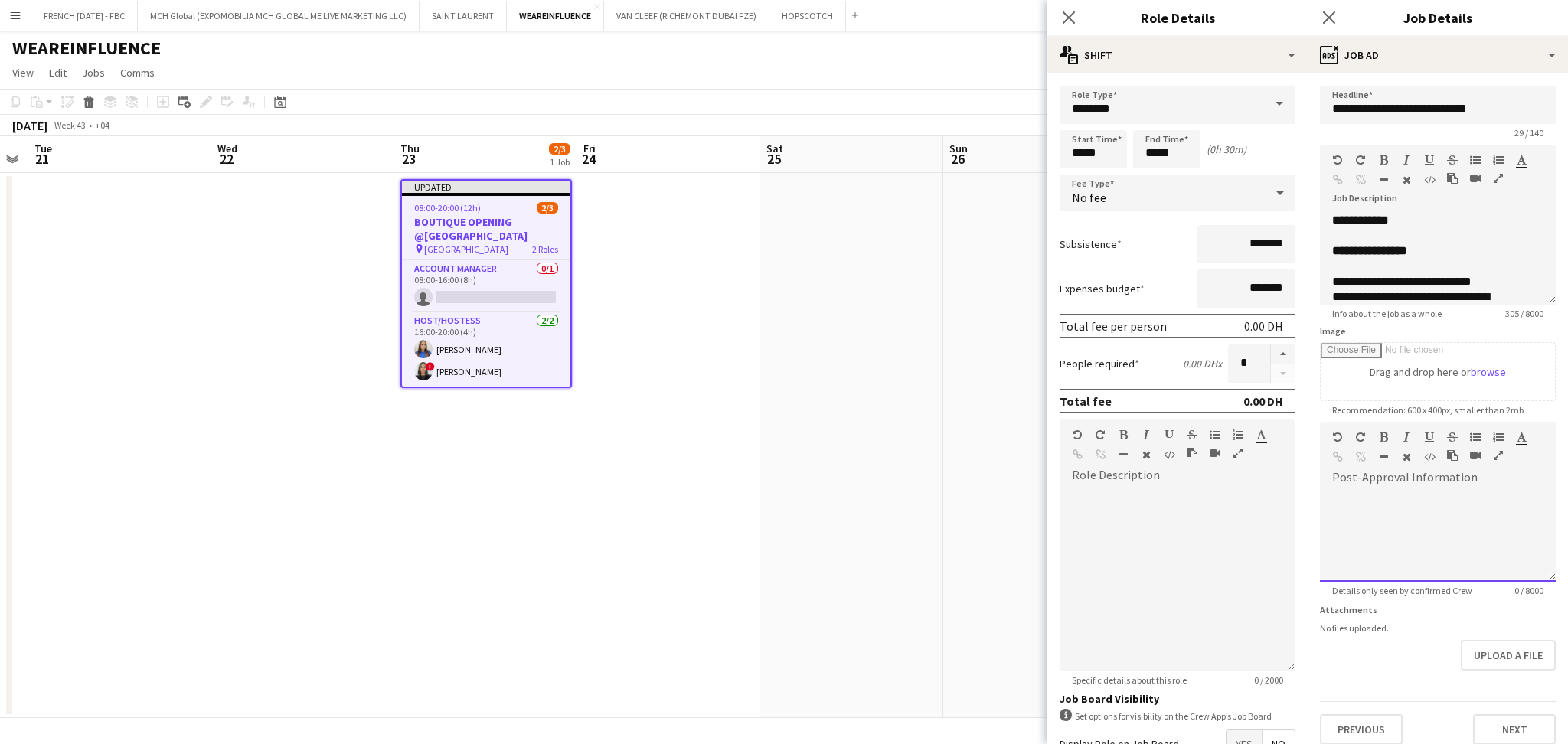
click at [1448, 534] on div at bounding box center [1437, 531] width 236 height 103
paste div
click at [1402, 500] on p "*******" at bounding box center [1431, 498] width 196 height 16
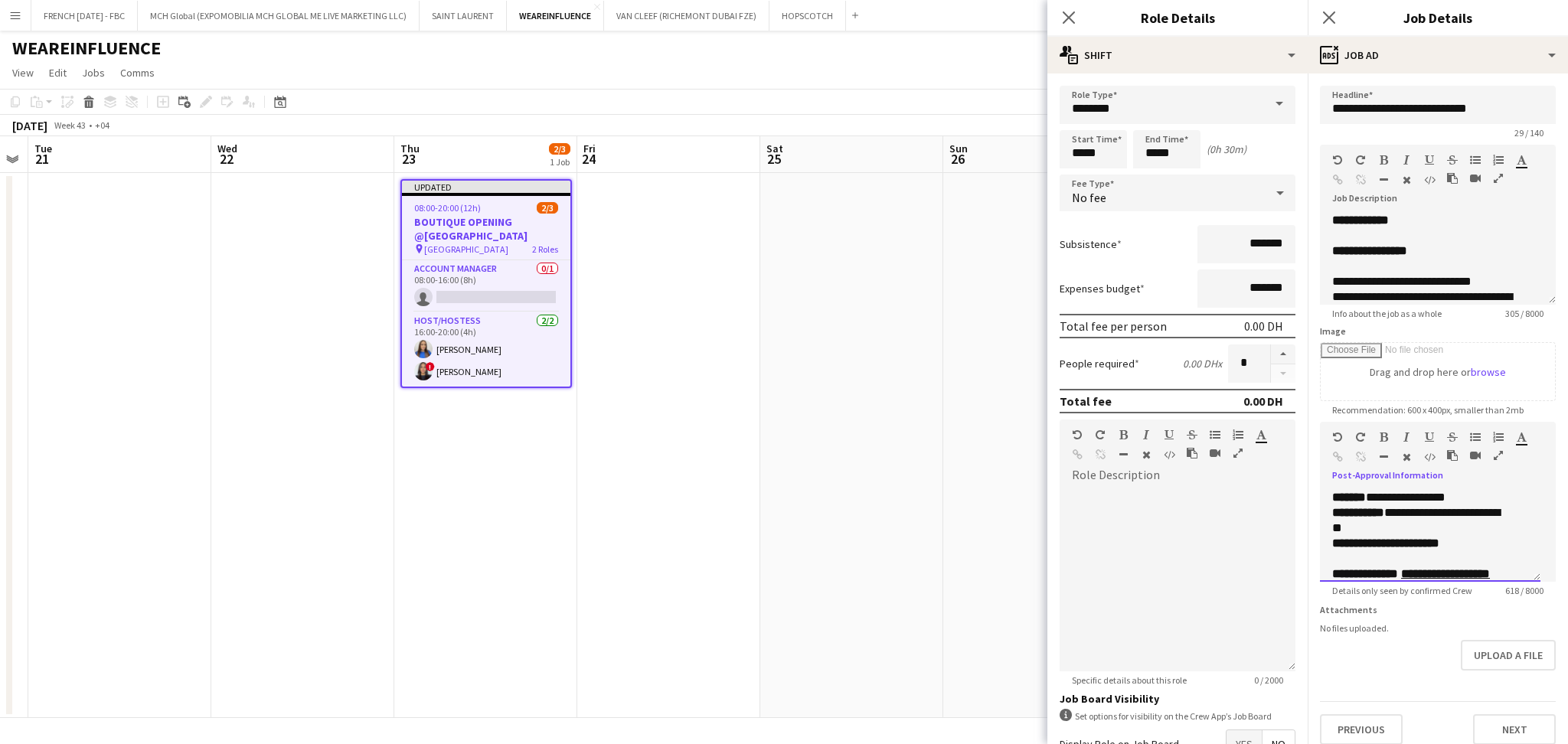
click at [1489, 539] on p "**********" at bounding box center [1431, 543] width 196 height 16
click at [1458, 544] on b "**********" at bounding box center [1395, 542] width 126 height 12
click at [1384, 433] on icon "button" at bounding box center [1383, 437] width 8 height 11
click at [1365, 563] on p at bounding box center [1431, 559] width 196 height 16
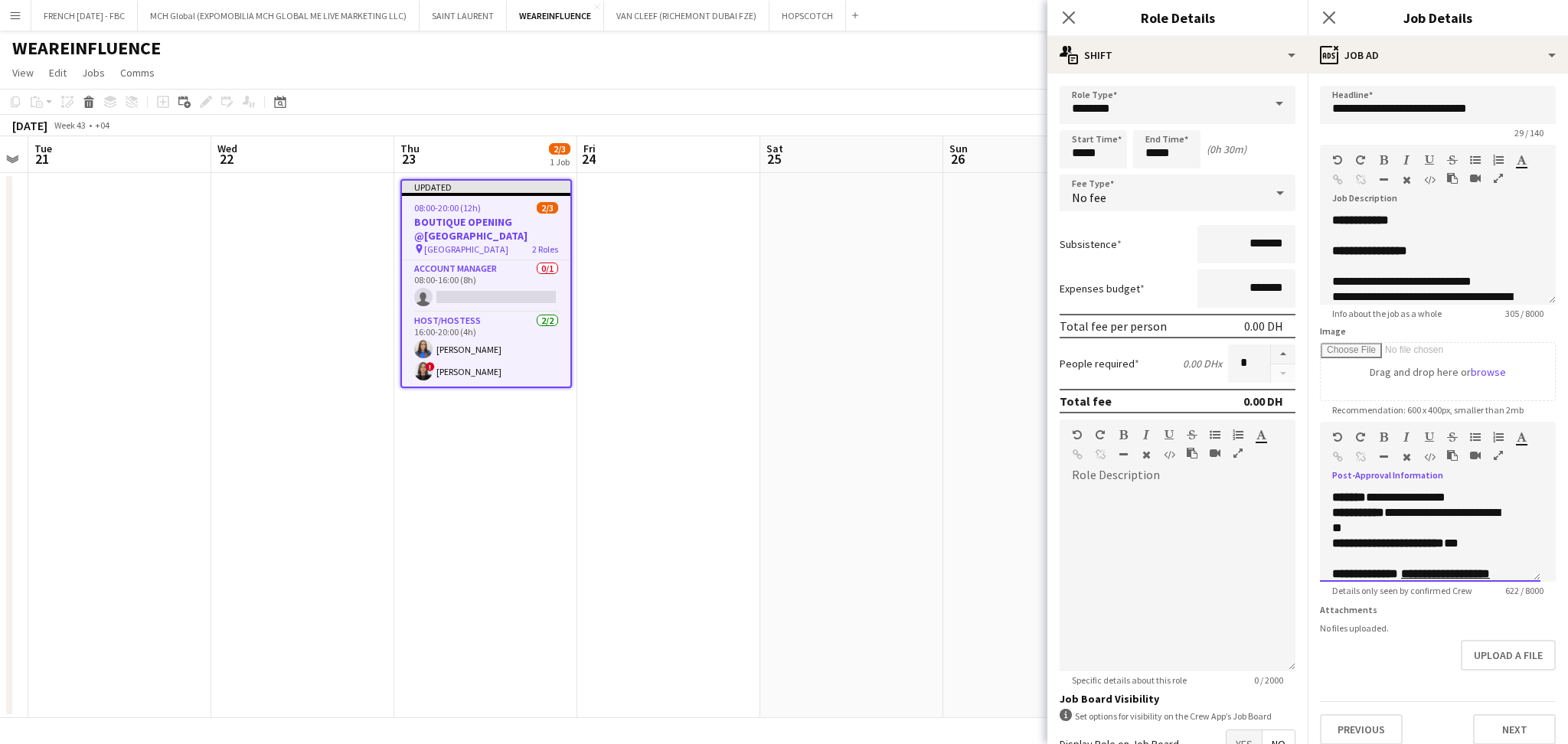
scroll to position [40, 0]
click at [1438, 532] on u "**********" at bounding box center [1411, 541] width 158 height 27
click at [1437, 532] on u "**********" at bounding box center [1411, 541] width 158 height 27
drag, startPoint x: 1412, startPoint y: 537, endPoint x: 1458, endPoint y: 547, distance: 47.1
click at [1458, 547] on p "**********" at bounding box center [1422, 549] width 180 height 46
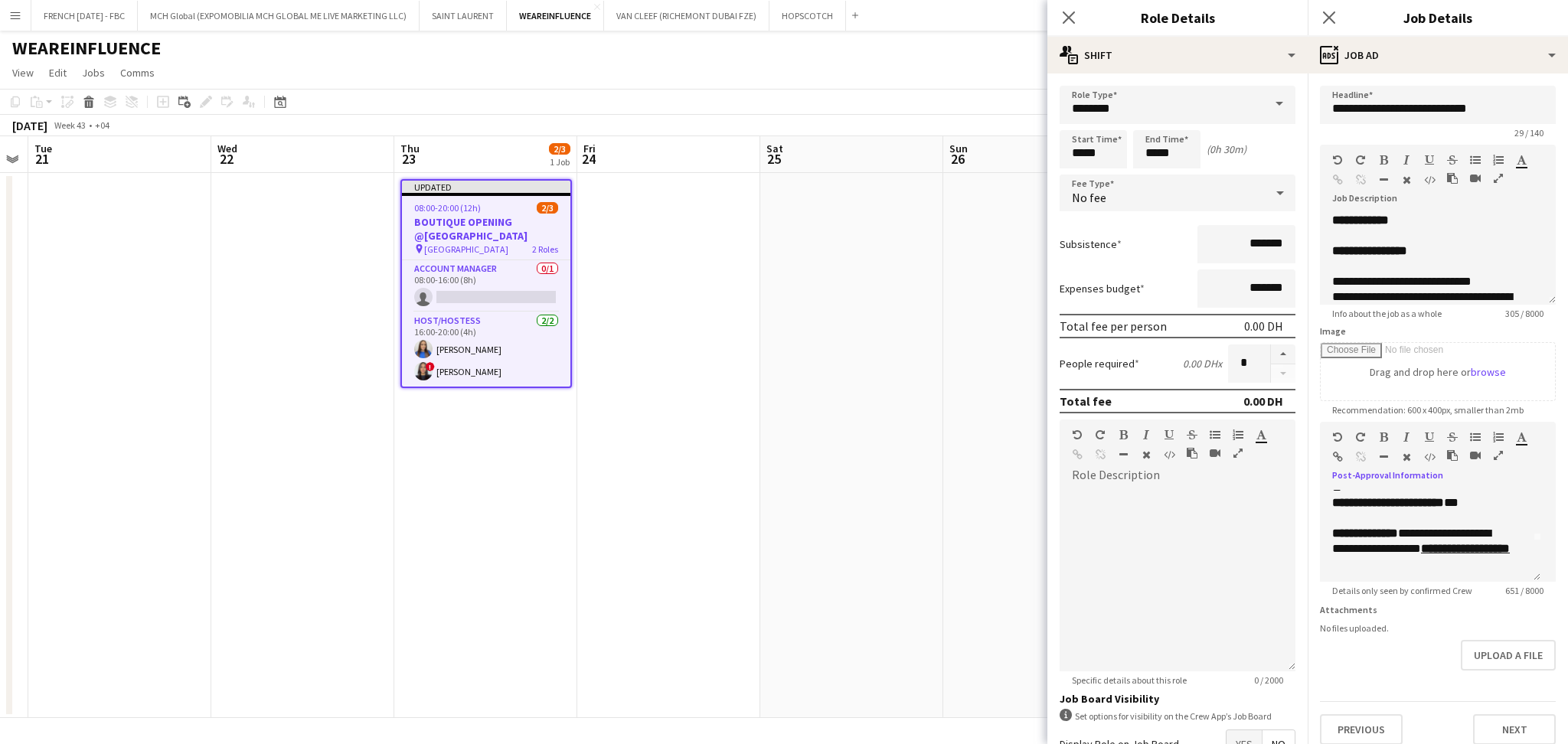
click at [1384, 439] on icon "button" at bounding box center [1383, 437] width 8 height 11
drag, startPoint x: 1464, startPoint y: 546, endPoint x: 1414, endPoint y: 532, distance: 51.9
click at [1414, 532] on b "**********" at bounding box center [1422, 541] width 180 height 27
click at [1427, 433] on icon "button" at bounding box center [1430, 437] width 9 height 11
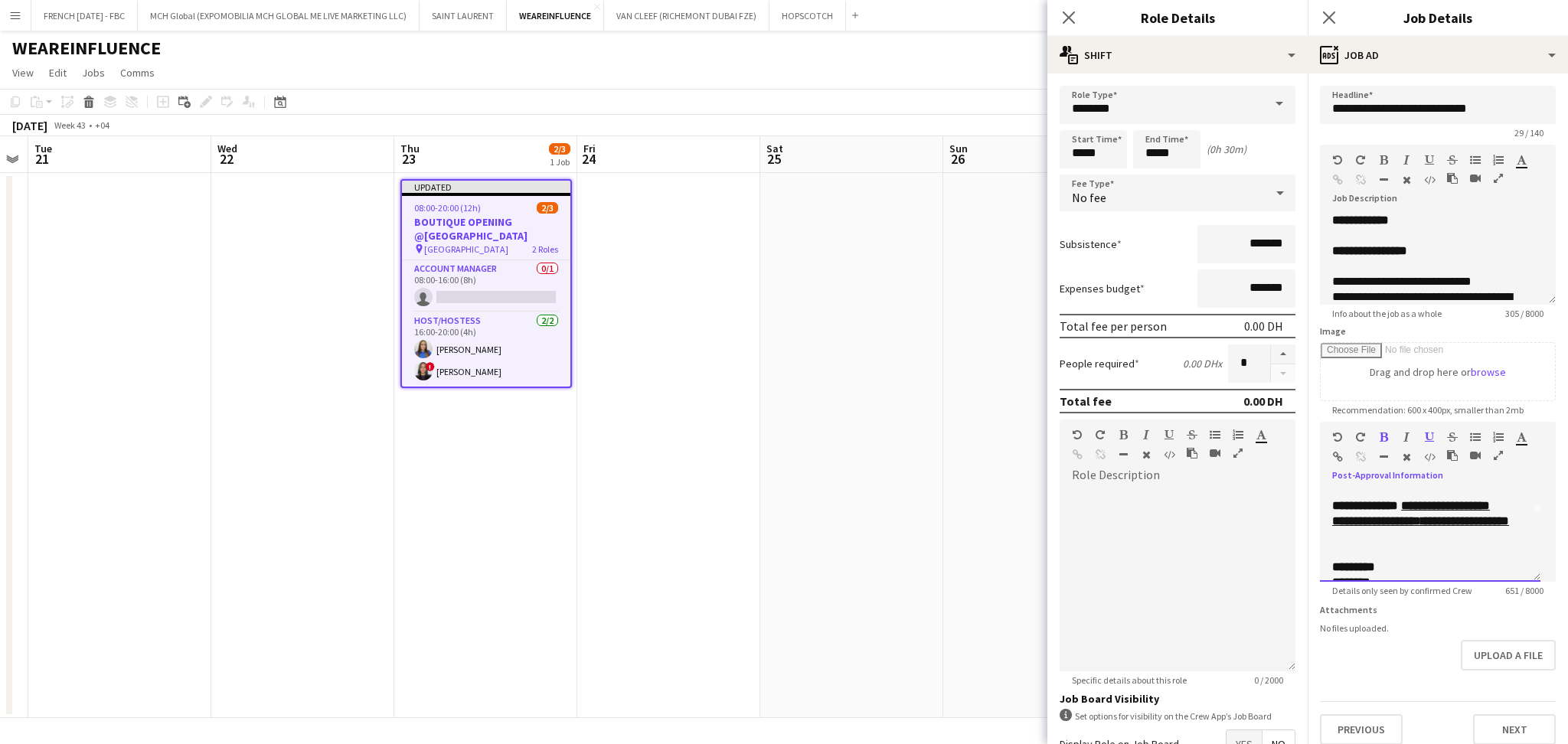
scroll to position [82, 0]
click at [1446, 536] on p at bounding box center [1431, 539] width 196 height 16
click at [1409, 553] on p "*********" at bounding box center [1431, 554] width 196 height 16
drag, startPoint x: 1442, startPoint y: 528, endPoint x: 1385, endPoint y: 516, distance: 58.2
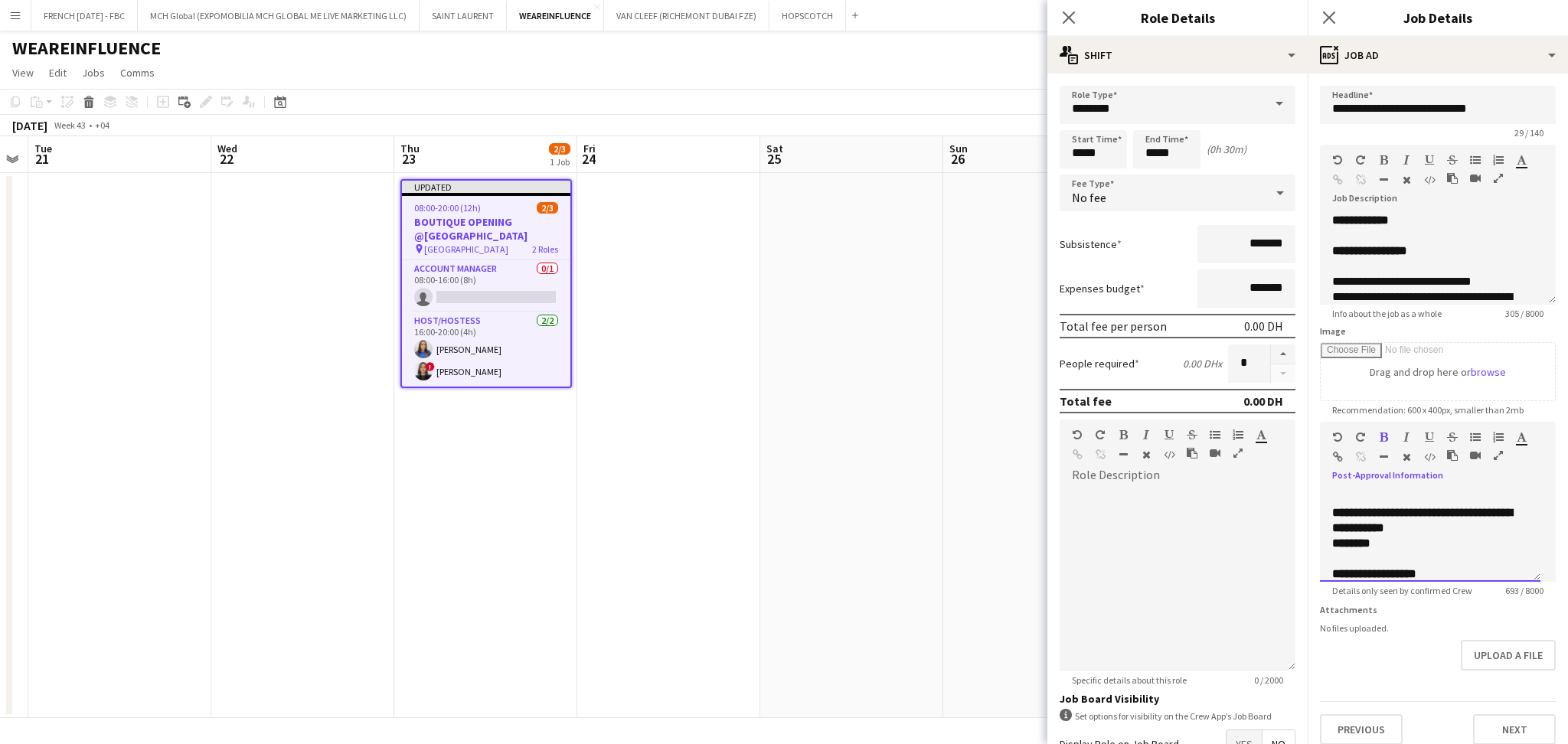
click at [1385, 516] on p "**********" at bounding box center [1431, 520] width 196 height 30
click at [1341, 458] on icon "button" at bounding box center [1337, 457] width 10 height 11
click at [1454, 536] on p "********" at bounding box center [1422, 543] width 180 height 16
click at [1389, 561] on p at bounding box center [1431, 559] width 196 height 16
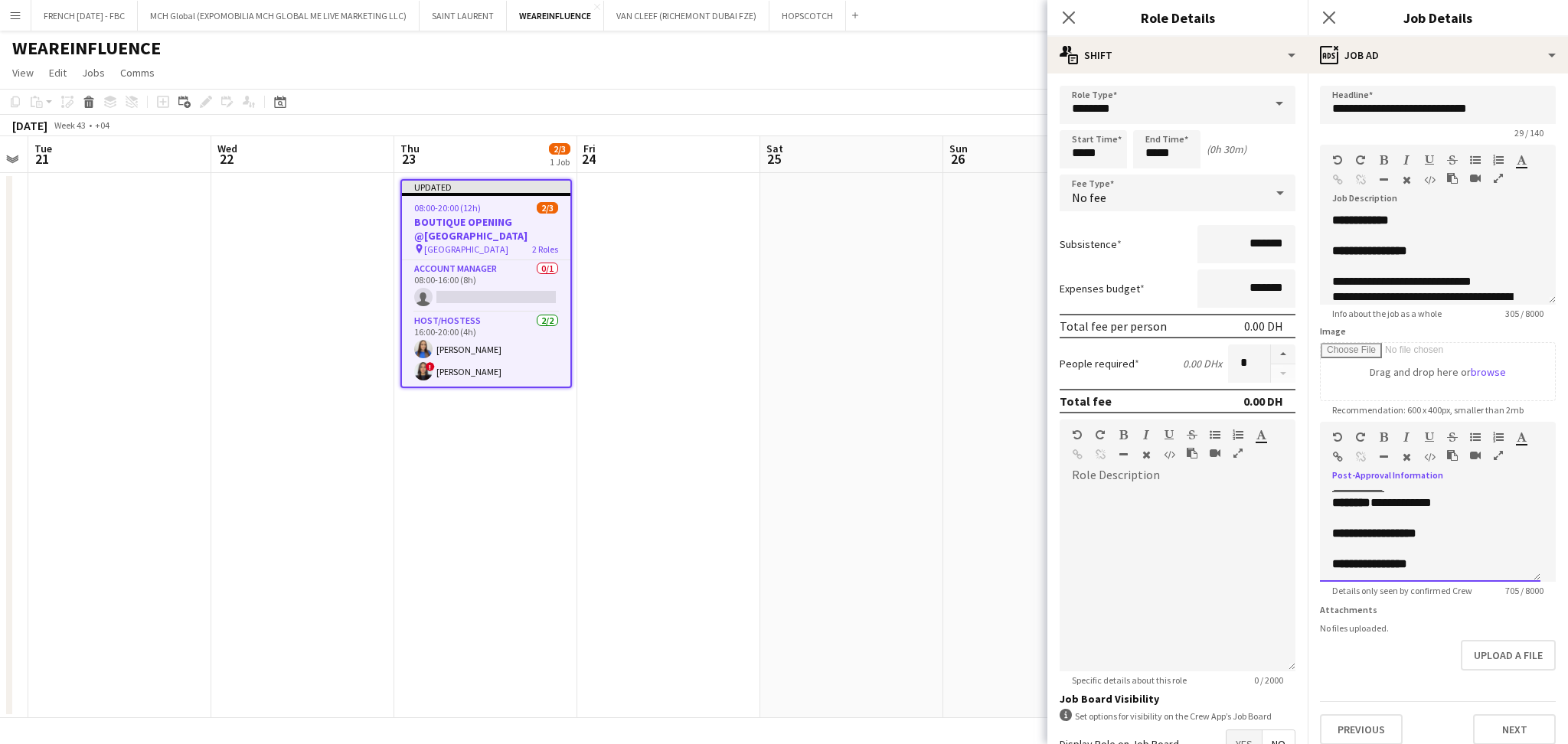
drag, startPoint x: 1429, startPoint y: 550, endPoint x: 1327, endPoint y: 524, distance: 105.3
click at [1327, 524] on div "**********" at bounding box center [1430, 536] width 221 height 92
click at [1434, 551] on p at bounding box center [1431, 549] width 196 height 16
click at [1447, 542] on p at bounding box center [1431, 549] width 196 height 16
click at [1454, 532] on p "**********" at bounding box center [1431, 533] width 196 height 16
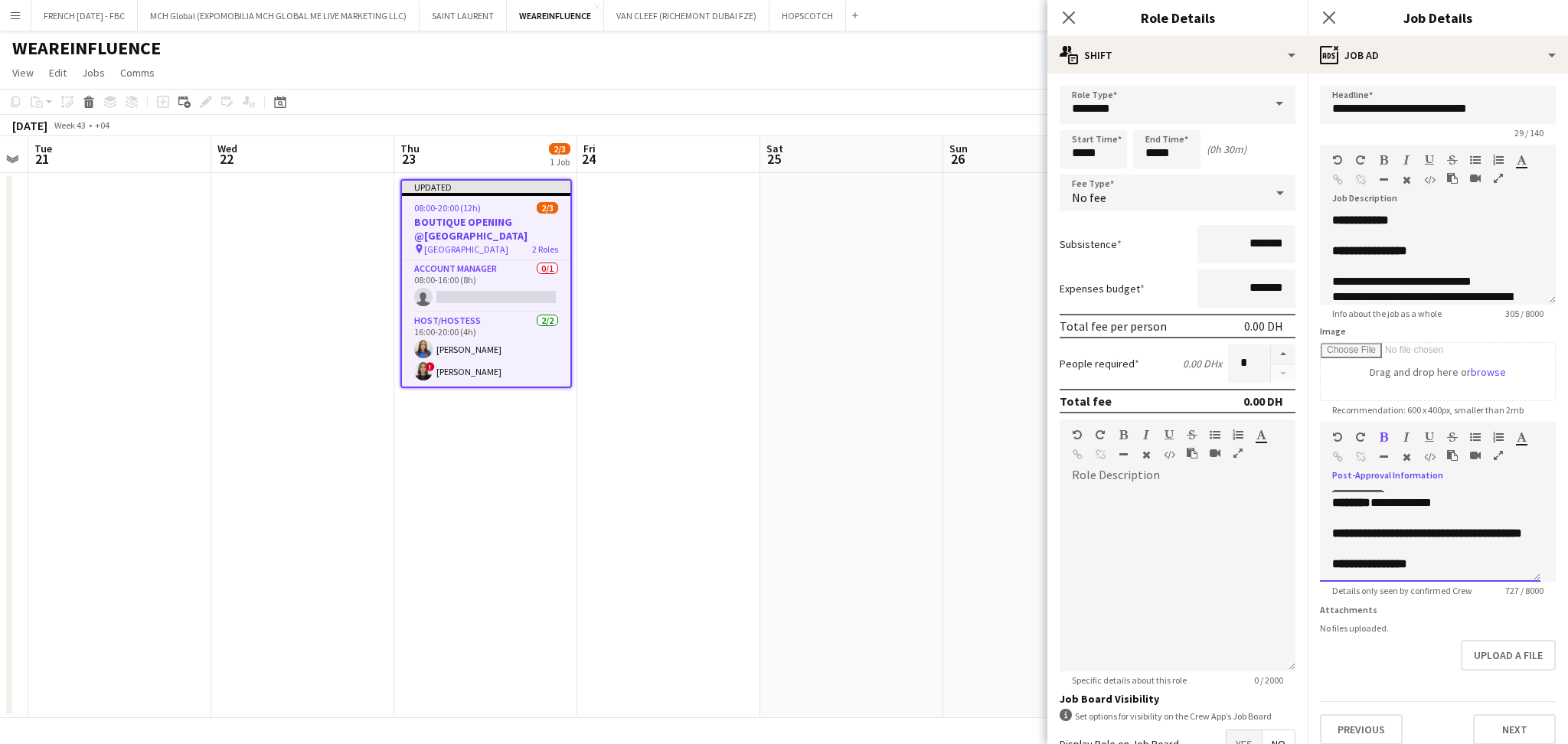
drag, startPoint x: 1450, startPoint y: 547, endPoint x: 1435, endPoint y: 536, distance: 18.6
click at [1435, 536] on p "**********" at bounding box center [1431, 533] width 196 height 16
click at [1388, 436] on button "button" at bounding box center [1384, 436] width 11 height 12
click at [1384, 563] on p at bounding box center [1431, 563] width 196 height 16
click at [1532, 564] on div "**********" at bounding box center [1430, 536] width 221 height 92
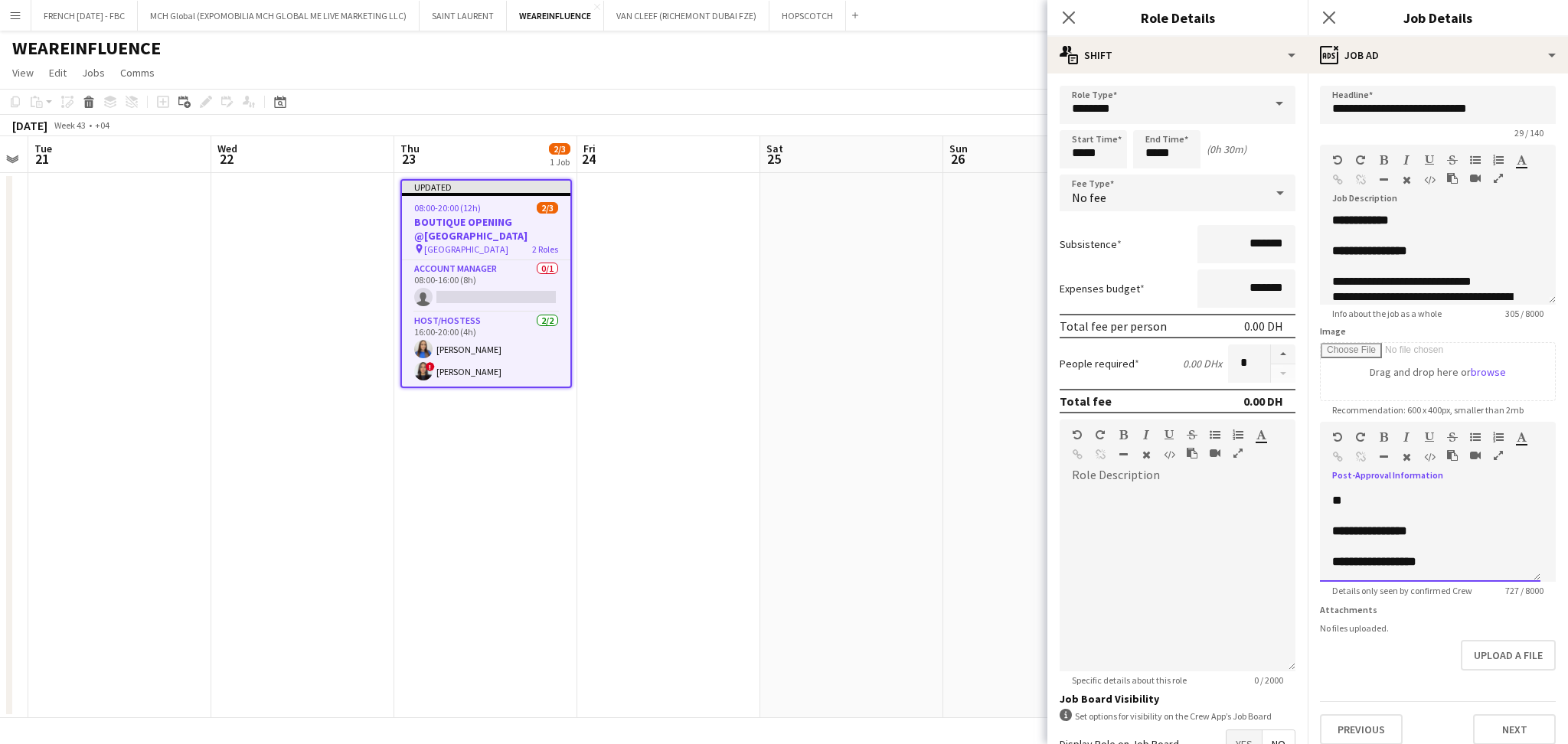
click at [1532, 564] on div "**********" at bounding box center [1430, 536] width 221 height 92
click at [1426, 555] on p at bounding box center [1431, 554] width 196 height 16
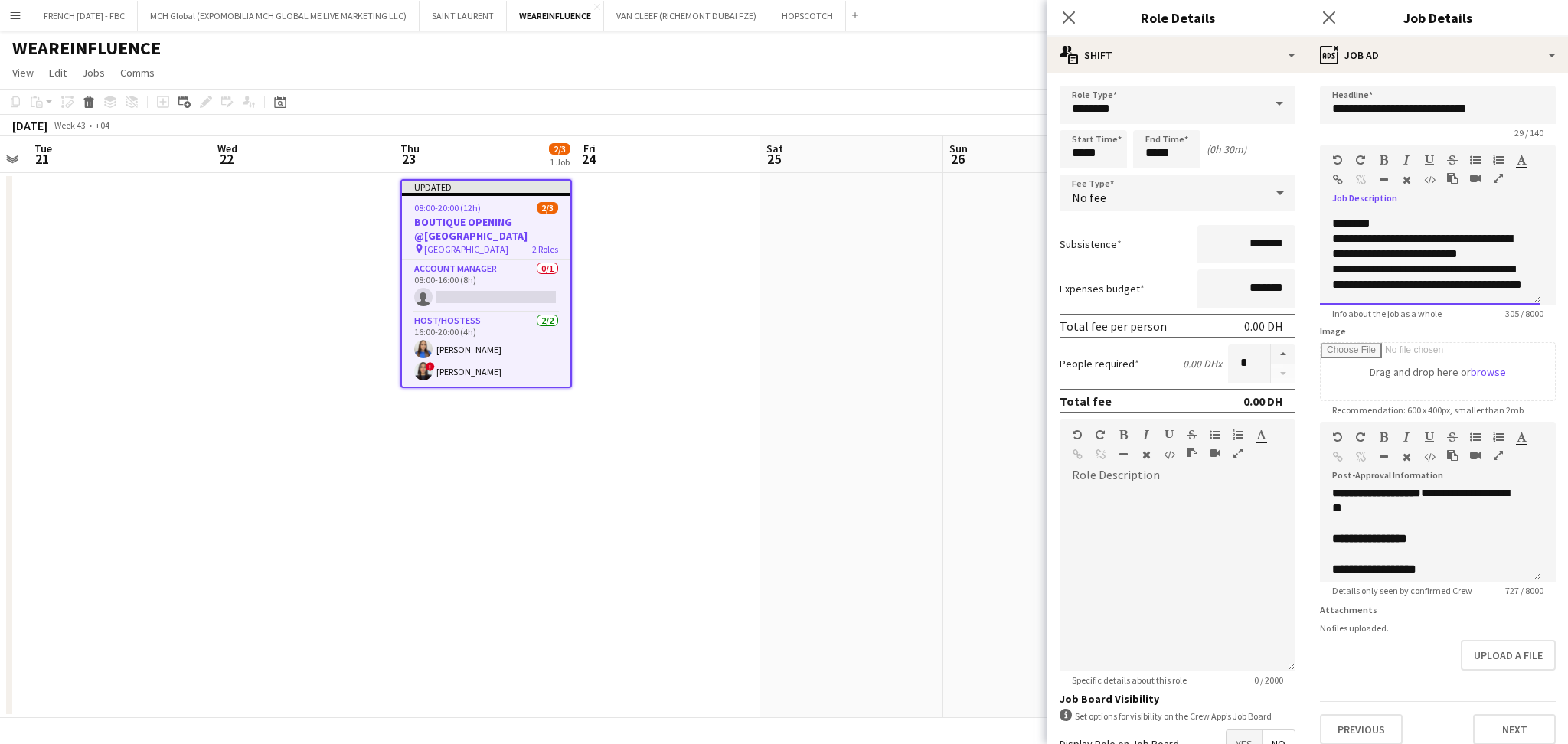
scroll to position [148, 0]
drag, startPoint x: 1326, startPoint y: 279, endPoint x: 1391, endPoint y: 291, distance: 66.1
click at [1391, 291] on div "**********" at bounding box center [1430, 258] width 221 height 92
copy div "**********"
click at [1372, 563] on b "**********" at bounding box center [1375, 569] width 84 height 12
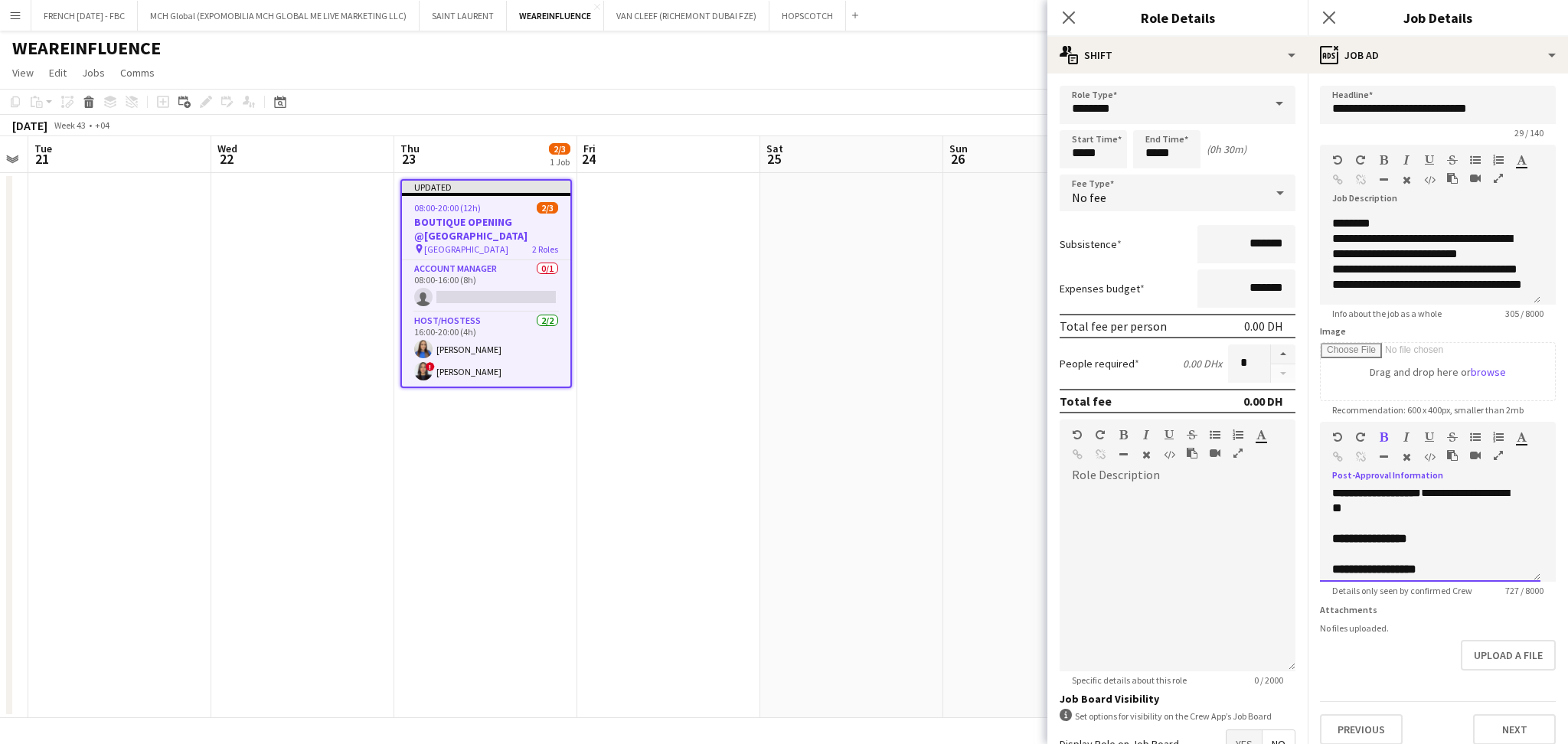
click at [1362, 549] on p at bounding box center [1431, 554] width 196 height 16
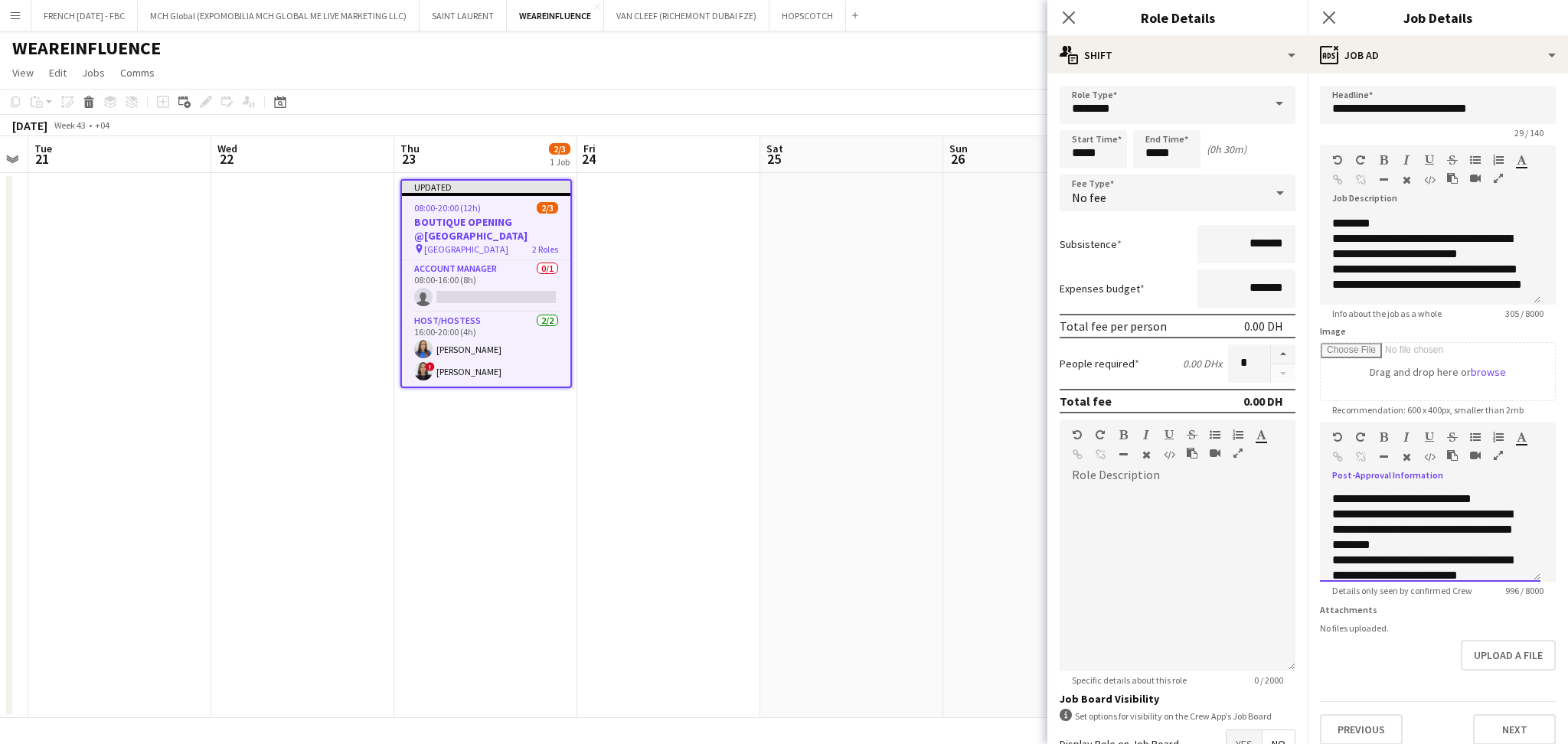
scroll to position [255, 0]
click at [1509, 497] on div "**********" at bounding box center [1422, 503] width 180 height 16
click at [1426, 545] on div "**********" at bounding box center [1422, 533] width 180 height 46
click at [1479, 561] on div "**********" at bounding box center [1431, 553] width 196 height 16
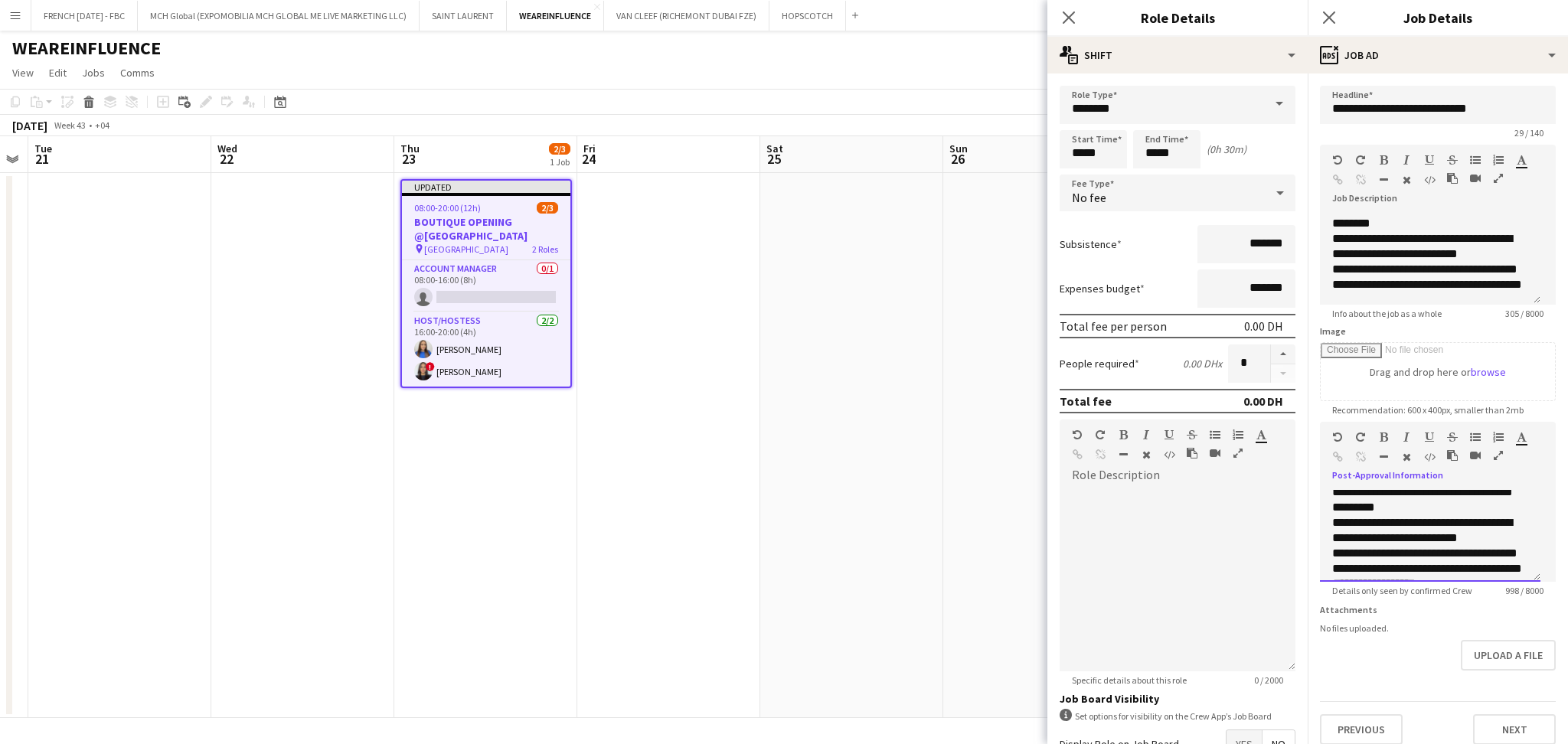
click at [1471, 546] on div "**********" at bounding box center [1431, 530] width 196 height 30
click at [1426, 520] on div "**********" at bounding box center [1431, 512] width 196 height 16
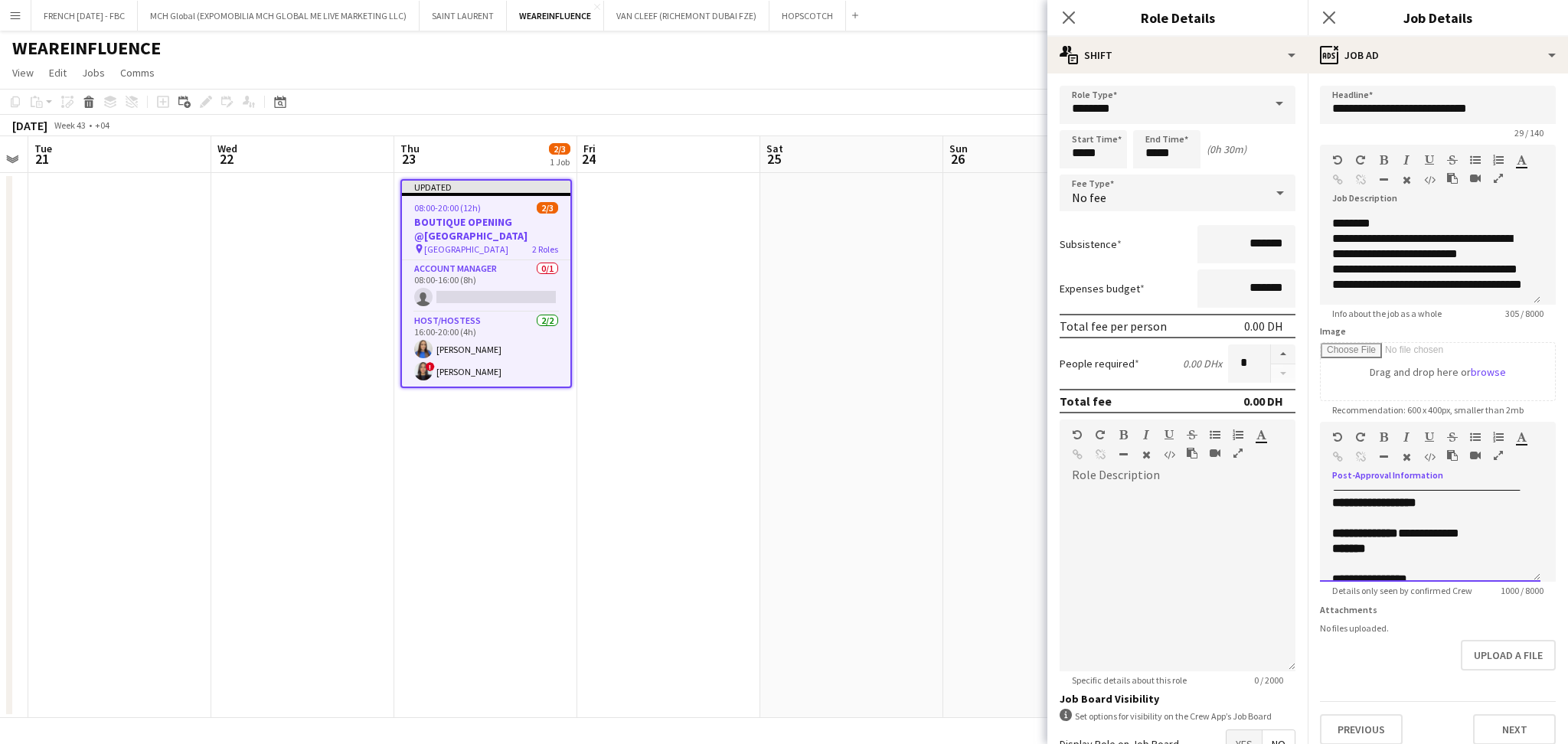
click at [1428, 496] on div "**********" at bounding box center [1431, 487] width 196 height 16
click at [1464, 500] on p at bounding box center [1431, 492] width 196 height 16
click at [1467, 485] on p "**********" at bounding box center [1422, 476] width 180 height 16
click at [1459, 500] on p at bounding box center [1431, 492] width 196 height 16
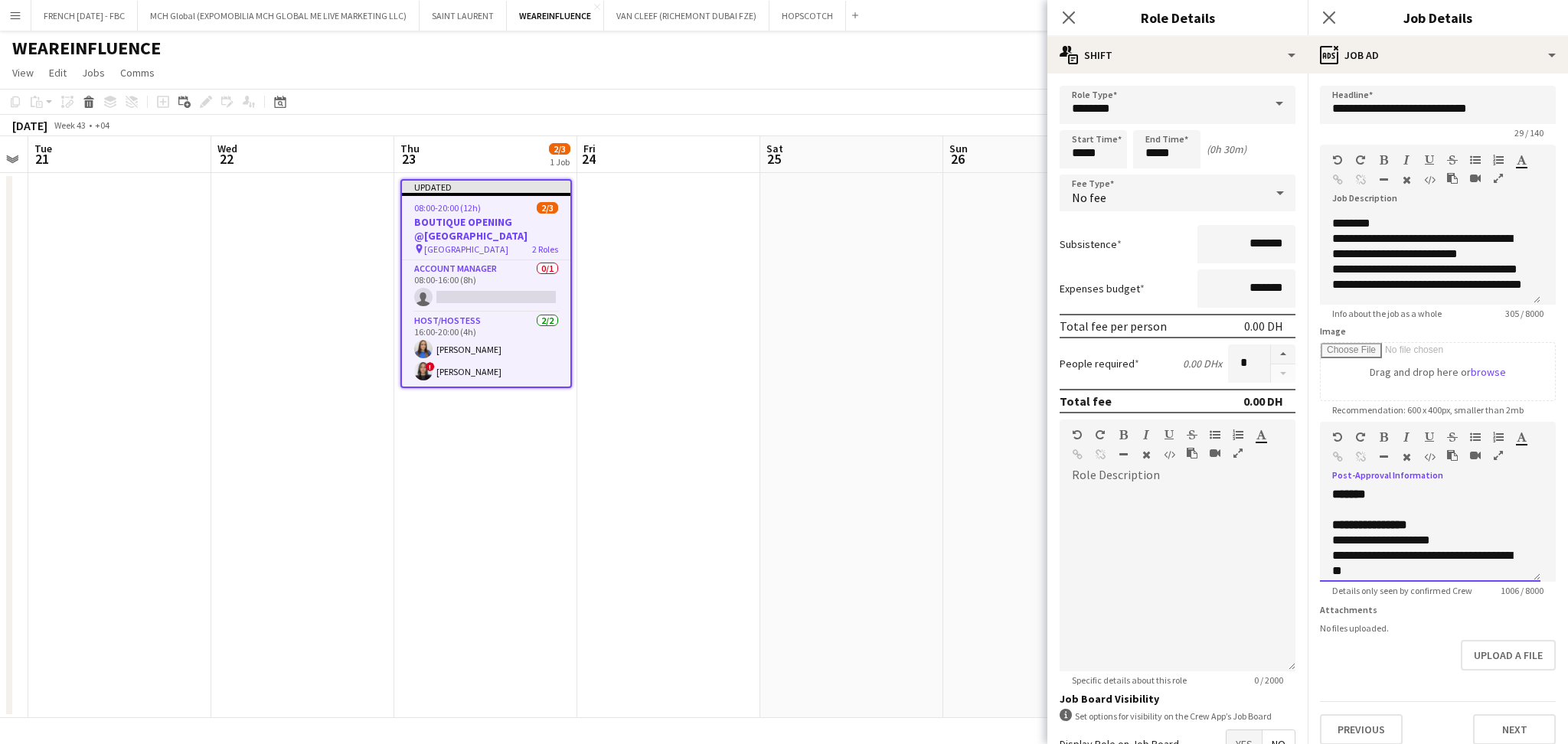
scroll to position [459, 0]
click at [1440, 490] on p "*******" at bounding box center [1422, 482] width 180 height 16
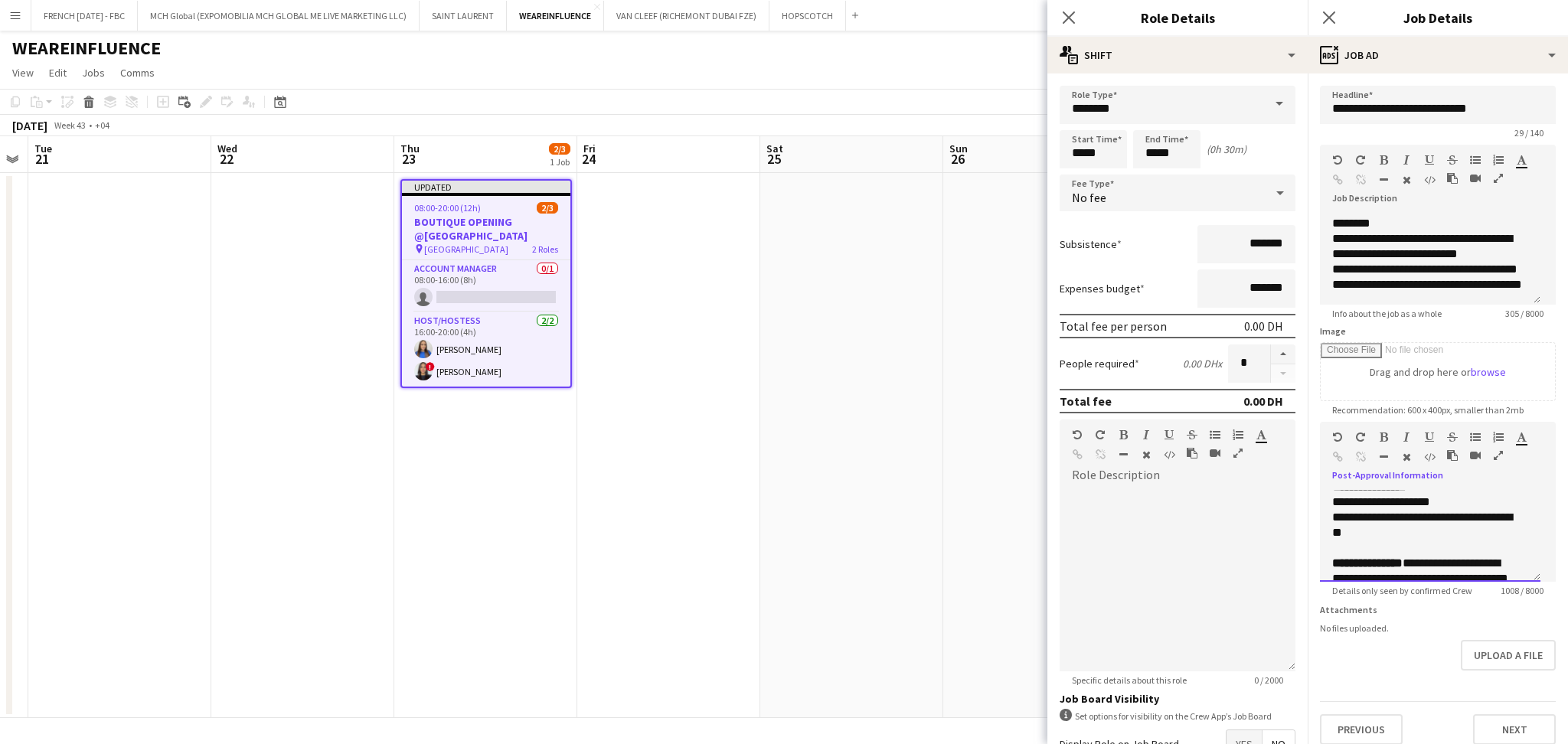
scroll to position [500, 0]
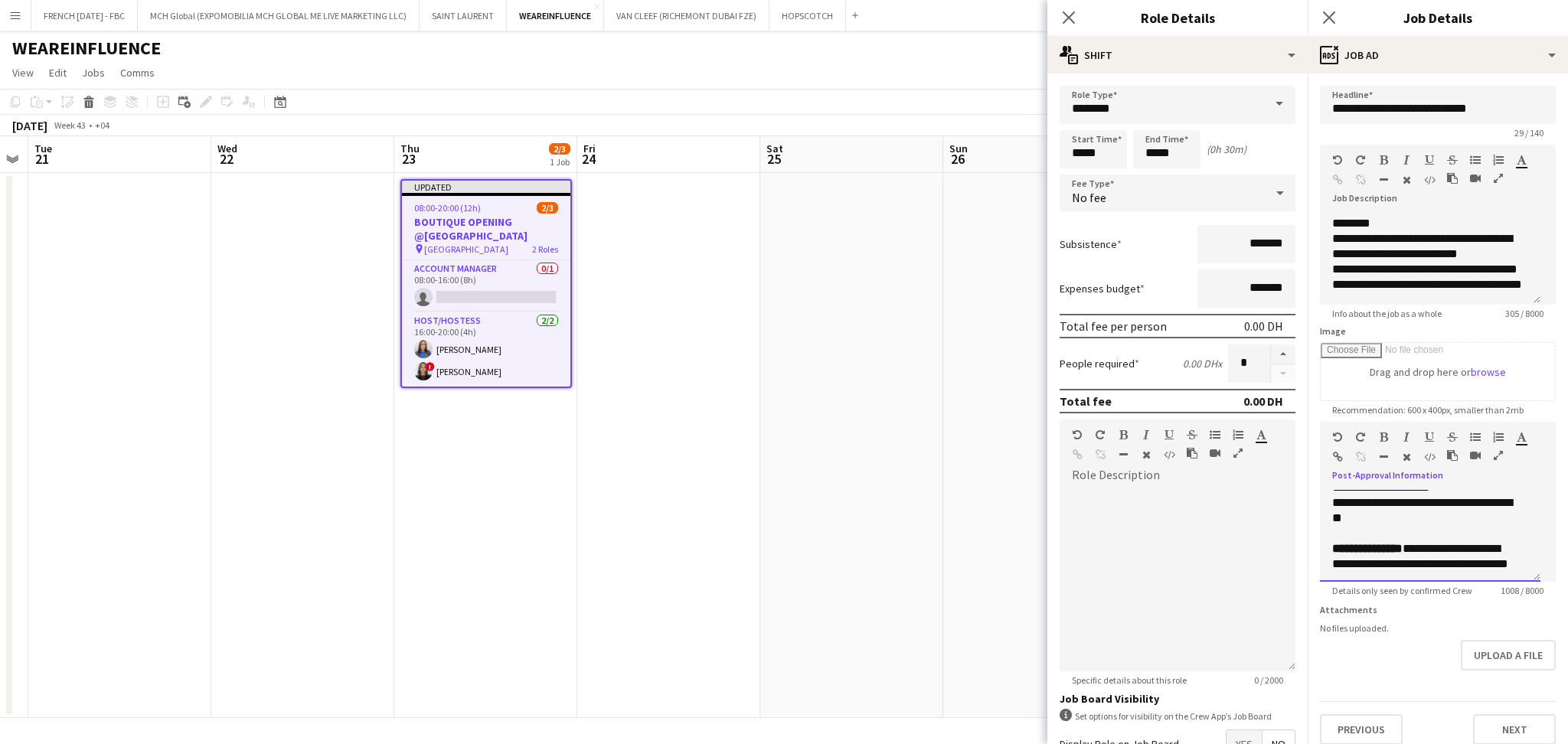
drag, startPoint x: 1394, startPoint y: 559, endPoint x: 1314, endPoint y: 542, distance: 81.8
click at [1320, 536] on div "**********" at bounding box center [1430, 536] width 221 height 92
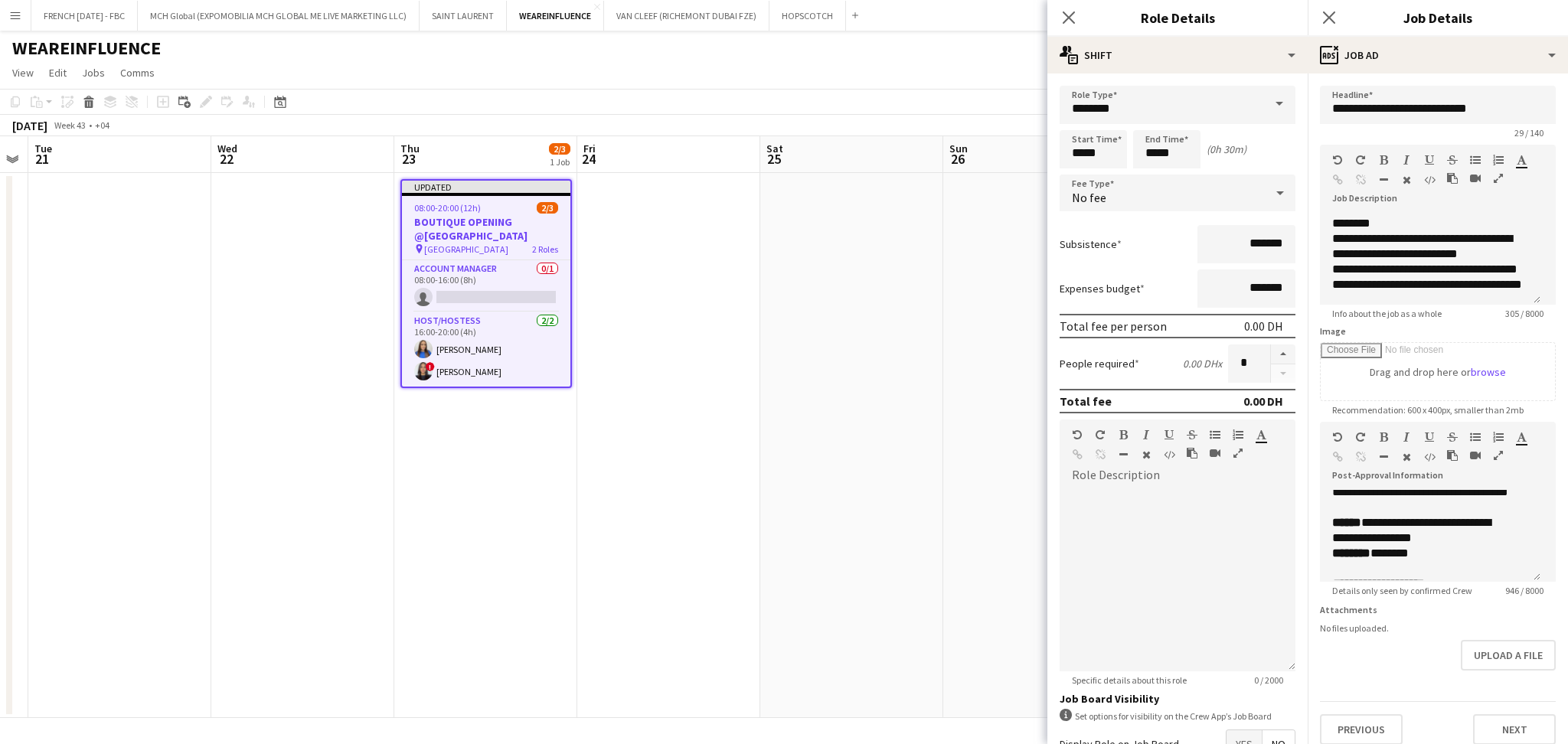
click at [1548, 557] on form "**********" at bounding box center [1438, 415] width 260 height 659
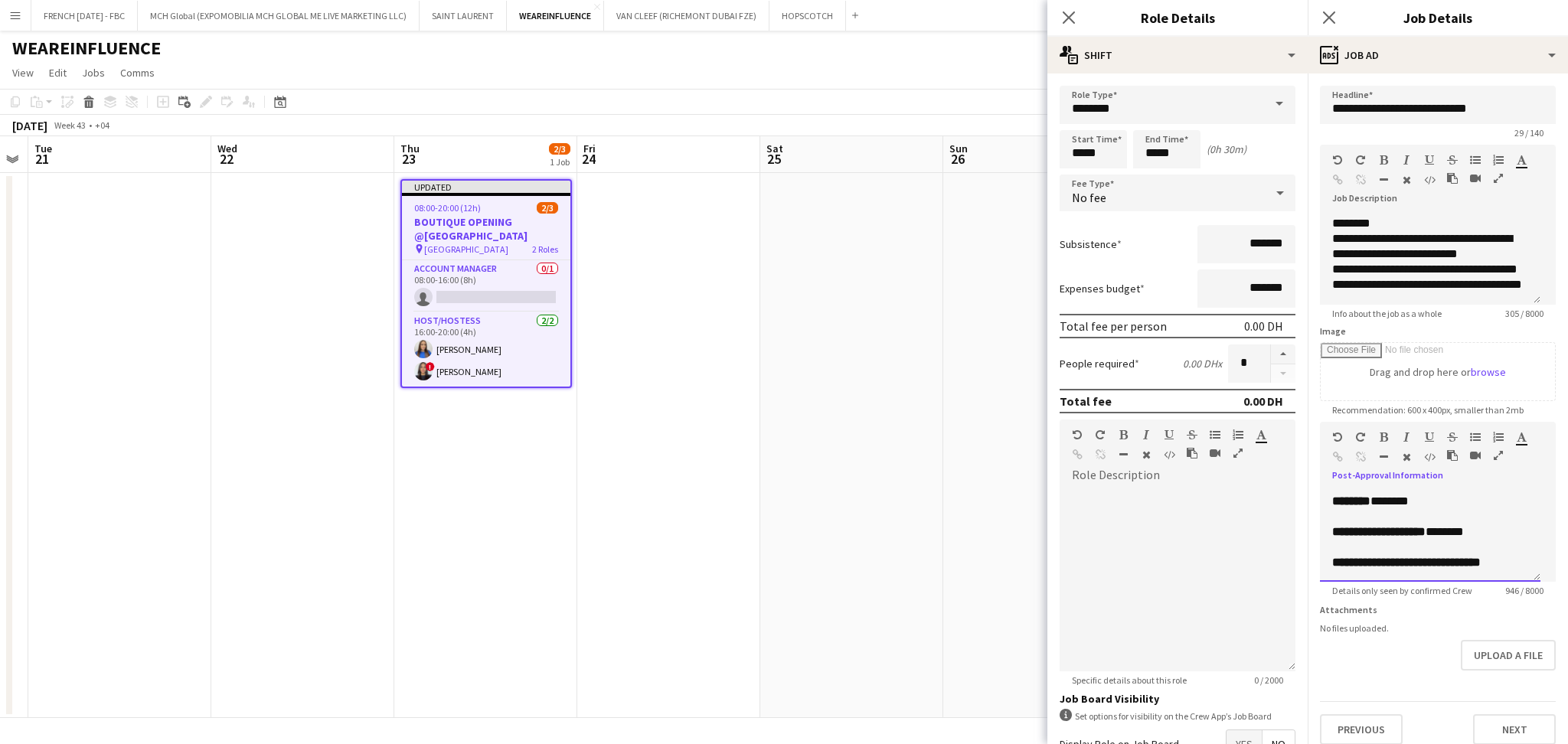
scroll to position [582, 0]
click at [1402, 520] on p "******** *******" at bounding box center [1422, 512] width 180 height 16
drag, startPoint x: 1383, startPoint y: 541, endPoint x: 1365, endPoint y: 558, distance: 24.8
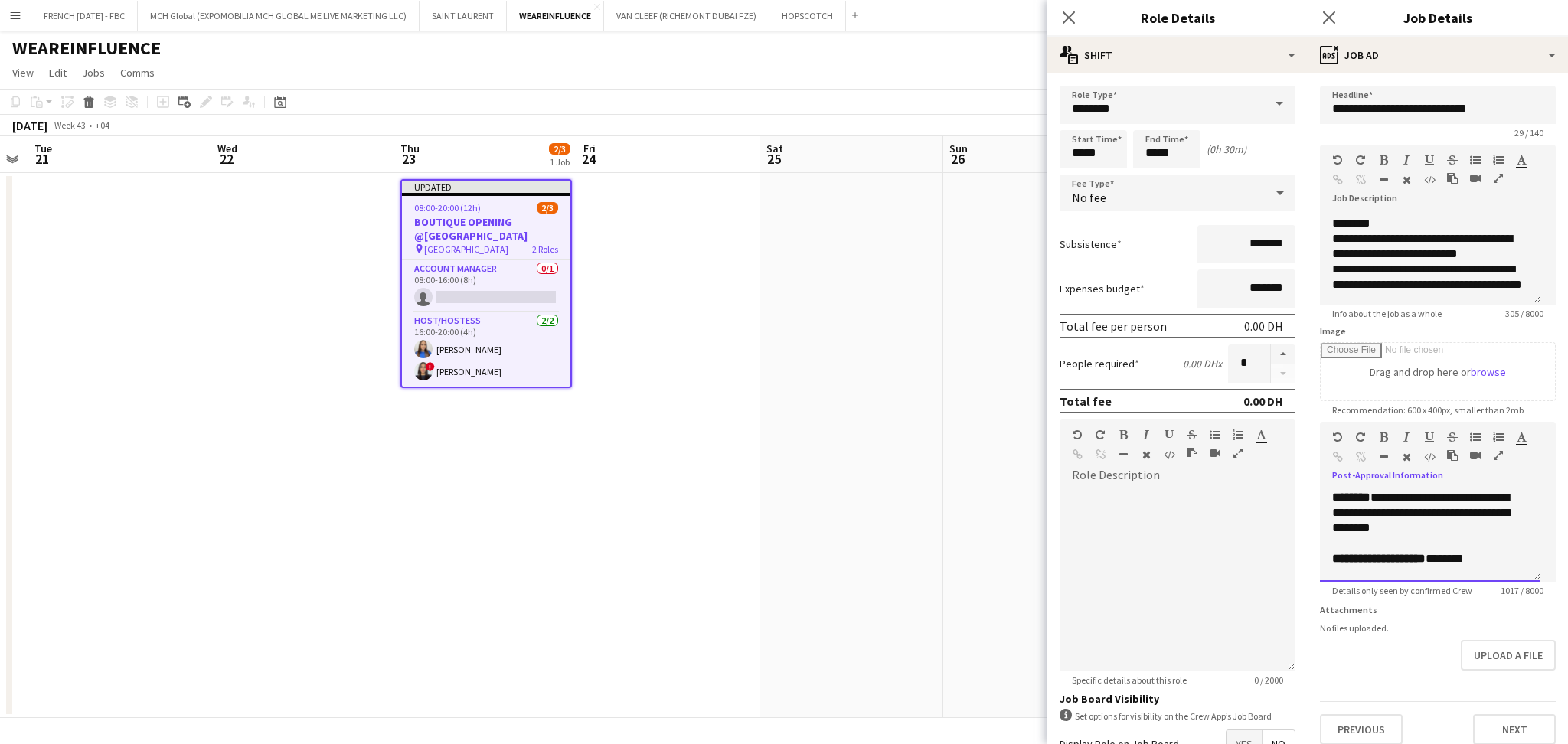
click at [1365, 536] on p "**********" at bounding box center [1422, 513] width 180 height 46
click at [1524, 435] on icon "button" at bounding box center [1521, 437] width 10 height 11
type input "*******"
click at [1519, 476] on div "Paragraph Heading 1 Heading 2 Heading 3 Heading 4 Heading 5 Heading 6 Heading 7…" at bounding box center [1437, 450] width 236 height 58
click at [1383, 436] on icon "button" at bounding box center [1383, 437] width 8 height 11
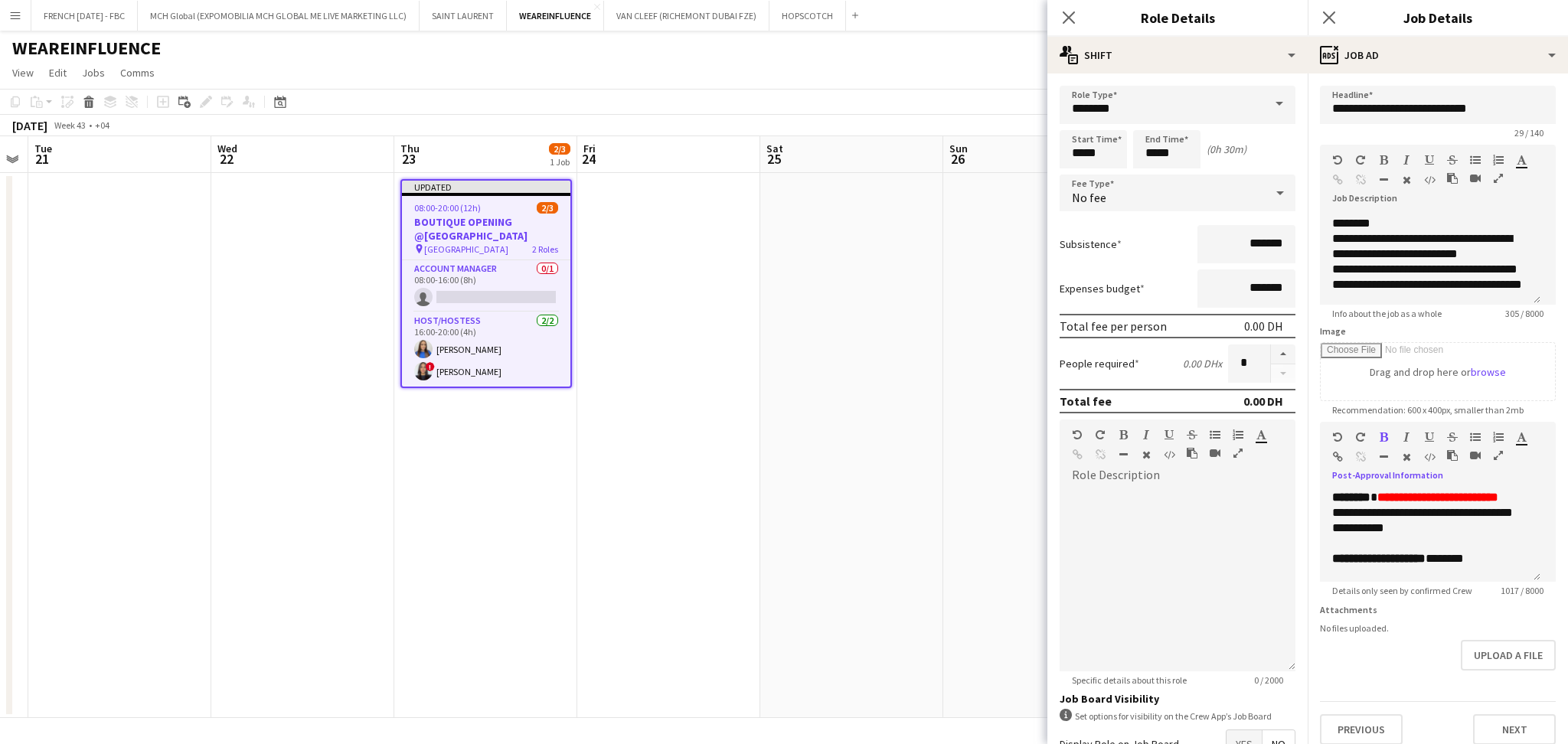
click at [1429, 436] on icon "button" at bounding box center [1430, 437] width 9 height 11
click at [1509, 536] on p "**********" at bounding box center [1422, 513] width 180 height 46
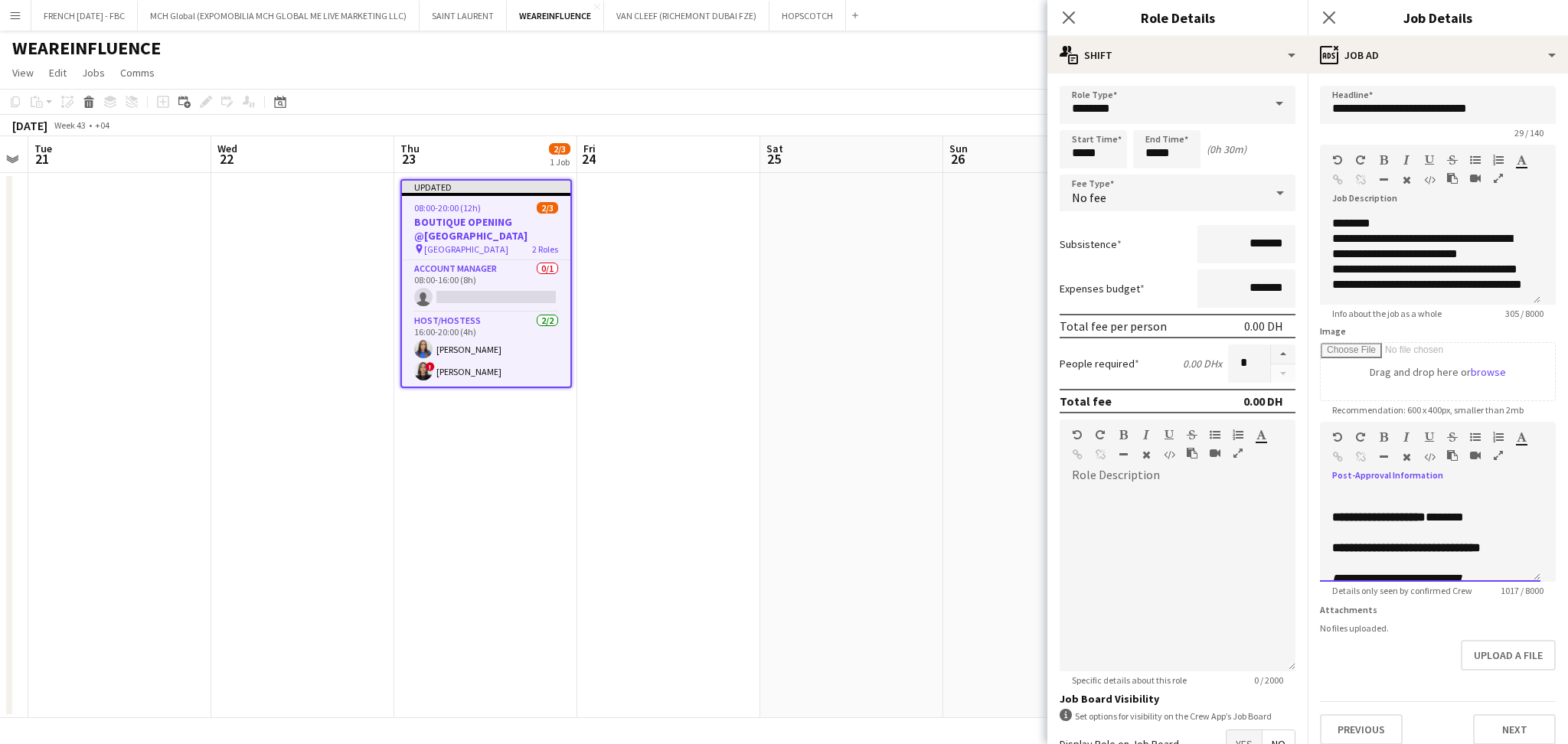
click at [1505, 509] on p at bounding box center [1431, 502] width 196 height 16
click at [1484, 523] on p at bounding box center [1431, 516] width 196 height 16
click at [1453, 544] on p at bounding box center [1431, 546] width 196 height 16
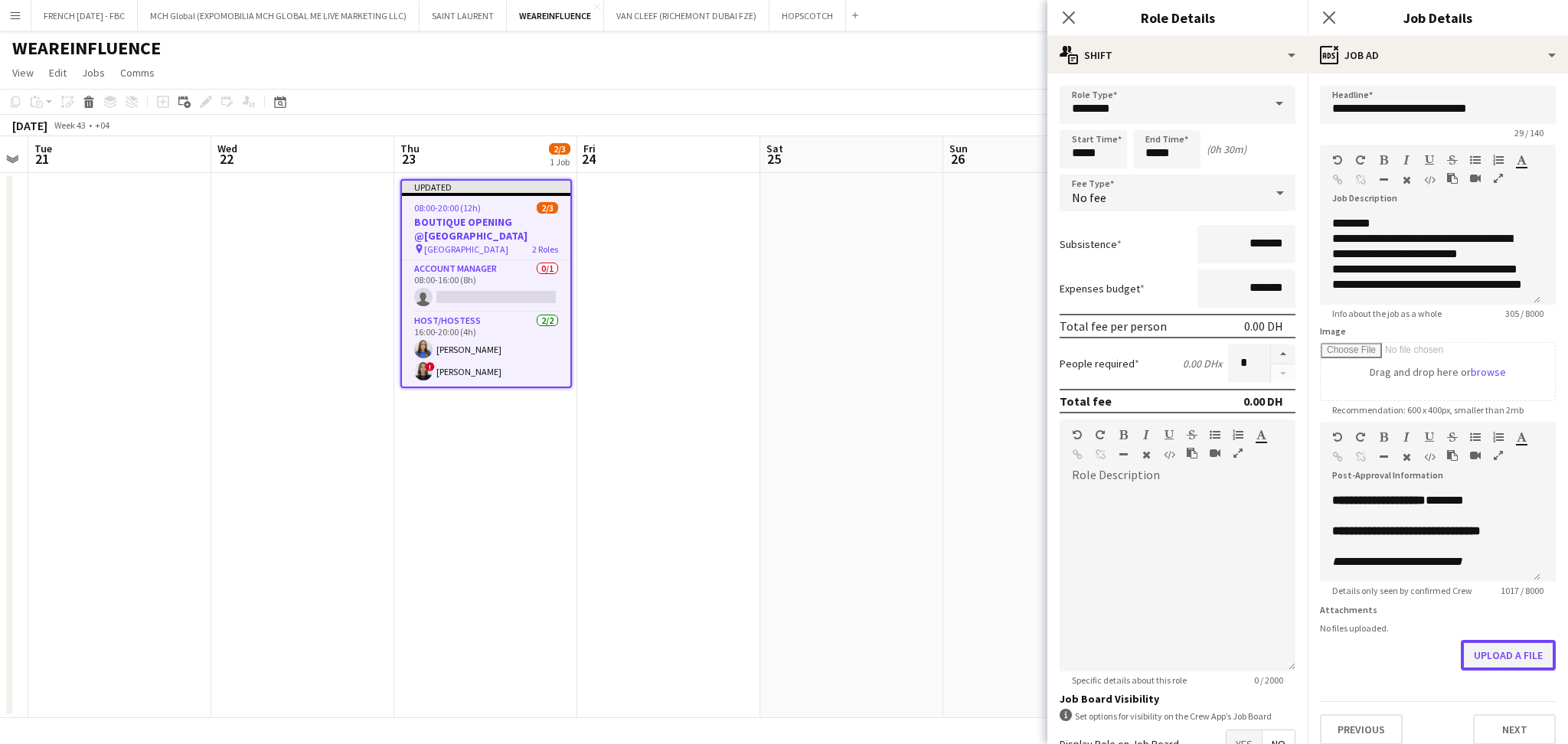
click at [1496, 662] on button "Upload a file" at bounding box center [1508, 654] width 95 height 30
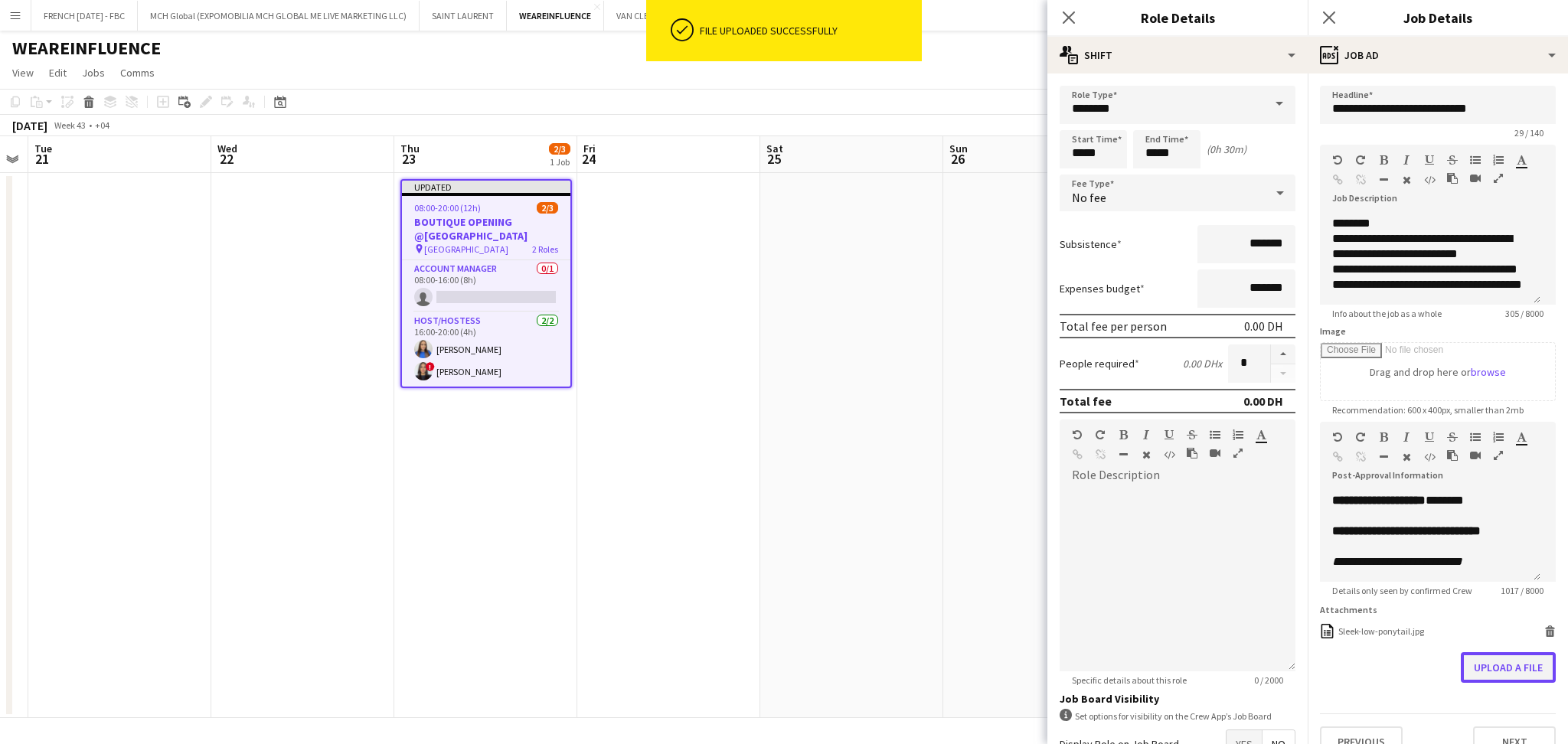
click at [1486, 677] on button "Upload a file" at bounding box center [1508, 667] width 95 height 30
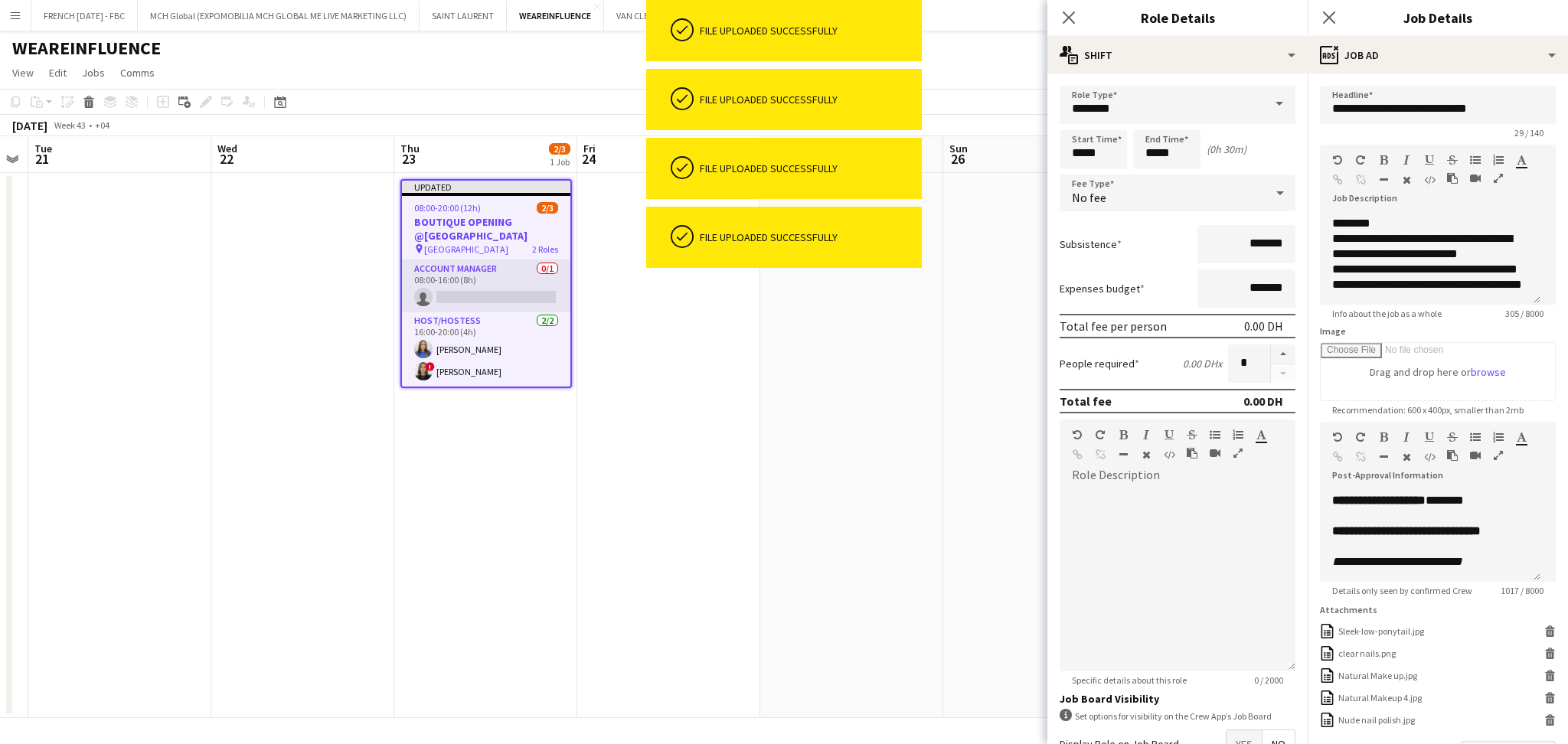
click at [460, 289] on app-card-role "Account Manager 0/1 08:00-16:00 (8h) single-neutral-actions" at bounding box center [487, 286] width 169 height 52
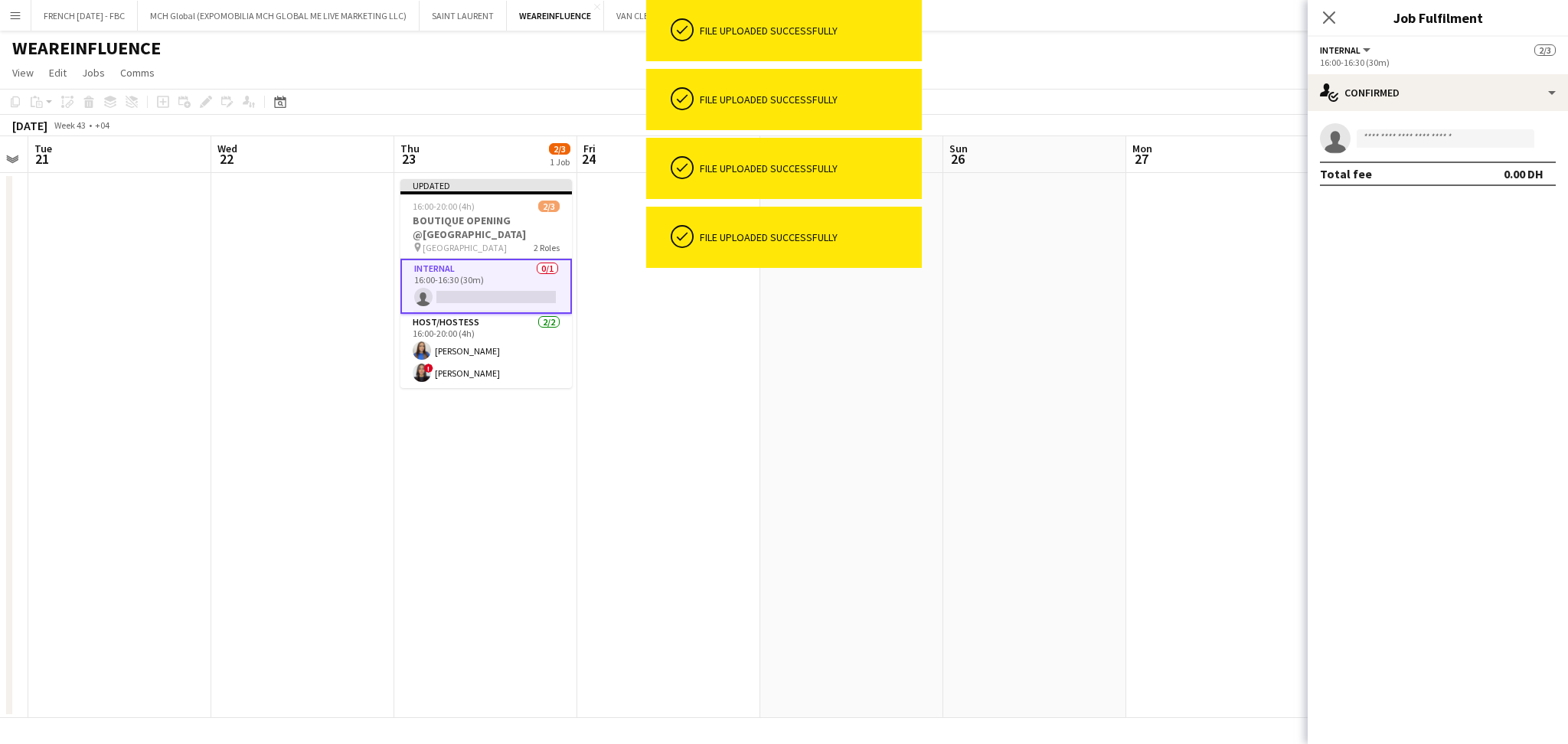
click at [1398, 151] on app-invite-slot "single-neutral-actions" at bounding box center [1438, 138] width 260 height 30
click at [1399, 142] on input at bounding box center [1445, 138] width 178 height 18
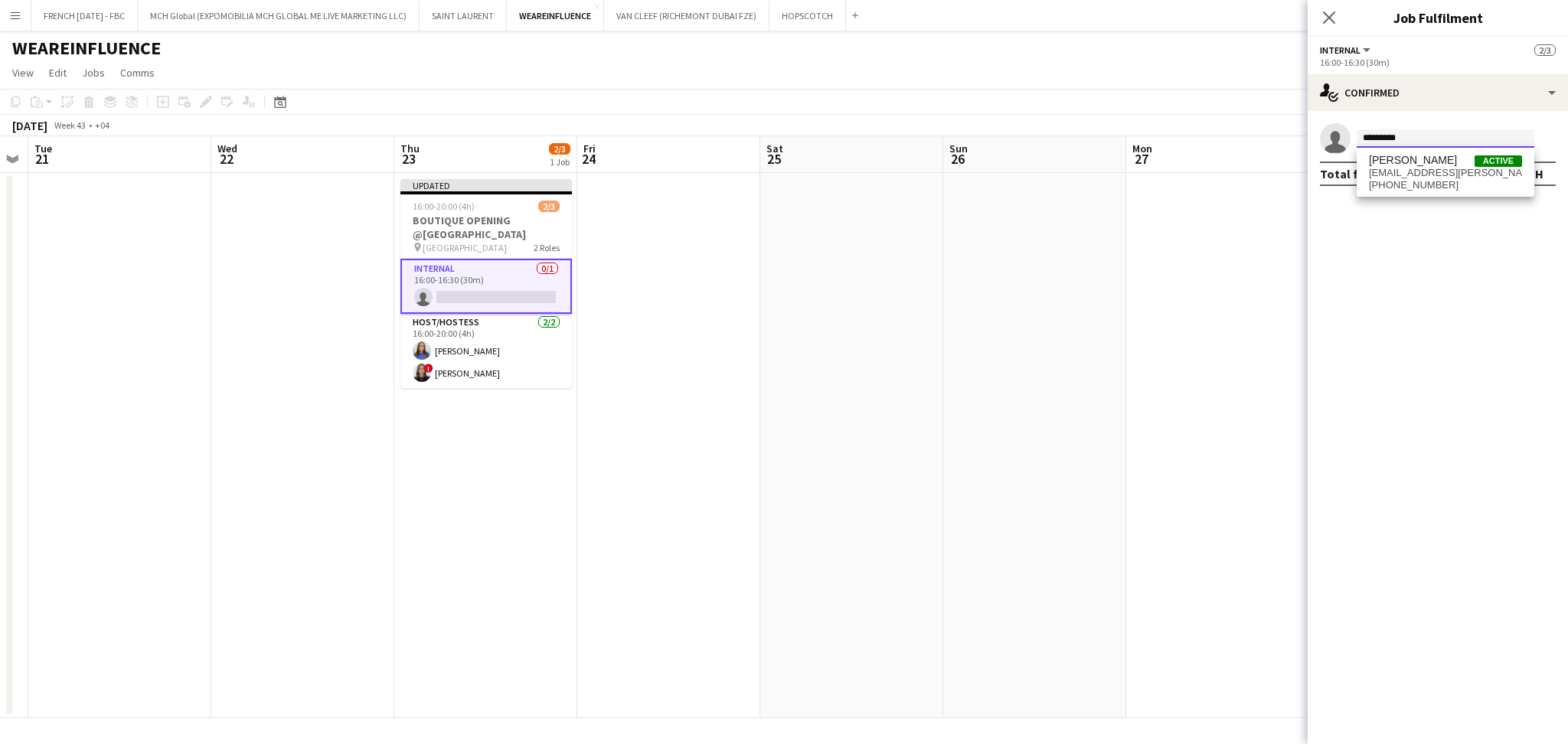
type input "*********"
click at [1410, 167] on span "[EMAIL_ADDRESS][PERSON_NAME][DOMAIN_NAME]" at bounding box center [1445, 172] width 153 height 12
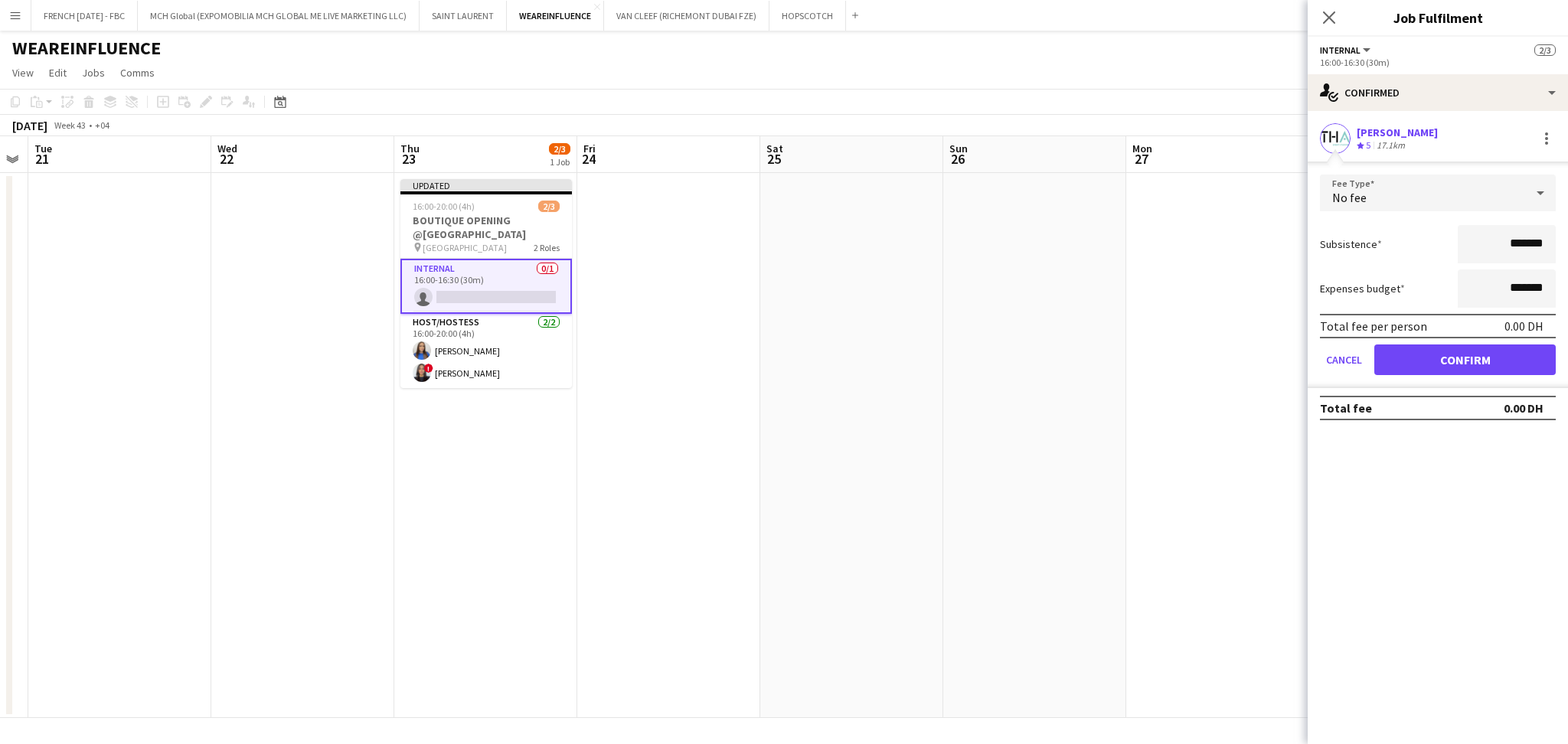
click at [1503, 373] on form "Fee Type No fee Subsistence ******* Expenses budget ******* Total fee per perso…" at bounding box center [1438, 280] width 260 height 213
click at [1502, 367] on button "Confirm" at bounding box center [1465, 359] width 181 height 30
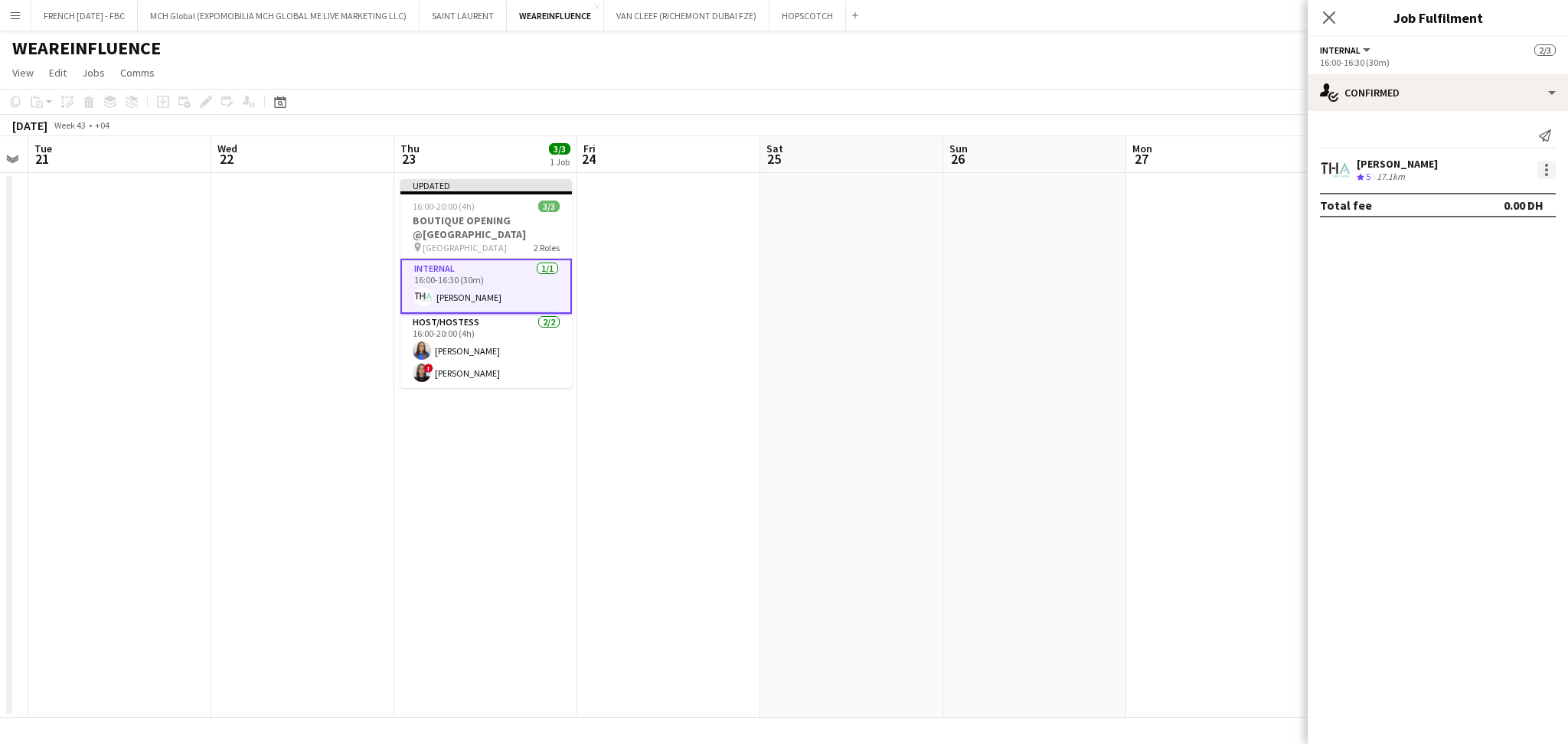
click at [1541, 161] on div at bounding box center [1547, 170] width 18 height 18
click at [1503, 382] on span "Set as supervisor" at bounding box center [1497, 381] width 95 height 13
click at [1195, 340] on app-date-cell at bounding box center [1218, 445] width 183 height 545
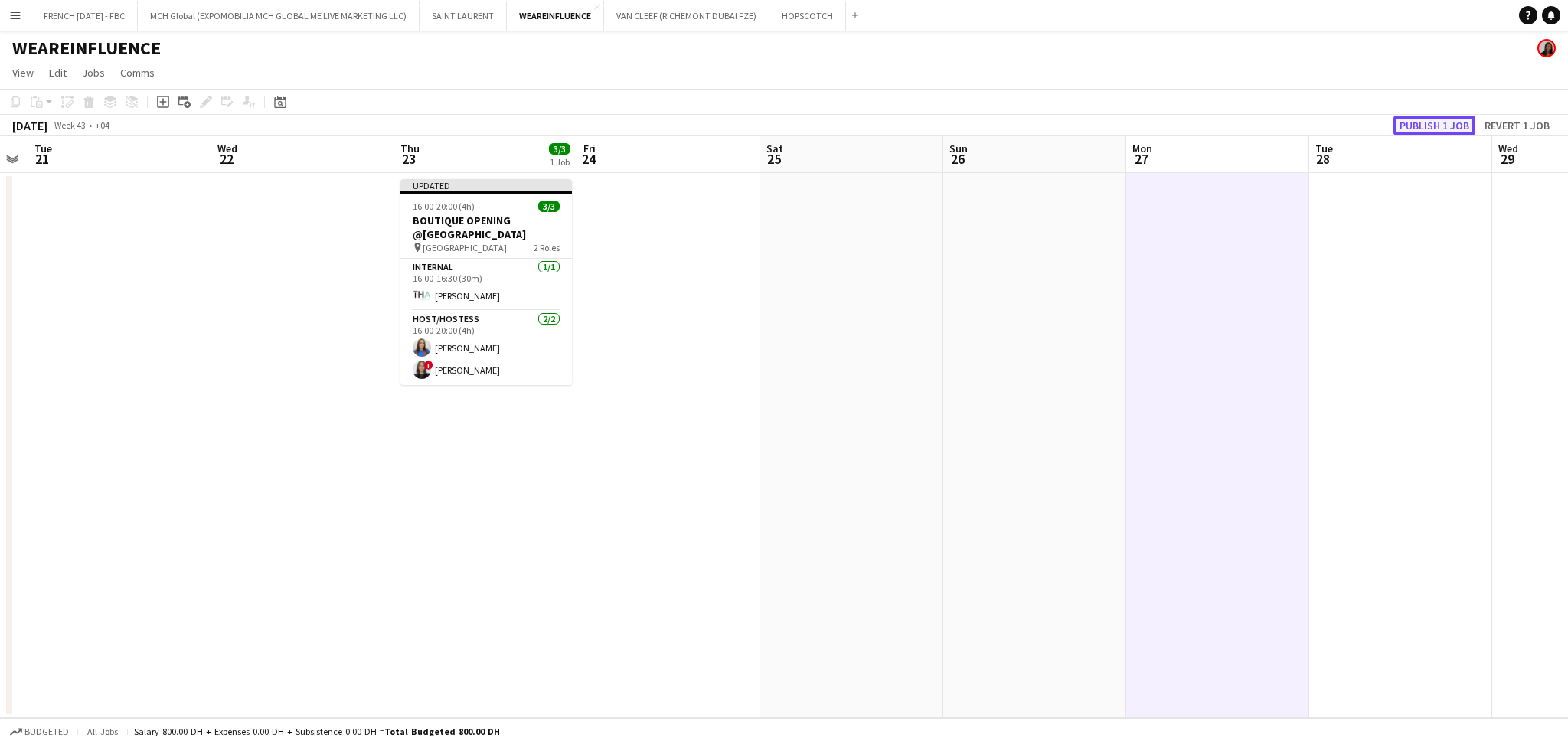
click at [1429, 119] on button "Publish 1 job" at bounding box center [1433, 126] width 82 height 20
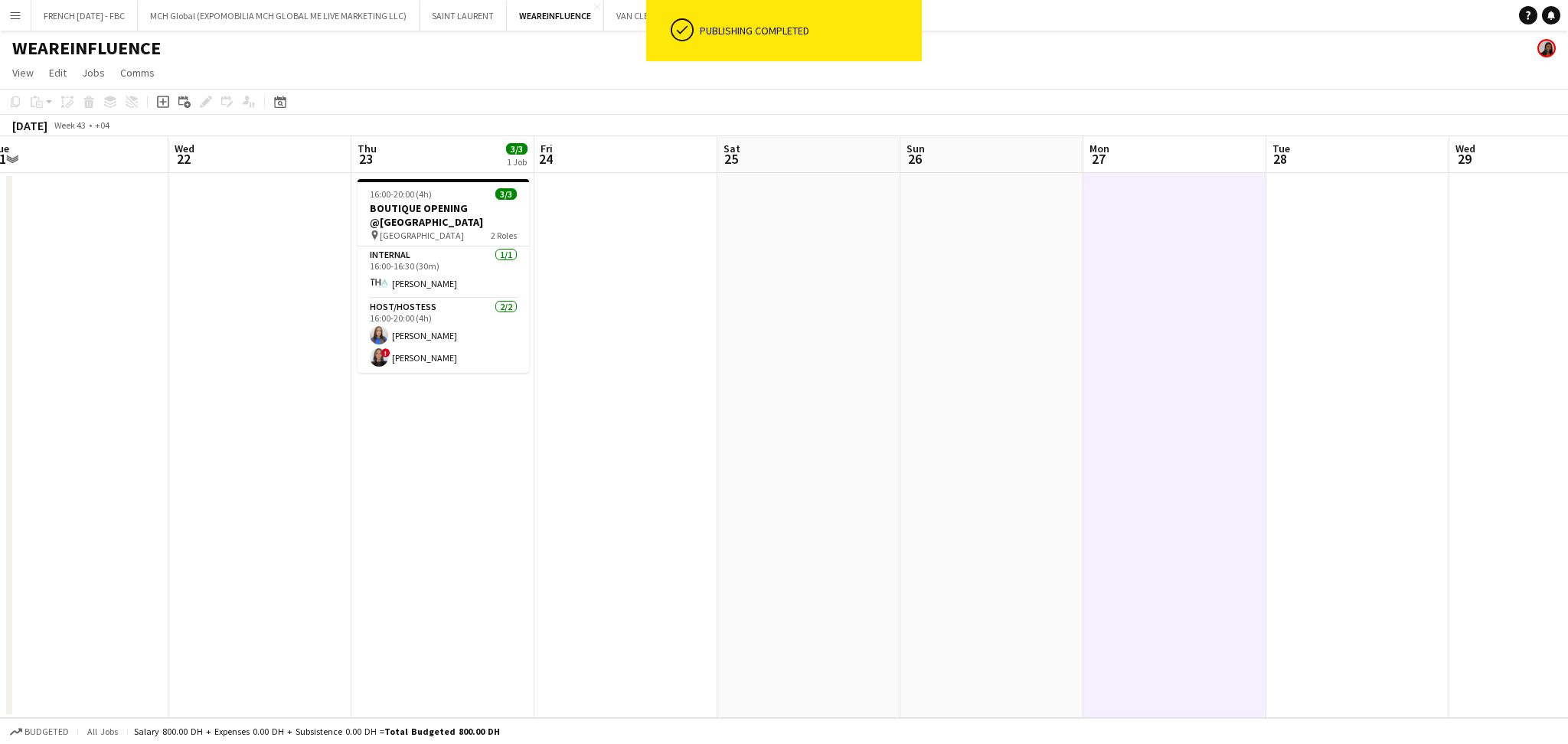
scroll to position [0, 374]
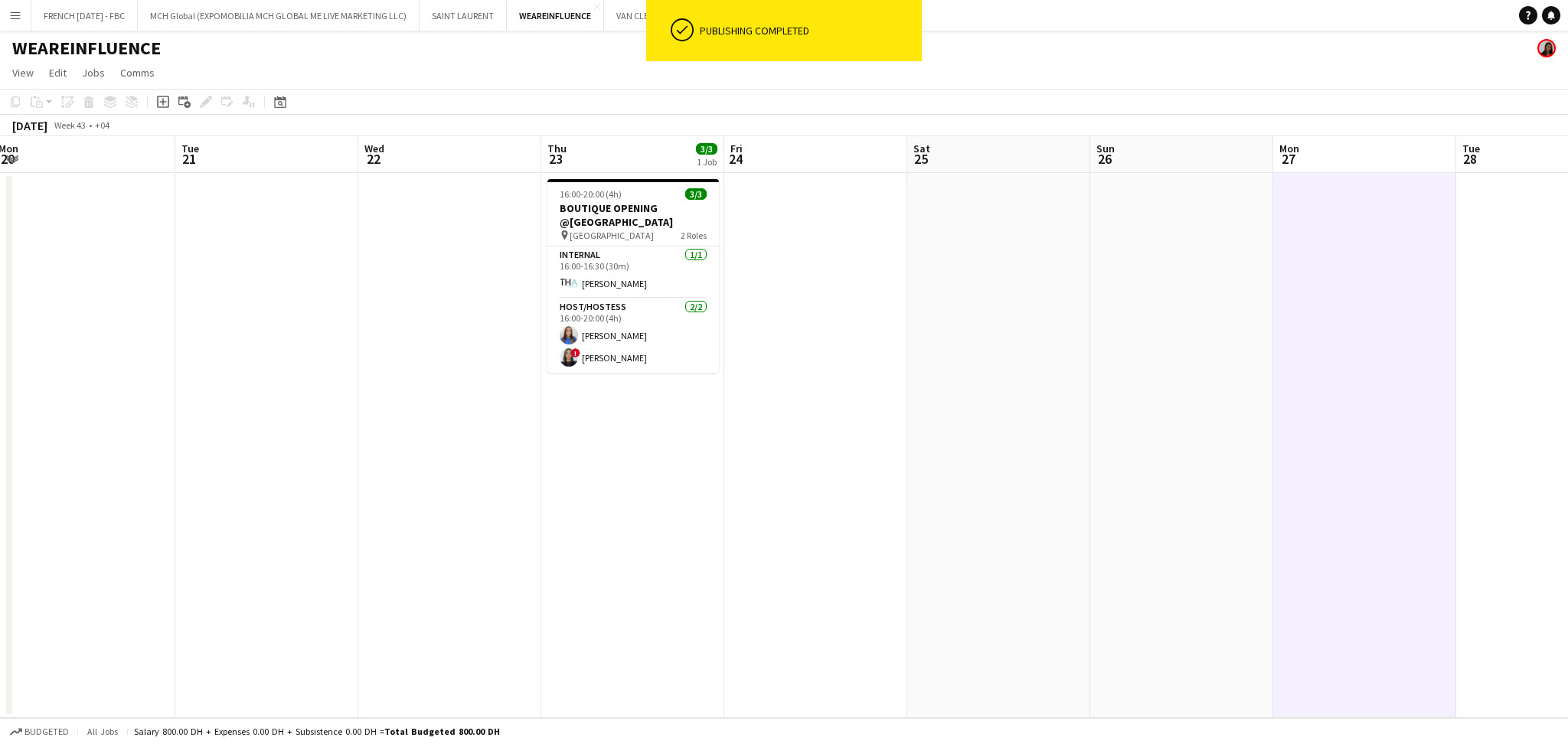
drag, startPoint x: 629, startPoint y: 405, endPoint x: 775, endPoint y: 406, distance: 146.0
click at [775, 406] on app-calendar-viewport "Sat 18 Sun 19 Mon 20 Tue 21 Wed 22 Thu 23 3/3 1 Job Fri 24 Sat 25 Sun 26 Mon 27…" at bounding box center [784, 427] width 1568 height 582
click at [641, 328] on app-card-role "Host/Hostess [DATE] 16:00-20:00 (4h) [PERSON_NAME] ! [PERSON_NAME]" at bounding box center [632, 335] width 171 height 74
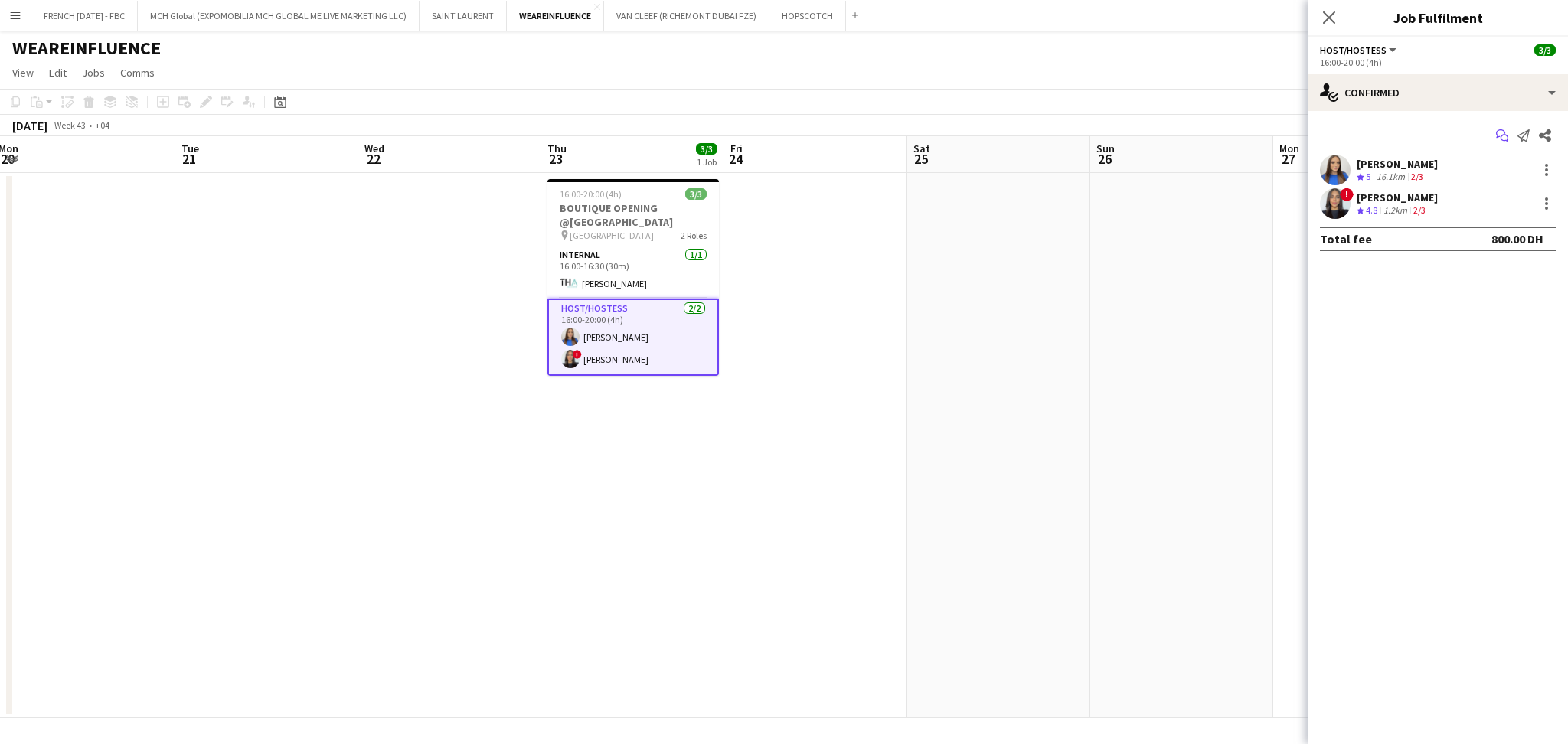
click at [1496, 137] on icon at bounding box center [1500, 133] width 9 height 8
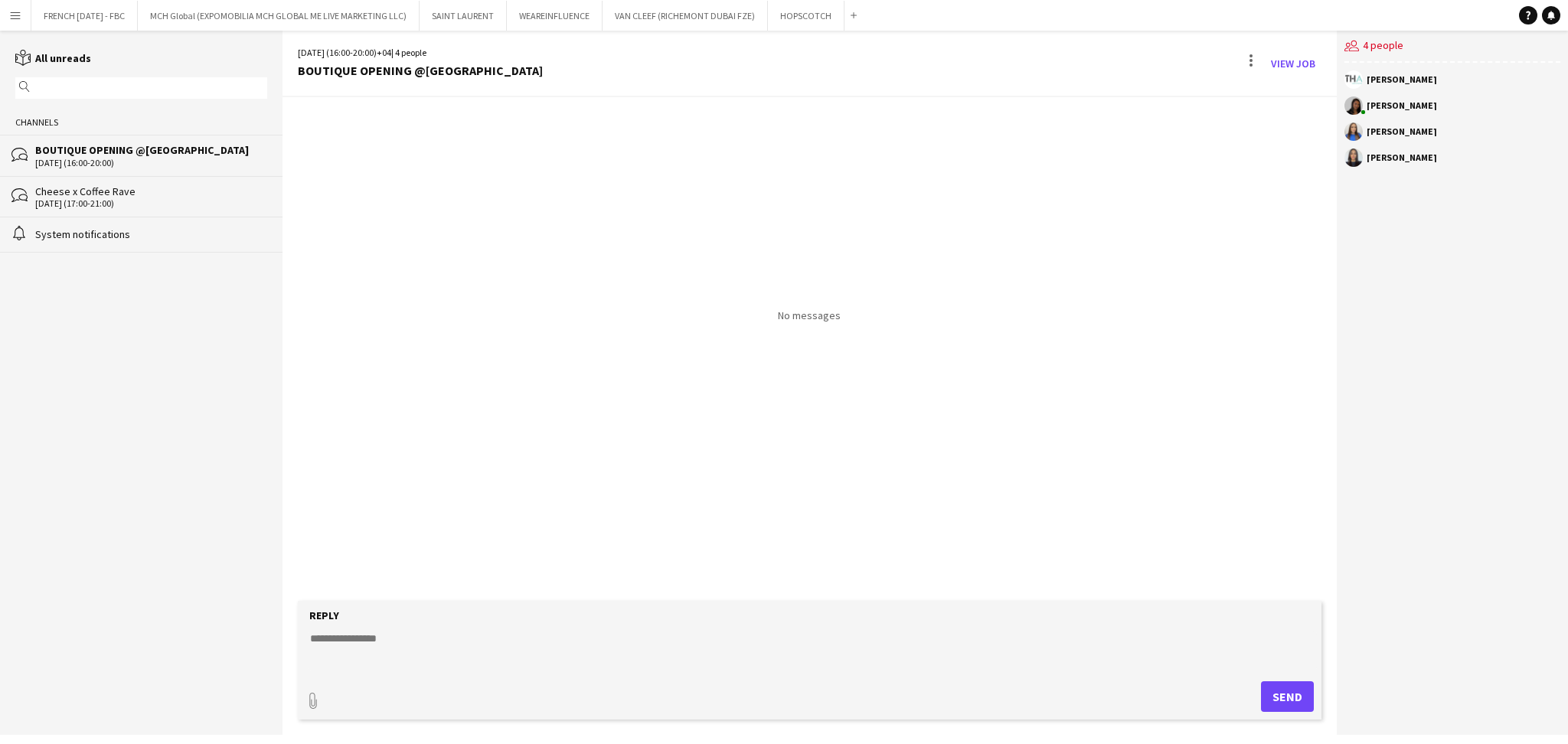
click at [492, 676] on form "Reply paperclip Send" at bounding box center [809, 660] width 1024 height 118
click at [496, 658] on textarea at bounding box center [813, 650] width 1008 height 39
paste textarea "**********"
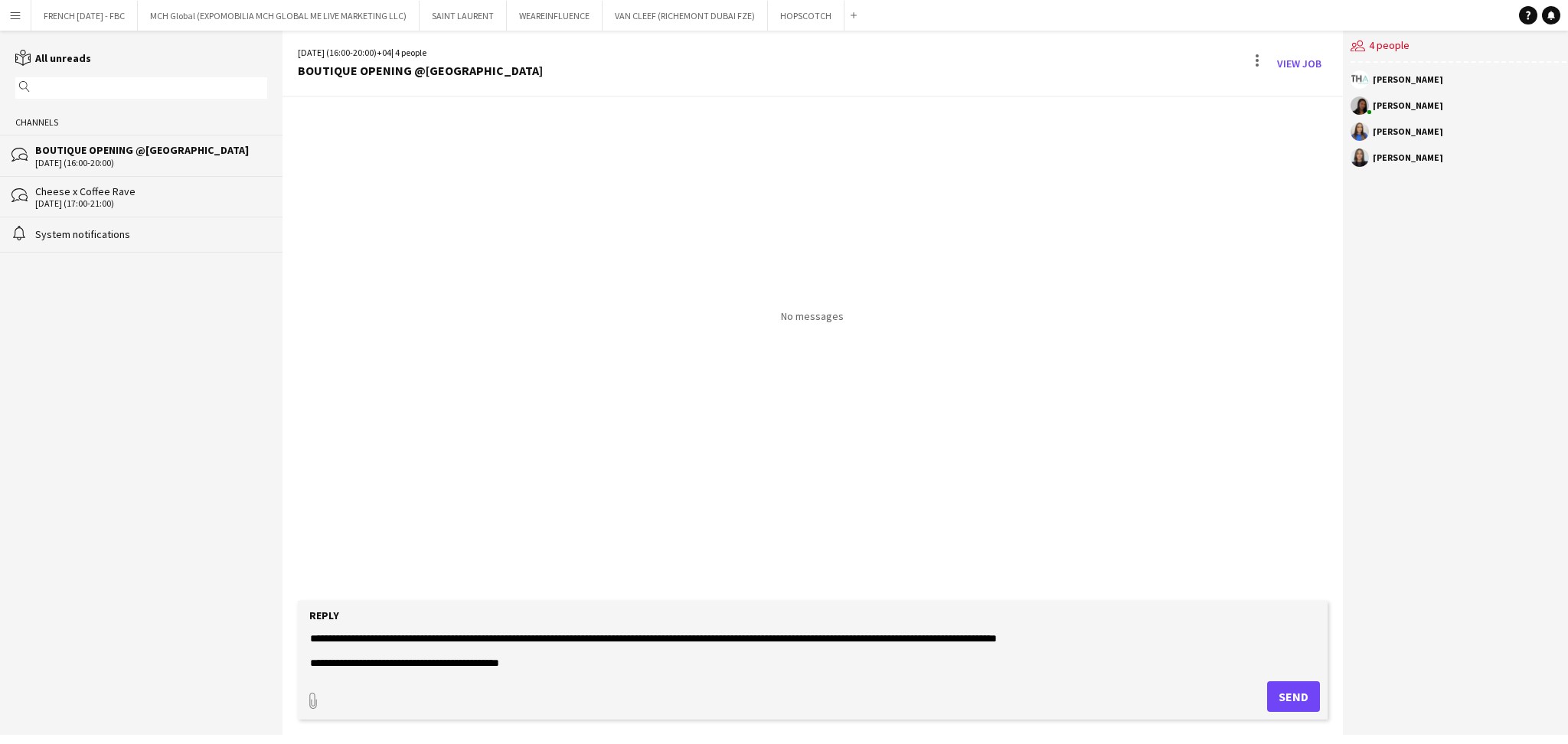
type textarea "**********"
drag, startPoint x: 1299, startPoint y: 682, endPoint x: 1299, endPoint y: 691, distance: 9.0
click at [1299, 685] on form "**********" at bounding box center [813, 660] width 1030 height 118
click at [1299, 691] on button "Send" at bounding box center [1294, 696] width 53 height 30
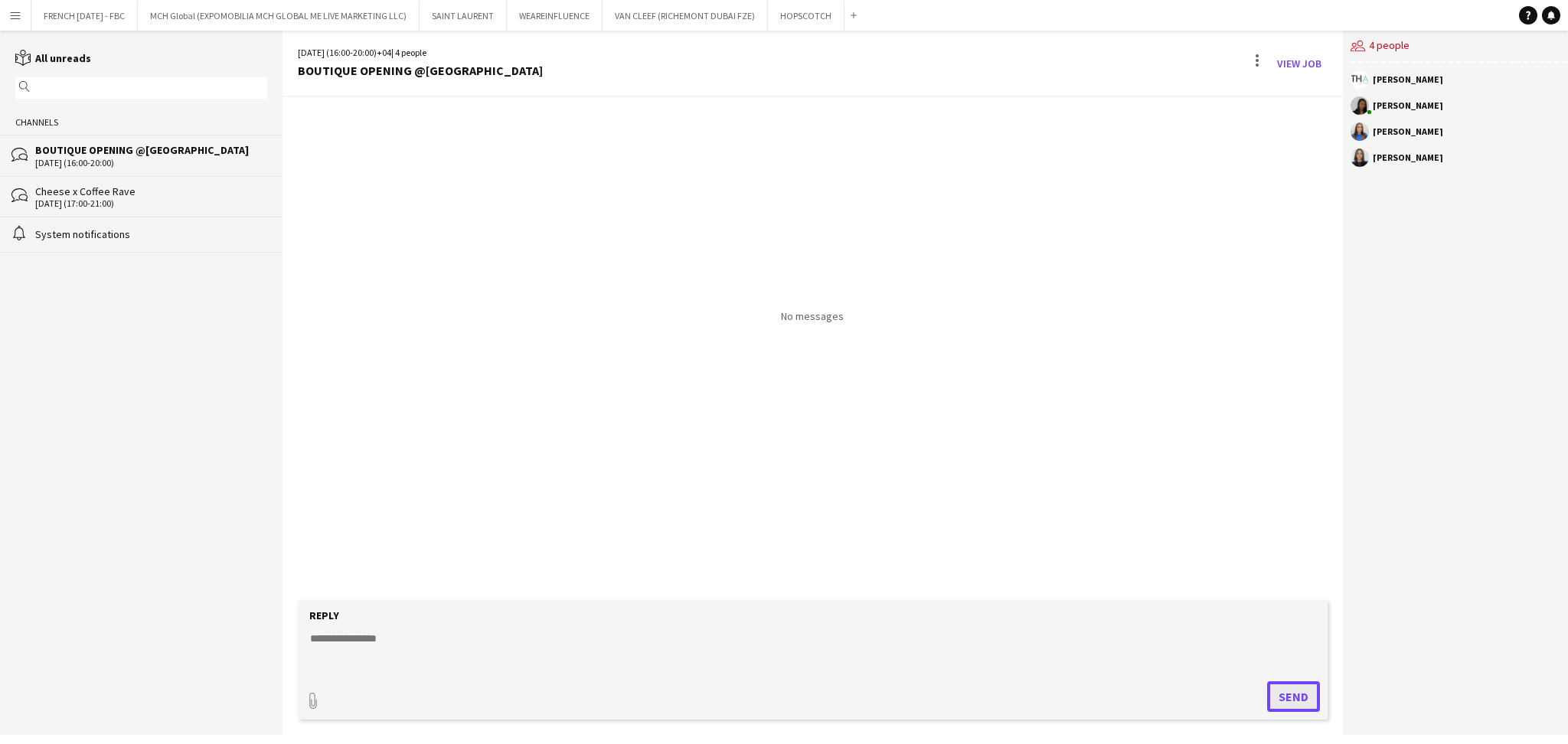
scroll to position [0, 0]
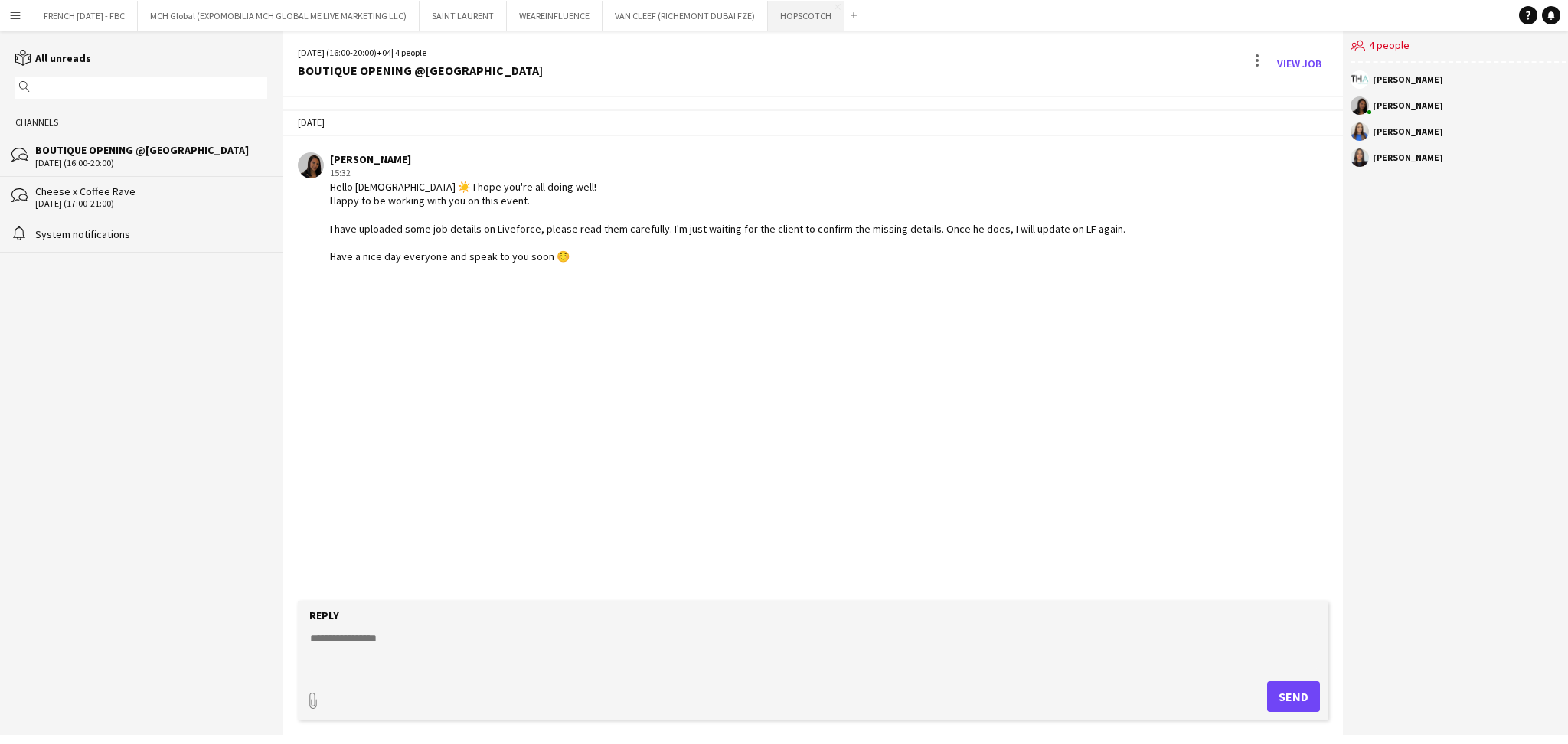
click at [802, 10] on button "HOPSCOTCH Close" at bounding box center [806, 16] width 77 height 30
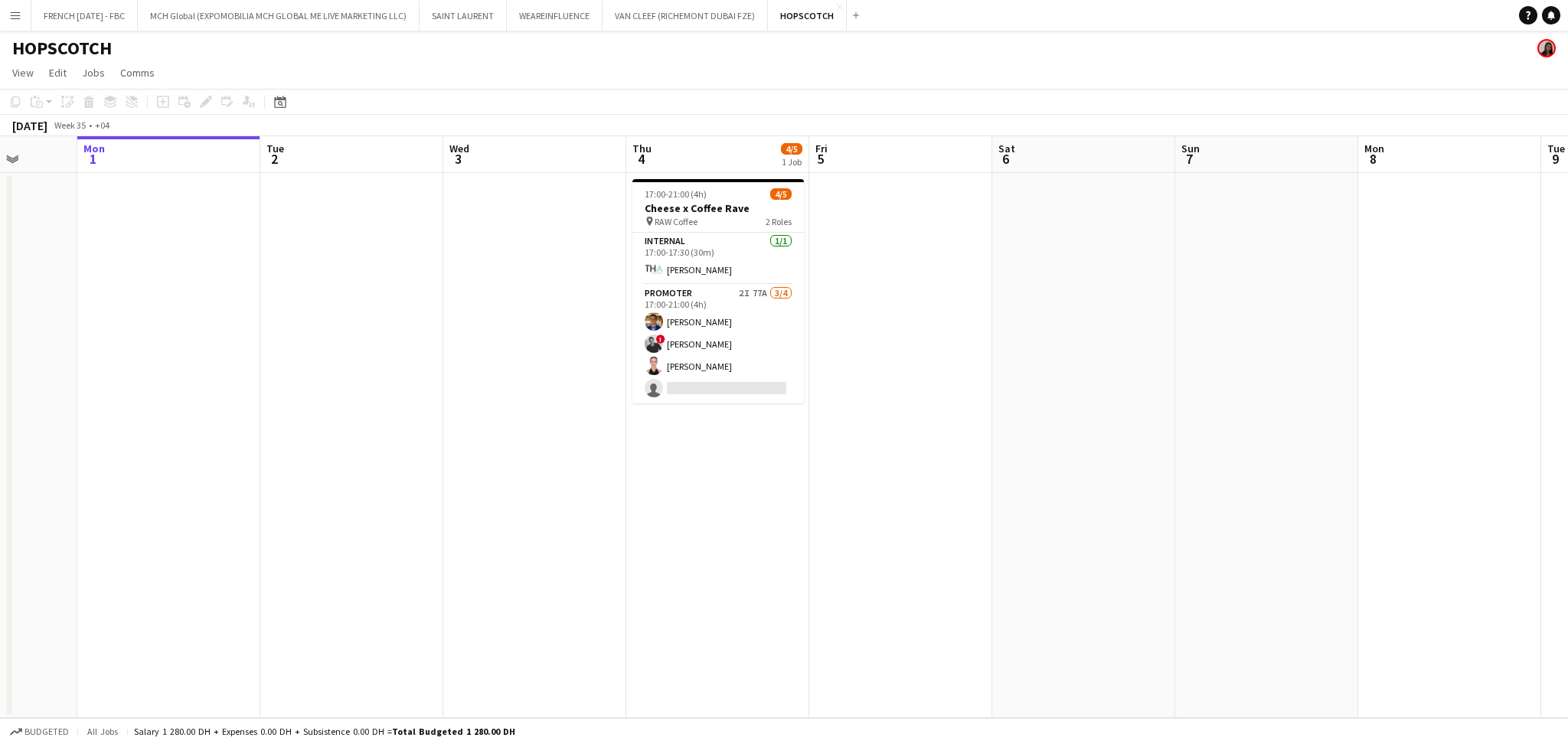
scroll to position [0, 424]
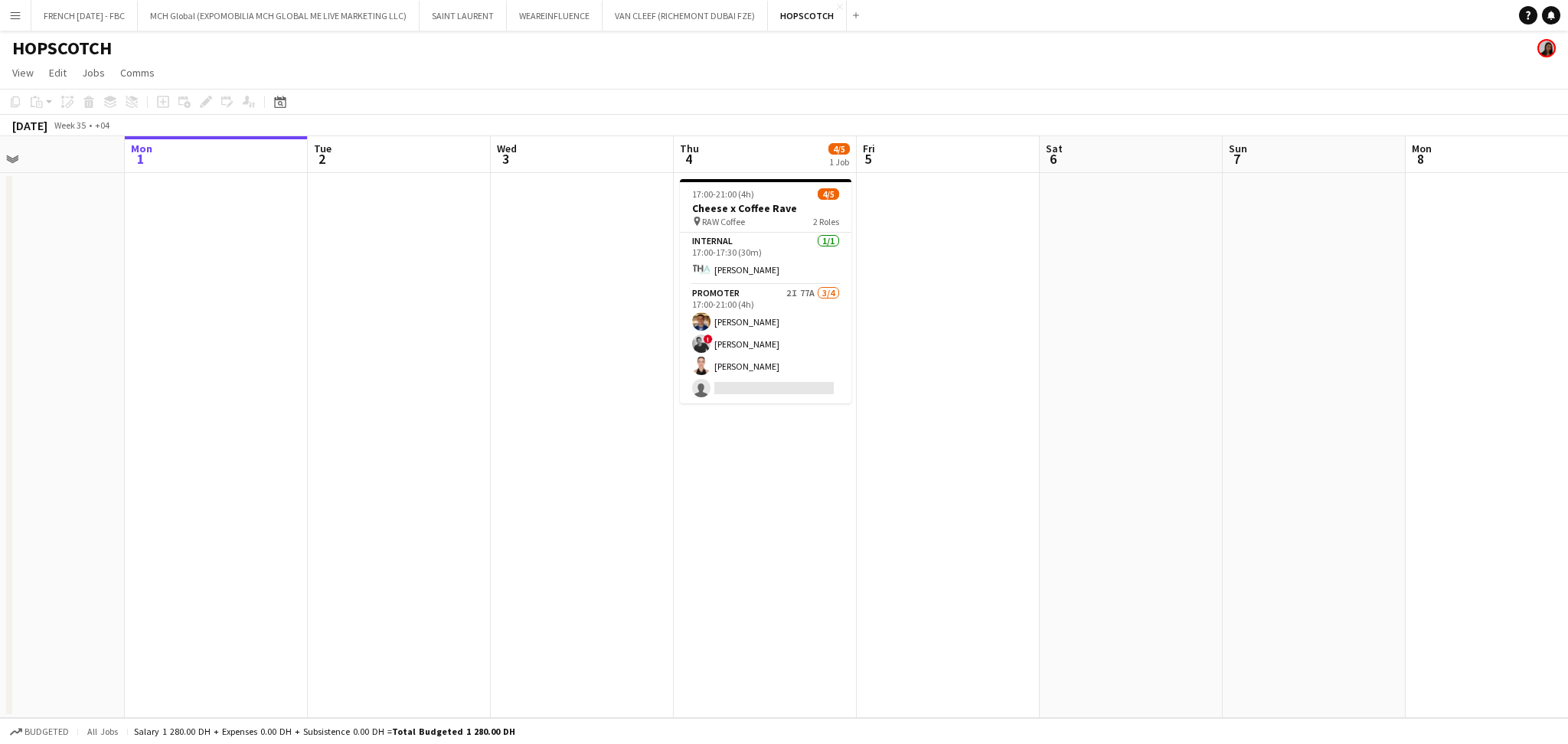
drag, startPoint x: 422, startPoint y: 447, endPoint x: 729, endPoint y: 472, distance: 308.0
click at [729, 472] on app-calendar-viewport "Fri 29 Sat 30 Sun 31 Mon 1 Tue 2 Wed 3 Thu 4 4/5 1 Job Fri 5 Sat 6 Sun 7 Mon 8 …" at bounding box center [784, 427] width 1568 height 582
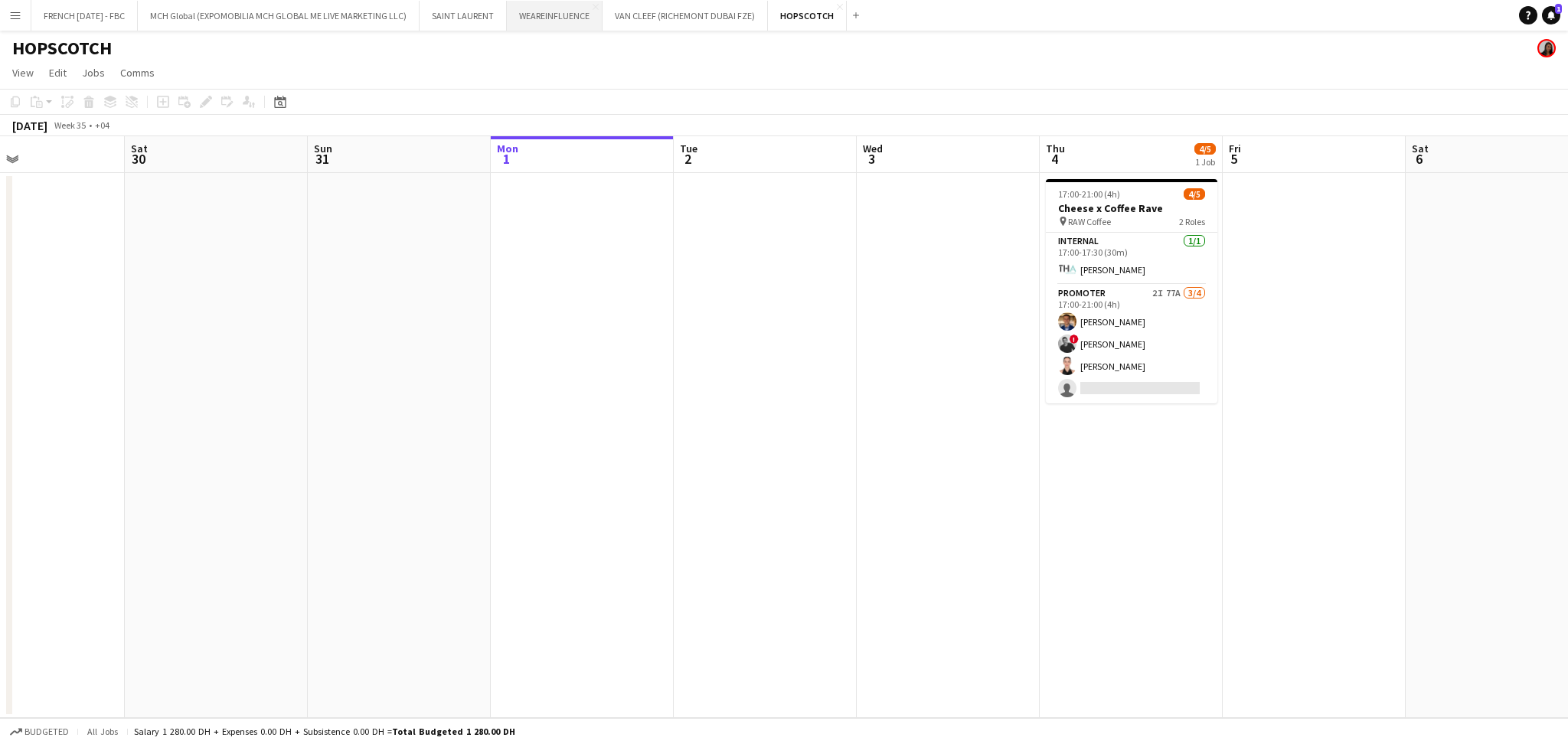
click at [568, 18] on button "WEAREINFLUENCE Close" at bounding box center [554, 16] width 95 height 30
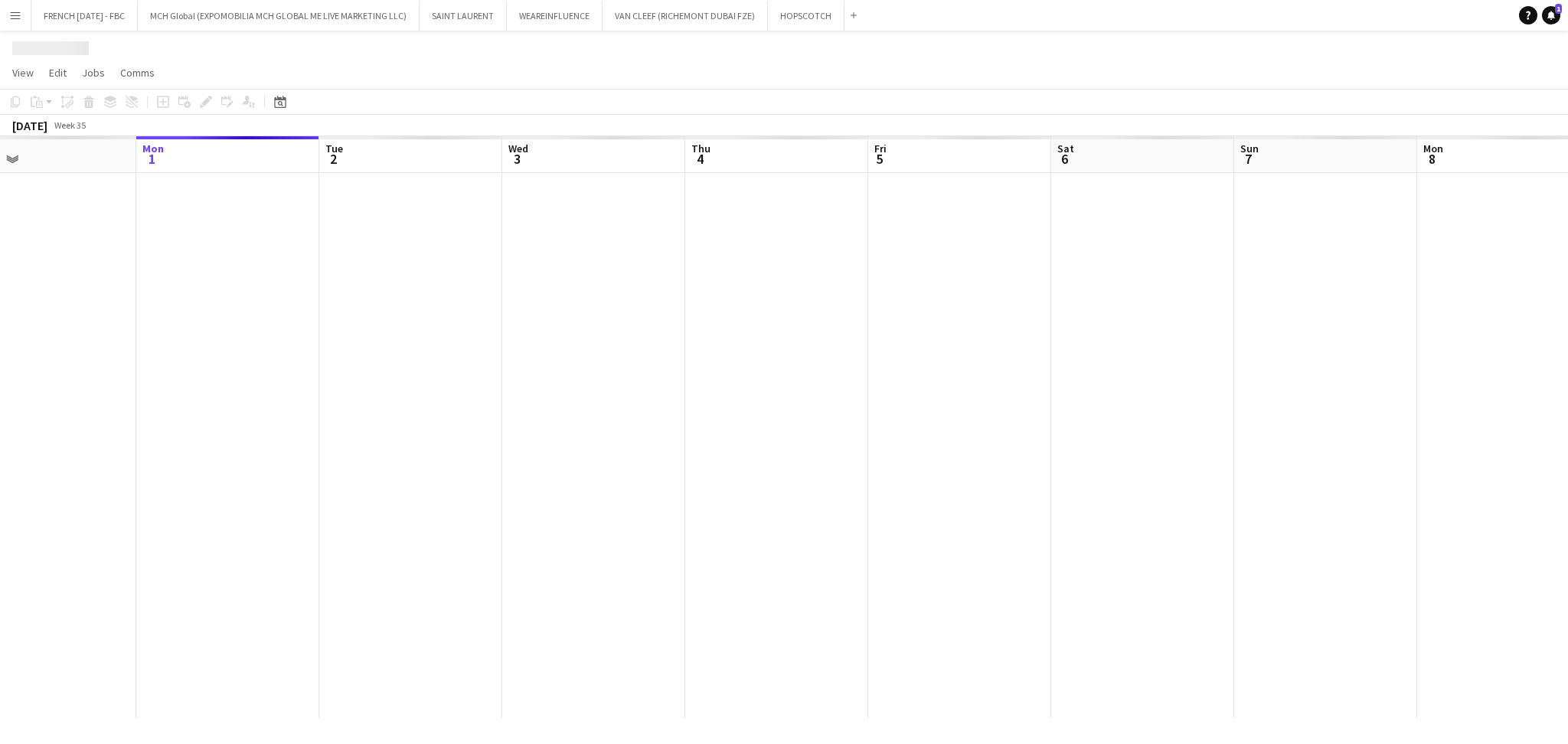
click at [6, 297] on div "Fri 29 Sat 30 Sun 31 Mon 1 Tue 2 Wed 3 Thu 4 Fri 5 Sat 6 Sun 7 Mon 8 Tue 9 Wed …" at bounding box center [784, 427] width 1568 height 582
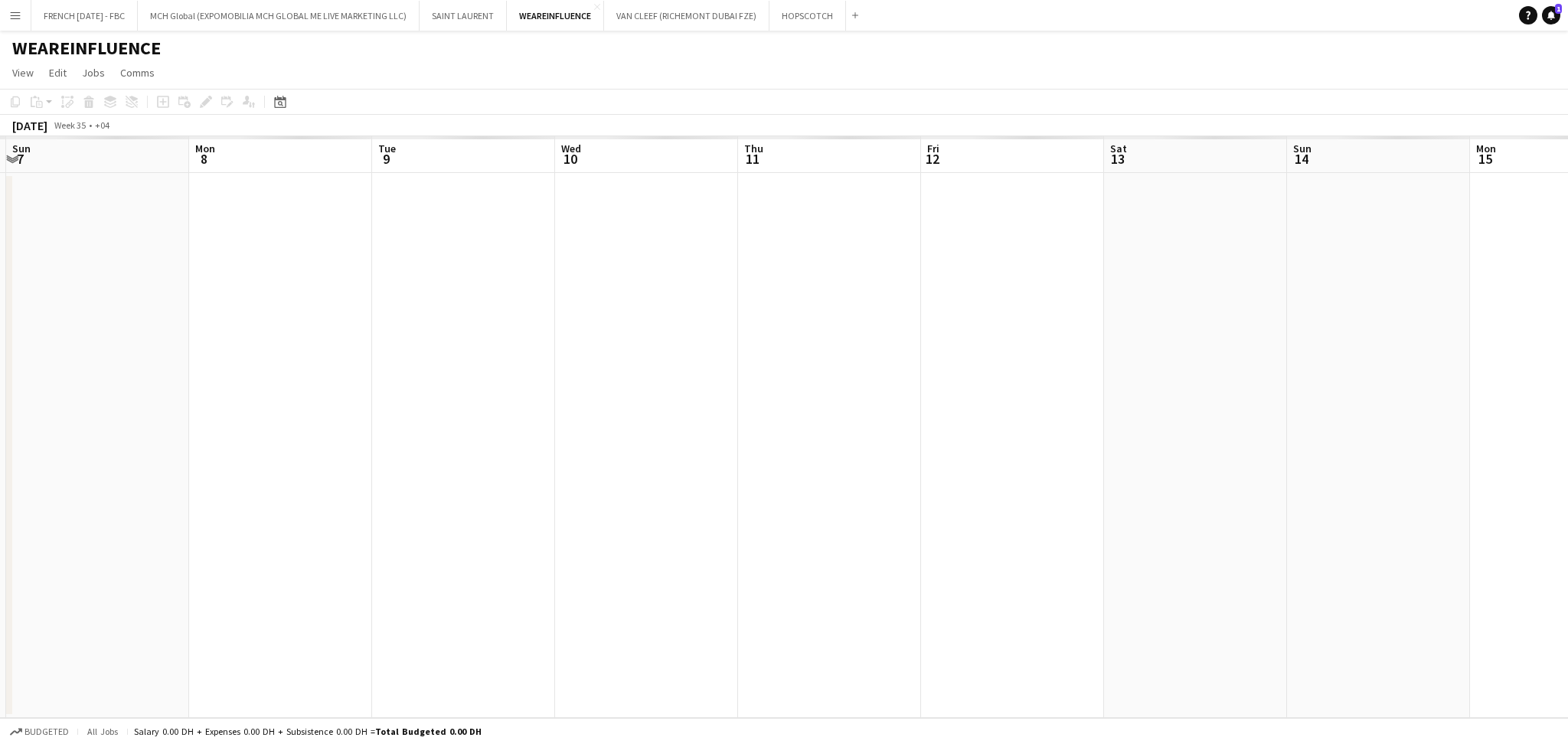
drag, startPoint x: 1509, startPoint y: 307, endPoint x: 211, endPoint y: 352, distance: 1298.8
click at [189, 345] on app-calendar-viewport "Thu 4 Fri 5 Sat 6 Sun 7 Mon 8 Tue 9 Wed 10 Thu 11 Fri 12 Sat 13 Sun 14 Mon 15 T…" at bounding box center [784, 427] width 1568 height 582
drag, startPoint x: 1398, startPoint y: 410, endPoint x: 47, endPoint y: 404, distance: 1351.0
click at [7, 397] on div "Fri 12 Sat 13 Sun 14 Mon 15 Tue 16 Wed 17 Thu 18 Fri 19 Sat 20 Sun 21 Mon 22 Tu…" at bounding box center [784, 427] width 1568 height 582
drag, startPoint x: 767, startPoint y: 433, endPoint x: 356, endPoint y: 445, distance: 411.2
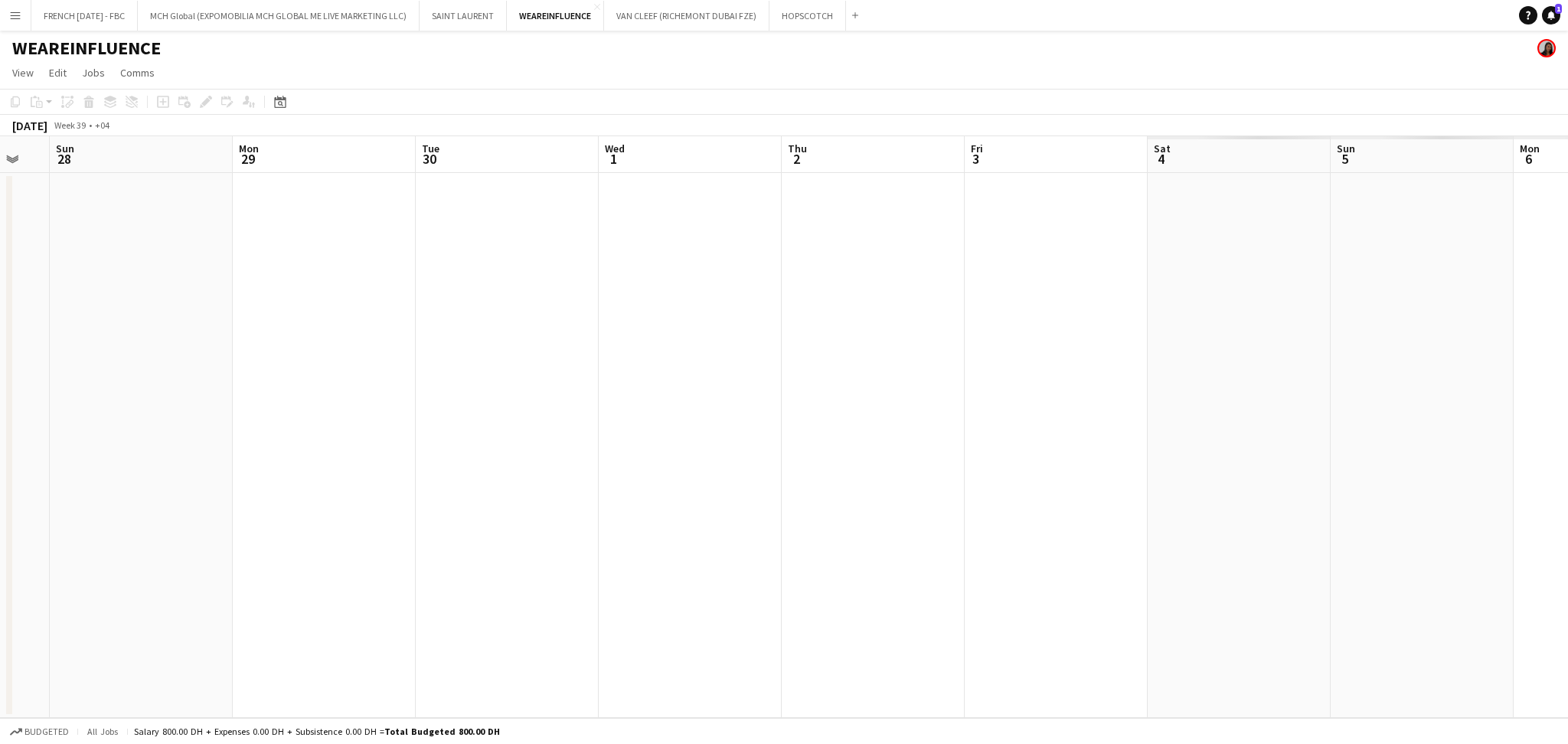
click at [133, 433] on app-calendar-viewport "Thu 25 Fri 26 Sat 27 Sun 28 Mon 29 Tue 30 Wed 1 Thu 2 Fri 3 Sat 4 Sun 5 Mon 6 T…" at bounding box center [784, 427] width 1568 height 582
click at [148, 478] on app-calendar-viewport "Sat 27 Sun 28 Mon 29 Tue 30 Wed 1 Thu 2 Fri 3 Sat 4 Sun 5 Mon 6 Tue 7 Wed 8 Thu…" at bounding box center [784, 427] width 1568 height 582
drag, startPoint x: 949, startPoint y: 489, endPoint x: 40, endPoint y: 482, distance: 909.0
click at [31, 482] on app-calendar-viewport "Tue 7 Wed 8 Thu 9 Fri 10 Sat 11 Sun 12 Mon 13 Tue 14 Wed 15 Thu 16 Fri 17 Sat 1…" at bounding box center [784, 427] width 1568 height 582
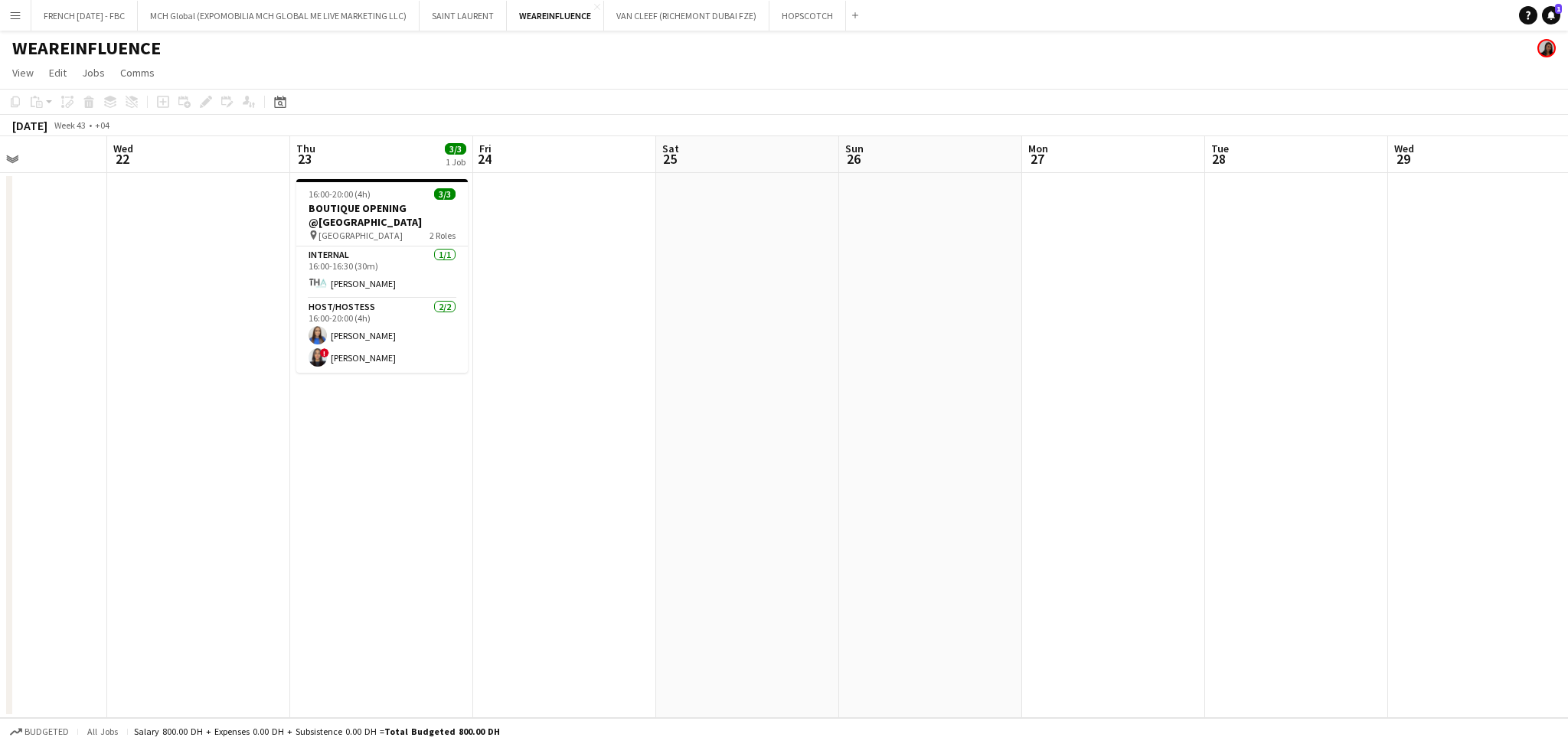
scroll to position [0, 588]
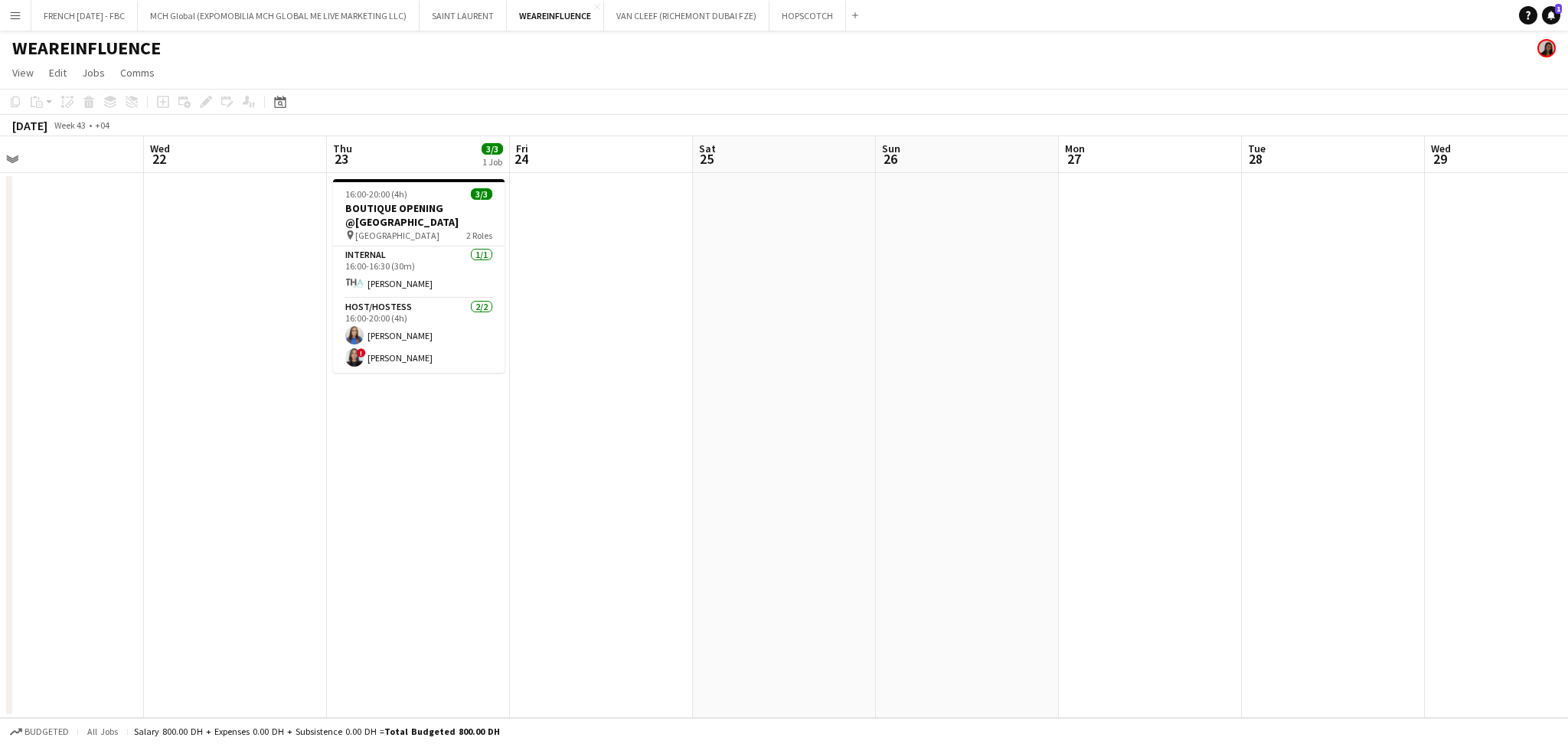
drag, startPoint x: 593, startPoint y: 476, endPoint x: 304, endPoint y: 457, distance: 289.6
click at [304, 457] on app-calendar-viewport "Sat 18 Sun 19 Mon 20 Tue 21 Wed 22 Thu 23 3/3 1 Job Fri 24 Sat 25 Sun 26 Mon 27…" at bounding box center [784, 427] width 1568 height 582
click at [1560, 26] on app-navbar "Menu Boards Boards Boards All jobs Status Workforce Workforce My Workforce Recr…" at bounding box center [784, 15] width 1568 height 30
click at [1560, 13] on span "1" at bounding box center [1559, 8] width 7 height 10
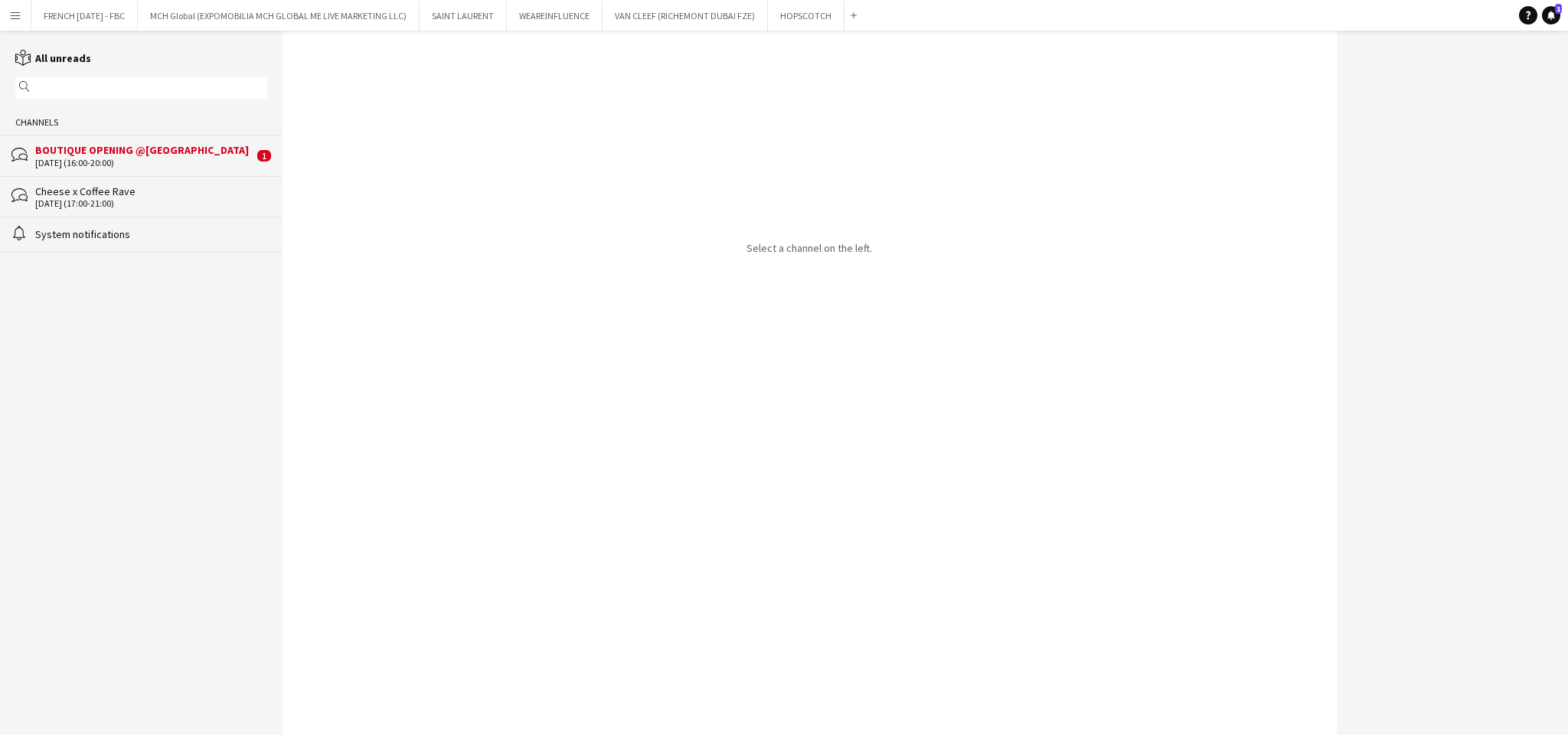
click at [142, 147] on div "BOUTIQUE OPENING @[GEOGRAPHIC_DATA]" at bounding box center [144, 149] width 218 height 14
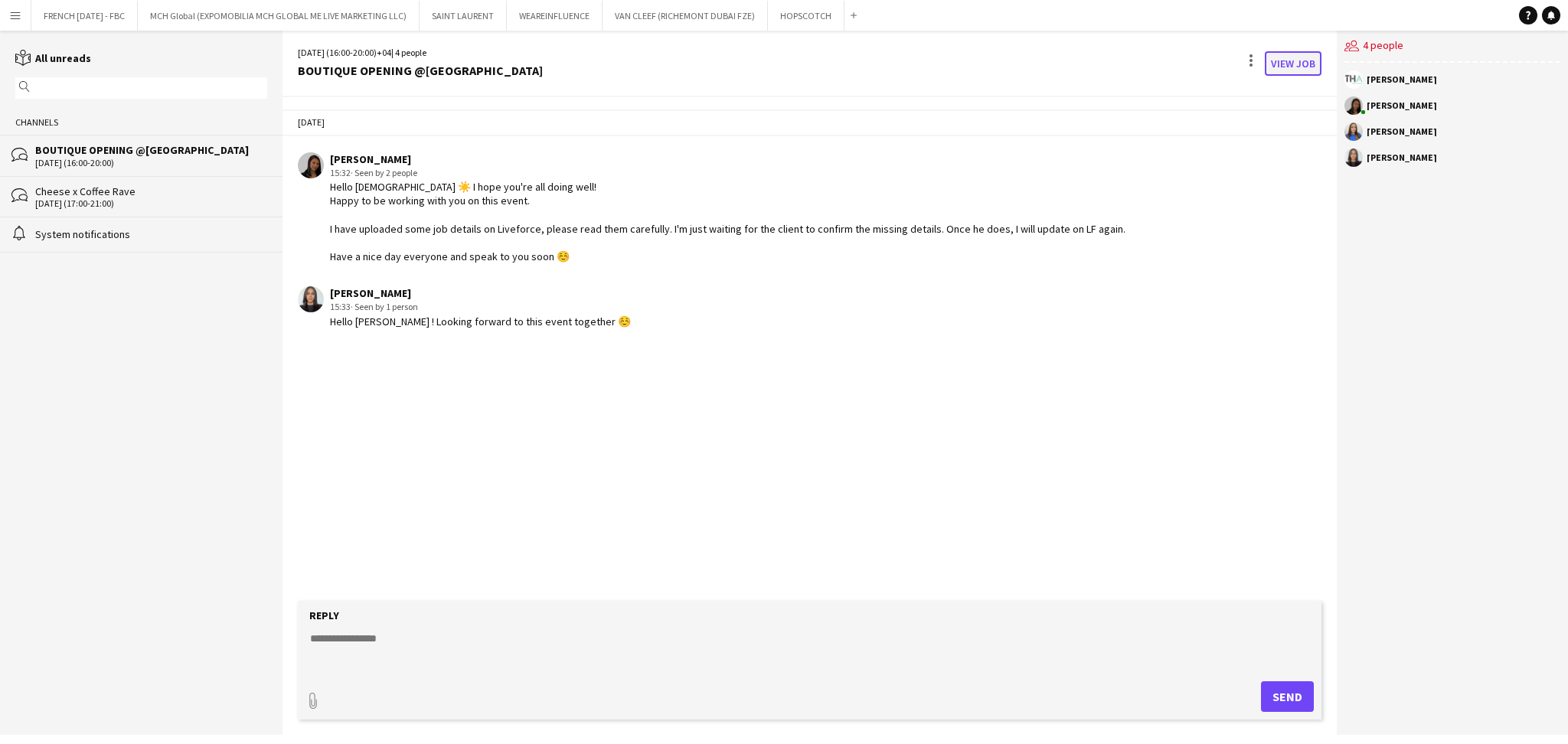
click at [1272, 60] on link "View Job" at bounding box center [1293, 63] width 57 height 25
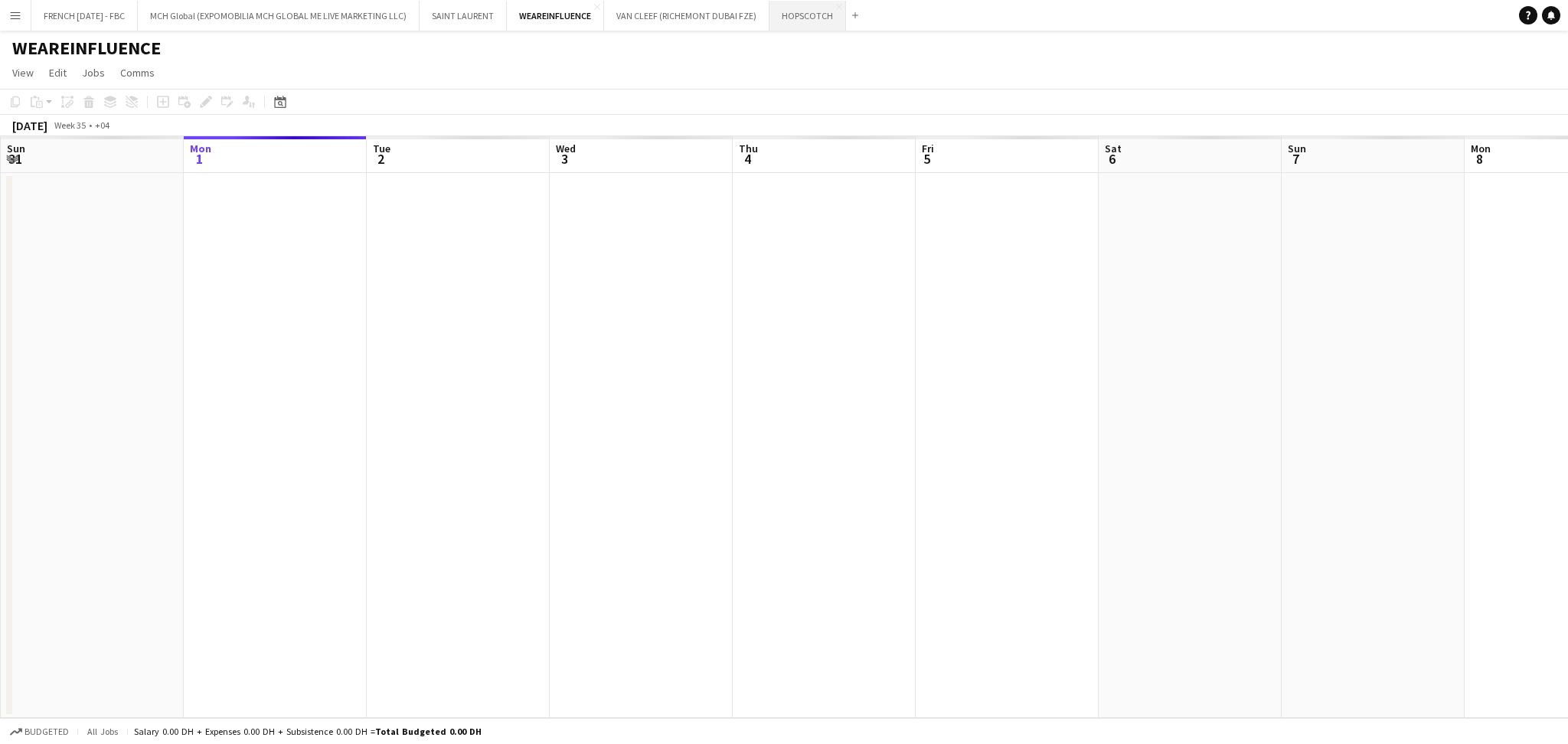
scroll to position [0, 527]
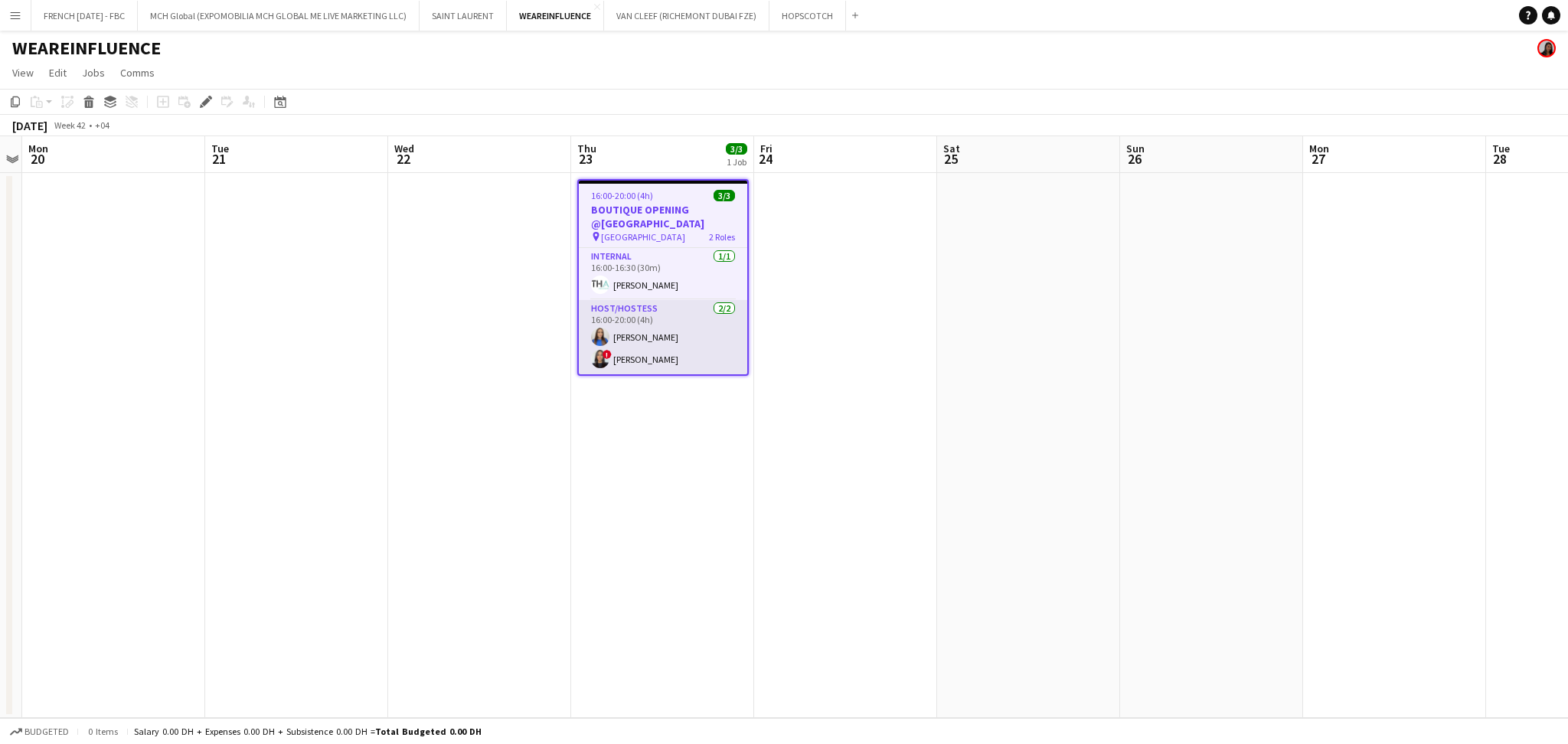
click at [687, 336] on app-card-role "Host/Hostess [DATE] 16:00-20:00 (4h) [PERSON_NAME] ! [PERSON_NAME]" at bounding box center [663, 336] width 169 height 74
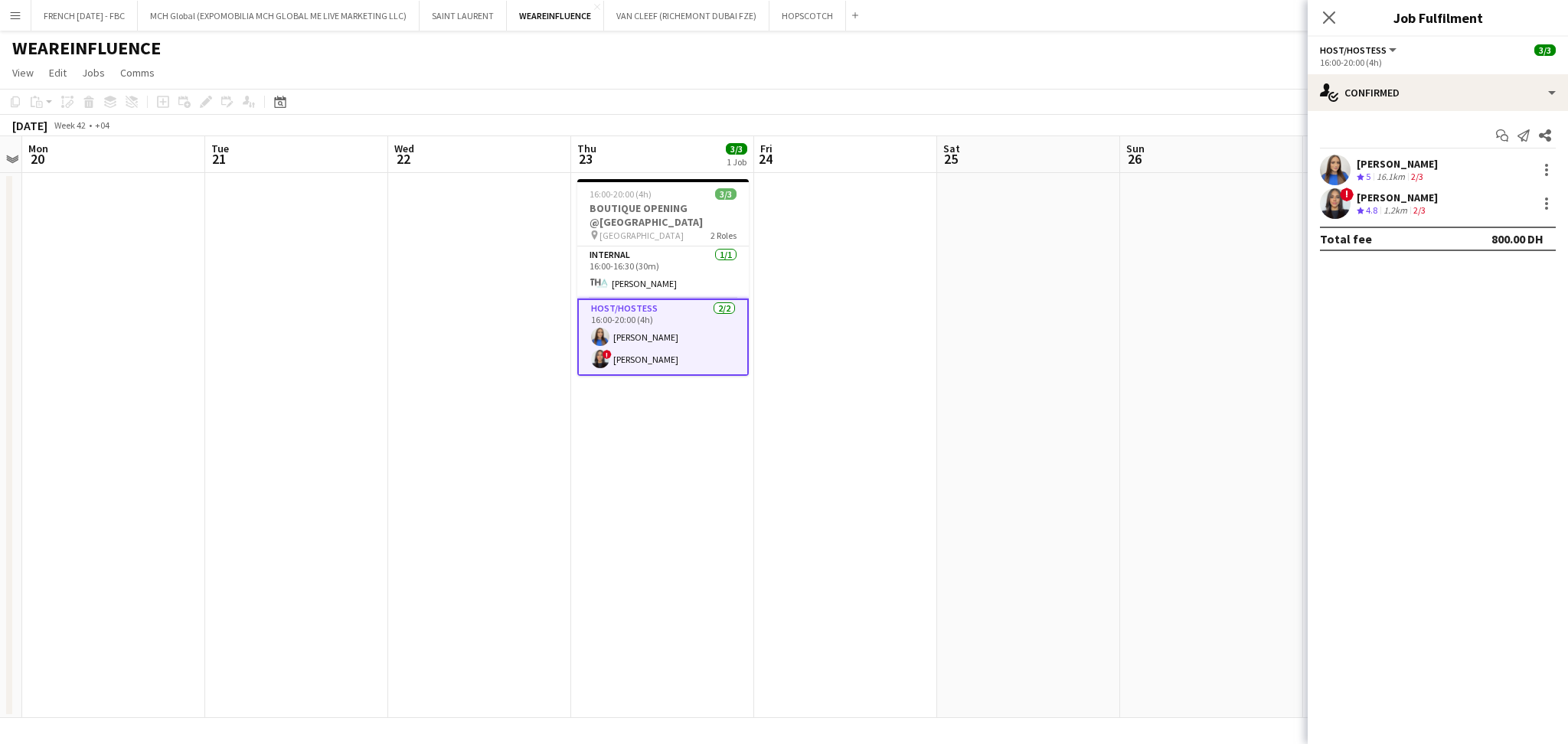
click at [1431, 172] on div "[PERSON_NAME] Crew rating 5 16.1km 2/3" at bounding box center [1438, 170] width 260 height 30
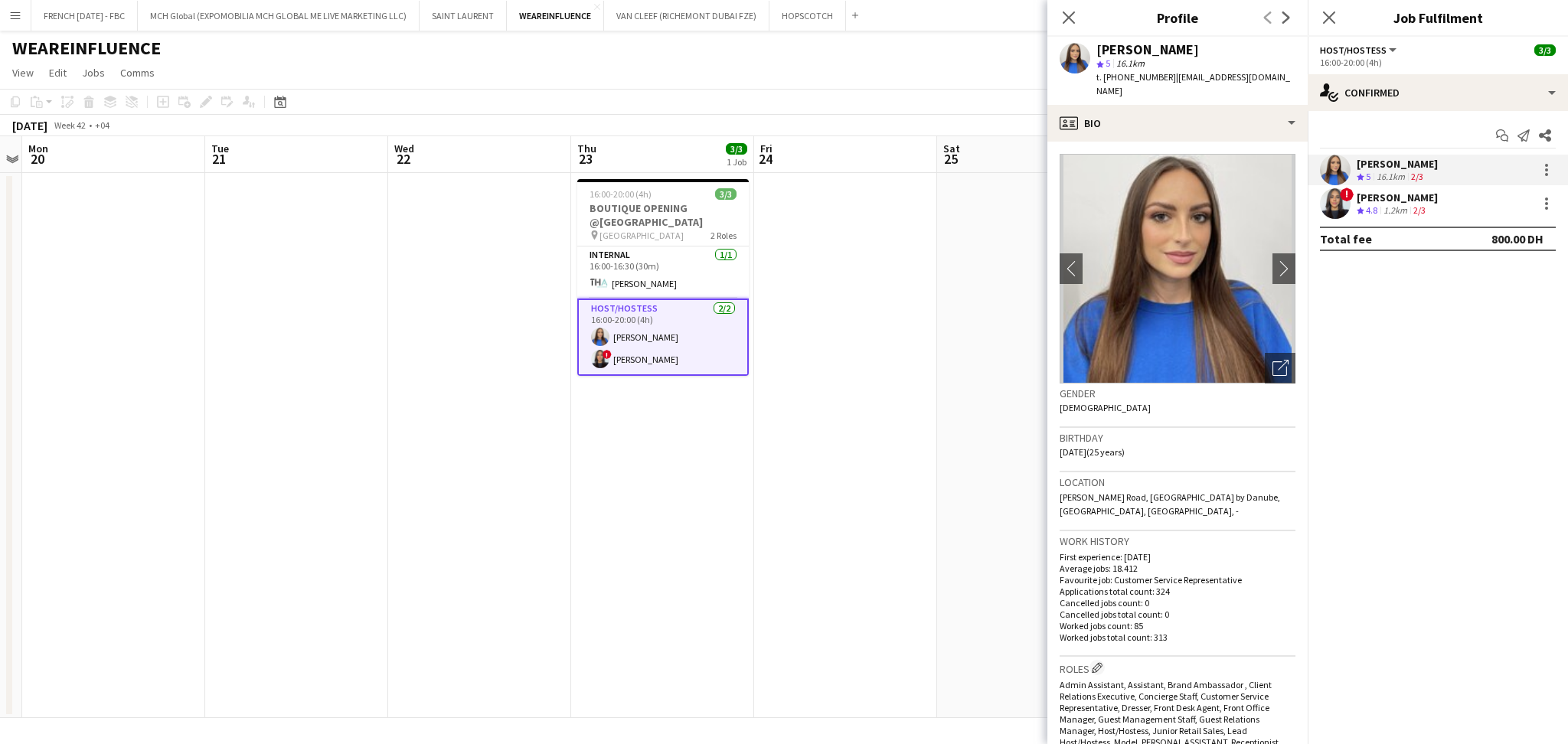
drag, startPoint x: 1096, startPoint y: 53, endPoint x: 1164, endPoint y: 74, distance: 71.2
click at [1164, 74] on div "[PERSON_NAME] star 5 16.1km t. [PHONE_NUMBER] | [EMAIL_ADDRESS][DOMAIN_NAME]" at bounding box center [1195, 71] width 199 height 56
copy div "[PERSON_NAME] star 5 16.1km t. [PHONE_NUMBER]"
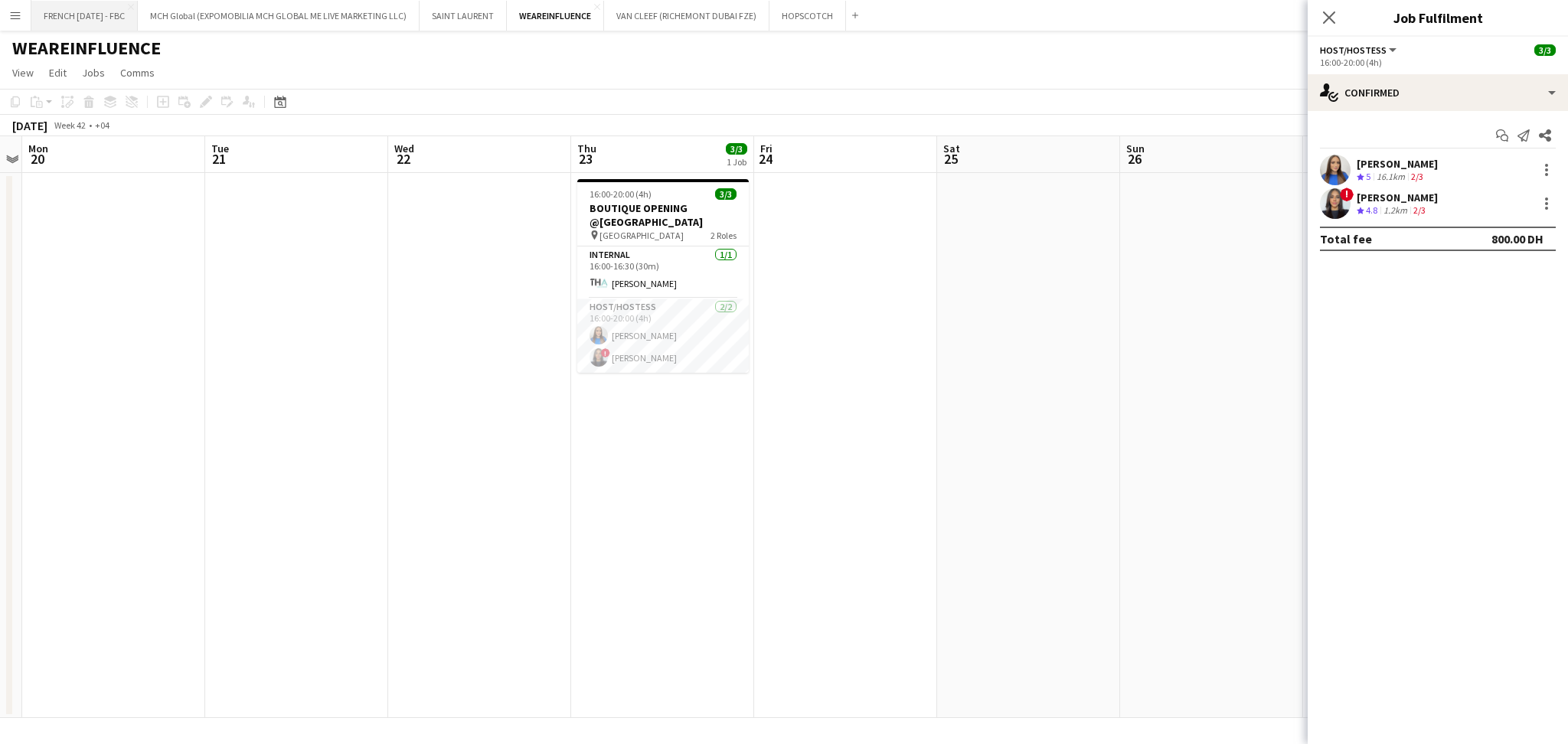
click at [95, 16] on button "FRENCH [DATE] - FBC Close" at bounding box center [84, 16] width 106 height 30
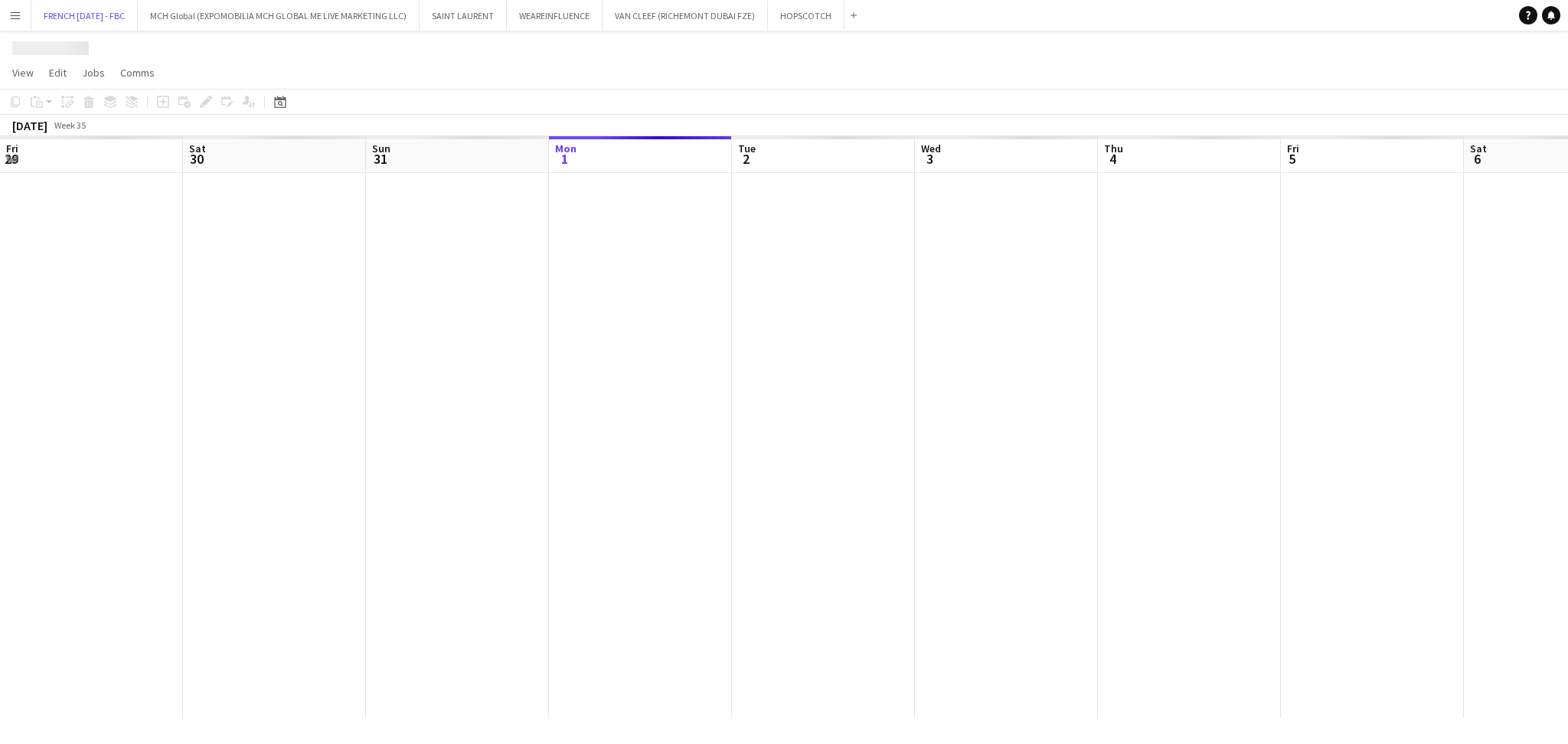
scroll to position [0, 366]
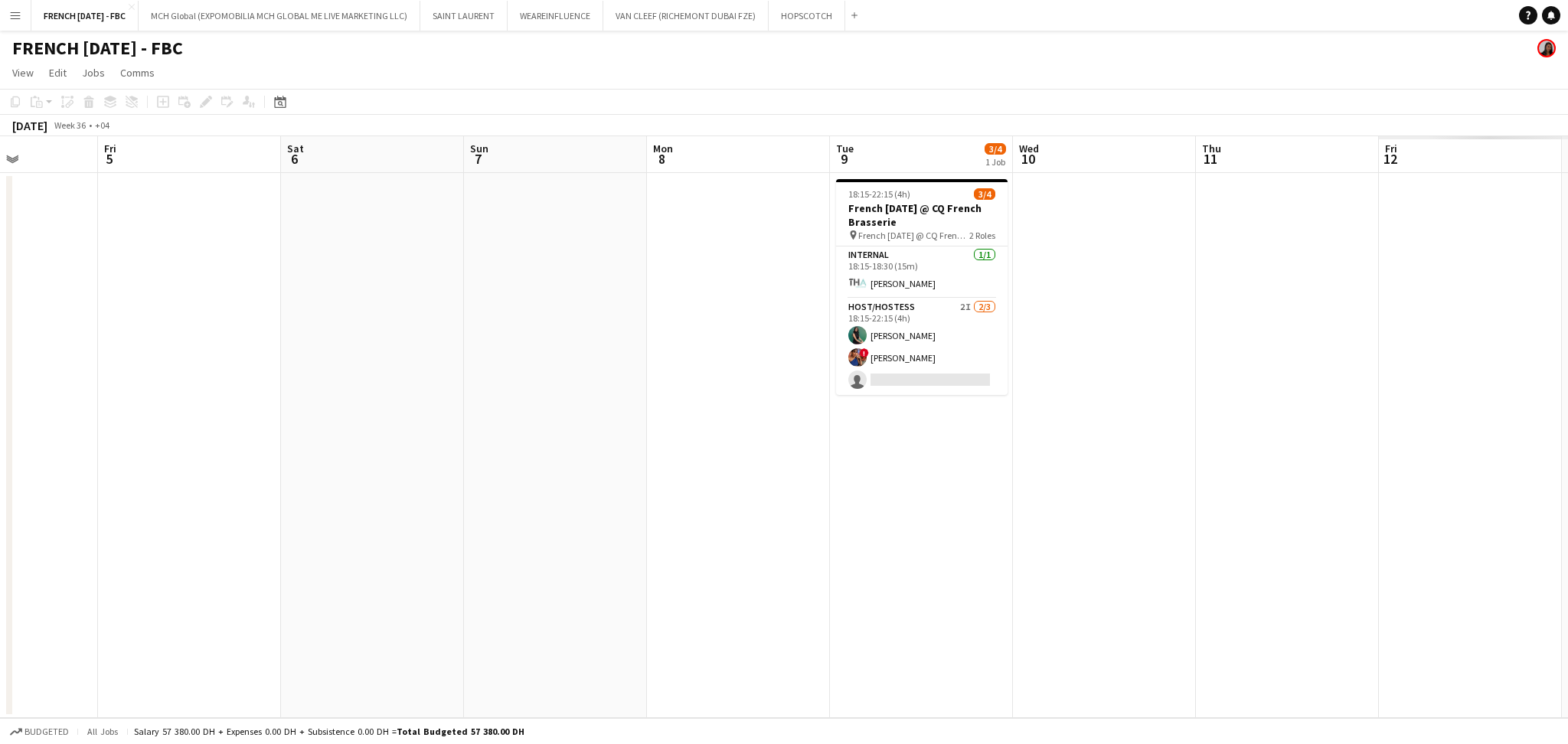
drag, startPoint x: 1228, startPoint y: 321, endPoint x: 477, endPoint y: 350, distance: 751.6
click at [477, 350] on app-calendar-viewport "Mon 1 Tue 2 Wed 3 Thu 4 Fri 5 Sat 6 Sun 7 Mon 8 Tue 9 3/4 1 Job Wed 10 Thu 11 F…" at bounding box center [784, 427] width 1568 height 582
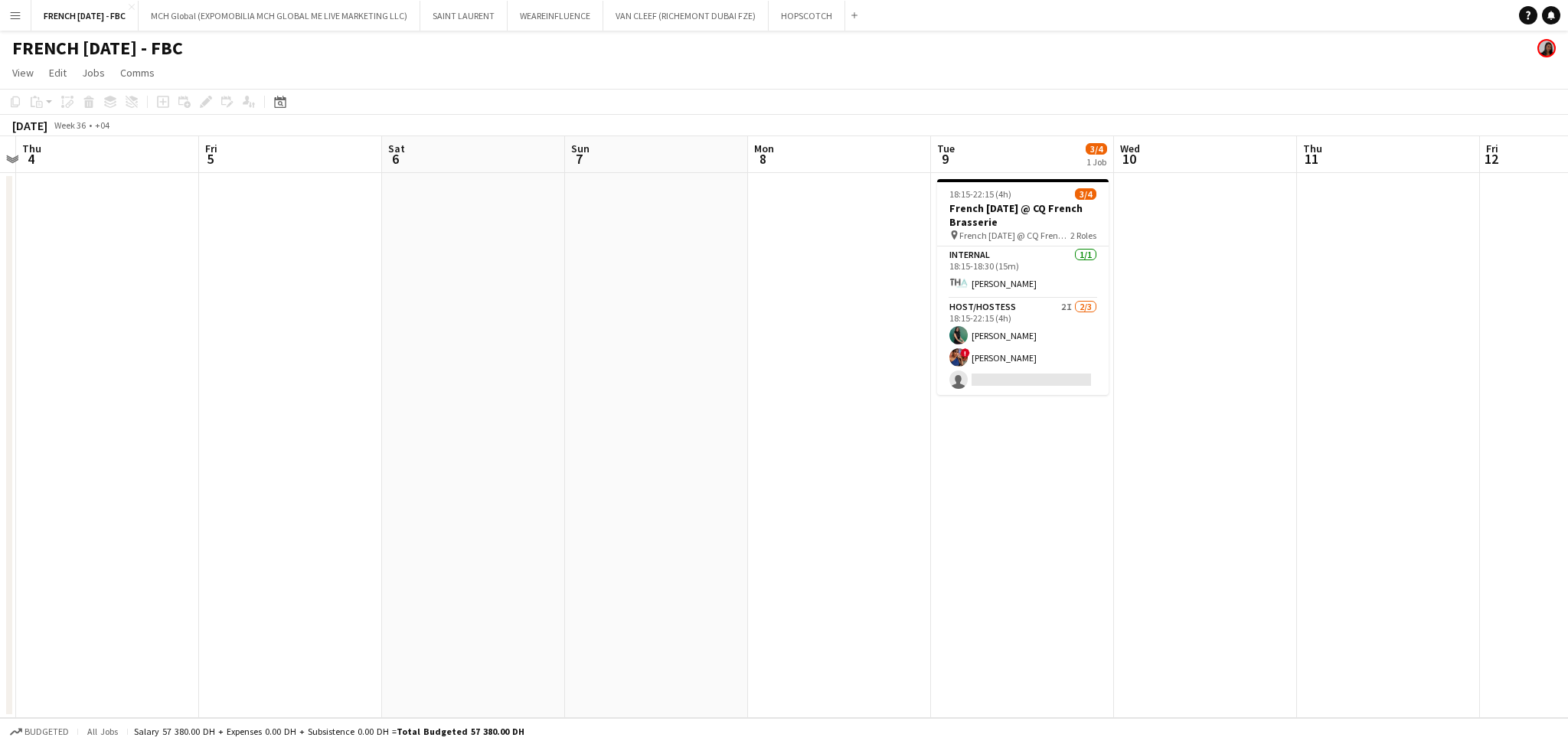
click at [620, 531] on app-calendar-viewport "Mon 1 Tue 2 Wed 3 Thu 4 Fri 5 Sat 6 Sun 7 Mon 8 Tue 9 3/4 1 Job Wed 10 Thu 11 F…" at bounding box center [784, 427] width 1568 height 582
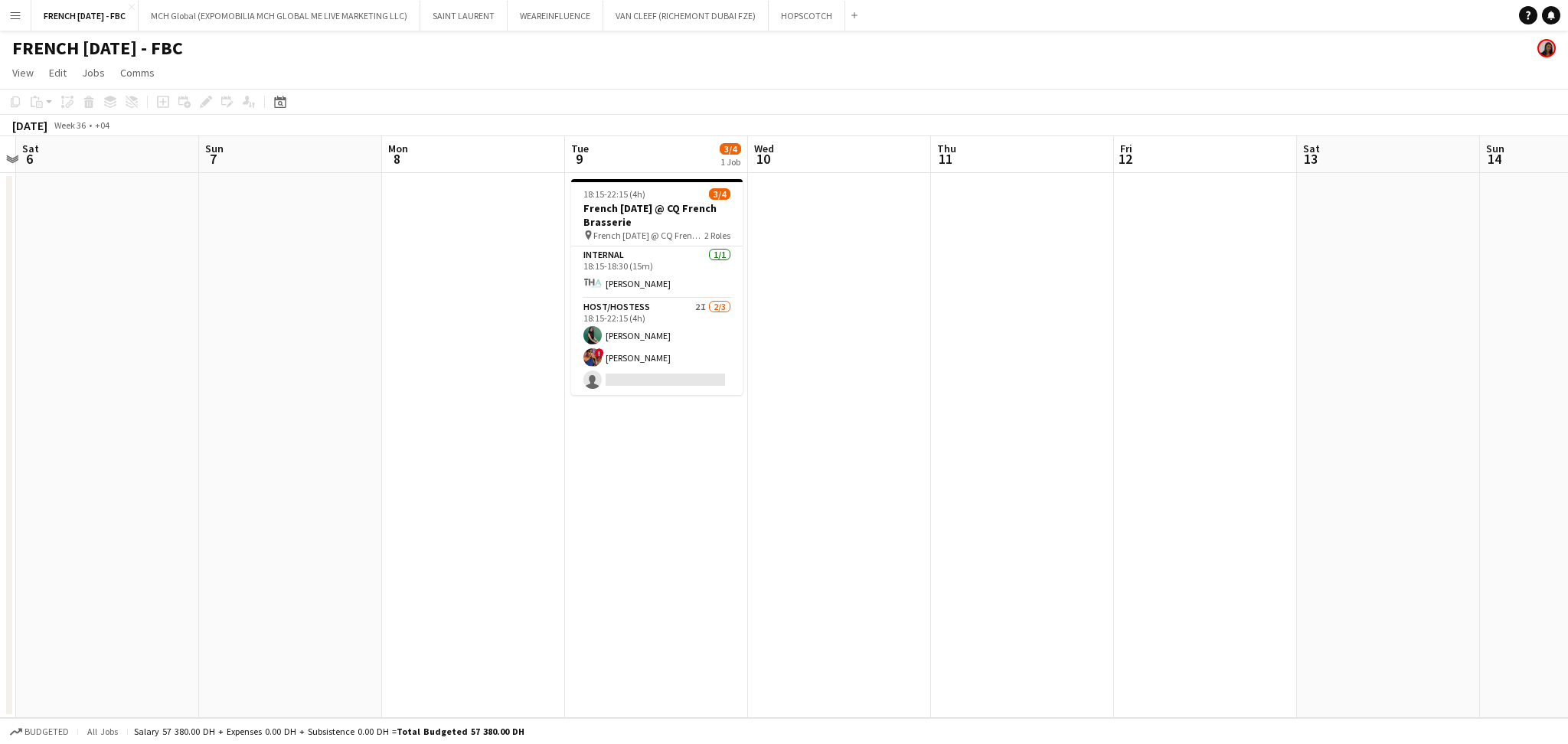
scroll to position [0, 533]
click at [654, 377] on app-card-role "Host/Hostess 2I [DATE] 18:15-22:15 (4h) Zineb Seghier ! [PERSON_NAME] single-ne…" at bounding box center [655, 346] width 171 height 96
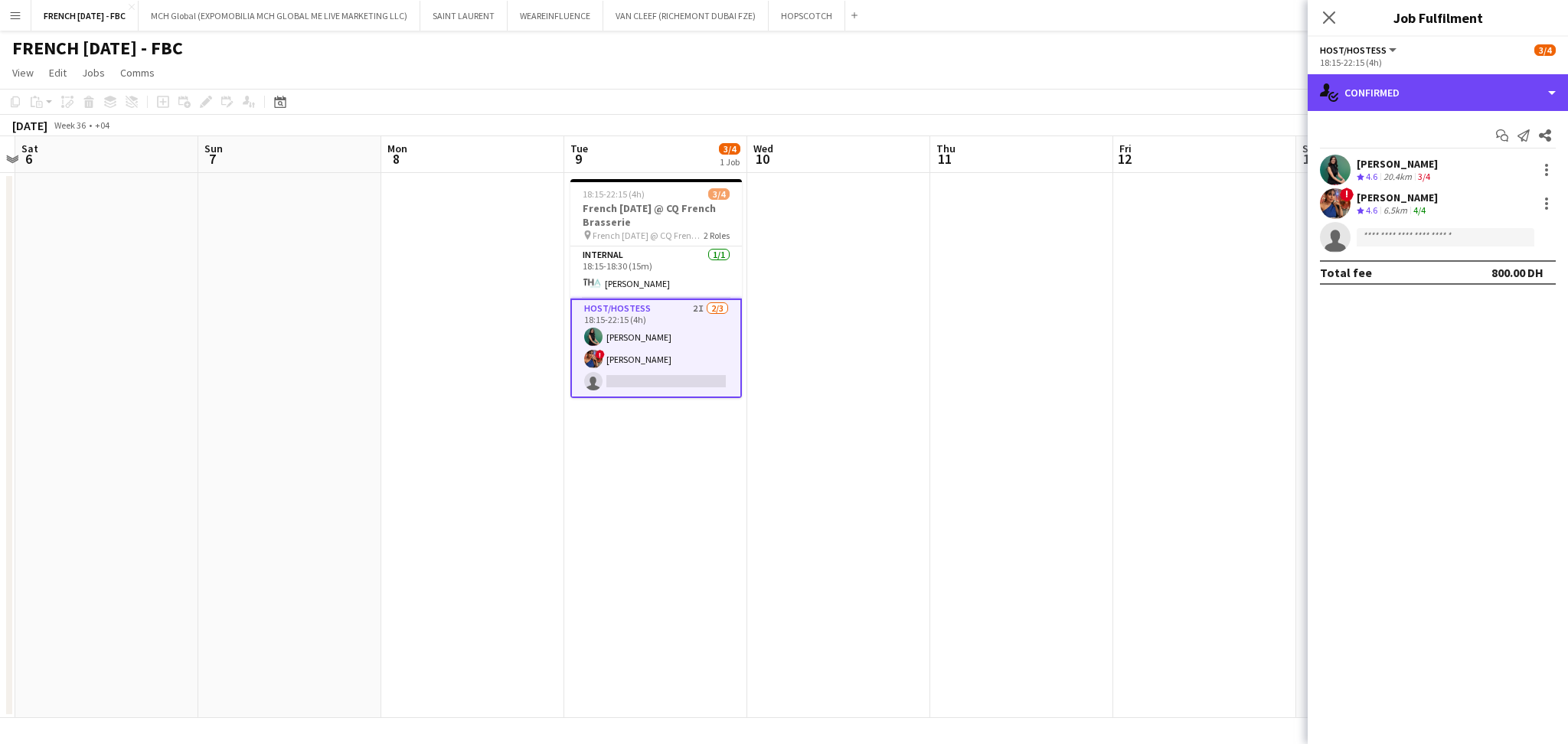
drag, startPoint x: 1420, startPoint y: 105, endPoint x: 1422, endPoint y: 116, distance: 11.2
click at [1421, 105] on div "single-neutral-actions-check-2 Confirmed" at bounding box center [1438, 93] width 260 height 37
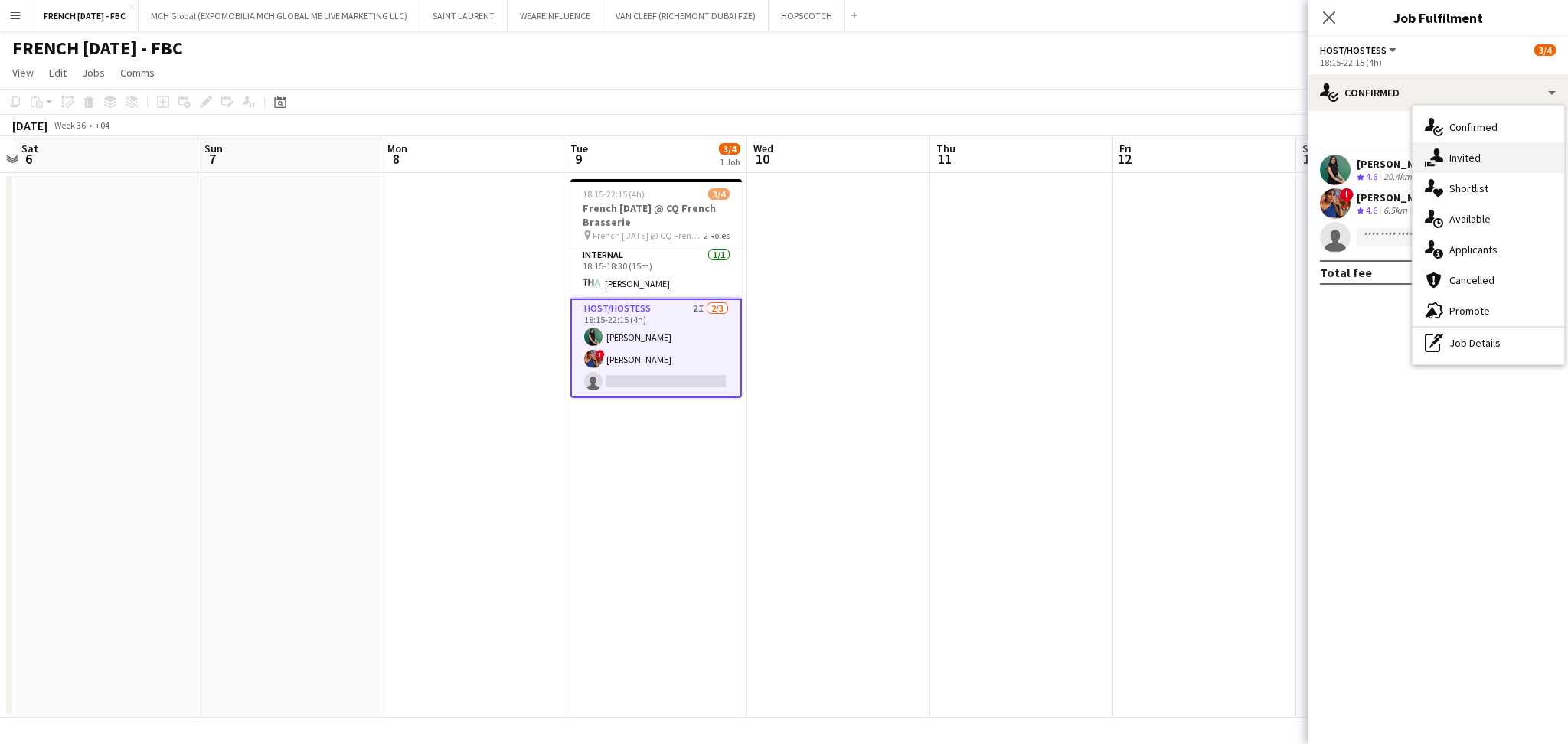
click at [1443, 164] on div "single-neutral-actions-share-1 Invited" at bounding box center [1487, 157] width 151 height 30
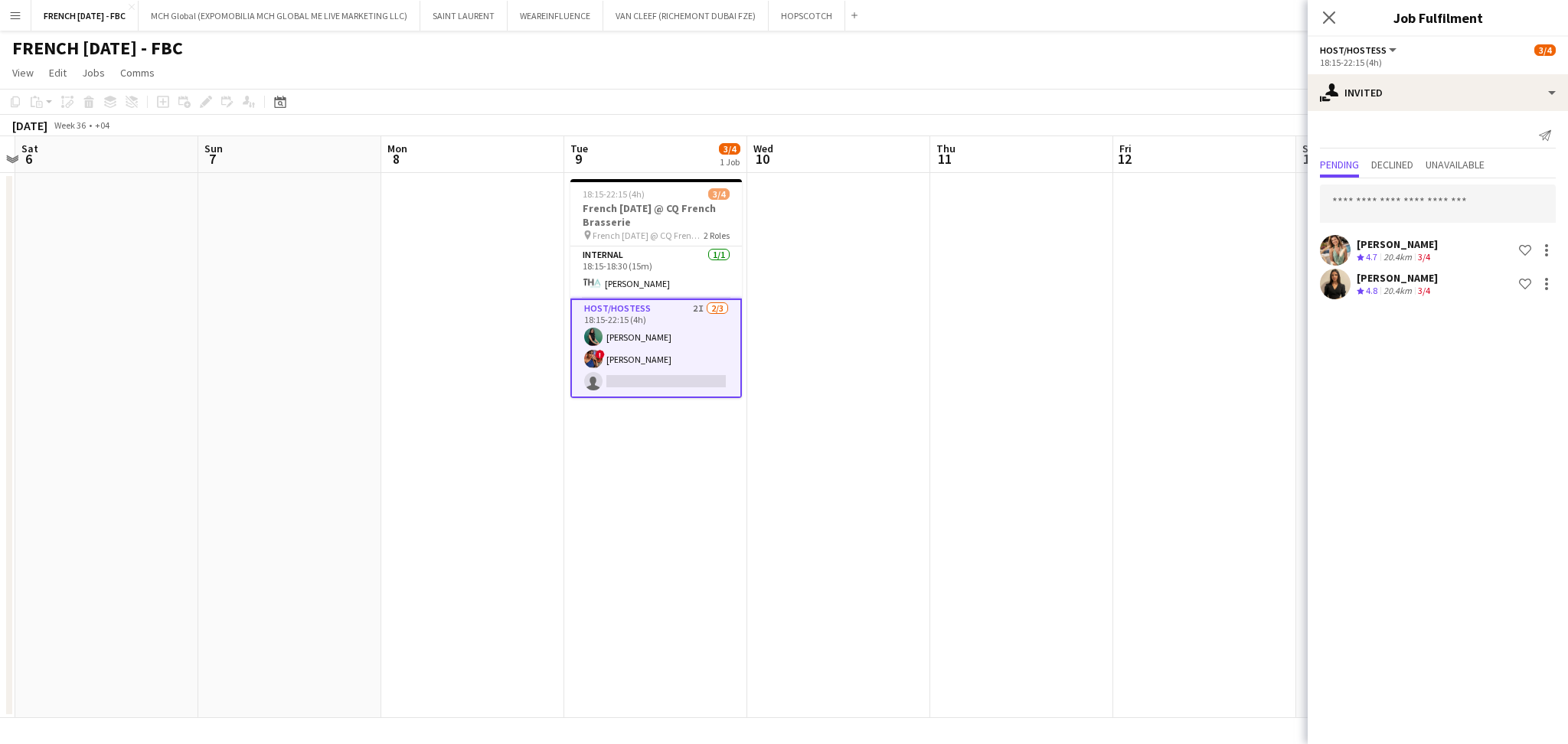
click at [1189, 337] on app-date-cell at bounding box center [1205, 445] width 183 height 545
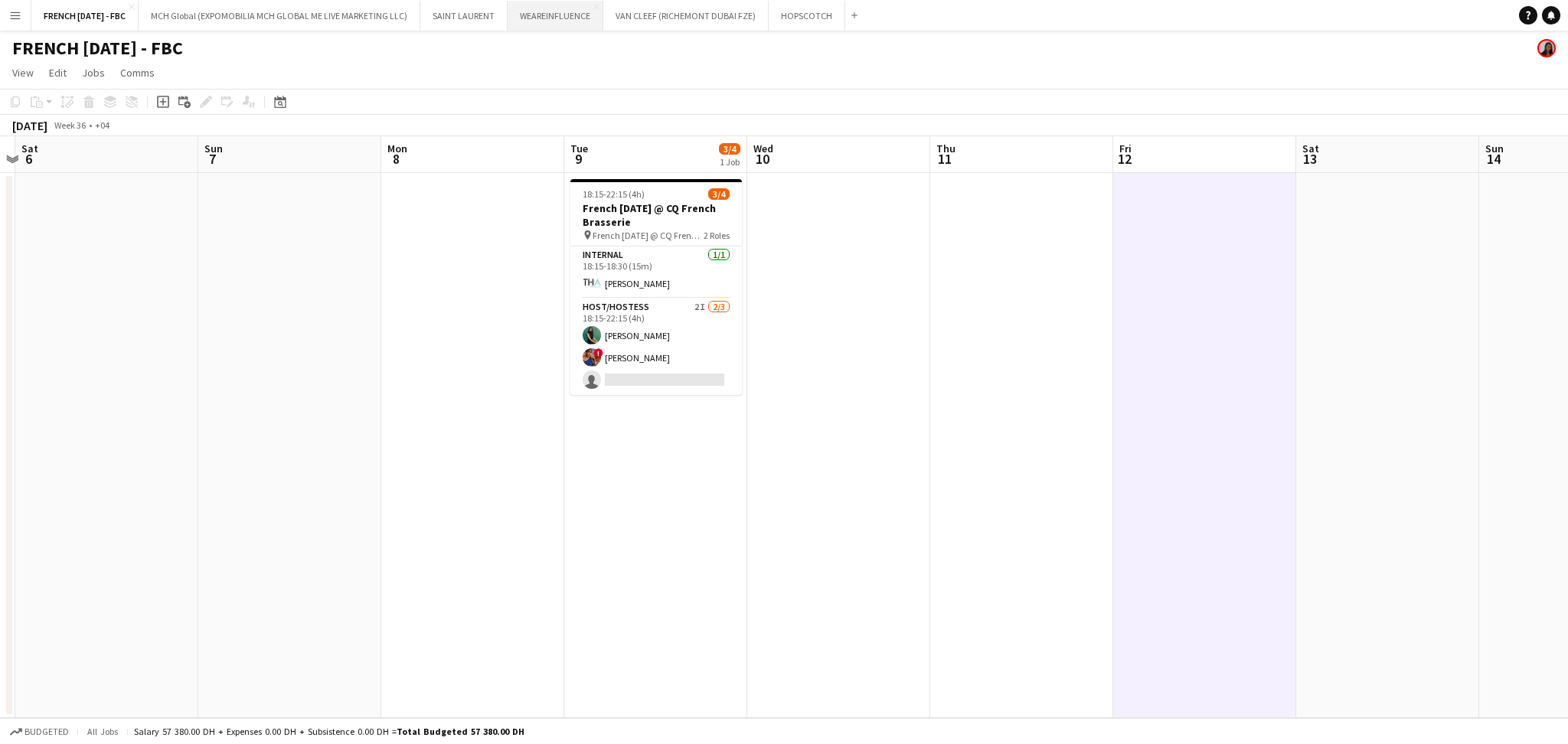
click at [543, 24] on button "WEAREINFLUENCE Close" at bounding box center [555, 16] width 95 height 30
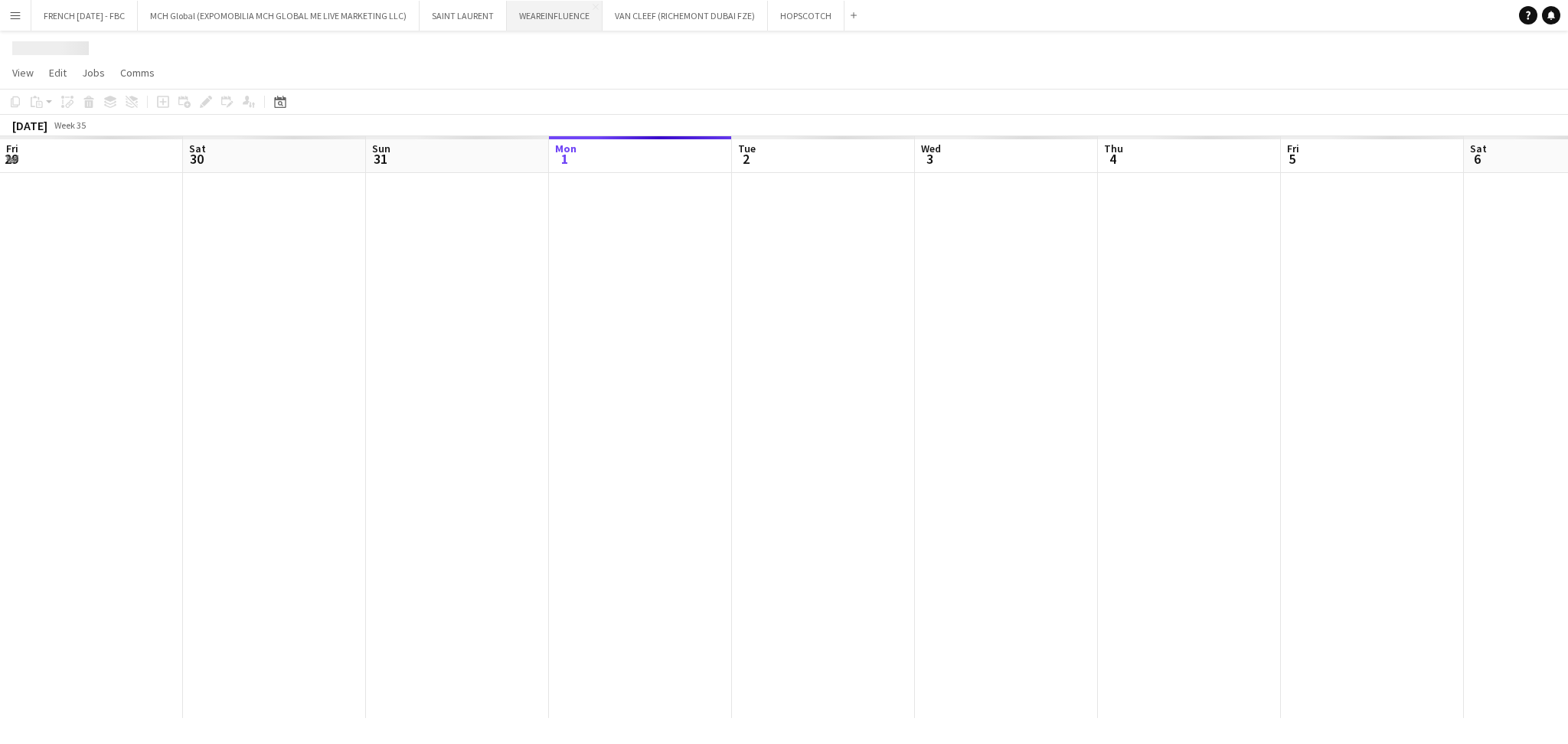
scroll to position [0, 366]
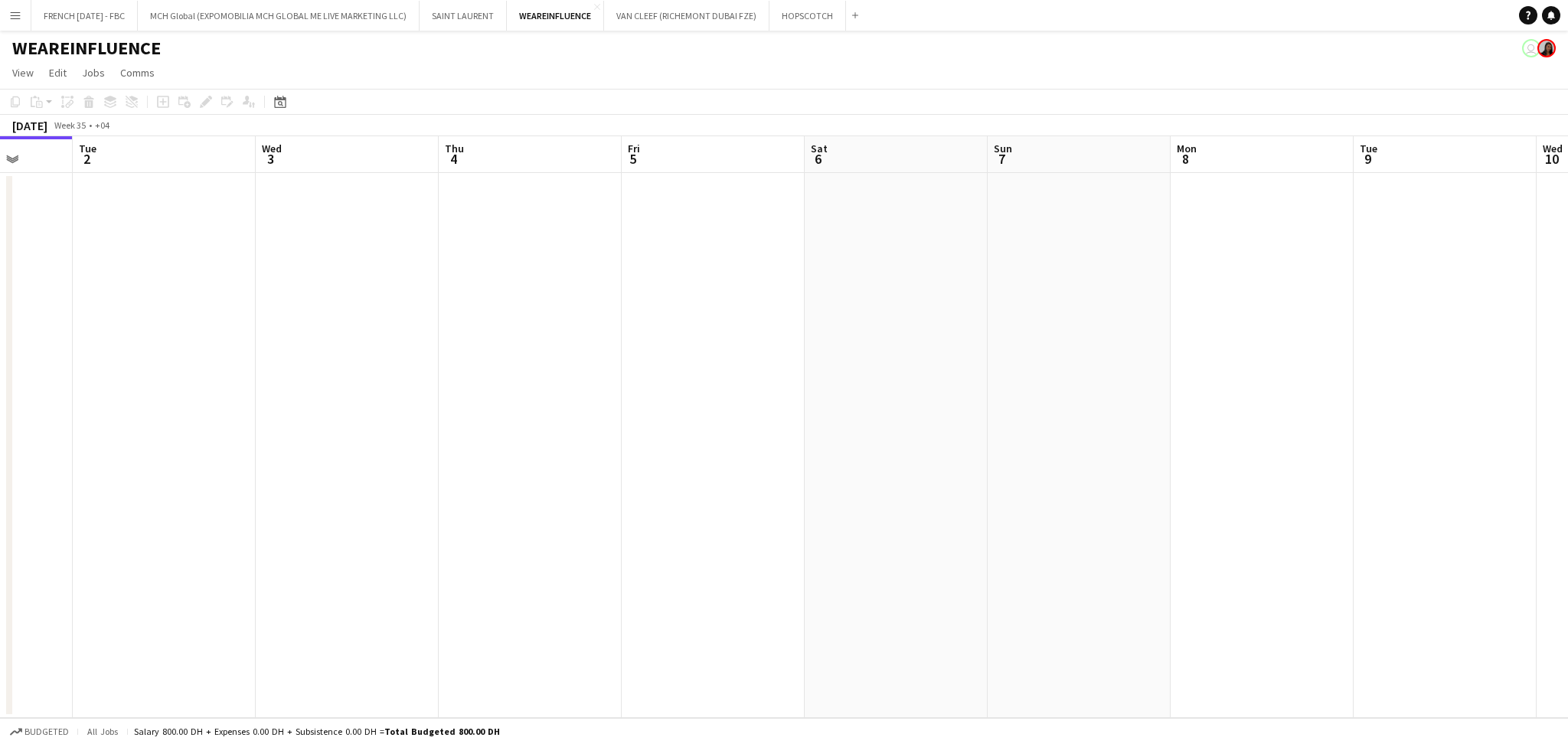
drag, startPoint x: 1354, startPoint y: 323, endPoint x: 184, endPoint y: 421, distance: 1174.1
click at [181, 421] on app-calendar-viewport "Fri 29 Sat 30 Sun 31 Mon 1 Tue 2 Wed 3 Thu 4 Fri 5 Sat 6 Sun 7 Mon 8 Tue 9 Wed …" at bounding box center [784, 427] width 1568 height 582
drag, startPoint x: 747, startPoint y: 413, endPoint x: 1314, endPoint y: 444, distance: 567.8
click at [155, 432] on app-calendar-viewport "Sat 6 Sun 7 Mon 8 Tue 9 Wed 10 Thu 11 Fri 12 Sat 13 Sun 14 Mon 15 Tue 16 Wed 17…" at bounding box center [784, 427] width 1568 height 582
drag, startPoint x: 574, startPoint y: 438, endPoint x: 862, endPoint y: 465, distance: 289.3
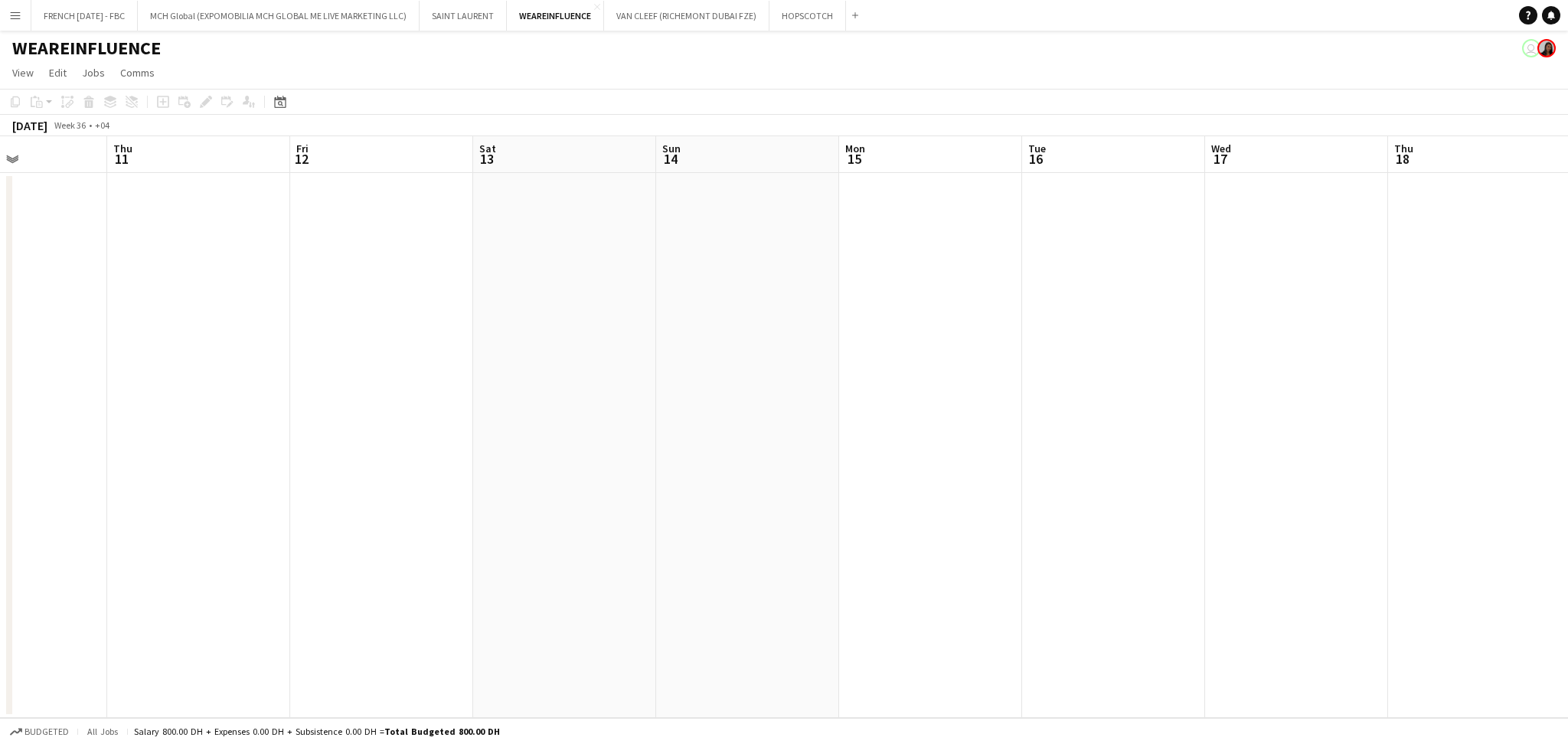
click at [452, 463] on app-calendar-viewport "Mon 8 Tue 9 Wed 10 Thu 11 Fri 12 Sat 13 Sun 14 Mon 15 Tue 16 Wed 17 Thu 18 Fri …" at bounding box center [784, 427] width 1568 height 582
drag, startPoint x: 650, startPoint y: 496, endPoint x: 481, endPoint y: 551, distance: 177.7
click at [481, 551] on app-calendar-viewport "Sun 14 Mon 15 Tue 16 Wed 17 Thu 18 Fri 19 Sat 20 Sun 21 Mon 22 Tue 23 Wed 24 Th…" at bounding box center [784, 427] width 1568 height 582
drag, startPoint x: 974, startPoint y: 531, endPoint x: 1071, endPoint y: 577, distance: 107.4
click at [422, 551] on app-calendar-viewport "Sun 21 Mon 22 Tue 23 Wed 24 Thu 25 Fri 26 Sat 27 Sun 28 Mon 29 Tue 30 Wed 1 Thu…" at bounding box center [784, 427] width 1568 height 582
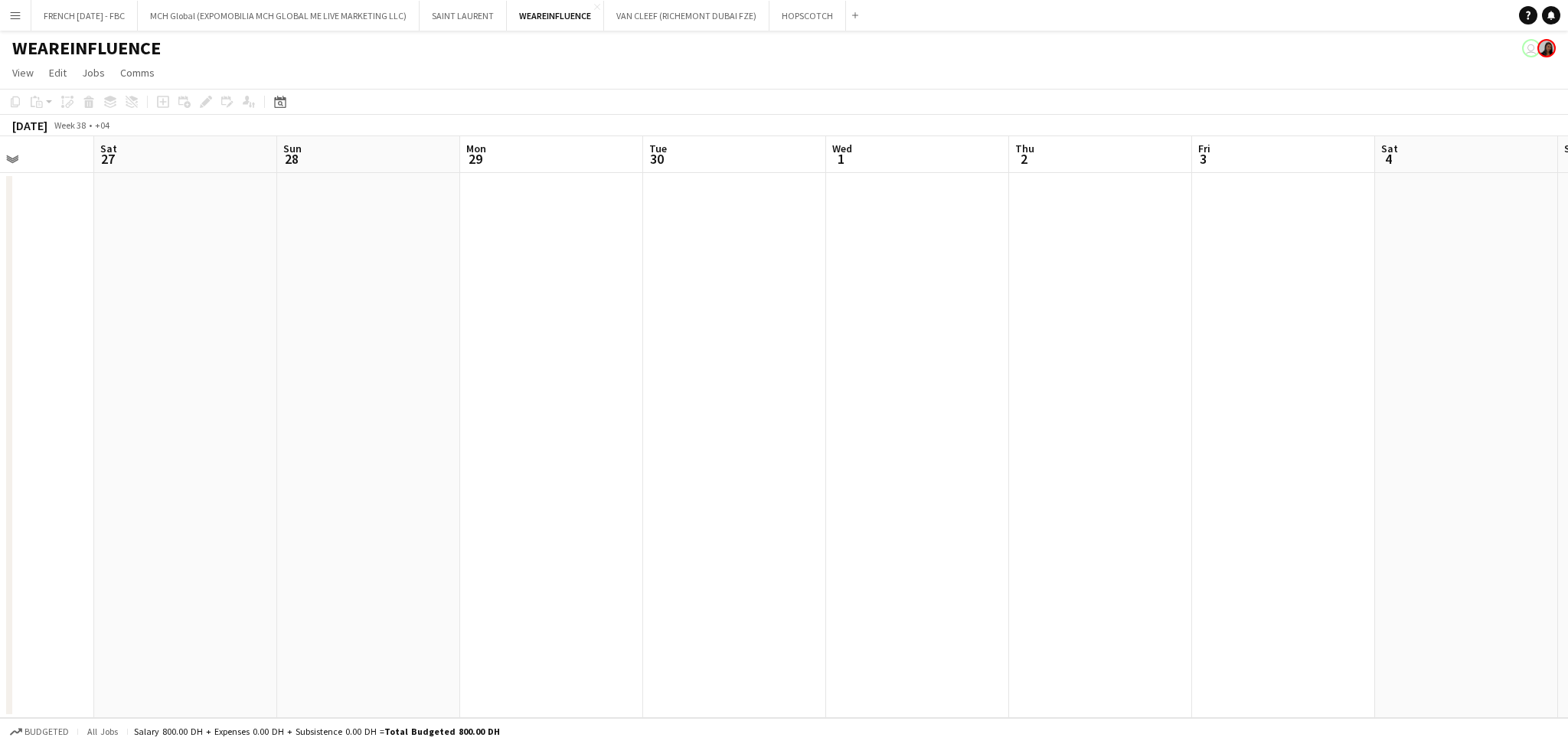
drag, startPoint x: 713, startPoint y: 498, endPoint x: 692, endPoint y: 523, distance: 32.6
click at [182, 500] on app-calendar-viewport "Wed 24 Thu 25 Fri 26 Sat 27 Sun 28 Mon 29 Tue 30 Wed 1 Thu 2 Fri 3 Sat 4 Sun 5 …" at bounding box center [784, 427] width 1568 height 582
drag, startPoint x: 1037, startPoint y: 506, endPoint x: 347, endPoint y: 486, distance: 690.3
click at [345, 486] on app-calendar-viewport "Tue 30 Wed 1 Thu 2 Fri 3 Sat 4 Sun 5 Mon 6 Tue 7 Wed 8 Thu 9 Fri 10 Sat 11 Sun …" at bounding box center [784, 427] width 1568 height 582
drag, startPoint x: 1329, startPoint y: 496, endPoint x: 273, endPoint y: 432, distance: 1057.9
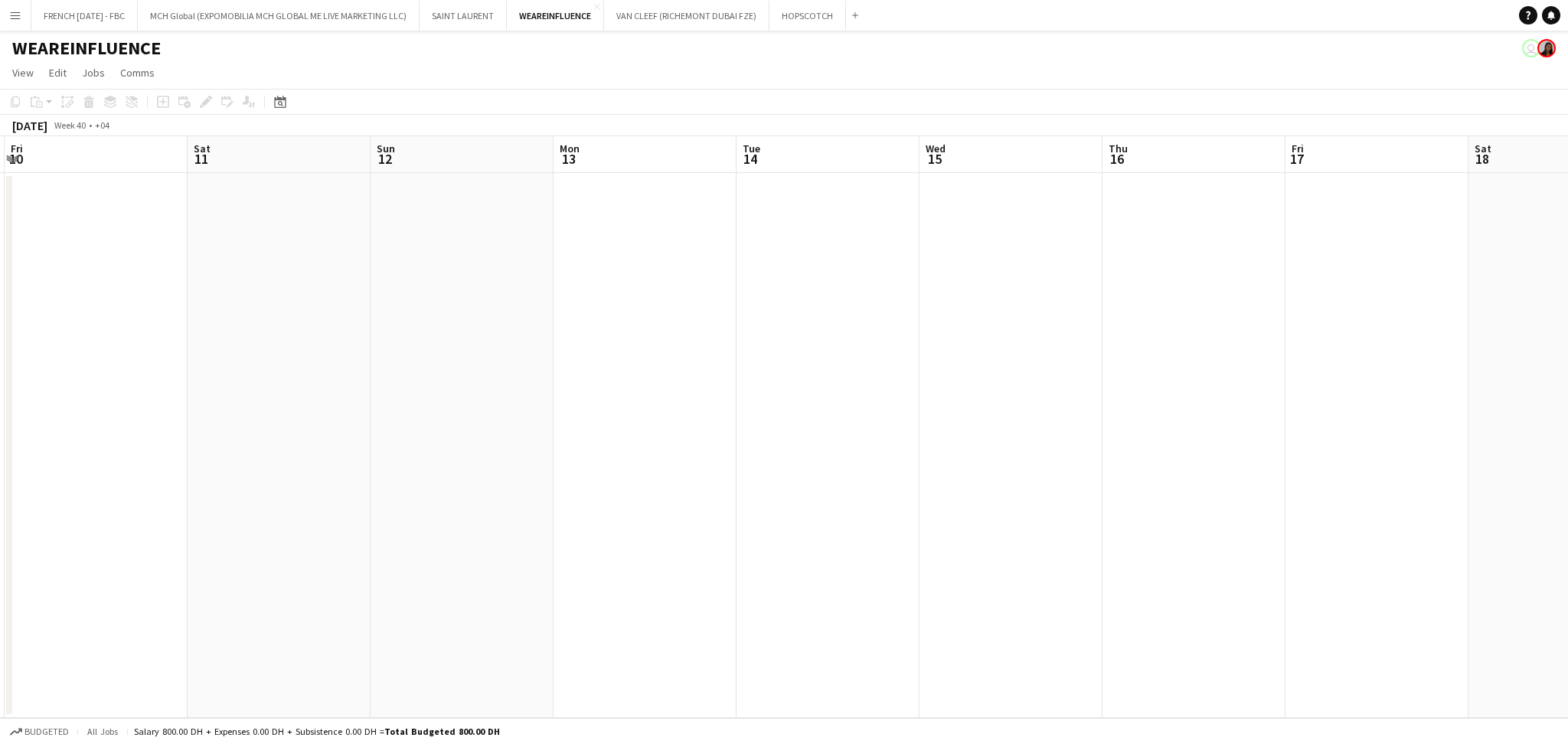
click at [223, 432] on app-calendar-viewport "Tue 7 Wed 8 Thu 9 Fri 10 Sat 11 Sun 12 Mon 13 Tue 14 Wed 15 Thu 16 Fri 17 Sat 1…" at bounding box center [784, 427] width 1568 height 582
drag, startPoint x: 1387, startPoint y: 454, endPoint x: 297, endPoint y: 417, distance: 1090.6
click at [294, 417] on app-calendar-viewport "Sat 11 Sun 12 Mon 13 Tue 14 Wed 15 Thu 16 Fri 17 Sat 18 Sun 19 Mon 20 Tue 21 We…" at bounding box center [784, 427] width 1568 height 582
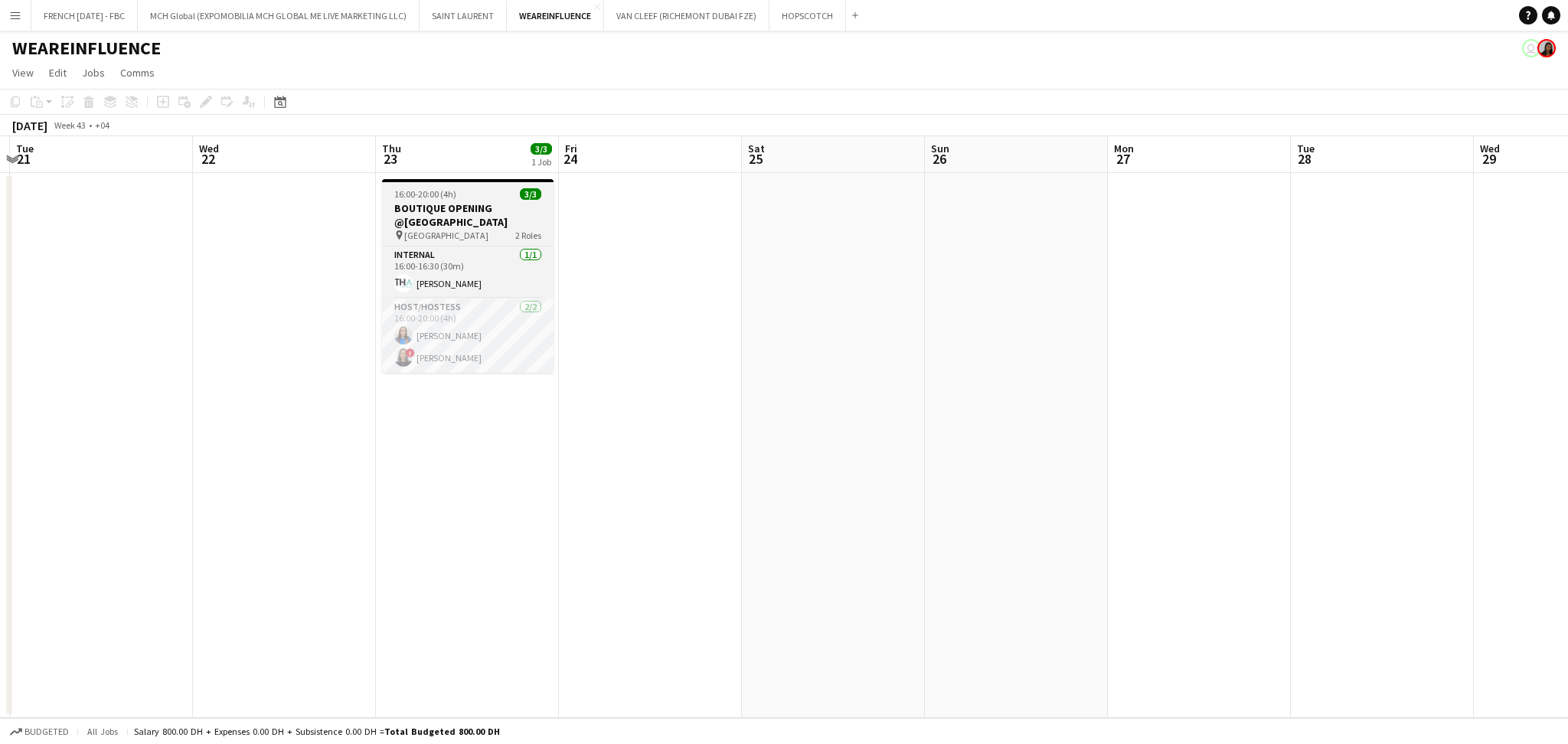
click at [467, 217] on h3 "BOUTIQUE OPENING @[GEOGRAPHIC_DATA]" at bounding box center [467, 215] width 171 height 27
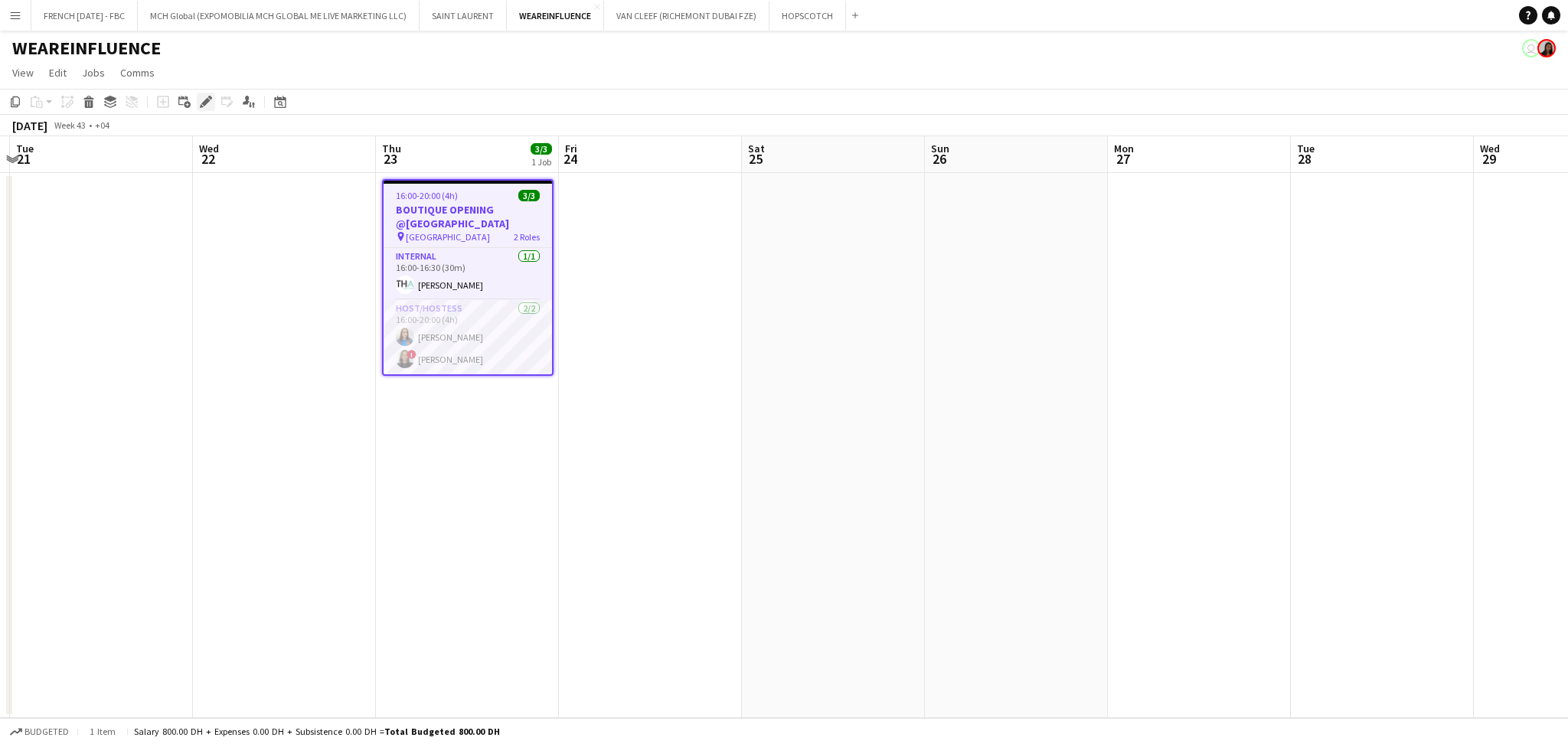
click at [201, 104] on icon "Edit" at bounding box center [205, 101] width 12 height 12
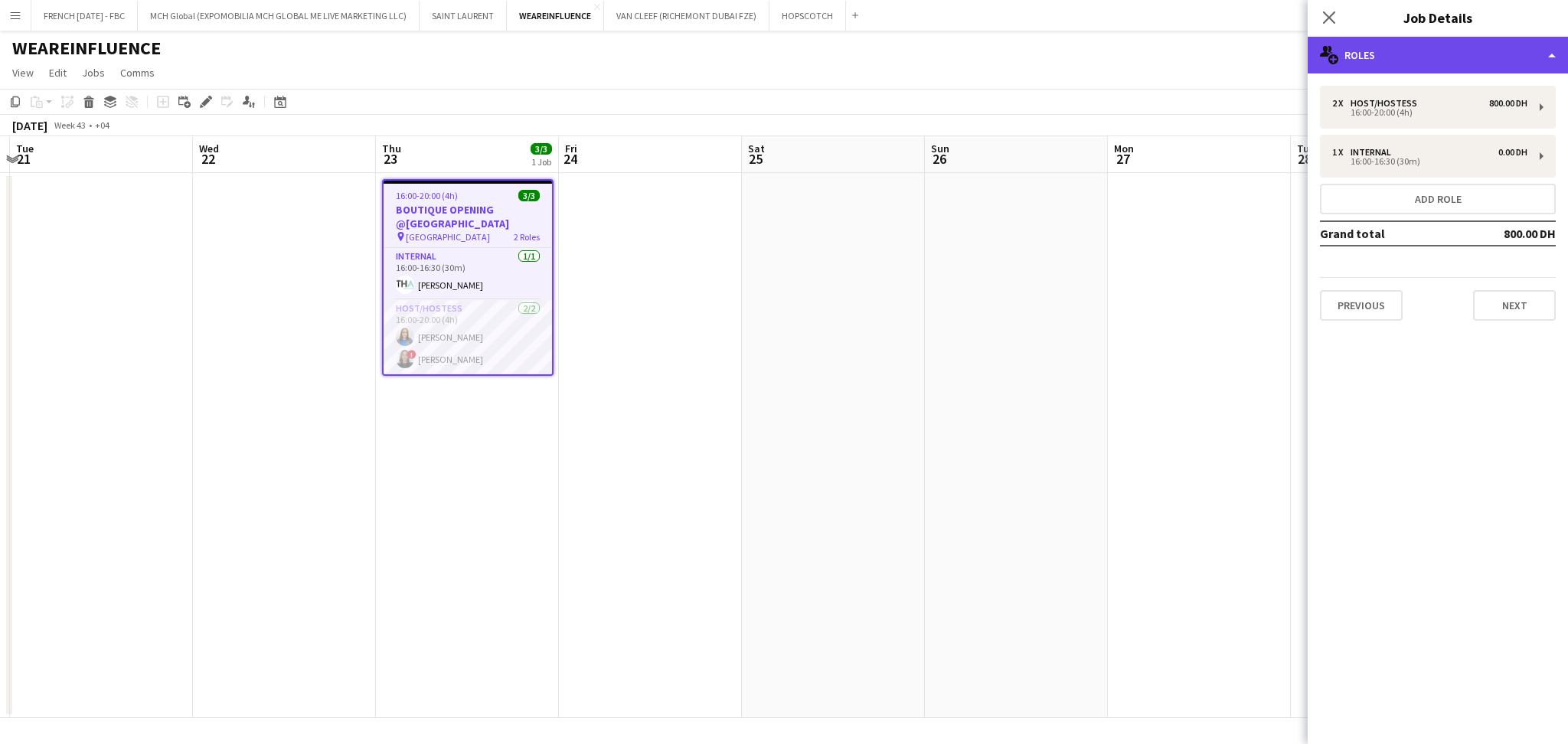
click at [1419, 53] on div "multiple-users-add Roles" at bounding box center [1438, 55] width 260 height 37
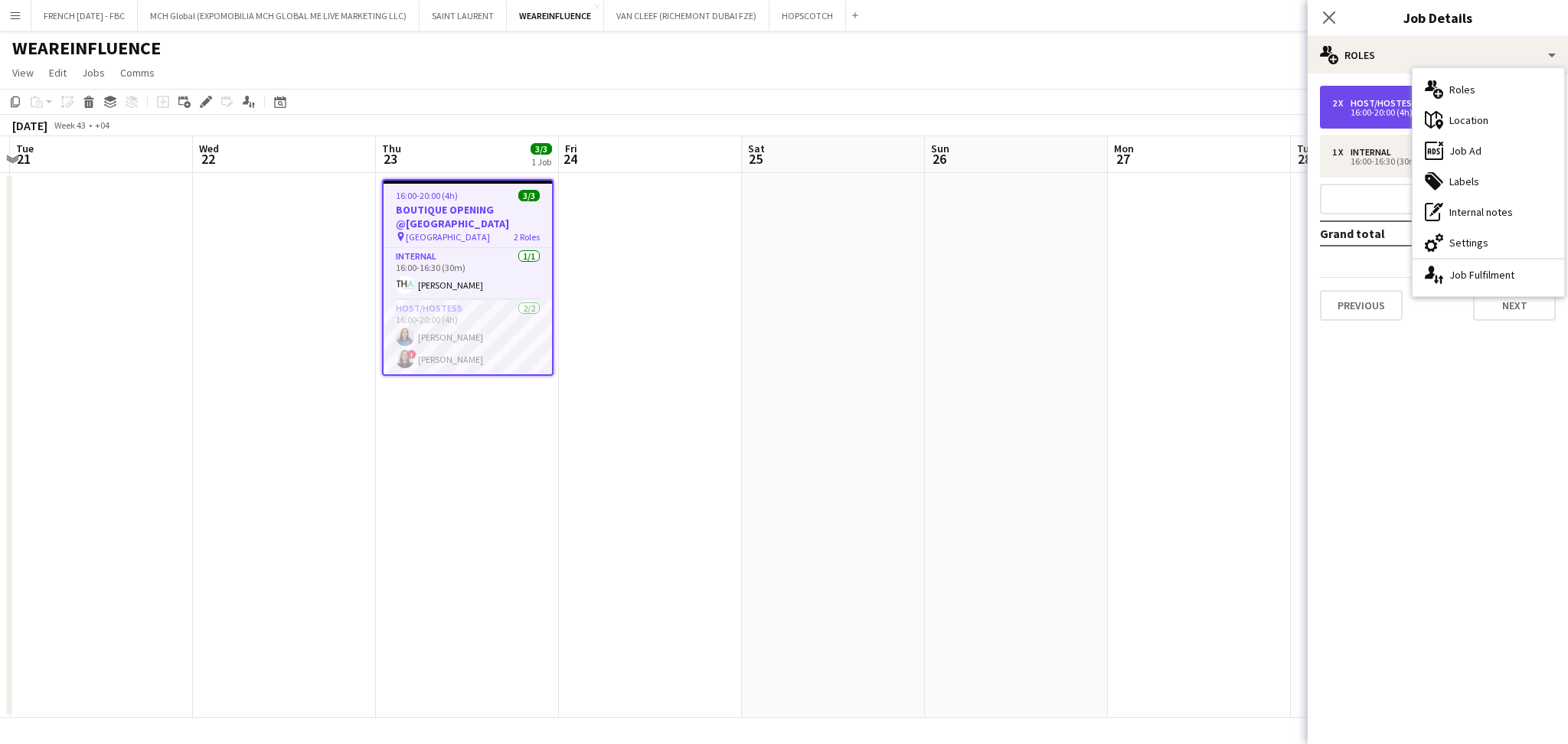
click at [1339, 98] on div "2 x" at bounding box center [1342, 104] width 18 height 11
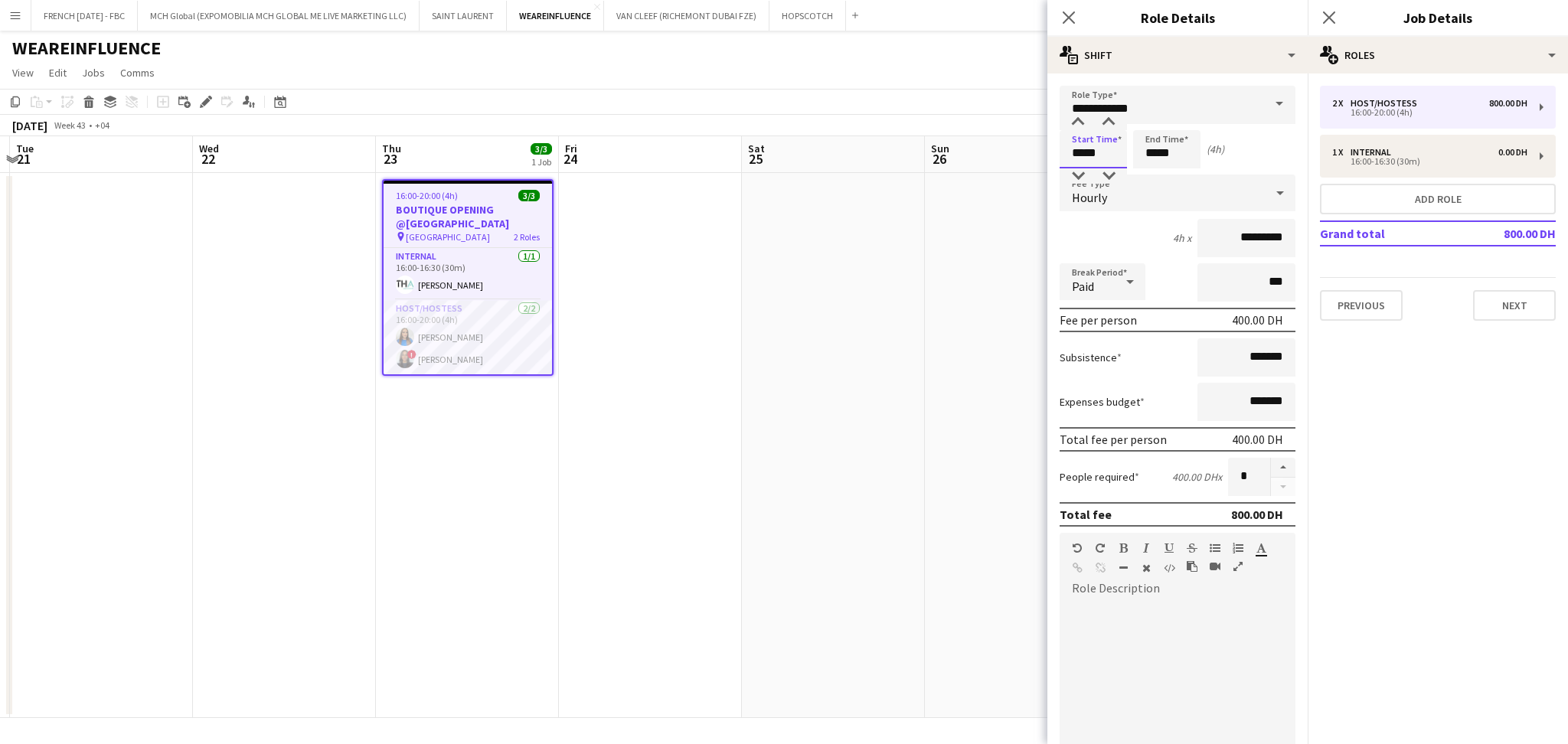
click at [1081, 150] on input "*****" at bounding box center [1093, 149] width 68 height 38
click at [1069, 123] on div at bounding box center [1078, 122] width 30 height 16
type input "*****"
click at [1069, 123] on div at bounding box center [1078, 122] width 30 height 16
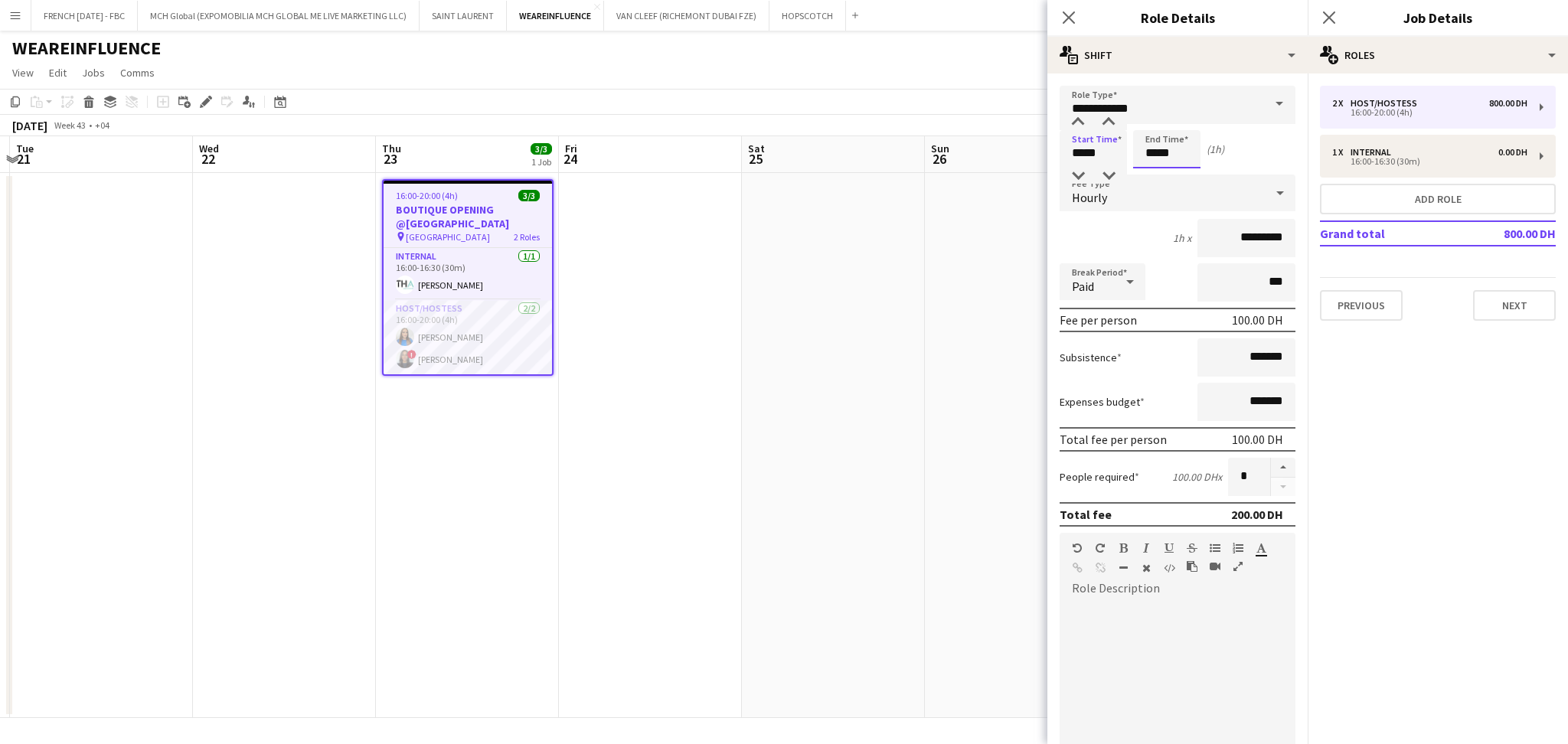
click at [1194, 146] on input "*****" at bounding box center [1167, 149] width 68 height 38
click at [1148, 121] on div at bounding box center [1151, 122] width 30 height 16
type input "*****"
click at [1148, 121] on div at bounding box center [1151, 122] width 30 height 16
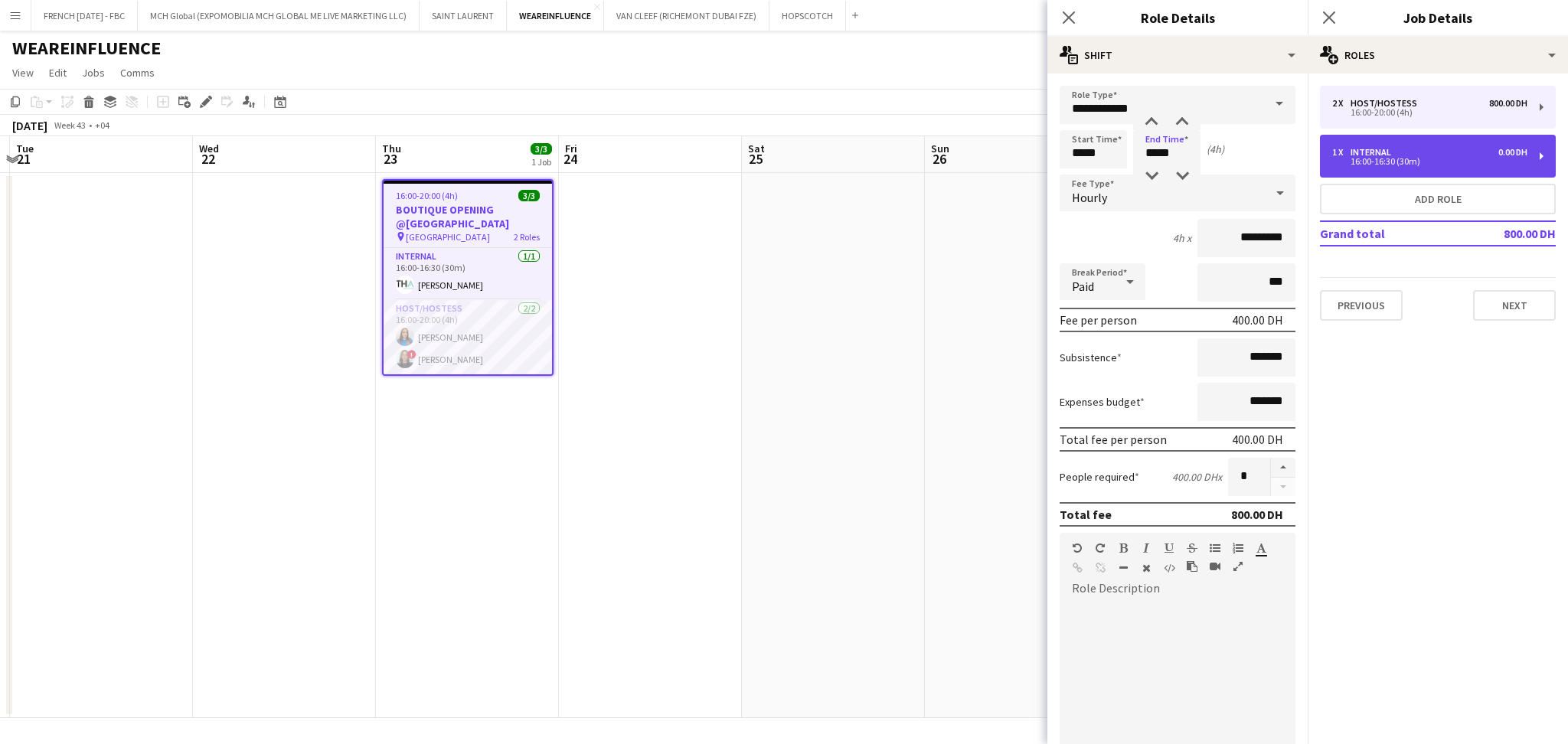
click at [1428, 159] on div "16:00-16:30 (30m)" at bounding box center [1430, 161] width 195 height 7
type input "********"
type input "*****"
type input "*"
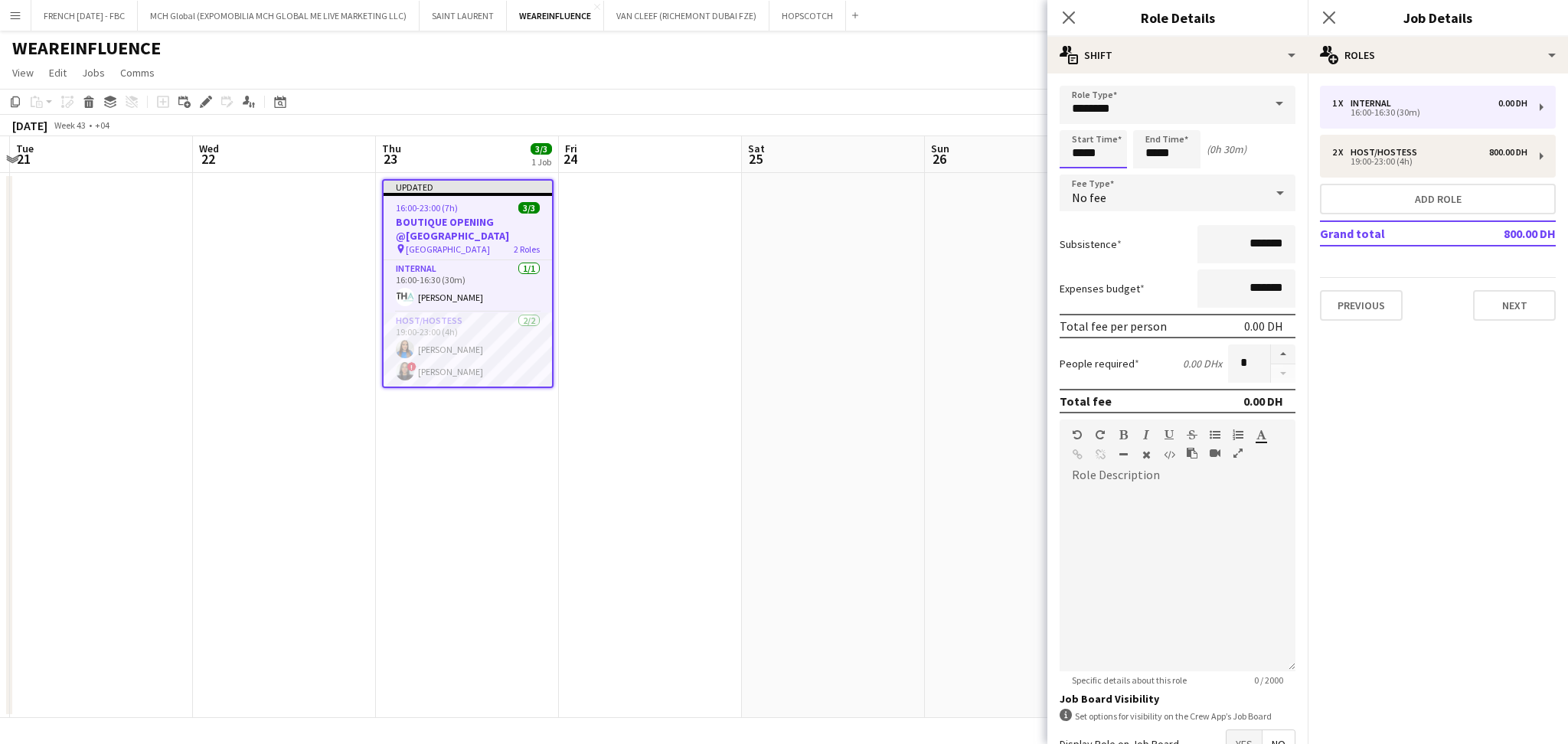
click at [1116, 155] on input "*****" at bounding box center [1093, 149] width 68 height 38
click at [1070, 124] on div at bounding box center [1078, 122] width 30 height 16
type input "*****"
click at [1070, 124] on div at bounding box center [1078, 122] width 30 height 16
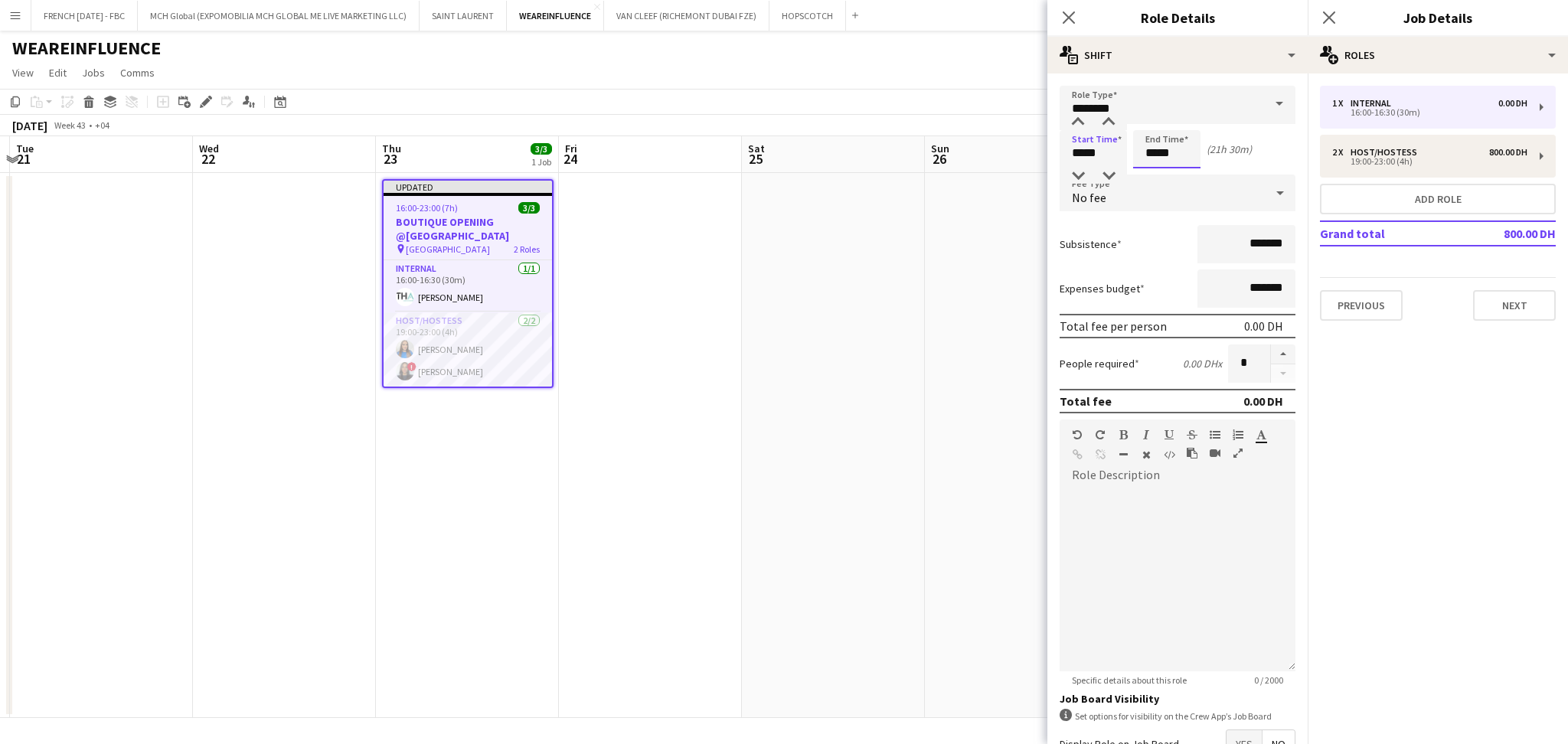
click at [1183, 151] on input "*****" at bounding box center [1167, 149] width 68 height 38
click at [1157, 124] on div at bounding box center [1151, 122] width 30 height 16
type input "*****"
click at [1157, 124] on div at bounding box center [1151, 122] width 30 height 16
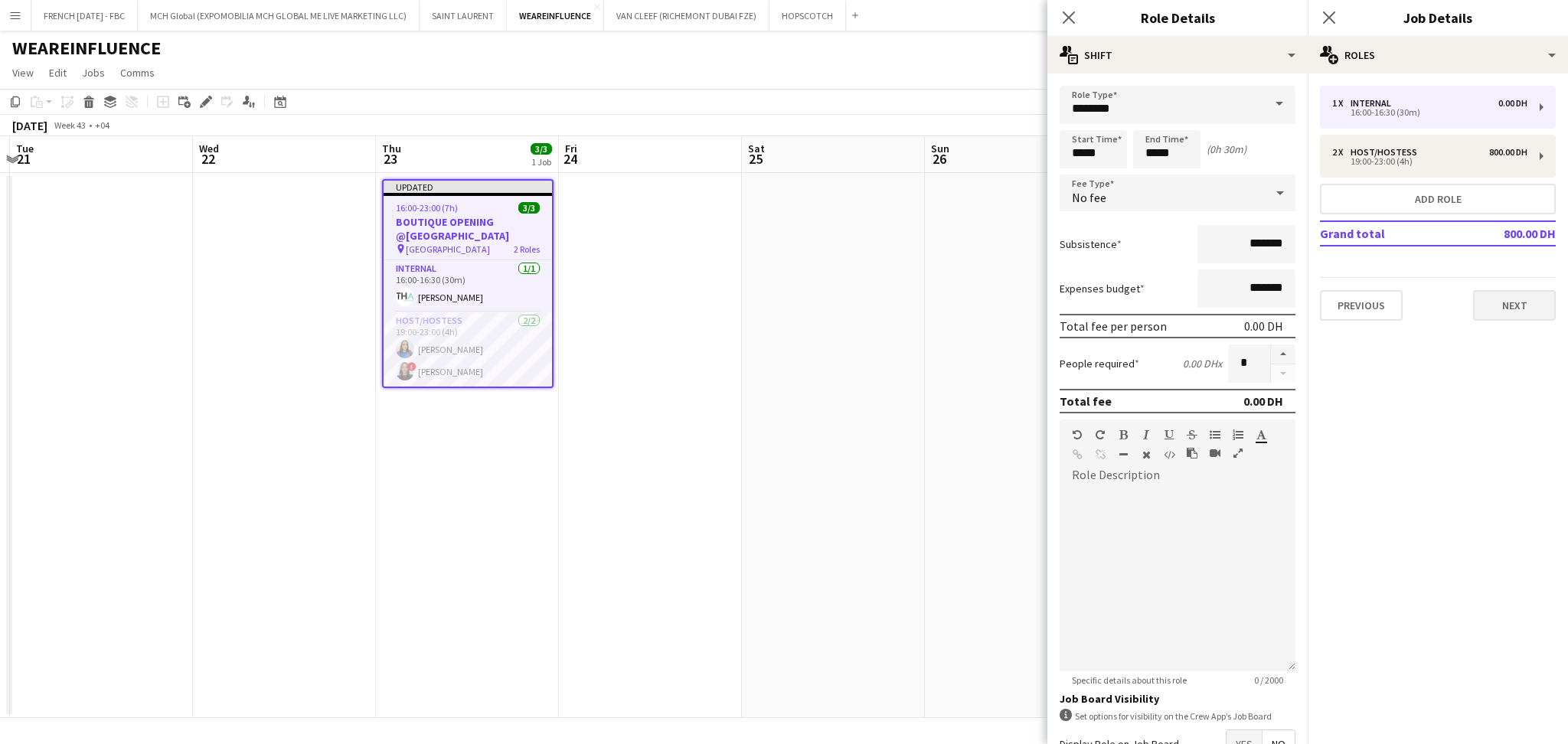
click at [1552, 301] on div "1 x Internal 0.00 DH 16:00-16:30 (30m) 2 x Host/Hostess 800.00 DH 19:00-23:00 (…" at bounding box center [1438, 203] width 260 height 235
click at [1490, 301] on button "Next" at bounding box center [1514, 305] width 82 height 30
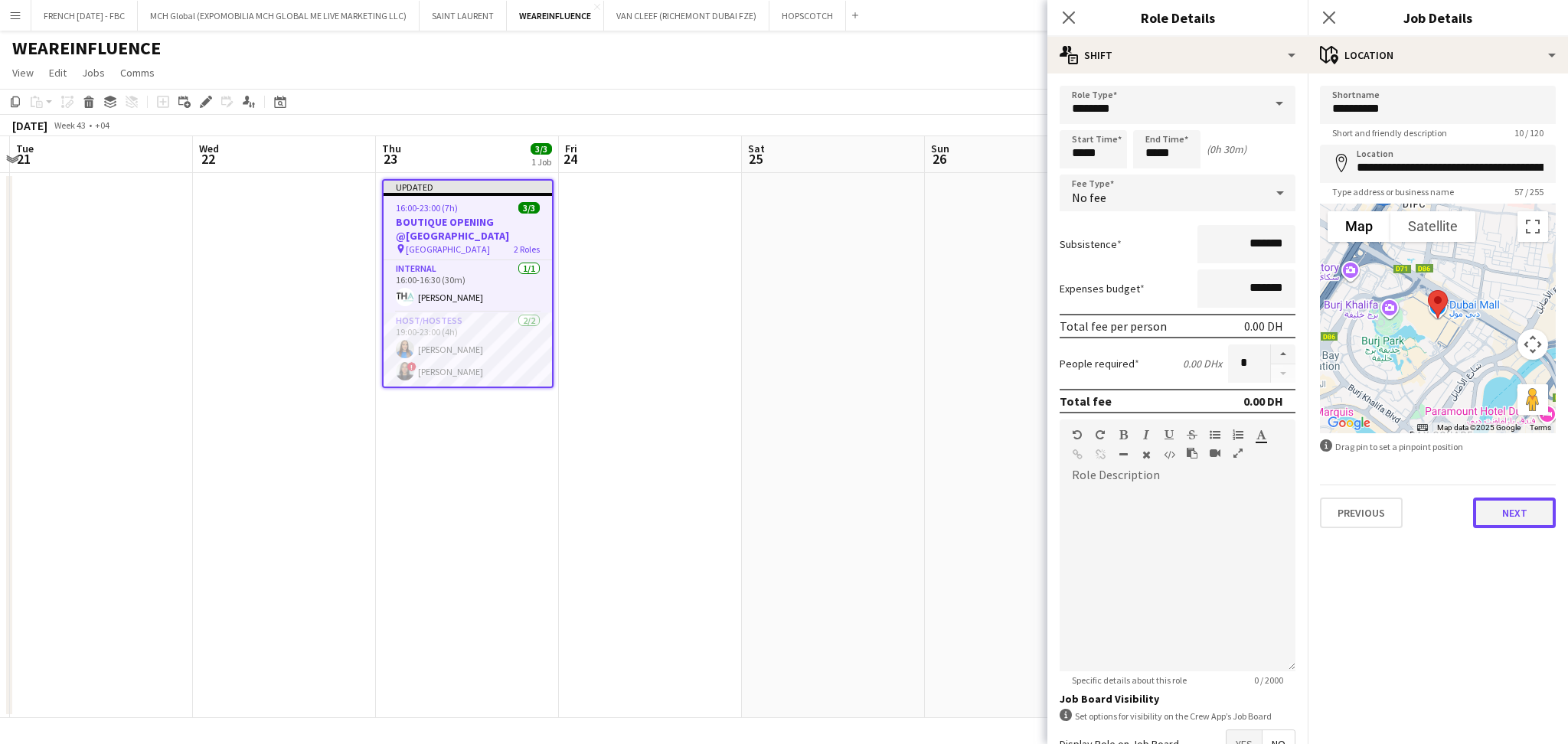
click at [1515, 512] on button "Next" at bounding box center [1514, 512] width 82 height 30
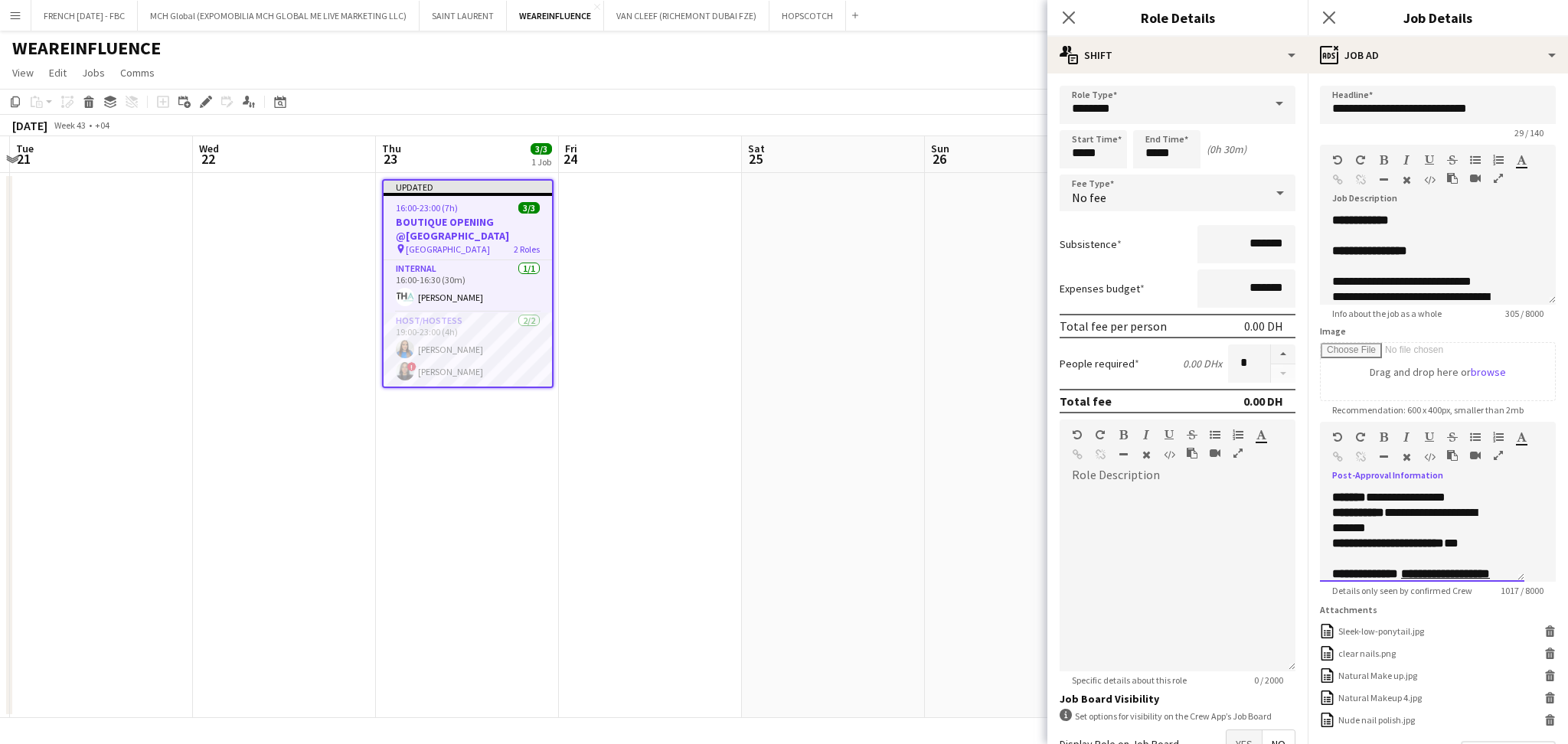
click at [1464, 552] on p "**********" at bounding box center [1415, 543] width 165 height 16
click at [1343, 525] on u "**********" at bounding box center [1420, 515] width 176 height 27
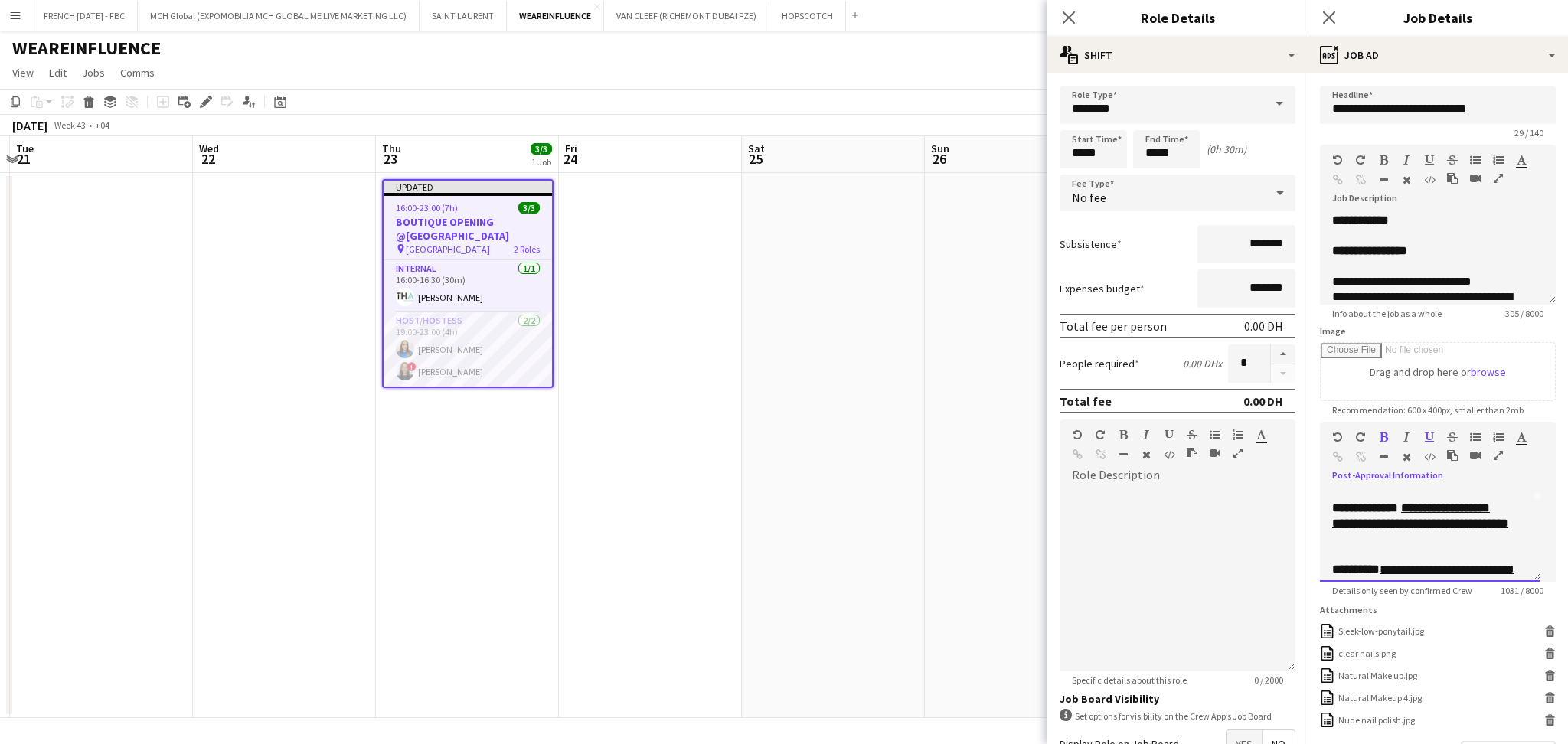
click at [1380, 523] on u "**********" at bounding box center [1420, 515] width 176 height 27
click at [1330, 558] on div "**********" at bounding box center [1430, 536] width 221 height 92
click at [1380, 567] on b "**********" at bounding box center [1422, 564] width 180 height 27
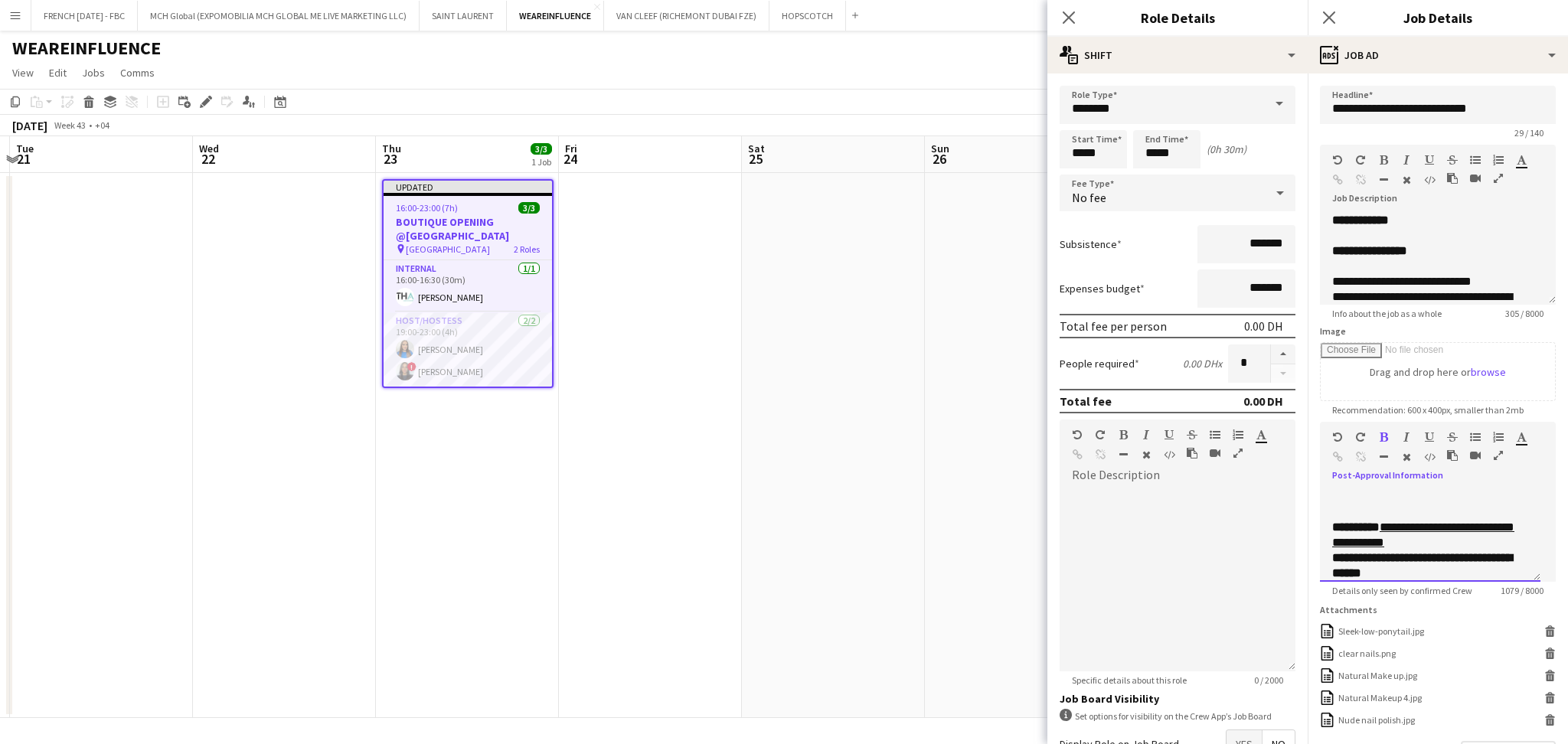
scroll to position [164, 0]
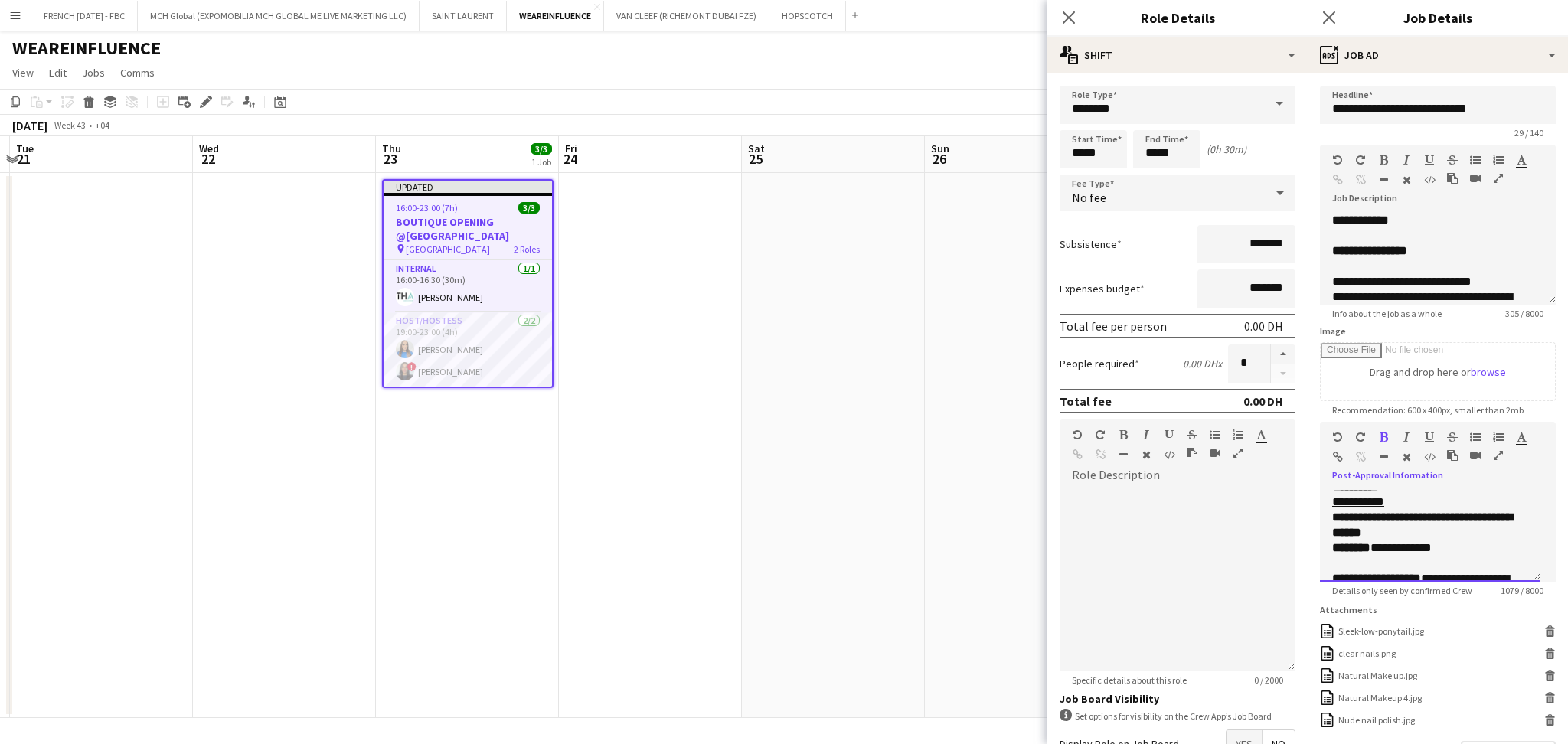
drag, startPoint x: 1438, startPoint y: 531, endPoint x: 1416, endPoint y: 522, distance: 23.8
click at [1416, 522] on p "**********" at bounding box center [1431, 524] width 196 height 30
click at [1379, 440] on icon "button" at bounding box center [1383, 437] width 8 height 11
click at [1487, 516] on p "**********" at bounding box center [1422, 524] width 180 height 30
click at [1346, 531] on p "**********" at bounding box center [1422, 524] width 180 height 30
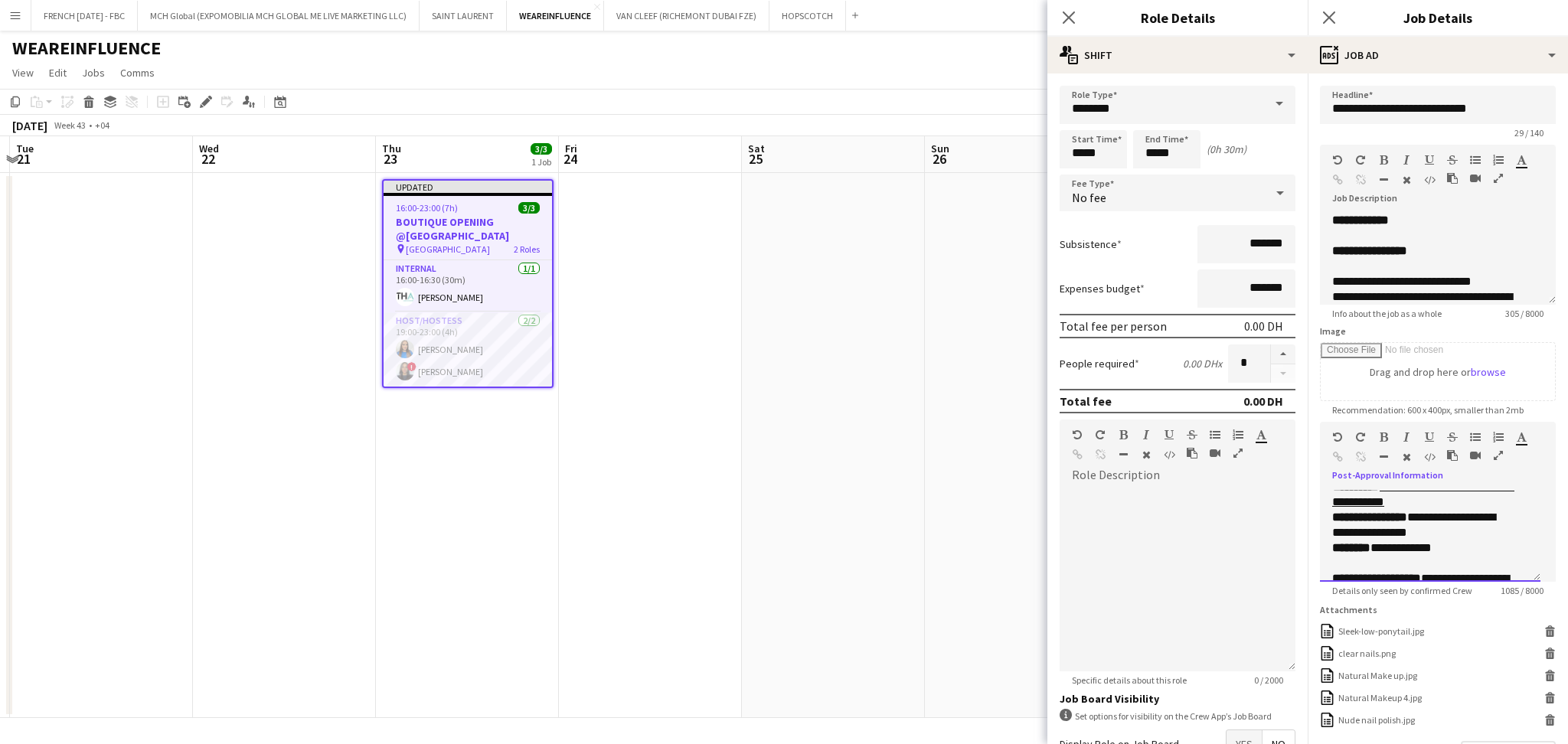
click at [1346, 531] on p "**********" at bounding box center [1422, 524] width 180 height 30
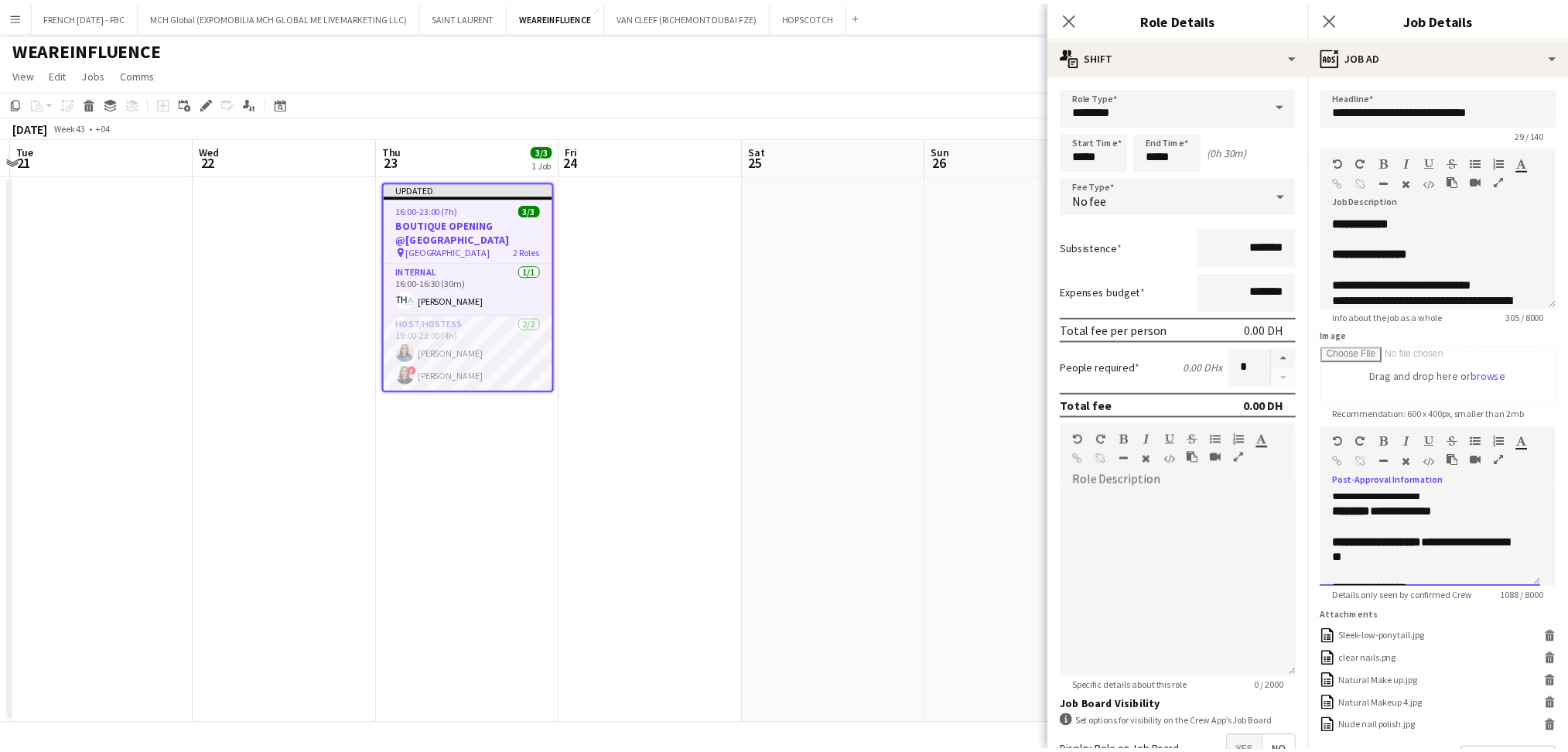
scroll to position [248, 0]
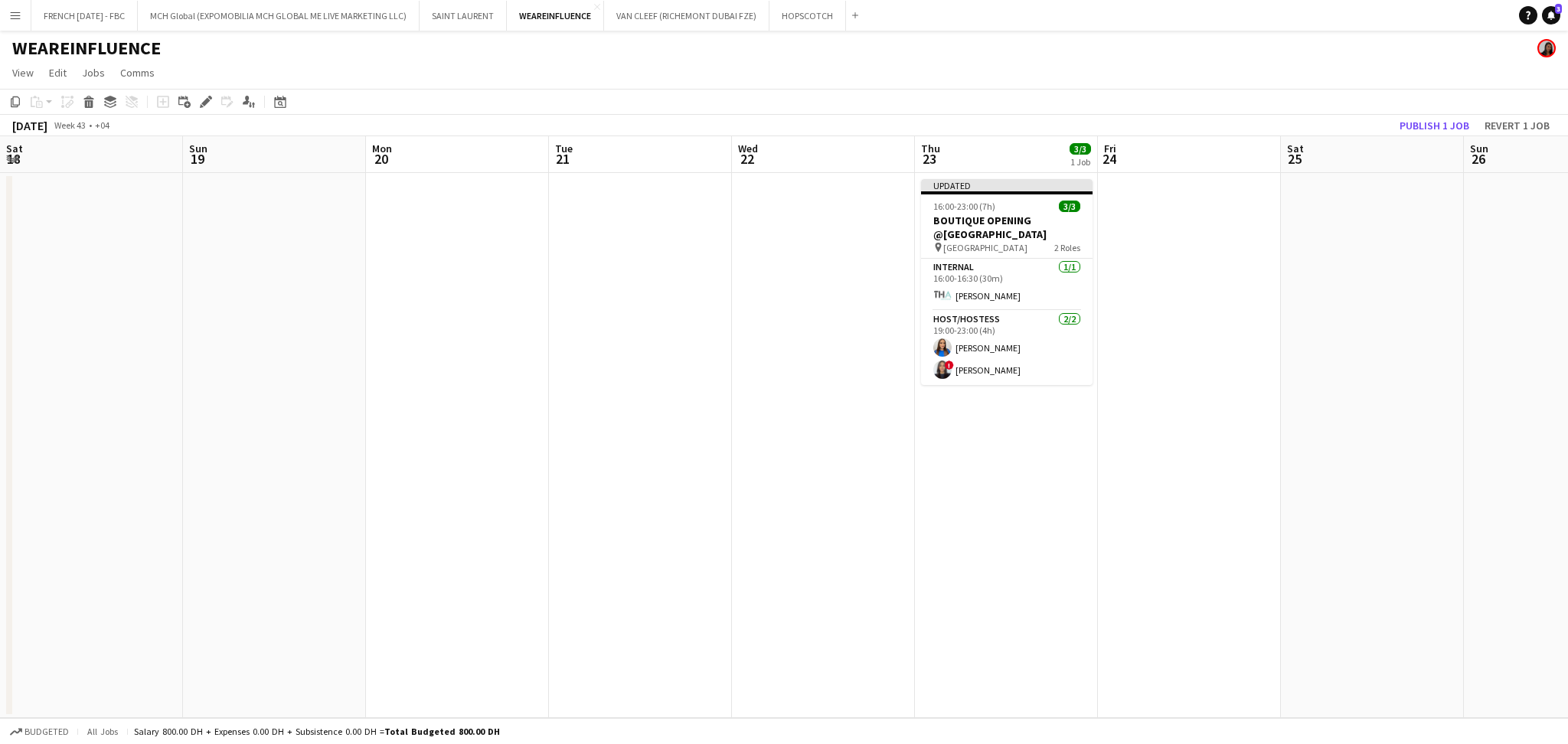
scroll to position [0, 539]
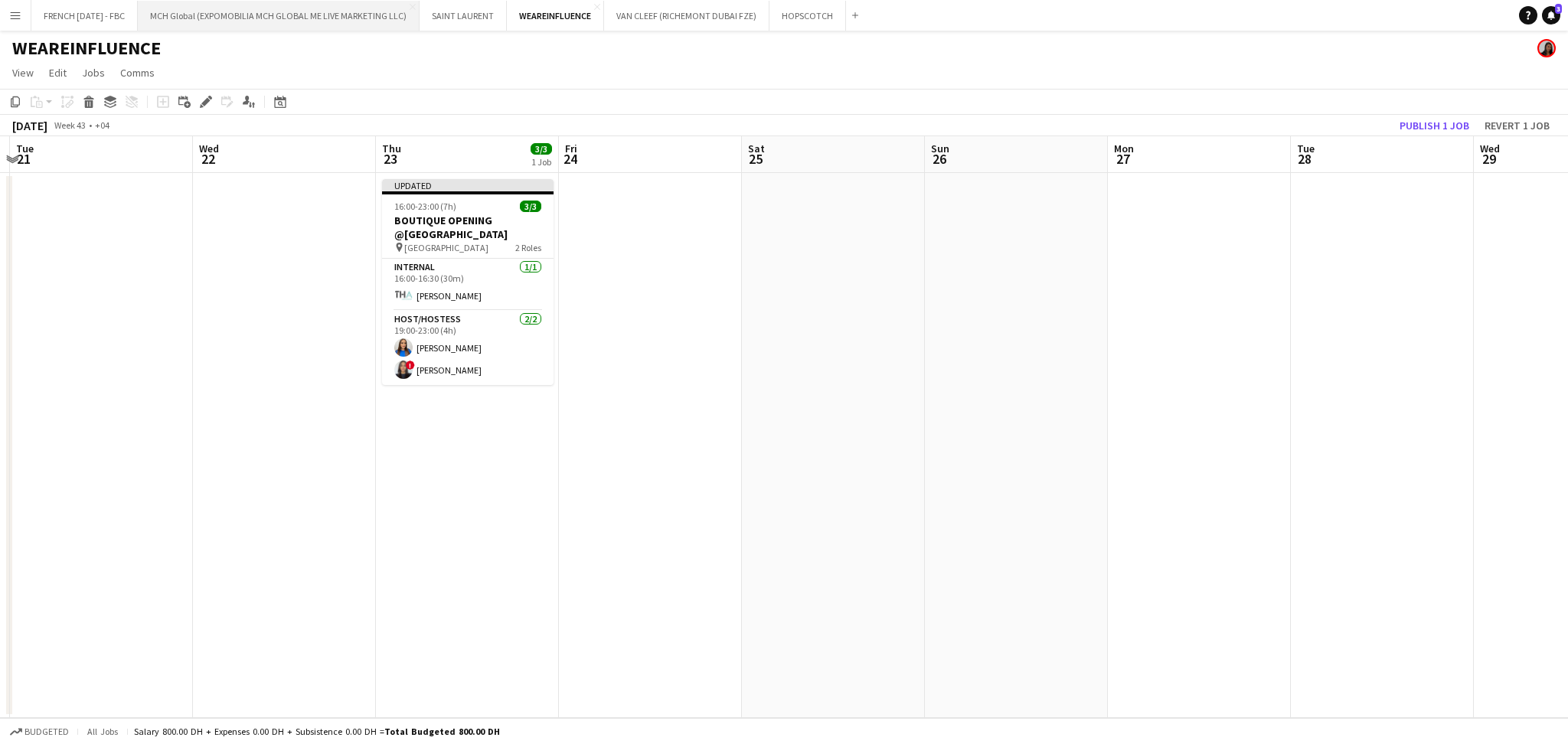
click at [247, 16] on button "MCH Global (EXPOMOBILIA MCH GLOBAL ME LIVE MARKETING LLC) Close" at bounding box center [278, 16] width 281 height 30
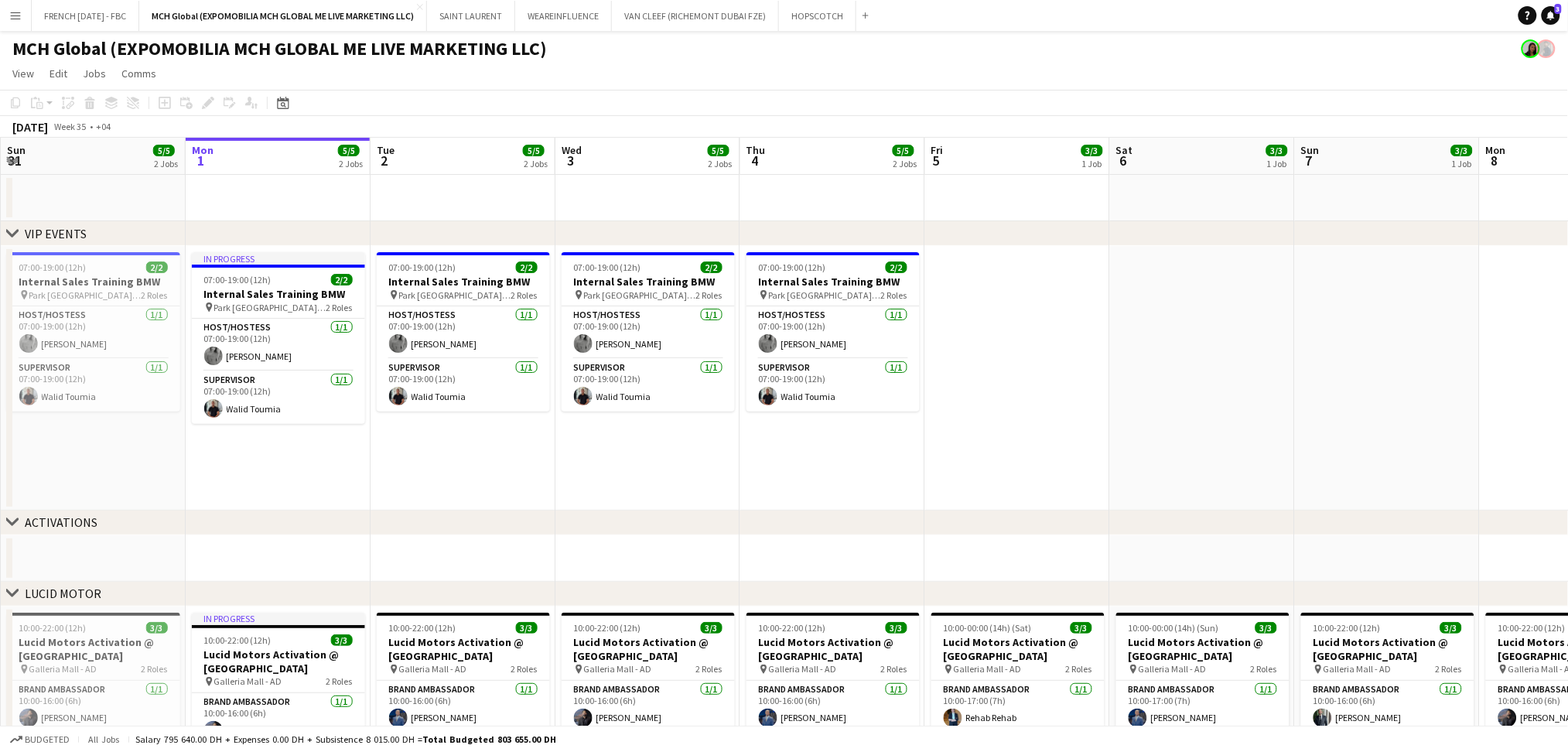
scroll to position [0, 454]
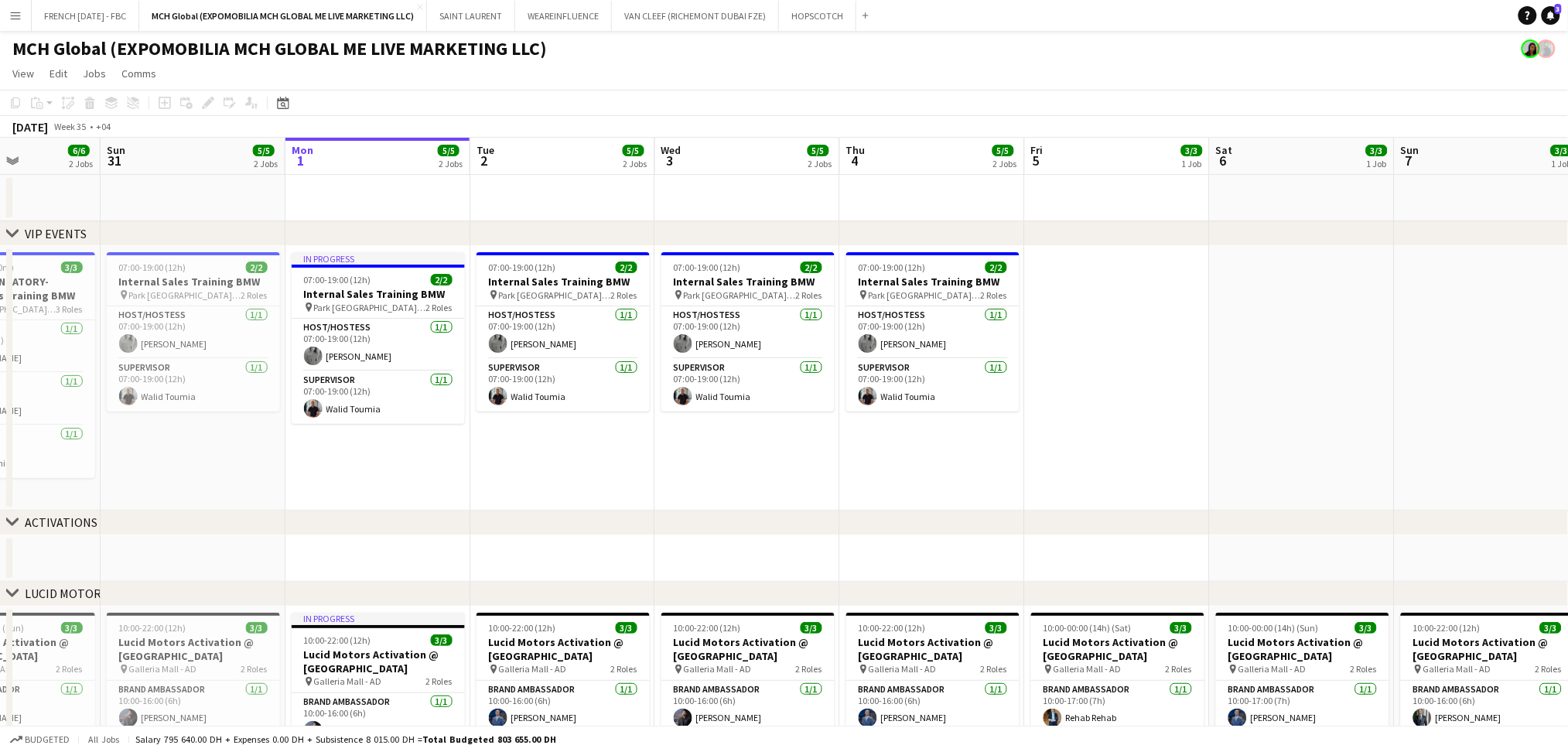
drag, startPoint x: 998, startPoint y: 447, endPoint x: 1098, endPoint y: 435, distance: 100.7
click at [1098, 435] on app-calendar-viewport "Thu 28 Fri 29 3/3 1 Job Sat 30 6/6 2 Jobs Sun 31 5/5 2 Jobs Mon 1 5/5 2 Jobs Tu…" at bounding box center [784, 637] width 1568 height 999
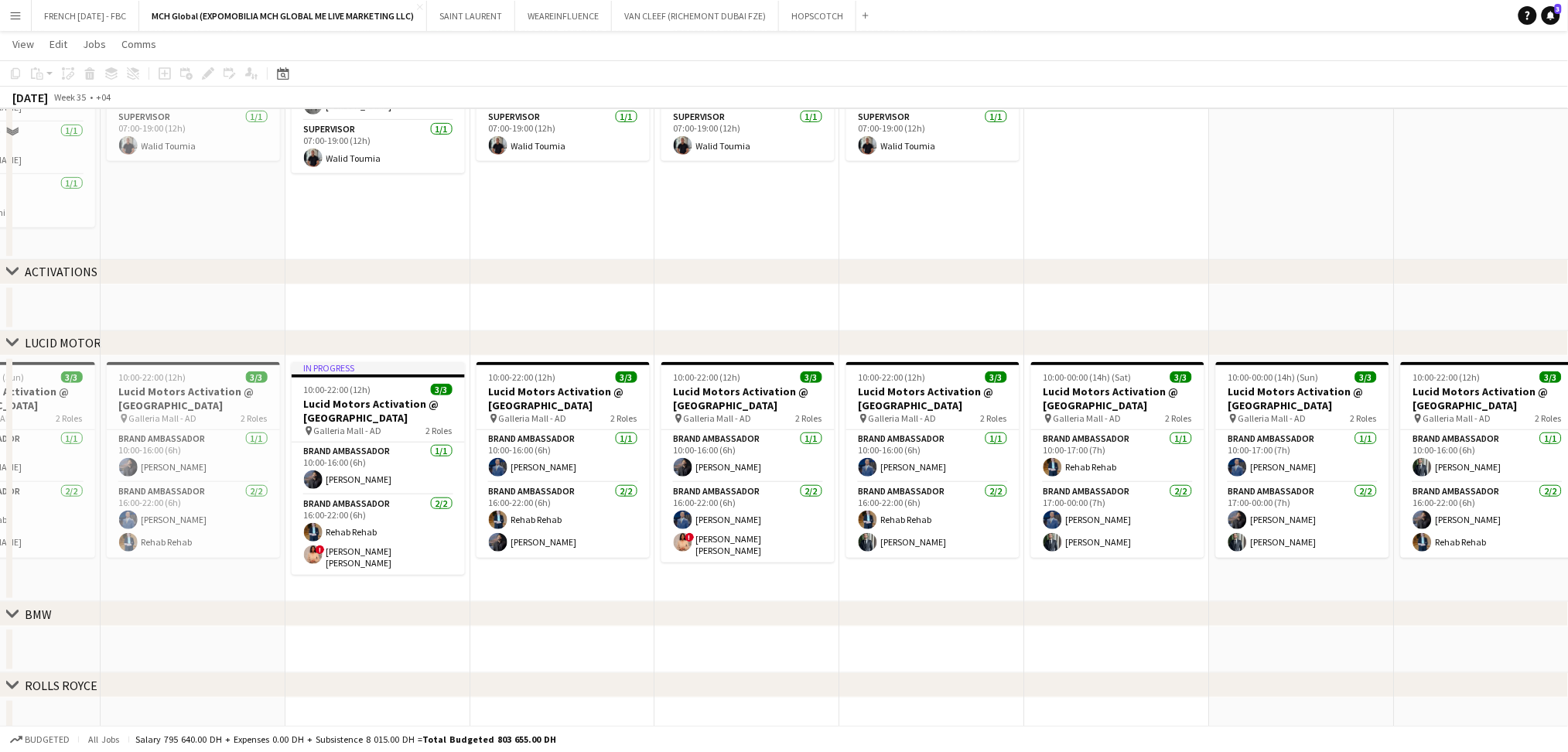
scroll to position [309, 0]
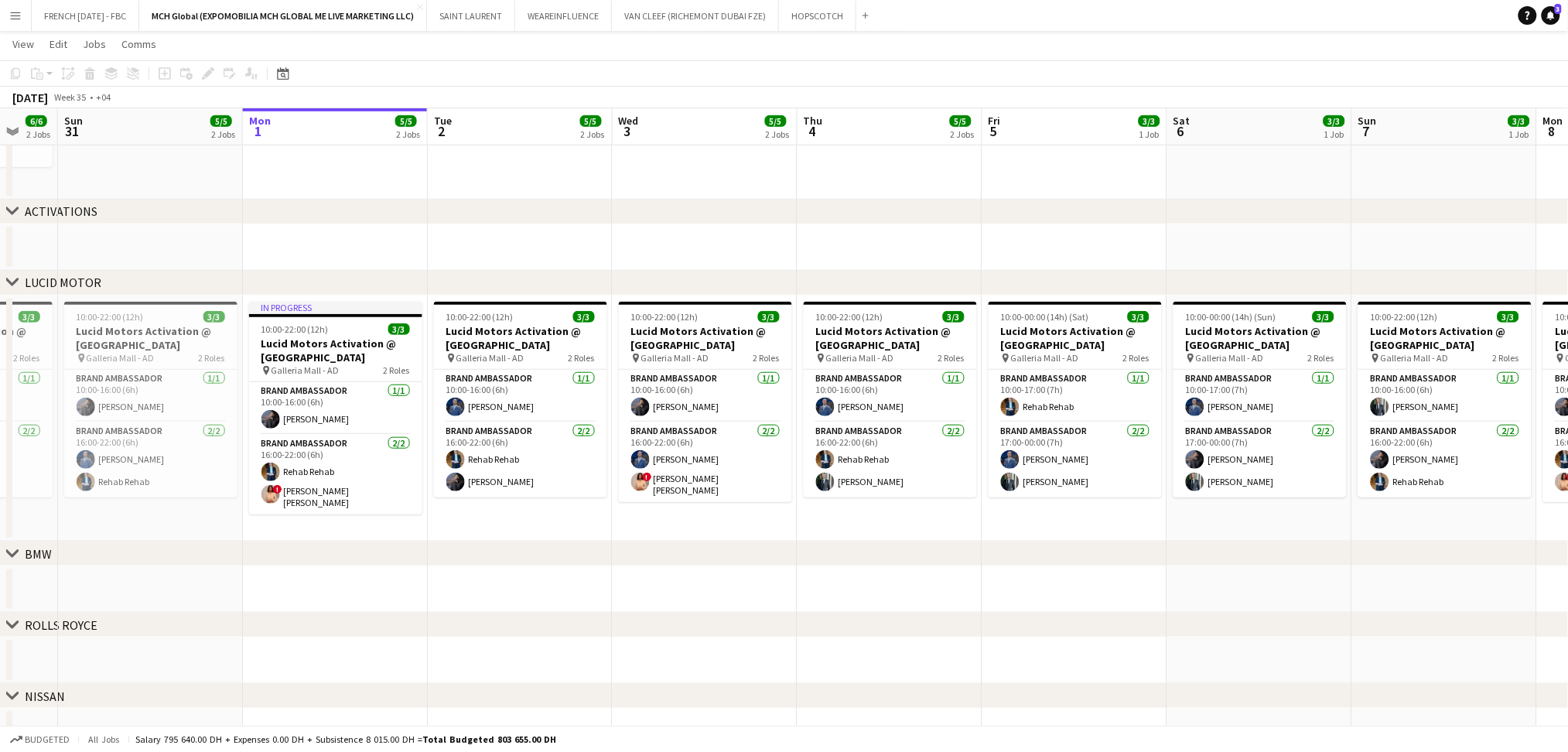
drag, startPoint x: 568, startPoint y: 589, endPoint x: 545, endPoint y: 591, distance: 23.1
click at [545, 591] on app-calendar-viewport "Thu 28 3/3 1 Job Fri 29 3/3 1 Job Sat 30 6/6 2 Jobs Sun 31 5/5 2 Jobs Mon 1 5/5…" at bounding box center [784, 288] width 1568 height 1075
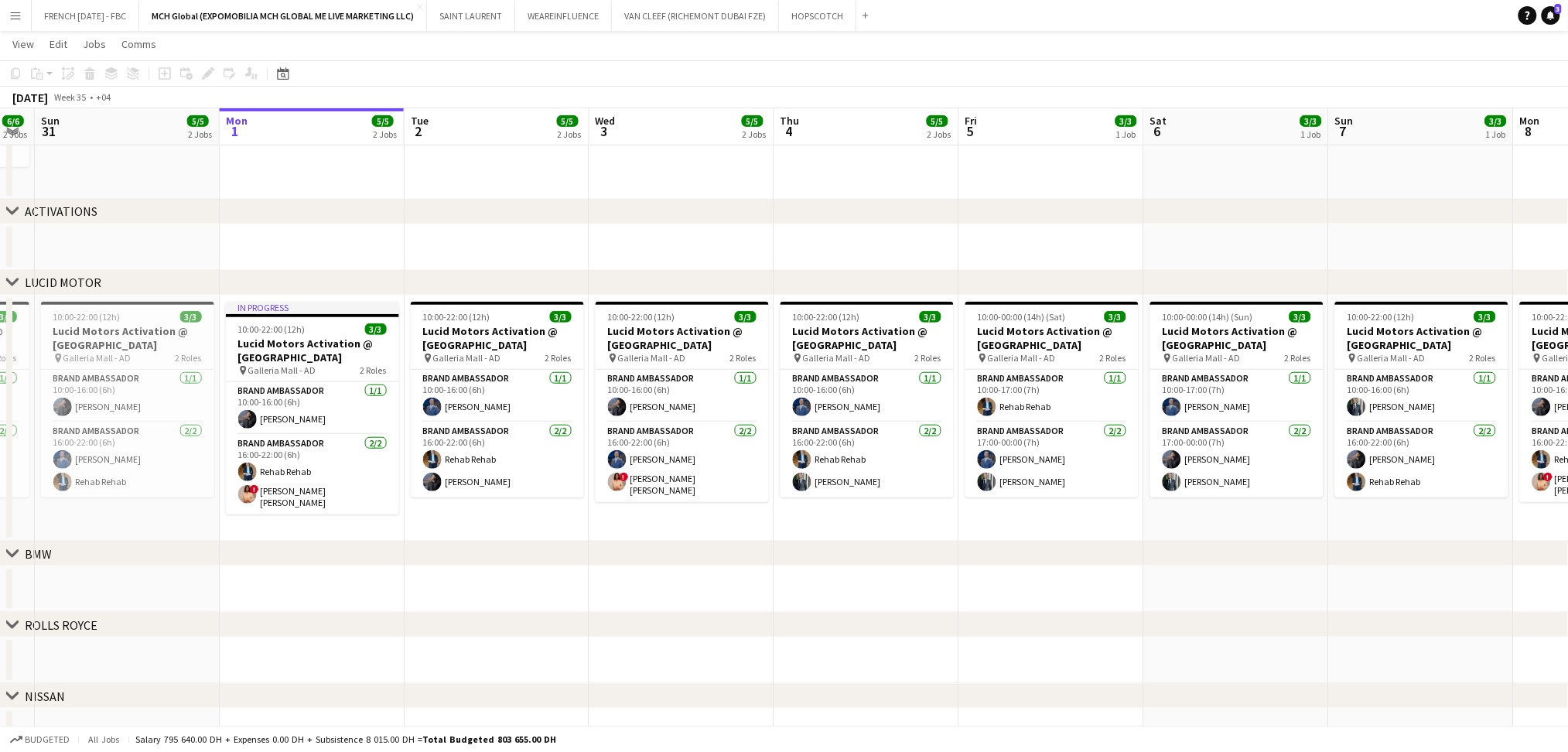
drag, startPoint x: 660, startPoint y: 586, endPoint x: 408, endPoint y: 590, distance: 252.0
click at [408, 590] on app-calendar-viewport "Thu 28 3/3 1 Job Fri 29 3/3 1 Job Sat 30 6/6 2 Jobs Sun 31 5/5 2 Jobs Mon 1 5/5…" at bounding box center [784, 288] width 1568 height 1075
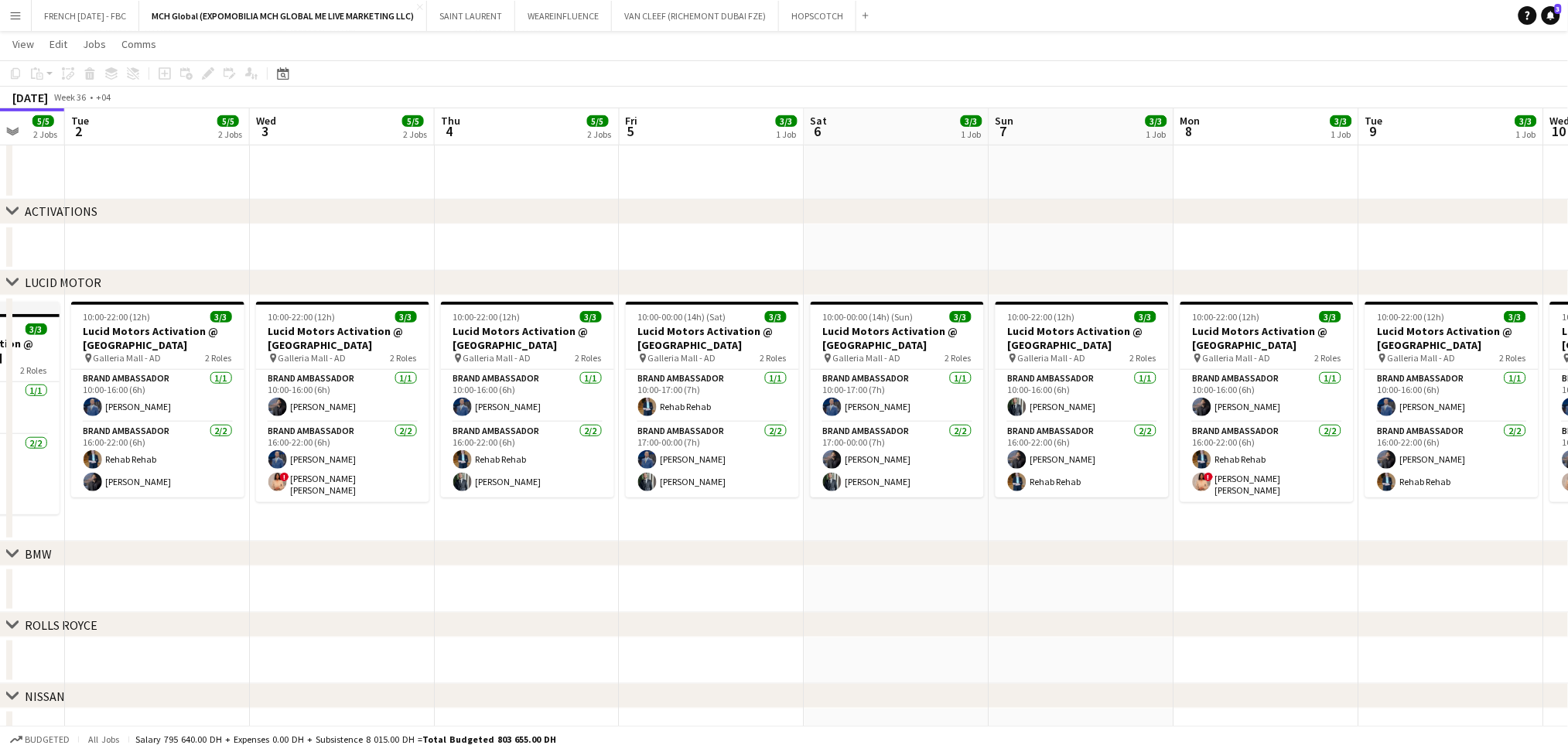
drag, startPoint x: 894, startPoint y: 595, endPoint x: 352, endPoint y: 583, distance: 542.1
click at [352, 583] on app-calendar-viewport "Sat 30 6/6 2 Jobs Sun 31 5/5 2 Jobs Mon 1 5/5 2 Jobs Tue 2 5/5 2 Jobs Wed 3 5/5…" at bounding box center [784, 288] width 1568 height 1075
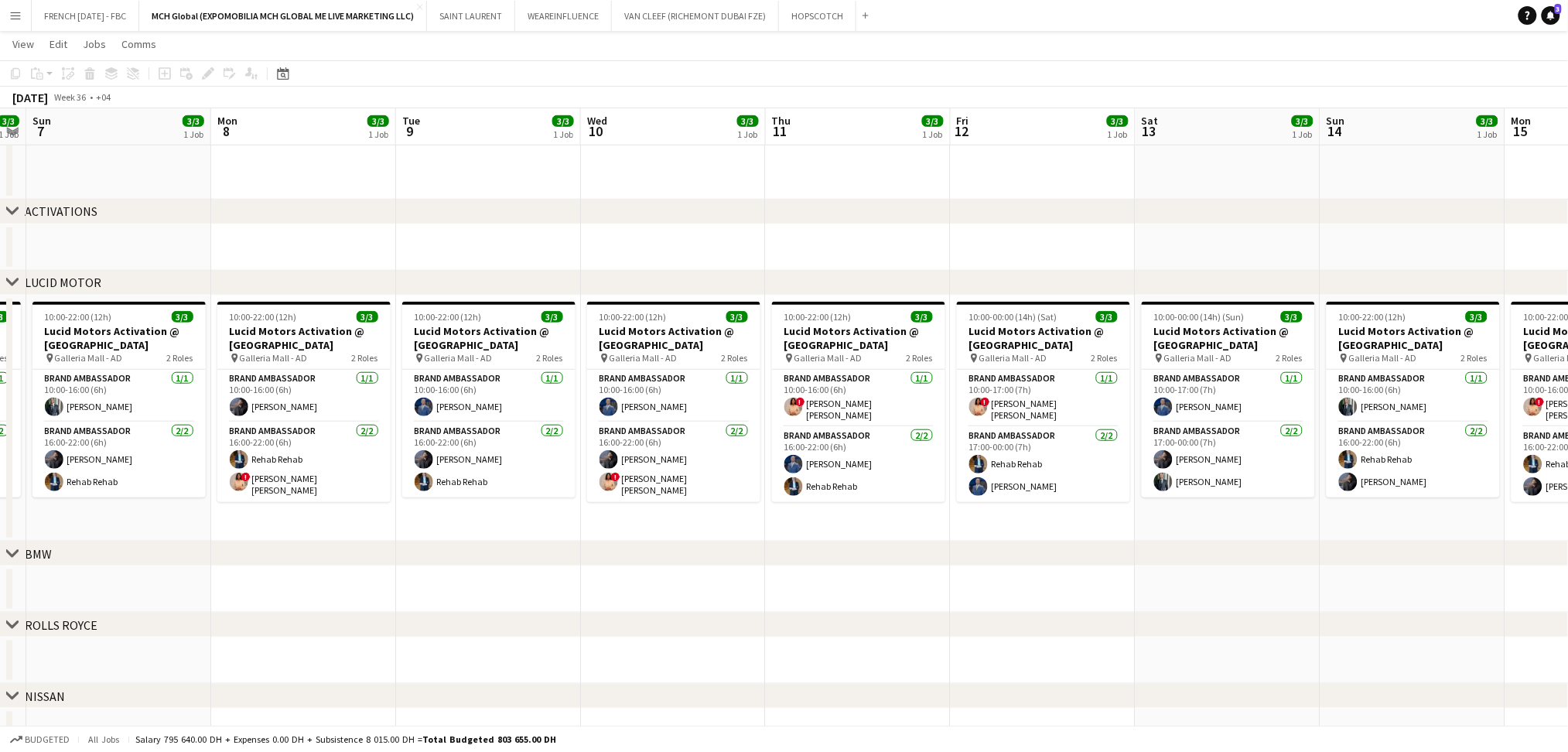
scroll to position [0, 481]
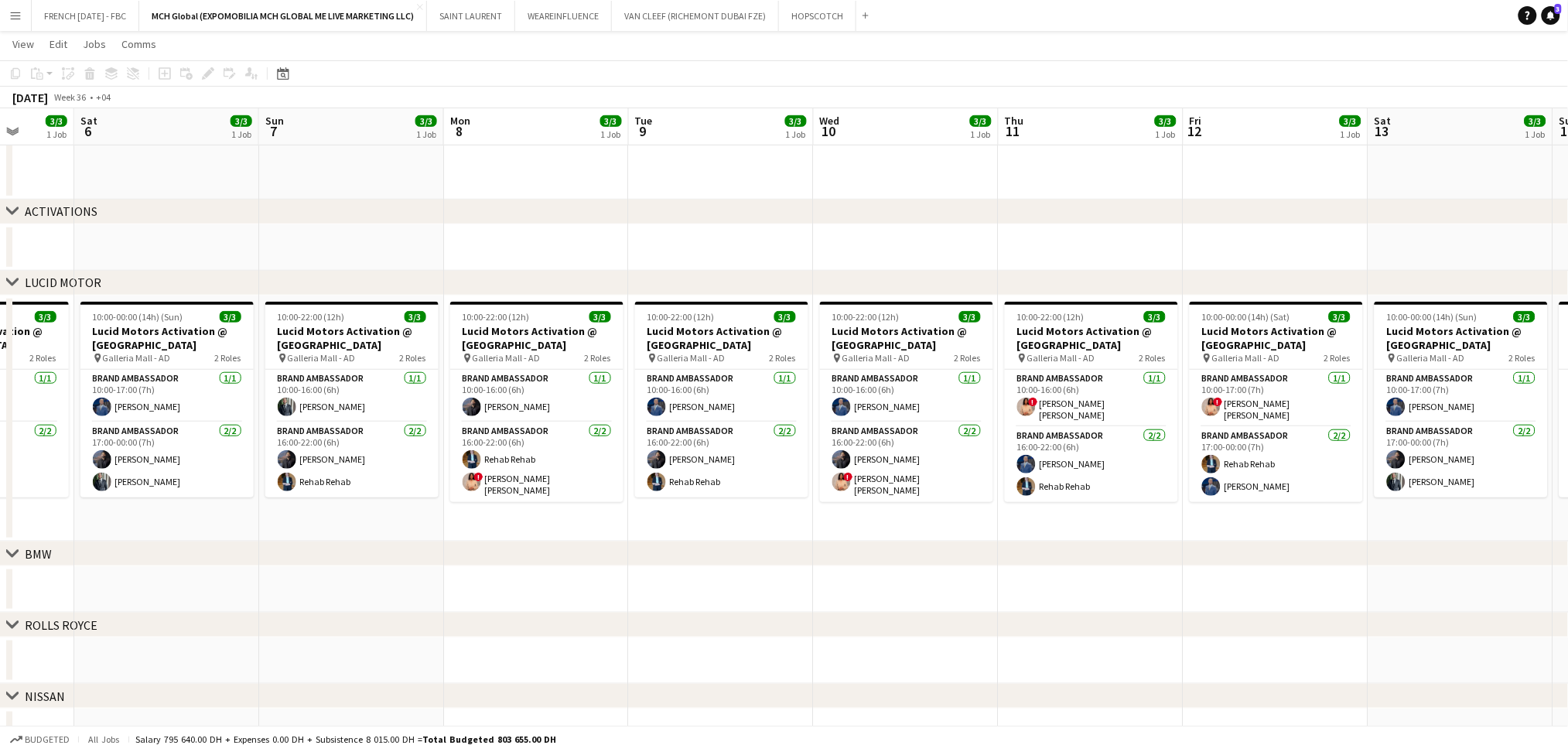
drag, startPoint x: 851, startPoint y: 601, endPoint x: 1211, endPoint y: 597, distance: 360.0
click at [1211, 597] on app-calendar-viewport "Wed 3 5/5 2 Jobs Thu 4 5/5 2 Jobs Fri 5 3/3 1 Job Sat 6 3/3 1 Job Sun 7 3/3 1 J…" at bounding box center [784, 288] width 1568 height 1075
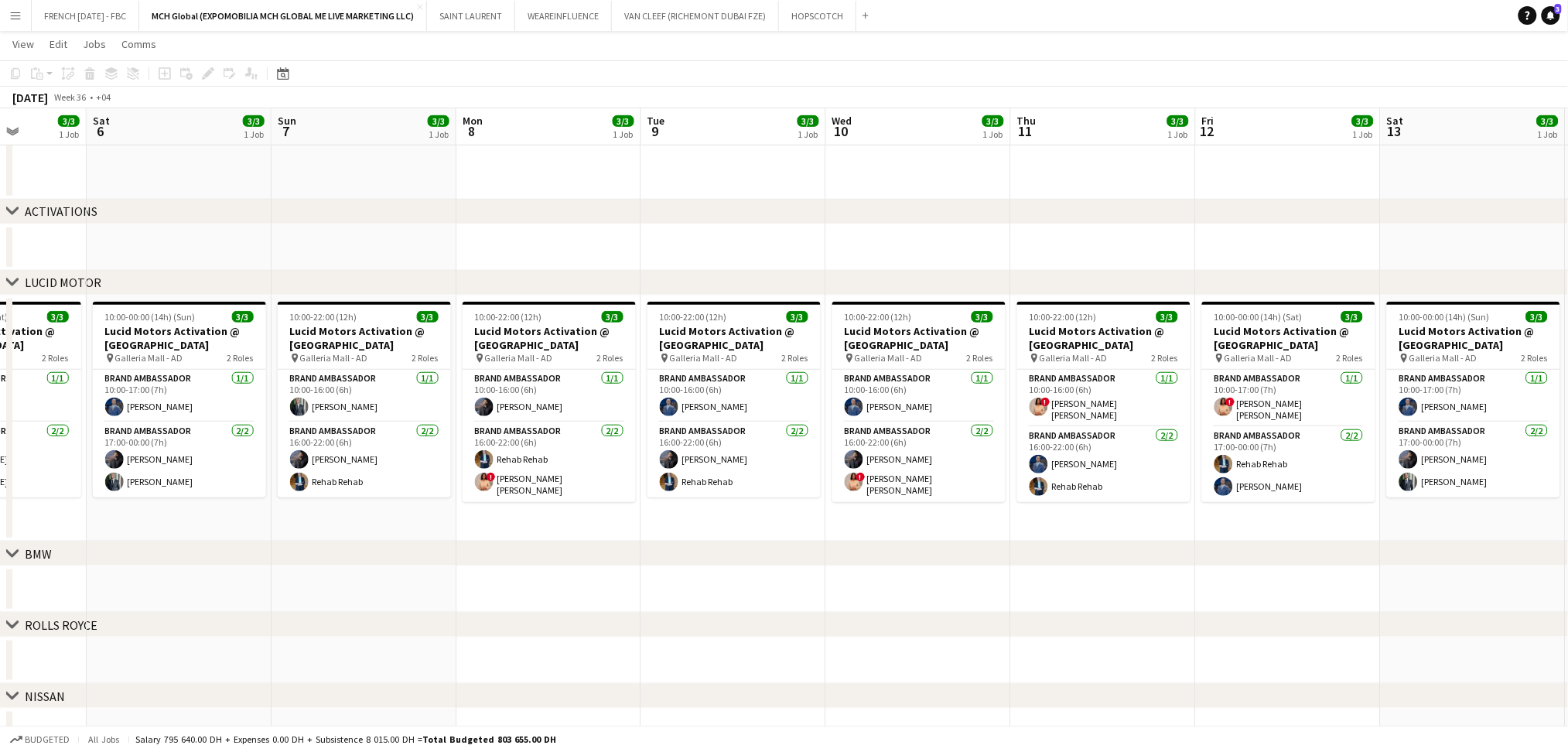
drag, startPoint x: 646, startPoint y: 589, endPoint x: 506, endPoint y: 588, distance: 140.0
click at [506, 588] on app-calendar-viewport "Wed 3 5/5 2 Jobs Thu 4 5/5 2 Jobs Fri 5 3/3 1 Job Sat 6 3/3 1 Job Sun 7 3/3 1 J…" at bounding box center [784, 288] width 1568 height 1075
drag, startPoint x: 740, startPoint y: 591, endPoint x: 435, endPoint y: 577, distance: 305.3
click at [427, 577] on app-calendar-viewport "Wed 3 5/5 2 Jobs Thu 4 5/5 2 Jobs Fri 5 3/3 1 Job Sat 6 3/3 1 Job Sun 7 3/3 1 J…" at bounding box center [784, 288] width 1568 height 1075
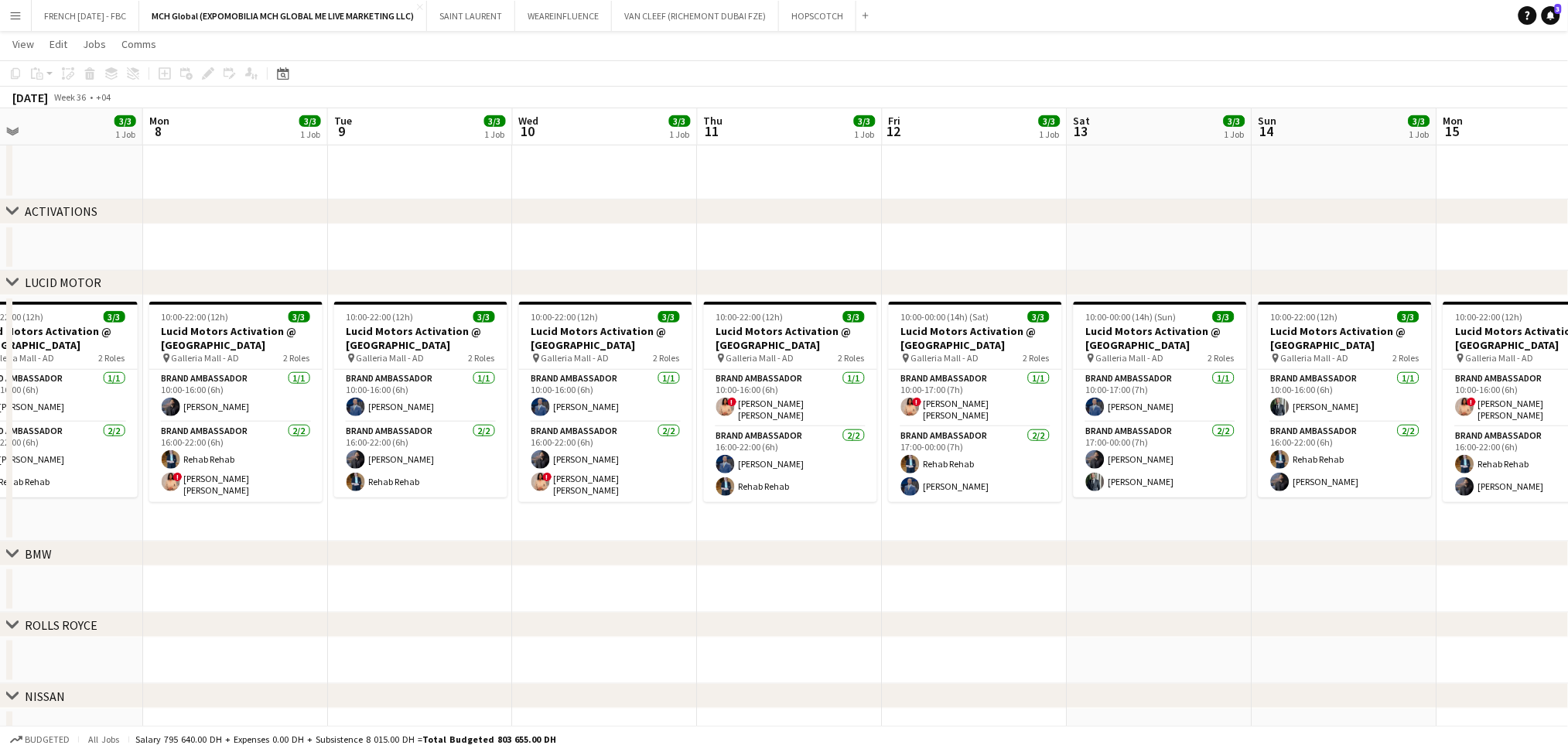
drag, startPoint x: 510, startPoint y: 567, endPoint x: 484, endPoint y: 569, distance: 26.1
click at [461, 567] on app-calendar-viewport "Thu 4 5/5 2 Jobs Fri 5 3/3 1 Job Sat 6 3/3 1 Job Sun 7 3/3 1 Job Mon 8 3/3 1 Jo…" at bounding box center [784, 288] width 1568 height 1075
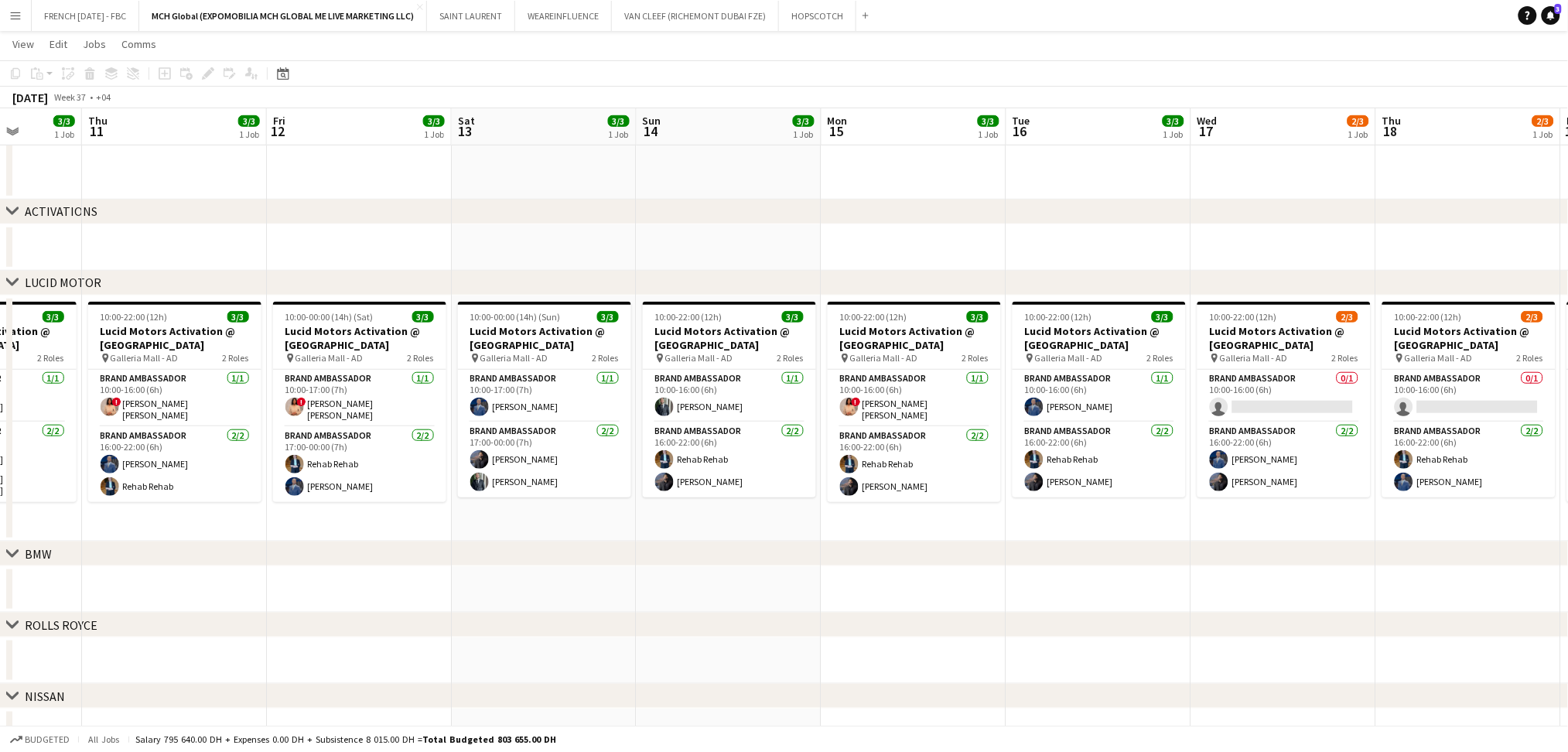
drag, startPoint x: 630, startPoint y: 587, endPoint x: 409, endPoint y: 584, distance: 221.0
click at [338, 584] on app-calendar-viewport "Mon 8 3/3 1 Job Tue 9 3/3 1 Job Wed 10 3/3 1 Job Thu 11 3/3 1 Job Fri 12 3/3 1 …" at bounding box center [784, 288] width 1568 height 1075
click at [689, 589] on app-calendar-viewport "Mon 8 3/3 1 Job Tue 9 3/3 1 Job Wed 10 3/3 1 Job Thu 11 3/3 1 Job Fri 12 3/3 1 …" at bounding box center [784, 288] width 1568 height 1075
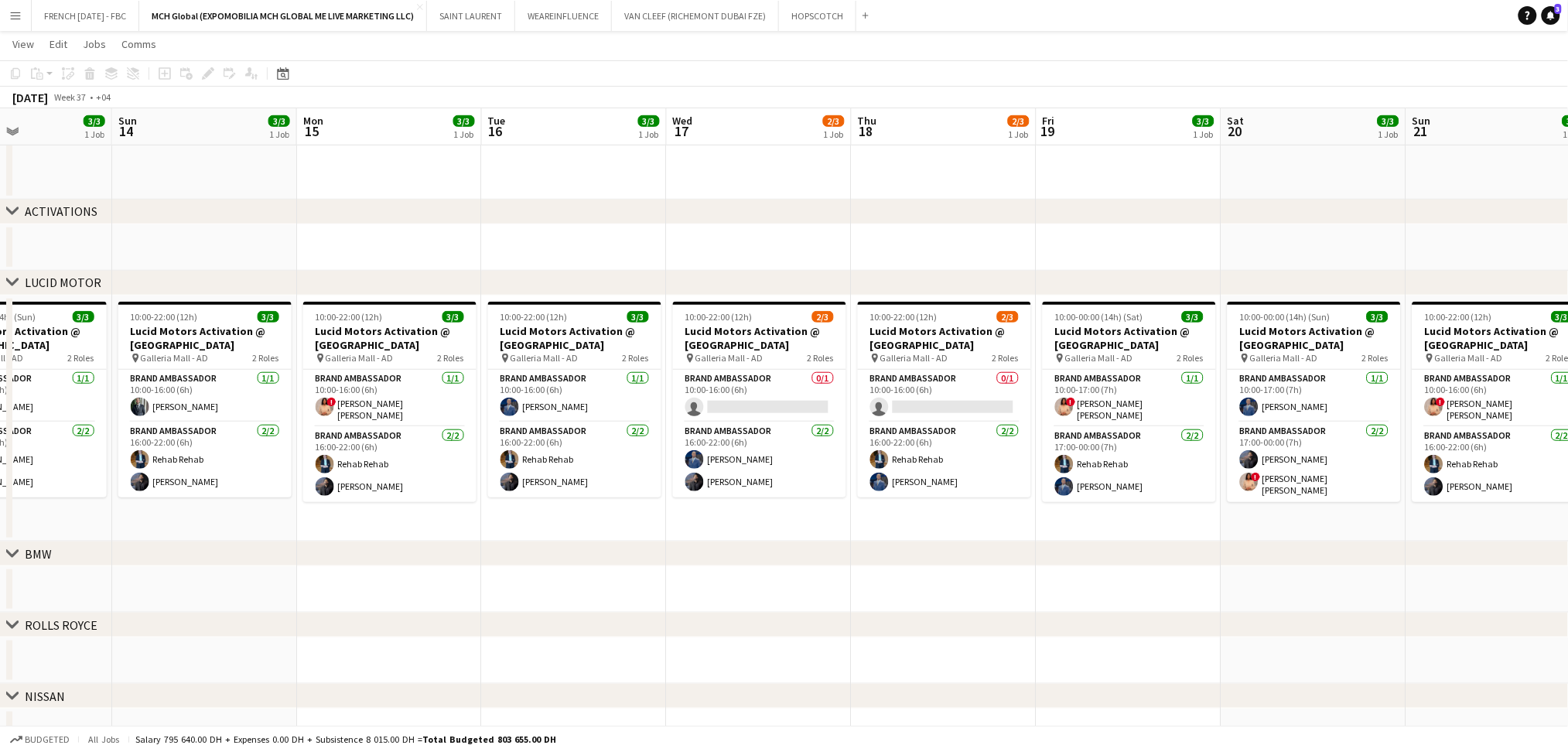
scroll to position [0, 633]
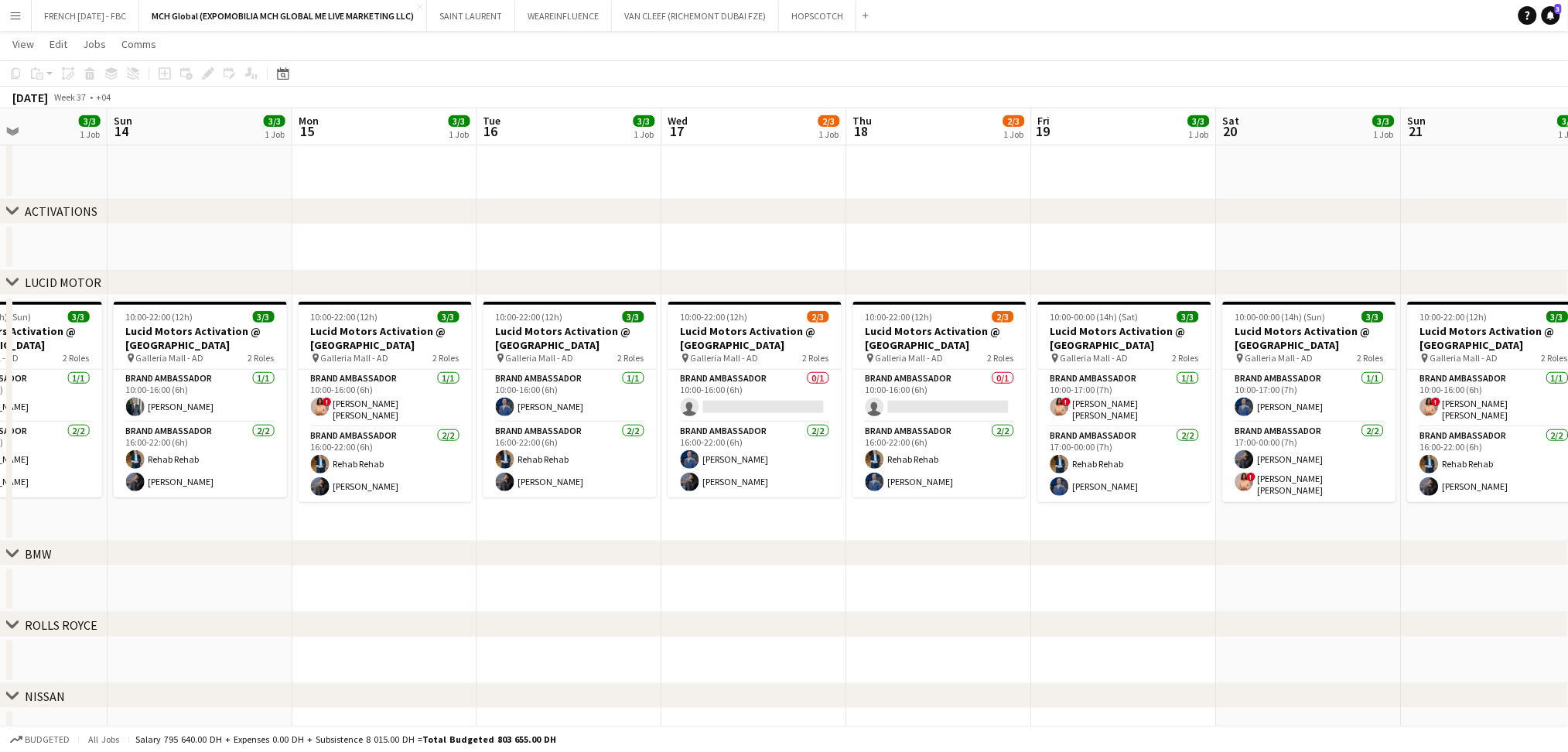
drag, startPoint x: 842, startPoint y: 268, endPoint x: 824, endPoint y: 266, distance: 18.1
click at [824, 266] on app-calendar-viewport "Wed 10 3/3 1 Job Thu 11 3/3 1 Job Fri 12 3/3 1 Job Sat 13 3/3 1 Job Sun 14 3/3 …" at bounding box center [784, 288] width 1568 height 1075
